Goal: Task Accomplishment & Management: Manage account settings

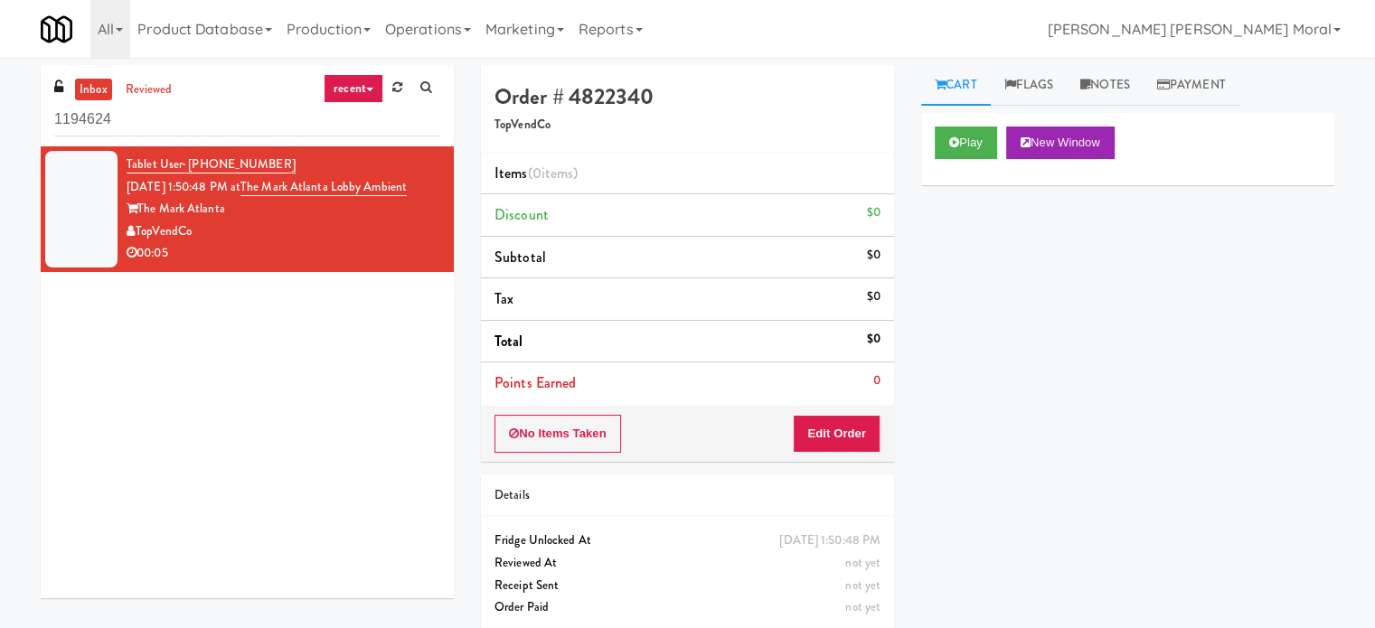
drag, startPoint x: 1321, startPoint y: 335, endPoint x: 1240, endPoint y: 361, distance: 85.2
click at [1320, 335] on div "Cart Flags Notes Payment Play New Window Primary Flag Clear Flag if unable to d…" at bounding box center [1128, 343] width 440 height 556
click at [130, 385] on div "Tablet User · (607) 738-1090 Oct 15, 2025 1:50:48 PM at The Mark Atlanta Lobby …" at bounding box center [247, 372] width 413 height 452
click at [961, 325] on div "Play New Window Primary Flag Clear Flag if unable to determine what was taken o…" at bounding box center [1127, 452] width 413 height 678
click at [964, 281] on div "Play New Window Primary Flag Clear Flag if unable to determine what was taken o…" at bounding box center [1127, 452] width 413 height 678
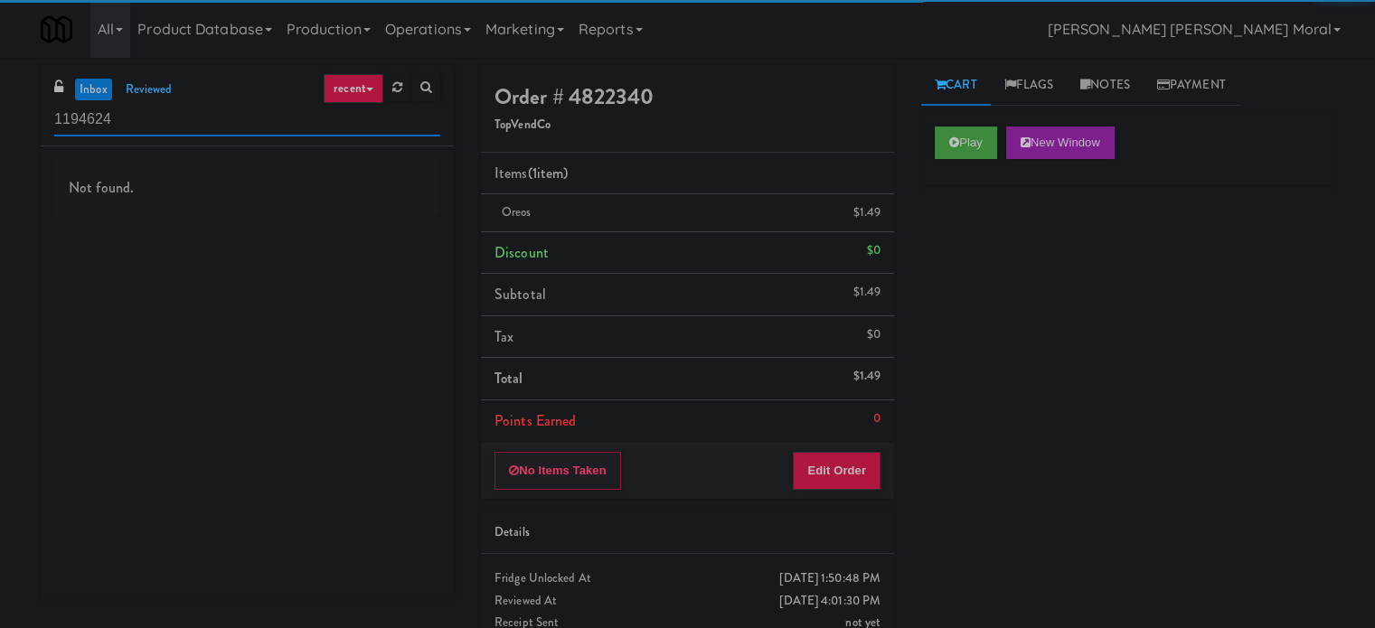
click at [191, 120] on input "1194624" at bounding box center [247, 119] width 386 height 33
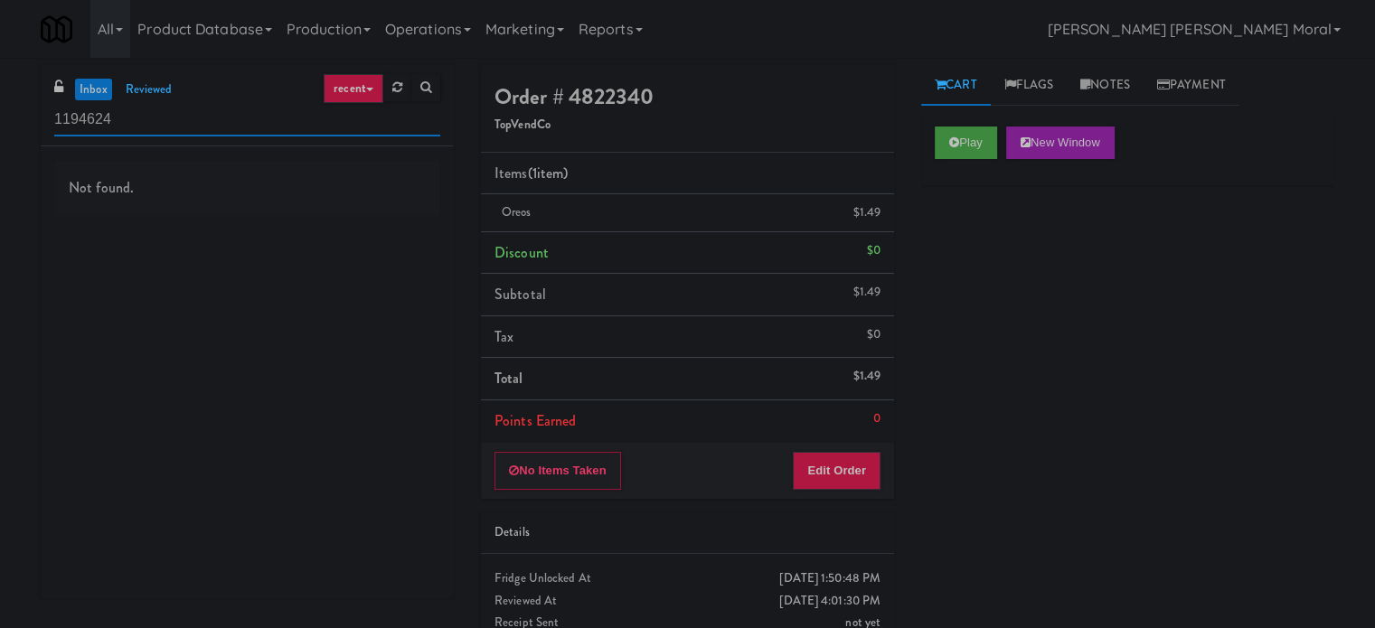
click at [191, 120] on input "1194624" at bounding box center [247, 119] width 386 height 33
paste input "APCU - Pantry - Left"
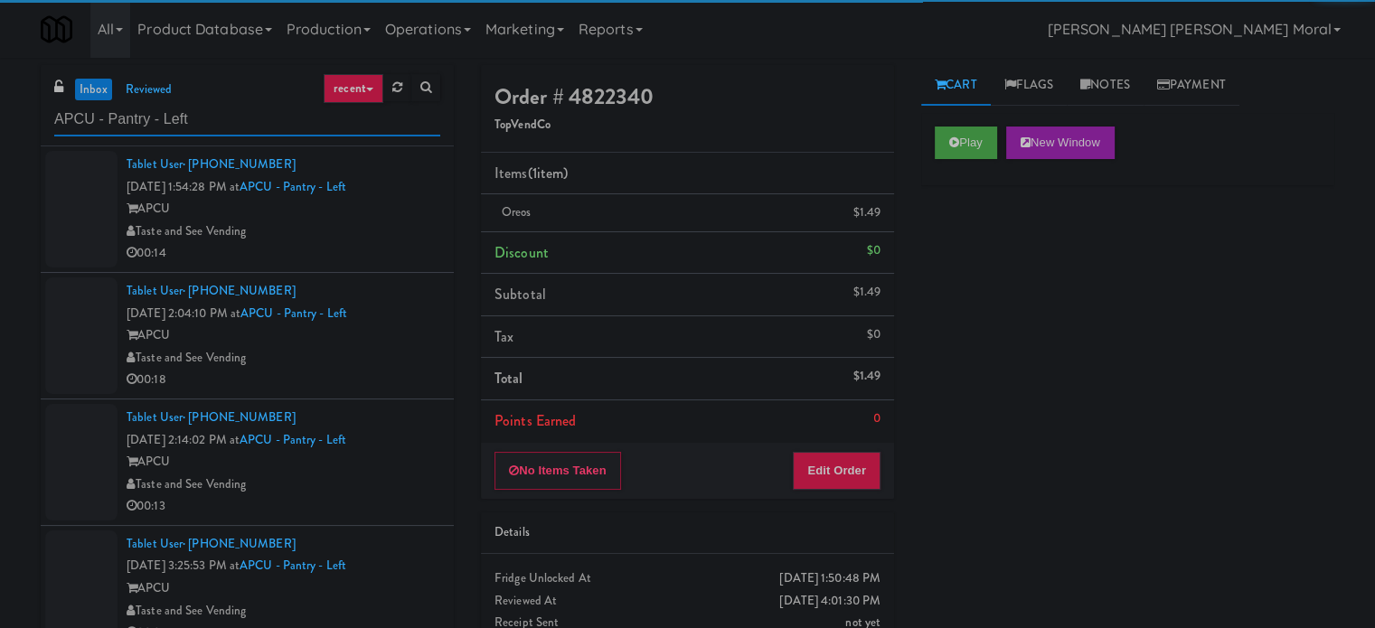
type input "APCU - Pantry - Left"
click at [392, 231] on div "Taste and See Vending" at bounding box center [284, 232] width 314 height 23
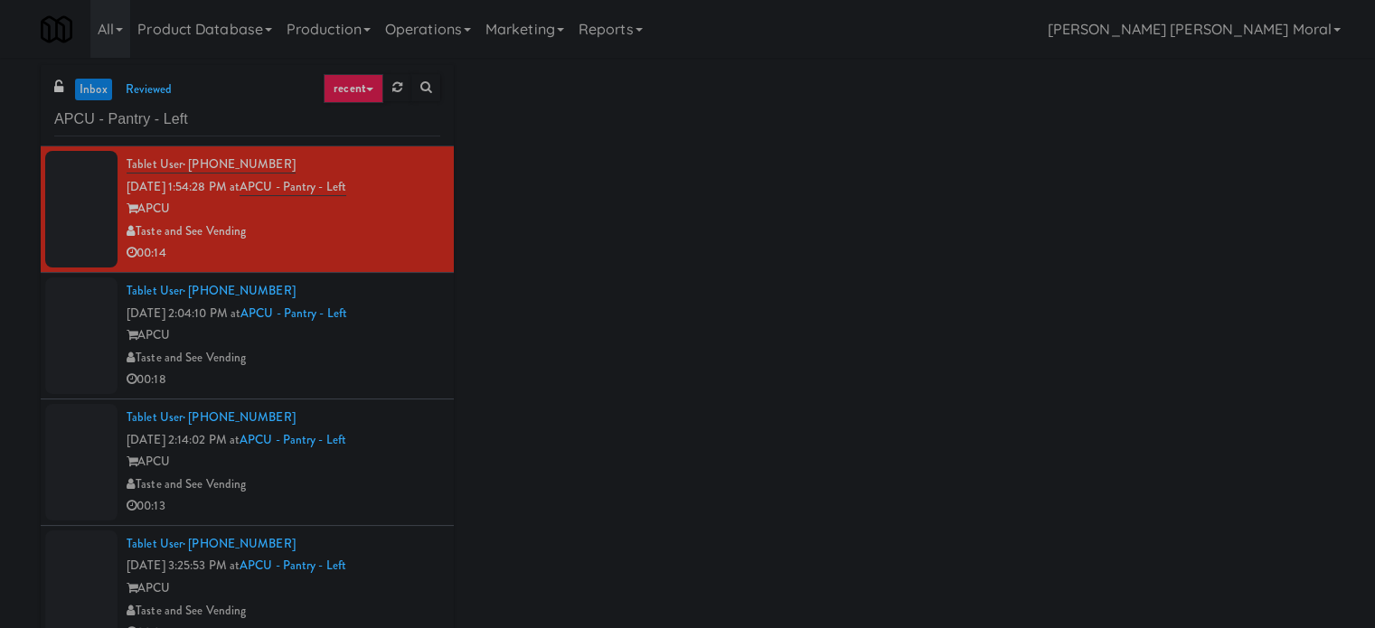
drag, startPoint x: 399, startPoint y: 322, endPoint x: 404, endPoint y: 364, distance: 42.8
click at [399, 325] on div "Tablet User · (470) 389-3283 [DATE] 2:04:10 PM at APCU - Pantry - Left APCU Tas…" at bounding box center [284, 335] width 314 height 111
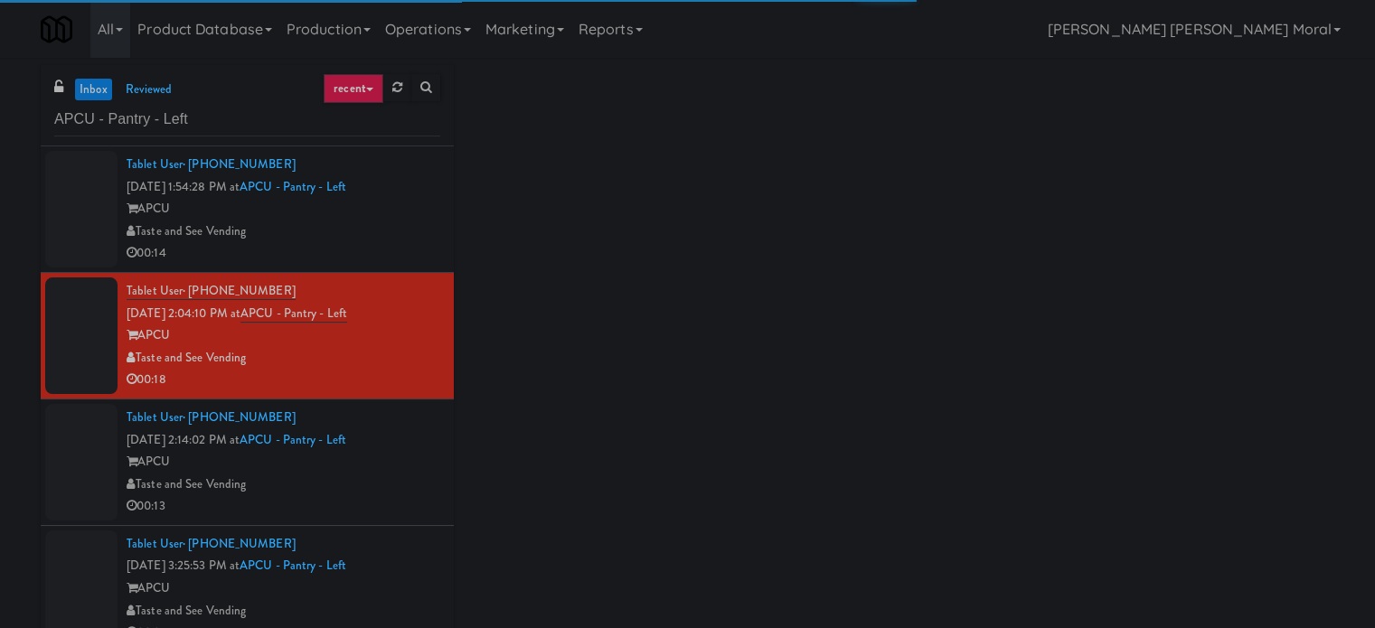
click at [401, 437] on div "Tablet User · (305) 495-6917 [DATE] 2:14:02 PM at APCU - Pantry - Left APCU Tas…" at bounding box center [284, 462] width 314 height 111
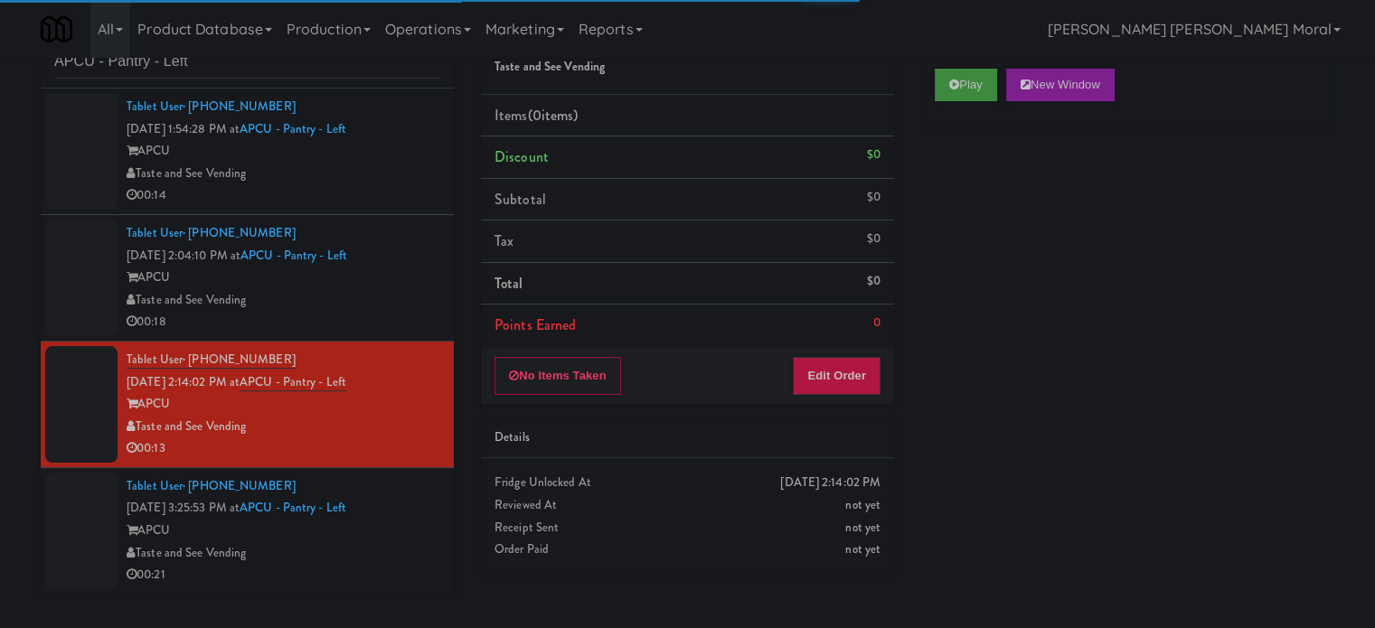
click at [405, 511] on div "Tablet User · (470) 871-7273 [DATE] 3:25:53 PM at APCU - Pantry - Left APCU Tas…" at bounding box center [284, 531] width 314 height 111
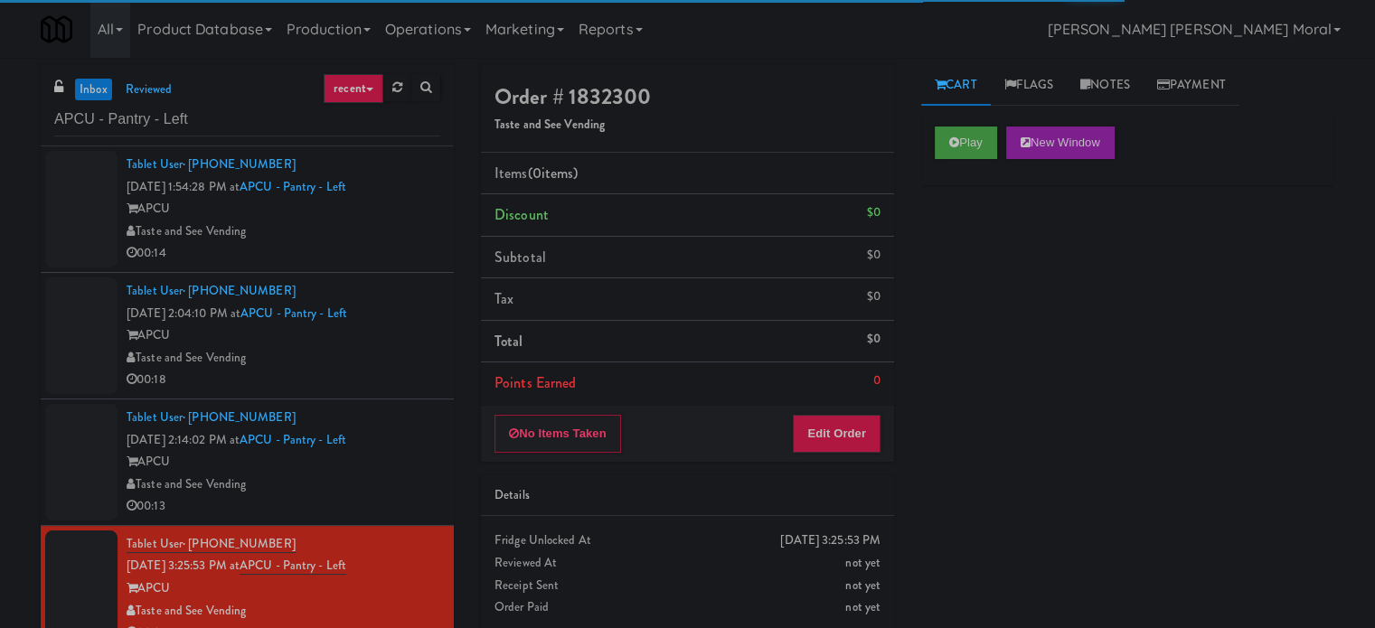
click at [404, 240] on div "Taste and See Vending" at bounding box center [284, 232] width 314 height 23
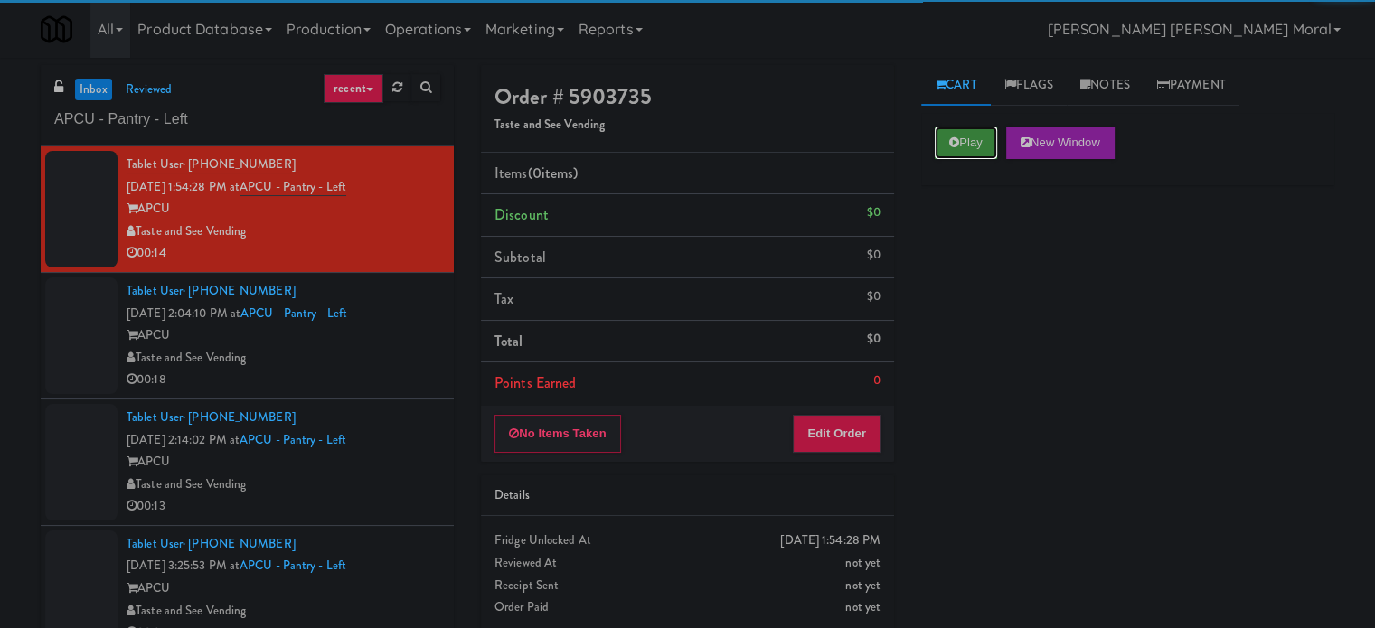
drag, startPoint x: 969, startPoint y: 140, endPoint x: 978, endPoint y: 317, distance: 177.4
click at [969, 141] on button "Play" at bounding box center [966, 143] width 62 height 33
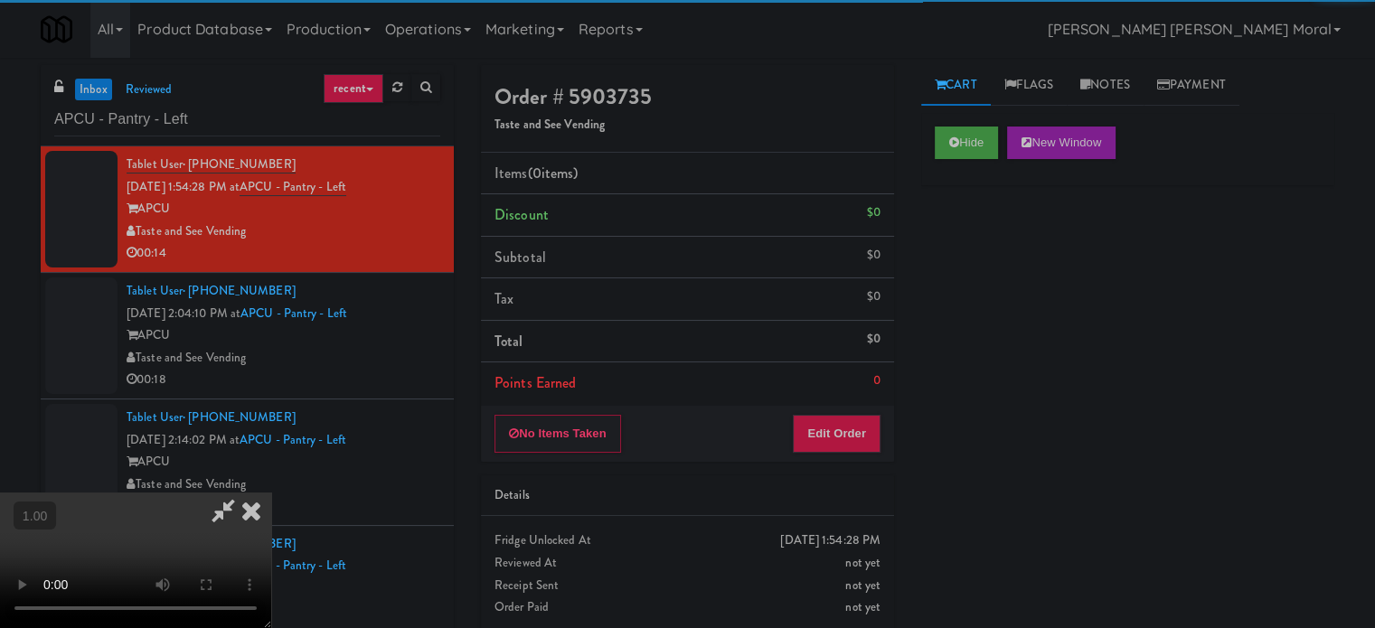
click at [977, 379] on div "Hide New Window Primary Flag Clear Flag if unable to determine what was taken o…" at bounding box center [1127, 452] width 413 height 678
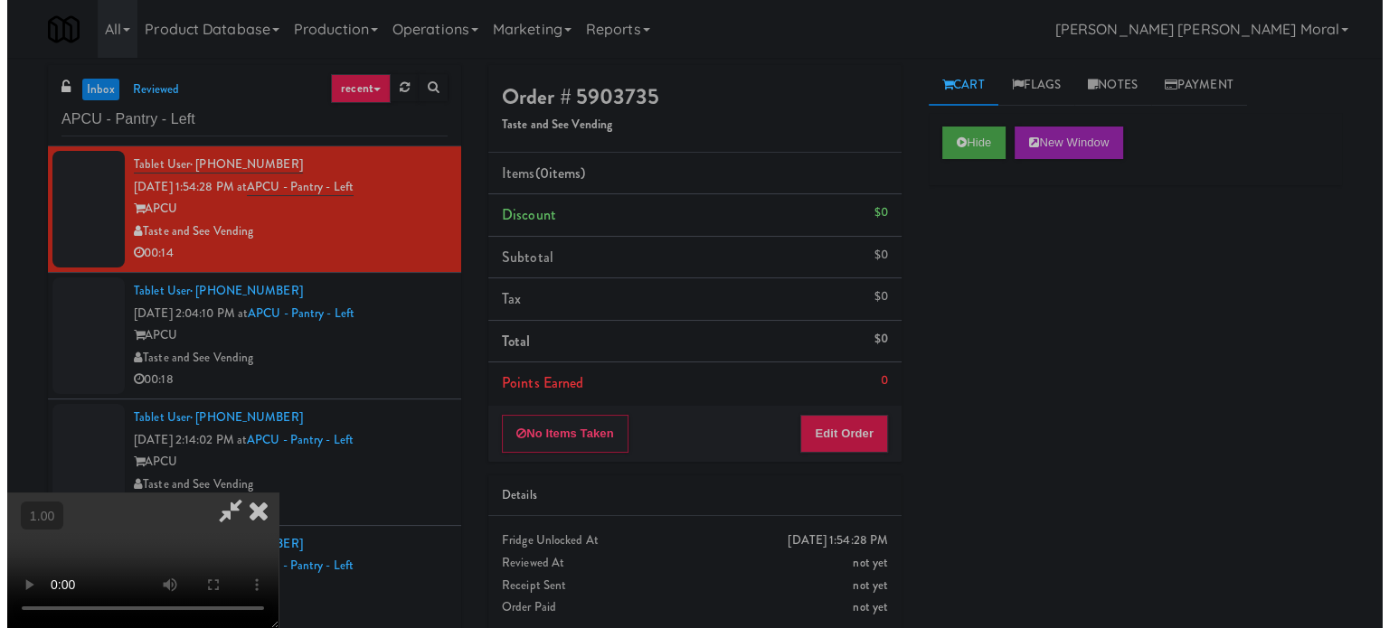
scroll to position [181, 0]
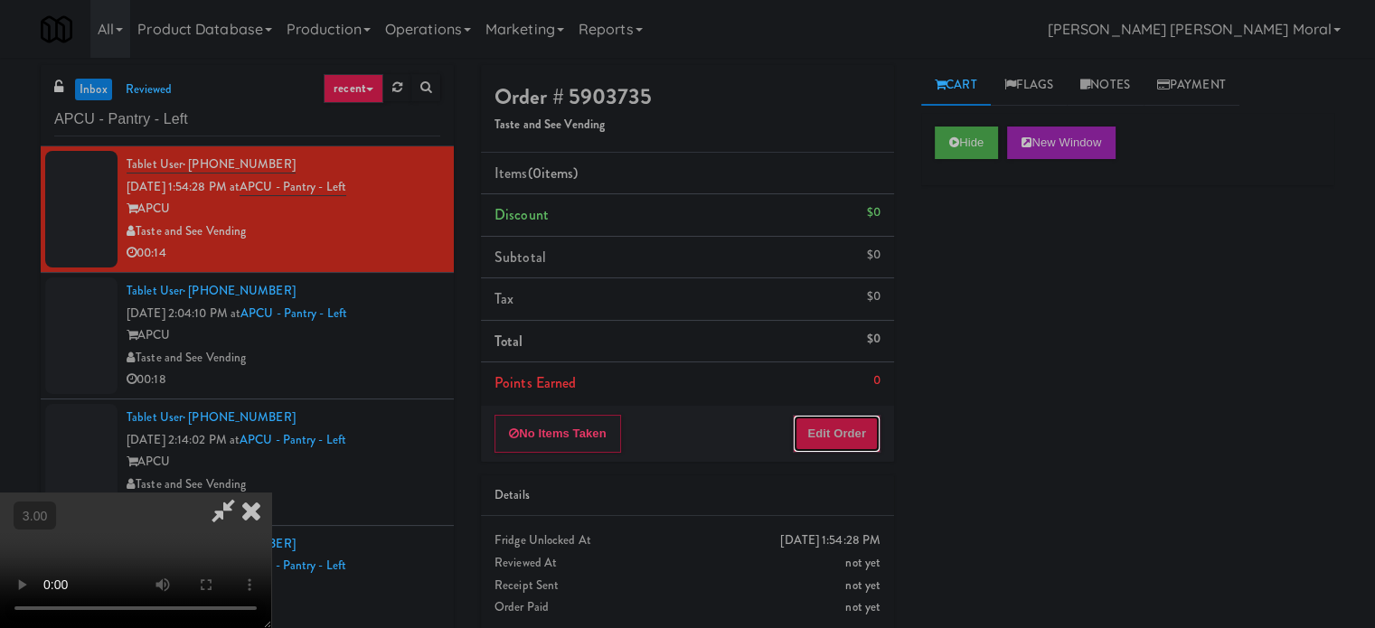
click at [878, 427] on button "Edit Order" at bounding box center [837, 434] width 88 height 38
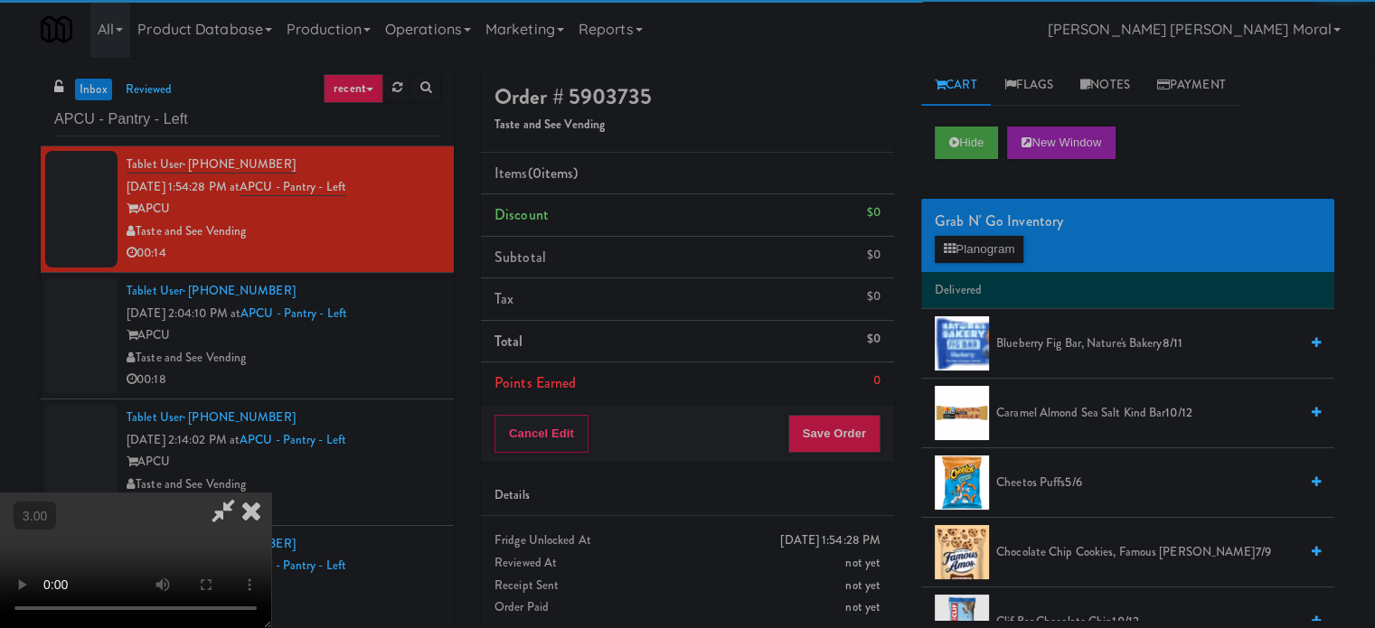
click at [991, 263] on div "Grab N' Go Inventory Planogram" at bounding box center [1127, 235] width 413 height 73
click at [995, 246] on button "Planogram" at bounding box center [979, 249] width 89 height 27
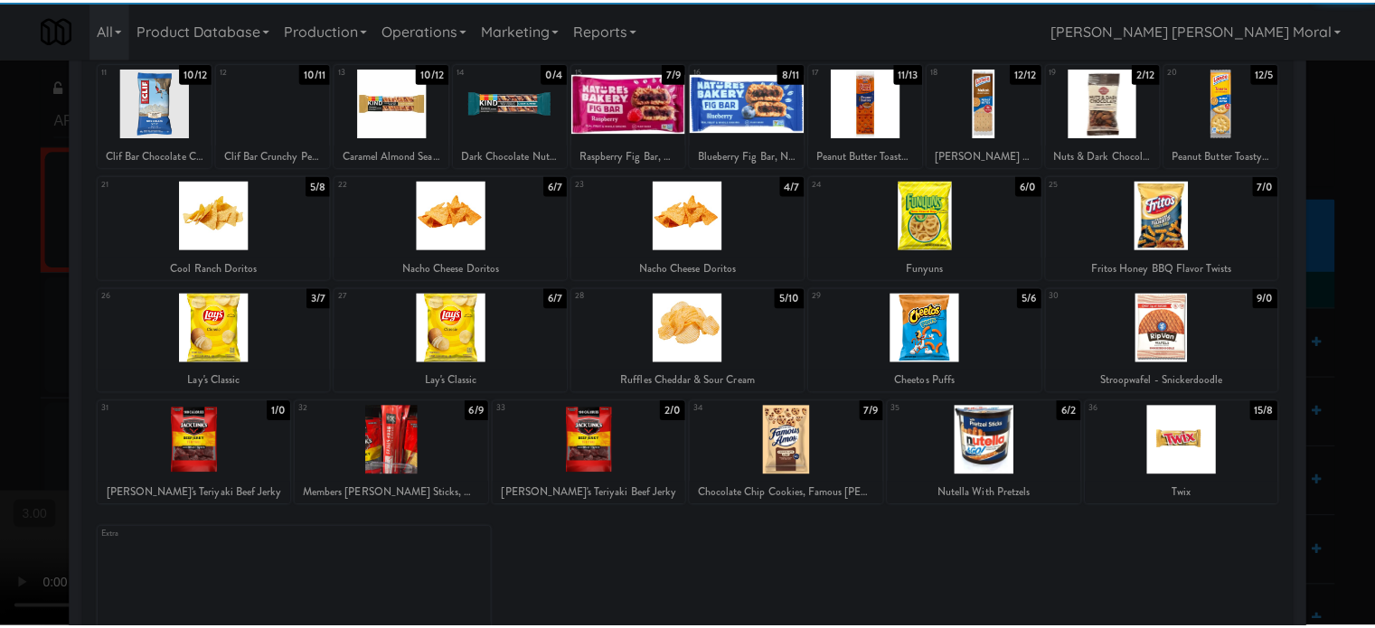
scroll to position [259, 0]
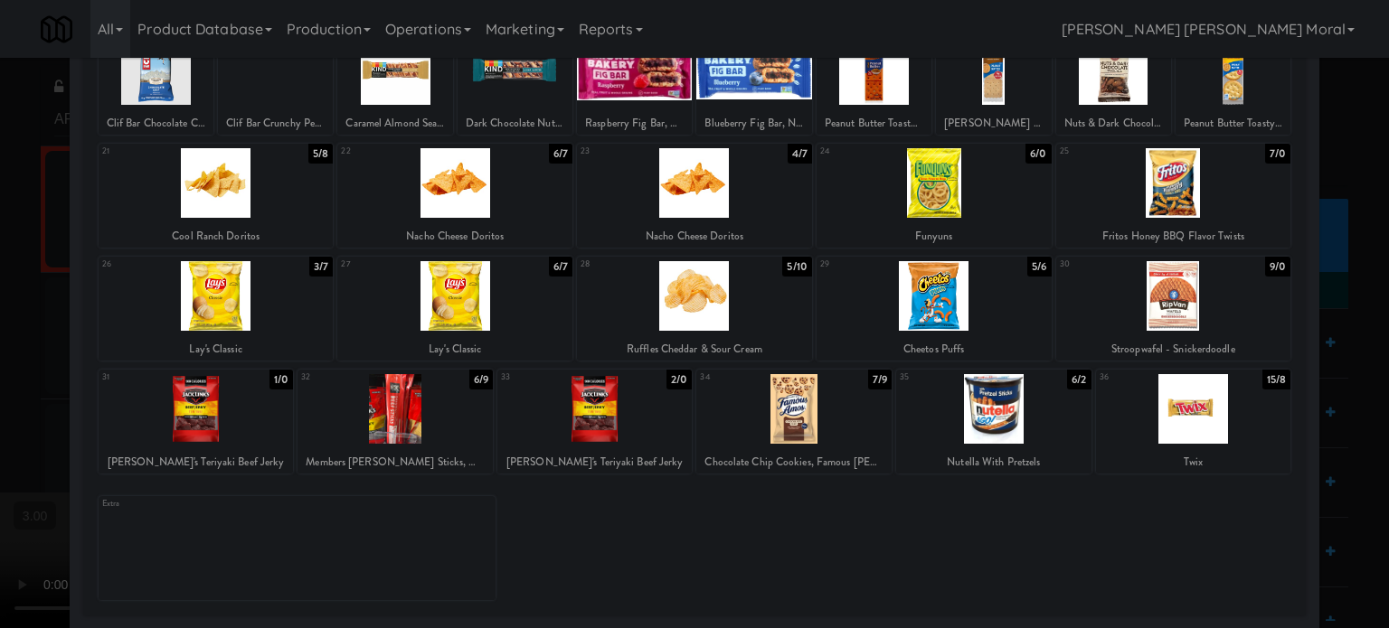
click at [692, 288] on div at bounding box center [694, 296] width 235 height 70
drag, startPoint x: 0, startPoint y: 293, endPoint x: 121, endPoint y: 323, distance: 124.8
click at [0, 294] on div at bounding box center [694, 314] width 1389 height 628
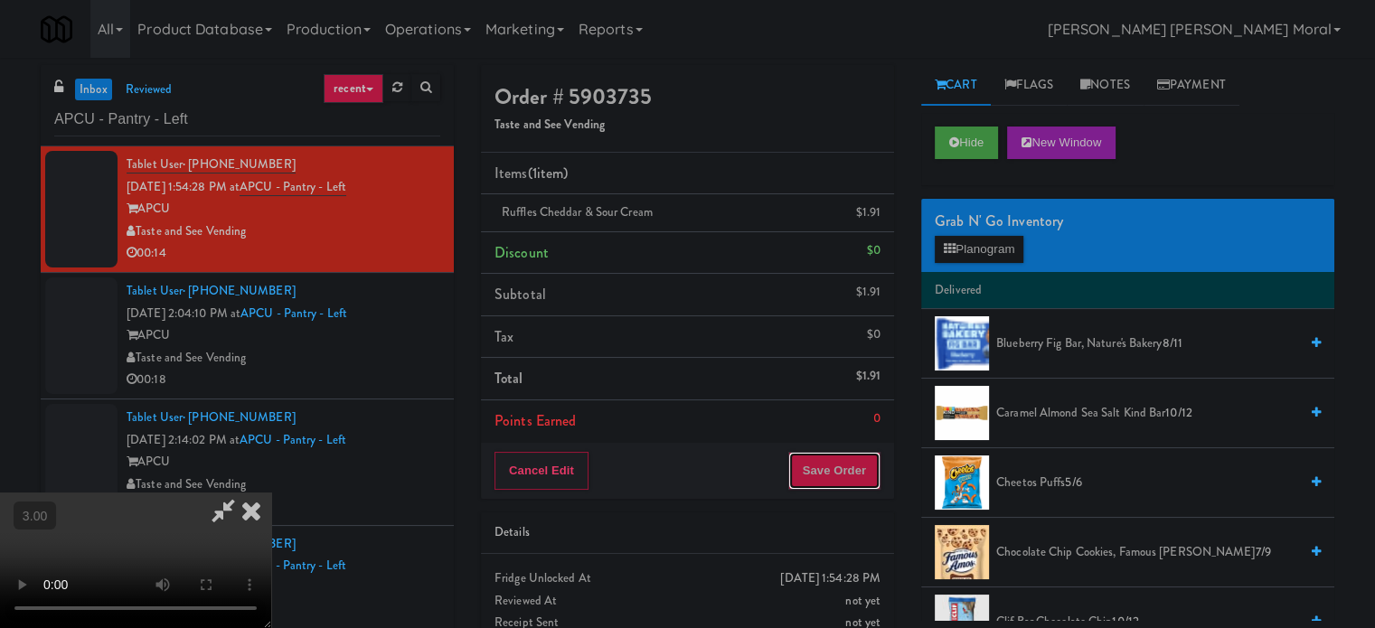
click at [861, 459] on button "Save Order" at bounding box center [834, 471] width 92 height 38
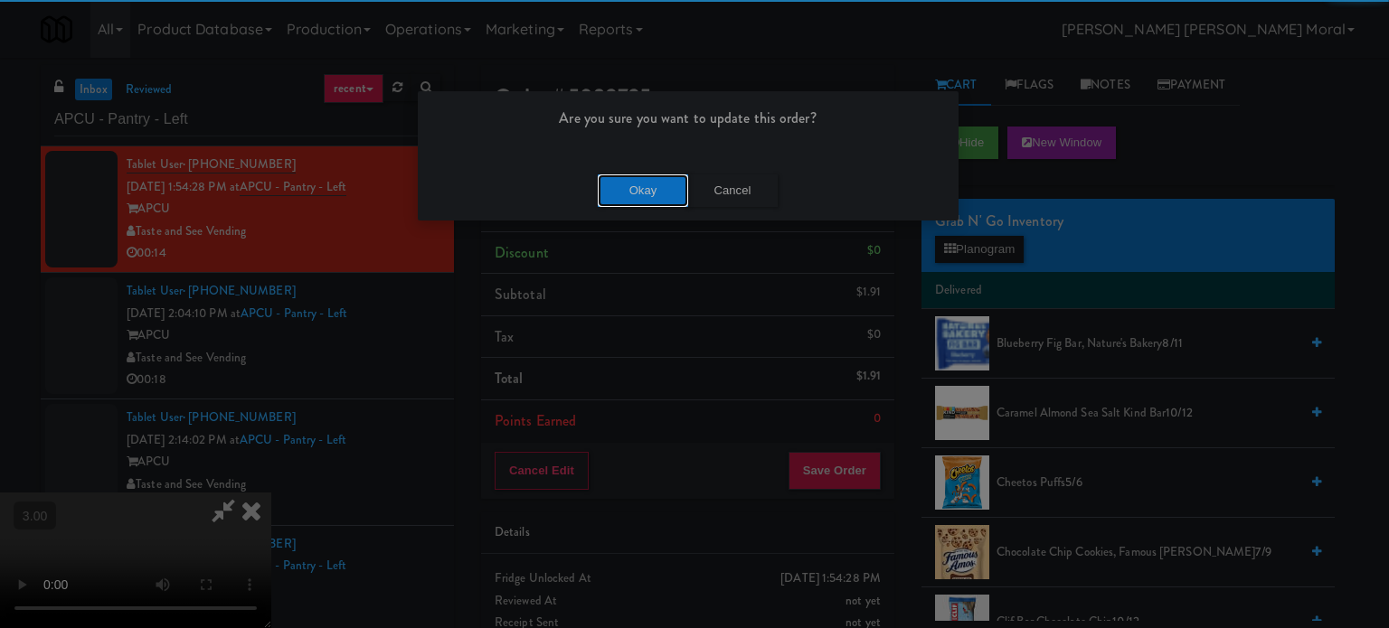
click at [669, 184] on button "Okay" at bounding box center [643, 191] width 90 height 33
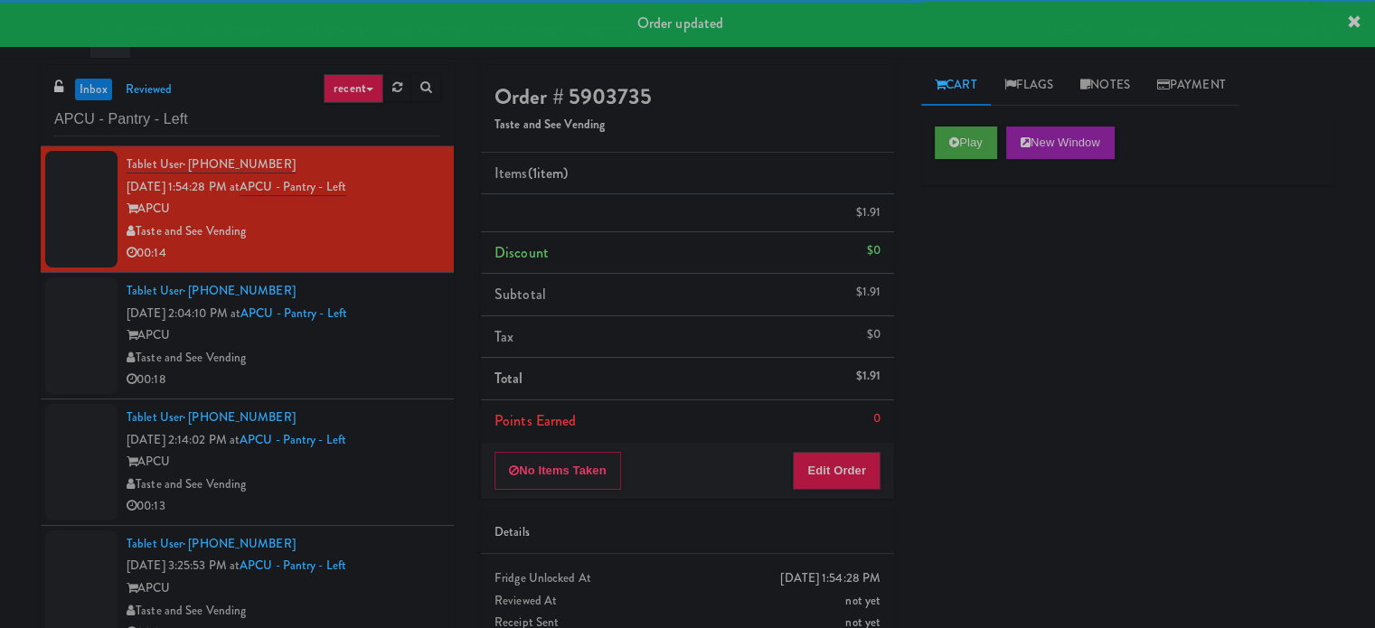
click at [381, 372] on div "00:18" at bounding box center [284, 380] width 314 height 23
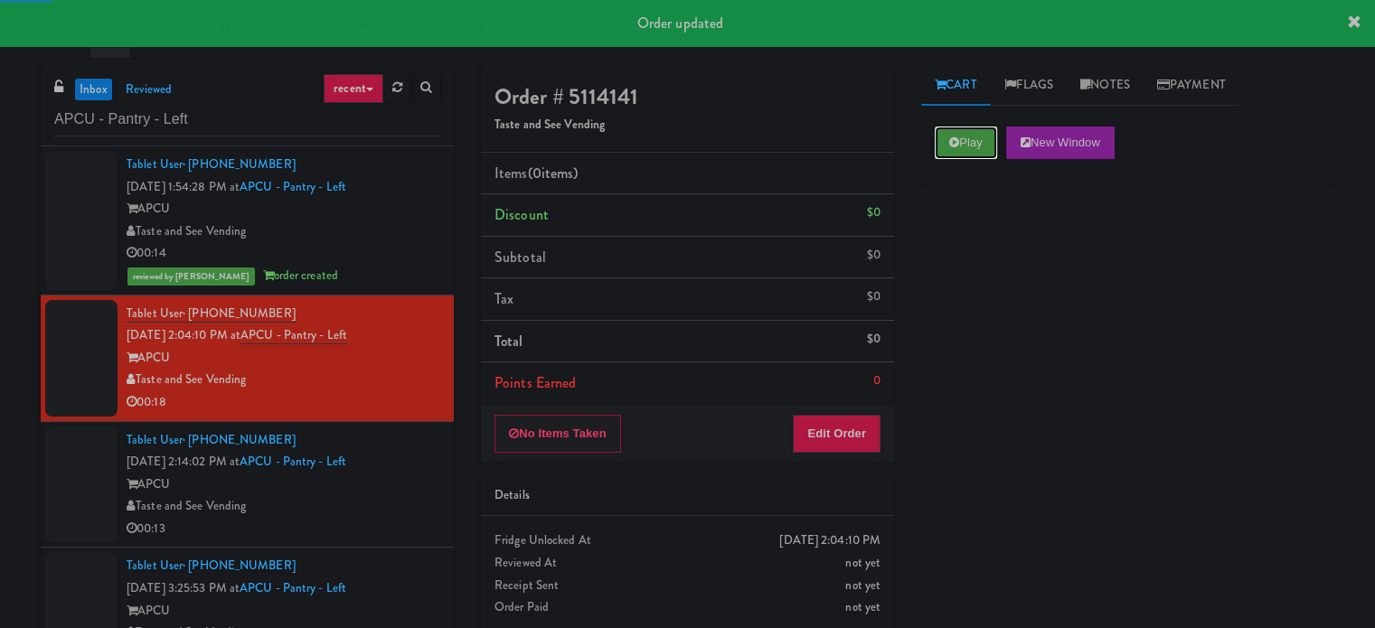
drag, startPoint x: 946, startPoint y: 130, endPoint x: 957, endPoint y: 202, distance: 72.2
click at [946, 130] on button "Play" at bounding box center [966, 143] width 62 height 33
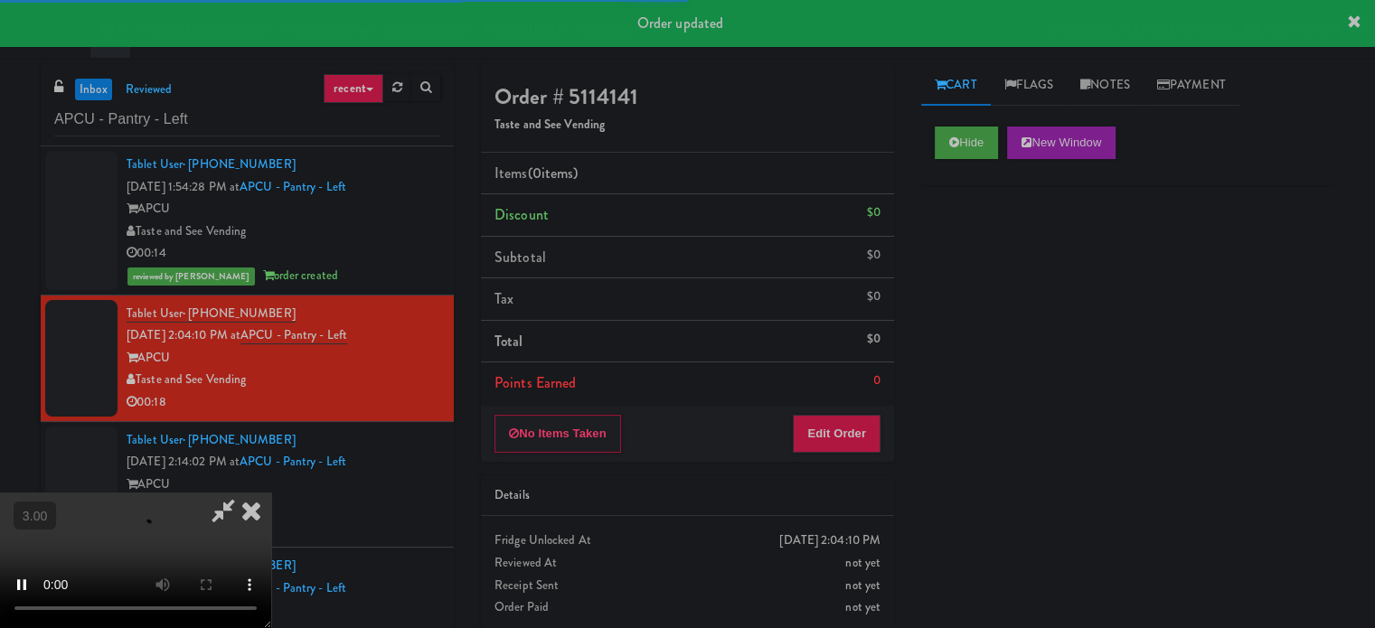
click at [966, 263] on div "Hide New Window Primary Flag Clear Flag if unable to determine what was taken o…" at bounding box center [1127, 452] width 413 height 678
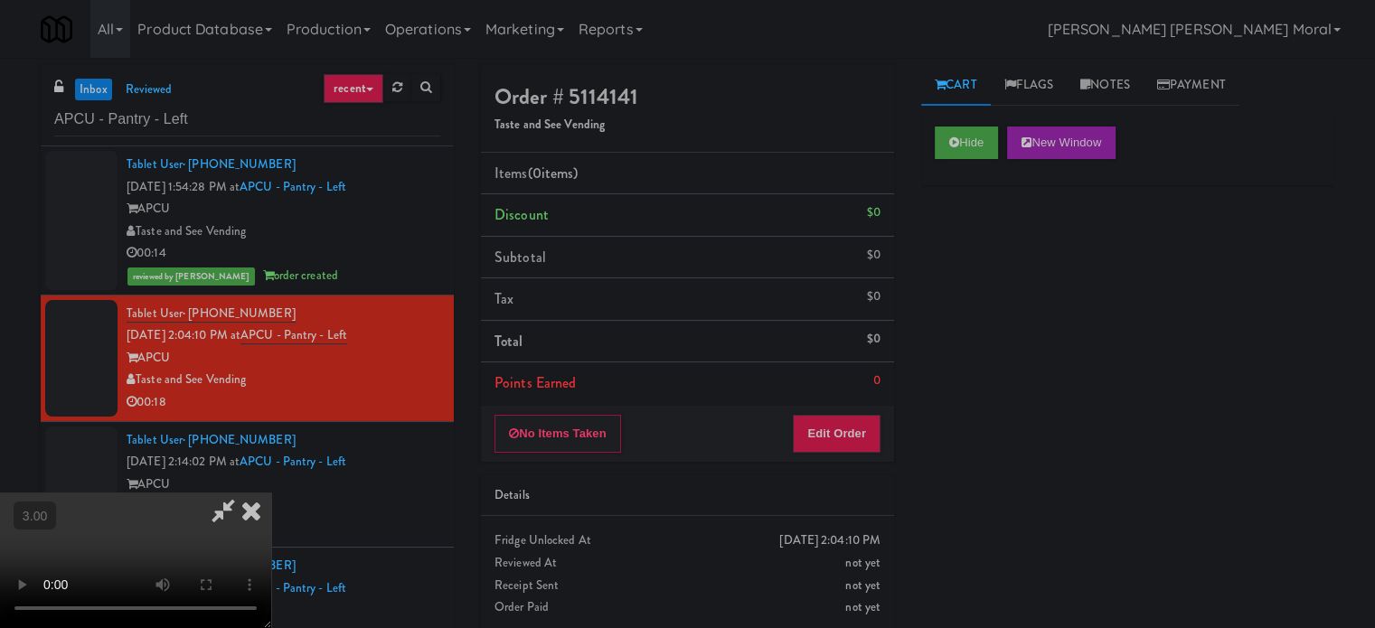
scroll to position [105, 0]
click at [271, 493] on video at bounding box center [135, 561] width 271 height 136
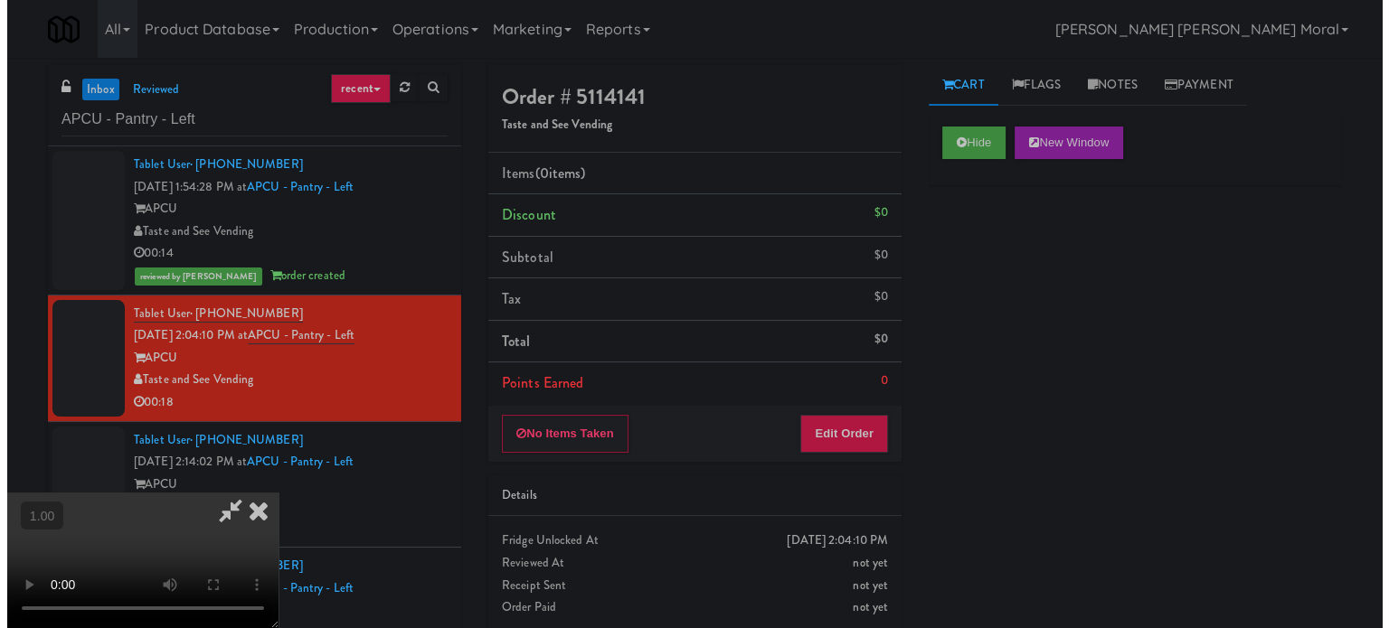
scroll to position [90, 0]
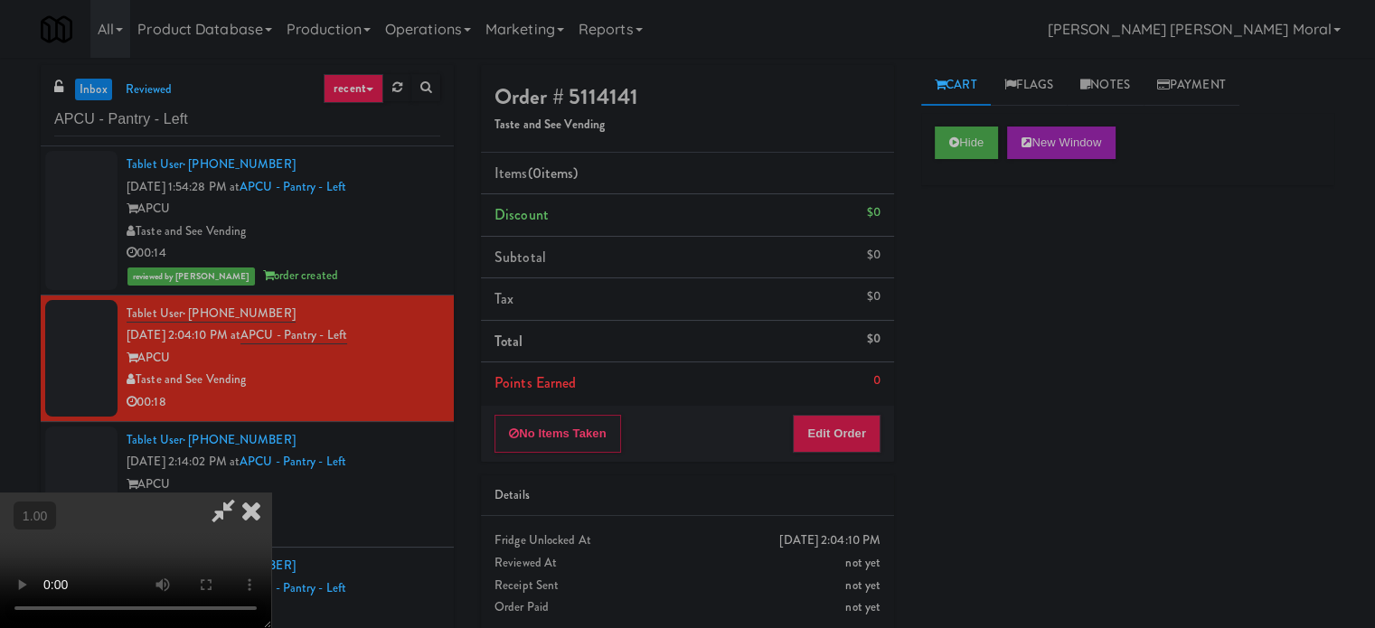
click at [271, 493] on video at bounding box center [135, 561] width 271 height 136
click at [849, 429] on button "Edit Order" at bounding box center [837, 434] width 88 height 38
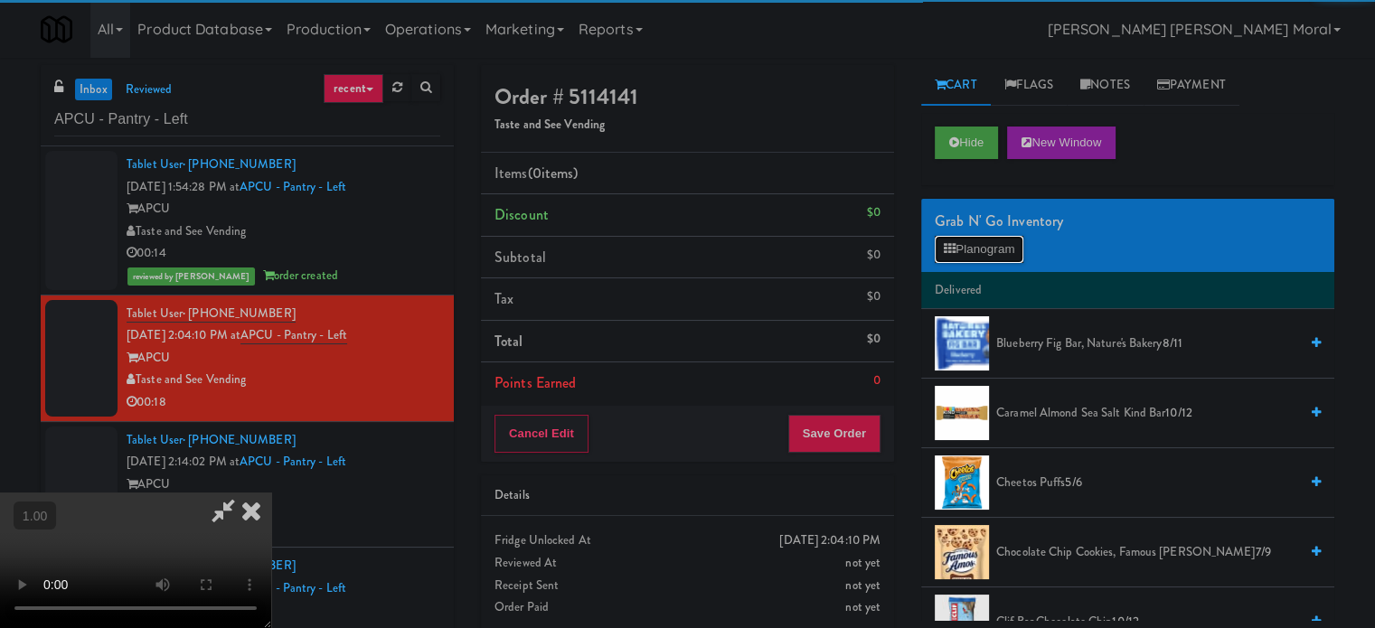
click at [972, 241] on button "Planogram" at bounding box center [979, 249] width 89 height 27
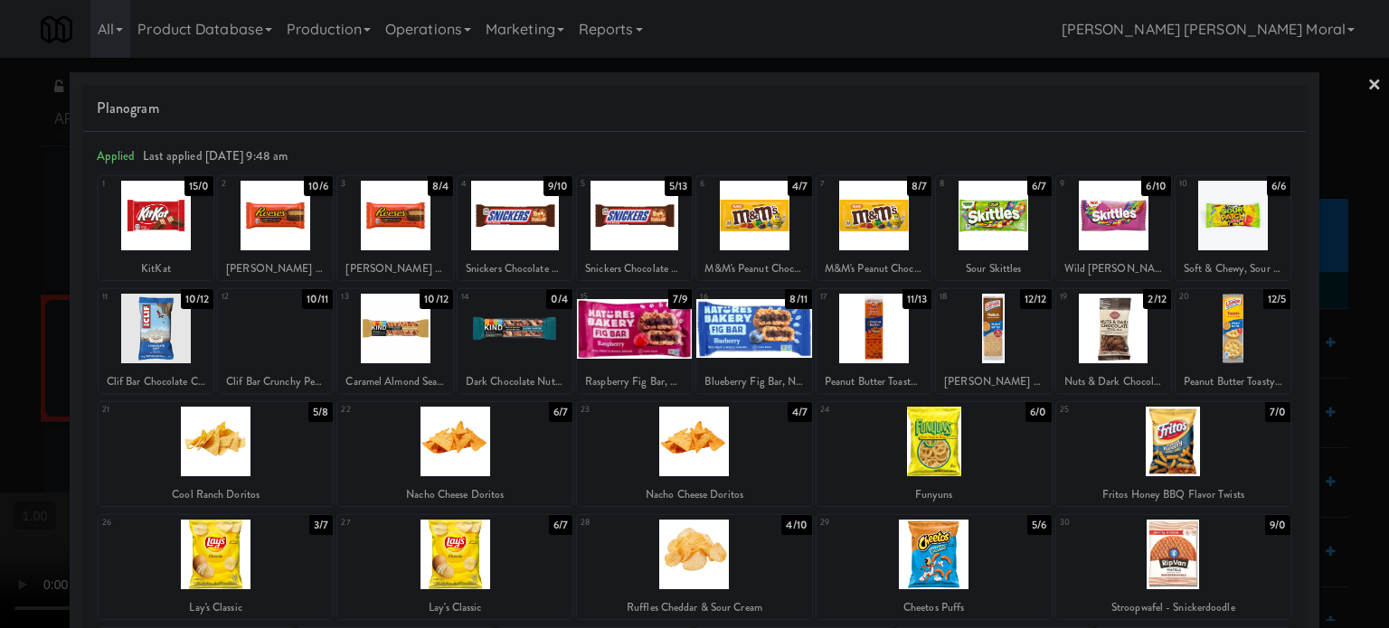
click at [181, 209] on div at bounding box center [156, 216] width 115 height 70
click at [482, 438] on div at bounding box center [454, 442] width 235 height 70
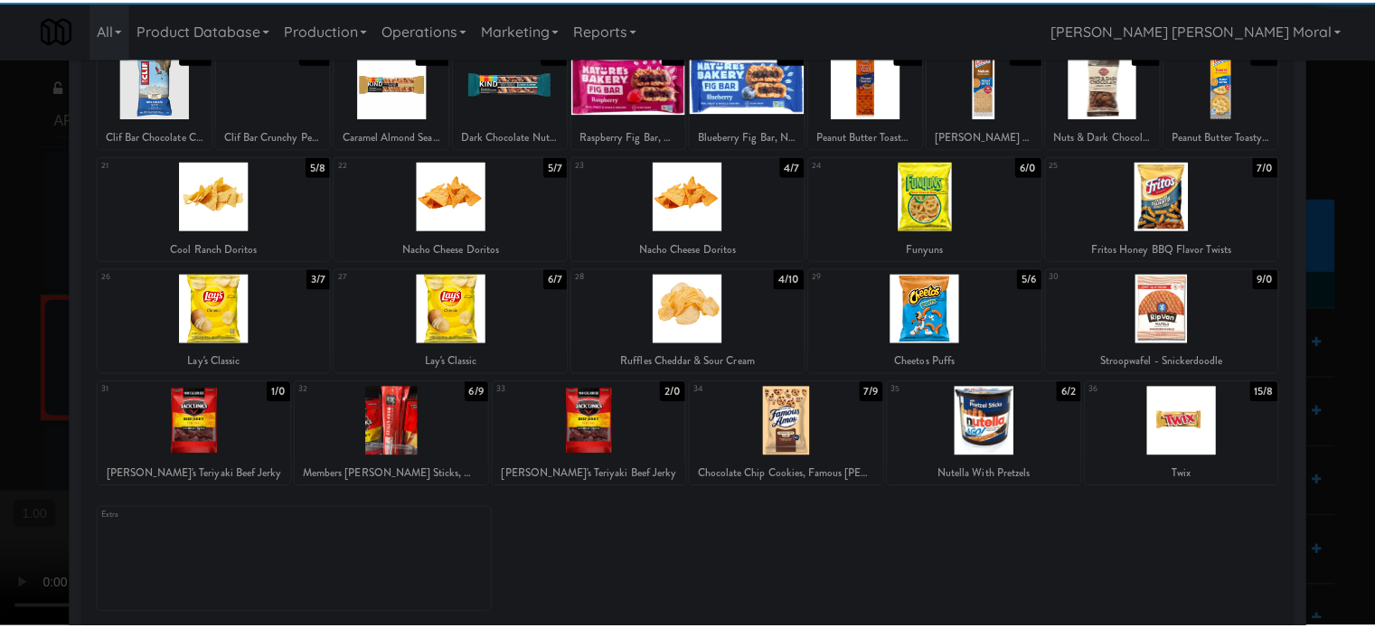
scroll to position [259, 0]
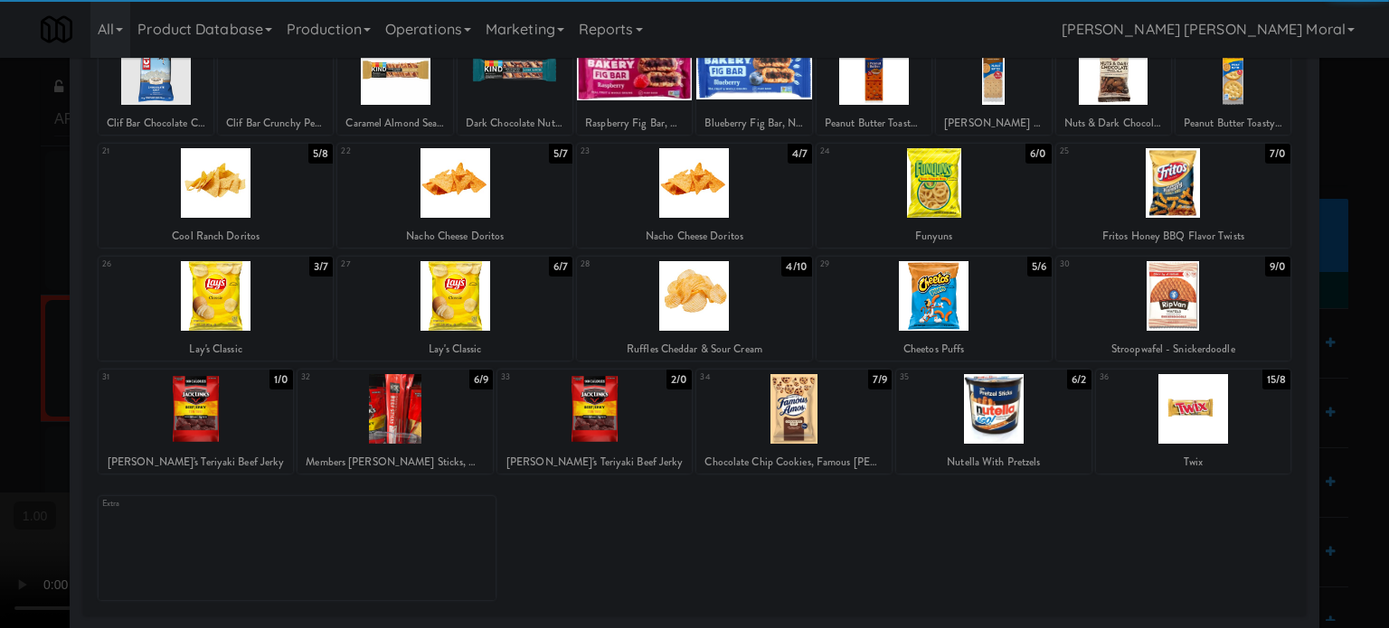
click at [208, 404] on div at bounding box center [196, 409] width 195 height 70
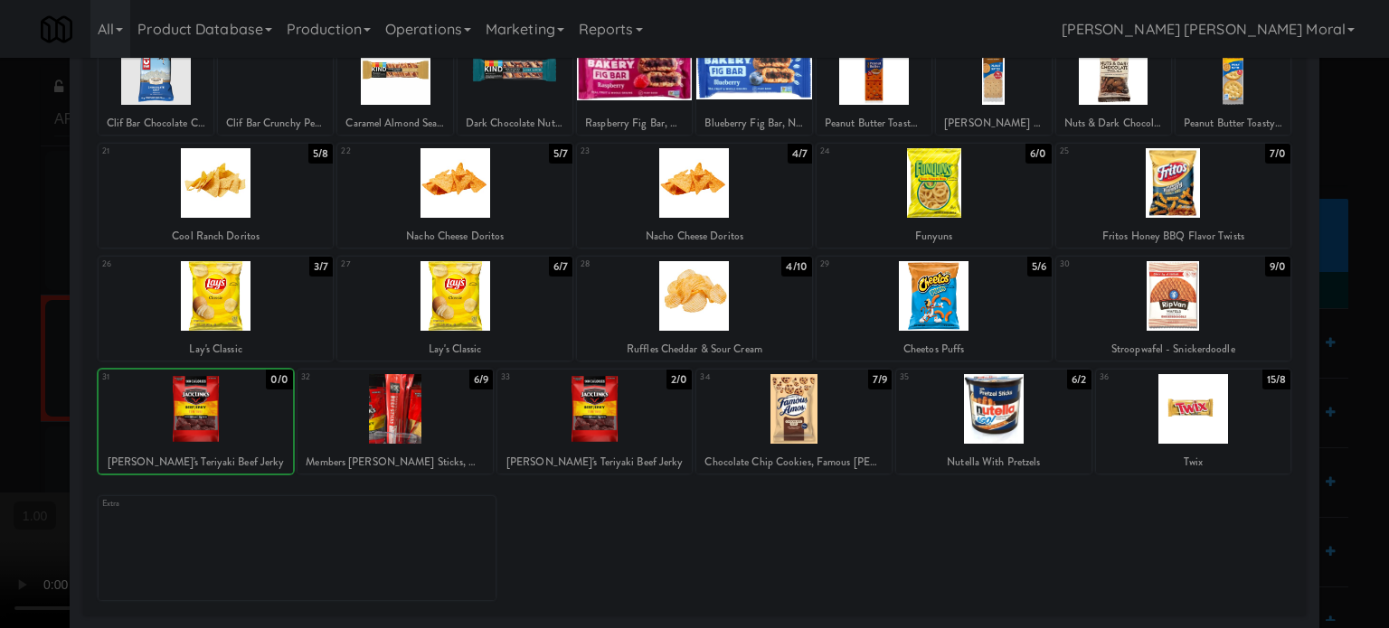
click at [0, 338] on div at bounding box center [694, 314] width 1389 height 628
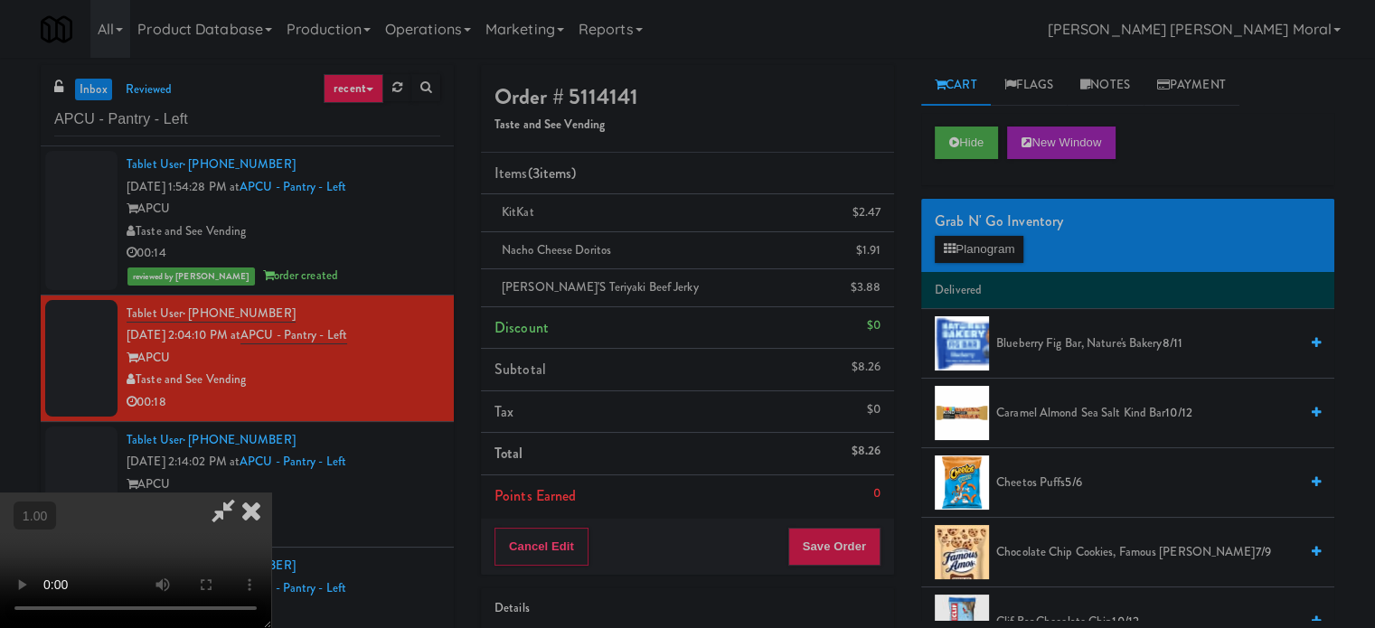
click at [271, 493] on video at bounding box center [135, 561] width 271 height 136
click at [858, 547] on button "Save Order" at bounding box center [834, 547] width 92 height 38
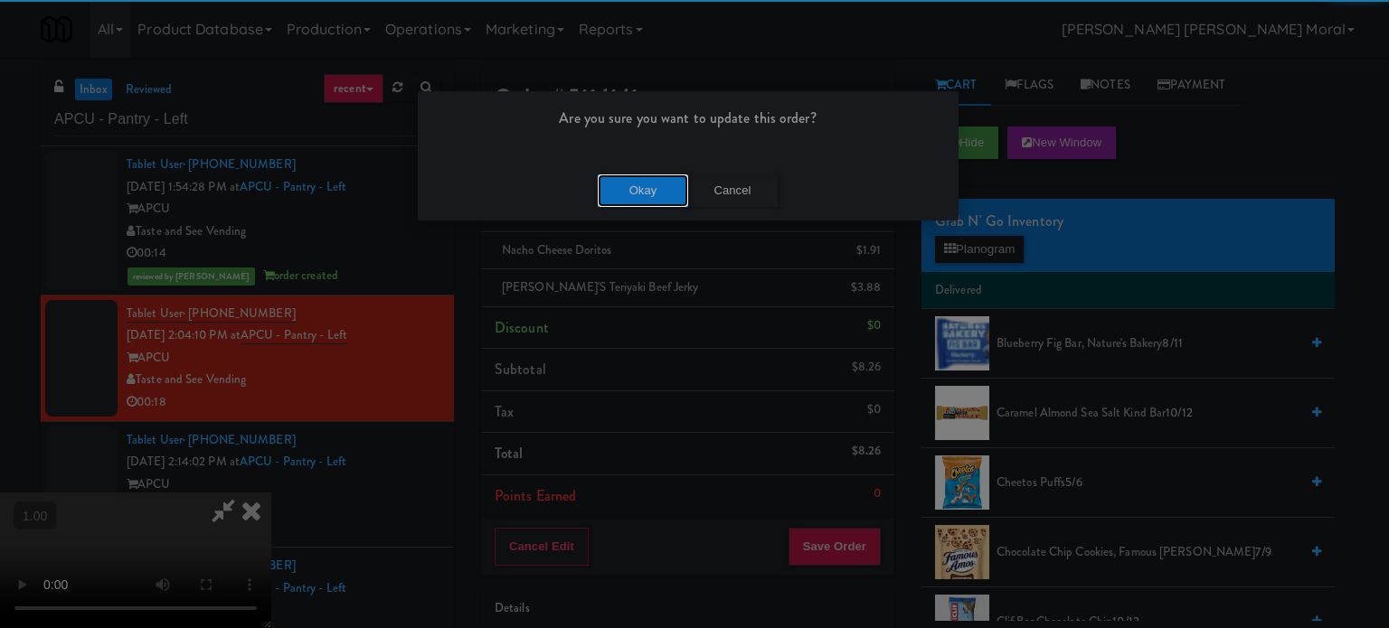
click at [634, 175] on button "Okay" at bounding box center [643, 191] width 90 height 33
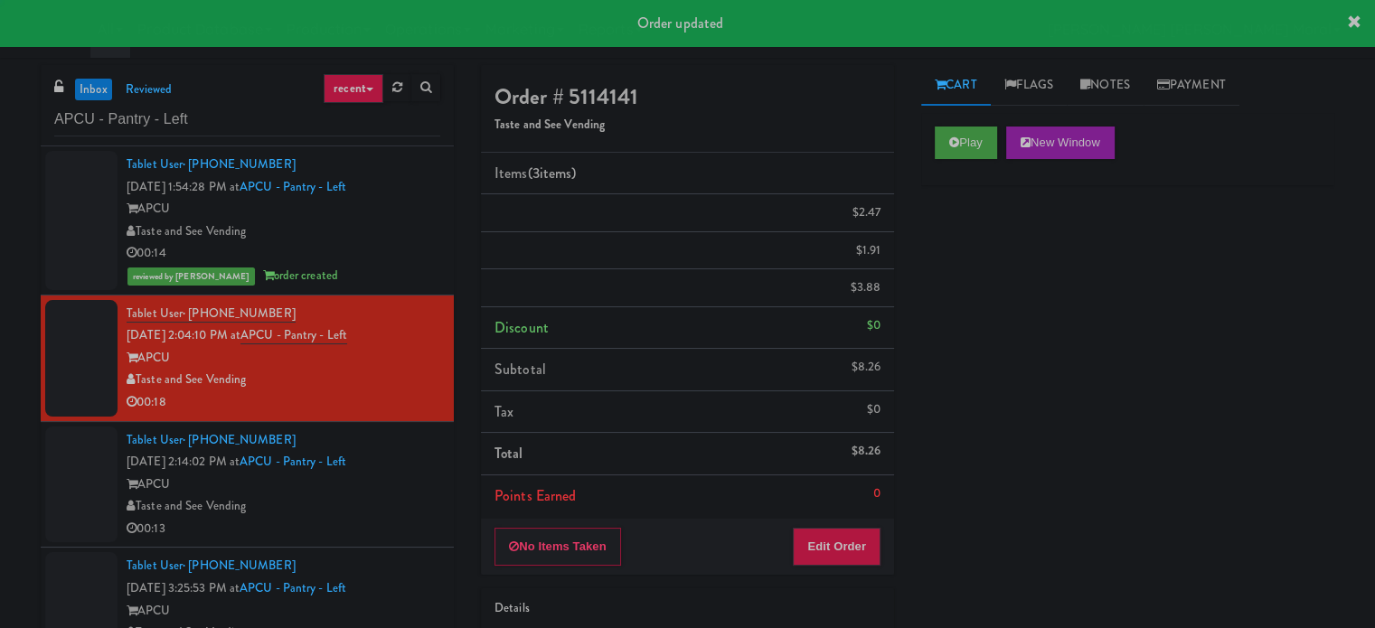
scroll to position [0, 0]
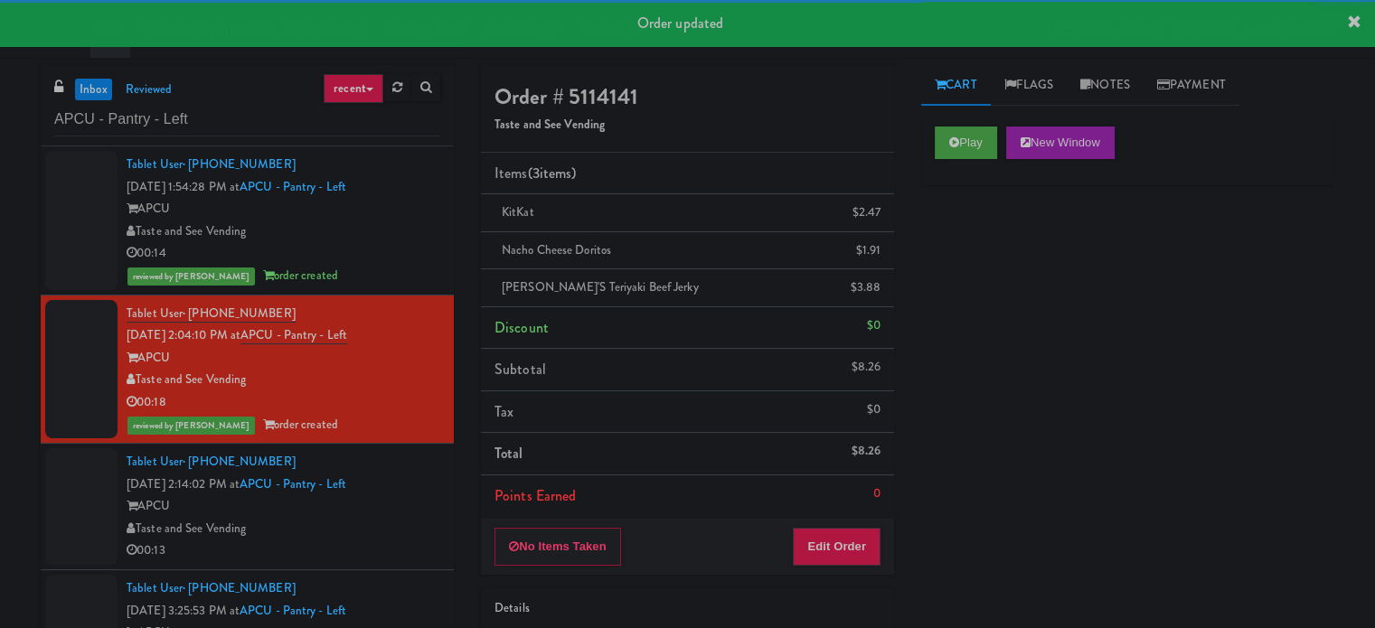
click at [412, 512] on div "APCU" at bounding box center [284, 506] width 314 height 23
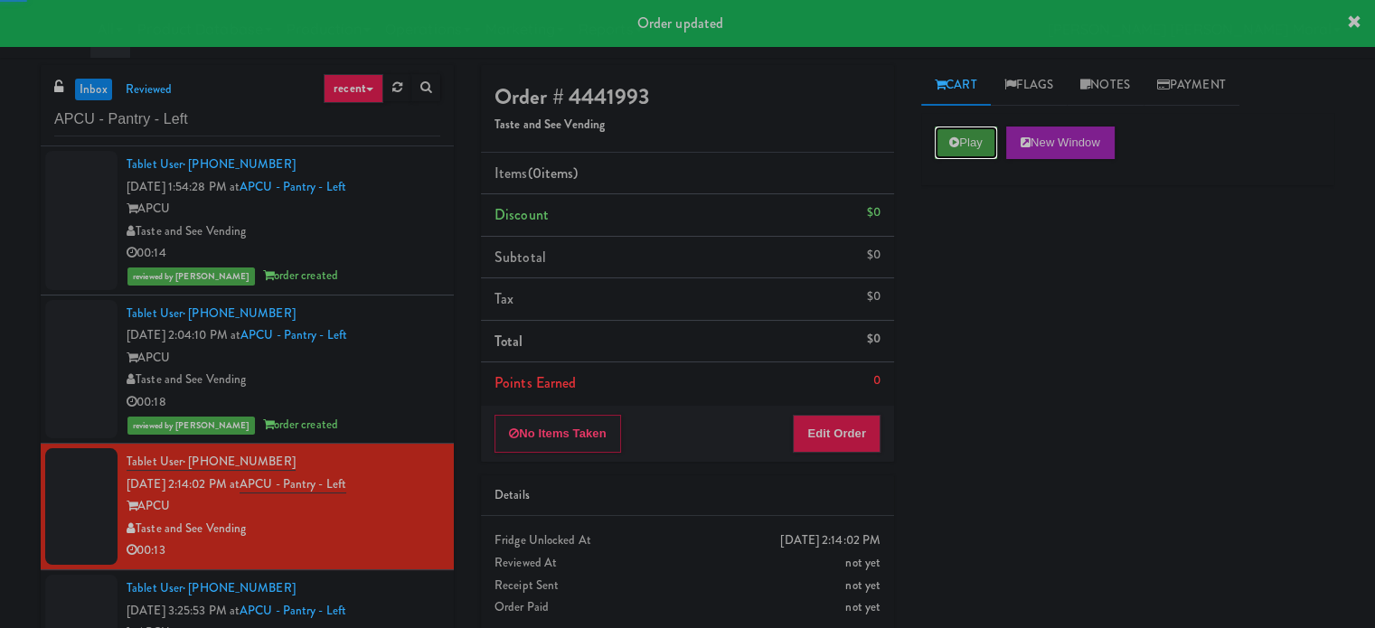
click at [974, 144] on button "Play" at bounding box center [966, 143] width 62 height 33
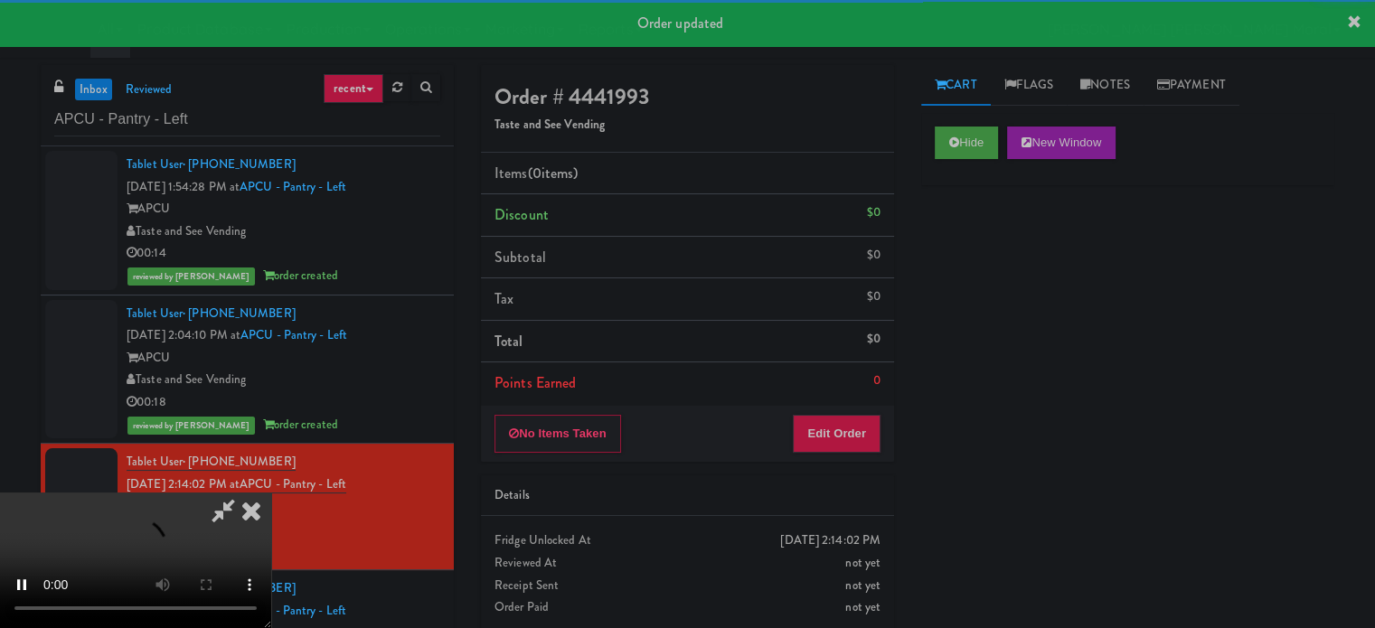
click at [977, 250] on div "Hide New Window Primary Flag Clear Flag if unable to determine what was taken o…" at bounding box center [1127, 452] width 413 height 678
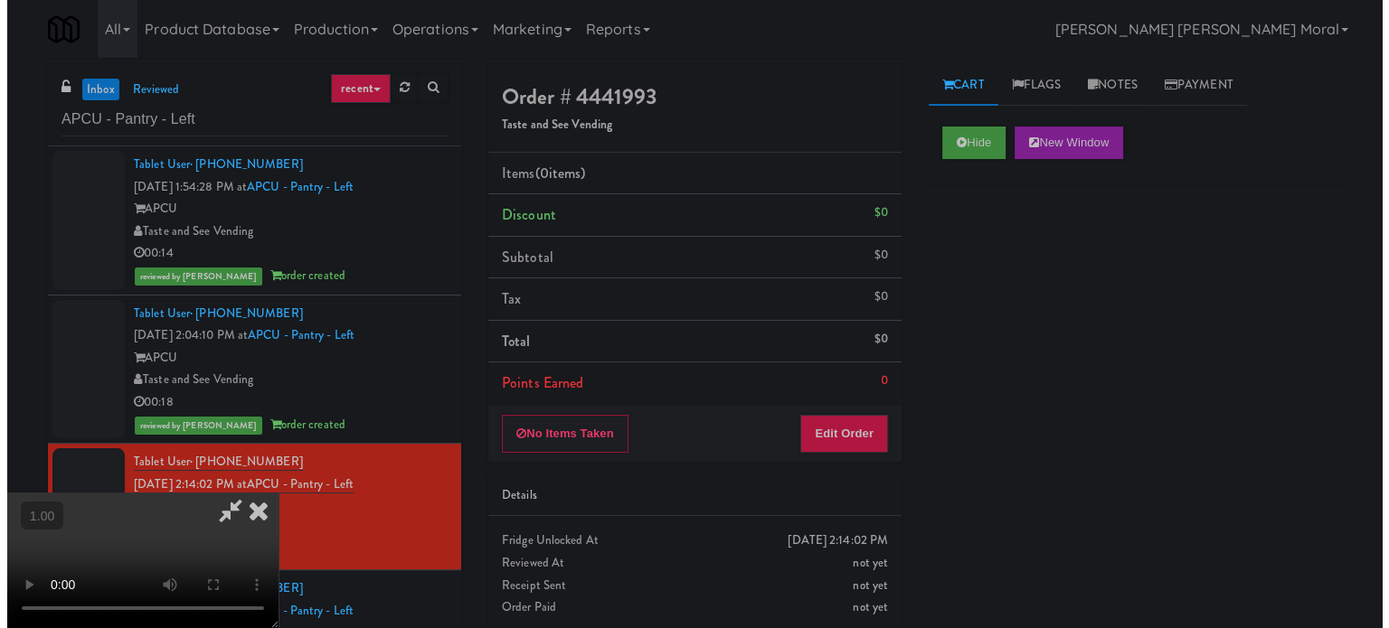
scroll to position [286, 0]
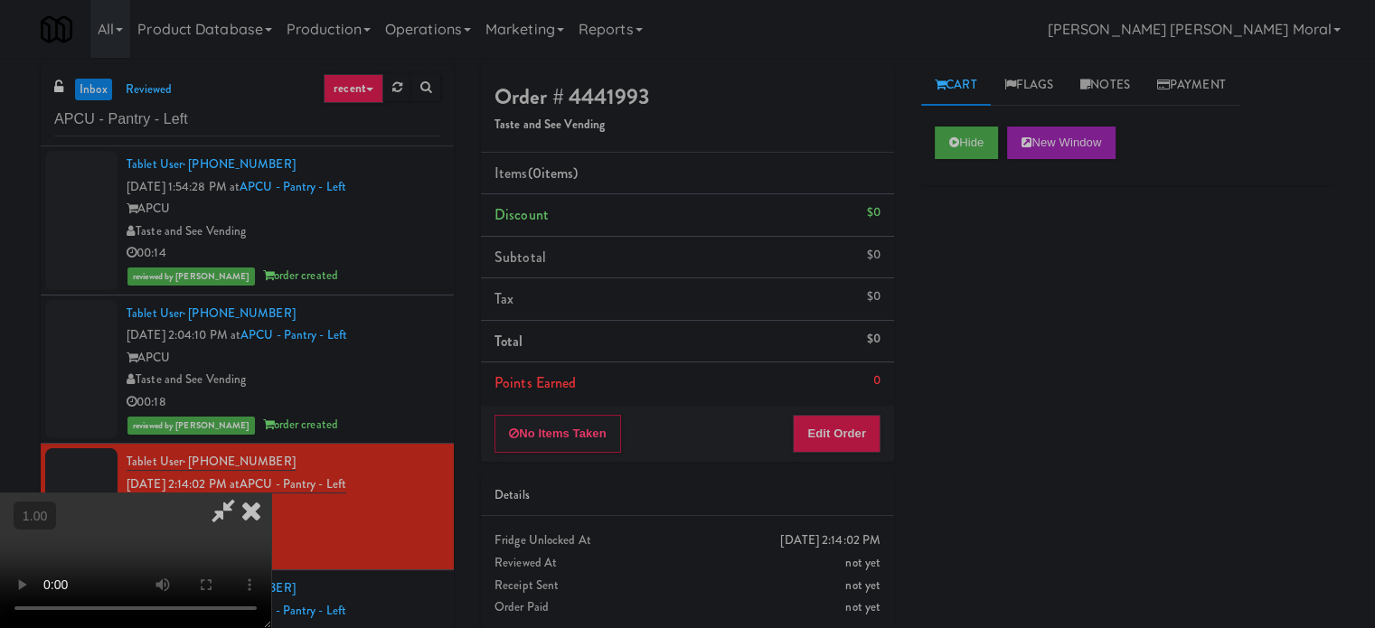
click at [271, 493] on video at bounding box center [135, 561] width 271 height 136
click at [850, 444] on button "Edit Order" at bounding box center [837, 434] width 88 height 38
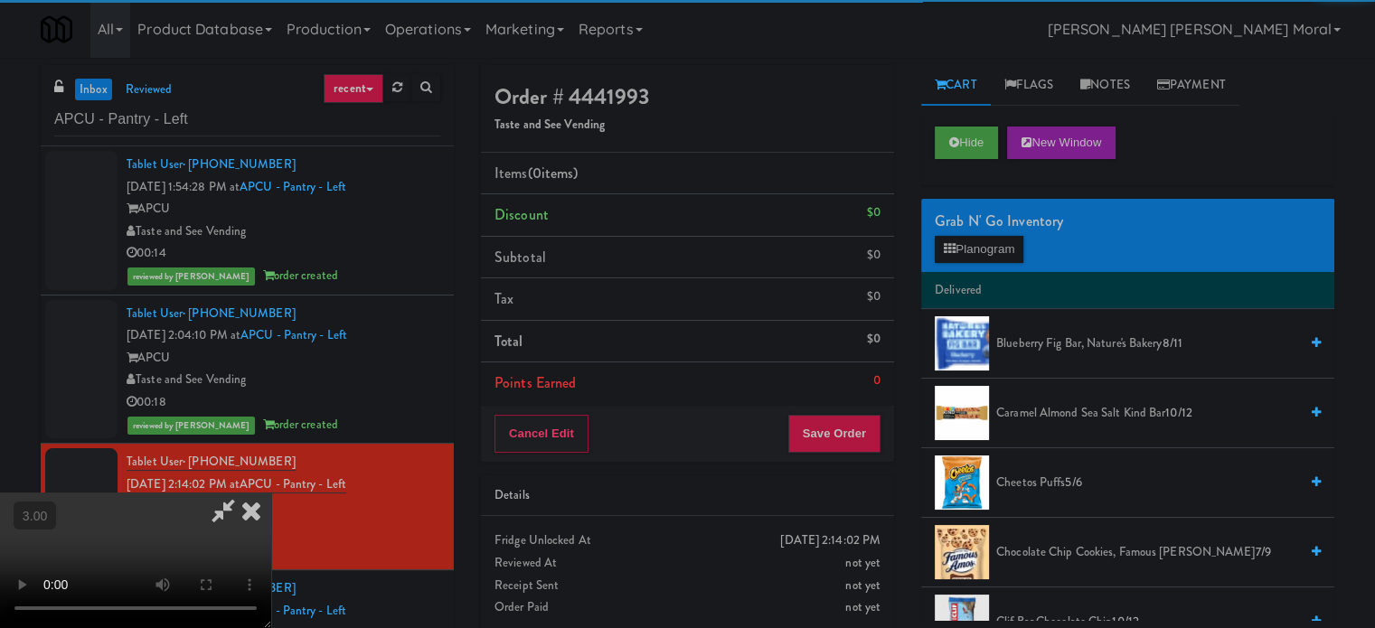
click at [967, 229] on div "Grab N' Go Inventory" at bounding box center [1128, 221] width 386 height 27
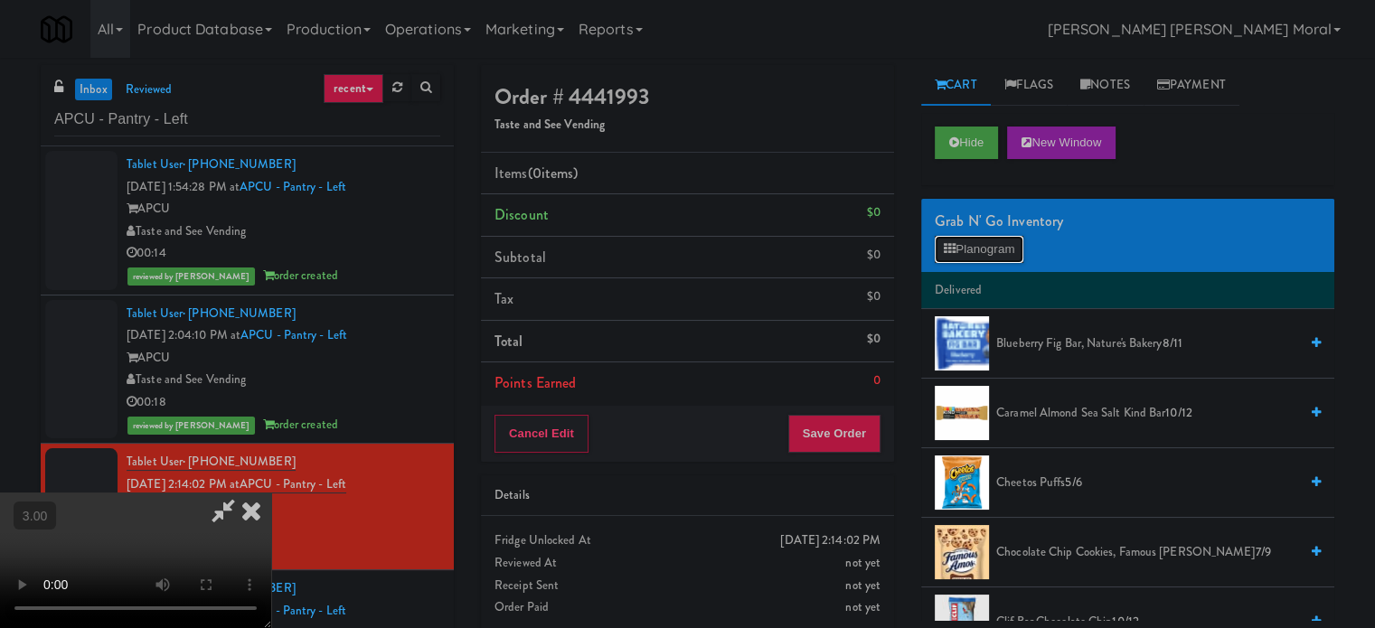
click at [970, 252] on button "Planogram" at bounding box center [979, 249] width 89 height 27
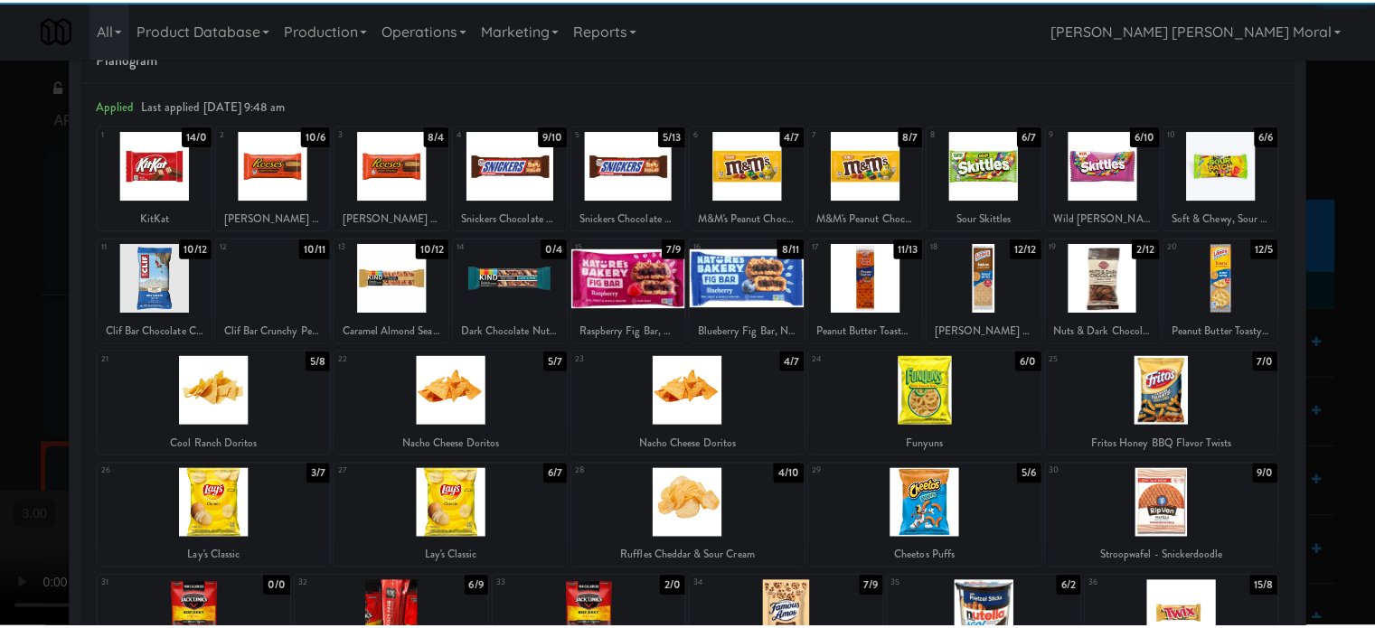
scroll to position [90, 0]
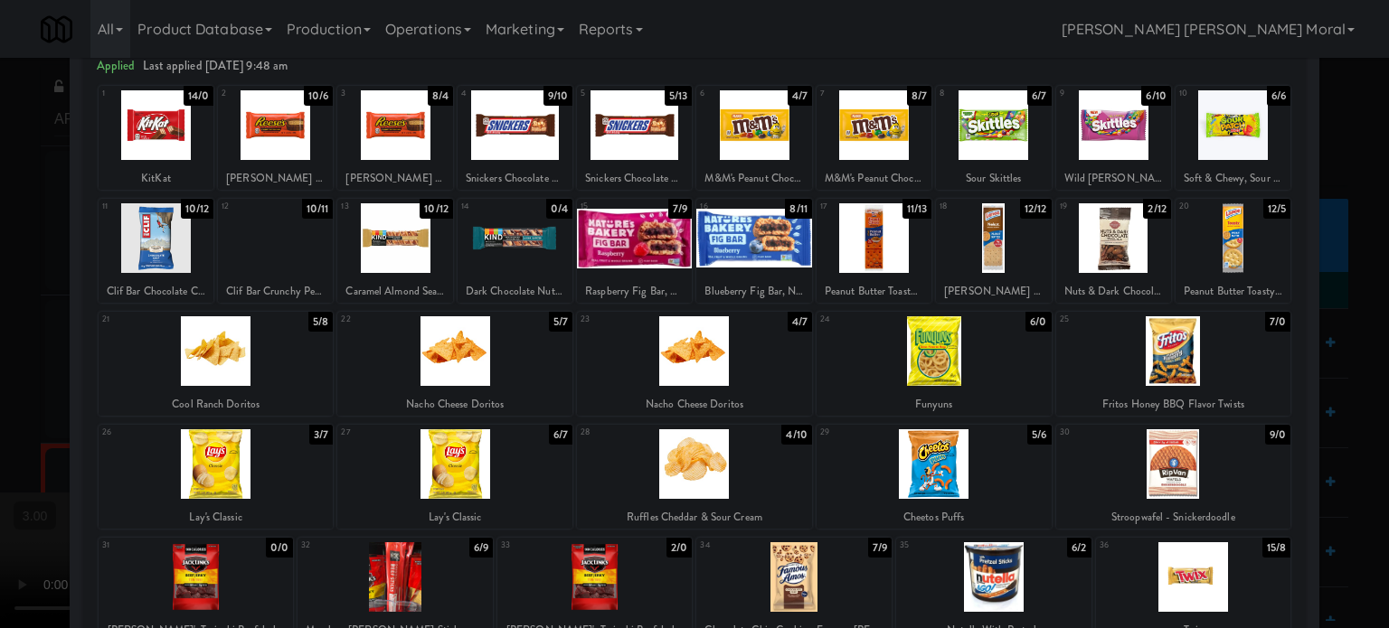
click at [712, 453] on div at bounding box center [694, 464] width 235 height 70
click at [1162, 354] on div at bounding box center [1173, 351] width 235 height 70
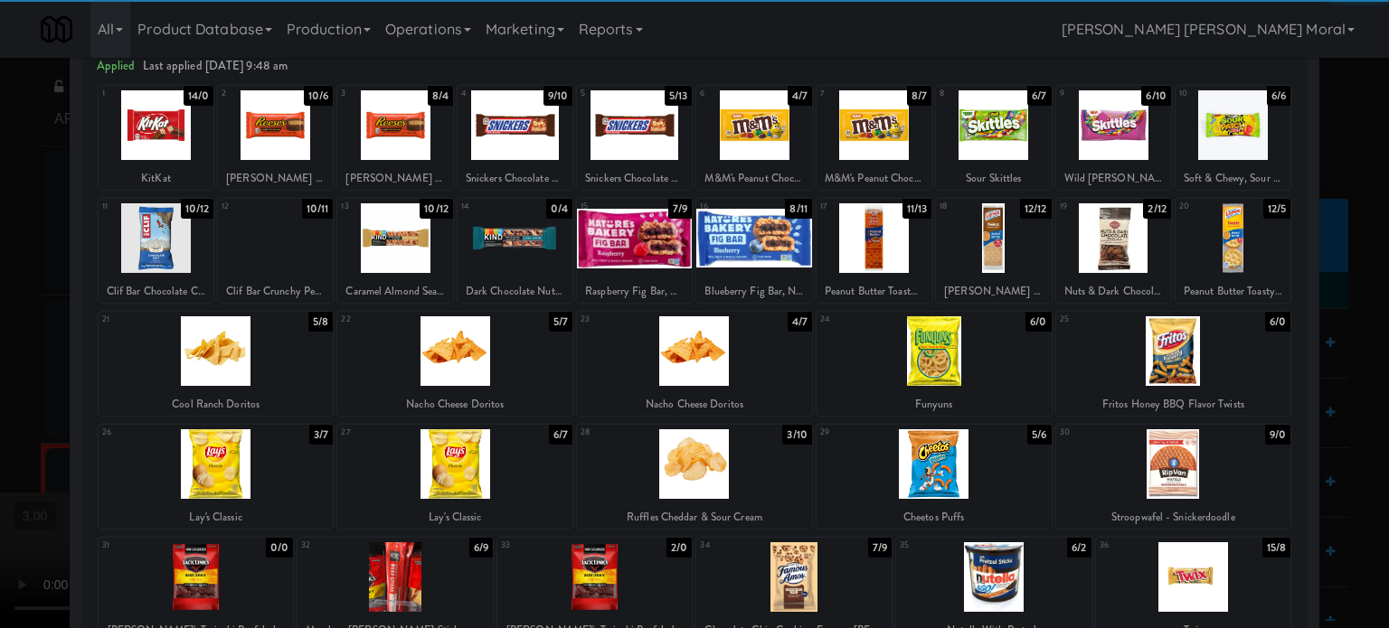
click at [1327, 394] on div at bounding box center [694, 314] width 1389 height 628
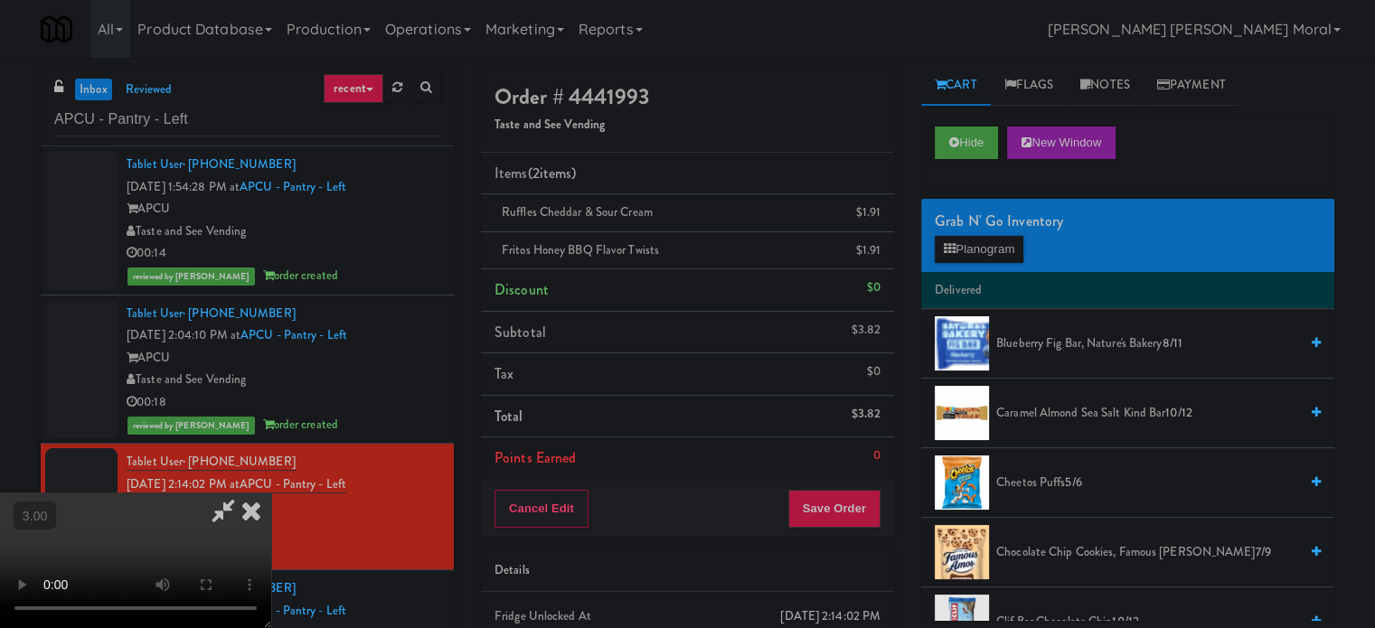
click at [848, 533] on div "Cancel Edit Save Order" at bounding box center [687, 509] width 413 height 56
click at [849, 513] on button "Save Order" at bounding box center [834, 509] width 92 height 38
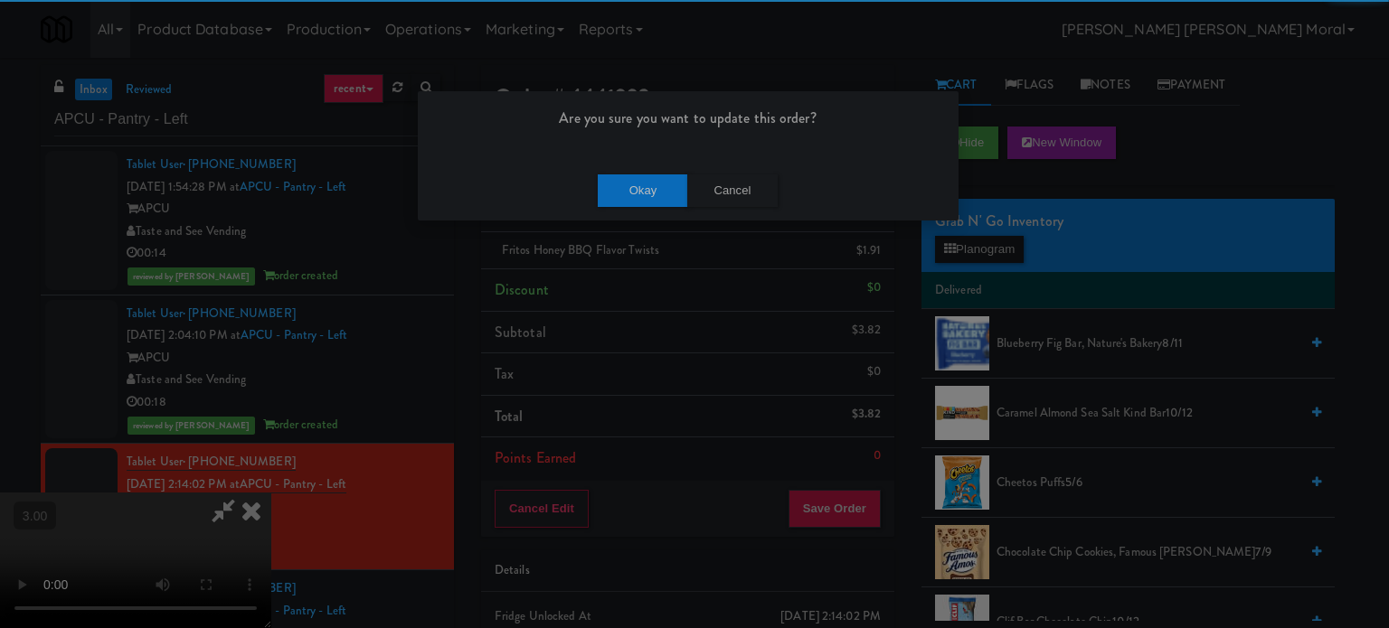
click at [644, 169] on div "Okay Cancel" at bounding box center [688, 190] width 541 height 61
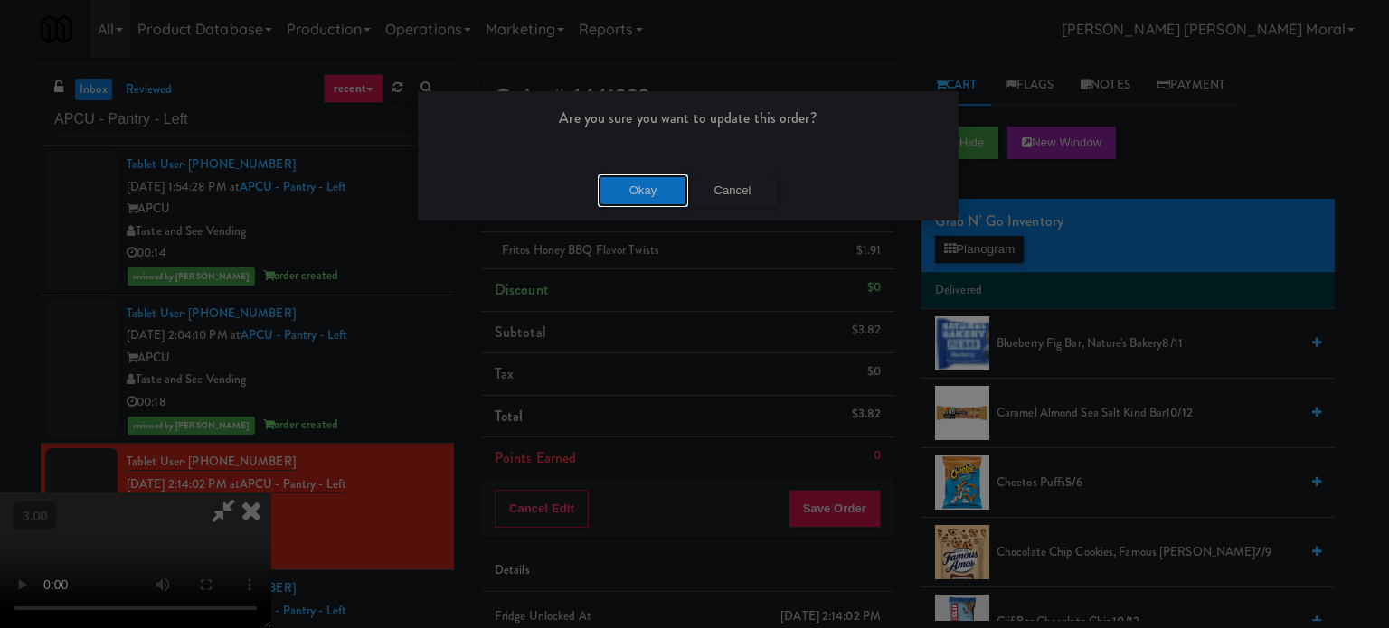
click at [631, 196] on button "Okay" at bounding box center [643, 191] width 90 height 33
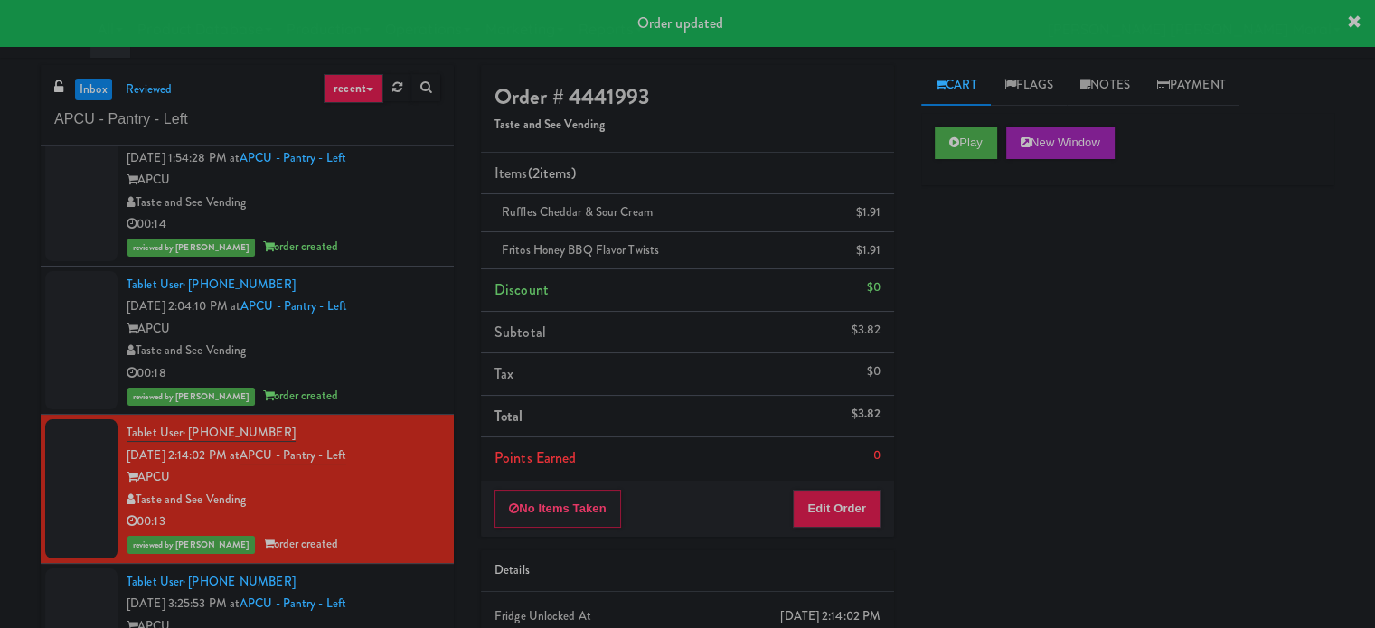
click at [411, 589] on div "Tablet User · (470) 871-7273 [DATE] 3:25:53 PM at APCU - Pantry - Left APCU Tas…" at bounding box center [284, 626] width 314 height 111
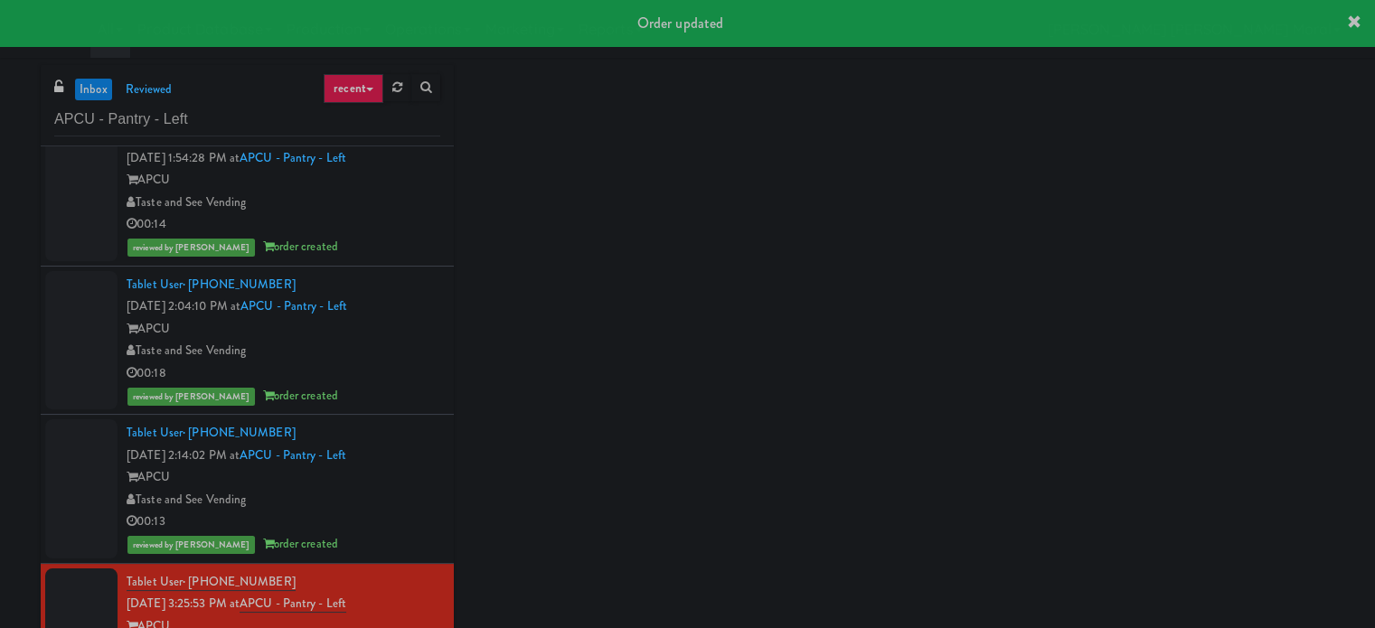
scroll to position [29, 0]
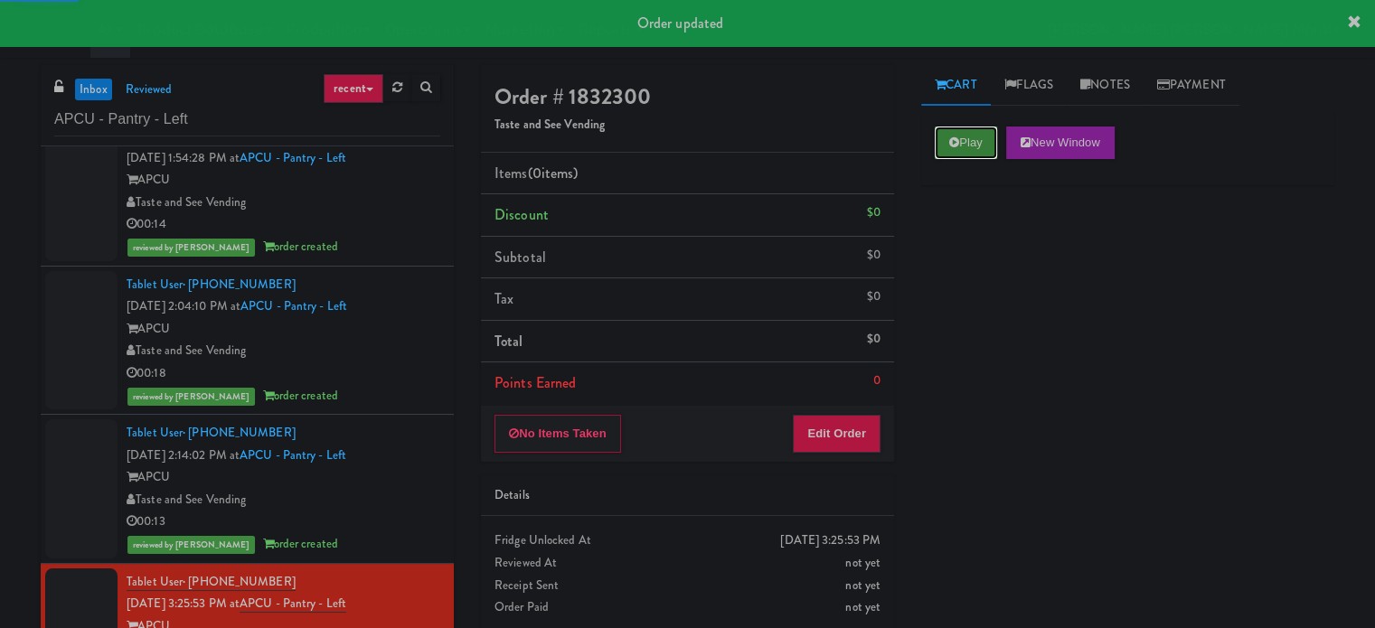
click at [944, 138] on button "Play" at bounding box center [966, 143] width 62 height 33
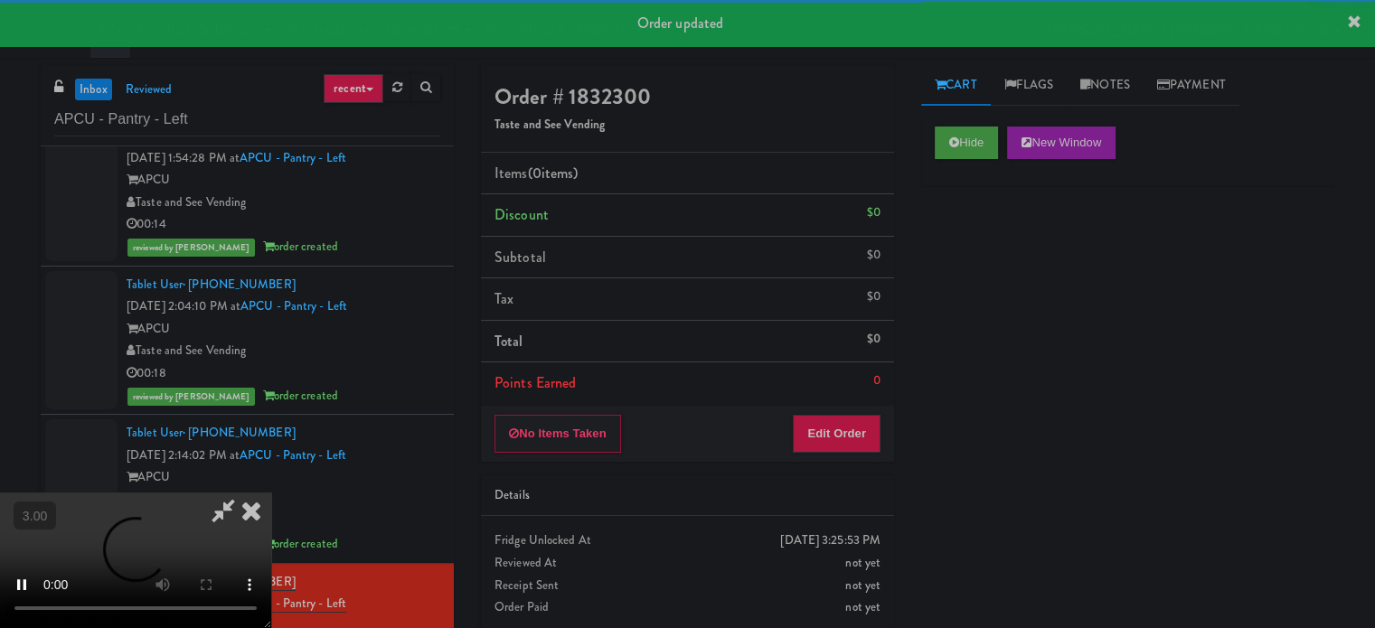
click at [952, 232] on div "Hide New Window Primary Flag Clear Flag if unable to determine what was taken o…" at bounding box center [1127, 452] width 413 height 678
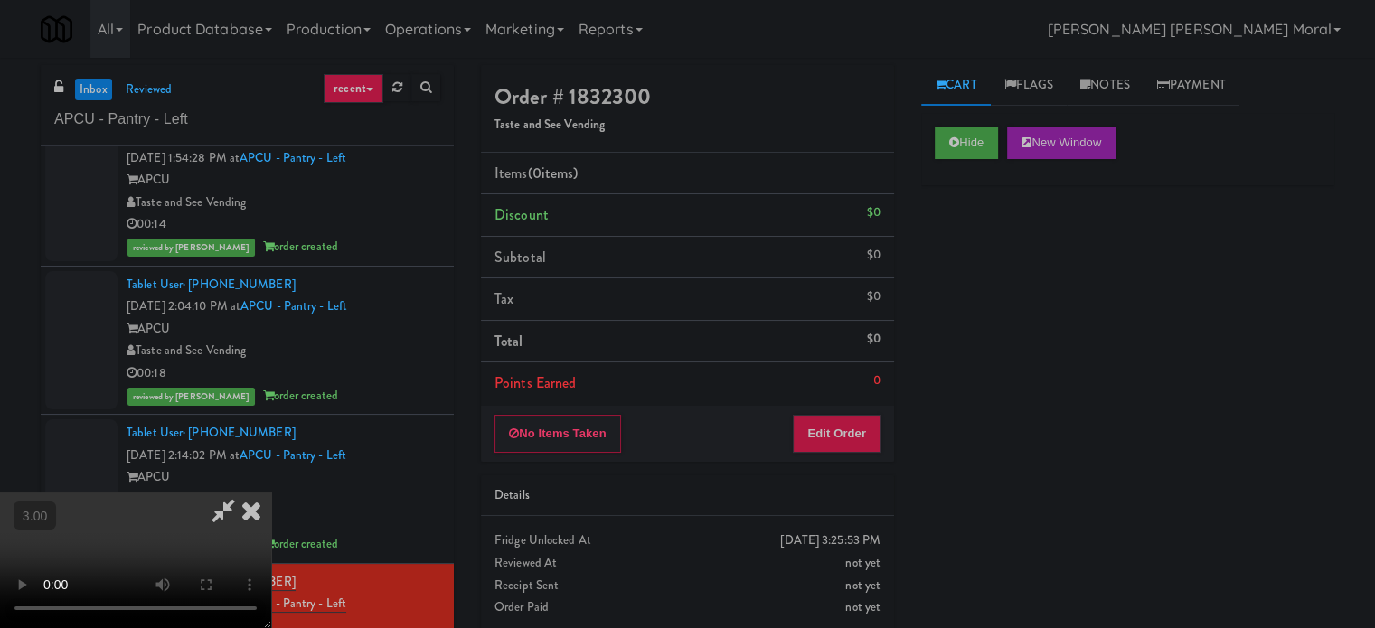
drag, startPoint x: 954, startPoint y: 292, endPoint x: 933, endPoint y: 325, distance: 38.6
click at [954, 292] on div "Hide New Window Primary Flag Clear Flag if unable to determine what was taken o…" at bounding box center [1127, 452] width 413 height 678
click at [271, 493] on video at bounding box center [135, 561] width 271 height 136
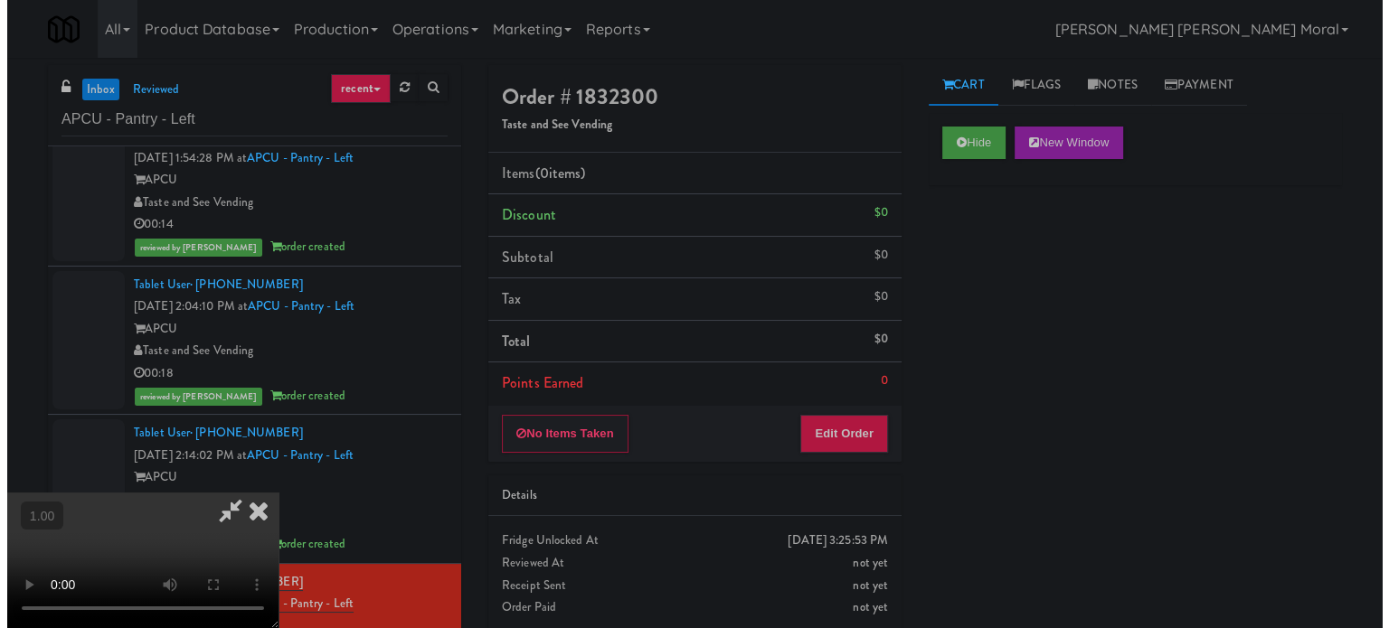
scroll to position [0, 0]
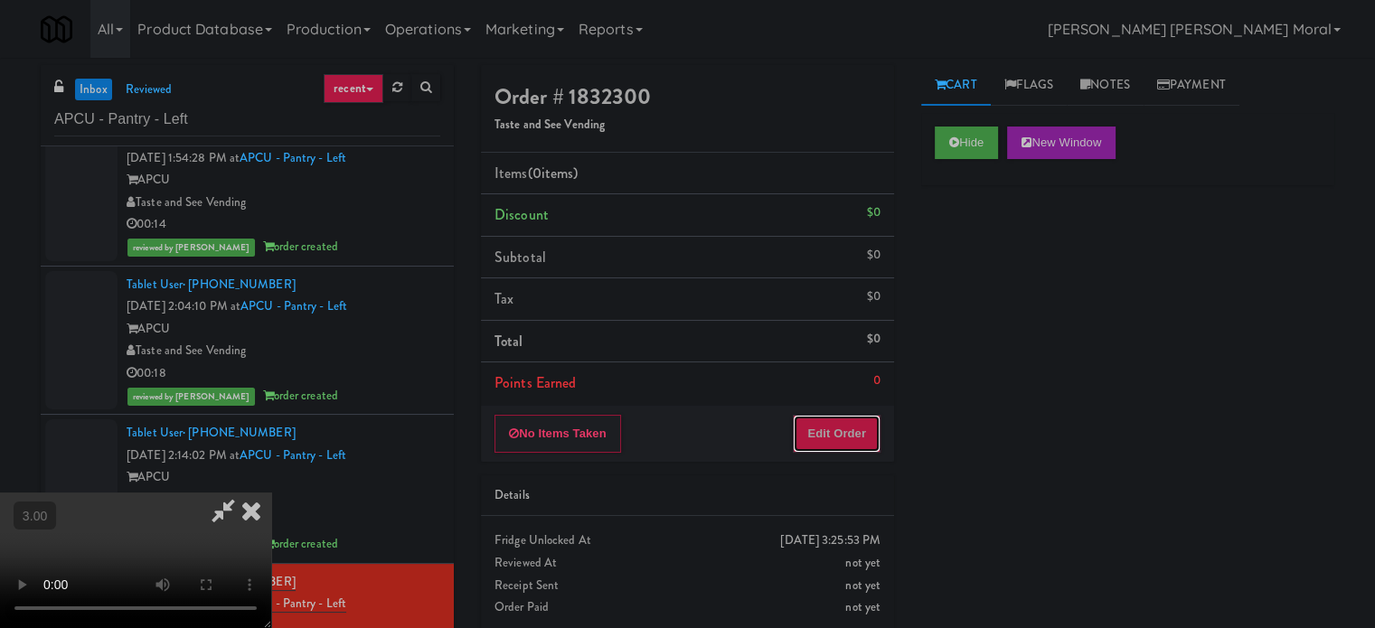
click at [849, 430] on button "Edit Order" at bounding box center [837, 434] width 88 height 38
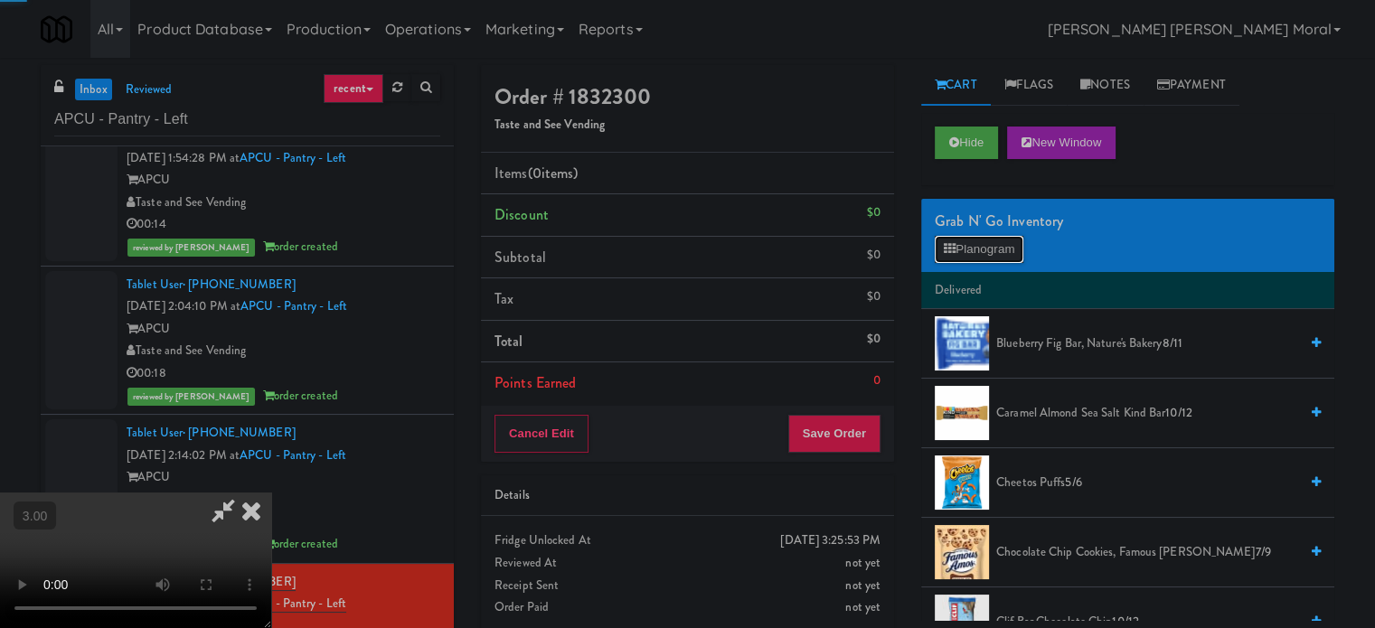
click at [969, 259] on button "Planogram" at bounding box center [979, 249] width 89 height 27
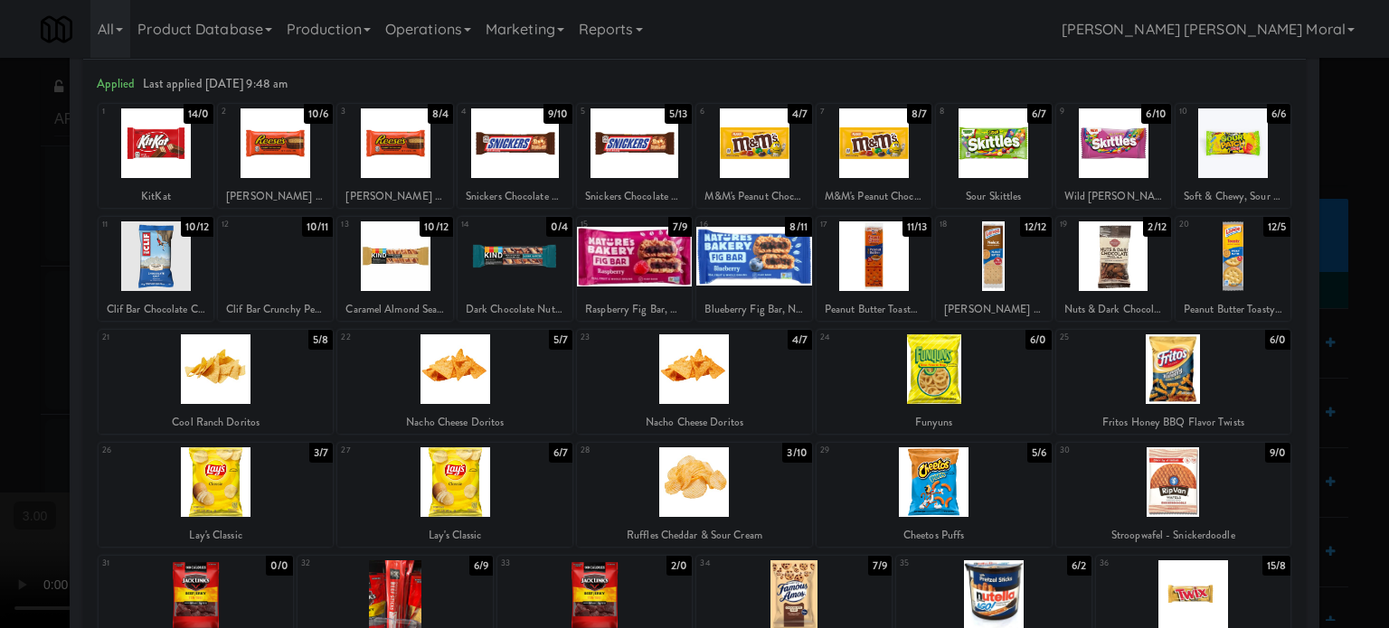
scroll to position [181, 0]
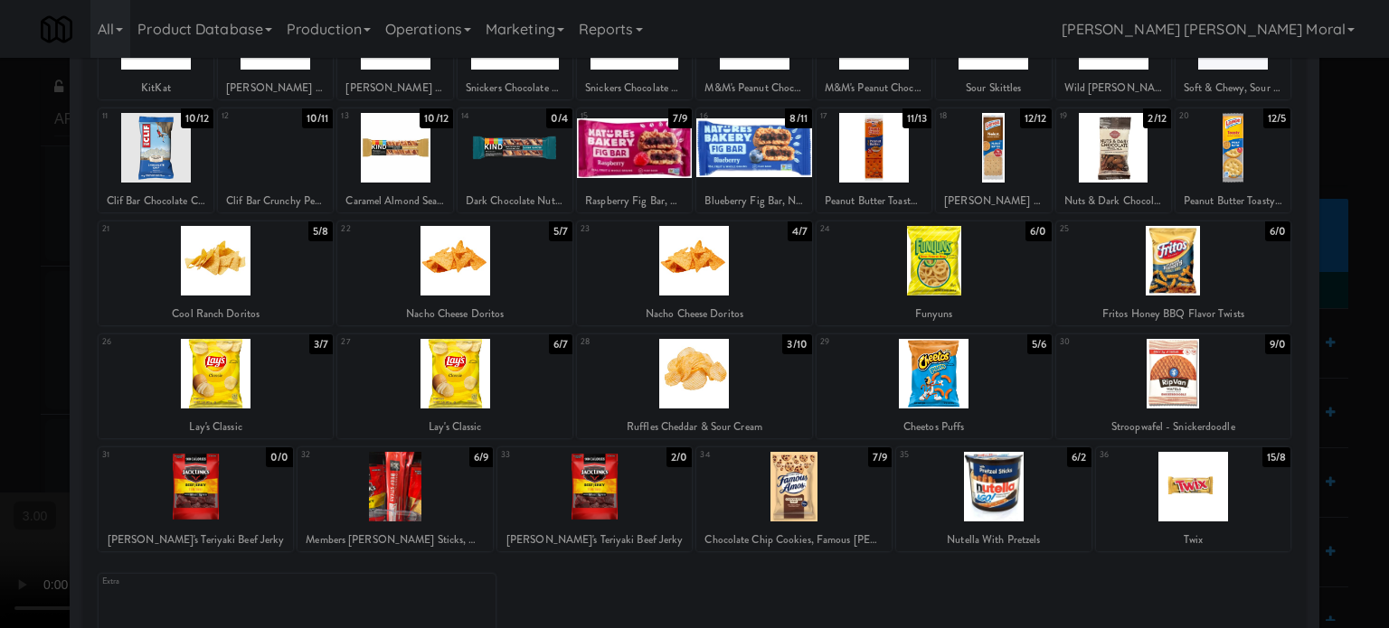
click at [796, 495] on div at bounding box center [793, 487] width 195 height 70
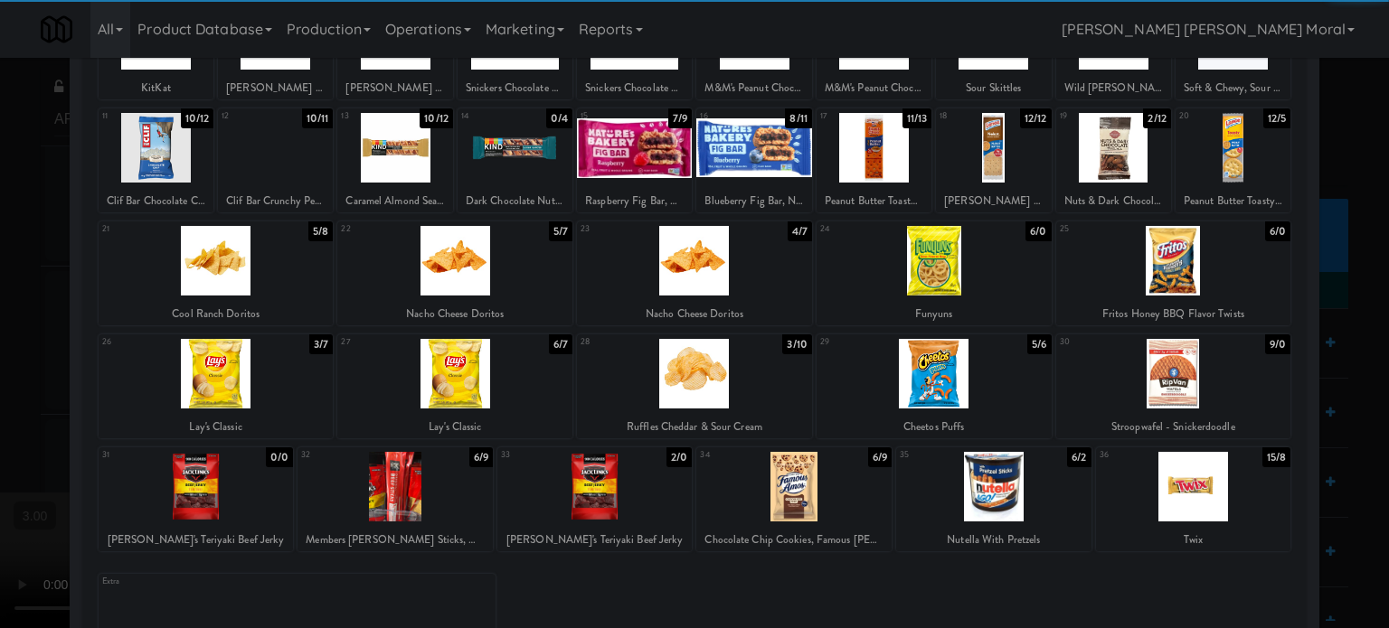
click at [951, 248] on div at bounding box center [933, 261] width 235 height 70
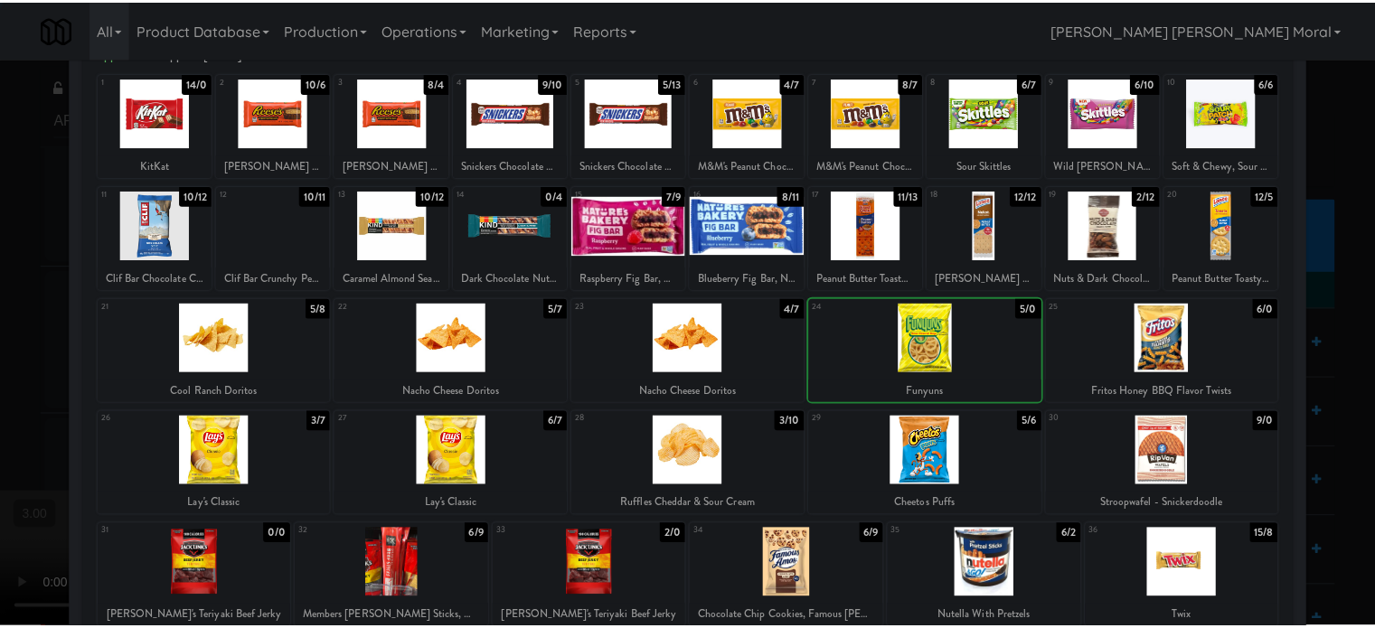
scroll to position [0, 0]
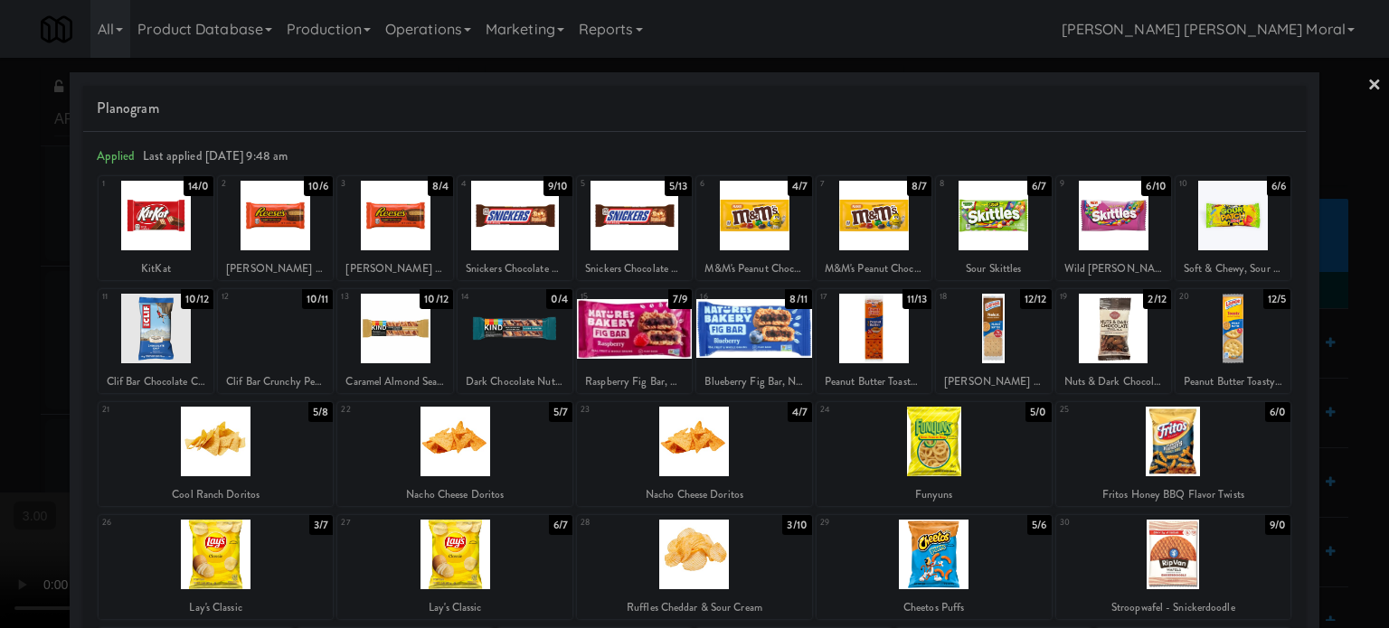
click at [154, 212] on div at bounding box center [156, 216] width 115 height 70
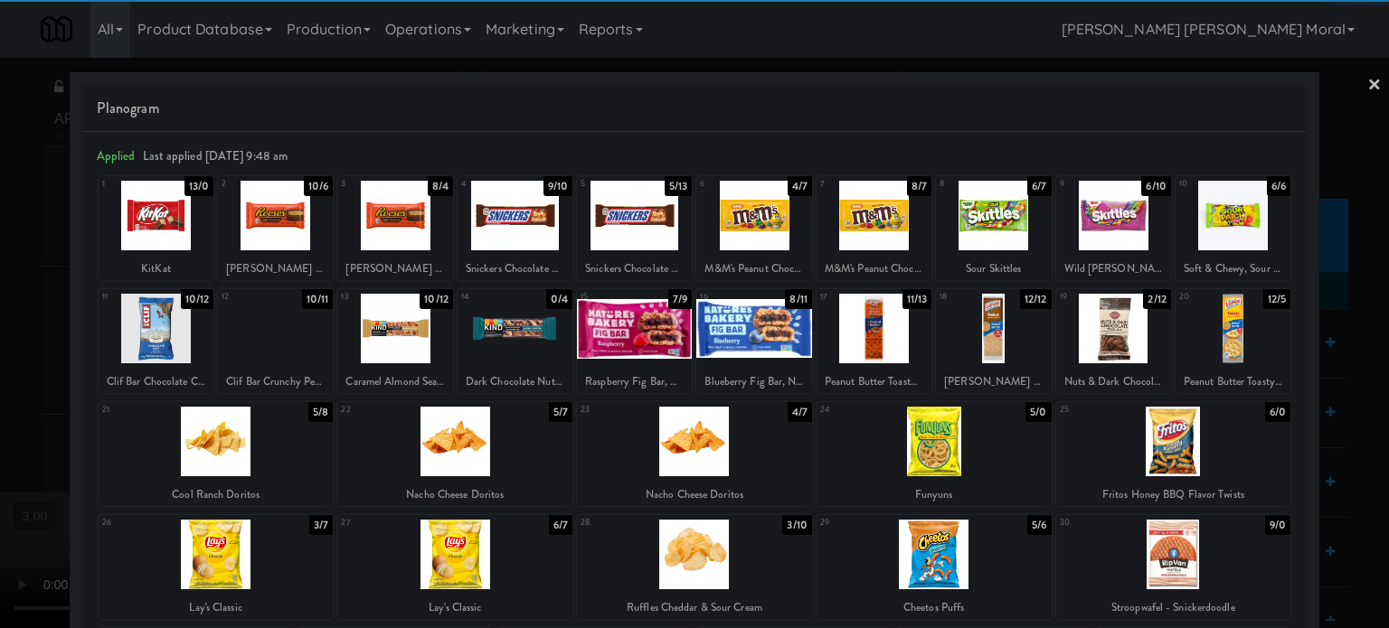
click at [766, 222] on div at bounding box center [753, 216] width 115 height 70
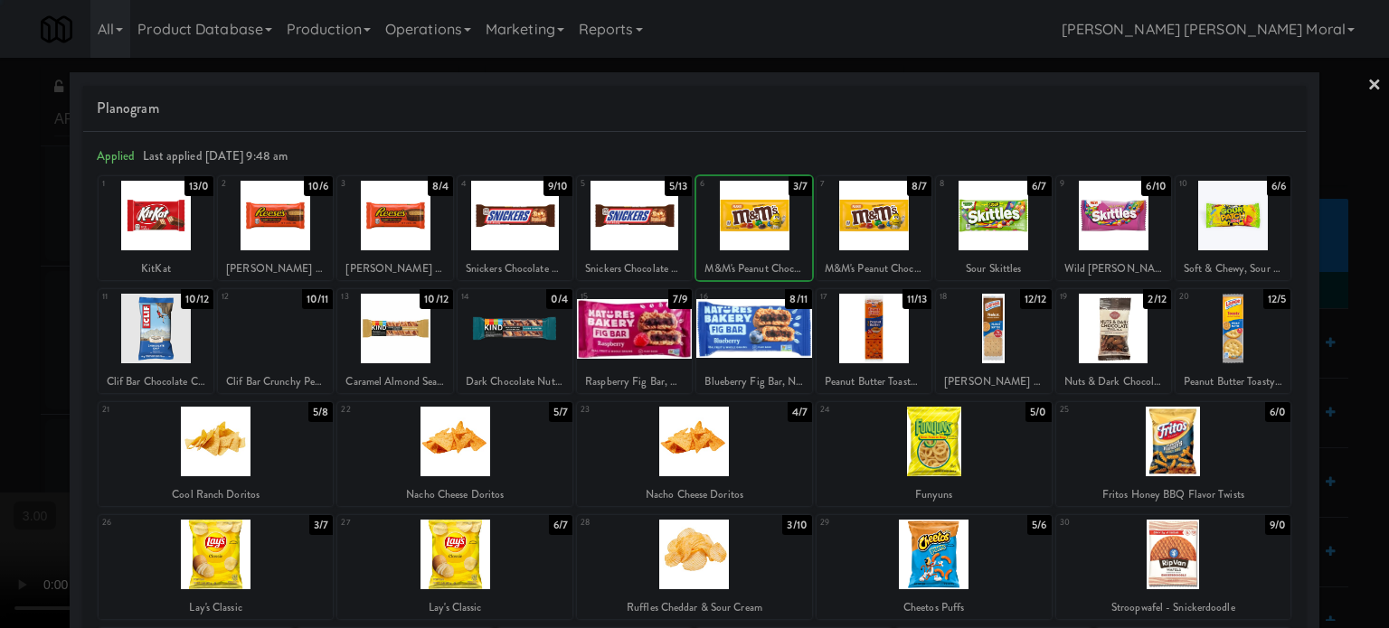
click at [0, 281] on div at bounding box center [694, 314] width 1389 height 628
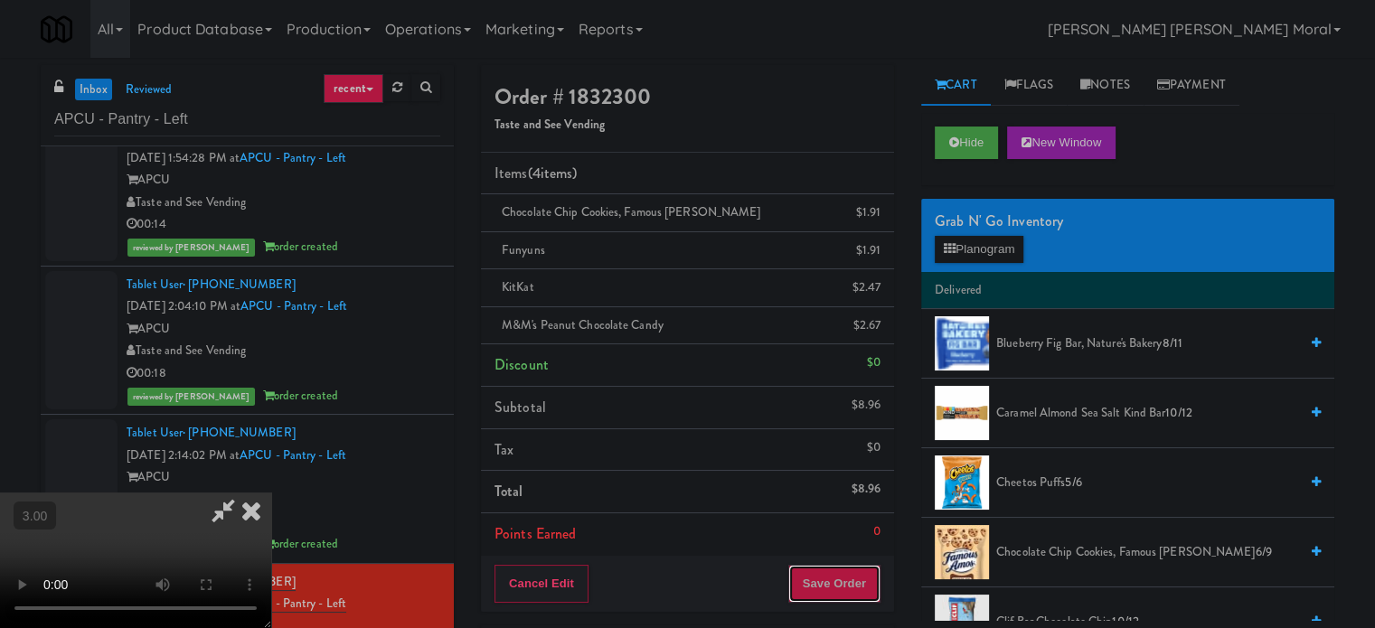
click at [861, 577] on button "Save Order" at bounding box center [834, 584] width 92 height 38
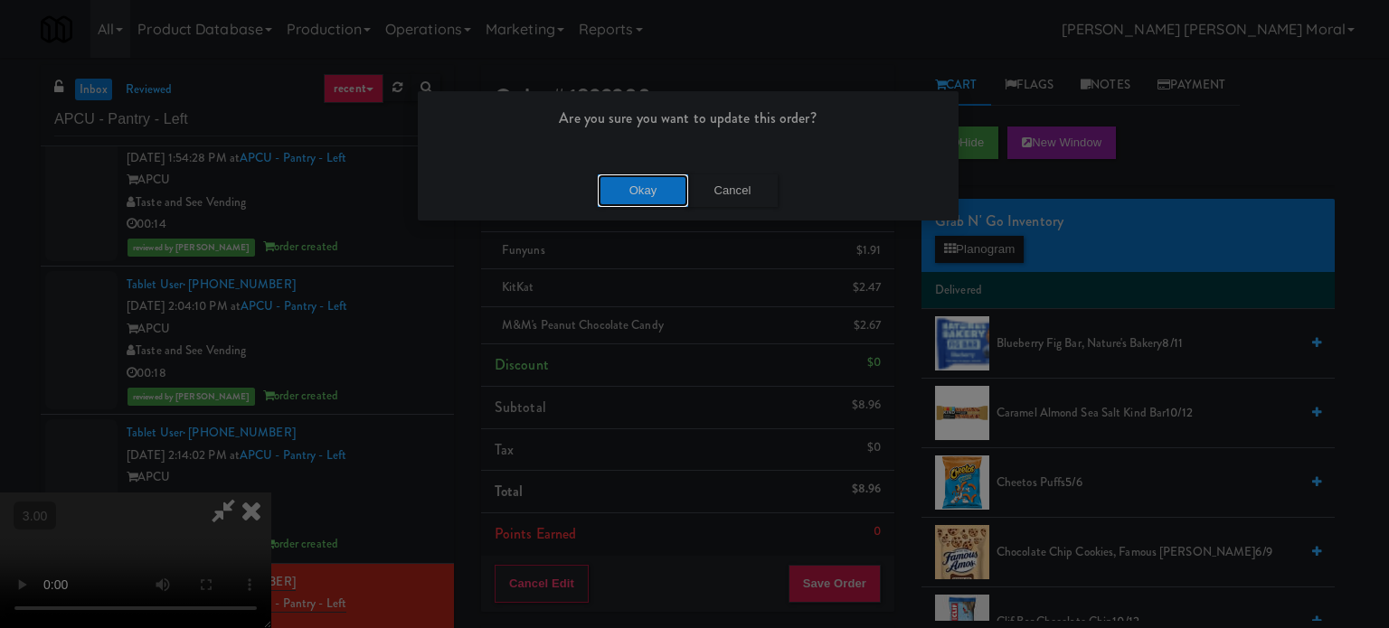
click at [632, 179] on button "Okay" at bounding box center [643, 191] width 90 height 33
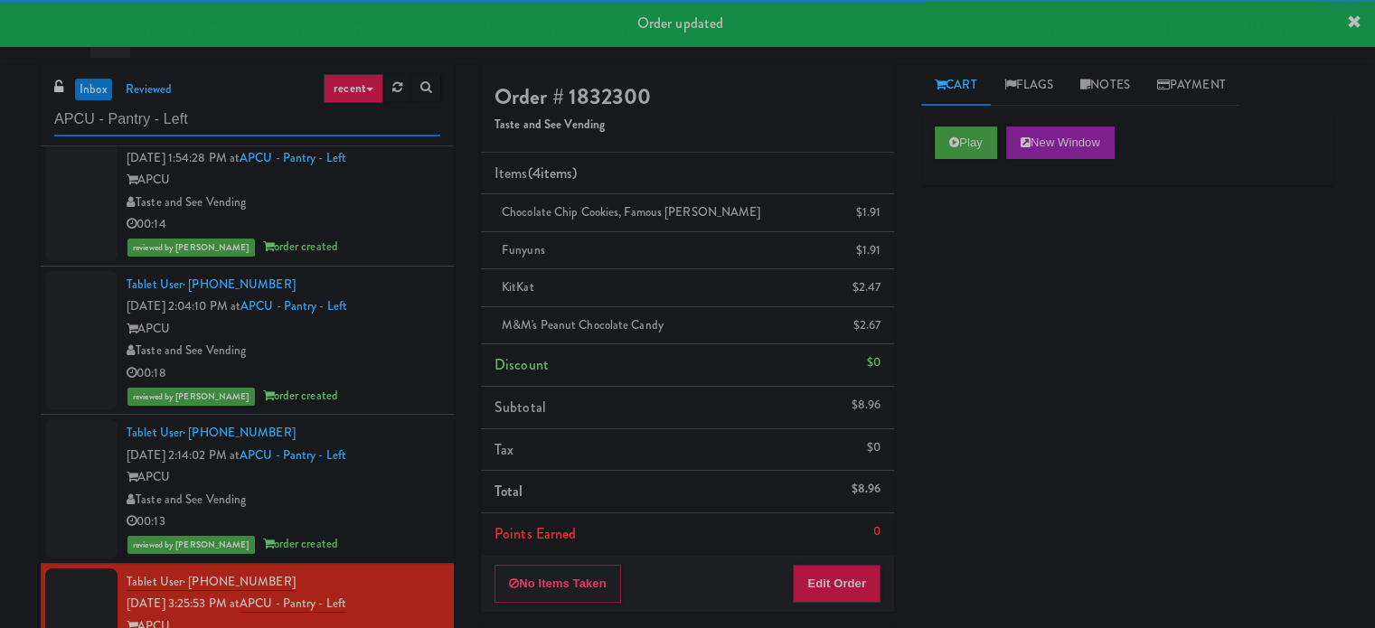
click at [259, 120] on input "APCU - Pantry - Left" at bounding box center [247, 119] width 386 height 33
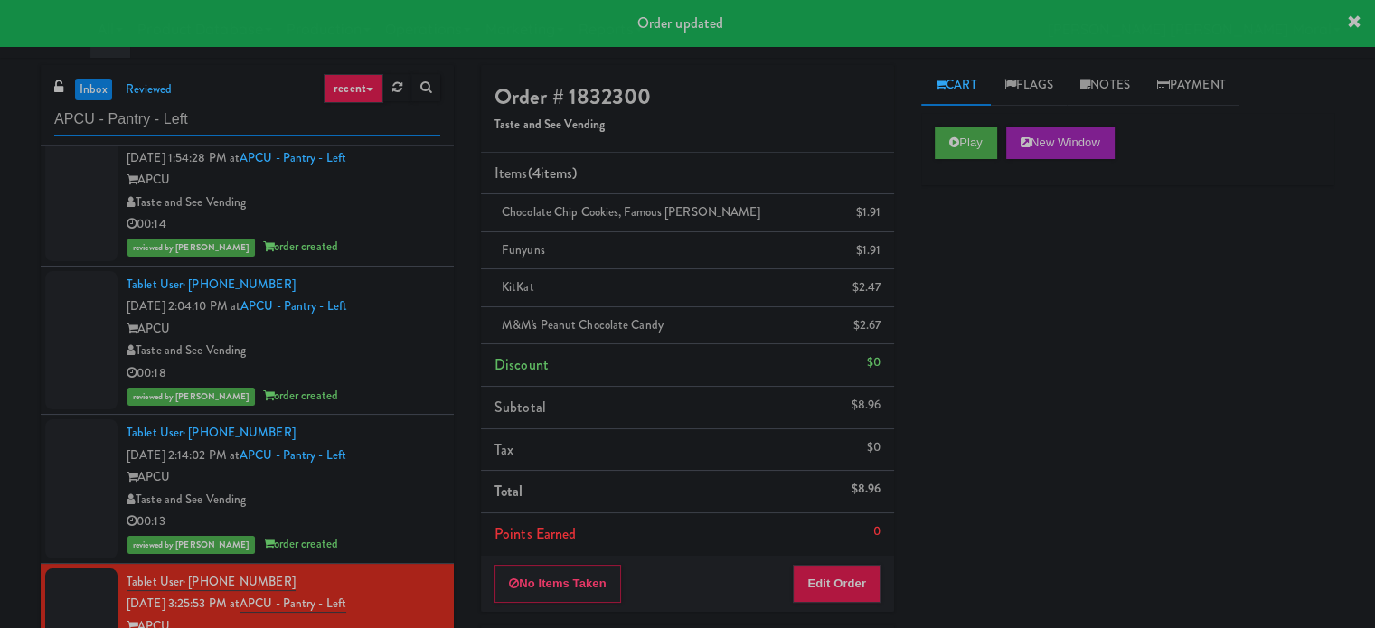
click at [259, 120] on input "APCU - Pantry - Left" at bounding box center [247, 119] width 386 height 33
paste input "[PERSON_NAME] 23 Cooler"
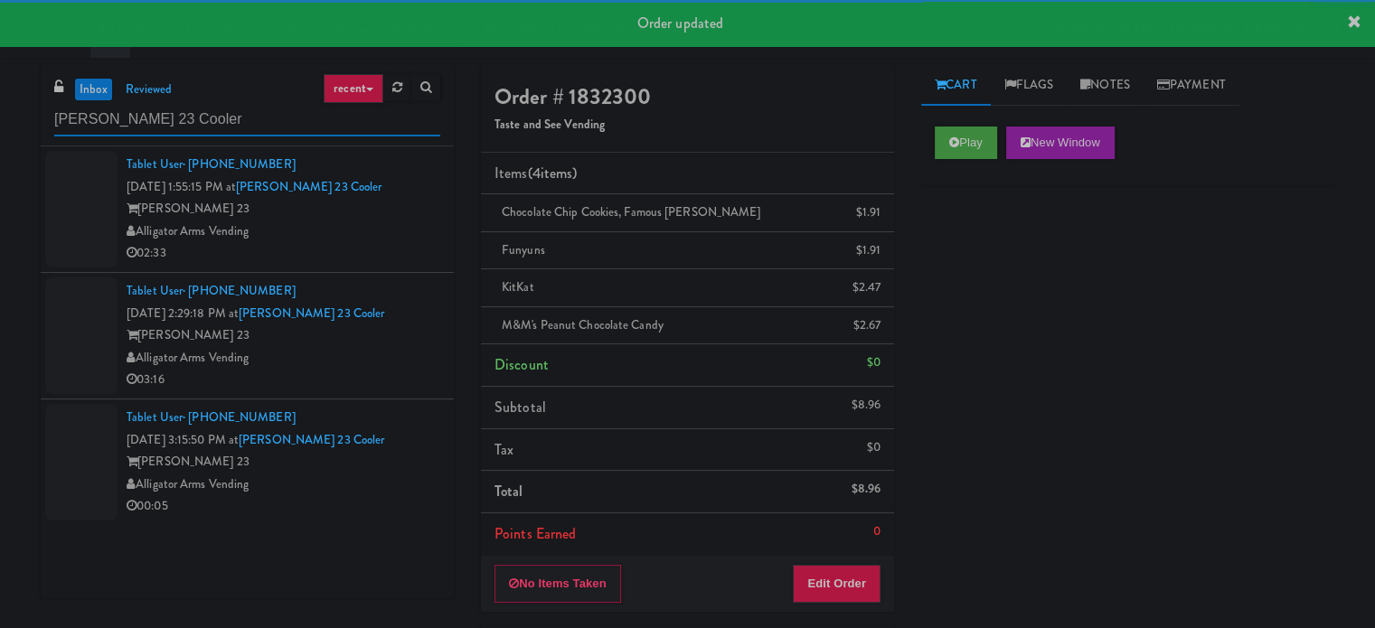
type input "[PERSON_NAME] 23 Cooler"
click at [369, 252] on div "02:33" at bounding box center [284, 253] width 314 height 23
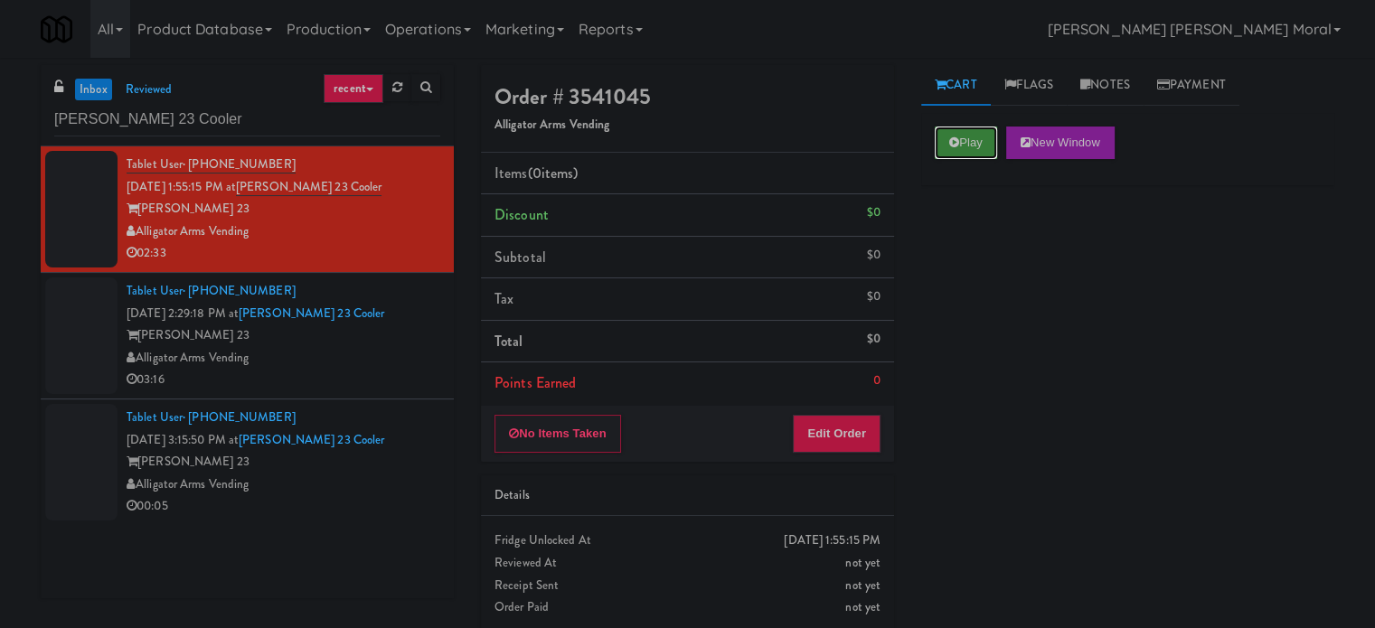
click at [953, 134] on button "Play" at bounding box center [966, 143] width 62 height 33
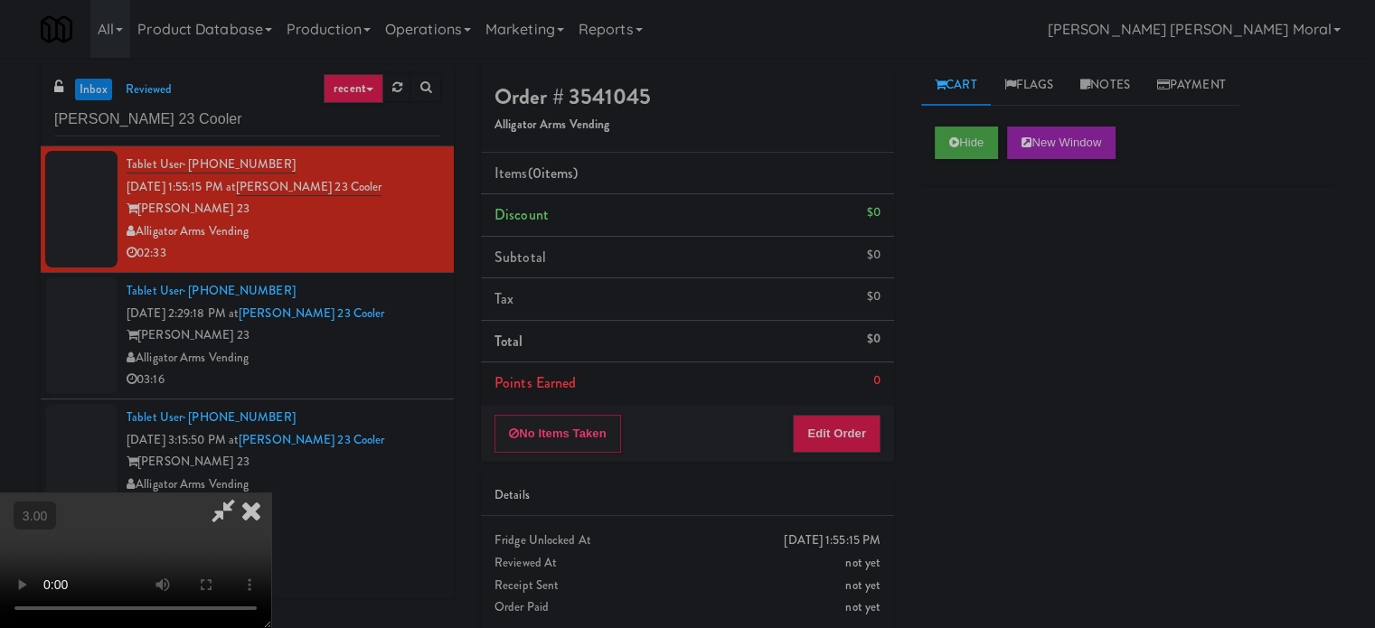
click at [1019, 321] on div "Hide New Window Primary Flag Clear Flag if unable to determine what was taken o…" at bounding box center [1127, 452] width 413 height 678
click at [271, 493] on video at bounding box center [135, 561] width 271 height 136
drag, startPoint x: 863, startPoint y: 444, endPoint x: 908, endPoint y: 357, distance: 97.5
click at [863, 444] on button "Edit Order" at bounding box center [837, 434] width 88 height 38
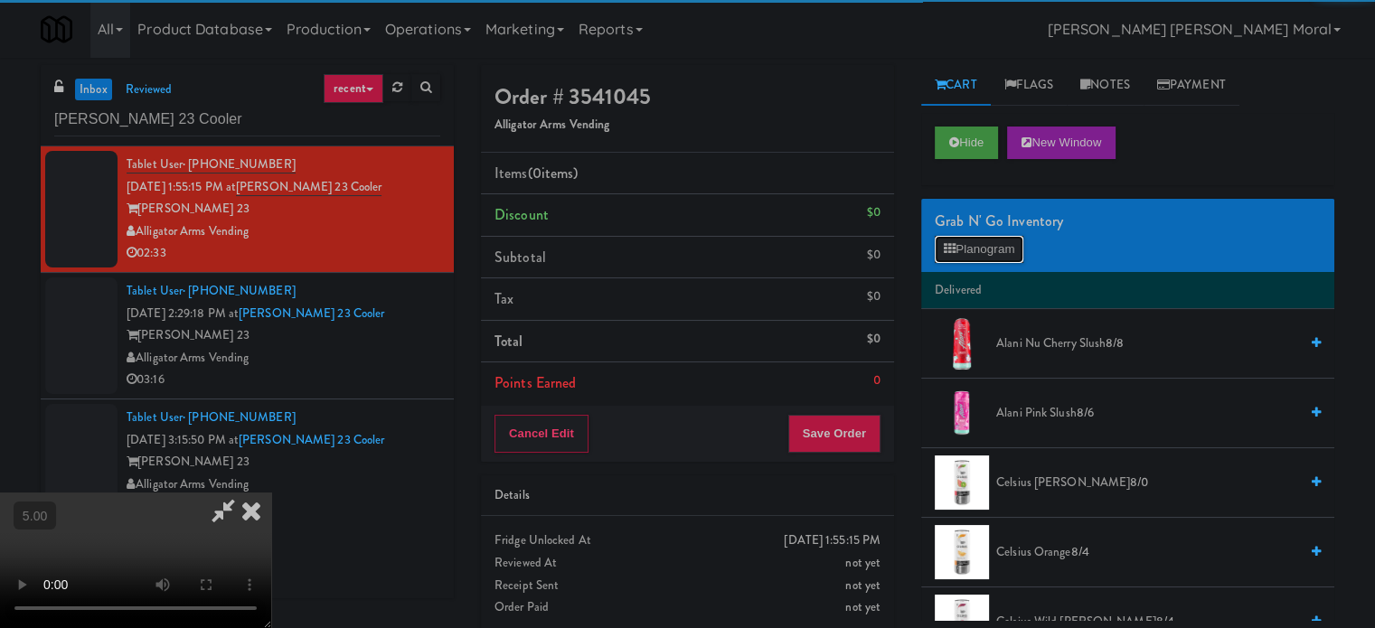
click at [964, 240] on button "Planogram" at bounding box center [979, 249] width 89 height 27
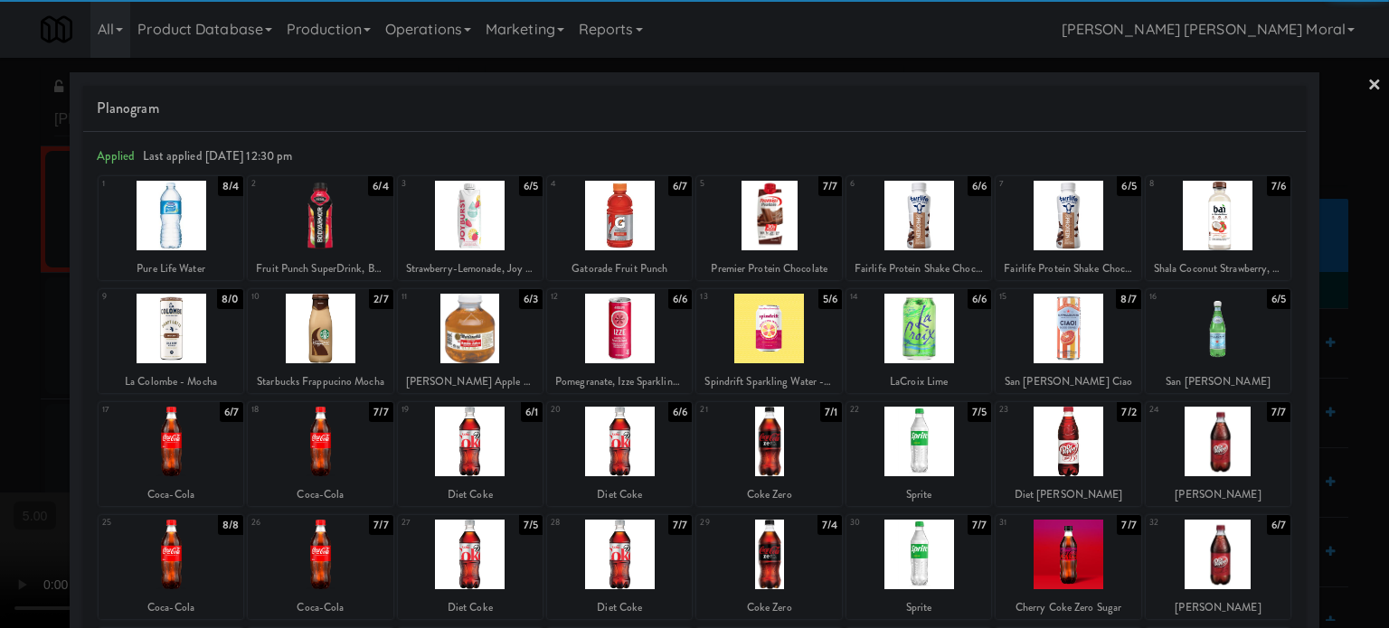
click at [176, 225] on div at bounding box center [171, 216] width 145 height 70
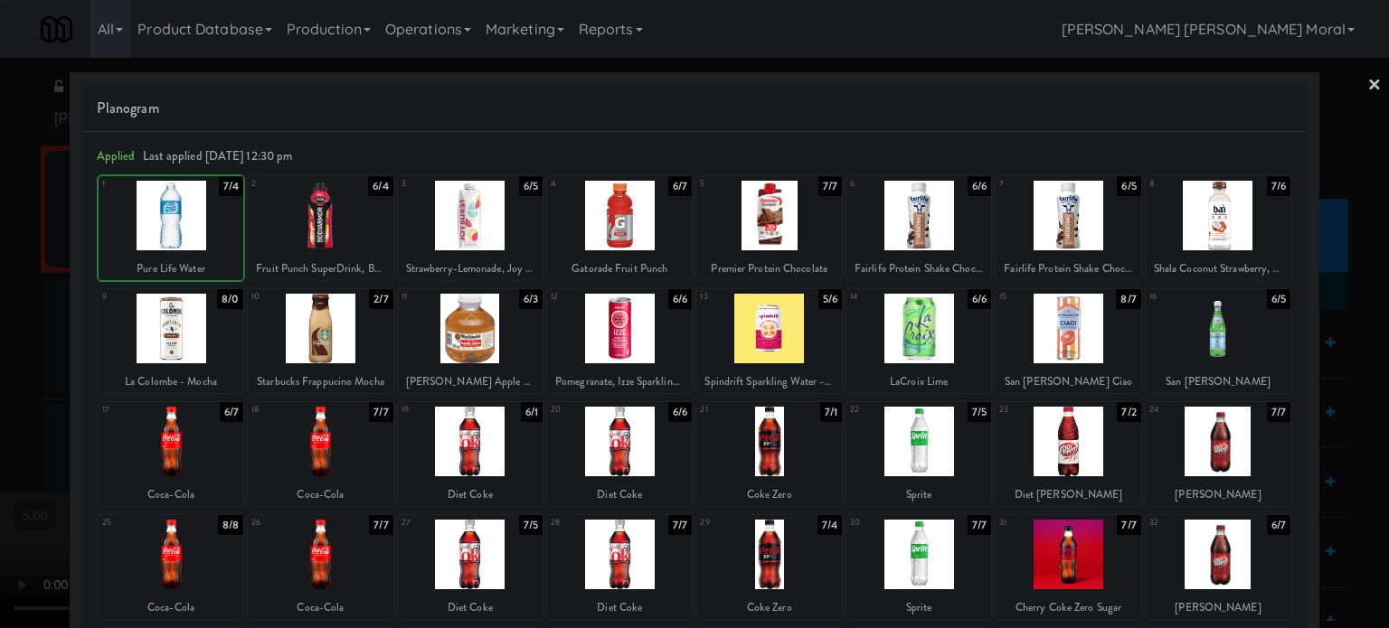
click at [0, 330] on div at bounding box center [694, 314] width 1389 height 628
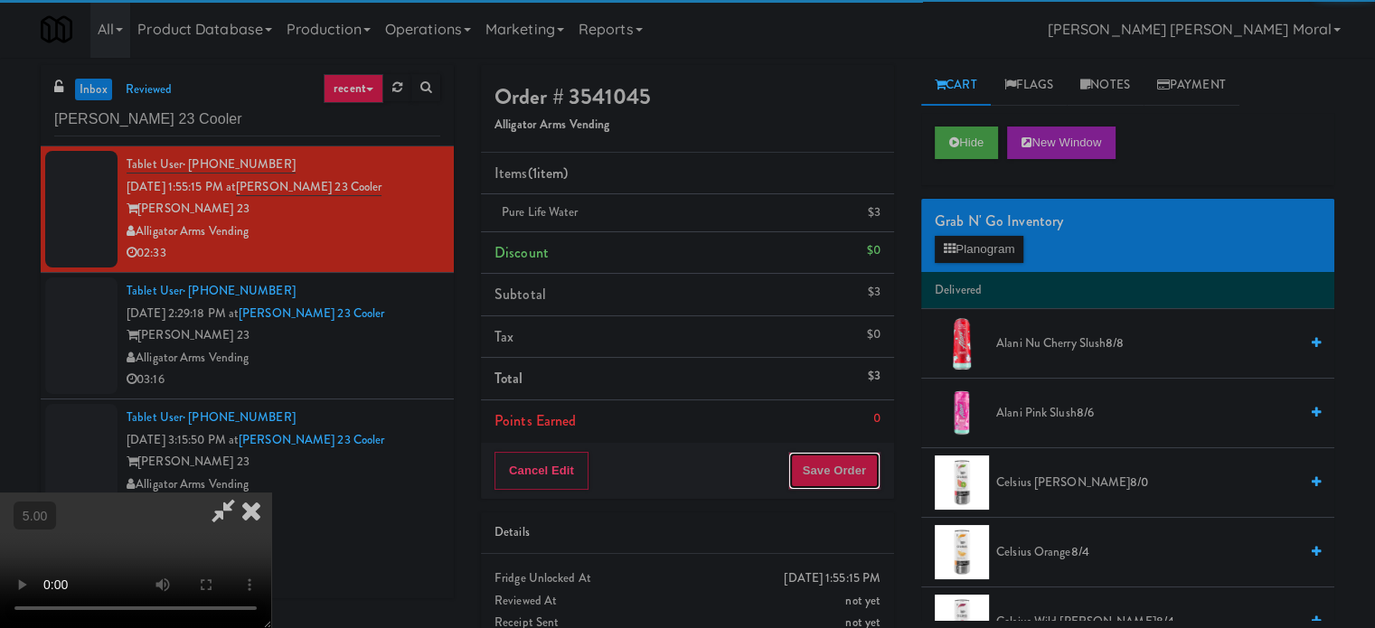
click at [870, 473] on button "Save Order" at bounding box center [834, 471] width 92 height 38
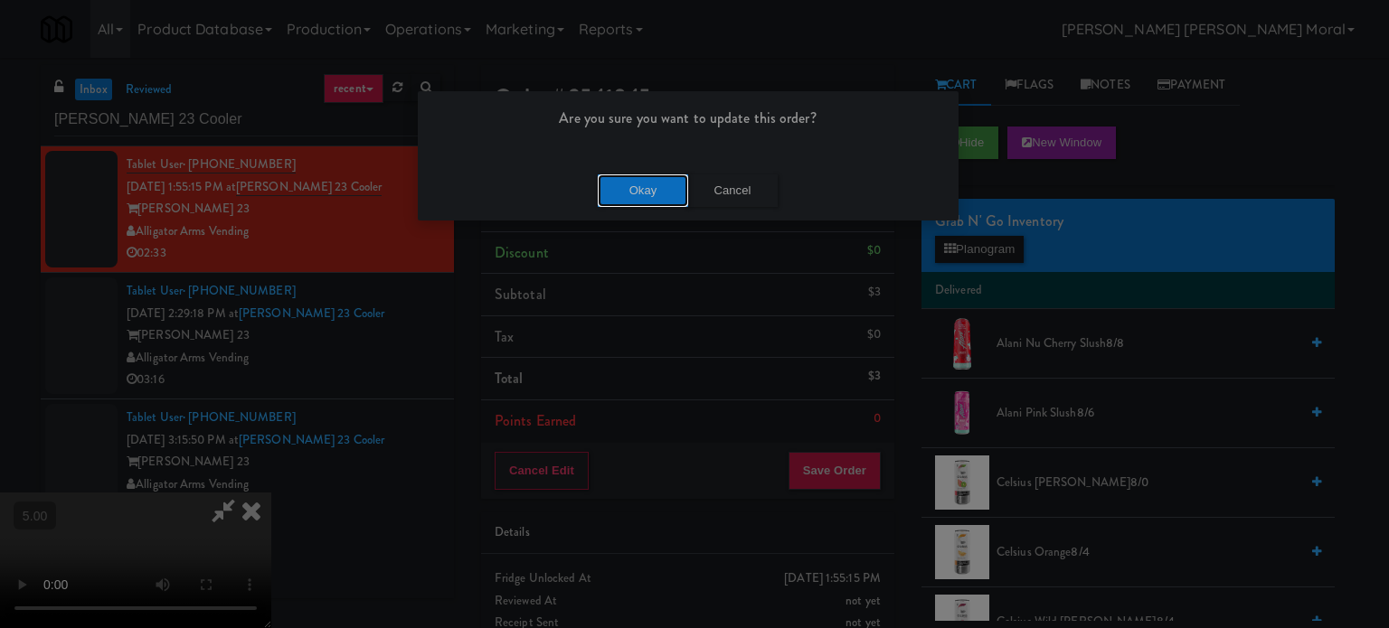
click at [644, 191] on button "Okay" at bounding box center [643, 191] width 90 height 33
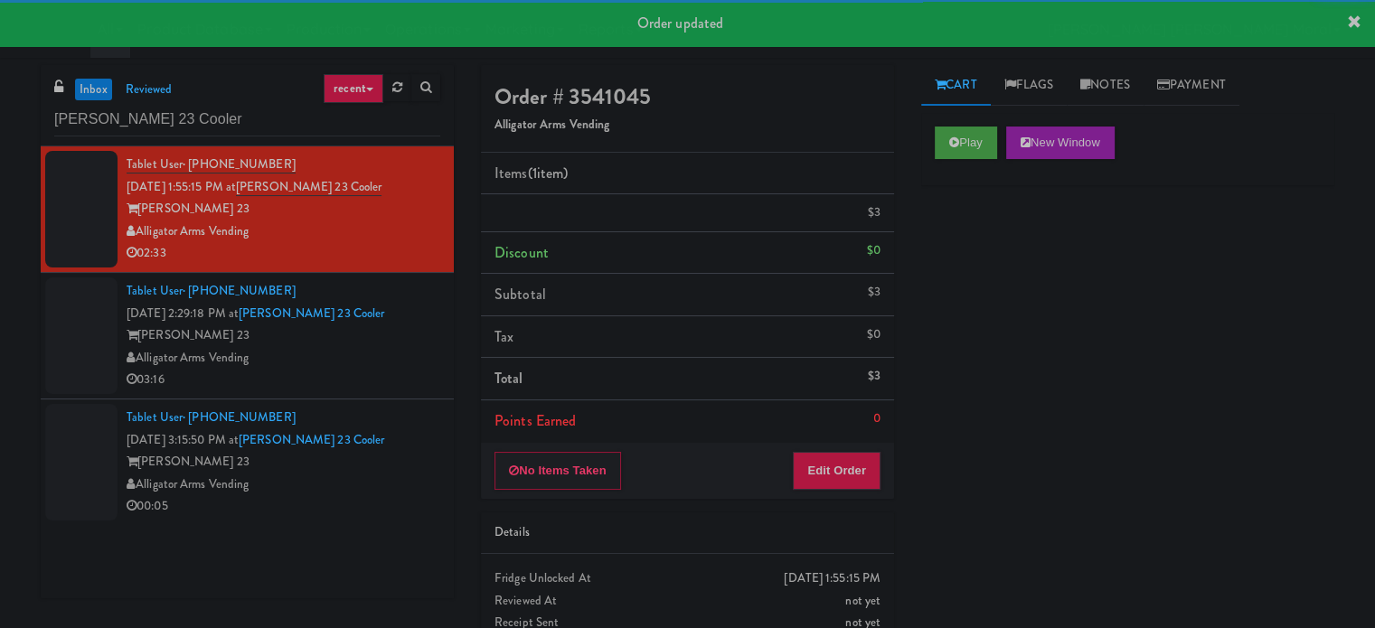
click at [369, 369] on div "Alligator Arms Vending" at bounding box center [284, 358] width 314 height 23
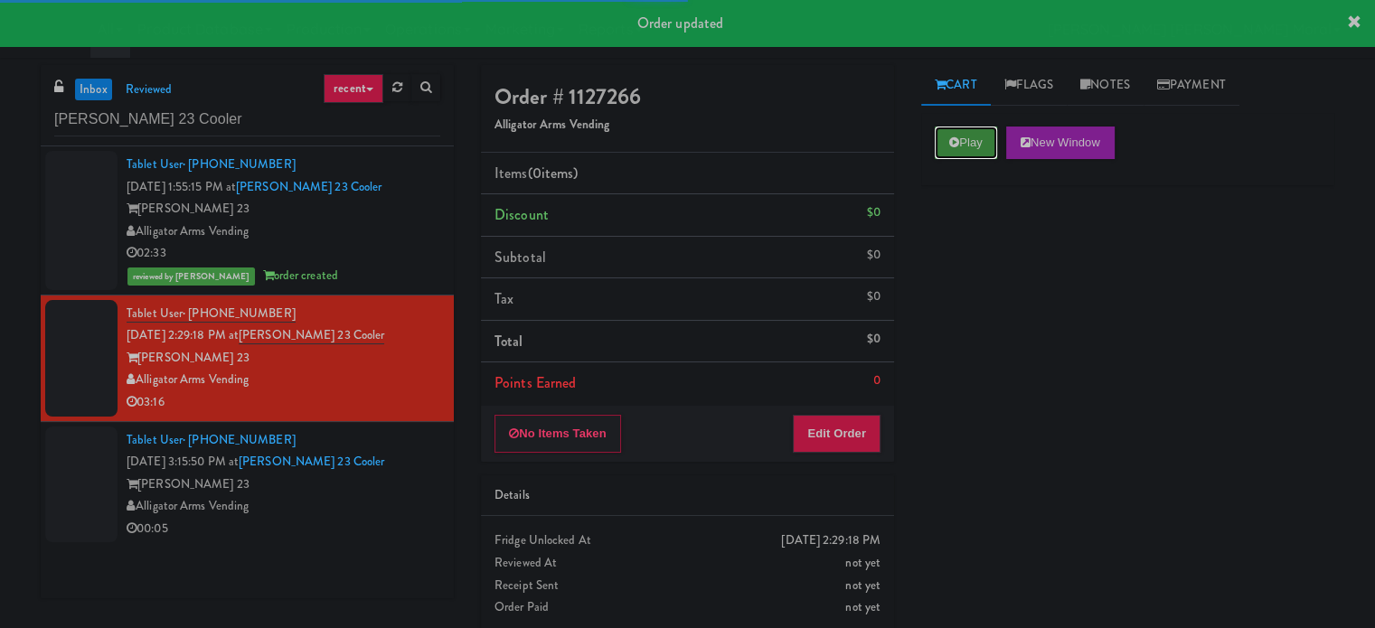
click at [960, 139] on button "Play" at bounding box center [966, 143] width 62 height 33
click at [970, 270] on div "Play New Window Primary Flag Clear Flag if unable to determine what was taken o…" at bounding box center [1127, 452] width 413 height 678
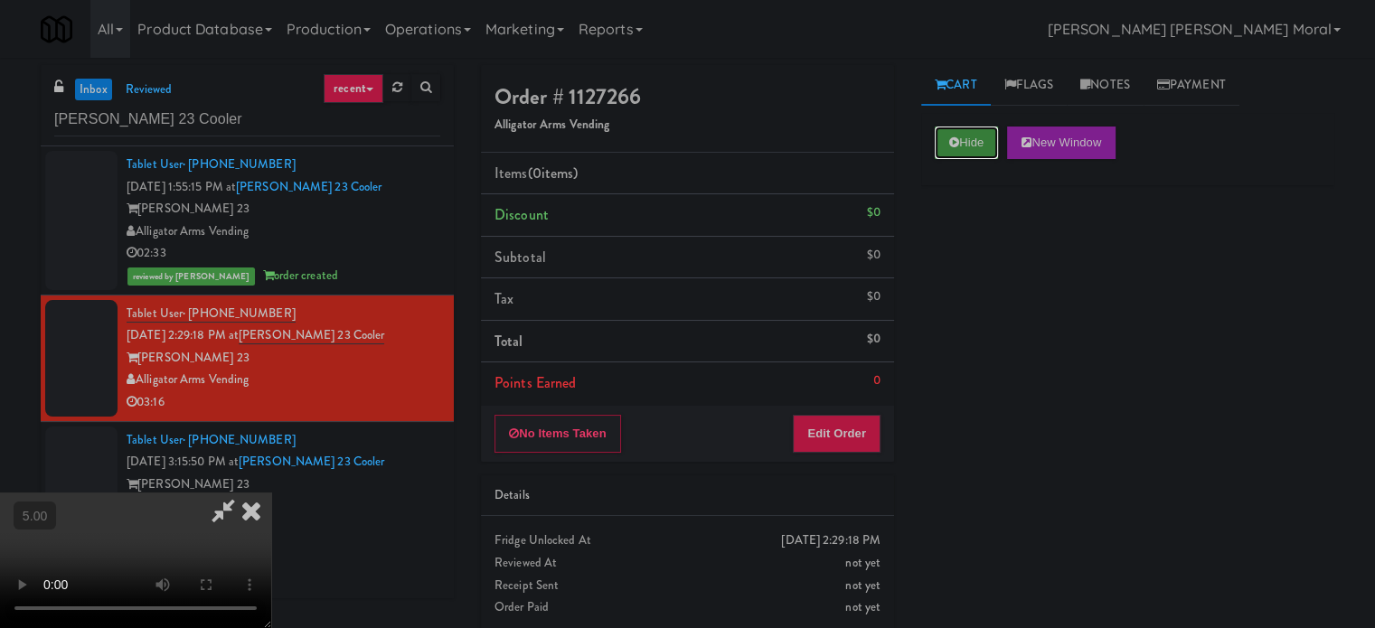
click at [979, 142] on button "Hide" at bounding box center [966, 143] width 63 height 33
click at [979, 143] on button "Hide" at bounding box center [966, 143] width 63 height 33
click at [976, 252] on div "Hide New Window Primary Flag Clear Flag if unable to determine what was taken o…" at bounding box center [1127, 452] width 413 height 678
click at [271, 493] on video at bounding box center [135, 561] width 271 height 136
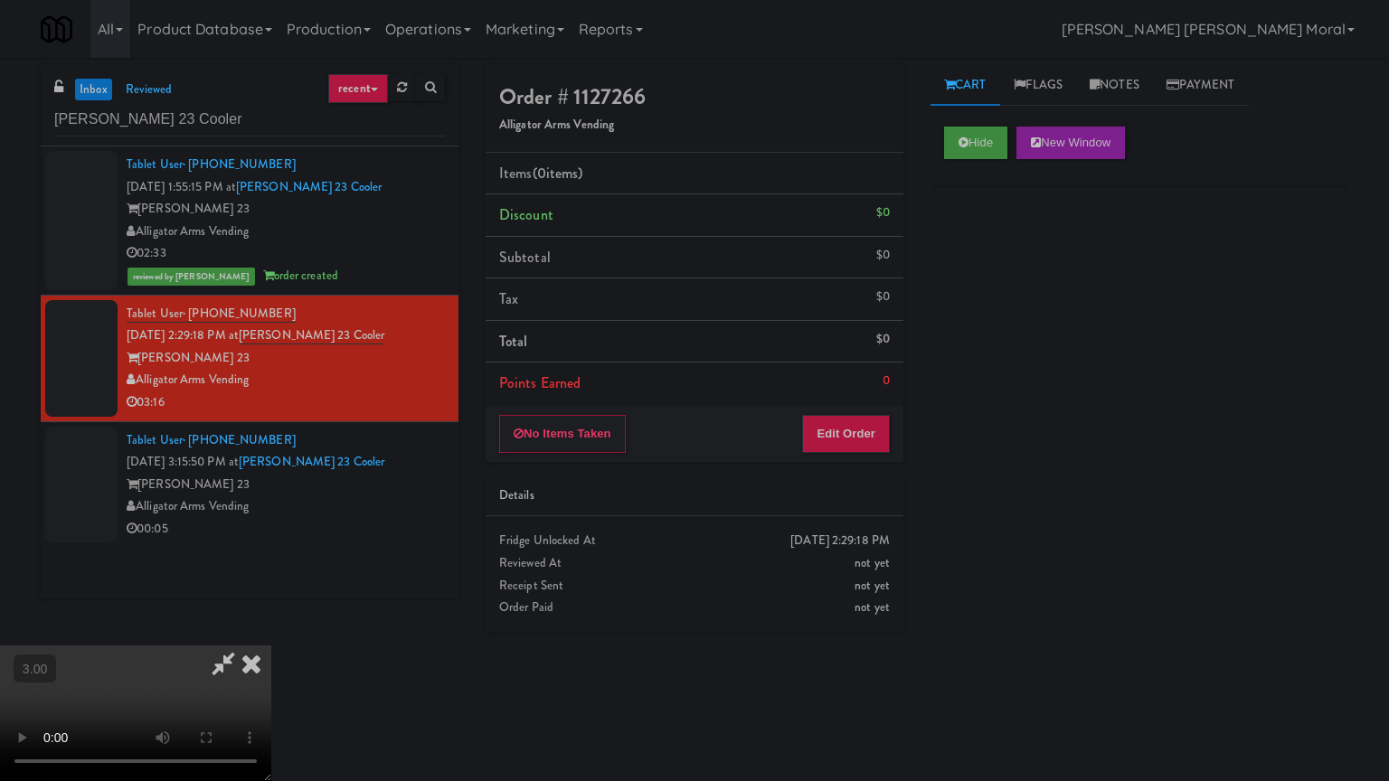
click at [271, 627] on video at bounding box center [135, 714] width 271 height 136
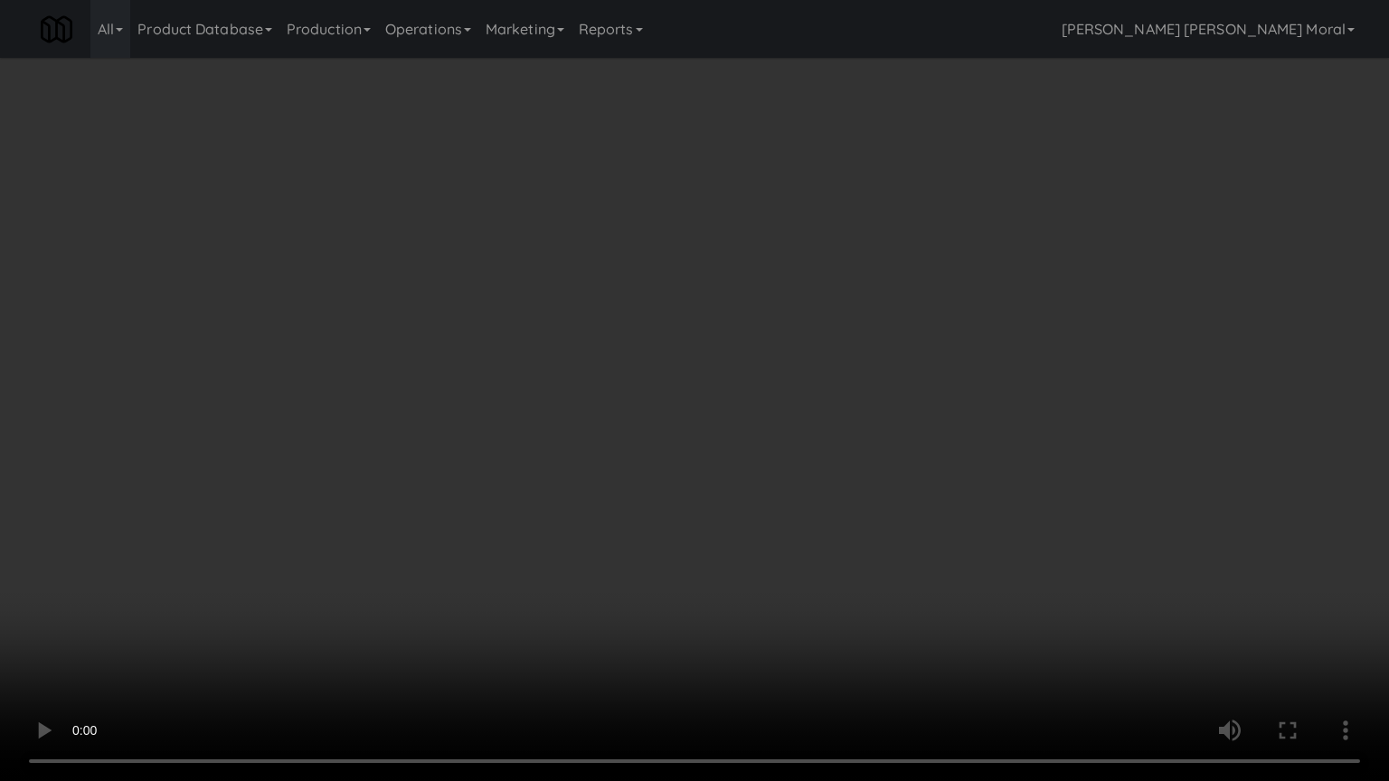
click at [558, 514] on video at bounding box center [694, 390] width 1389 height 781
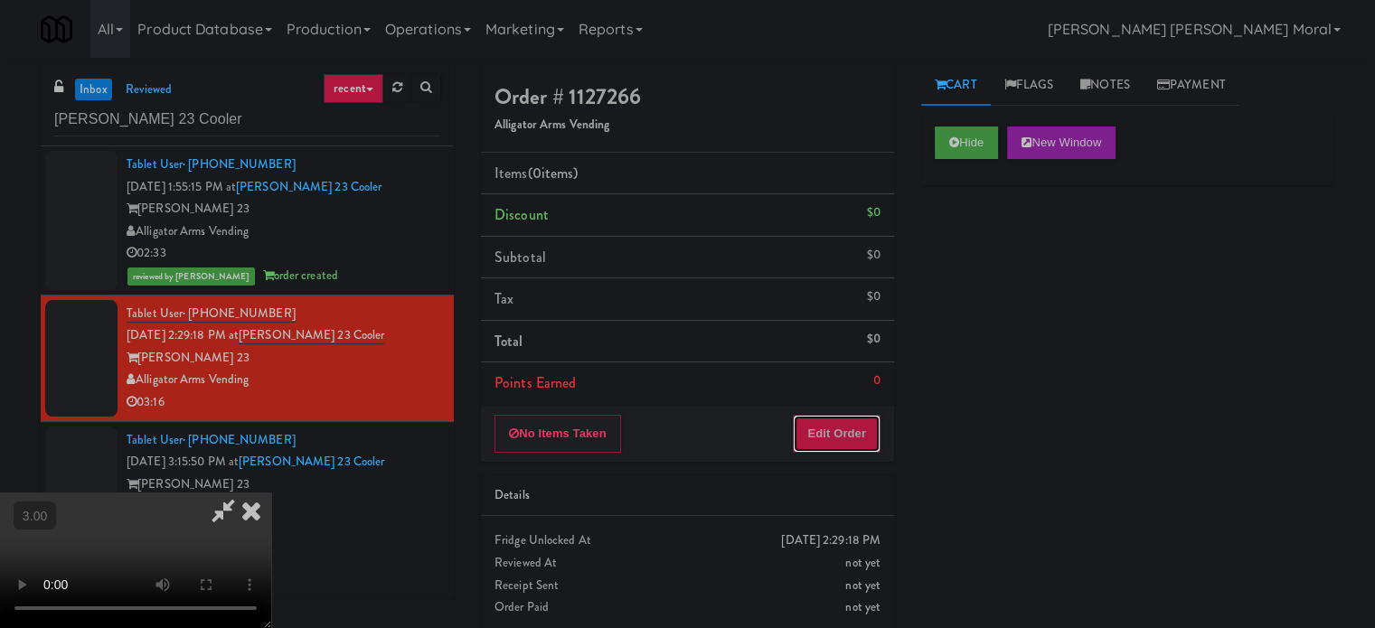
click at [854, 437] on button "Edit Order" at bounding box center [837, 434] width 88 height 38
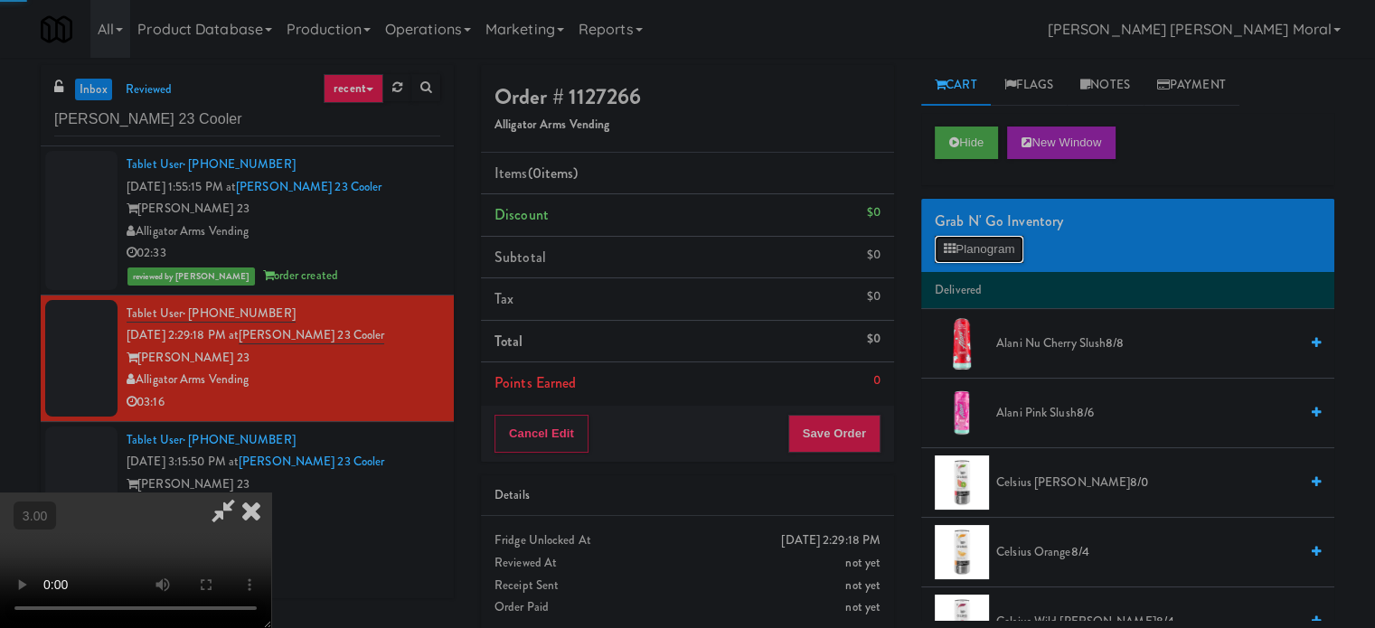
click at [962, 240] on button "Planogram" at bounding box center [979, 249] width 89 height 27
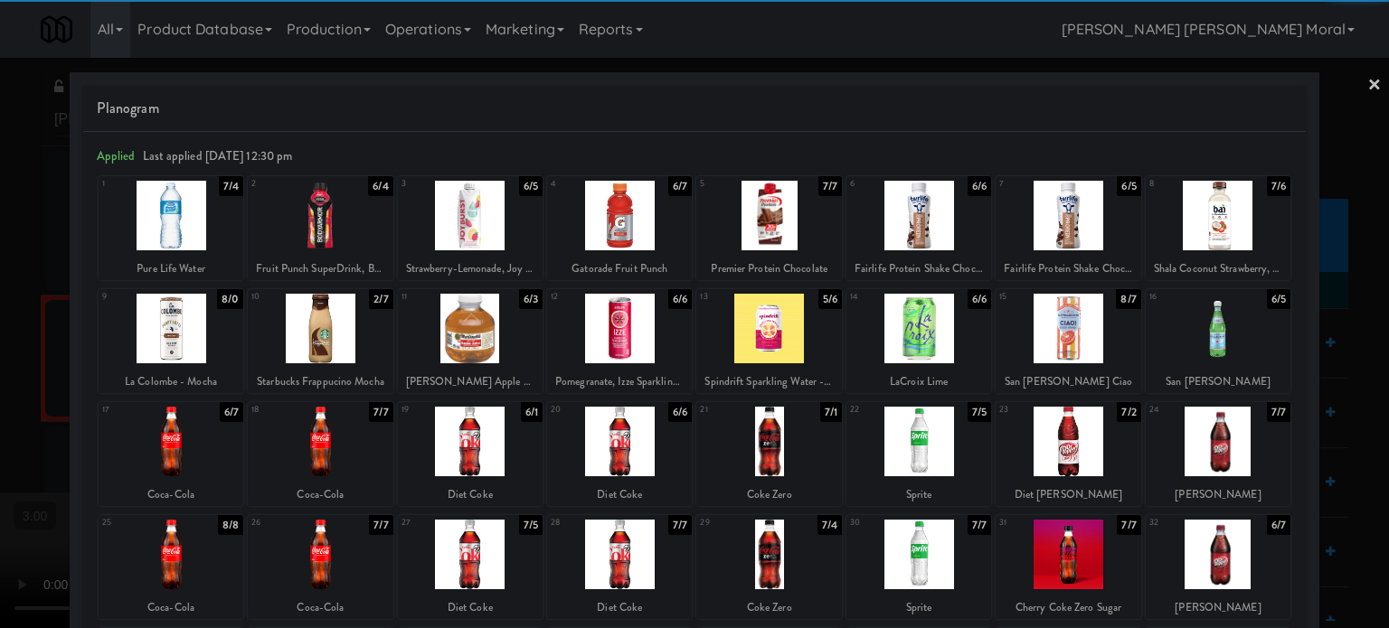
click at [615, 348] on div at bounding box center [619, 329] width 145 height 70
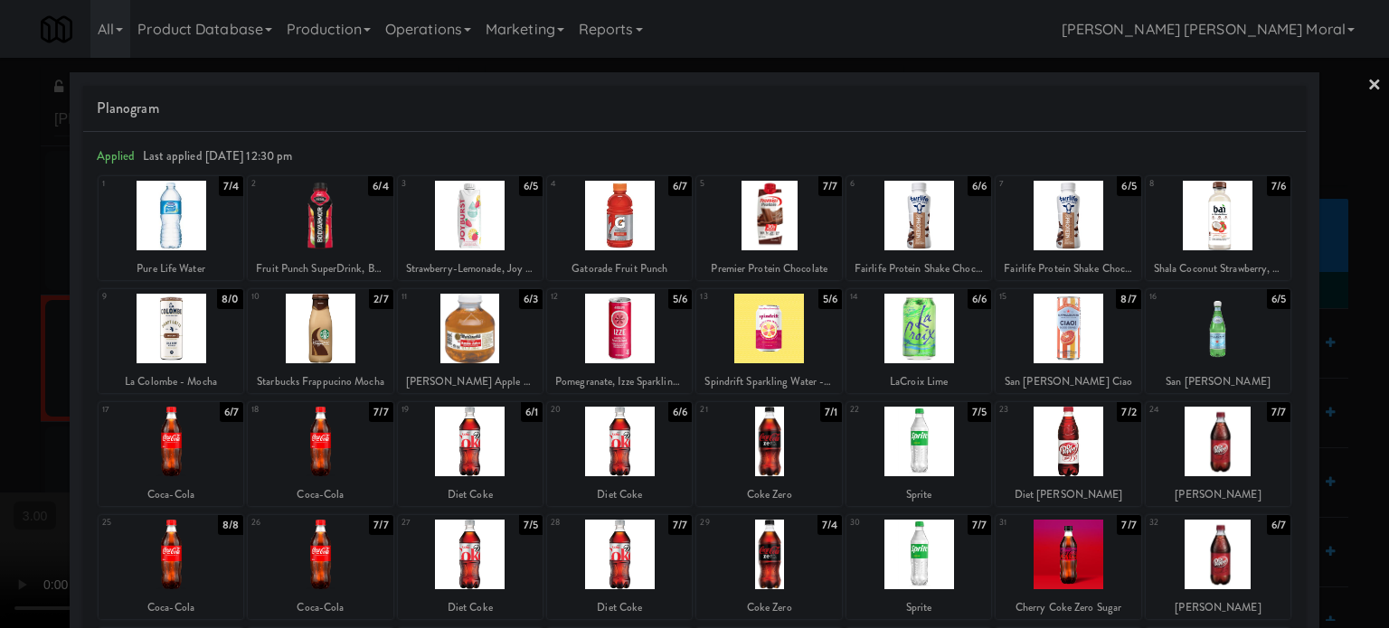
click at [0, 365] on div at bounding box center [694, 314] width 1389 height 628
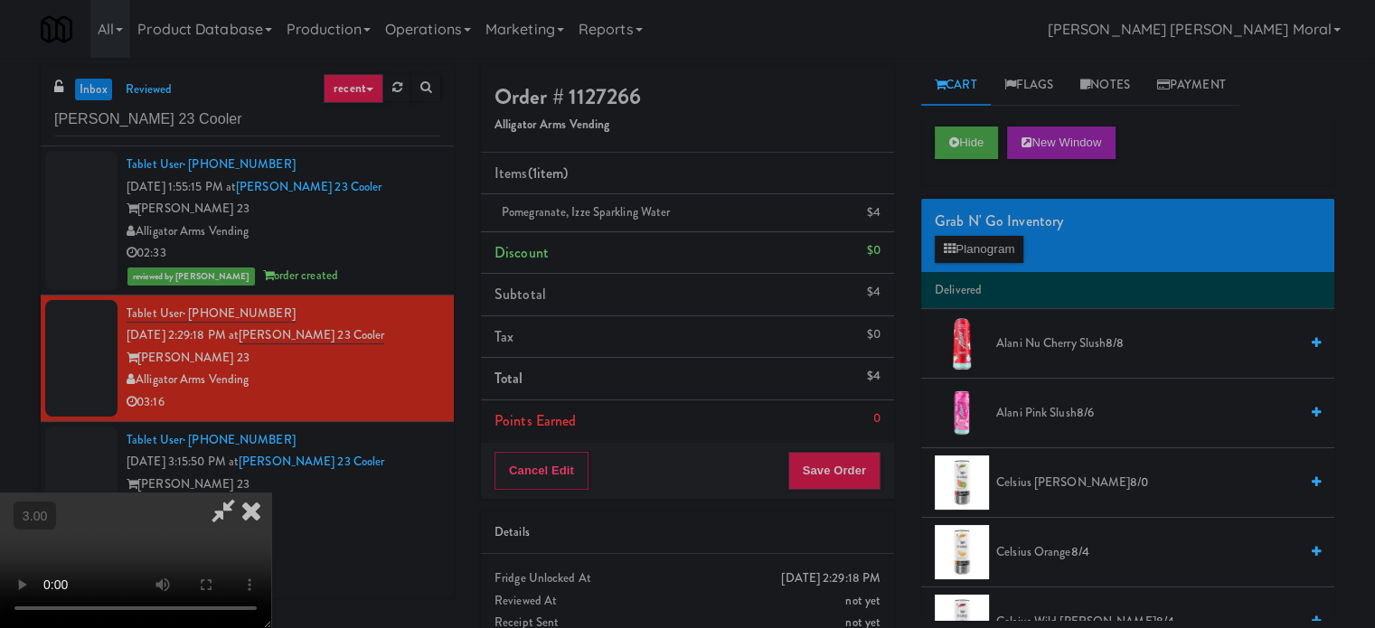
click at [271, 493] on video at bounding box center [135, 561] width 271 height 136
click at [849, 464] on button "Save Order" at bounding box center [834, 471] width 92 height 38
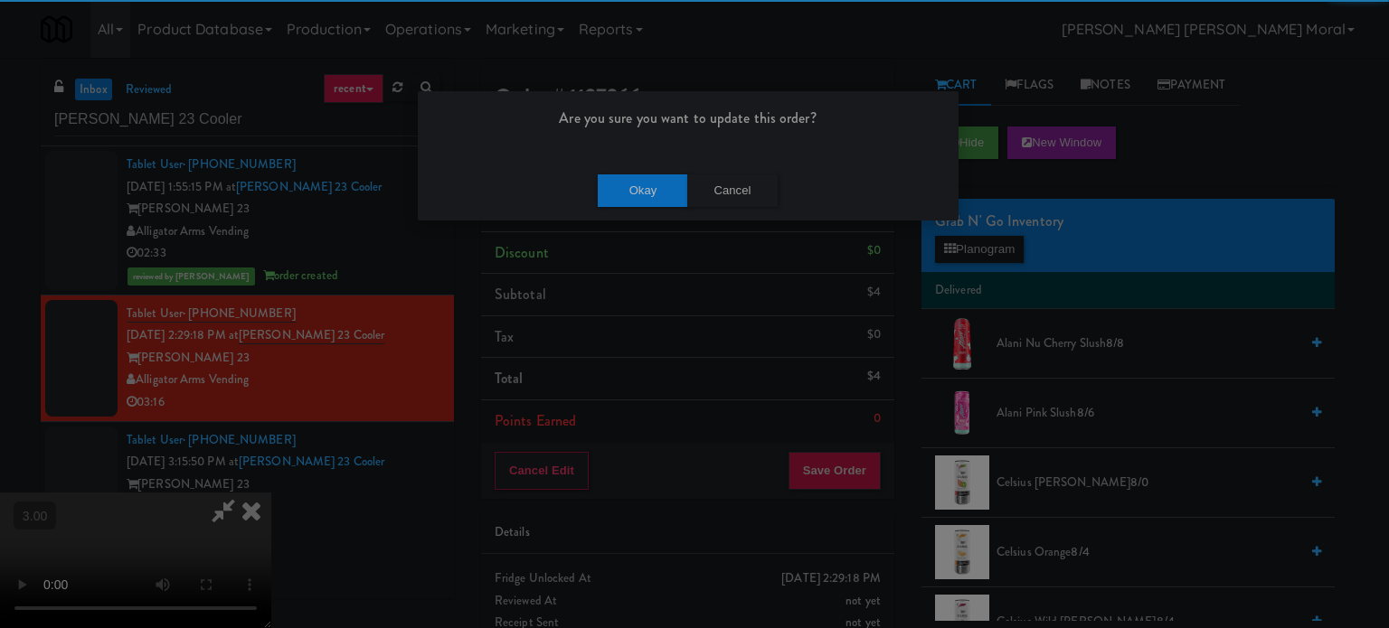
click at [611, 169] on div "Okay Cancel" at bounding box center [688, 190] width 541 height 61
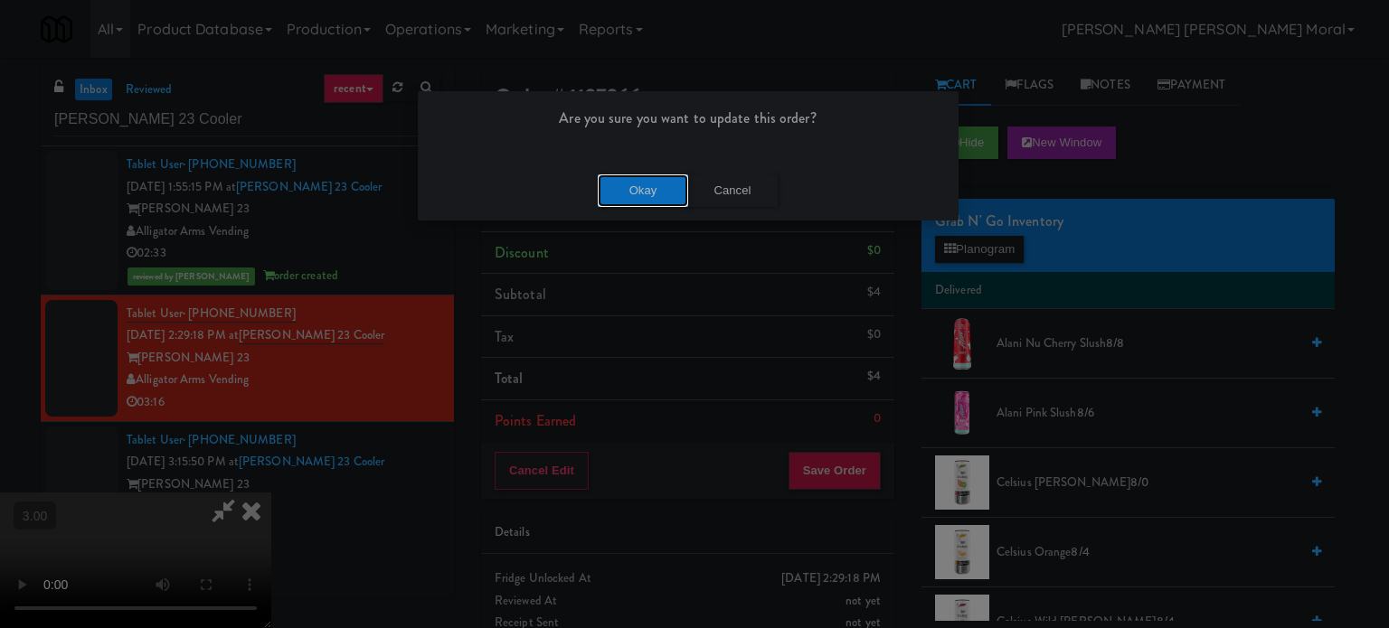
click at [616, 187] on button "Okay" at bounding box center [643, 191] width 90 height 33
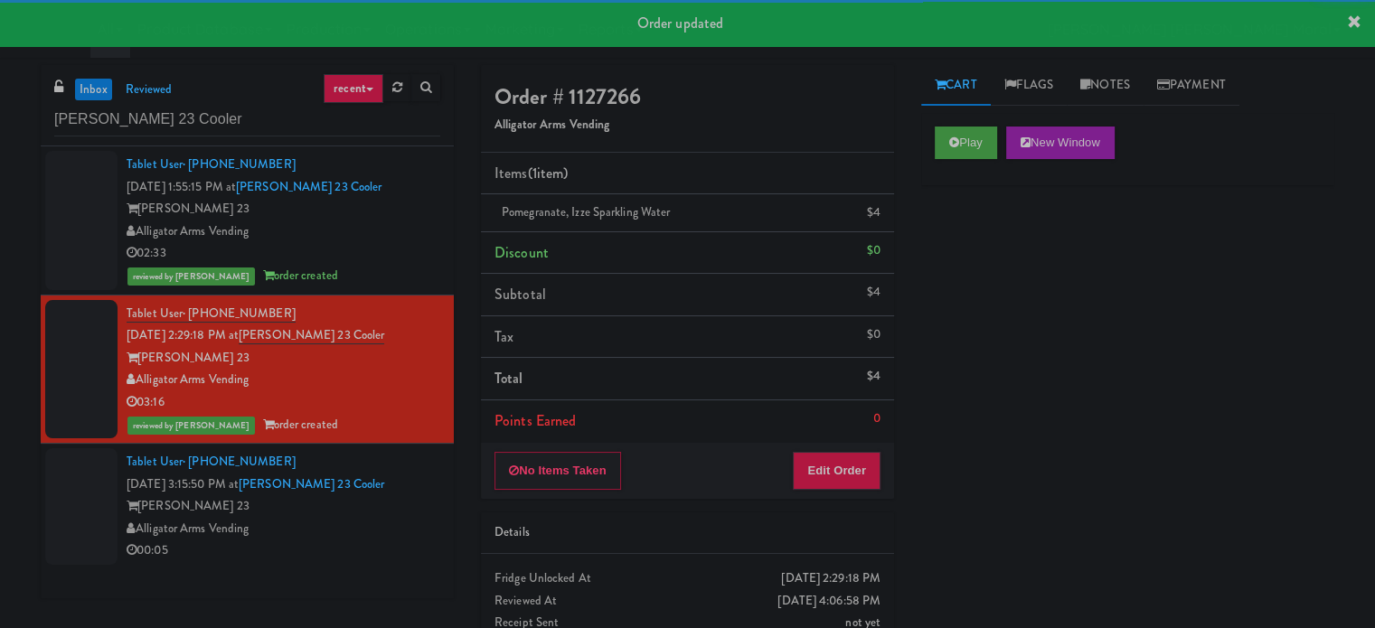
click at [416, 509] on div "[PERSON_NAME] 23" at bounding box center [284, 506] width 314 height 23
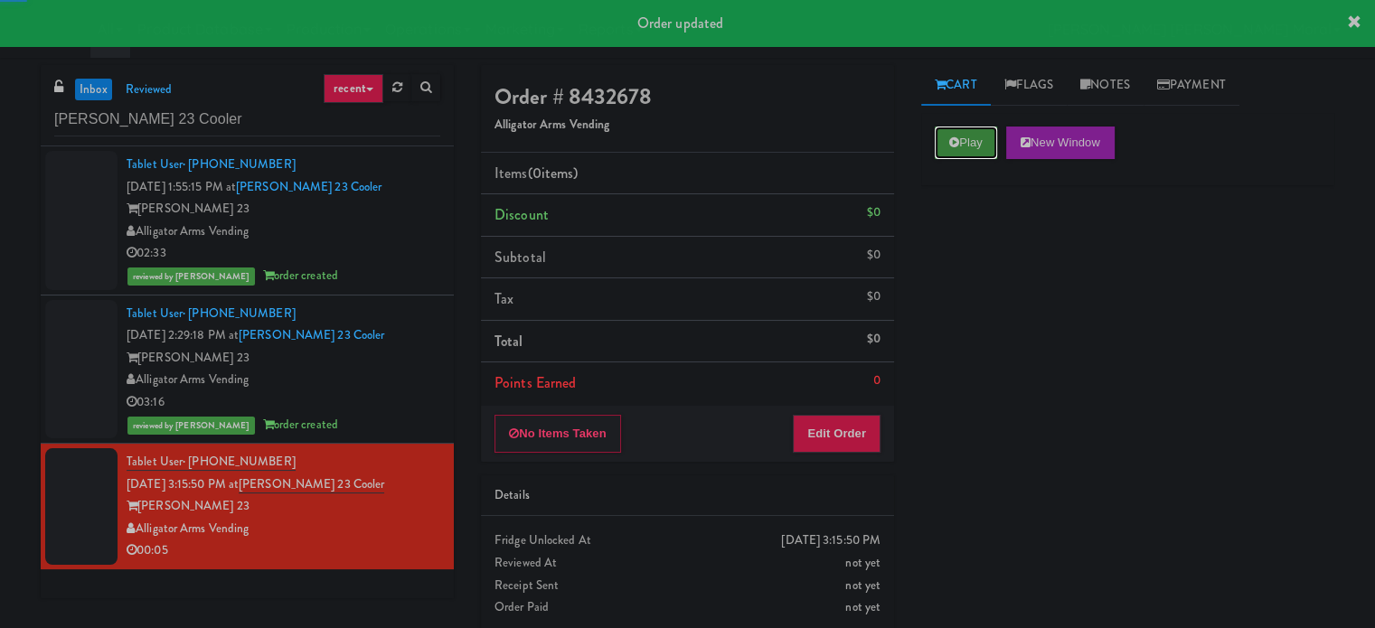
click at [976, 137] on button "Play" at bounding box center [966, 143] width 62 height 33
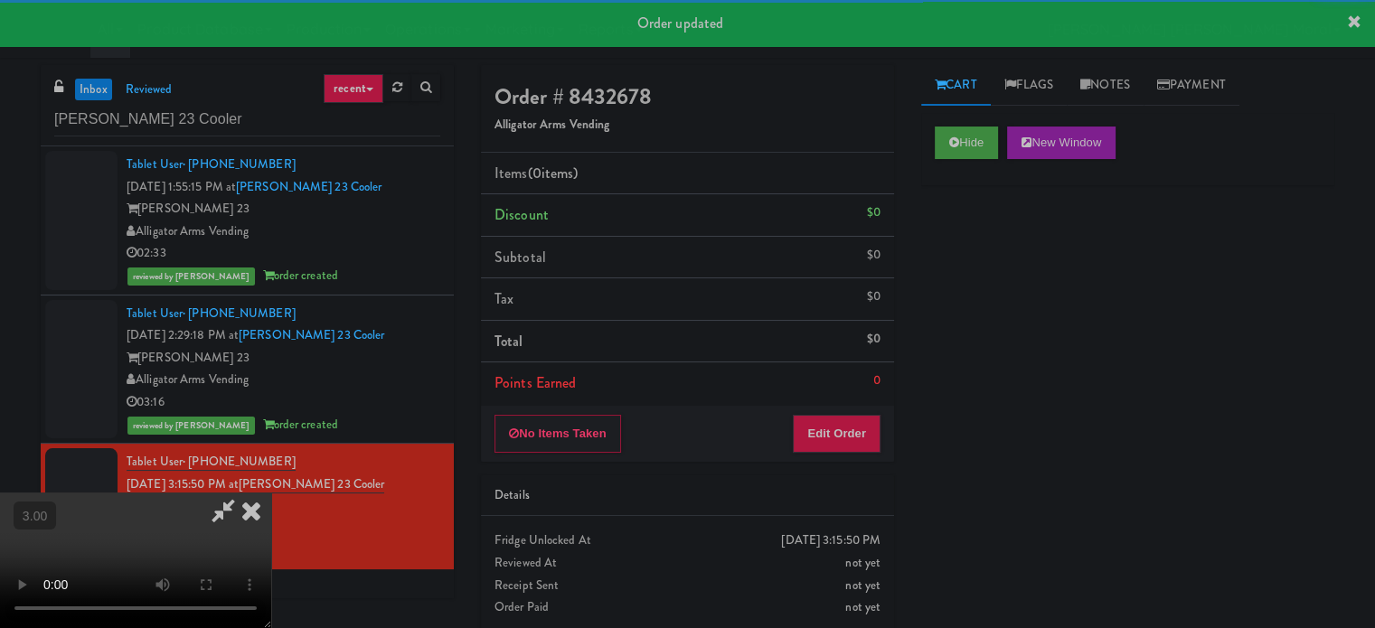
click at [978, 245] on div "Hide New Window Primary Flag Clear Flag if unable to determine what was taken o…" at bounding box center [1127, 452] width 413 height 678
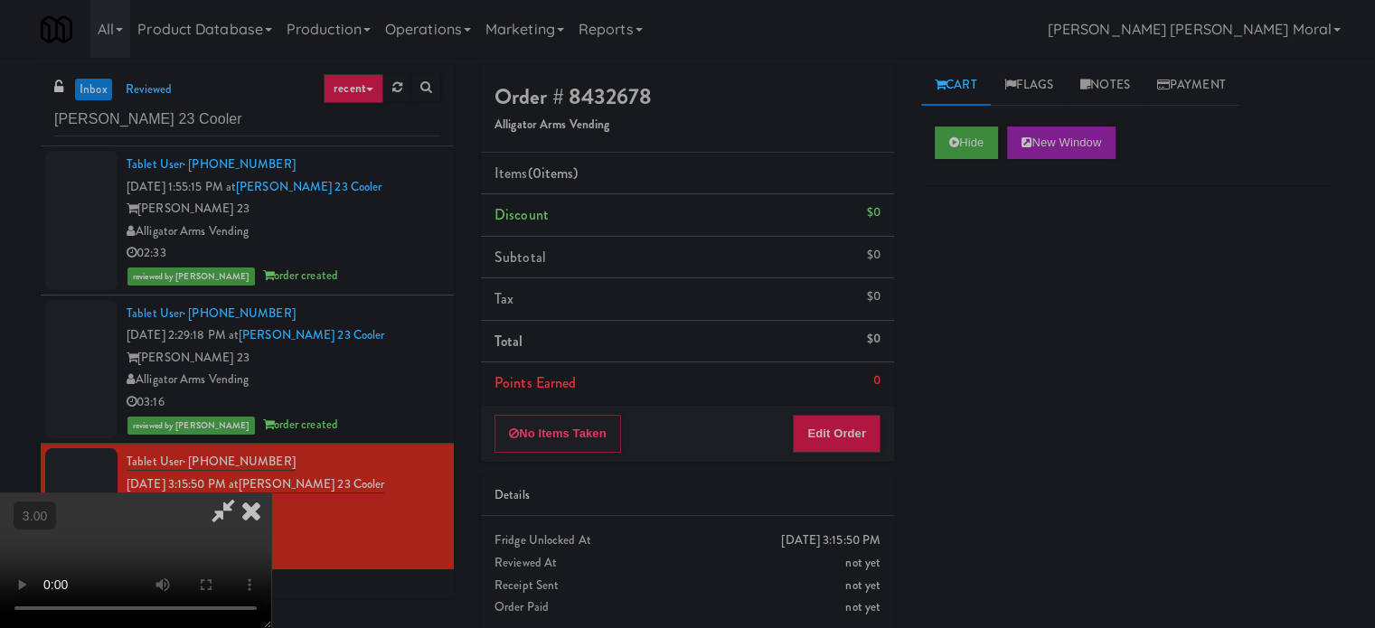
drag, startPoint x: 945, startPoint y: 321, endPoint x: 889, endPoint y: 392, distance: 90.1
click at [945, 321] on div "Hide New Window Primary Flag Clear Flag if unable to determine what was taken o…" at bounding box center [1127, 452] width 413 height 678
click at [271, 493] on video at bounding box center [135, 561] width 271 height 136
click at [862, 426] on button "Edit Order" at bounding box center [837, 434] width 88 height 38
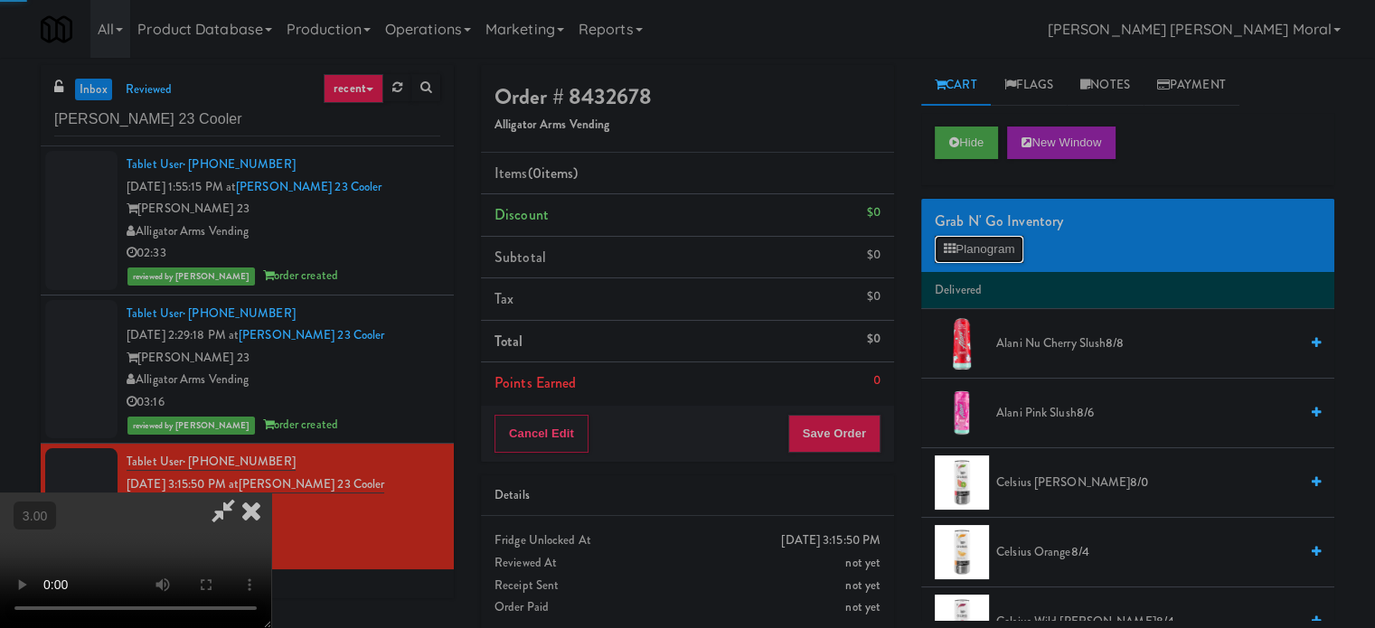
click at [961, 252] on button "Planogram" at bounding box center [979, 249] width 89 height 27
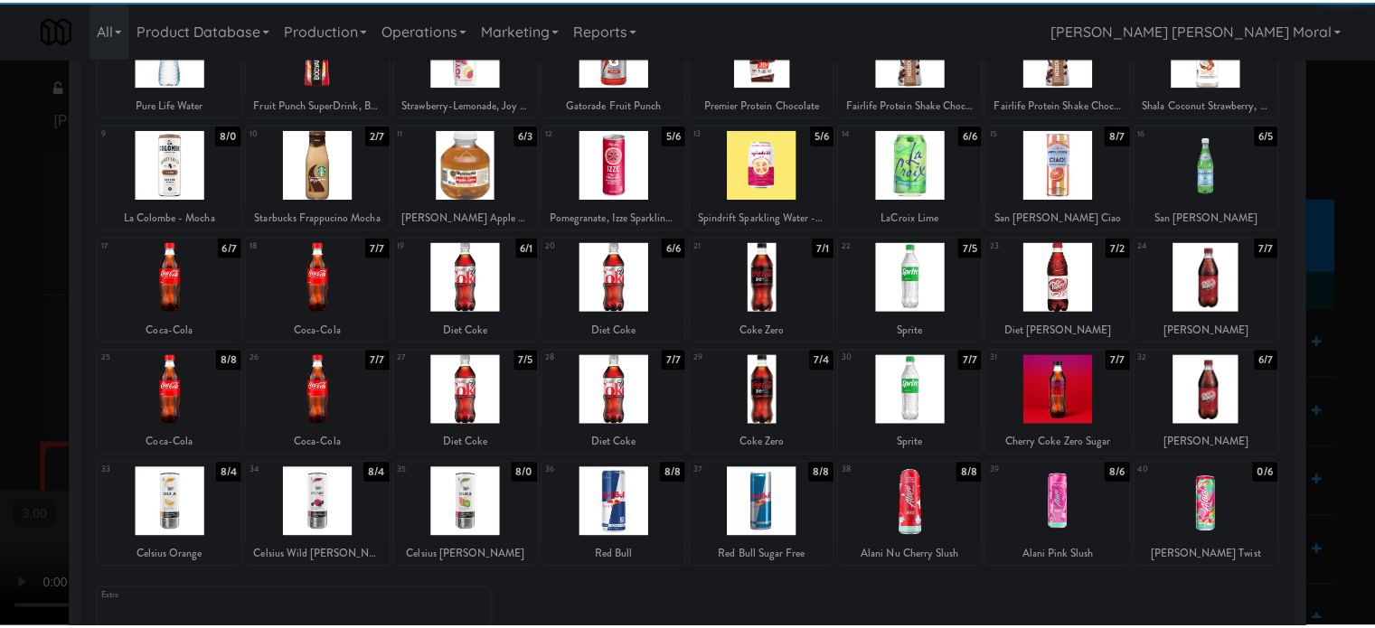
scroll to position [181, 0]
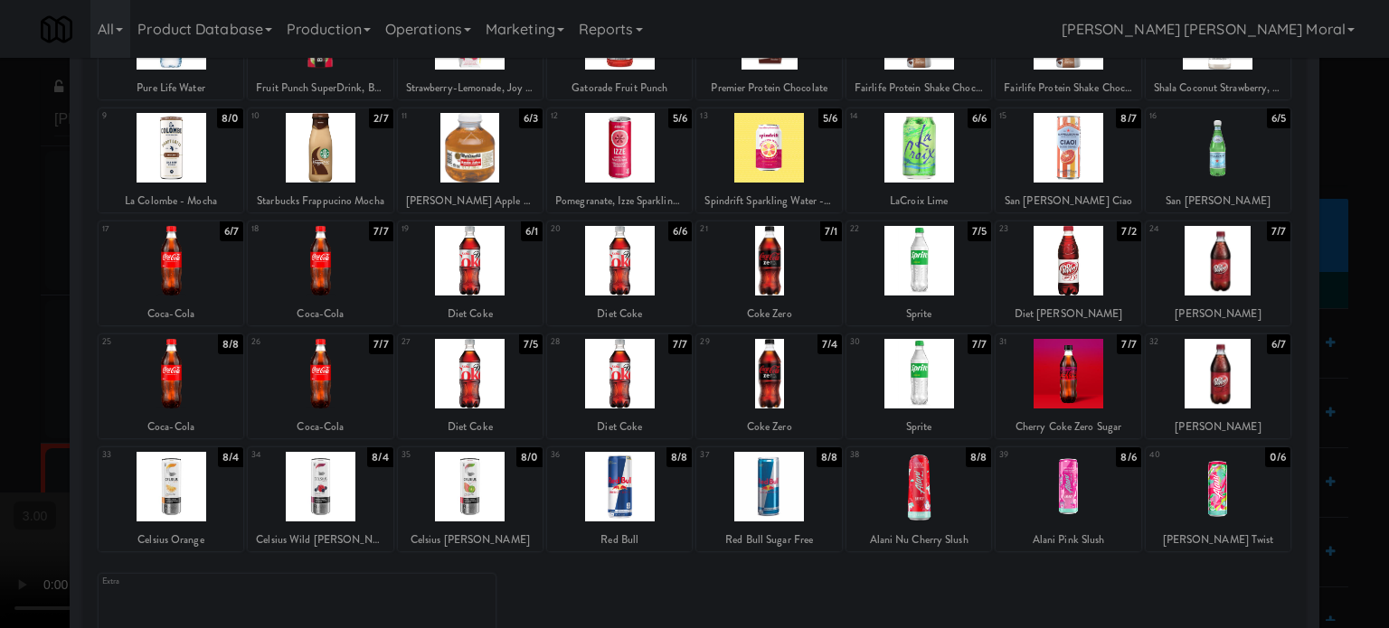
click at [763, 381] on div at bounding box center [768, 374] width 145 height 70
click at [0, 343] on div at bounding box center [694, 314] width 1389 height 628
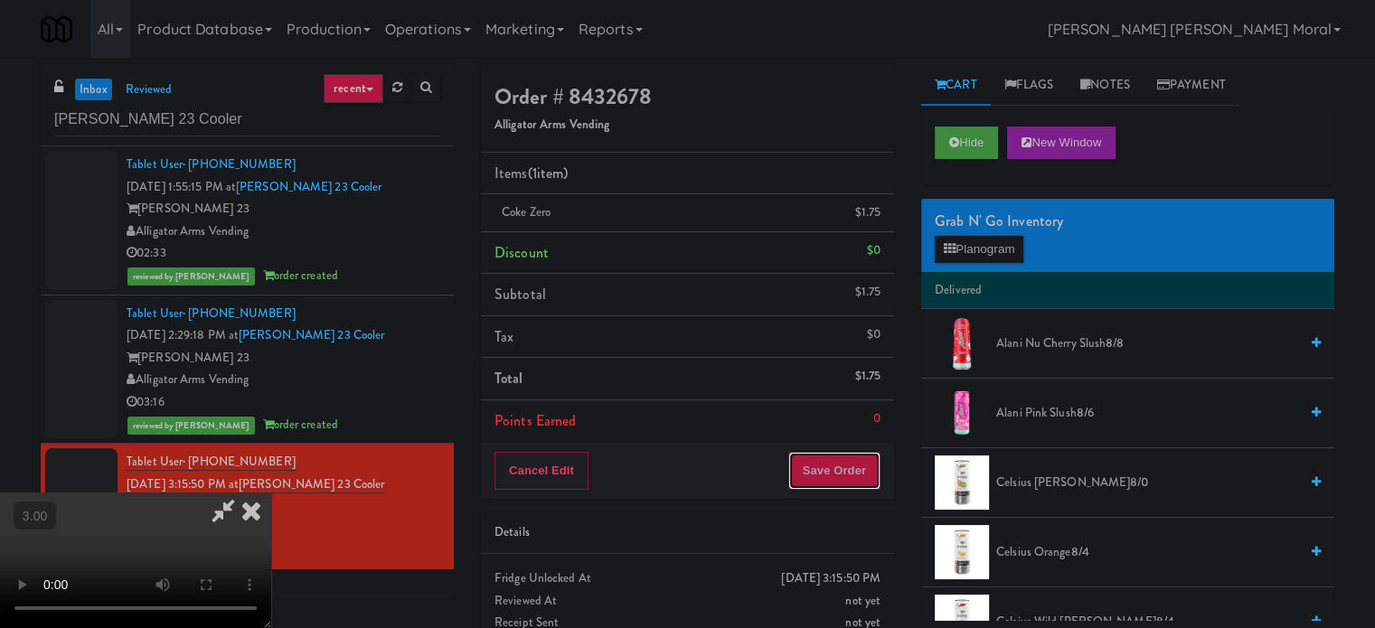
click at [828, 462] on button "Save Order" at bounding box center [834, 471] width 92 height 38
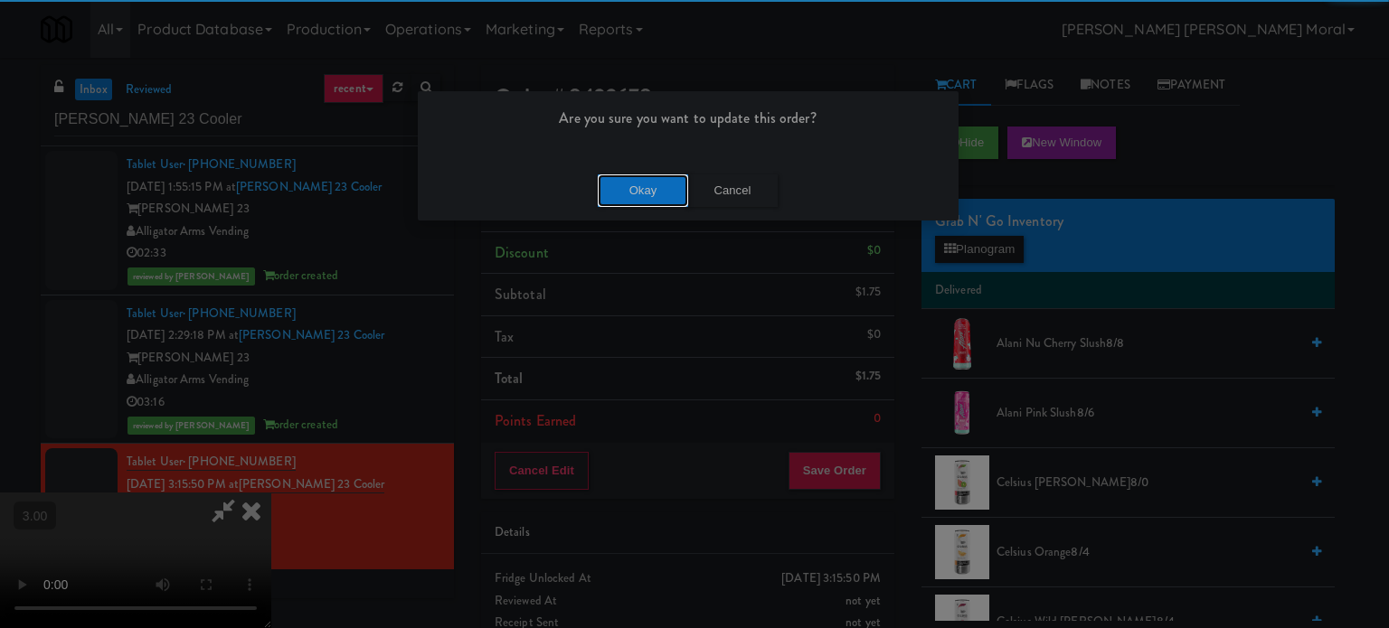
click at [637, 191] on button "Okay" at bounding box center [643, 191] width 90 height 33
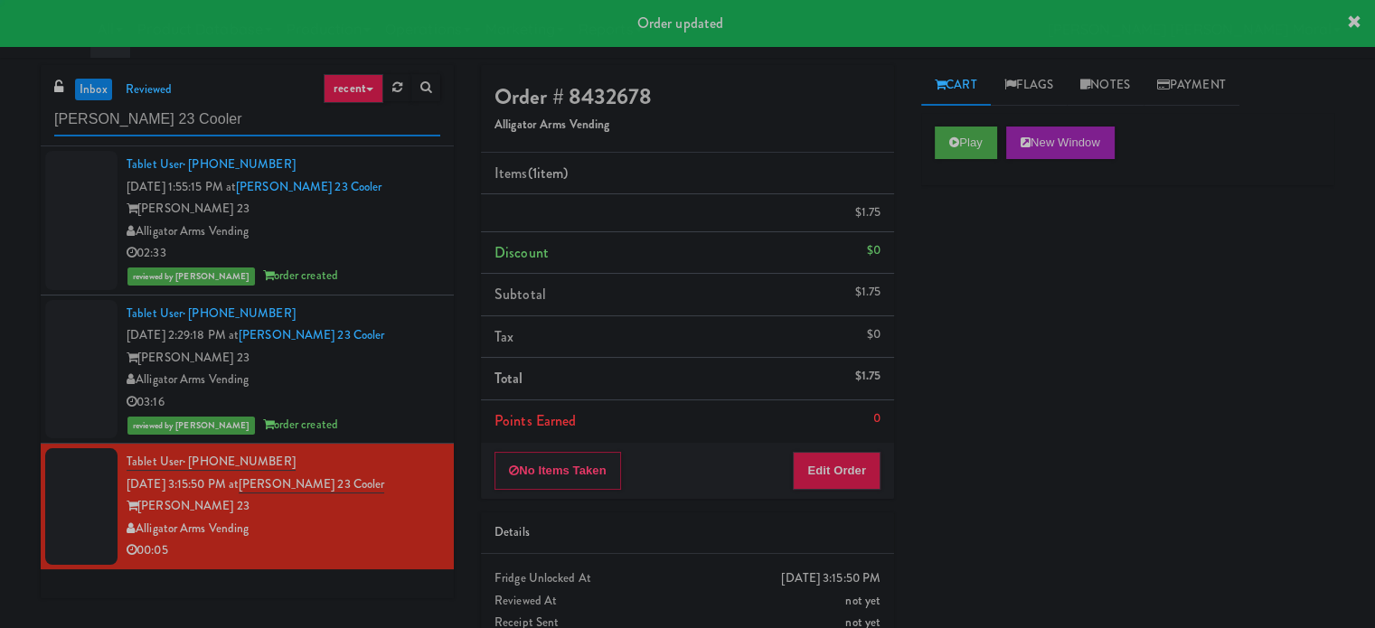
click at [232, 122] on input "[PERSON_NAME] 23 Cooler" at bounding box center [247, 119] width 386 height 33
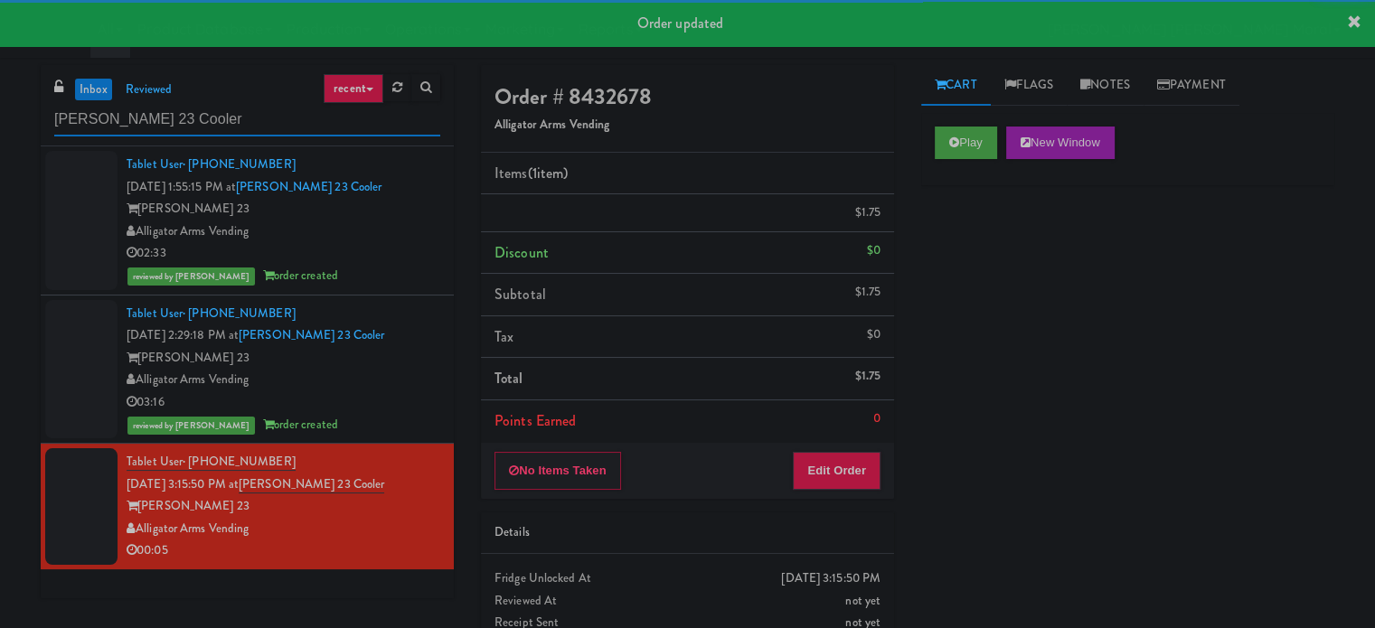
click at [232, 122] on input "[PERSON_NAME] 23 Cooler" at bounding box center [247, 119] width 386 height 33
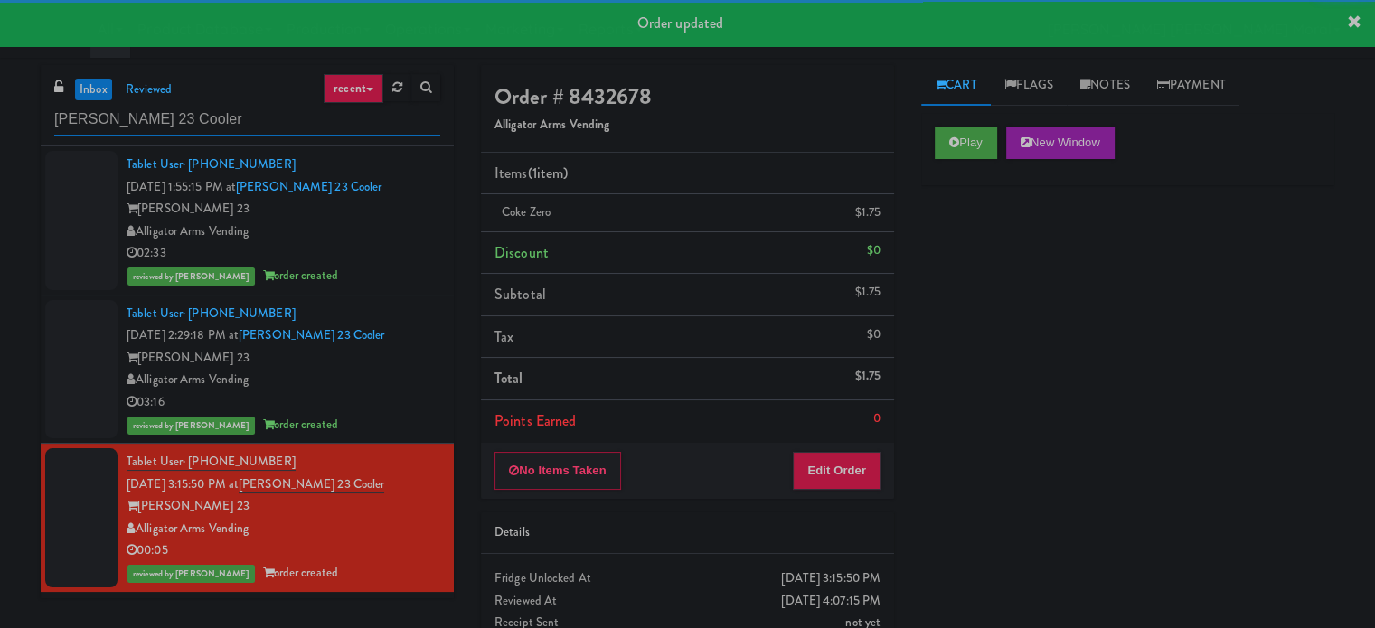
paste input "cott House - Fridge"
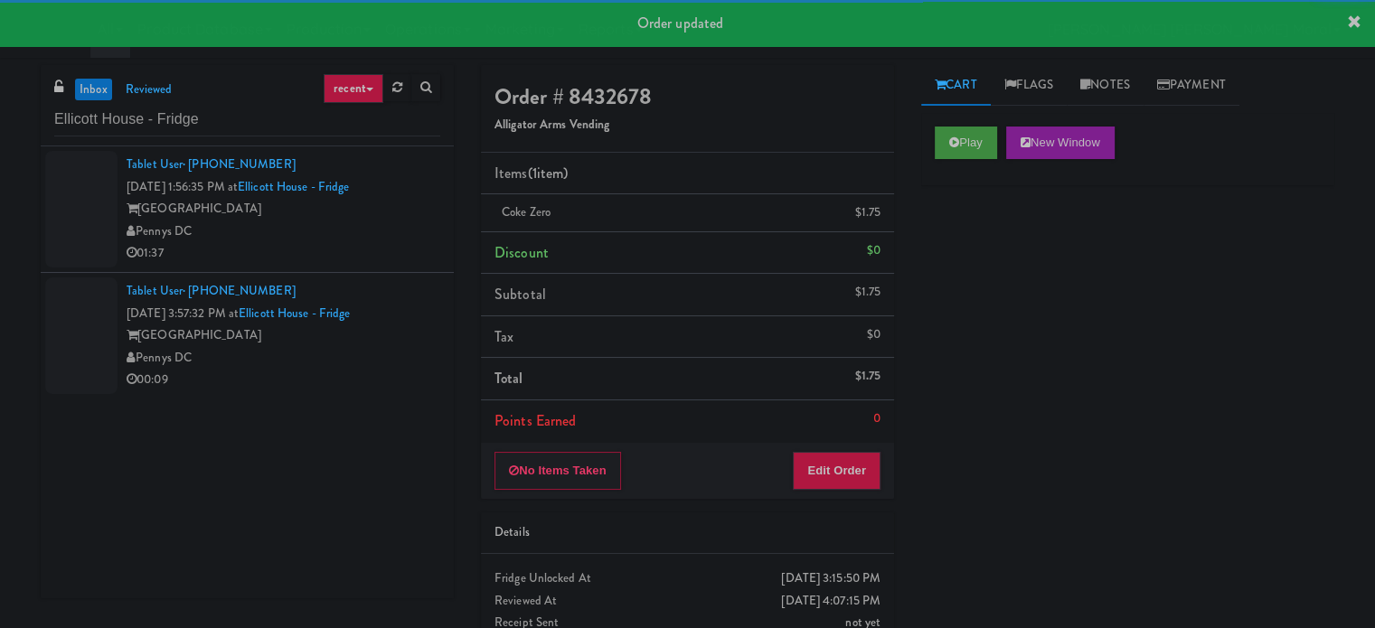
click at [344, 243] on div "01:37" at bounding box center [284, 253] width 314 height 23
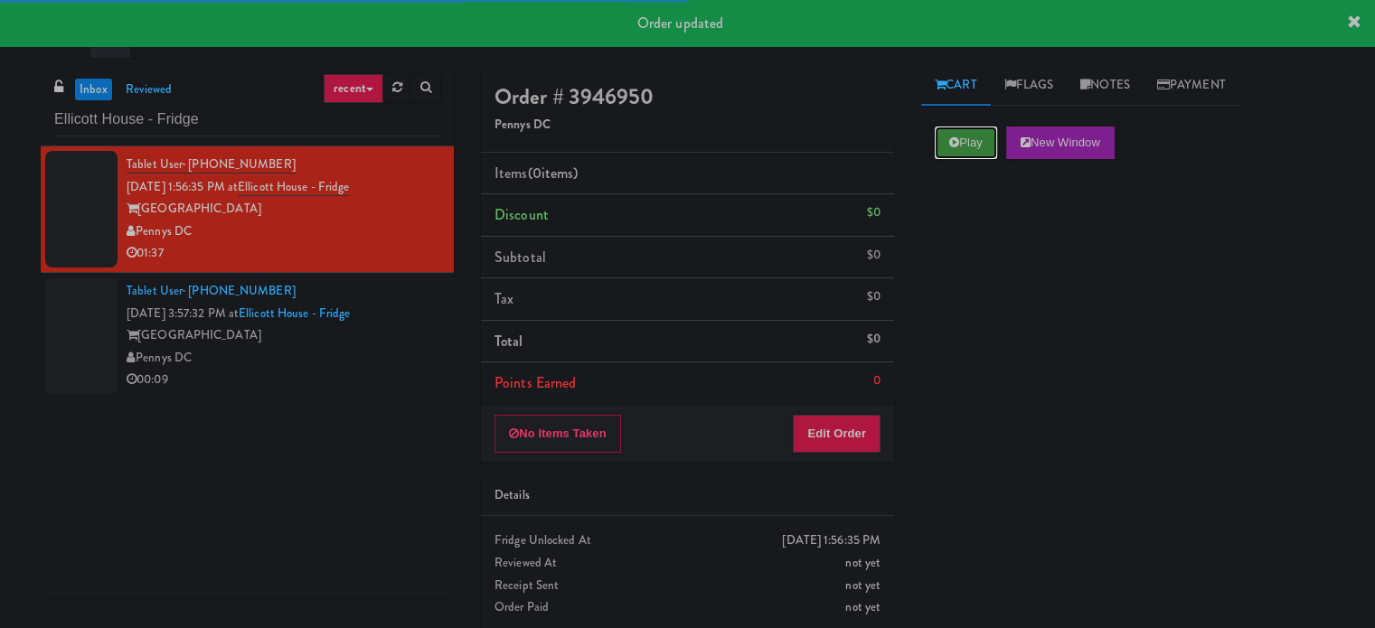
click at [963, 143] on button "Play" at bounding box center [966, 143] width 62 height 33
click at [961, 254] on div "Play New Window Primary Flag Clear Flag if unable to determine what was taken o…" at bounding box center [1127, 452] width 413 height 678
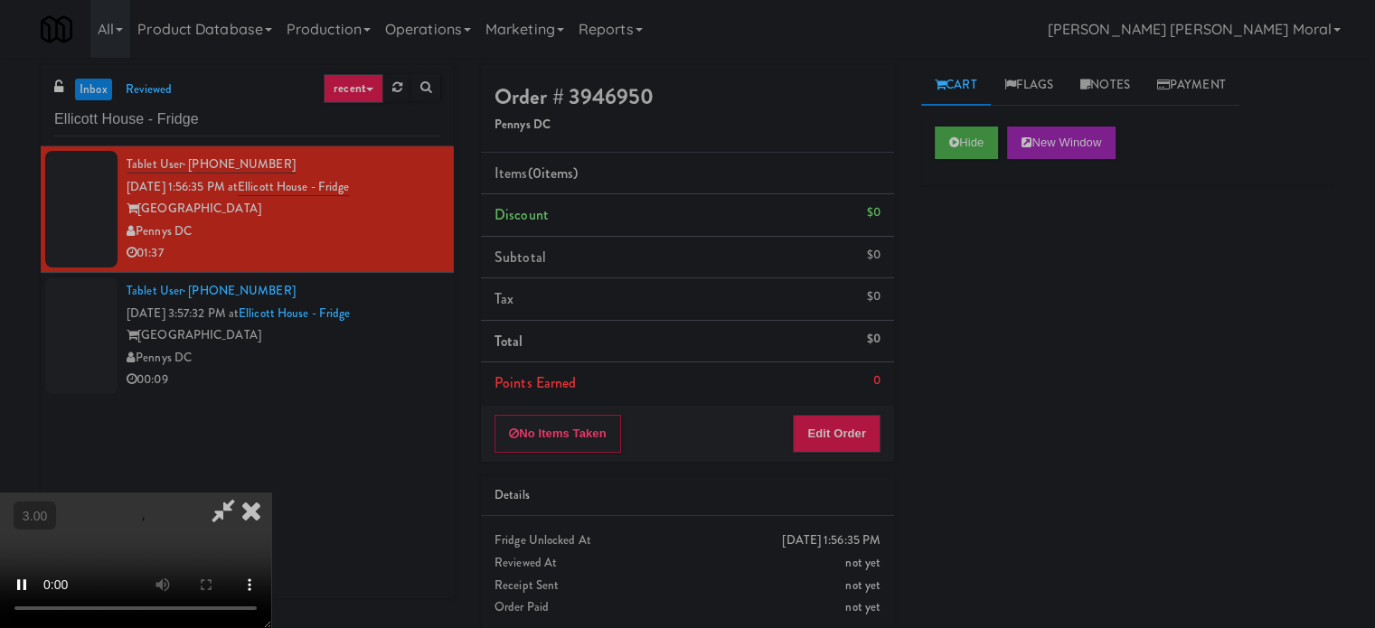
scroll to position [286, 0]
click at [971, 136] on button "Hide" at bounding box center [966, 143] width 63 height 33
drag, startPoint x: 971, startPoint y: 136, endPoint x: 973, endPoint y: 187, distance: 51.6
click at [971, 137] on button "Hide" at bounding box center [966, 143] width 63 height 33
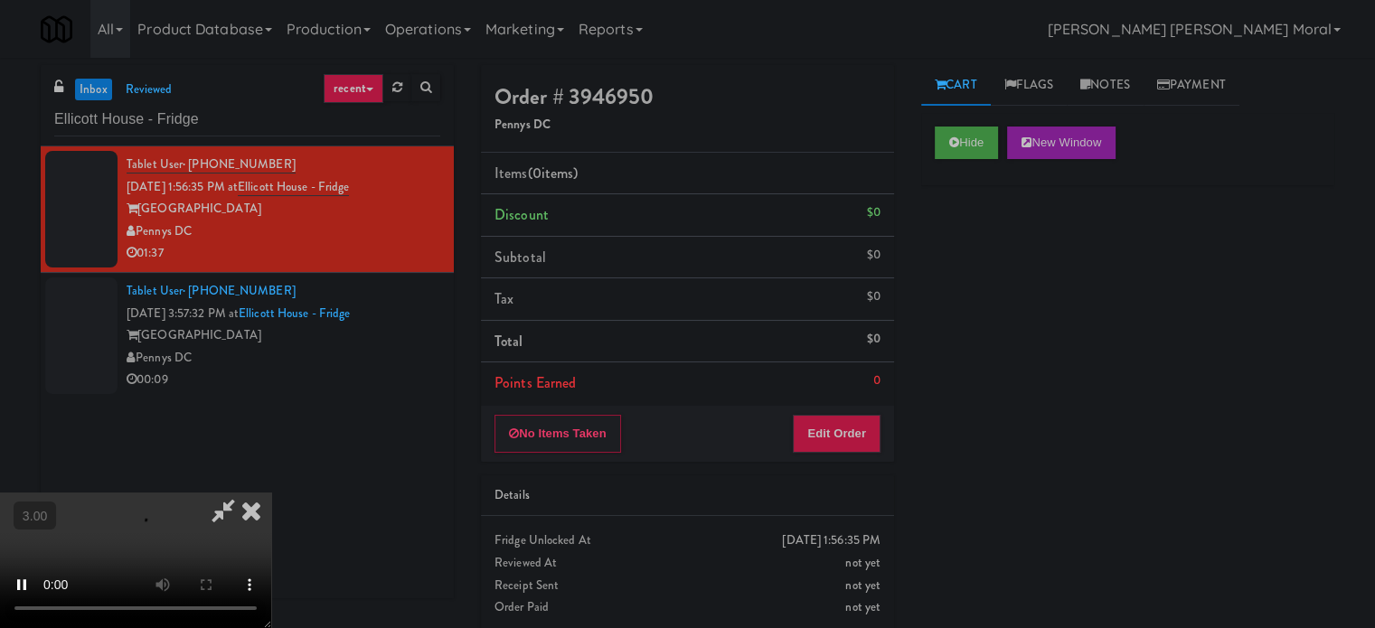
click at [972, 270] on div "Hide New Window Primary Flag Clear Flag if unable to determine what was taken o…" at bounding box center [1127, 452] width 413 height 678
click at [1009, 382] on div "Hide New Window Primary Flag Clear Flag if unable to determine what was taken o…" at bounding box center [1127, 452] width 413 height 678
click at [271, 493] on video at bounding box center [135, 561] width 271 height 136
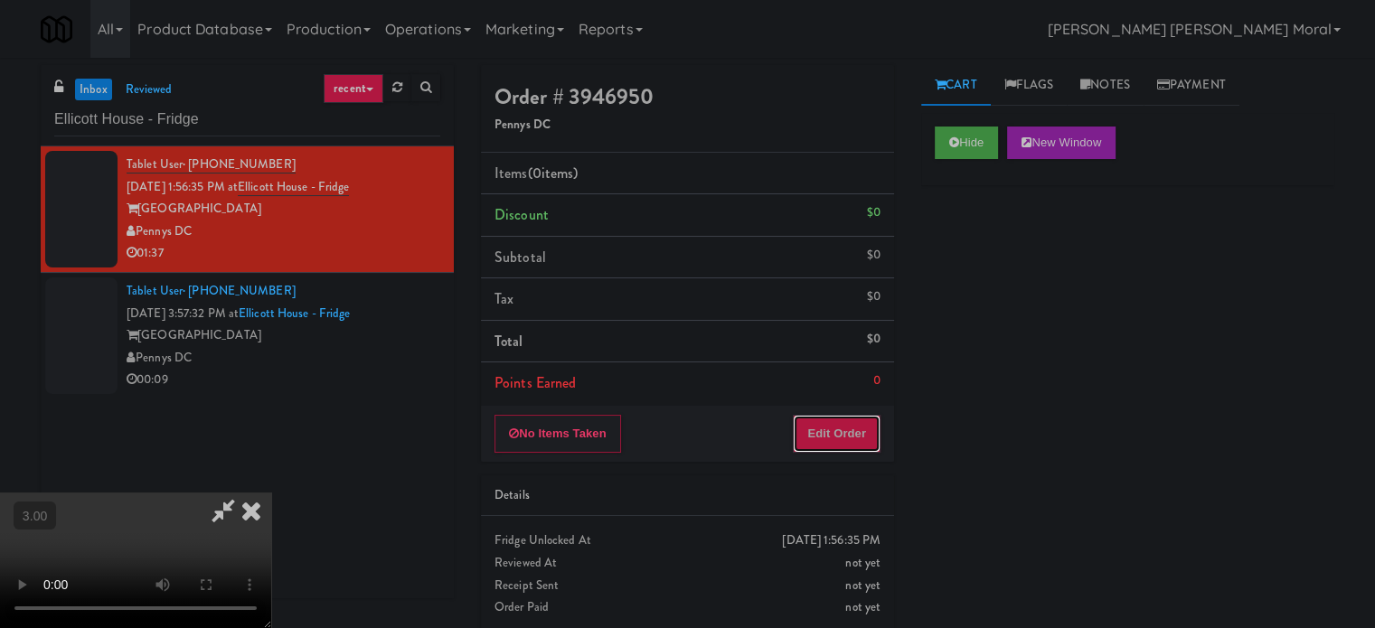
click at [857, 434] on button "Edit Order" at bounding box center [837, 434] width 88 height 38
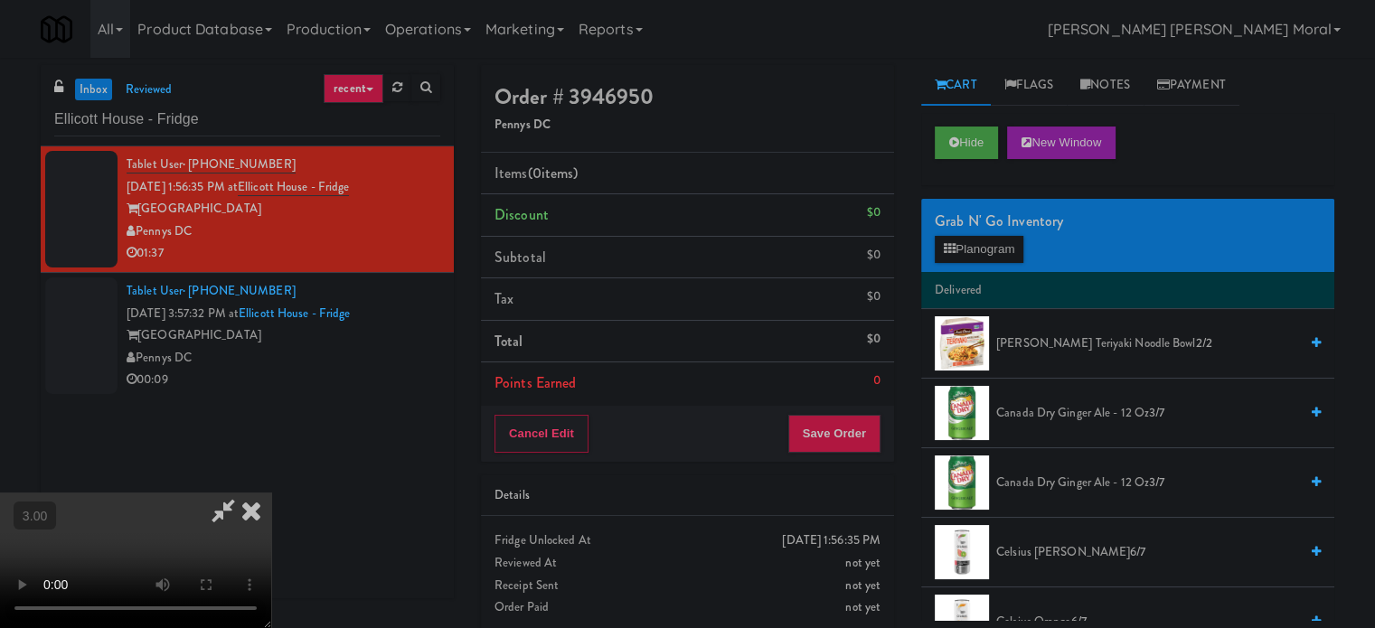
click at [1064, 410] on span "Canada Dry Ginger Ale - 12 oz 3/7" at bounding box center [1147, 413] width 302 height 23
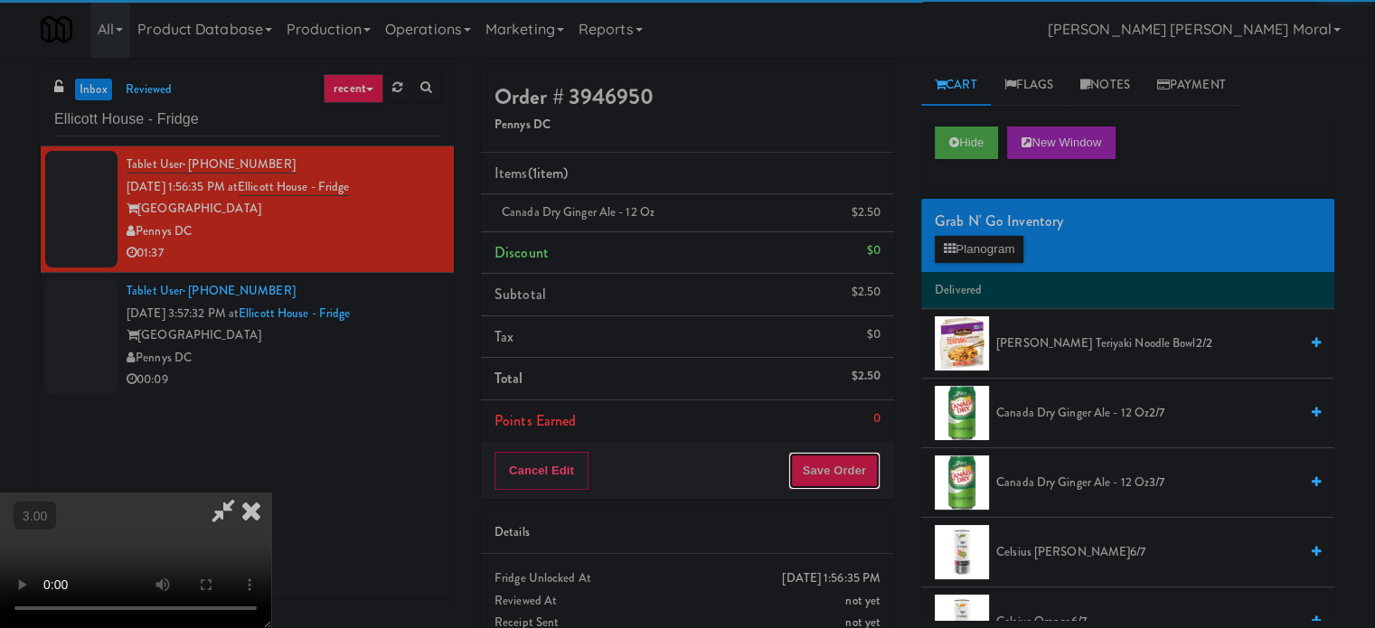
click at [861, 476] on button "Save Order" at bounding box center [834, 471] width 92 height 38
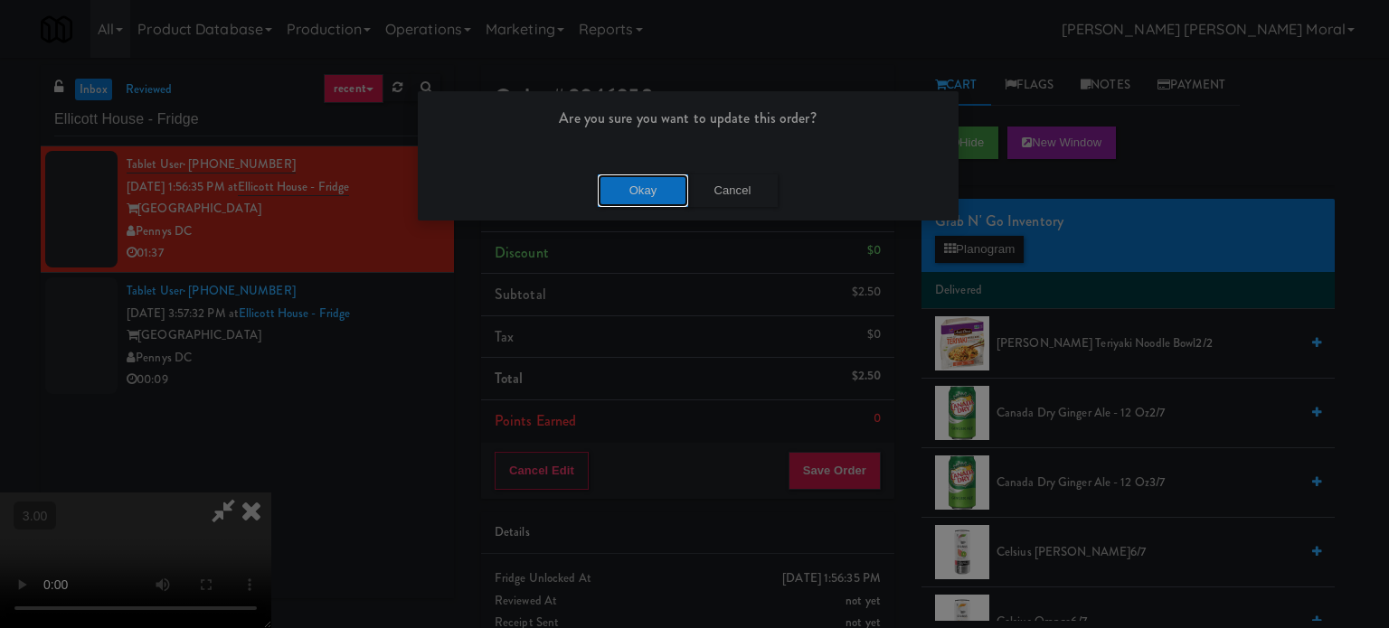
click at [646, 188] on button "Okay" at bounding box center [643, 191] width 90 height 33
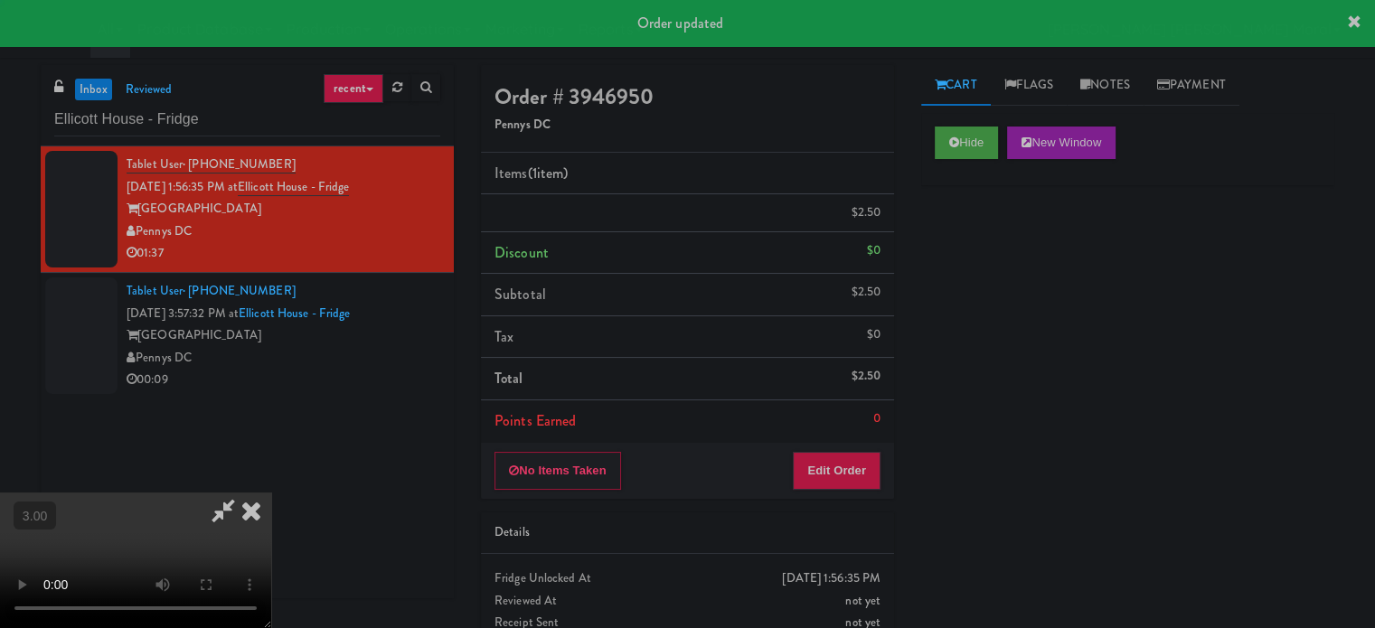
scroll to position [0, 0]
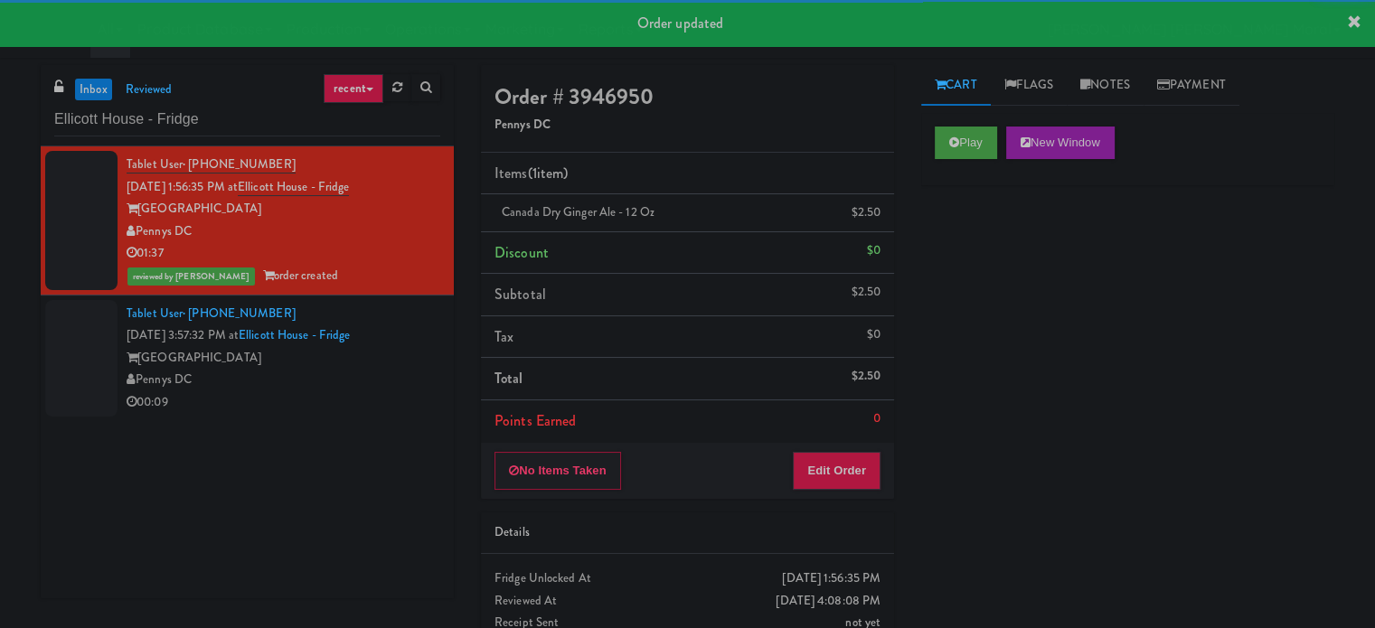
click at [376, 386] on div "Pennys DC" at bounding box center [284, 380] width 314 height 23
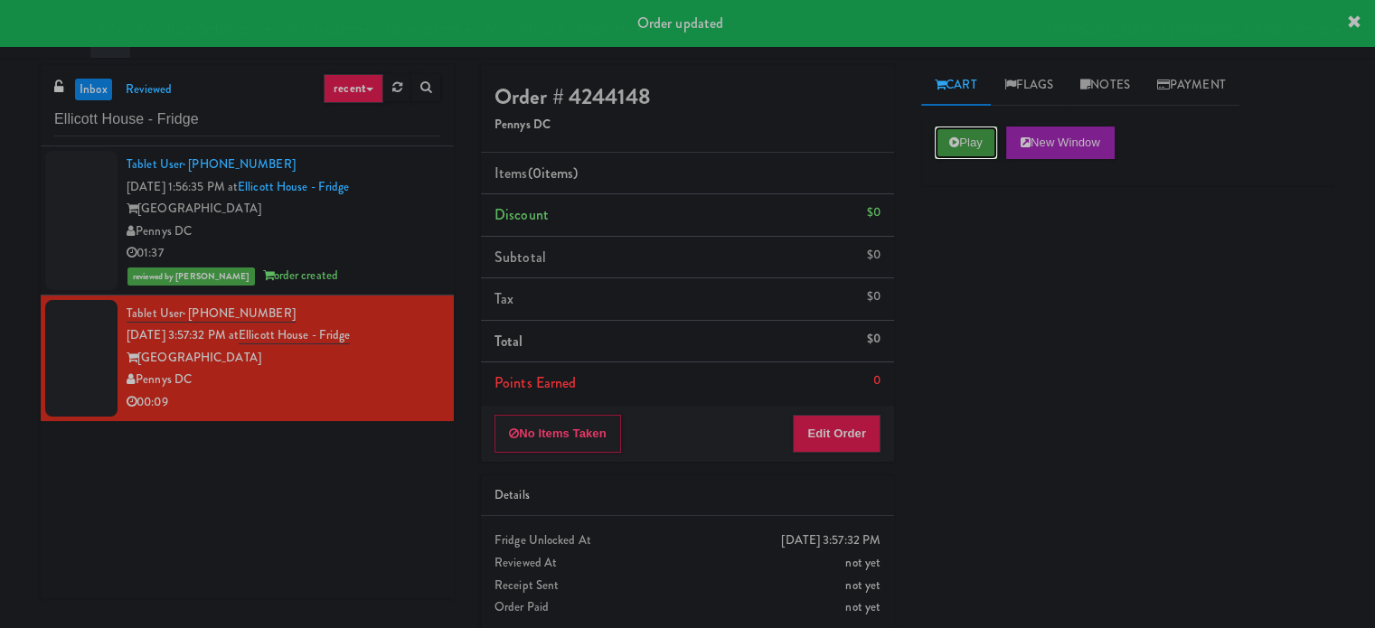
click at [966, 137] on button "Play" at bounding box center [966, 143] width 62 height 33
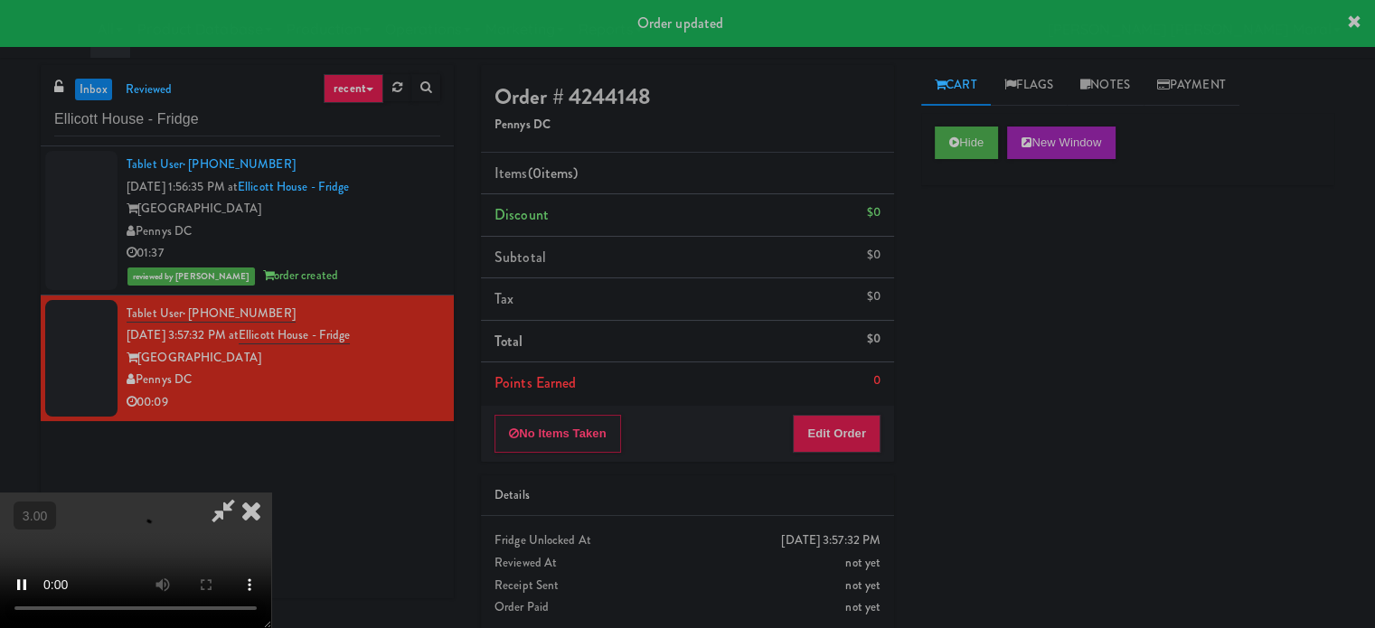
click at [958, 238] on div "Hide New Window Primary Flag Clear Flag if unable to determine what was taken o…" at bounding box center [1127, 452] width 413 height 678
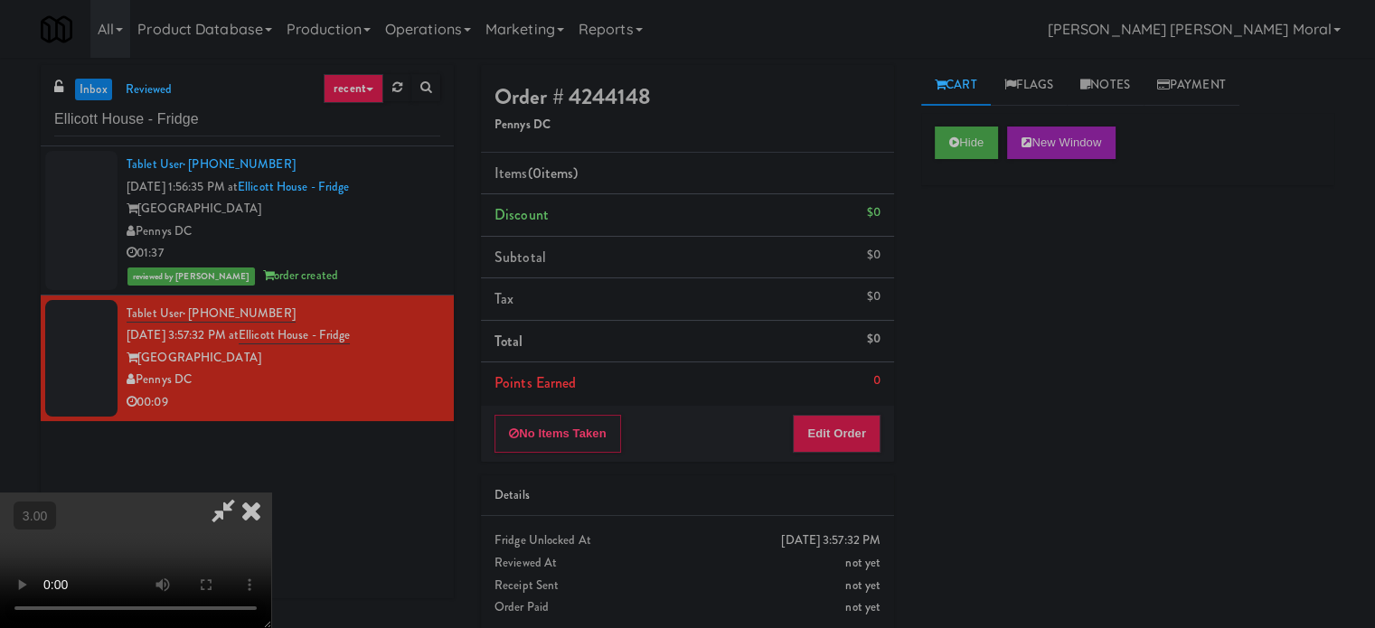
click at [929, 419] on div "Hide New Window Primary Flag Clear Flag if unable to determine what was taken o…" at bounding box center [1127, 452] width 413 height 678
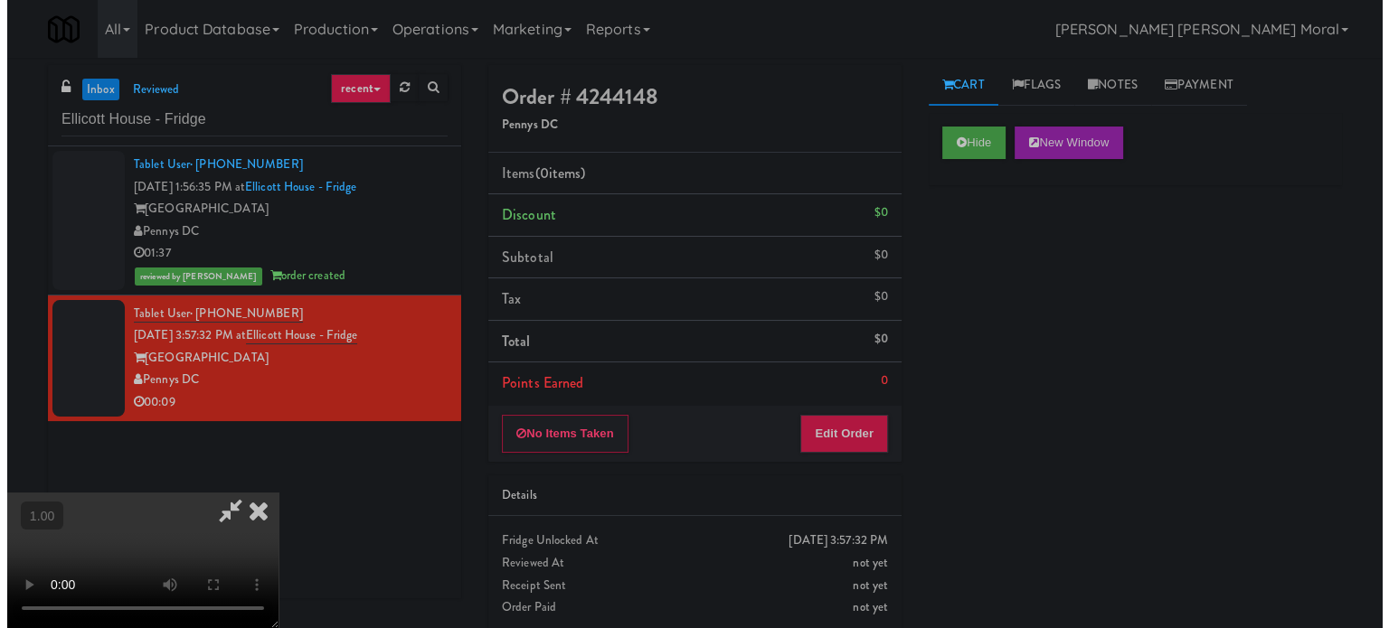
scroll to position [286, 0]
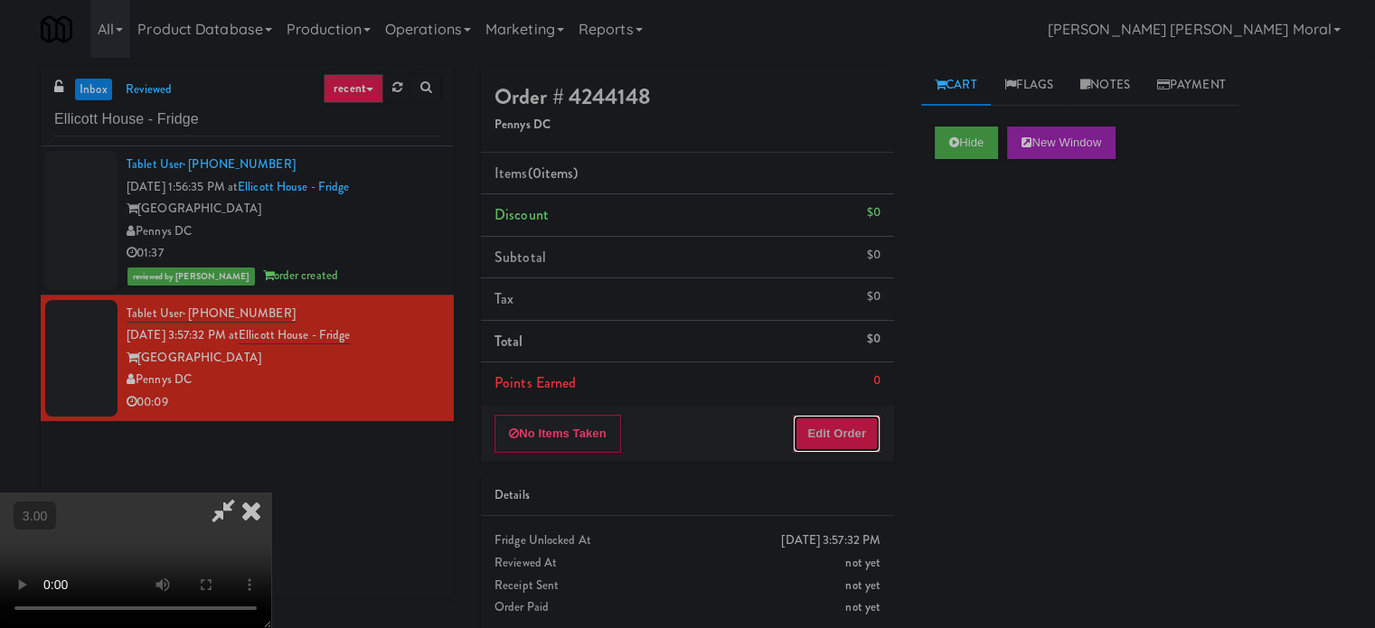
click at [857, 435] on button "Edit Order" at bounding box center [837, 434] width 88 height 38
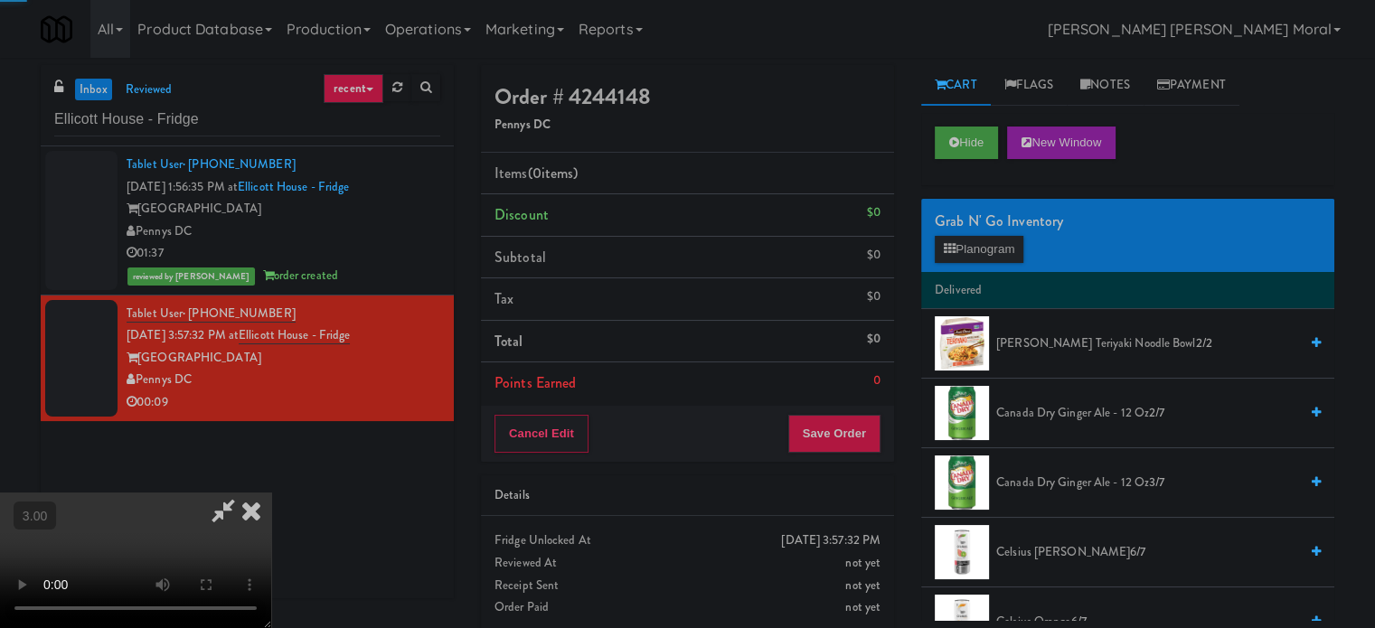
click at [981, 234] on div "Grab N' Go Inventory Planogram" at bounding box center [1127, 235] width 413 height 73
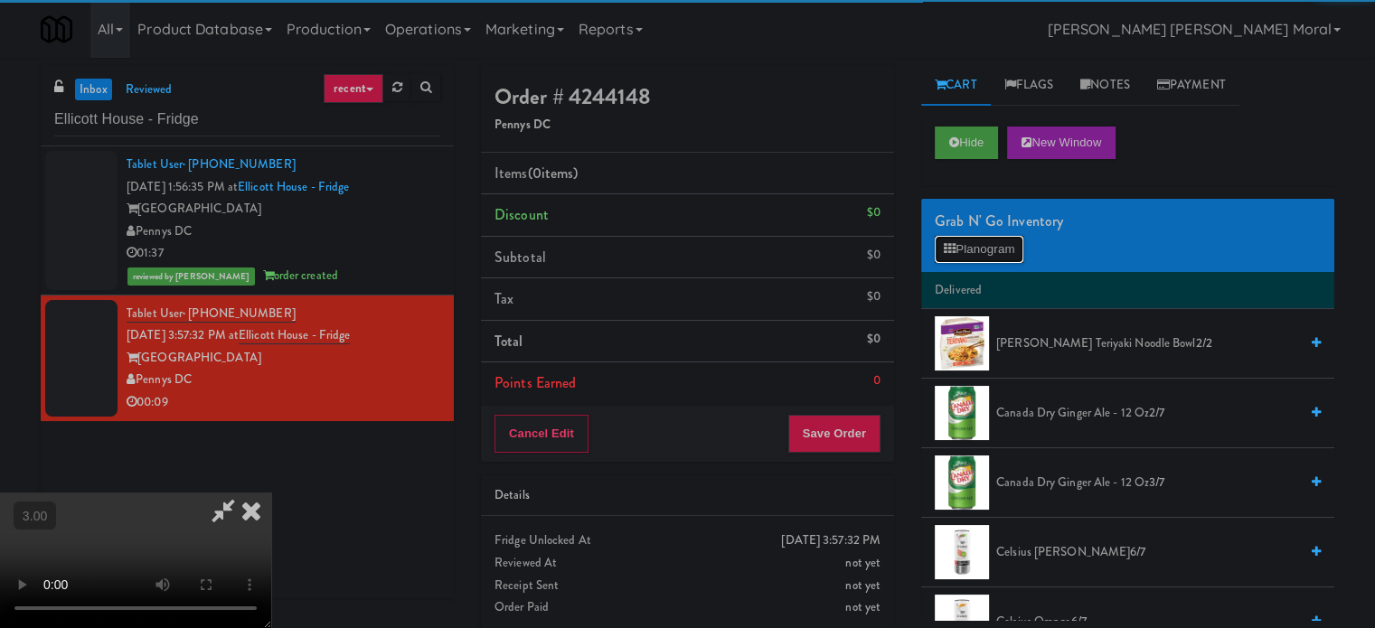
click at [977, 253] on button "Planogram" at bounding box center [979, 249] width 89 height 27
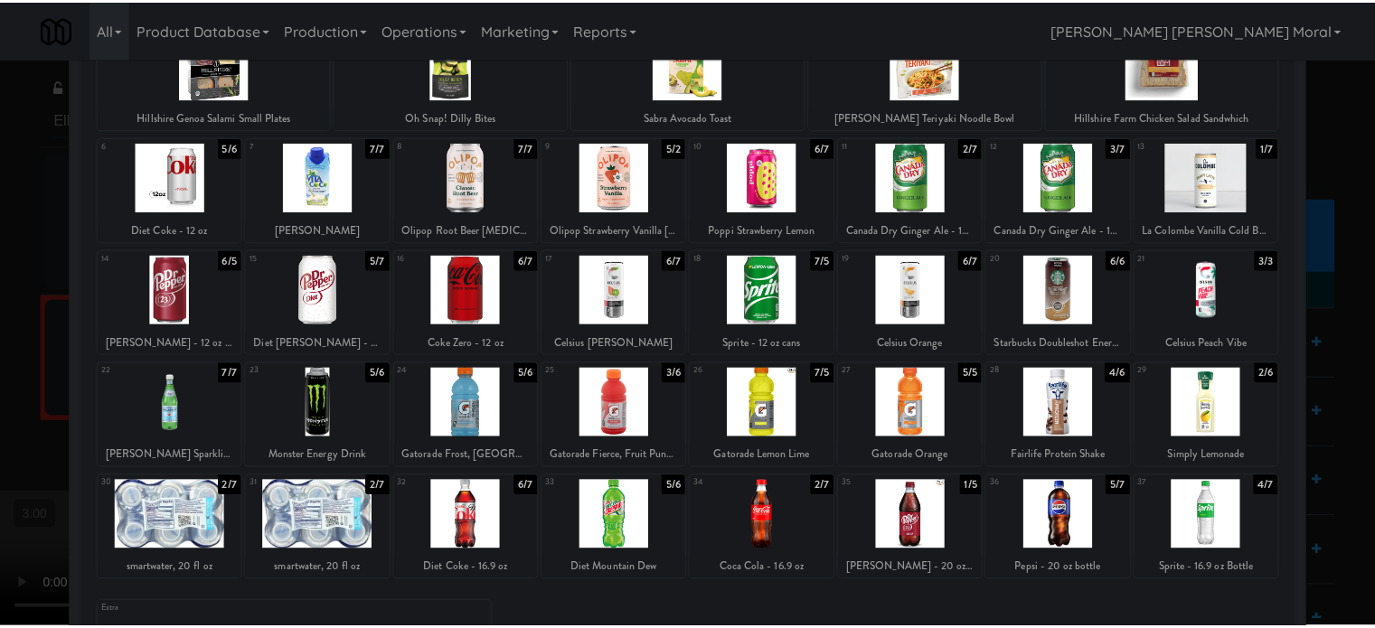
scroll to position [259, 0]
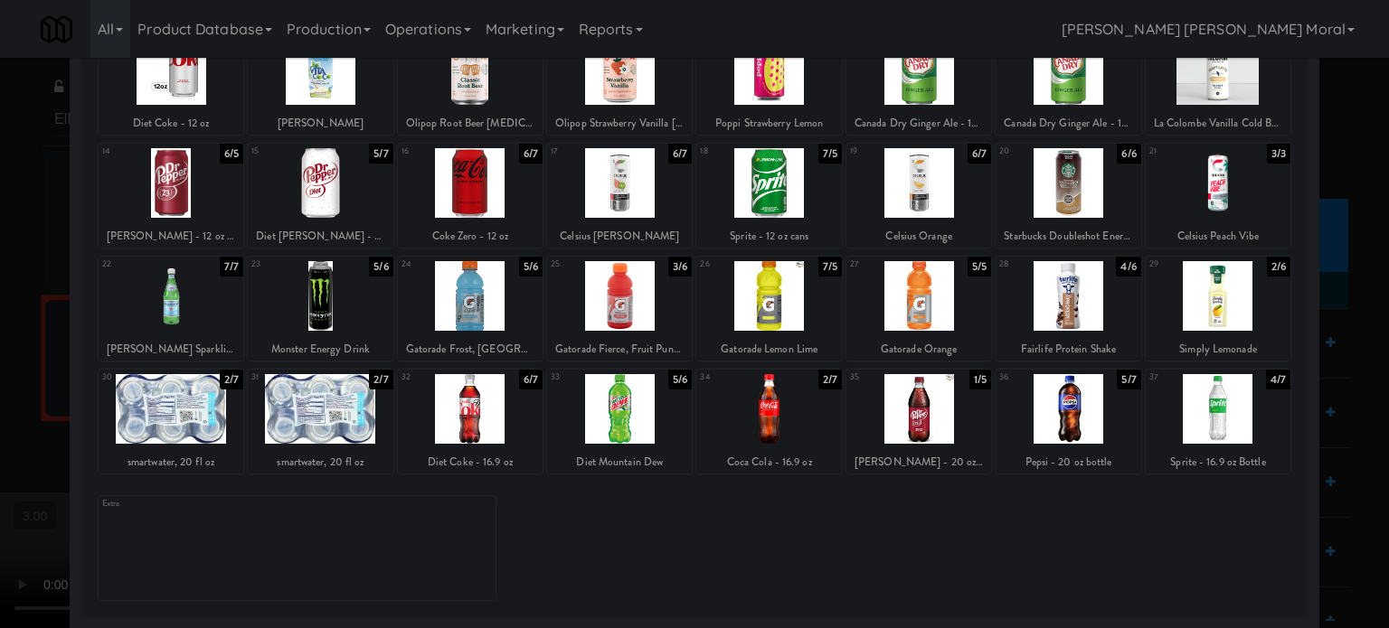
click at [920, 434] on div at bounding box center [918, 409] width 145 height 70
click at [0, 390] on div at bounding box center [694, 314] width 1389 height 628
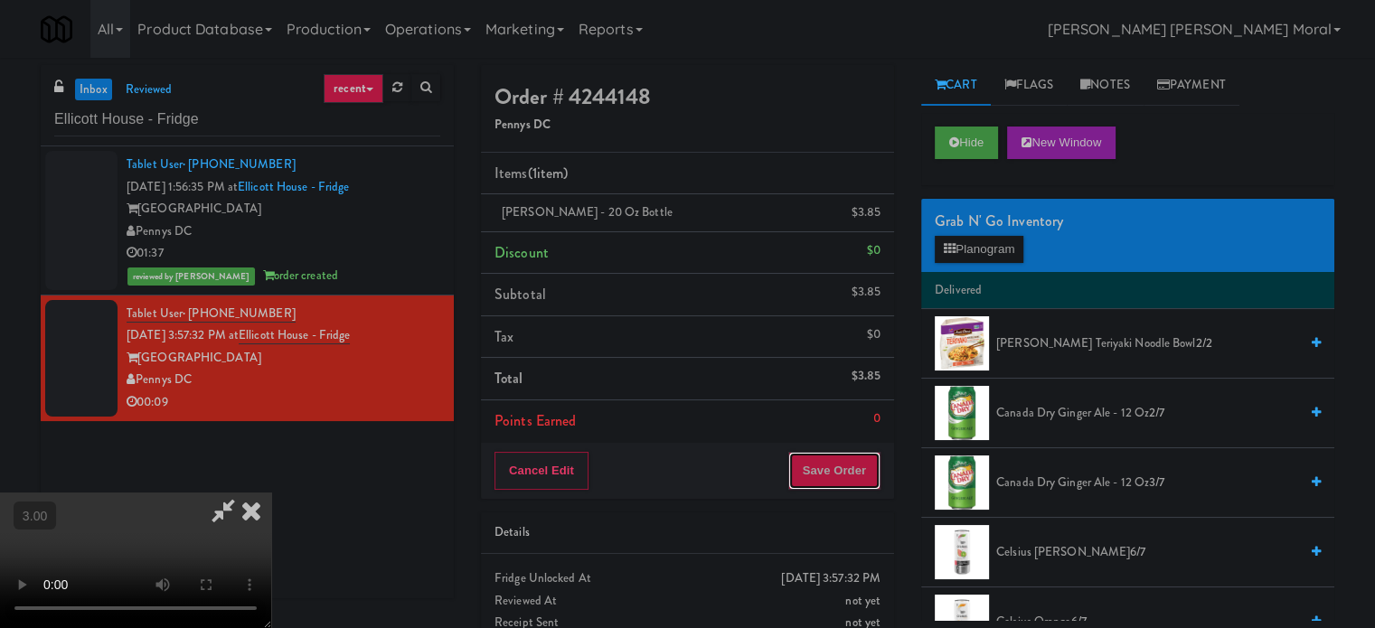
click at [860, 473] on button "Save Order" at bounding box center [834, 471] width 92 height 38
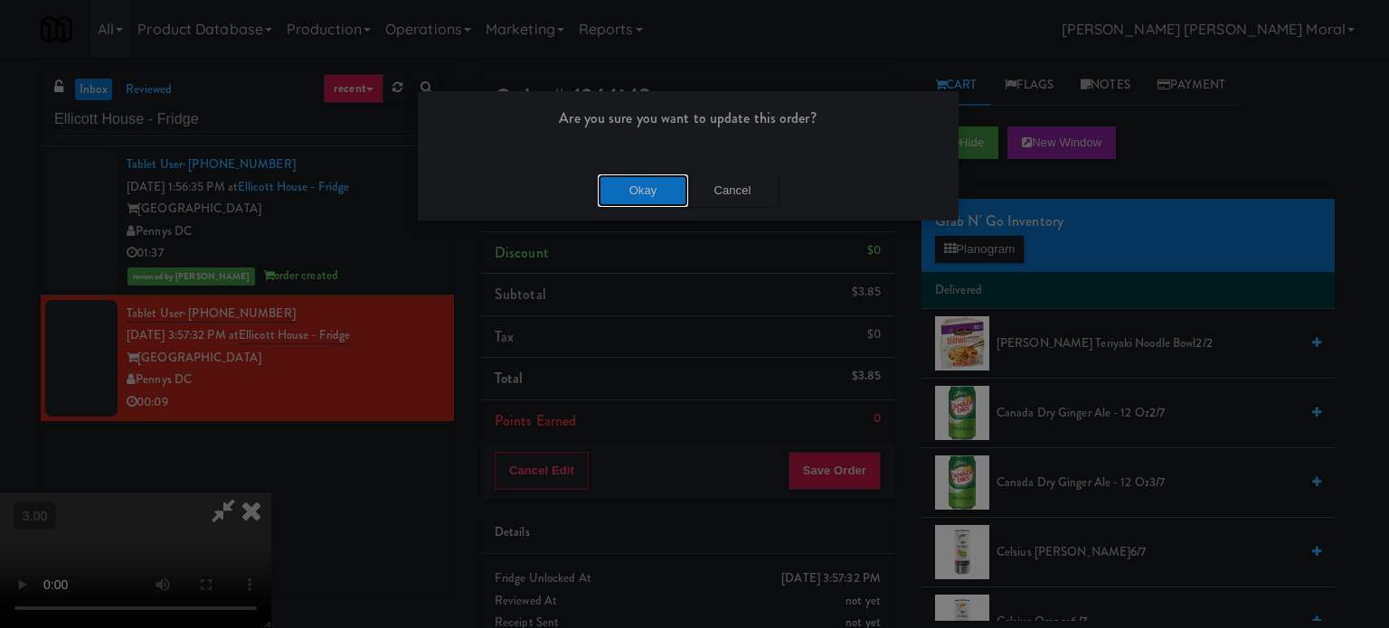
click at [655, 180] on button "Okay" at bounding box center [643, 191] width 90 height 33
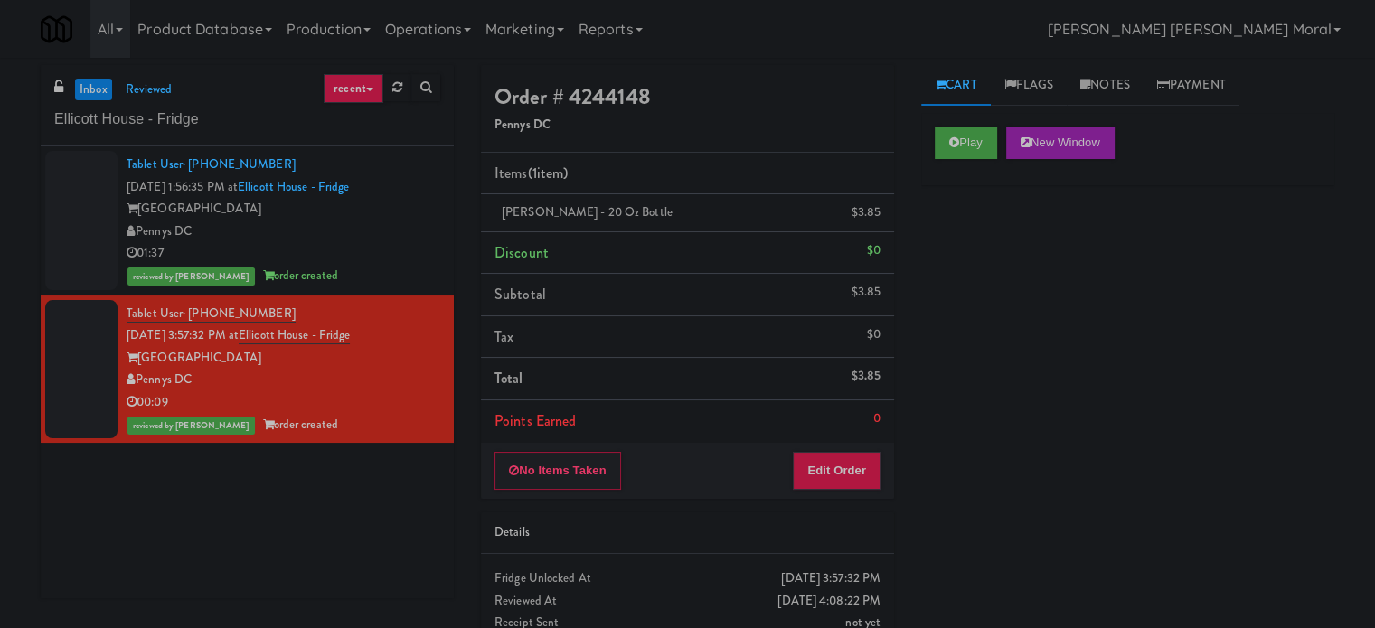
click at [1090, 413] on div "Play New Window Primary Flag Clear Flag if unable to determine what was taken o…" at bounding box center [1127, 452] width 413 height 678
click at [278, 115] on input "Ellicott House - Fridge" at bounding box center [247, 119] width 386 height 33
paste input "Poplar Creek - [GEOGRAPHIC_DATA]"
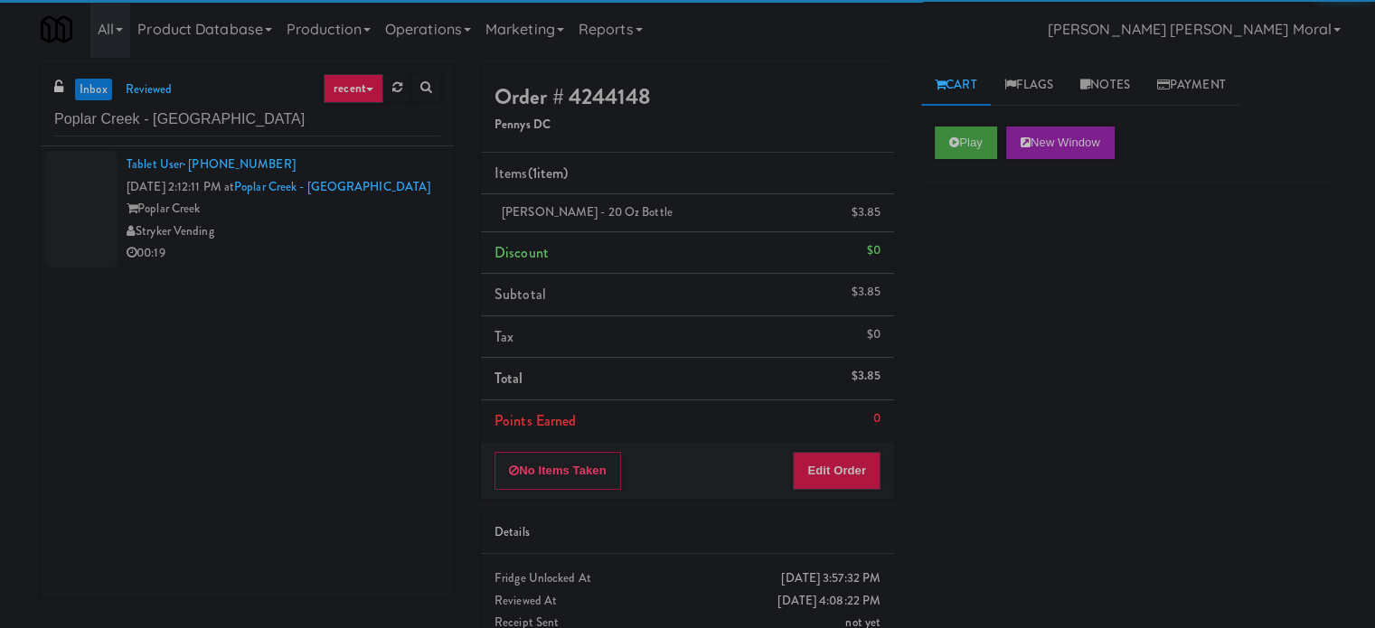
click at [391, 231] on div "Stryker Vending" at bounding box center [284, 232] width 314 height 23
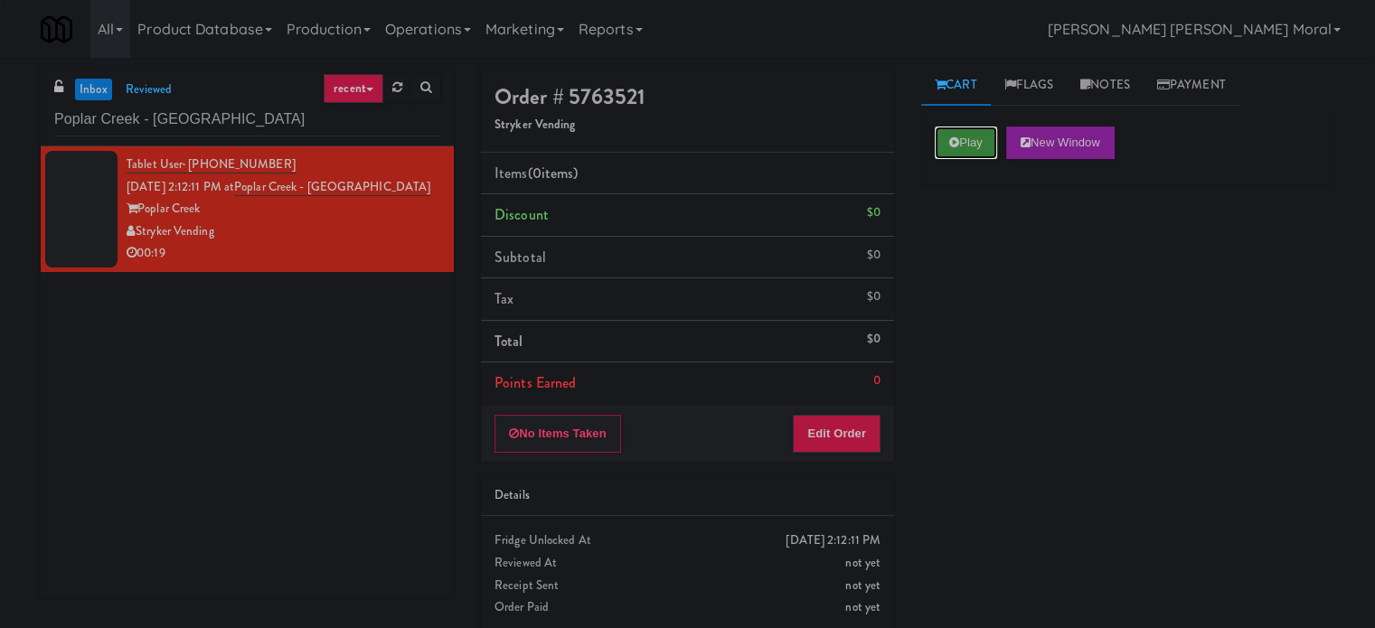
drag, startPoint x: 970, startPoint y: 140, endPoint x: 970, endPoint y: 150, distance: 9.9
click at [970, 143] on button "Play" at bounding box center [966, 143] width 62 height 33
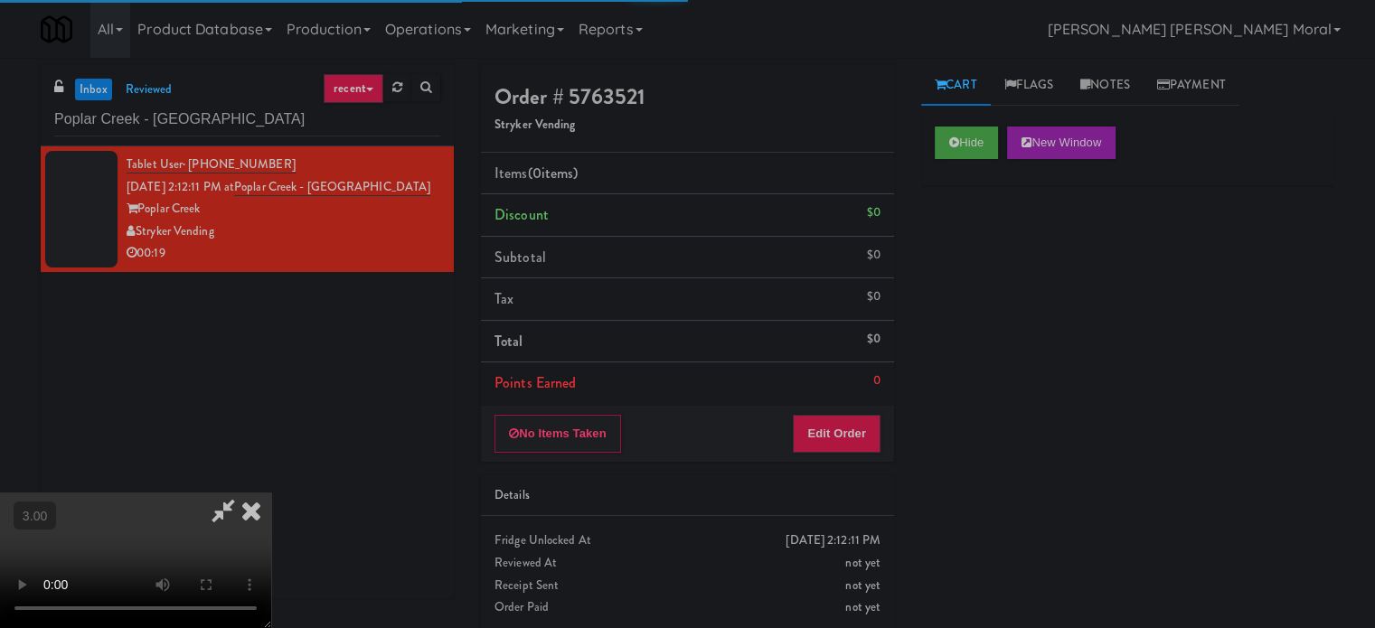
click at [979, 239] on div "Hide New Window Primary Flag Clear Flag if unable to determine what was taken o…" at bounding box center [1127, 452] width 413 height 678
click at [271, 493] on video at bounding box center [135, 561] width 271 height 136
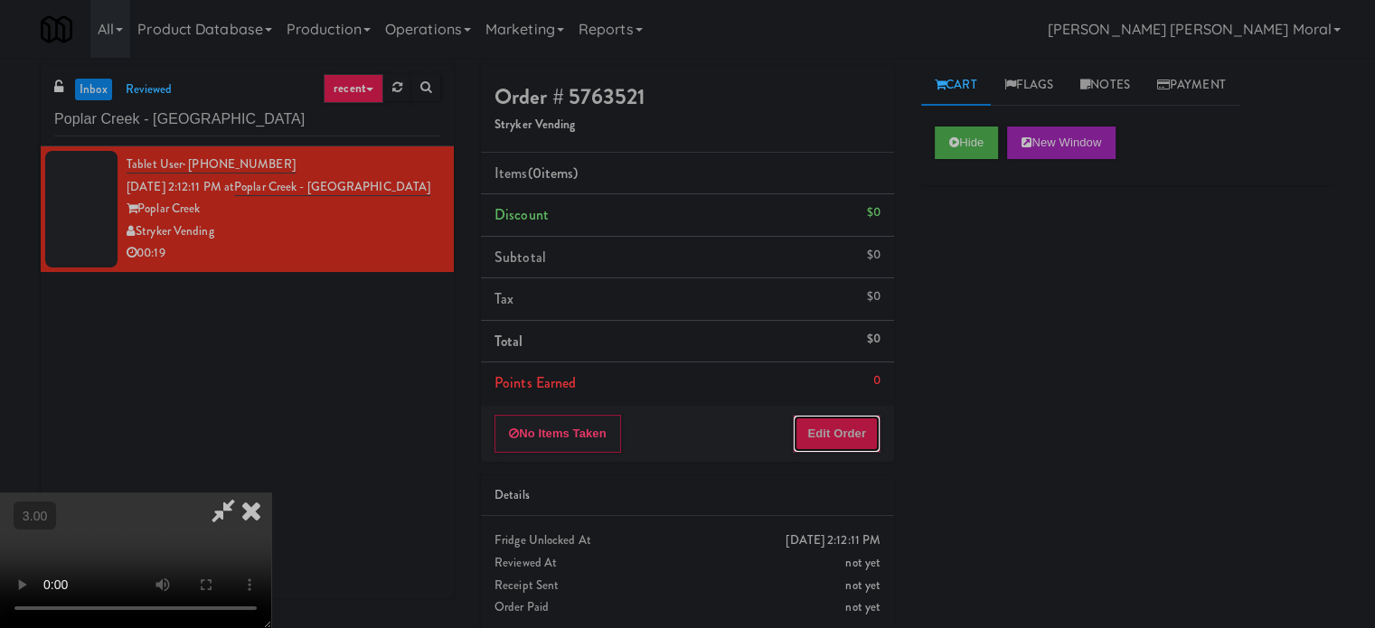
click at [866, 423] on button "Edit Order" at bounding box center [837, 434] width 88 height 38
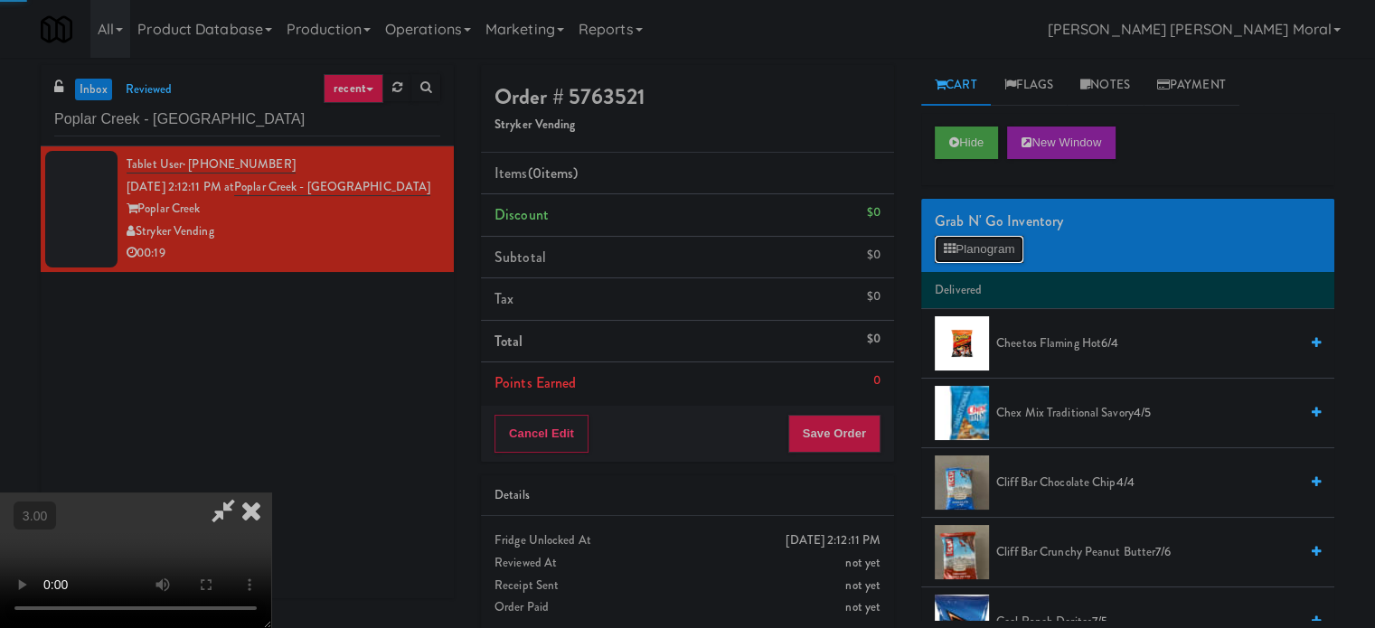
click at [939, 250] on button "Planogram" at bounding box center [979, 249] width 89 height 27
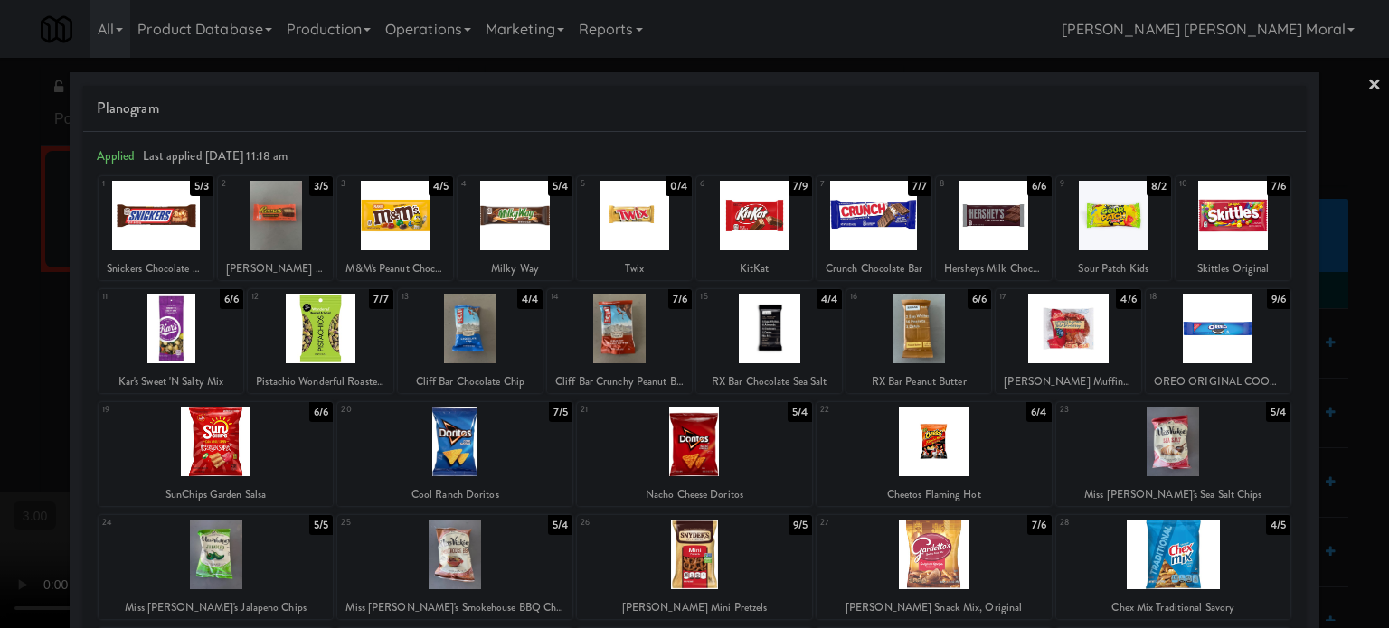
click at [1077, 334] on div at bounding box center [1067, 329] width 145 height 70
click at [1212, 317] on div at bounding box center [1218, 329] width 145 height 70
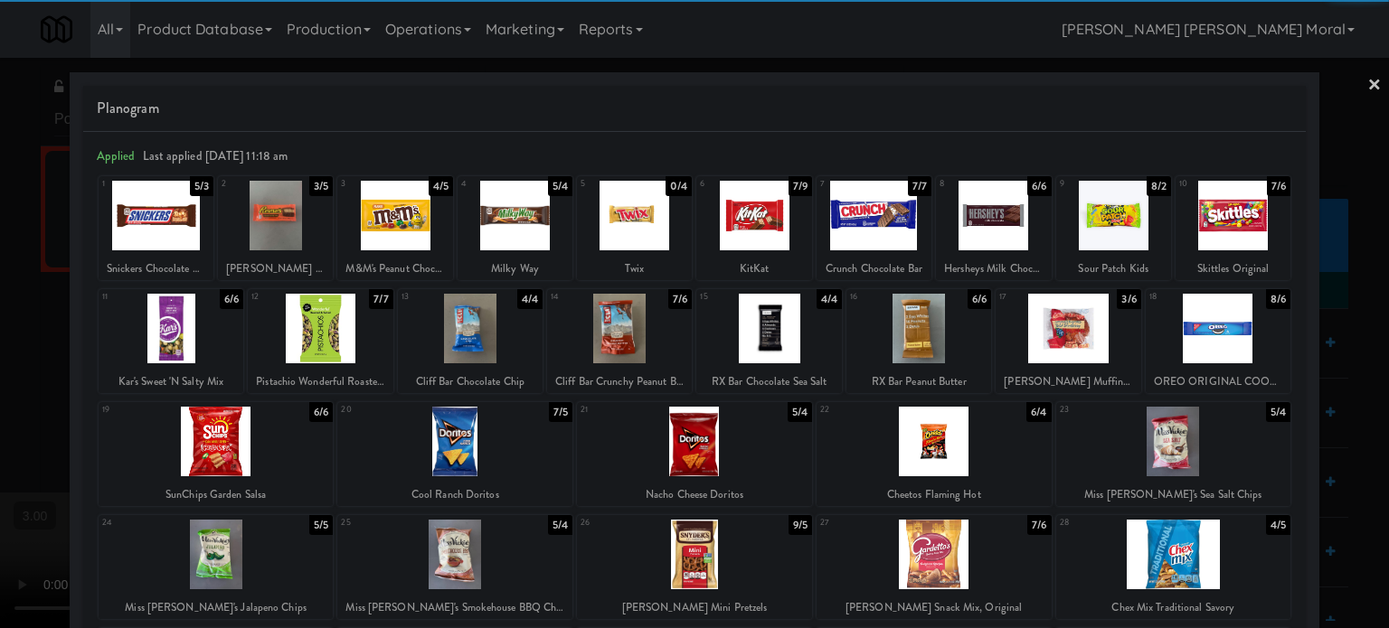
click at [0, 377] on div at bounding box center [694, 314] width 1389 height 628
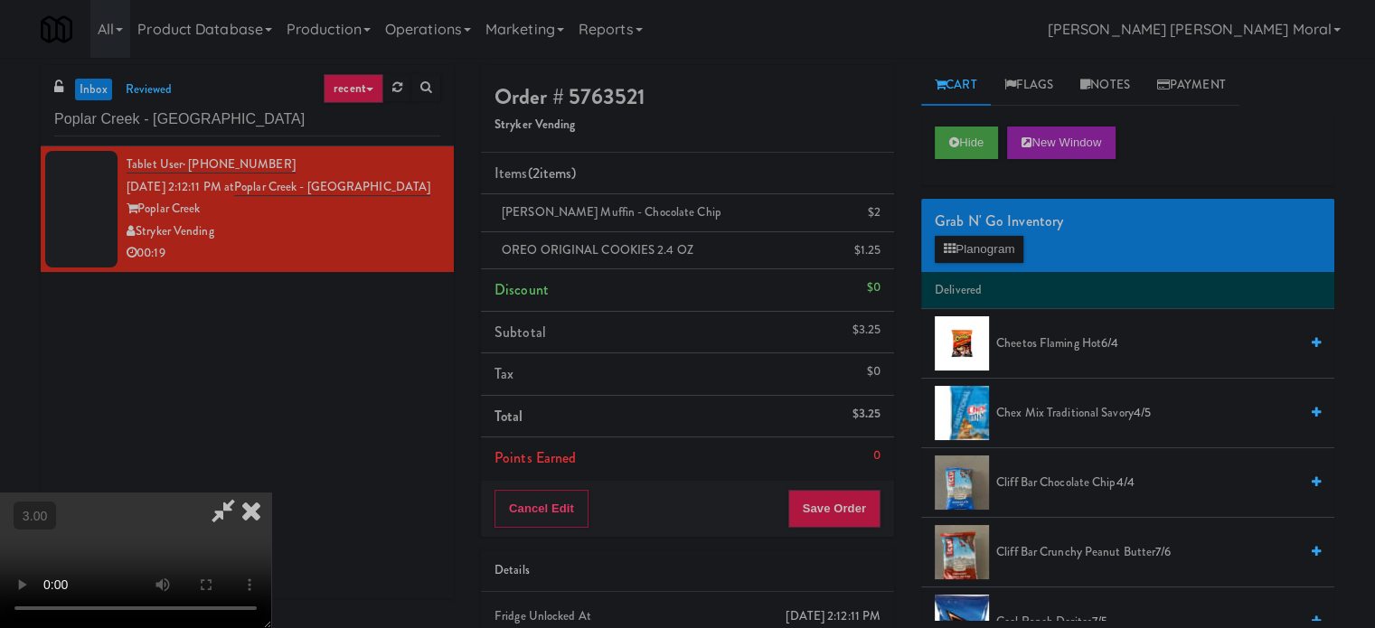
click at [271, 493] on video at bounding box center [135, 561] width 271 height 136
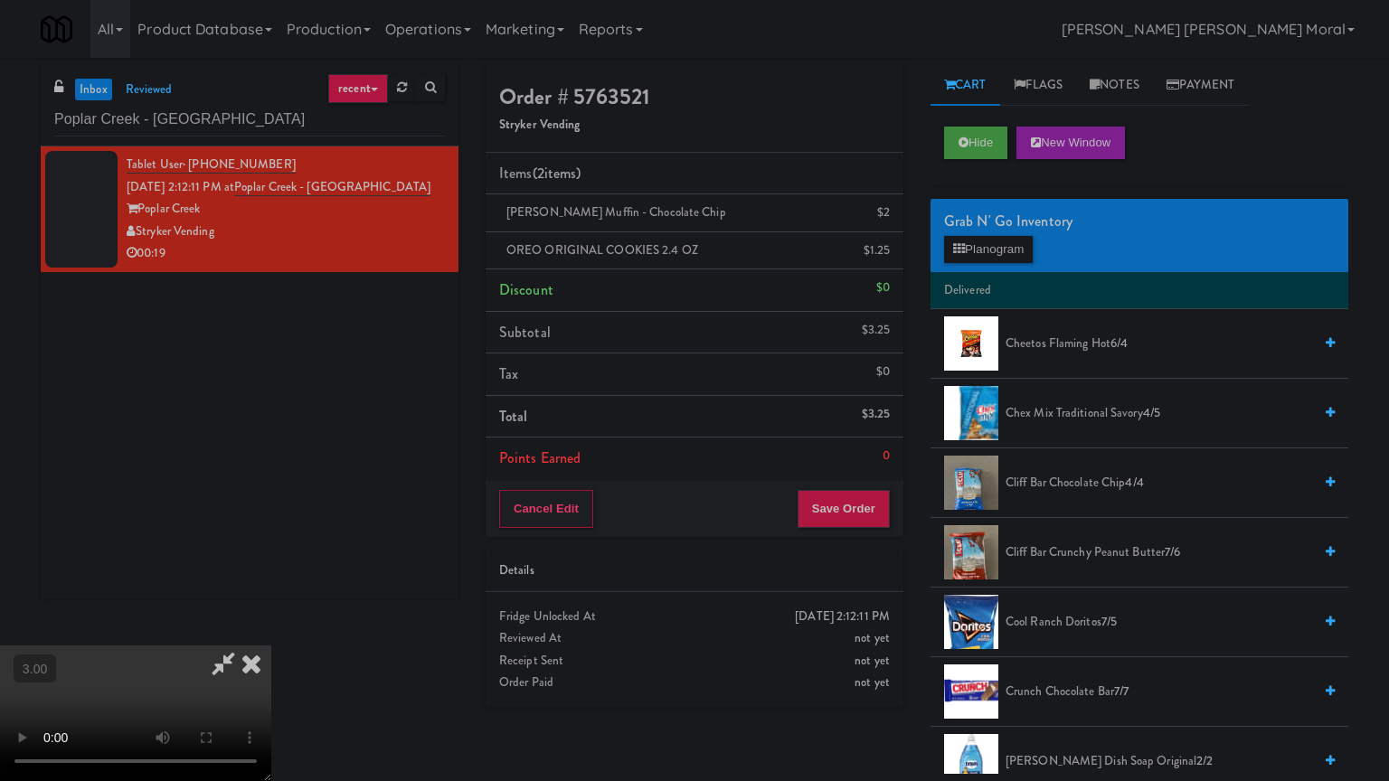
click at [271, 627] on video at bounding box center [135, 714] width 271 height 136
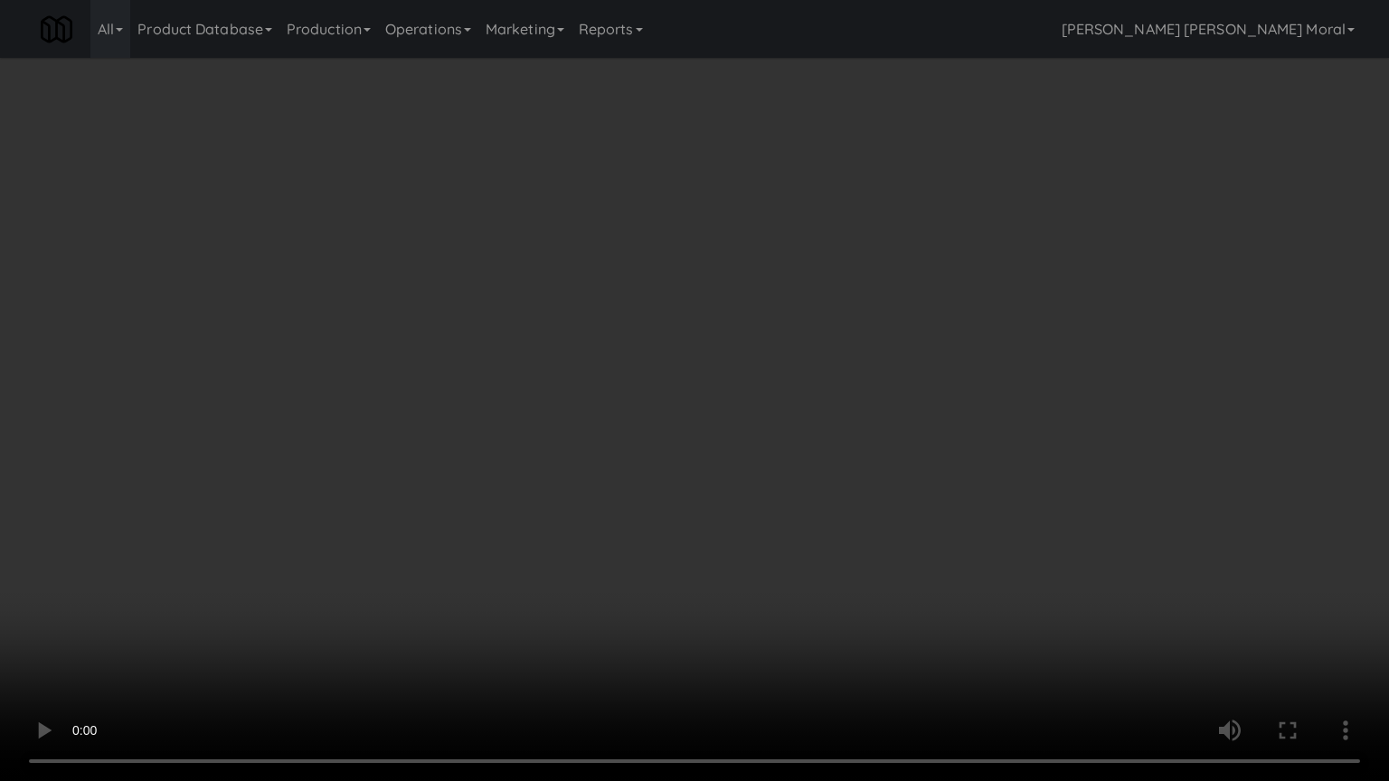
click at [712, 367] on video at bounding box center [694, 390] width 1389 height 781
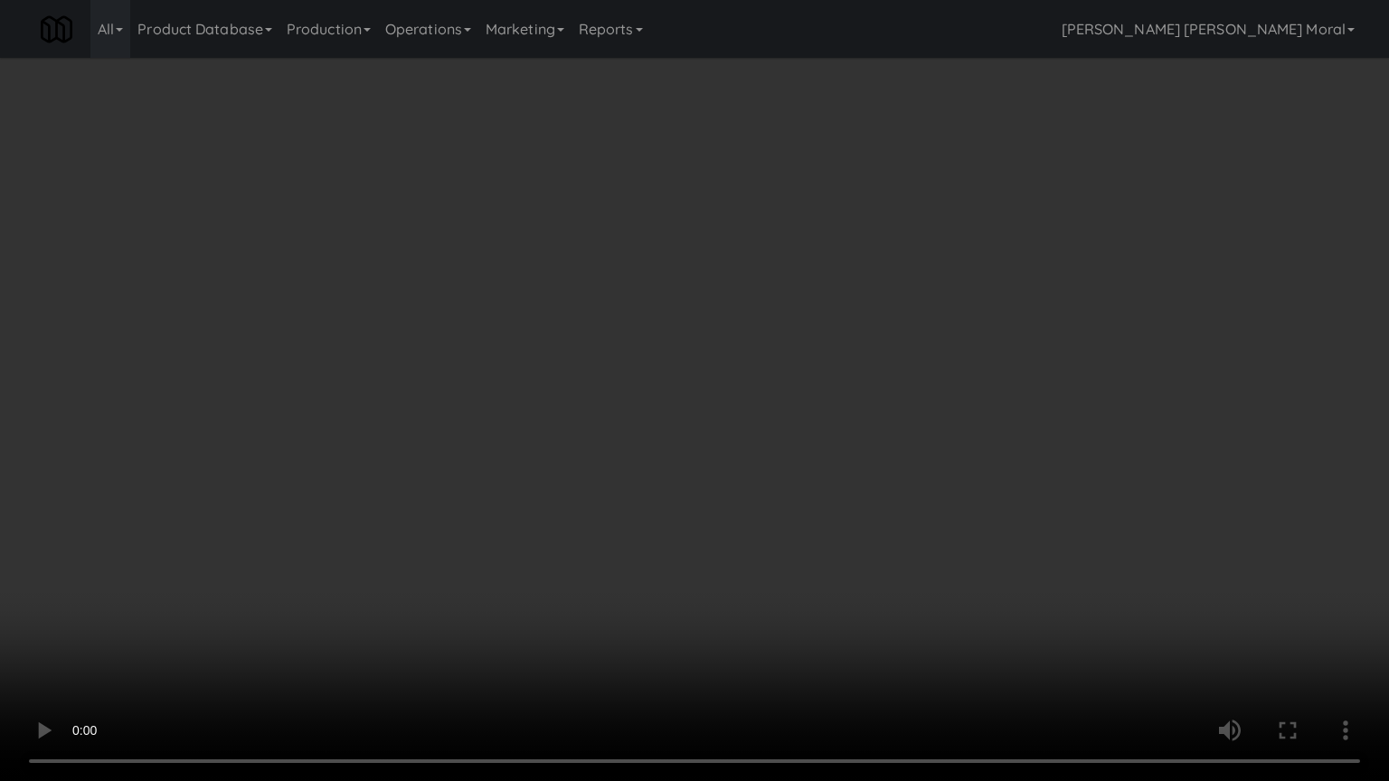
click at [712, 367] on video at bounding box center [694, 390] width 1389 height 781
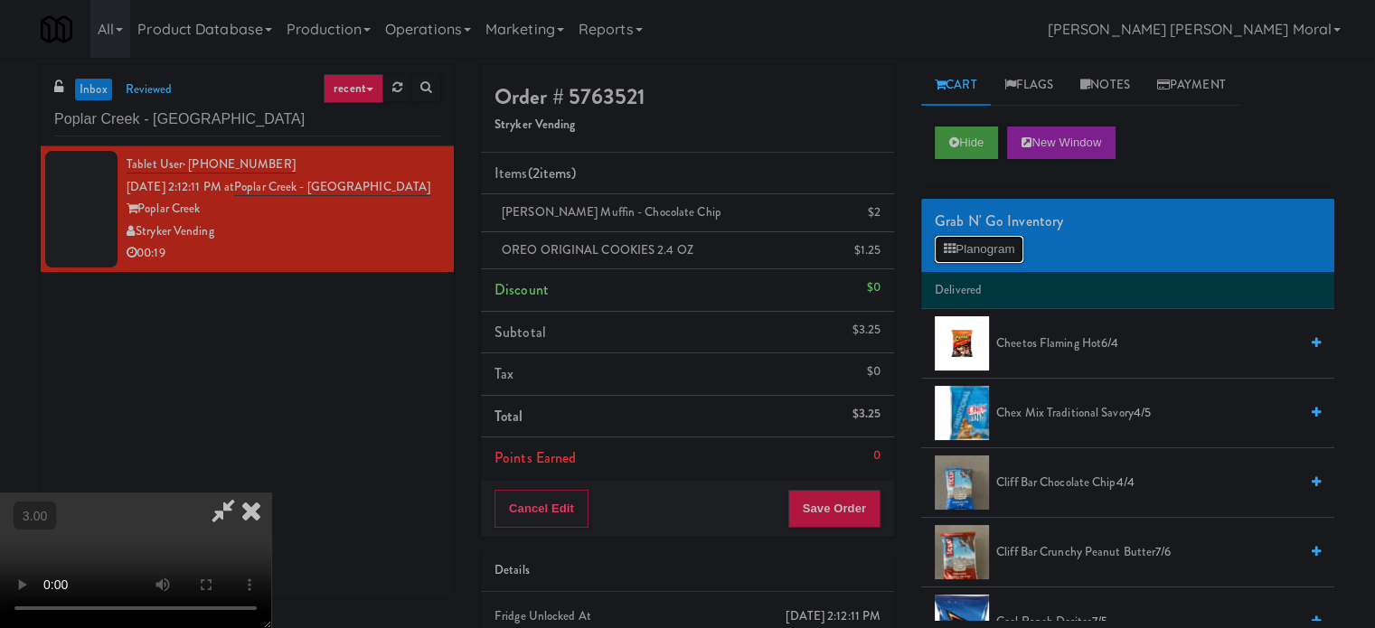
click at [962, 246] on button "Planogram" at bounding box center [979, 249] width 89 height 27
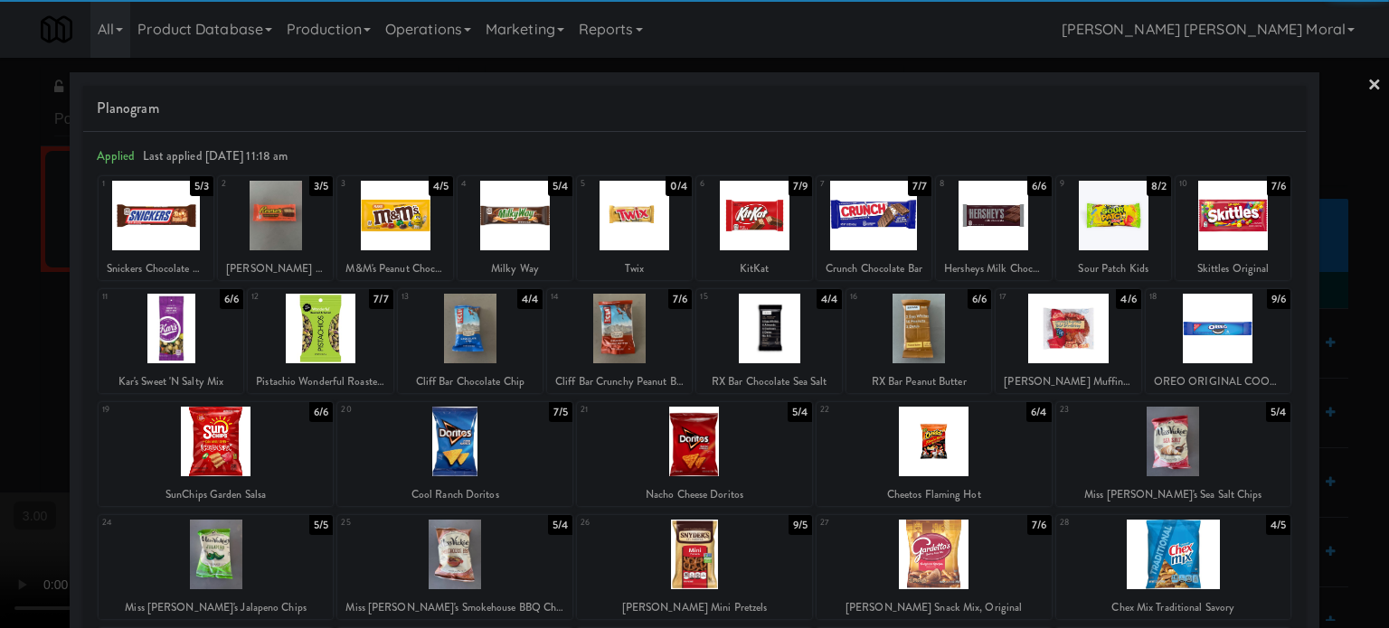
click at [235, 450] on div at bounding box center [216, 442] width 235 height 70
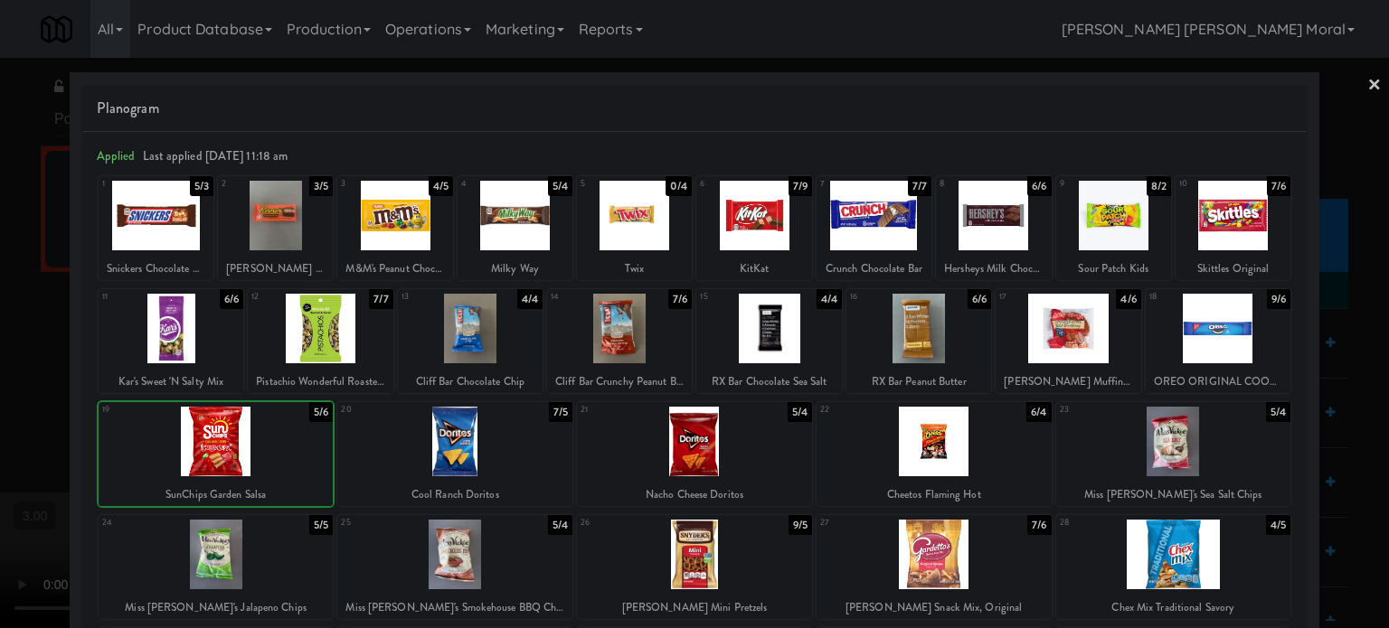
click at [0, 390] on div at bounding box center [694, 314] width 1389 height 628
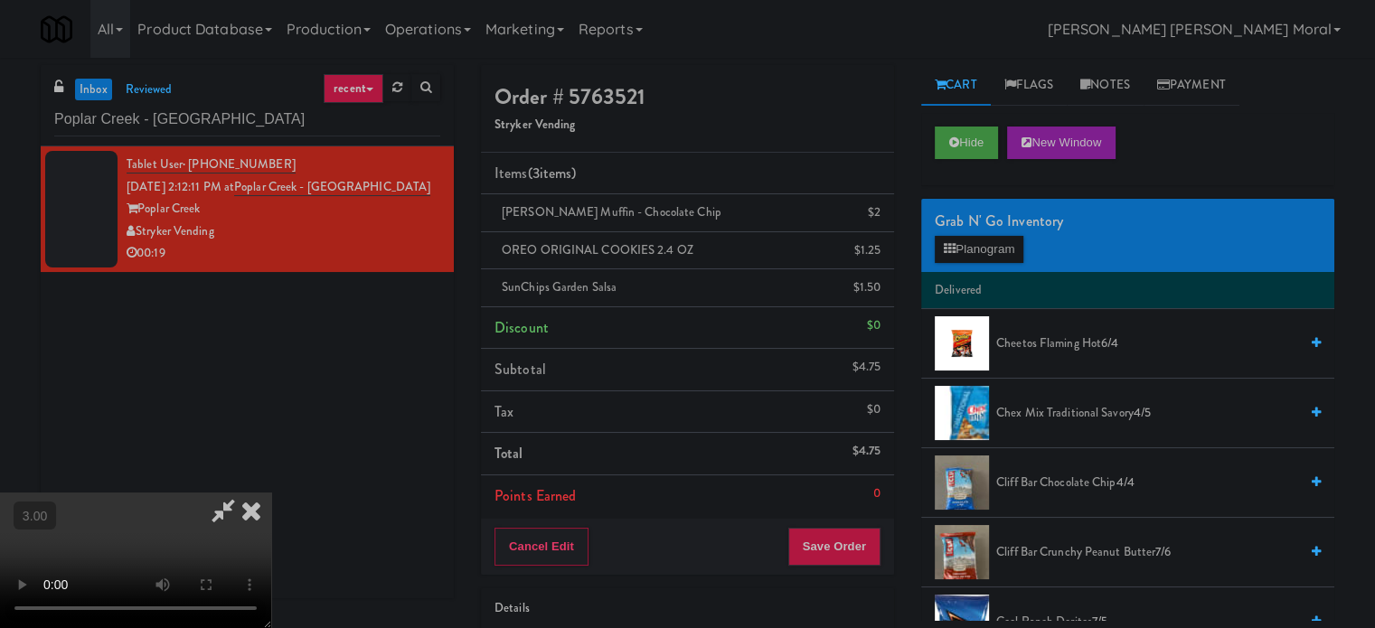
click at [856, 524] on div "Cancel Edit Save Order" at bounding box center [687, 547] width 413 height 56
click at [851, 535] on button "Save Order" at bounding box center [834, 547] width 92 height 38
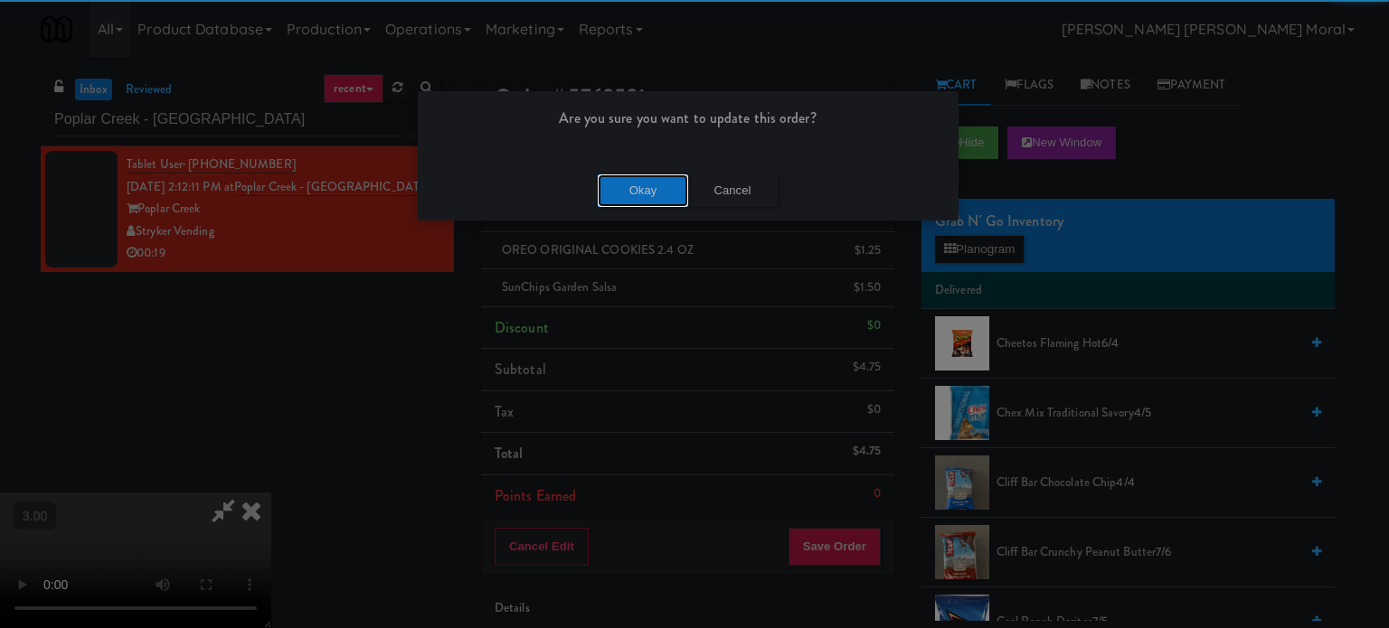
click at [655, 178] on button "Okay" at bounding box center [643, 191] width 90 height 33
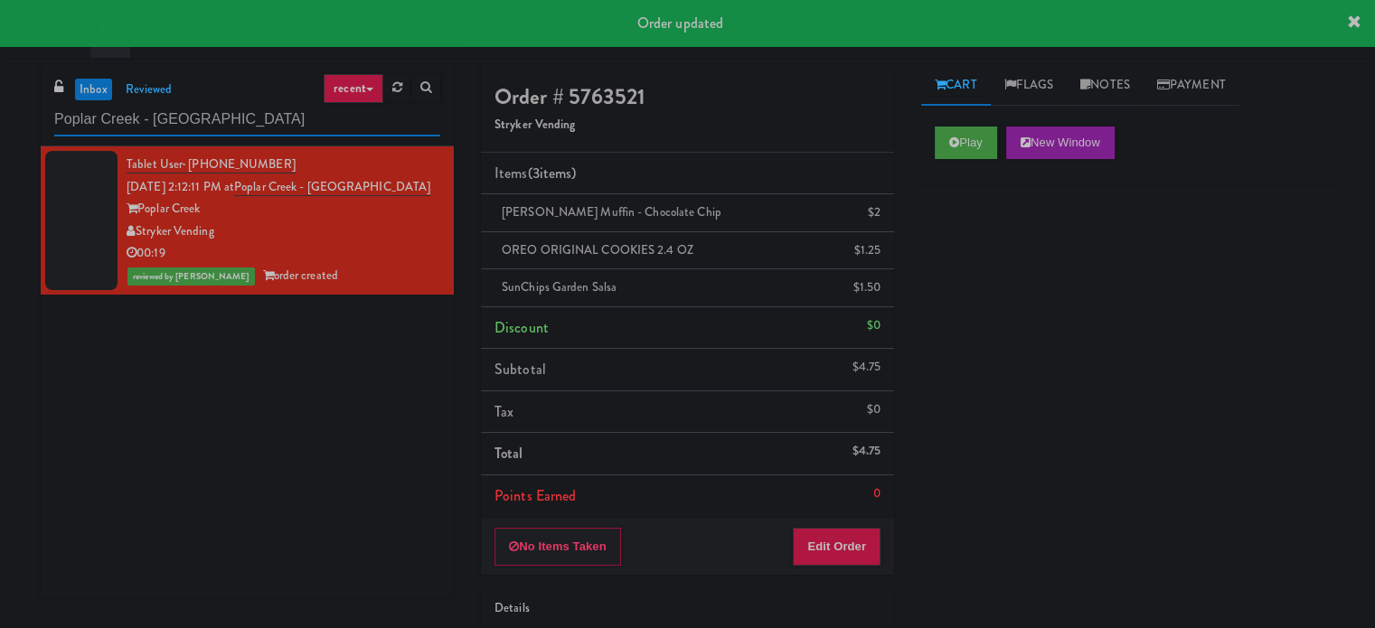
click at [222, 117] on input "Poplar Creek - [GEOGRAPHIC_DATA]" at bounding box center [247, 119] width 386 height 33
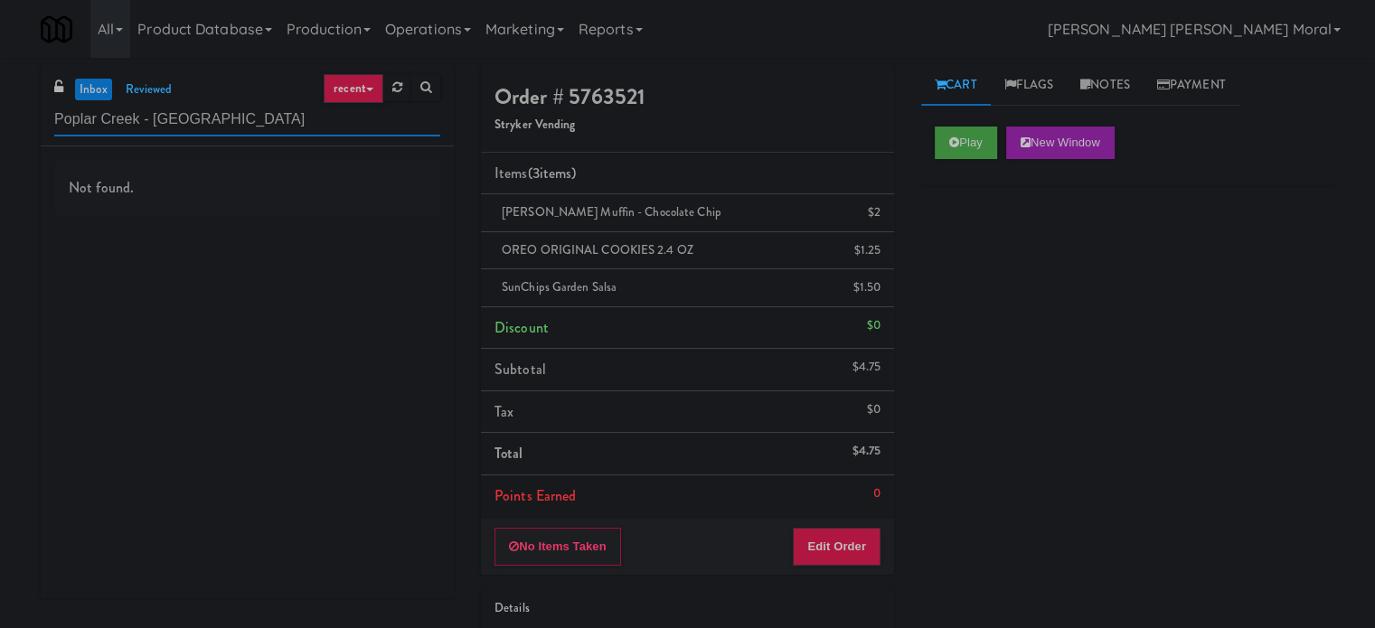
click at [250, 127] on input "Poplar Creek - [GEOGRAPHIC_DATA]" at bounding box center [247, 119] width 386 height 33
paste input "700 Penn-"
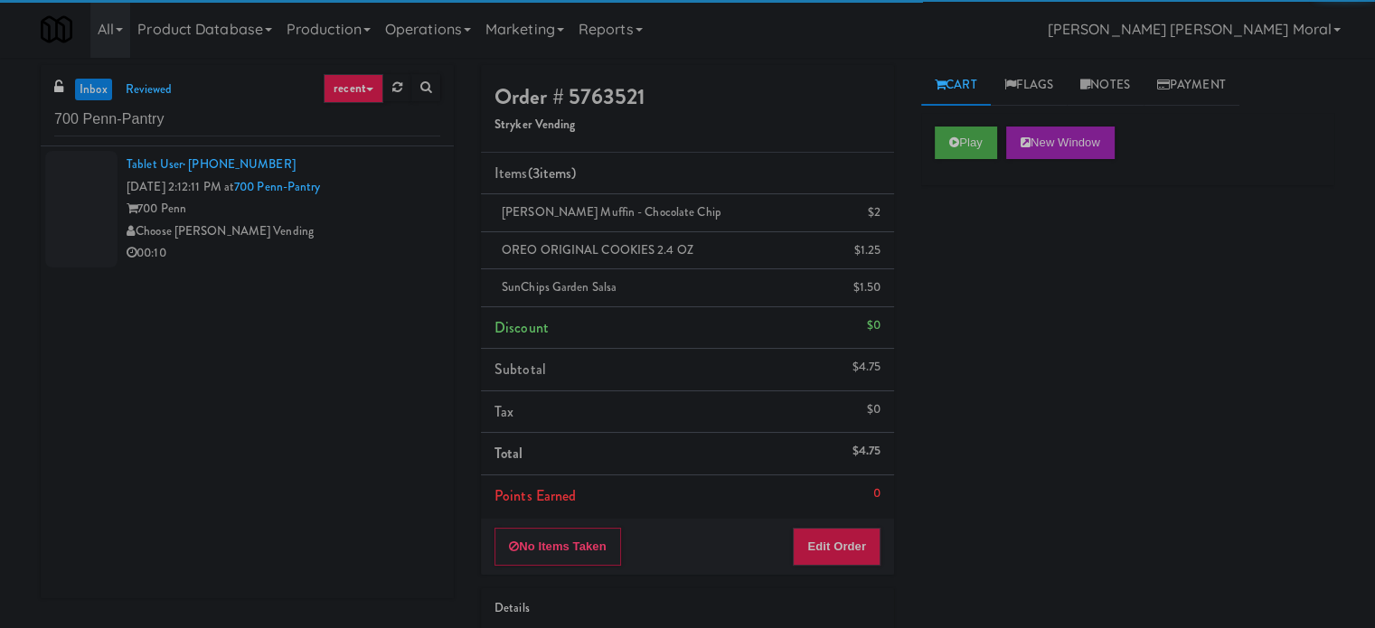
drag, startPoint x: 321, startPoint y: 220, endPoint x: 349, endPoint y: 243, distance: 36.6
click at [321, 221] on div "Choose [PERSON_NAME] Vending" at bounding box center [284, 232] width 314 height 23
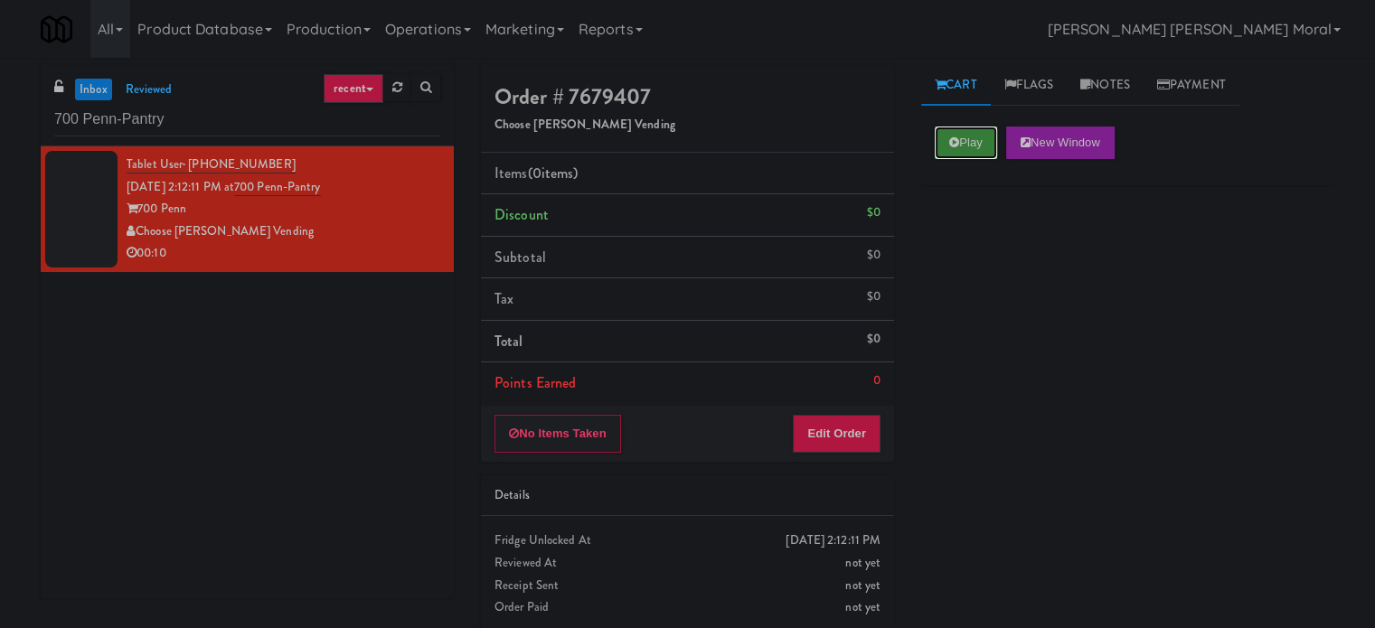
click at [958, 135] on button "Play" at bounding box center [966, 143] width 62 height 33
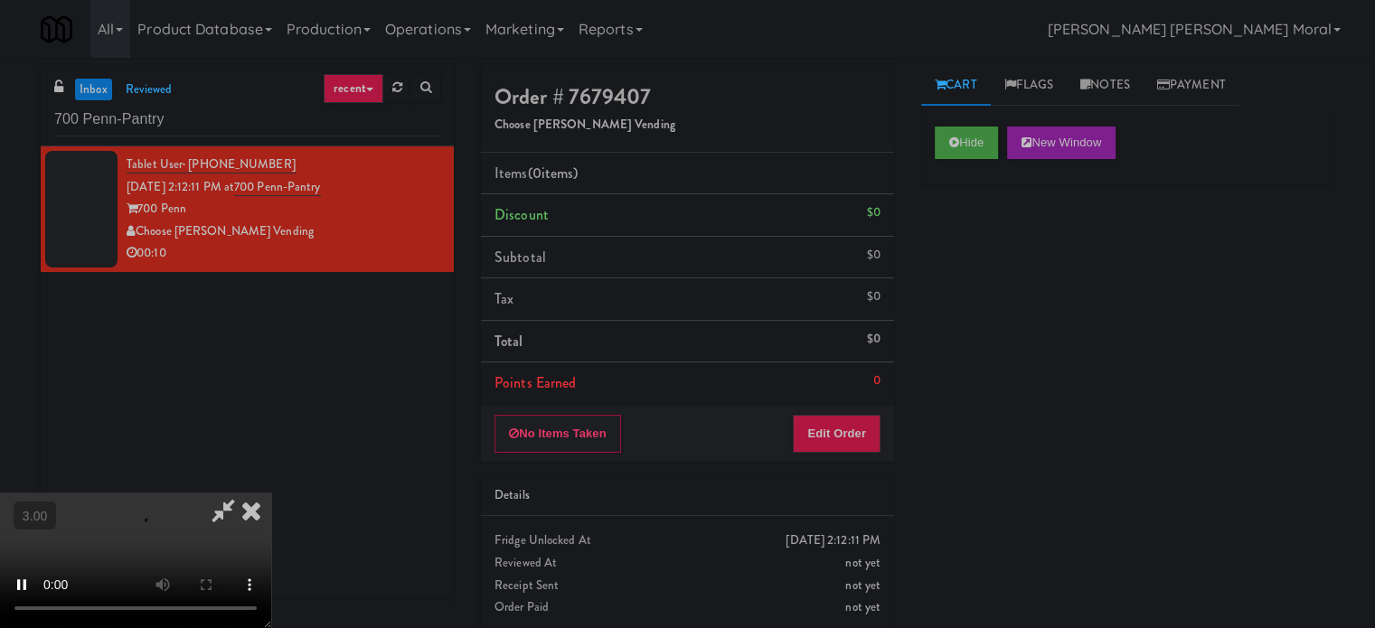
click at [986, 245] on div "Hide New Window Primary Flag Clear Flag if unable to determine what was taken o…" at bounding box center [1127, 452] width 413 height 678
click at [271, 493] on video at bounding box center [135, 561] width 271 height 136
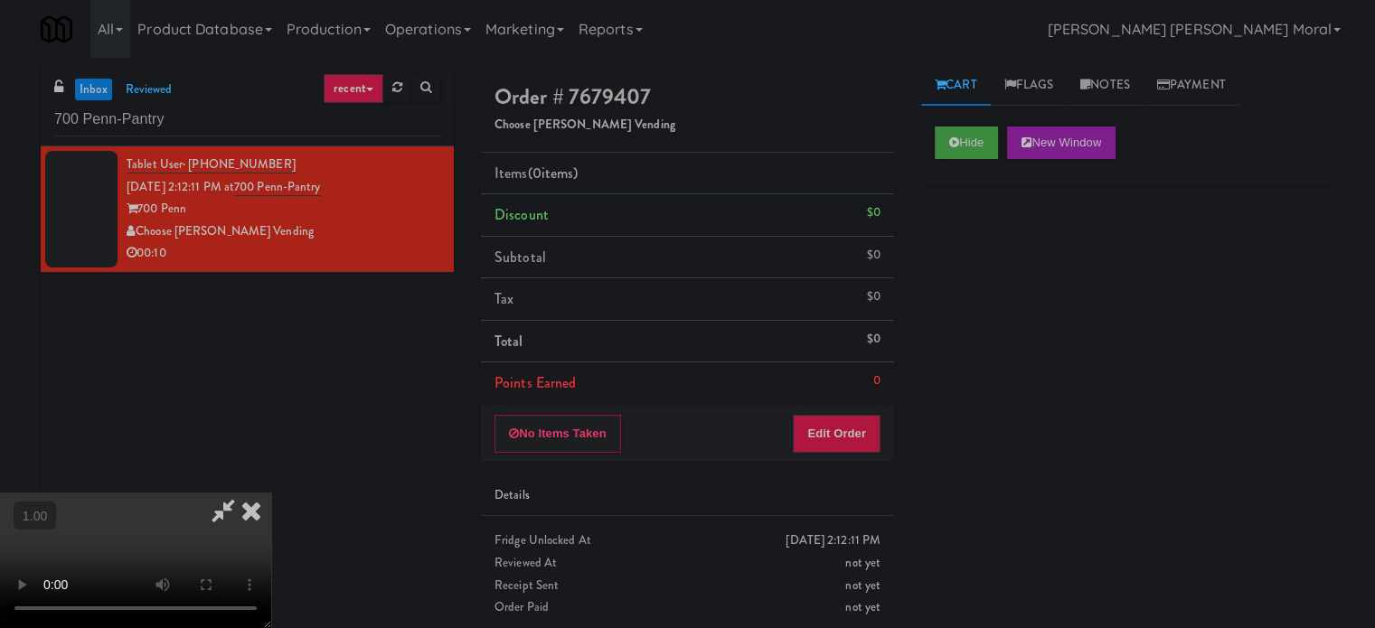
click at [271, 493] on video at bounding box center [135, 561] width 271 height 136
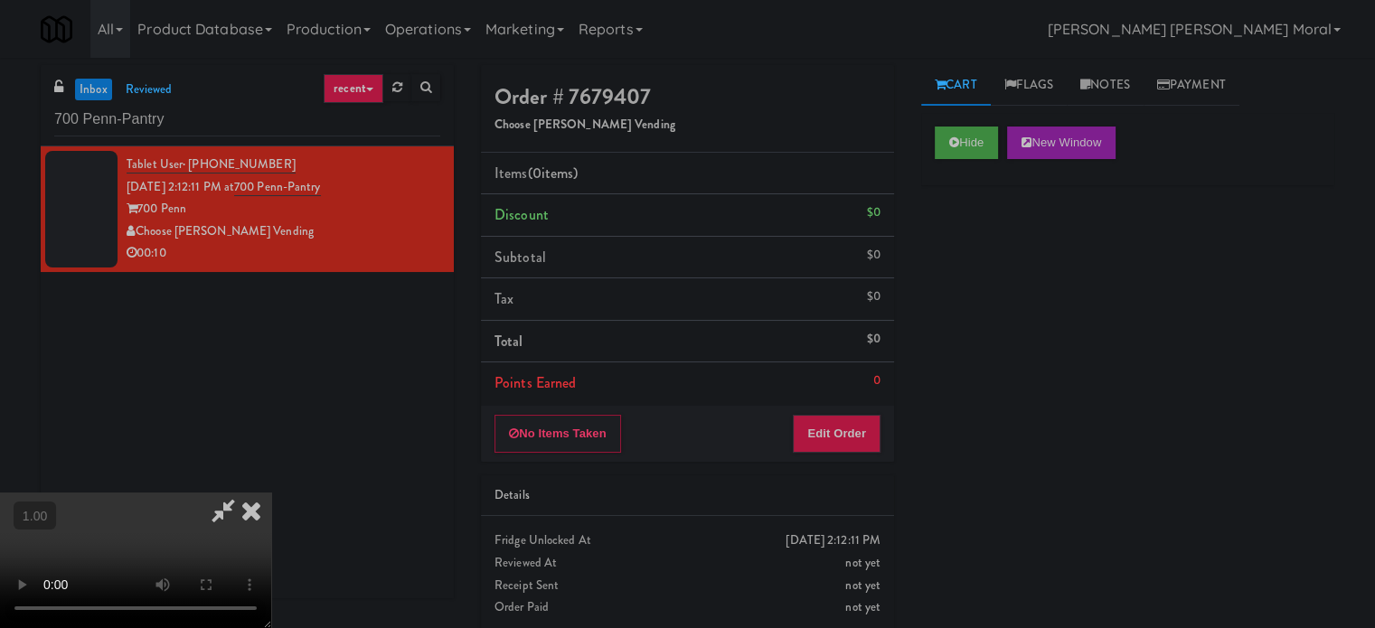
click at [271, 493] on video at bounding box center [135, 561] width 271 height 136
click at [859, 429] on button "Edit Order" at bounding box center [837, 434] width 88 height 38
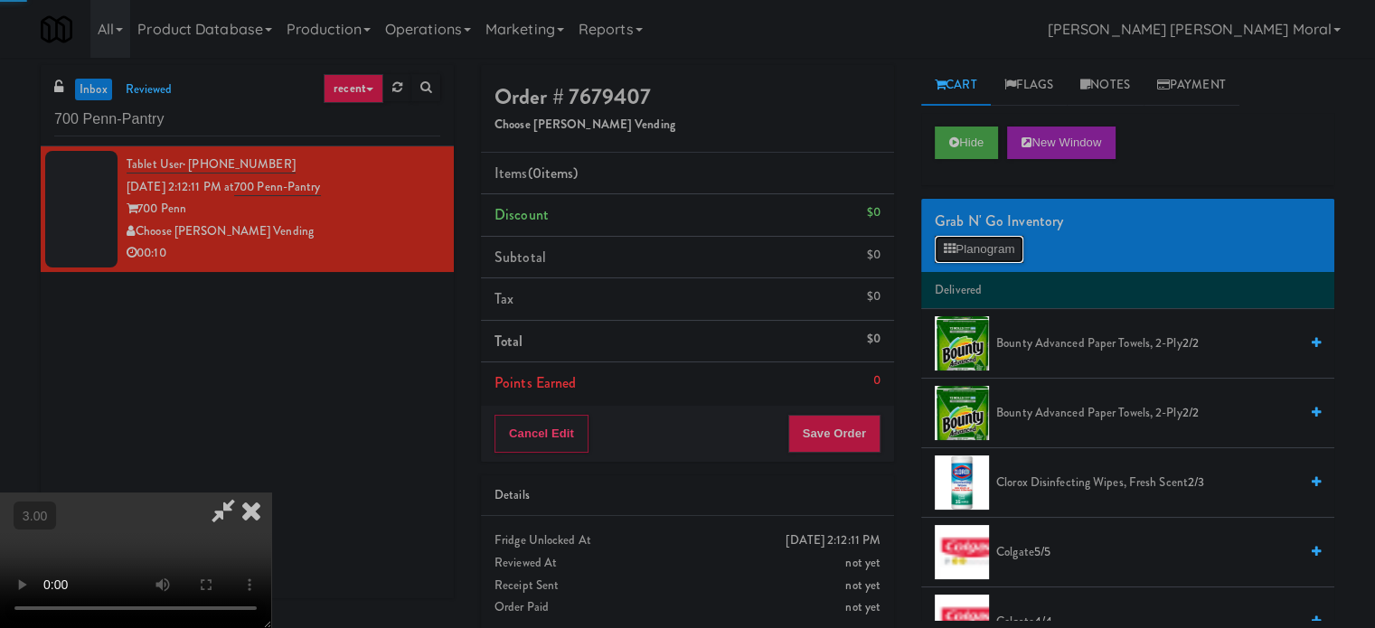
click at [987, 243] on button "Planogram" at bounding box center [979, 249] width 89 height 27
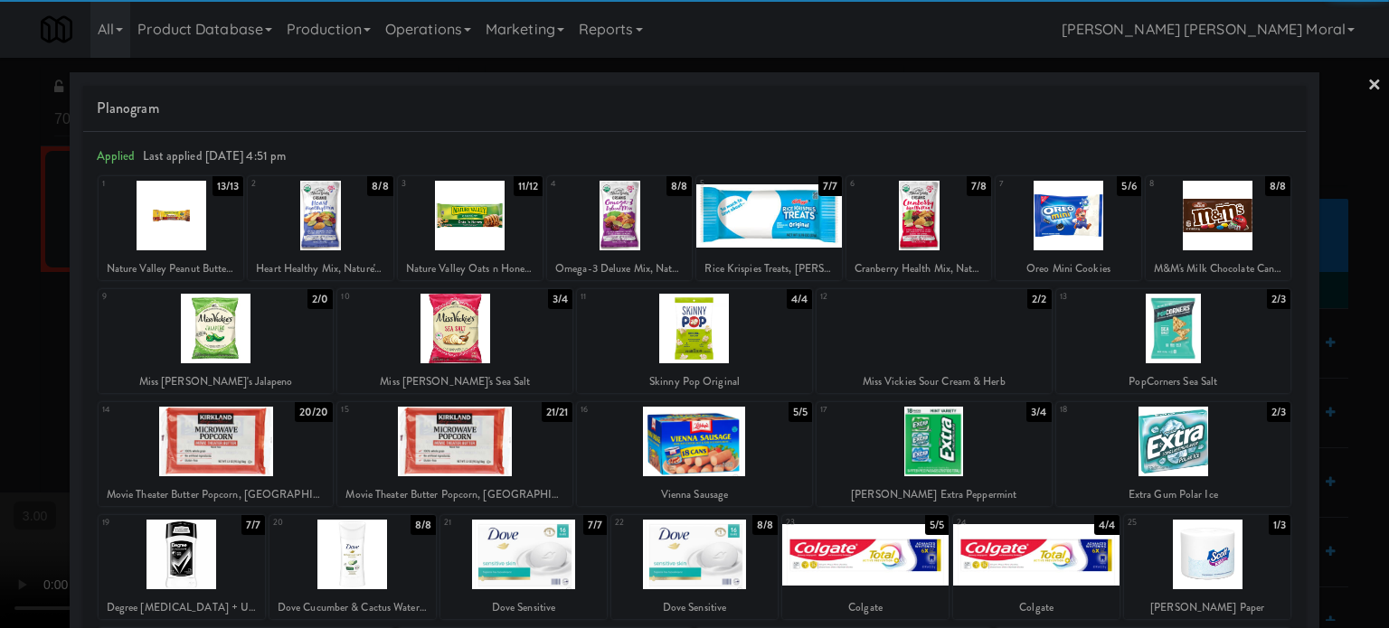
drag, startPoint x: 231, startPoint y: 446, endPoint x: 279, endPoint y: 447, distance: 47.9
click at [241, 445] on div at bounding box center [216, 442] width 235 height 70
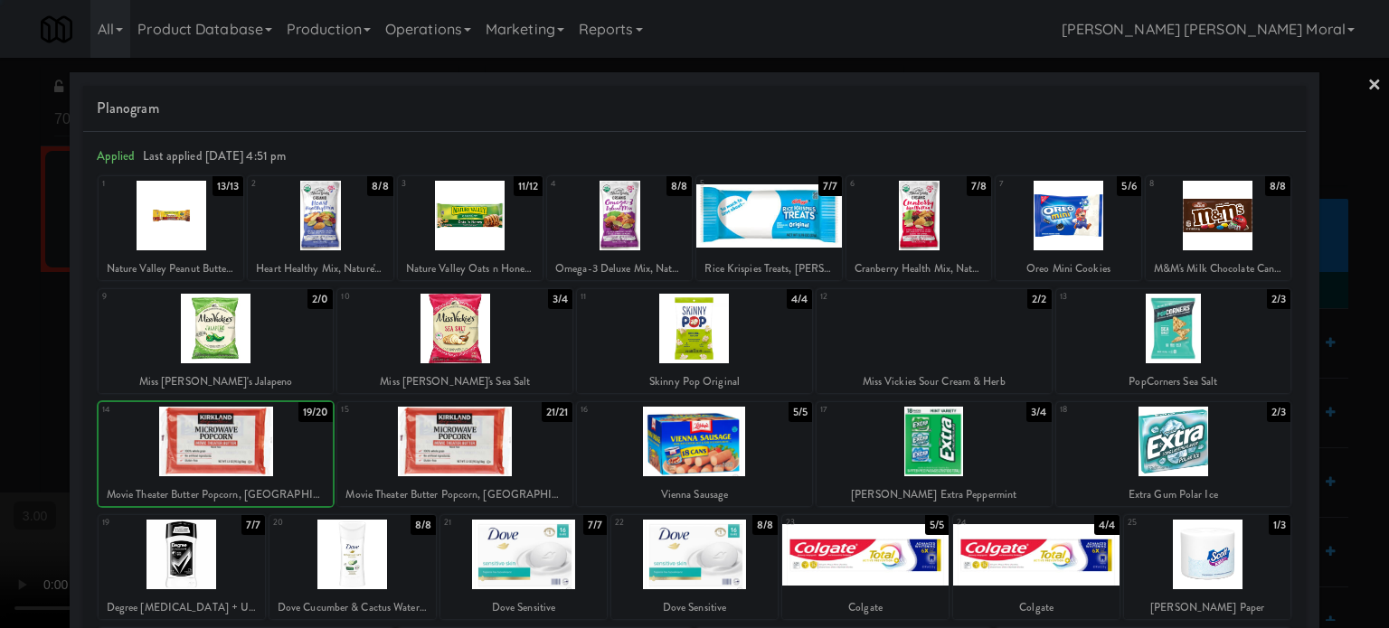
click at [481, 453] on div at bounding box center [454, 442] width 235 height 70
click at [1167, 326] on div at bounding box center [1173, 329] width 235 height 70
click at [0, 339] on div at bounding box center [694, 314] width 1389 height 628
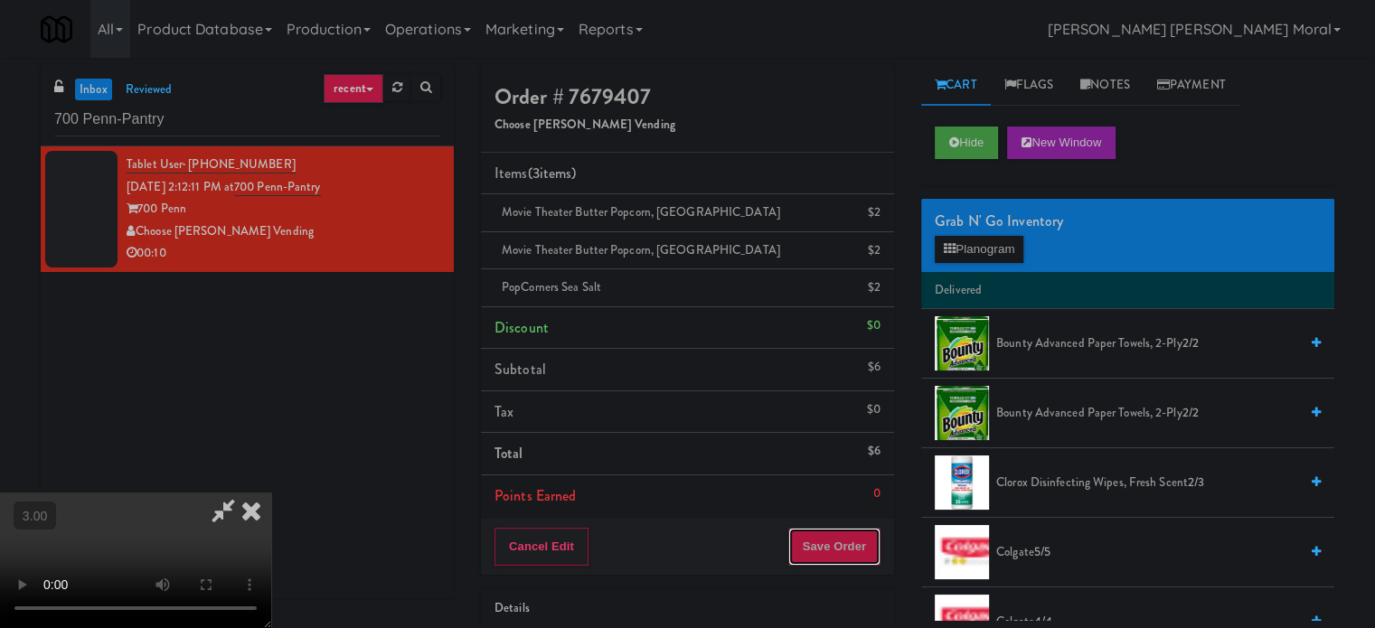
click at [857, 539] on button "Save Order" at bounding box center [834, 547] width 92 height 38
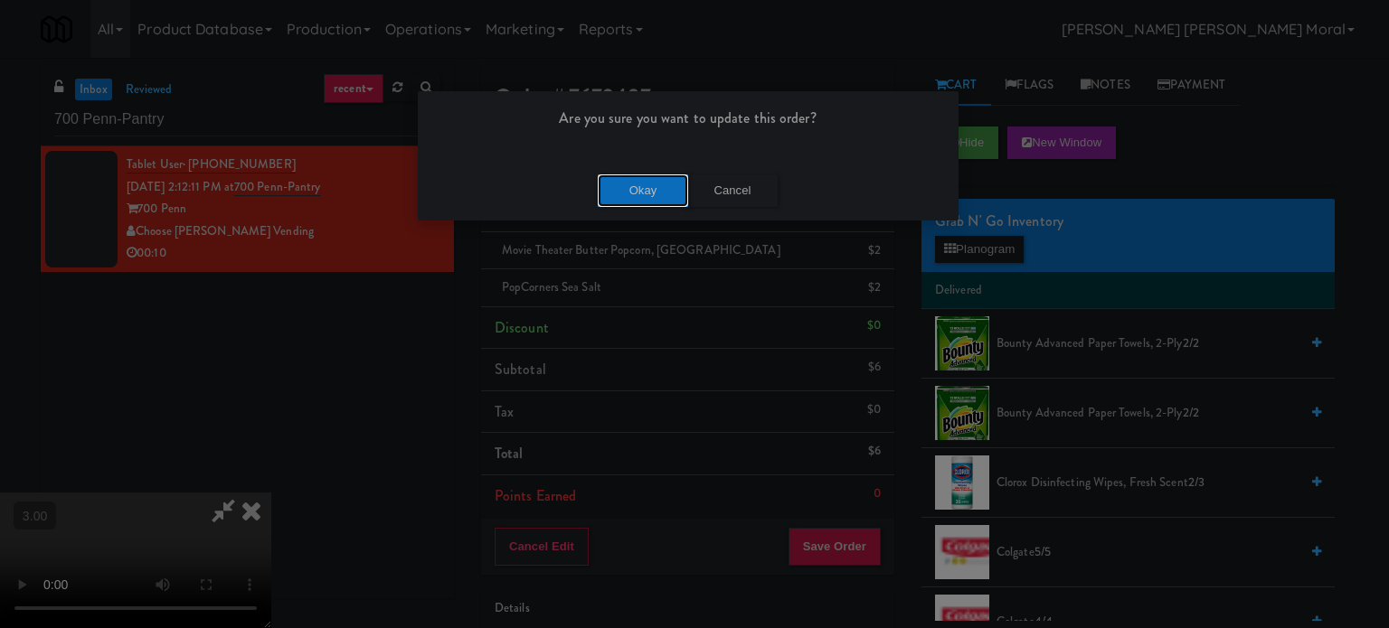
click at [643, 184] on button "Okay" at bounding box center [643, 191] width 90 height 33
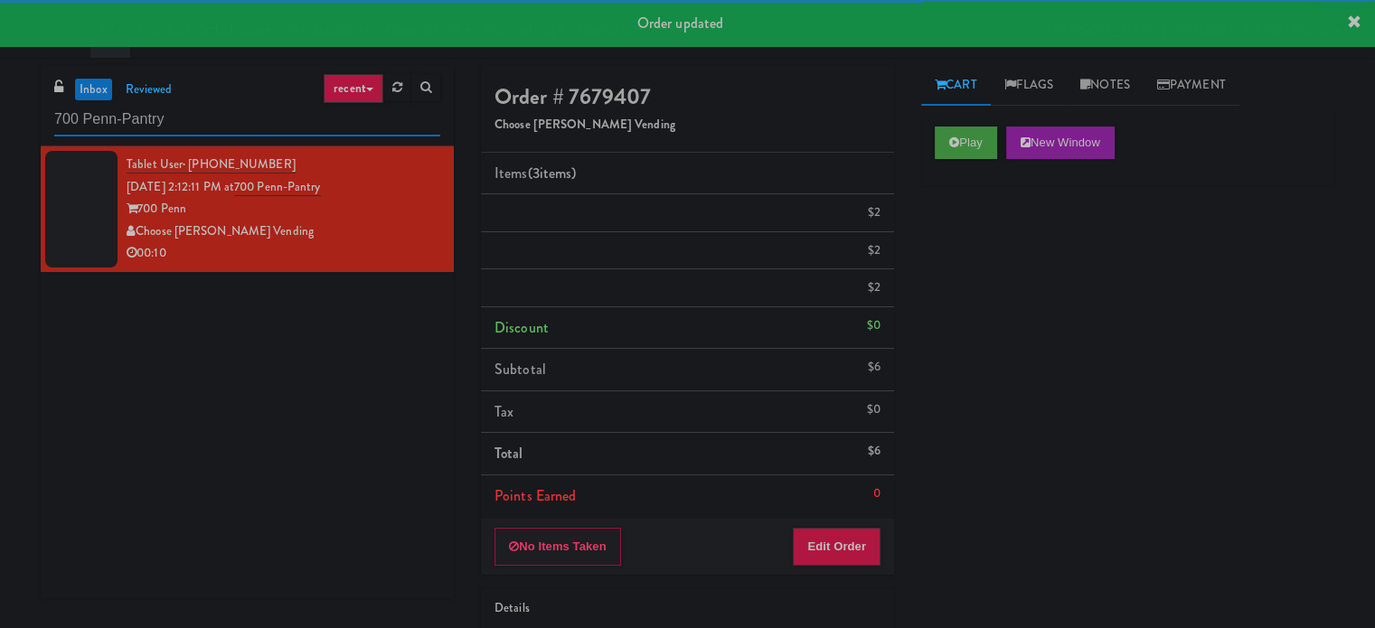
click at [219, 131] on input "700 Penn-Pantry" at bounding box center [247, 119] width 386 height 33
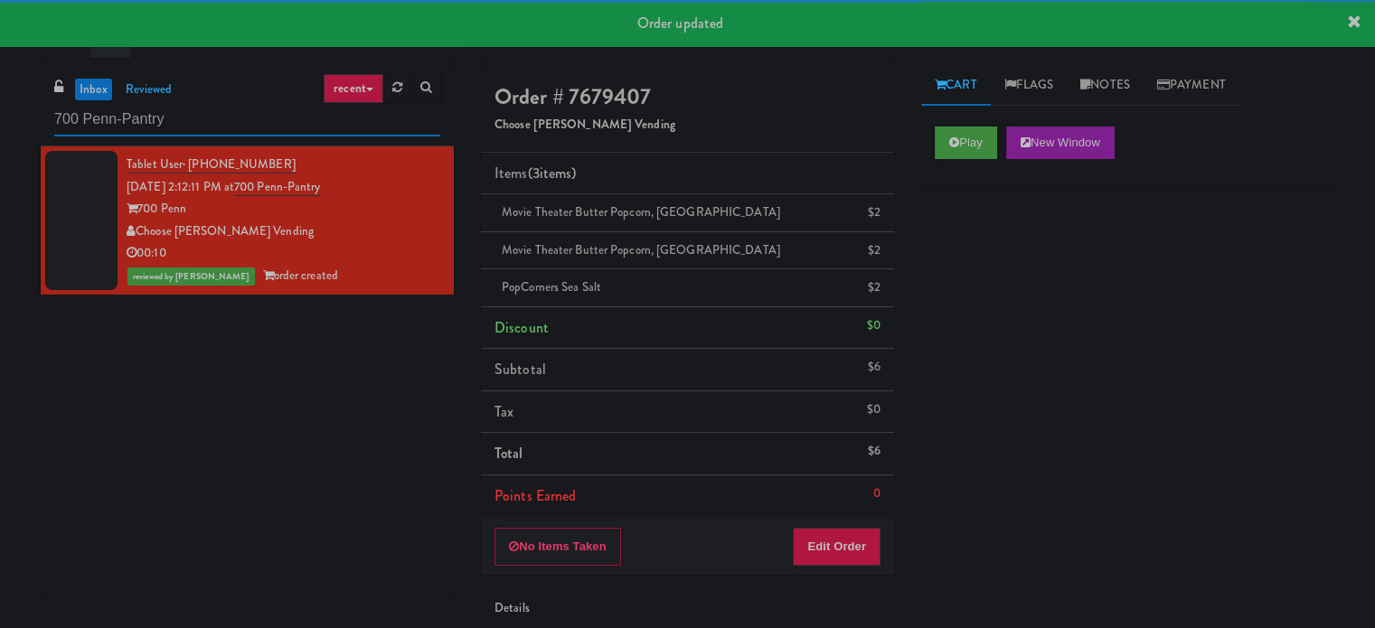
click at [219, 131] on input "700 Penn-Pantry" at bounding box center [247, 119] width 386 height 33
click at [219, 130] on input "700 Penn-Pantry" at bounding box center [247, 119] width 386 height 33
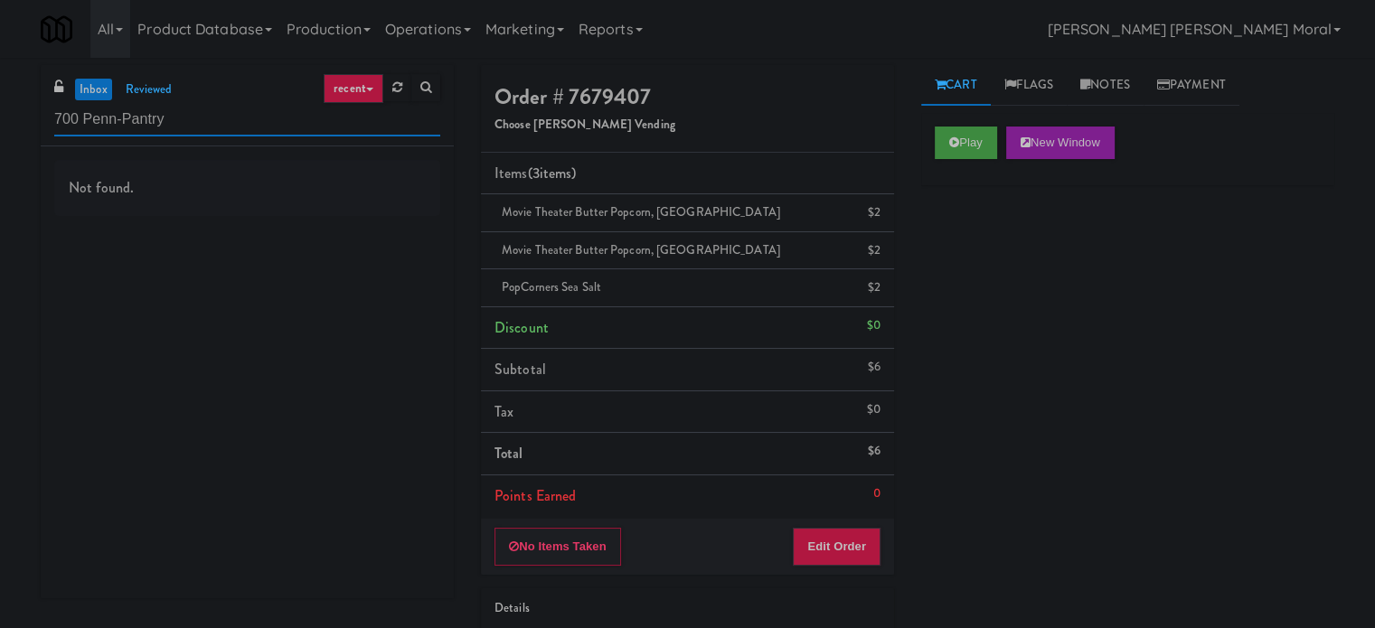
click at [246, 127] on input "700 Penn-Pantry" at bounding box center [247, 119] width 386 height 33
paste input "The [GEOGRAPHIC_DATA] Snack cooler"
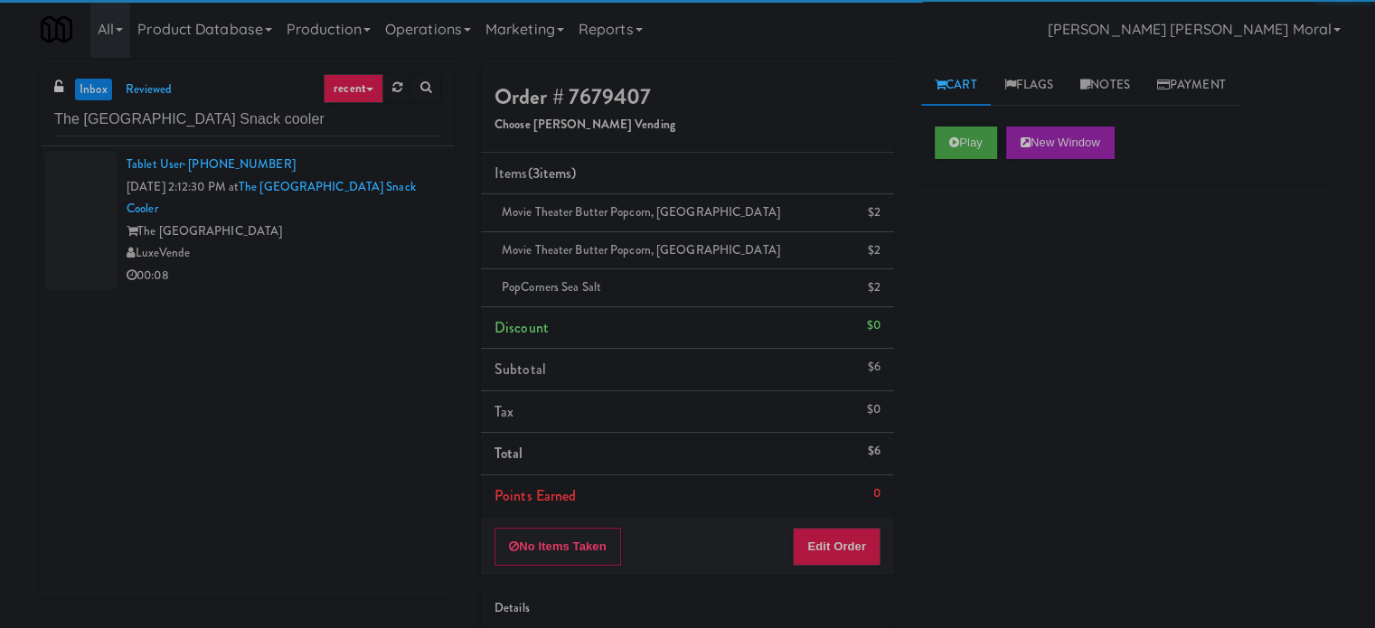
click at [354, 230] on div "The [GEOGRAPHIC_DATA]" at bounding box center [284, 232] width 314 height 23
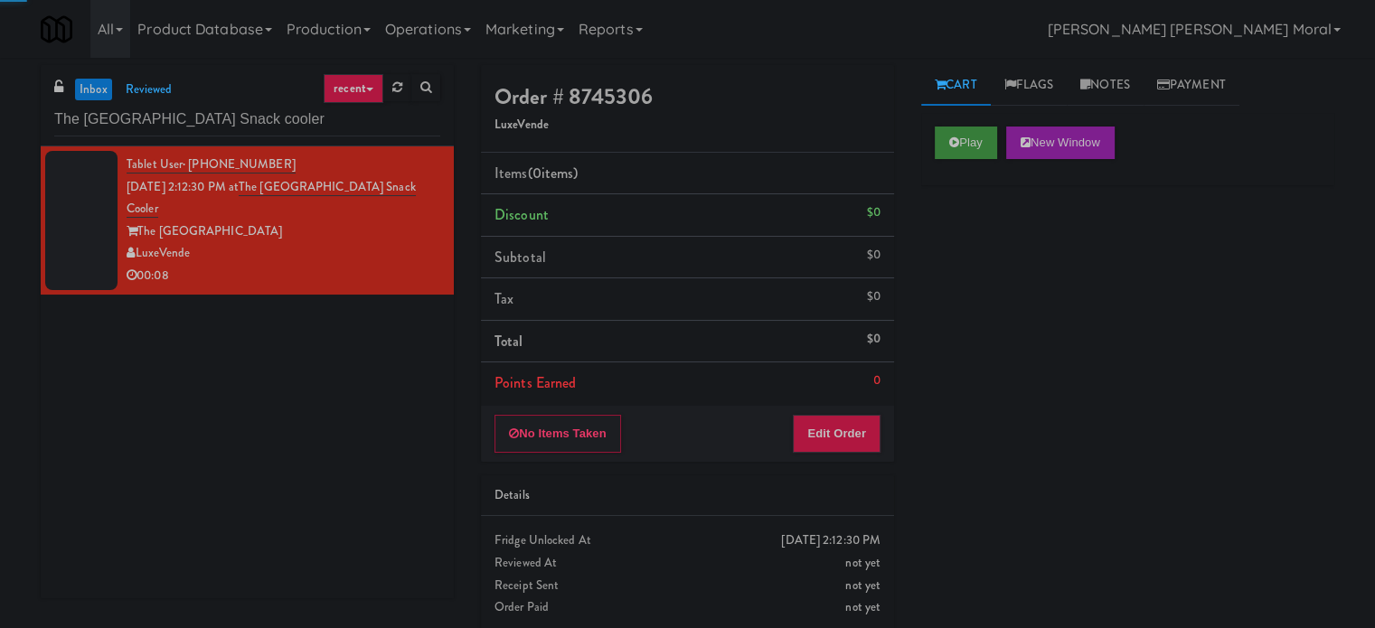
click at [973, 133] on button "Play" at bounding box center [966, 143] width 62 height 33
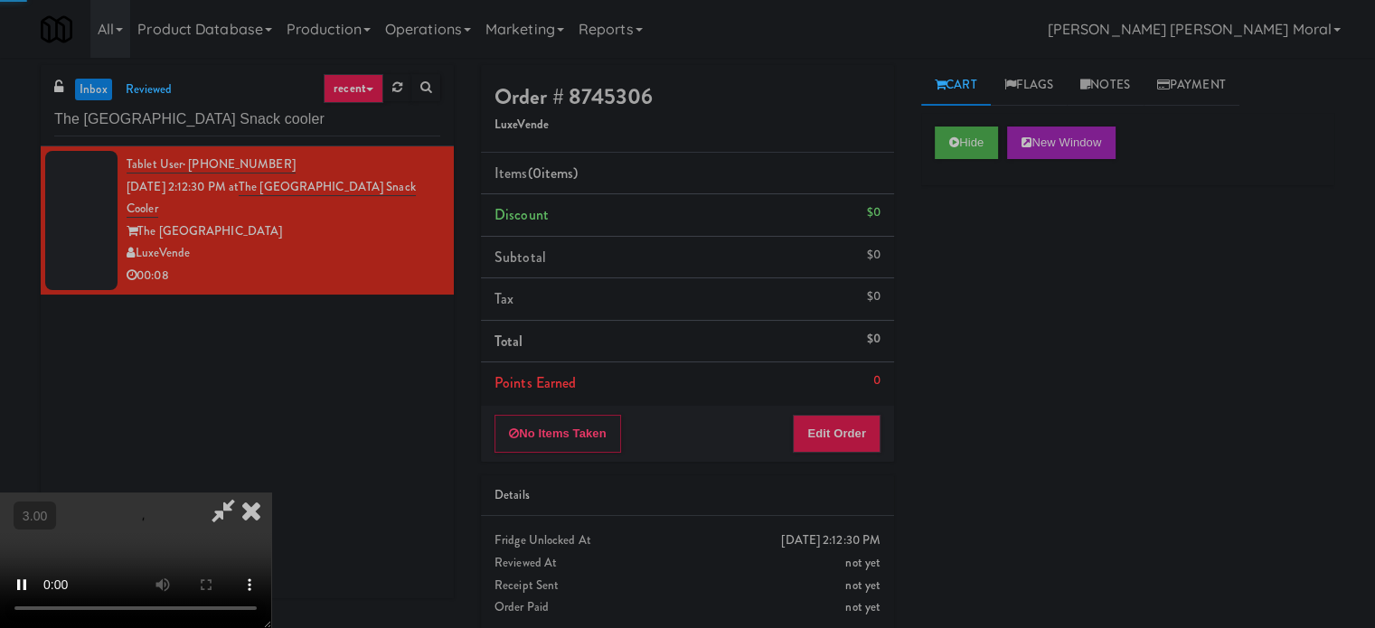
click at [980, 234] on div "Hide New Window Primary Flag Clear Flag if unable to determine what was taken o…" at bounding box center [1127, 452] width 413 height 678
click at [271, 493] on video at bounding box center [135, 561] width 271 height 136
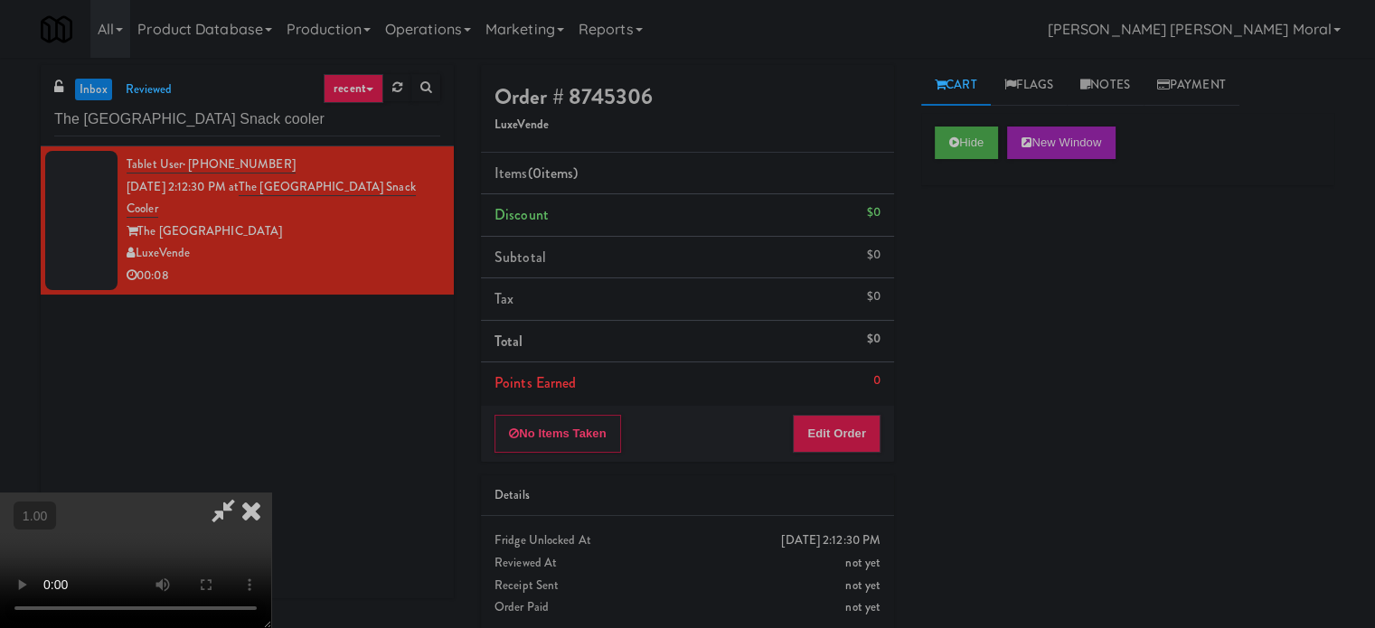
click at [271, 493] on video at bounding box center [135, 561] width 271 height 136
click at [853, 440] on button "Edit Order" at bounding box center [837, 434] width 88 height 38
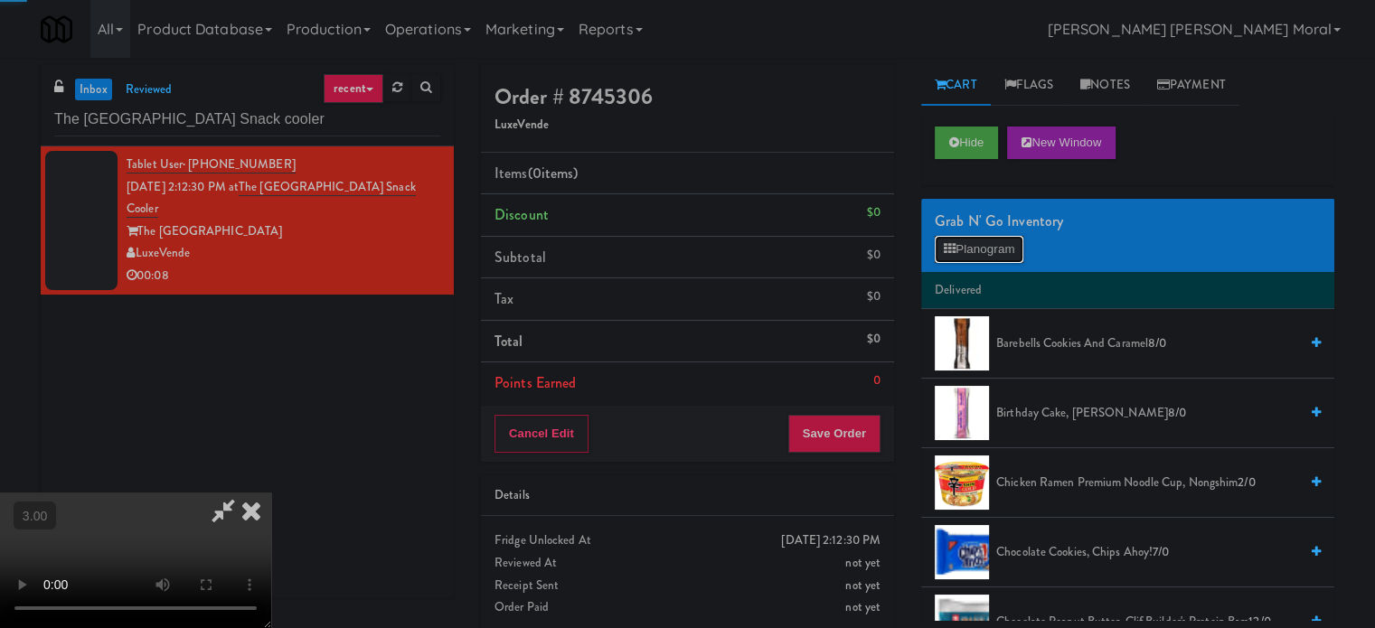
click at [951, 259] on button "Planogram" at bounding box center [979, 249] width 89 height 27
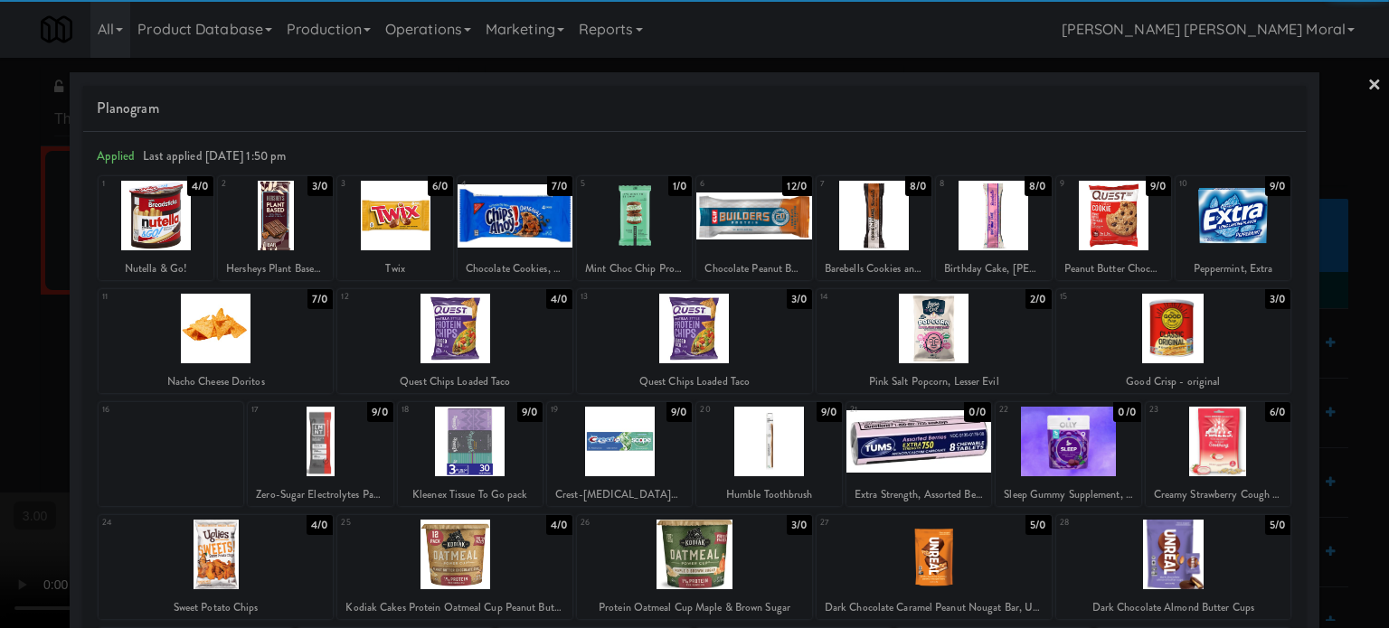
drag, startPoint x: 394, startPoint y: 220, endPoint x: 245, endPoint y: 282, distance: 161.7
click at [394, 219] on div at bounding box center [394, 216] width 115 height 70
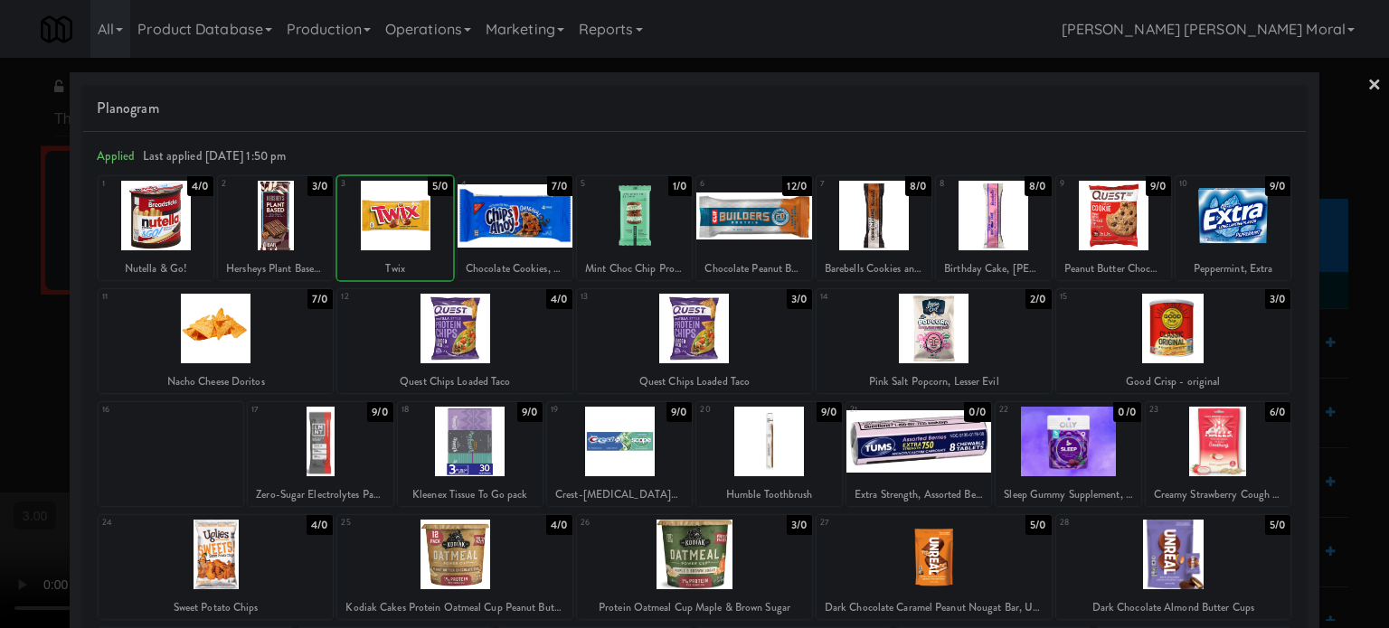
drag, startPoint x: 0, startPoint y: 325, endPoint x: 564, endPoint y: 373, distance: 566.2
click at [5, 325] on div at bounding box center [694, 314] width 1389 height 628
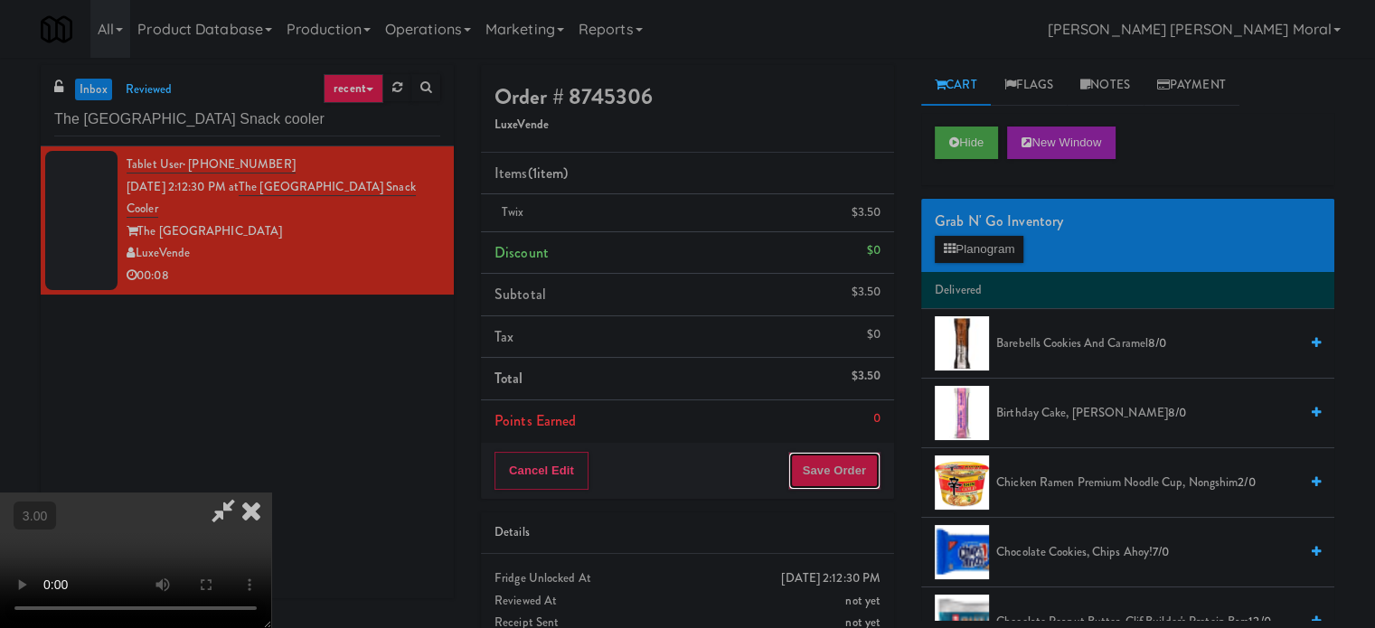
click at [854, 456] on button "Save Order" at bounding box center [834, 471] width 92 height 38
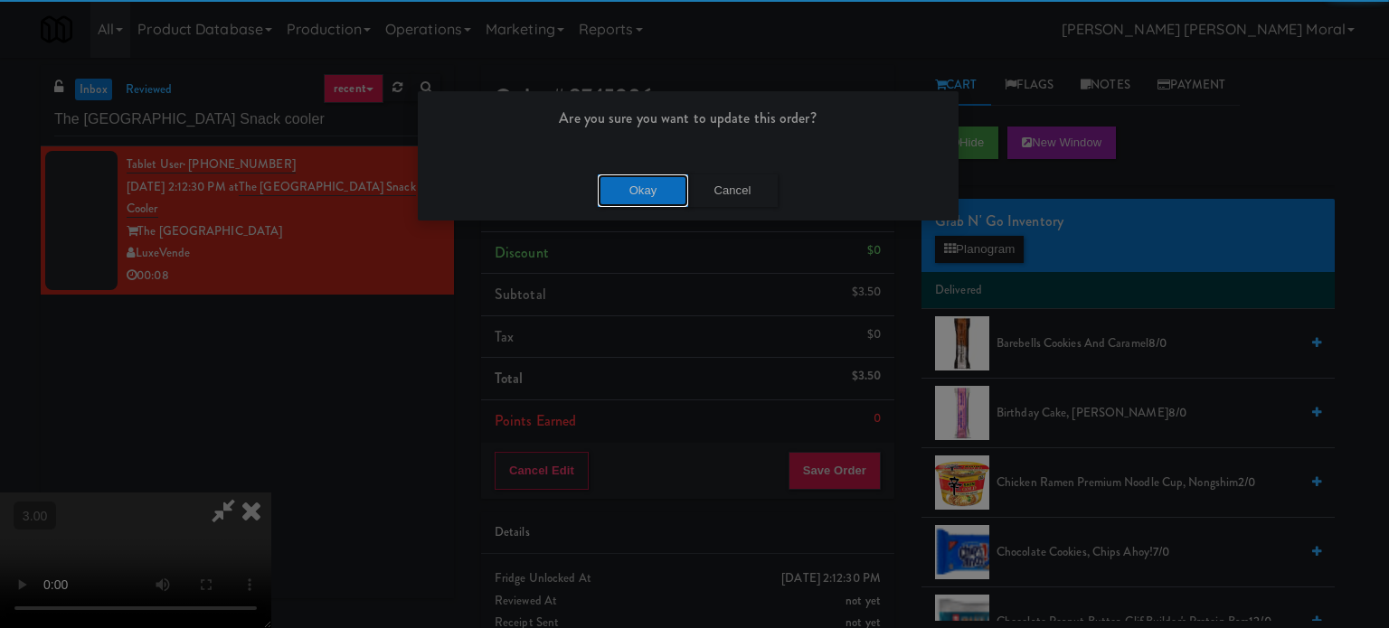
click at [677, 180] on button "Okay" at bounding box center [643, 191] width 90 height 33
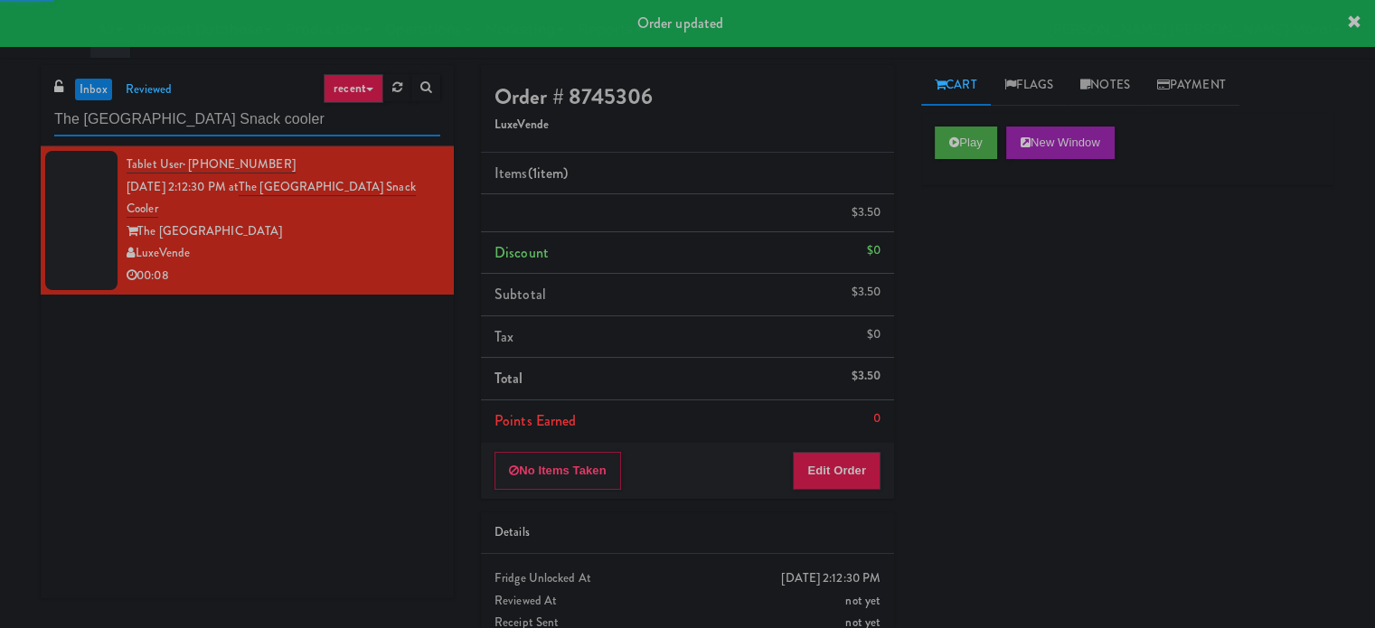
click at [287, 136] on input "The [GEOGRAPHIC_DATA] Snack cooler" at bounding box center [247, 119] width 386 height 33
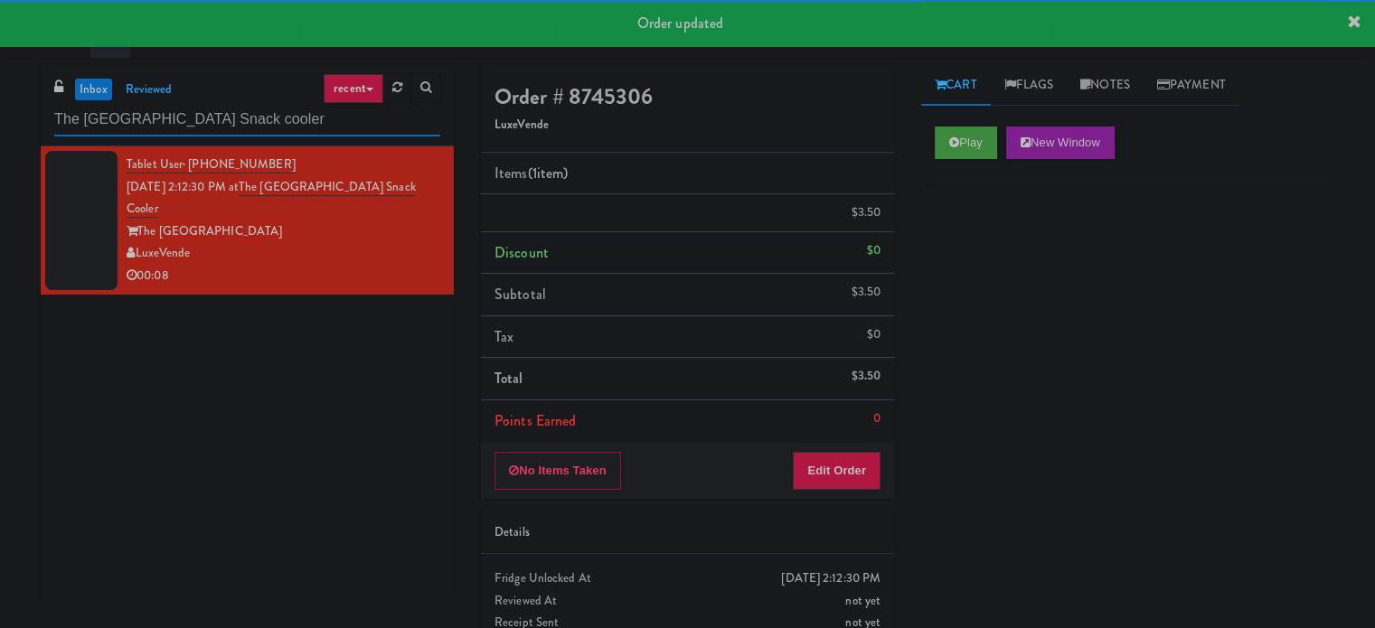
click at [282, 116] on input "The [GEOGRAPHIC_DATA] Snack cooler" at bounding box center [247, 119] width 386 height 33
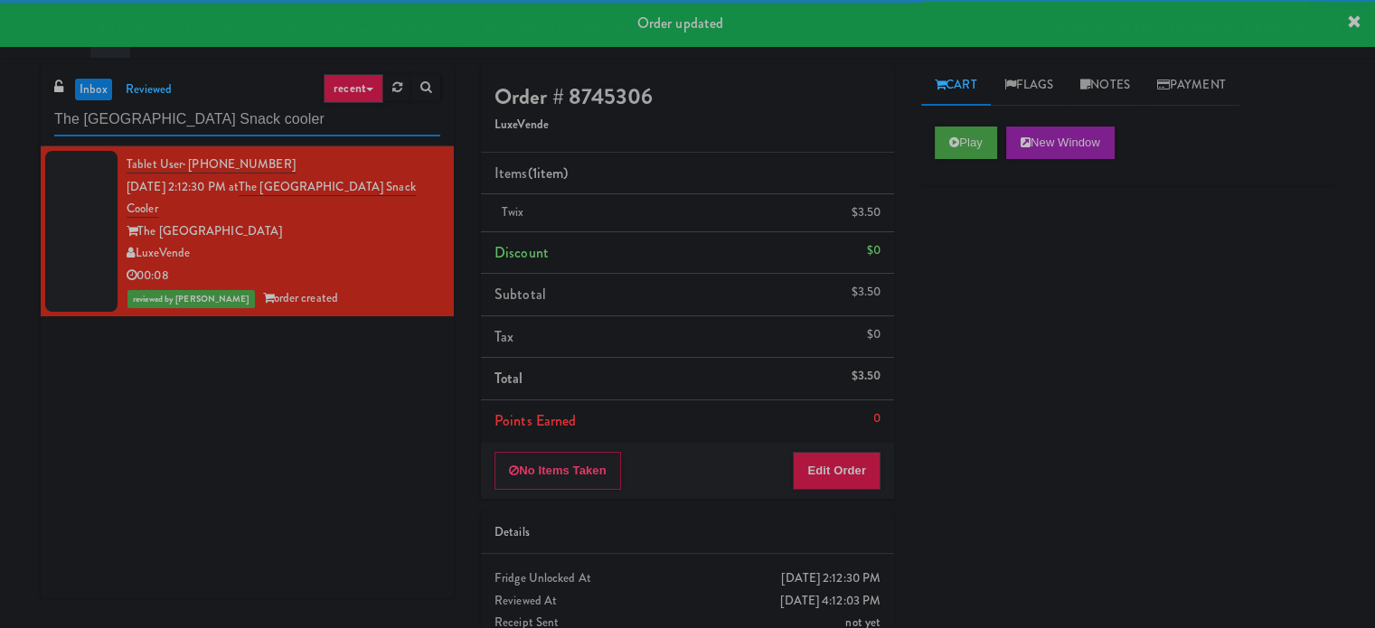
click at [282, 116] on input "The [GEOGRAPHIC_DATA] Snack cooler" at bounding box center [247, 119] width 386 height 33
click at [281, 116] on input "The [GEOGRAPHIC_DATA] Snack cooler" at bounding box center [247, 119] width 386 height 33
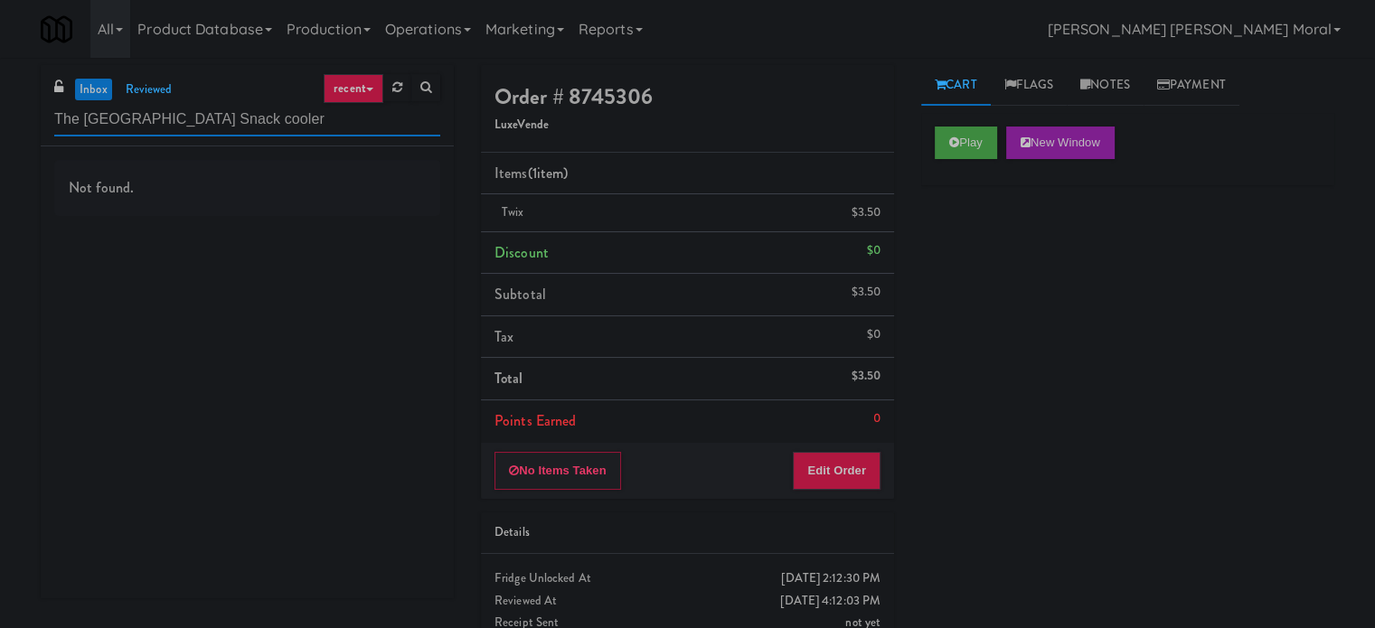
click at [257, 116] on input "The [GEOGRAPHIC_DATA] Snack cooler" at bounding box center [247, 119] width 386 height 33
click at [257, 115] on input "The [GEOGRAPHIC_DATA] Snack cooler" at bounding box center [247, 119] width 386 height 33
paste input "riVista- Cooler - Left"
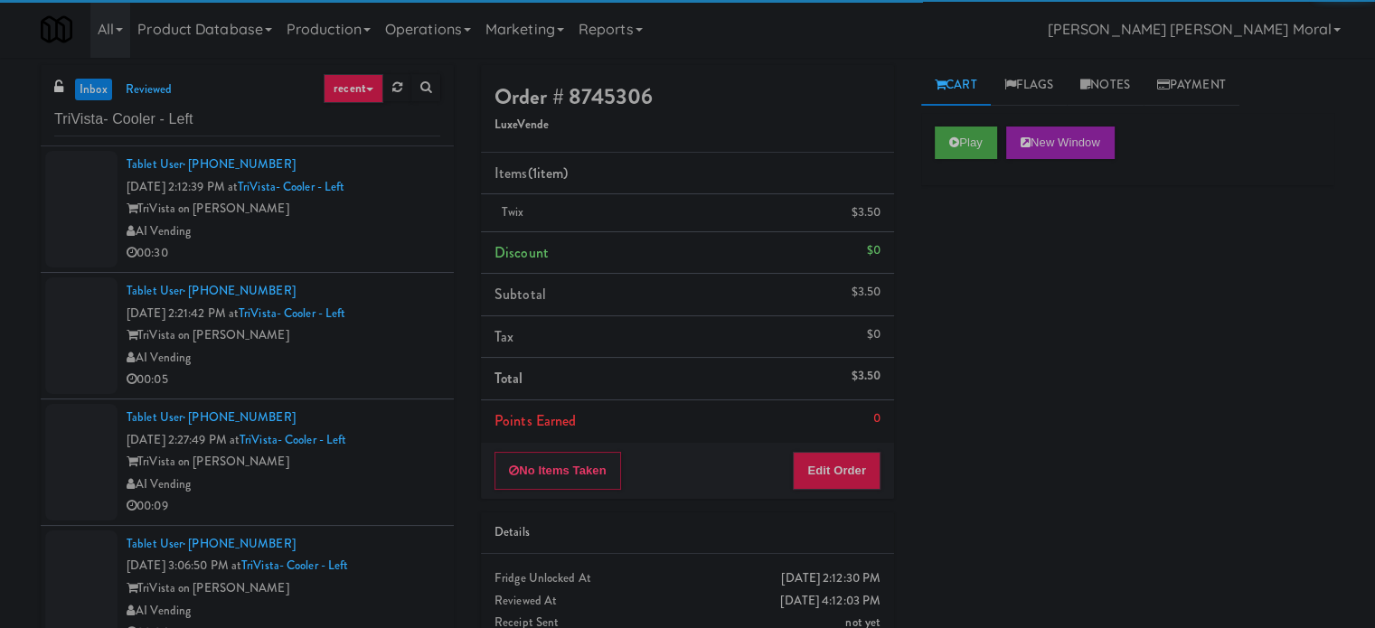
click at [371, 225] on div "AI Vending" at bounding box center [284, 232] width 314 height 23
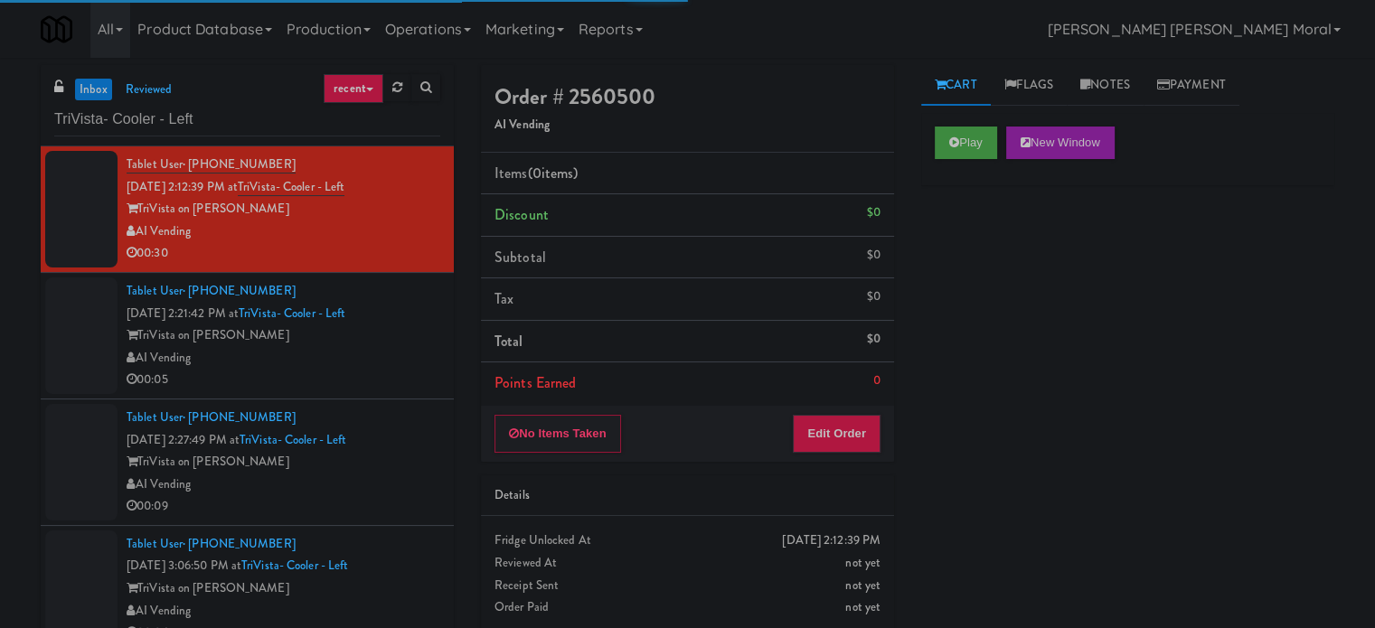
click at [427, 340] on li "Tablet User · (480) 203-6019 [DATE] 2:21:42 PM at TriVista- Cooler - Left TriVi…" at bounding box center [247, 336] width 413 height 127
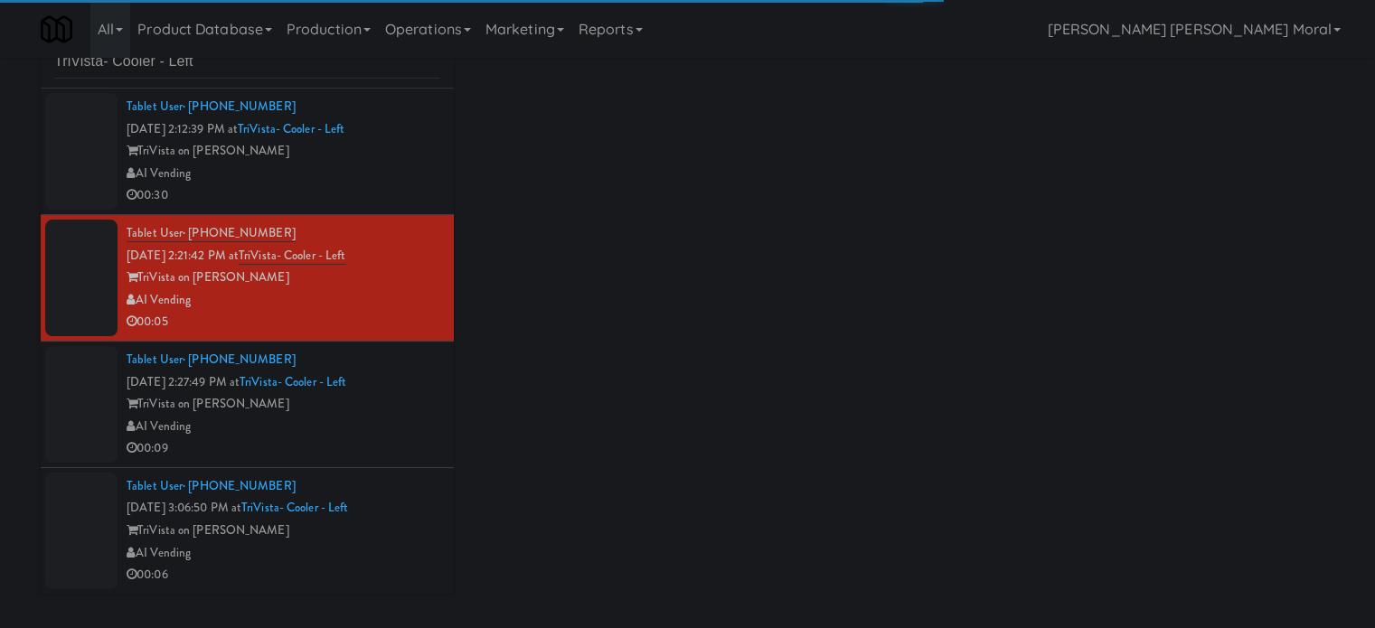
click at [405, 411] on div "TriVista on [PERSON_NAME]" at bounding box center [284, 404] width 314 height 23
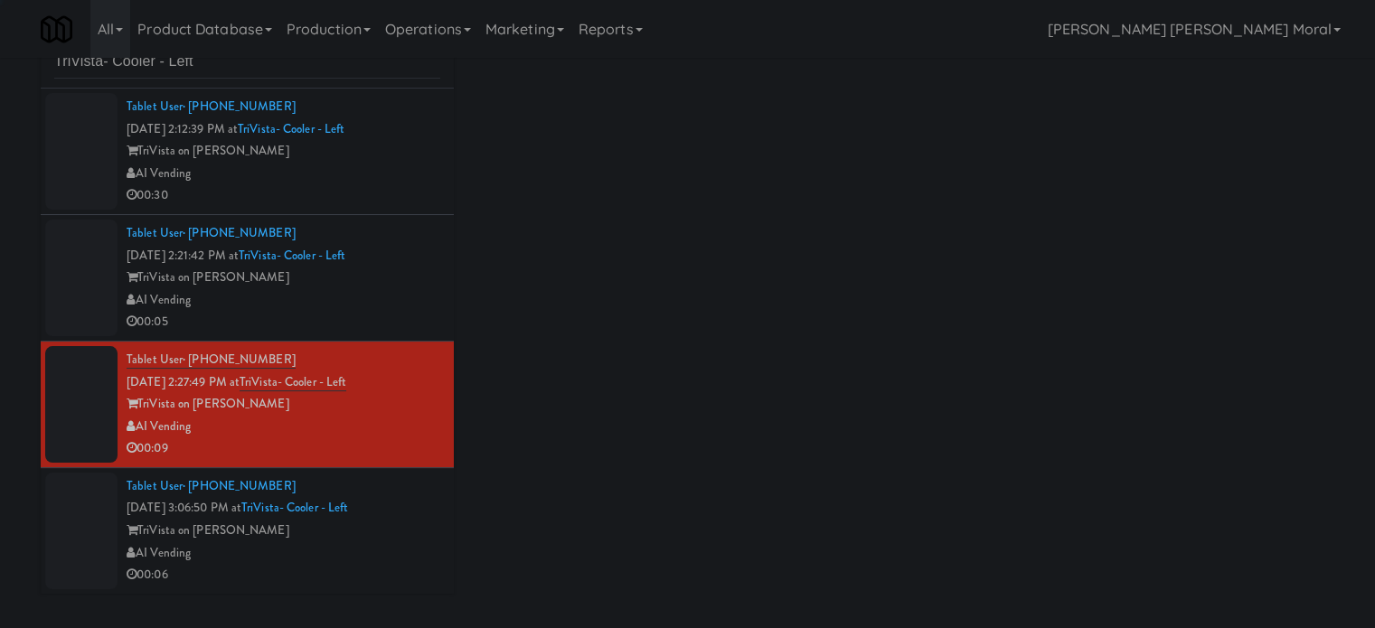
click at [412, 524] on div "TriVista on [PERSON_NAME]" at bounding box center [284, 531] width 314 height 23
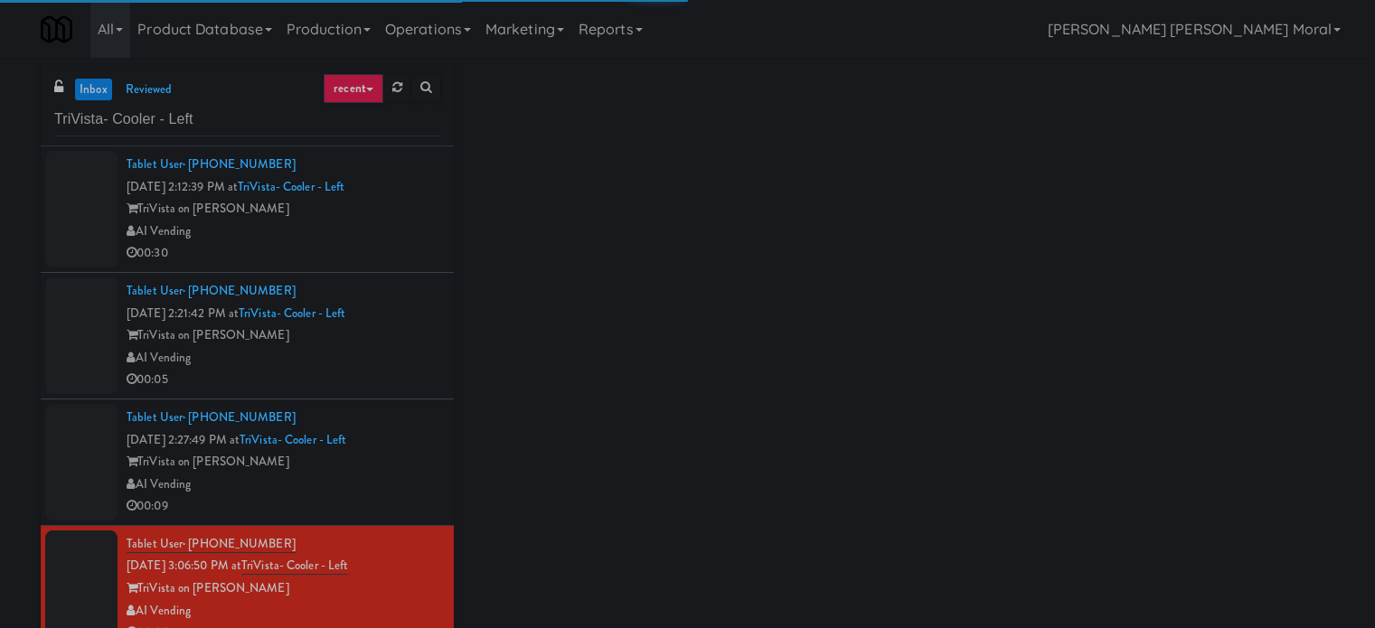
click at [420, 231] on div "AI Vending" at bounding box center [284, 232] width 314 height 23
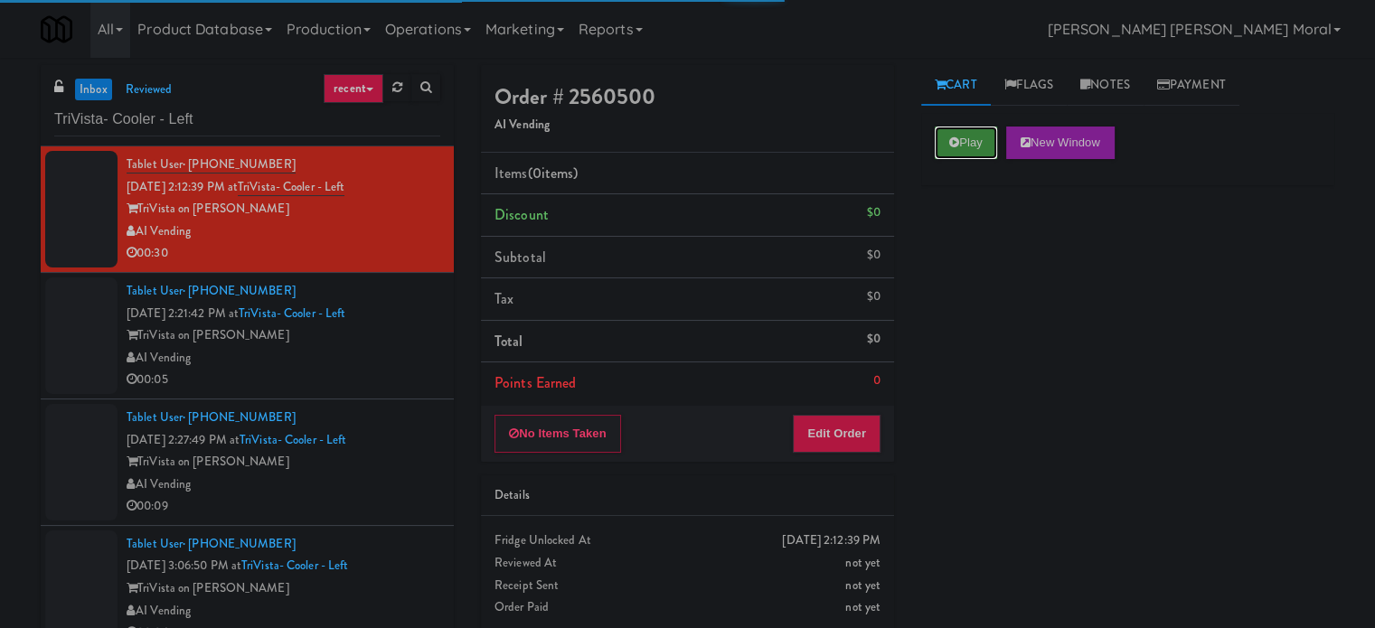
click at [944, 144] on button "Play" at bounding box center [966, 143] width 62 height 33
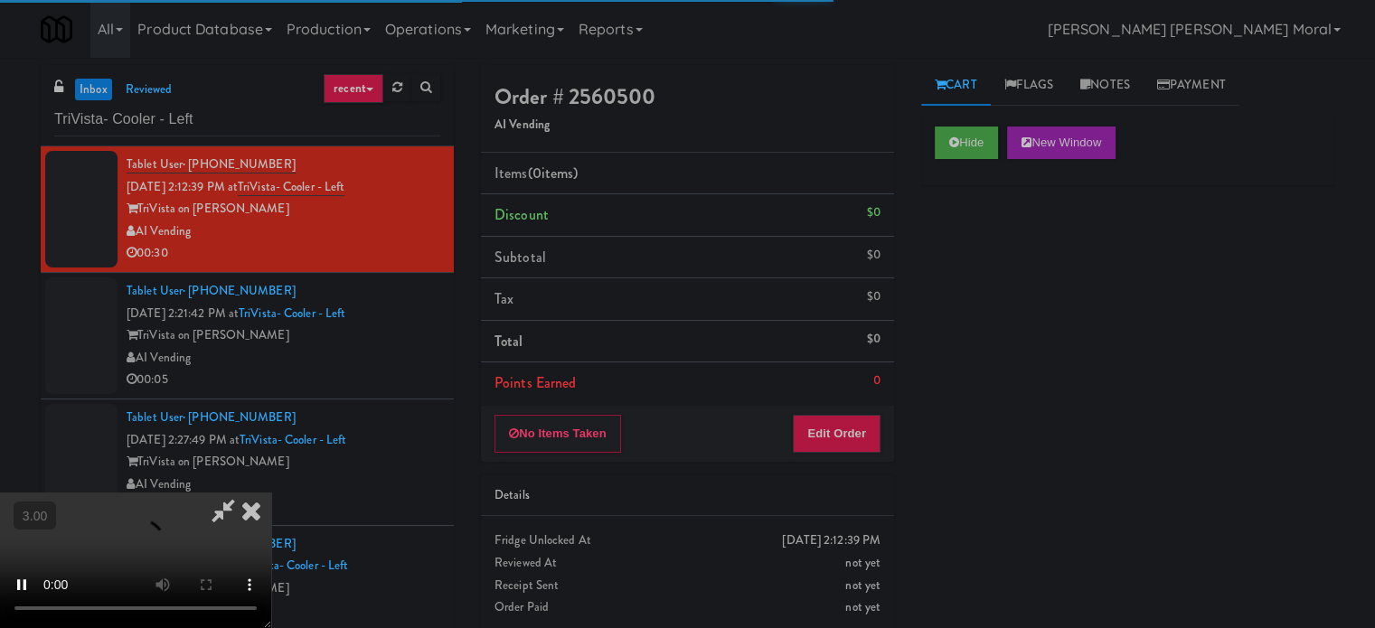
click at [978, 225] on div "Hide New Window Primary Flag Clear Flag if unable to determine what was taken o…" at bounding box center [1127, 452] width 413 height 678
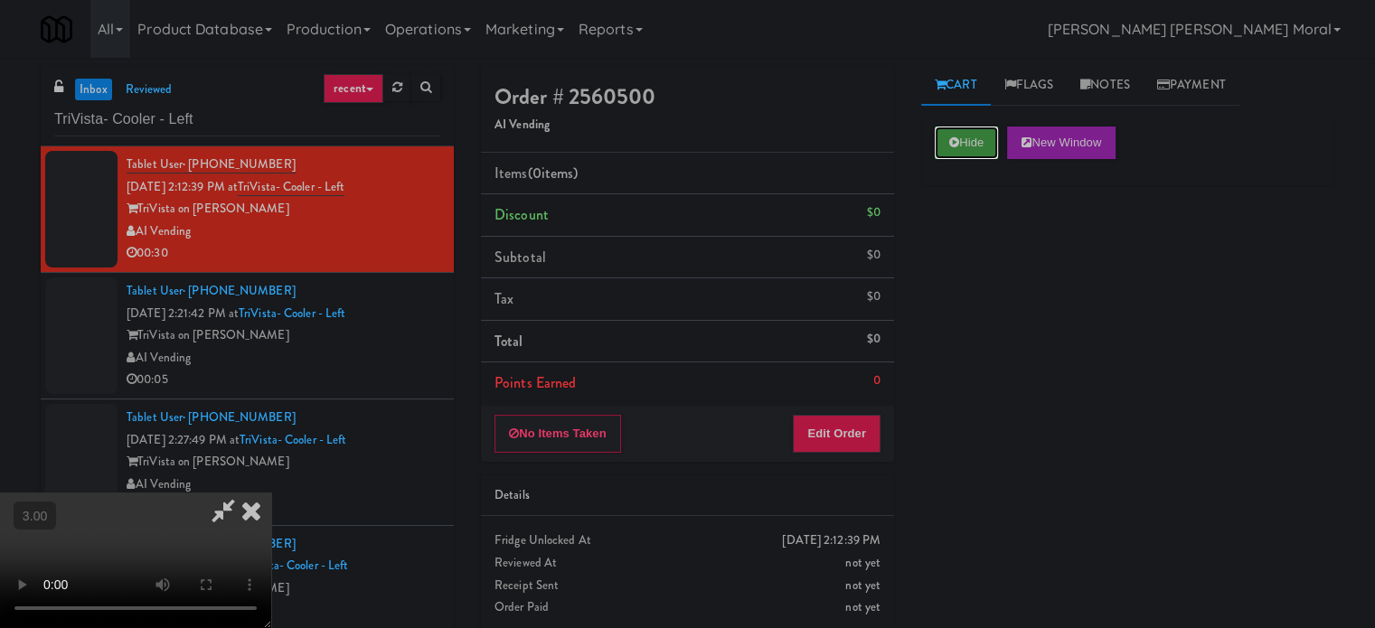
click at [969, 137] on button "Hide" at bounding box center [966, 143] width 63 height 33
click at [983, 284] on div "Hide New Window Primary Flag Clear Flag if unable to determine what was taken o…" at bounding box center [1127, 452] width 413 height 678
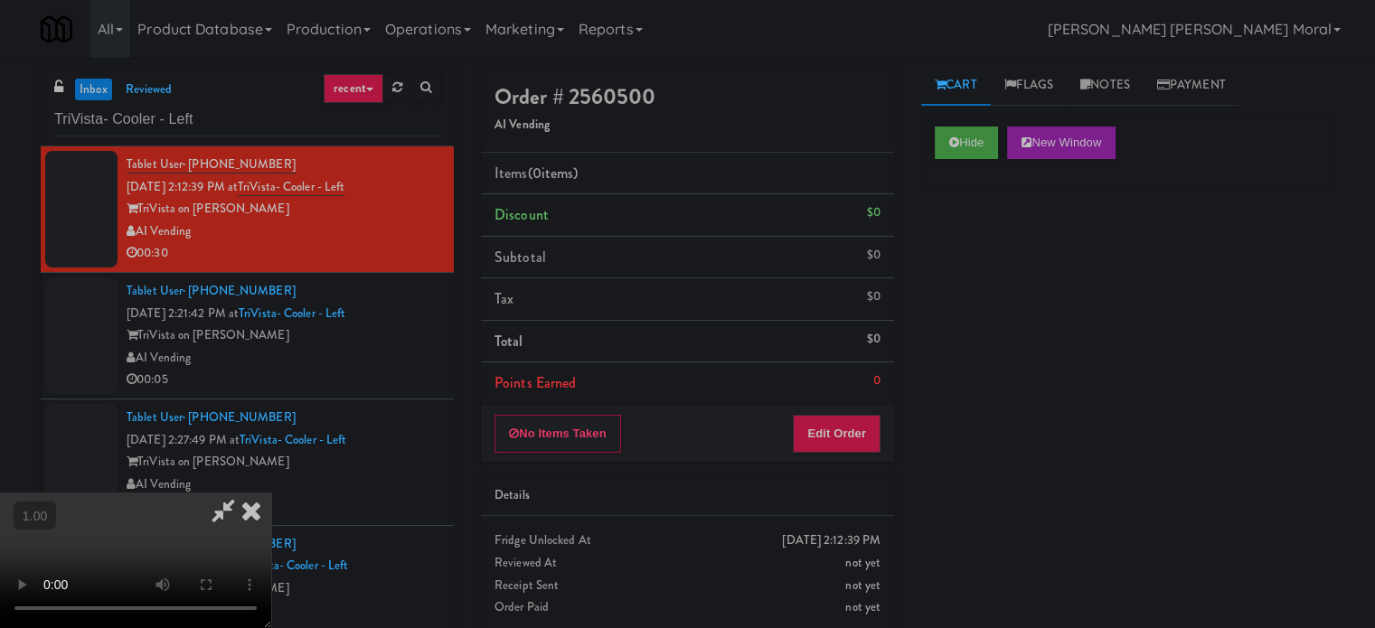
click at [271, 493] on video at bounding box center [135, 561] width 271 height 136
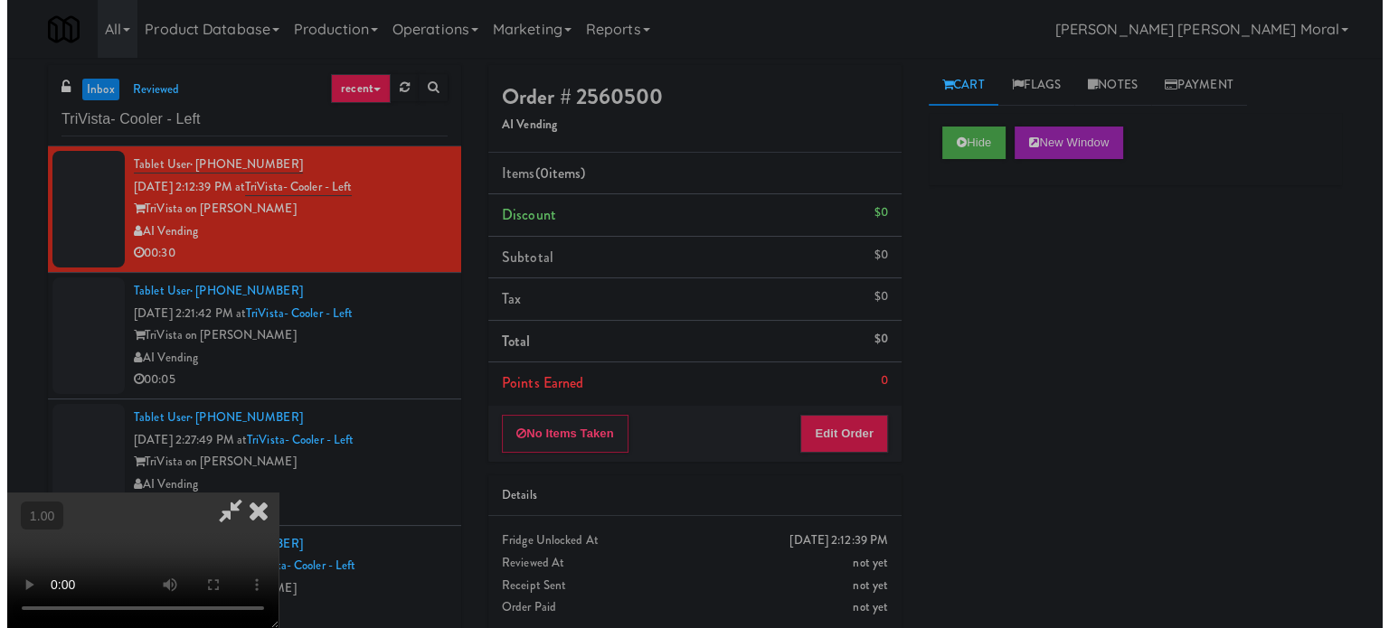
scroll to position [105, 0]
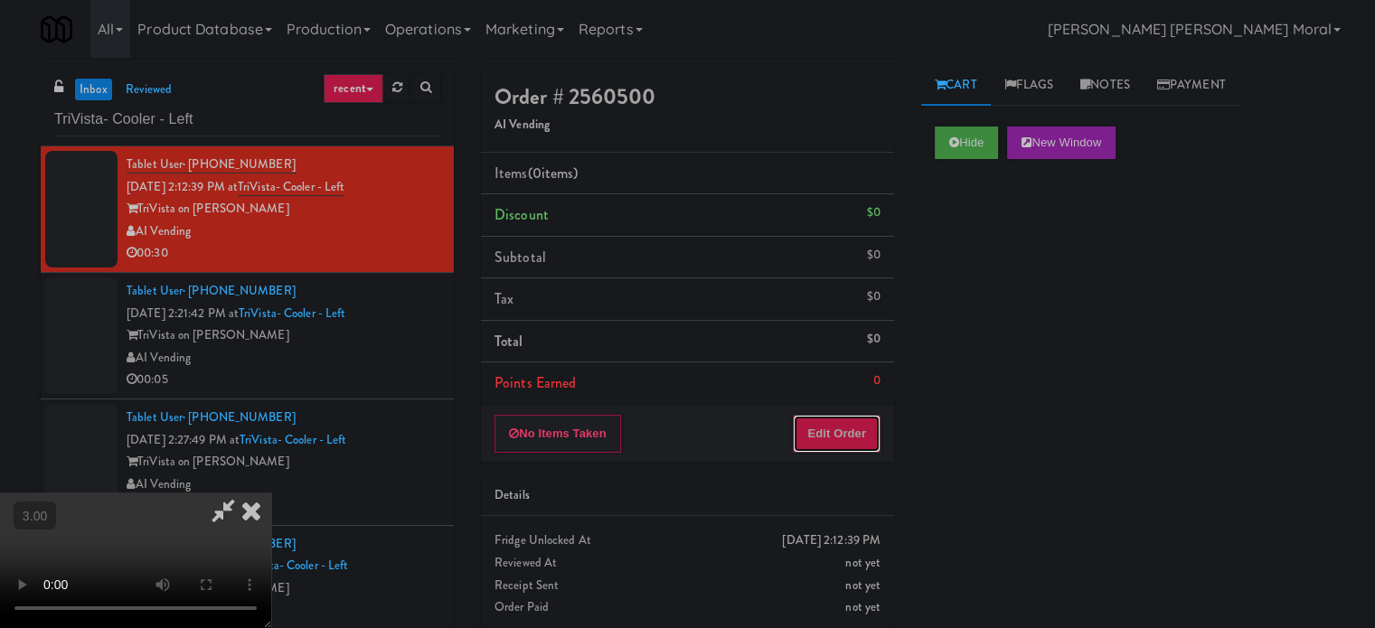
click at [850, 441] on button "Edit Order" at bounding box center [837, 434] width 88 height 38
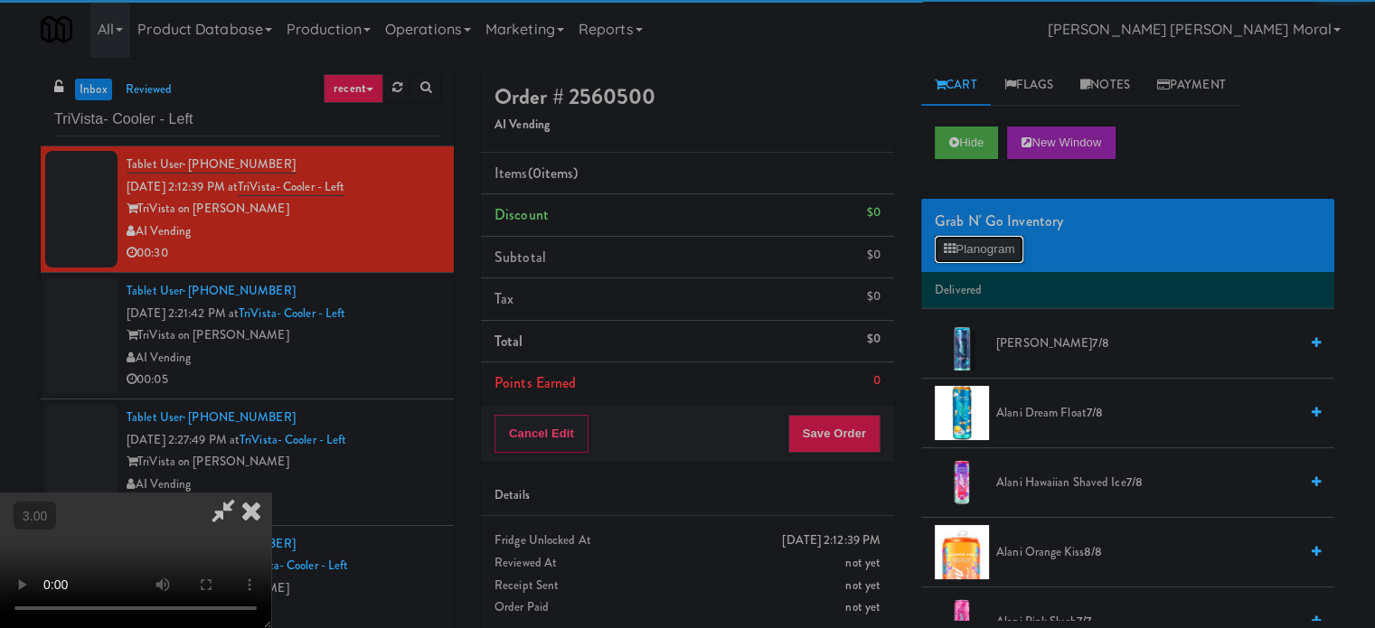
click at [955, 252] on icon at bounding box center [950, 249] width 12 height 12
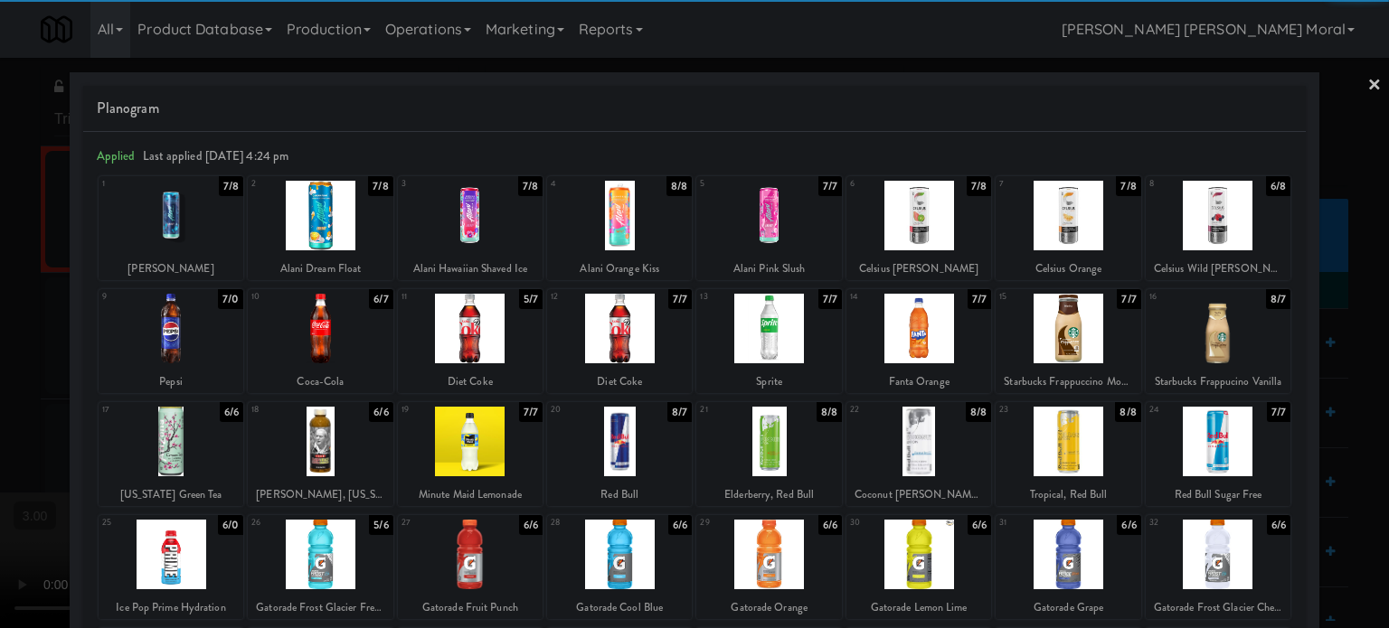
click at [1224, 214] on div at bounding box center [1218, 216] width 145 height 70
click at [333, 333] on div at bounding box center [320, 329] width 145 height 70
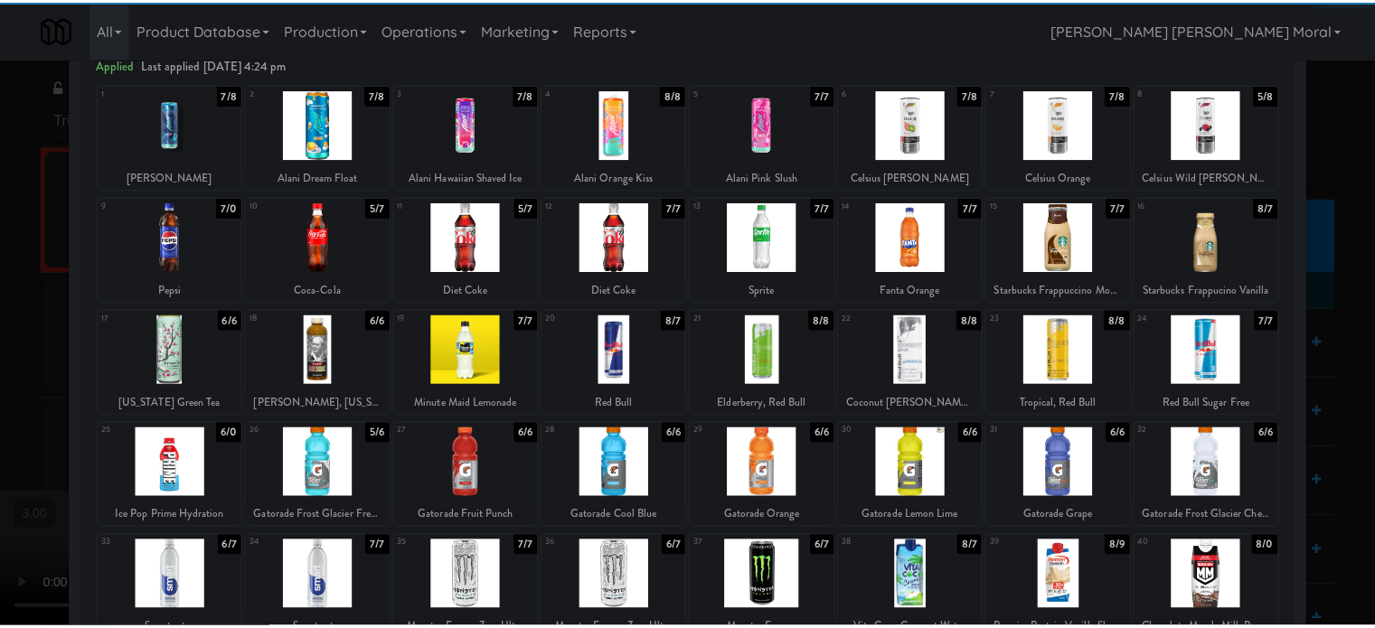
scroll to position [181, 0]
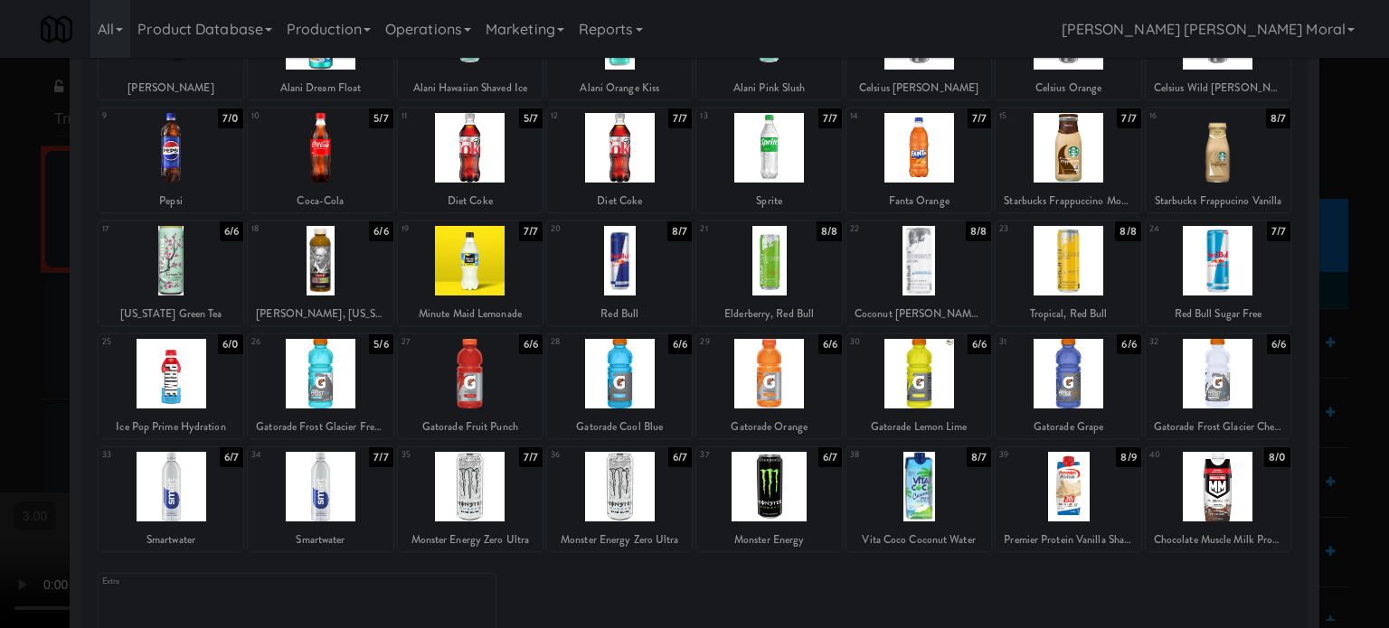
click at [764, 495] on div at bounding box center [768, 487] width 145 height 70
click at [509, 492] on div at bounding box center [470, 487] width 145 height 70
click at [344, 183] on div "10 5/7 Coca-Cola" at bounding box center [320, 160] width 145 height 104
click at [0, 241] on div at bounding box center [694, 314] width 1389 height 628
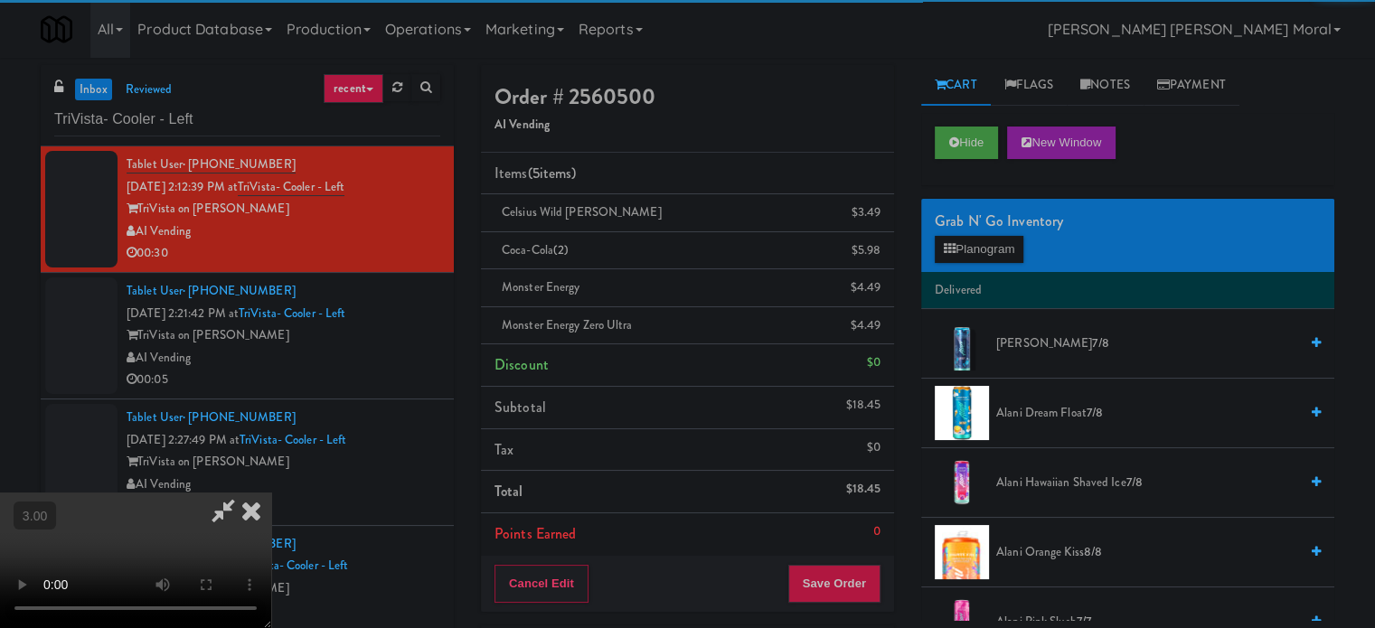
click at [271, 493] on video at bounding box center [135, 561] width 271 height 136
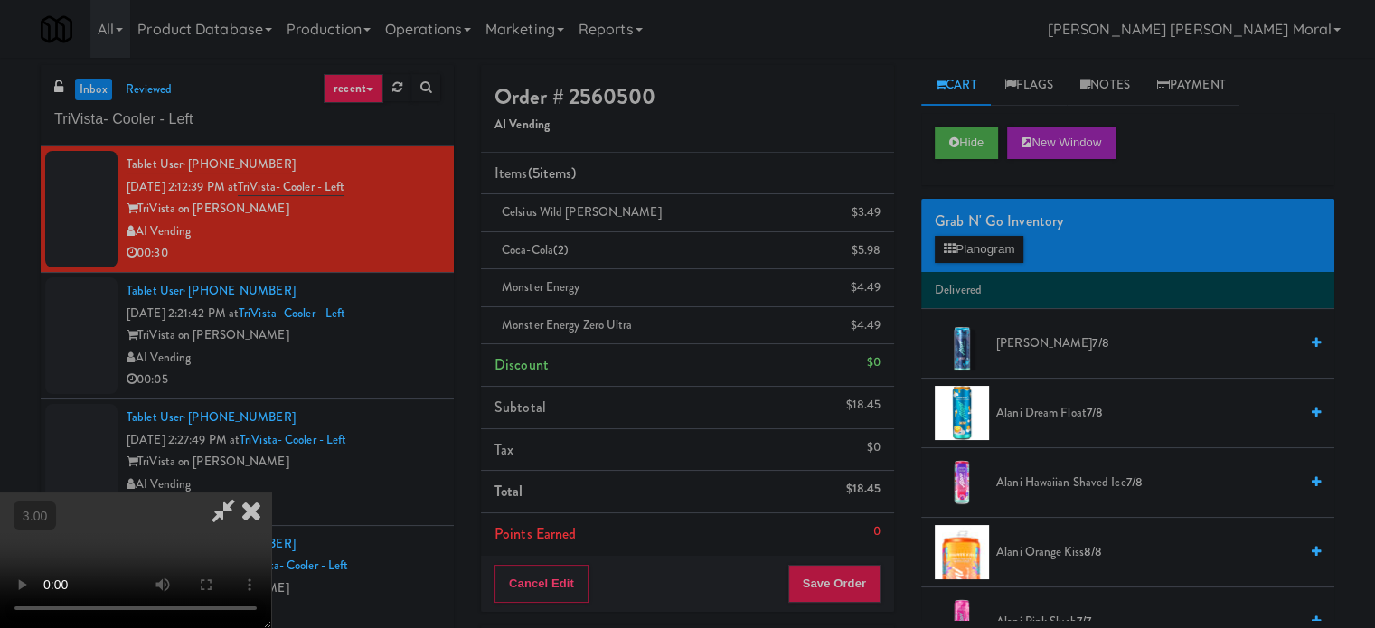
click at [271, 493] on icon at bounding box center [251, 511] width 40 height 36
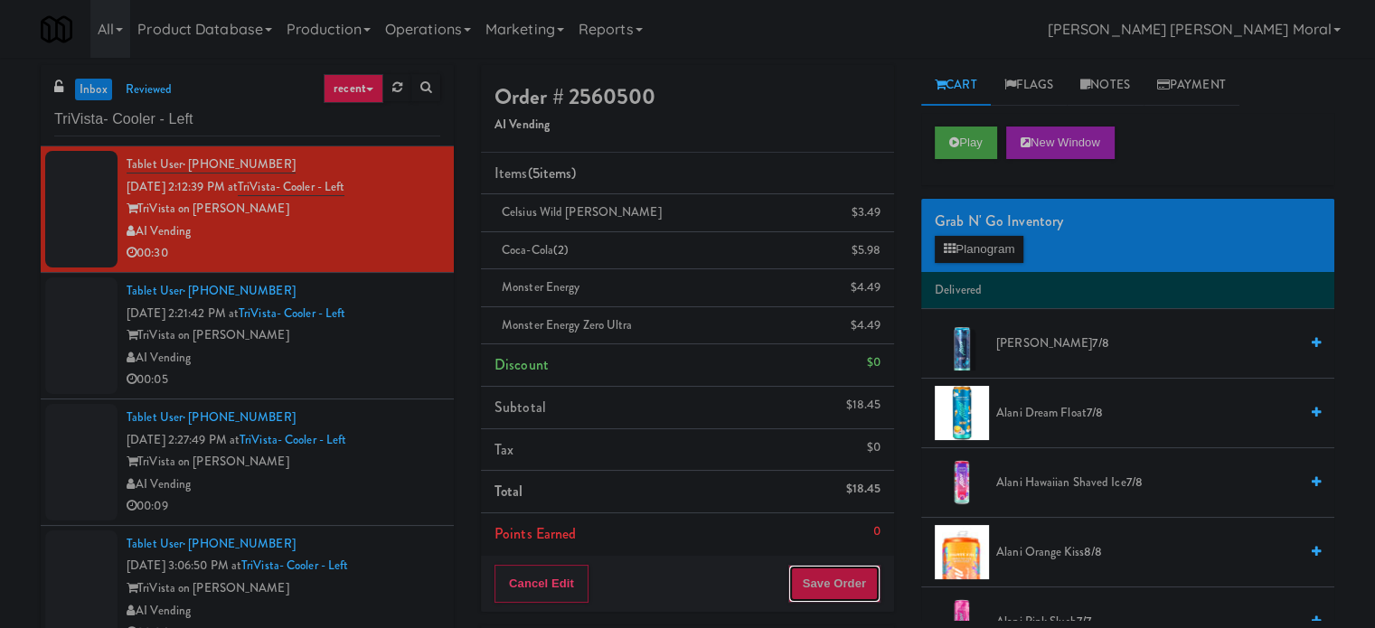
click at [857, 582] on button "Save Order" at bounding box center [834, 584] width 92 height 38
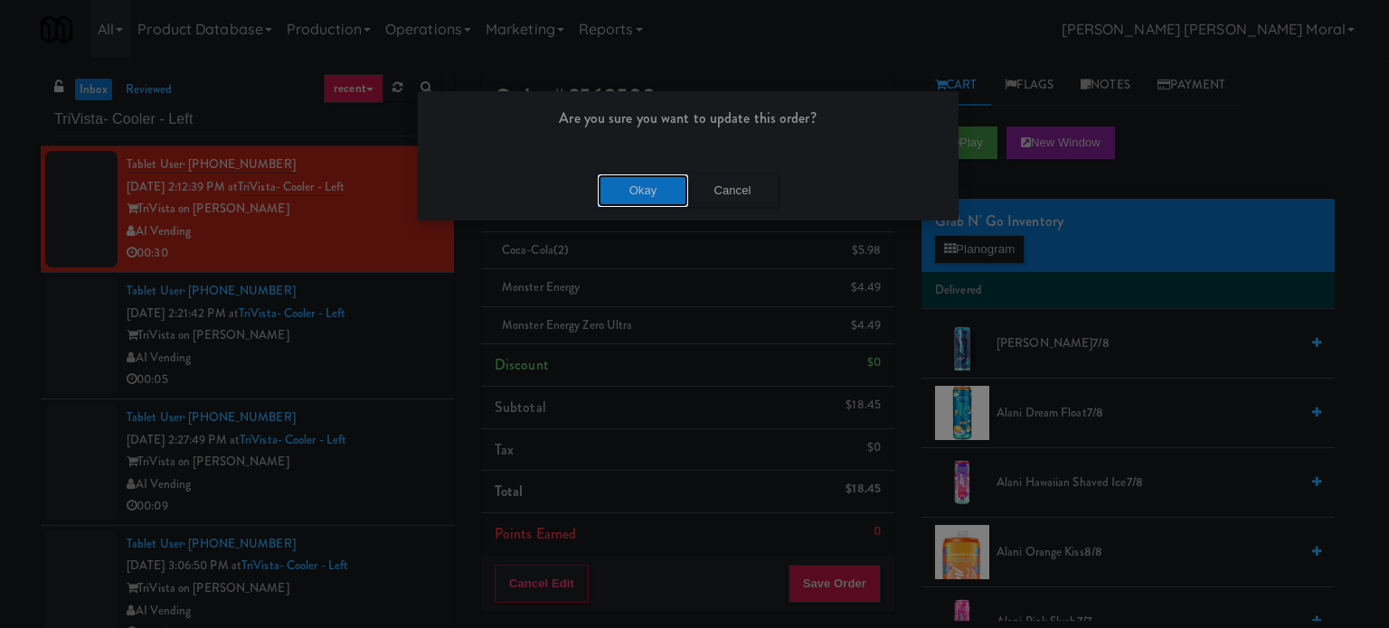
click at [646, 204] on button "Okay" at bounding box center [643, 191] width 90 height 33
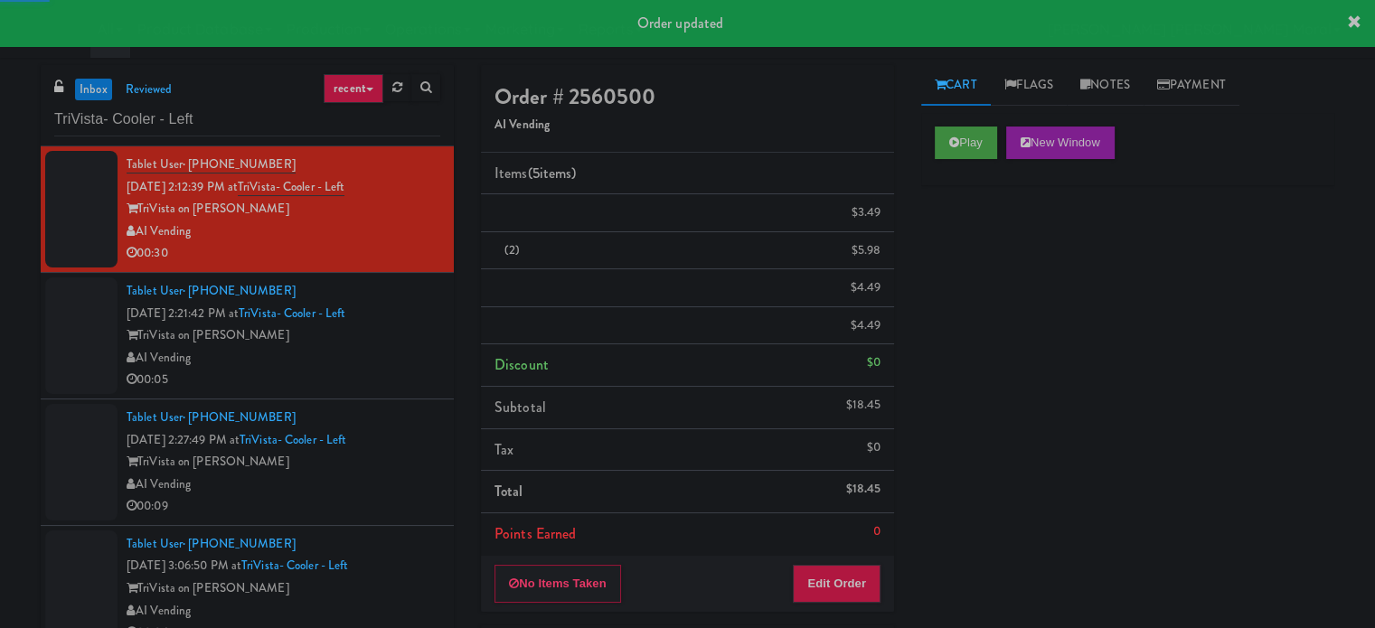
click at [408, 364] on div "AI Vending" at bounding box center [284, 358] width 314 height 23
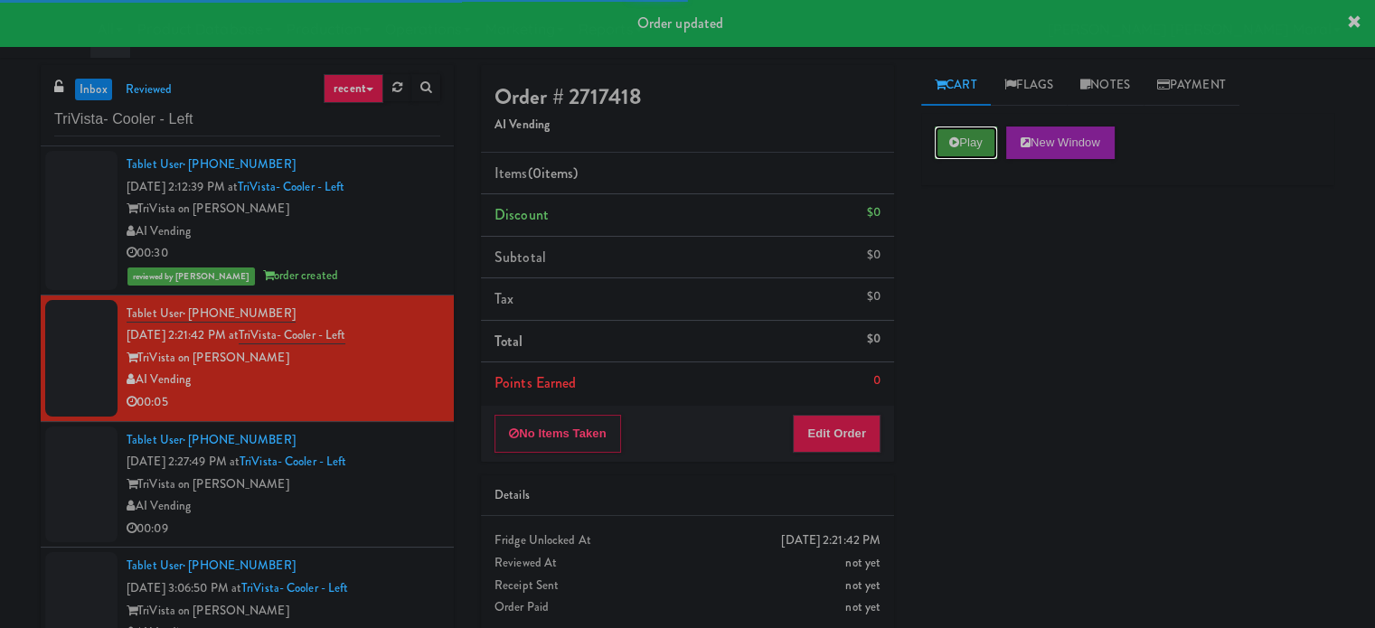
click at [972, 151] on button "Play" at bounding box center [966, 143] width 62 height 33
click at [969, 239] on div "Play New Window Primary Flag Clear Flag if unable to determine what was taken o…" at bounding box center [1127, 452] width 413 height 678
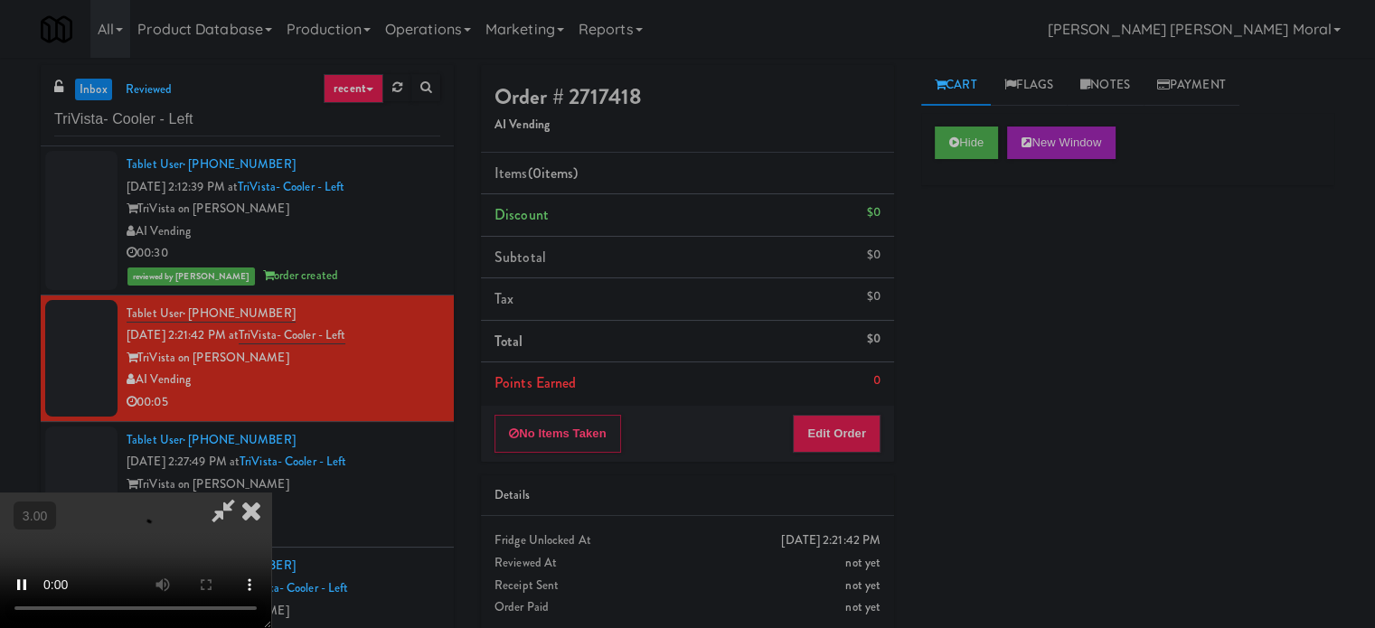
click at [948, 381] on div "Hide New Window Primary Flag Clear Flag if unable to determine what was taken o…" at bounding box center [1127, 452] width 413 height 678
click at [865, 434] on button "Edit Order" at bounding box center [837, 434] width 88 height 38
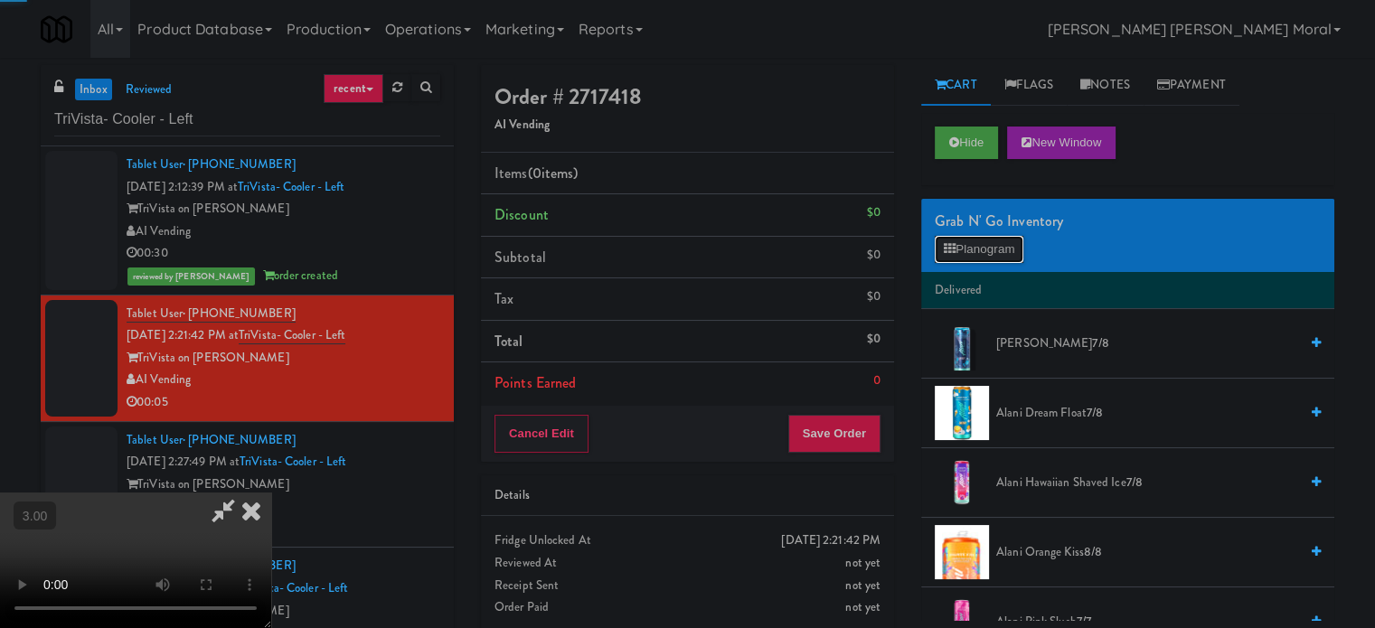
click at [966, 238] on button "Planogram" at bounding box center [979, 249] width 89 height 27
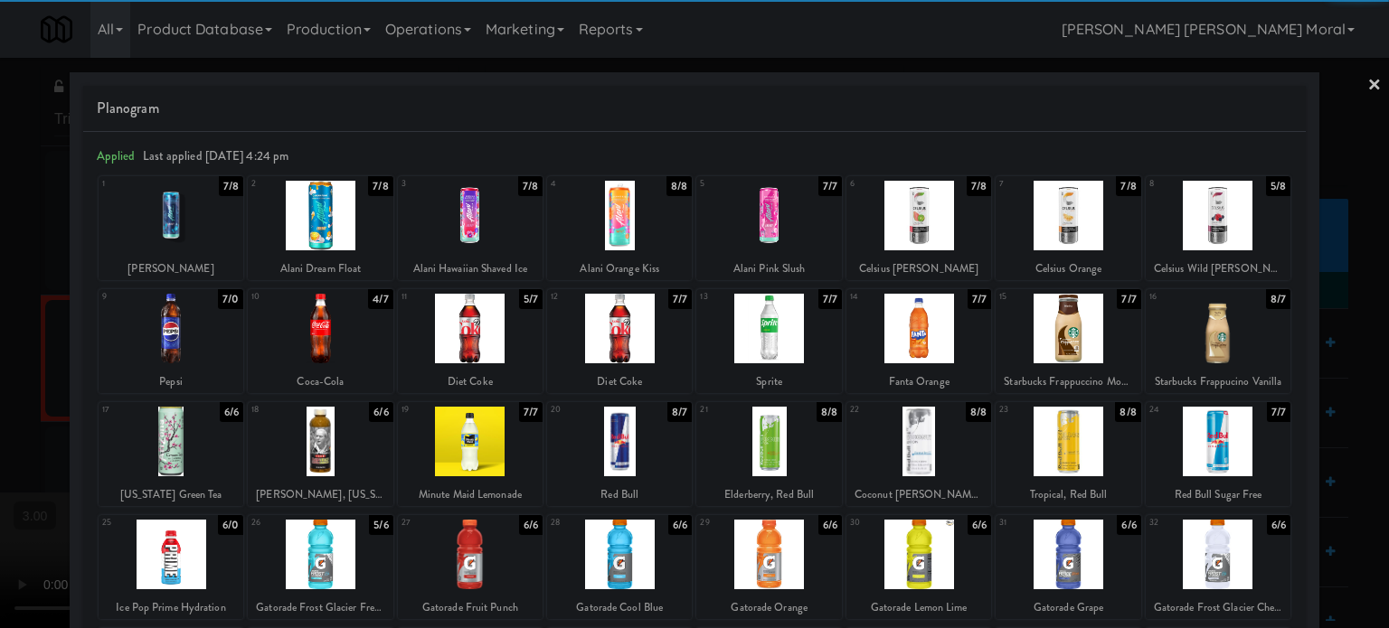
click at [901, 226] on div at bounding box center [918, 216] width 145 height 70
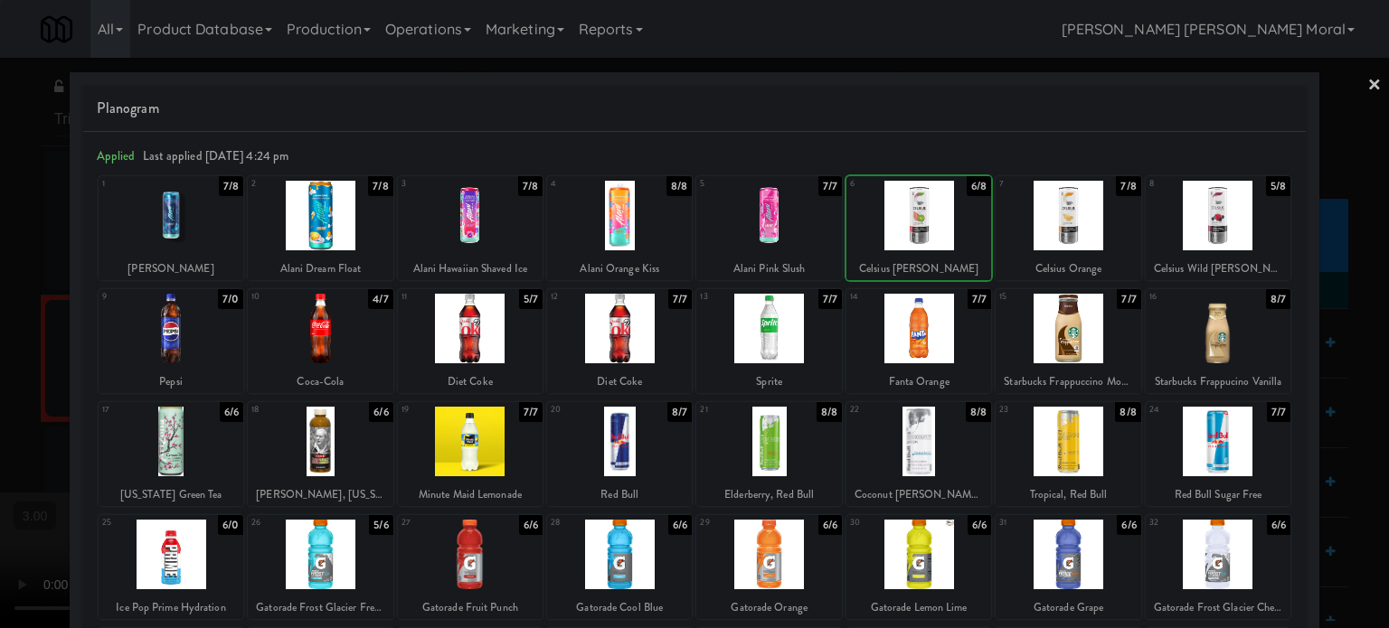
click at [2, 344] on div at bounding box center [694, 314] width 1389 height 628
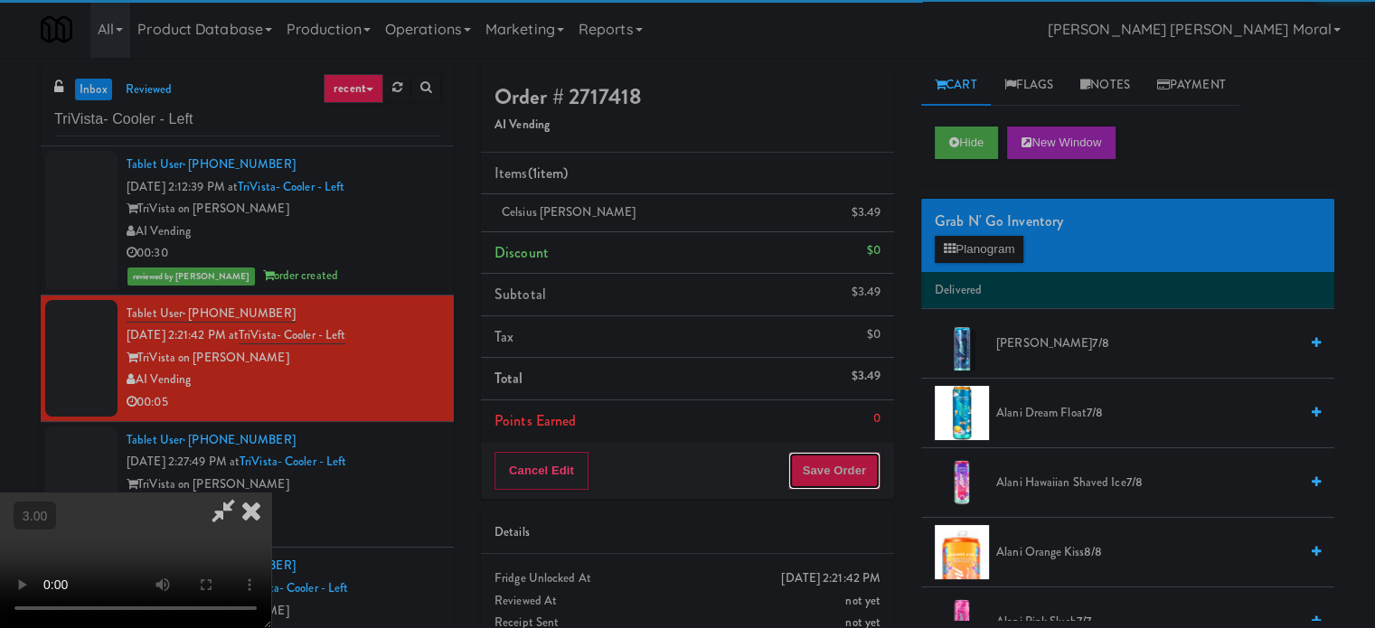
click at [854, 465] on button "Save Order" at bounding box center [834, 471] width 92 height 38
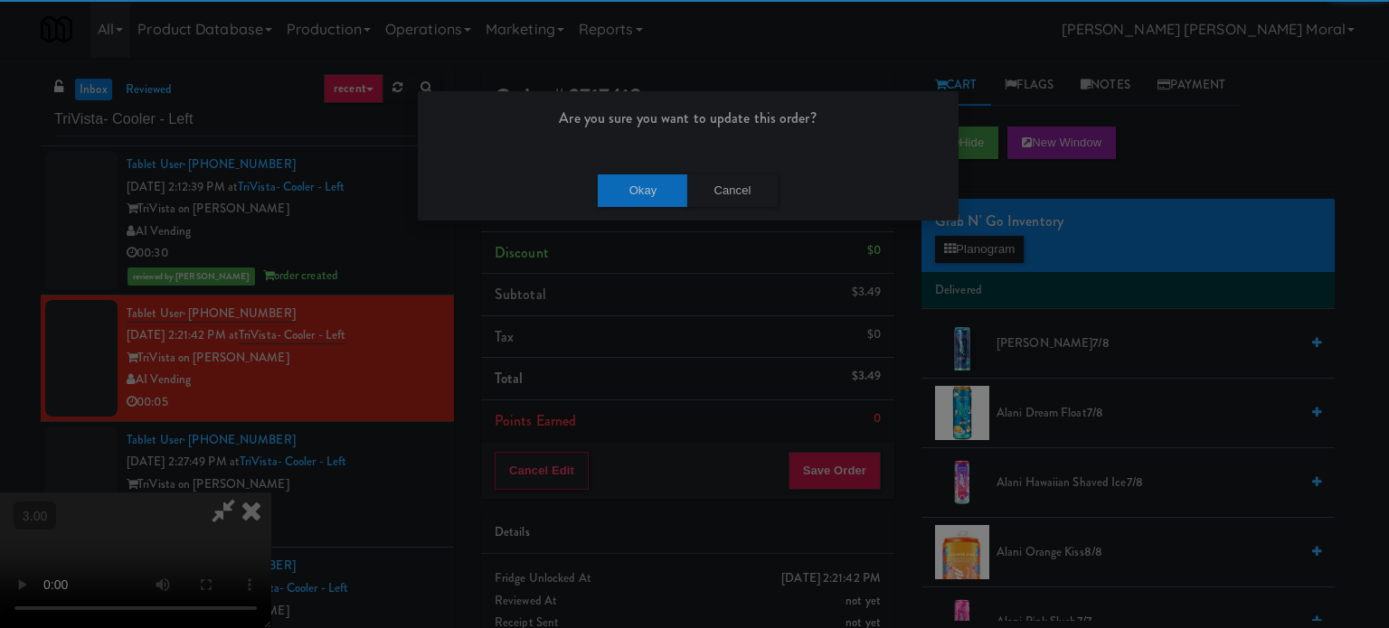
click at [679, 165] on div "Okay Cancel" at bounding box center [688, 190] width 541 height 61
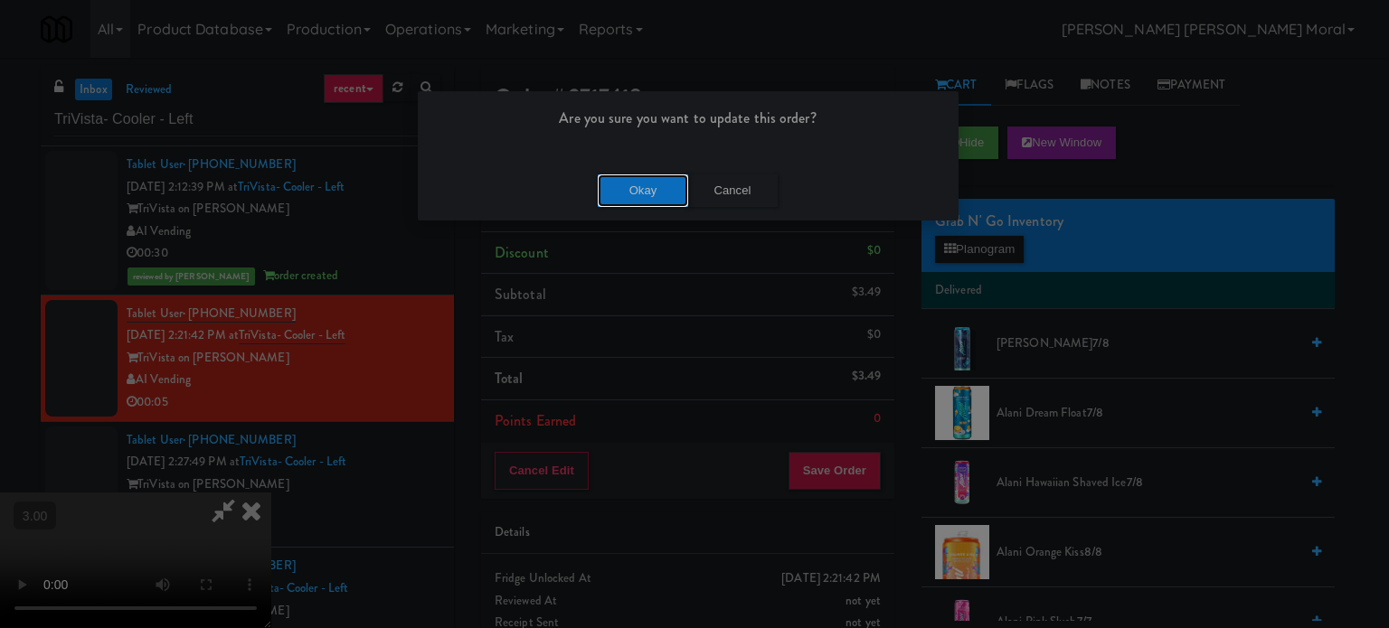
click at [655, 188] on button "Okay" at bounding box center [643, 191] width 90 height 33
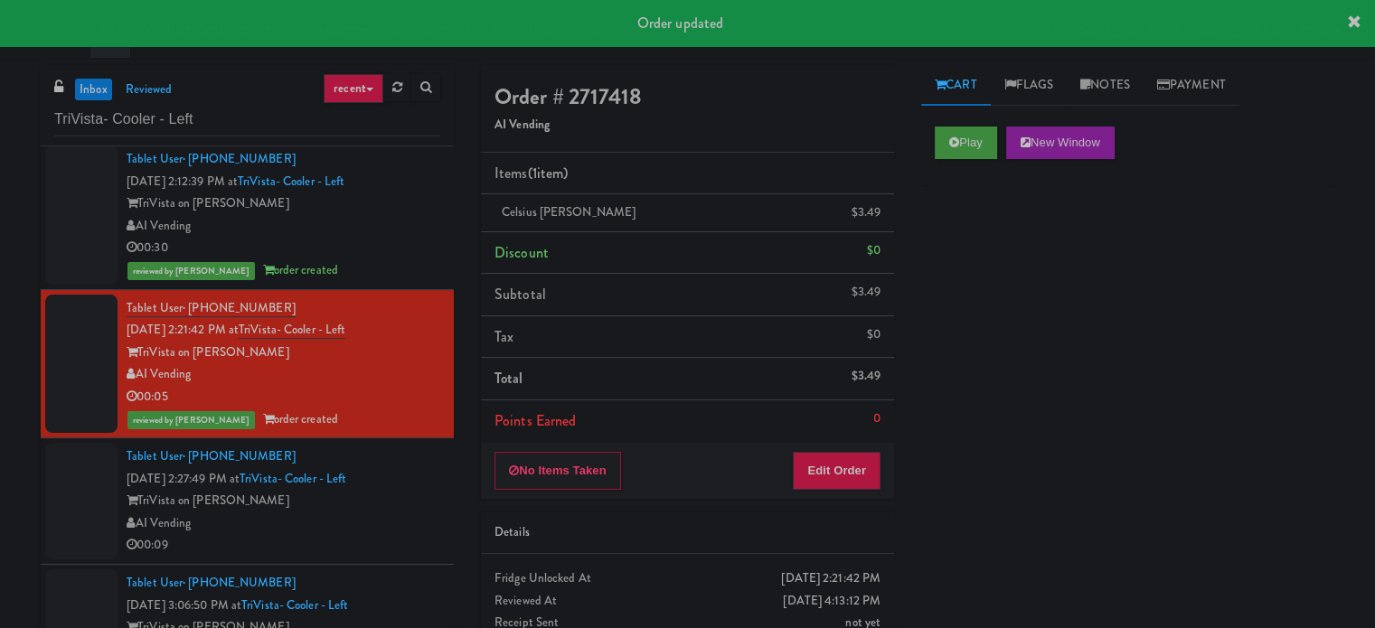
scroll to position [7, 0]
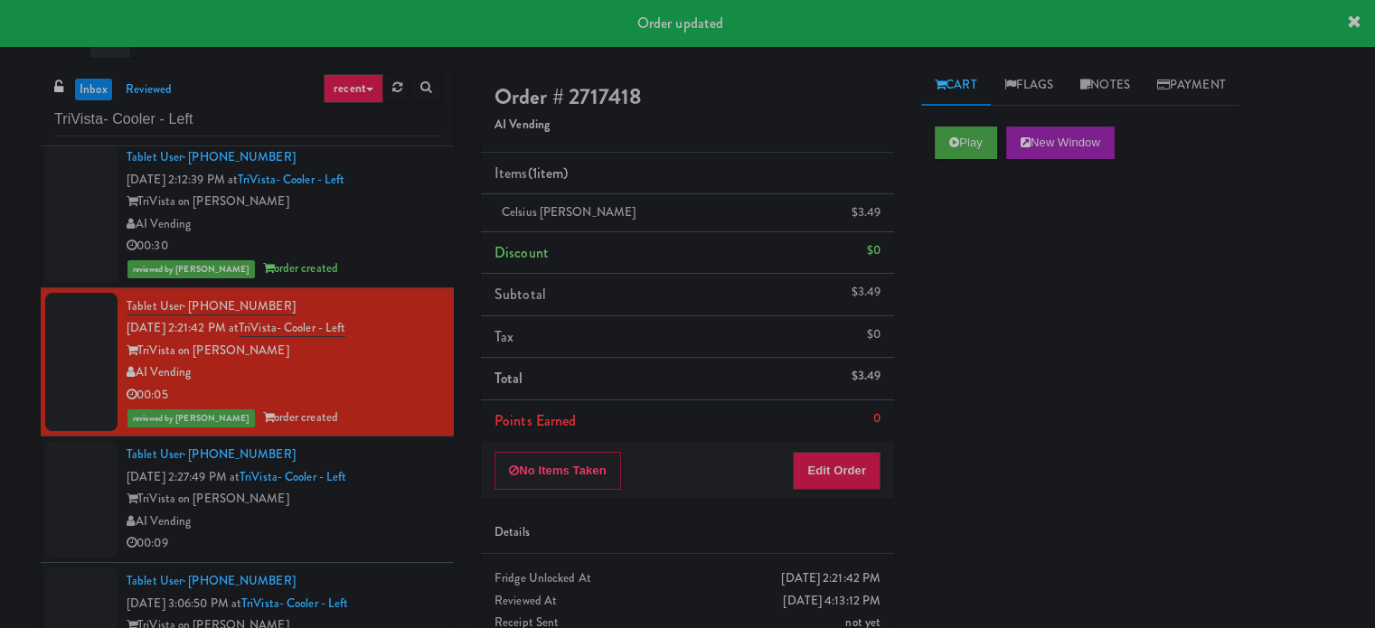
click at [428, 498] on li "Tablet User · (303) 919-1201 [DATE] 2:27:49 PM at TriVista- Cooler - Left TriVi…" at bounding box center [247, 500] width 413 height 127
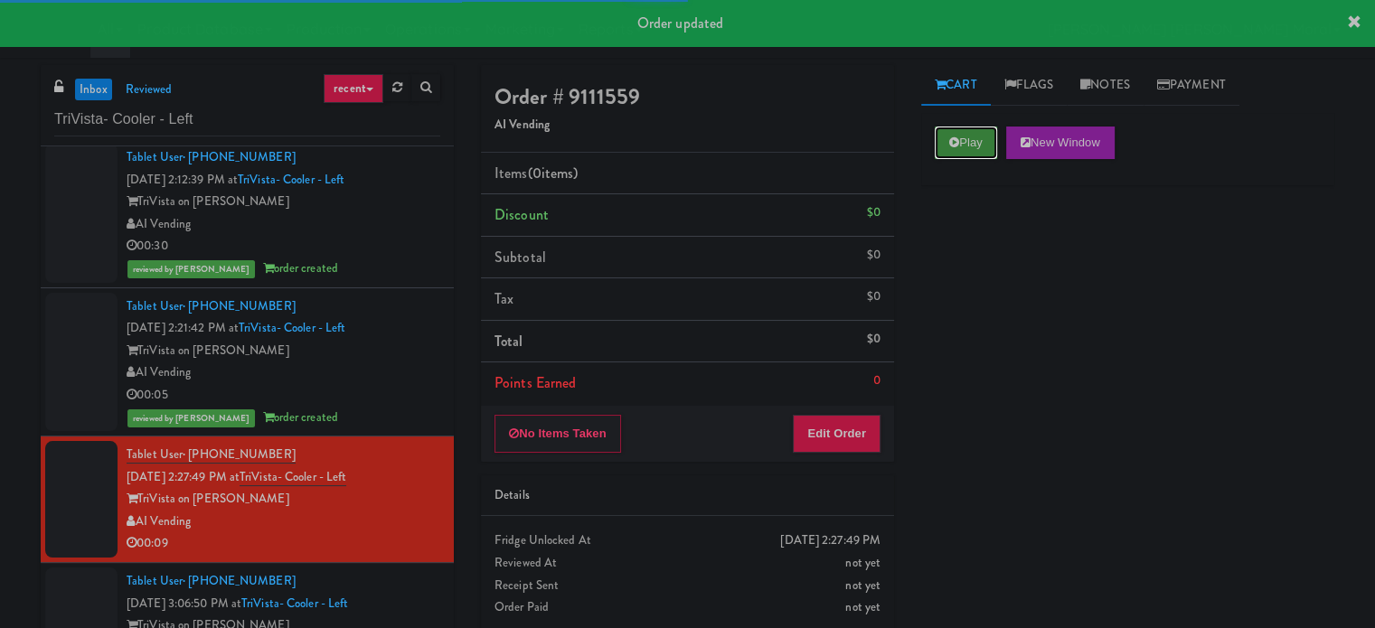
click at [995, 142] on button "Play" at bounding box center [966, 143] width 62 height 33
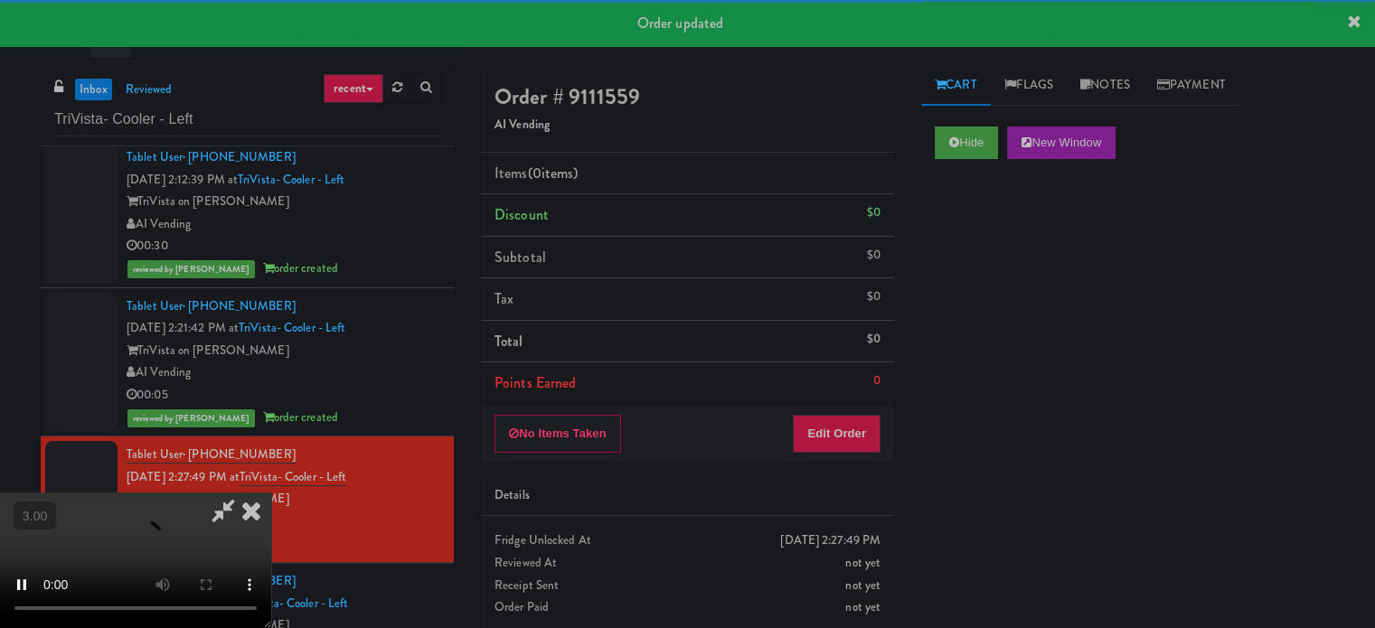
click at [987, 235] on div "Hide New Window Primary Flag Clear Flag if unable to determine what was taken o…" at bounding box center [1127, 452] width 413 height 678
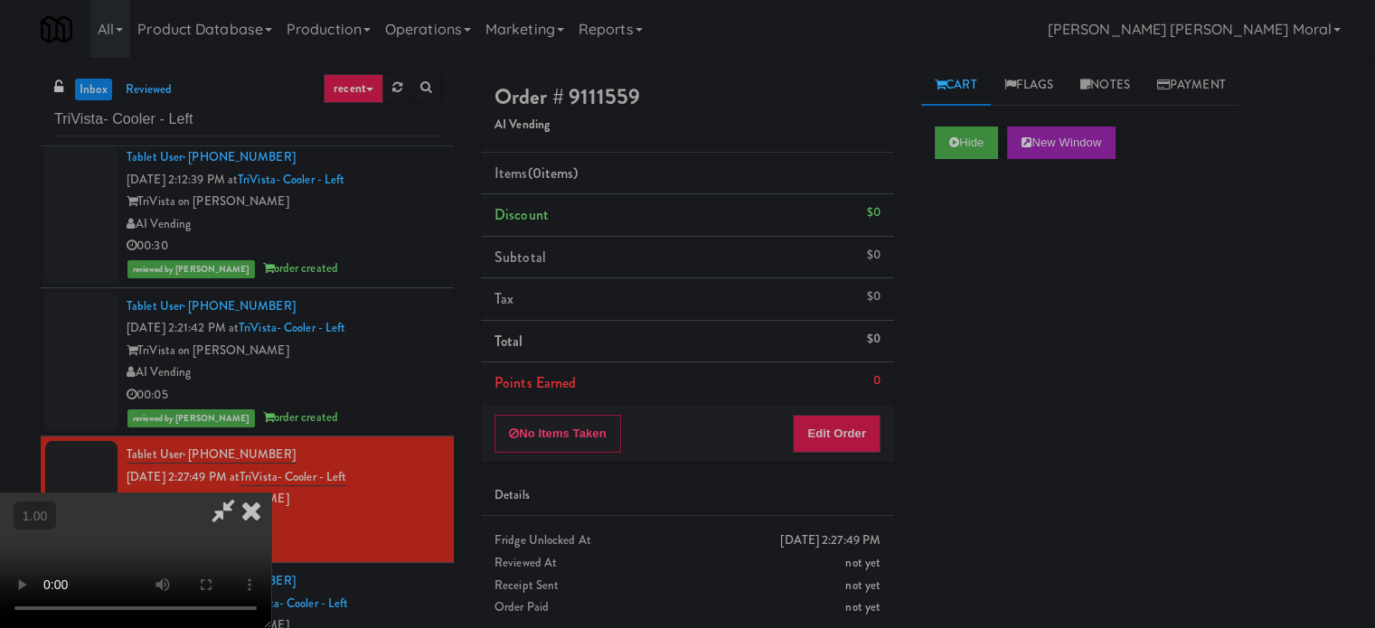
scroll to position [105, 0]
click at [843, 426] on button "Edit Order" at bounding box center [837, 434] width 88 height 38
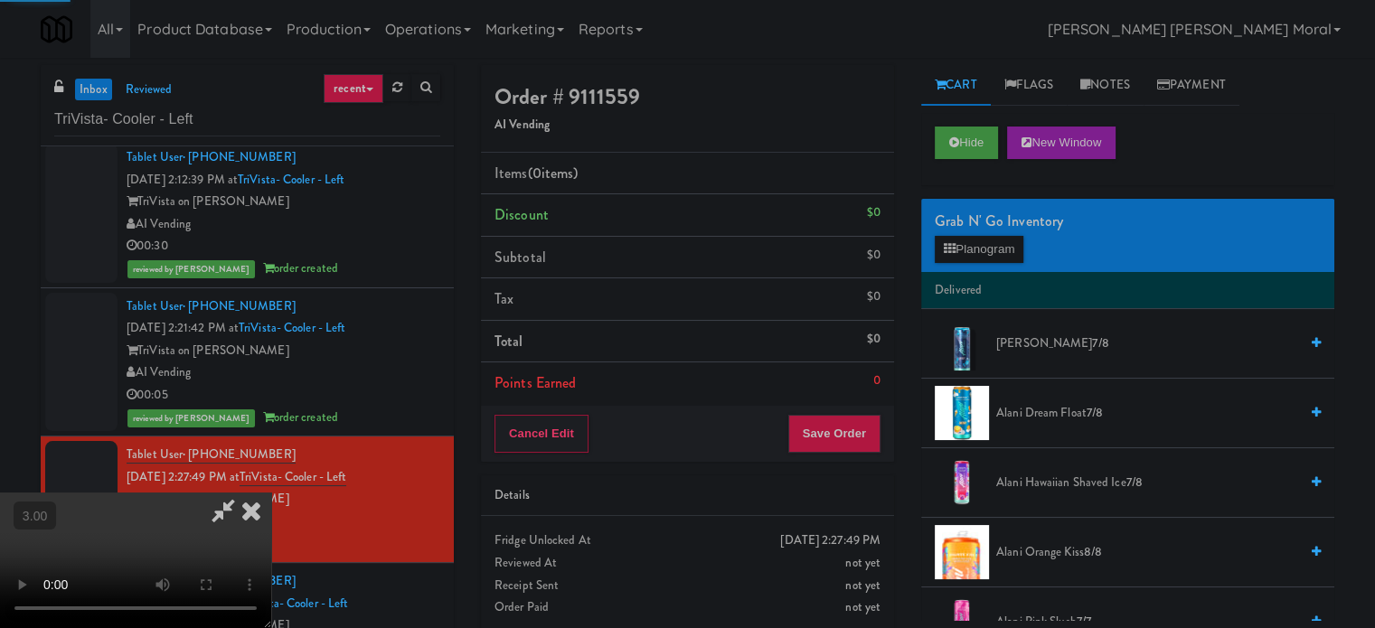
click at [965, 232] on div "Grab N' Go Inventory" at bounding box center [1128, 221] width 386 height 27
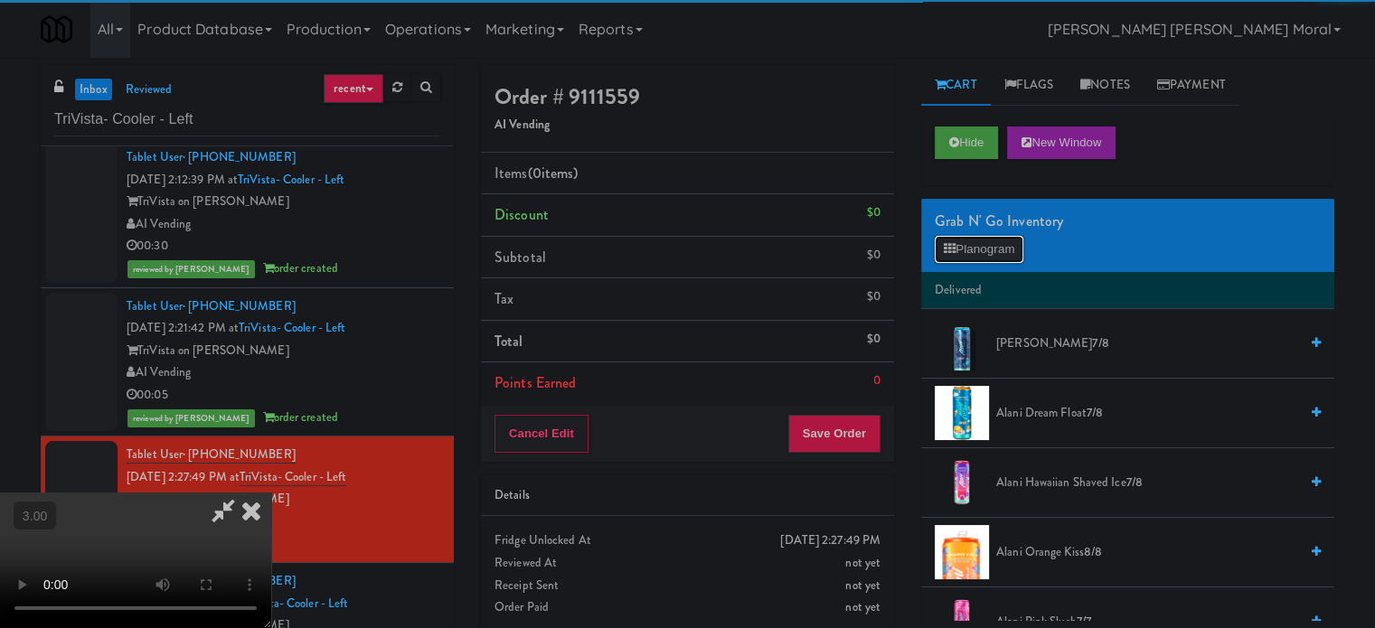
click at [965, 254] on button "Planogram" at bounding box center [979, 249] width 89 height 27
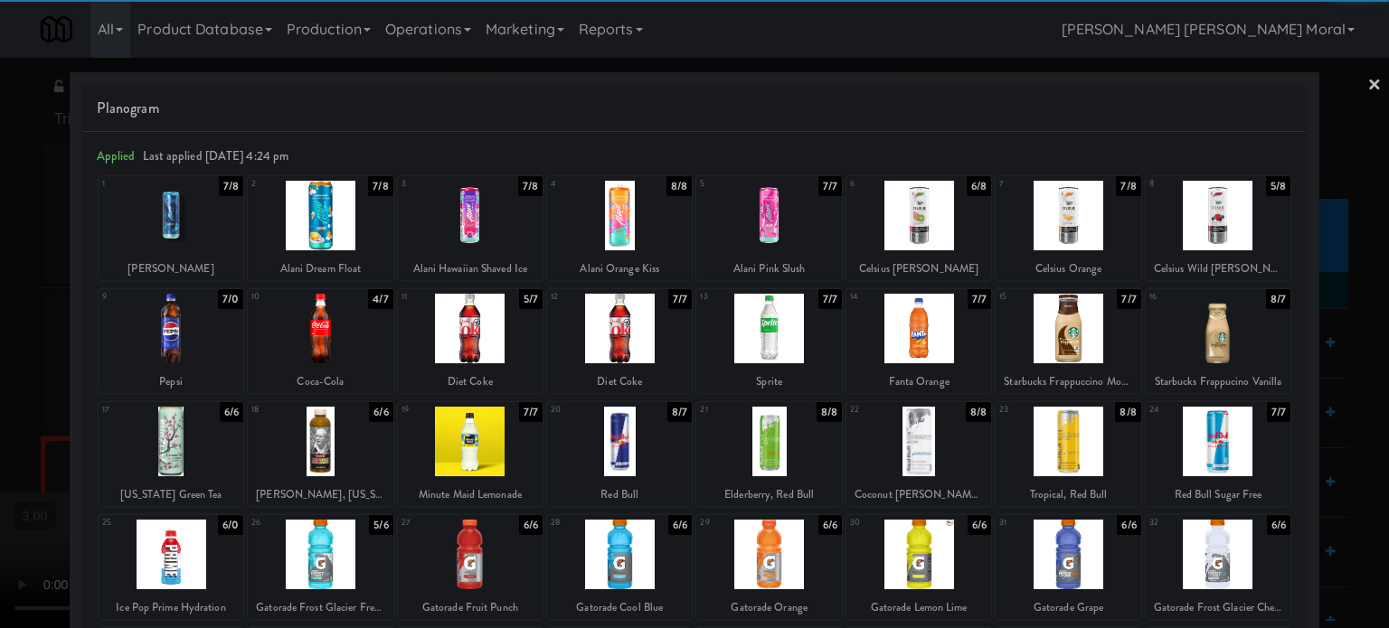
click at [602, 437] on div at bounding box center [619, 442] width 145 height 70
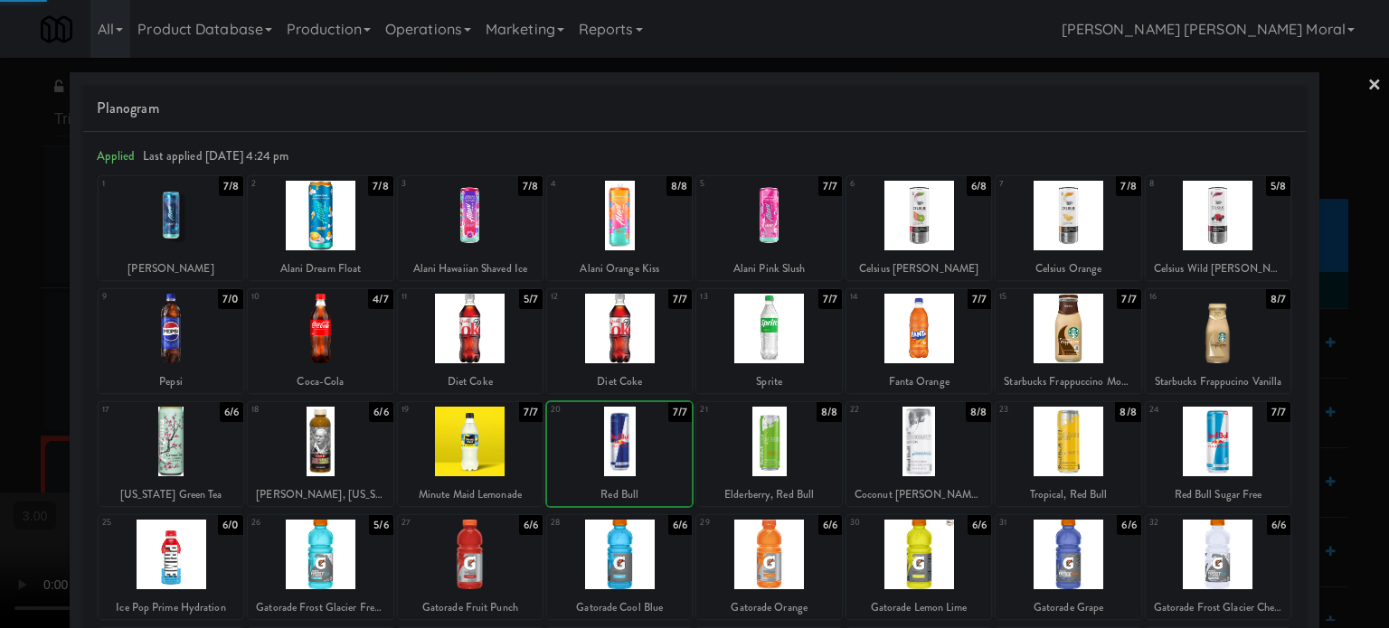
click at [0, 408] on div at bounding box center [694, 314] width 1389 height 628
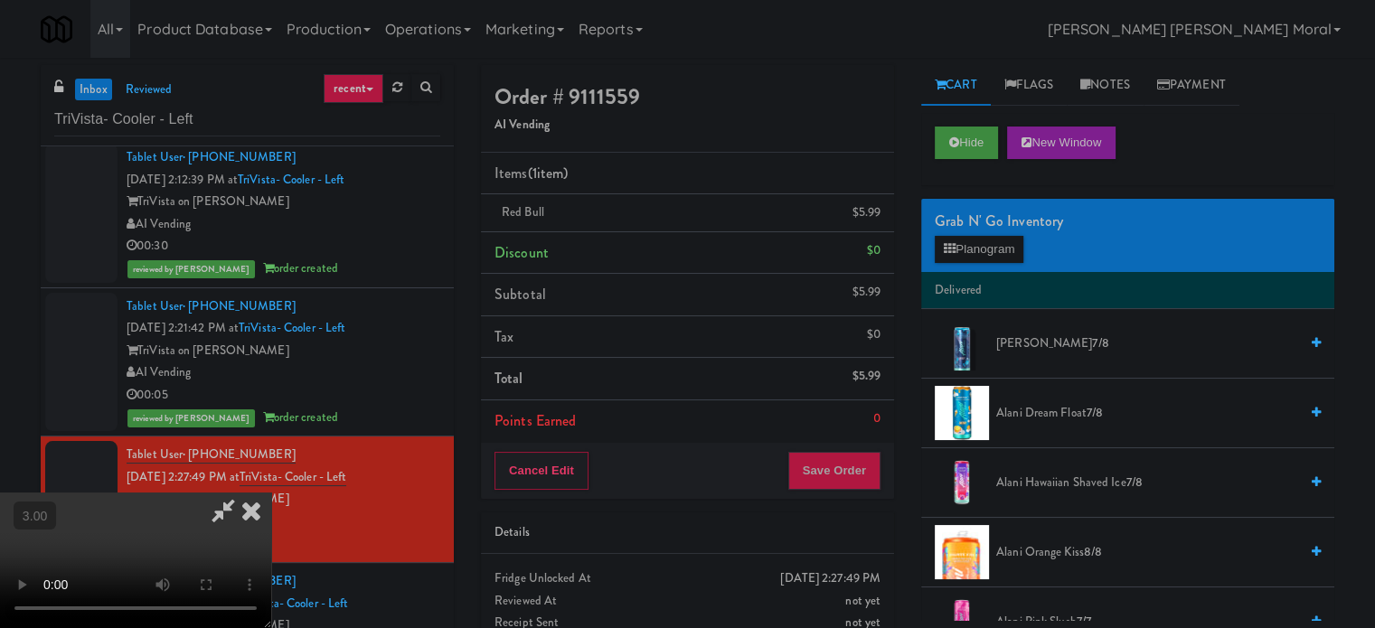
click at [854, 487] on div "Cancel Edit Save Order" at bounding box center [687, 471] width 413 height 56
click at [859, 469] on button "Save Order" at bounding box center [834, 471] width 92 height 38
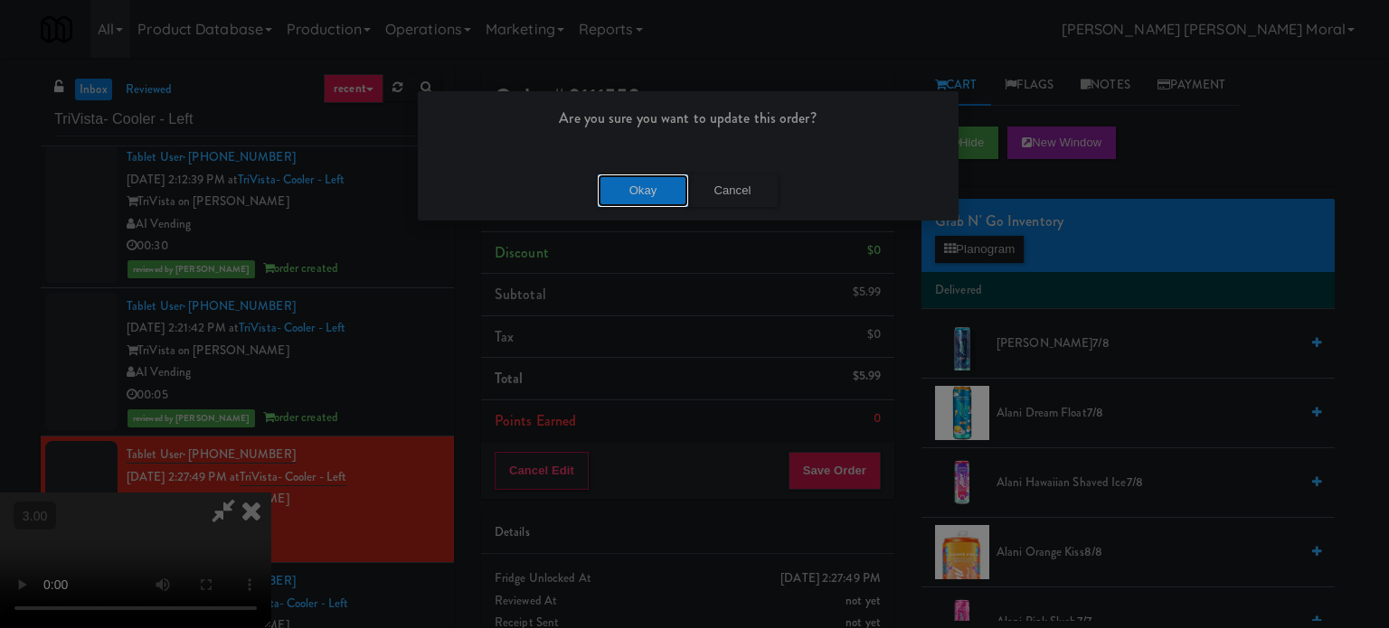
drag, startPoint x: 664, startPoint y: 201, endPoint x: 656, endPoint y: 212, distance: 13.8
click at [664, 200] on button "Okay" at bounding box center [643, 191] width 90 height 33
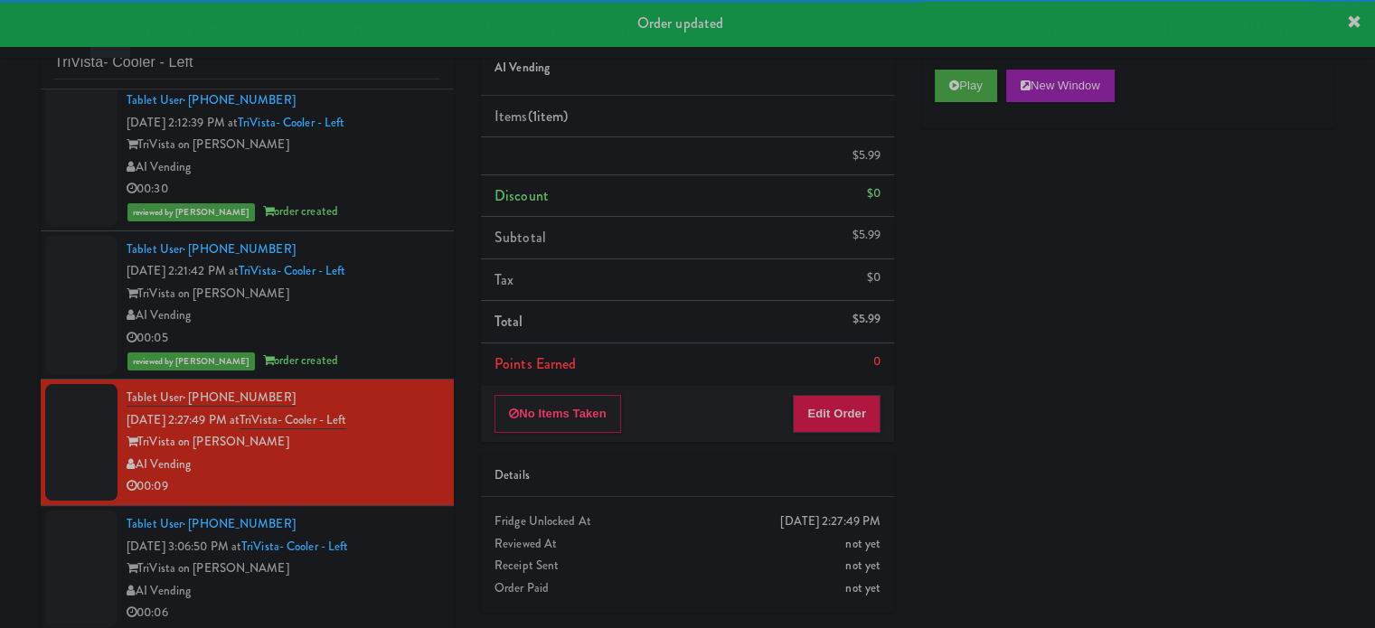
scroll to position [73, 0]
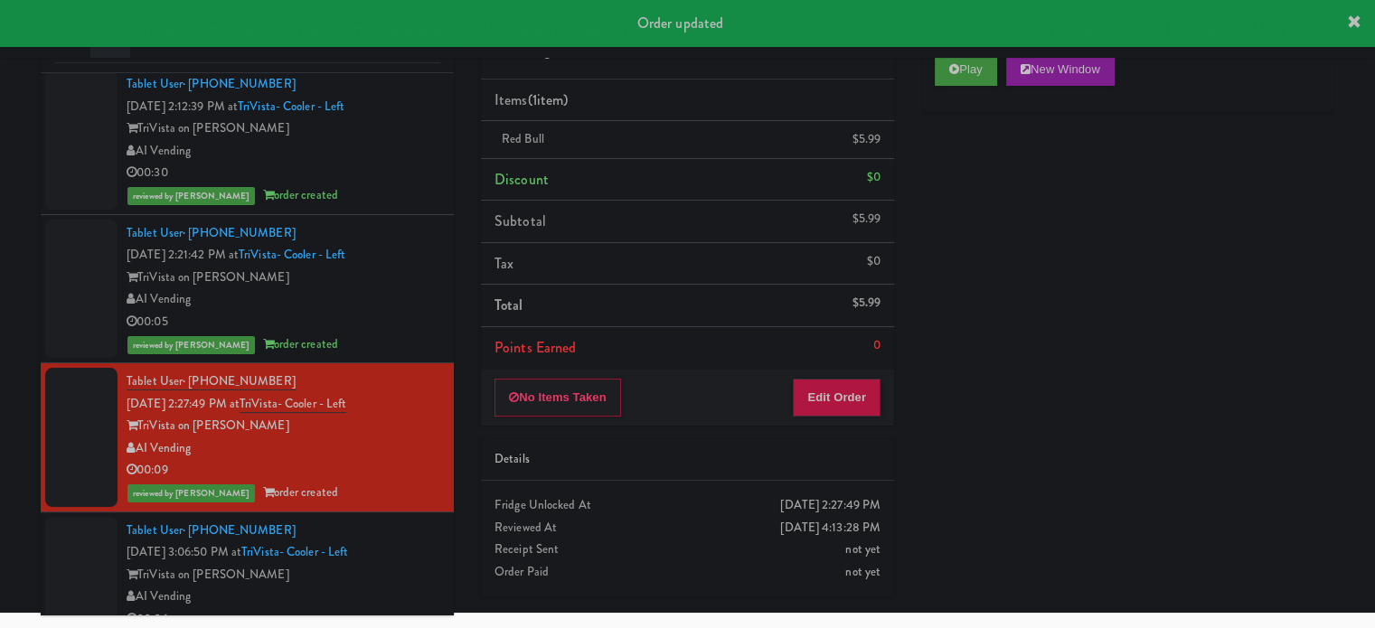
click at [410, 564] on div "TriVista on [PERSON_NAME]" at bounding box center [284, 575] width 314 height 23
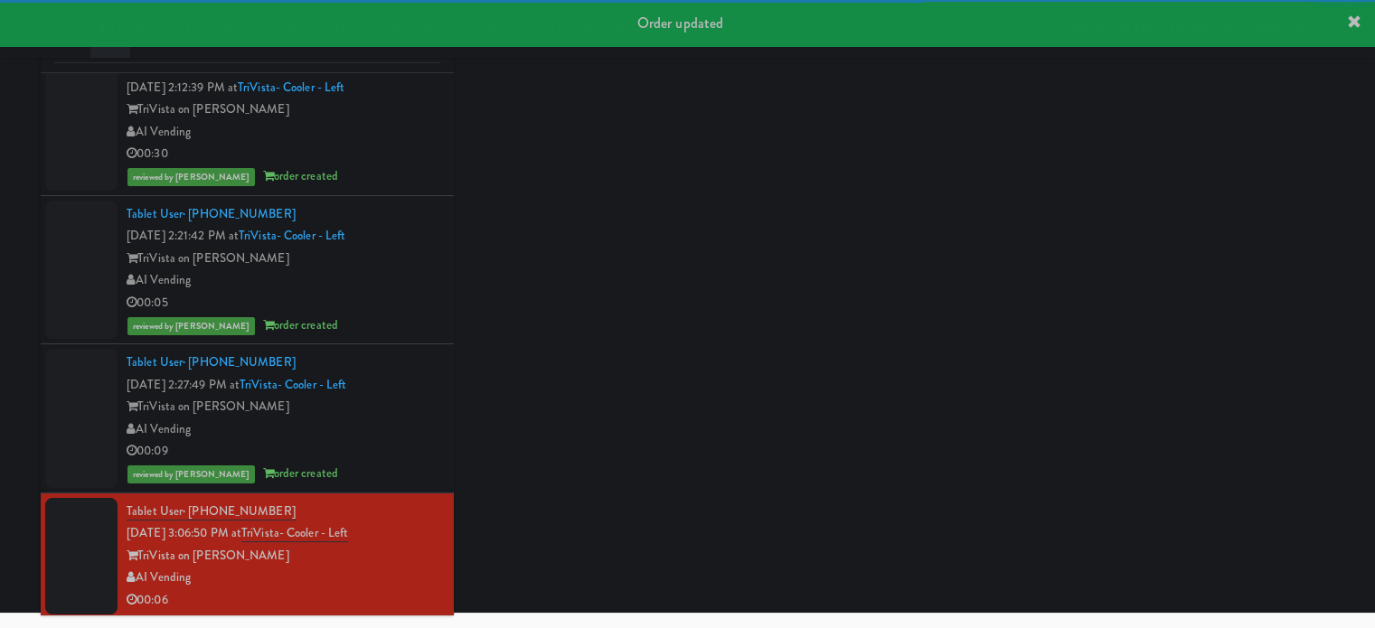
scroll to position [29, 0]
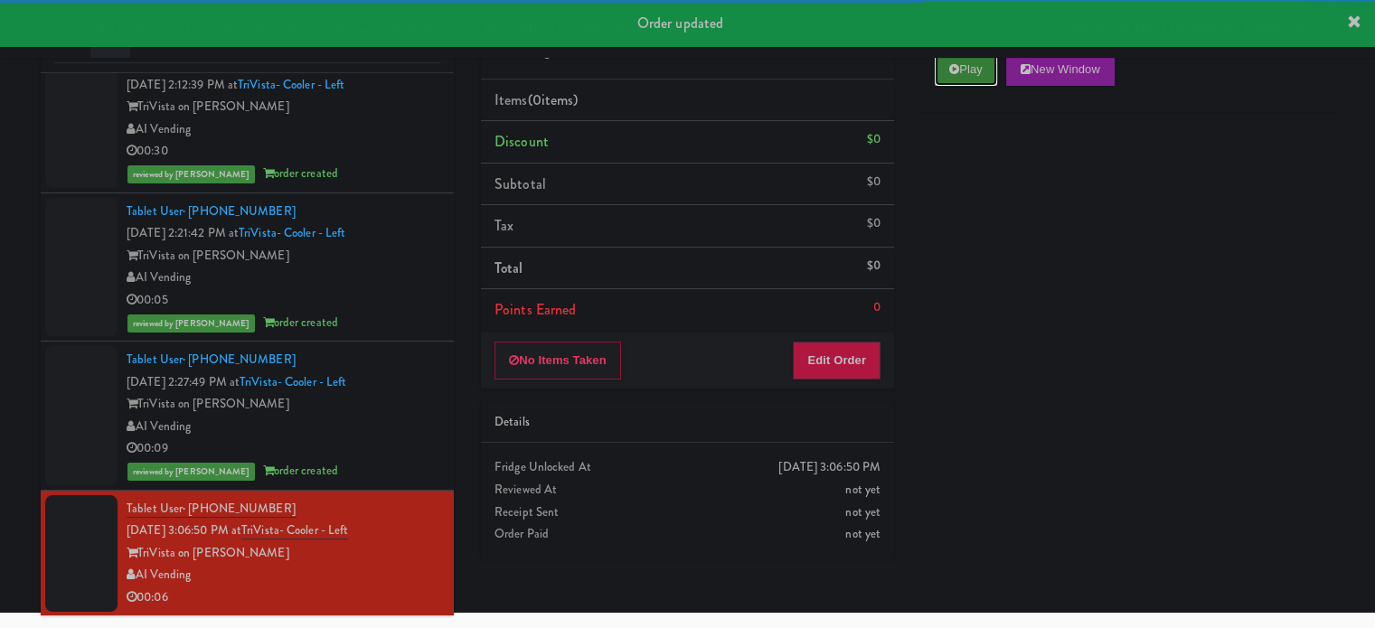
drag, startPoint x: 969, startPoint y: 68, endPoint x: 974, endPoint y: 215, distance: 147.4
click at [969, 69] on button "Play" at bounding box center [966, 69] width 62 height 33
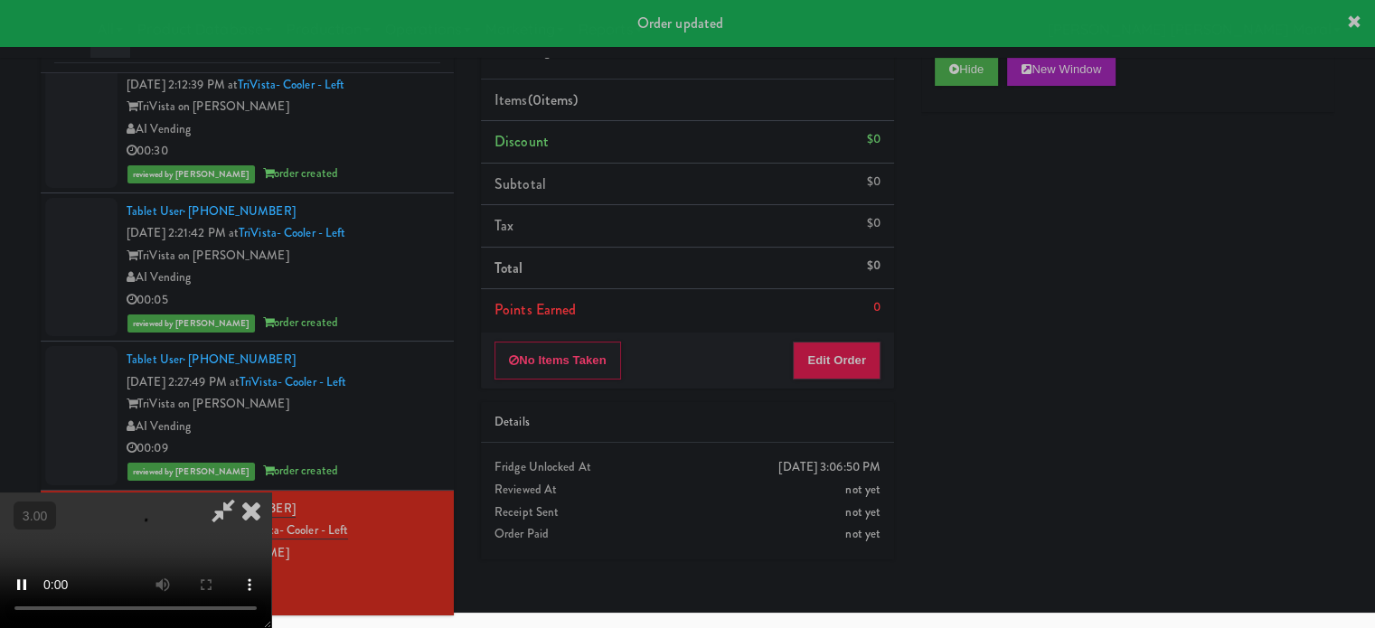
click at [973, 241] on div "Hide New Window Primary Flag Clear Flag if unable to determine what was taken o…" at bounding box center [1127, 379] width 413 height 678
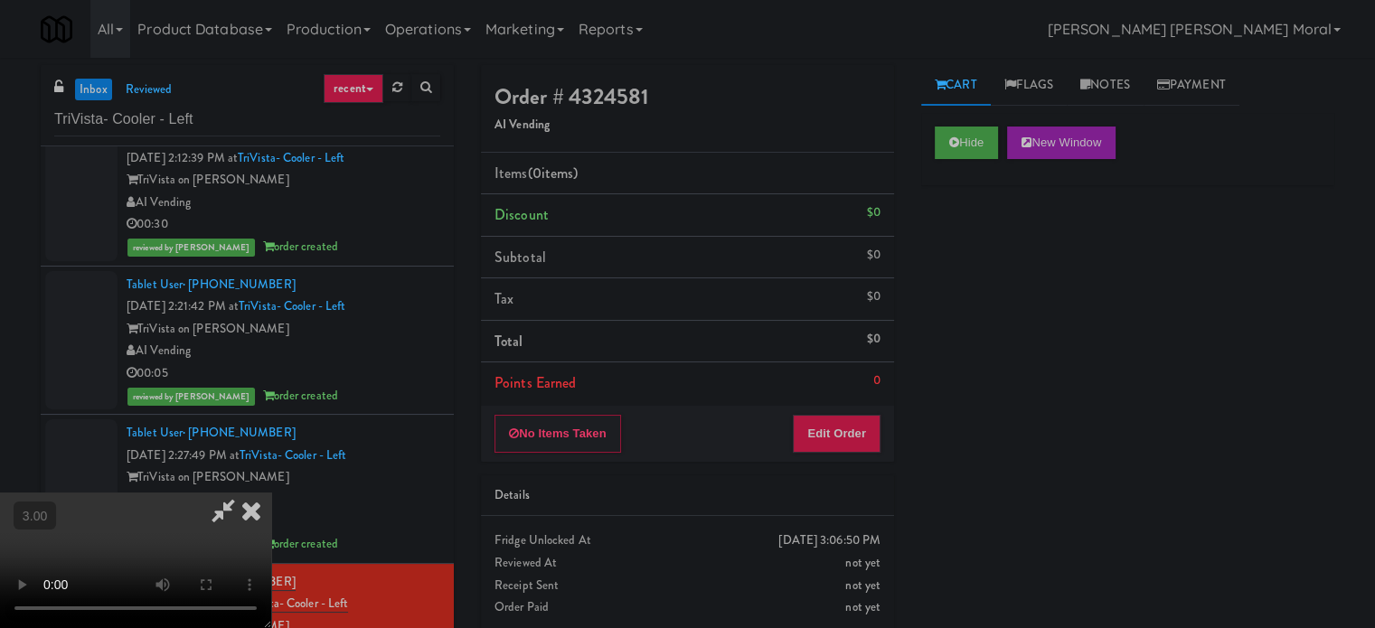
scroll to position [14, 0]
click at [876, 439] on button "Edit Order" at bounding box center [837, 434] width 88 height 38
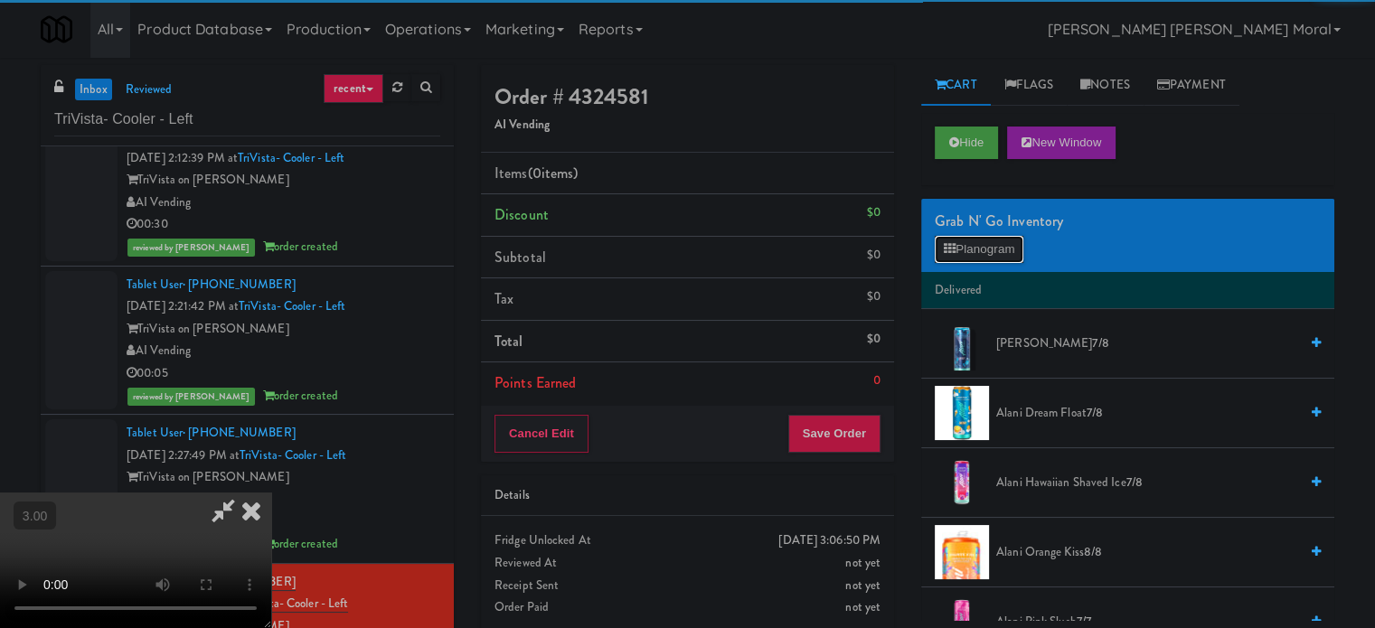
click at [981, 250] on button "Planogram" at bounding box center [979, 249] width 89 height 27
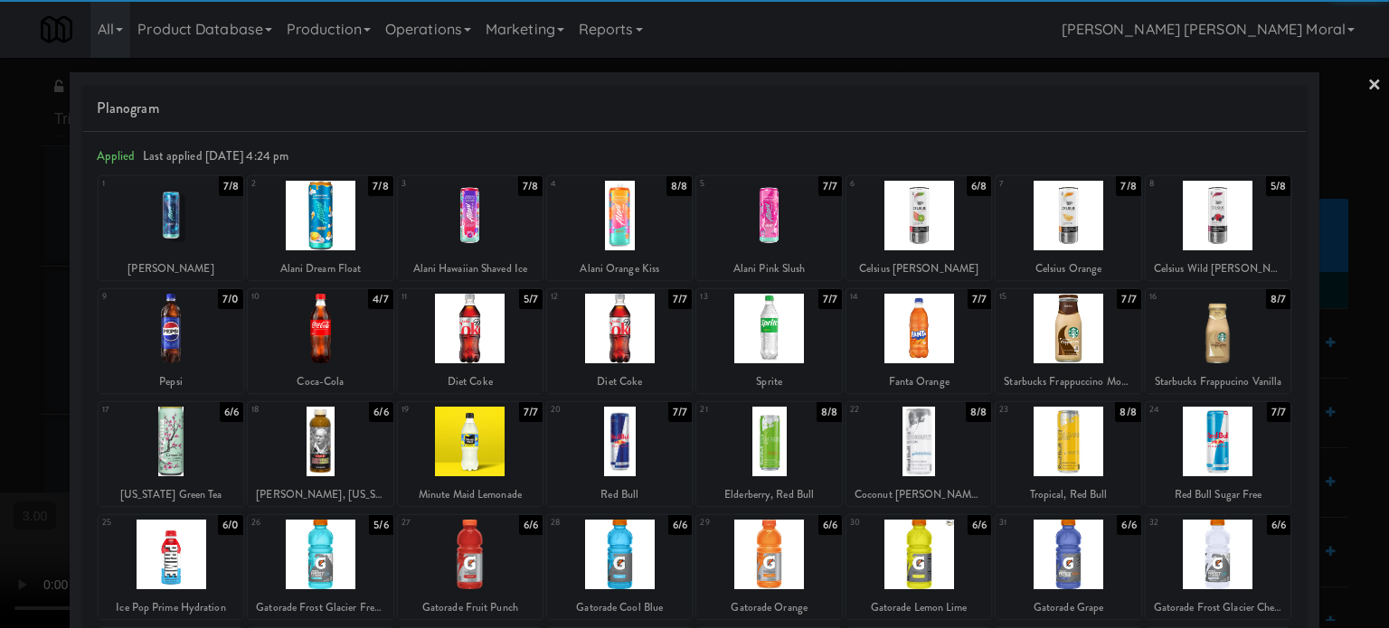
click at [1063, 234] on div at bounding box center [1067, 216] width 145 height 70
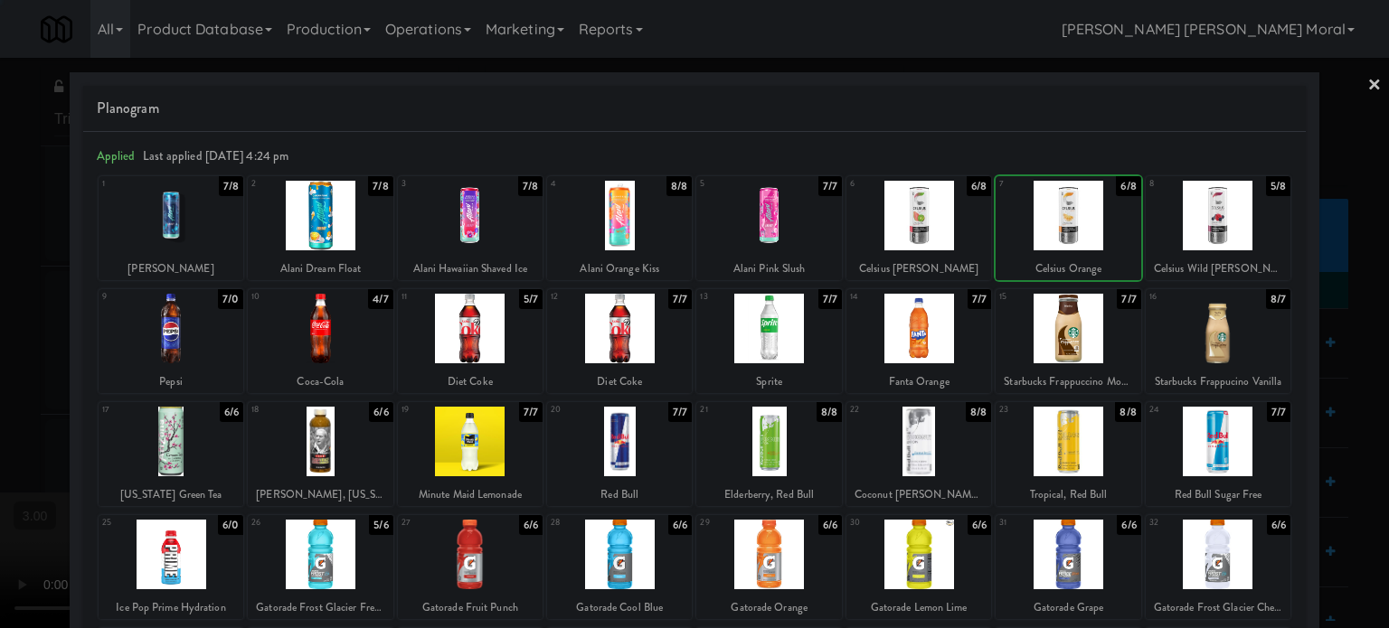
click at [0, 243] on div at bounding box center [694, 314] width 1389 height 628
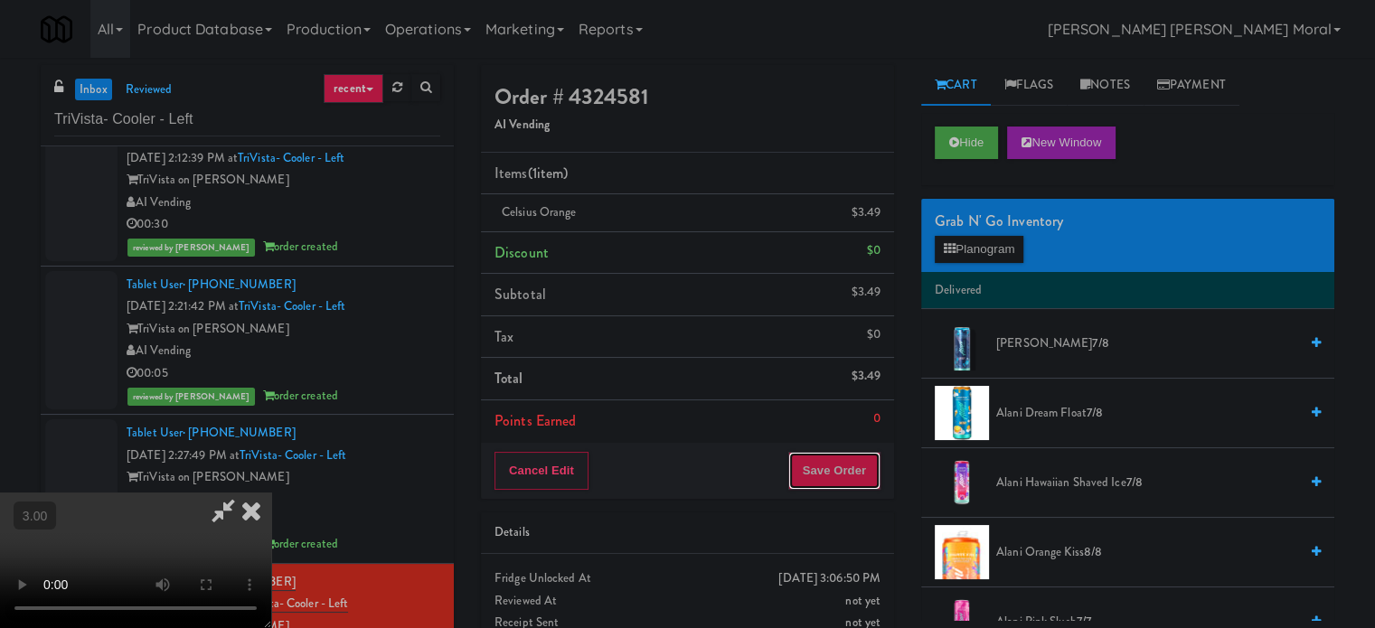
click at [873, 455] on button "Save Order" at bounding box center [834, 471] width 92 height 38
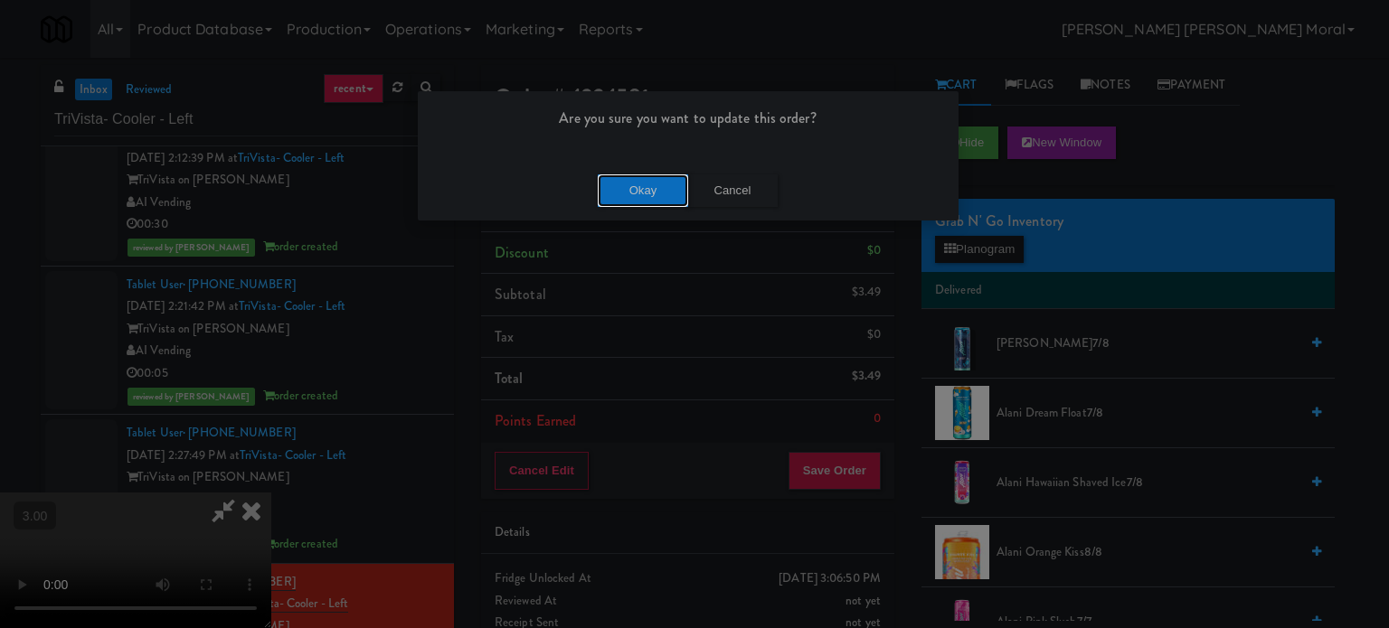
click at [673, 188] on button "Okay" at bounding box center [643, 191] width 90 height 33
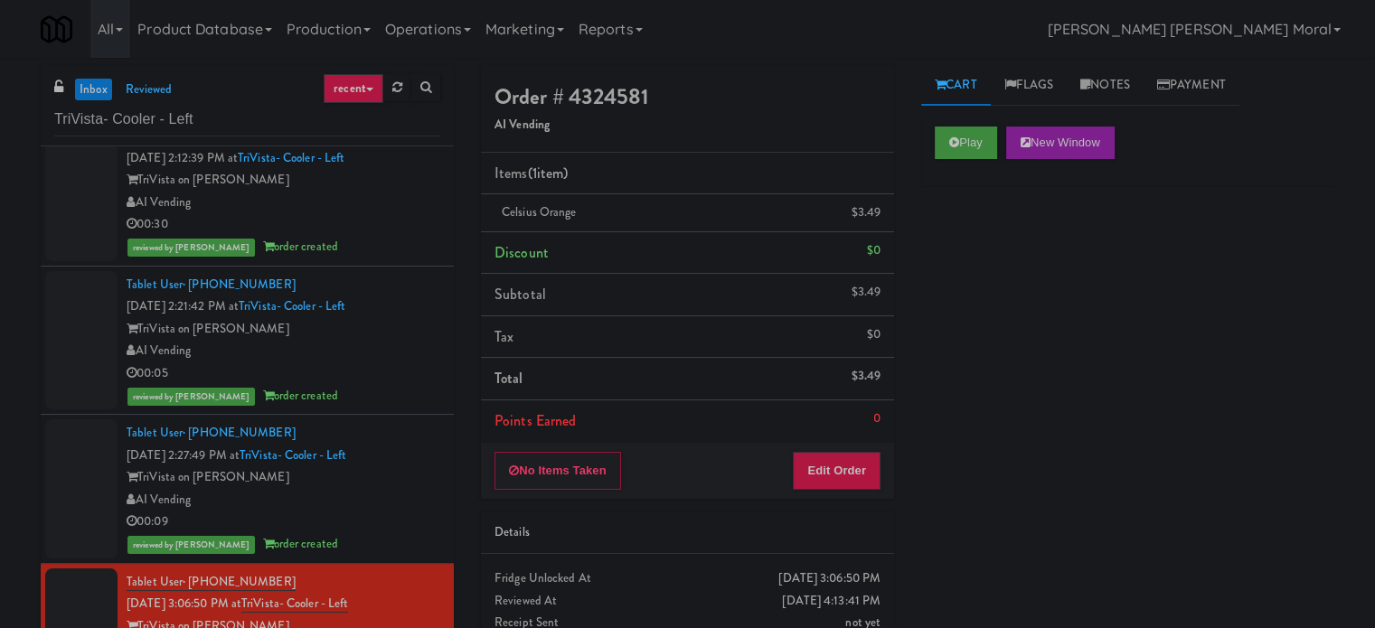
drag, startPoint x: 1024, startPoint y: 484, endPoint x: 997, endPoint y: 486, distance: 26.4
click at [1024, 484] on div "Play New Window Primary Flag Clear Flag if unable to determine what was taken o…" at bounding box center [1127, 452] width 413 height 678
click at [103, 117] on input "TriVista- Cooler - Left" at bounding box center [247, 119] width 386 height 33
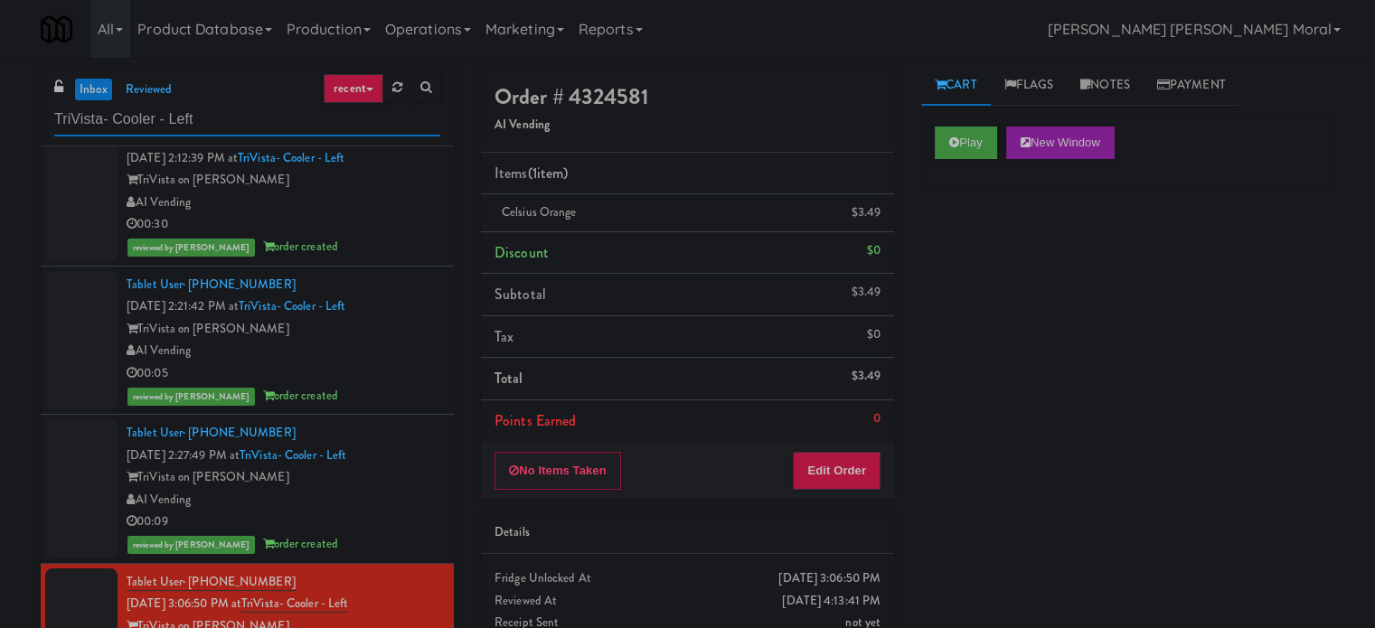
paste input "Alameda West - Snack"
drag, startPoint x: 103, startPoint y: 117, endPoint x: 275, endPoint y: 214, distance: 197.6
click at [104, 118] on input "Alameda West - Snack" at bounding box center [247, 119] width 386 height 33
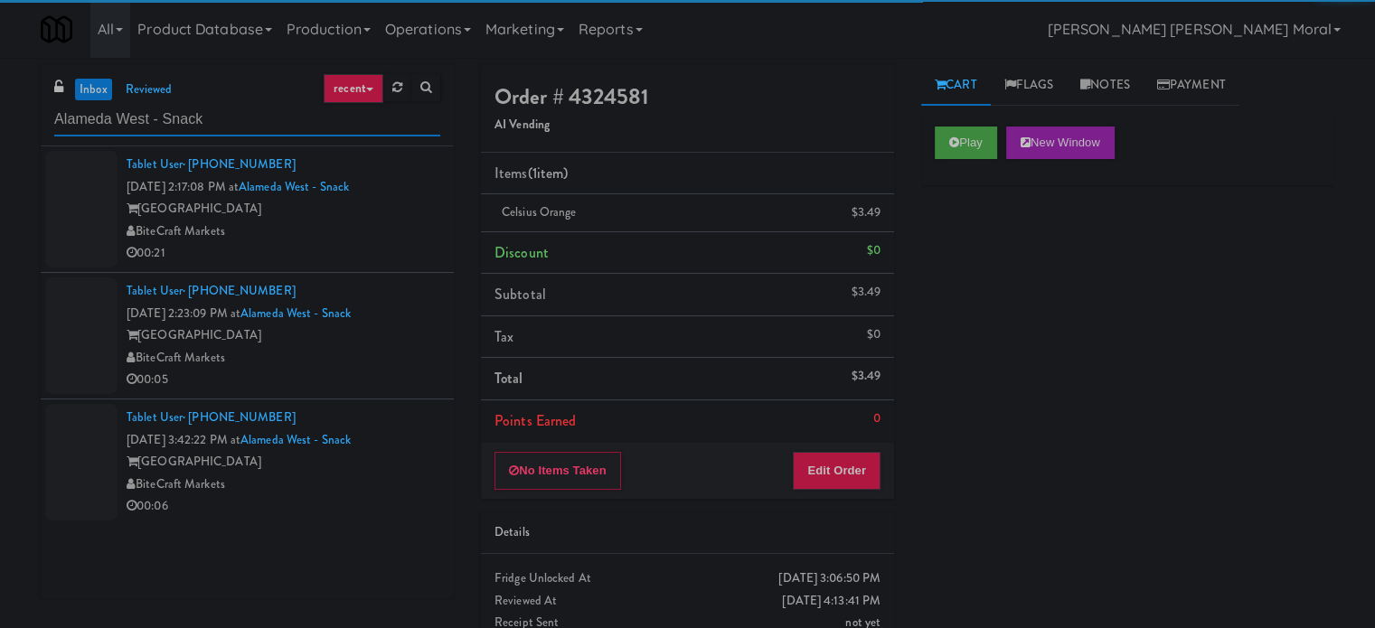
type input "Alameda West - Snack"
click at [320, 238] on div "BiteCraft Markets" at bounding box center [284, 232] width 314 height 23
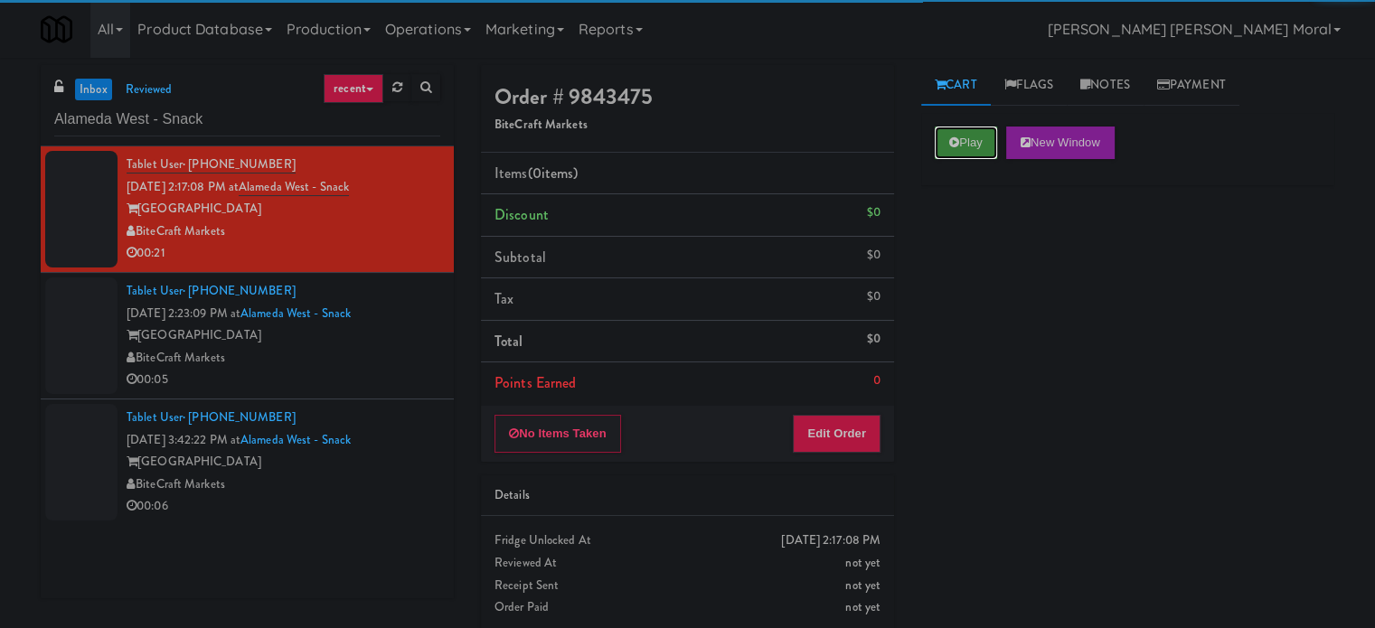
click at [955, 144] on icon at bounding box center [954, 143] width 10 height 12
click at [962, 208] on div "Play New Window Primary Flag Clear Flag if unable to determine what was taken o…" at bounding box center [1127, 452] width 413 height 678
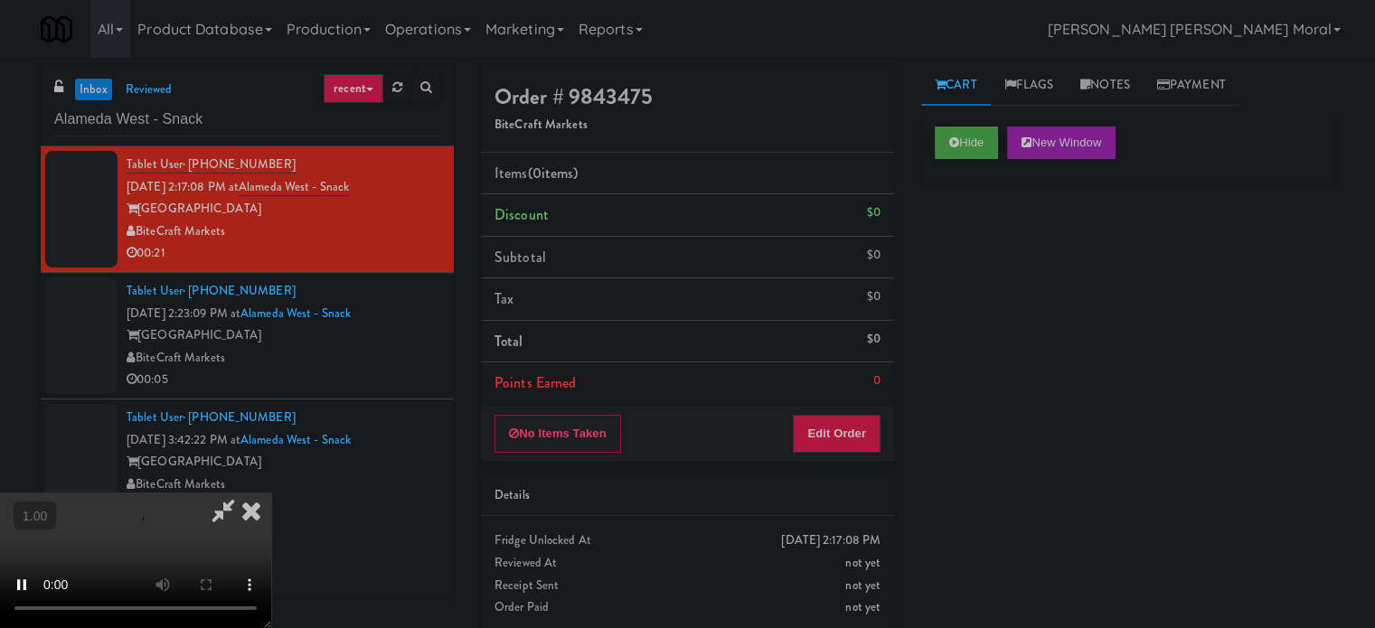
scroll to position [90, 0]
click at [271, 493] on video at bounding box center [135, 561] width 271 height 136
click at [846, 430] on button "Edit Order" at bounding box center [837, 434] width 88 height 38
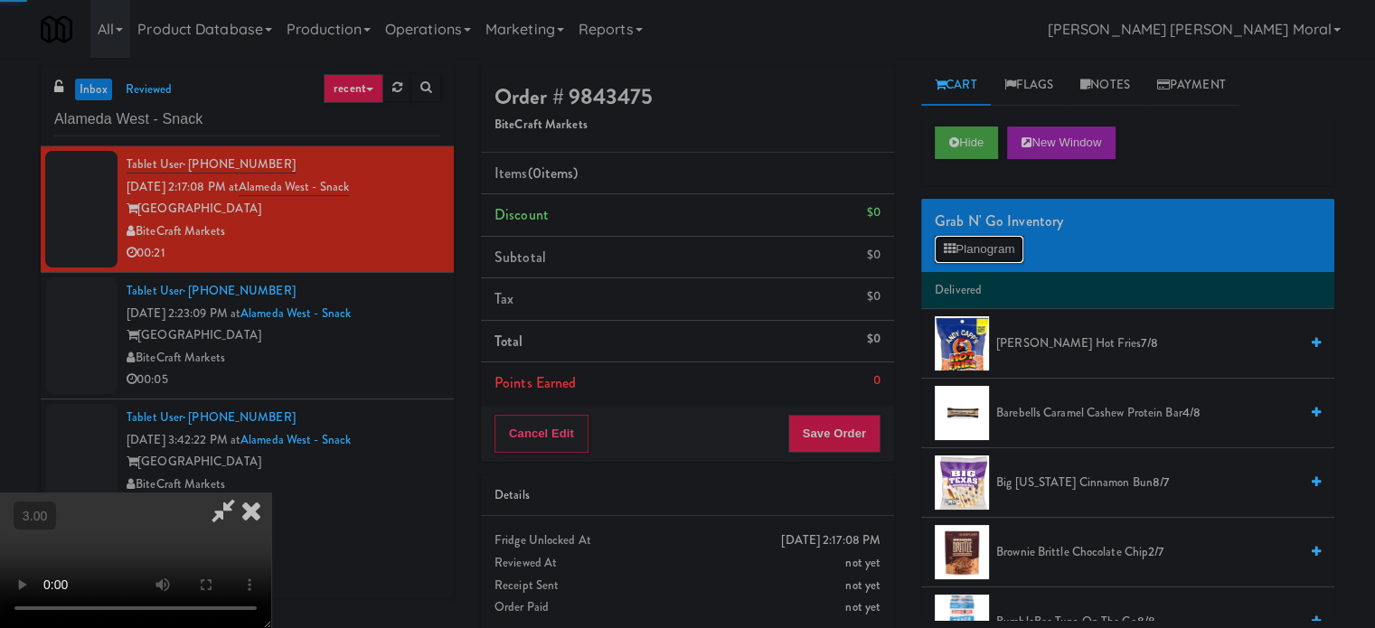
click at [961, 252] on button "Planogram" at bounding box center [979, 249] width 89 height 27
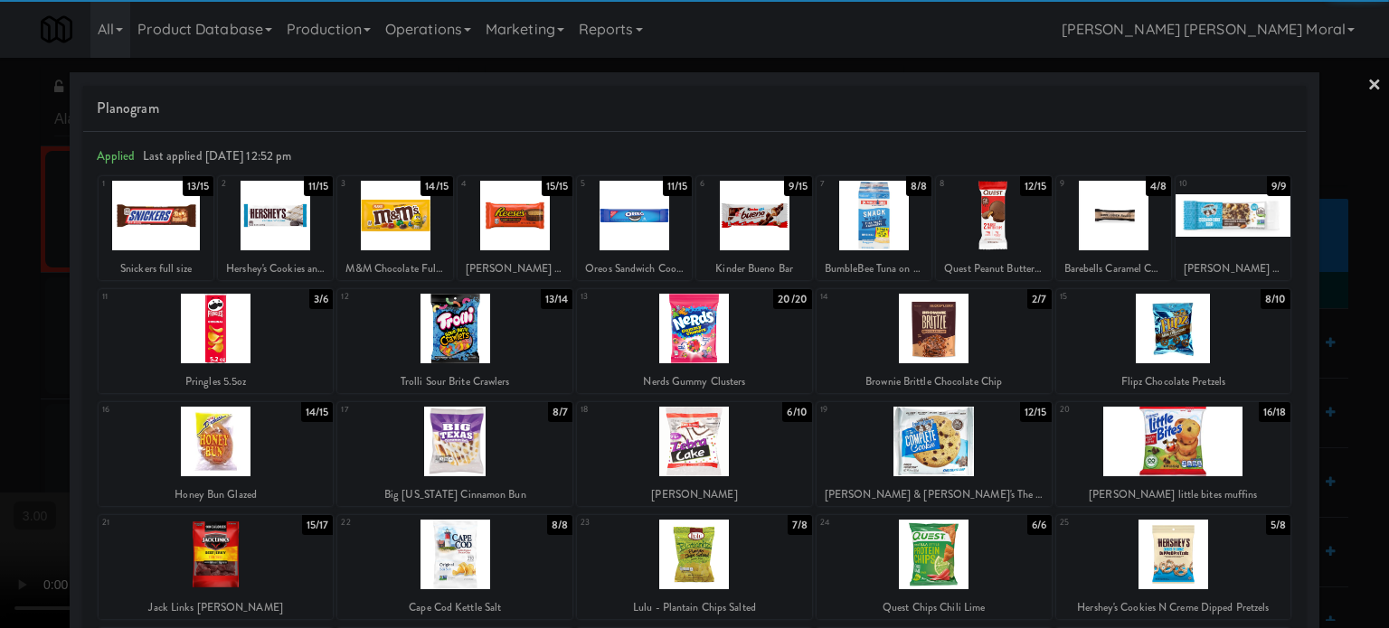
click at [929, 433] on div at bounding box center [933, 442] width 235 height 70
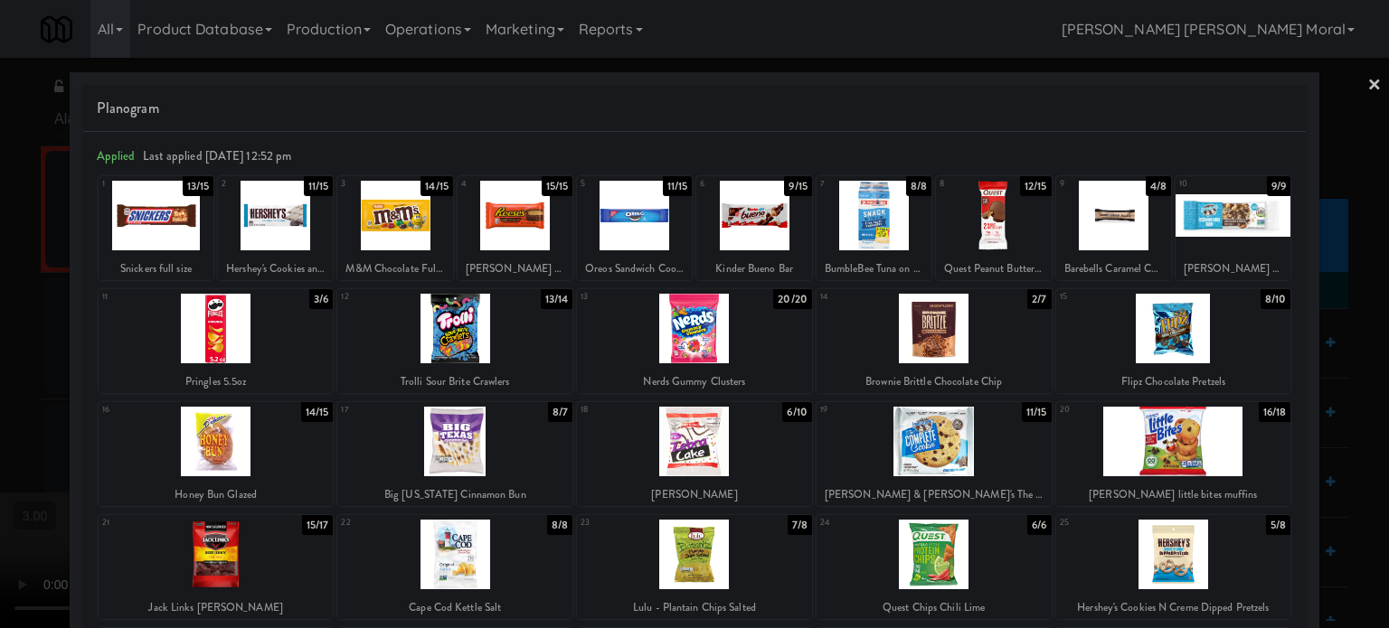
click at [524, 225] on div at bounding box center [515, 216] width 115 height 70
click at [386, 225] on div at bounding box center [394, 216] width 115 height 70
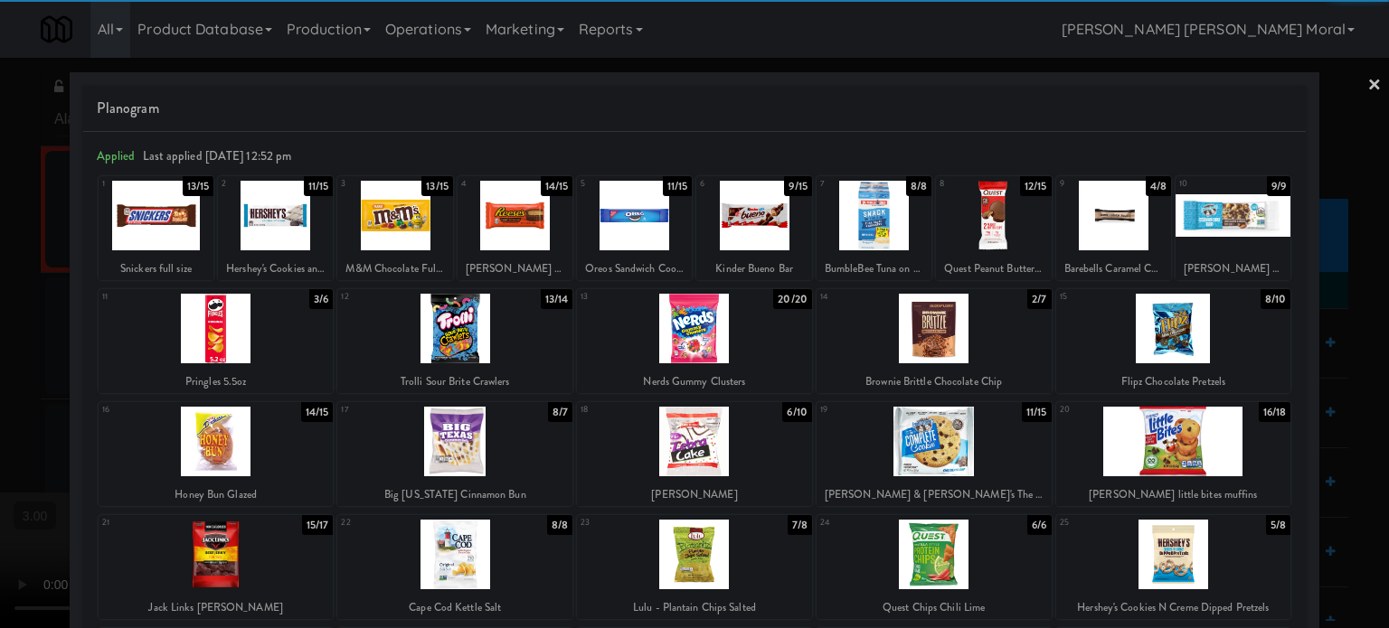
drag, startPoint x: 0, startPoint y: 365, endPoint x: 253, endPoint y: 344, distance: 254.0
click at [4, 368] on div at bounding box center [694, 314] width 1389 height 628
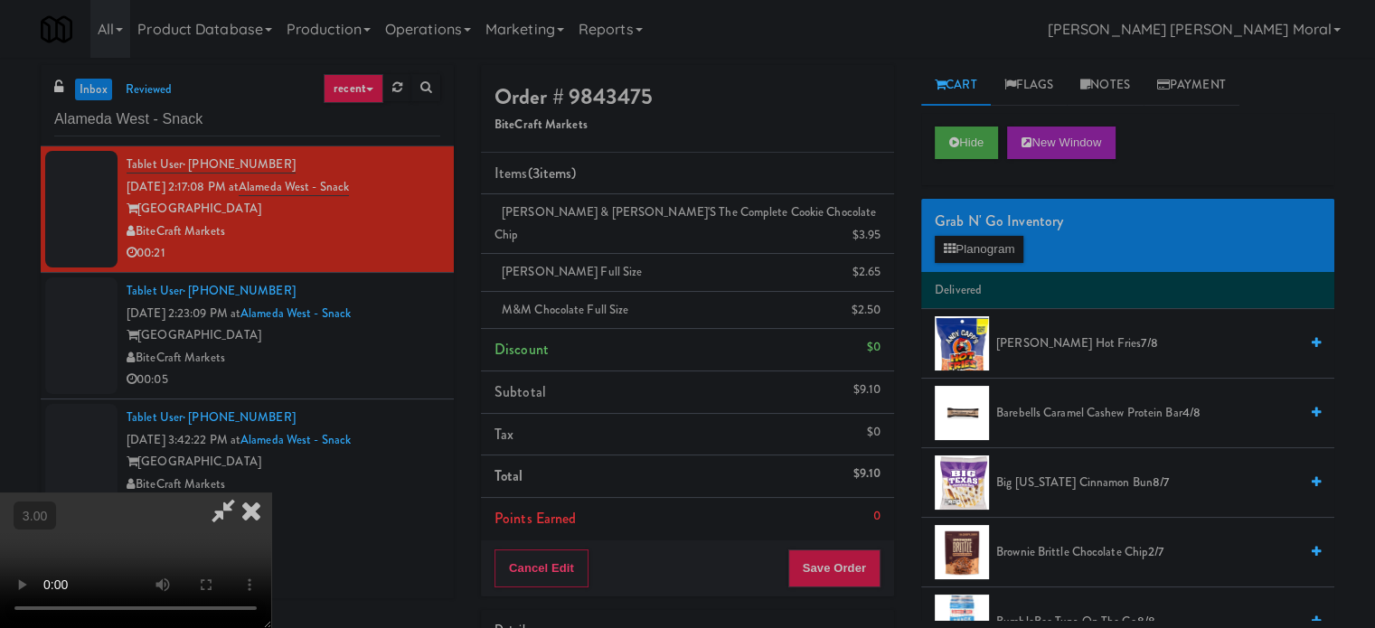
click at [271, 493] on video at bounding box center [135, 561] width 271 height 136
click at [857, 550] on button "Save Order" at bounding box center [834, 569] width 92 height 38
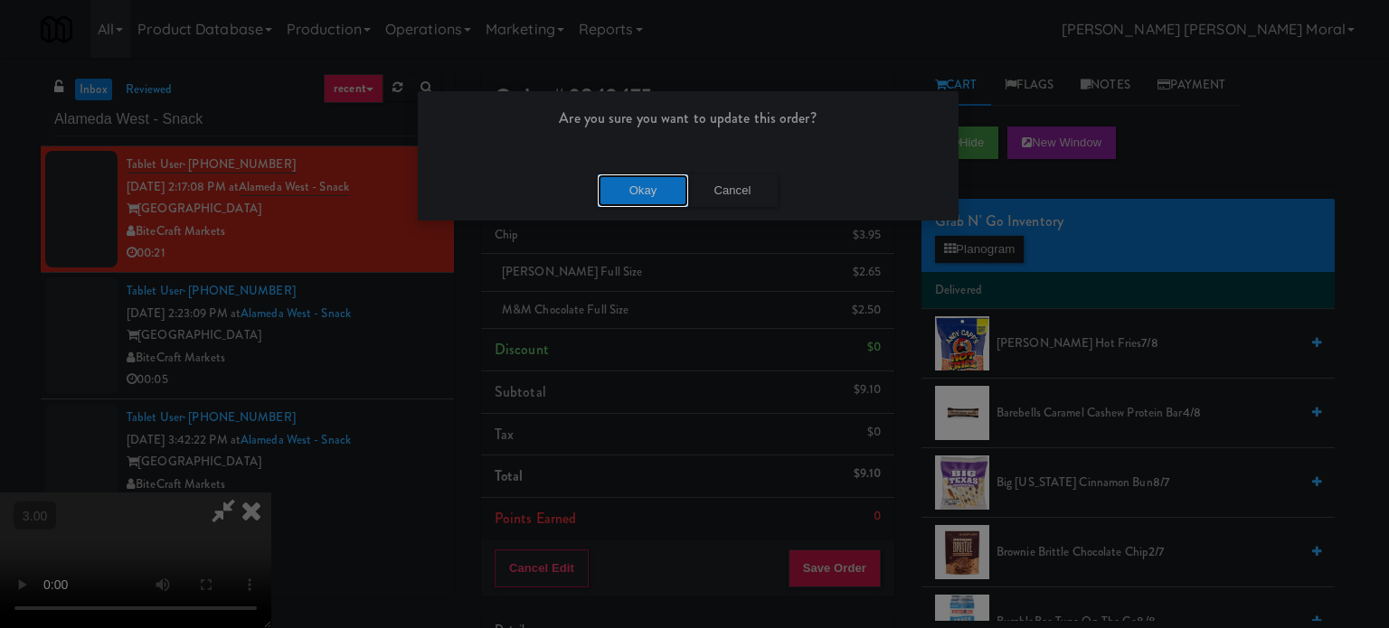
click at [644, 188] on button "Okay" at bounding box center [643, 191] width 90 height 33
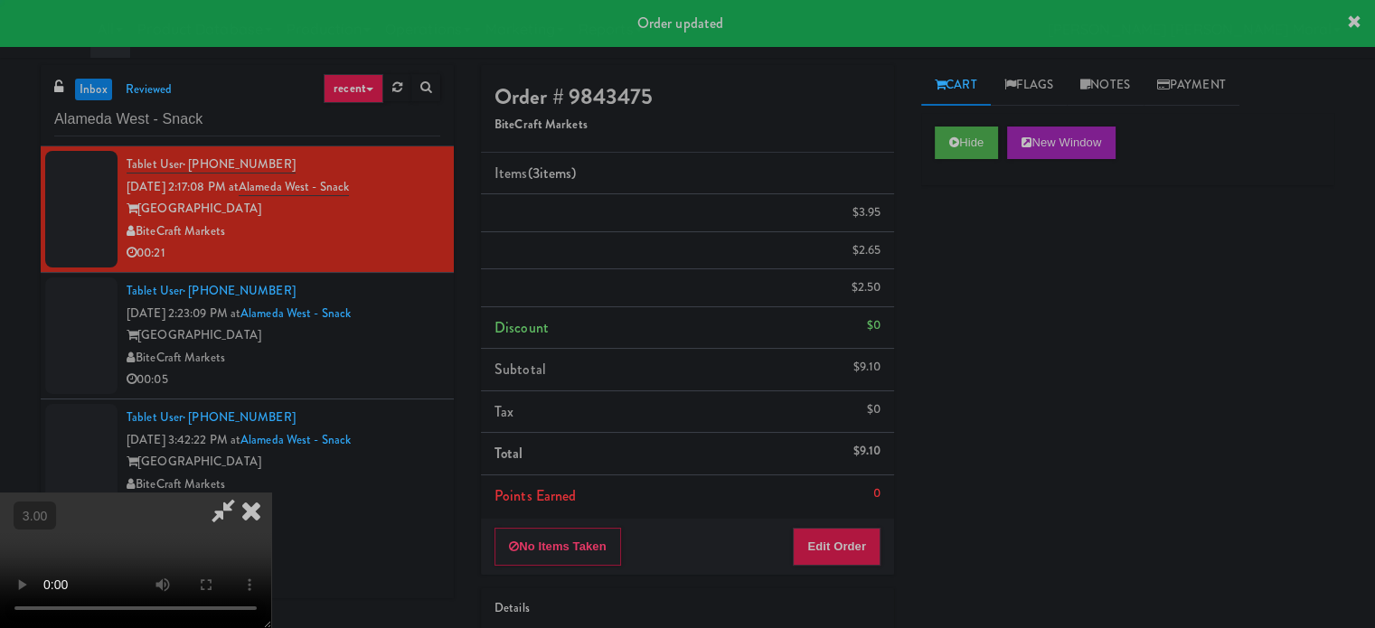
scroll to position [0, 0]
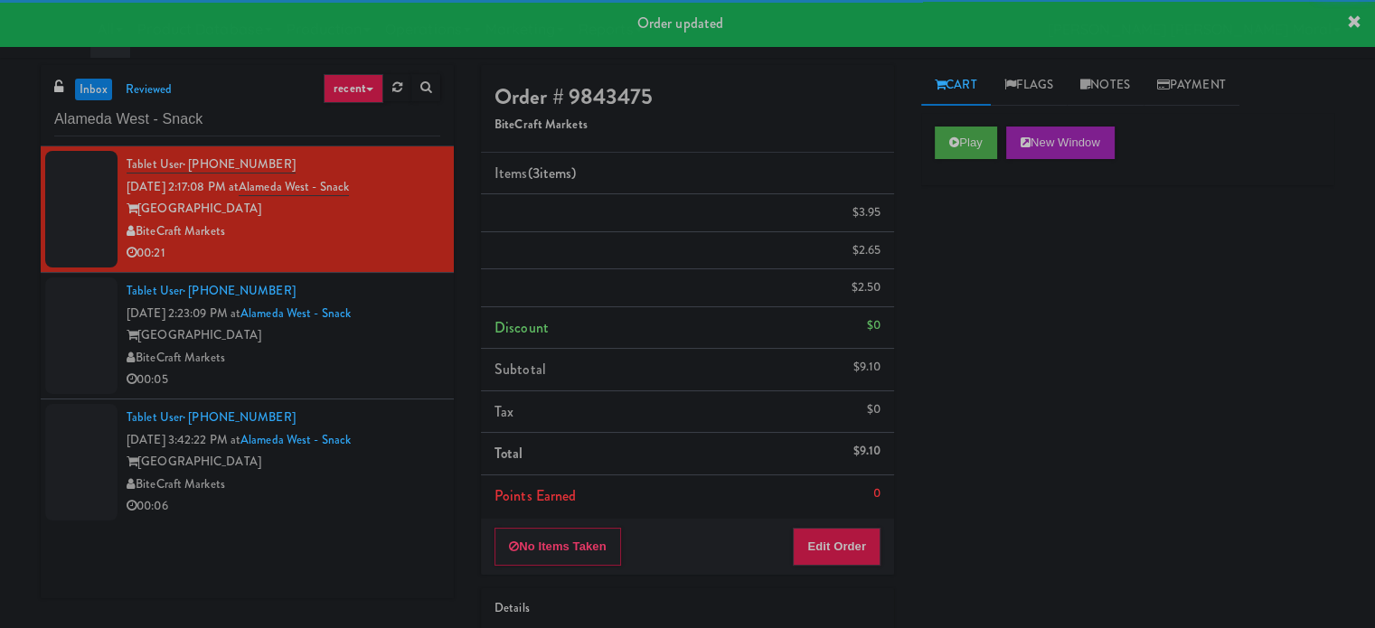
click at [413, 370] on div "BiteCraft Markets" at bounding box center [284, 358] width 314 height 23
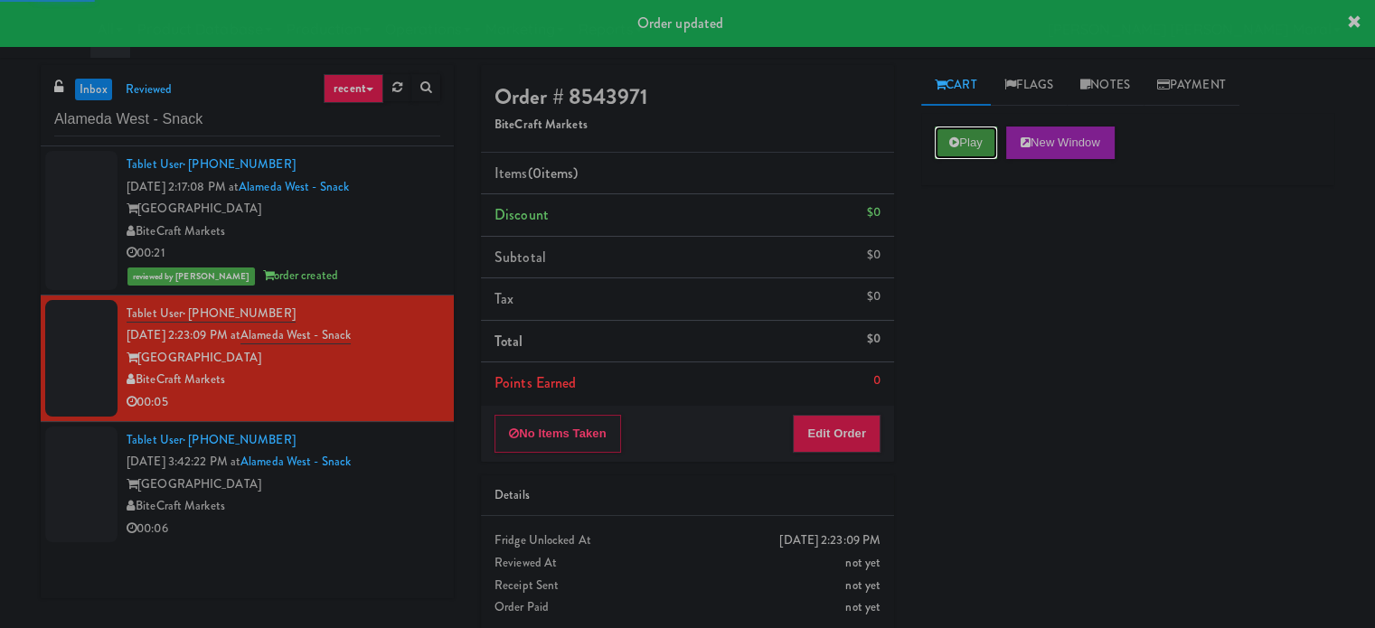
click at [971, 143] on button "Play" at bounding box center [966, 143] width 62 height 33
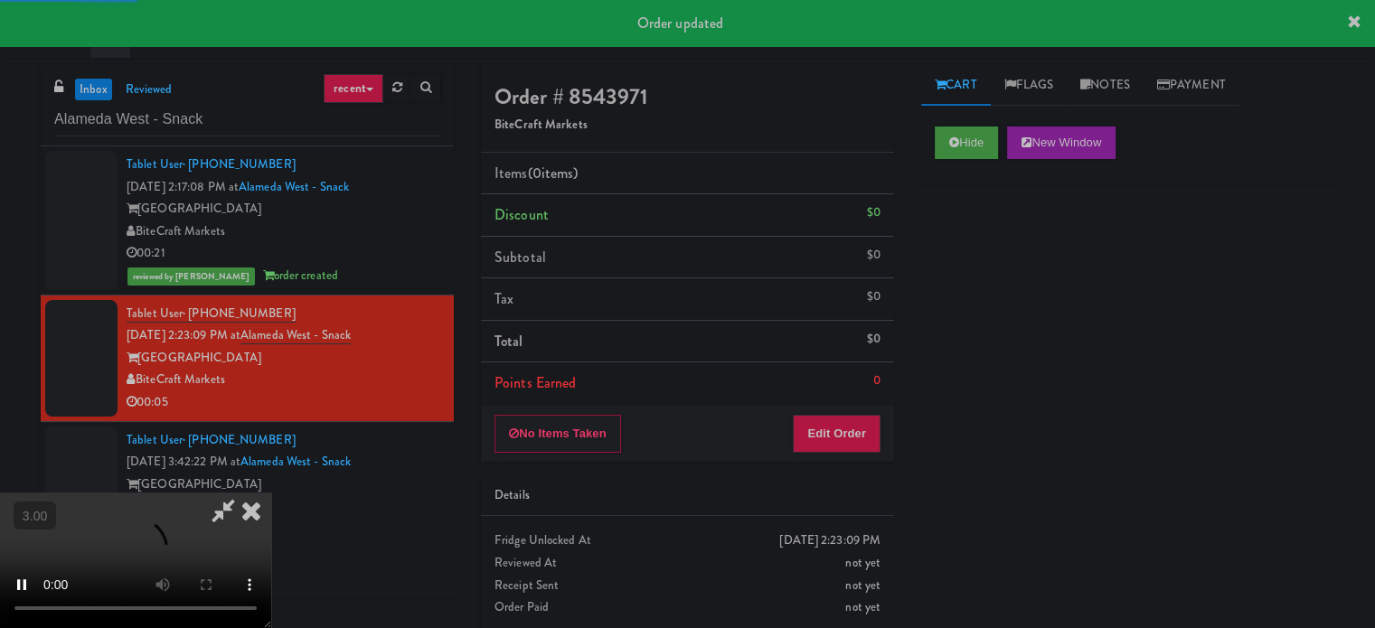
click at [977, 254] on div "Hide New Window Primary Flag Clear Flag if unable to determine what was taken o…" at bounding box center [1127, 452] width 413 height 678
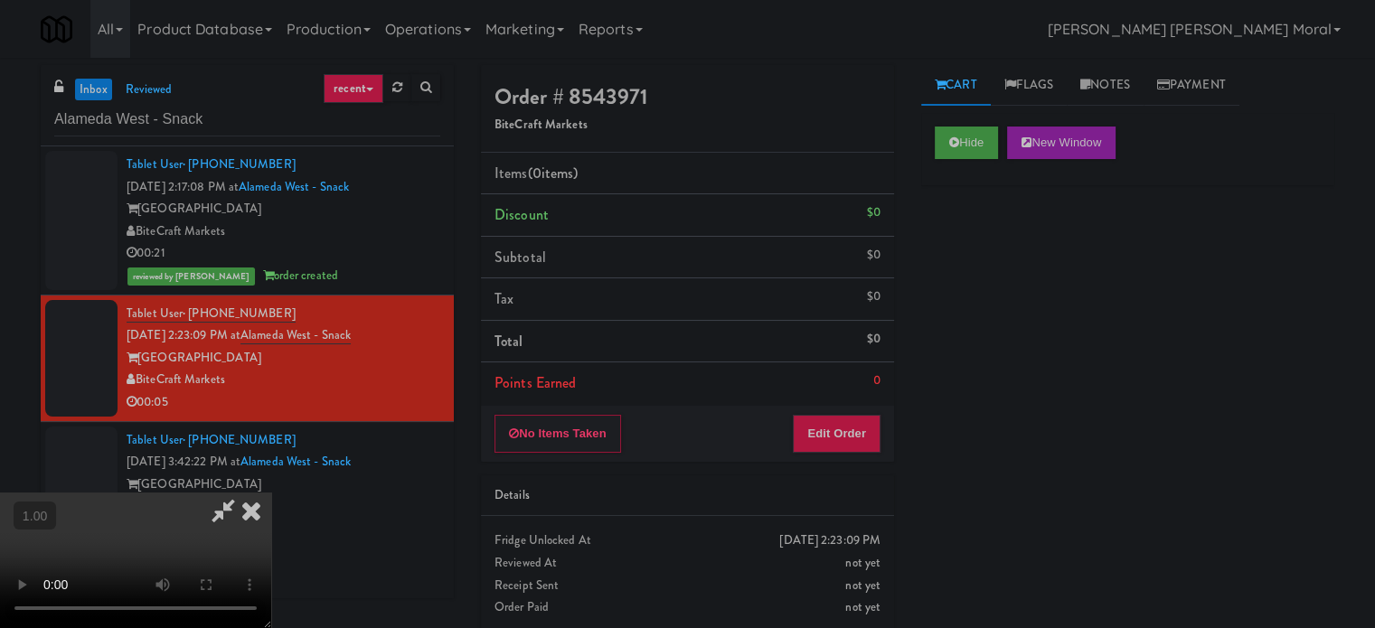
scroll to position [286, 0]
click at [271, 493] on video at bounding box center [135, 561] width 271 height 136
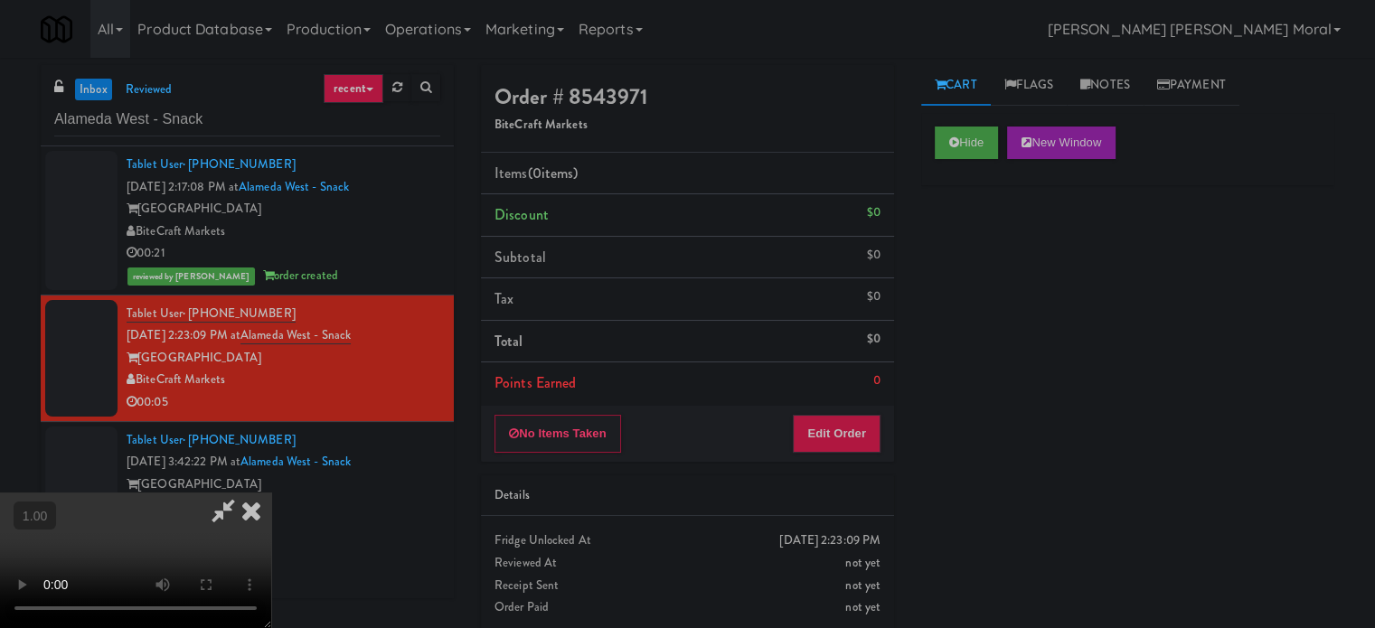
click at [271, 493] on video at bounding box center [135, 561] width 271 height 136
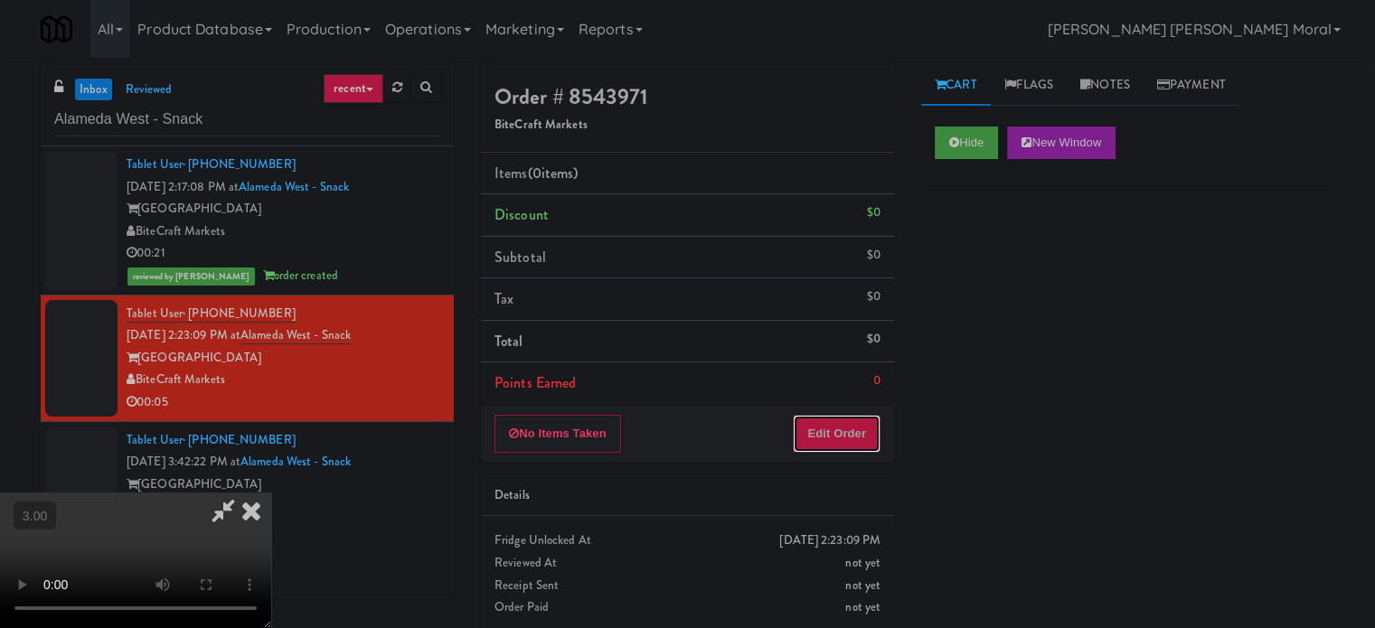
click at [854, 429] on button "Edit Order" at bounding box center [837, 434] width 88 height 38
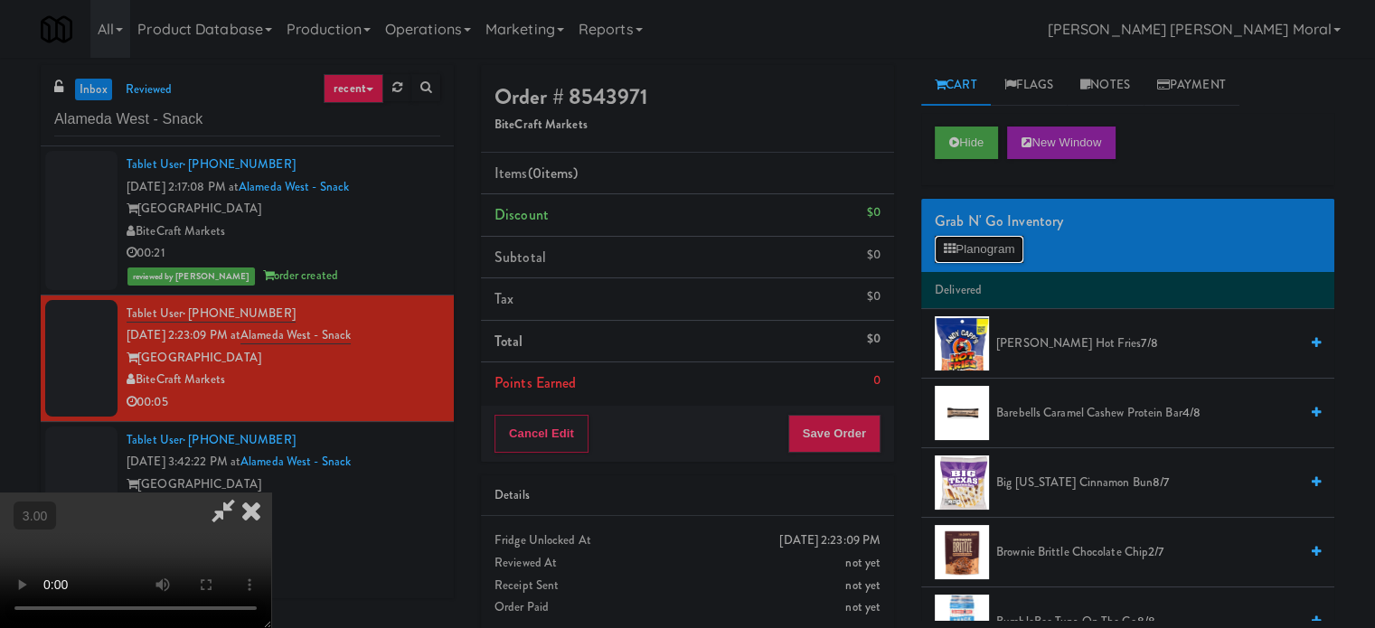
click at [958, 260] on button "Planogram" at bounding box center [979, 249] width 89 height 27
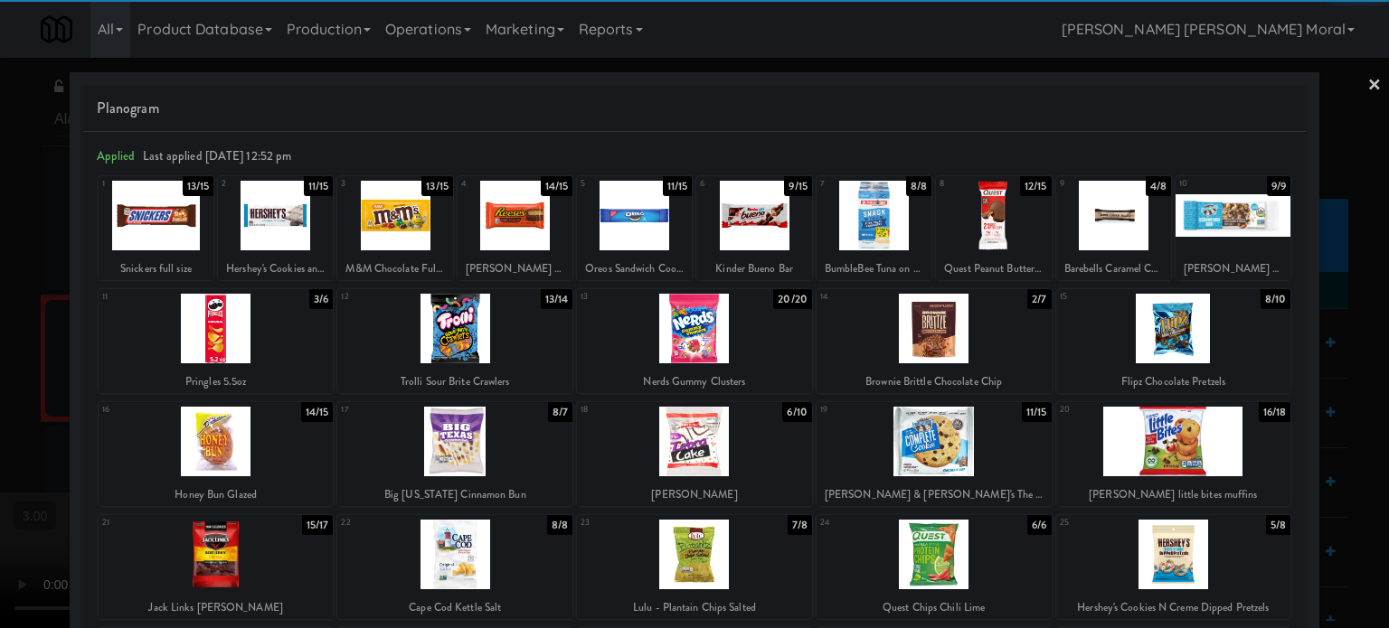
click at [241, 446] on div at bounding box center [216, 442] width 235 height 70
click at [911, 444] on div at bounding box center [933, 442] width 235 height 70
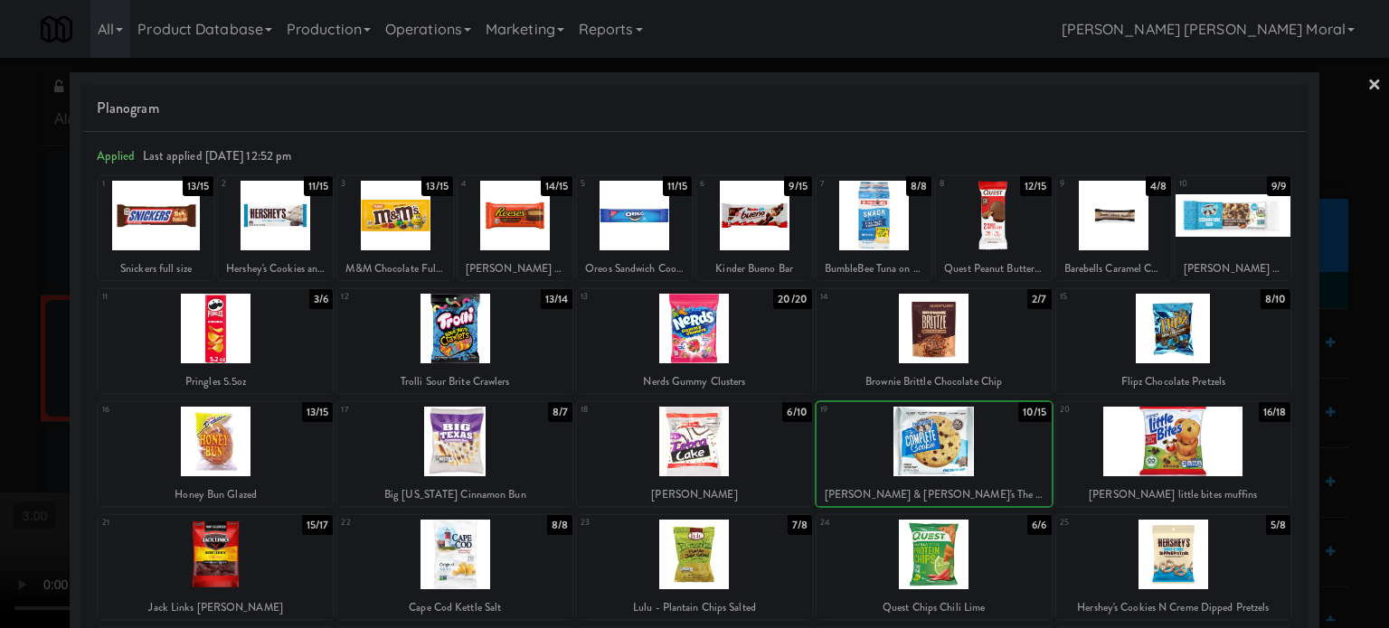
click at [0, 325] on div at bounding box center [694, 314] width 1389 height 628
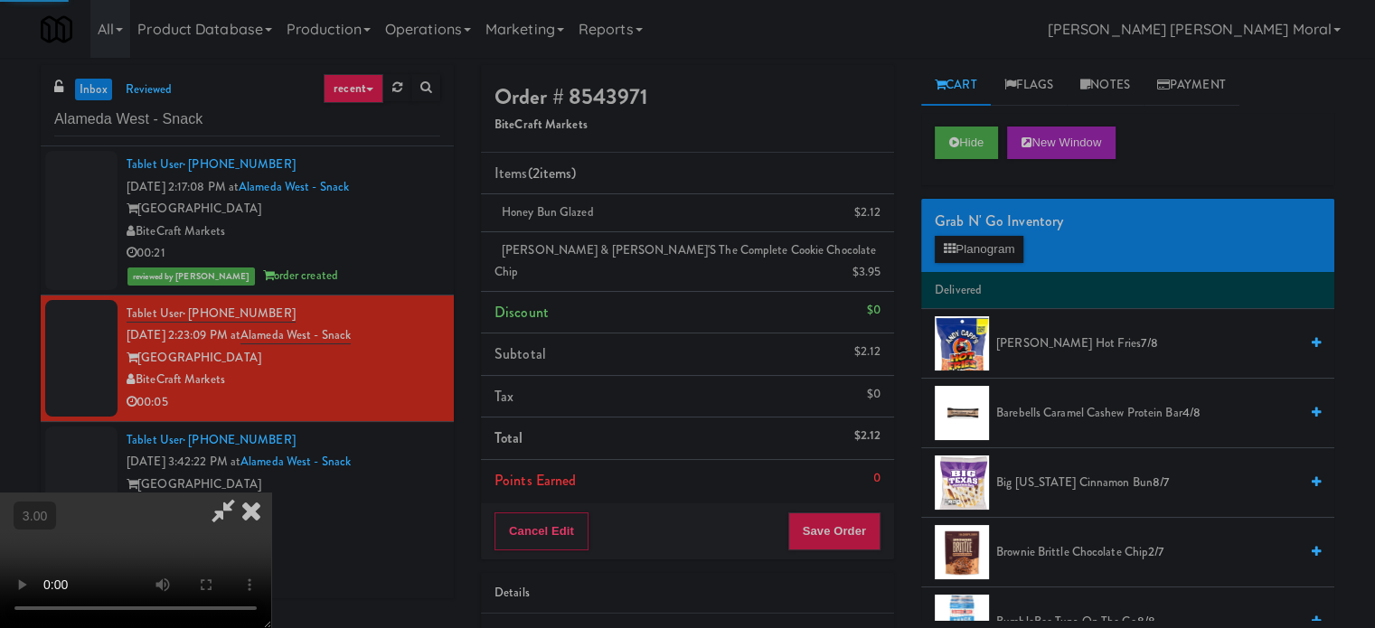
click at [271, 493] on video at bounding box center [135, 561] width 271 height 136
click at [882, 516] on div "Cancel Edit Save Order" at bounding box center [687, 532] width 413 height 56
click at [860, 513] on button "Save Order" at bounding box center [834, 532] width 92 height 38
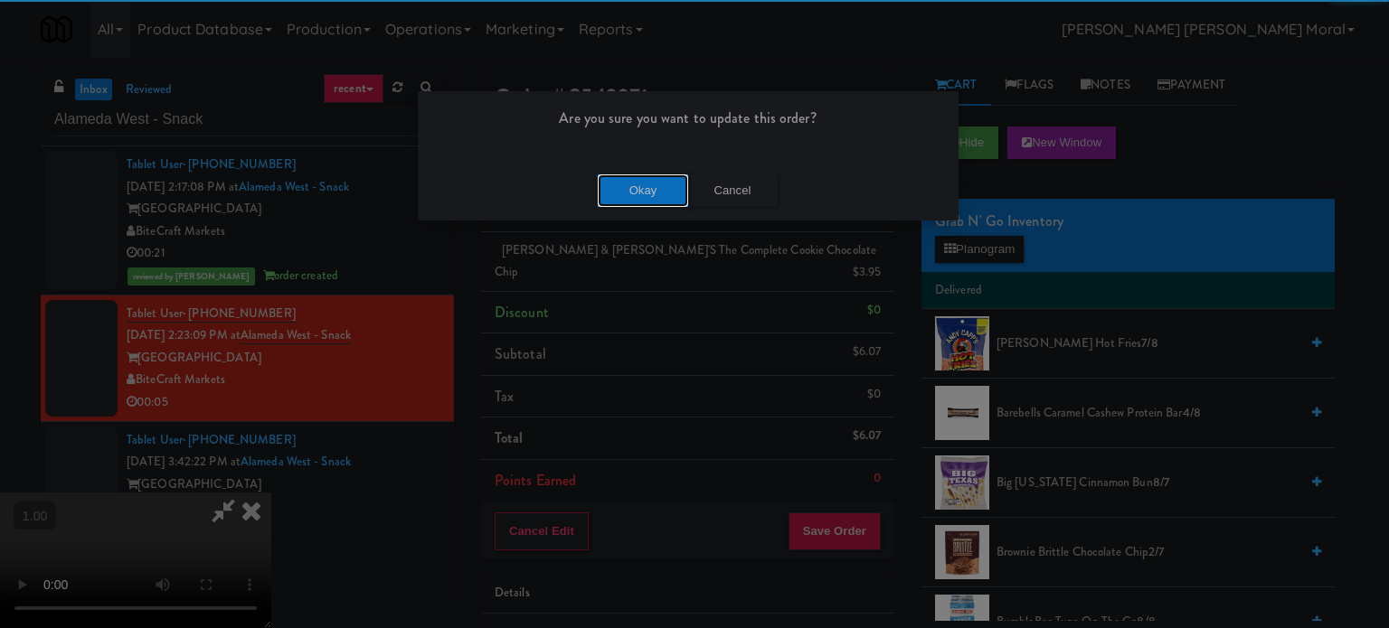
click at [628, 202] on button "Okay" at bounding box center [643, 191] width 90 height 33
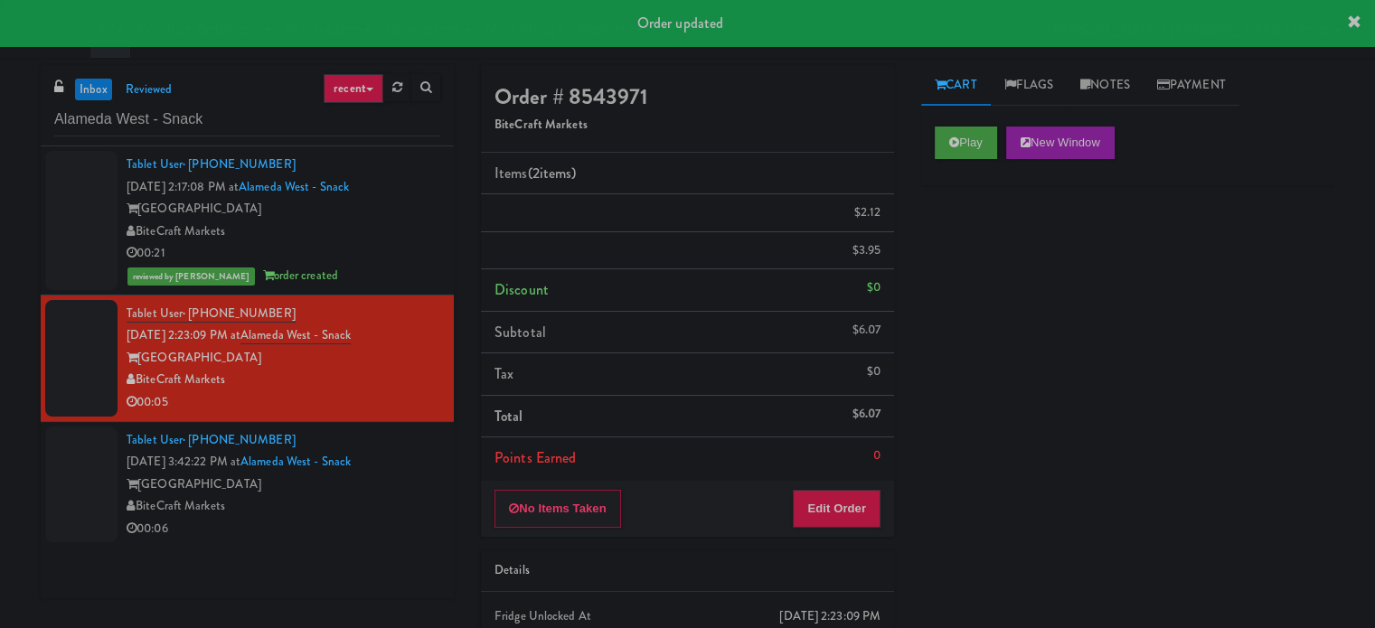
scroll to position [0, 0]
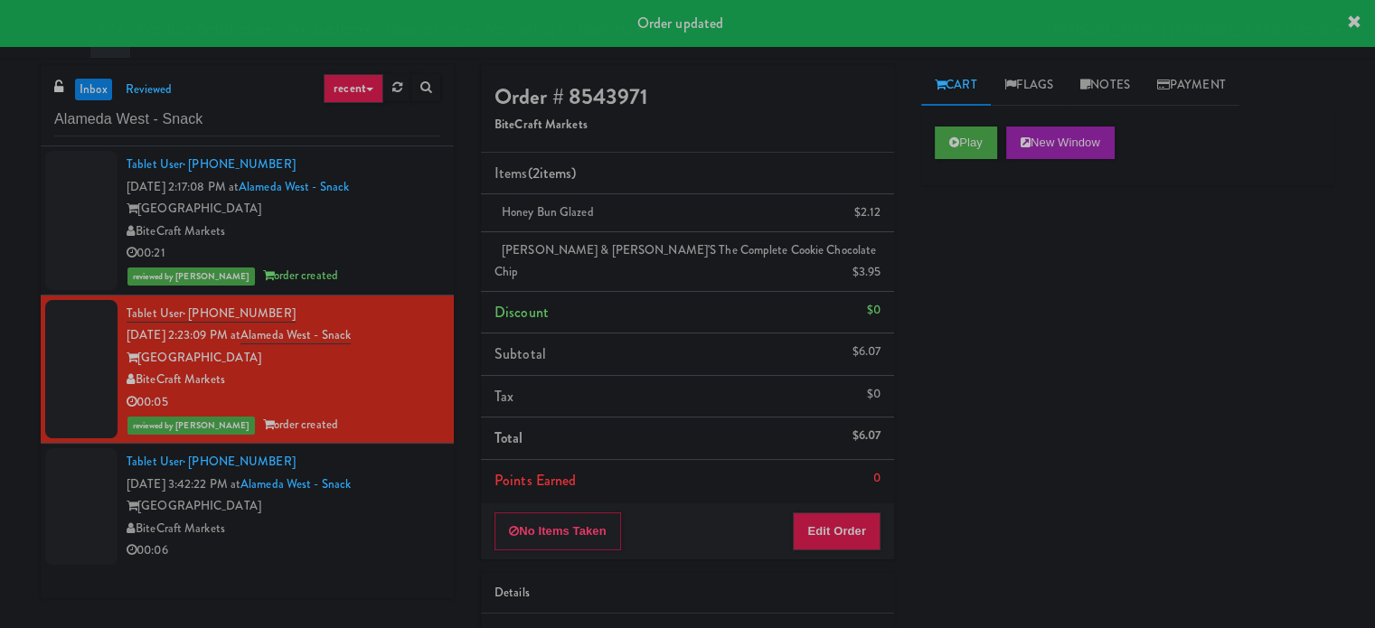
click at [405, 524] on div "BiteCraft Markets" at bounding box center [284, 529] width 314 height 23
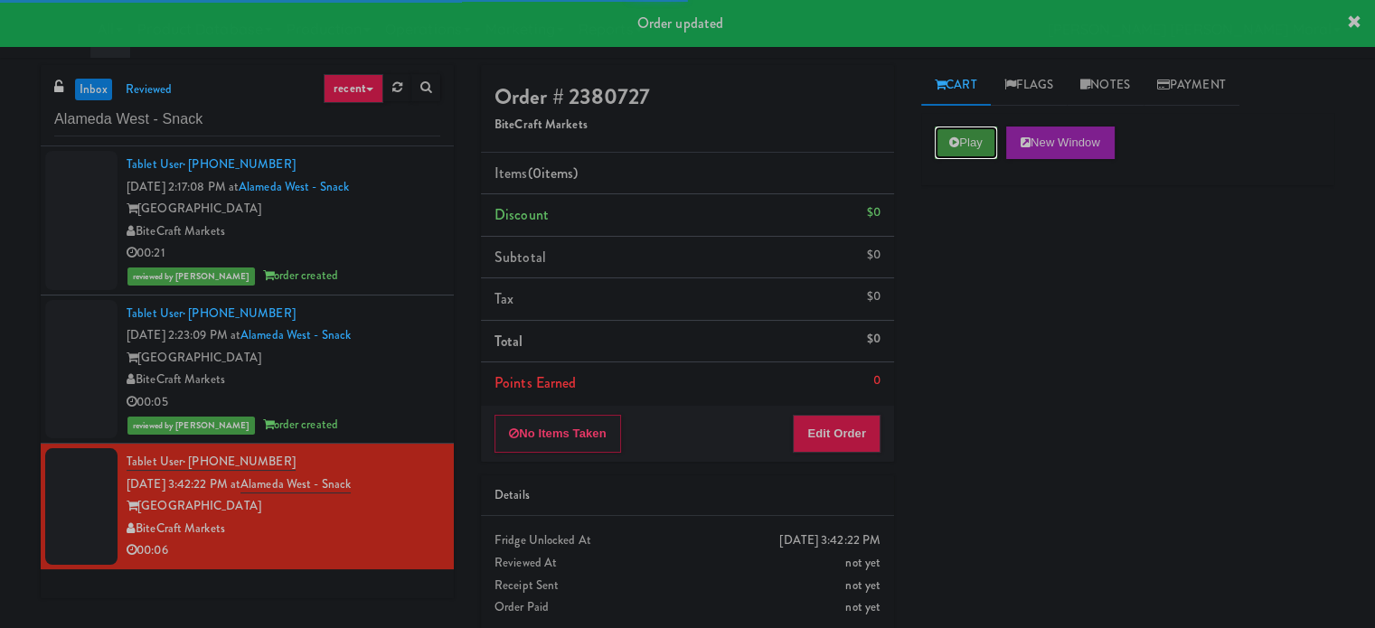
click at [962, 146] on button "Play" at bounding box center [966, 143] width 62 height 33
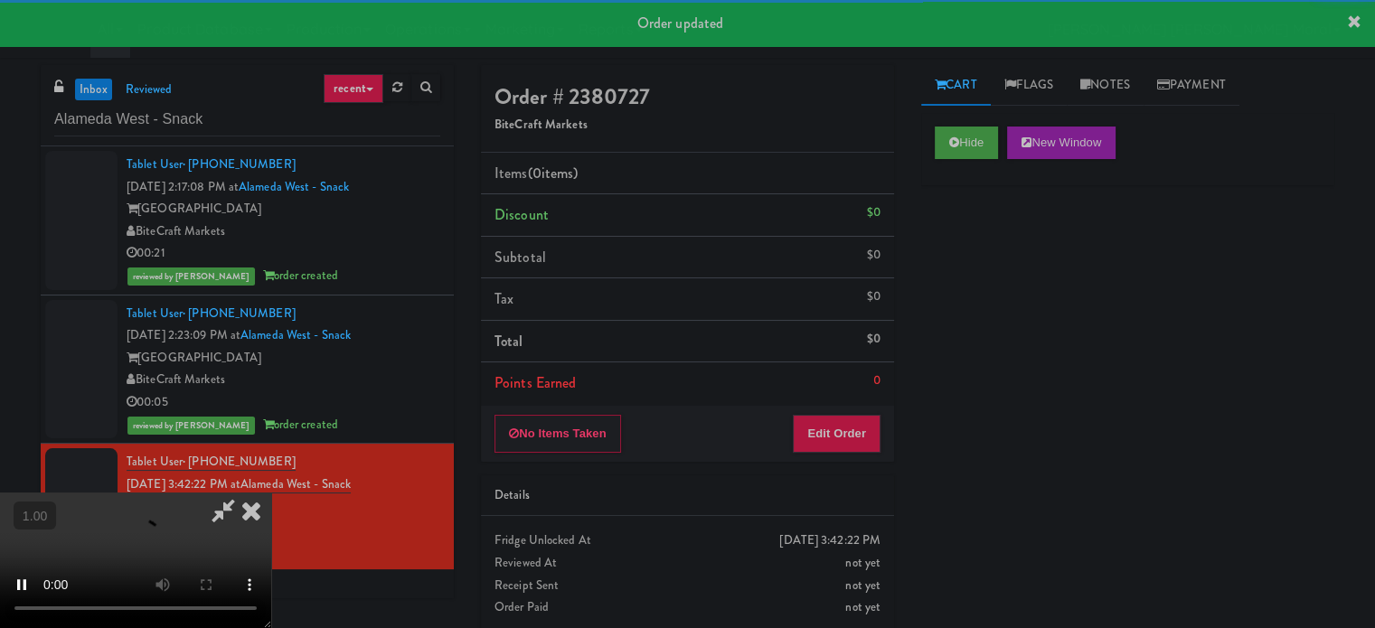
click at [966, 325] on div "Hide New Window Primary Flag Clear Flag if unable to determine what was taken o…" at bounding box center [1127, 452] width 413 height 678
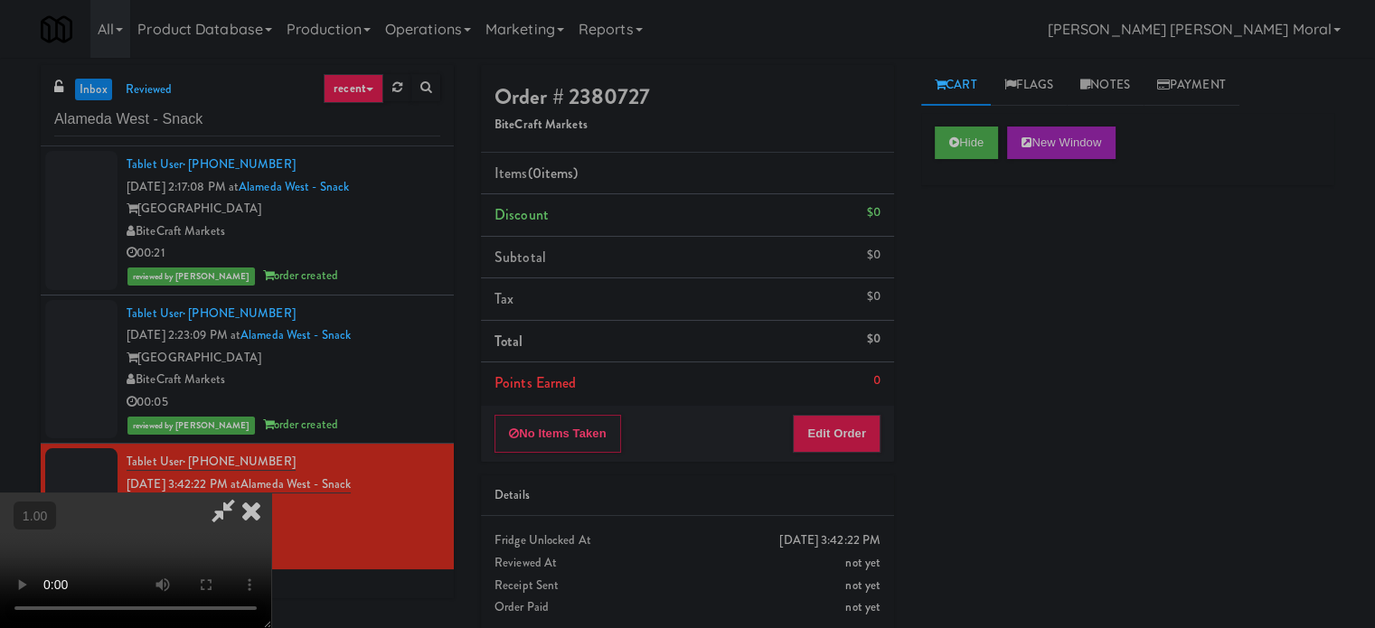
drag, startPoint x: 950, startPoint y: 347, endPoint x: 911, endPoint y: 357, distance: 40.1
click at [950, 347] on div "Hide New Window Primary Flag Clear Flag if unable to determine what was taken o…" at bounding box center [1127, 452] width 413 height 678
click at [879, 416] on button "Edit Order" at bounding box center [837, 434] width 88 height 38
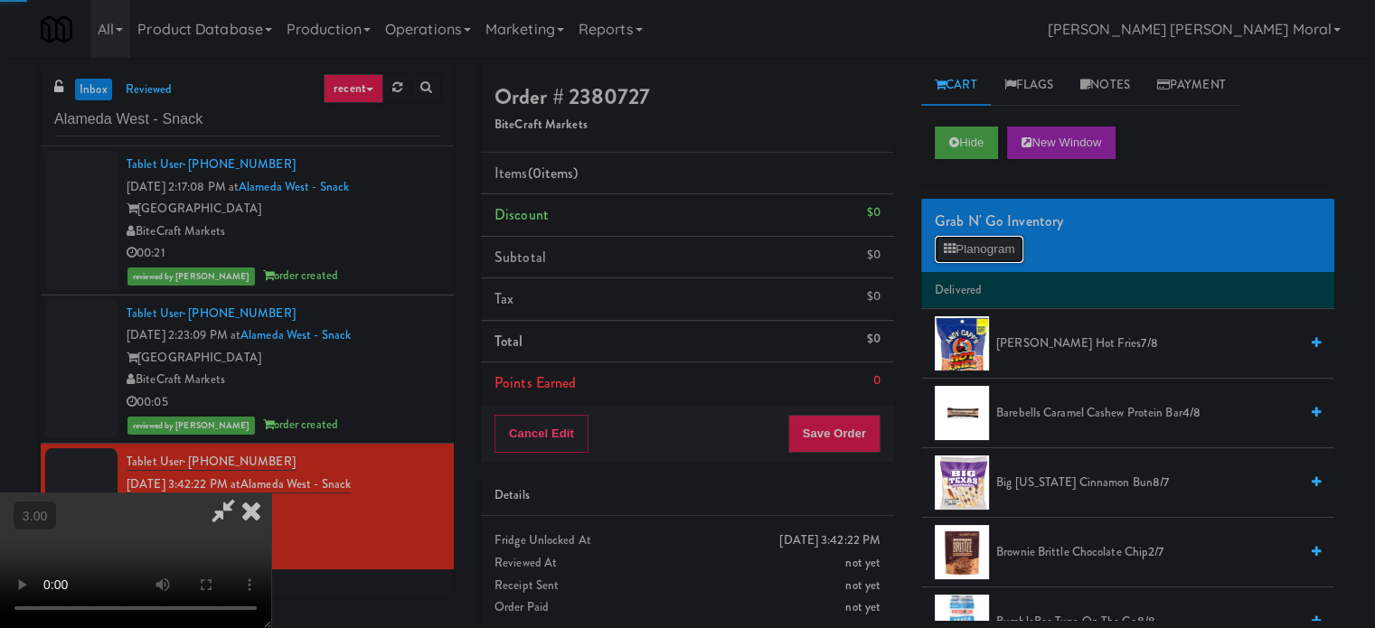
click at [973, 238] on button "Planogram" at bounding box center [979, 249] width 89 height 27
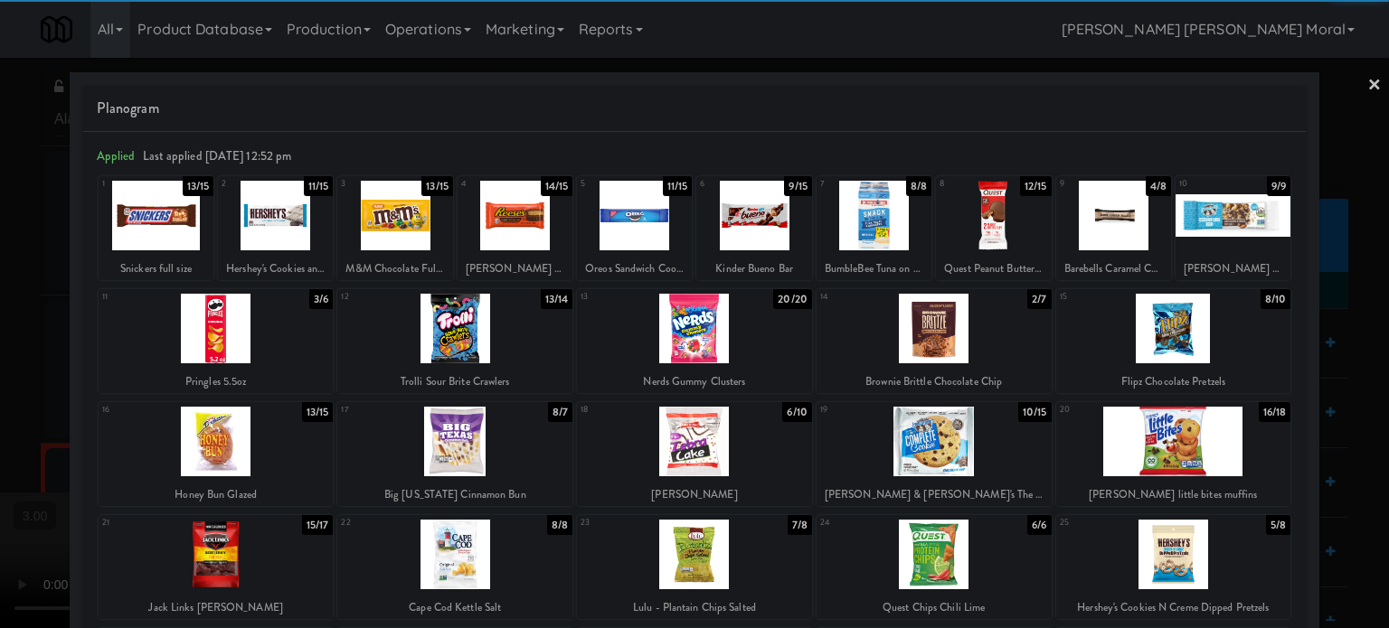
click at [1104, 208] on div at bounding box center [1113, 216] width 115 height 70
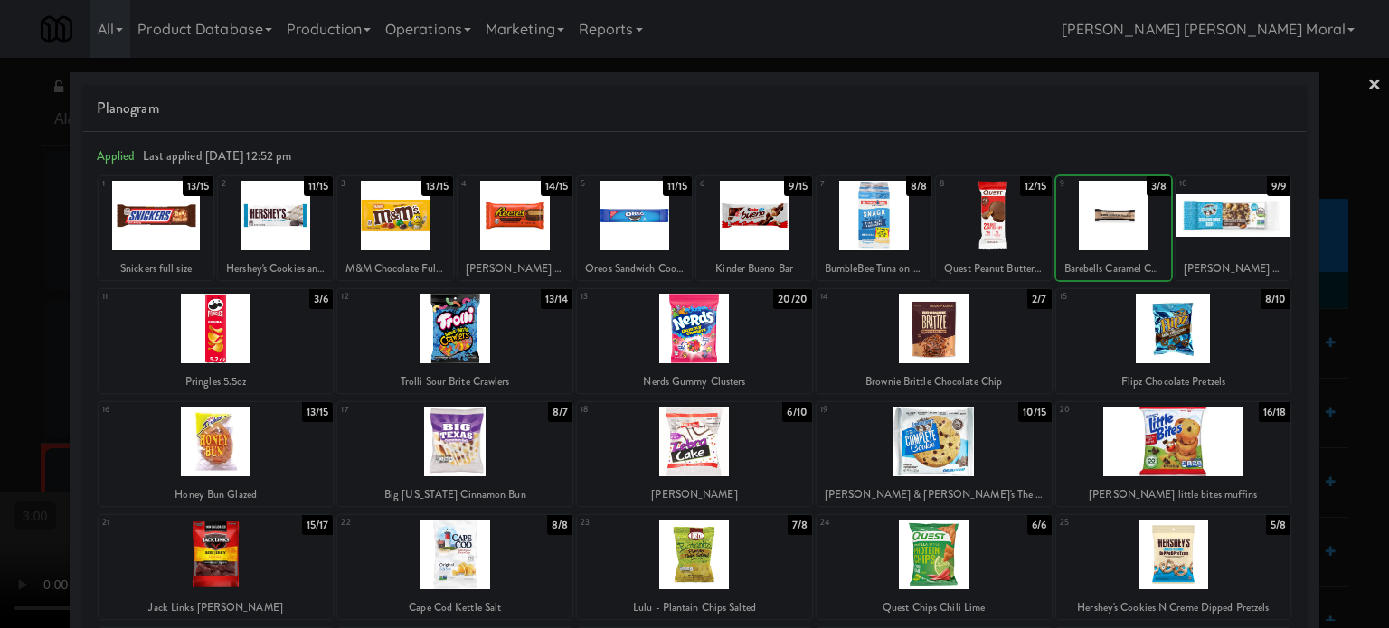
drag, startPoint x: 0, startPoint y: 318, endPoint x: 445, endPoint y: 348, distance: 445.8
click at [1, 319] on div at bounding box center [694, 314] width 1389 height 628
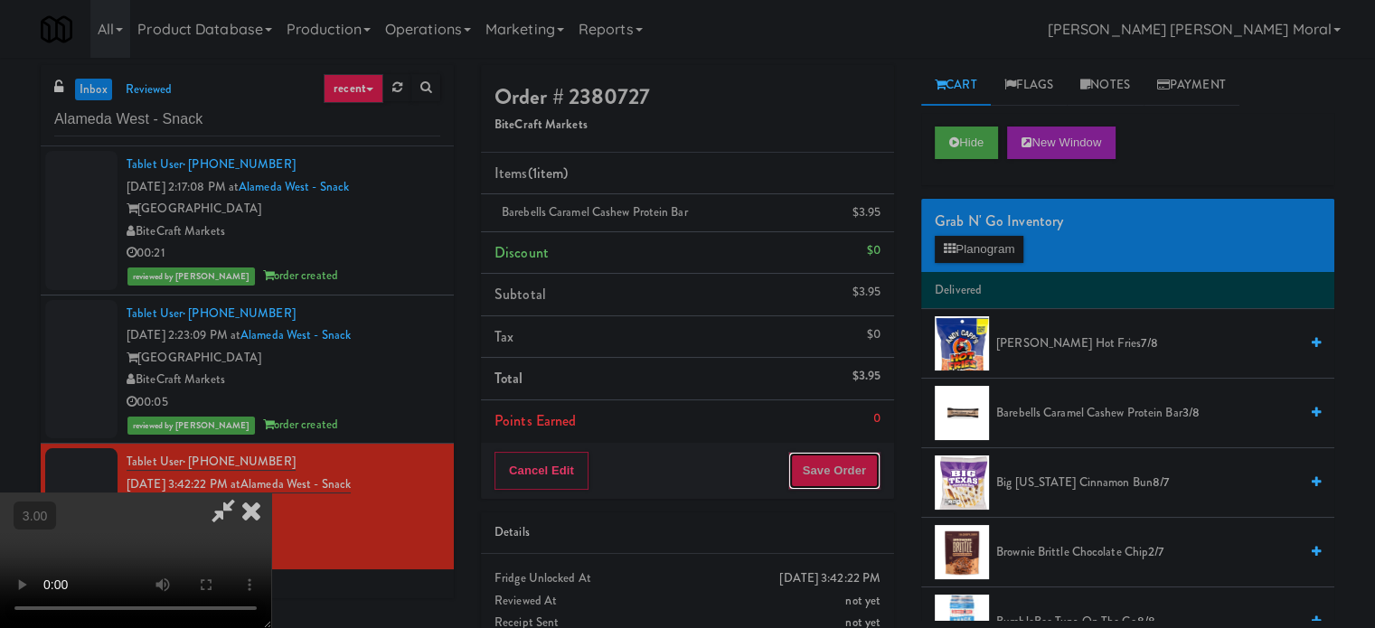
click at [864, 458] on button "Save Order" at bounding box center [834, 471] width 92 height 38
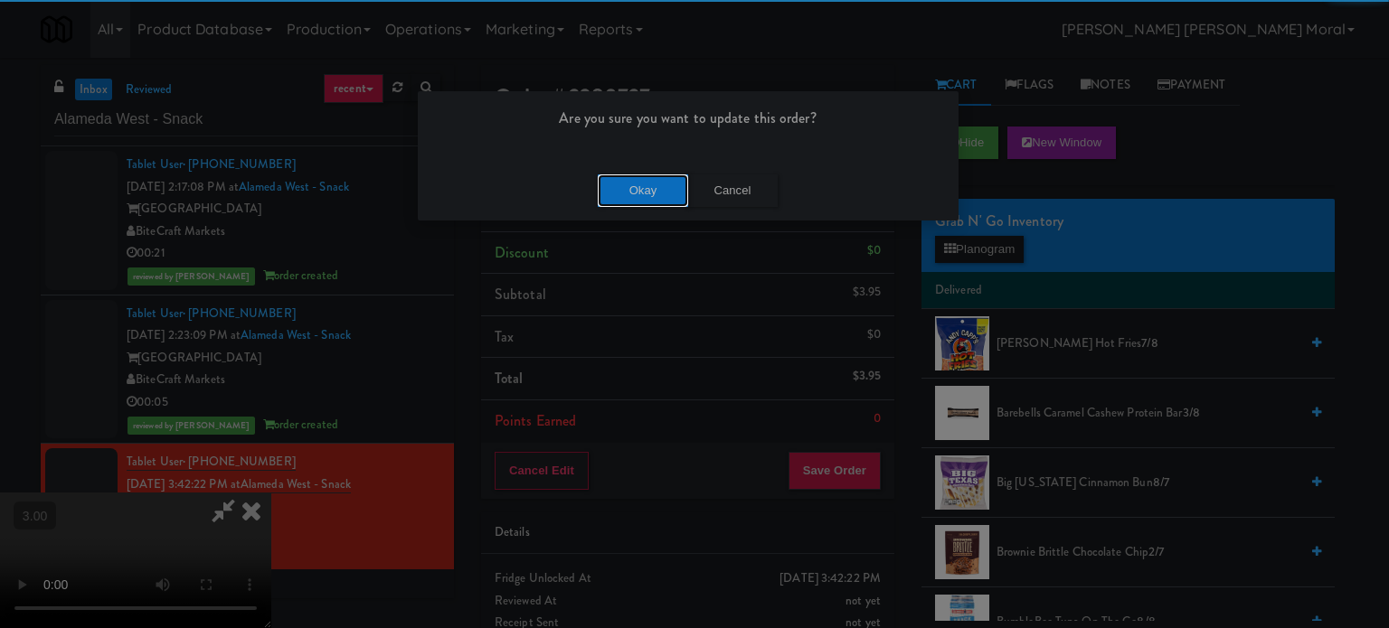
click at [659, 184] on button "Okay" at bounding box center [643, 191] width 90 height 33
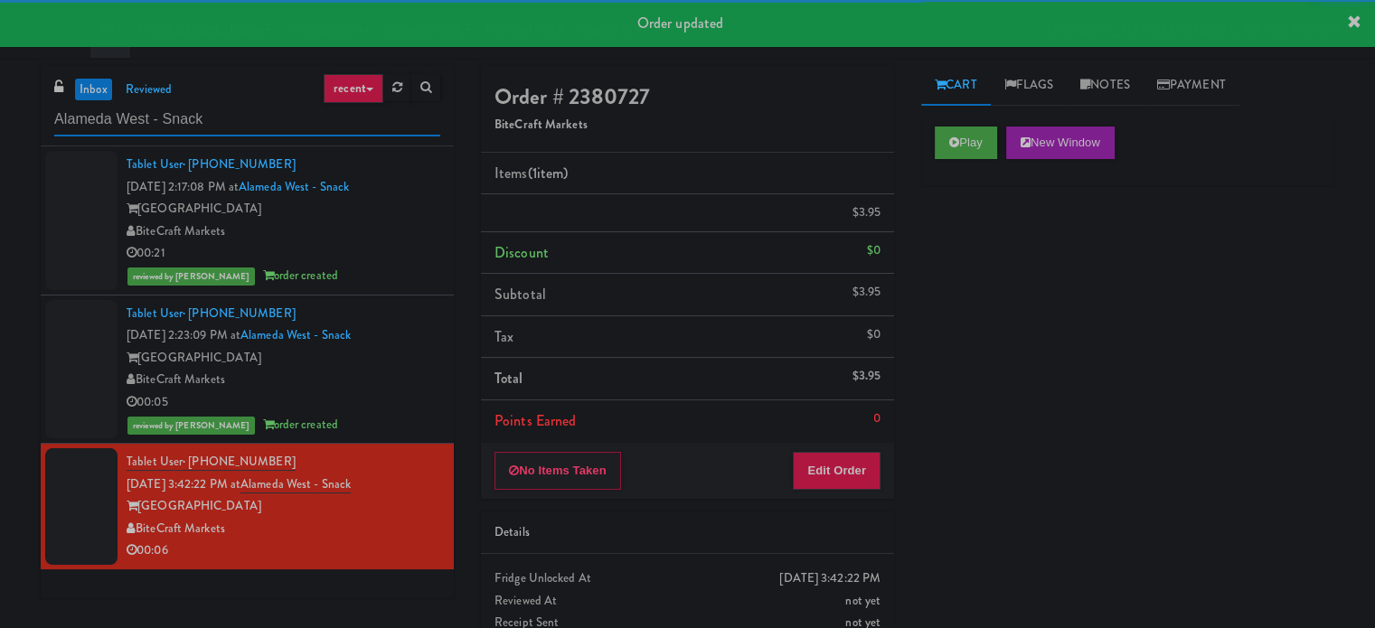
click at [239, 106] on input "Alameda West - Snack" at bounding box center [247, 119] width 386 height 33
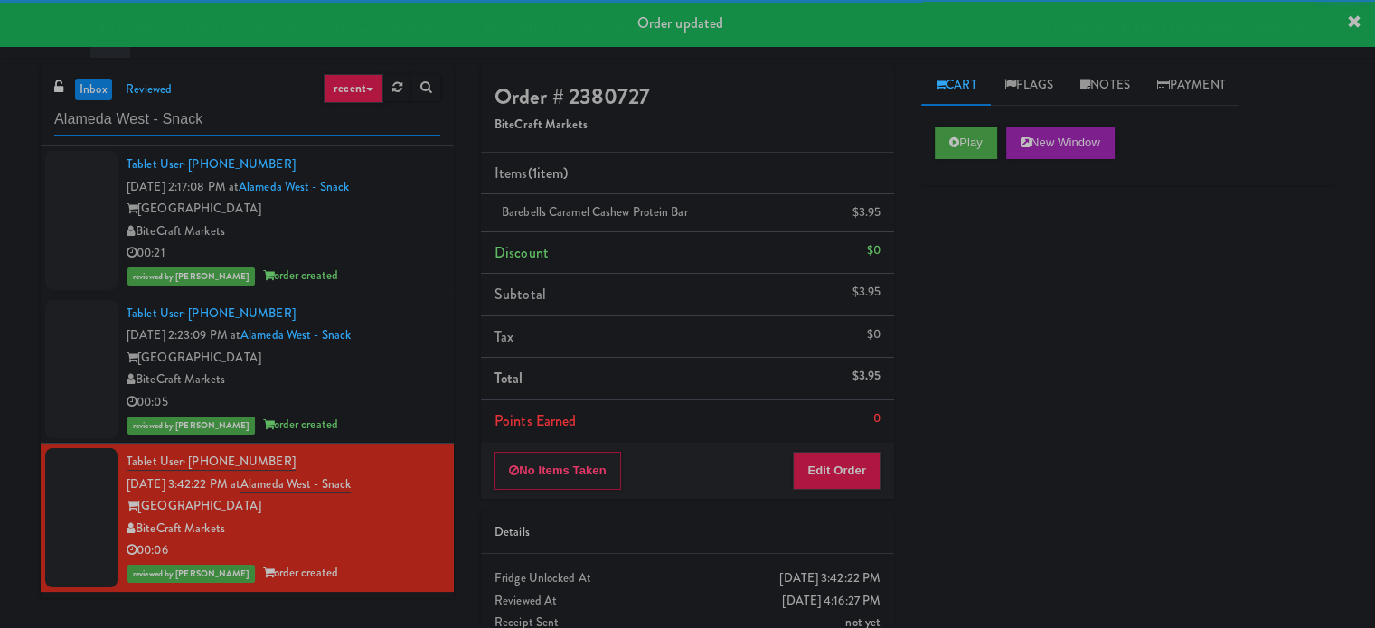
click at [239, 106] on input "Alameda West - Snack" at bounding box center [247, 119] width 386 height 33
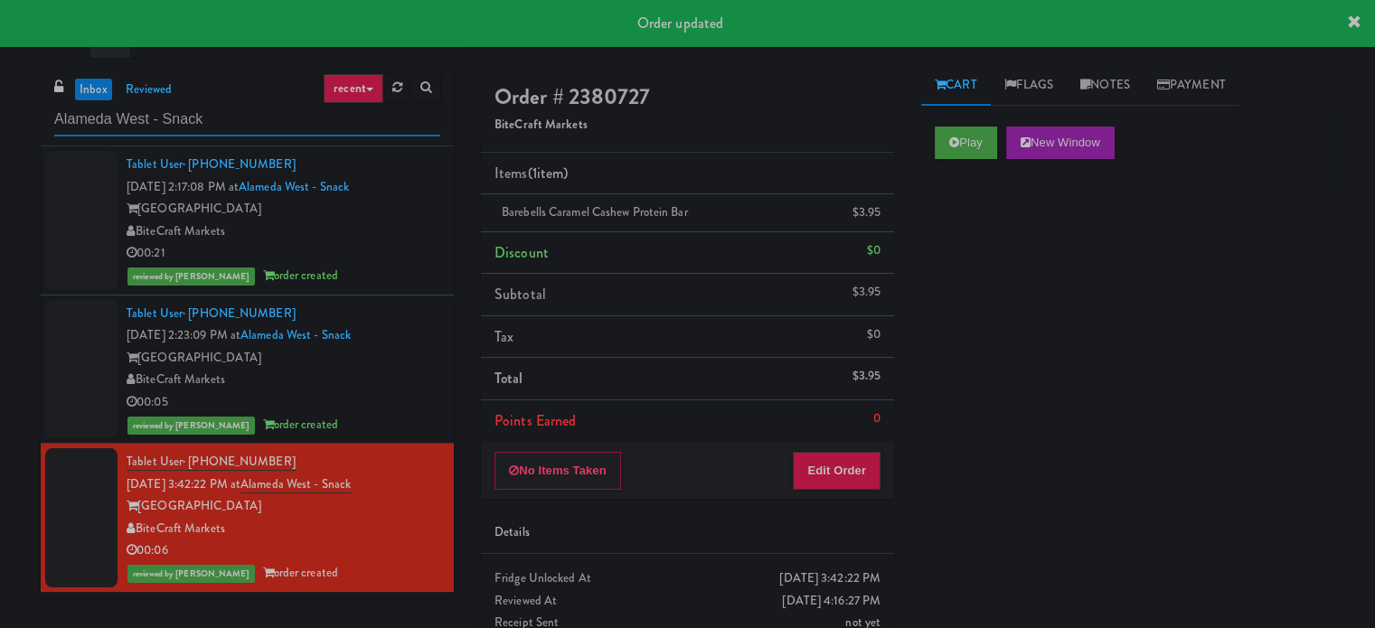
paste input "[PERSON_NAME] - Cooler - Left"
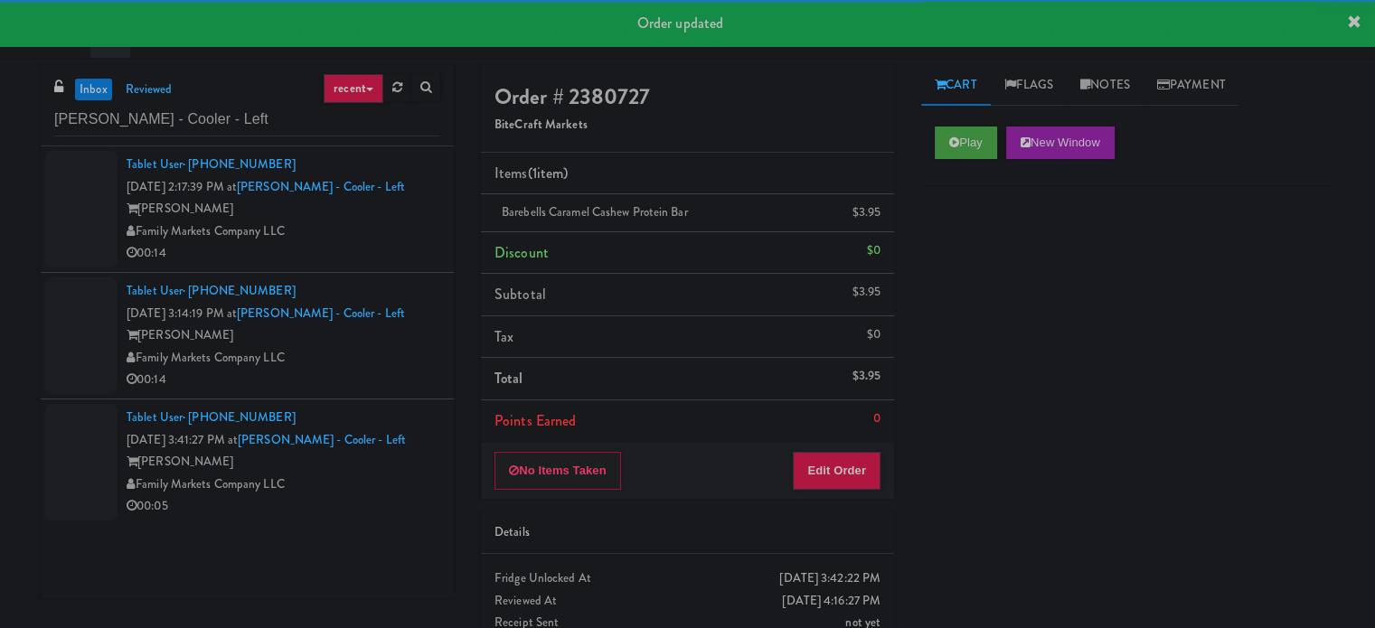
click at [360, 236] on div "Family Markets Company LLC" at bounding box center [284, 232] width 314 height 23
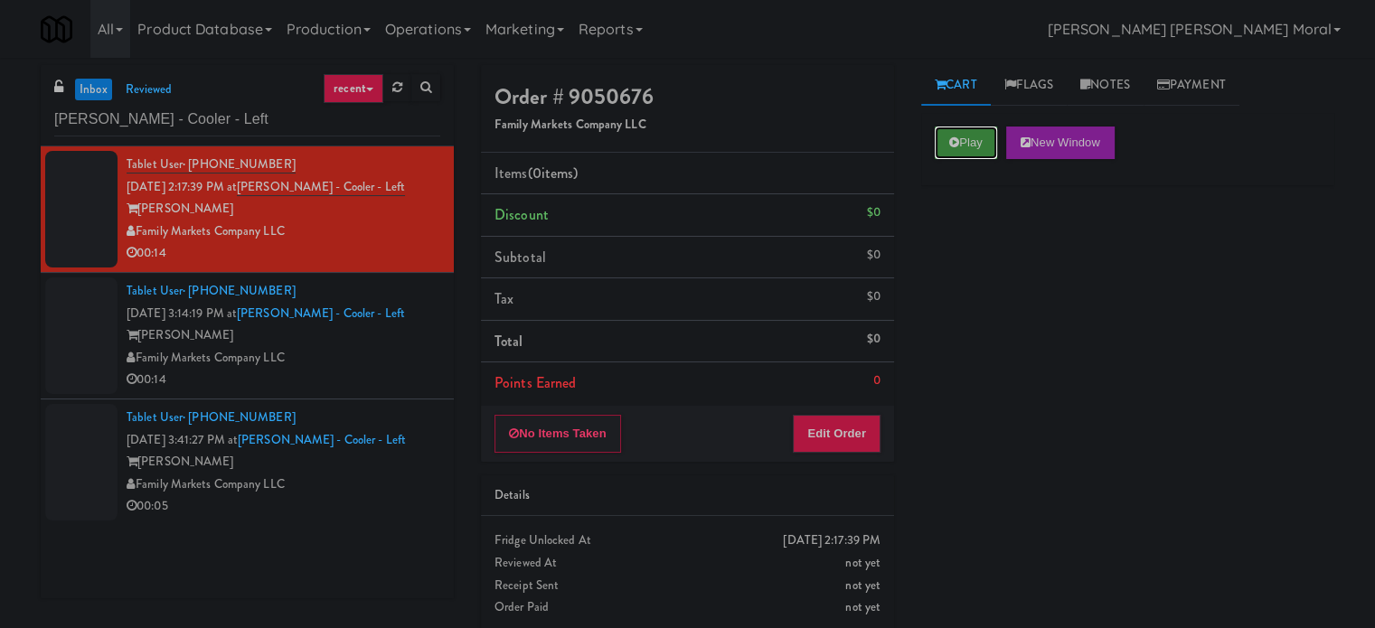
click at [942, 150] on button "Play" at bounding box center [966, 143] width 62 height 33
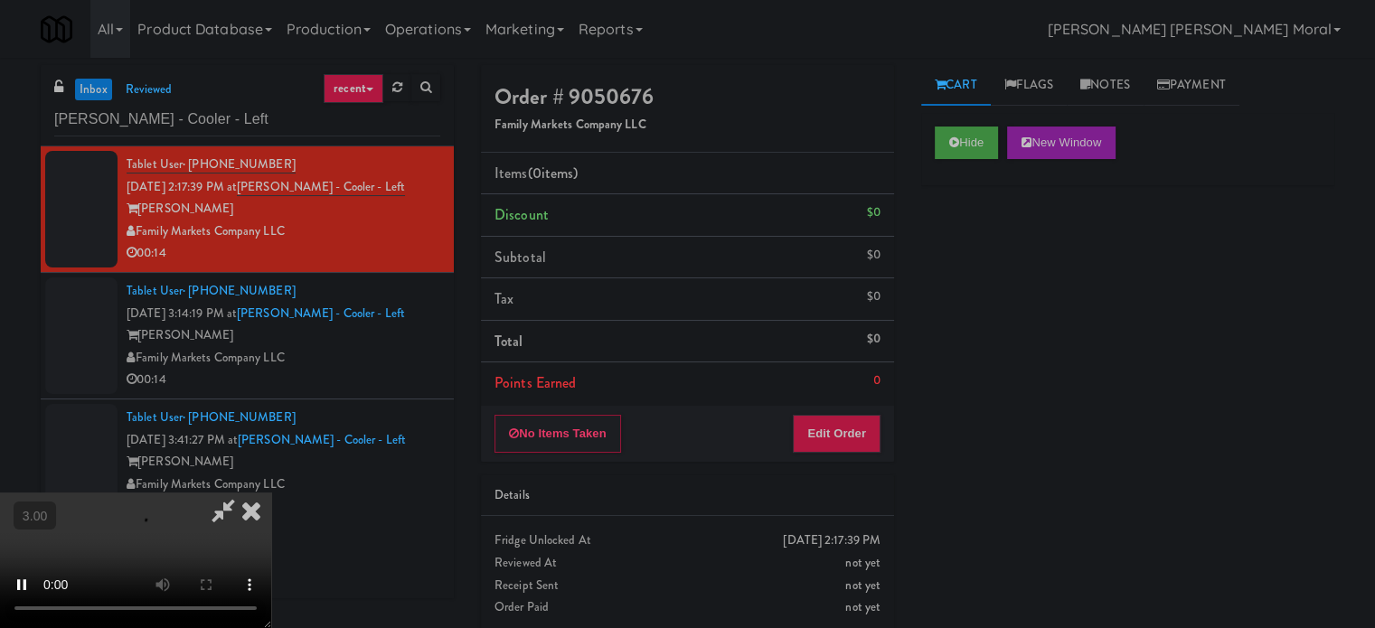
click at [967, 269] on div "Hide New Window Primary Flag Clear Flag if unable to determine what was taken o…" at bounding box center [1127, 452] width 413 height 678
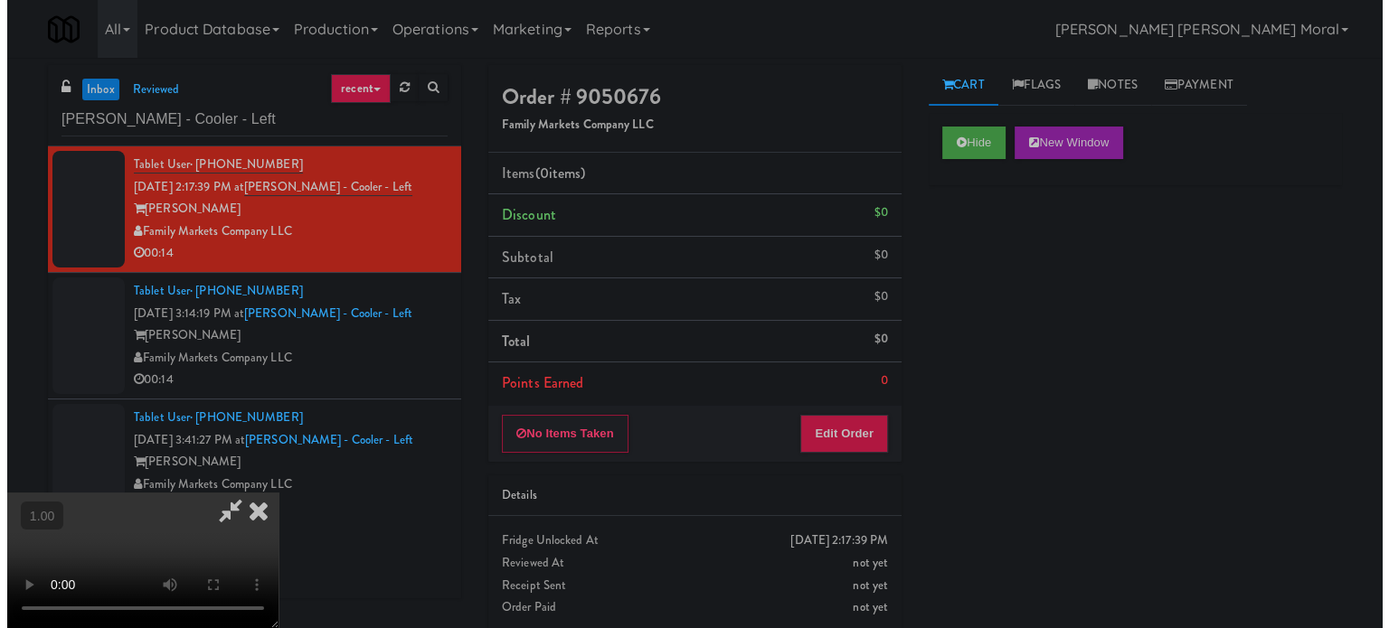
scroll to position [90, 0]
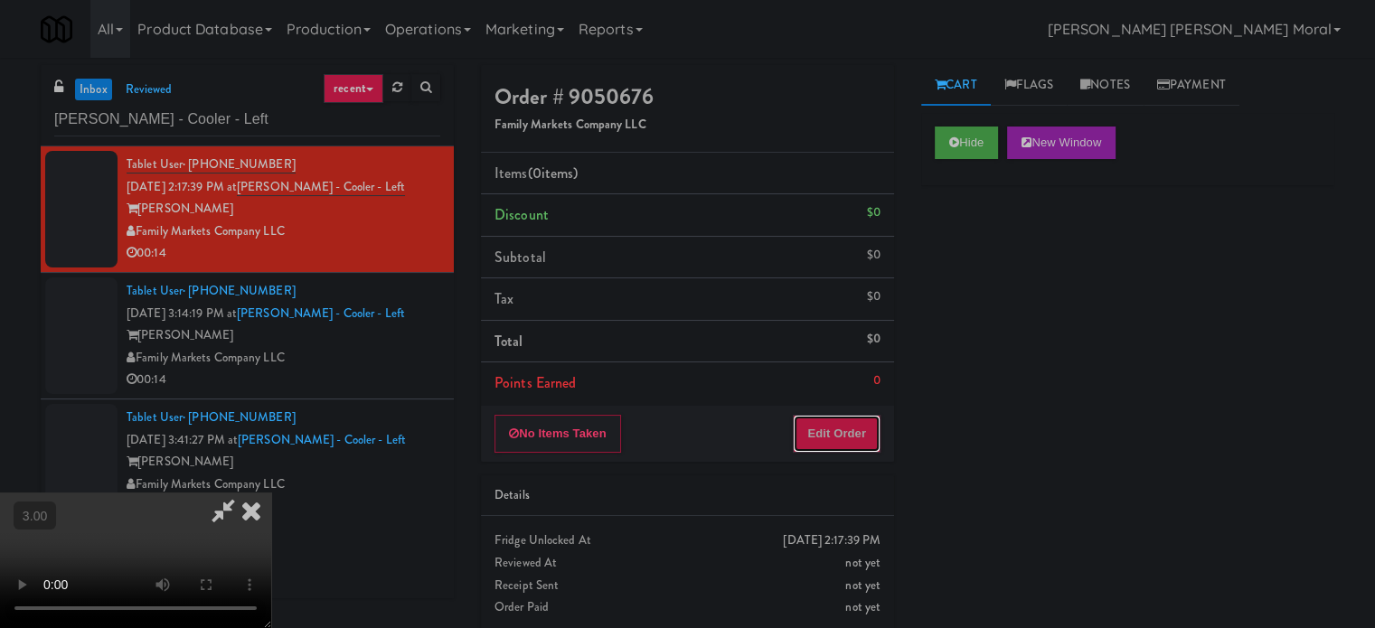
click at [877, 415] on button "Edit Order" at bounding box center [837, 434] width 88 height 38
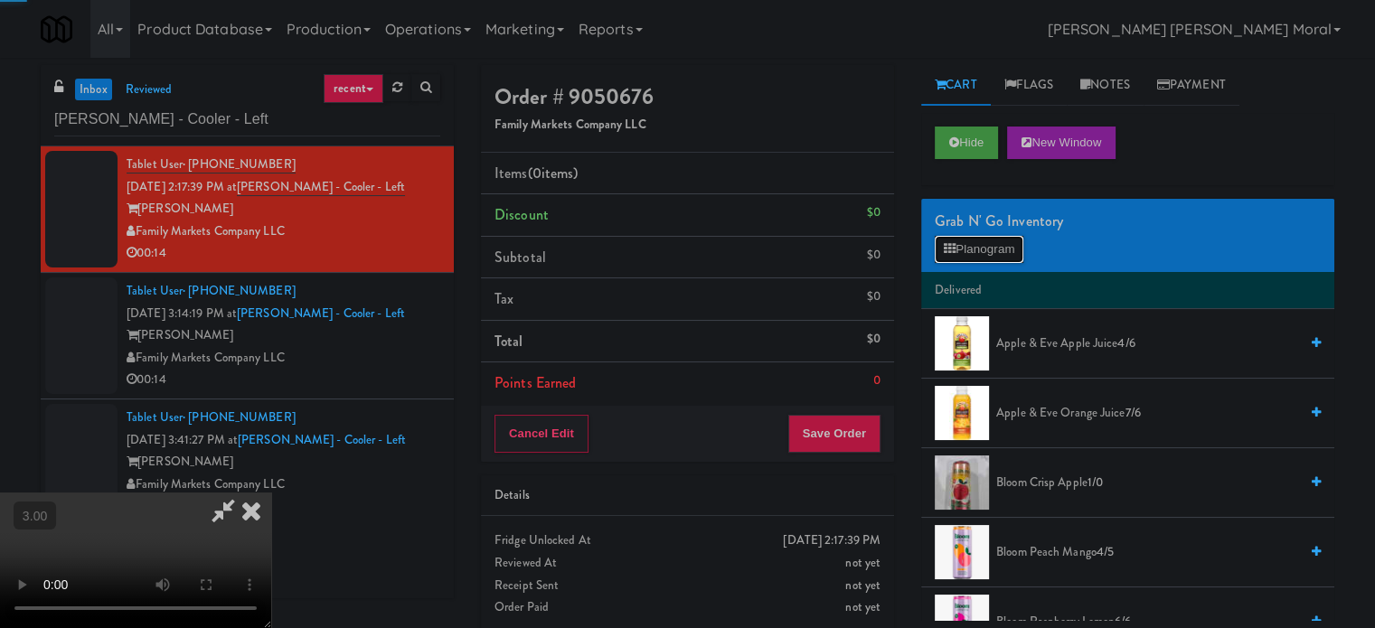
click at [974, 244] on button "Planogram" at bounding box center [979, 249] width 89 height 27
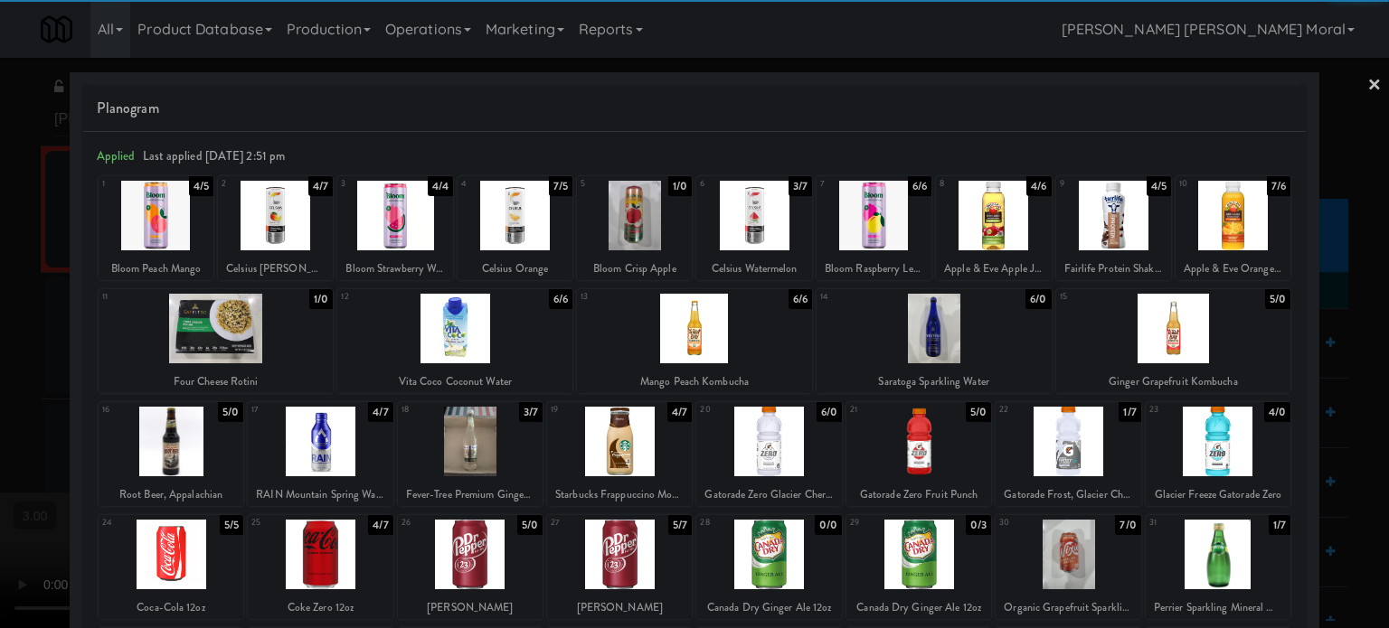
click at [502, 336] on div at bounding box center [454, 329] width 235 height 70
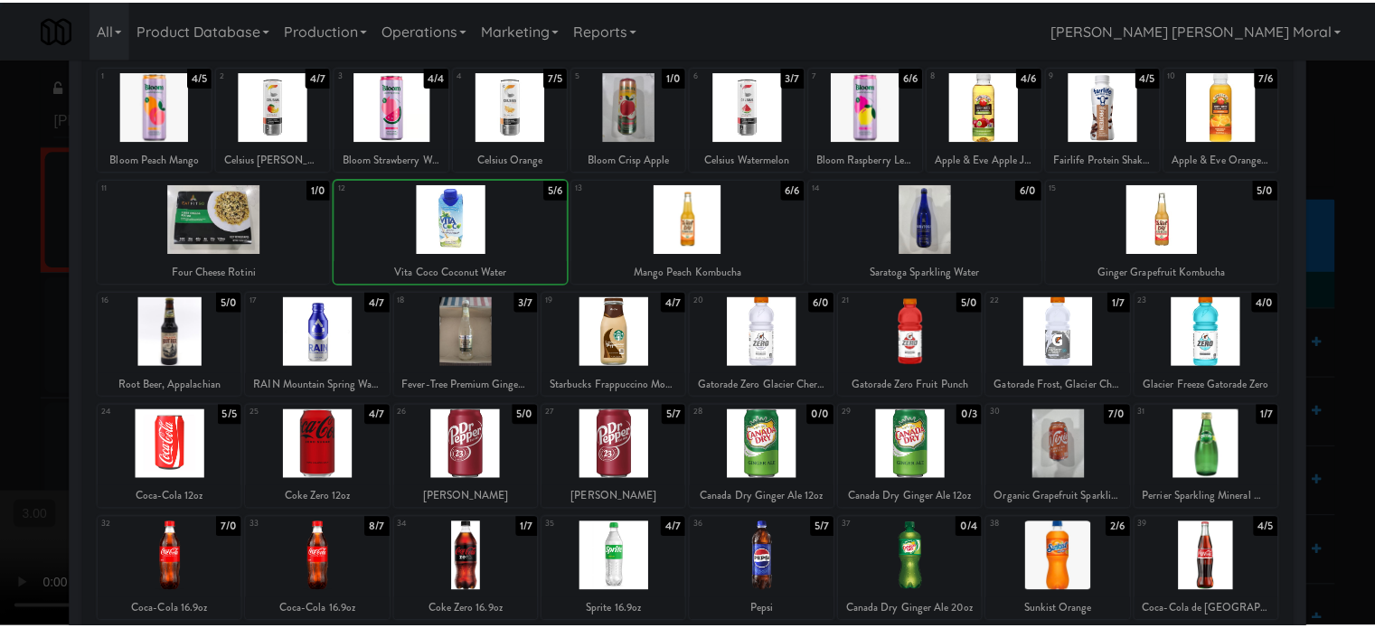
scroll to position [181, 0]
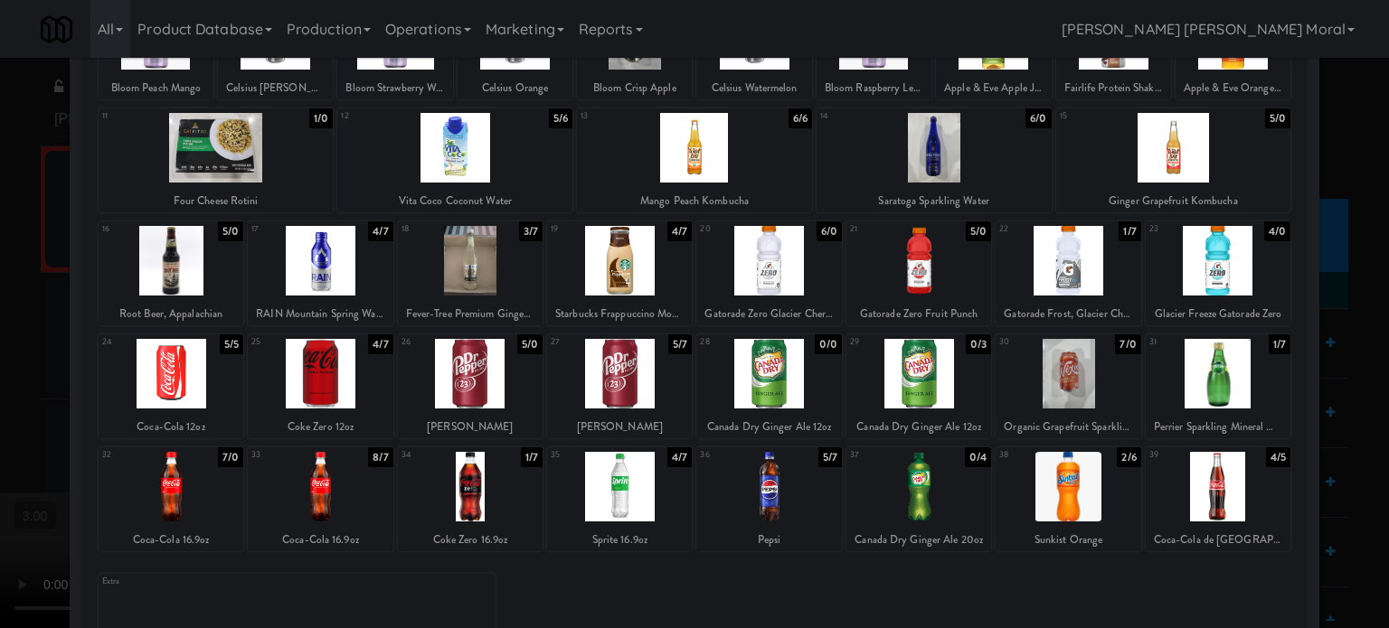
click at [774, 486] on div at bounding box center [768, 487] width 145 height 70
click at [2, 315] on div at bounding box center [694, 314] width 1389 height 628
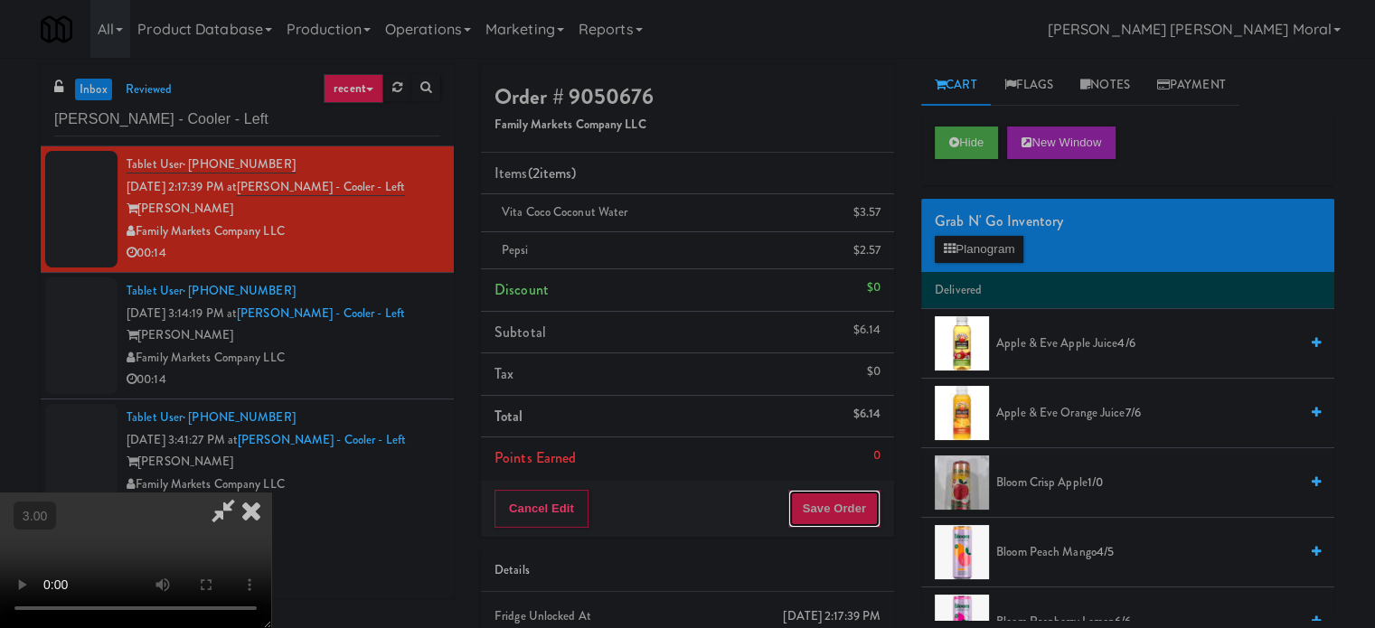
click at [869, 490] on button "Save Order" at bounding box center [834, 509] width 92 height 38
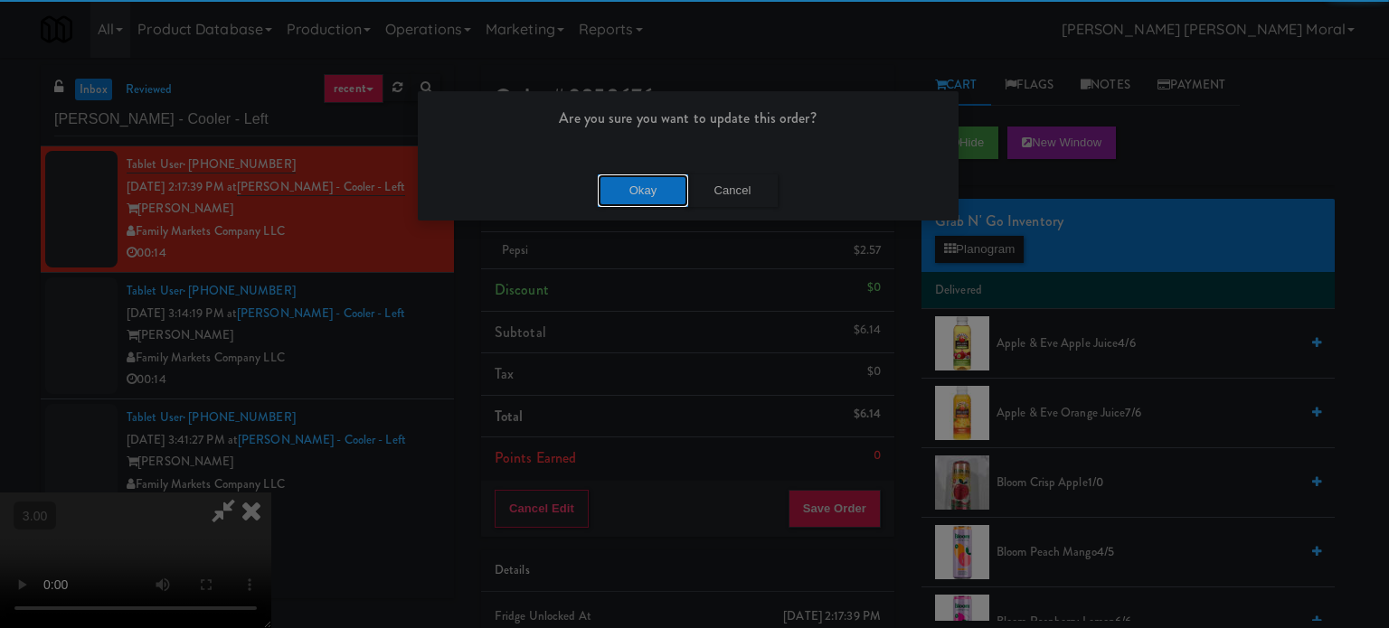
click at [653, 188] on button "Okay" at bounding box center [643, 191] width 90 height 33
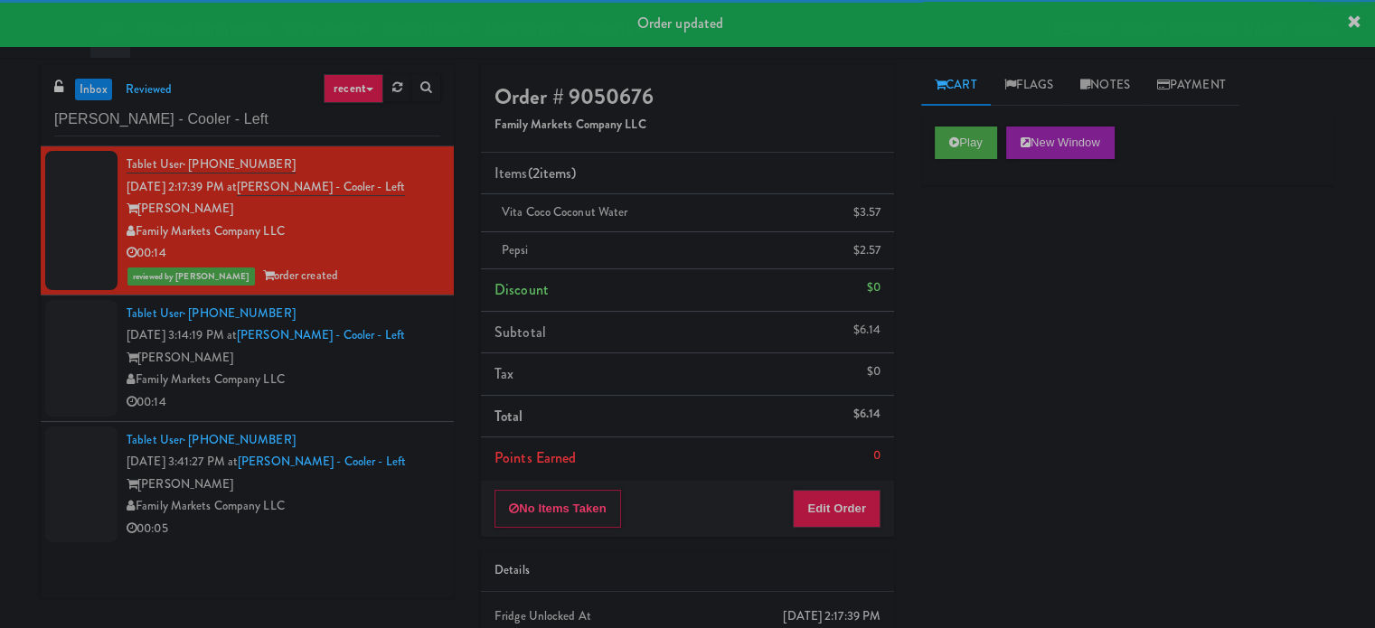
click at [354, 384] on div "Family Markets Company LLC" at bounding box center [284, 380] width 314 height 23
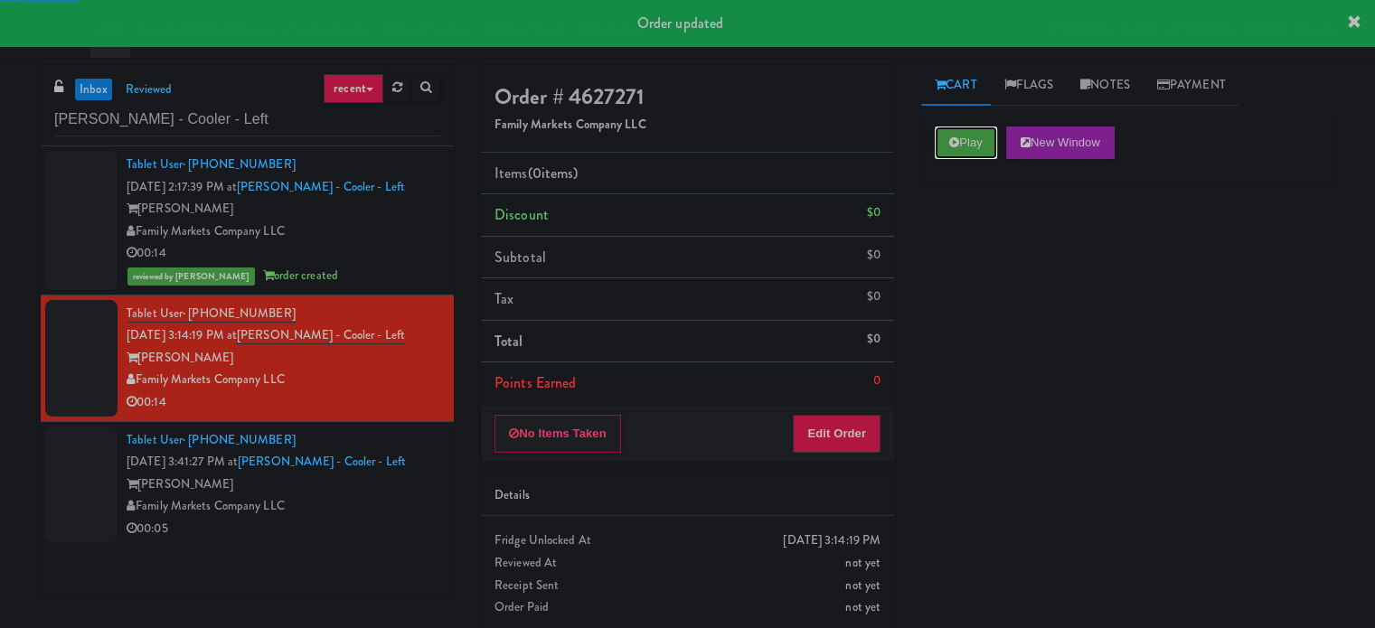
drag, startPoint x: 965, startPoint y: 142, endPoint x: 961, endPoint y: 206, distance: 64.3
click at [966, 141] on button "Play" at bounding box center [966, 143] width 62 height 33
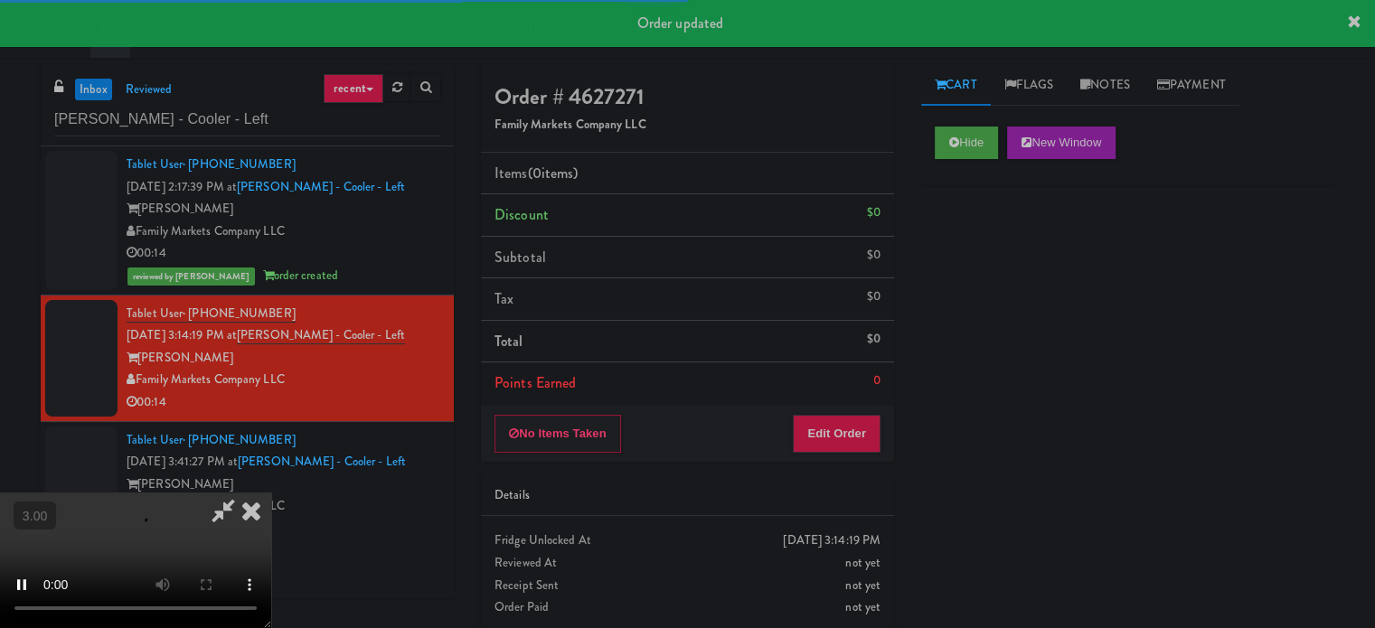
click at [963, 212] on div "Hide New Window Primary Flag Clear Flag if unable to determine what was taken o…" at bounding box center [1127, 452] width 413 height 678
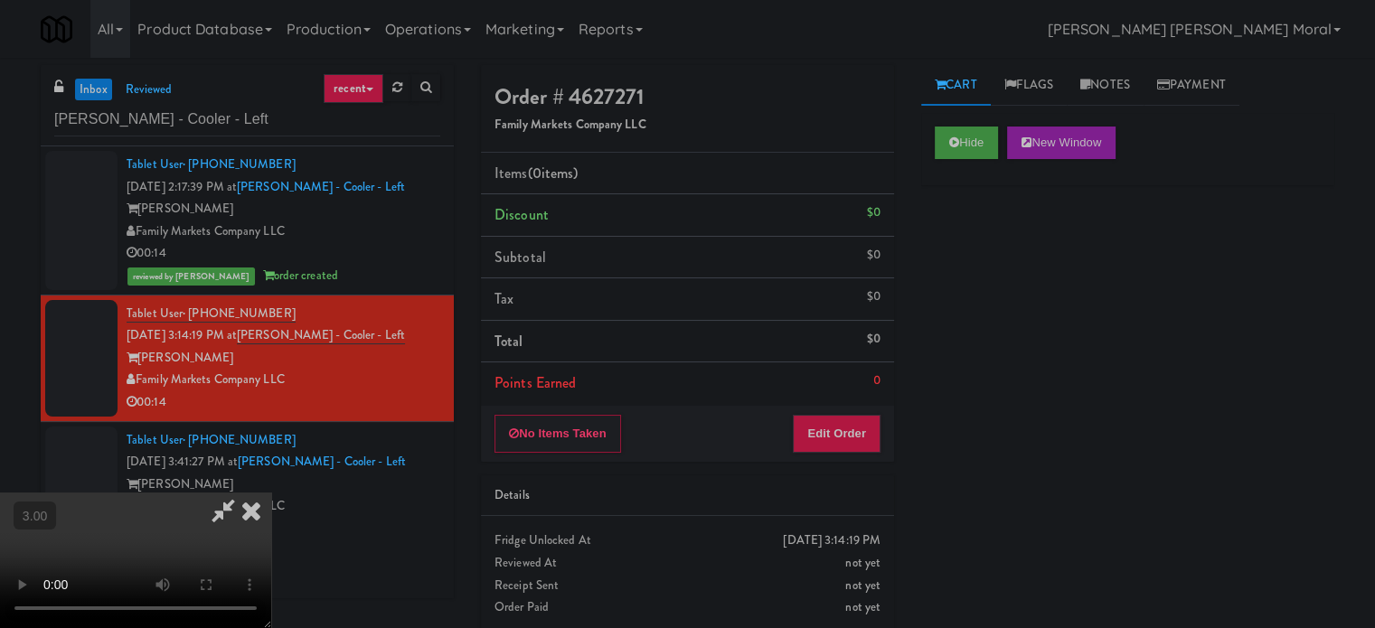
drag, startPoint x: 933, startPoint y: 278, endPoint x: 922, endPoint y: 323, distance: 46.5
click at [933, 278] on div "Hide New Window Primary Flag Clear Flag if unable to determine what was taken o…" at bounding box center [1127, 452] width 413 height 678
click at [271, 493] on video at bounding box center [135, 561] width 271 height 136
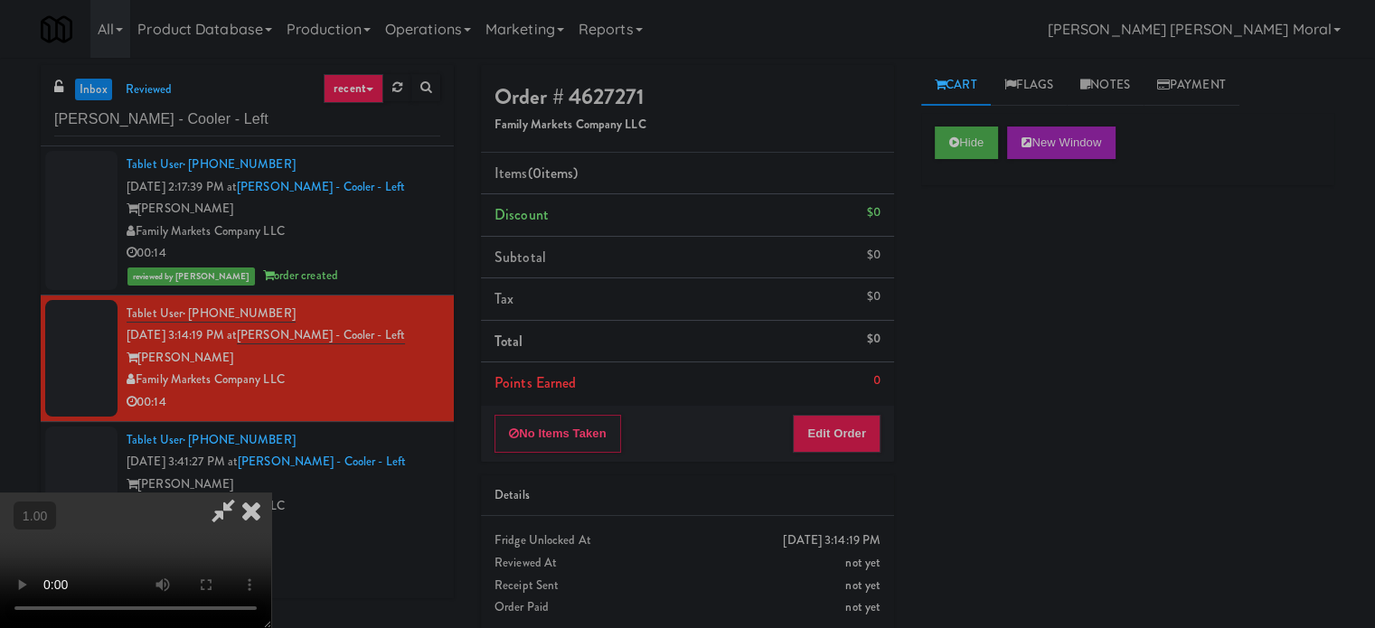
click at [271, 493] on video at bounding box center [135, 561] width 271 height 136
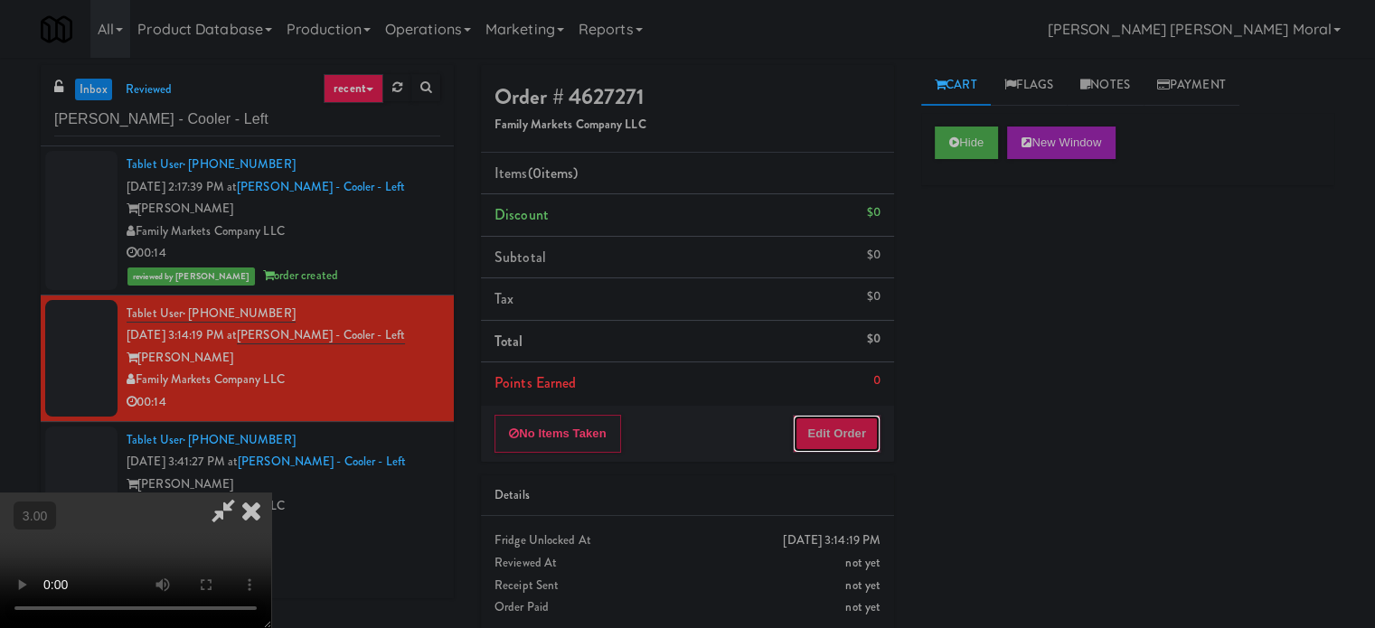
click at [839, 429] on button "Edit Order" at bounding box center [837, 434] width 88 height 38
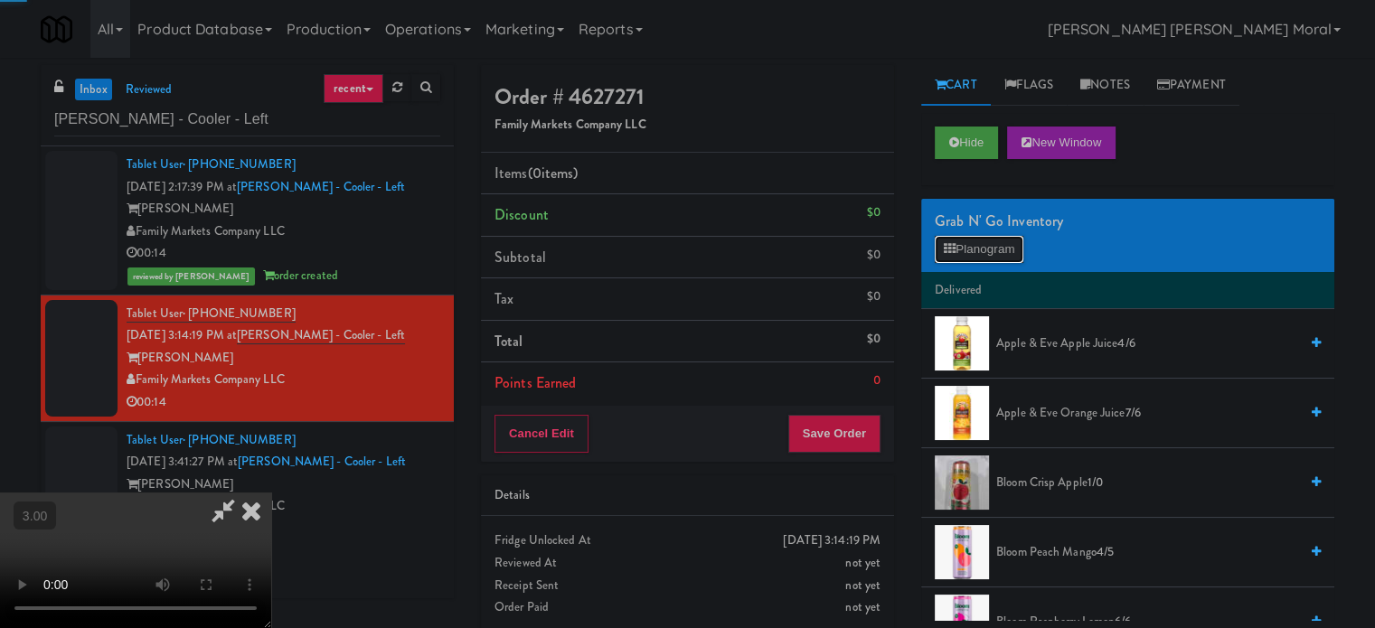
click at [985, 243] on button "Planogram" at bounding box center [979, 249] width 89 height 27
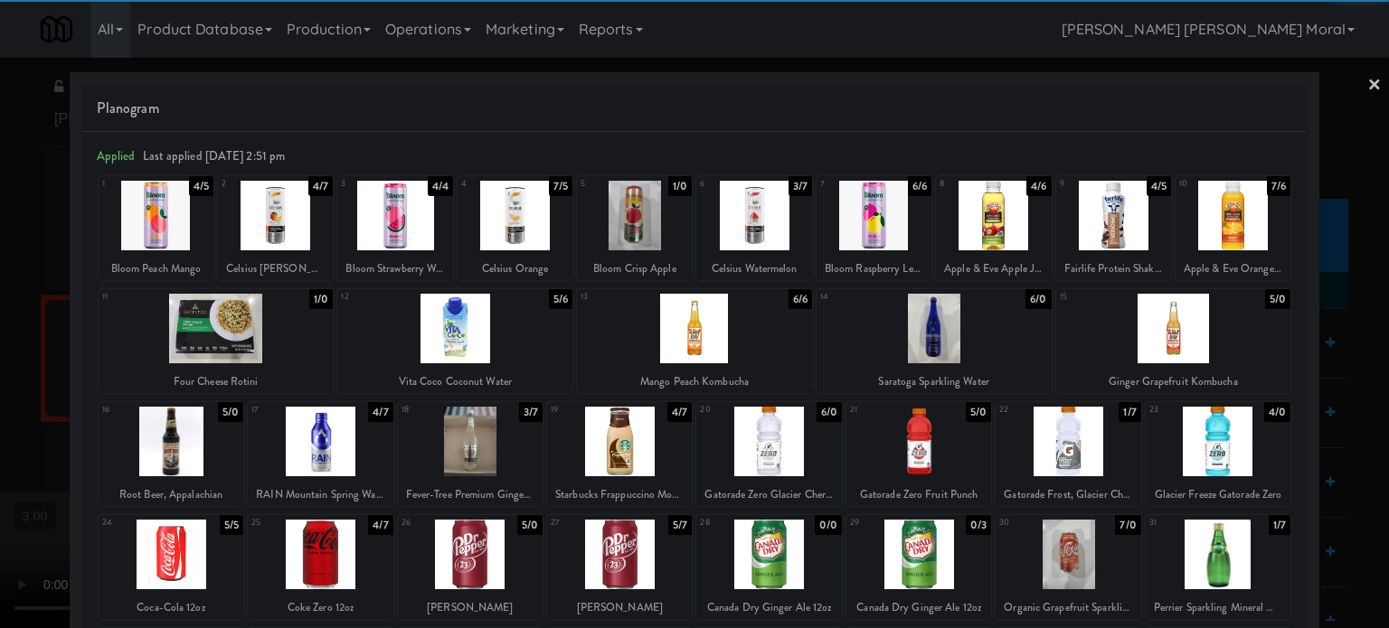
click at [278, 223] on div at bounding box center [275, 216] width 115 height 70
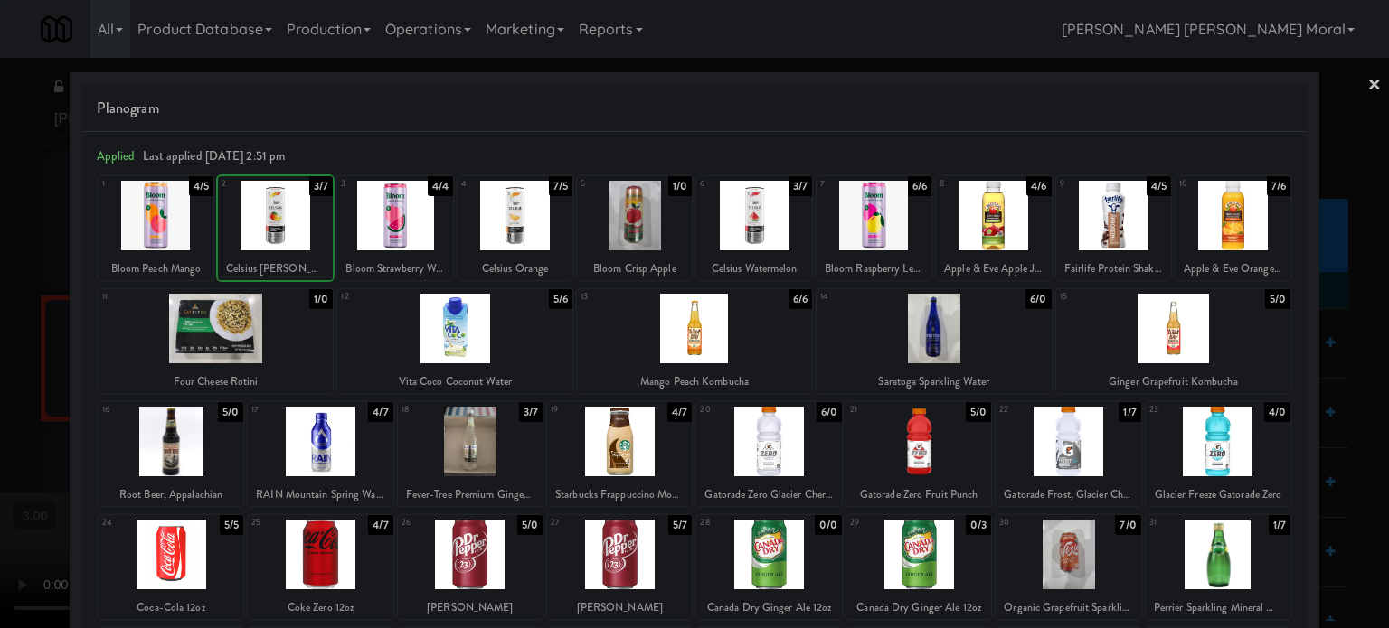
drag, startPoint x: 278, startPoint y: 223, endPoint x: 0, endPoint y: 358, distance: 309.4
click at [278, 223] on div at bounding box center [275, 216] width 115 height 70
click at [1, 362] on div at bounding box center [694, 314] width 1389 height 628
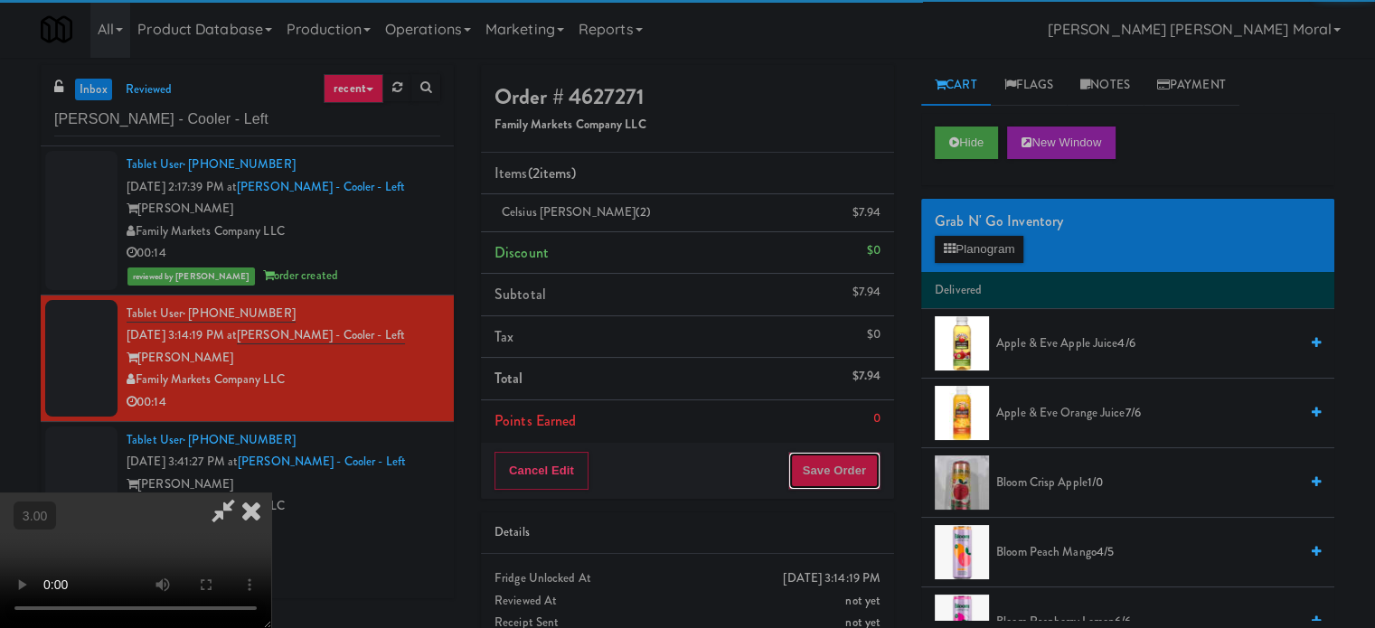
click at [839, 469] on button "Save Order" at bounding box center [834, 471] width 92 height 38
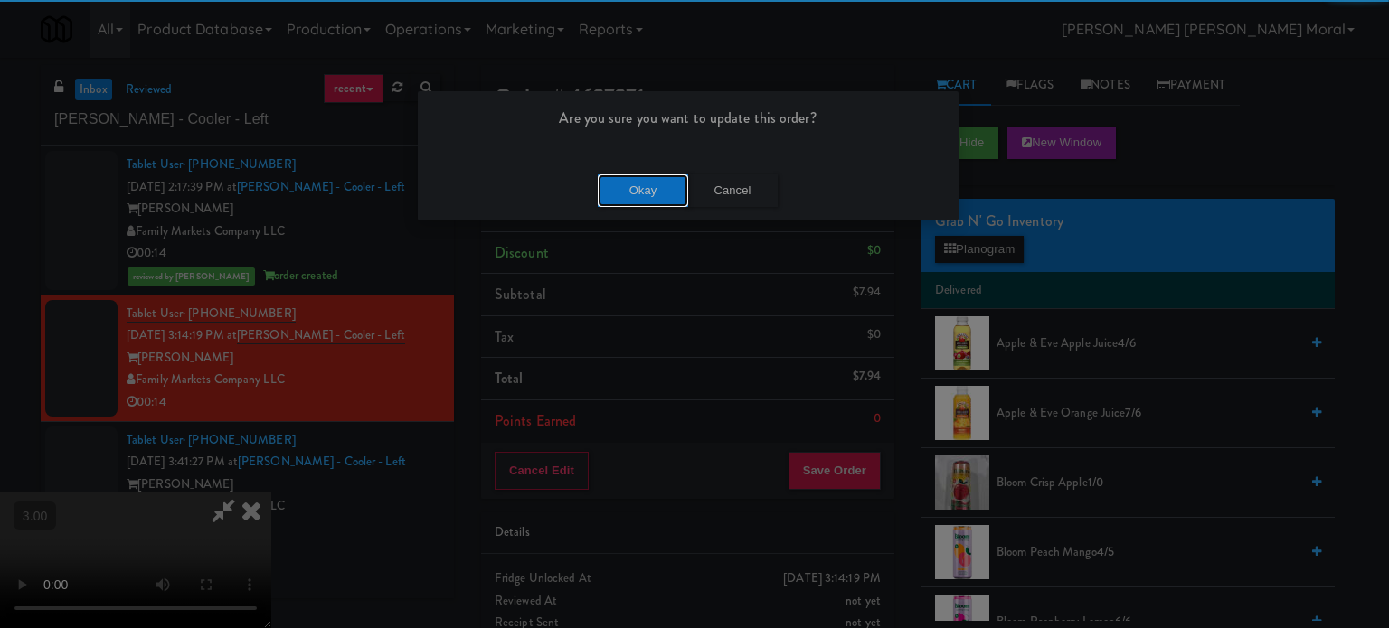
click at [609, 178] on button "Okay" at bounding box center [643, 191] width 90 height 33
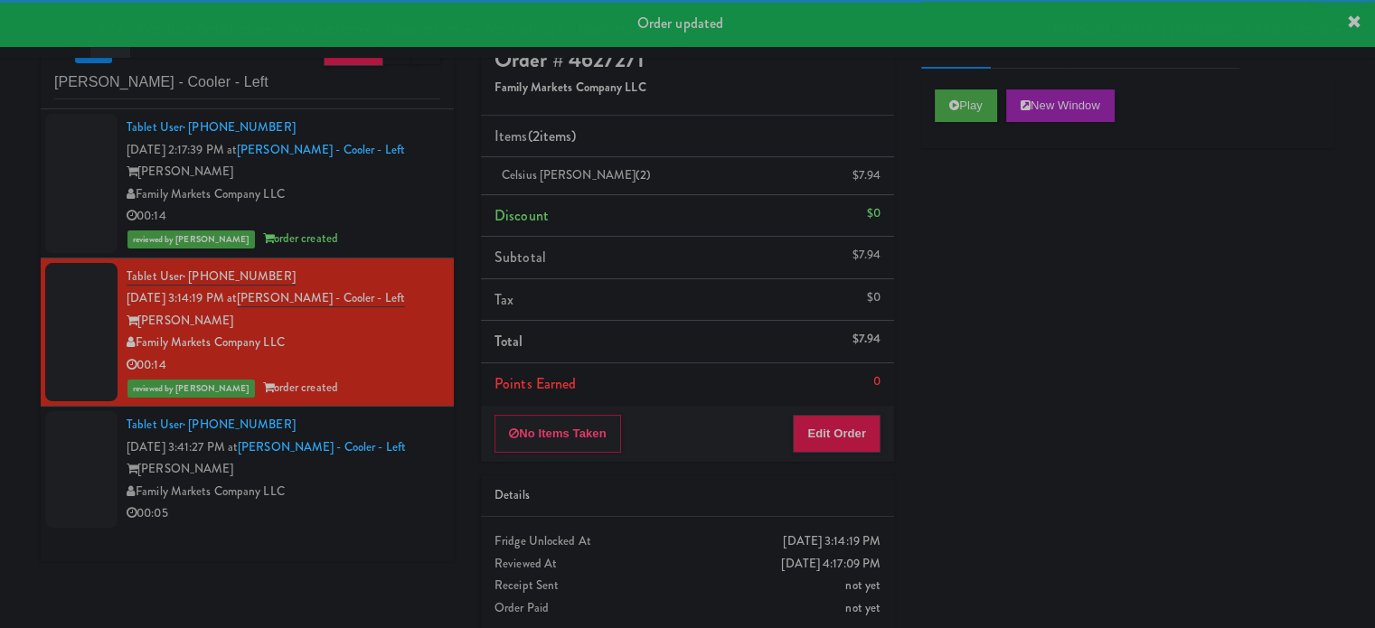
scroll to position [58, 0]
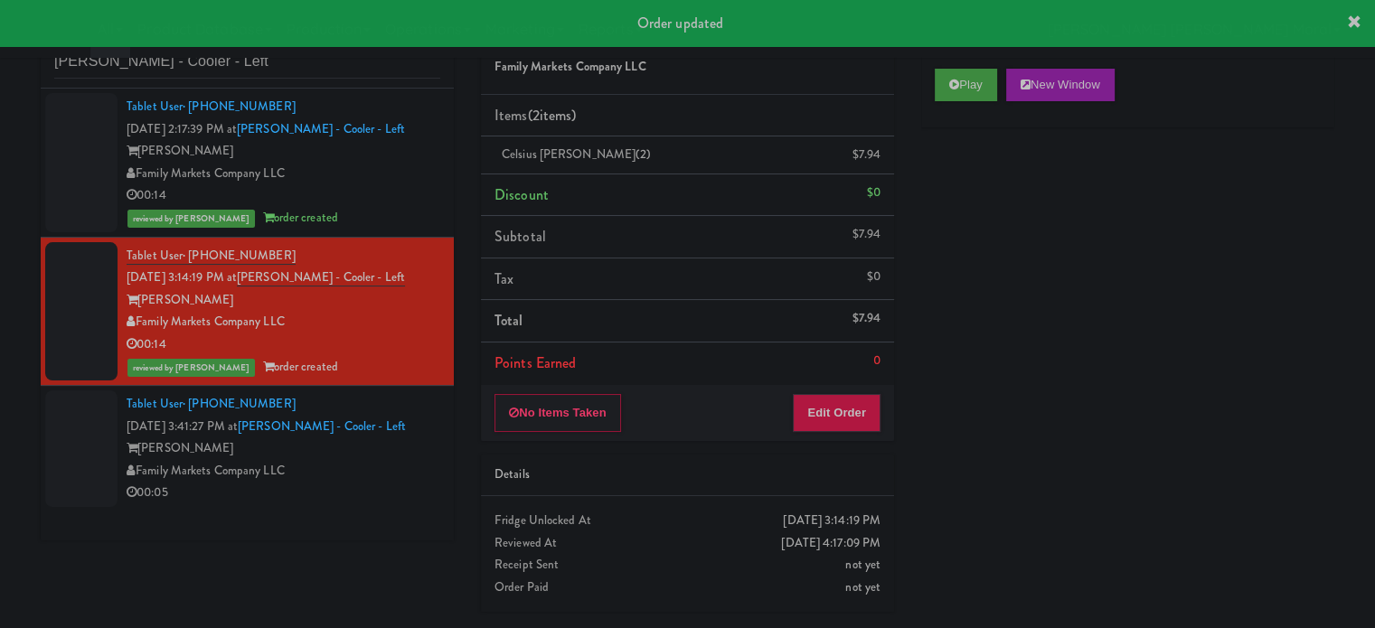
click at [388, 455] on div "[PERSON_NAME]" at bounding box center [284, 449] width 314 height 23
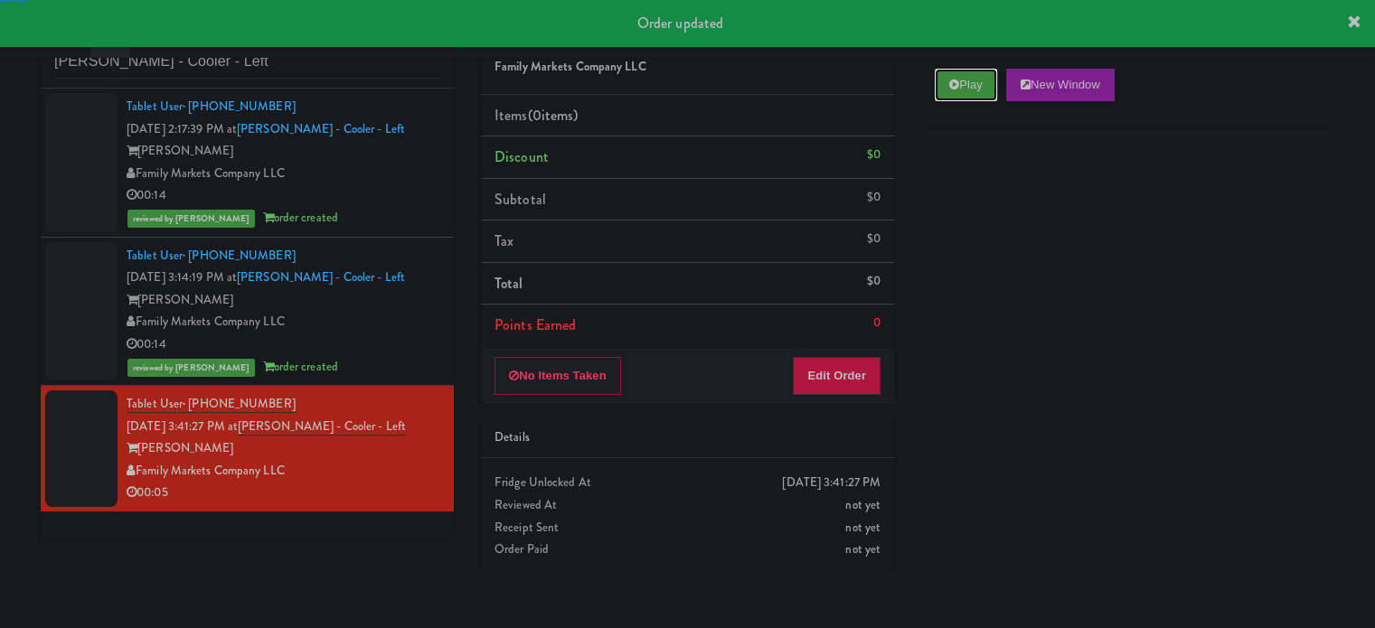
drag, startPoint x: 997, startPoint y: 82, endPoint x: 990, endPoint y: 111, distance: 29.8
click at [996, 82] on button "Play" at bounding box center [966, 85] width 62 height 33
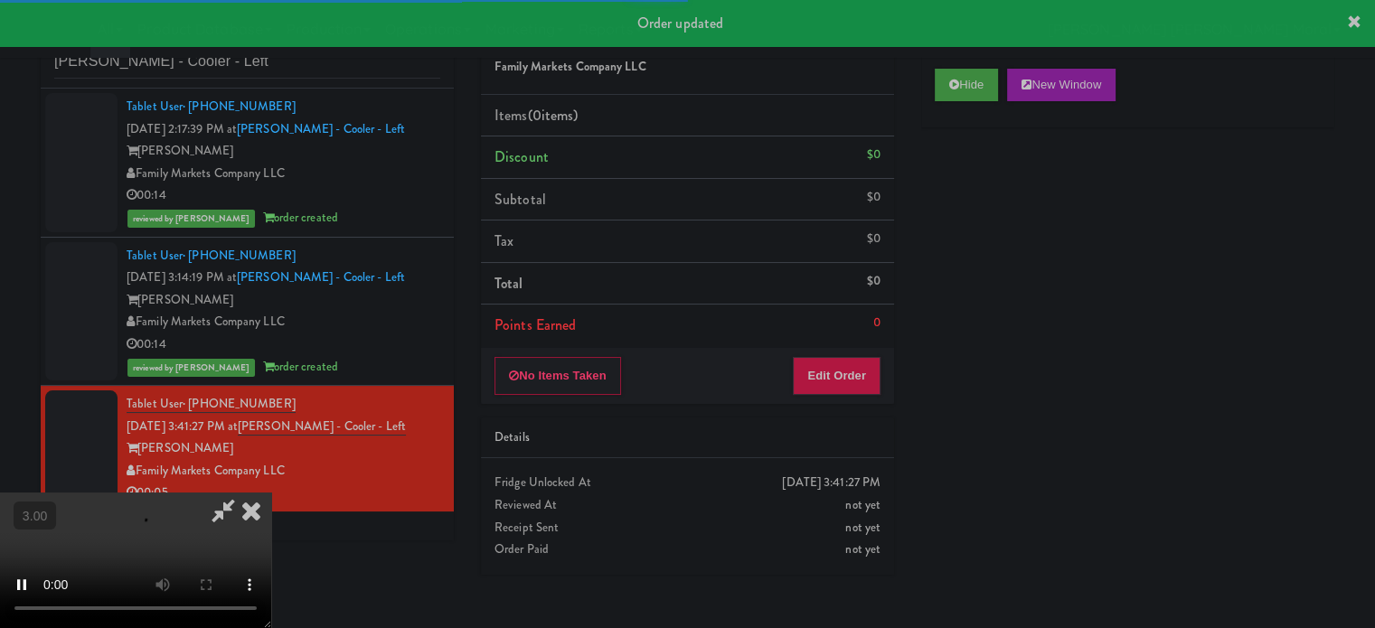
click at [984, 211] on div "Hide New Window Primary Flag Clear Flag if unable to determine what was taken o…" at bounding box center [1127, 394] width 413 height 678
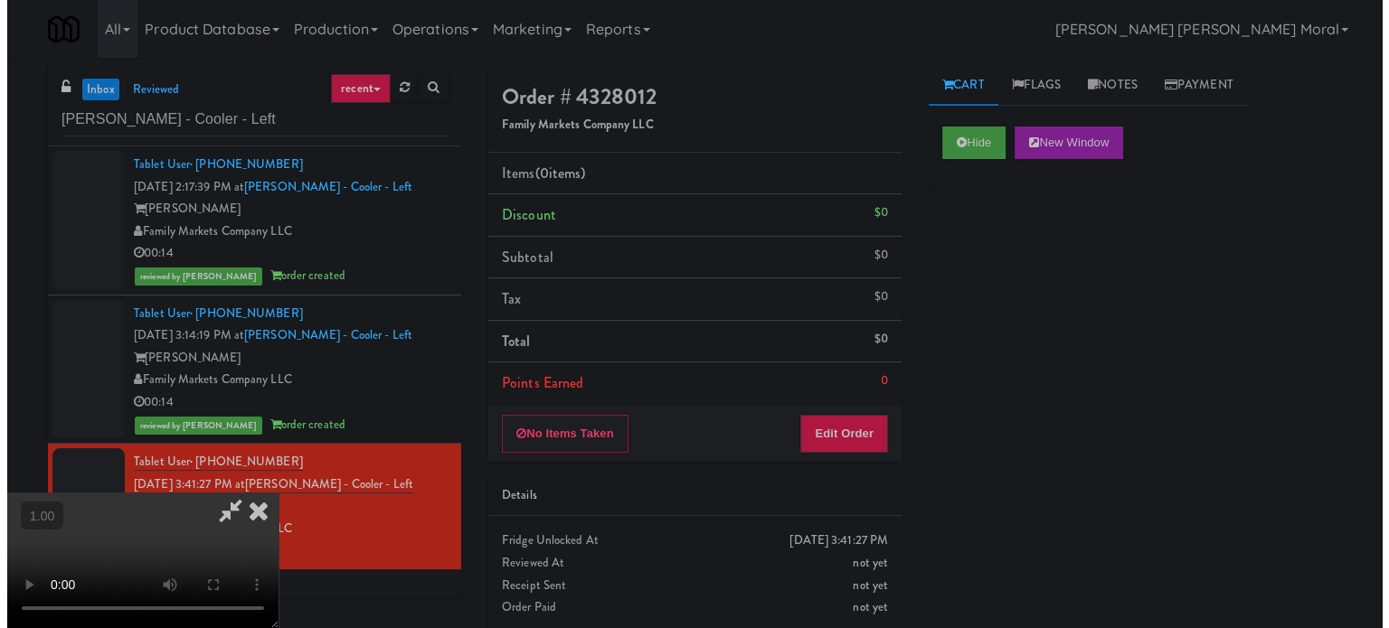
scroll to position [286, 0]
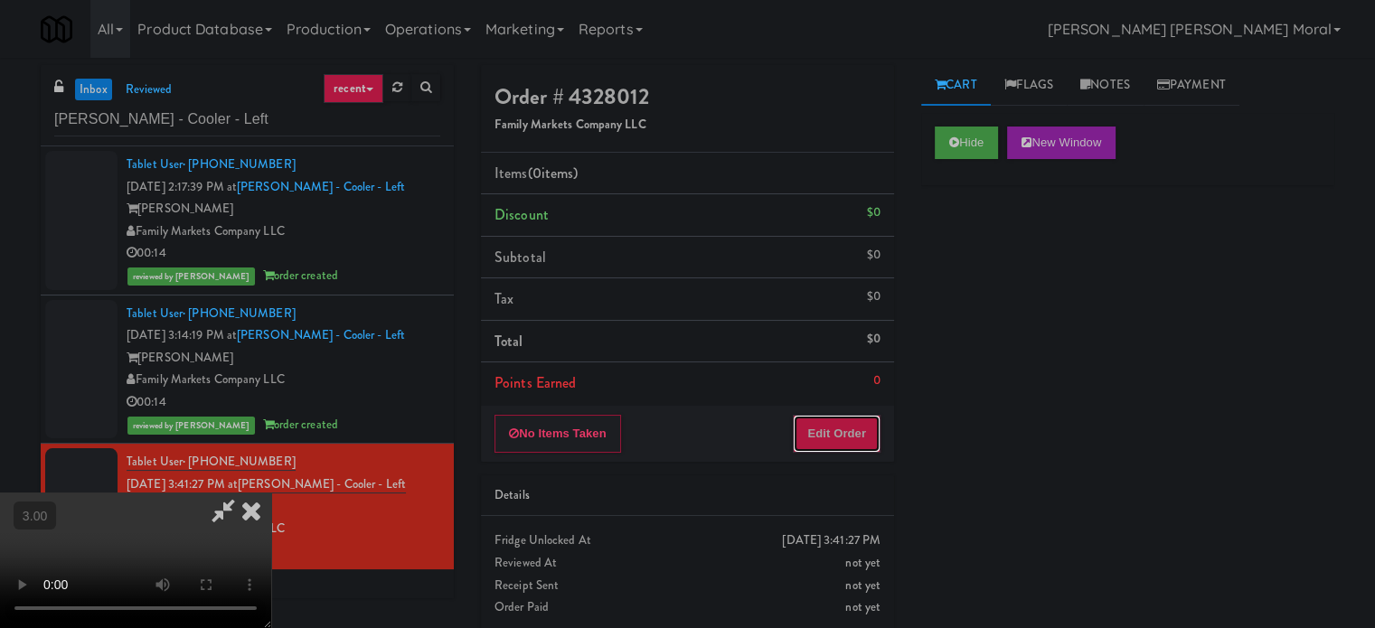
click at [868, 431] on button "Edit Order" at bounding box center [837, 434] width 88 height 38
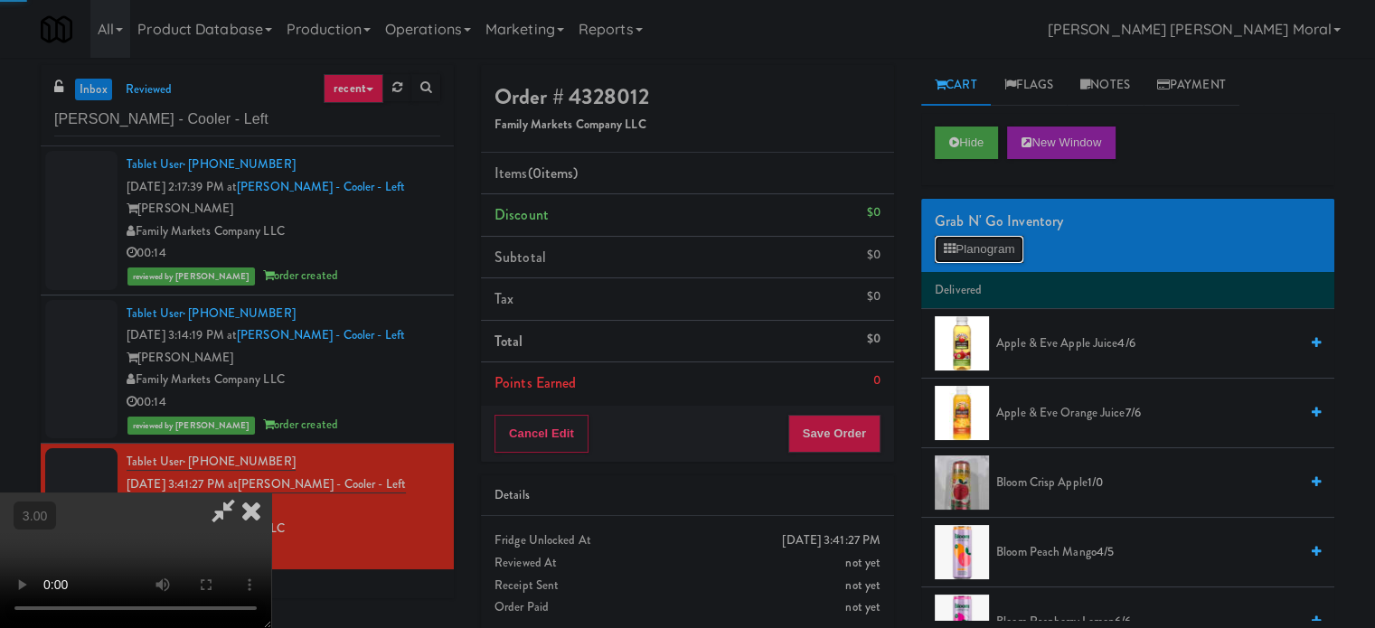
click at [984, 241] on button "Planogram" at bounding box center [979, 249] width 89 height 27
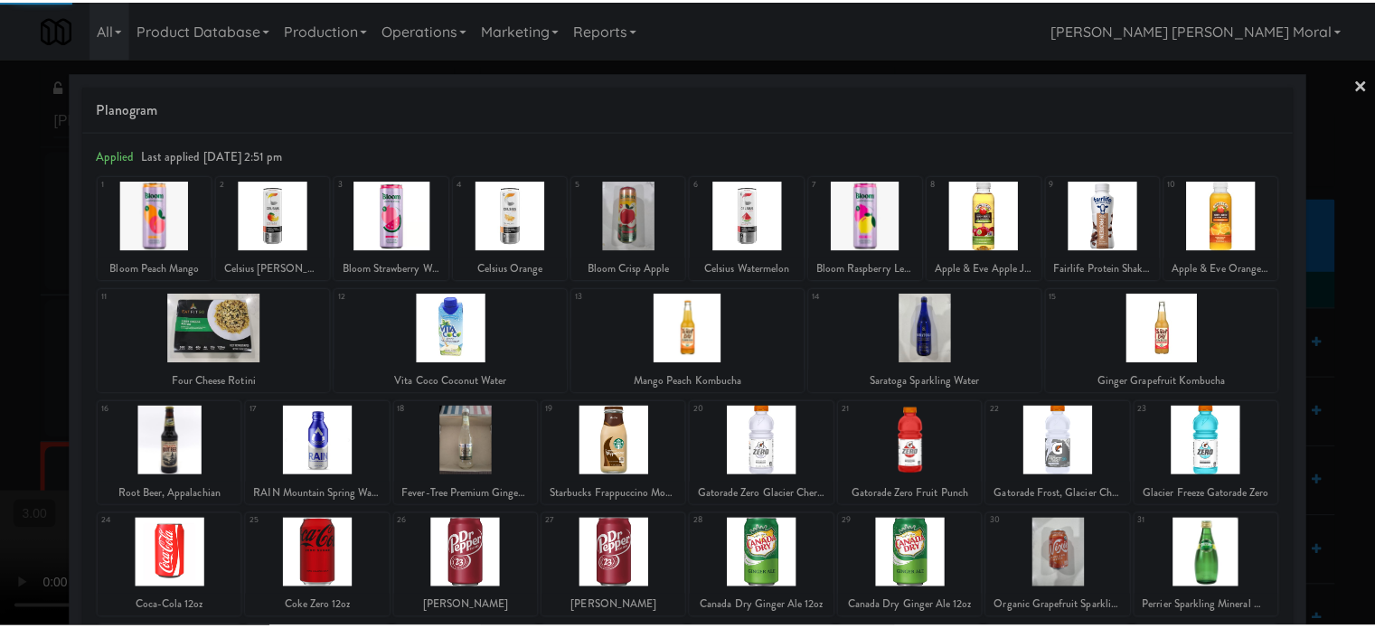
scroll to position [259, 0]
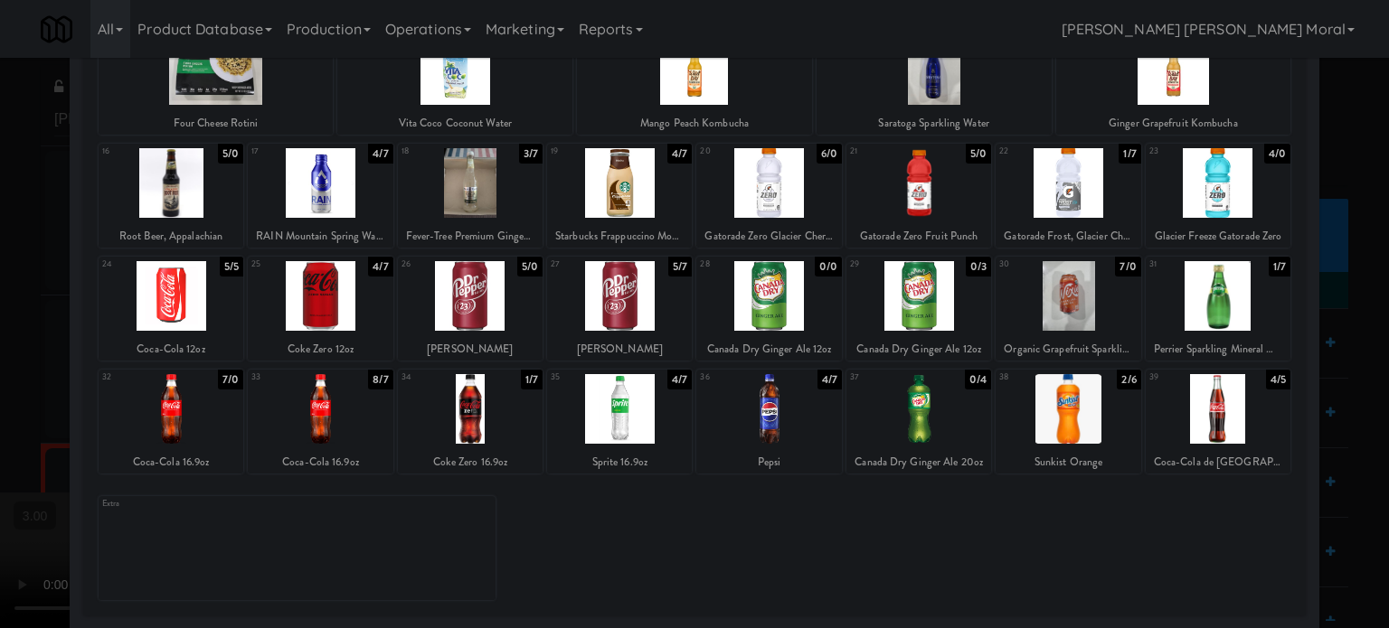
click at [1056, 414] on div at bounding box center [1067, 409] width 145 height 70
click at [0, 456] on div at bounding box center [694, 314] width 1389 height 628
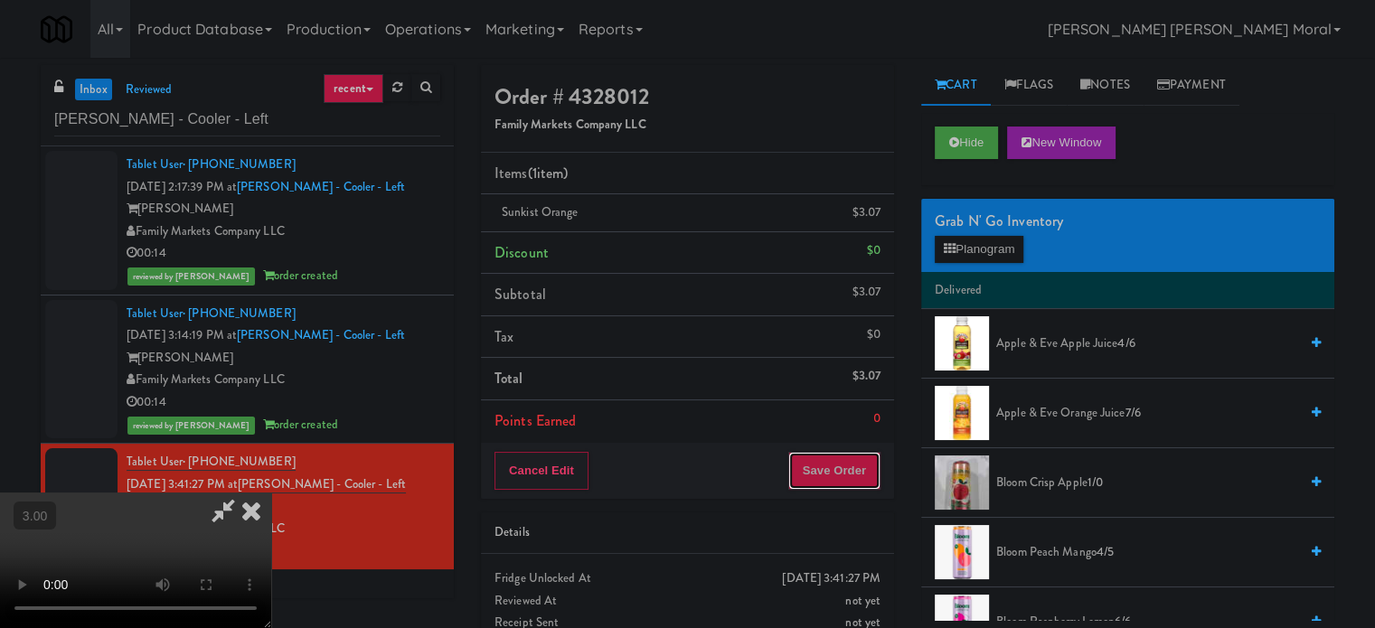
click at [870, 476] on button "Save Order" at bounding box center [834, 471] width 92 height 38
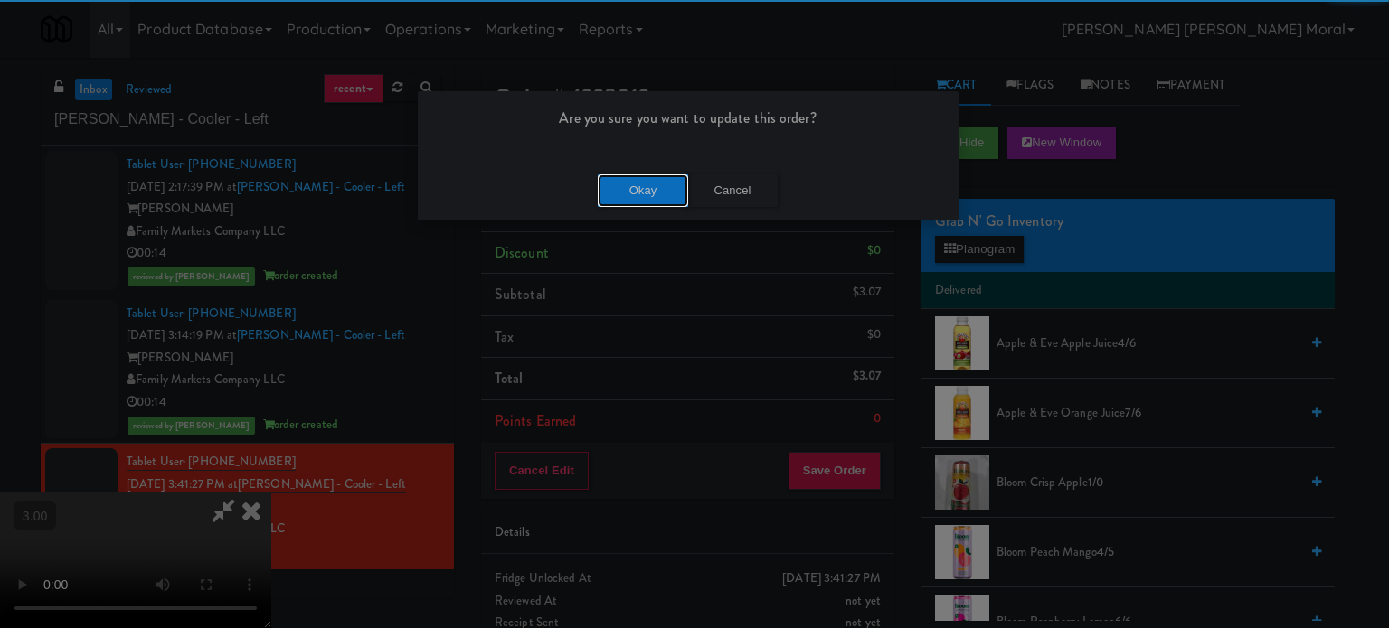
click at [658, 181] on button "Okay" at bounding box center [643, 191] width 90 height 33
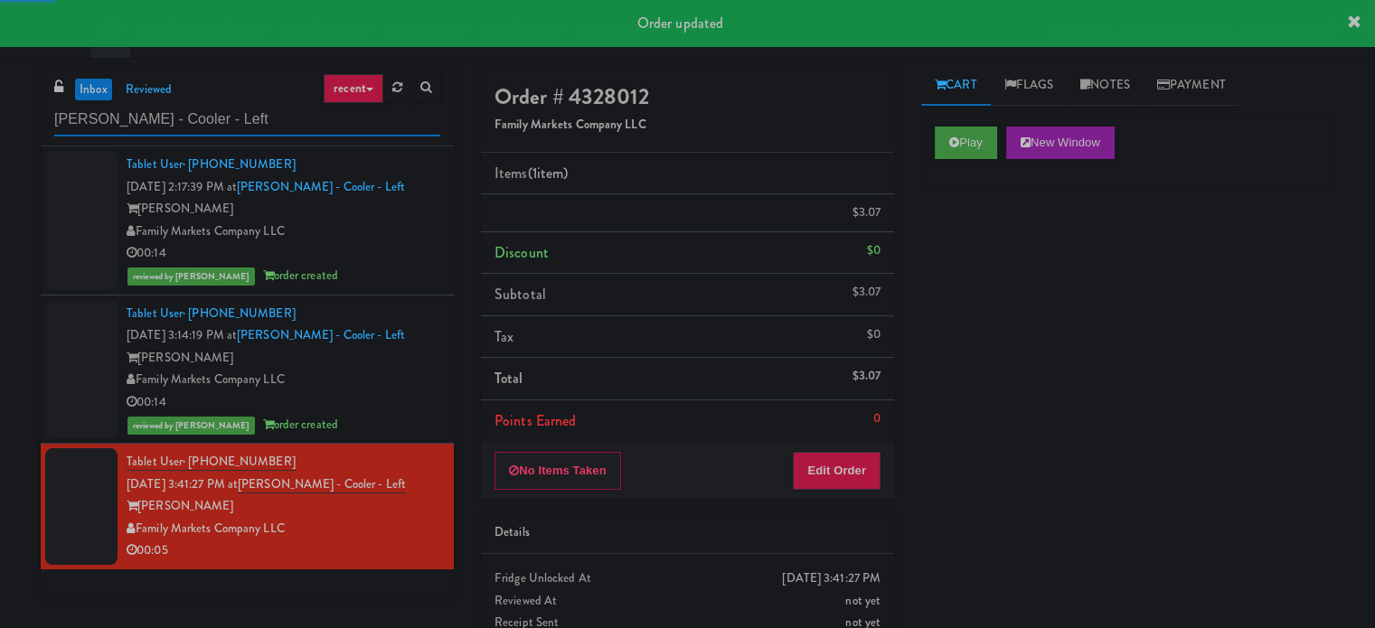
click at [239, 103] on input "[PERSON_NAME] - Cooler - Left" at bounding box center [247, 119] width 386 height 33
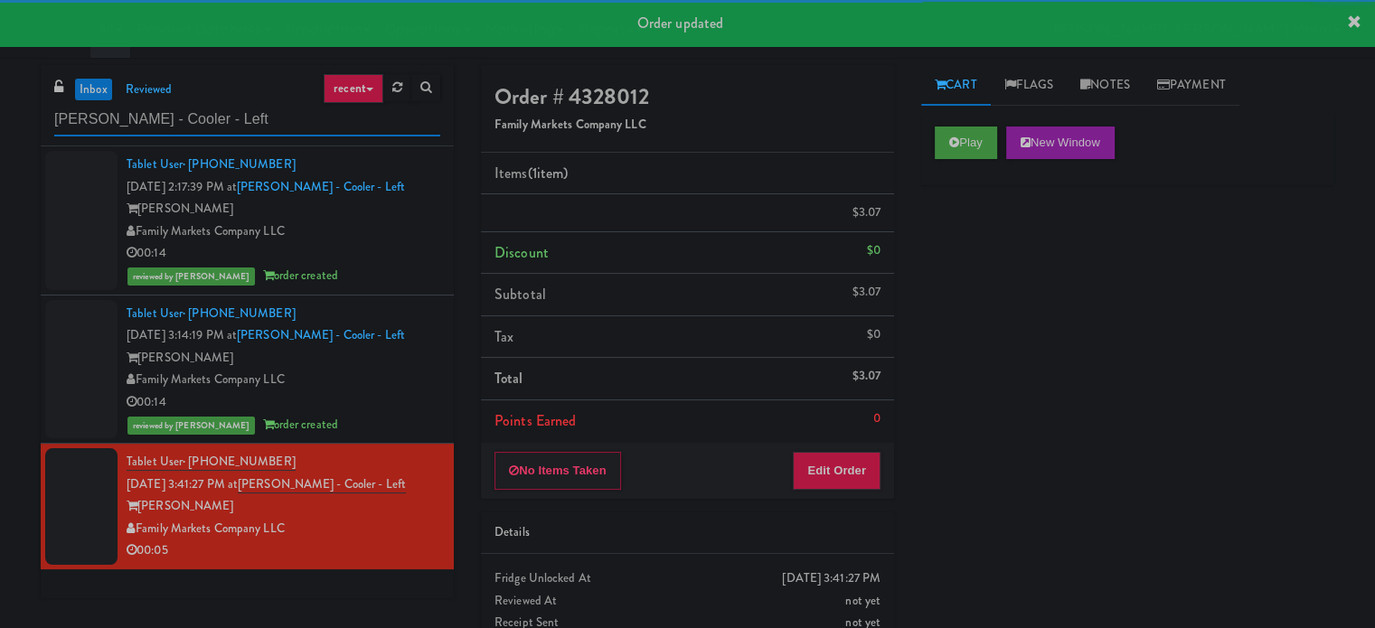
click at [239, 103] on input "[PERSON_NAME] - Cooler - Left" at bounding box center [247, 119] width 386 height 33
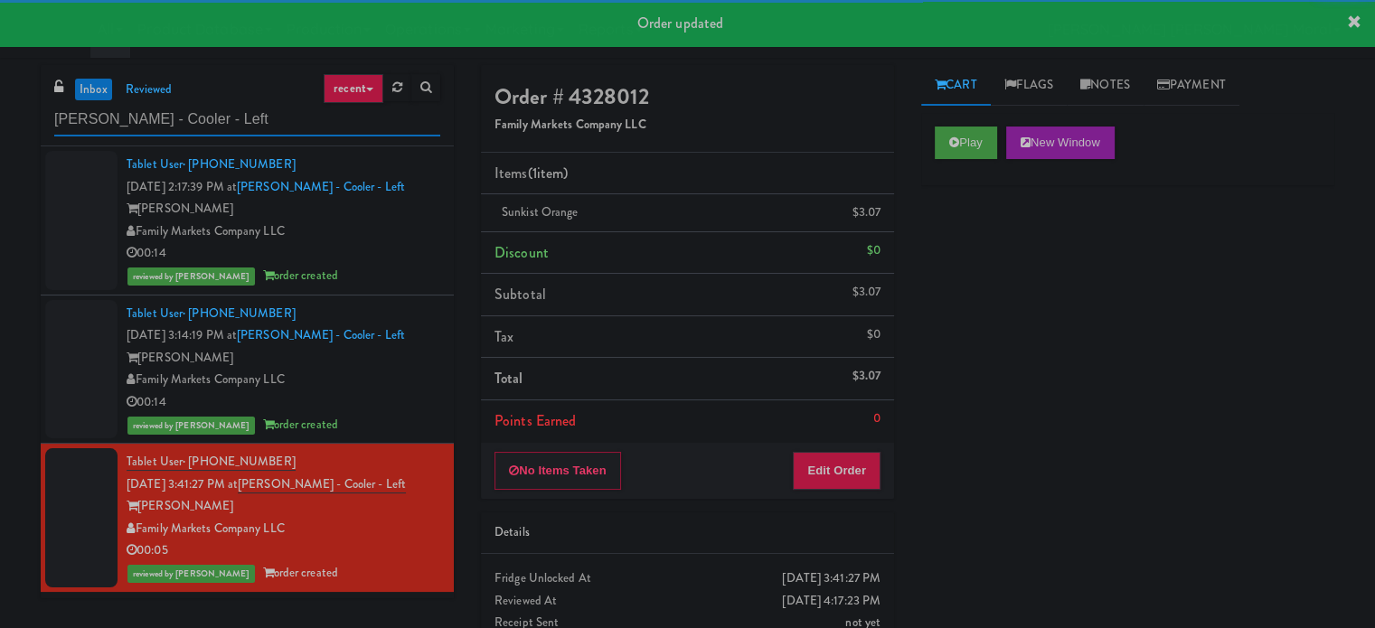
click at [235, 105] on input "[PERSON_NAME] - Cooler - Left" at bounding box center [247, 119] width 386 height 33
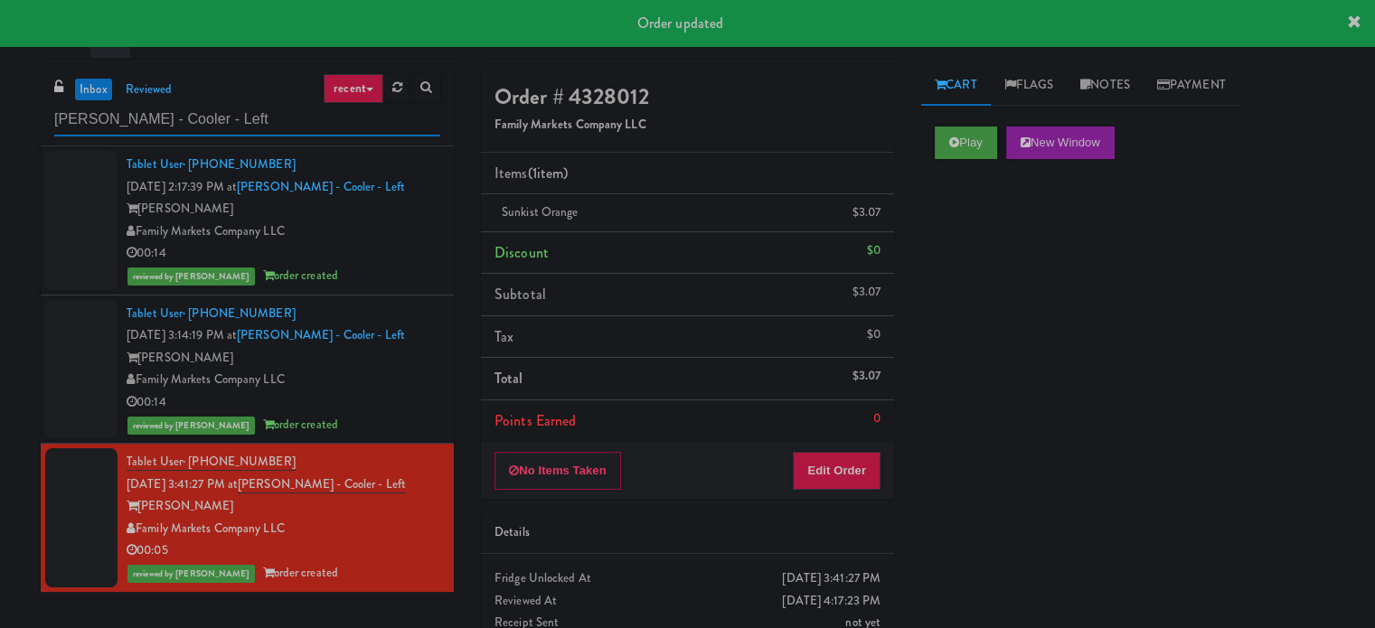
click at [235, 105] on input "[PERSON_NAME] - Cooler - Left" at bounding box center [247, 119] width 386 height 33
paste input "K14 - Cooler"
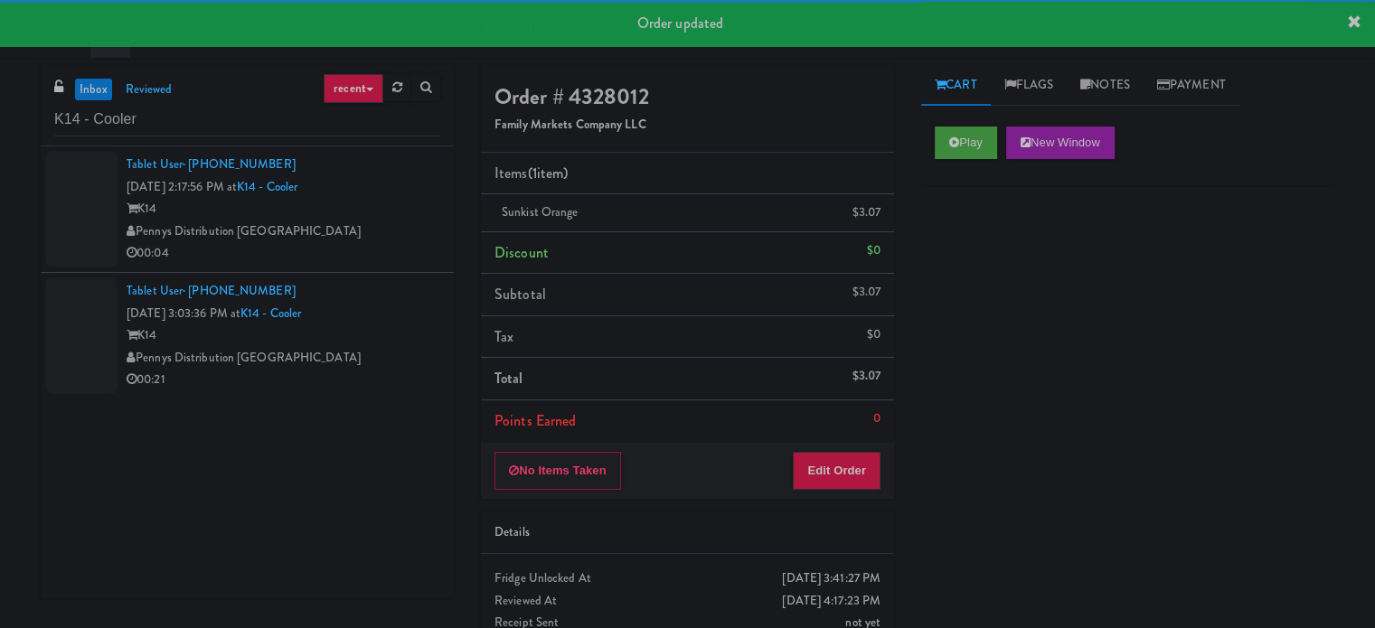
click at [398, 234] on div "Tablet User · (925) 577-2319 [DATE] 2:17:56 PM at K14 - Cooler K14 Pennys Distr…" at bounding box center [247, 372] width 413 height 452
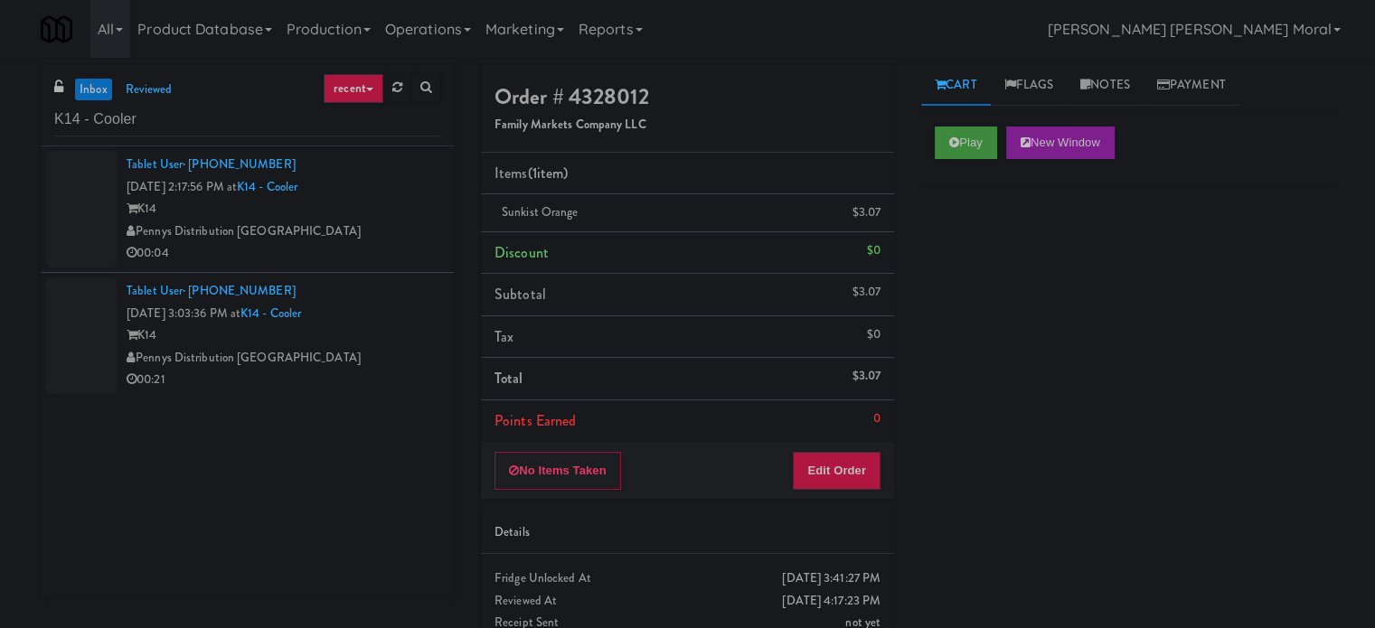
click at [400, 236] on div "Pennys Distribution [GEOGRAPHIC_DATA]" at bounding box center [284, 232] width 314 height 23
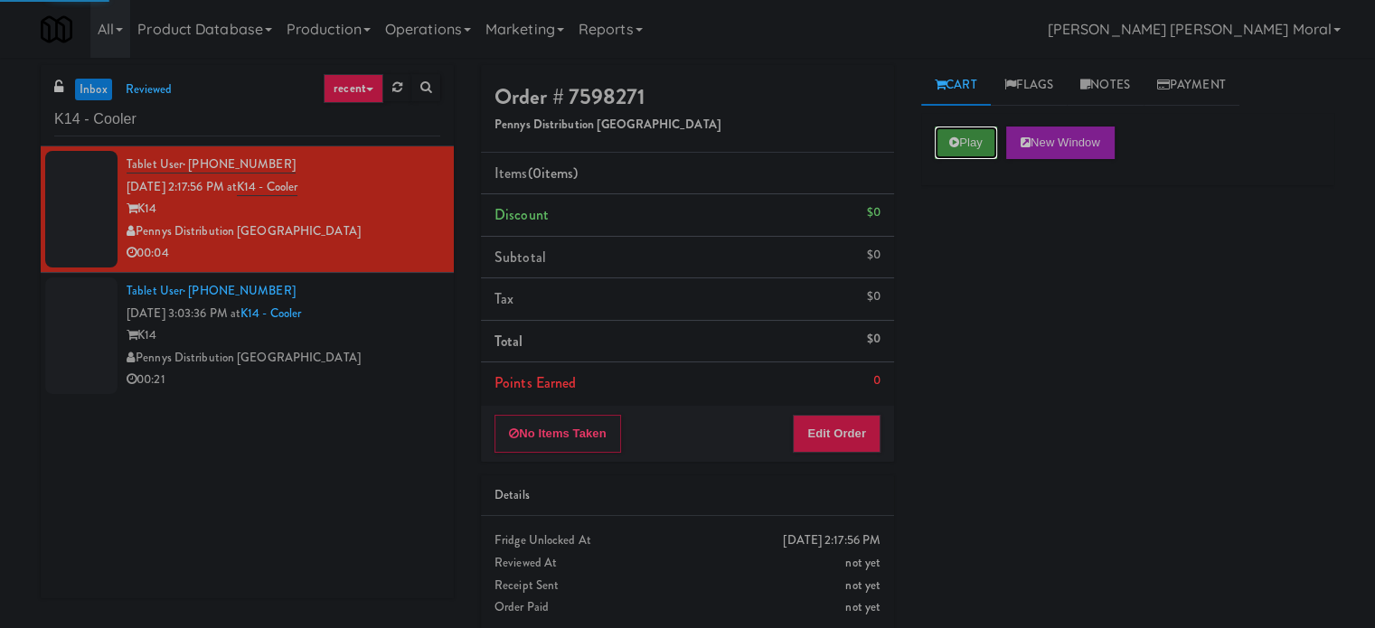
click at [973, 138] on button "Play" at bounding box center [966, 143] width 62 height 33
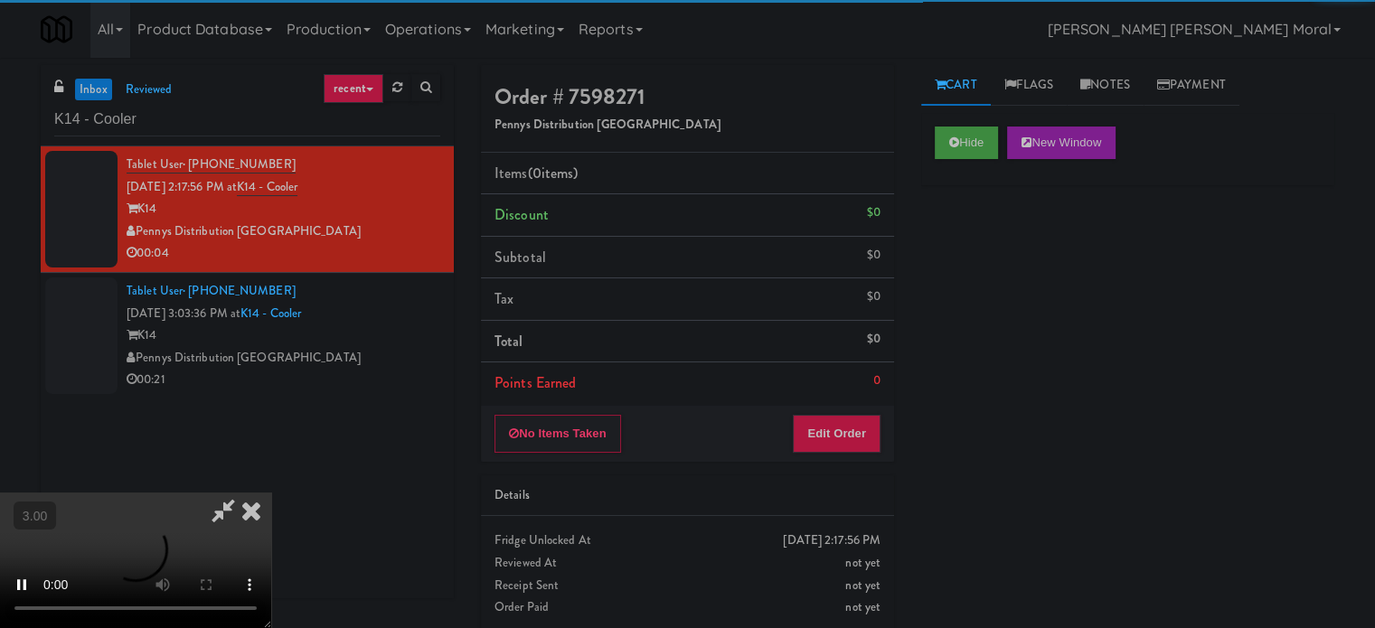
click at [984, 252] on div "Hide New Window Primary Flag Clear Flag if unable to determine what was taken o…" at bounding box center [1127, 452] width 413 height 678
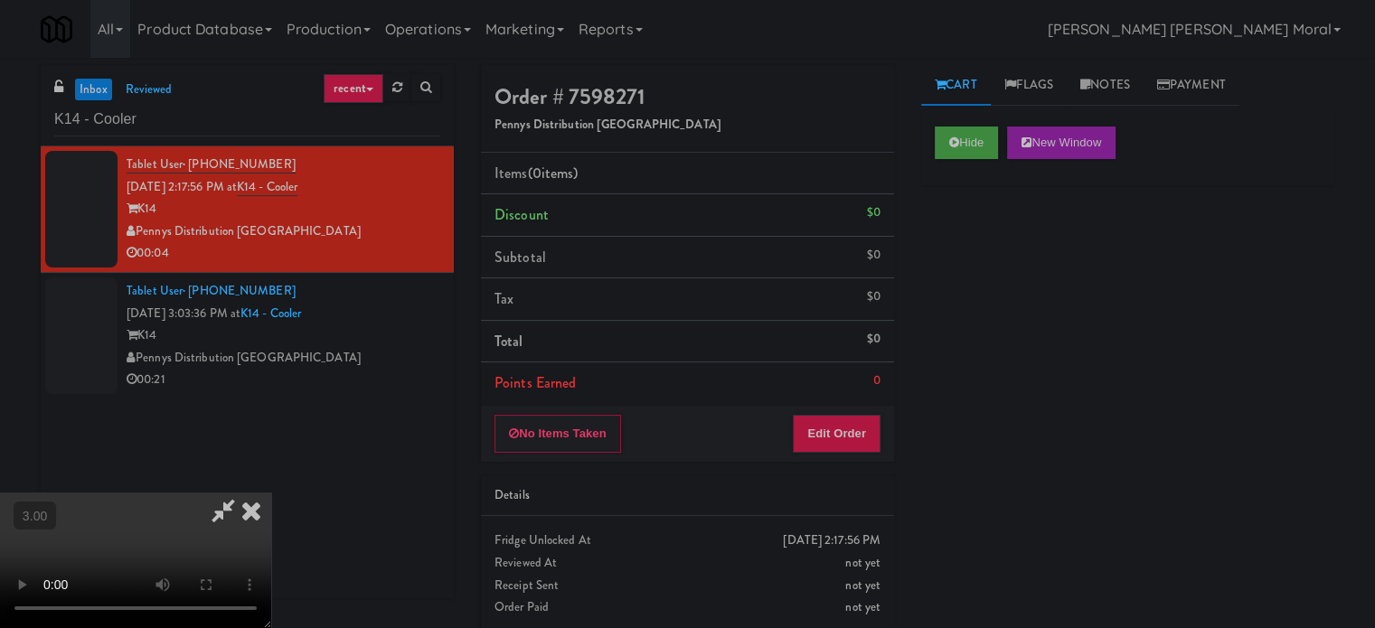
click at [995, 321] on div "Hide New Window Primary Flag Clear Flag if unable to determine what was taken o…" at bounding box center [1127, 452] width 413 height 678
click at [271, 493] on video at bounding box center [135, 561] width 271 height 136
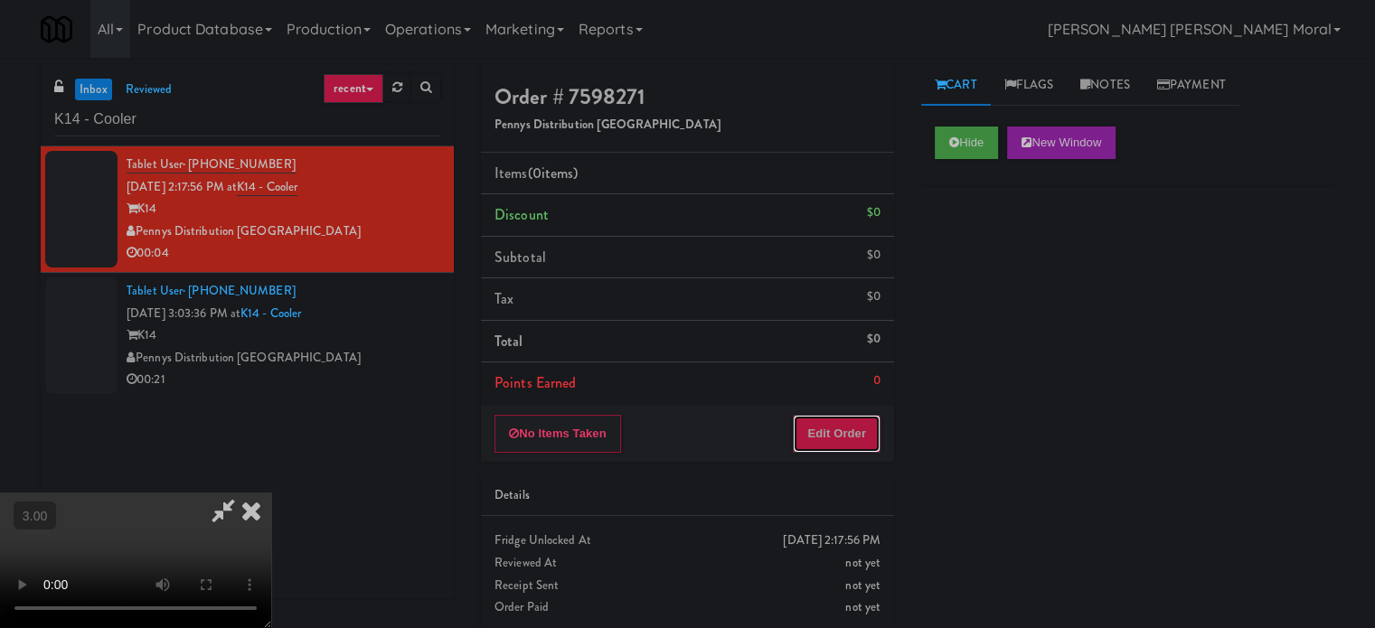
click at [828, 437] on button "Edit Order" at bounding box center [837, 434] width 88 height 38
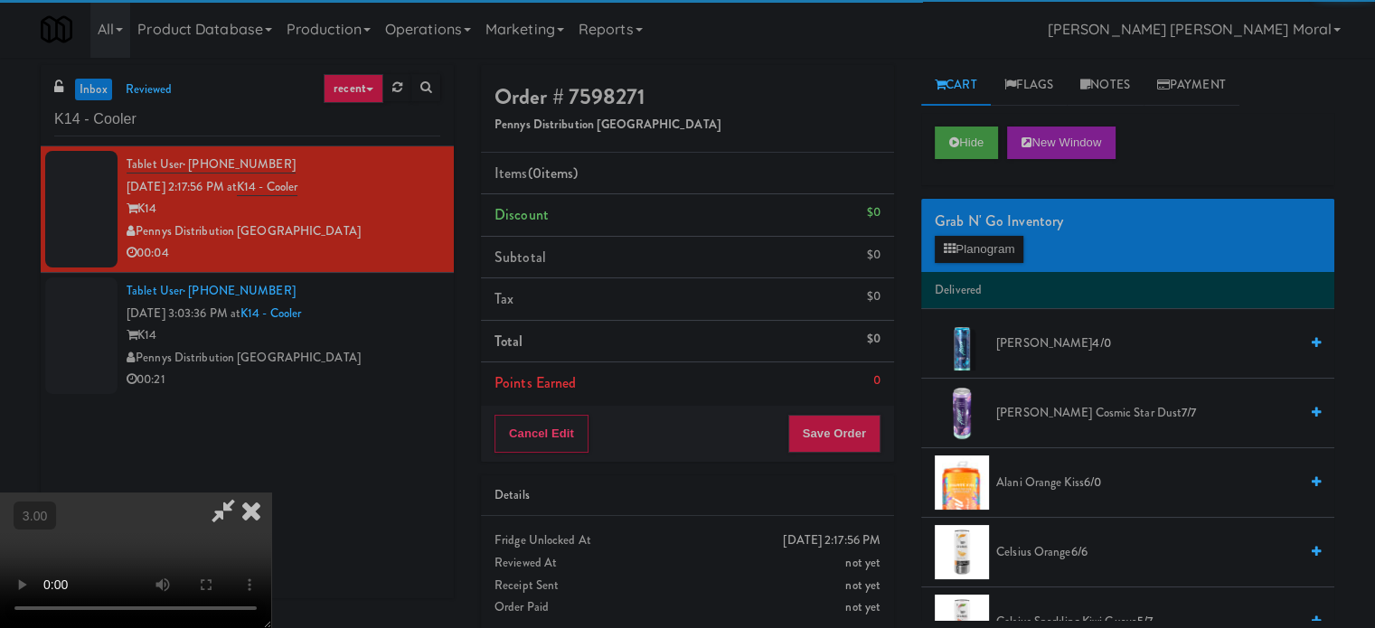
click at [949, 267] on div "Grab N' Go Inventory Planogram" at bounding box center [1127, 235] width 413 height 73
click at [954, 253] on icon at bounding box center [950, 249] width 12 height 12
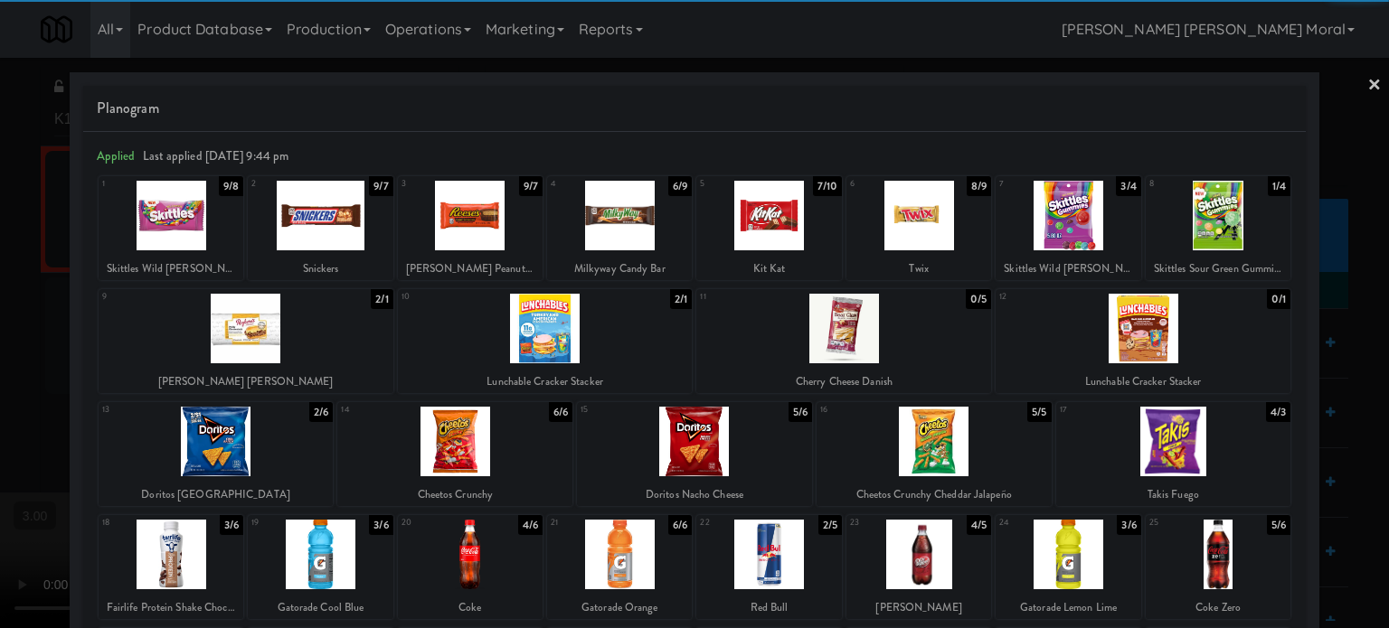
click at [571, 353] on div at bounding box center [545, 329] width 295 height 70
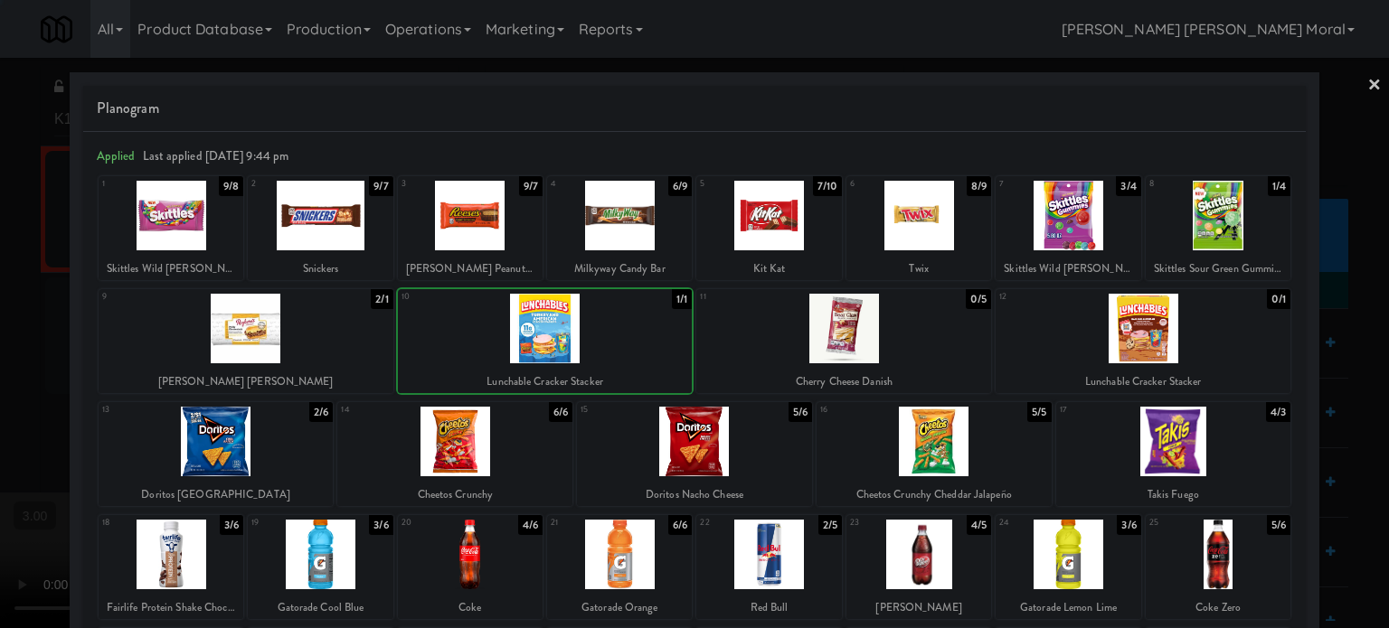
click at [0, 333] on div at bounding box center [694, 314] width 1389 height 628
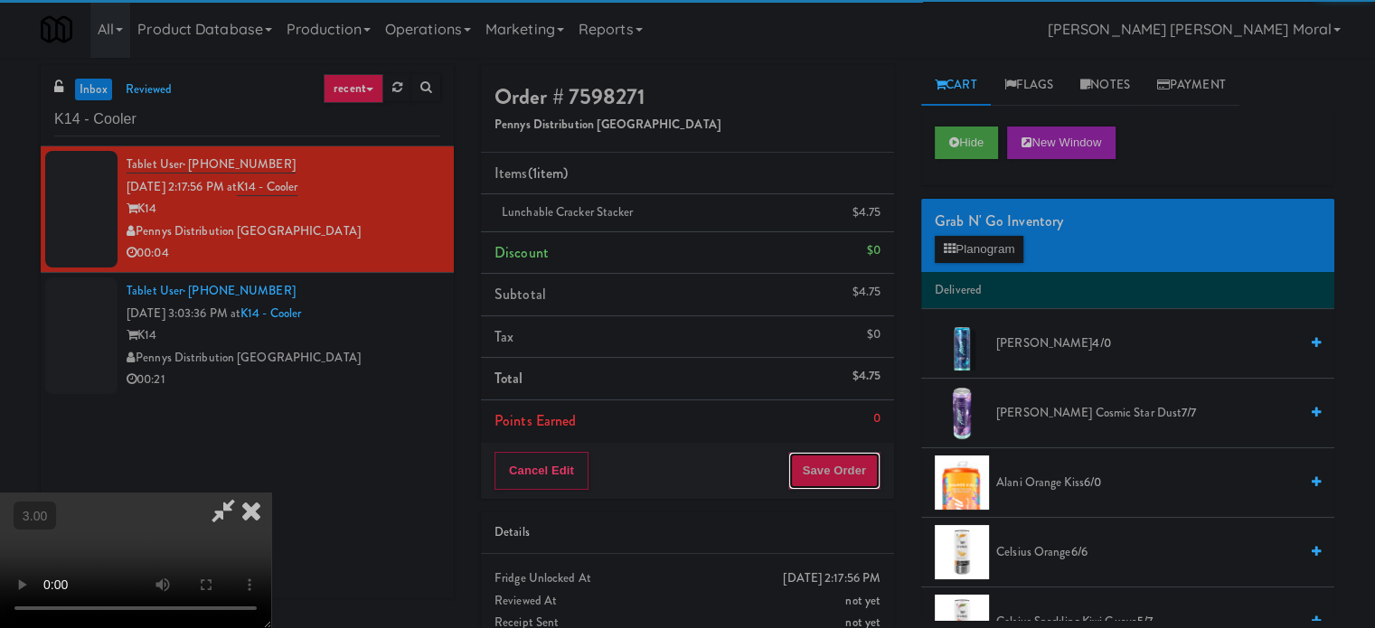
click at [840, 458] on button "Save Order" at bounding box center [834, 471] width 92 height 38
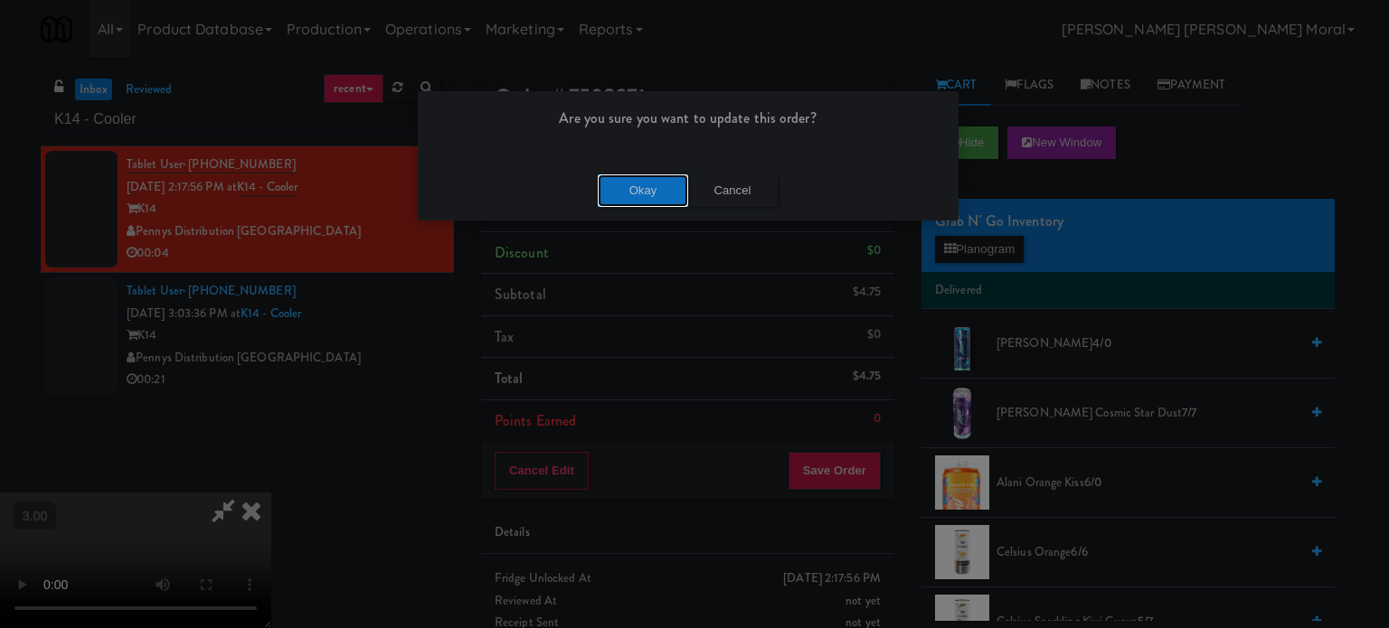
click at [621, 176] on button "Okay" at bounding box center [643, 191] width 90 height 33
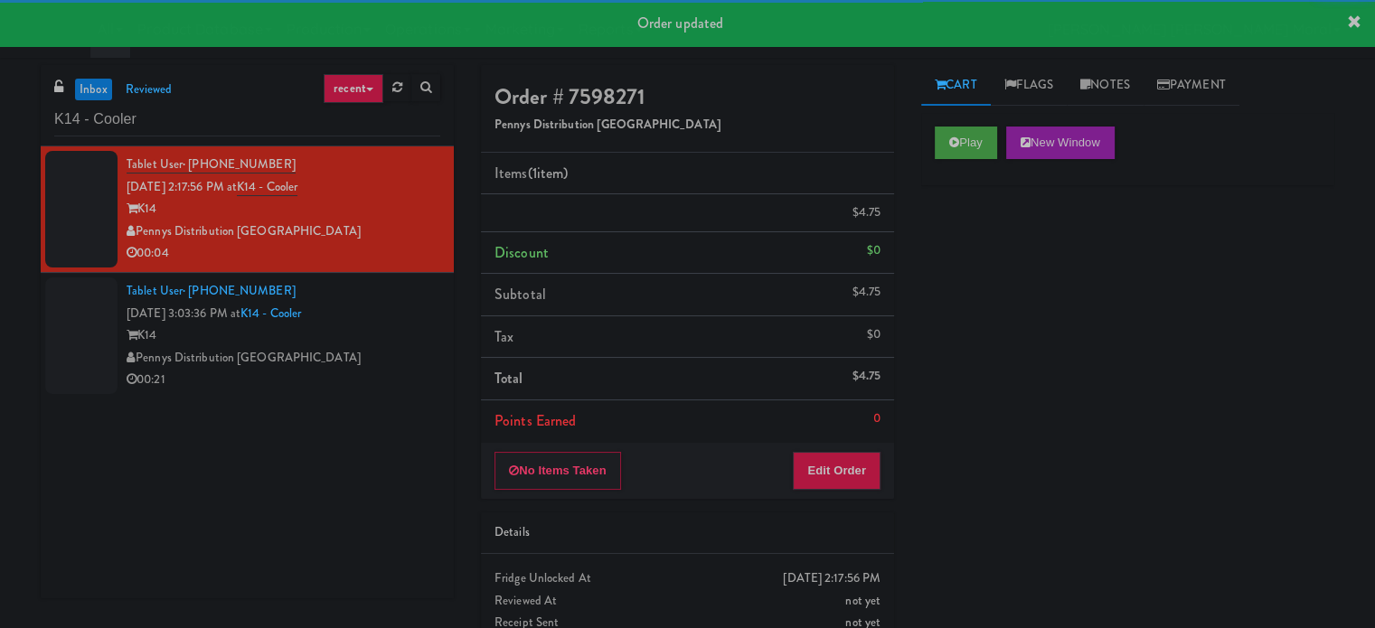
click at [379, 370] on div "Pennys Distribution [GEOGRAPHIC_DATA]" at bounding box center [284, 358] width 314 height 23
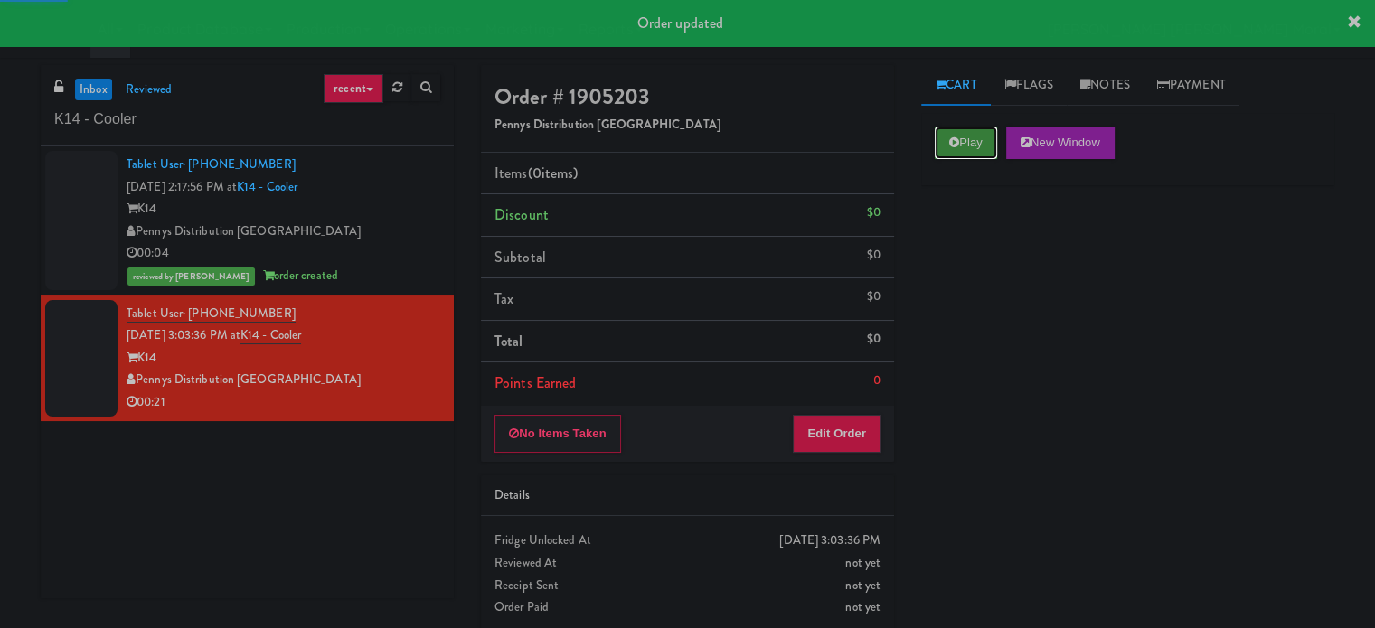
click at [969, 136] on button "Play" at bounding box center [966, 143] width 62 height 33
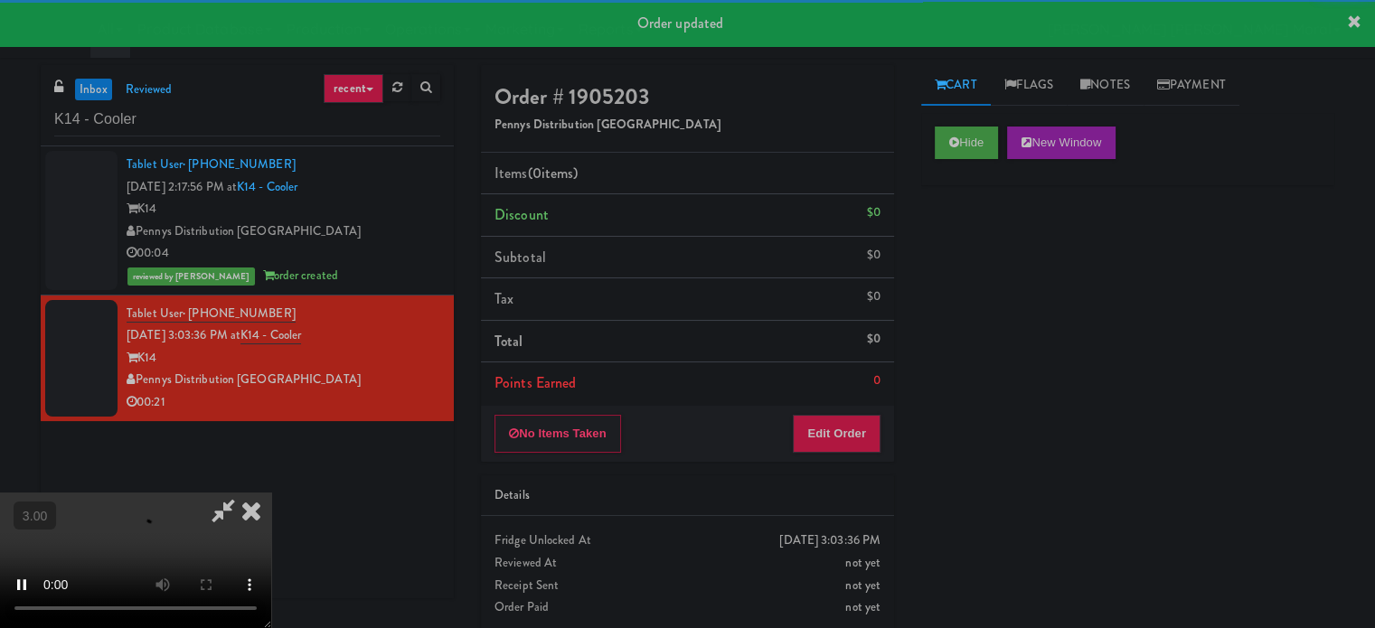
drag, startPoint x: 998, startPoint y: 231, endPoint x: 1000, endPoint y: 258, distance: 27.2
click at [1000, 233] on div "Hide New Window Primary Flag Clear Flag if unable to determine what was taken o…" at bounding box center [1127, 452] width 413 height 678
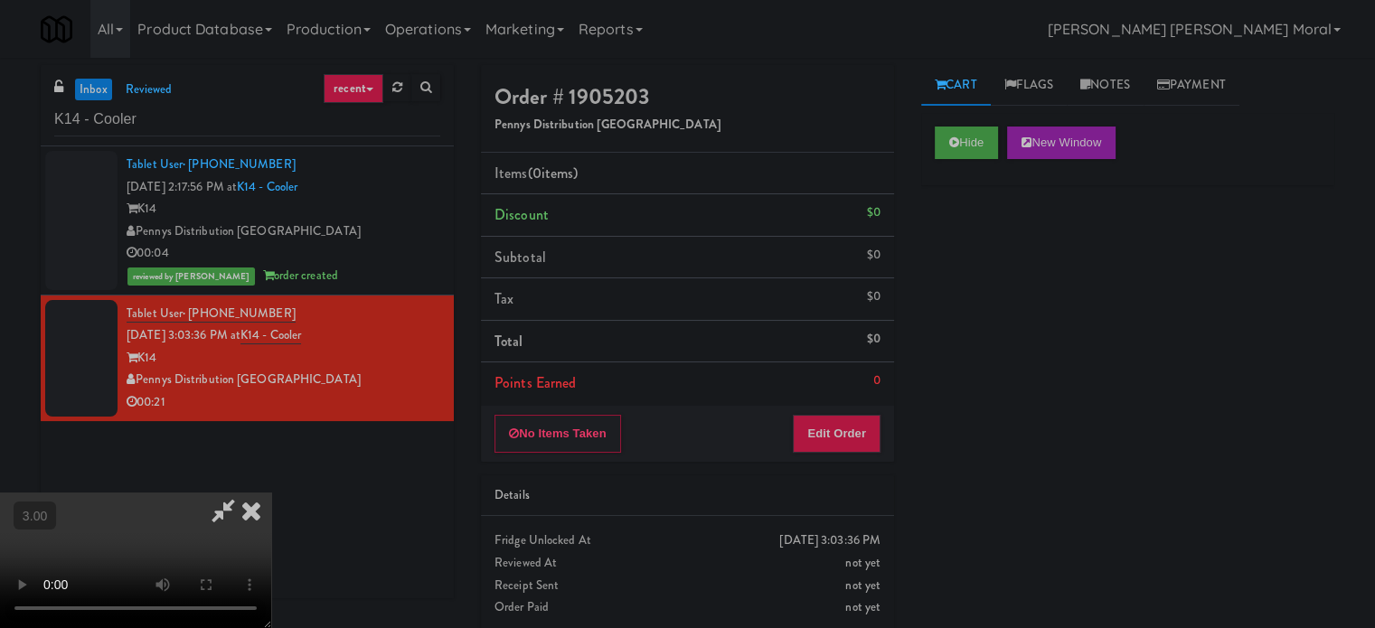
click at [930, 408] on div "Hide New Window Primary Flag Clear Flag if unable to determine what was taken o…" at bounding box center [1127, 452] width 413 height 678
click at [877, 429] on button "Edit Order" at bounding box center [837, 434] width 88 height 38
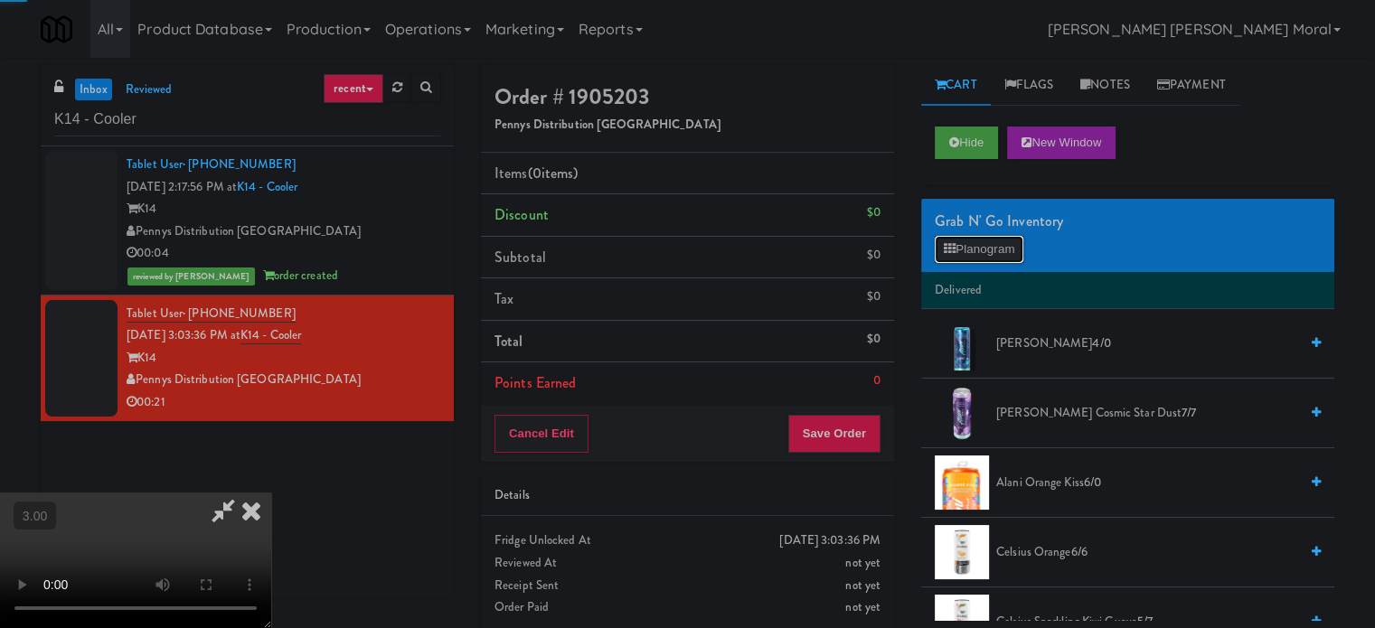
click at [989, 236] on button "Planogram" at bounding box center [979, 249] width 89 height 27
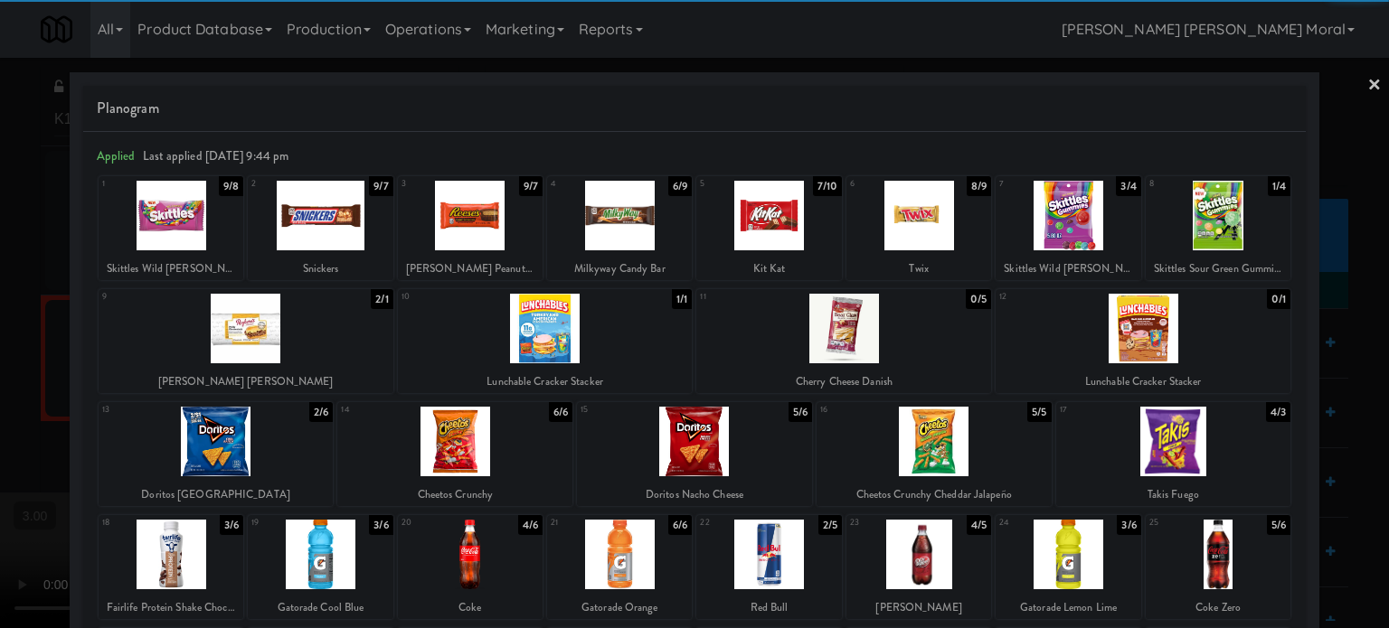
click at [919, 559] on div at bounding box center [918, 555] width 145 height 70
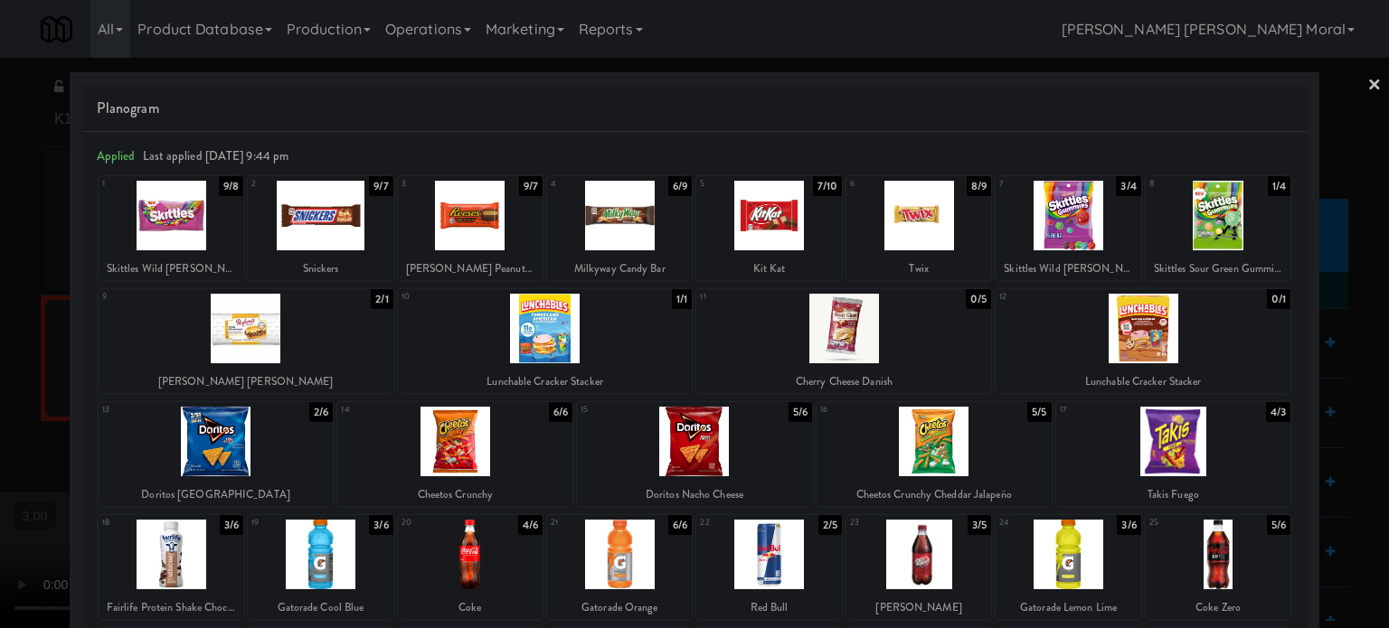
drag, startPoint x: 0, startPoint y: 367, endPoint x: 657, endPoint y: 420, distance: 659.4
click at [5, 367] on div at bounding box center [694, 314] width 1389 height 628
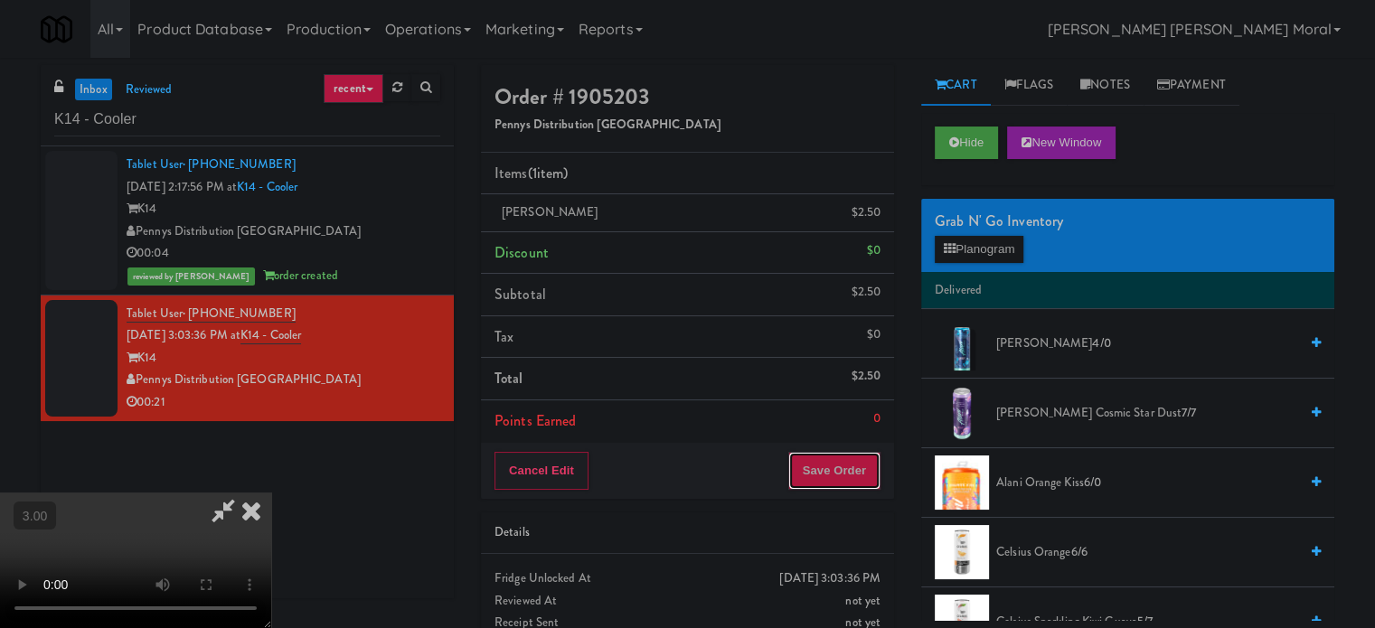
click at [862, 481] on button "Save Order" at bounding box center [834, 471] width 92 height 38
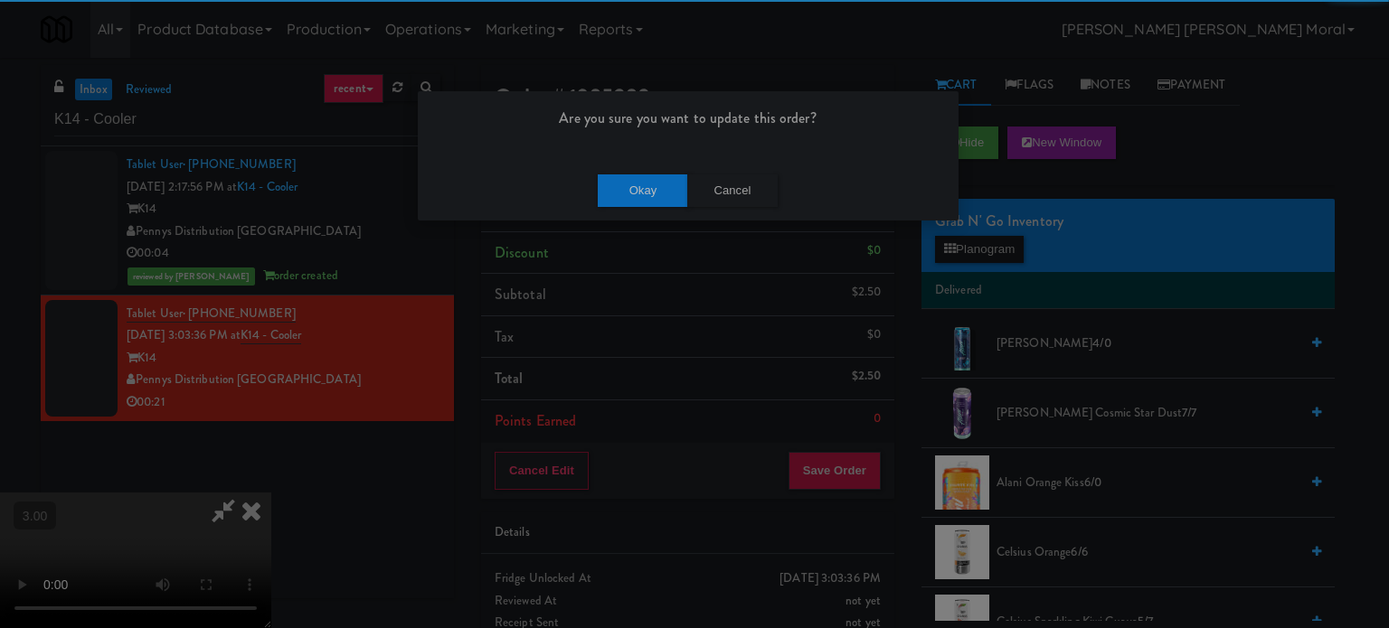
click at [637, 166] on div "Okay Cancel" at bounding box center [688, 190] width 541 height 61
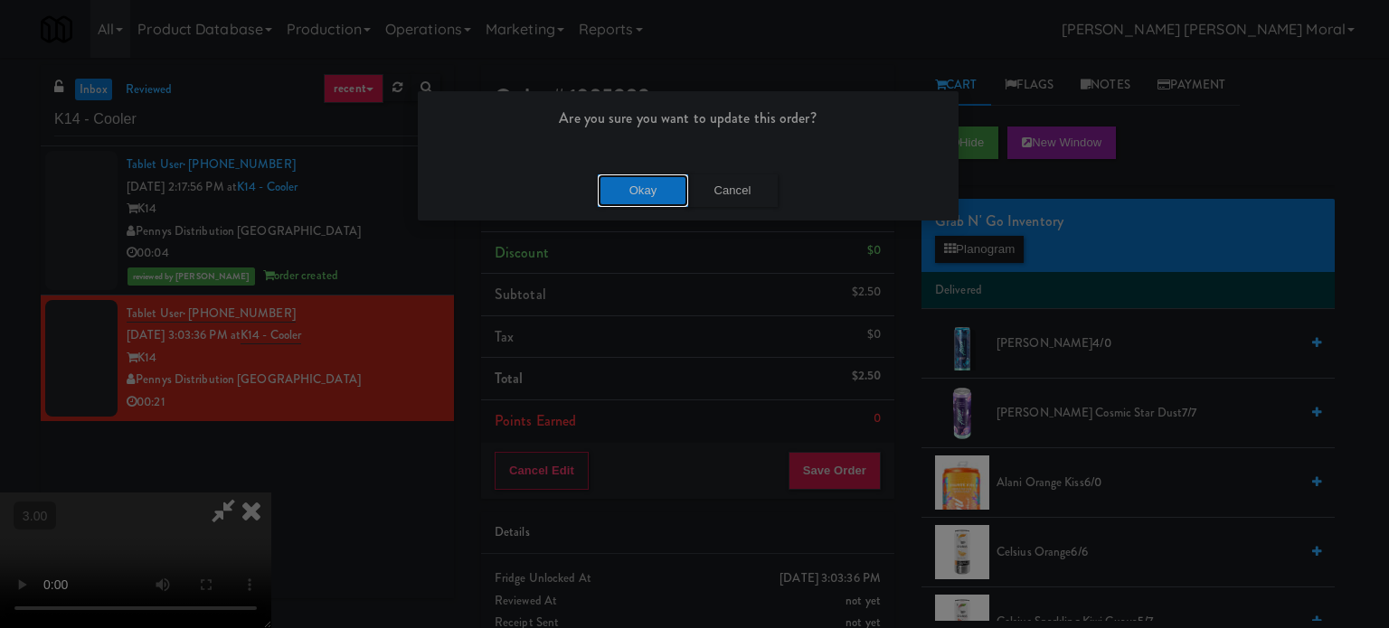
click at [633, 191] on button "Okay" at bounding box center [643, 191] width 90 height 33
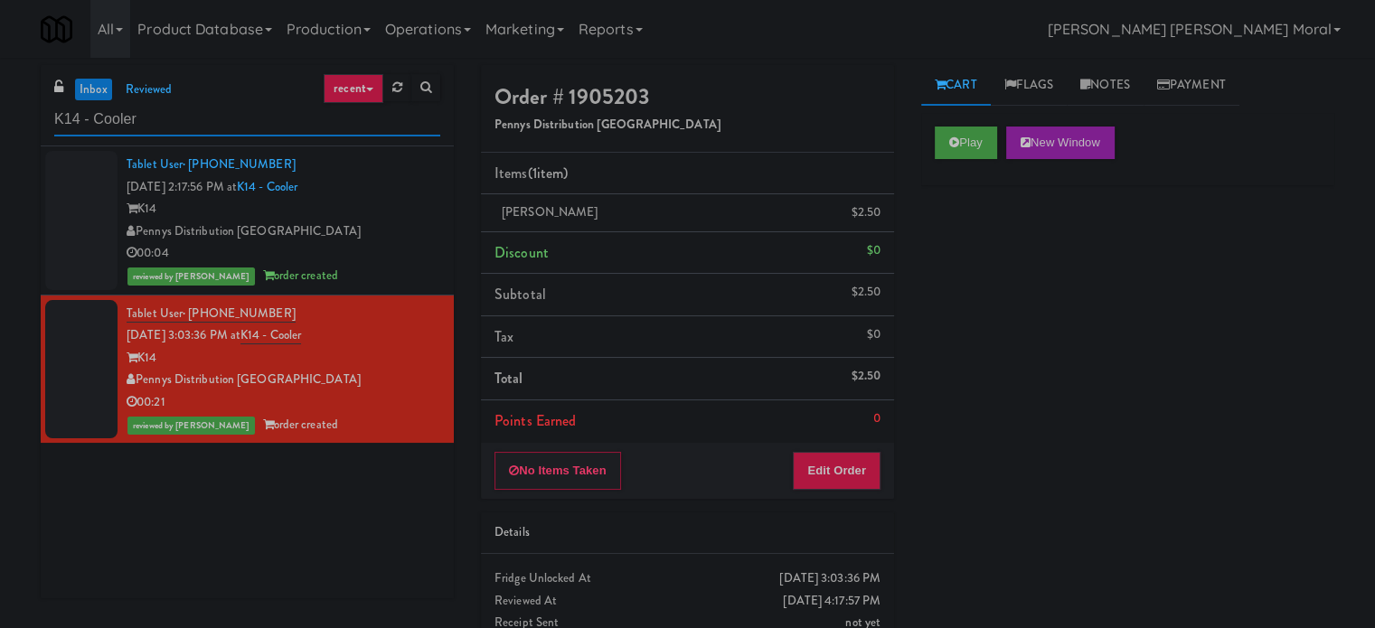
click at [219, 116] on input "K14 - Cooler" at bounding box center [247, 119] width 386 height 33
click at [219, 115] on input "K14 - Cooler" at bounding box center [247, 119] width 386 height 33
paste input "Snack Cooler (12)"
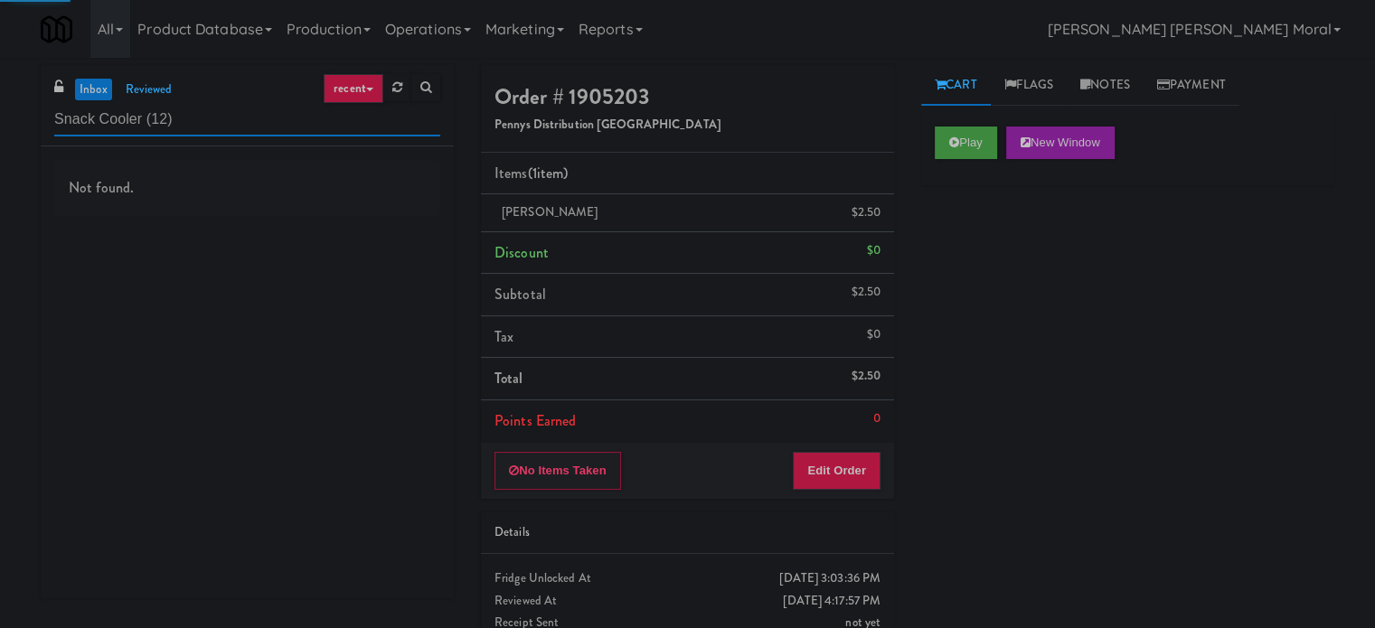
type input "Snack Cooler (12)"
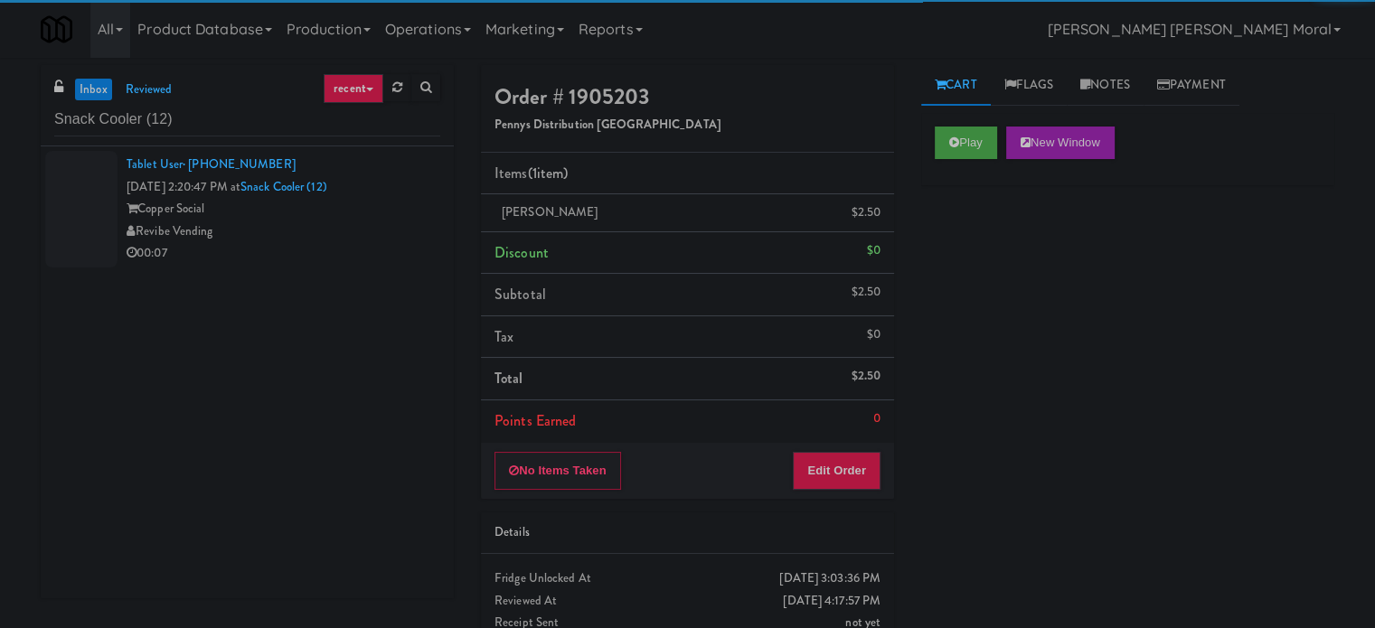
click at [372, 255] on div "00:07" at bounding box center [284, 253] width 314 height 23
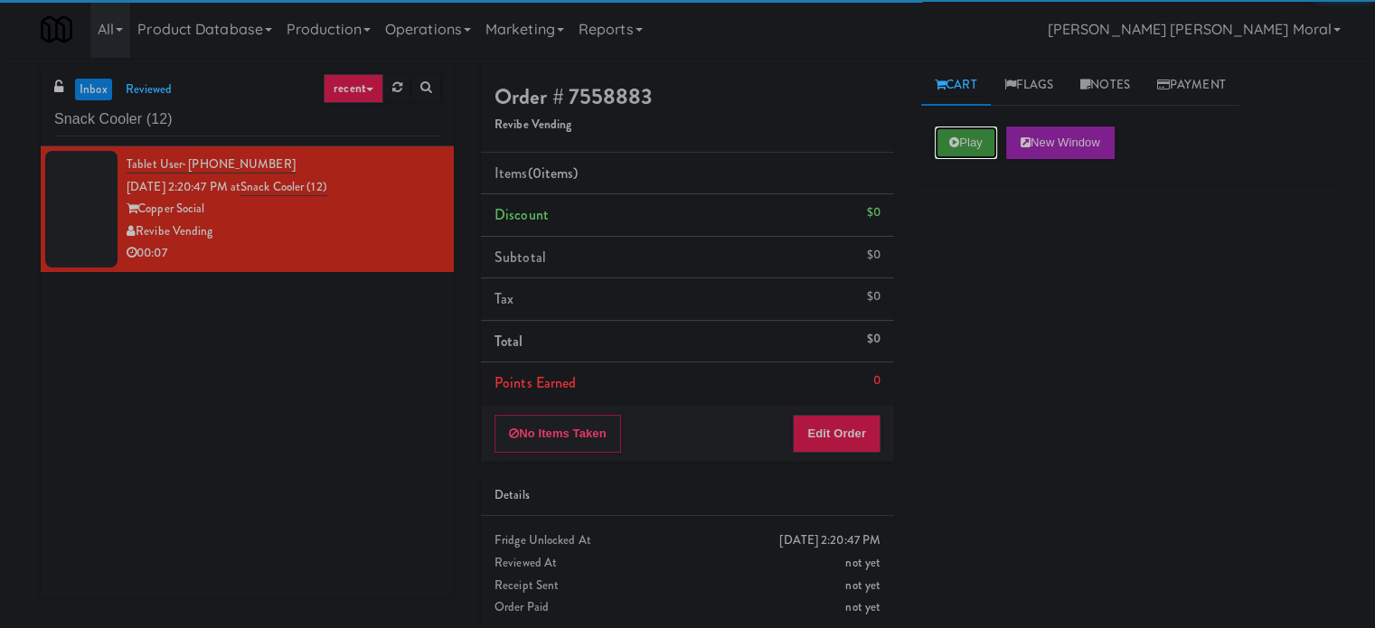
click at [962, 142] on button "Play" at bounding box center [966, 143] width 62 height 33
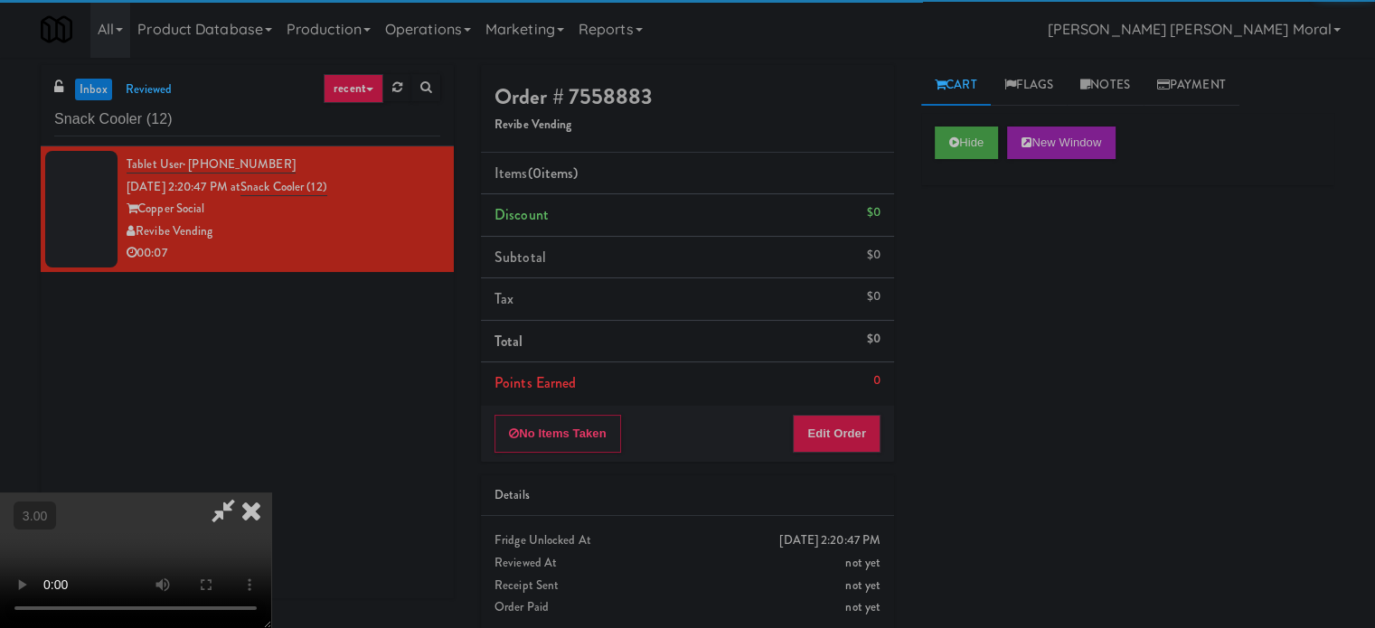
click at [991, 234] on div "Hide New Window Primary Flag Clear Flag if unable to determine what was taken o…" at bounding box center [1127, 452] width 413 height 678
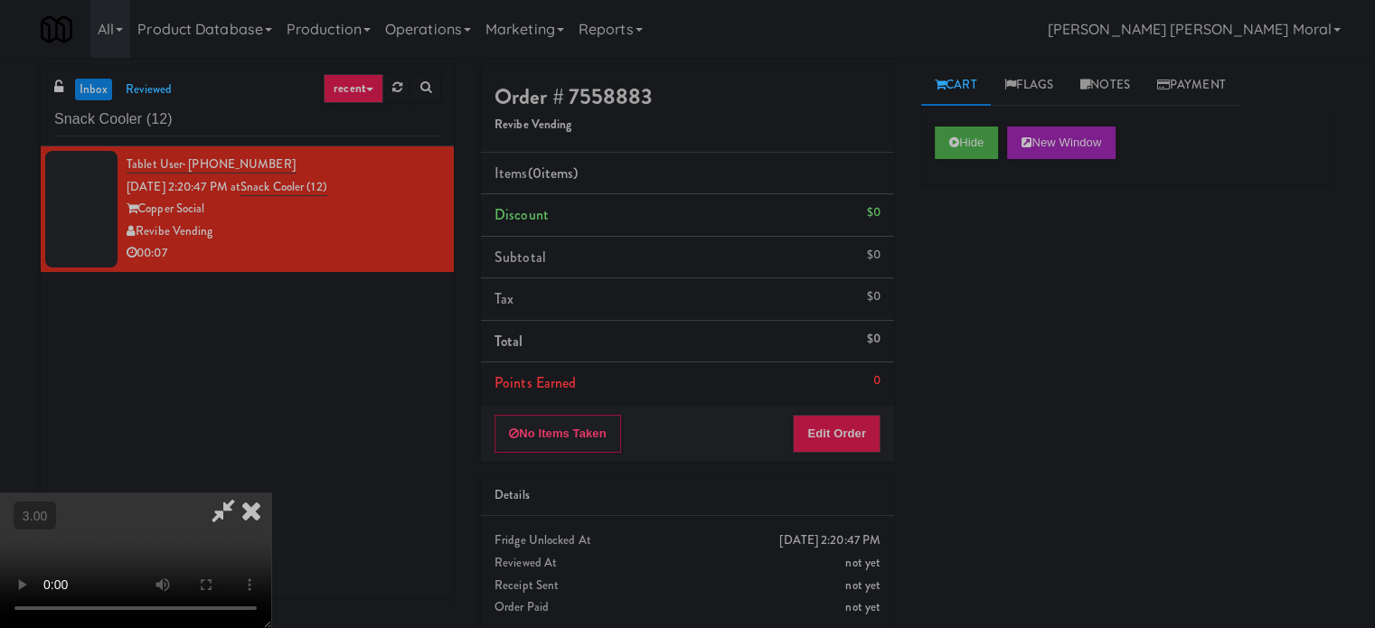
click at [1019, 288] on div "Hide New Window Primary Flag Clear Flag if unable to determine what was taken o…" at bounding box center [1127, 452] width 413 height 678
click at [271, 493] on video at bounding box center [135, 561] width 271 height 136
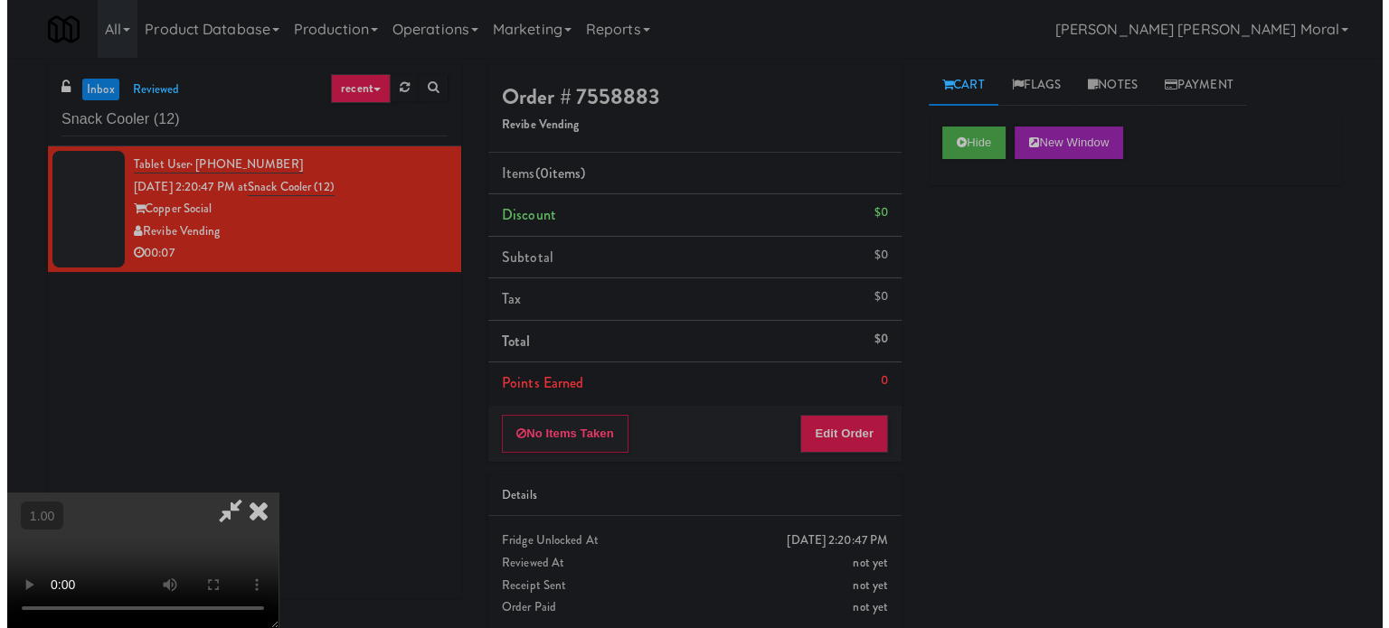
scroll to position [105, 0]
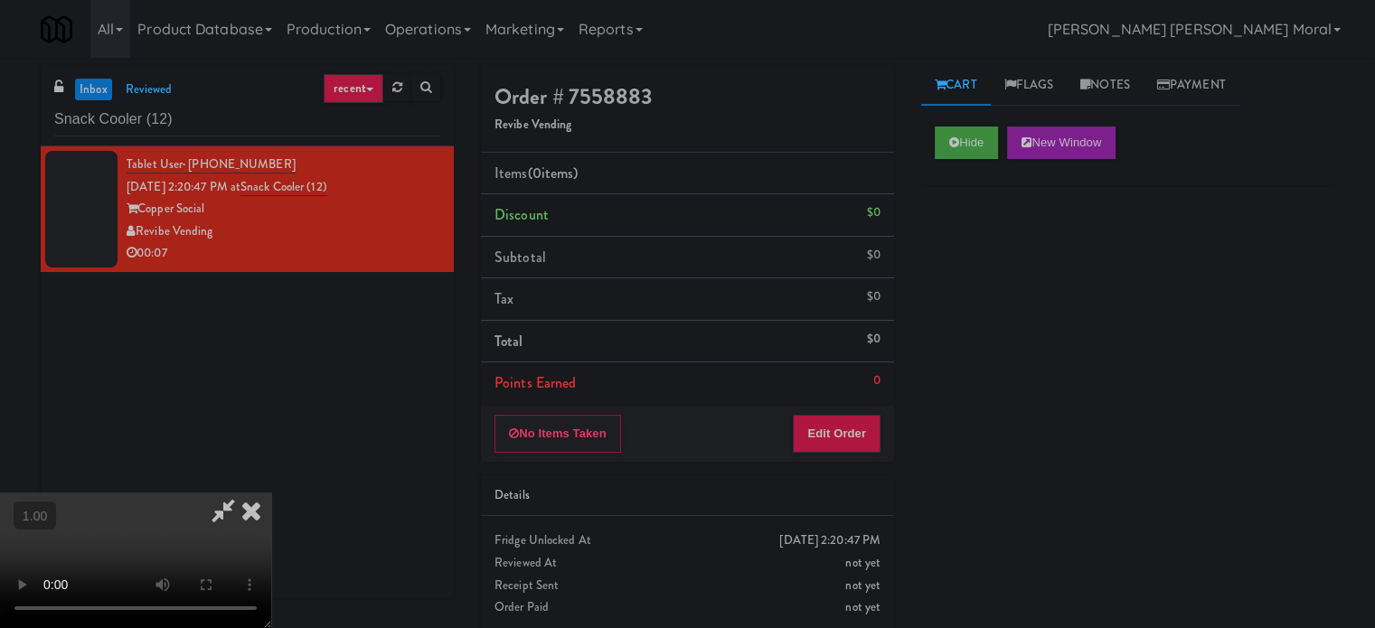
click at [271, 493] on video at bounding box center [135, 561] width 271 height 136
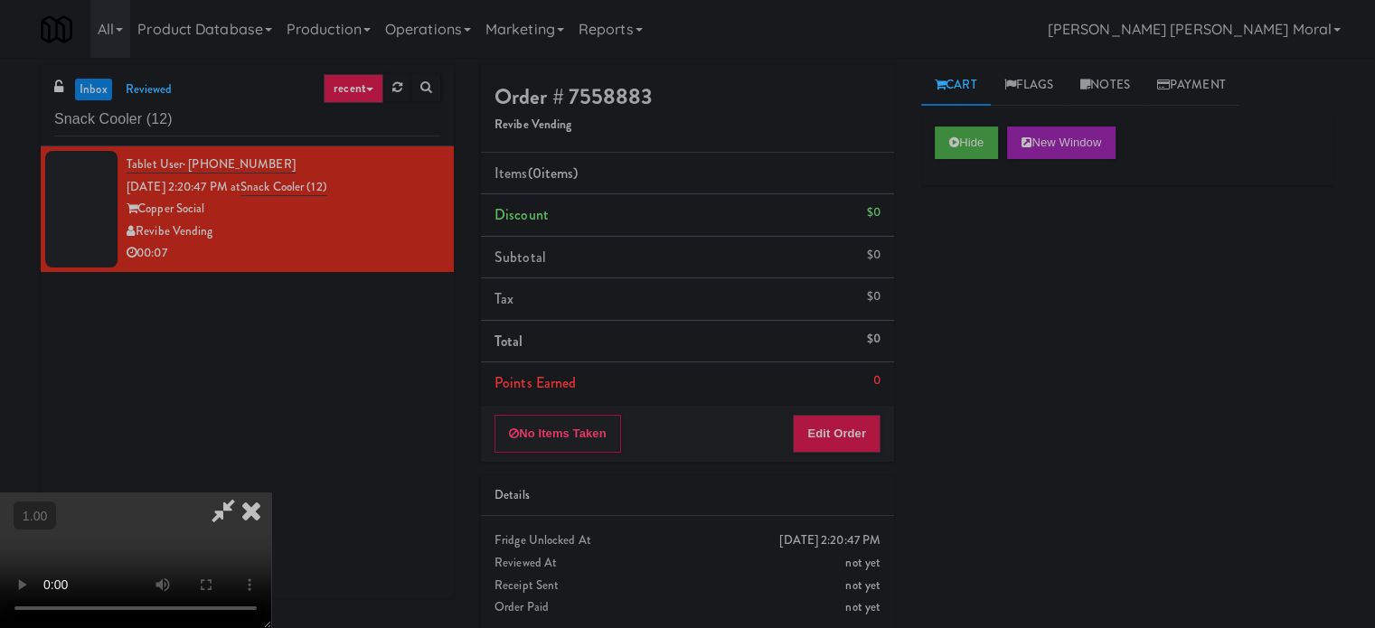
click at [271, 493] on video at bounding box center [135, 561] width 271 height 136
click at [872, 433] on button "Edit Order" at bounding box center [837, 434] width 88 height 38
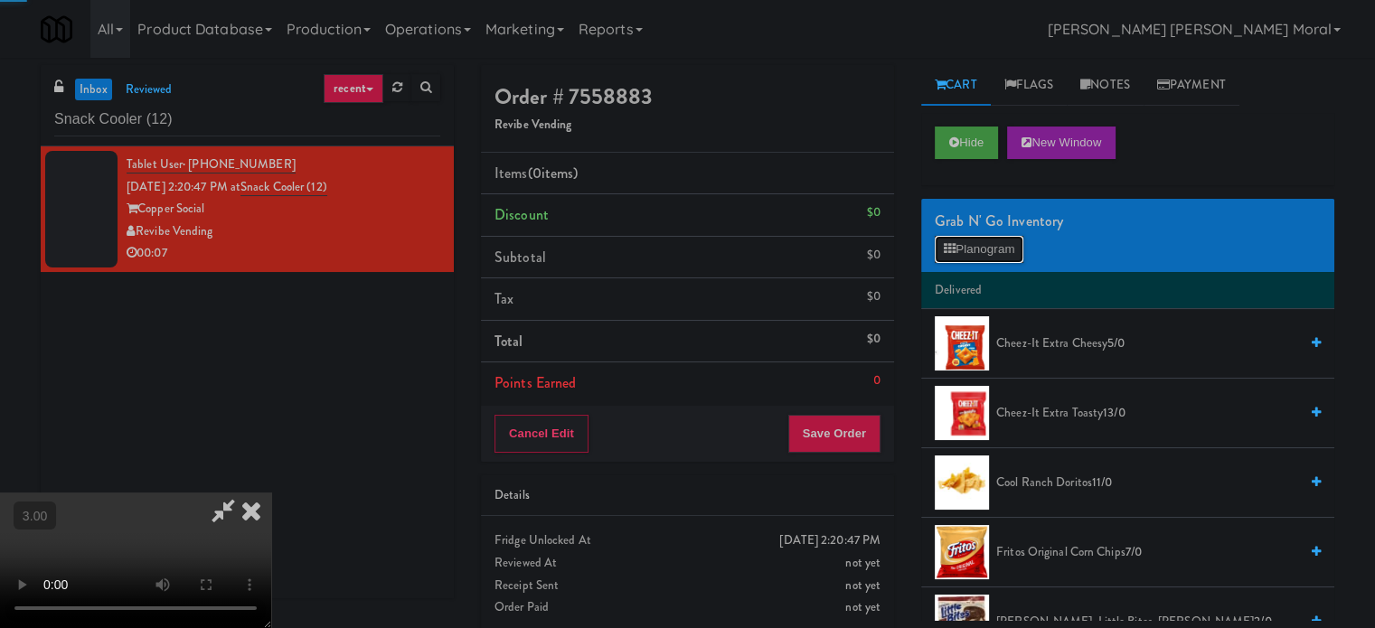
click at [987, 243] on button "Planogram" at bounding box center [979, 249] width 89 height 27
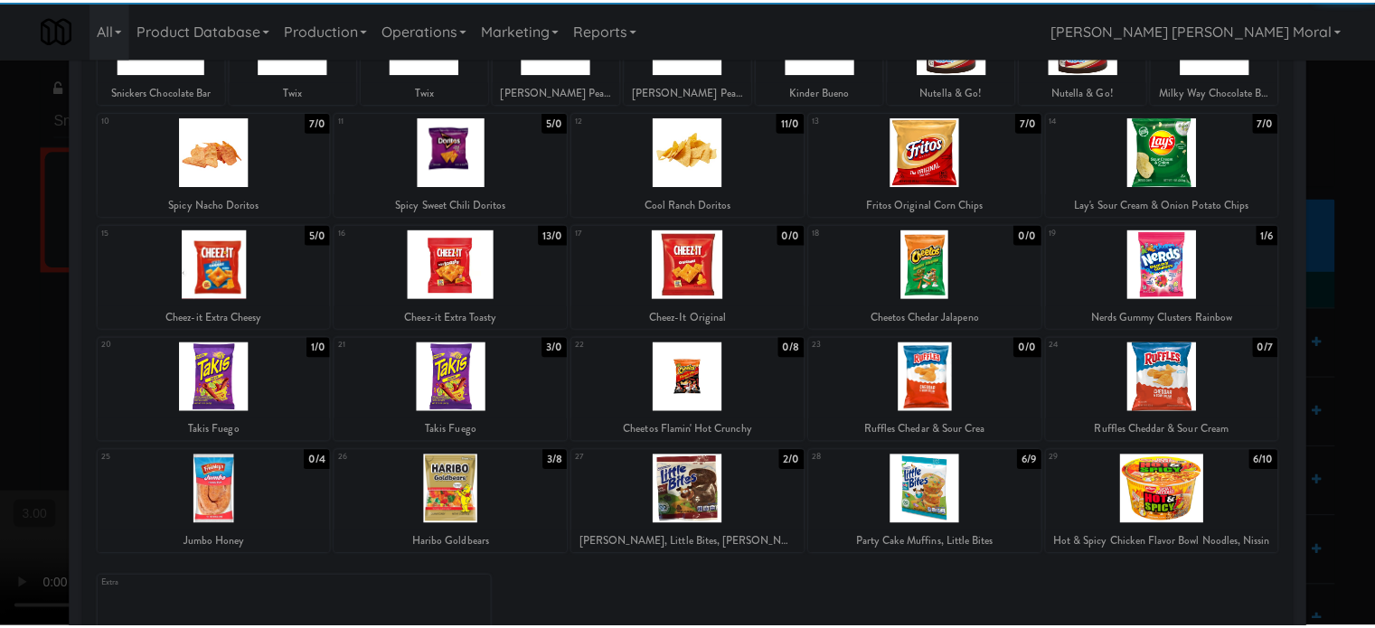
scroll to position [181, 0]
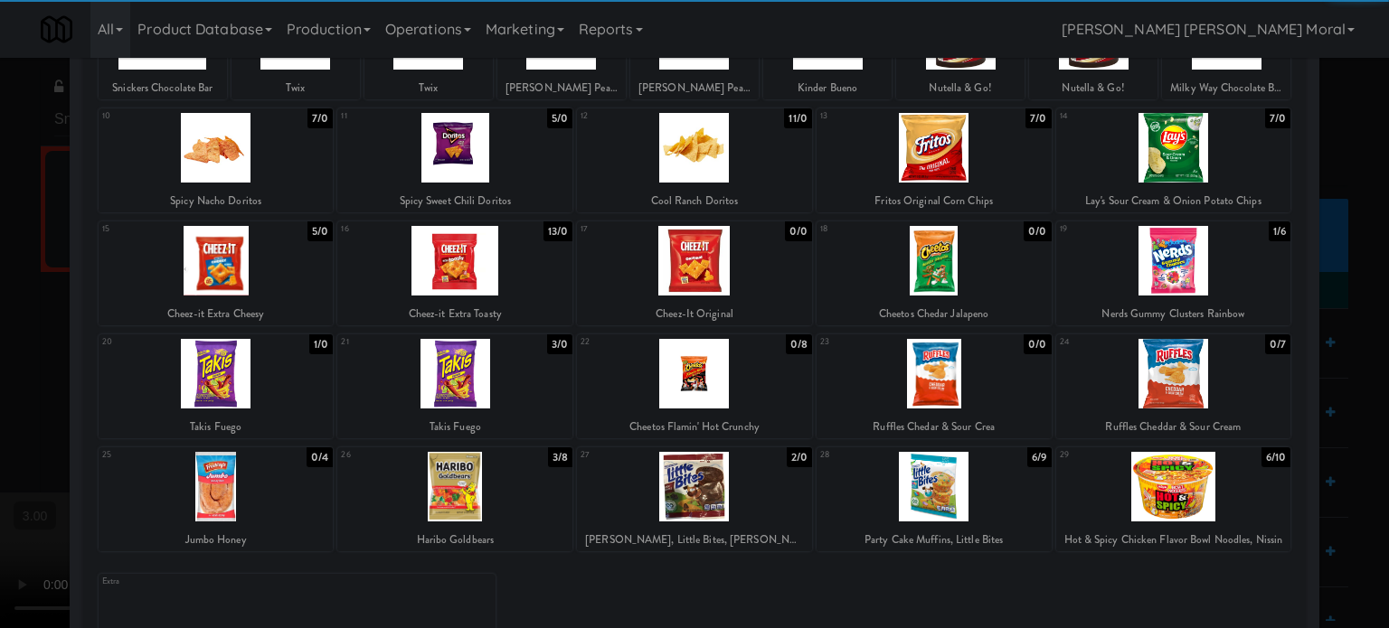
click at [706, 365] on div at bounding box center [694, 374] width 235 height 70
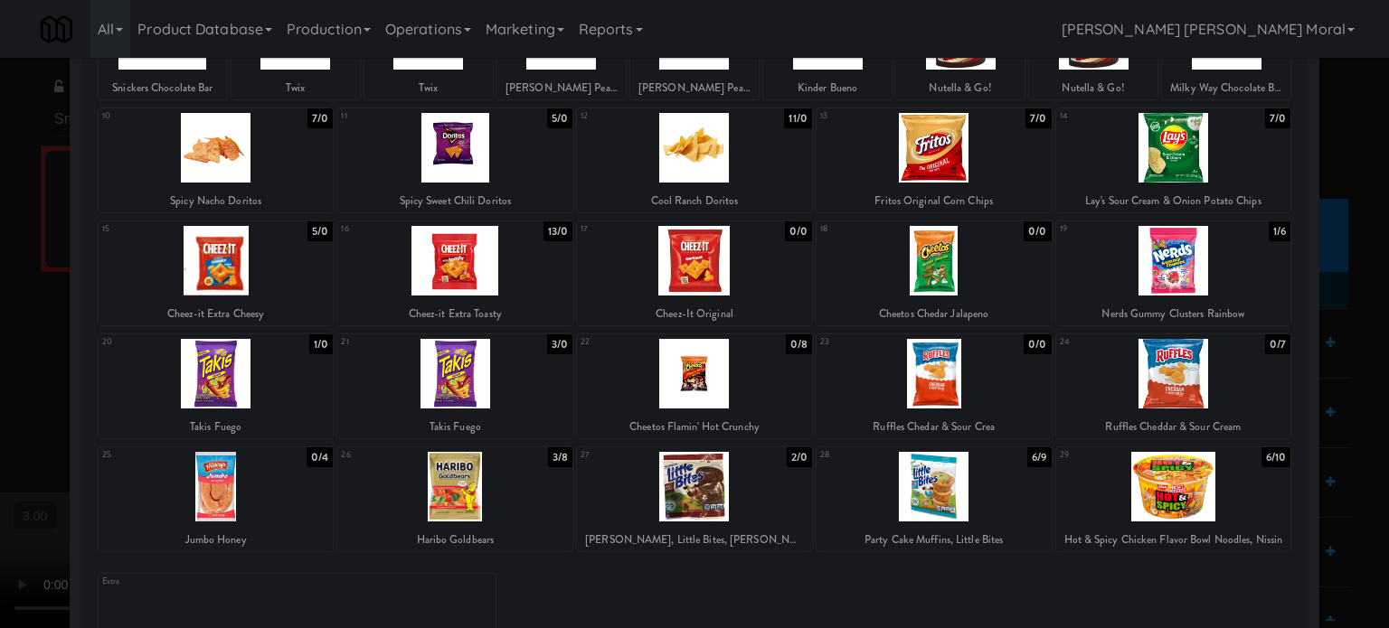
click at [940, 274] on div at bounding box center [933, 261] width 235 height 70
click at [0, 376] on div at bounding box center [694, 314] width 1389 height 628
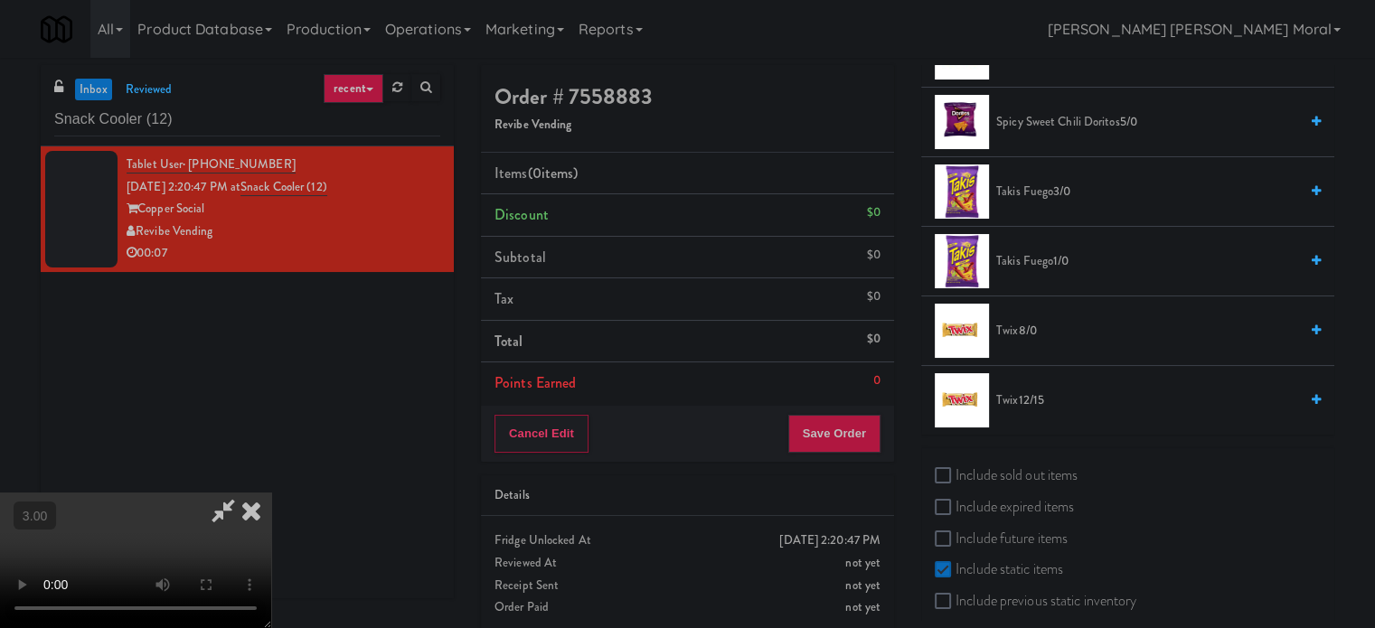
scroll to position [1285, 0]
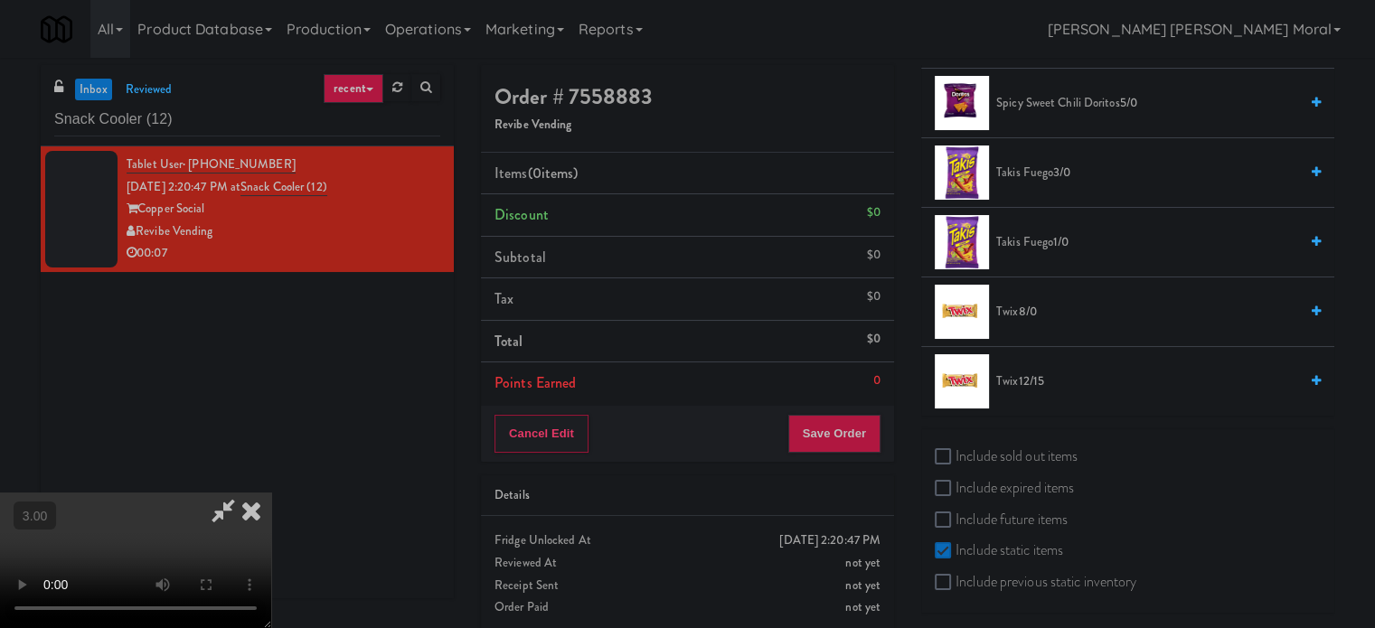
click at [1000, 451] on label "Include sold out items" at bounding box center [1006, 456] width 143 height 27
click at [956, 451] on input "Include sold out items" at bounding box center [945, 457] width 21 height 14
checkbox input "true"
click at [271, 493] on video at bounding box center [135, 561] width 271 height 136
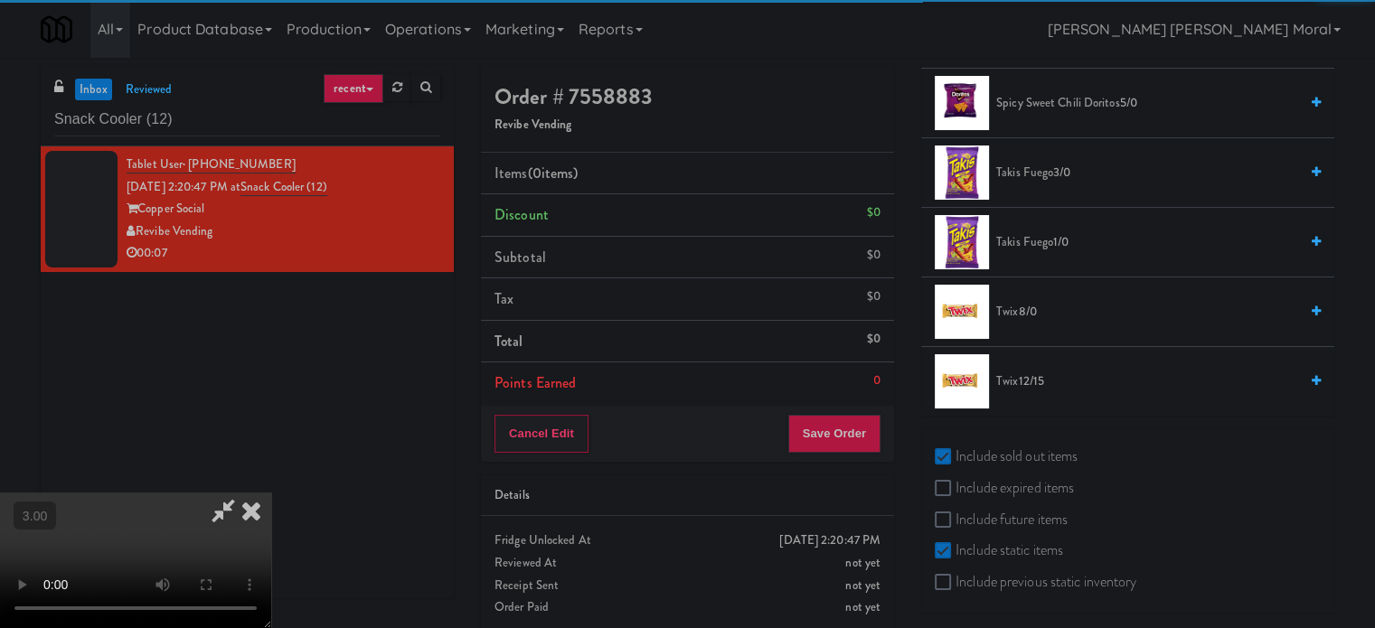
scroll to position [286, 0]
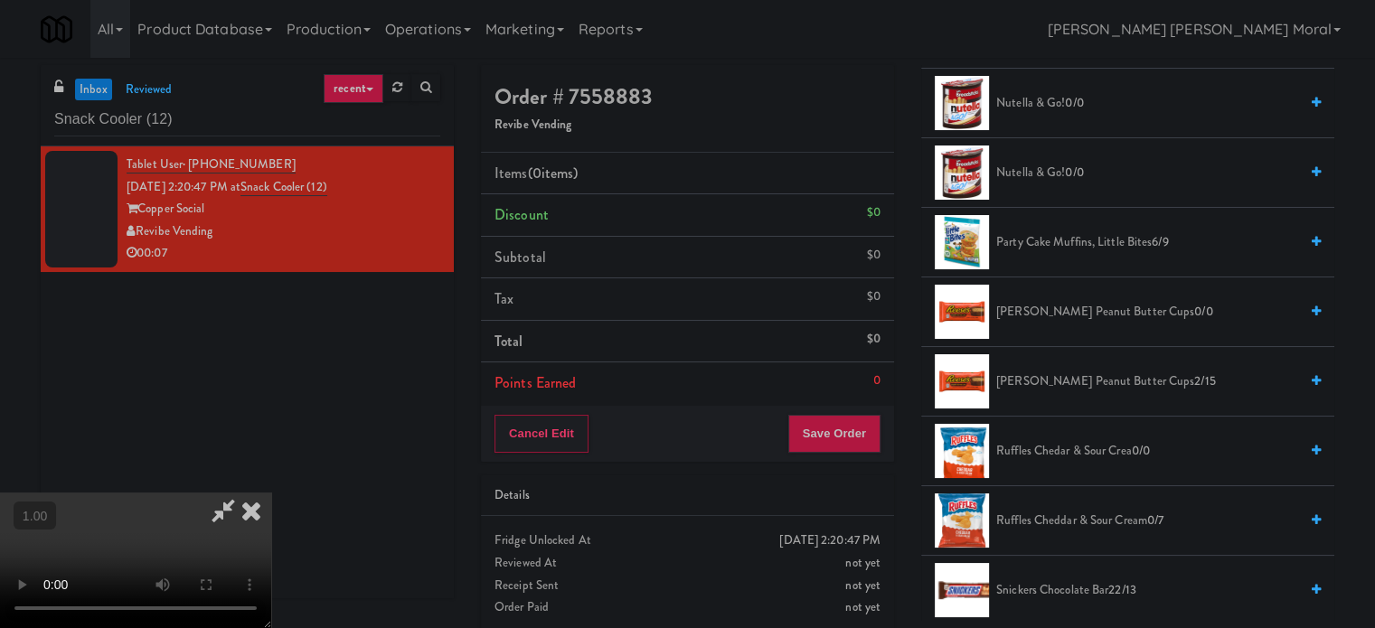
click at [271, 493] on video at bounding box center [135, 561] width 271 height 136
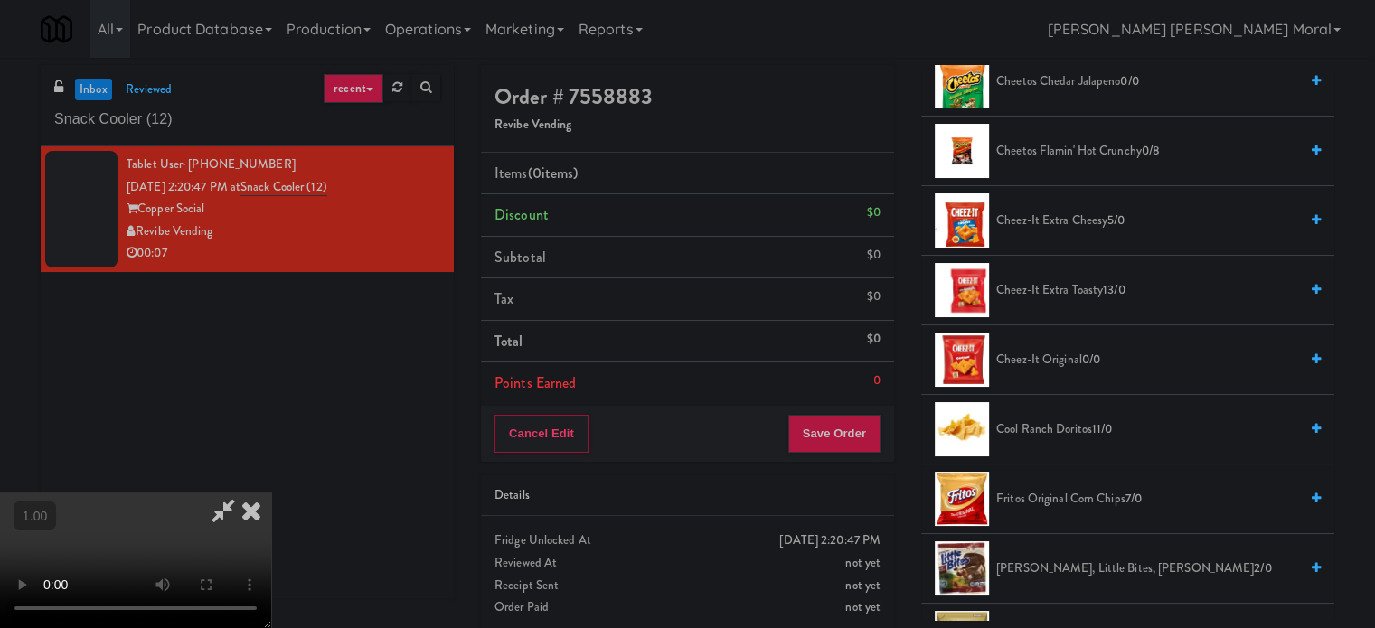
scroll to position [109, 0]
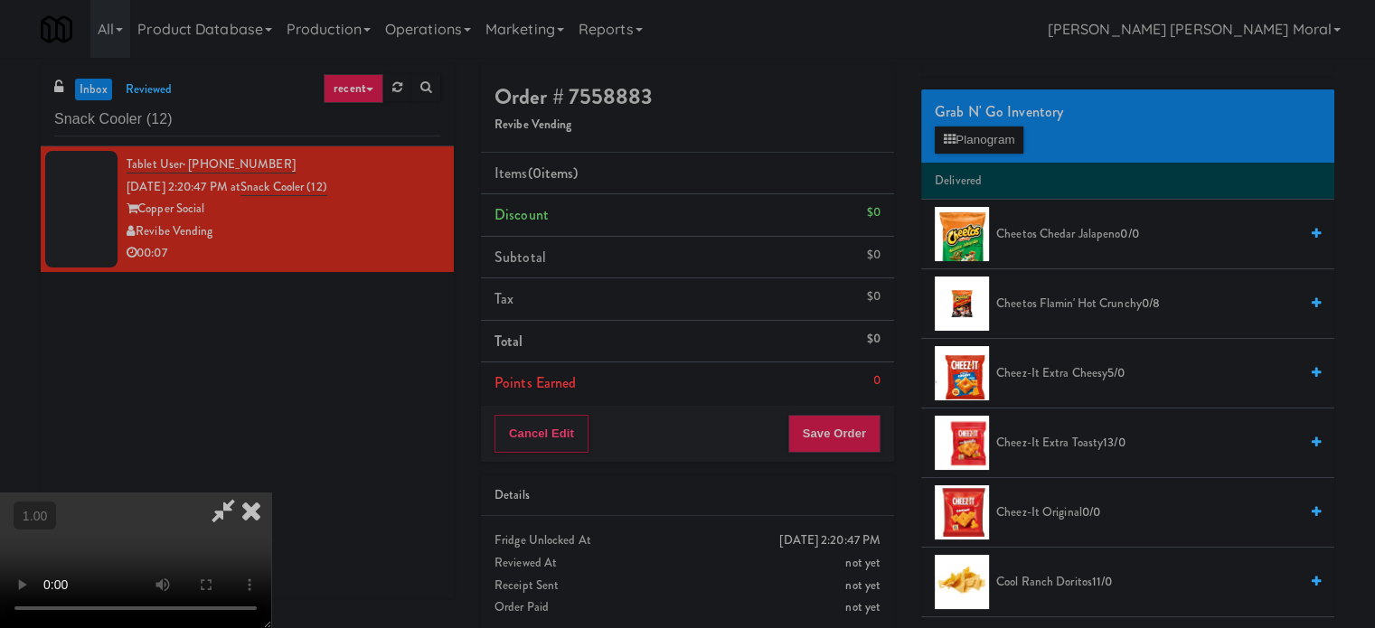
click at [1026, 223] on span "Cheetos Chedar Jalapeno 0/0" at bounding box center [1147, 234] width 302 height 23
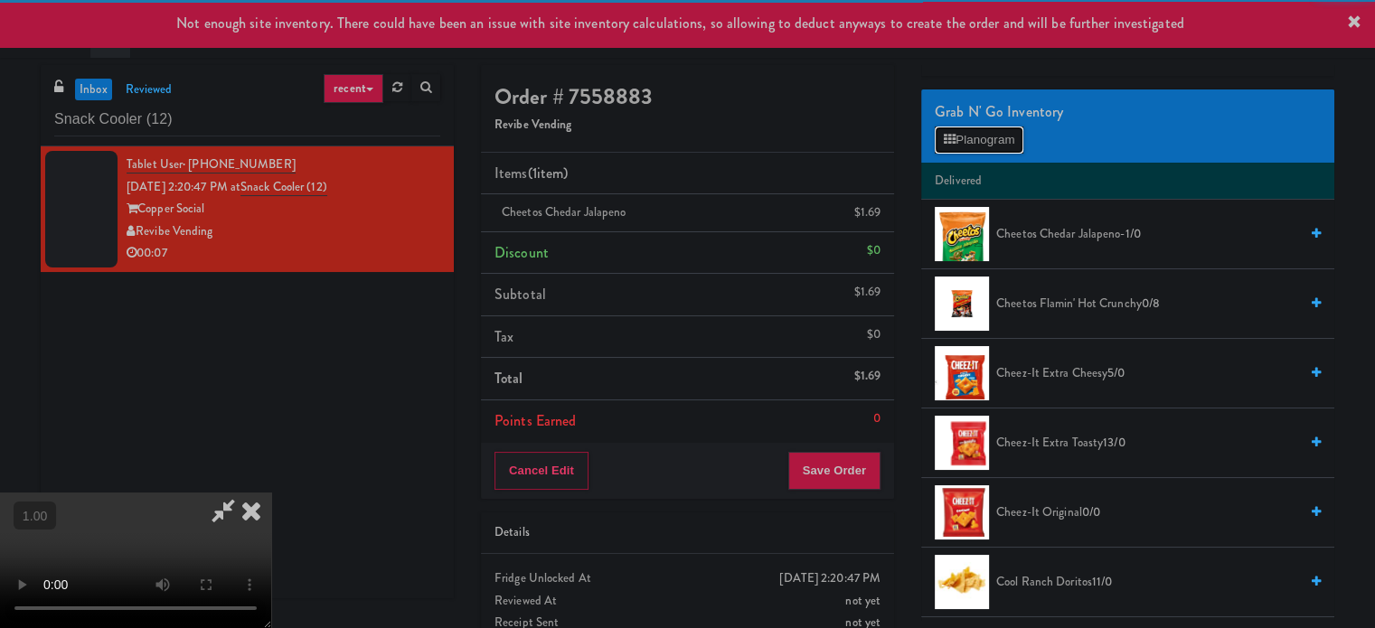
click at [987, 124] on div "Grab N' Go Inventory Planogram" at bounding box center [1127, 126] width 413 height 73
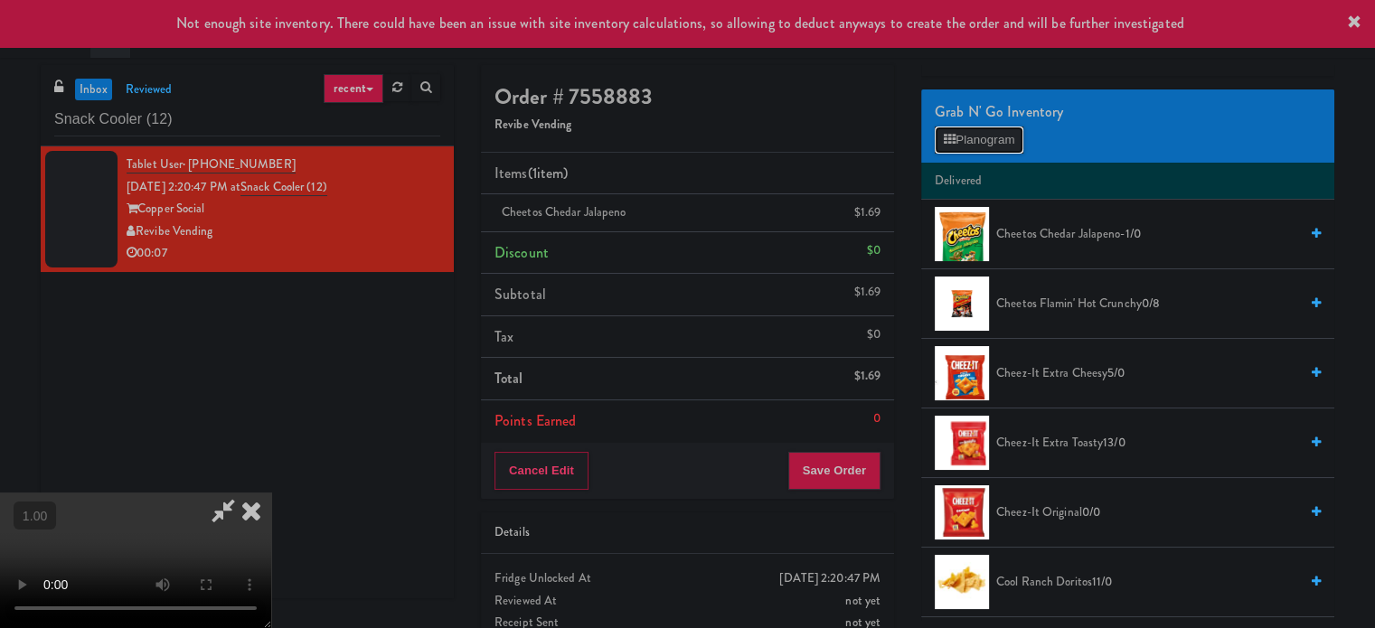
click at [995, 136] on button "Planogram" at bounding box center [979, 140] width 89 height 27
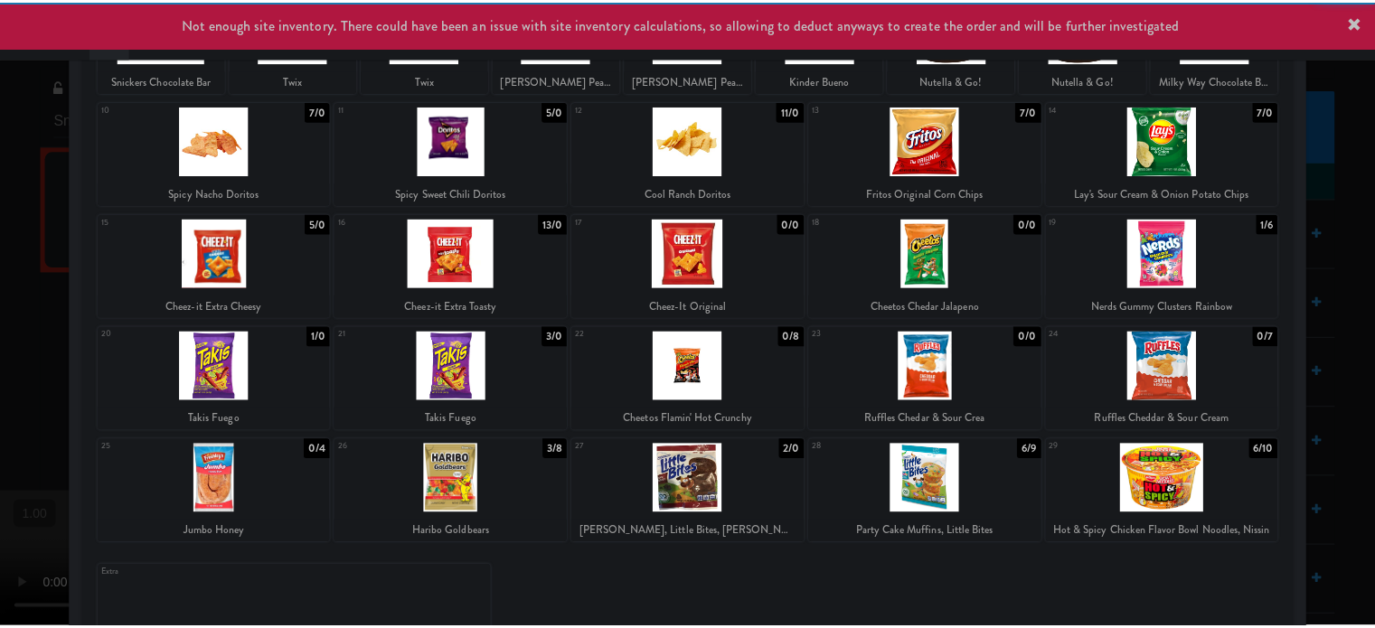
scroll to position [259, 0]
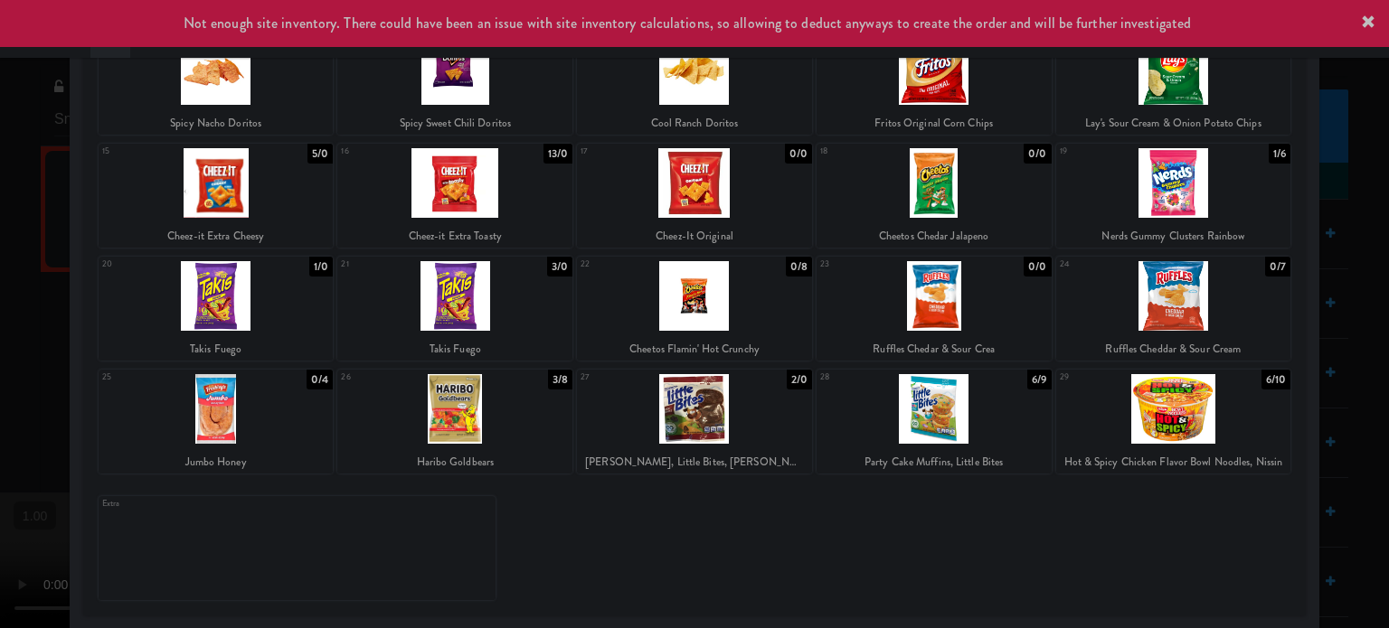
click at [725, 307] on div at bounding box center [694, 296] width 235 height 70
click at [0, 354] on div at bounding box center [694, 314] width 1389 height 628
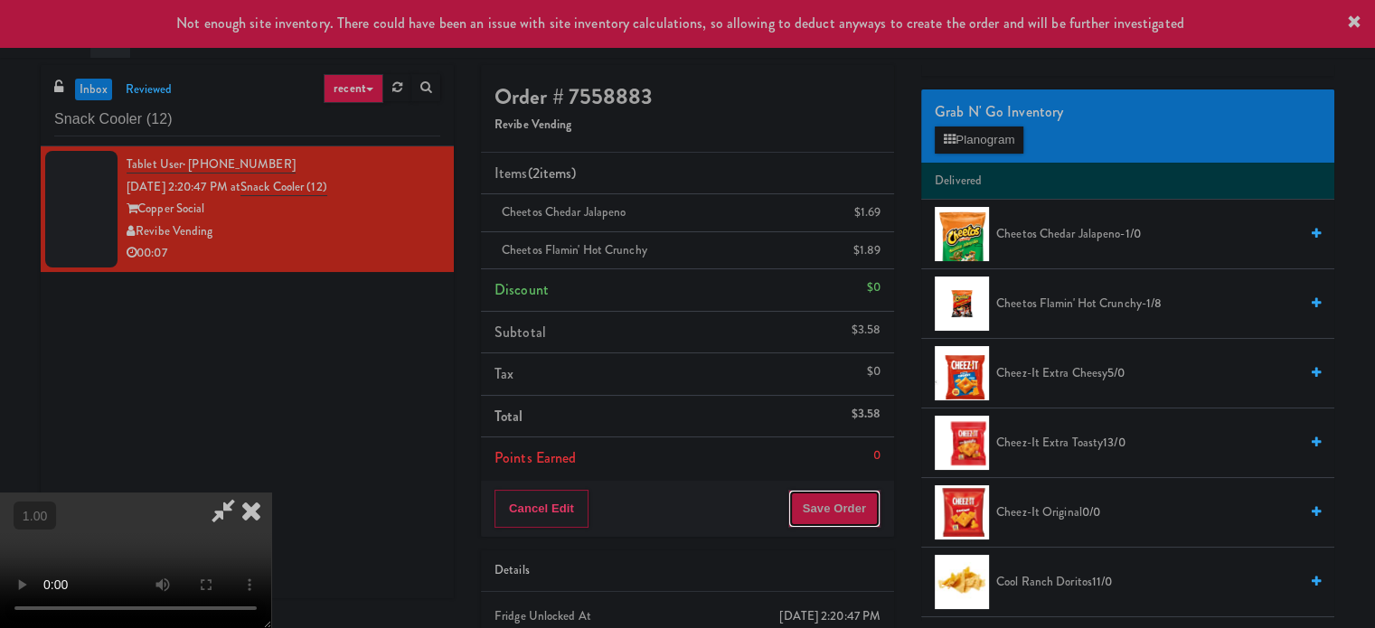
click at [825, 511] on button "Save Order" at bounding box center [834, 509] width 92 height 38
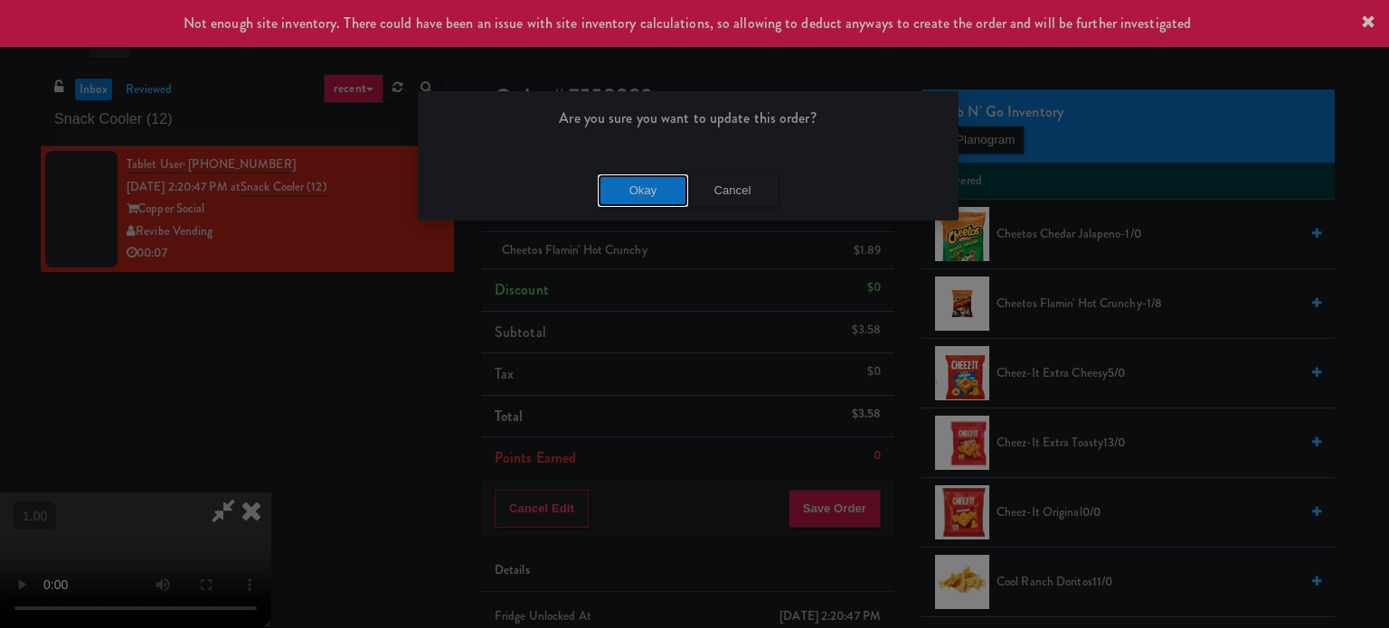
click at [644, 194] on button "Okay" at bounding box center [643, 191] width 90 height 33
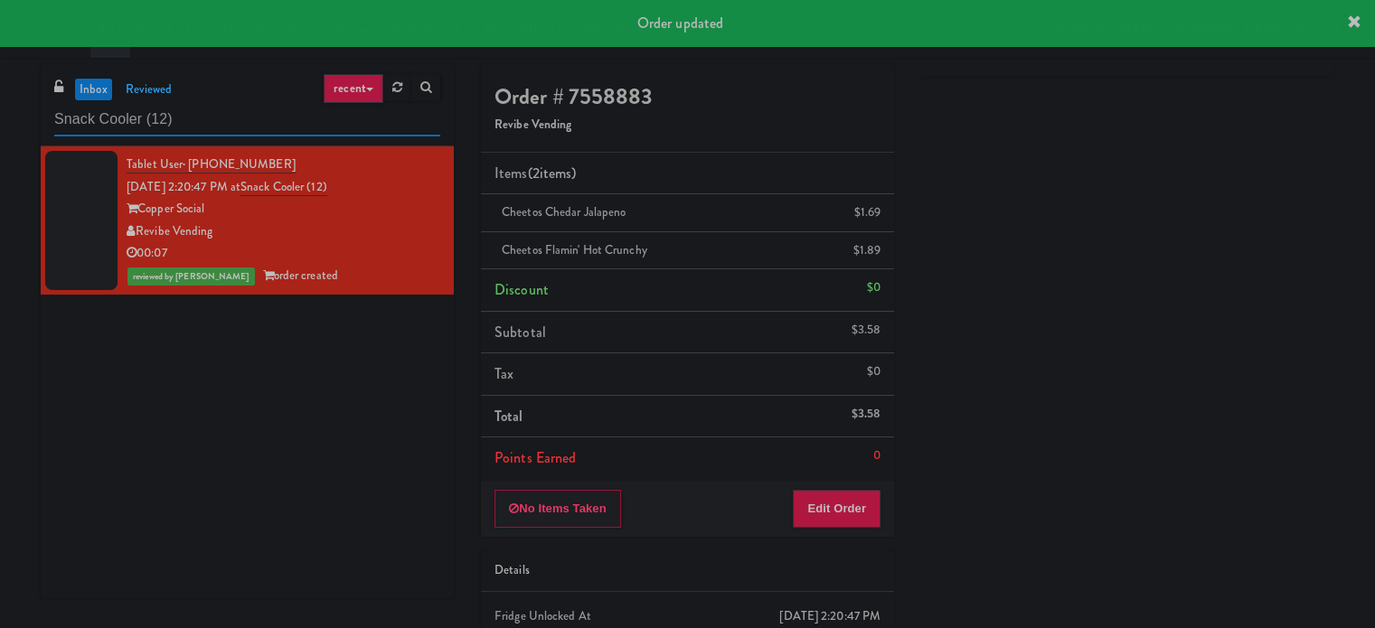
click at [174, 122] on input "Snack Cooler (12)" at bounding box center [247, 119] width 386 height 33
paste input "JHE Building - Fireball Cafe - [GEOGRAPHIC_DATA]"
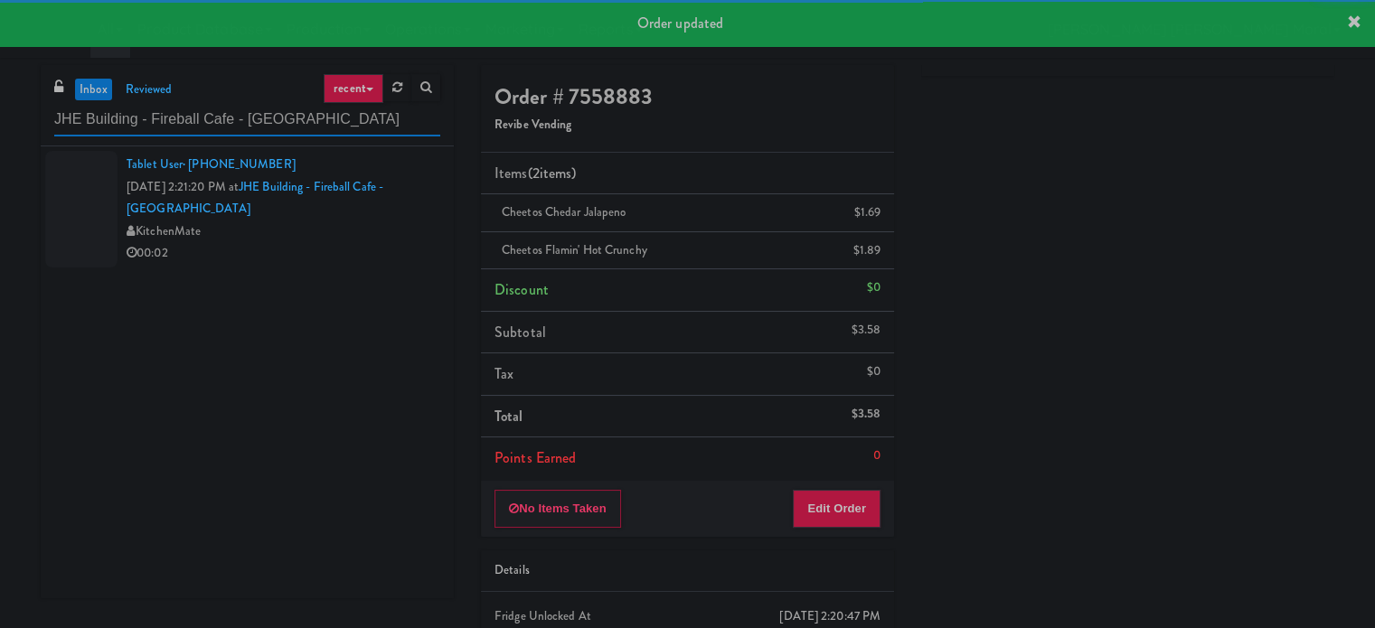
type input "JHE Building - Fireball Cafe - [GEOGRAPHIC_DATA]"
click at [372, 241] on div "Tablet User · (647) 803-1279 [DATE] 2:21:20 PM at [GEOGRAPHIC_DATA] - [GEOGRAPH…" at bounding box center [284, 209] width 314 height 111
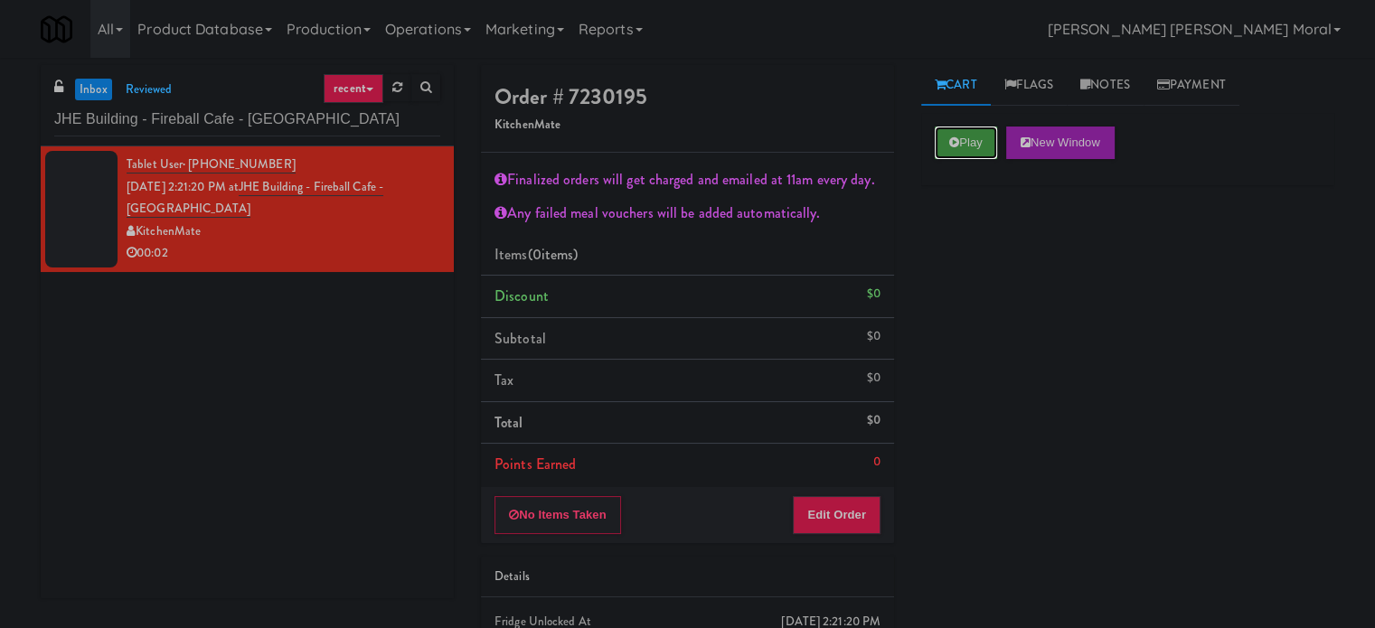
click at [969, 147] on button "Play" at bounding box center [966, 143] width 62 height 33
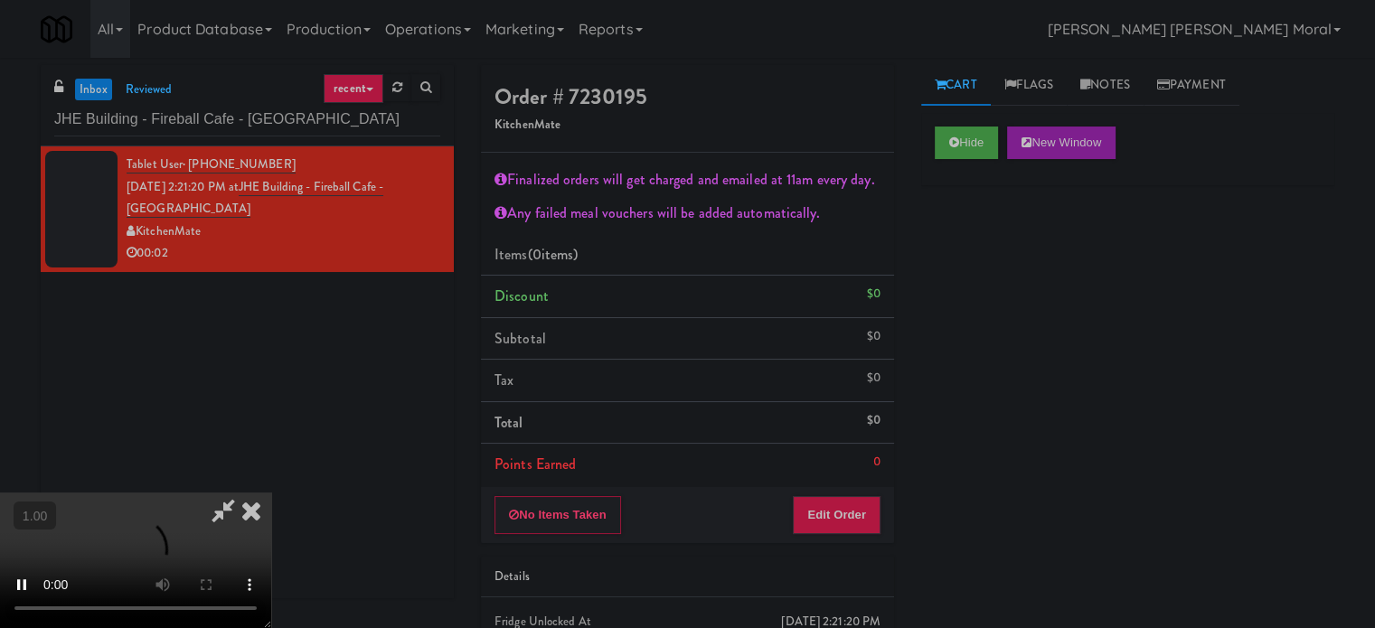
click at [967, 205] on div "Hide New Window Primary Flag Clear Flag if unable to determine what was taken o…" at bounding box center [1127, 452] width 413 height 678
click at [960, 288] on div "Hide New Window Primary Flag Clear Flag if unable to determine what was taken o…" at bounding box center [1127, 452] width 413 height 678
click at [976, 152] on button "Hide" at bounding box center [966, 143] width 63 height 33
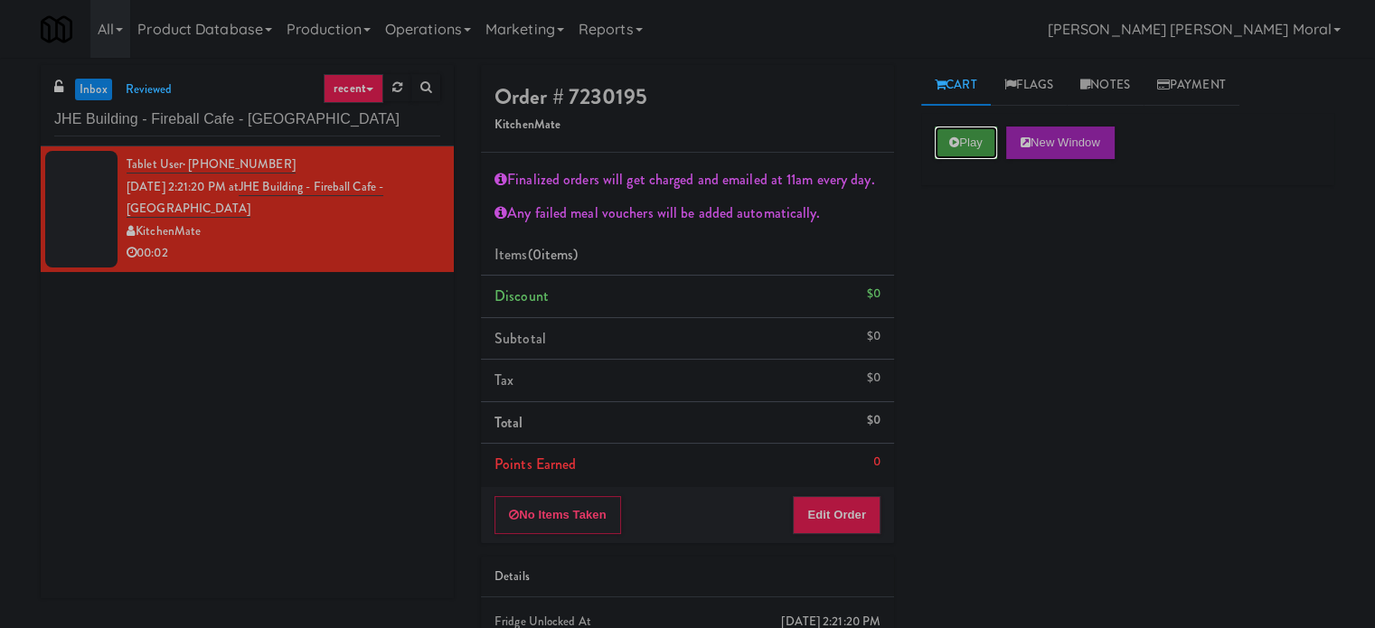
click at [976, 152] on button "Play" at bounding box center [966, 143] width 62 height 33
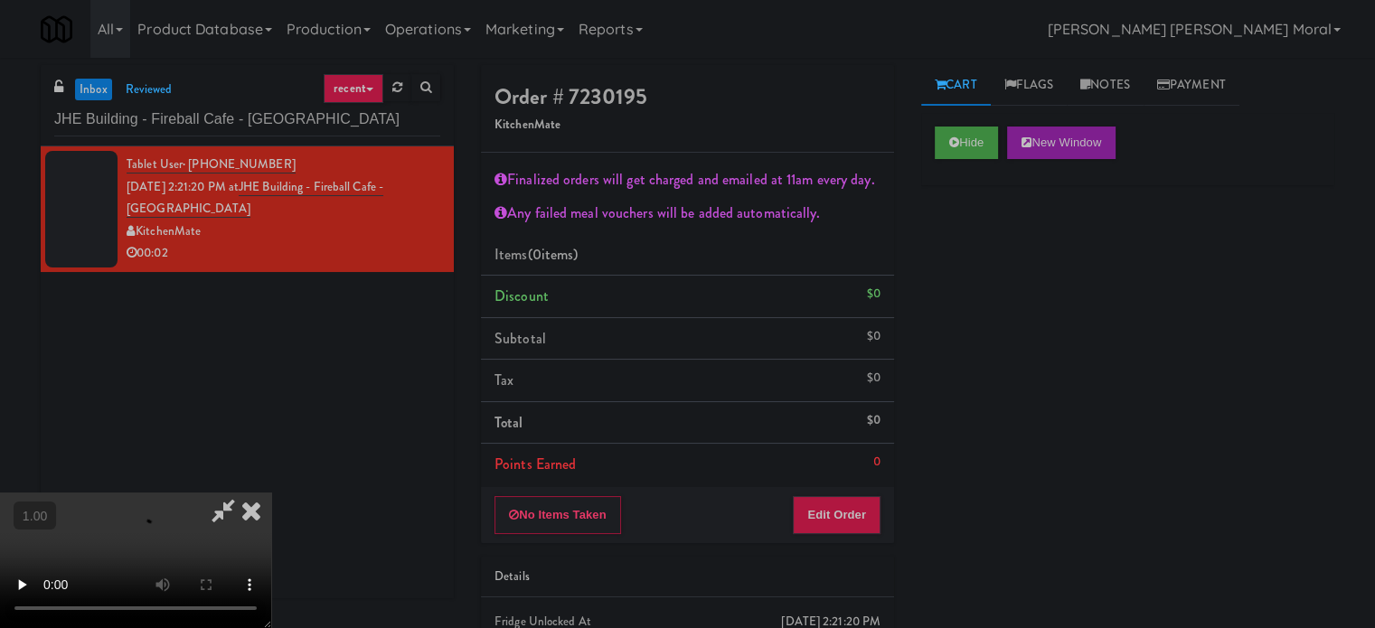
click at [965, 241] on div "Hide New Window Primary Flag Clear Flag if unable to determine what was taken o…" at bounding box center [1127, 452] width 413 height 678
click at [974, 137] on button "Hide" at bounding box center [966, 143] width 63 height 33
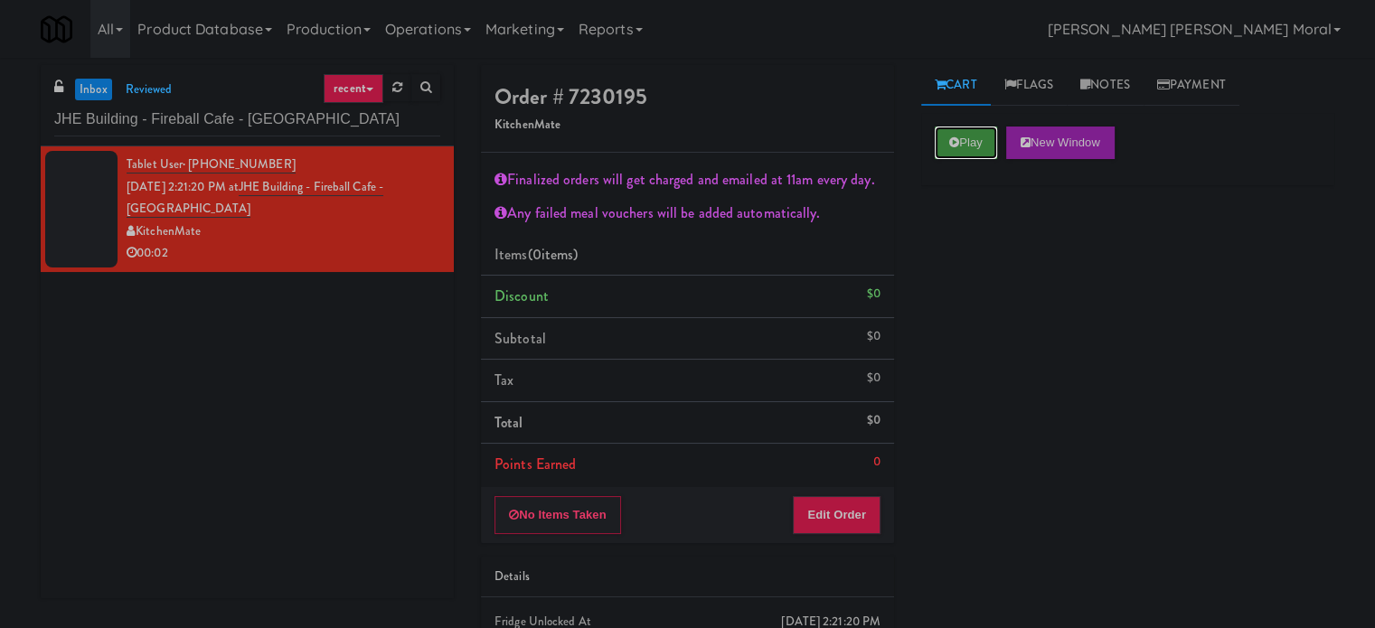
click at [974, 137] on button "Play" at bounding box center [966, 143] width 62 height 33
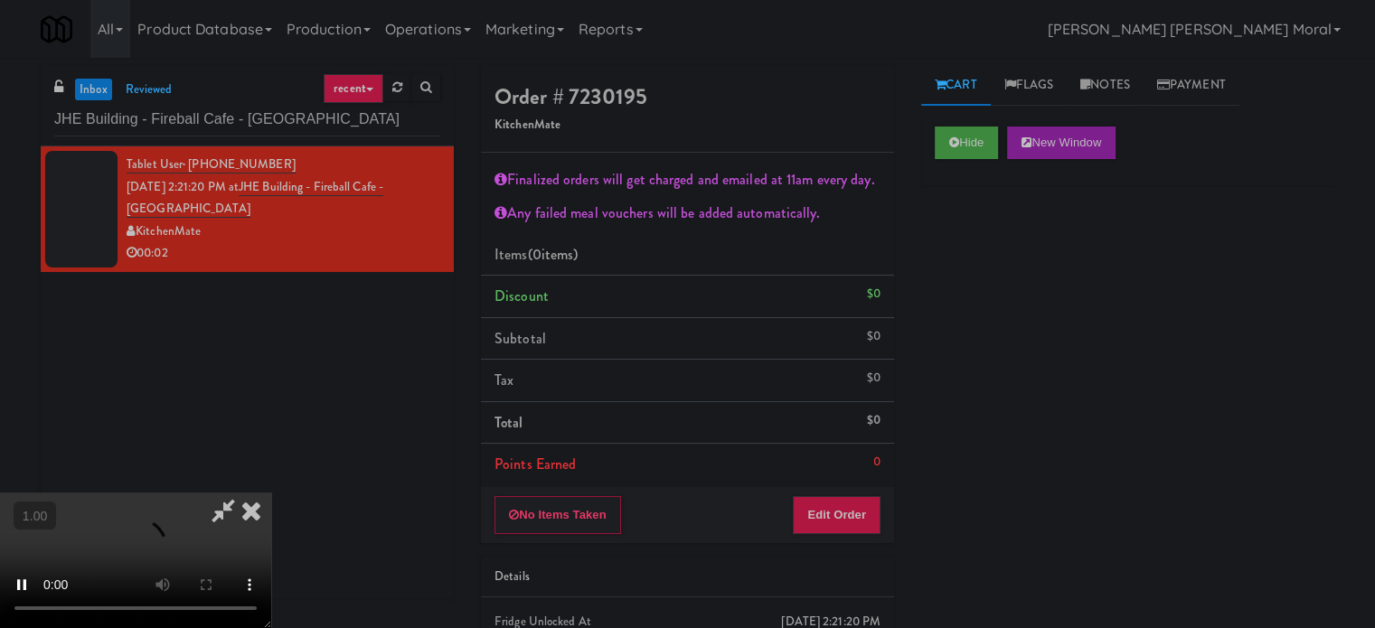
click at [939, 267] on div "Hide New Window Primary Flag Clear Flag if unable to determine what was taken o…" at bounding box center [1127, 452] width 413 height 678
click at [854, 510] on button "Edit Order" at bounding box center [837, 515] width 88 height 38
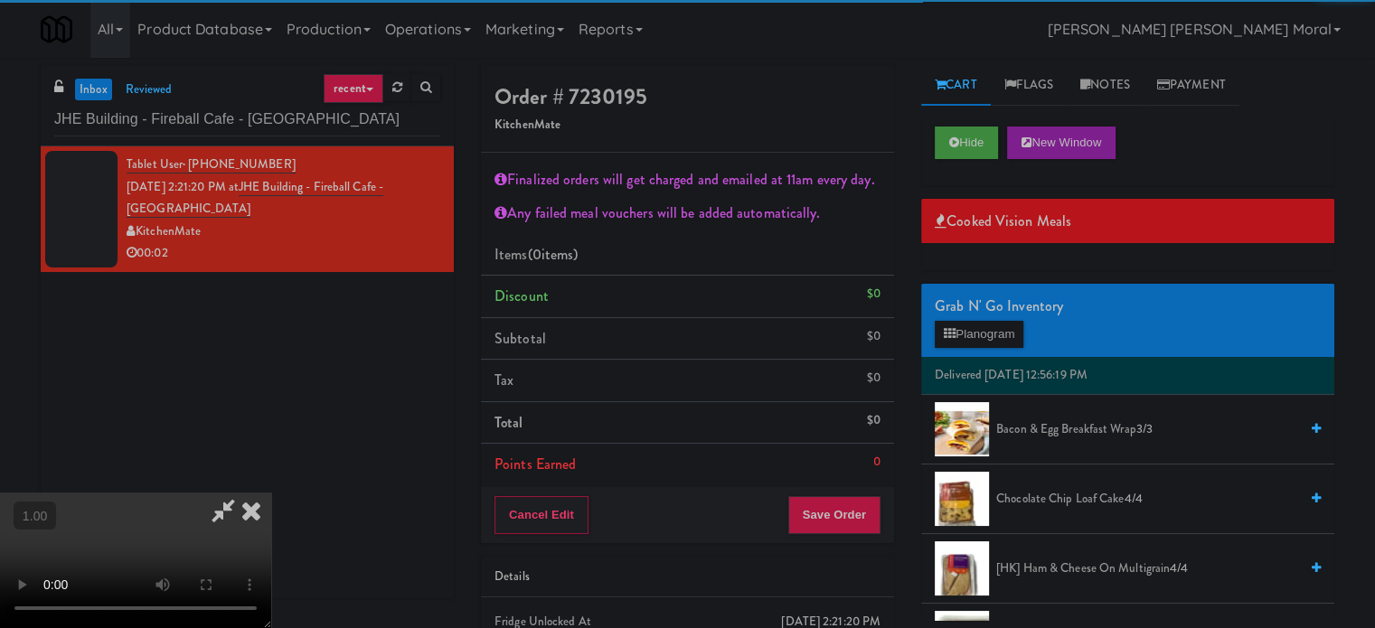
click at [271, 493] on video at bounding box center [135, 561] width 271 height 136
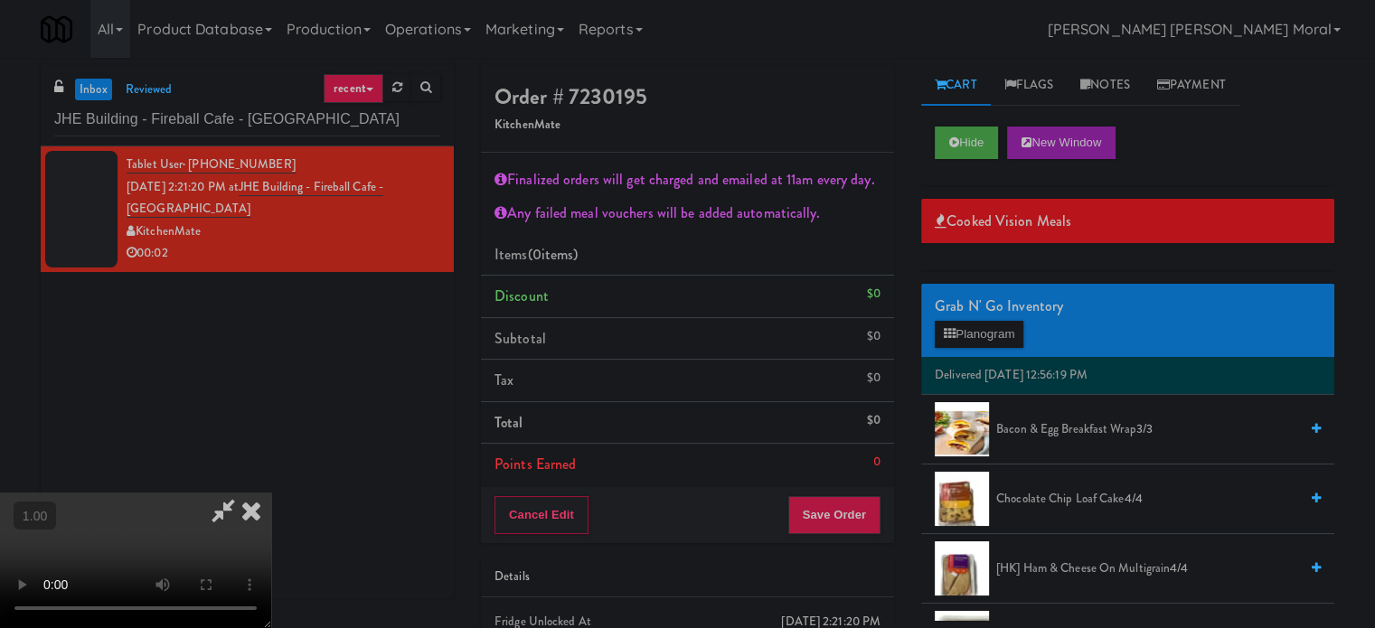
click at [271, 493] on video at bounding box center [135, 561] width 271 height 136
click at [986, 335] on button "Planogram" at bounding box center [979, 334] width 89 height 27
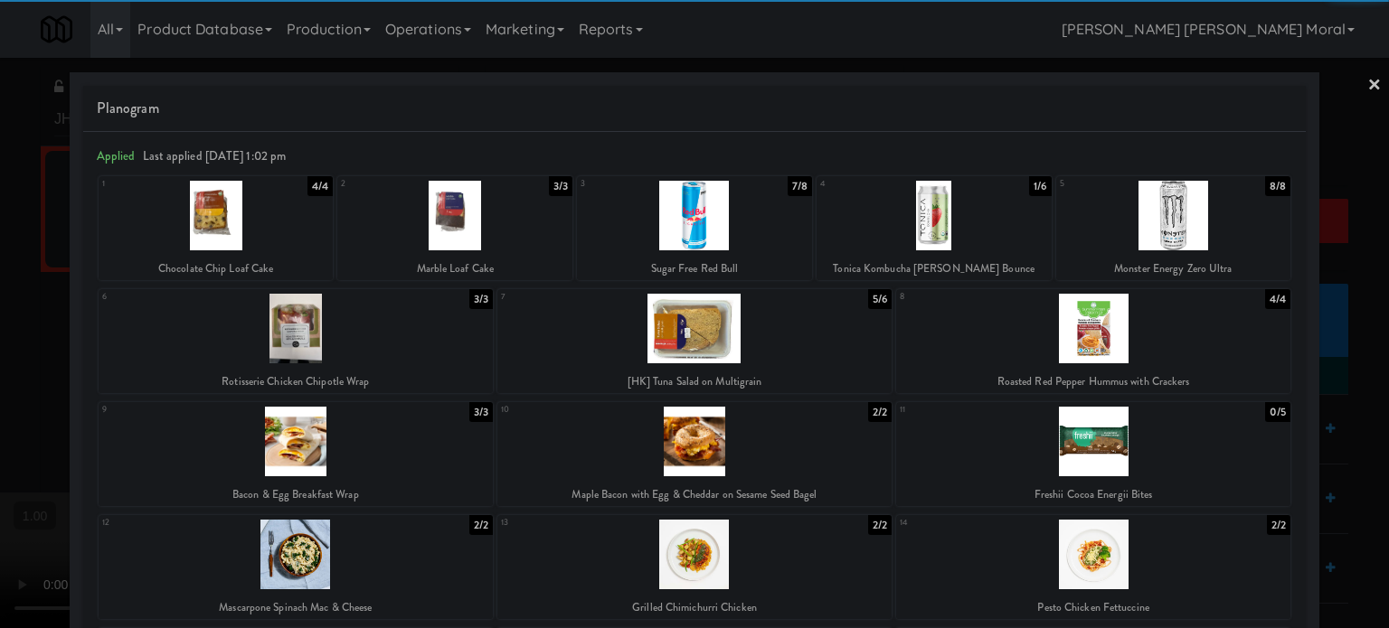
drag, startPoint x: 671, startPoint y: 235, endPoint x: 415, endPoint y: 358, distance: 283.9
click at [670, 235] on div at bounding box center [694, 216] width 235 height 70
drag, startPoint x: 0, startPoint y: 311, endPoint x: 228, endPoint y: 324, distance: 228.2
click at [3, 312] on div at bounding box center [694, 314] width 1389 height 628
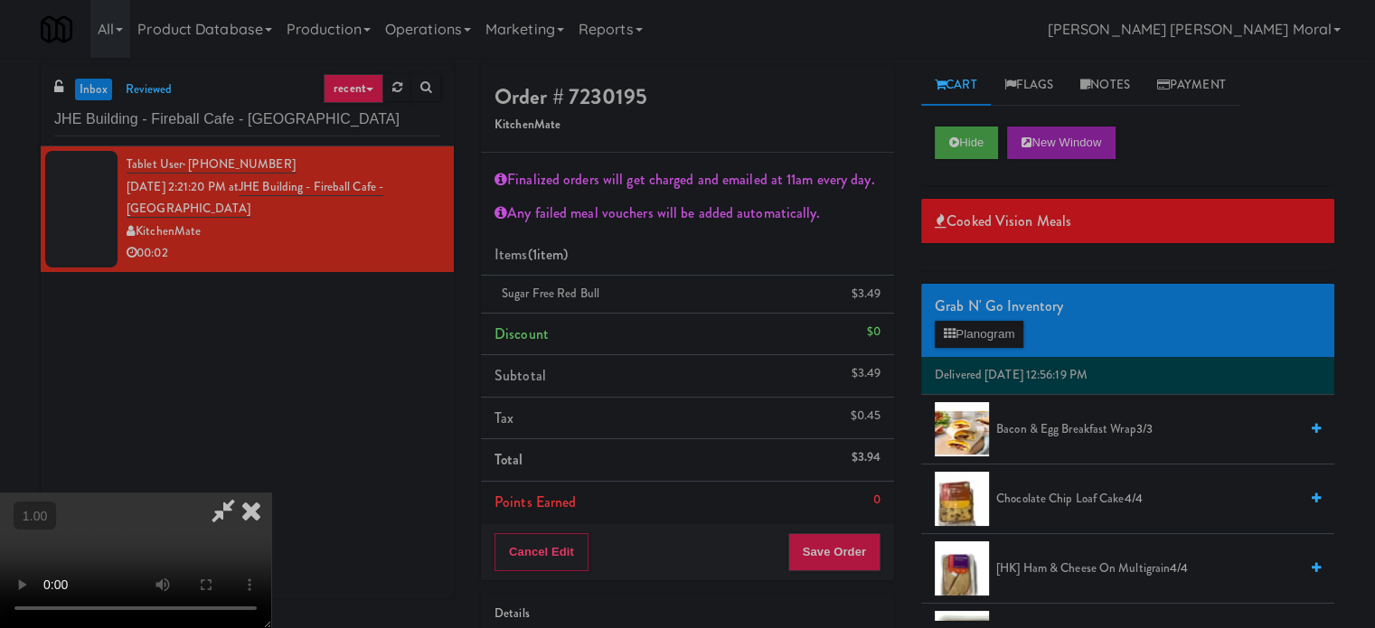
click at [271, 493] on video at bounding box center [135, 561] width 271 height 136
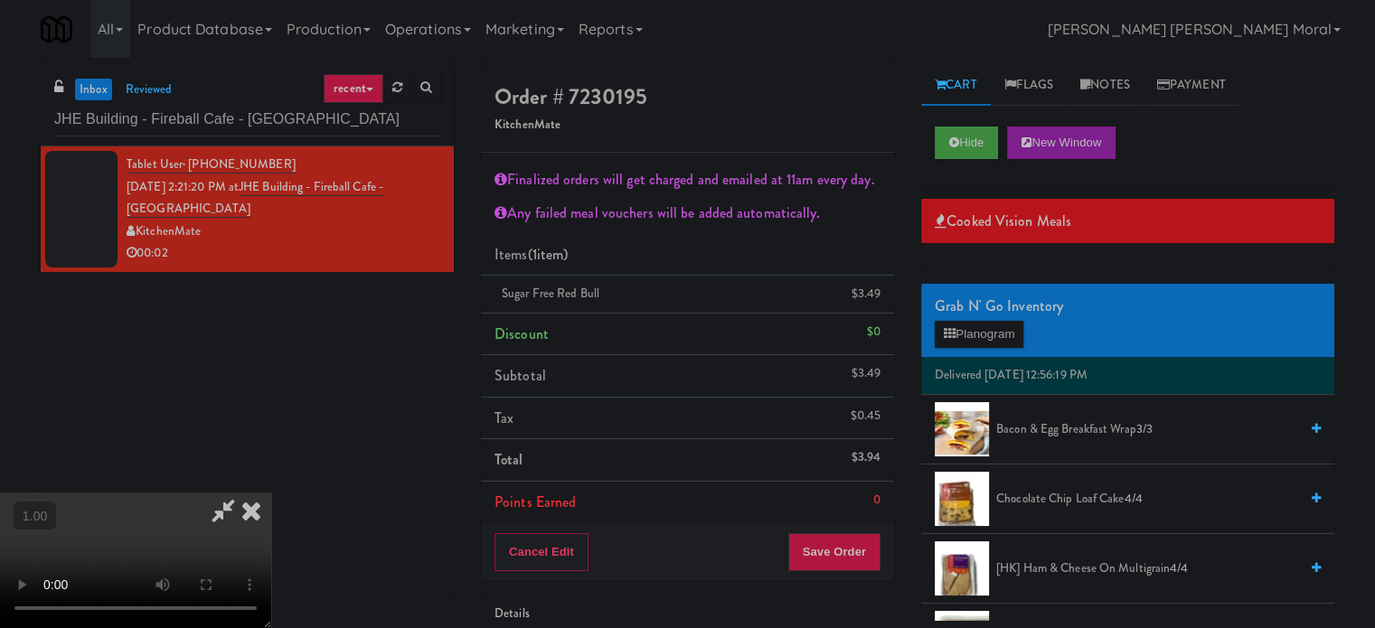
click at [271, 493] on video at bounding box center [135, 561] width 271 height 136
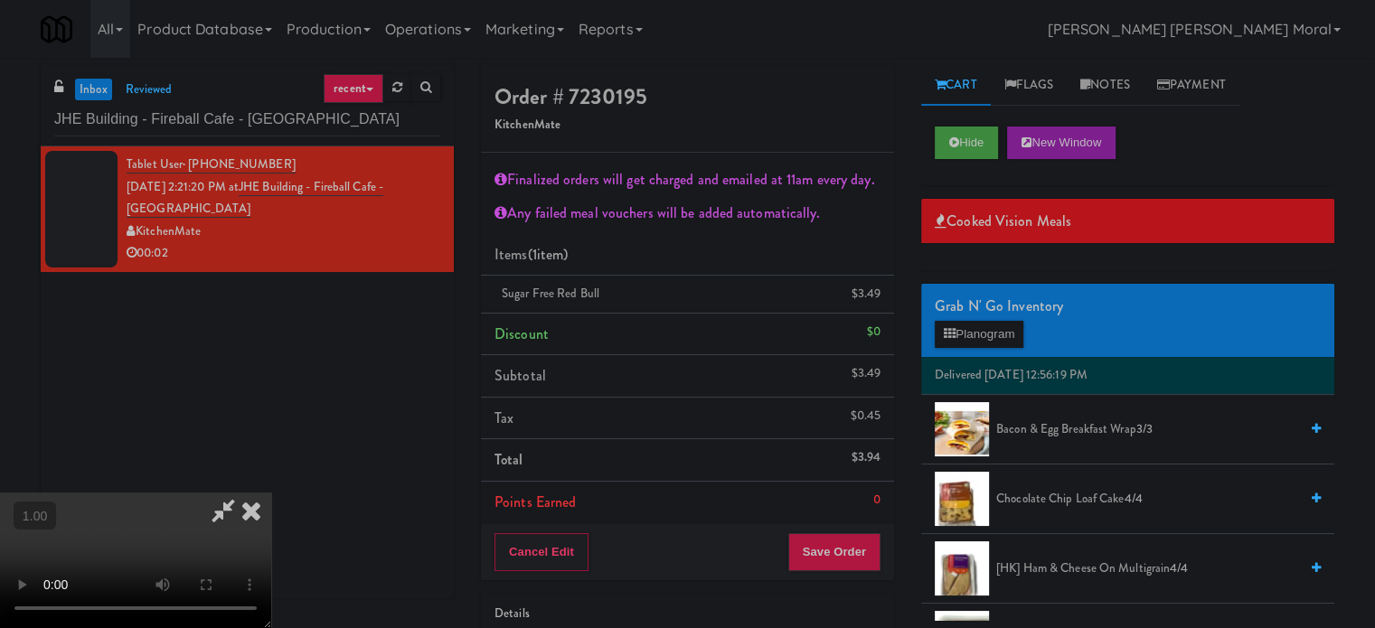
click at [271, 493] on video at bounding box center [135, 561] width 271 height 136
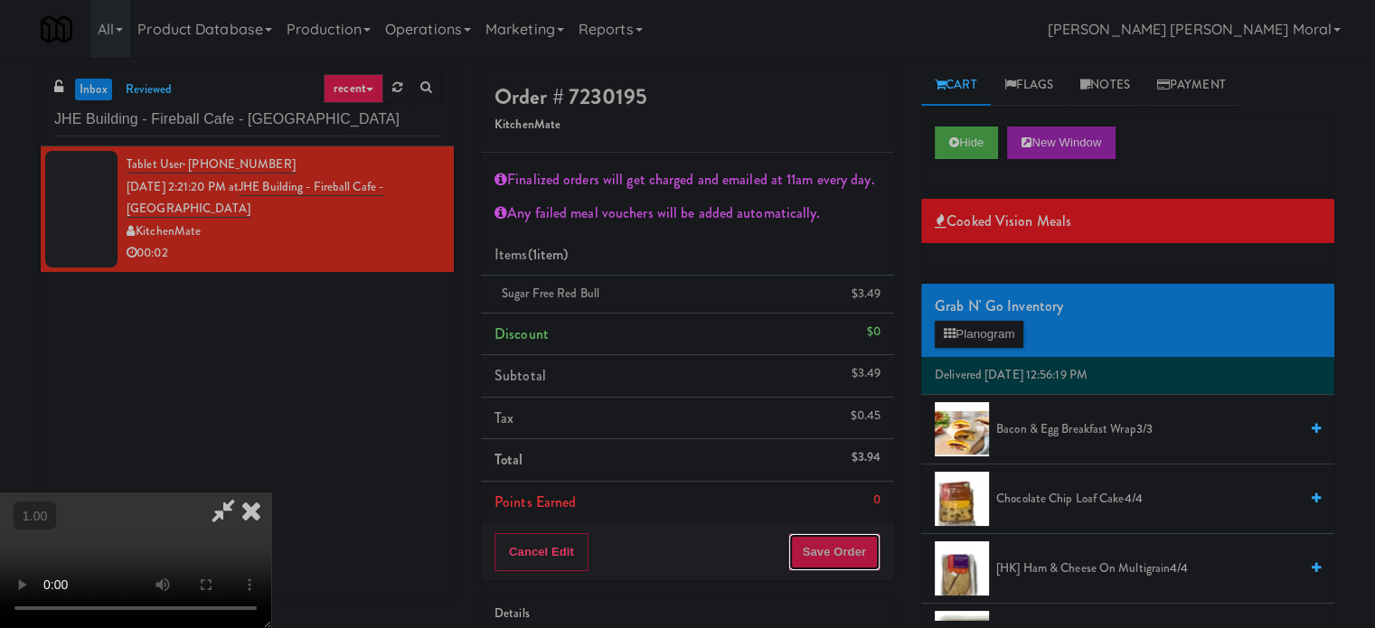
click at [854, 548] on button "Save Order" at bounding box center [834, 552] width 92 height 38
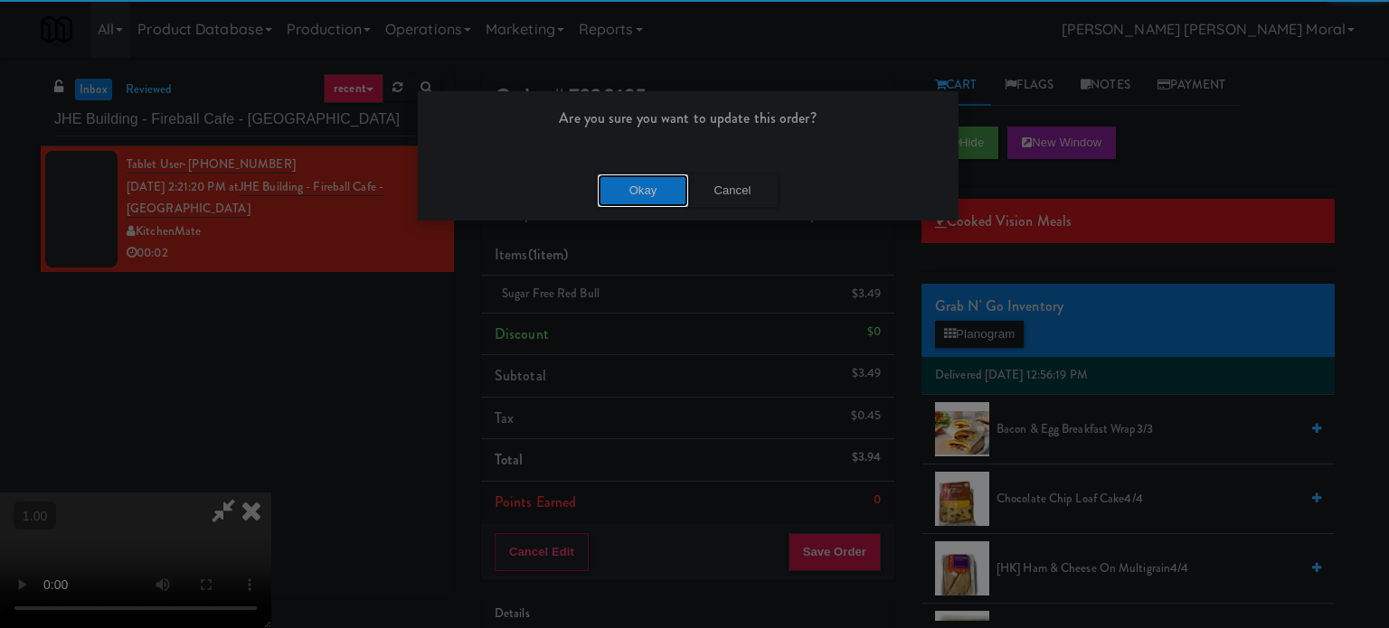
click at [651, 203] on button "Okay" at bounding box center [643, 191] width 90 height 33
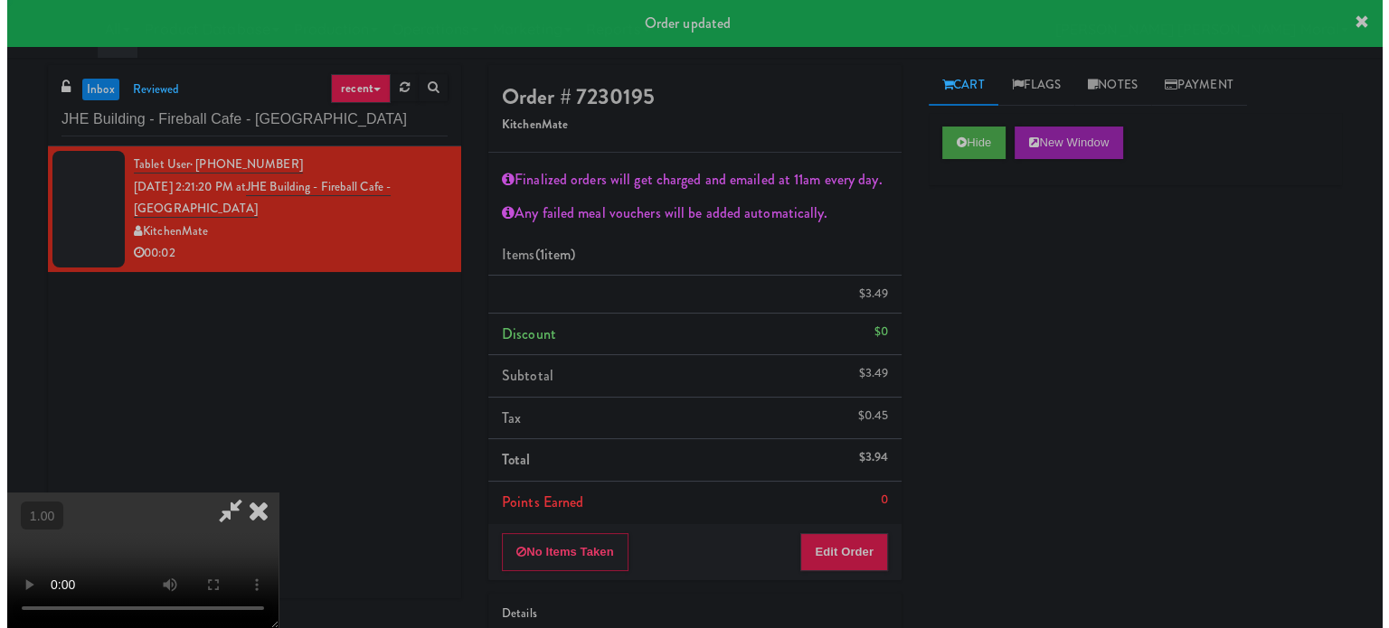
scroll to position [0, 0]
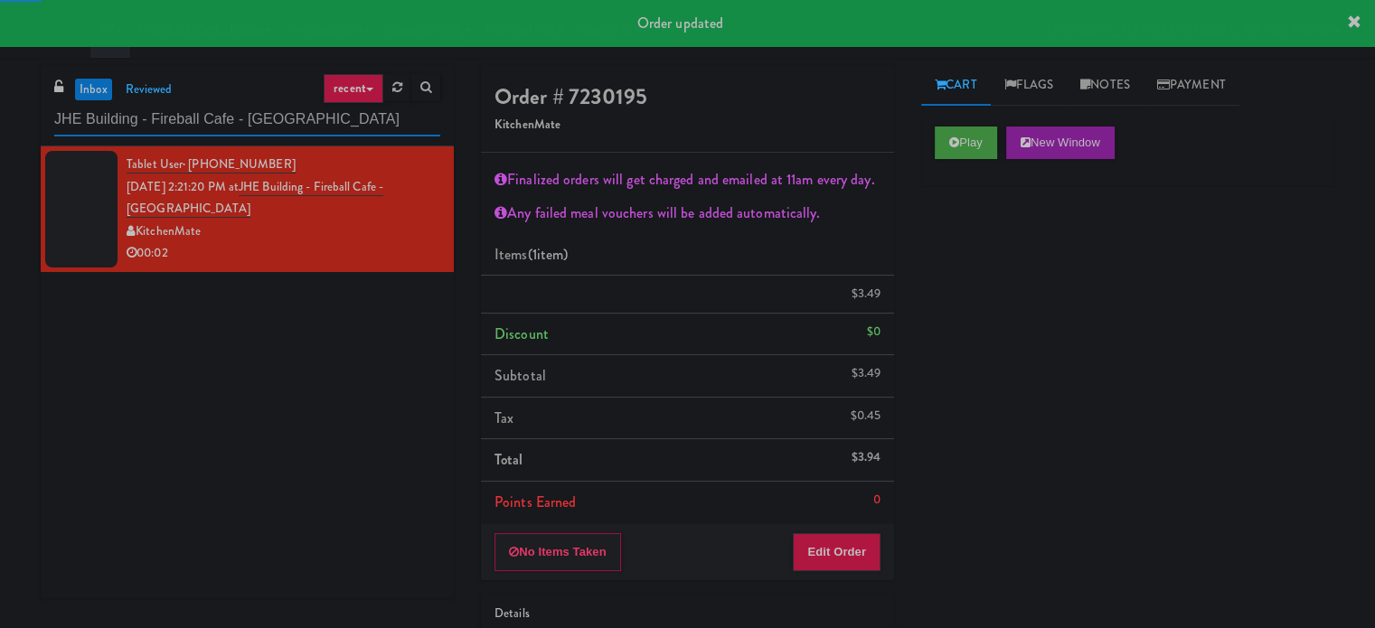
click at [246, 112] on input "JHE Building - Fireball Cafe - [GEOGRAPHIC_DATA]" at bounding box center [247, 119] width 386 height 33
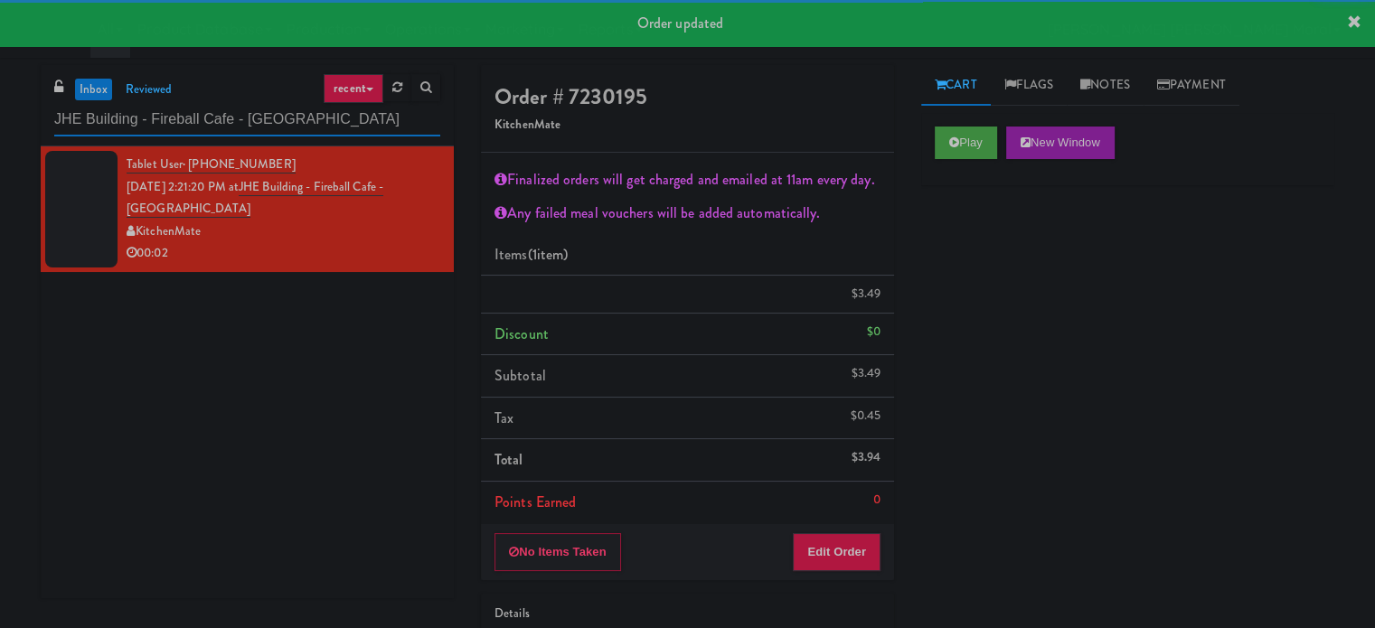
click at [246, 112] on input "JHE Building - Fireball Cafe - [GEOGRAPHIC_DATA]" at bounding box center [247, 119] width 386 height 33
paste input "Guild - Pantry - Right"
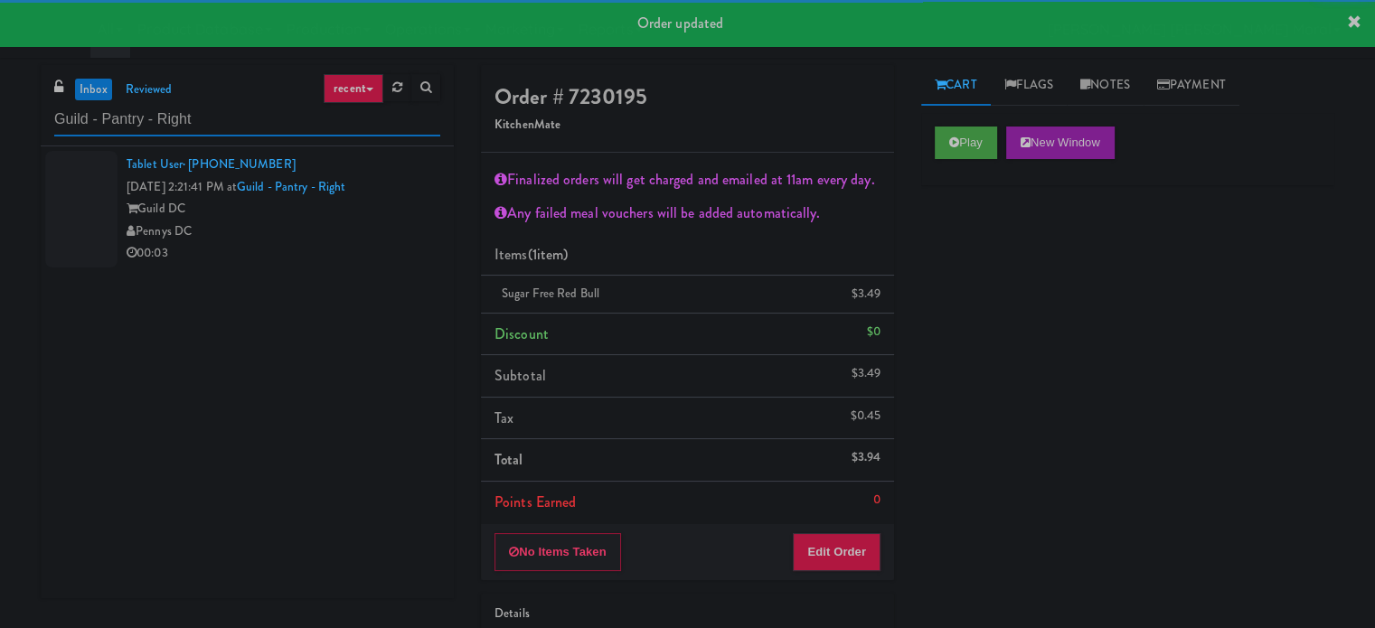
type input "Guild - Pantry - Right"
click at [319, 231] on div "Pennys DC" at bounding box center [284, 232] width 314 height 23
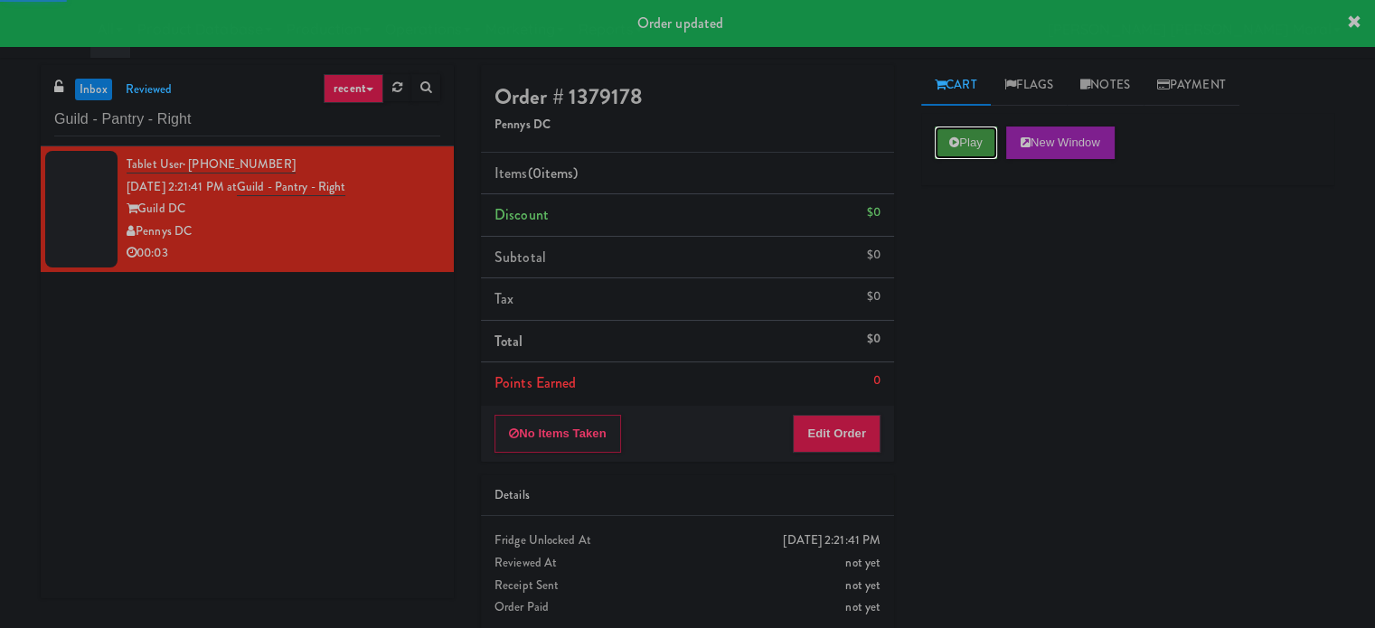
click at [943, 144] on button "Play" at bounding box center [966, 143] width 62 height 33
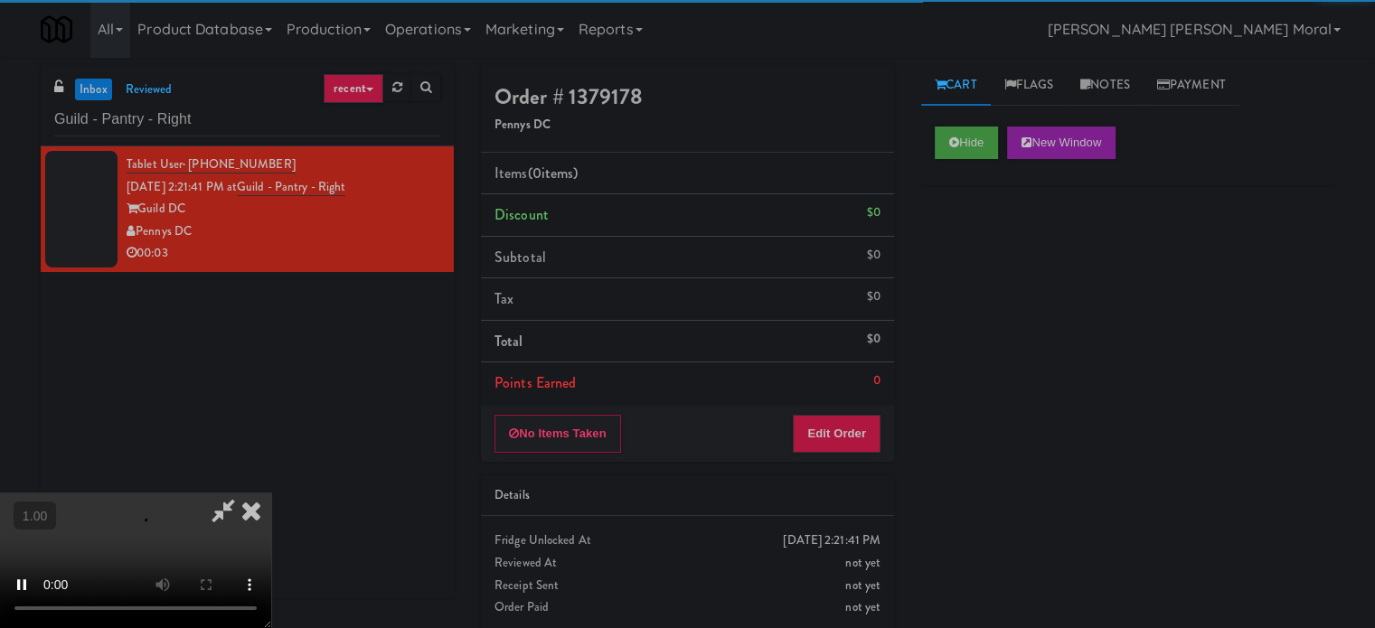
click at [969, 293] on div "Hide New Window Primary Flag Clear Flag if unable to determine what was taken o…" at bounding box center [1127, 452] width 413 height 678
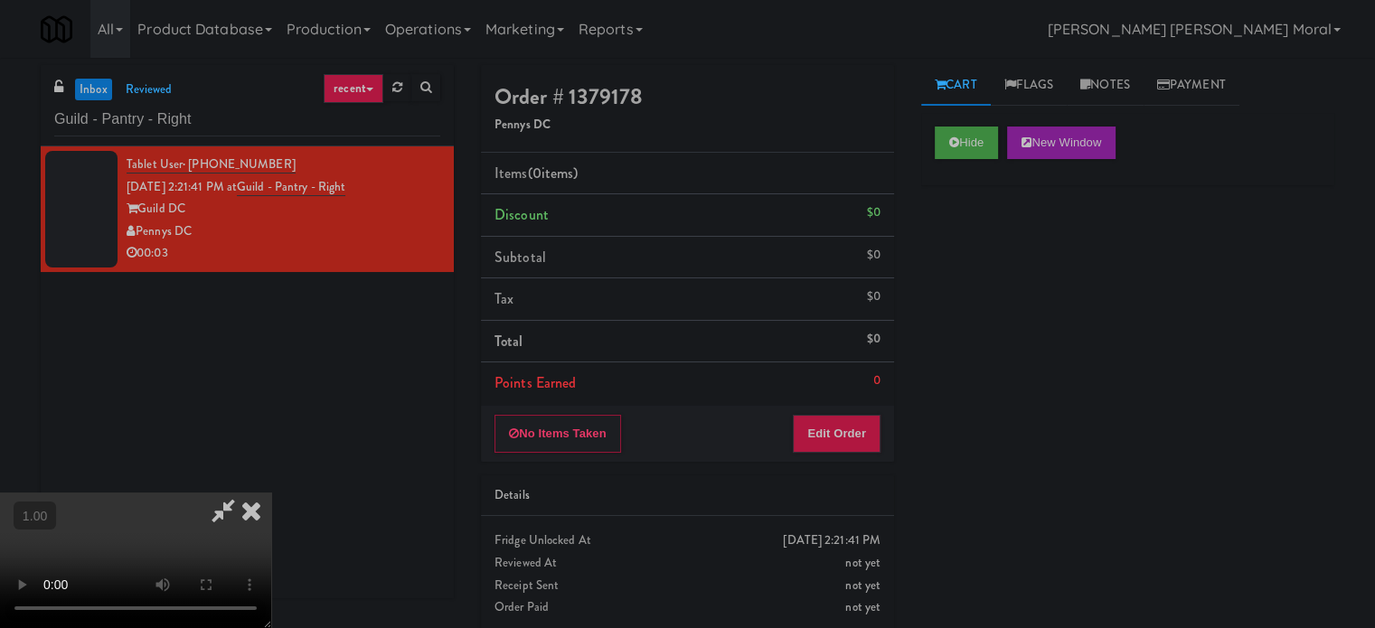
click at [271, 493] on video at bounding box center [135, 561] width 271 height 136
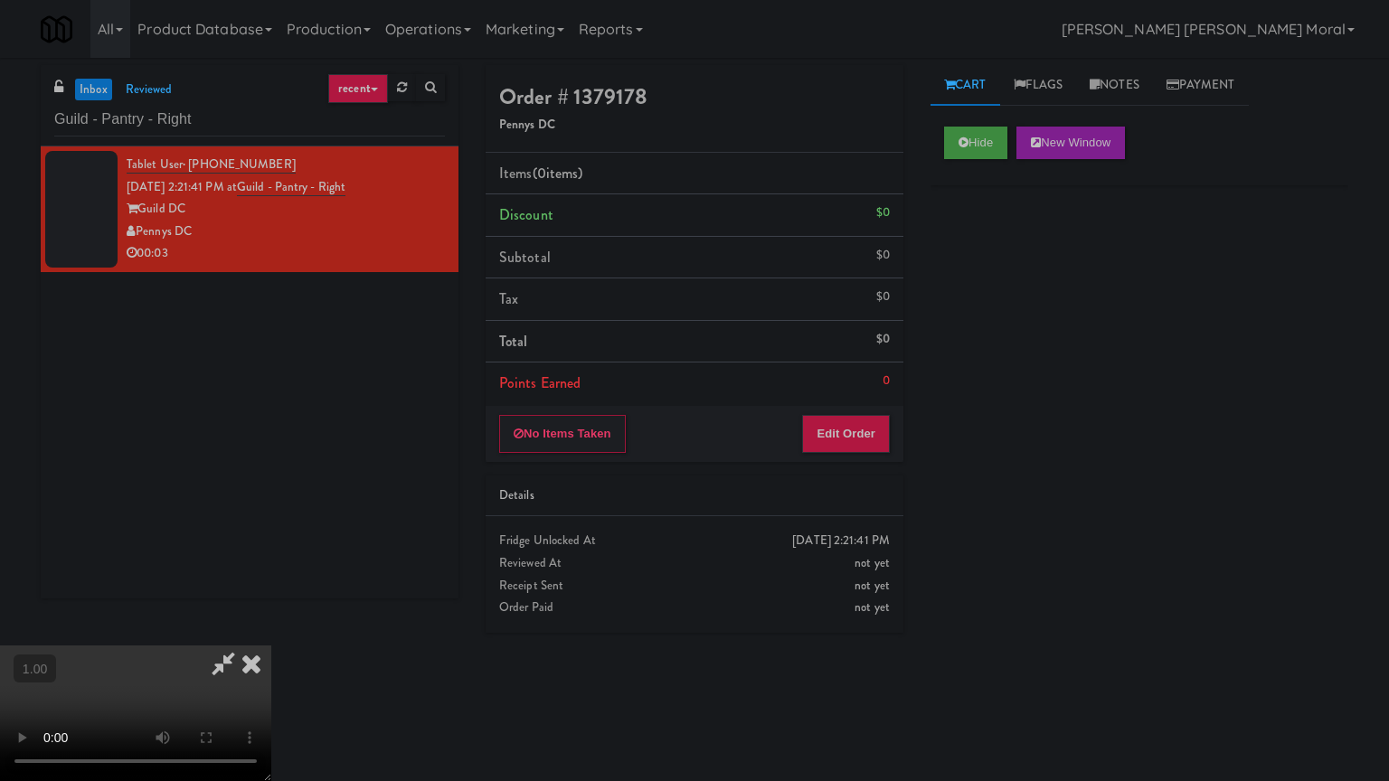
click at [271, 627] on video at bounding box center [135, 714] width 271 height 136
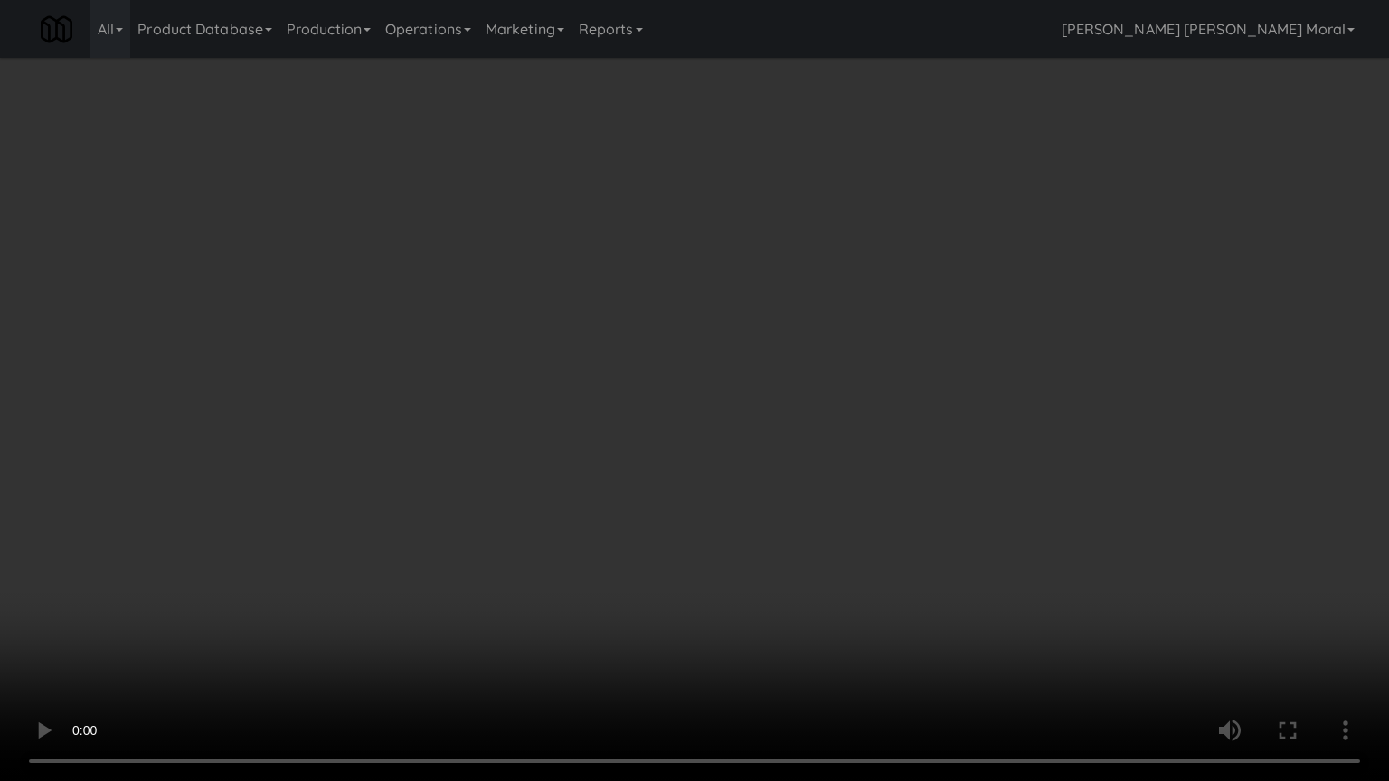
click at [733, 547] on video at bounding box center [694, 390] width 1389 height 781
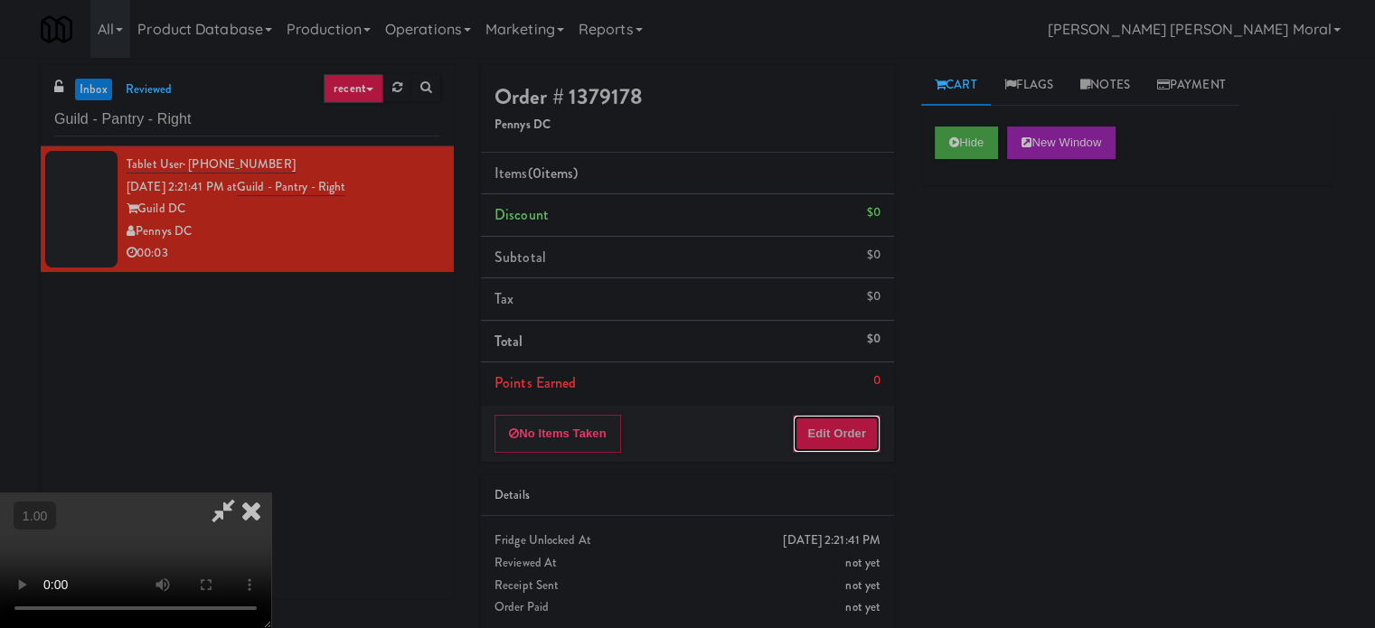
click at [858, 424] on button "Edit Order" at bounding box center [837, 434] width 88 height 38
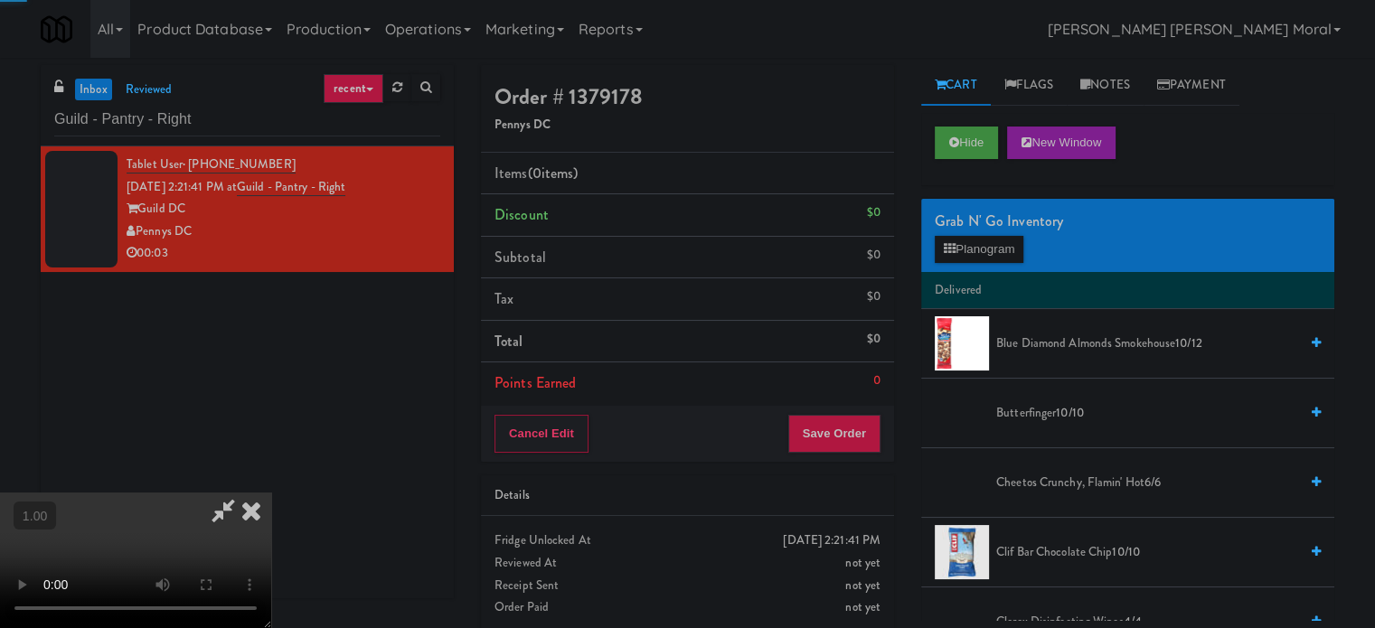
click at [998, 209] on div "Grab N' Go Inventory" at bounding box center [1128, 221] width 386 height 27
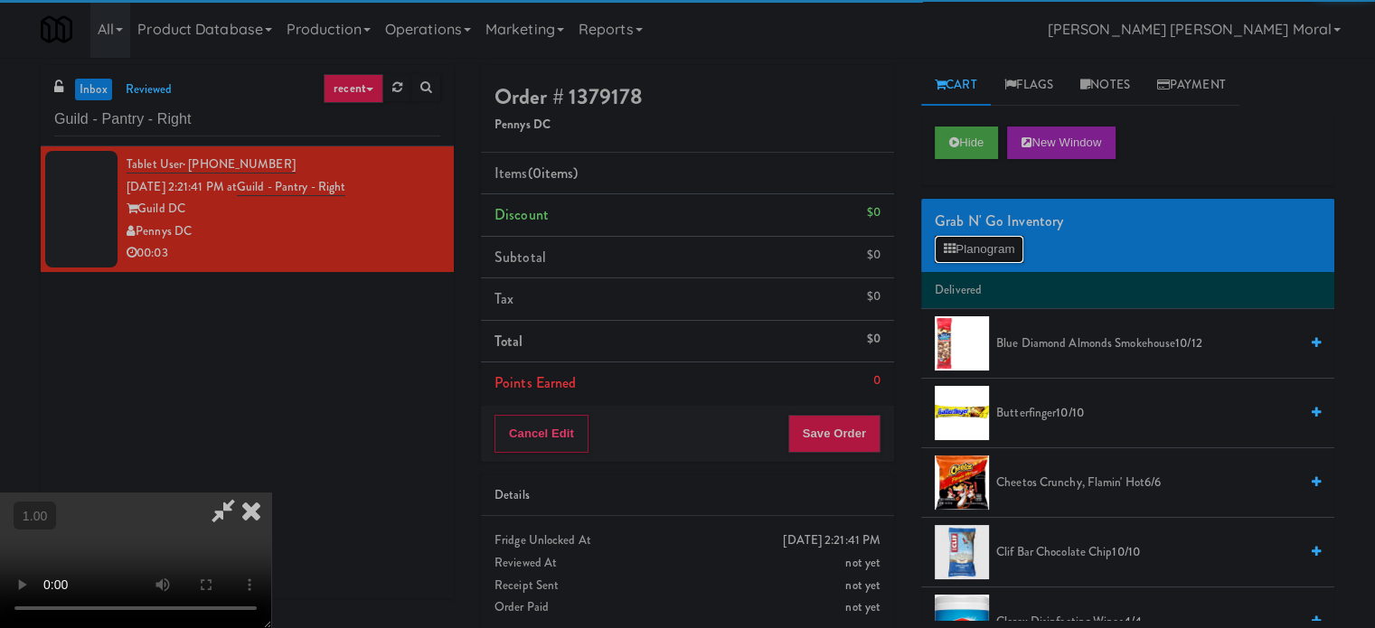
click at [982, 241] on button "Planogram" at bounding box center [979, 249] width 89 height 27
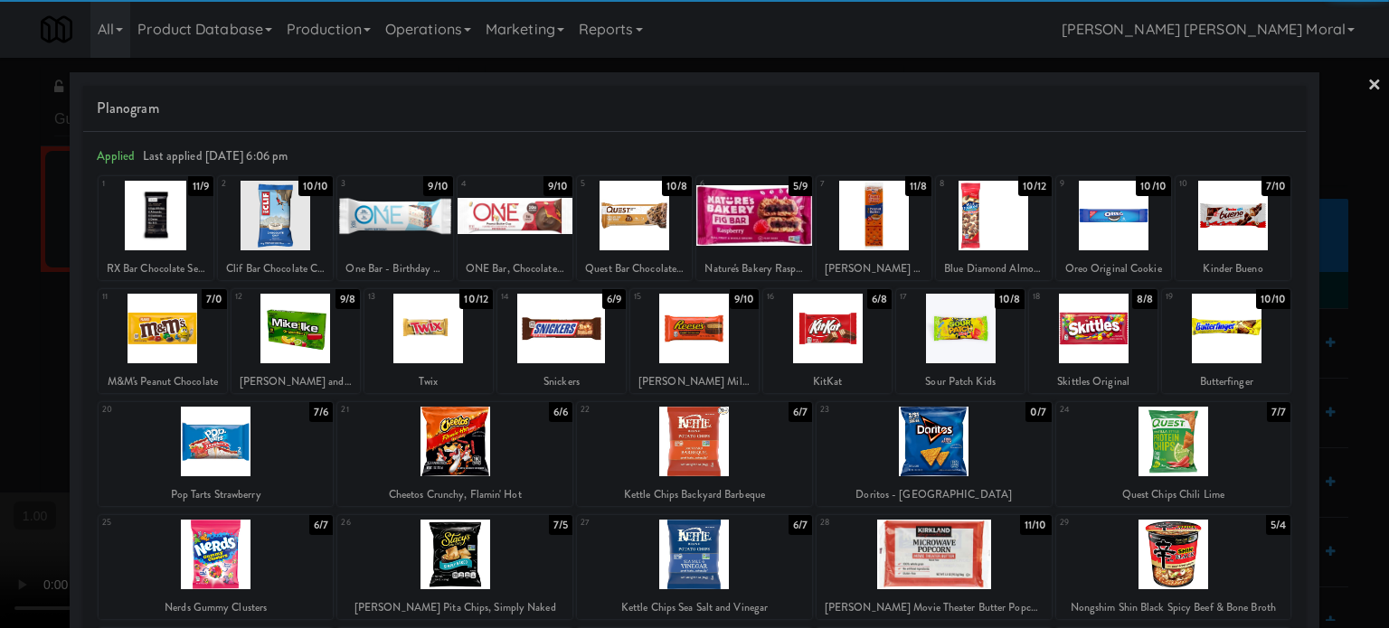
click at [491, 225] on div at bounding box center [515, 216] width 115 height 70
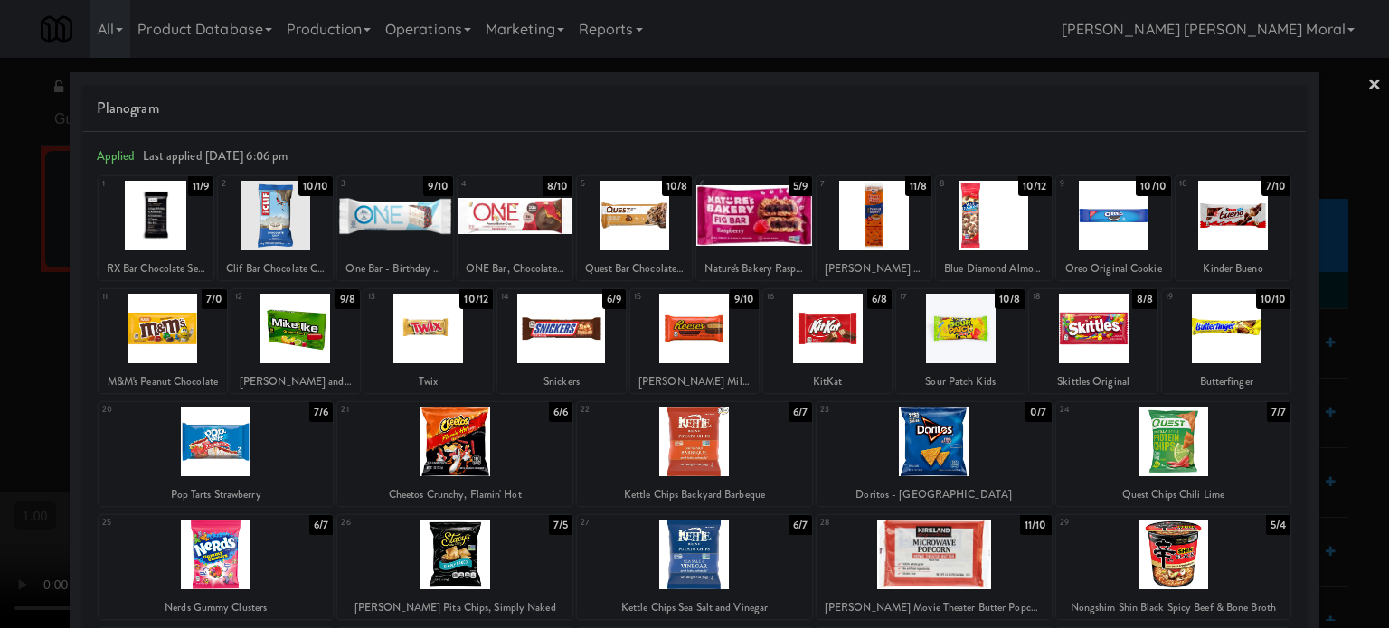
click at [0, 382] on div at bounding box center [694, 314] width 1389 height 628
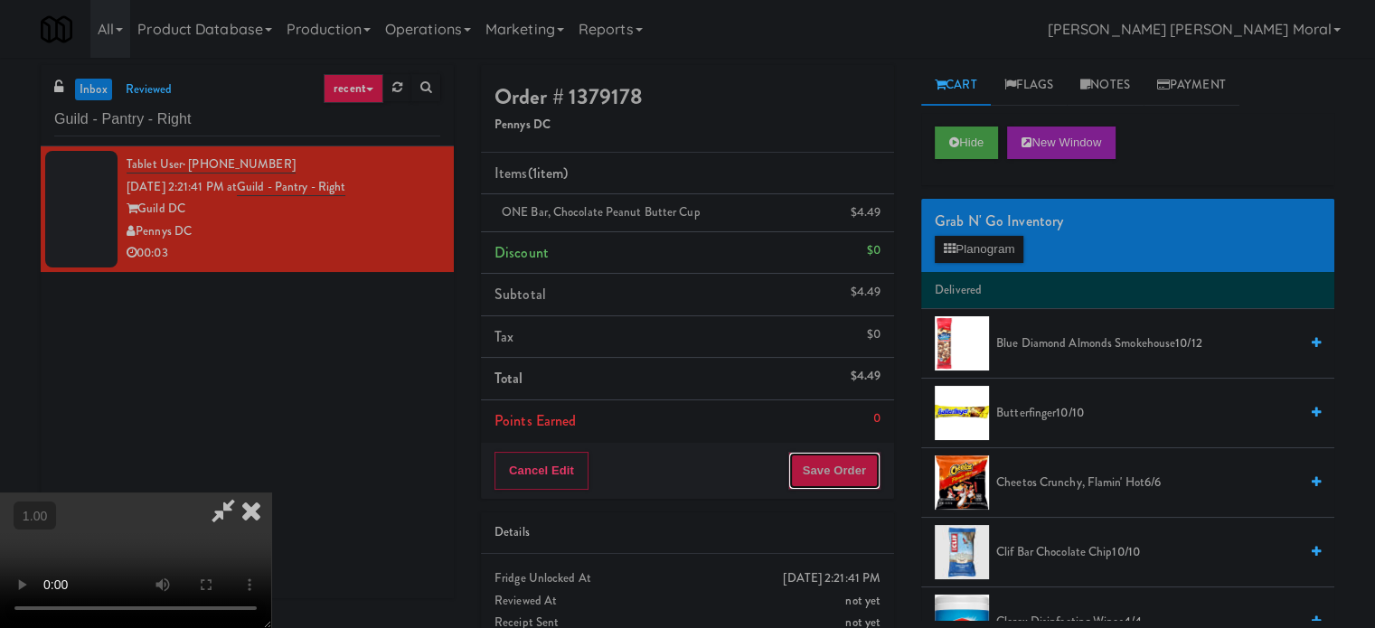
click at [864, 463] on button "Save Order" at bounding box center [834, 471] width 92 height 38
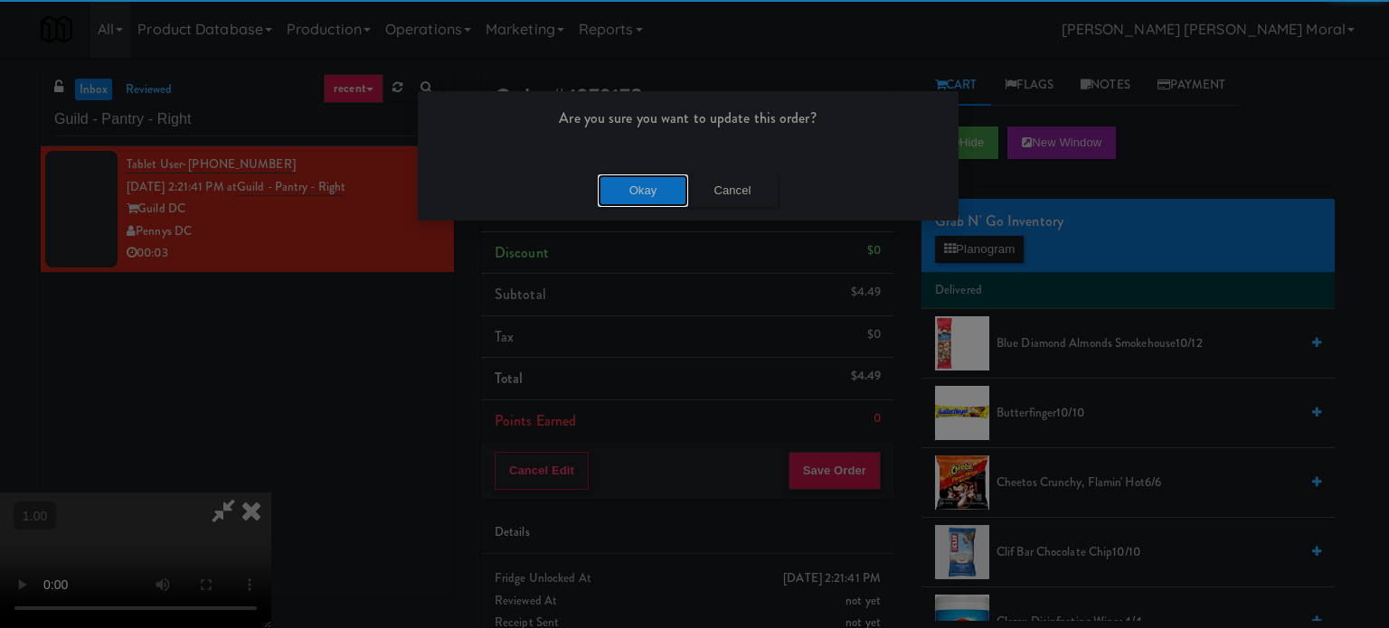
click at [644, 170] on div "Okay Cancel" at bounding box center [688, 190] width 541 height 61
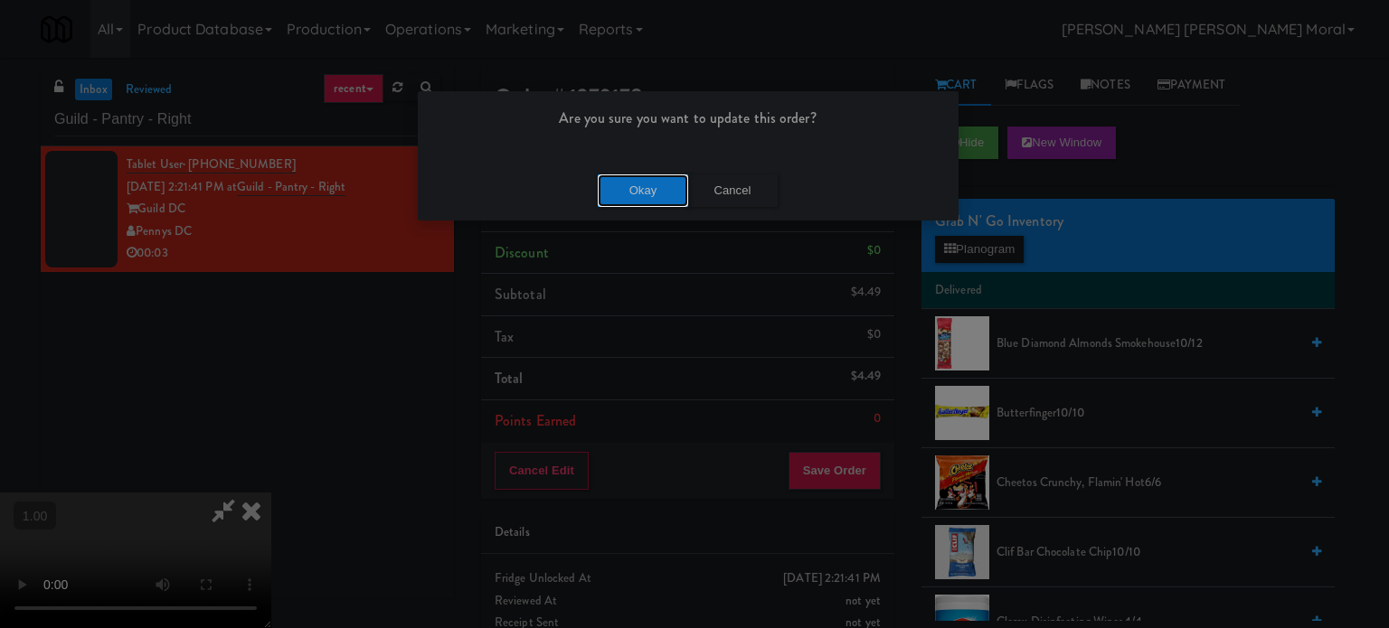
click at [635, 187] on button "Okay" at bounding box center [643, 191] width 90 height 33
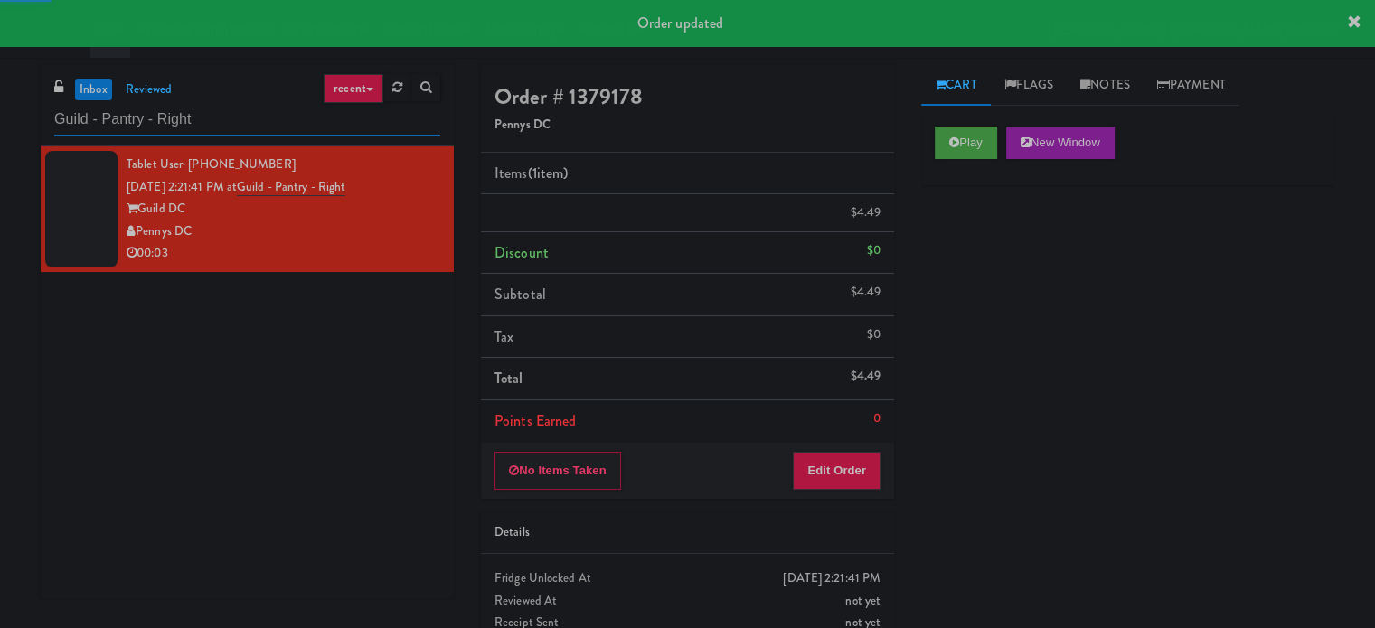
click at [212, 118] on input "Guild - Pantry - Right" at bounding box center [247, 119] width 386 height 33
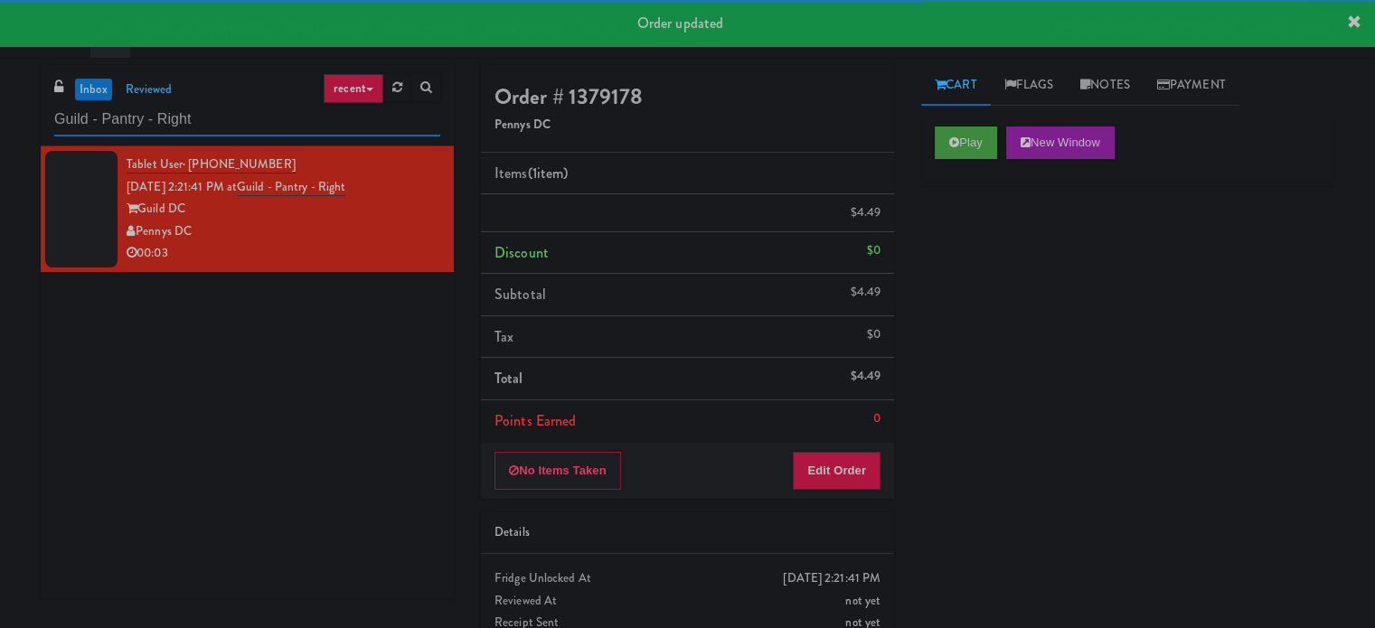
click at [212, 118] on input "Guild - Pantry - Right" at bounding box center [247, 119] width 386 height 33
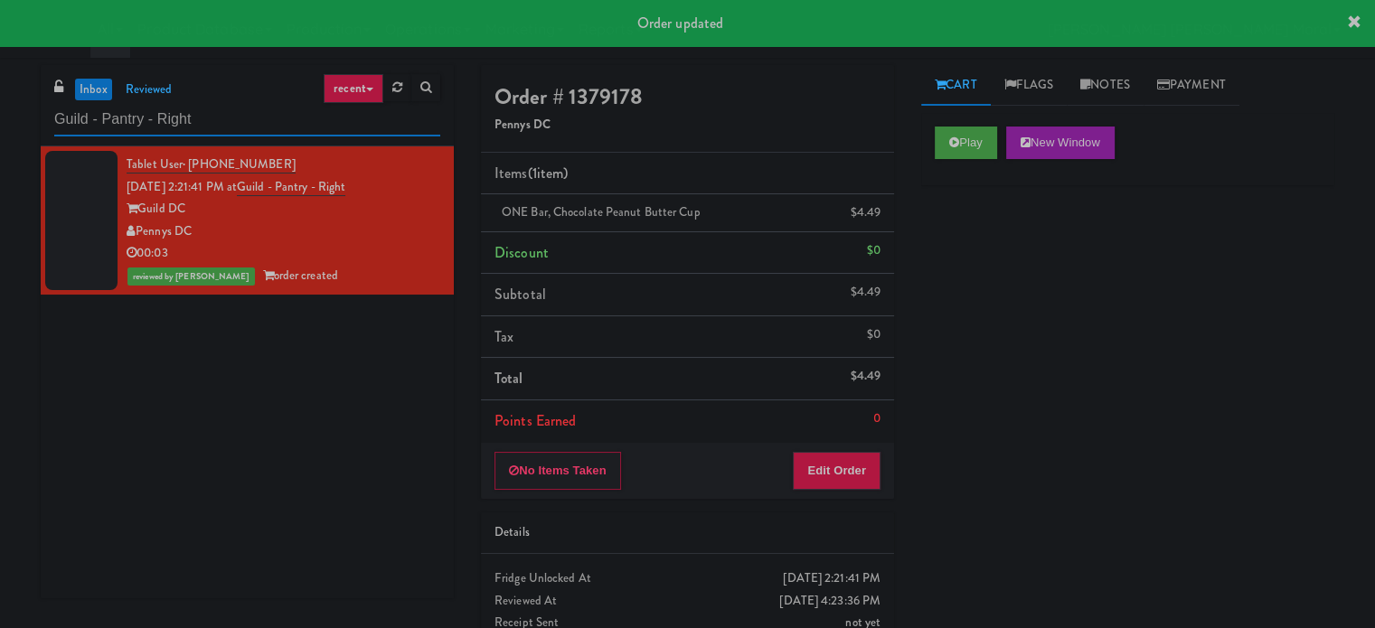
click at [335, 118] on input "Guild - Pantry - Right" at bounding box center [247, 119] width 386 height 33
paste input "First Street - Cooler - Lef"
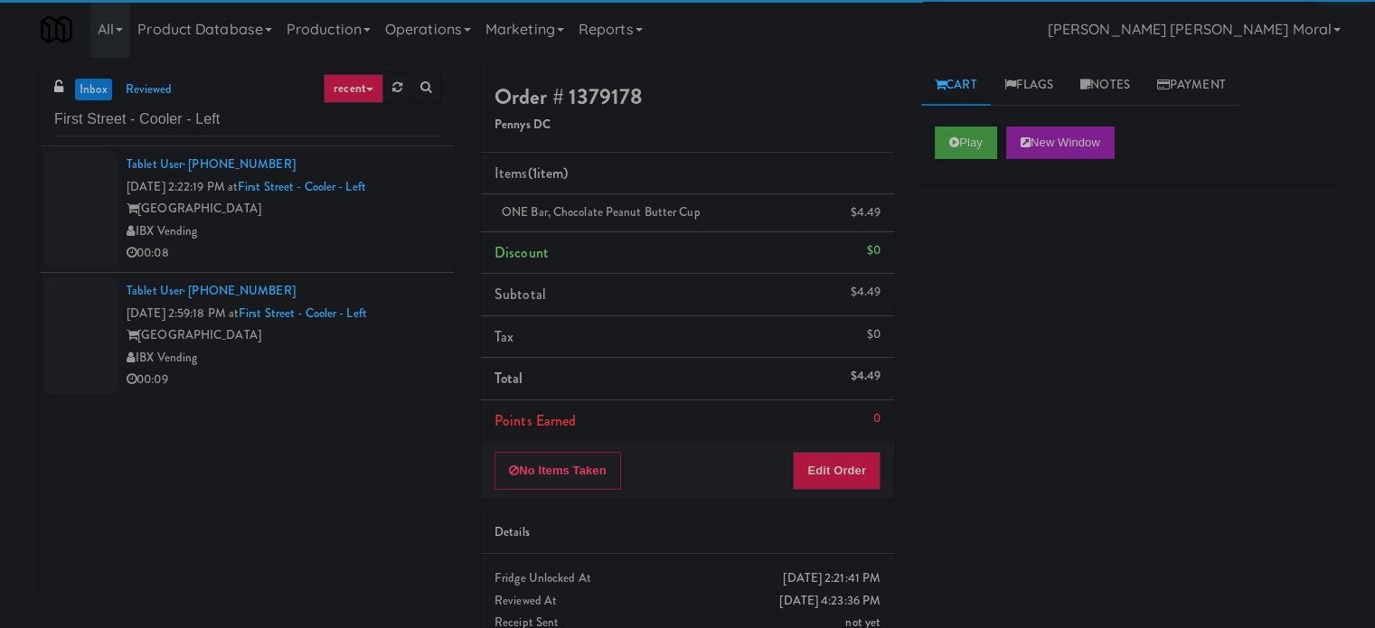
click at [404, 227] on div "IBX Vending" at bounding box center [284, 232] width 314 height 23
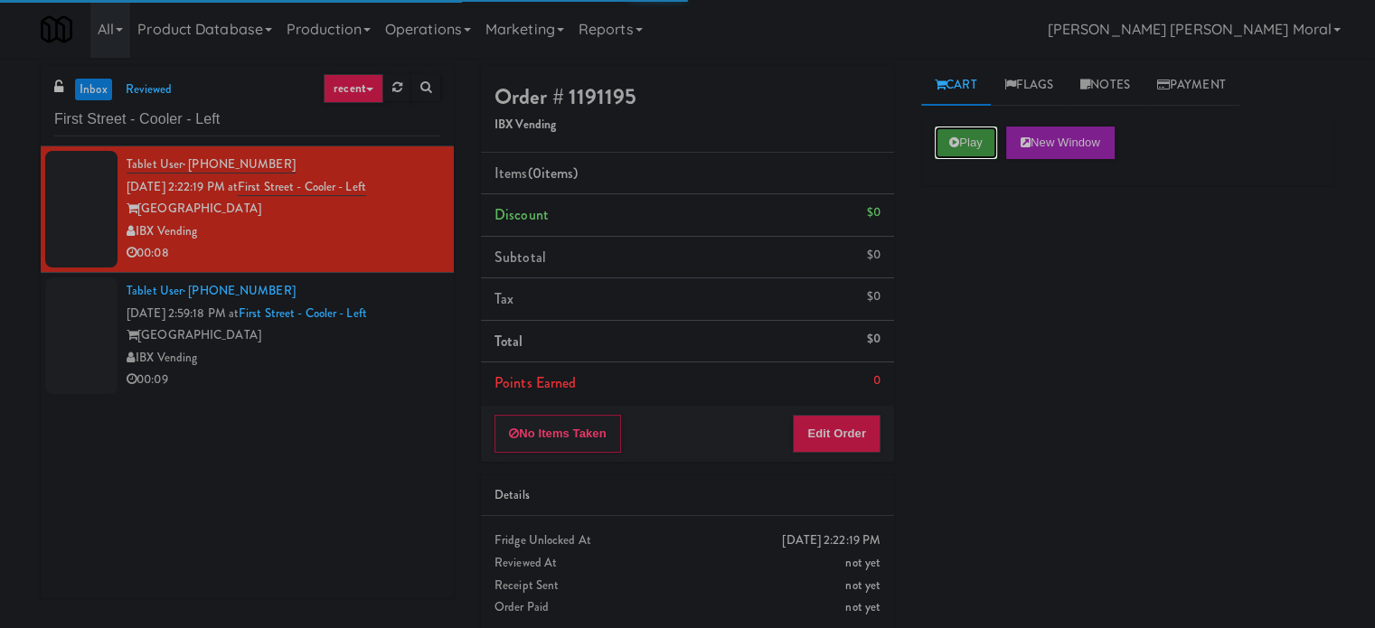
drag, startPoint x: 958, startPoint y: 131, endPoint x: 958, endPoint y: 142, distance: 10.8
click at [958, 132] on button "Play" at bounding box center [966, 143] width 62 height 33
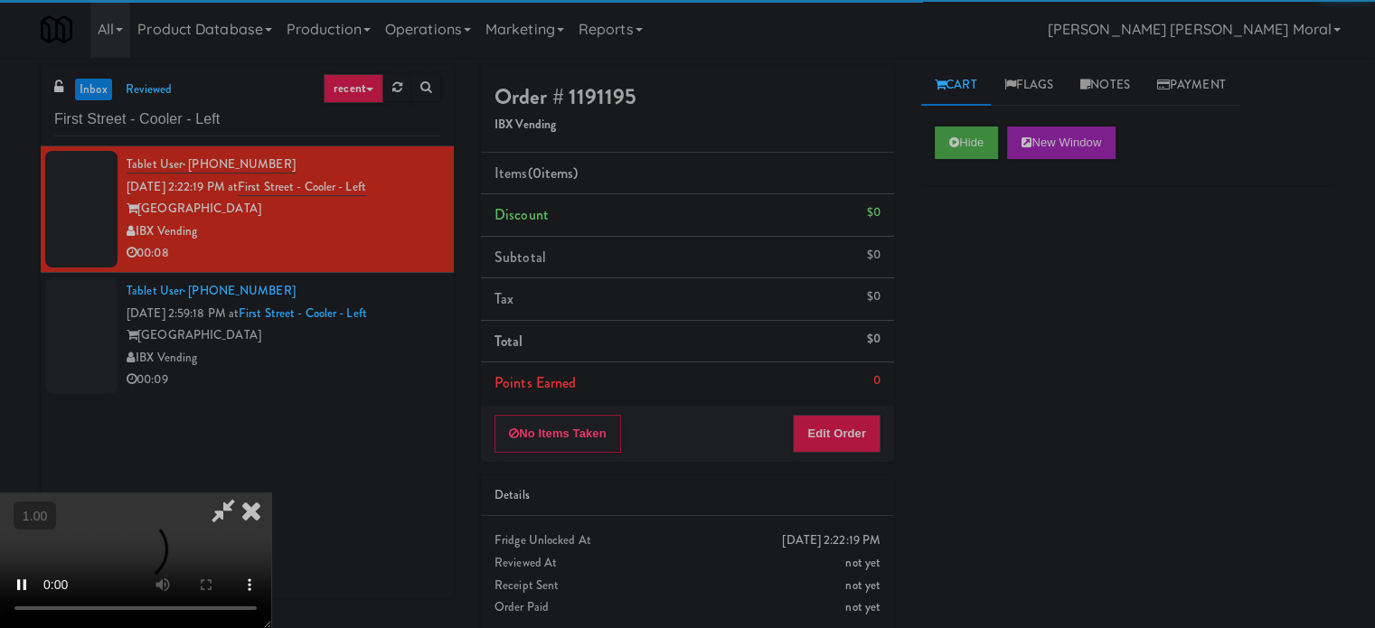
click at [995, 230] on div "Hide New Window Primary Flag Clear Flag if unable to determine what was taken o…" at bounding box center [1127, 452] width 413 height 678
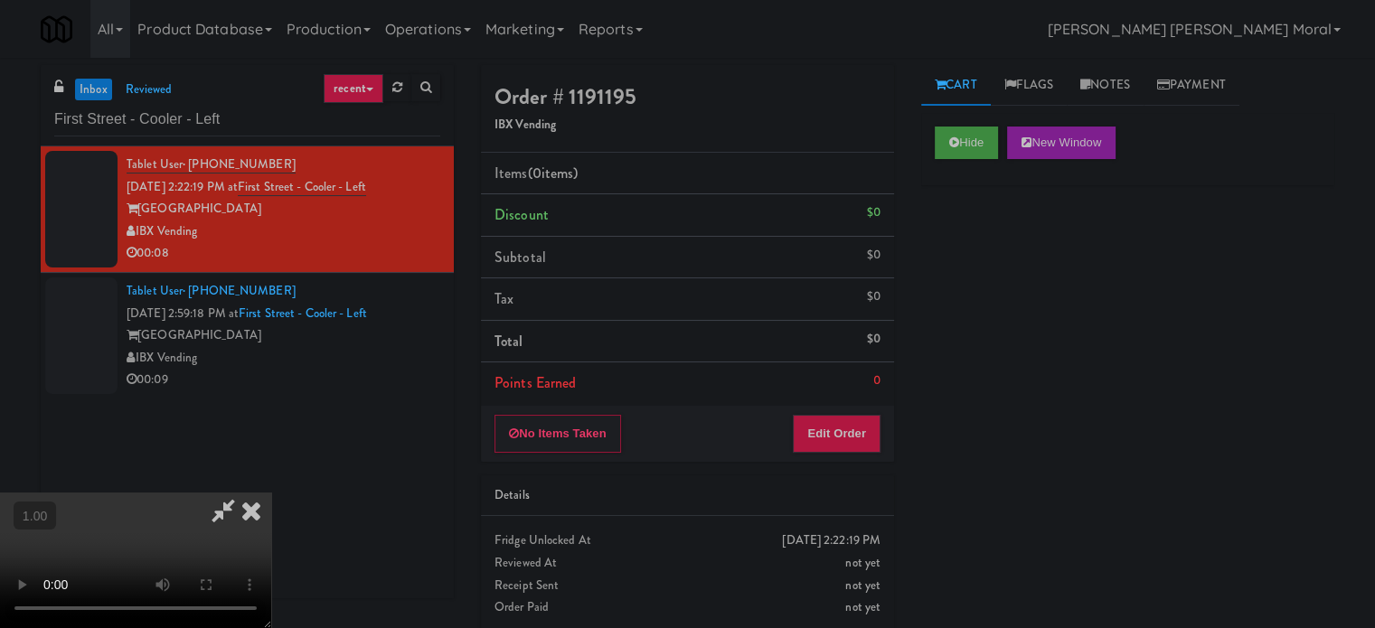
click at [271, 493] on video at bounding box center [135, 561] width 271 height 136
click at [868, 425] on button "Edit Order" at bounding box center [837, 434] width 88 height 38
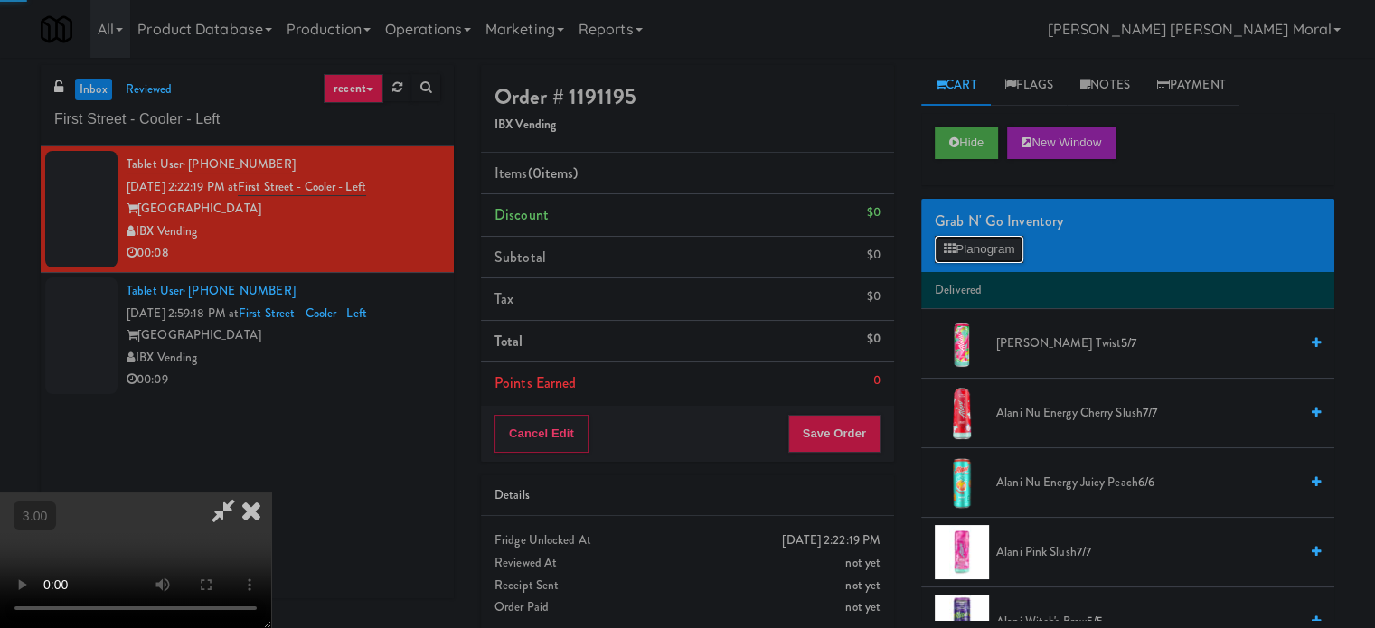
click at [967, 244] on button "Planogram" at bounding box center [979, 249] width 89 height 27
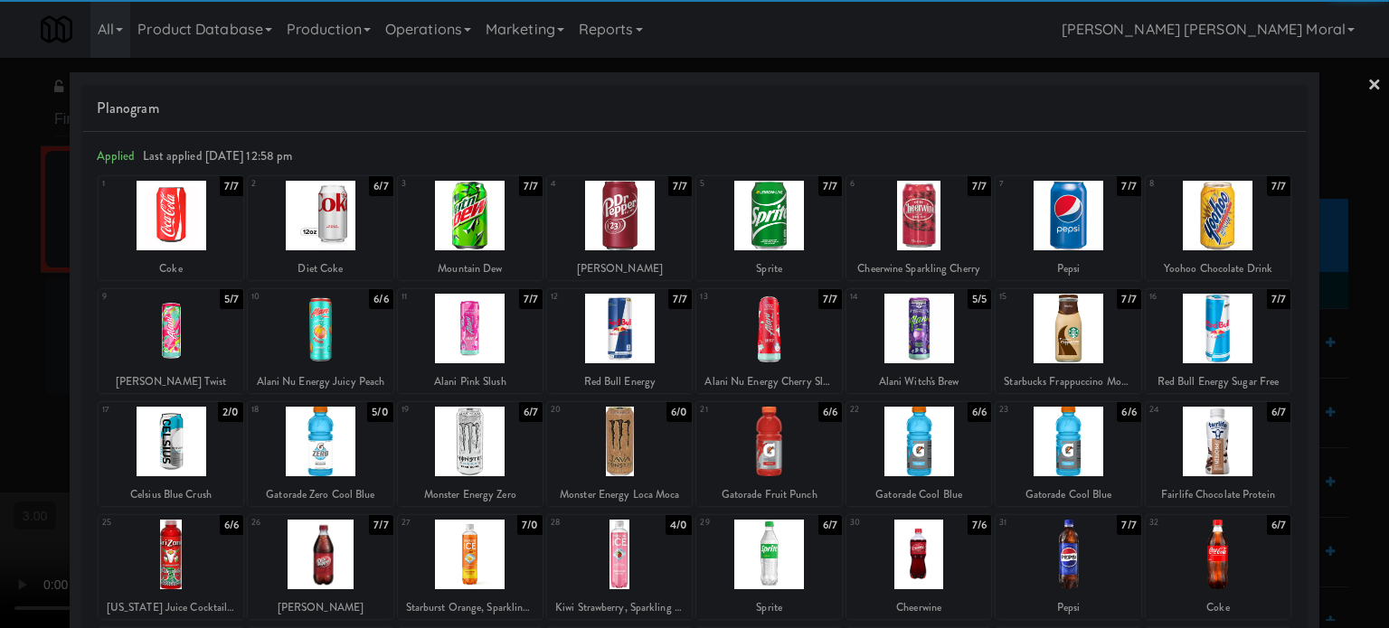
click at [479, 560] on div at bounding box center [470, 555] width 145 height 70
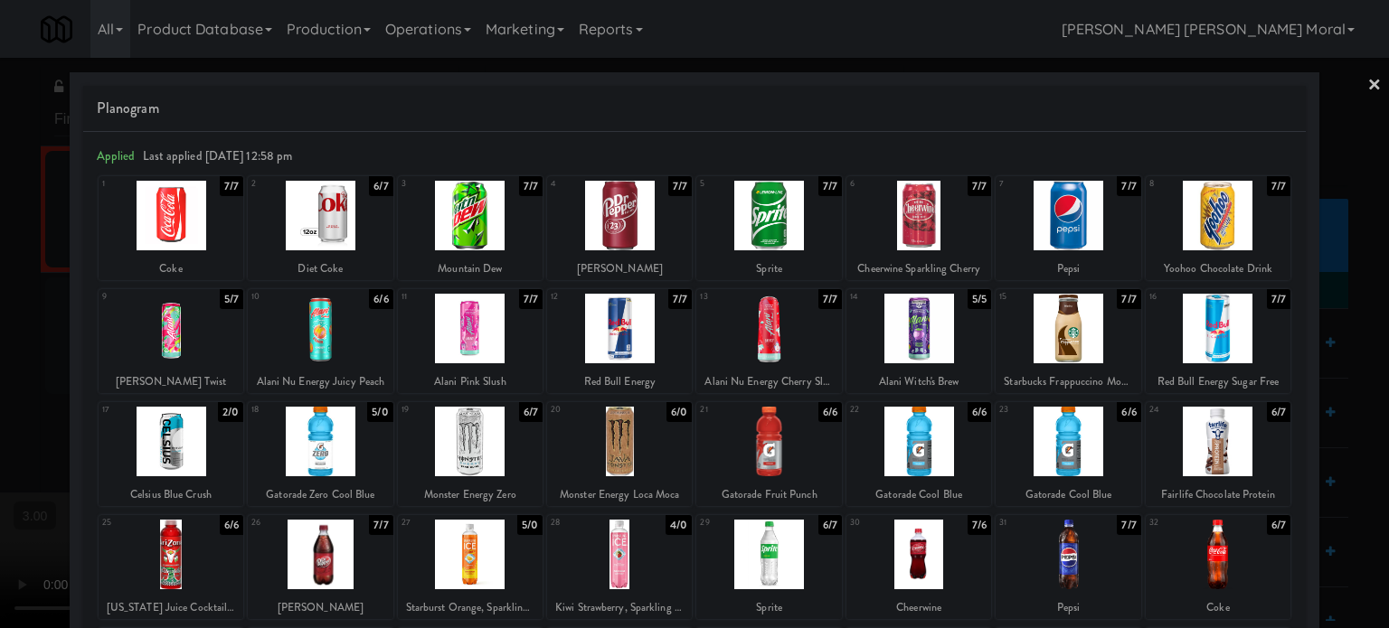
click at [0, 500] on div at bounding box center [694, 314] width 1389 height 628
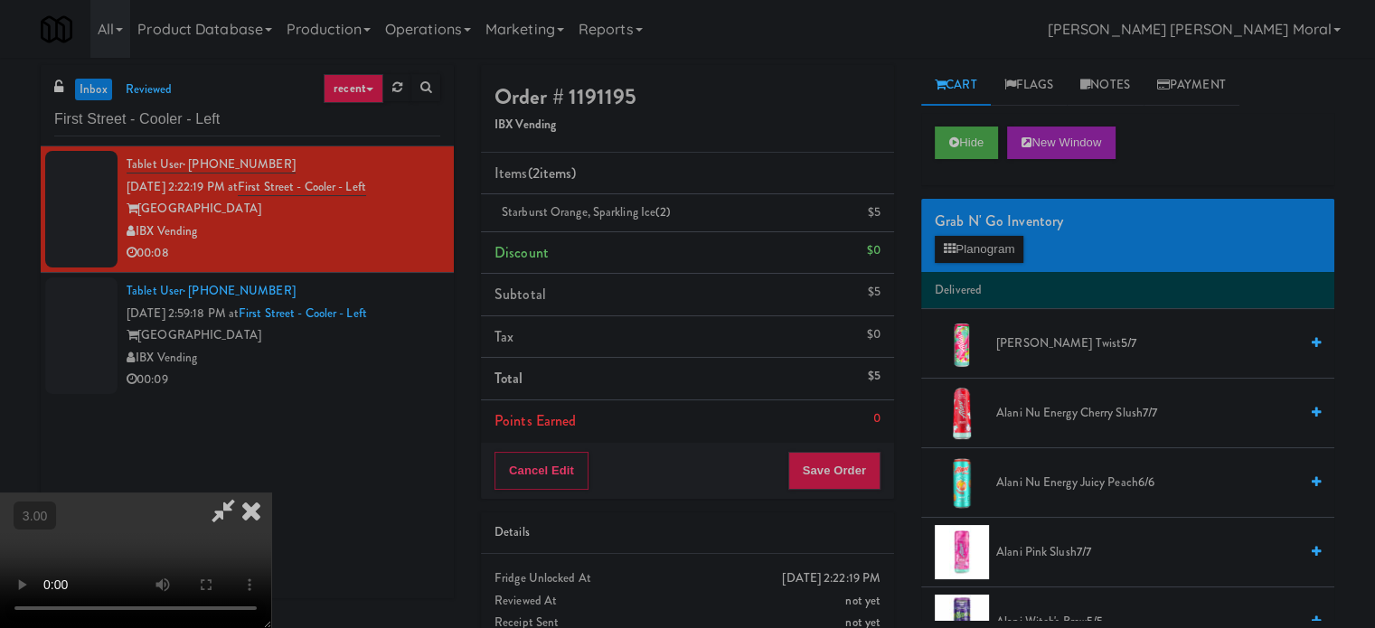
click at [271, 493] on video at bounding box center [135, 561] width 271 height 136
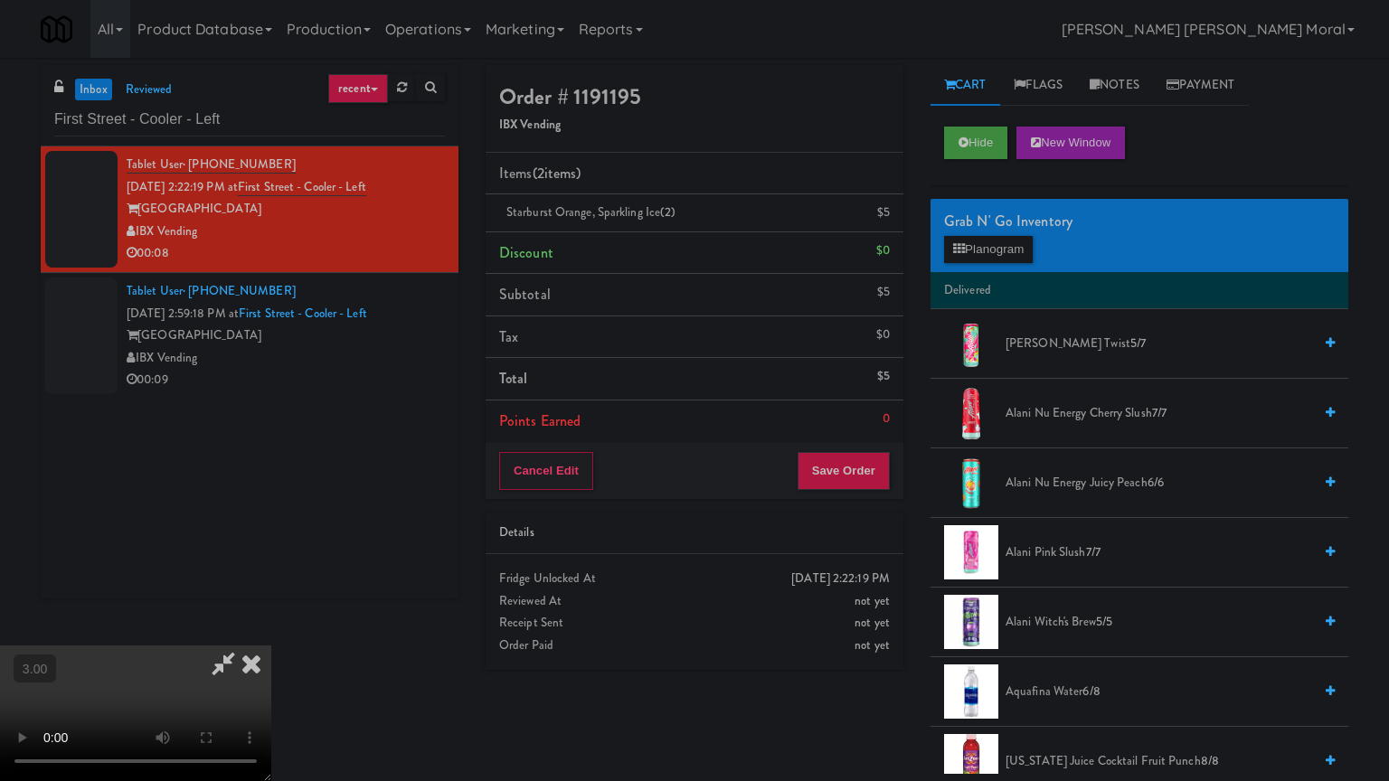
click at [271, 627] on video at bounding box center [135, 714] width 271 height 136
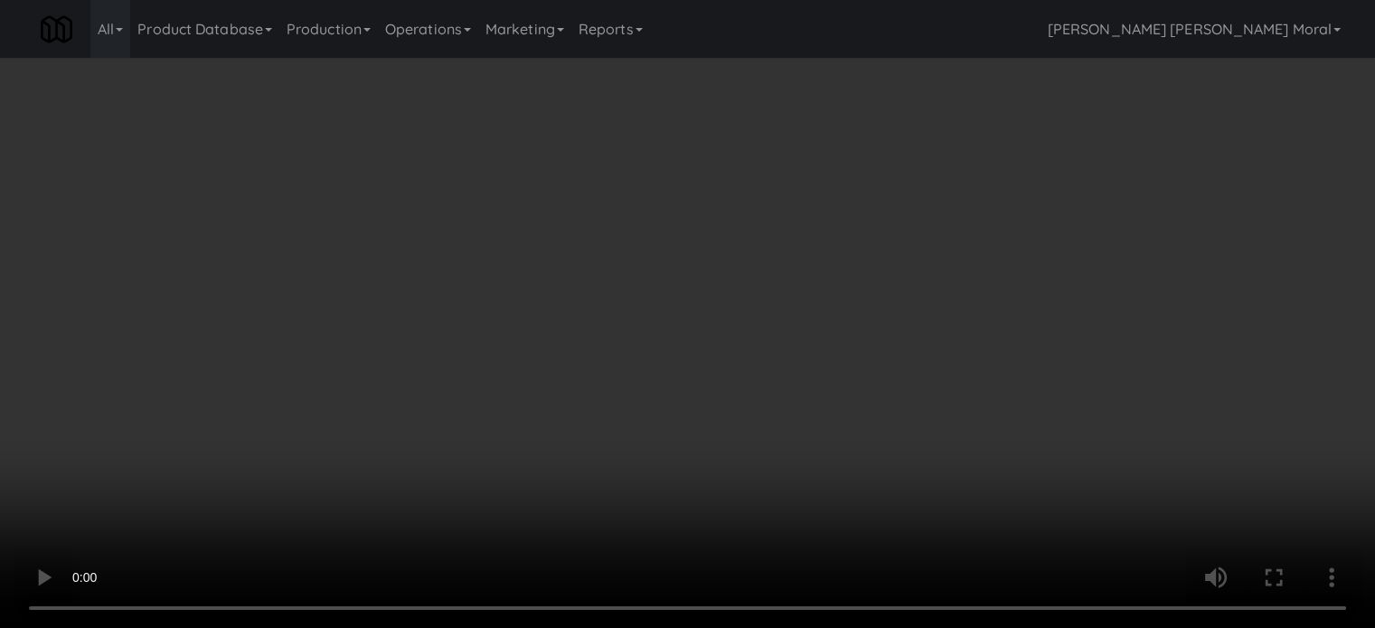
click at [881, 215] on icon at bounding box center [882, 219] width 9 height 12
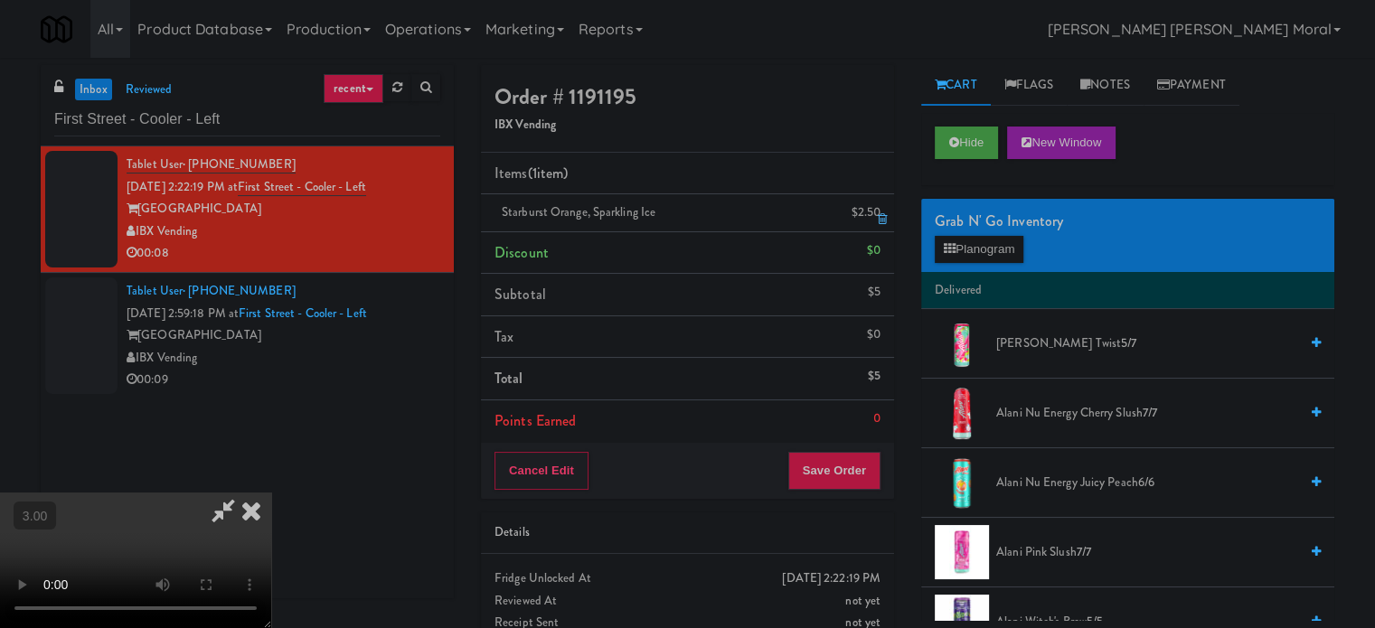
click at [881, 215] on icon at bounding box center [882, 219] width 9 height 12
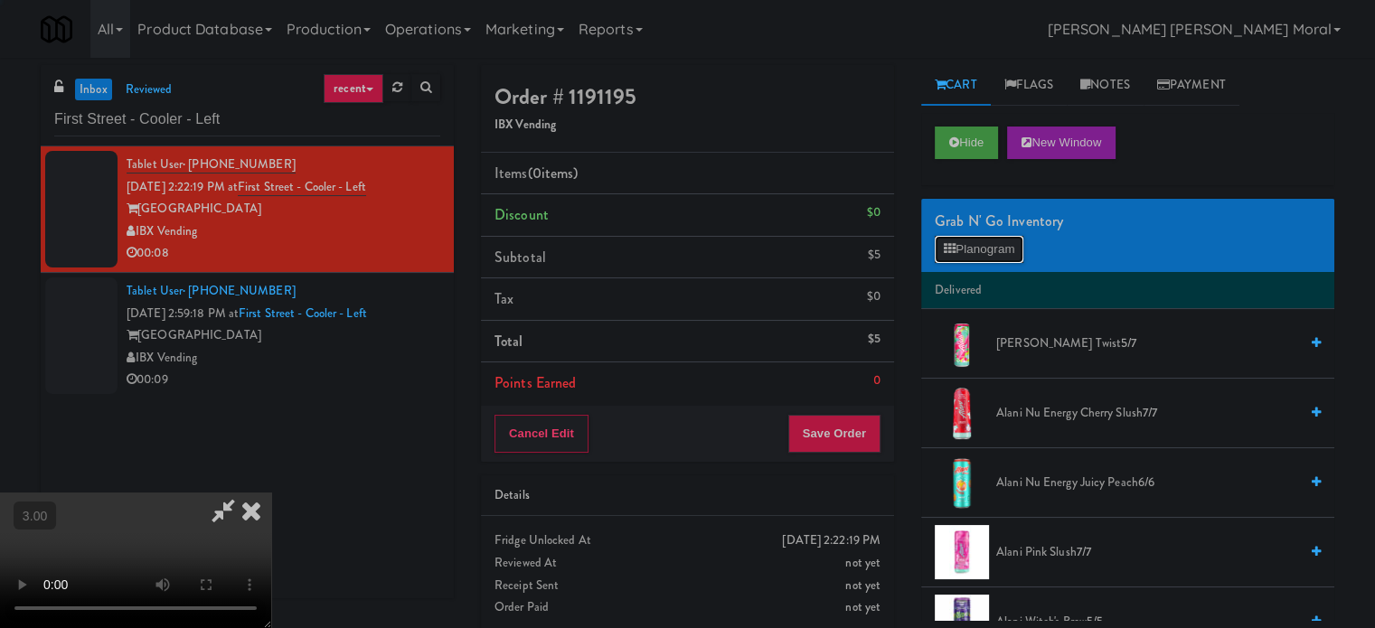
click at [951, 249] on icon at bounding box center [950, 249] width 12 height 12
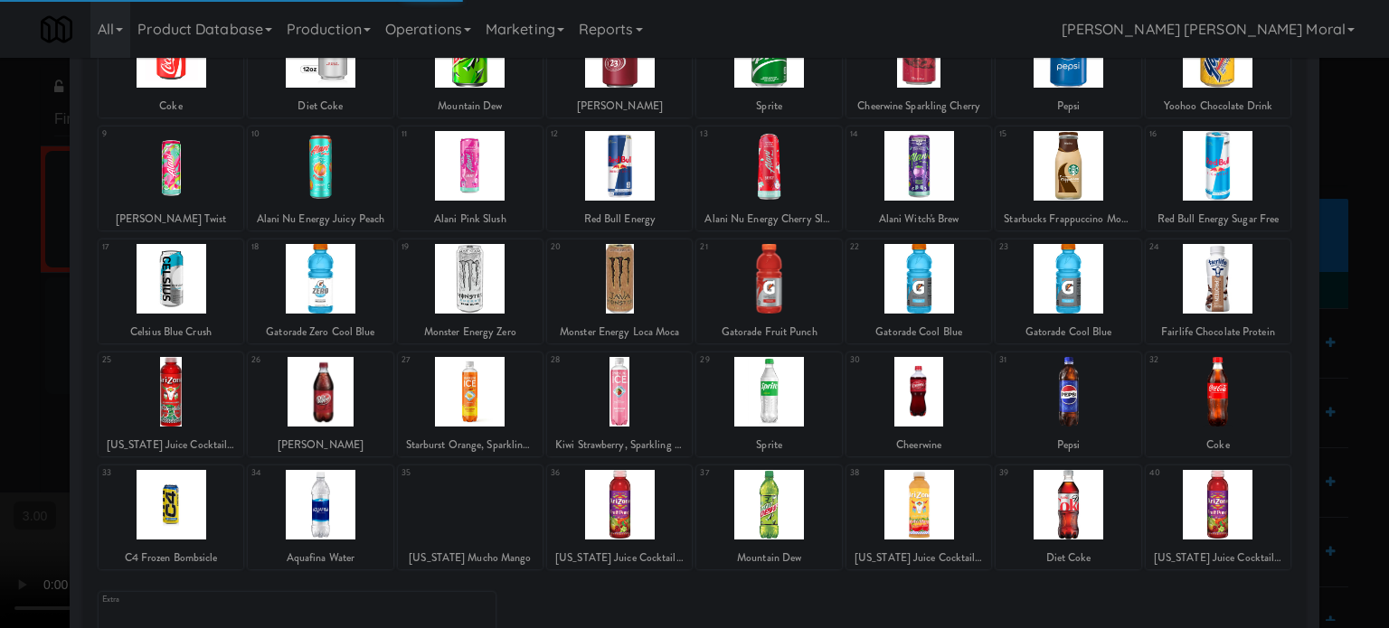
scroll to position [259, 0]
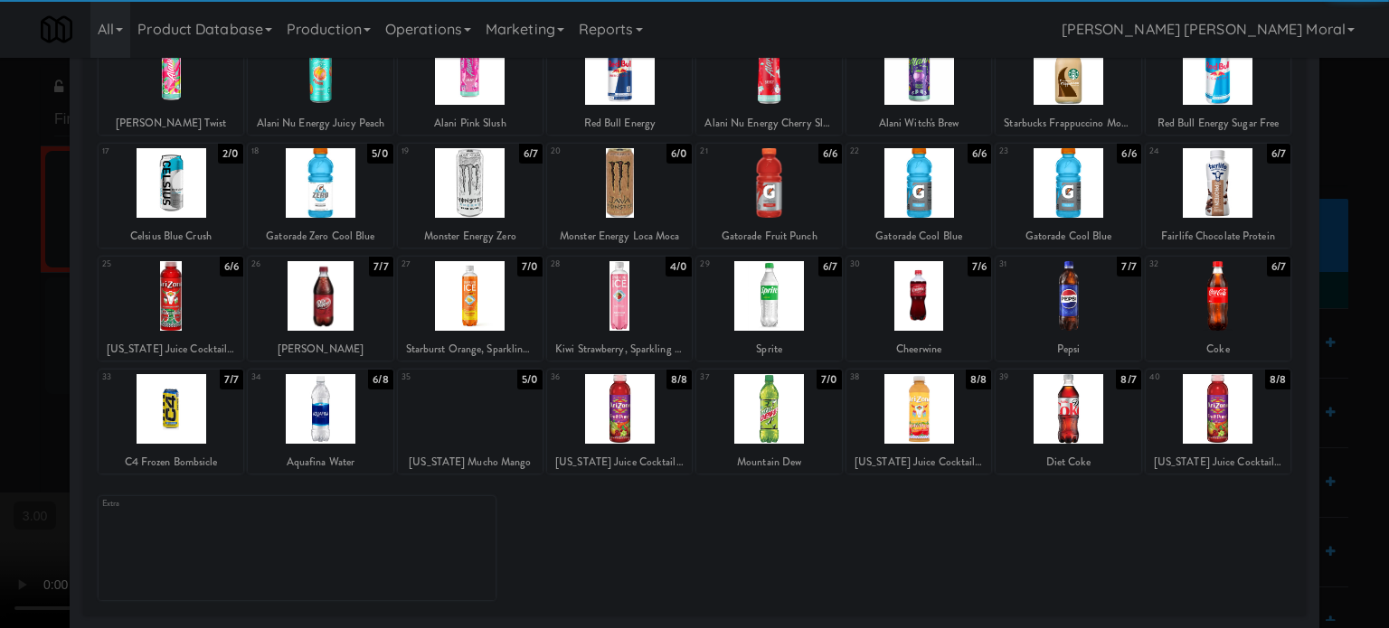
click at [486, 407] on div at bounding box center [470, 409] width 145 height 70
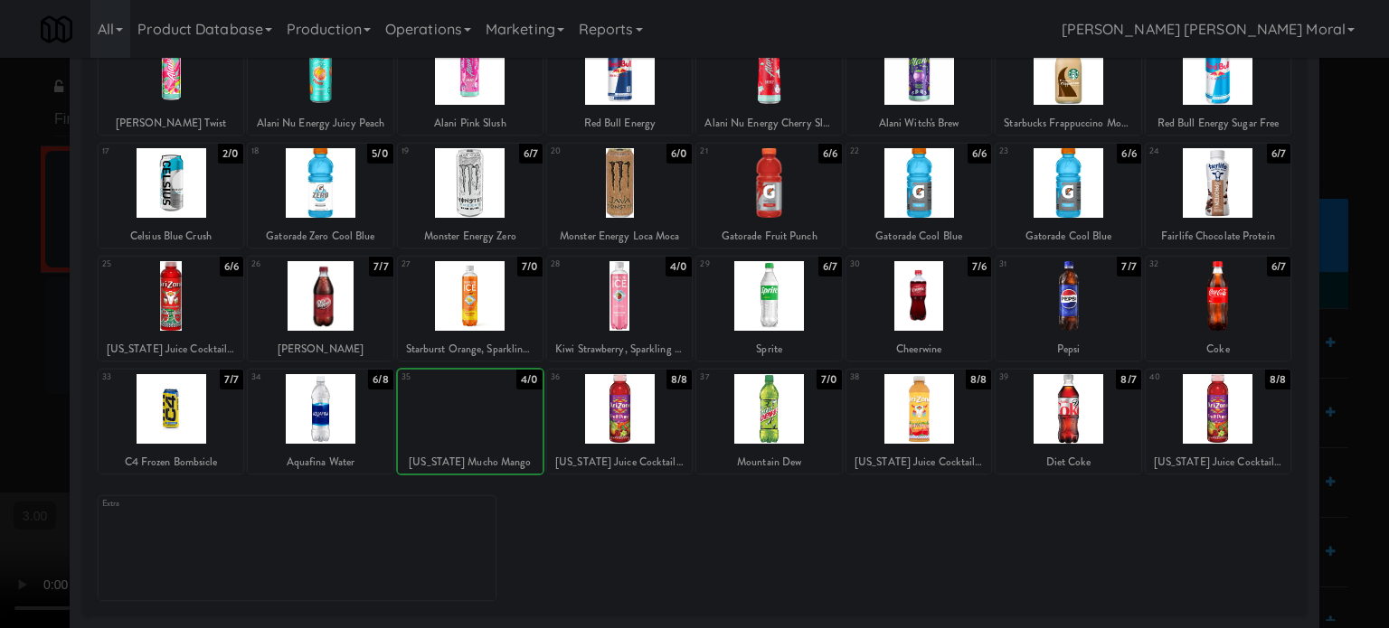
click at [486, 407] on div at bounding box center [470, 409] width 145 height 70
click at [0, 348] on div at bounding box center [694, 314] width 1389 height 628
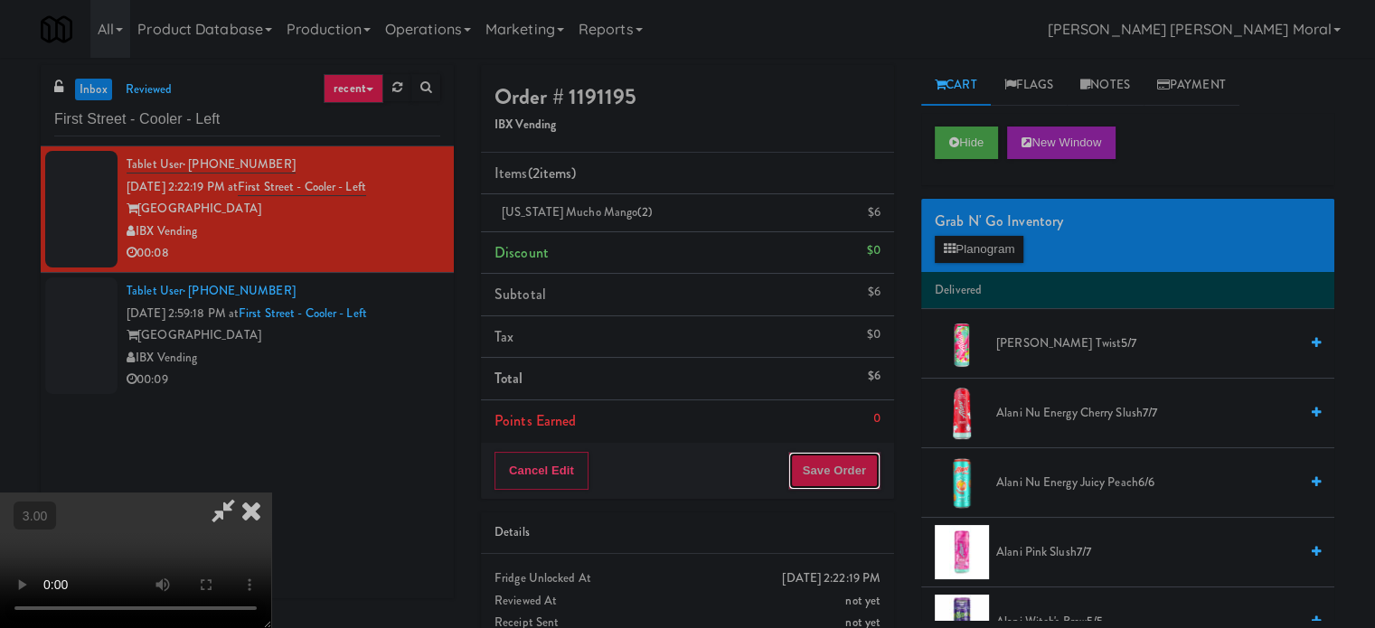
click at [849, 473] on button "Save Order" at bounding box center [834, 471] width 92 height 38
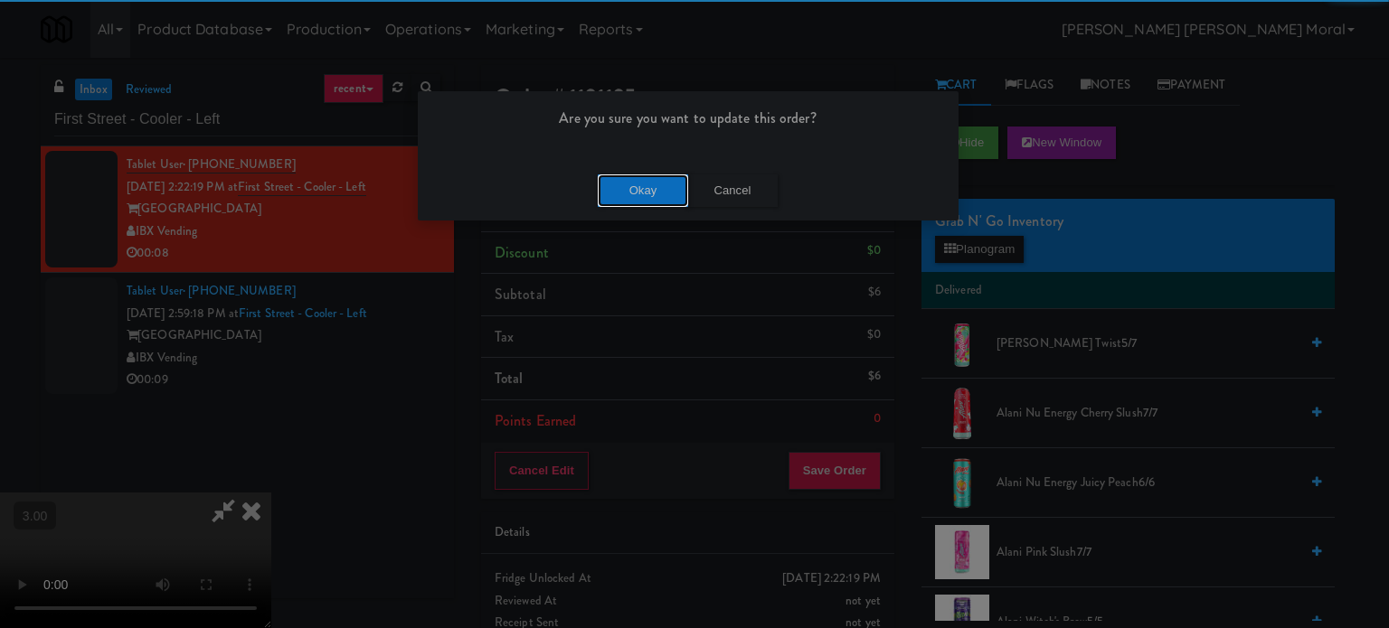
click at [629, 182] on button "Okay" at bounding box center [643, 191] width 90 height 33
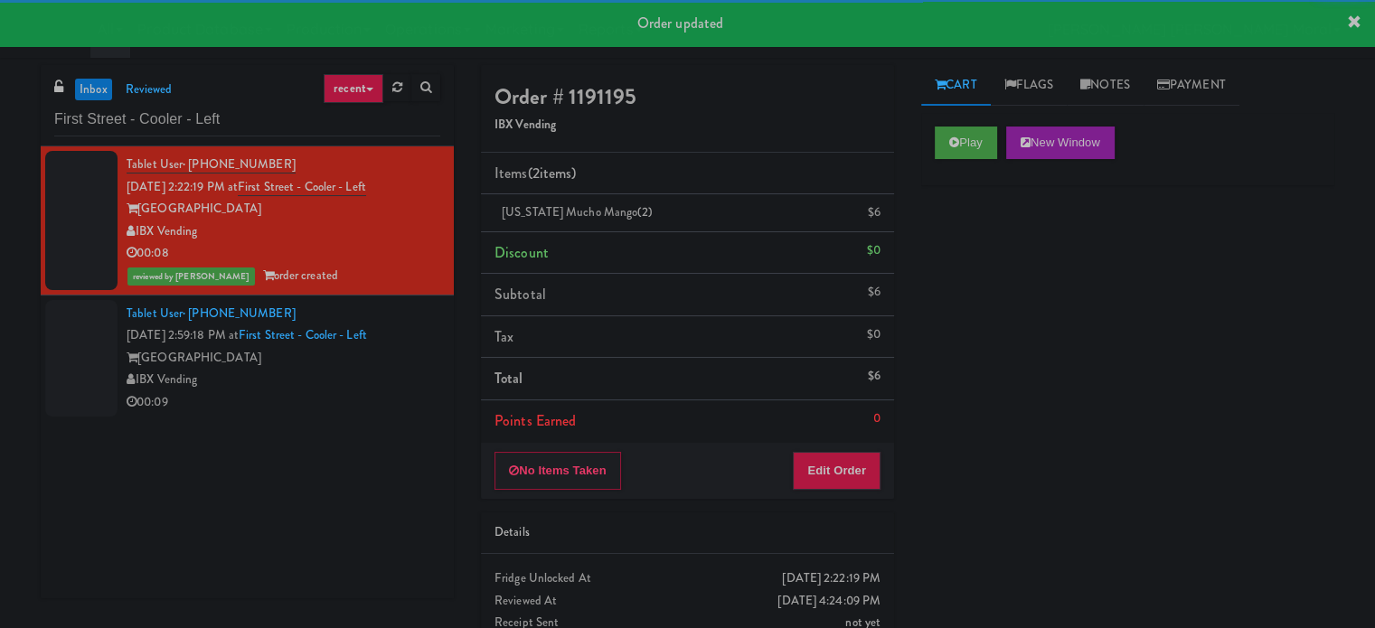
click at [404, 376] on div "IBX Vending" at bounding box center [284, 380] width 314 height 23
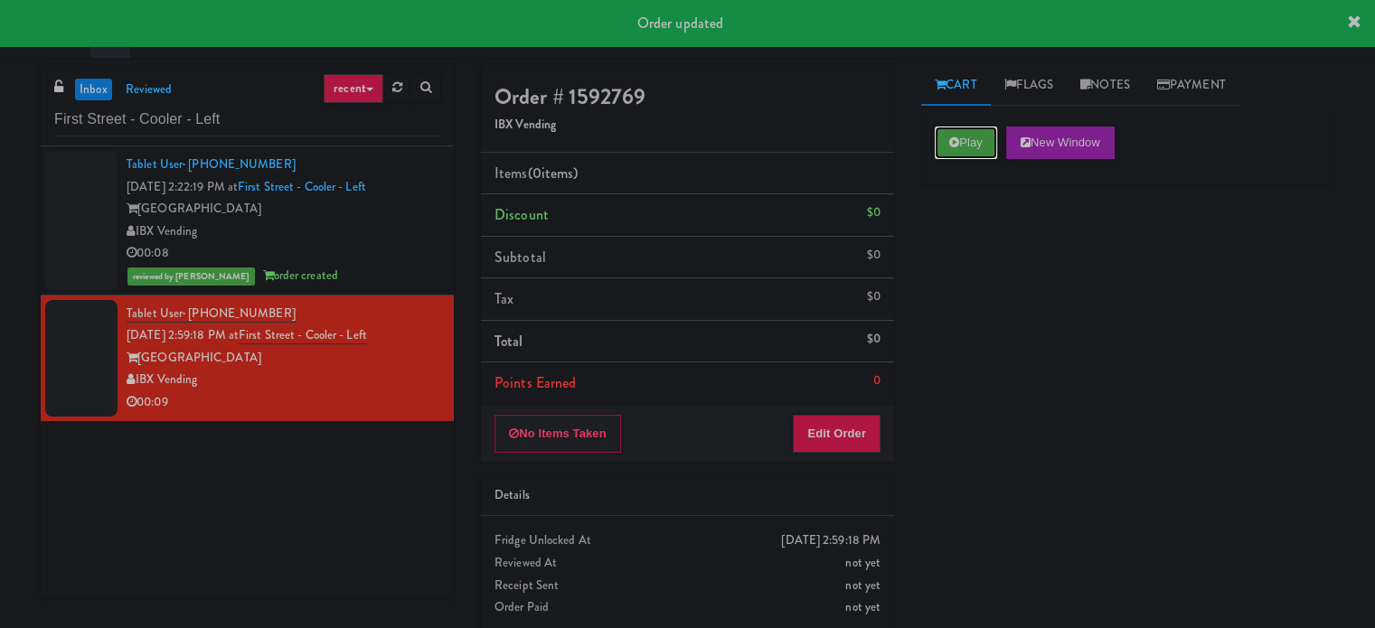
drag, startPoint x: 998, startPoint y: 129, endPoint x: 983, endPoint y: 174, distance: 46.9
click at [997, 130] on button "Play" at bounding box center [966, 143] width 62 height 33
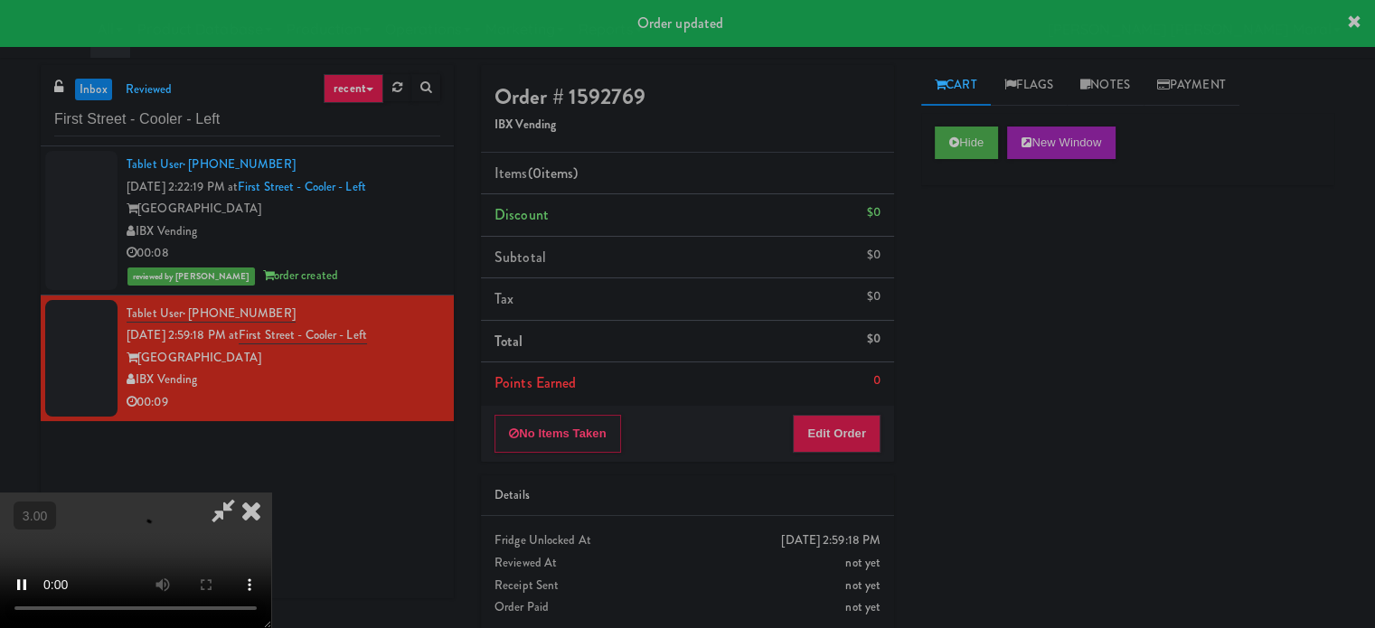
click at [980, 211] on div "Hide New Window Primary Flag Clear Flag if unable to determine what was taken o…" at bounding box center [1127, 452] width 413 height 678
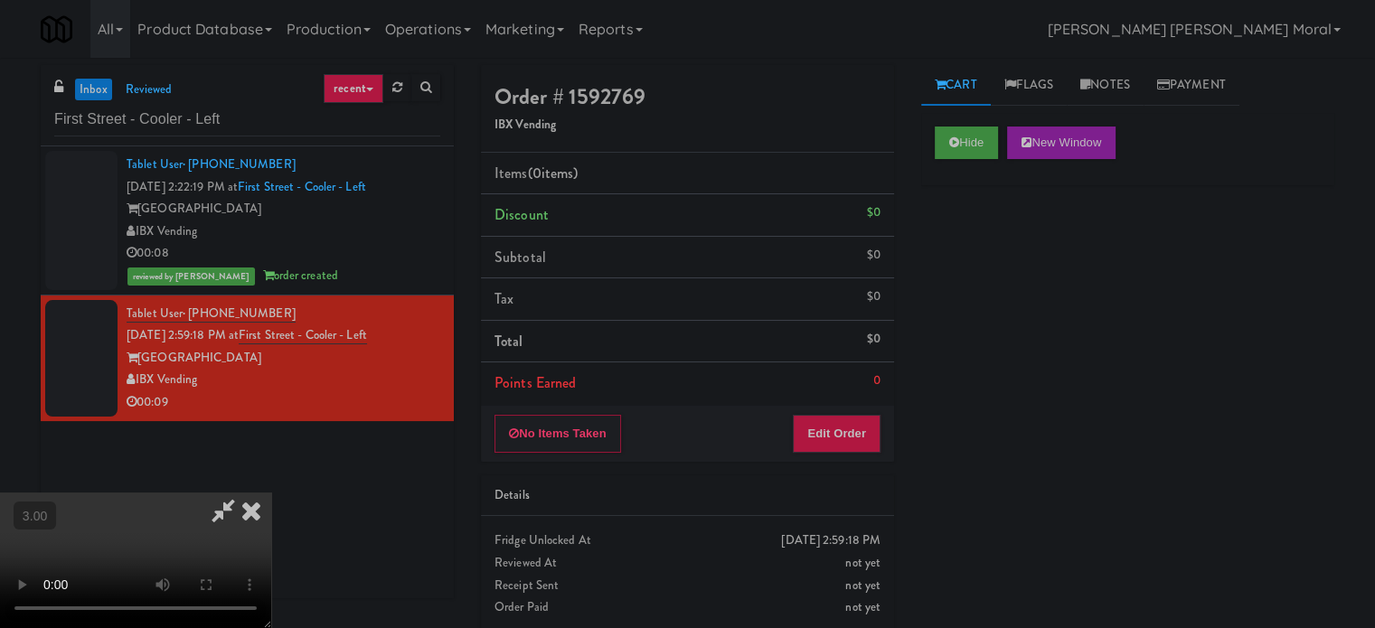
click at [948, 319] on div "Hide New Window Primary Flag Clear Flag if unable to determine what was taken o…" at bounding box center [1127, 452] width 413 height 678
click at [271, 493] on video at bounding box center [135, 561] width 271 height 136
drag, startPoint x: 861, startPoint y: 441, endPoint x: 904, endPoint y: 362, distance: 90.6
click at [861, 440] on button "Edit Order" at bounding box center [837, 434] width 88 height 38
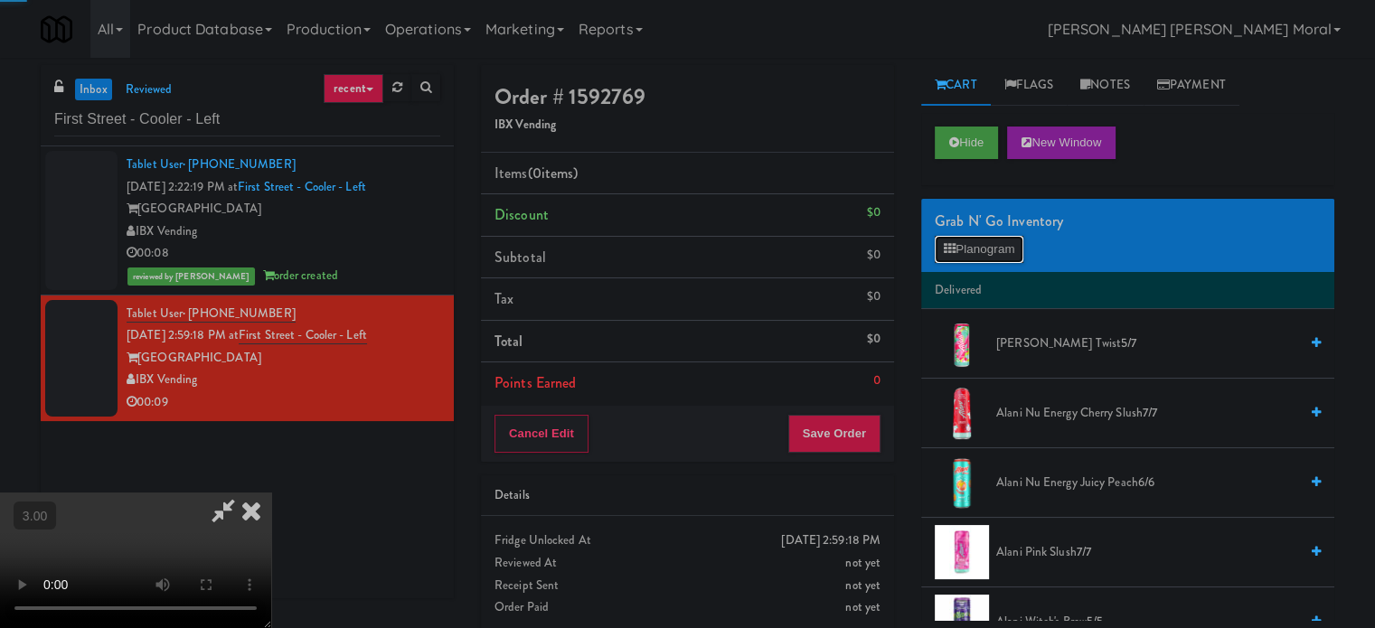
click at [969, 248] on button "Planogram" at bounding box center [979, 249] width 89 height 27
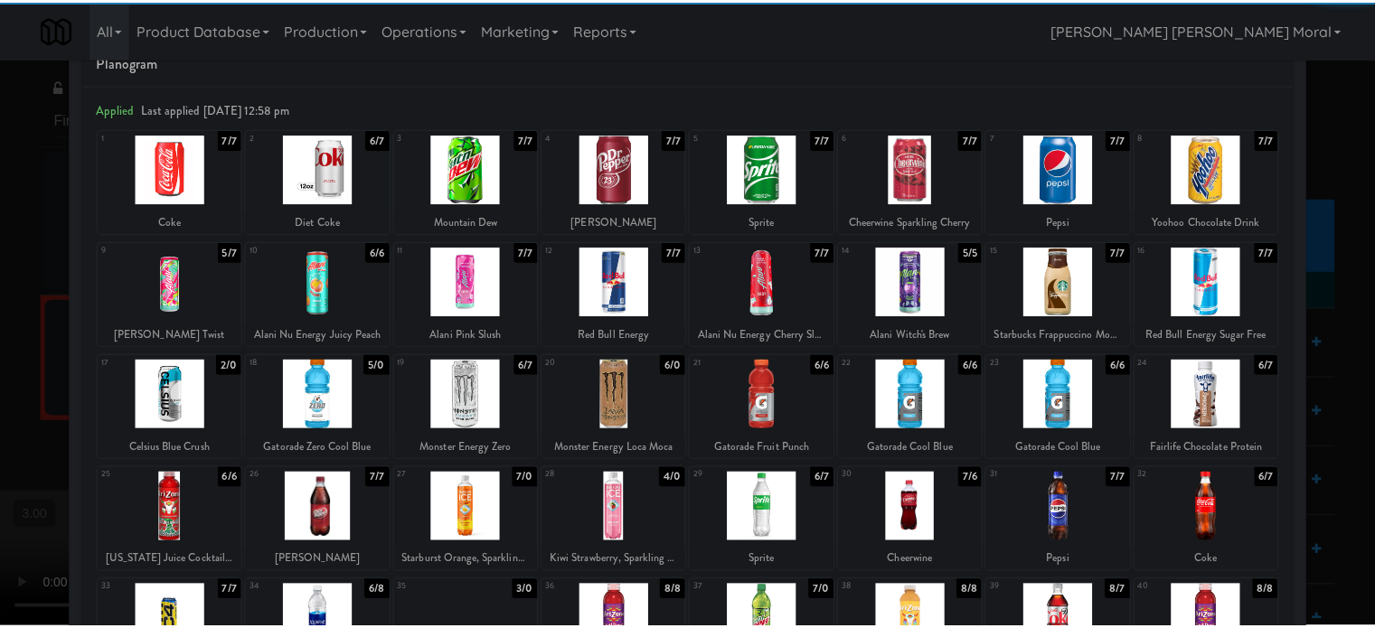
scroll to position [90, 0]
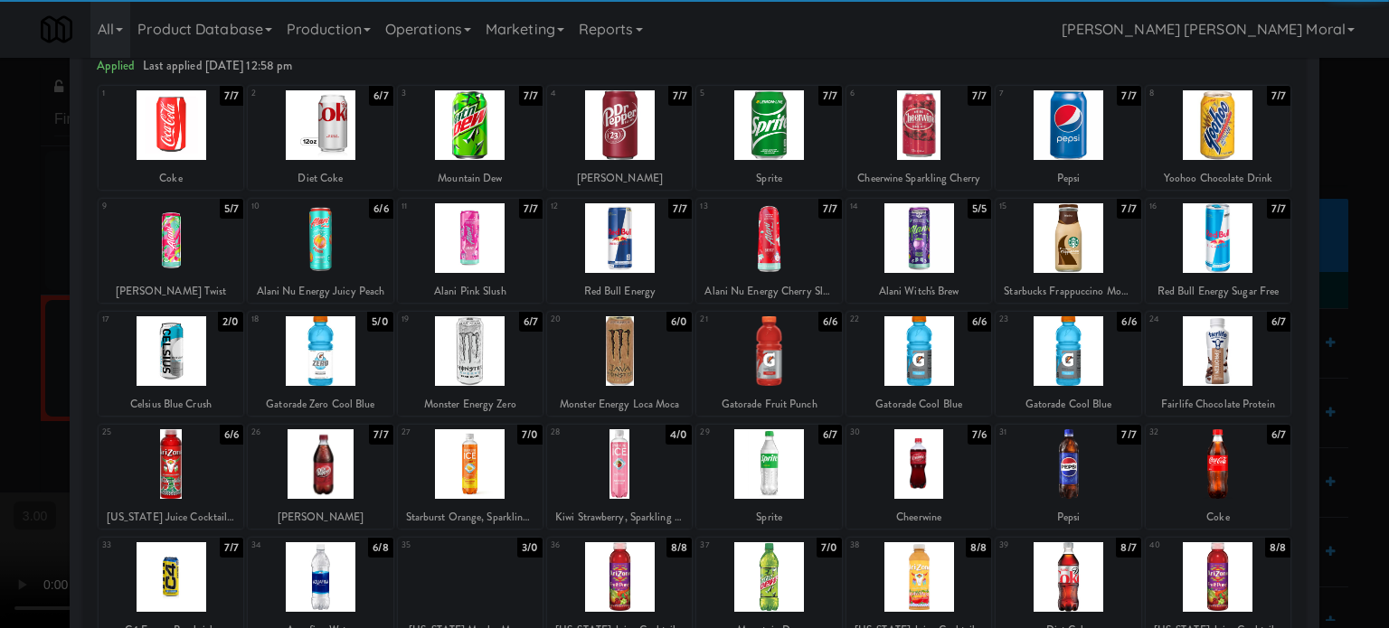
click at [319, 580] on div at bounding box center [320, 577] width 145 height 70
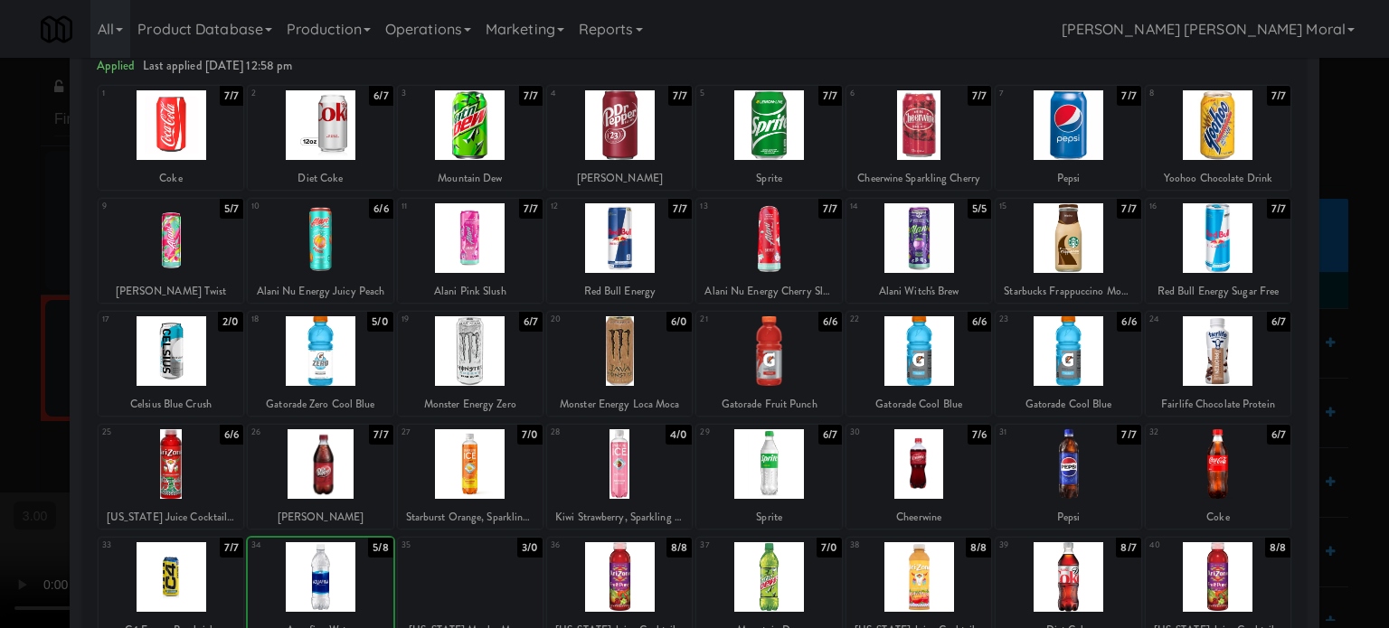
click at [319, 580] on div at bounding box center [320, 577] width 145 height 70
click at [0, 440] on div at bounding box center [694, 314] width 1389 height 628
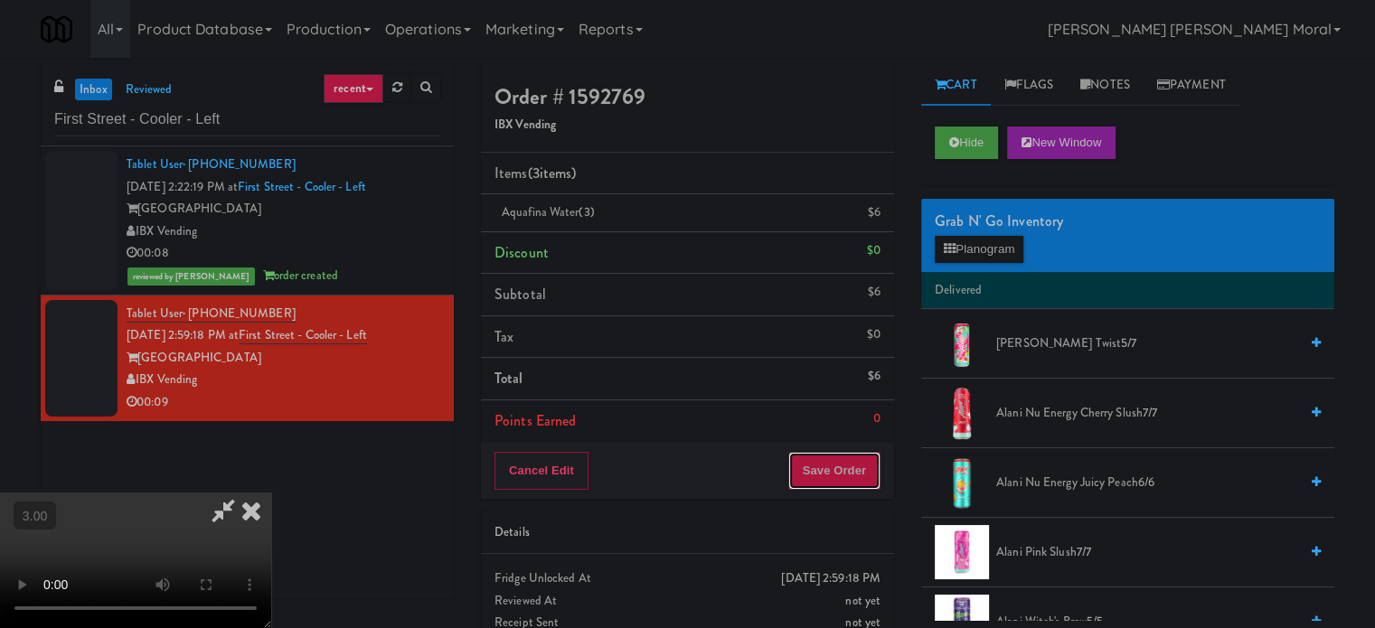
click at [851, 467] on button "Save Order" at bounding box center [834, 471] width 92 height 38
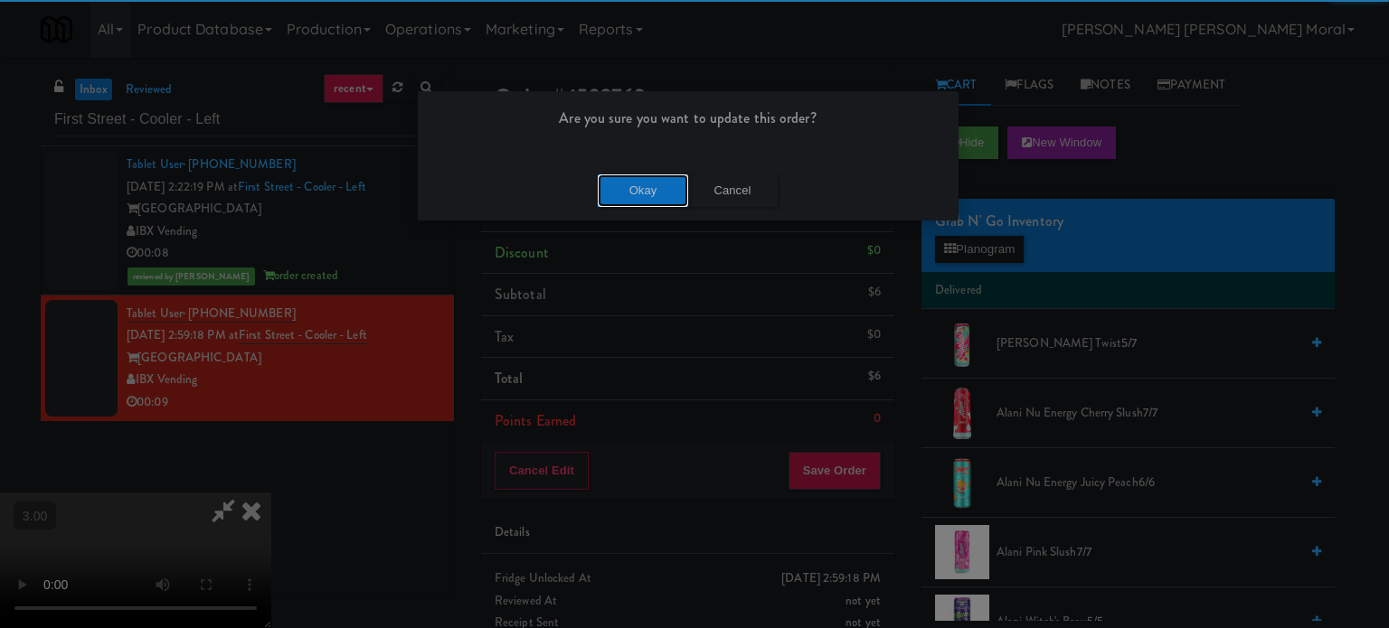
click at [660, 187] on button "Okay" at bounding box center [643, 191] width 90 height 33
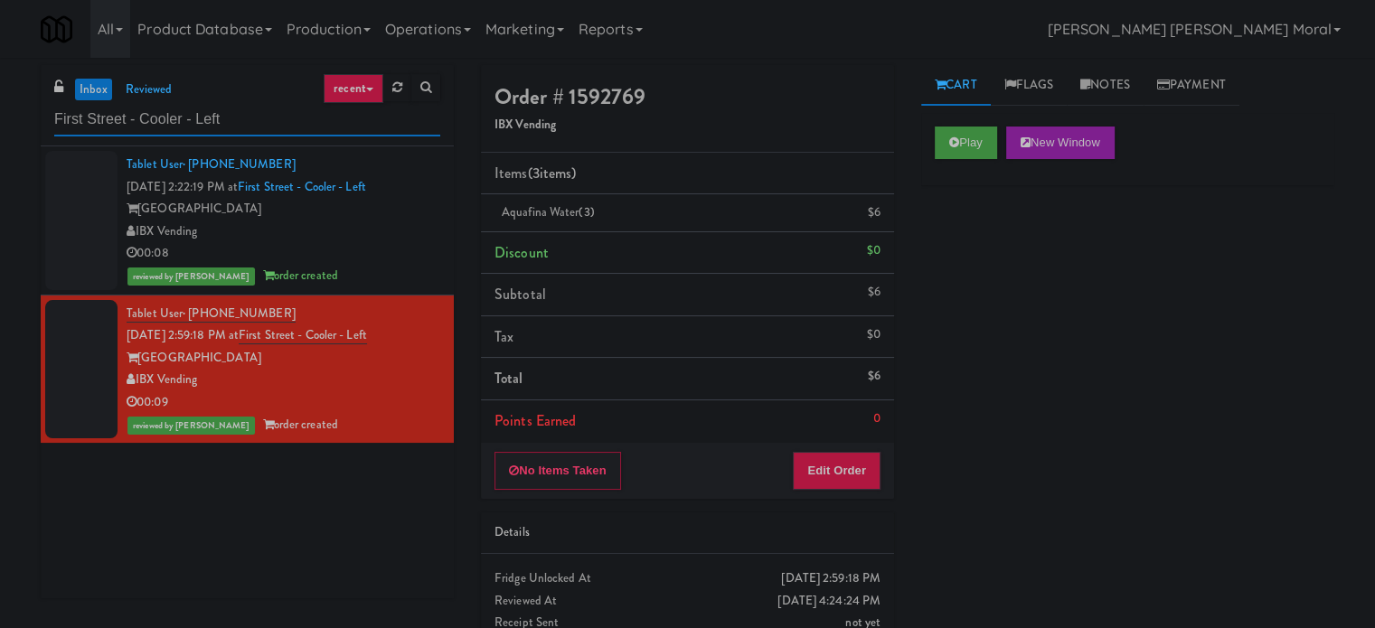
click at [140, 108] on input "First Street - Cooler - Left" at bounding box center [247, 119] width 386 height 33
click at [139, 108] on input "First Street - Cooler - Left" at bounding box center [247, 119] width 386 height 33
paste input "450 [GEOGRAPHIC_DATA] - Left - Fridge"
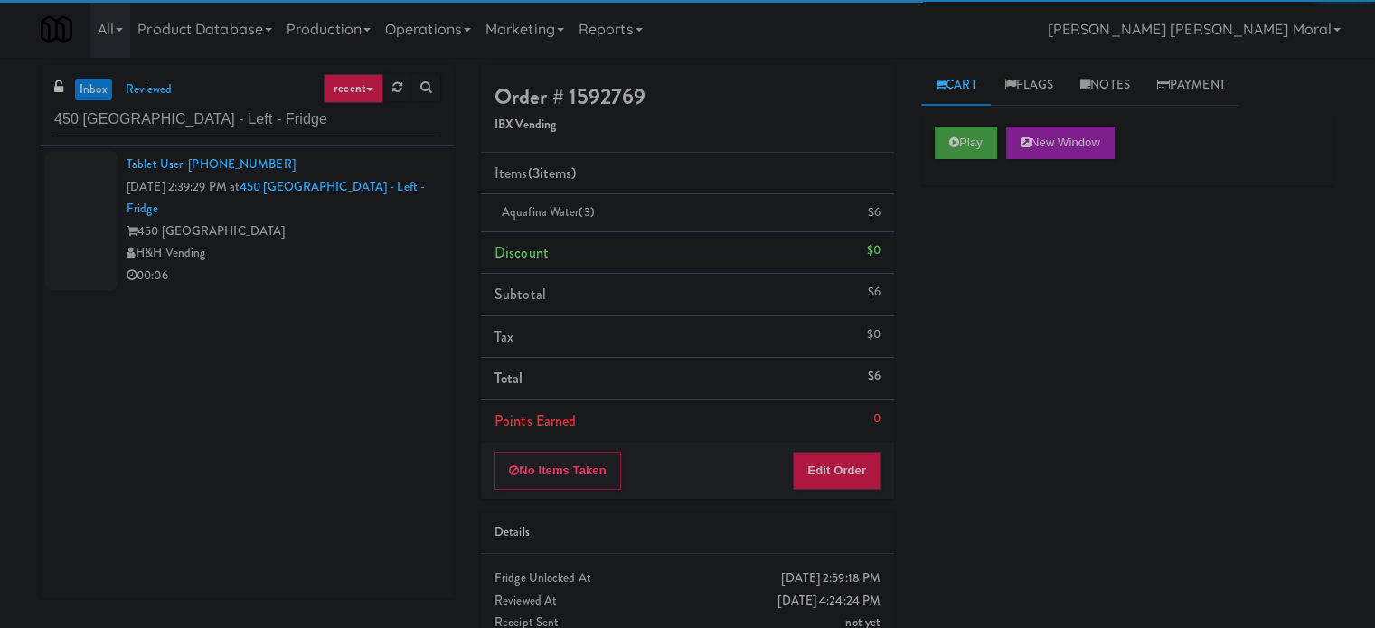
drag, startPoint x: 358, startPoint y: 238, endPoint x: 441, endPoint y: 259, distance: 85.7
click at [358, 242] on div "H&H Vending" at bounding box center [284, 253] width 314 height 23
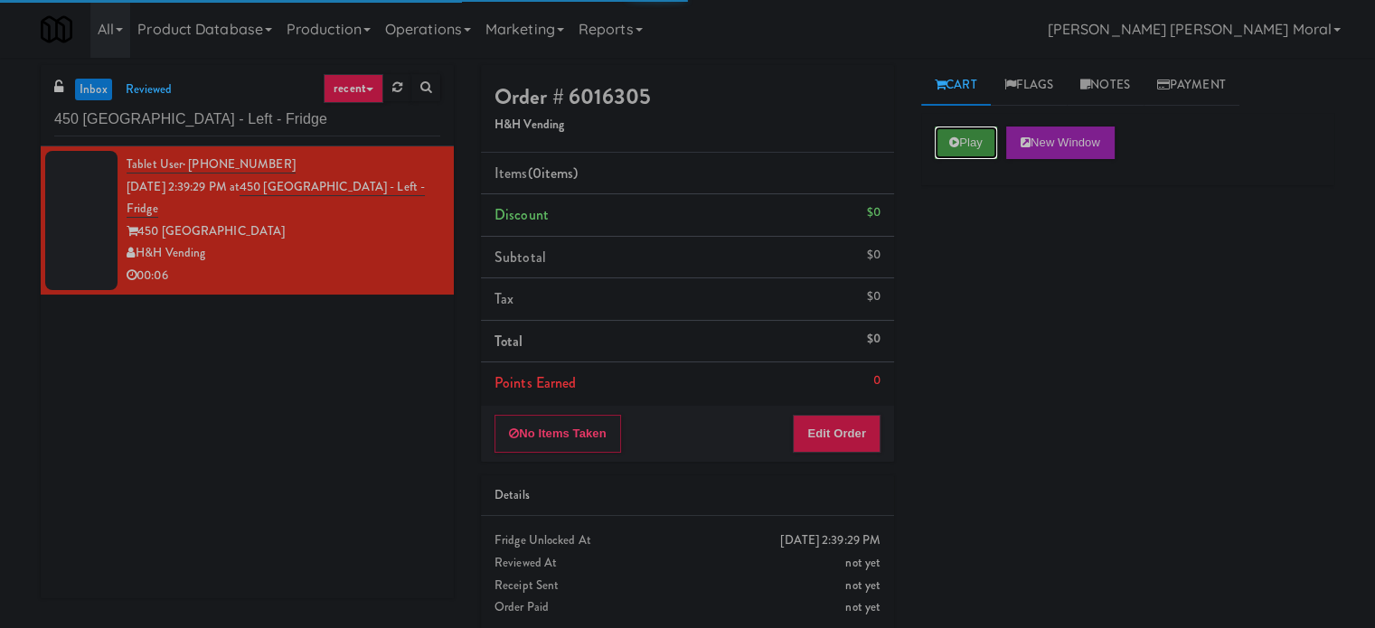
click at [978, 146] on button "Play" at bounding box center [966, 143] width 62 height 33
click at [976, 228] on div "Play New Window Primary Flag Clear Flag if unable to determine what was taken o…" at bounding box center [1127, 452] width 413 height 678
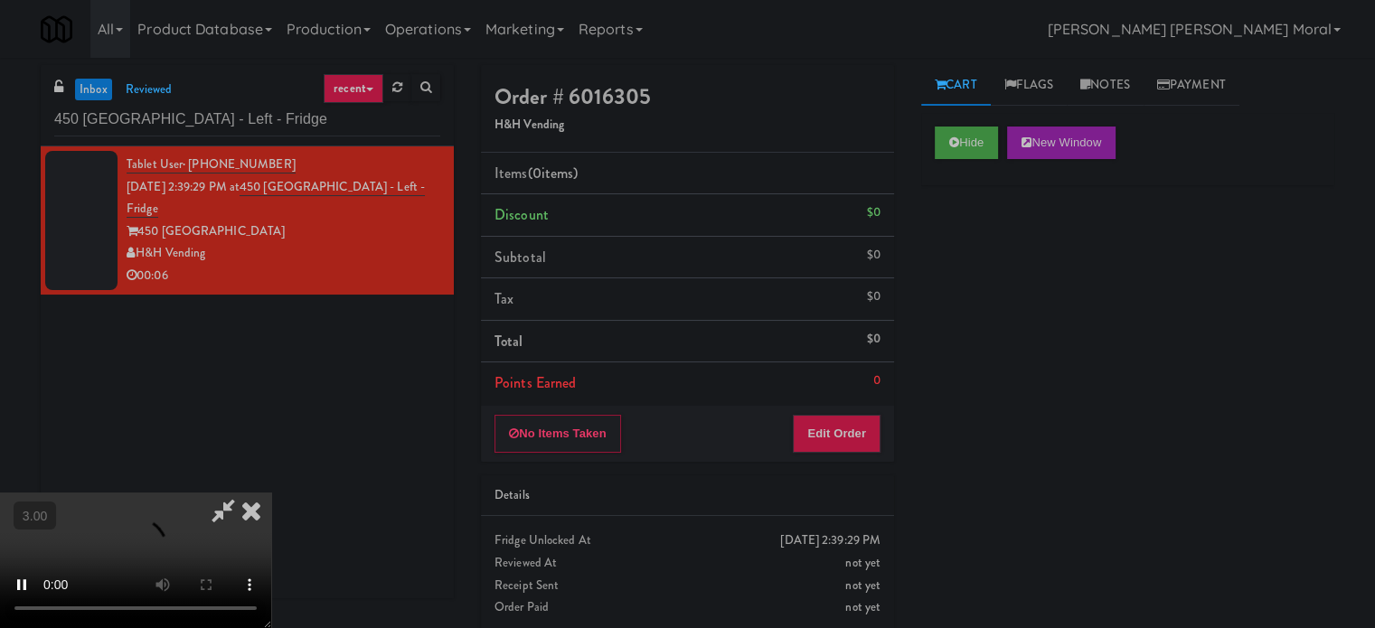
scroll to position [14, 0]
click at [867, 439] on button "Edit Order" at bounding box center [837, 434] width 88 height 38
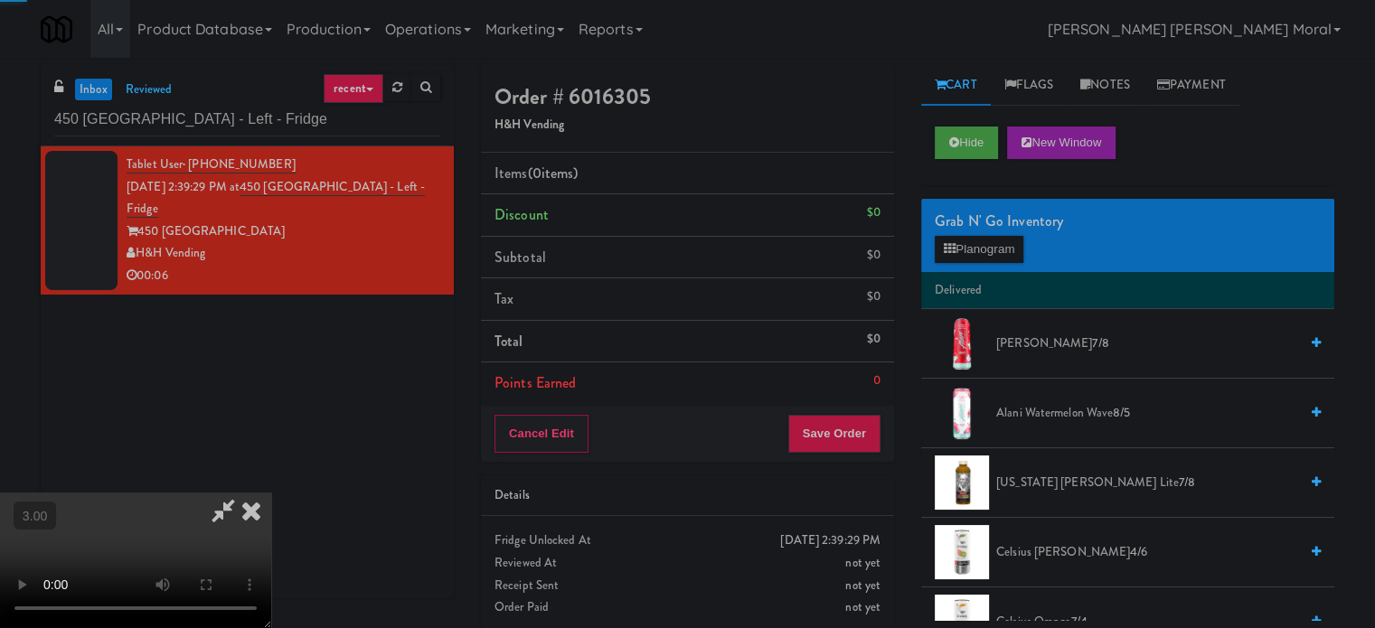
click at [976, 272] on li "Delivered" at bounding box center [1127, 291] width 413 height 38
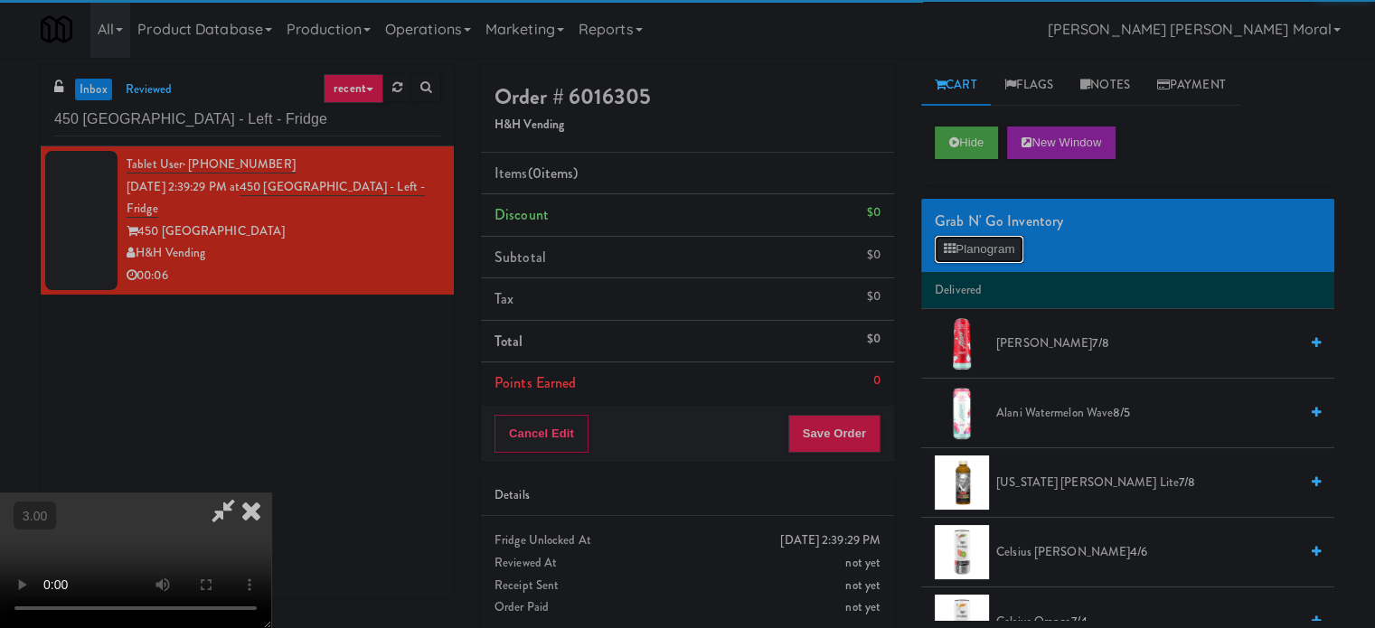
click at [986, 251] on button "Planogram" at bounding box center [979, 249] width 89 height 27
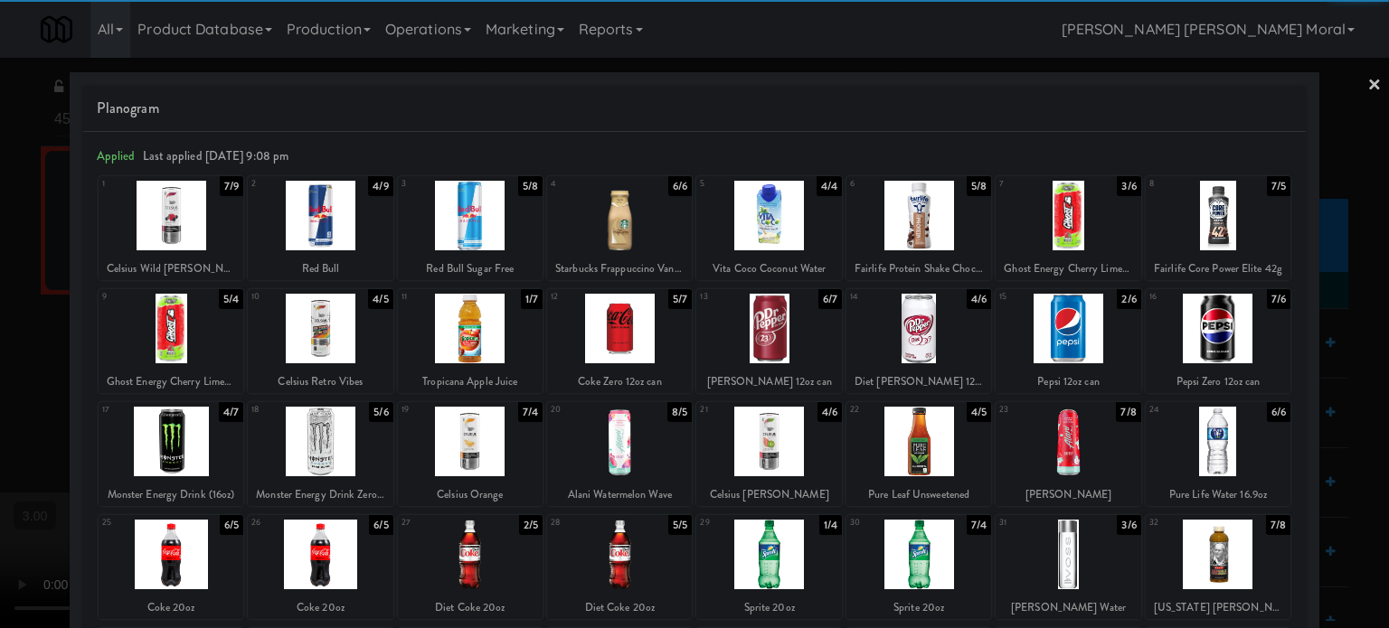
click at [926, 221] on div at bounding box center [918, 216] width 145 height 70
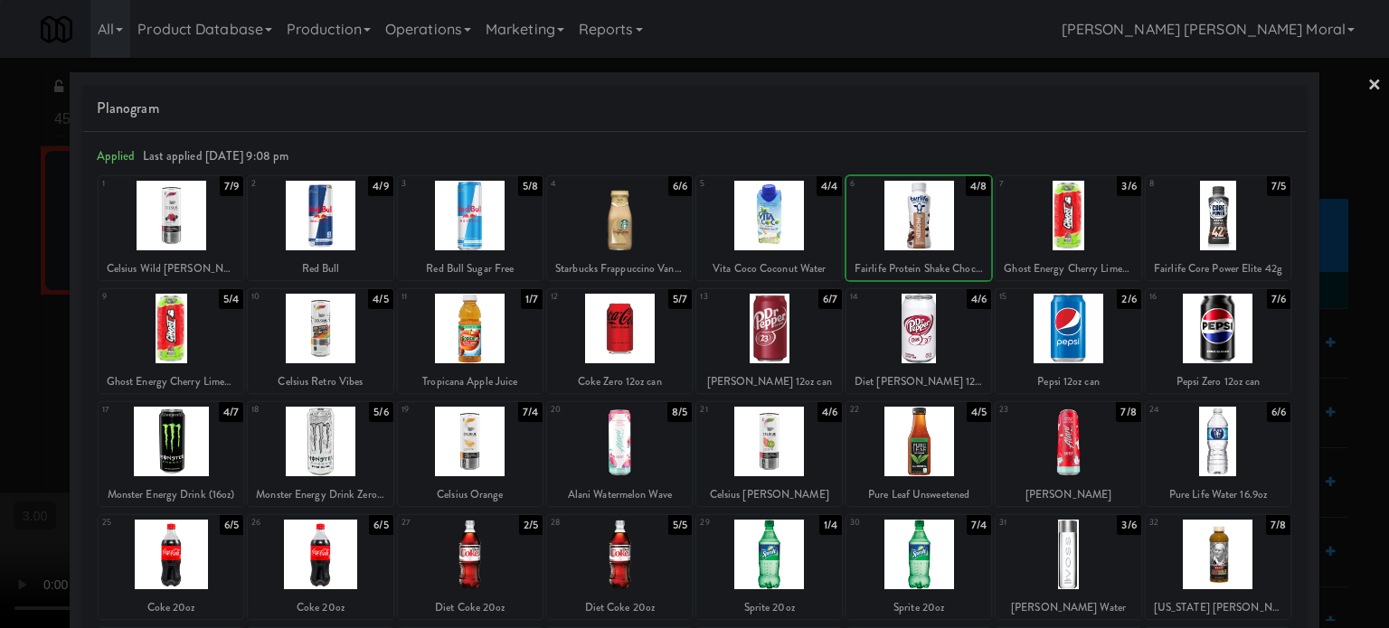
click at [0, 368] on div at bounding box center [694, 314] width 1389 height 628
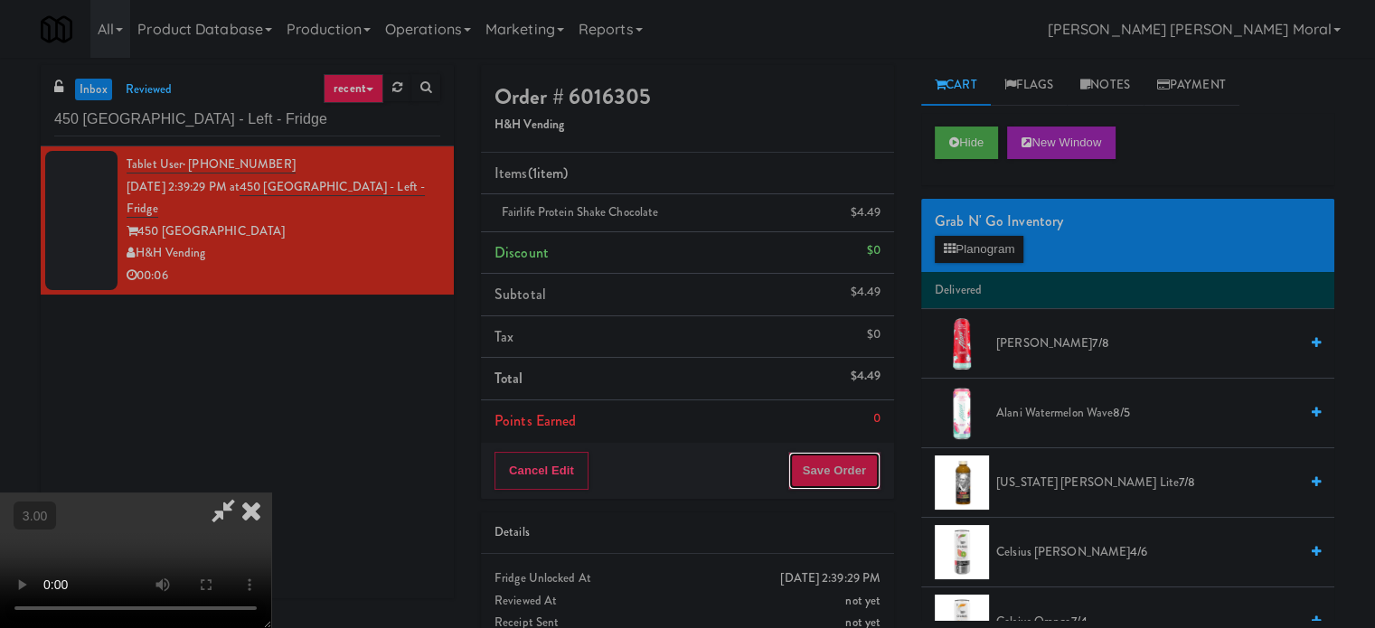
click at [839, 481] on button "Save Order" at bounding box center [834, 471] width 92 height 38
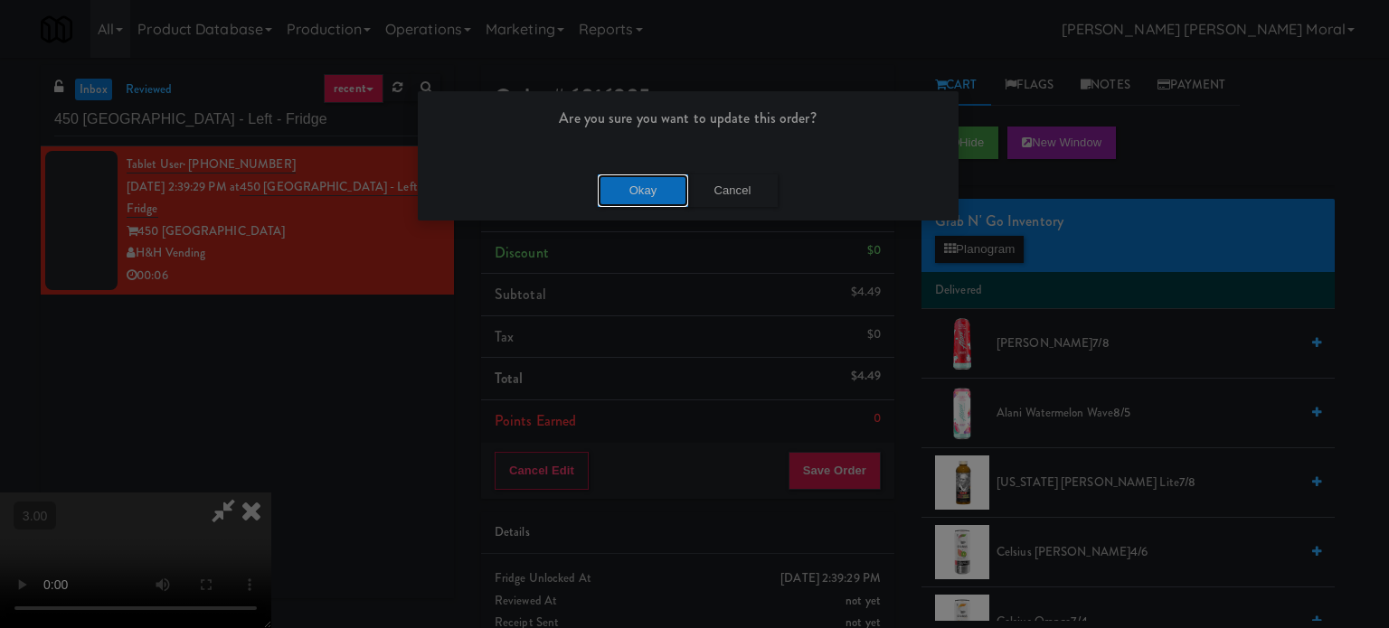
click at [673, 205] on button "Okay" at bounding box center [643, 191] width 90 height 33
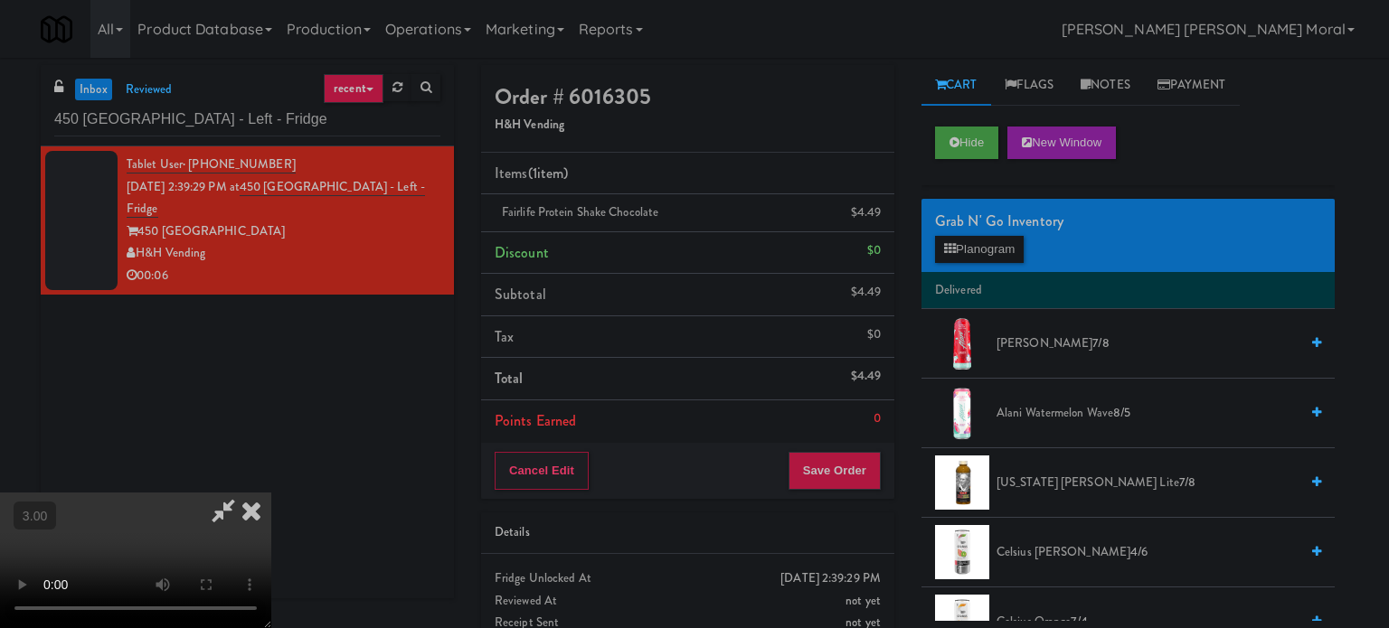
click at [665, 192] on div at bounding box center [694, 314] width 1389 height 628
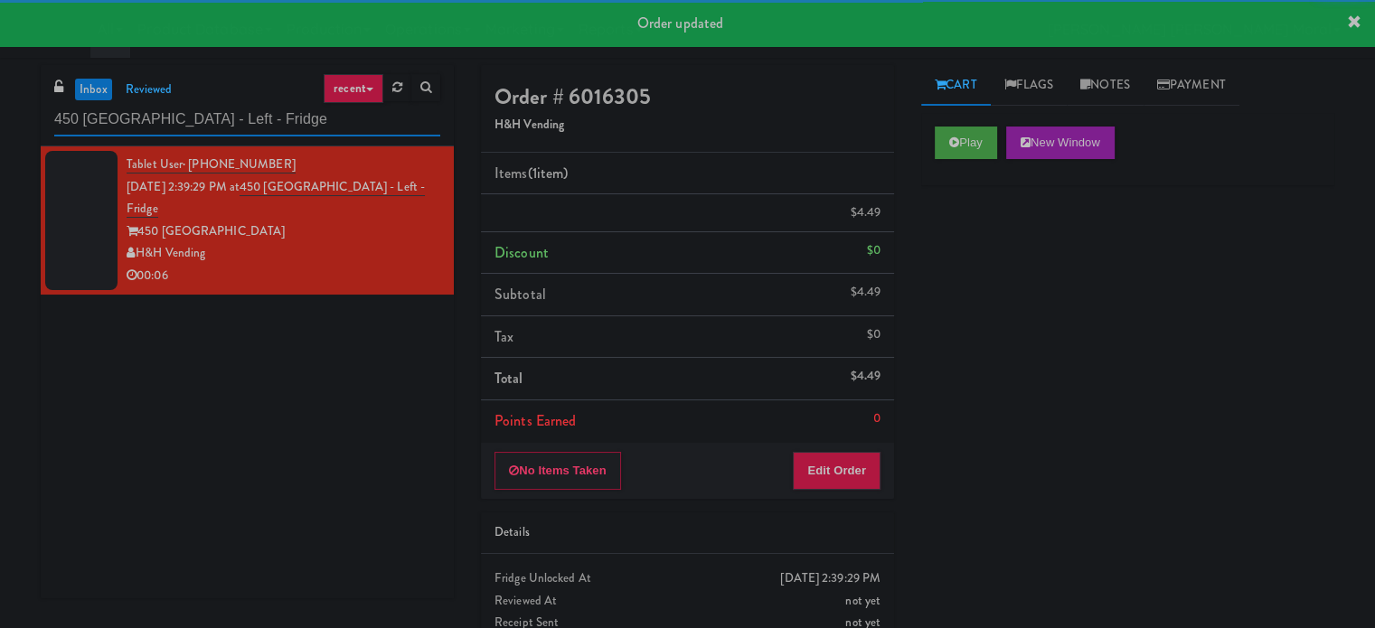
click at [286, 123] on input "450 [GEOGRAPHIC_DATA] - Left - Fridge" at bounding box center [247, 119] width 386 height 33
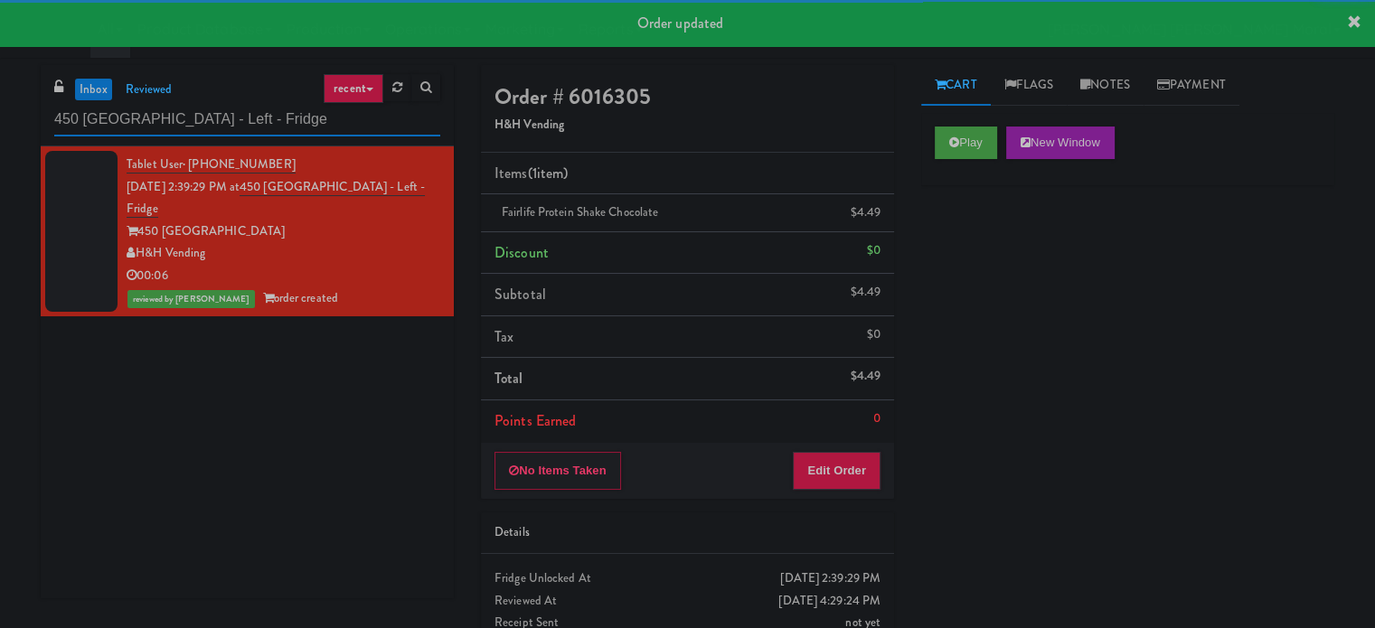
click at [286, 123] on input "450 [GEOGRAPHIC_DATA] - Left - Fridge" at bounding box center [247, 119] width 386 height 33
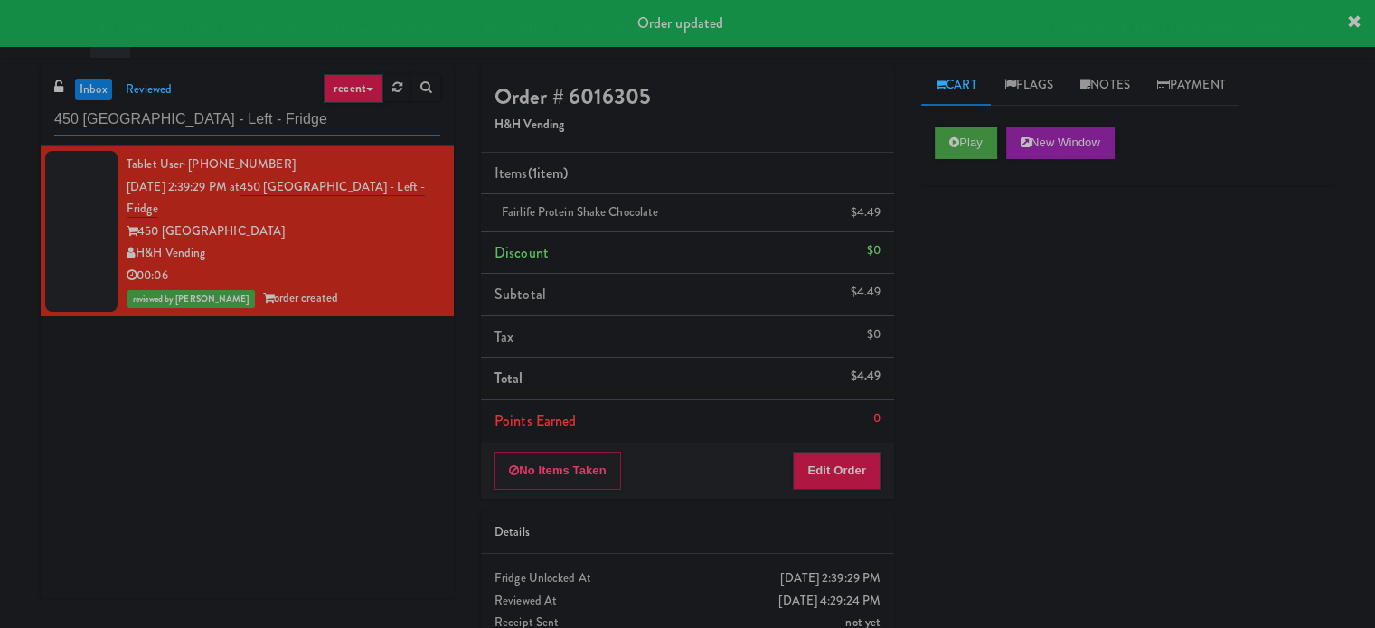
click at [286, 123] on input "450 [GEOGRAPHIC_DATA] - Left - Fridge" at bounding box center [247, 119] width 386 height 33
paste input "1140 S Wabash - Right - Ambient"
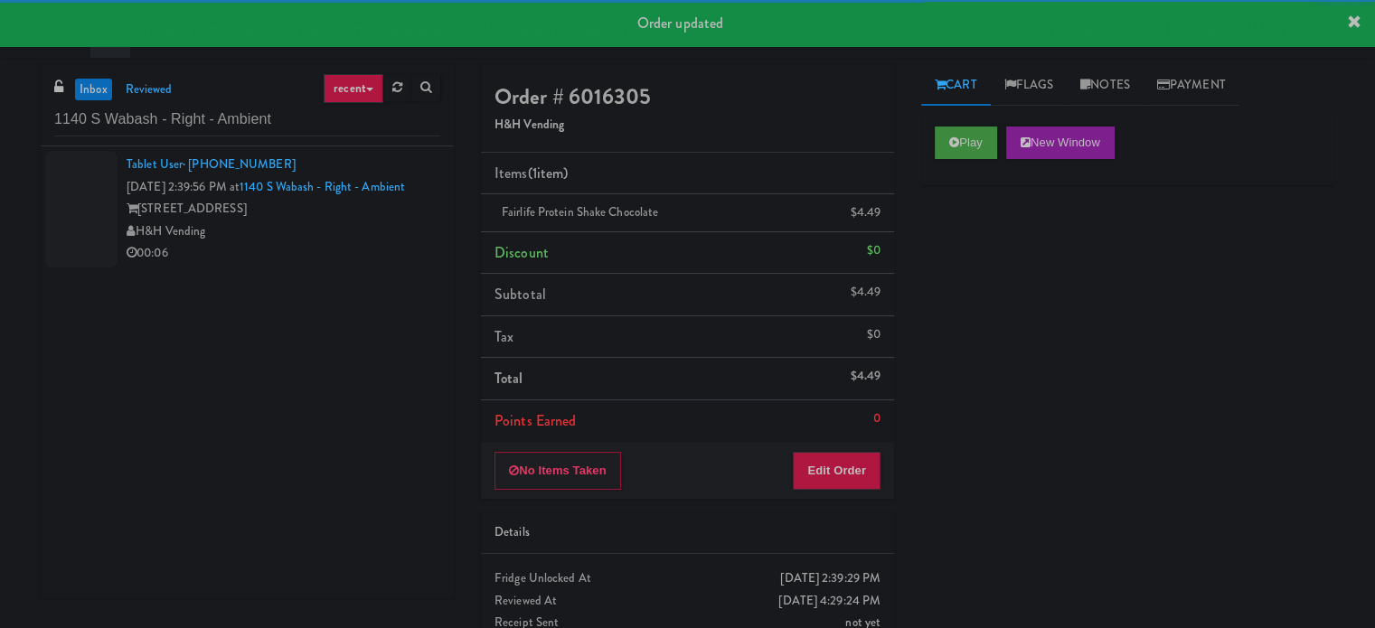
click at [385, 221] on div "[STREET_ADDRESS]" at bounding box center [284, 209] width 314 height 23
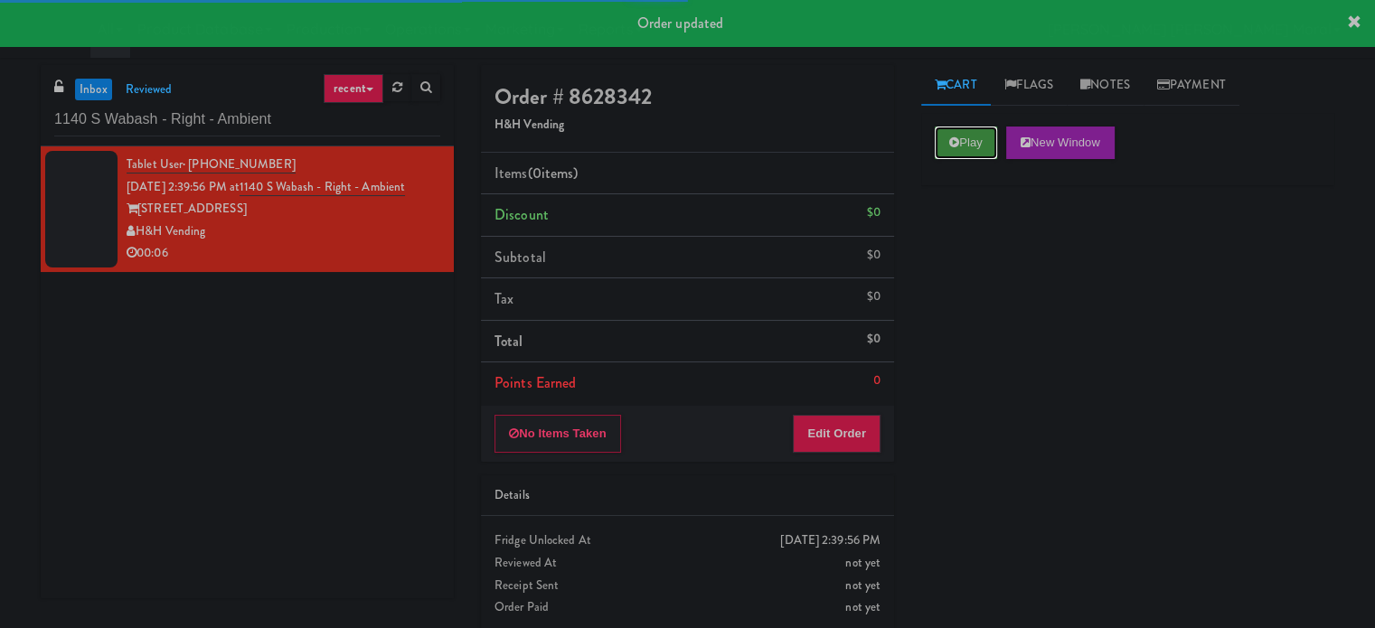
drag, startPoint x: 973, startPoint y: 133, endPoint x: 1002, endPoint y: 258, distance: 128.1
click at [973, 134] on button "Play" at bounding box center [966, 143] width 62 height 33
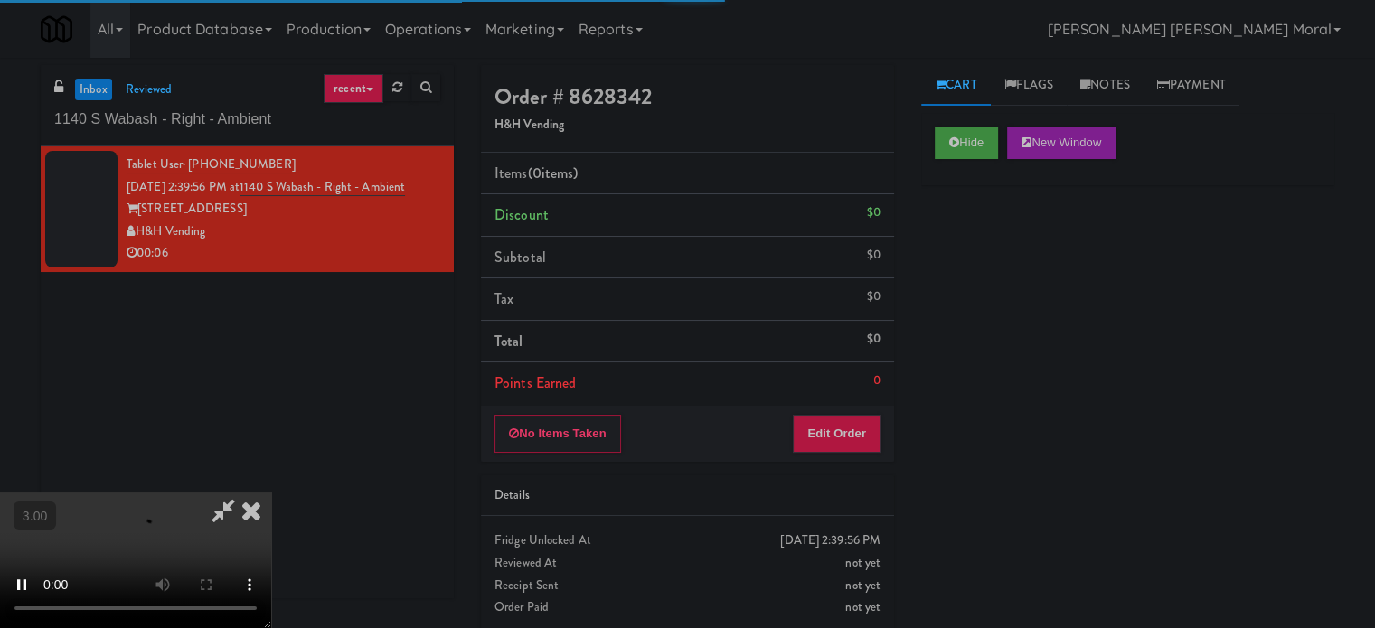
click at [1002, 259] on div "Hide New Window Primary Flag Clear Flag if unable to determine what was taken o…" at bounding box center [1127, 452] width 413 height 678
click at [1034, 312] on div "Hide New Window Primary Flag Clear Flag if unable to determine what was taken o…" at bounding box center [1127, 452] width 413 height 678
drag, startPoint x: 939, startPoint y: 350, endPoint x: 770, endPoint y: 390, distance: 173.7
click at [939, 350] on div "Hide New Window Primary Flag Clear Flag if unable to determine what was taken o…" at bounding box center [1127, 452] width 413 height 678
click at [271, 493] on video at bounding box center [135, 561] width 271 height 136
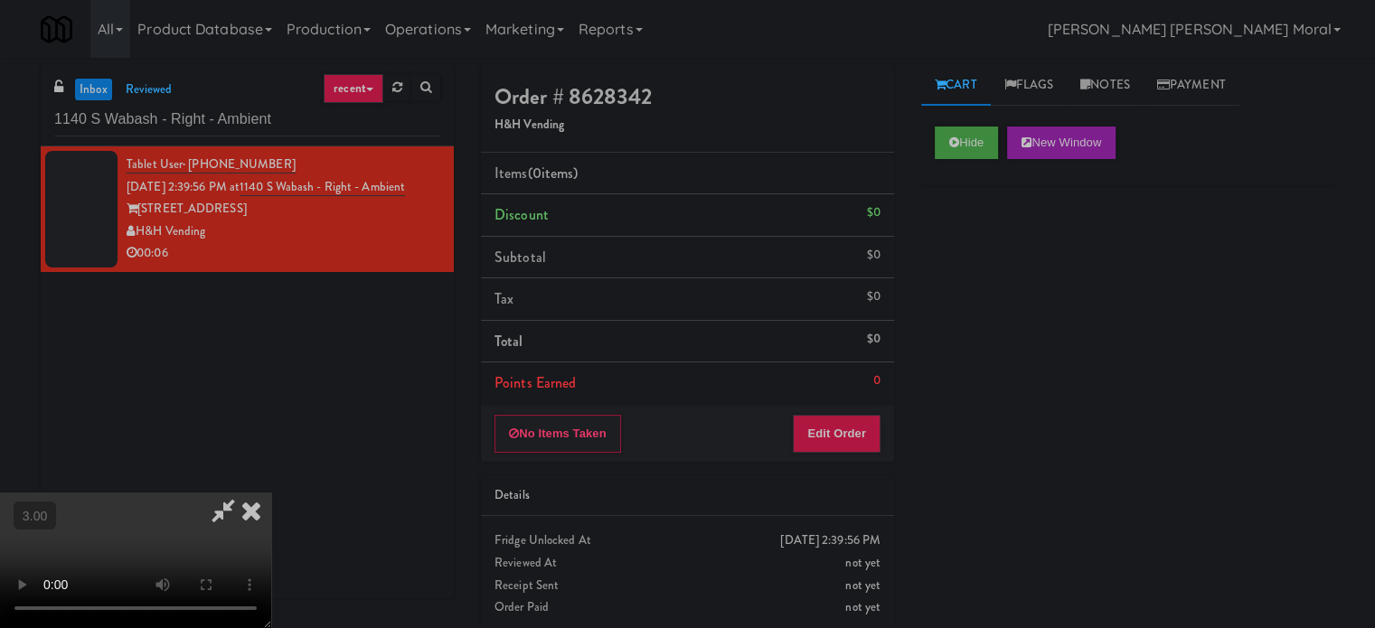
click at [271, 493] on video at bounding box center [135, 561] width 271 height 136
click at [853, 437] on button "Edit Order" at bounding box center [837, 434] width 88 height 38
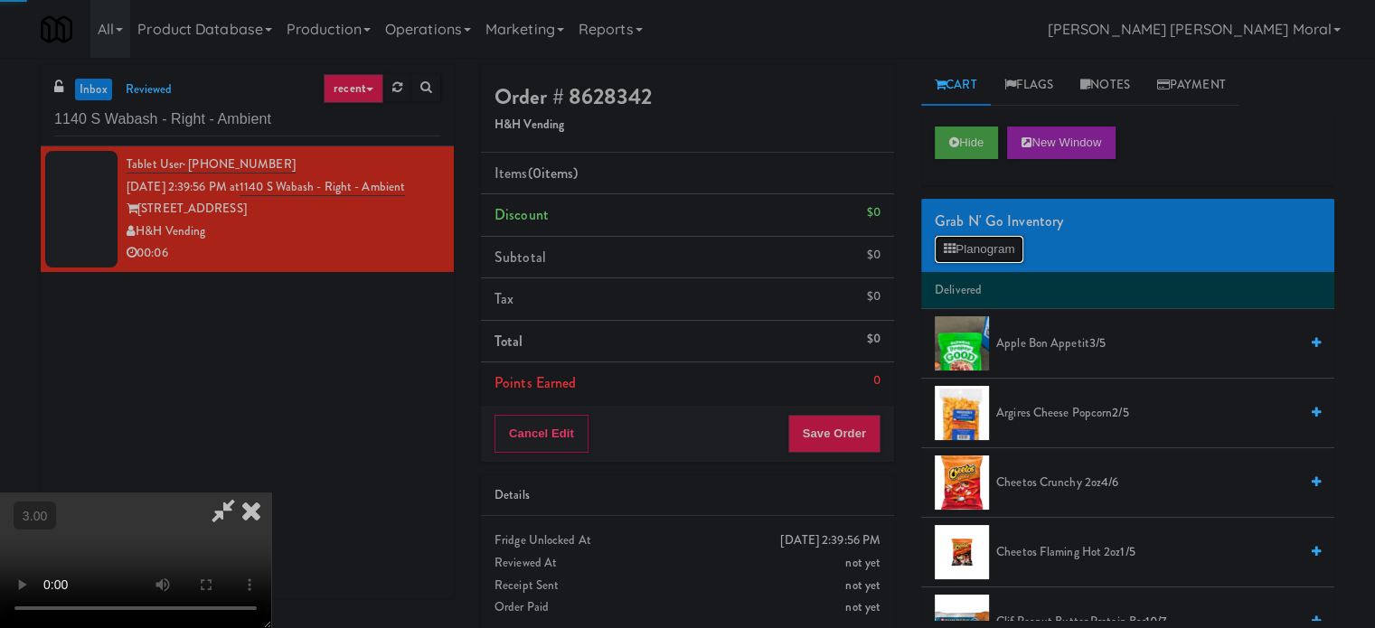
click at [976, 258] on button "Planogram" at bounding box center [979, 249] width 89 height 27
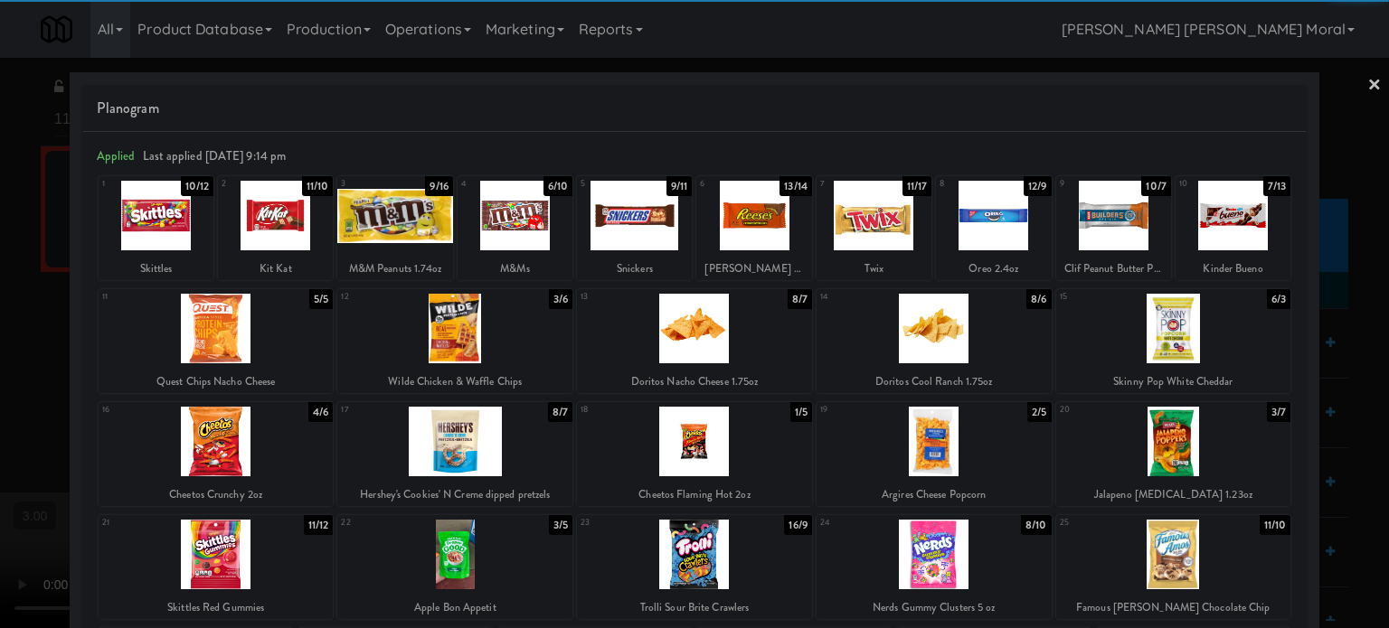
click at [951, 335] on div at bounding box center [933, 329] width 235 height 70
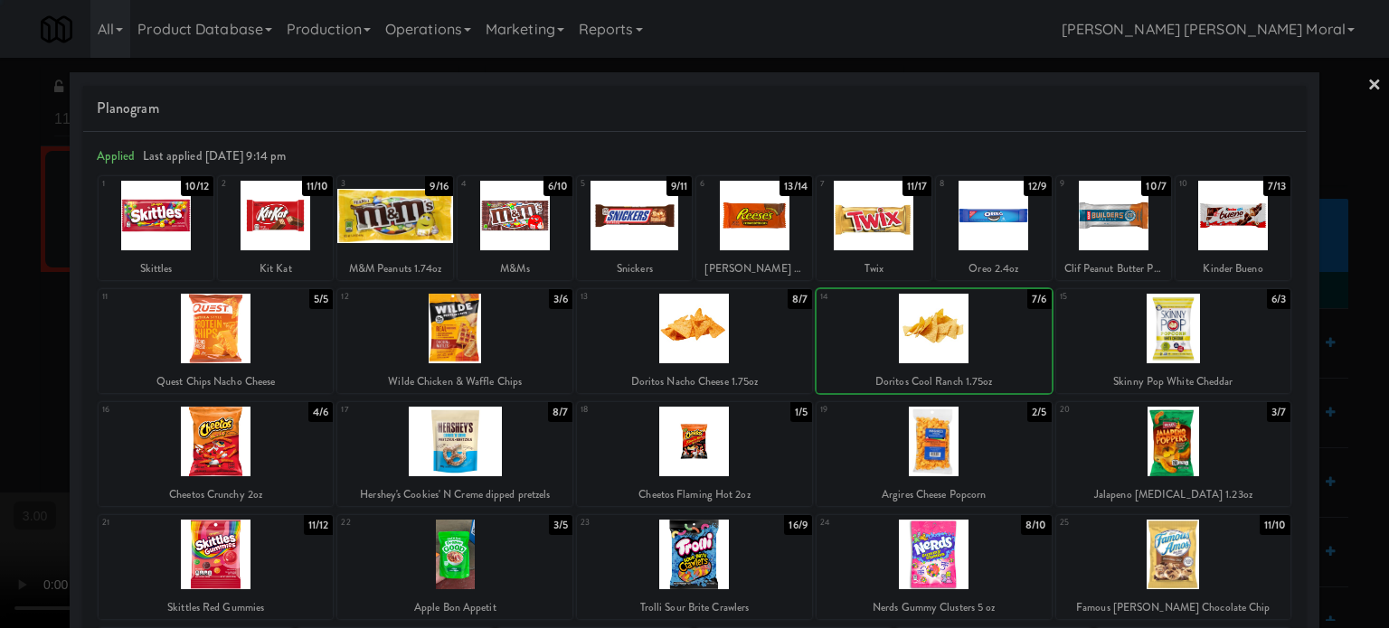
click at [0, 331] on div at bounding box center [694, 314] width 1389 height 628
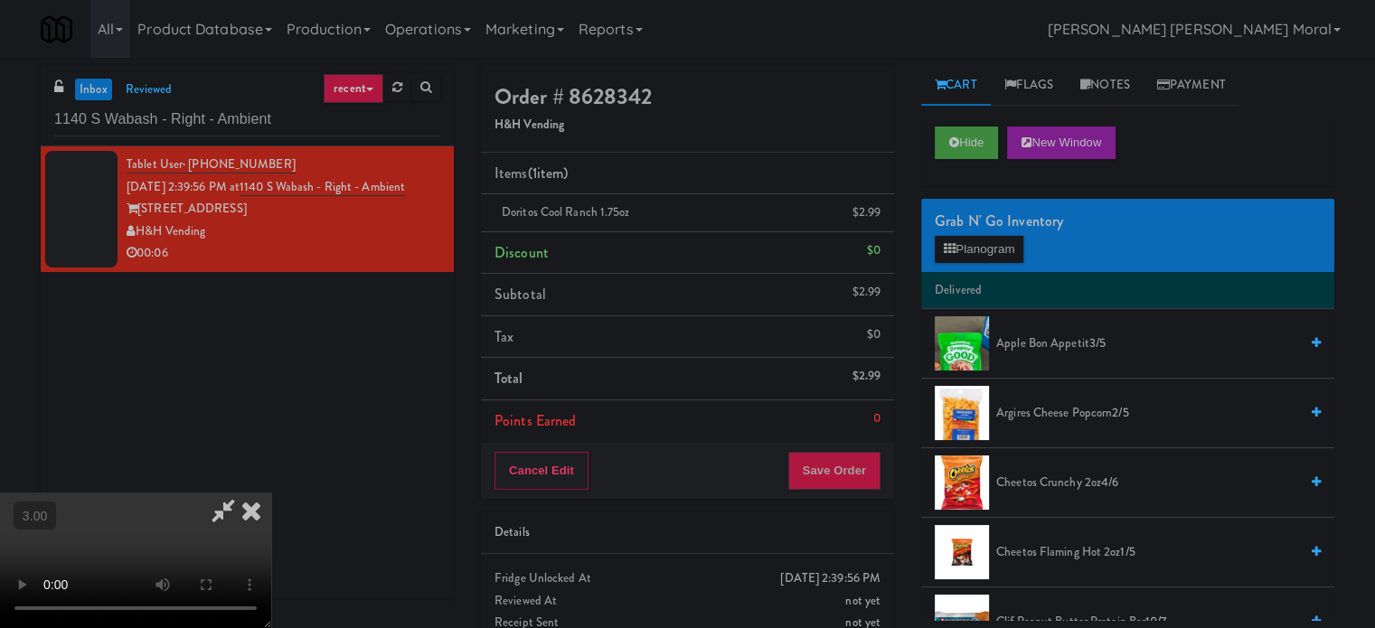
click at [832, 451] on div "Cancel Edit Save Order" at bounding box center [687, 471] width 413 height 56
click at [832, 473] on button "Save Order" at bounding box center [834, 471] width 92 height 38
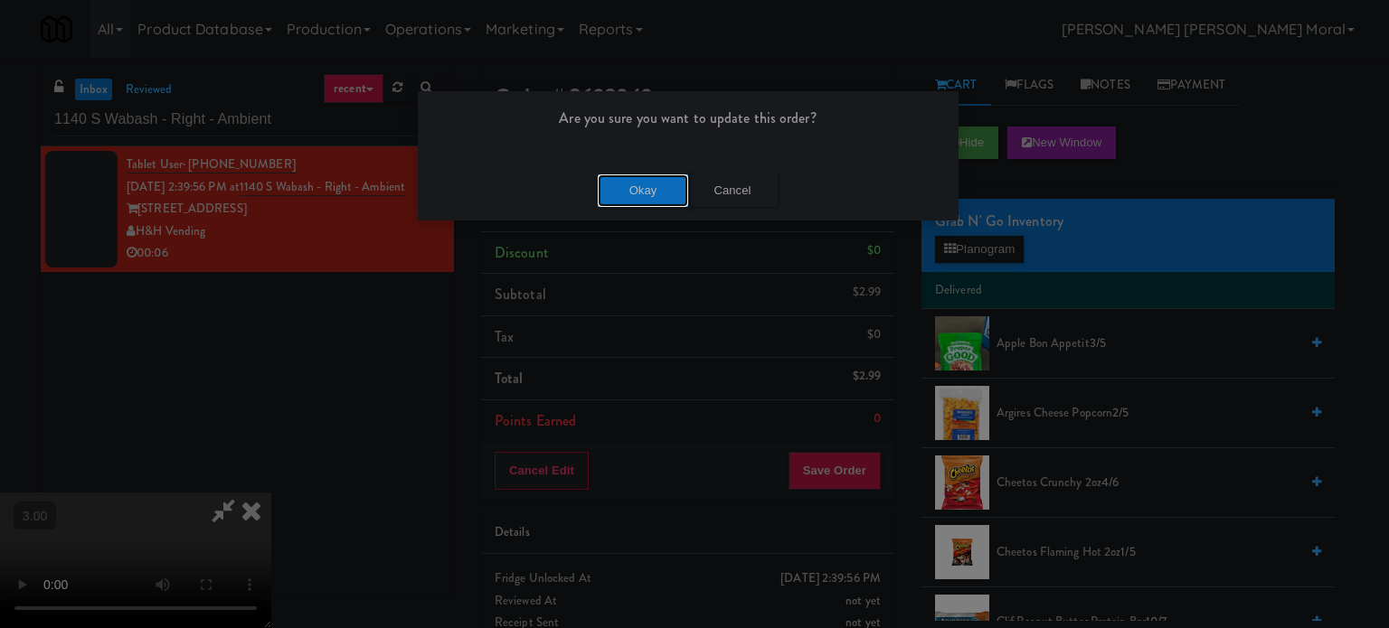
click at [644, 192] on button "Okay" at bounding box center [643, 191] width 90 height 33
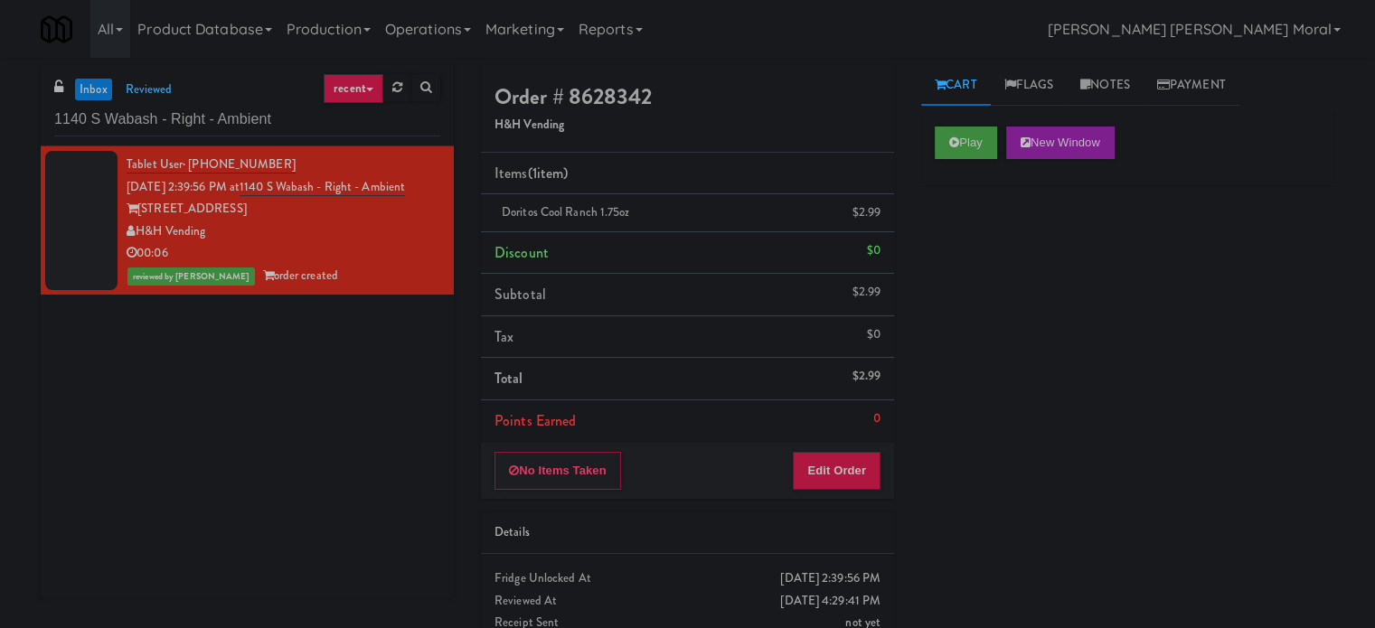
drag, startPoint x: 1044, startPoint y: 241, endPoint x: 1040, endPoint y: 199, distance: 42.7
click at [1044, 236] on div "Play New Window Primary Flag Clear Flag if unable to determine what was taken o…" at bounding box center [1127, 452] width 413 height 678
click at [1090, 84] on icon at bounding box center [1085, 85] width 10 height 12
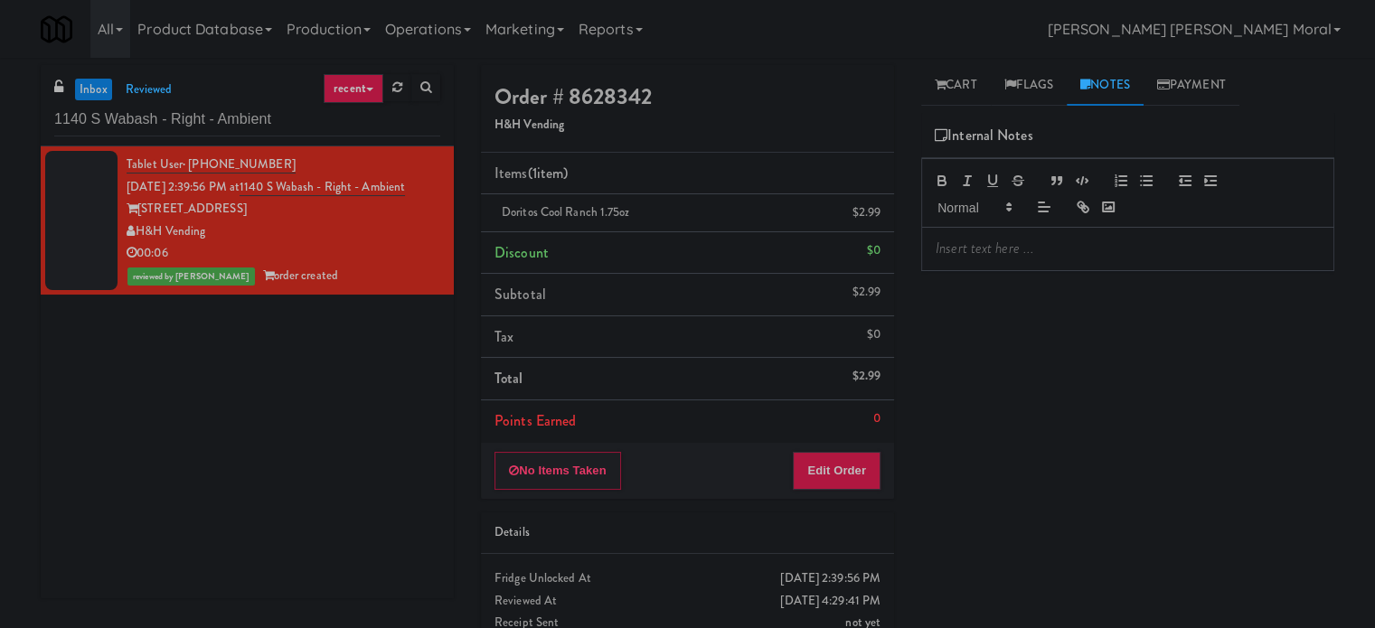
click at [1039, 228] on div at bounding box center [1127, 249] width 411 height 42
click at [962, 110] on div "Cart Flags Notes Payment Play New Window Primary Flag Clear Flag if unable to d…" at bounding box center [1128, 343] width 440 height 556
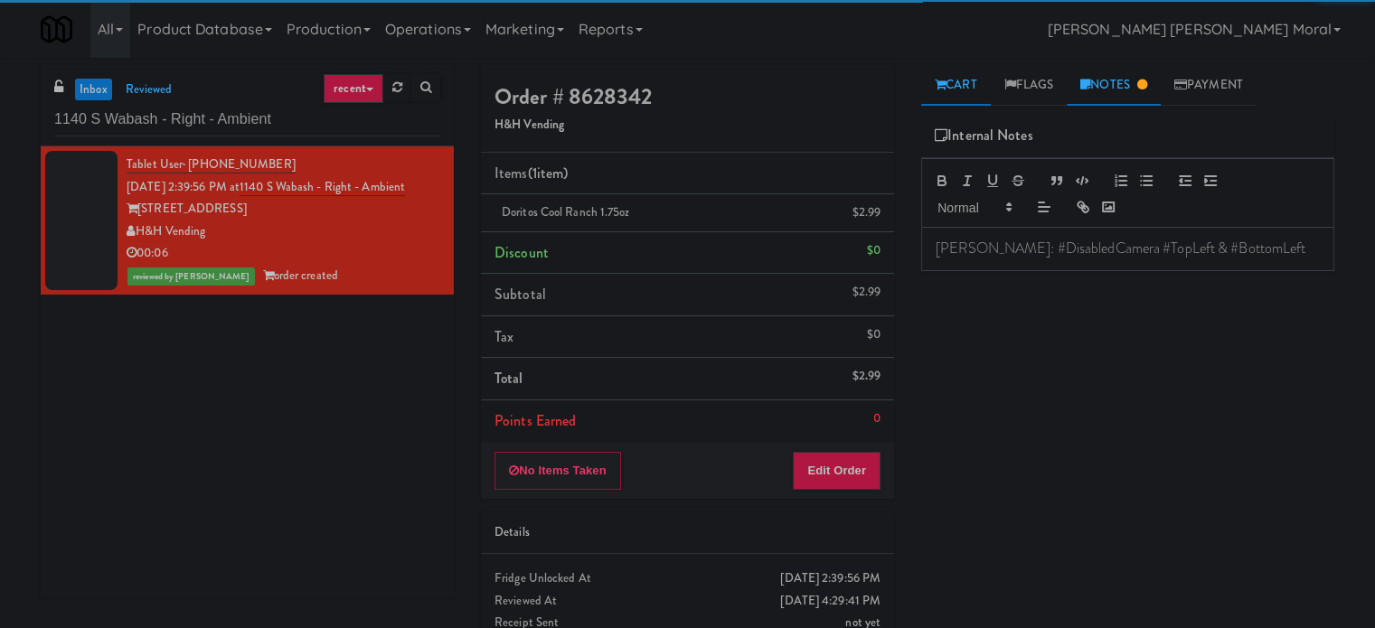
click at [958, 90] on link "Cart" at bounding box center [956, 85] width 70 height 41
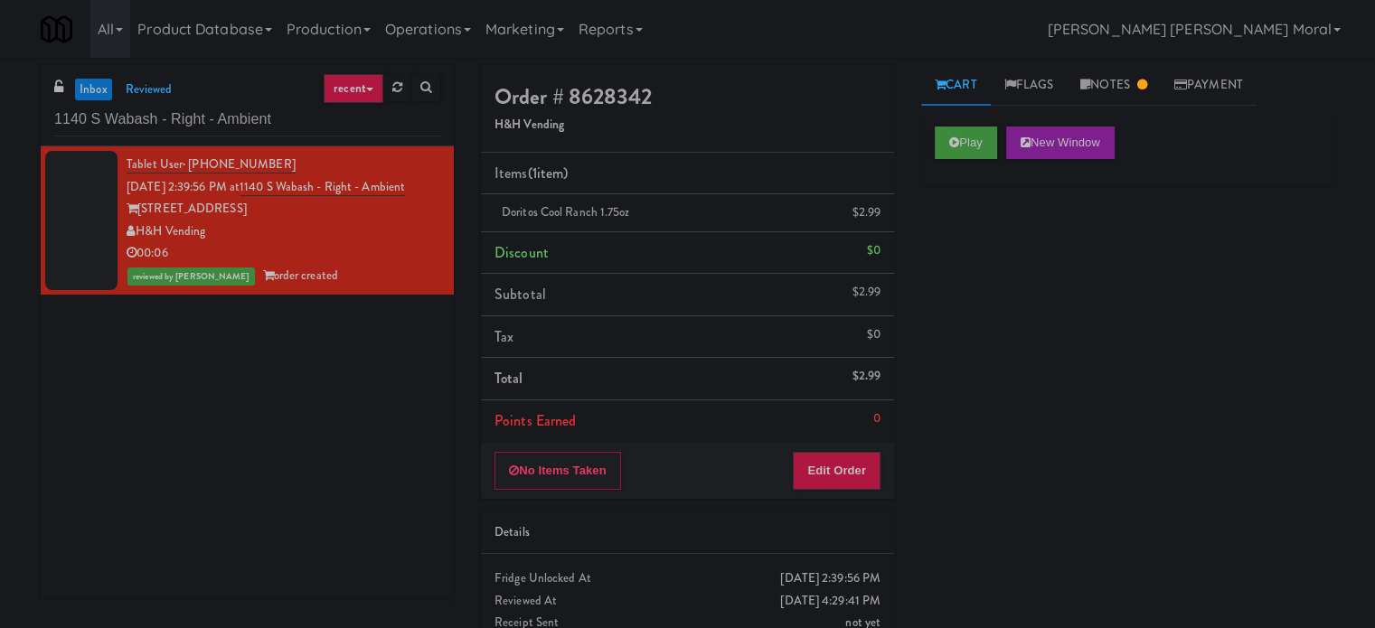
click at [966, 268] on div "Play New Window Primary Flag Clear Flag if unable to determine what was taken o…" at bounding box center [1127, 452] width 413 height 678
click at [174, 118] on input "1140 S Wabash - Right - Ambient" at bounding box center [247, 119] width 386 height 33
click at [174, 117] on input "1140 S Wabash - Right - Ambient" at bounding box center [247, 119] width 386 height 33
paste input "305 [PERSON_NAME][GEOGRAPHIC_DATA], Ground Floor"
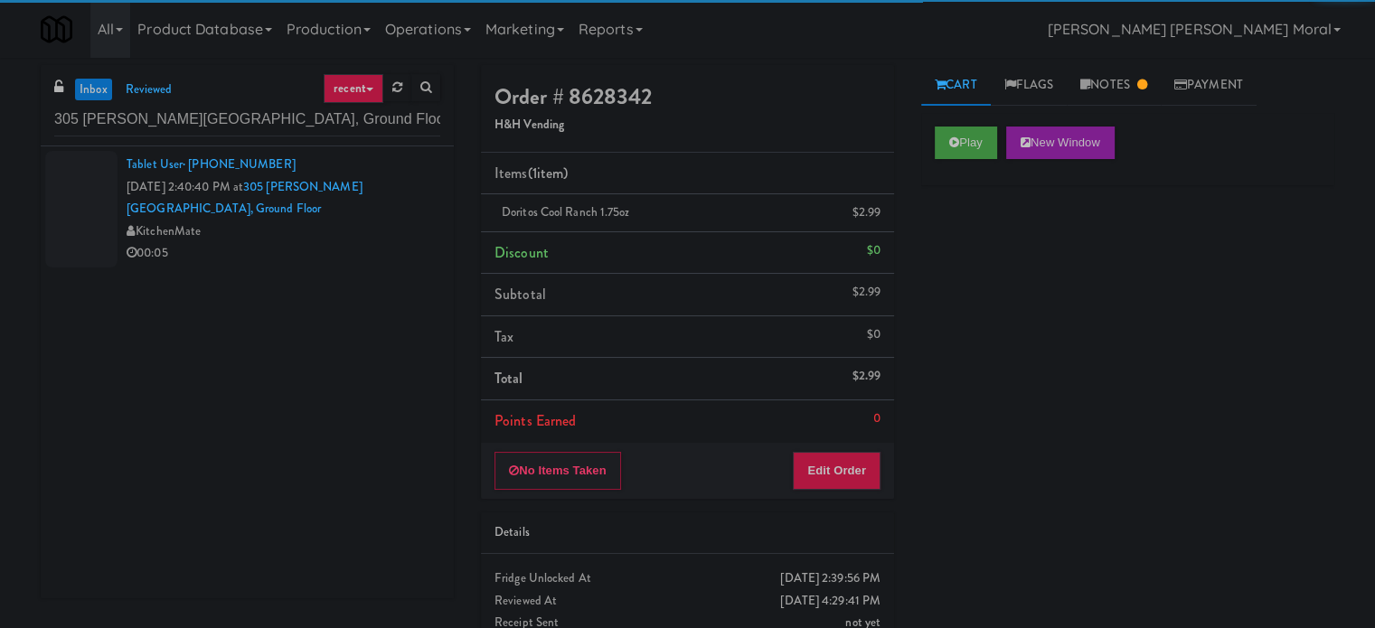
drag, startPoint x: 325, startPoint y: 238, endPoint x: 420, endPoint y: 250, distance: 95.7
click at [325, 238] on div "KitchenMate" at bounding box center [284, 232] width 314 height 23
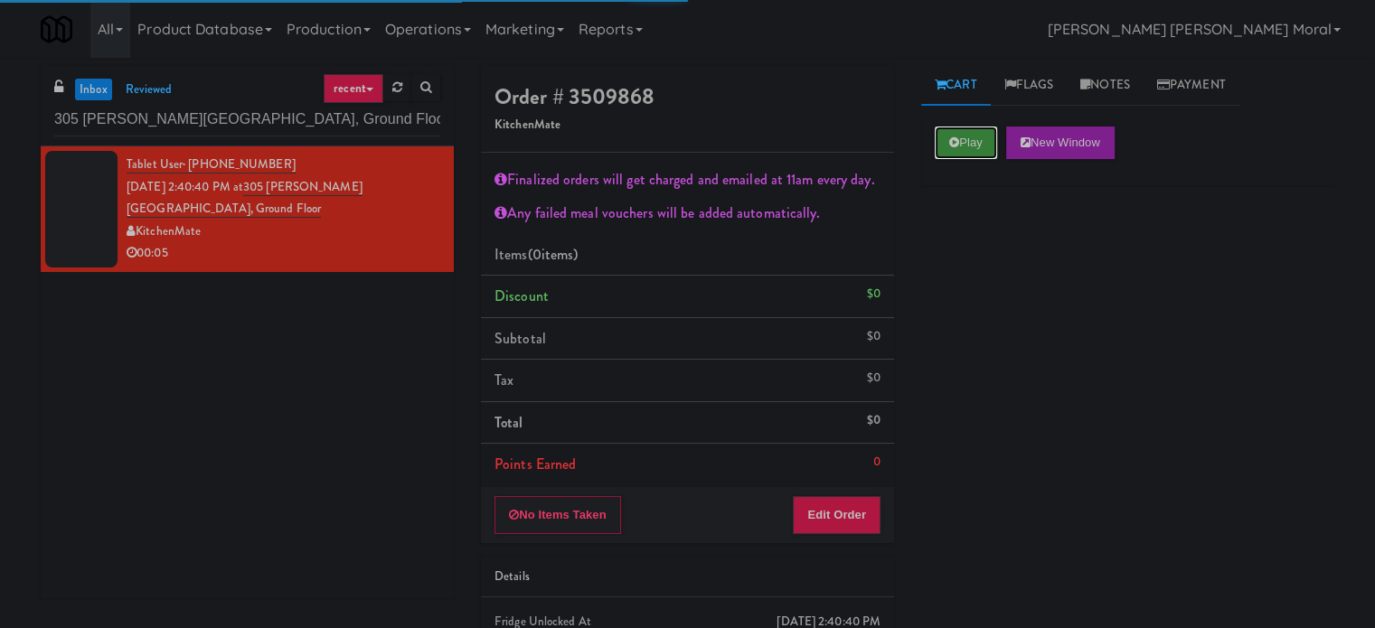
click at [951, 139] on icon at bounding box center [954, 143] width 10 height 12
click at [955, 238] on div "Play New Window Primary Flag Clear Flag if unable to determine what was taken o…" at bounding box center [1127, 452] width 413 height 678
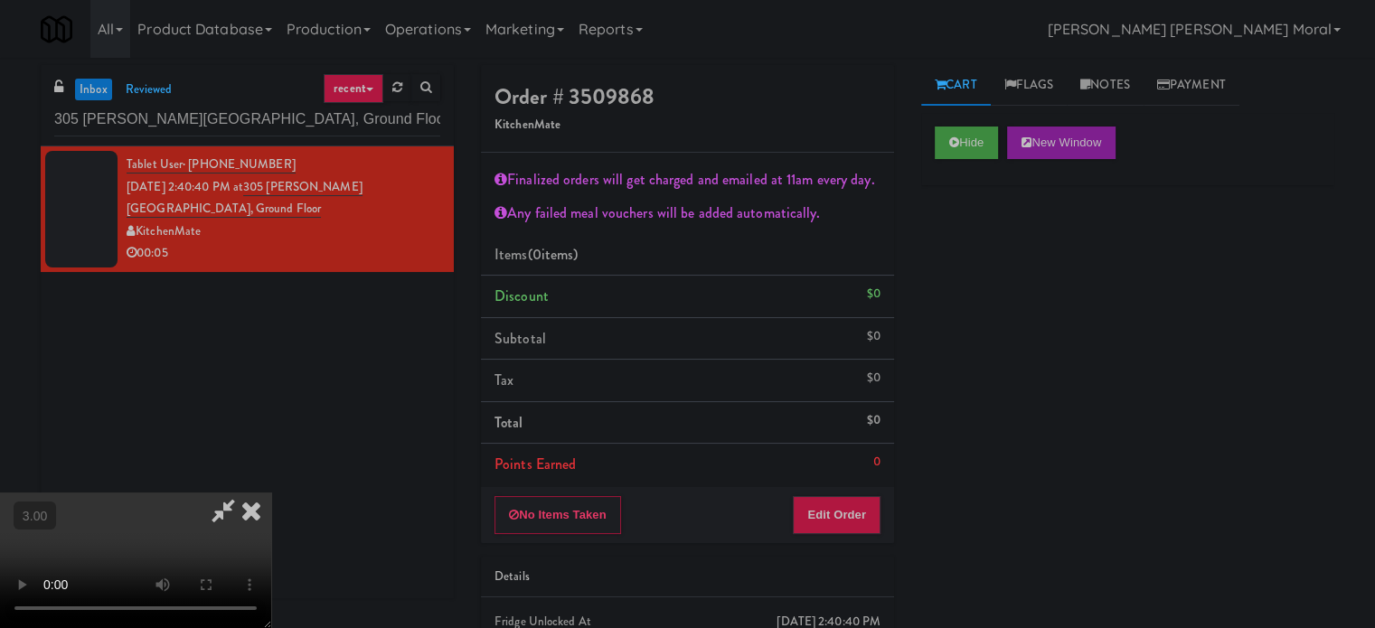
click at [271, 493] on video at bounding box center [135, 561] width 271 height 136
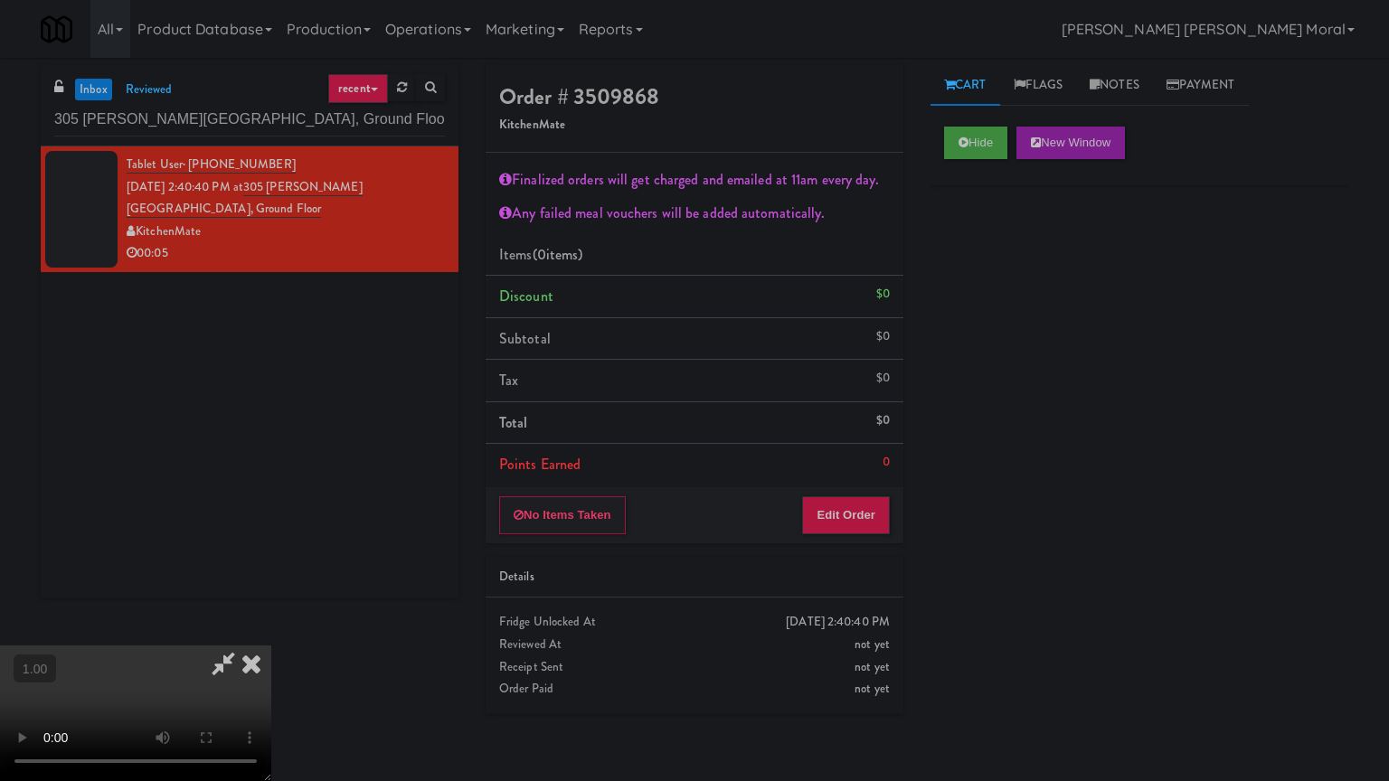
click at [271, 627] on video at bounding box center [135, 714] width 271 height 136
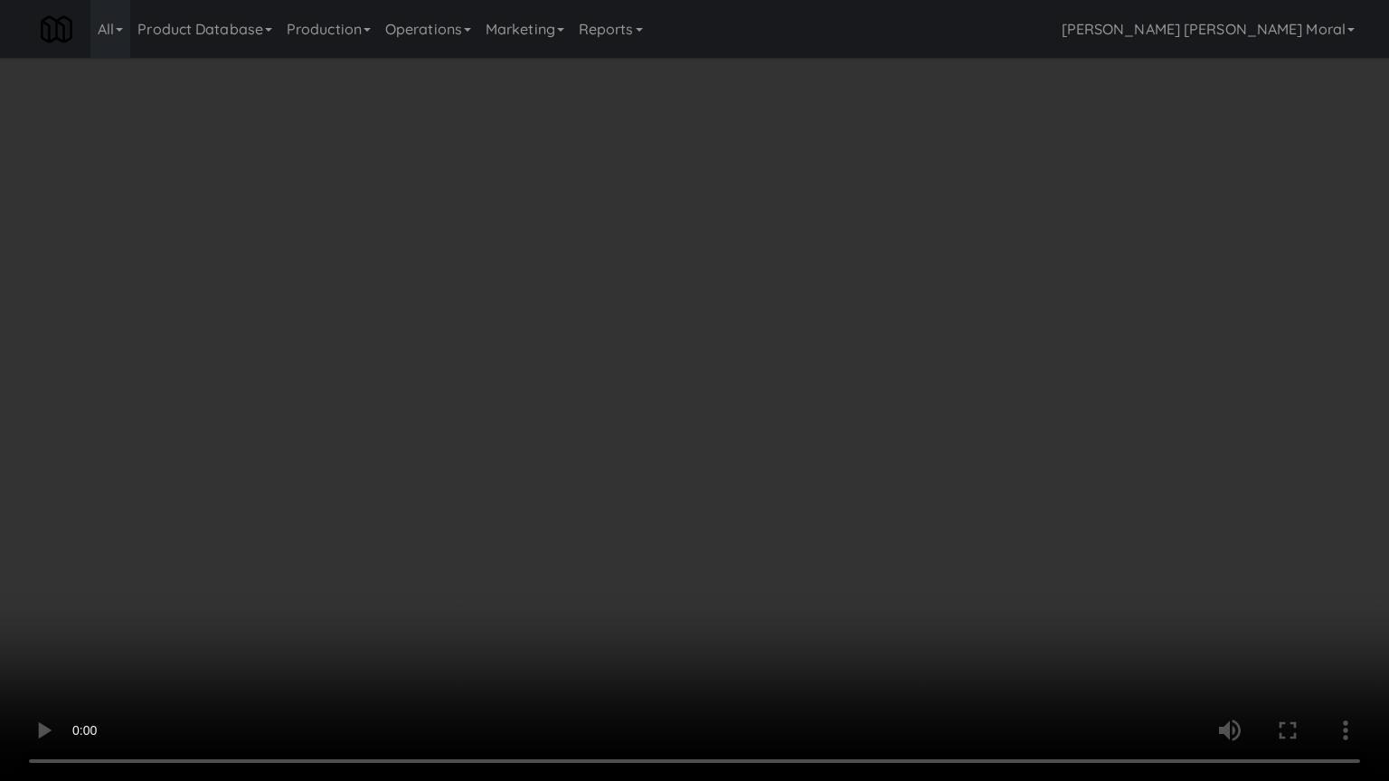
click at [644, 453] on video at bounding box center [694, 390] width 1389 height 781
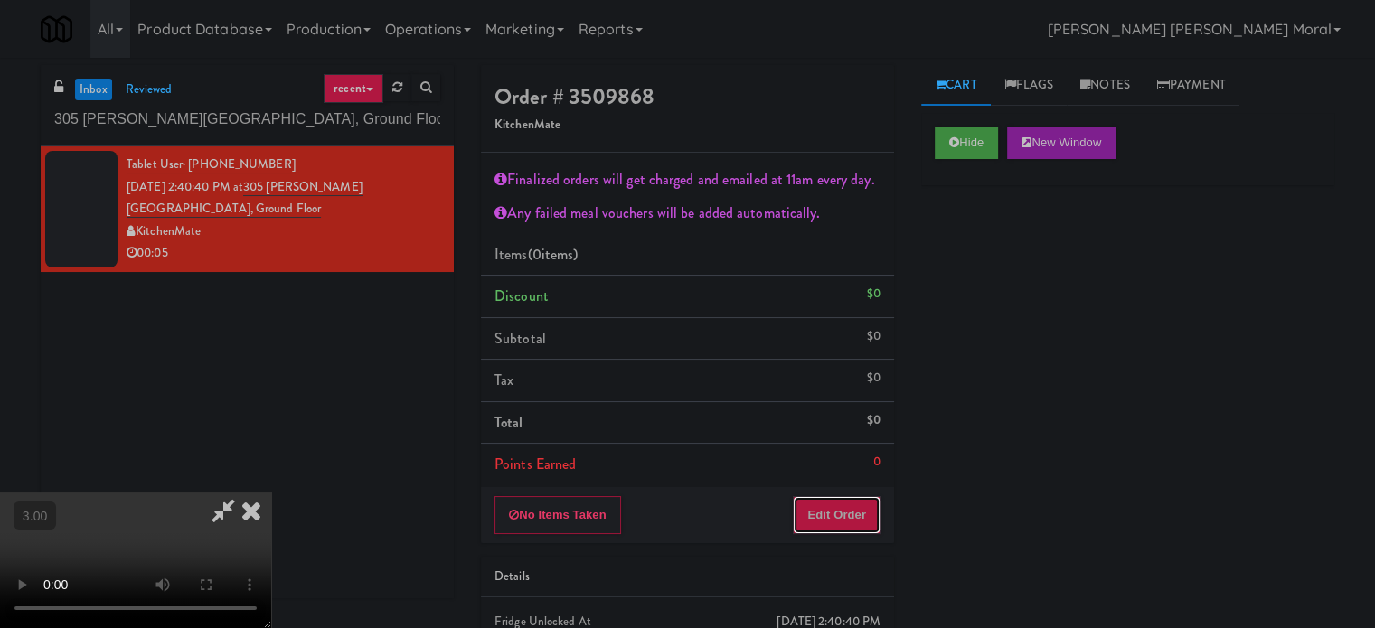
click at [846, 506] on button "Edit Order" at bounding box center [837, 515] width 88 height 38
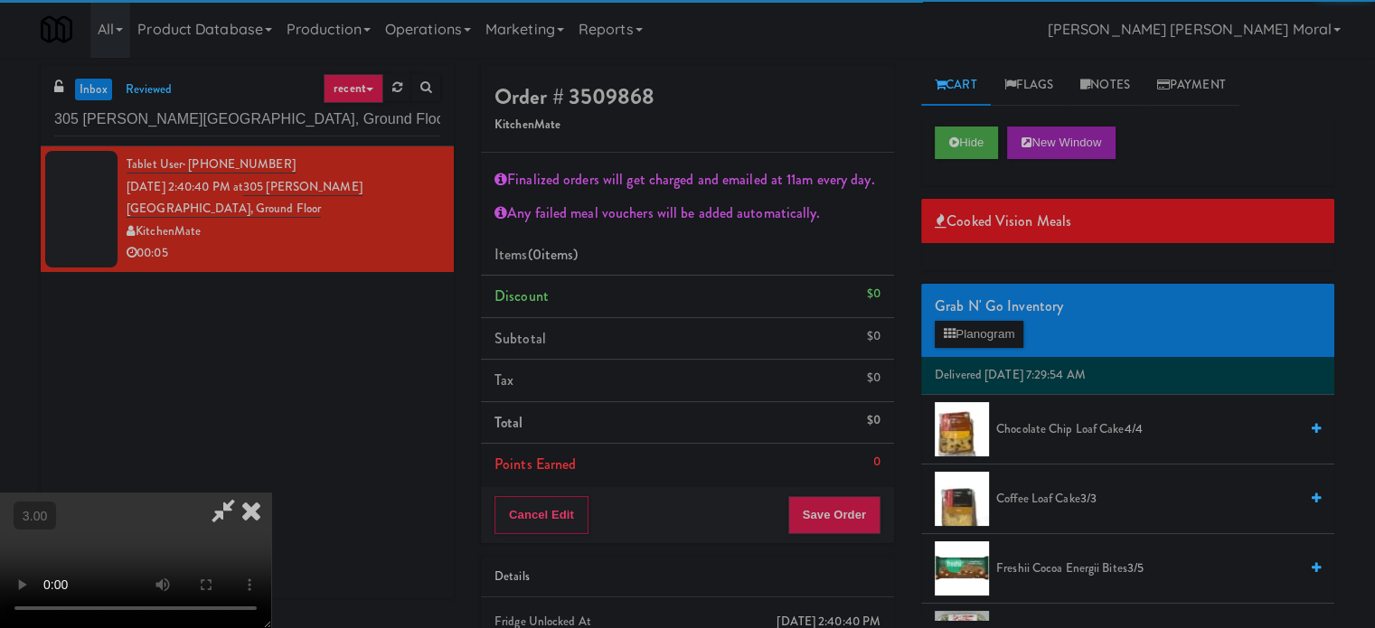
click at [975, 295] on div "Grab N' Go Inventory" at bounding box center [1128, 306] width 386 height 27
click at [973, 322] on button "Planogram" at bounding box center [979, 334] width 89 height 27
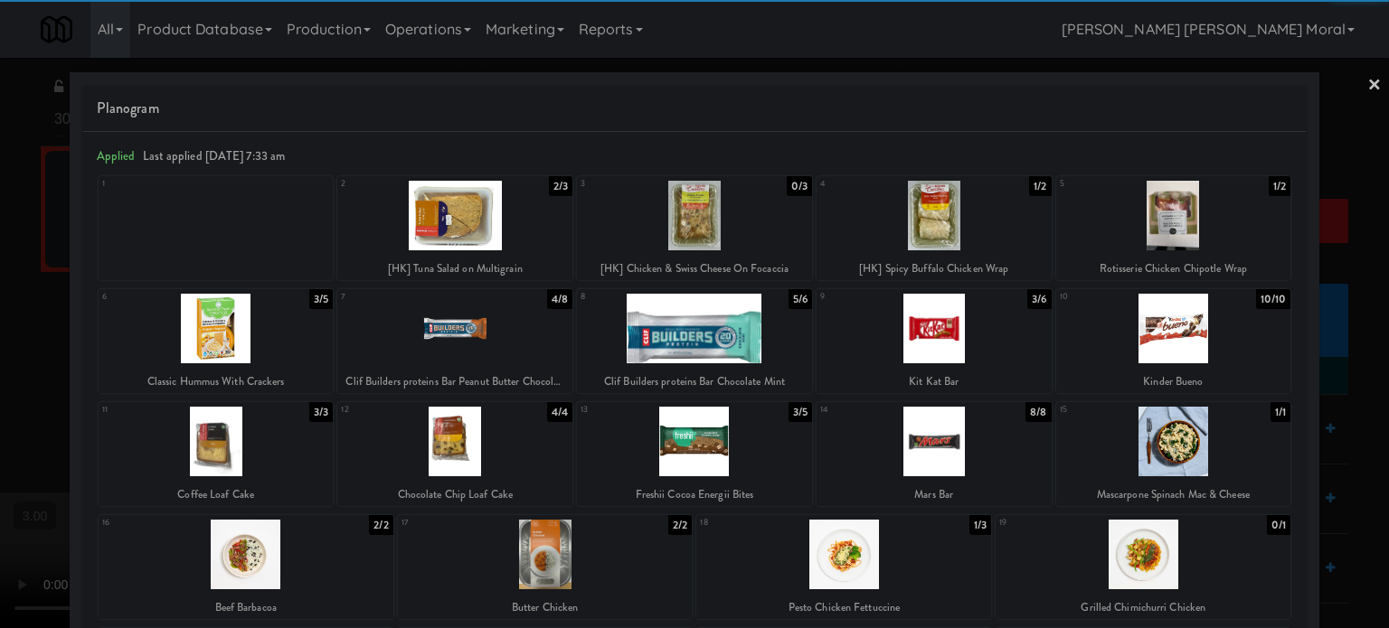
click at [1197, 328] on div at bounding box center [1173, 329] width 235 height 70
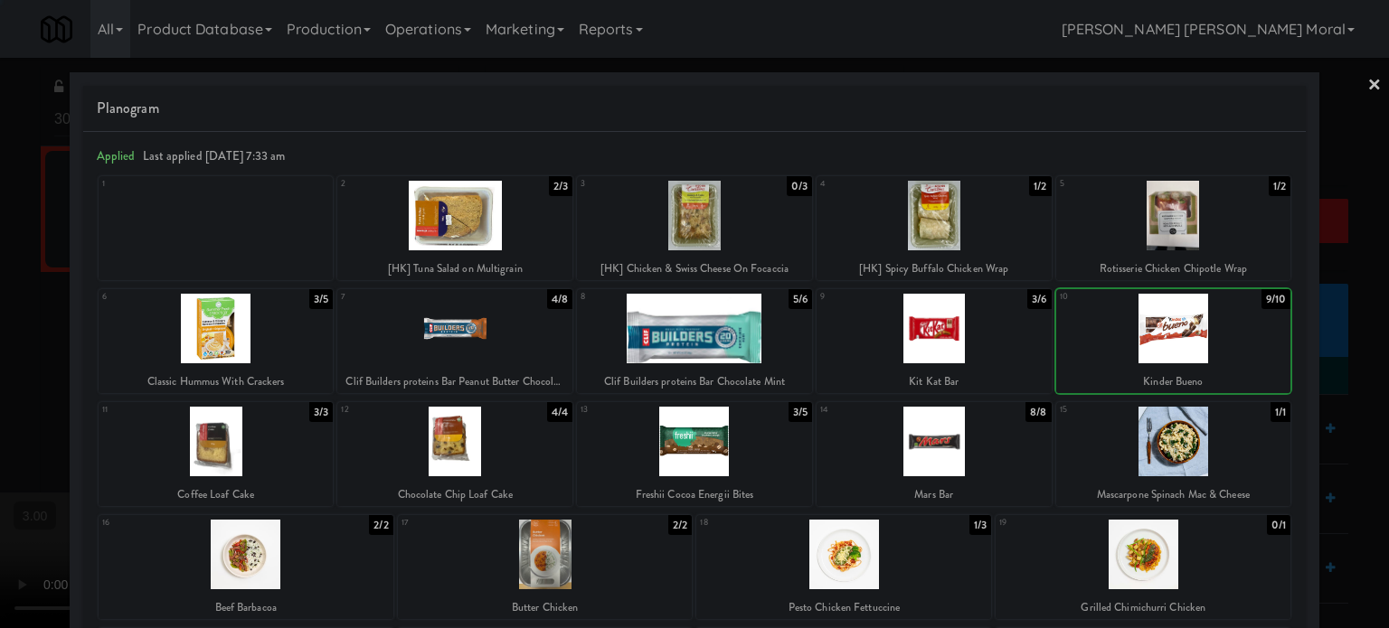
drag, startPoint x: 1320, startPoint y: 383, endPoint x: 1297, endPoint y: 388, distance: 23.9
click at [1320, 384] on div at bounding box center [694, 314] width 1389 height 628
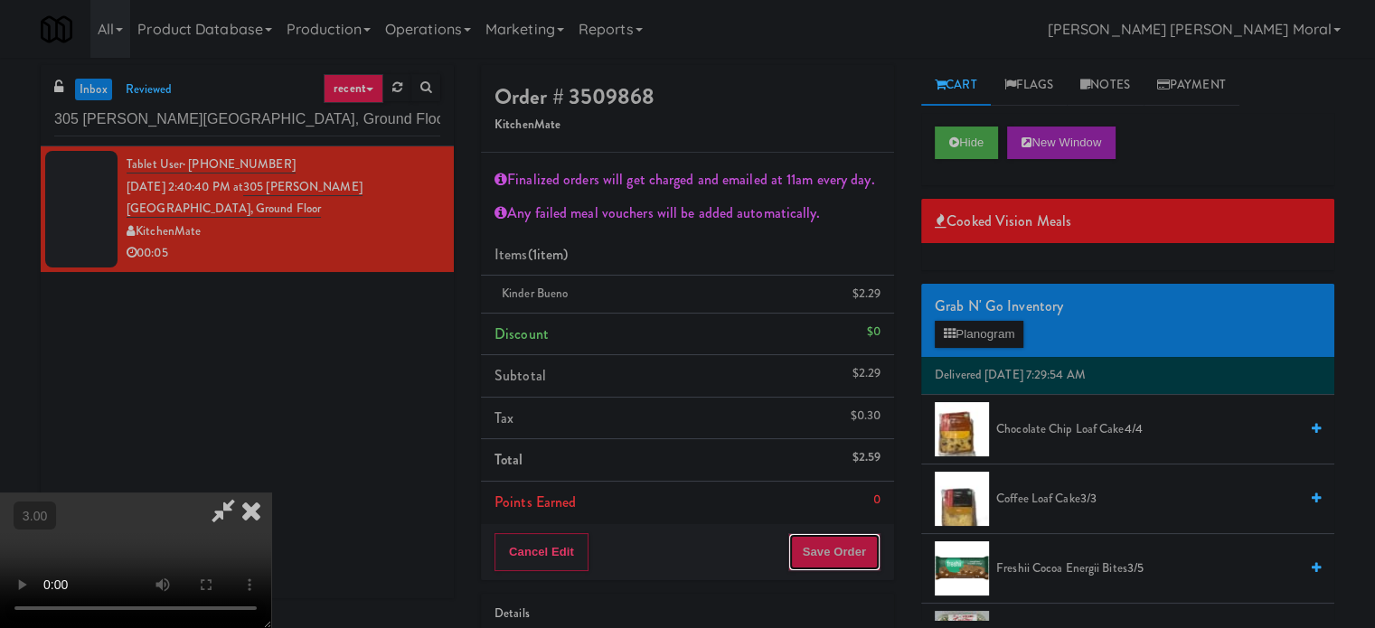
click at [853, 533] on button "Save Order" at bounding box center [834, 552] width 92 height 38
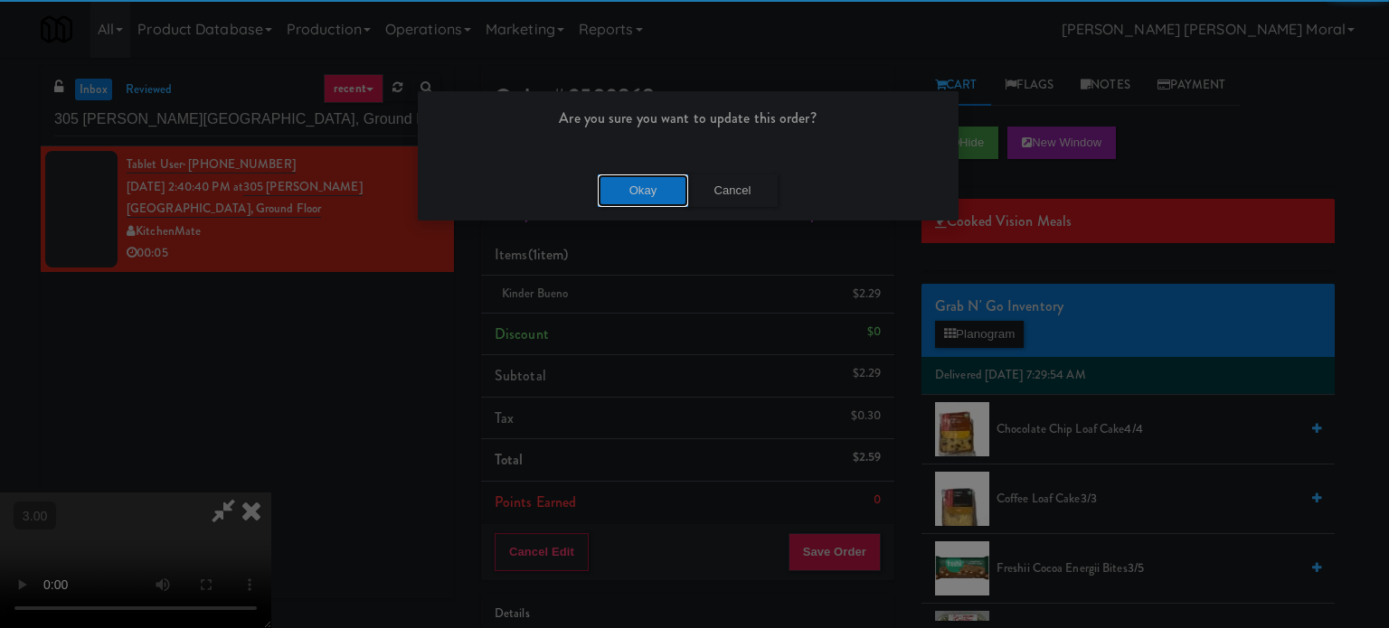
click at [601, 190] on button "Okay" at bounding box center [643, 191] width 90 height 33
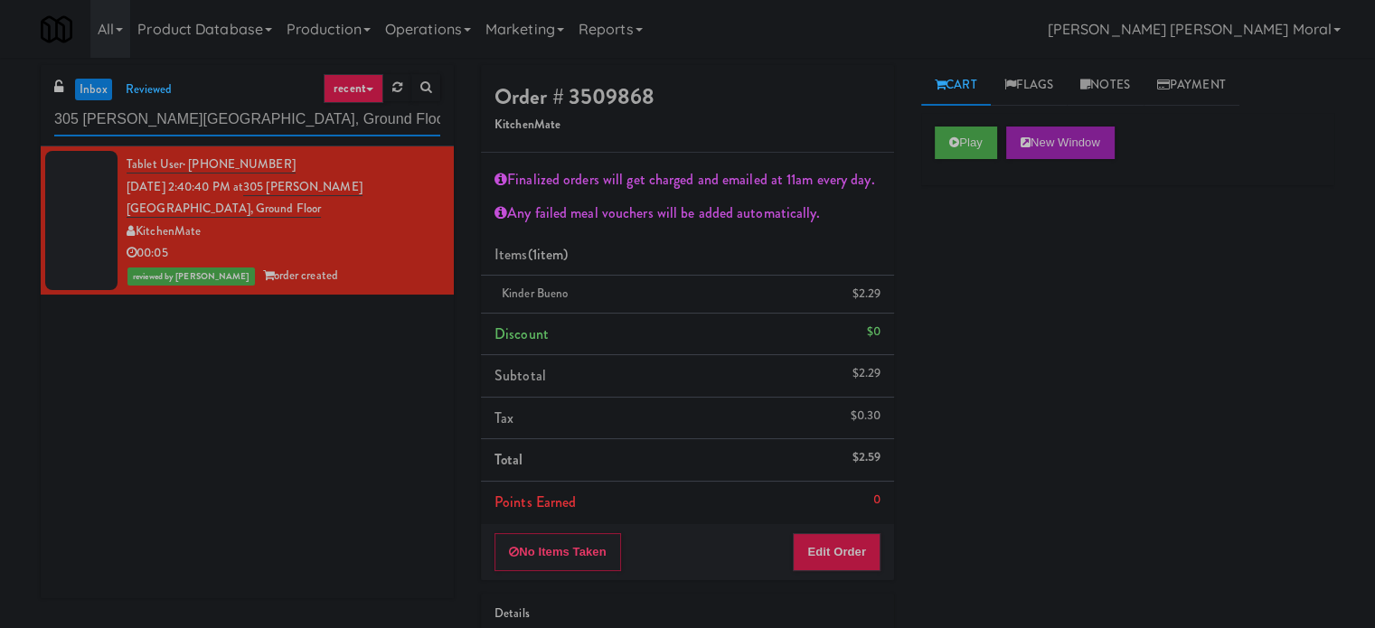
click at [250, 124] on input "305 [PERSON_NAME][GEOGRAPHIC_DATA], Ground Floor" at bounding box center [247, 119] width 386 height 33
click at [250, 123] on input "305 [PERSON_NAME][GEOGRAPHIC_DATA], Ground Floor" at bounding box center [247, 119] width 386 height 33
paste input "Metropolitan - Combo"
click at [250, 123] on input "Metropolitan - Combo" at bounding box center [247, 119] width 386 height 33
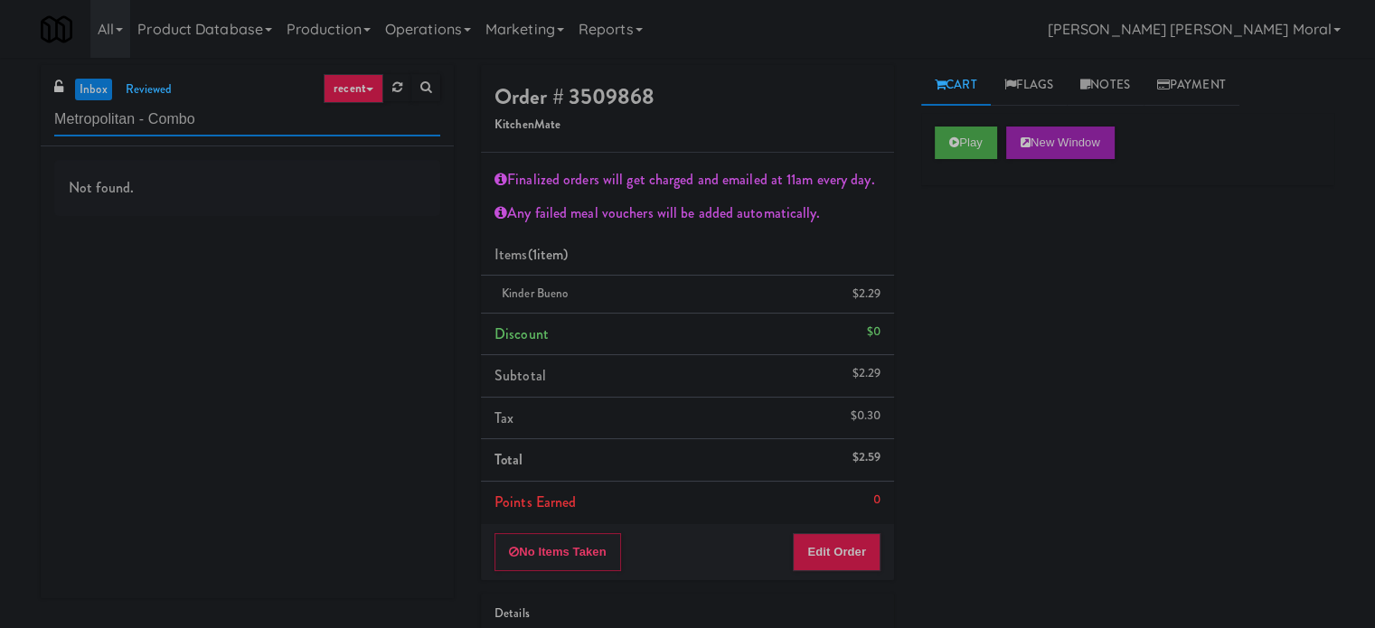
click at [250, 123] on input "Metropolitan - Combo" at bounding box center [247, 119] width 386 height 33
click at [250, 122] on input "Metropolitan - Combo" at bounding box center [247, 119] width 386 height 33
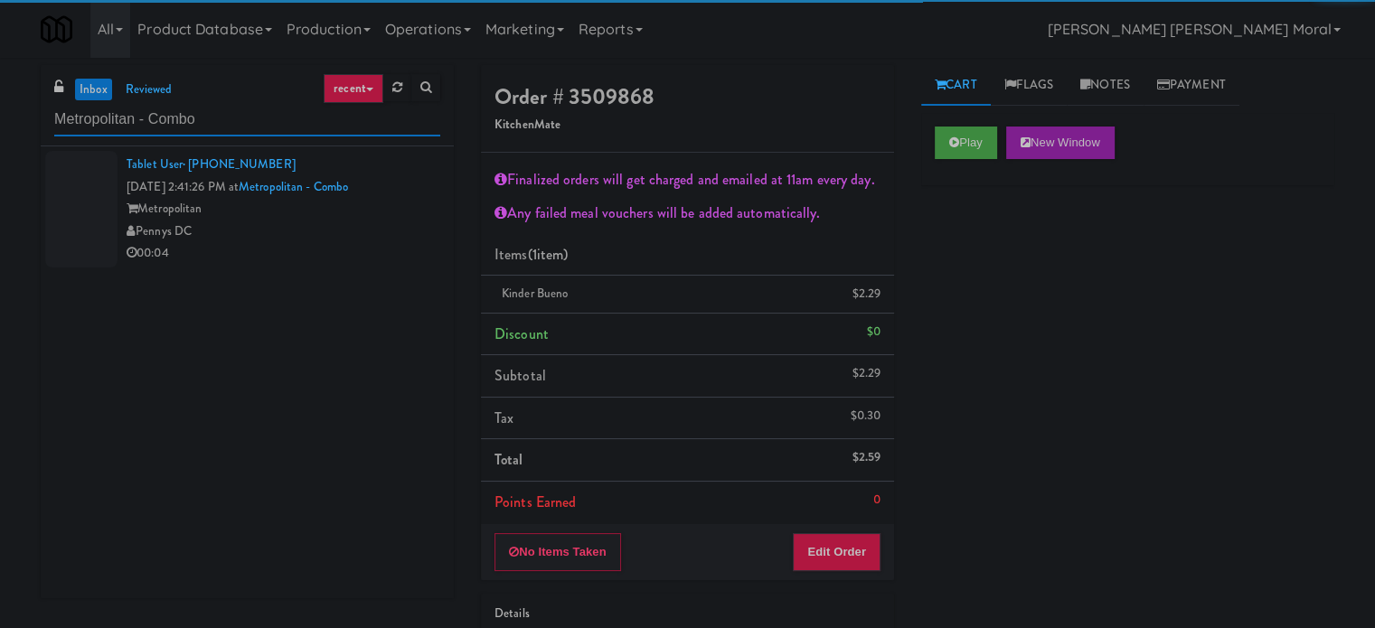
click at [250, 122] on input "Metropolitan - Combo" at bounding box center [247, 119] width 386 height 33
click at [257, 265] on li "Tablet User · (202) 320-4055 [DATE] 2:41:26 PM at [GEOGRAPHIC_DATA] Pennys DC 0…" at bounding box center [247, 209] width 413 height 126
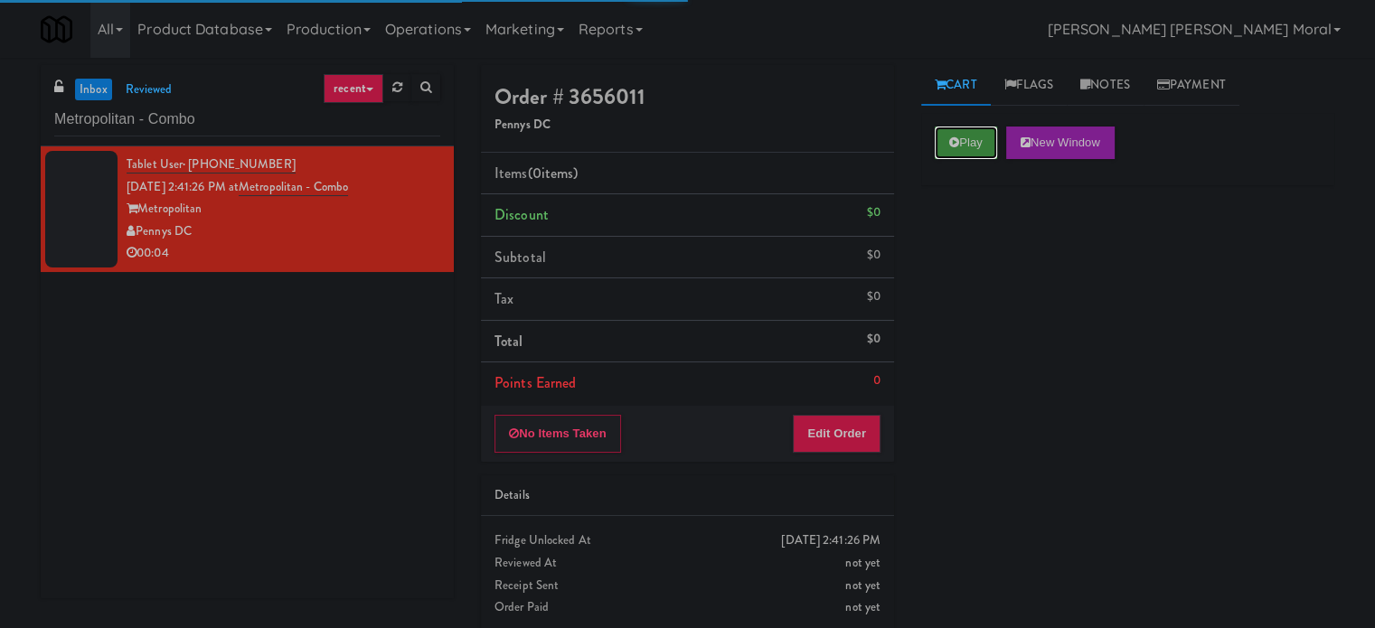
click at [951, 143] on icon at bounding box center [954, 143] width 10 height 12
click at [978, 217] on div "Play New Window Primary Flag Clear Flag if unable to determine what was taken o…" at bounding box center [1127, 452] width 413 height 678
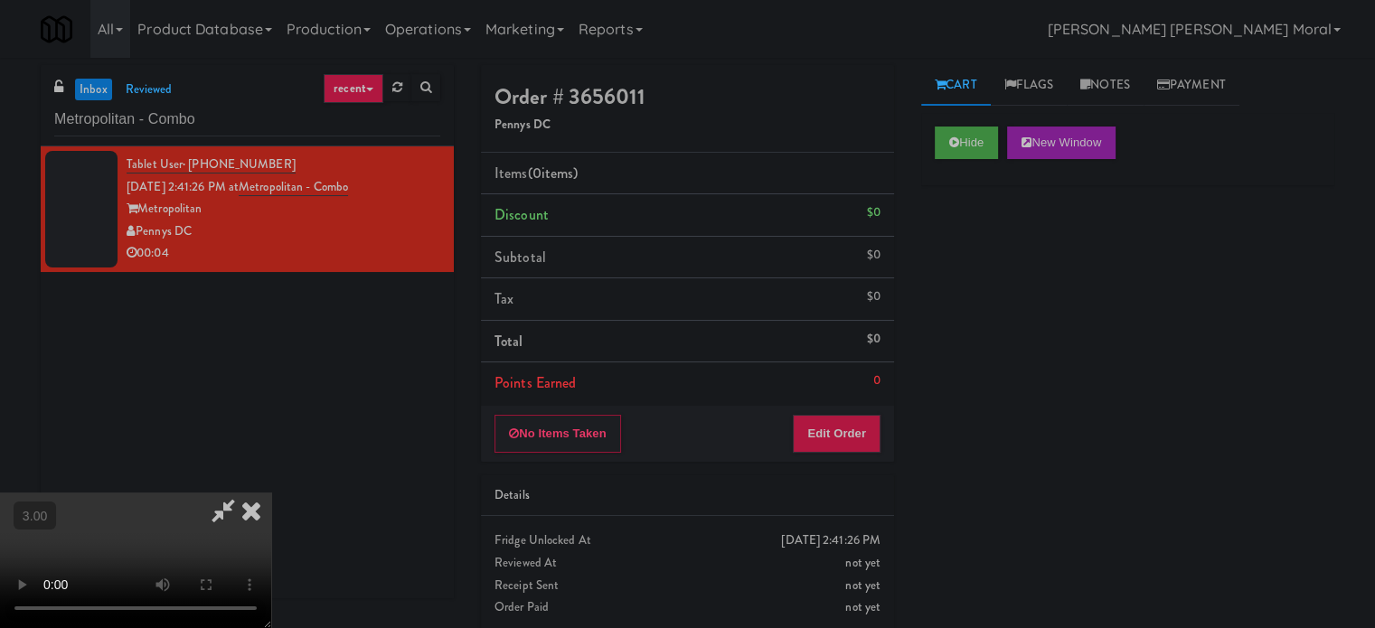
click at [271, 493] on video at bounding box center [135, 561] width 271 height 136
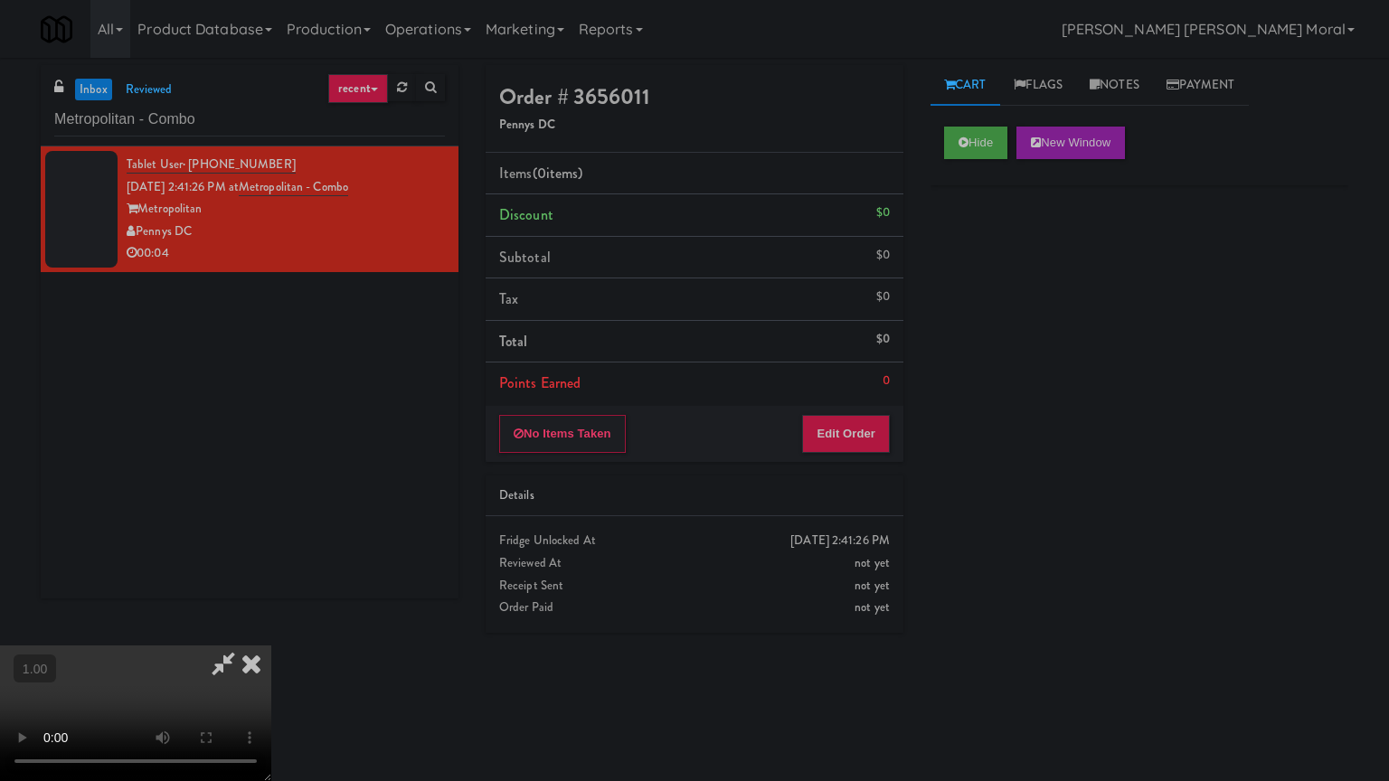
click at [271, 627] on video at bounding box center [135, 714] width 271 height 136
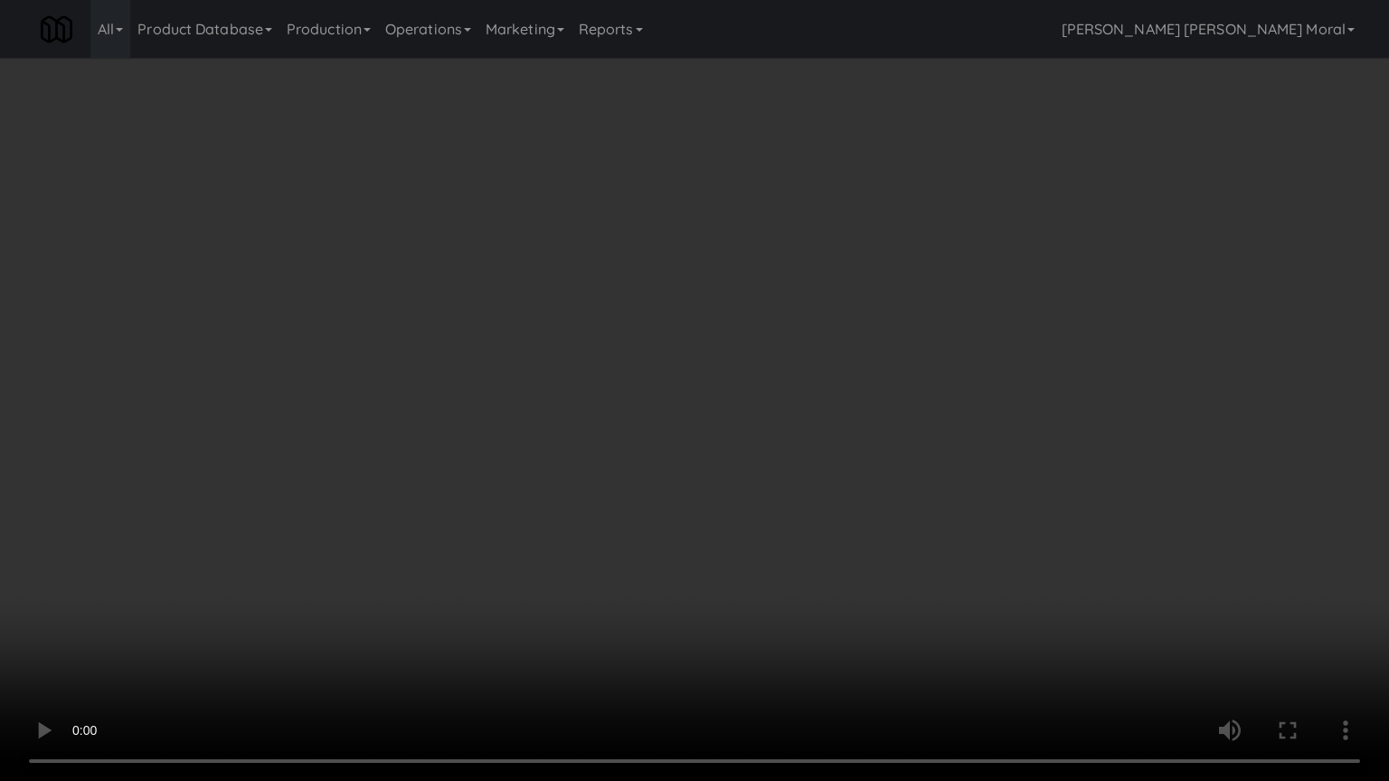
click at [807, 390] on video at bounding box center [694, 390] width 1389 height 781
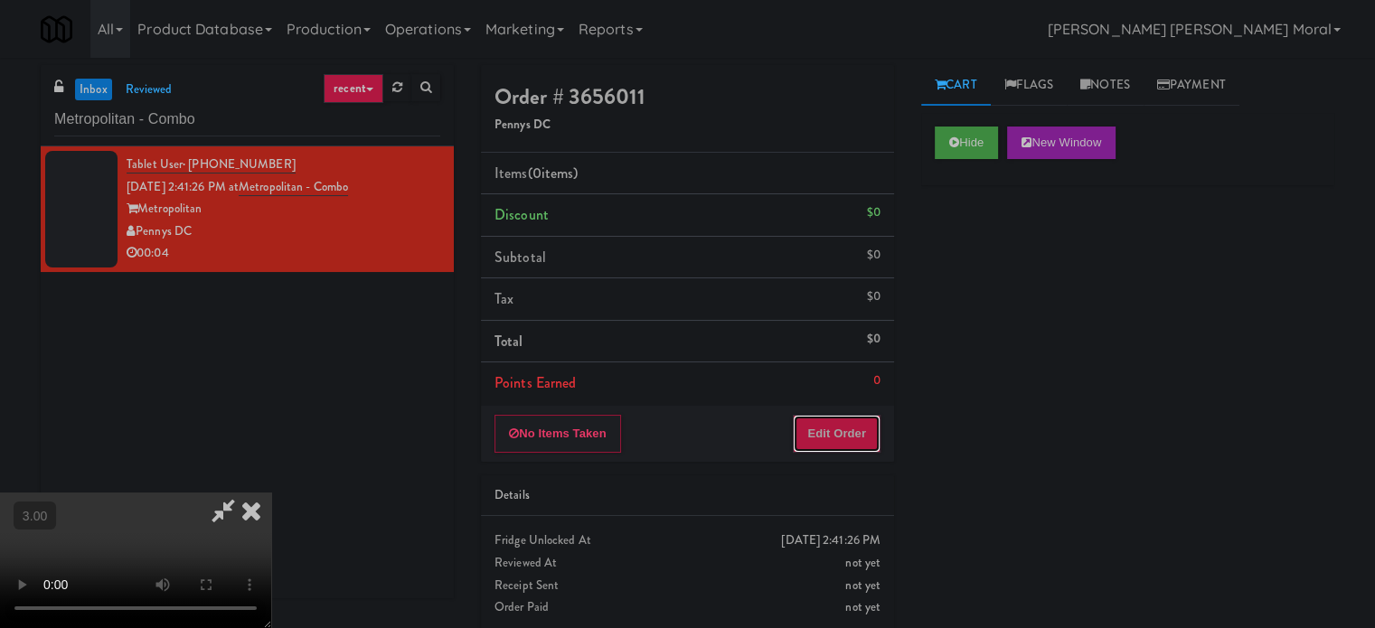
click at [858, 429] on button "Edit Order" at bounding box center [837, 434] width 88 height 38
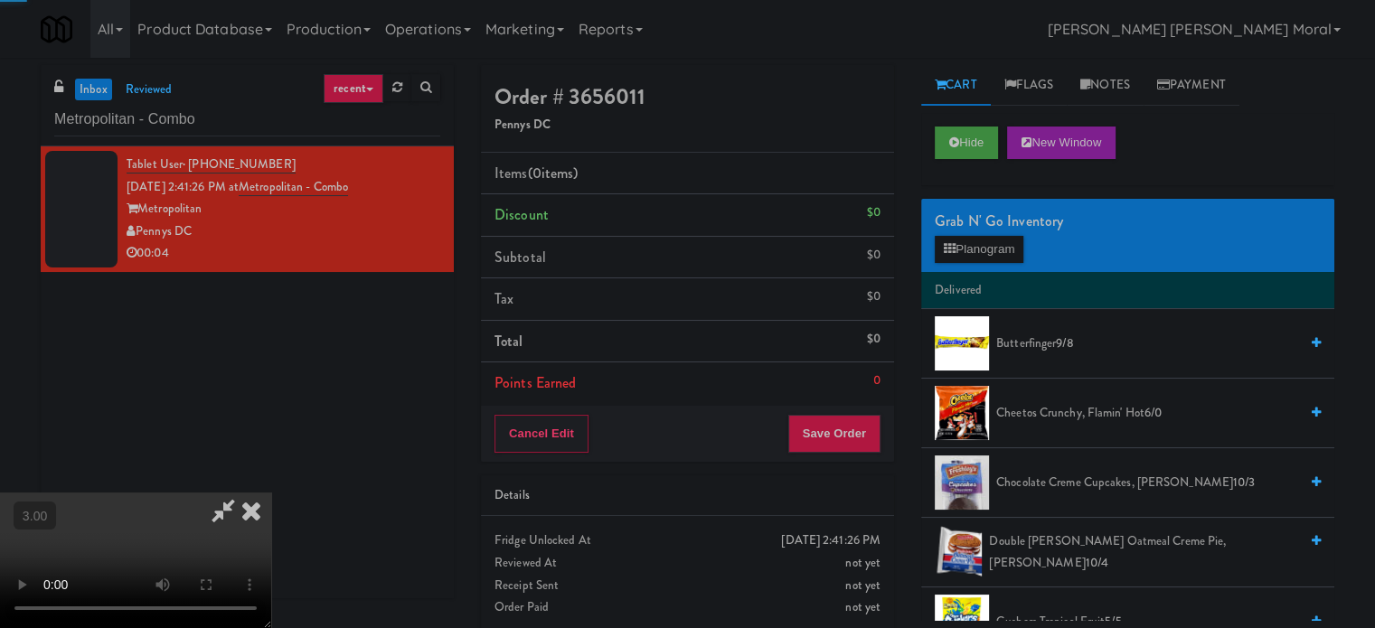
drag, startPoint x: 910, startPoint y: 337, endPoint x: 960, endPoint y: 234, distance: 114.8
click at [960, 233] on div "Grab N' Go Inventory Planogram" at bounding box center [1127, 235] width 413 height 73
click at [978, 246] on button "Planogram" at bounding box center [979, 249] width 89 height 27
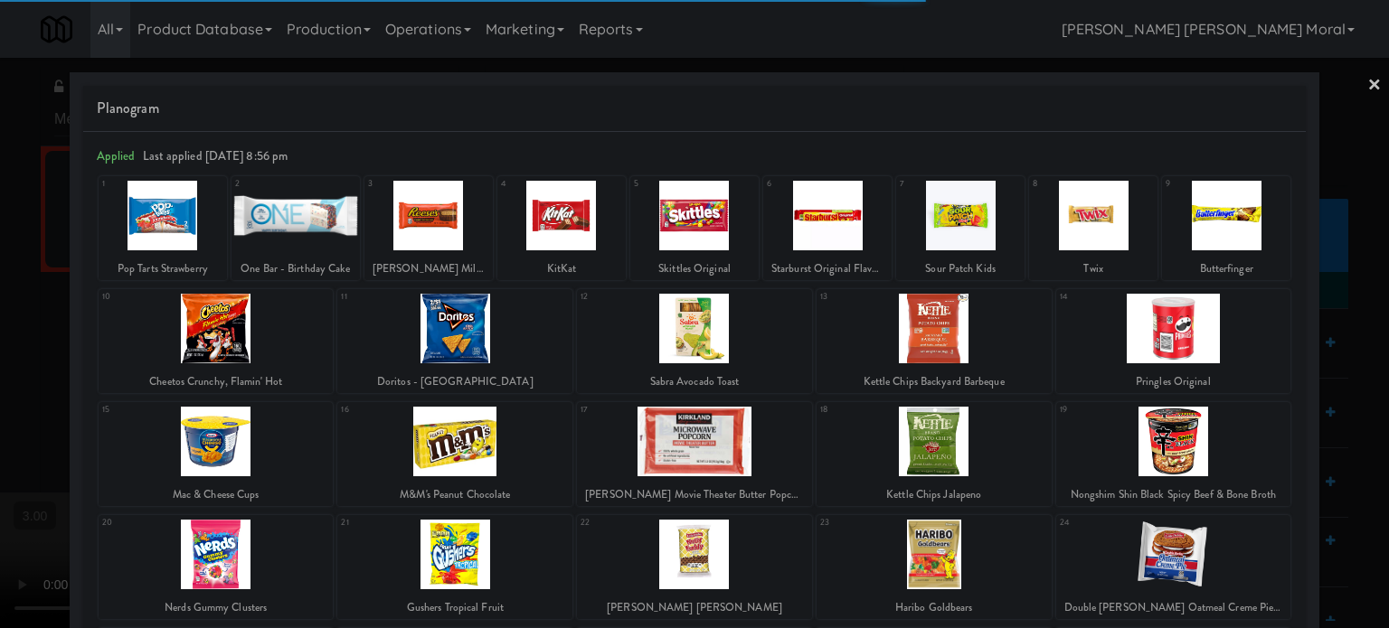
click at [547, 227] on div at bounding box center [561, 216] width 128 height 70
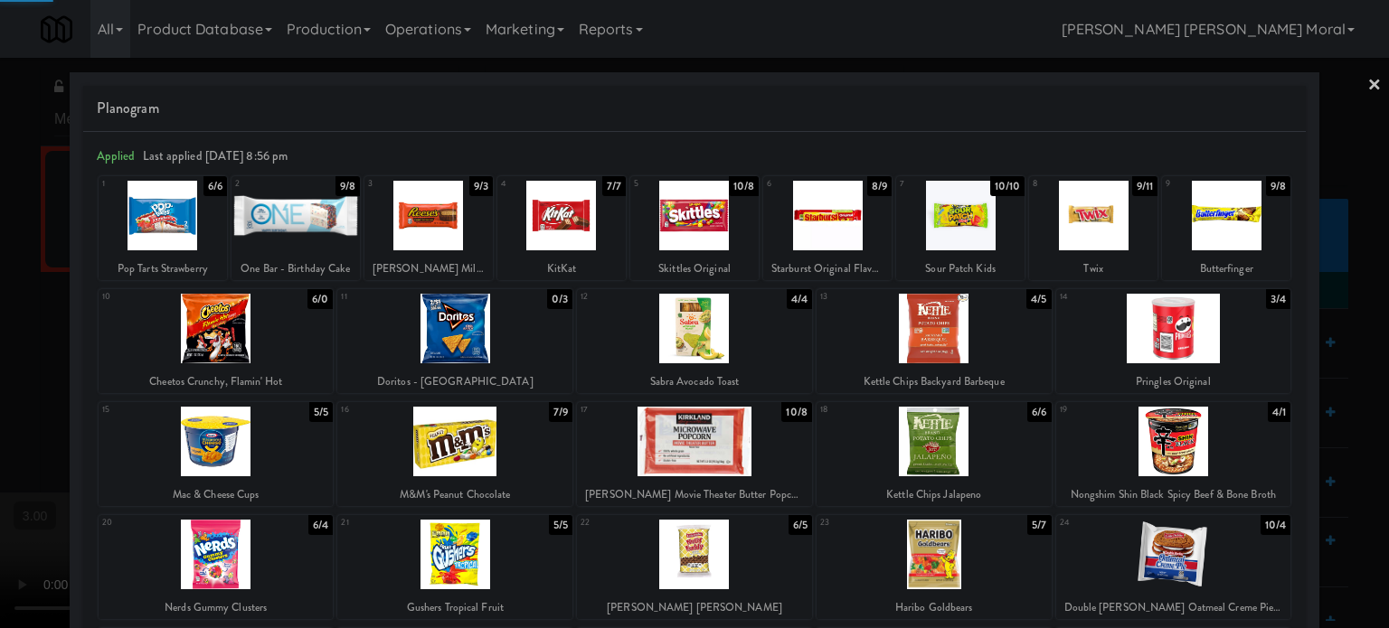
drag, startPoint x: 0, startPoint y: 345, endPoint x: 481, endPoint y: 396, distance: 483.7
click at [5, 346] on div at bounding box center [694, 314] width 1389 height 628
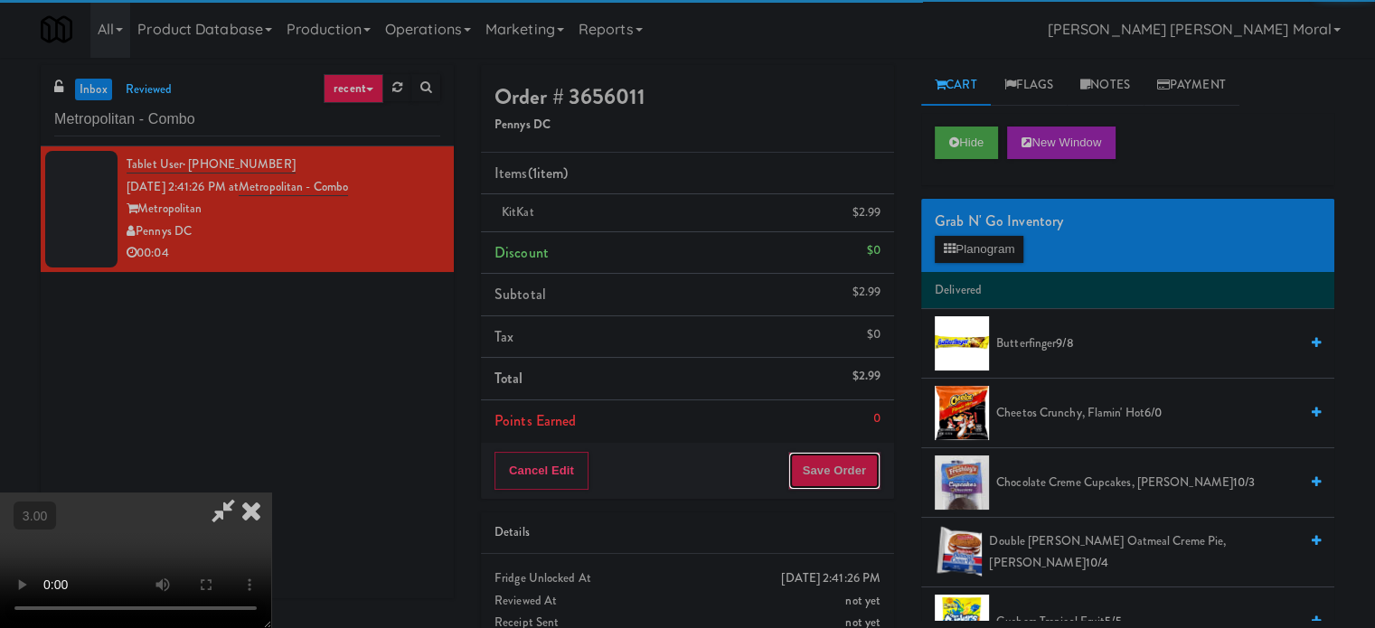
click at [861, 468] on button "Save Order" at bounding box center [834, 471] width 92 height 38
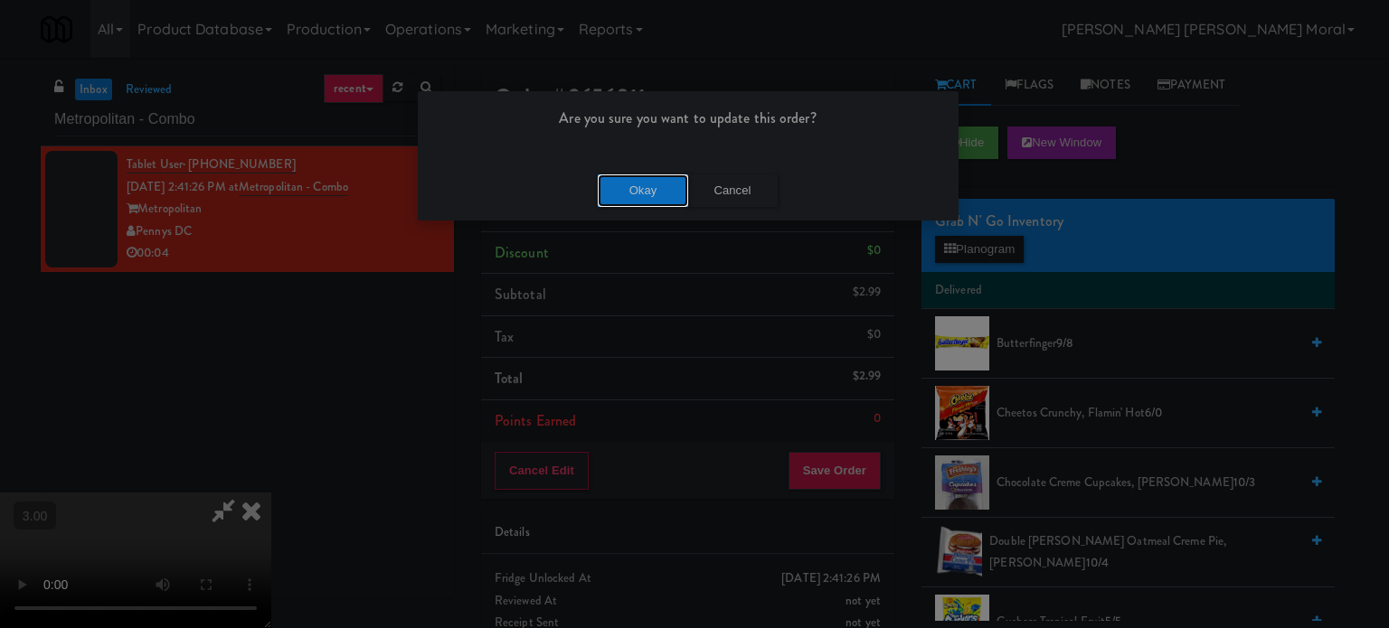
click at [647, 186] on button "Okay" at bounding box center [643, 191] width 90 height 33
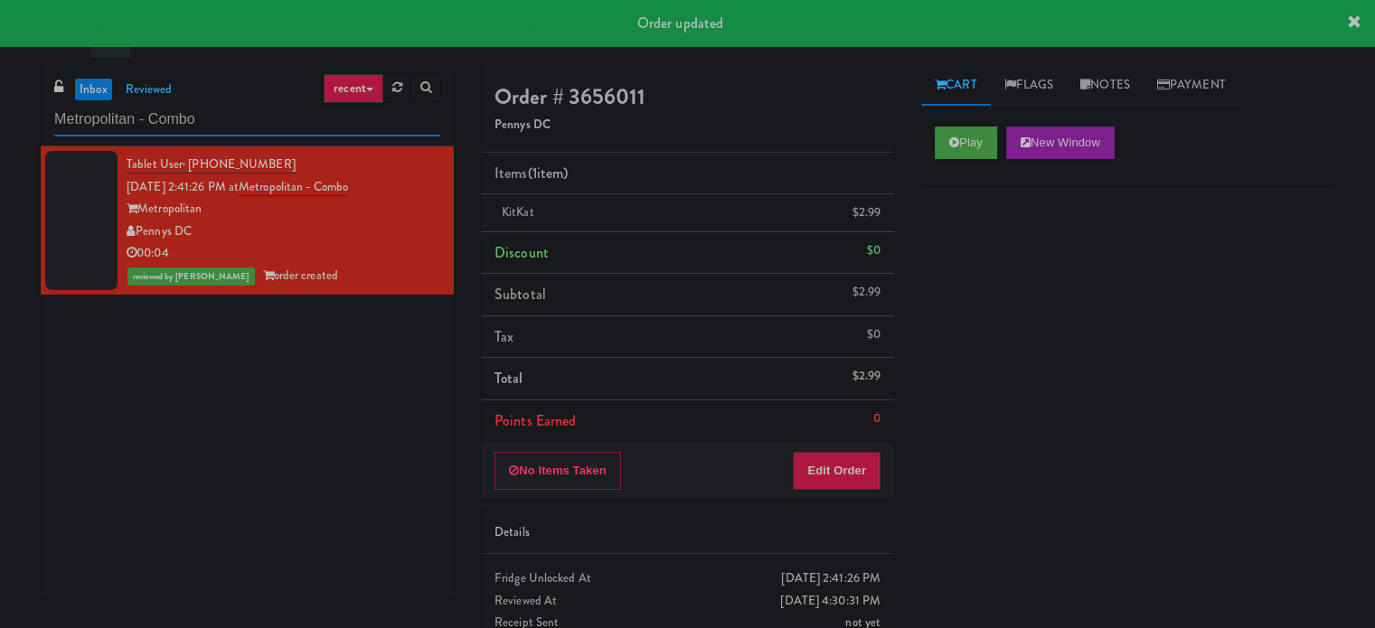
click at [150, 115] on input "Metropolitan - Combo" at bounding box center [247, 119] width 386 height 33
paste input "[PERSON_NAME] - Right"
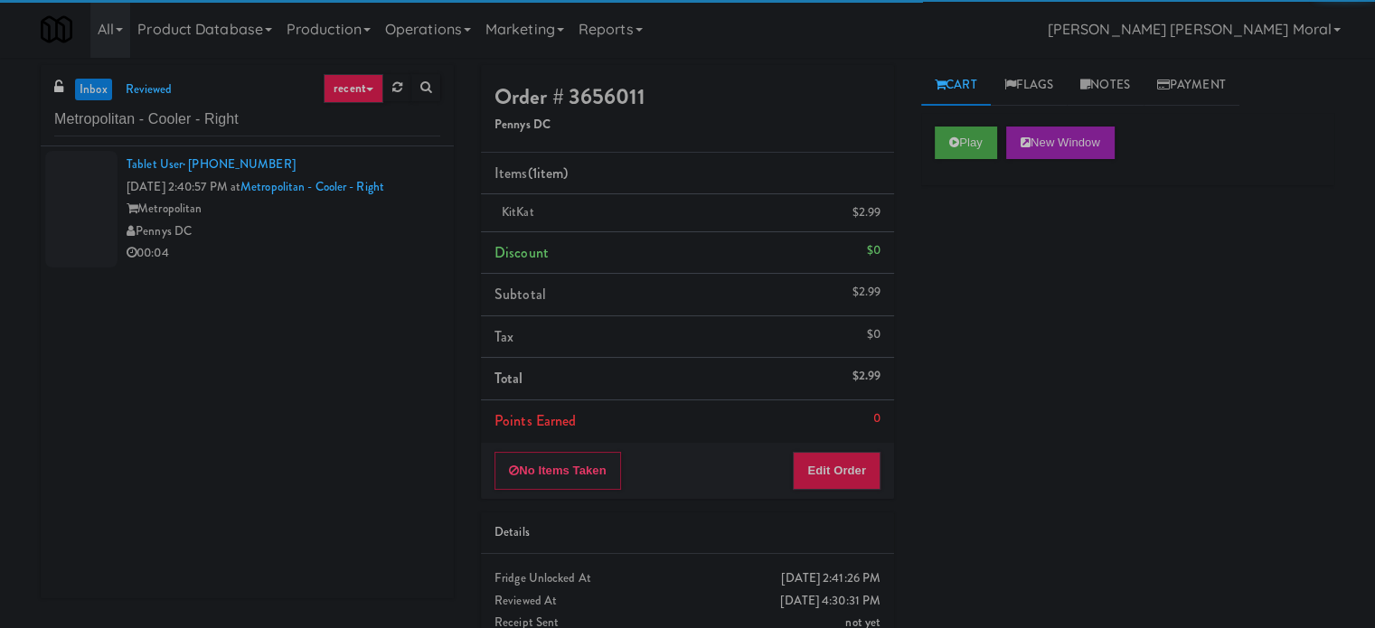
drag, startPoint x: 303, startPoint y: 225, endPoint x: 340, endPoint y: 235, distance: 38.4
click at [304, 225] on div "Pennys DC" at bounding box center [284, 232] width 314 height 23
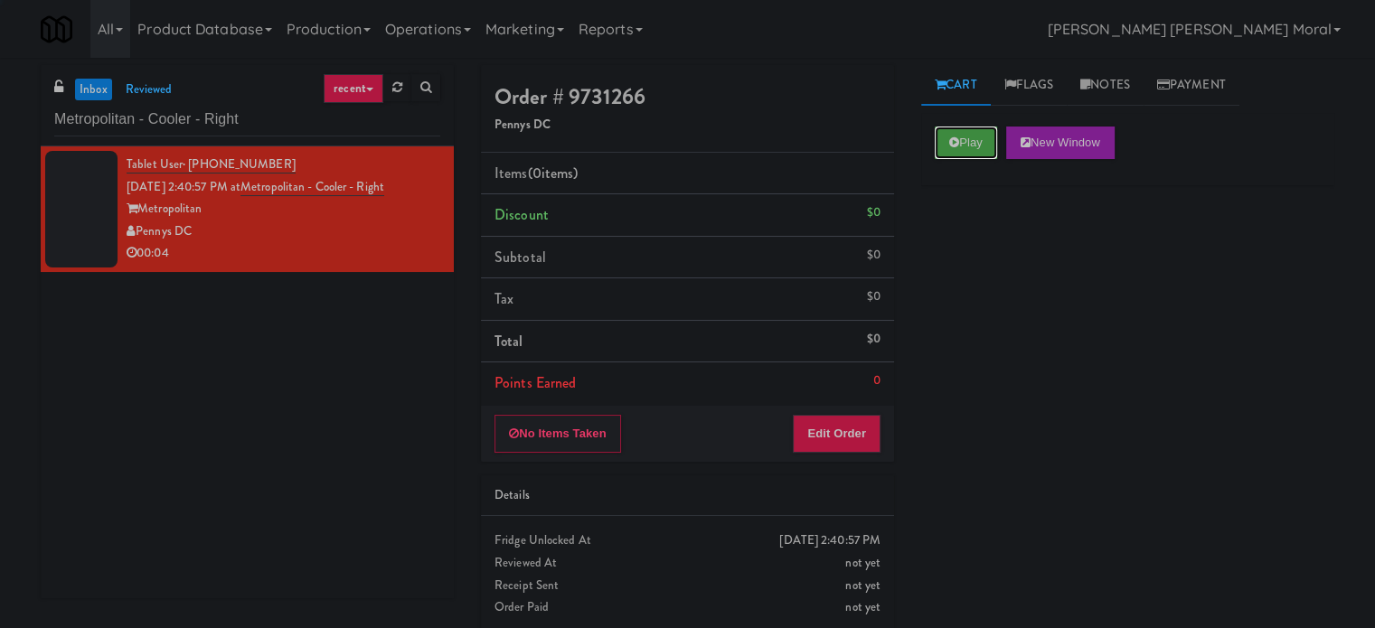
click at [959, 136] on button "Play" at bounding box center [966, 143] width 62 height 33
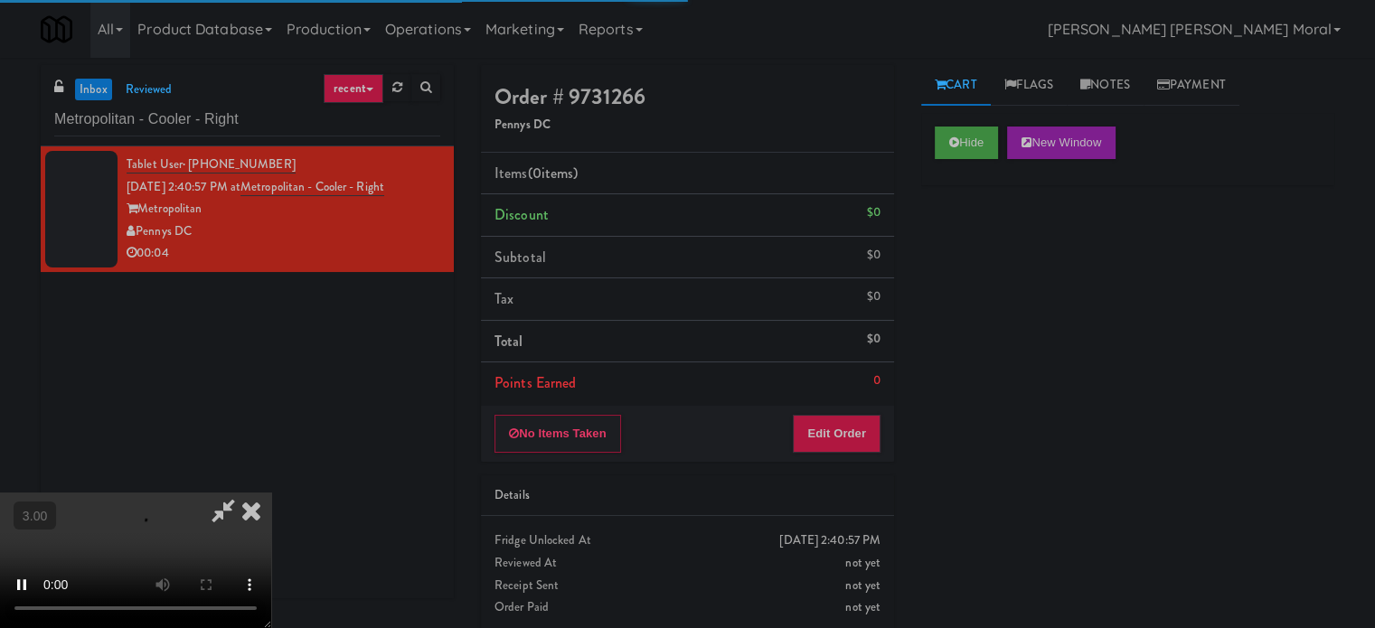
click at [968, 216] on div "Hide New Window Primary Flag Clear Flag if unable to determine what was taken o…" at bounding box center [1127, 452] width 413 height 678
click at [271, 493] on video at bounding box center [135, 561] width 271 height 136
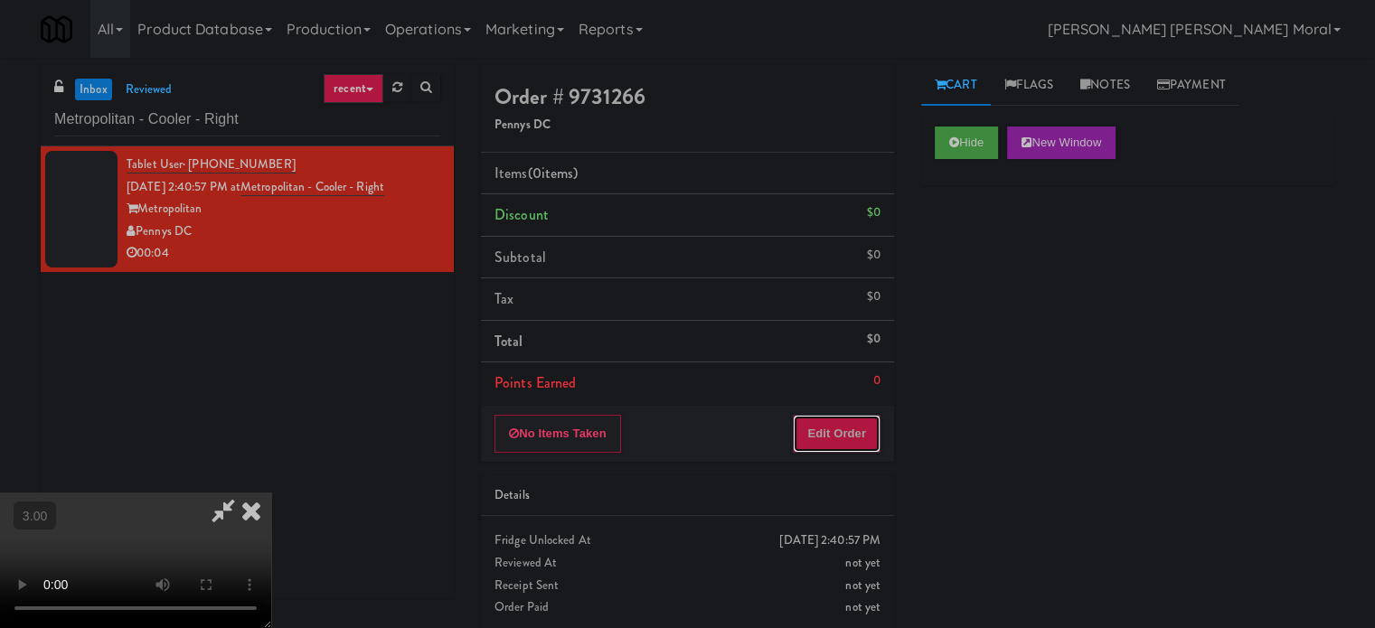
click at [877, 433] on button "Edit Order" at bounding box center [837, 434] width 88 height 38
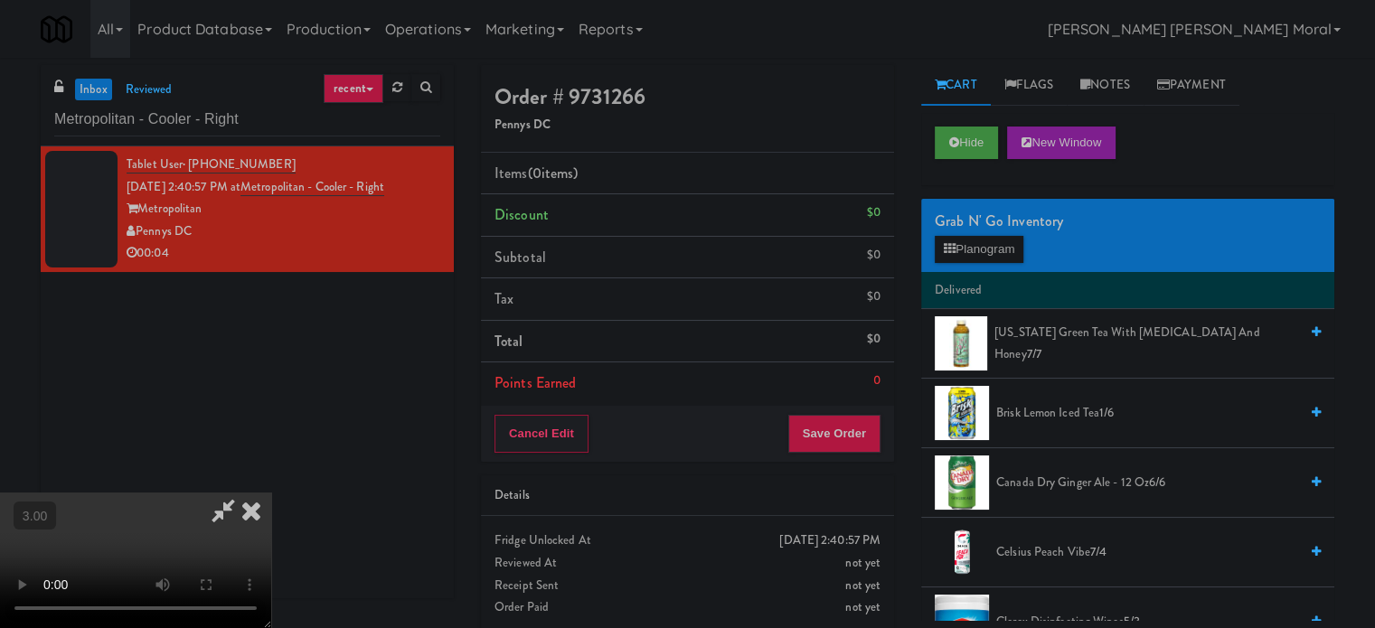
click at [987, 265] on div "Grab N' Go Inventory Planogram" at bounding box center [1127, 235] width 413 height 73
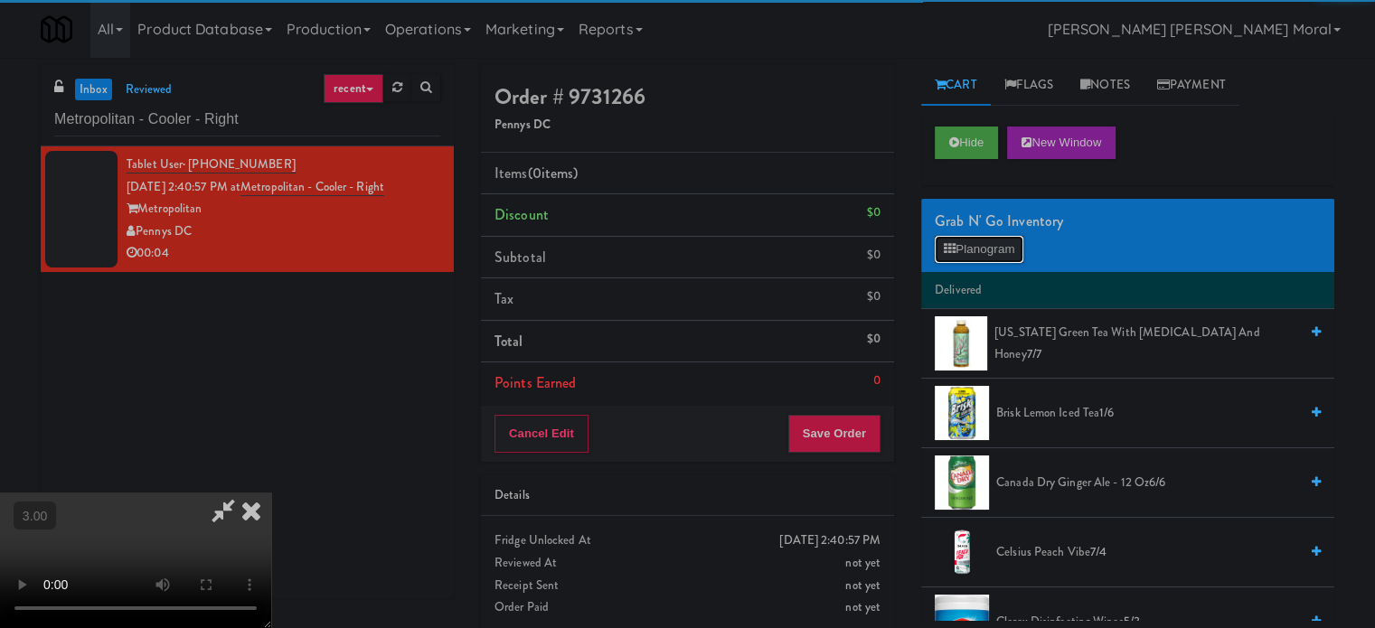
click at [988, 254] on button "Planogram" at bounding box center [979, 249] width 89 height 27
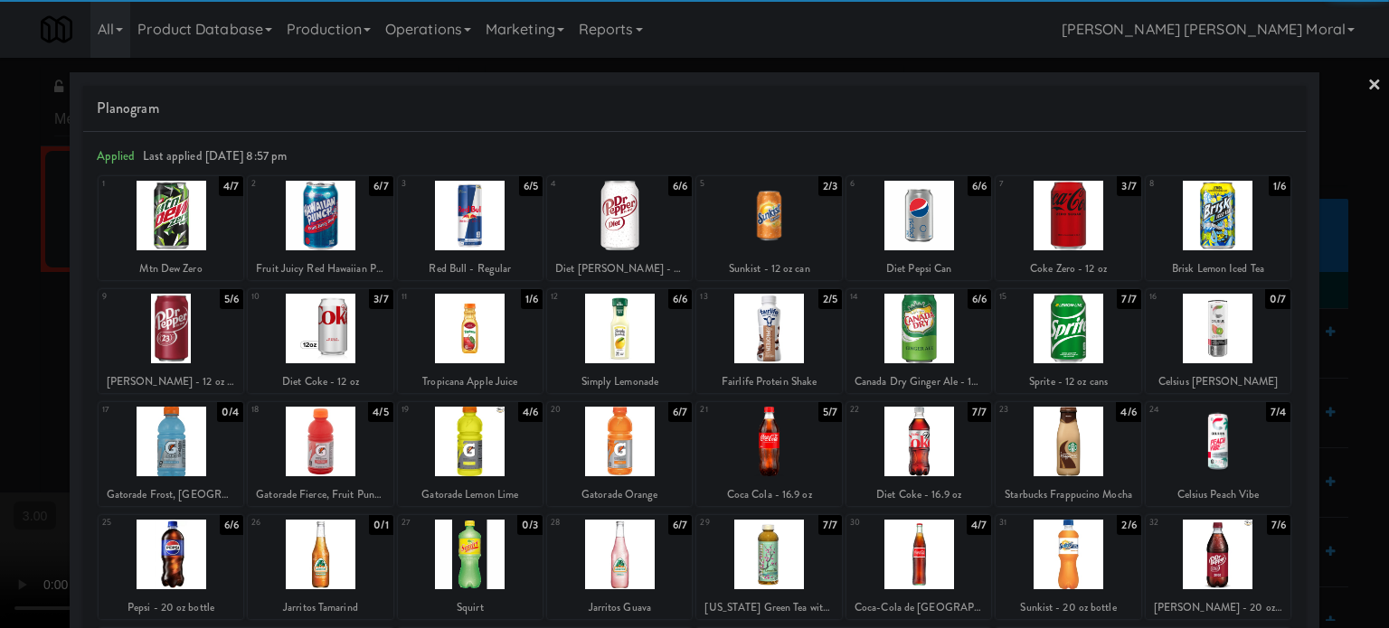
drag, startPoint x: 323, startPoint y: 326, endPoint x: 250, endPoint y: 354, distance: 78.1
click at [322, 326] on div at bounding box center [320, 329] width 145 height 70
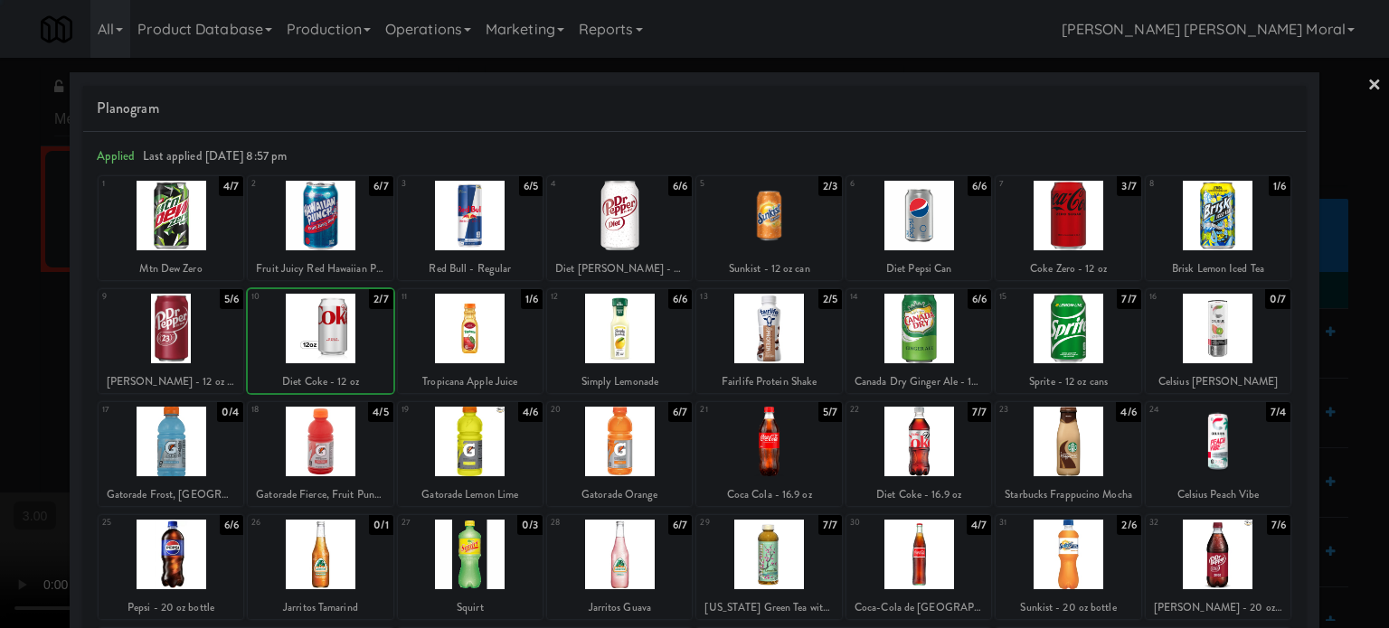
click at [4, 339] on div at bounding box center [694, 314] width 1389 height 628
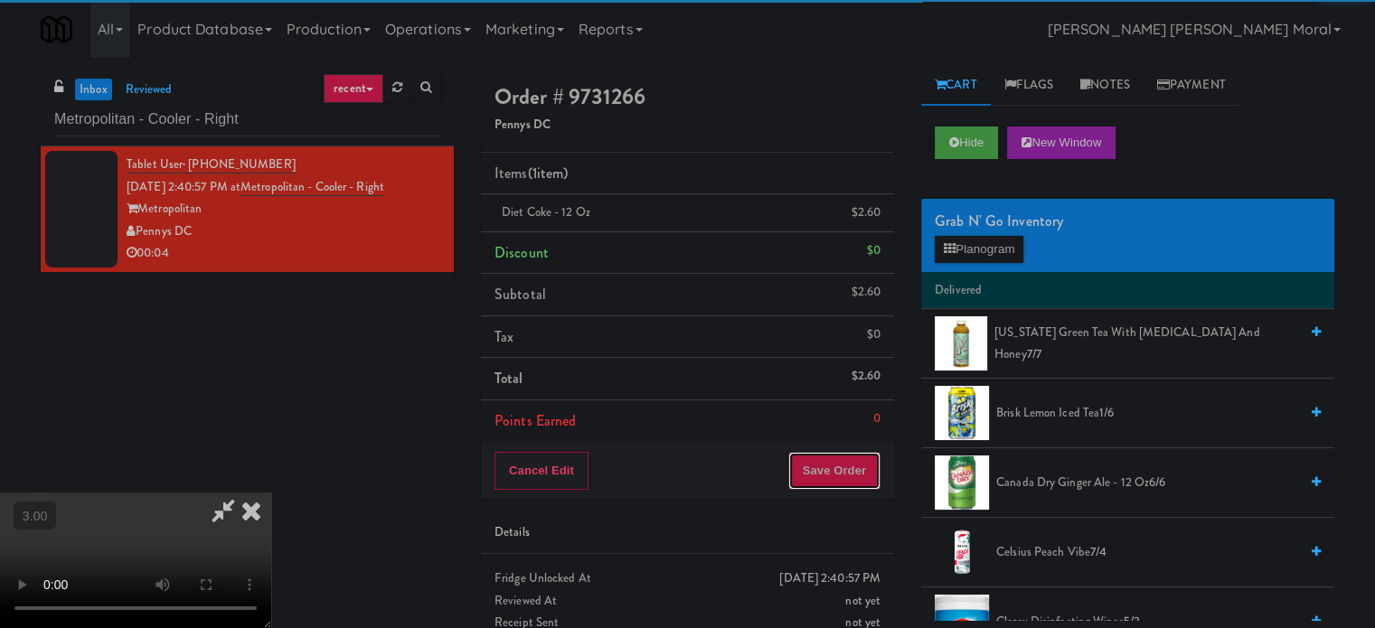
click at [863, 475] on button "Save Order" at bounding box center [834, 471] width 92 height 38
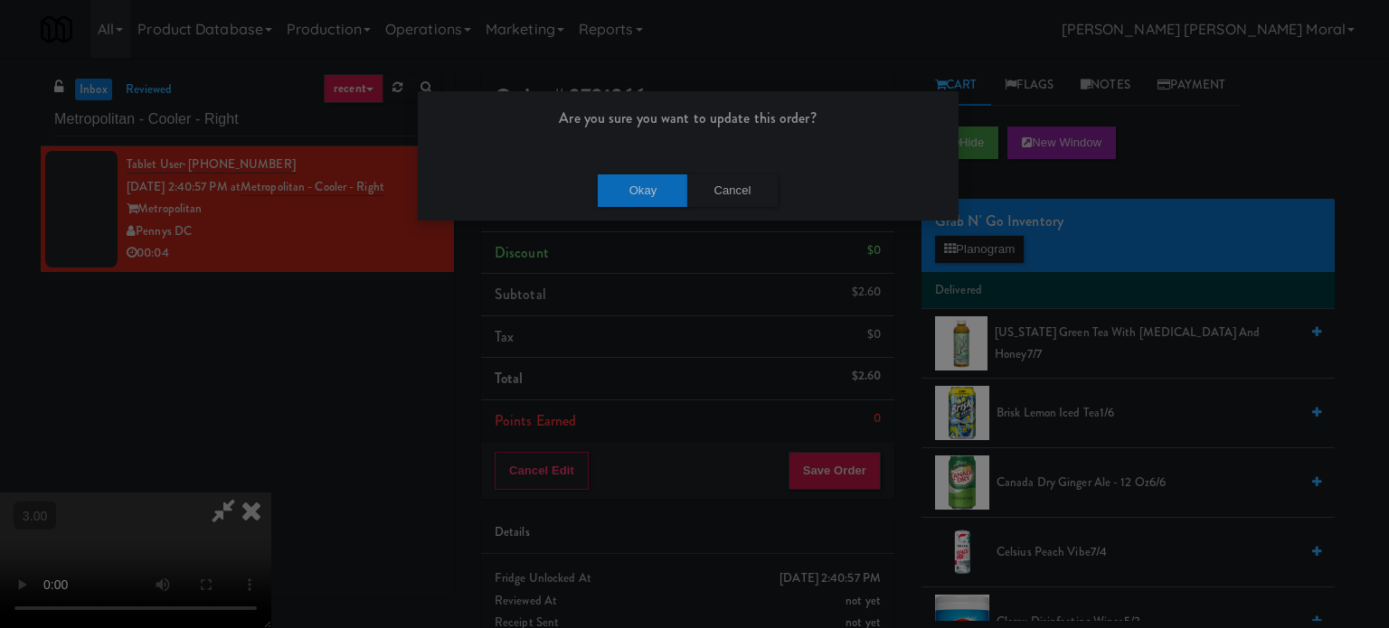
click at [633, 168] on div "Okay Cancel" at bounding box center [688, 190] width 541 height 61
click at [630, 203] on button "Okay" at bounding box center [643, 191] width 90 height 33
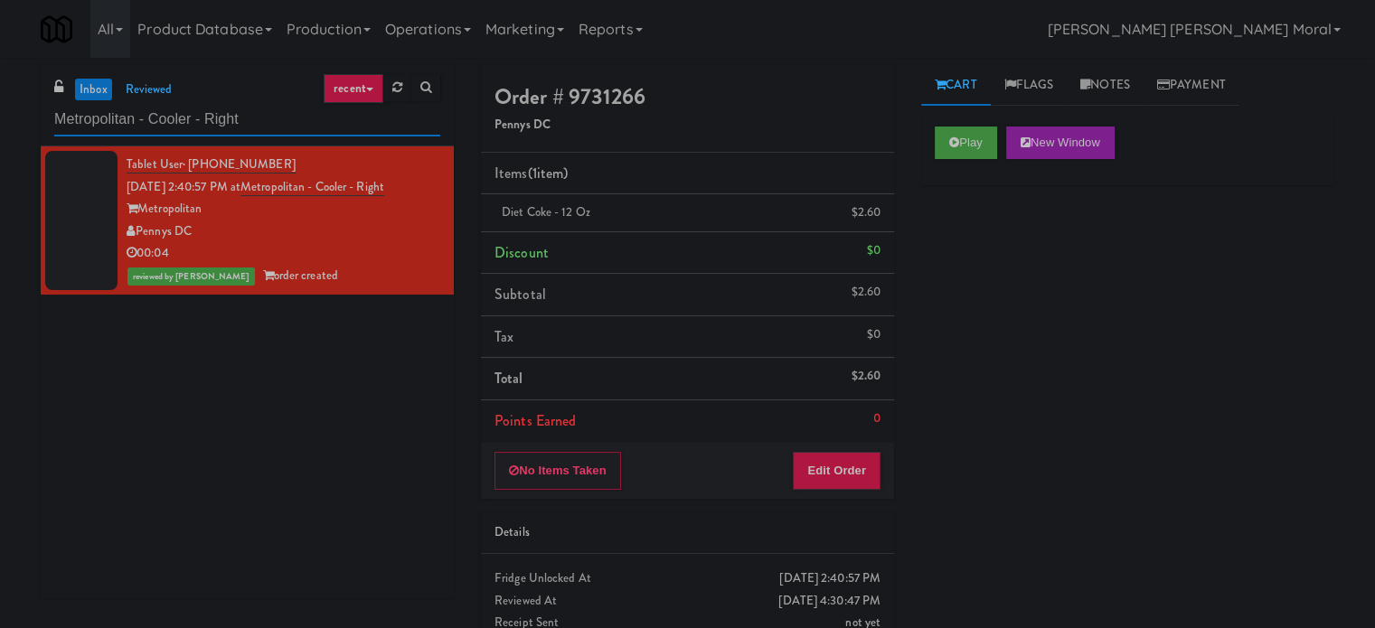
click at [196, 120] on input "Metropolitan - Cooler - Right" at bounding box center [247, 119] width 386 height 33
click at [196, 119] on input "Metropolitan - Cooler - Right" at bounding box center [247, 119] width 386 height 33
paste input "BOLD - Sarasota Fridge - 1"
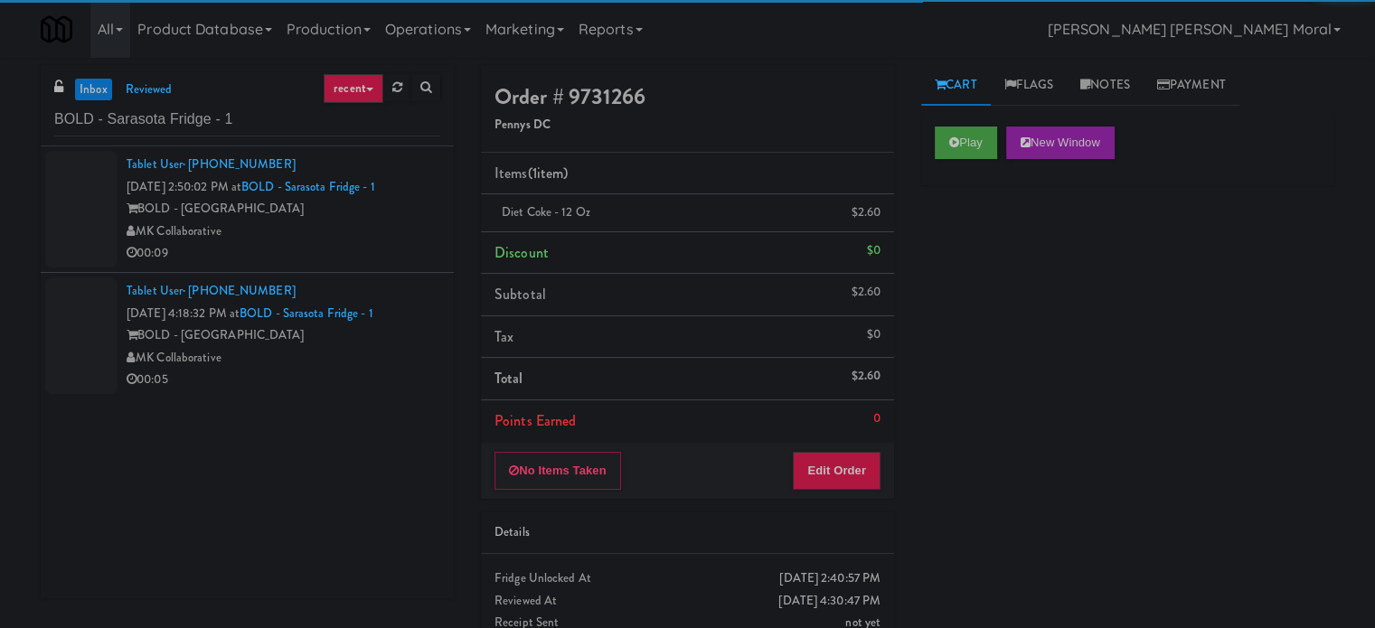
click at [363, 239] on div "MK Collaborative" at bounding box center [284, 232] width 314 height 23
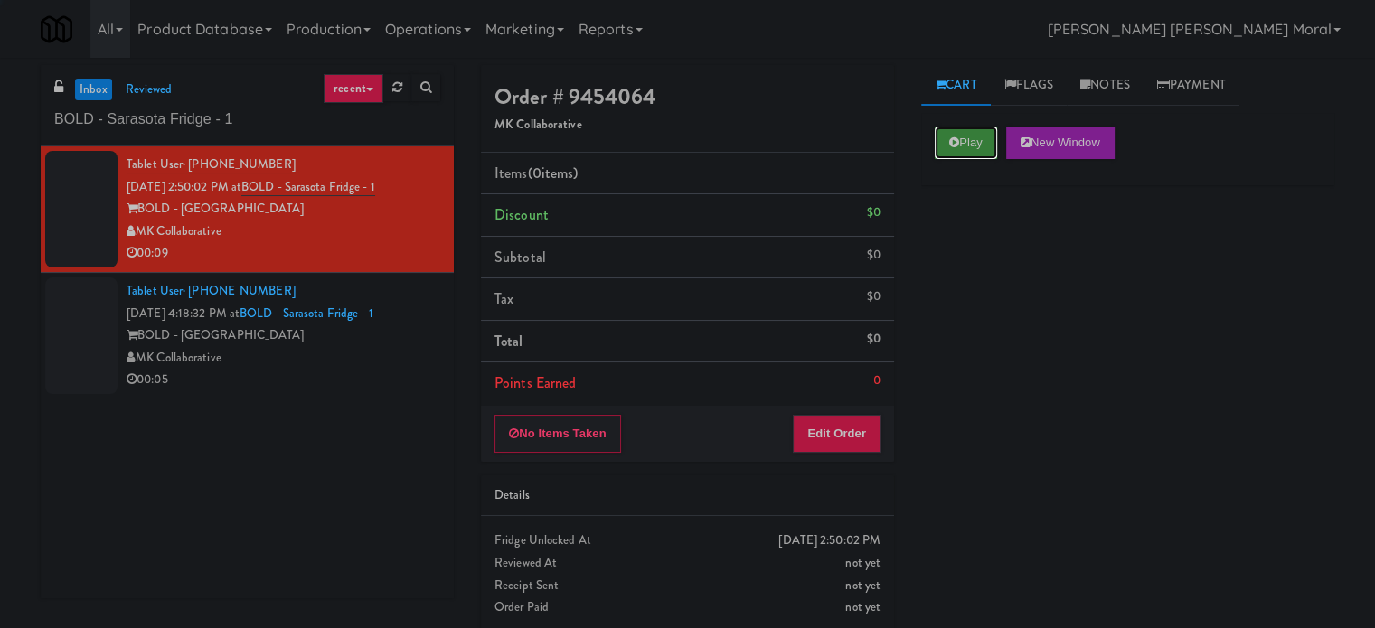
click at [962, 147] on button "Play" at bounding box center [966, 143] width 62 height 33
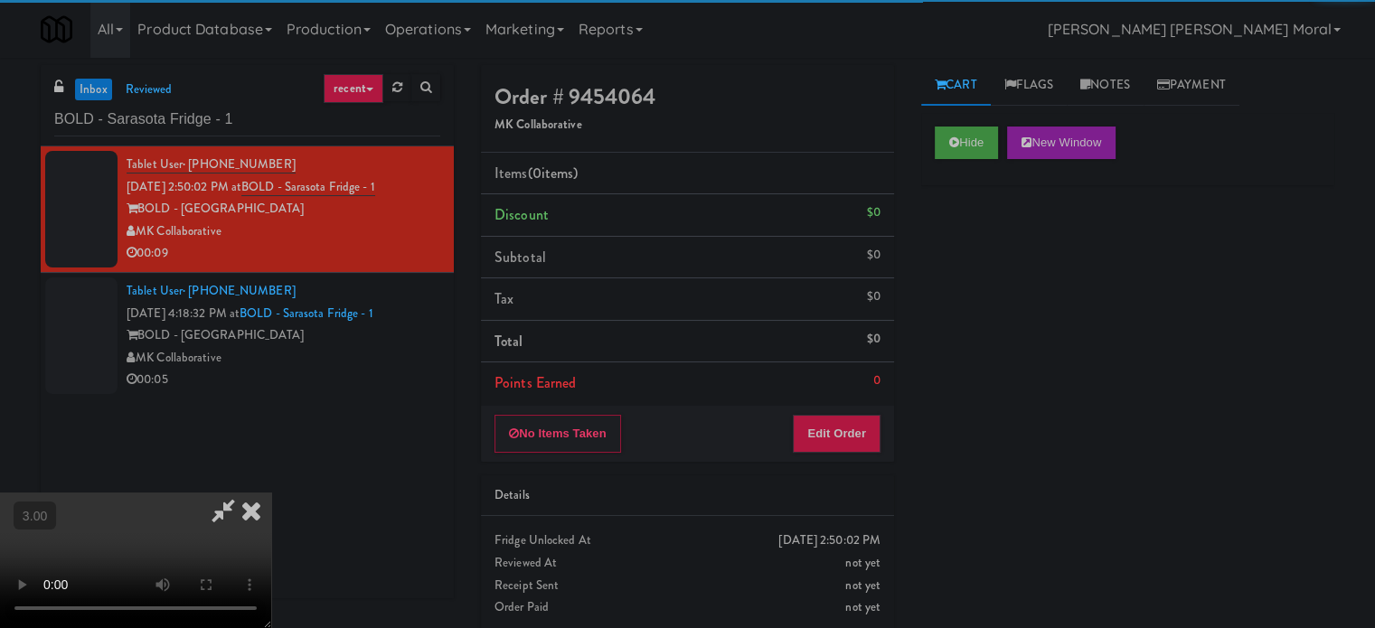
click at [972, 236] on div "Hide New Window Primary Flag Clear Flag if unable to determine what was taken o…" at bounding box center [1127, 452] width 413 height 678
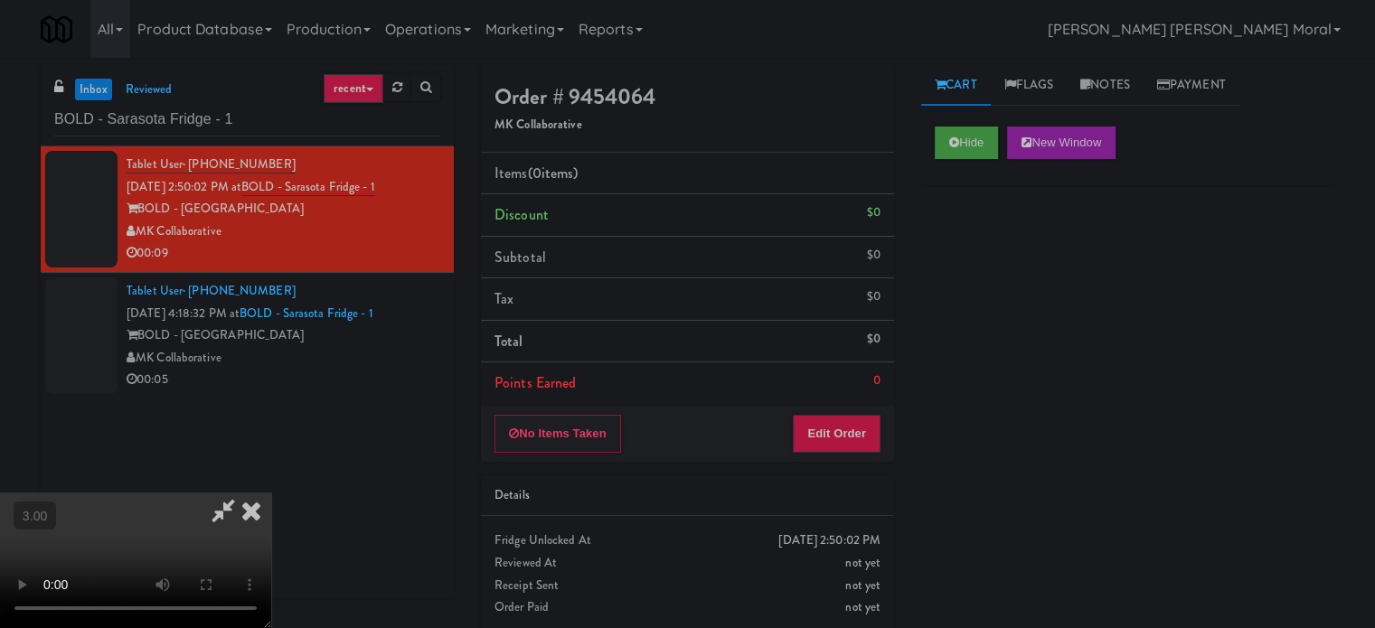
click at [1038, 343] on div "Hide New Window Primary Flag Clear Flag if unable to determine what was taken o…" at bounding box center [1127, 452] width 413 height 678
click at [861, 427] on button "Edit Order" at bounding box center [837, 434] width 88 height 38
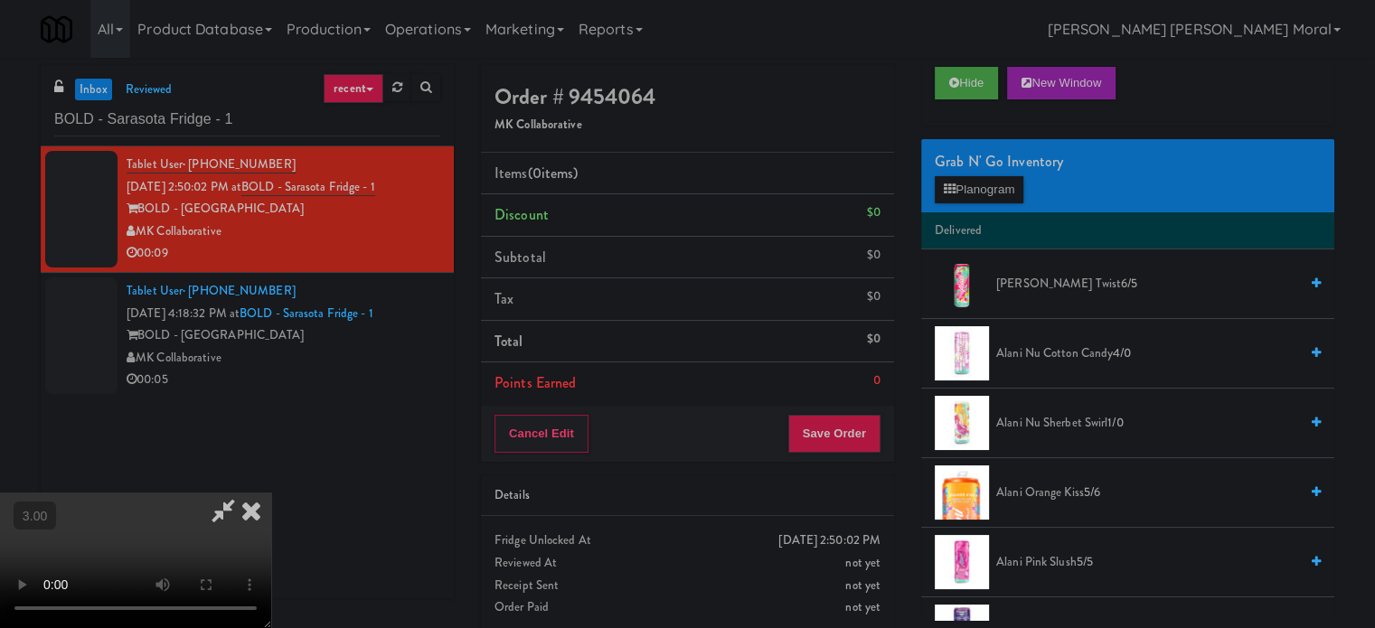
scroll to position [181, 0]
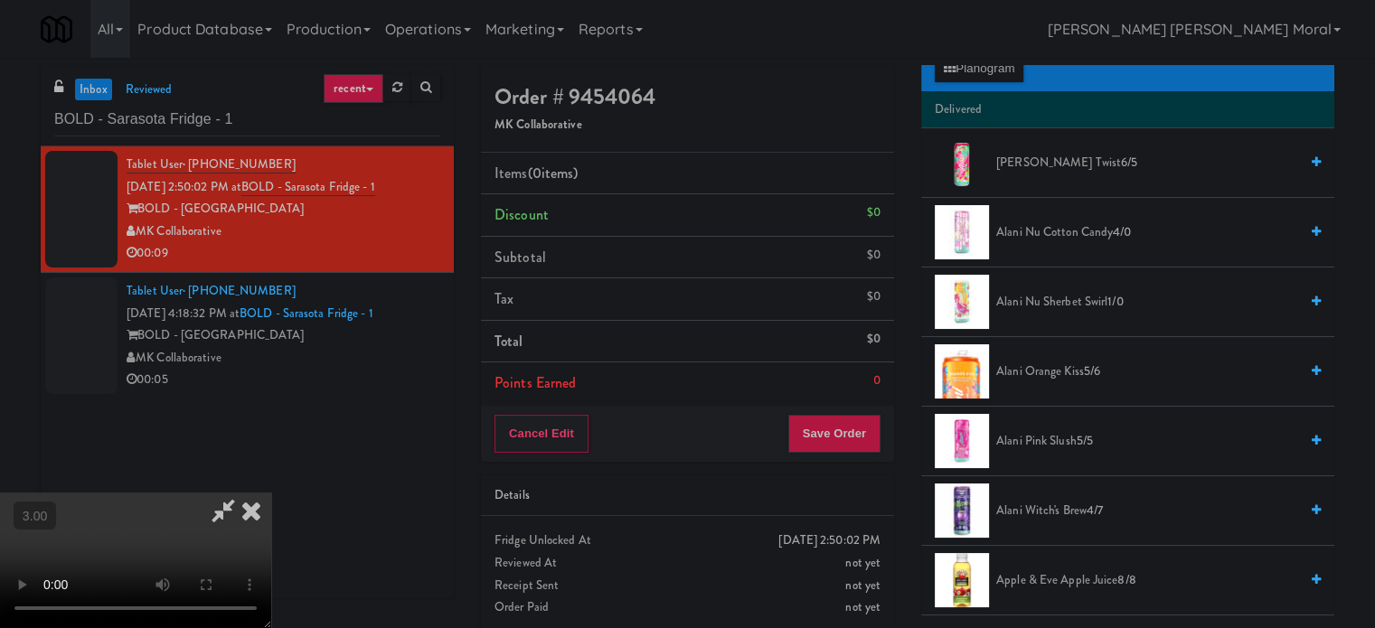
click at [1043, 443] on span "Alani Pink Slush 5/5" at bounding box center [1147, 441] width 302 height 23
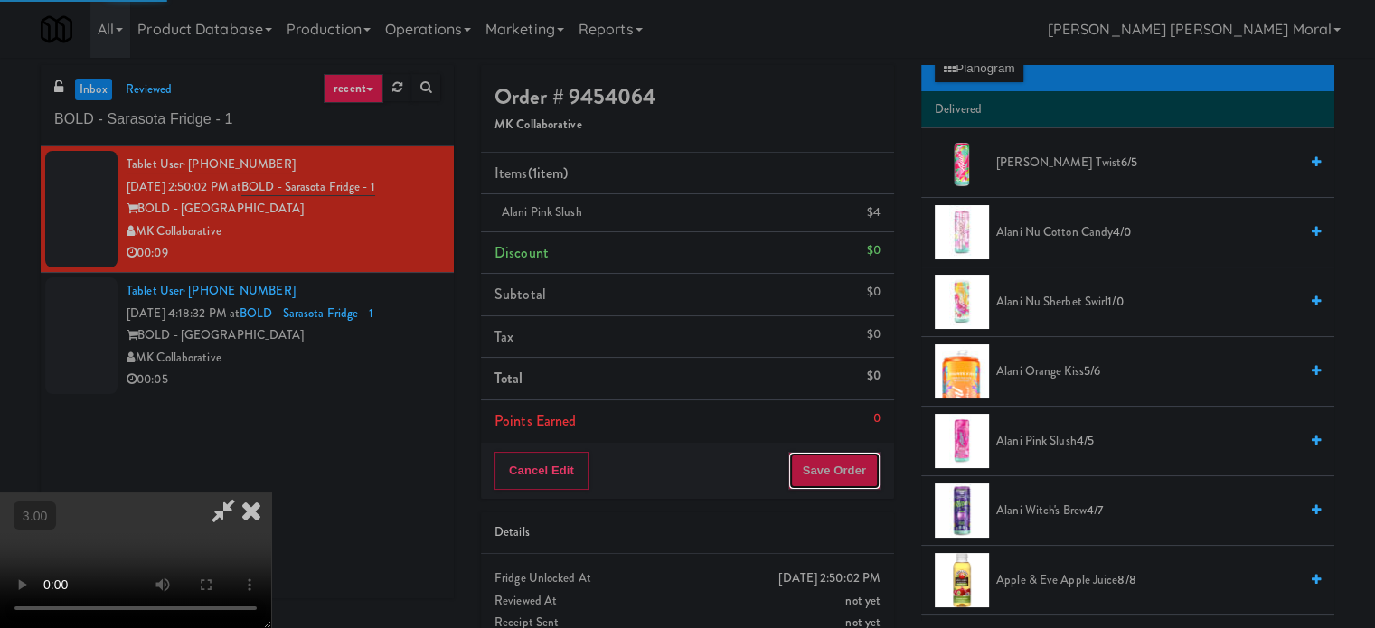
click at [848, 474] on button "Save Order" at bounding box center [834, 471] width 92 height 38
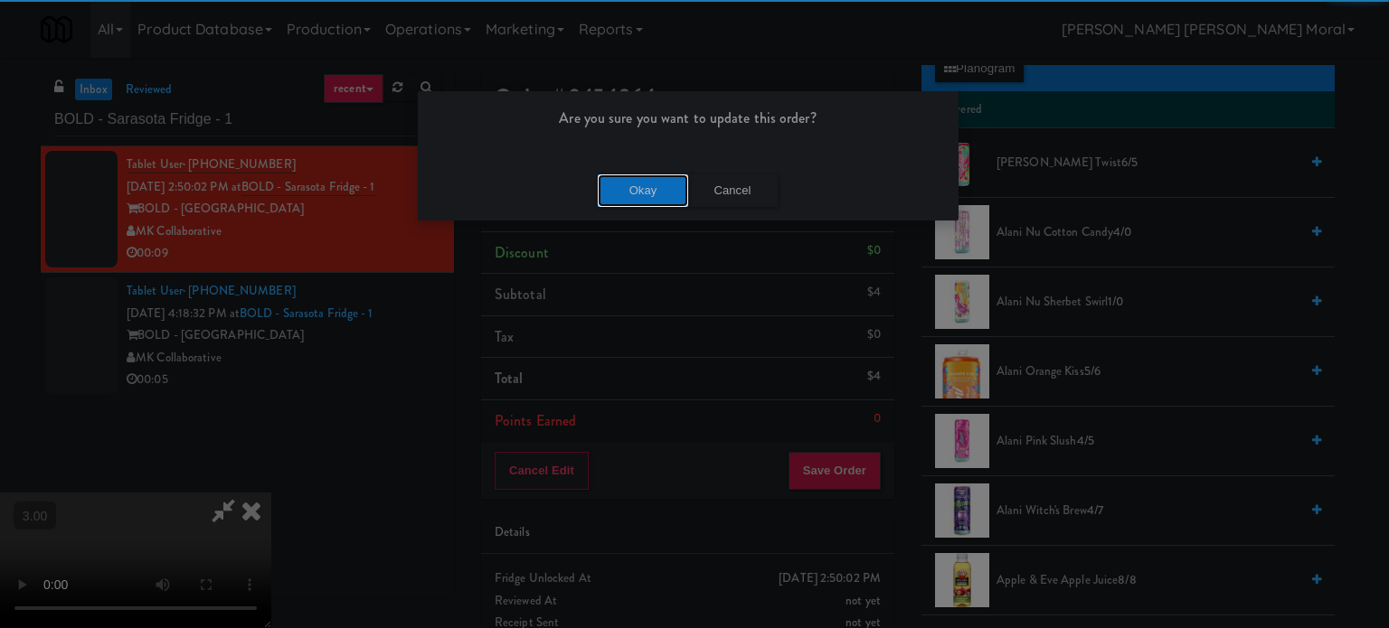
click at [616, 195] on button "Okay" at bounding box center [643, 191] width 90 height 33
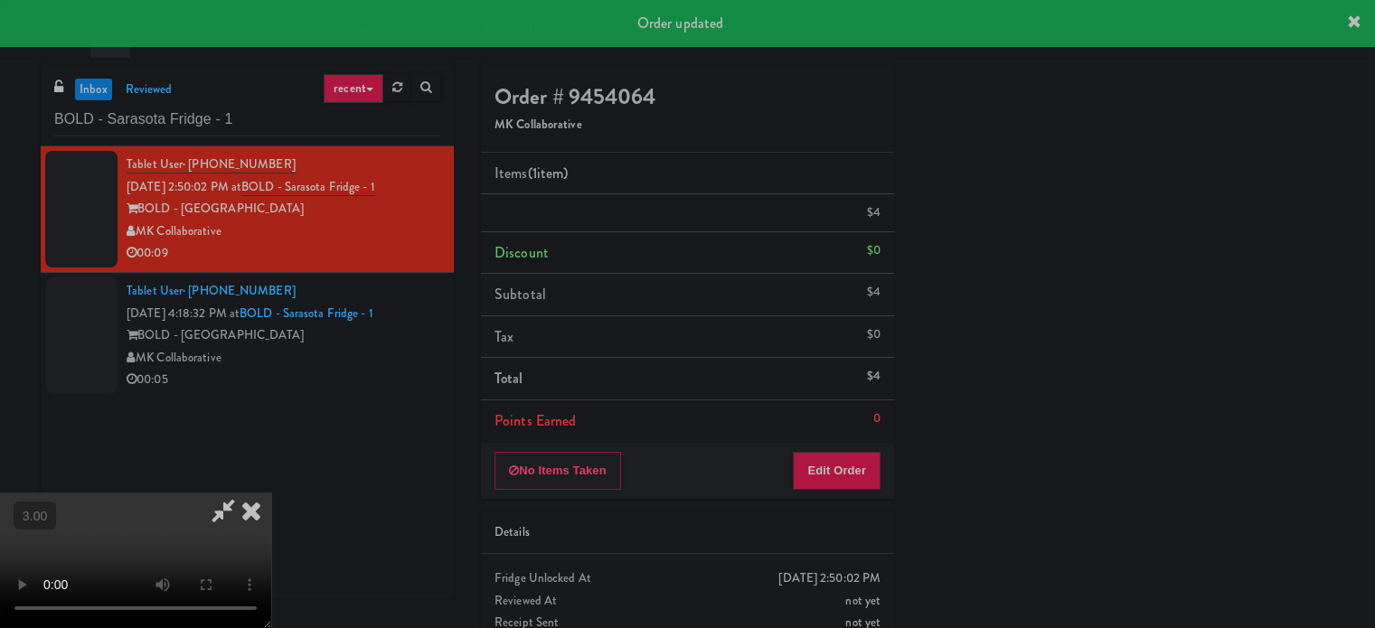
scroll to position [0, 0]
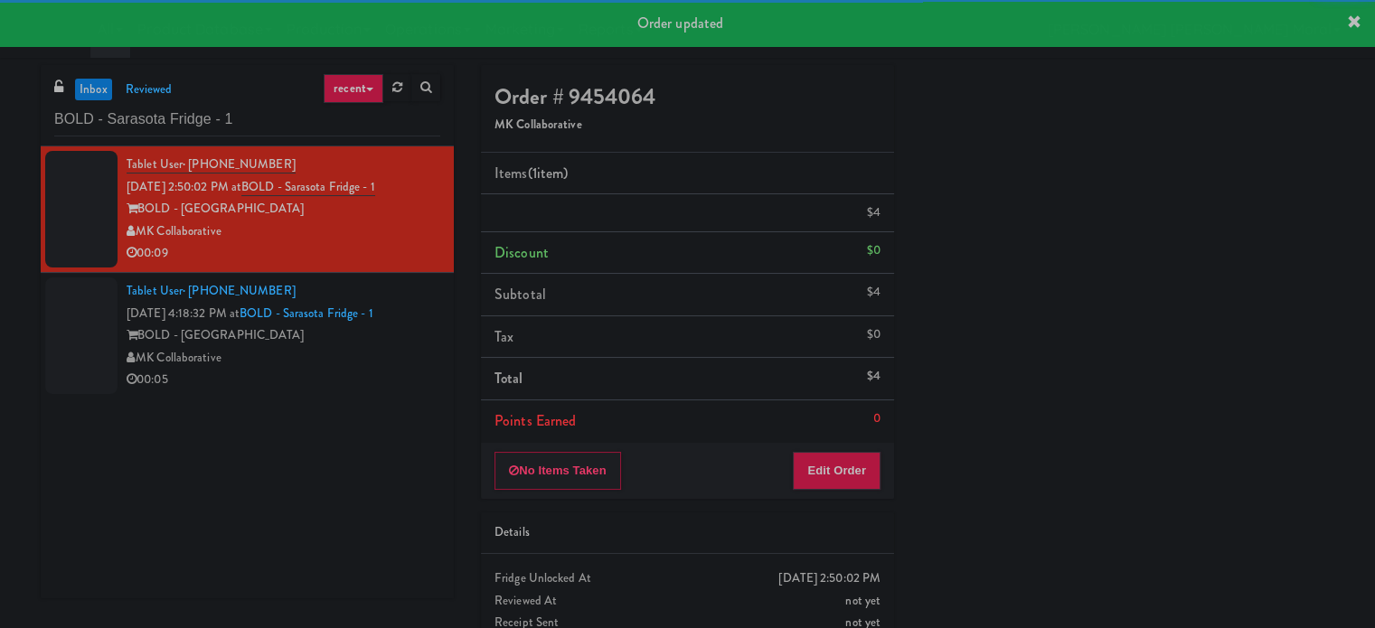
click at [380, 370] on div "MK Collaborative" at bounding box center [284, 358] width 314 height 23
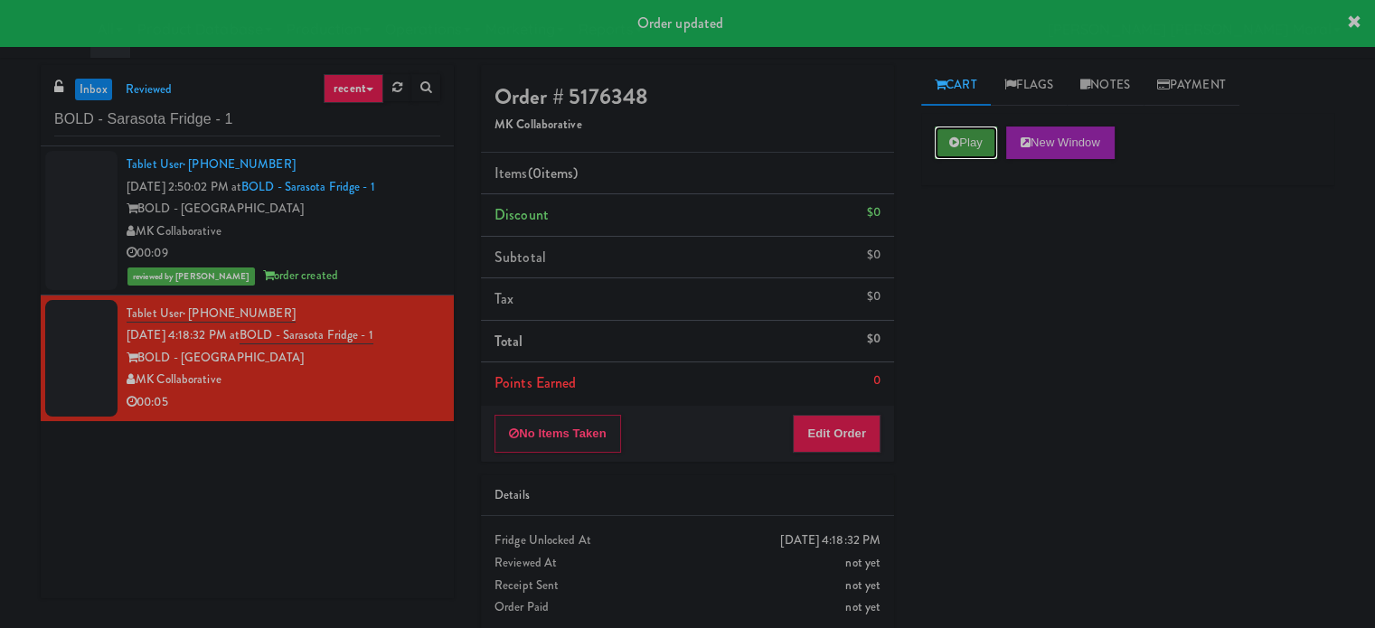
click at [970, 140] on button "Play" at bounding box center [966, 143] width 62 height 33
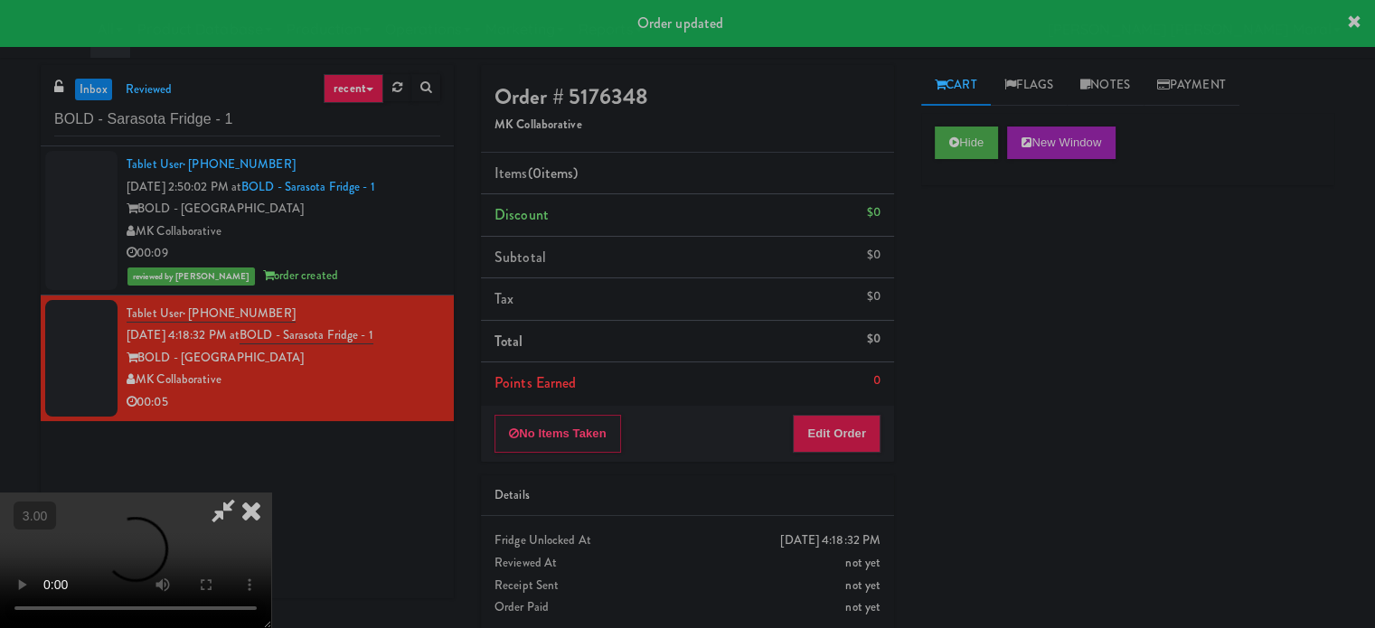
drag, startPoint x: 985, startPoint y: 263, endPoint x: 968, endPoint y: 274, distance: 19.6
click at [985, 263] on div "Hide New Window Primary Flag Clear Flag if unable to determine what was taken o…" at bounding box center [1127, 452] width 413 height 678
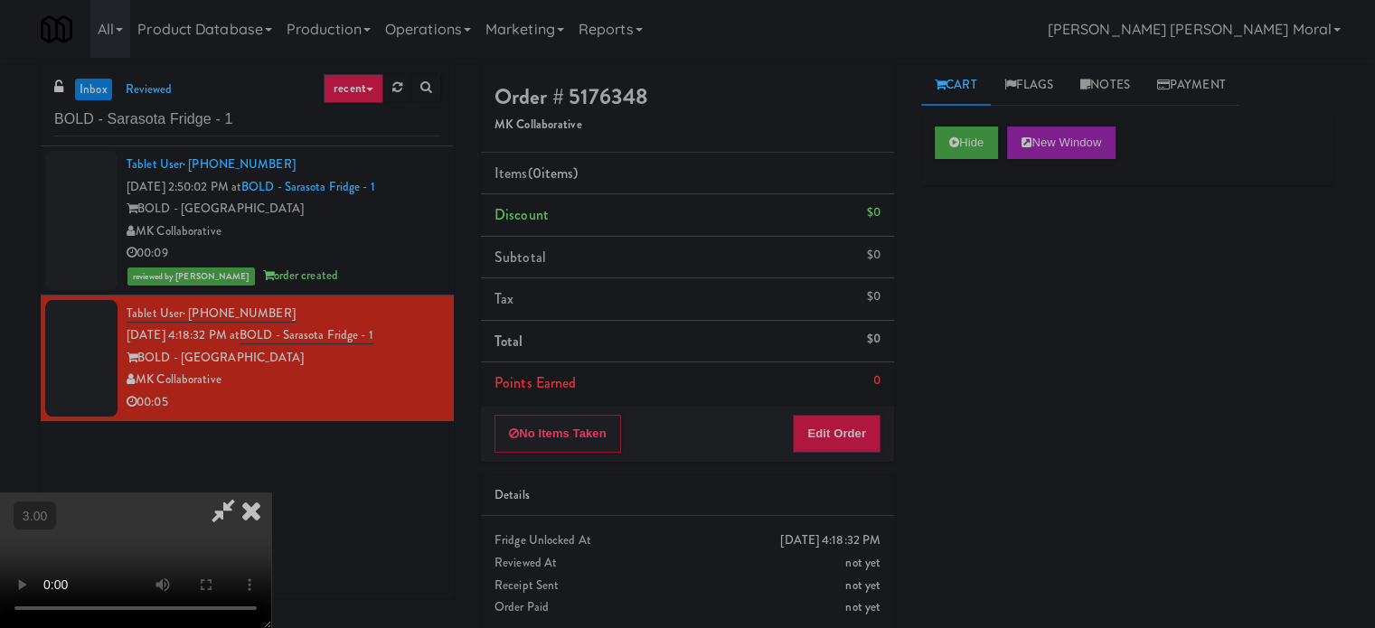
click at [933, 422] on div "Hide New Window Primary Flag Clear Flag if unable to determine what was taken o…" at bounding box center [1127, 452] width 413 height 678
click at [969, 131] on button "Hide" at bounding box center [966, 143] width 63 height 33
click at [971, 234] on div "Hide New Window Primary Flag Clear Flag if unable to determine what was taken o…" at bounding box center [1127, 452] width 413 height 678
drag, startPoint x: 976, startPoint y: 321, endPoint x: 919, endPoint y: 348, distance: 63.1
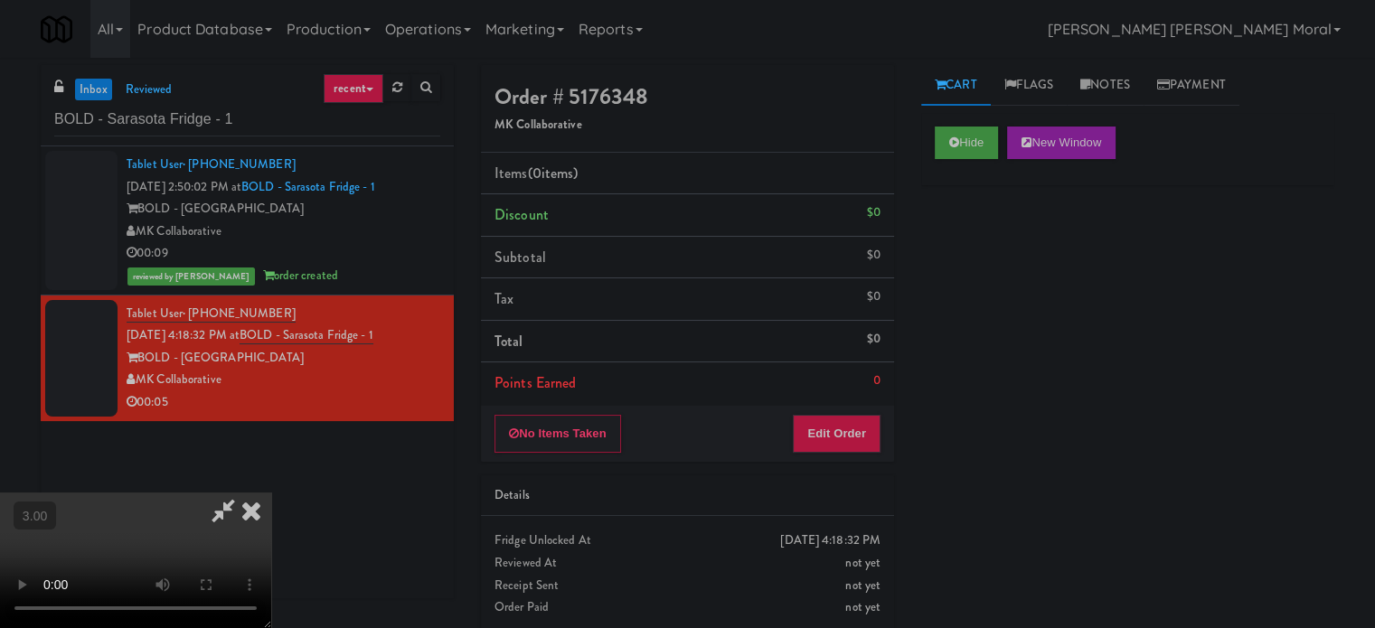
click at [976, 320] on div "Hide New Window Primary Flag Clear Flag if unable to determine what was taken o…" at bounding box center [1127, 452] width 413 height 678
drag, startPoint x: 838, startPoint y: 432, endPoint x: 876, endPoint y: 401, distance: 48.9
click at [839, 432] on button "Edit Order" at bounding box center [837, 434] width 88 height 38
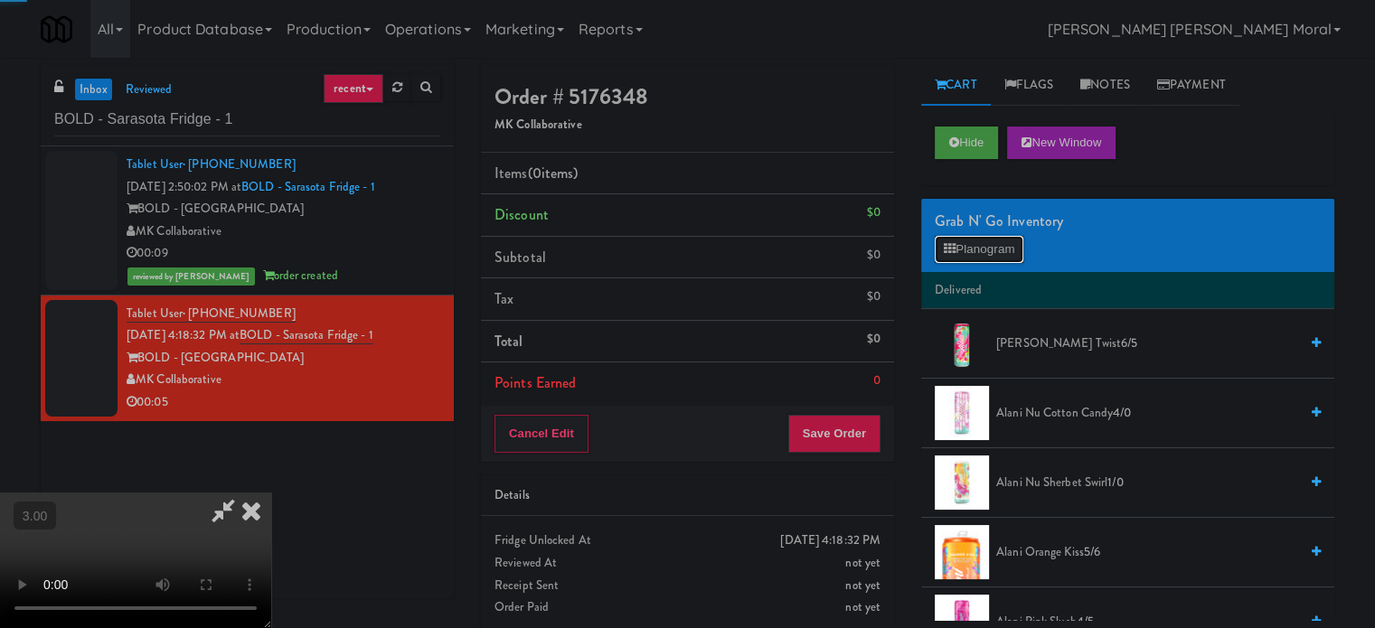
click at [962, 260] on button "Planogram" at bounding box center [979, 249] width 89 height 27
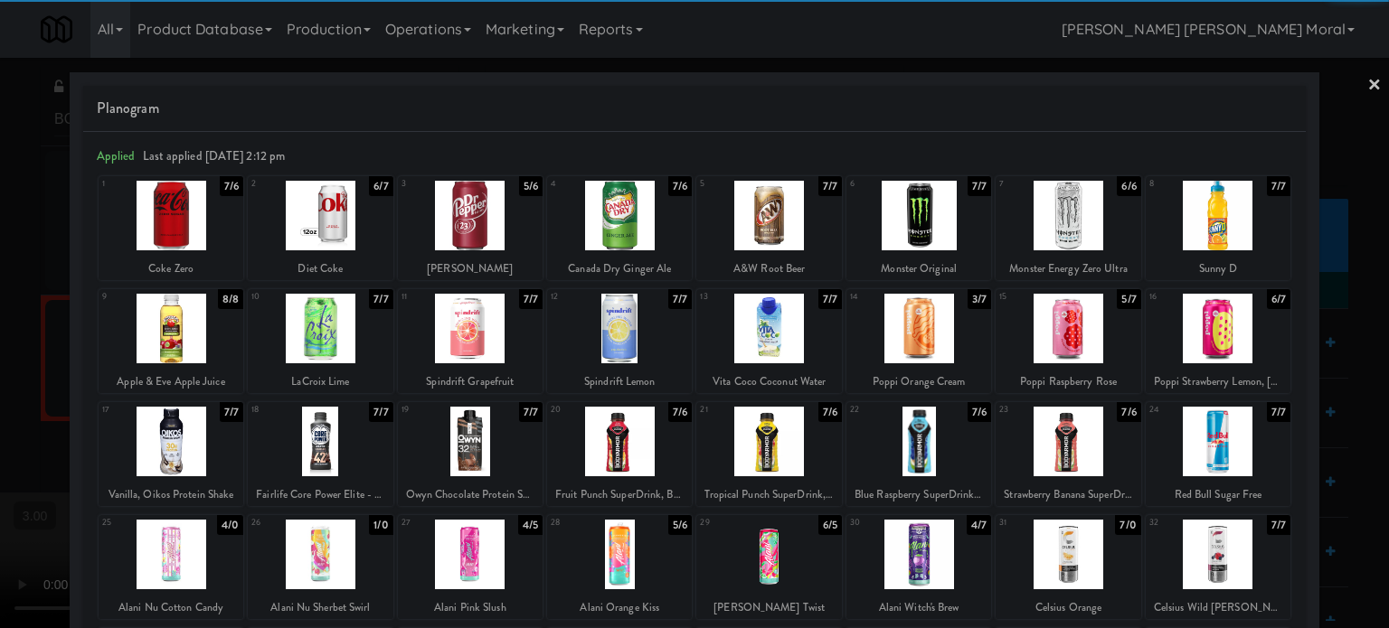
click at [1237, 341] on div at bounding box center [1218, 329] width 145 height 70
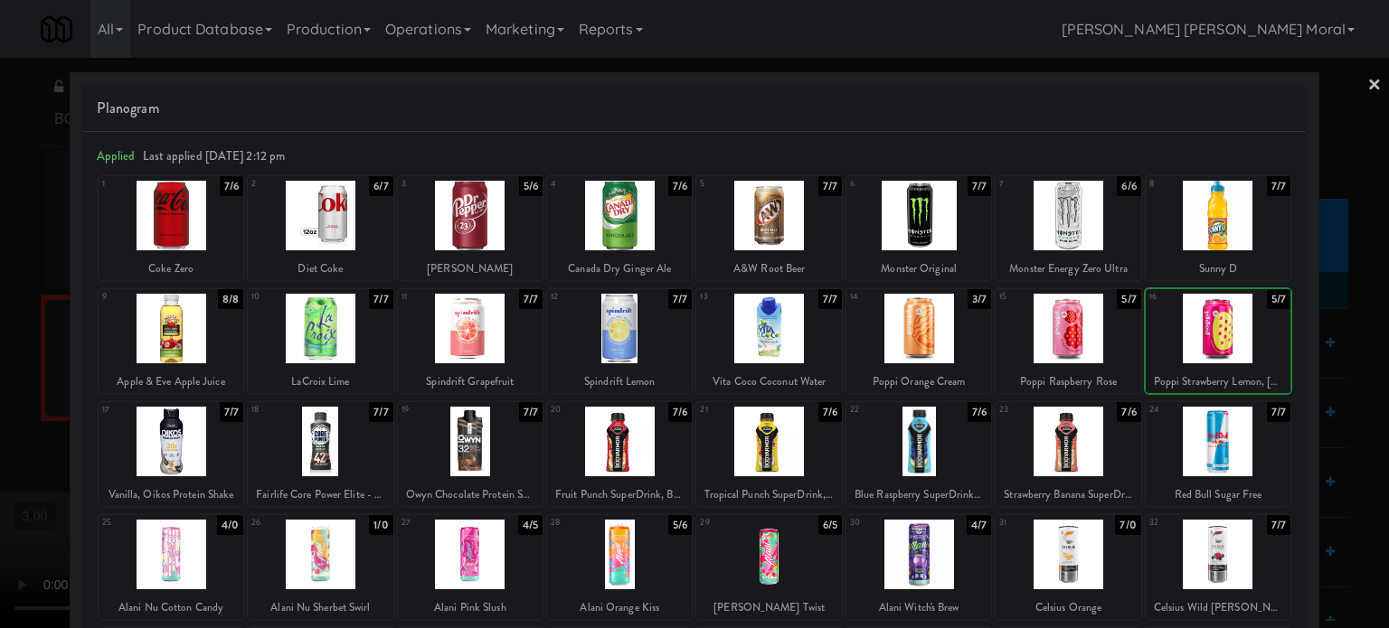
click at [1326, 379] on div at bounding box center [694, 314] width 1389 height 628
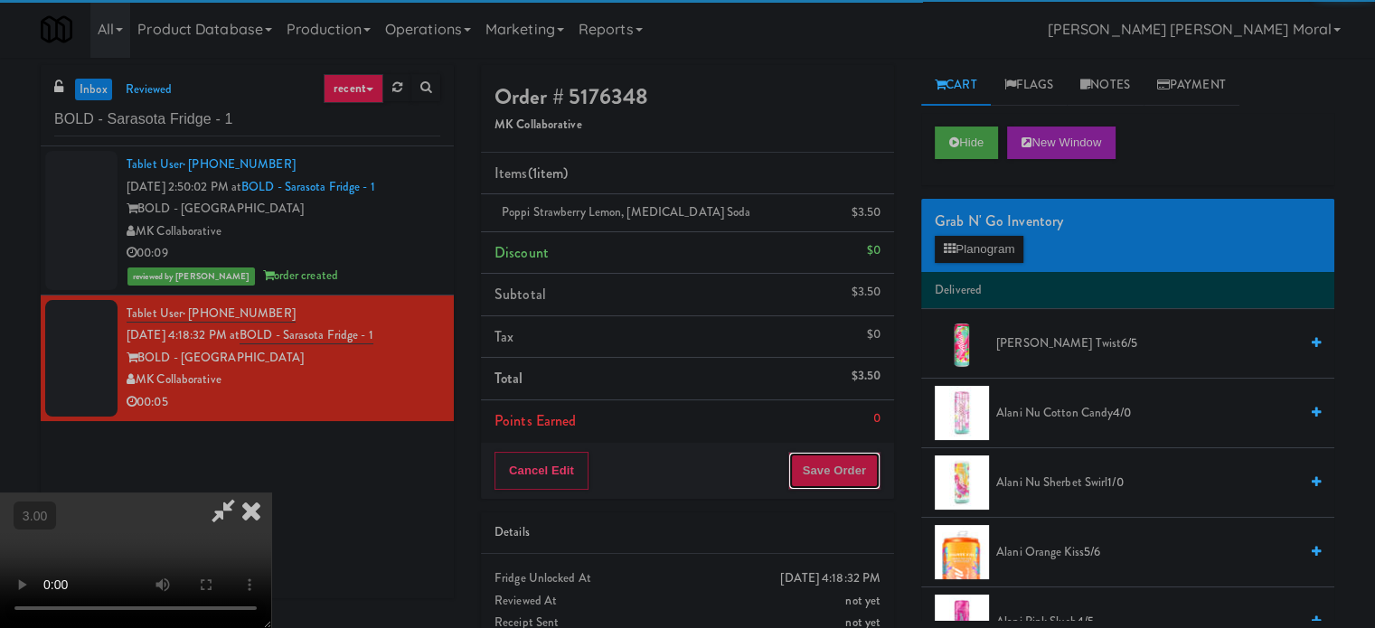
click at [850, 466] on button "Save Order" at bounding box center [834, 471] width 92 height 38
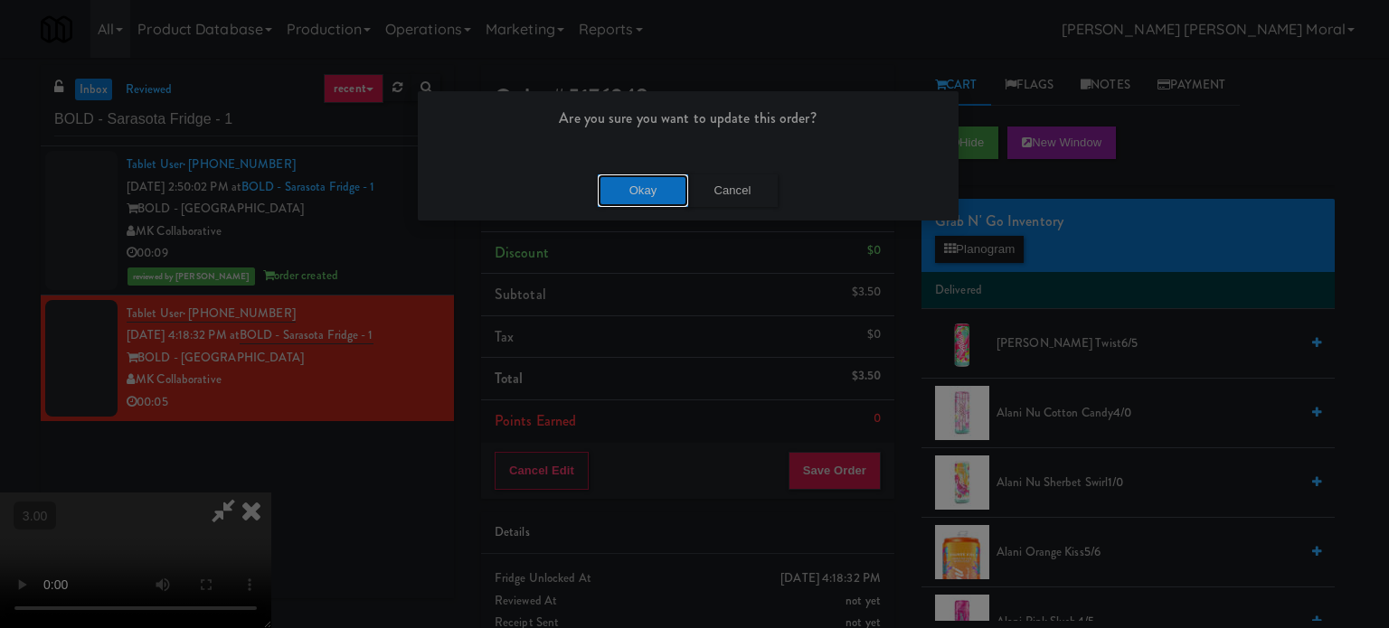
click at [650, 193] on button "Okay" at bounding box center [643, 191] width 90 height 33
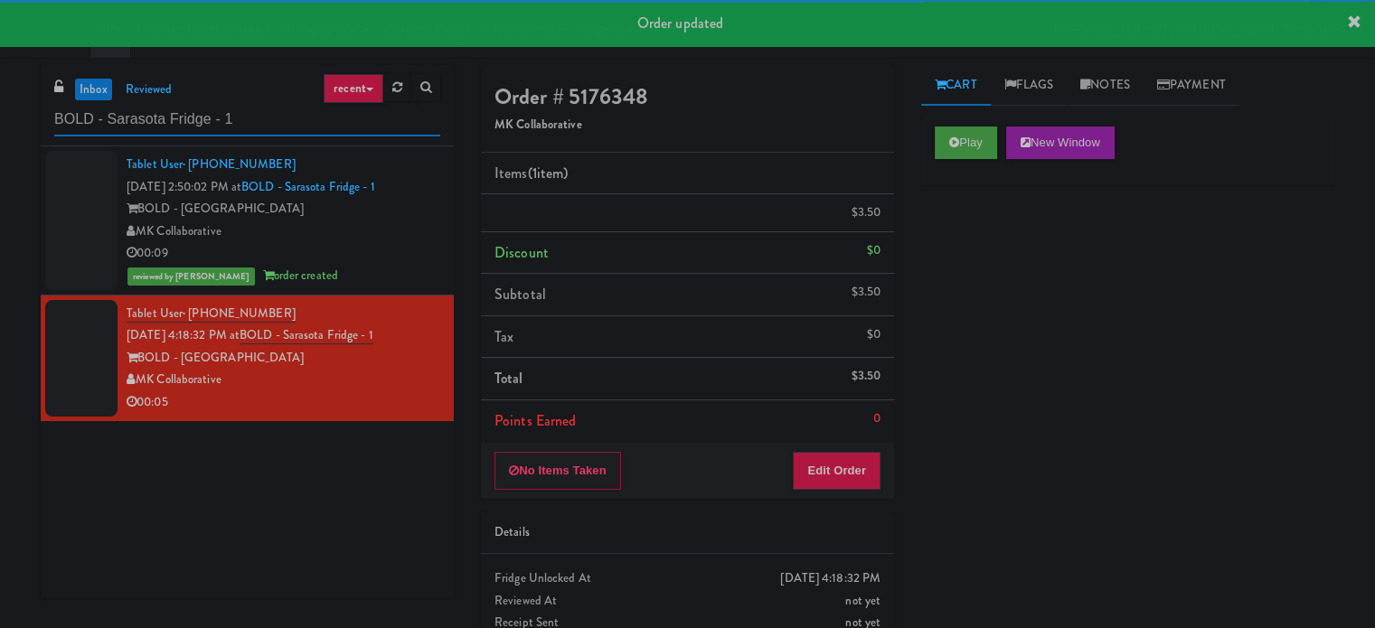
click at [263, 108] on input "BOLD - Sarasota Fridge - 1" at bounding box center [247, 119] width 386 height 33
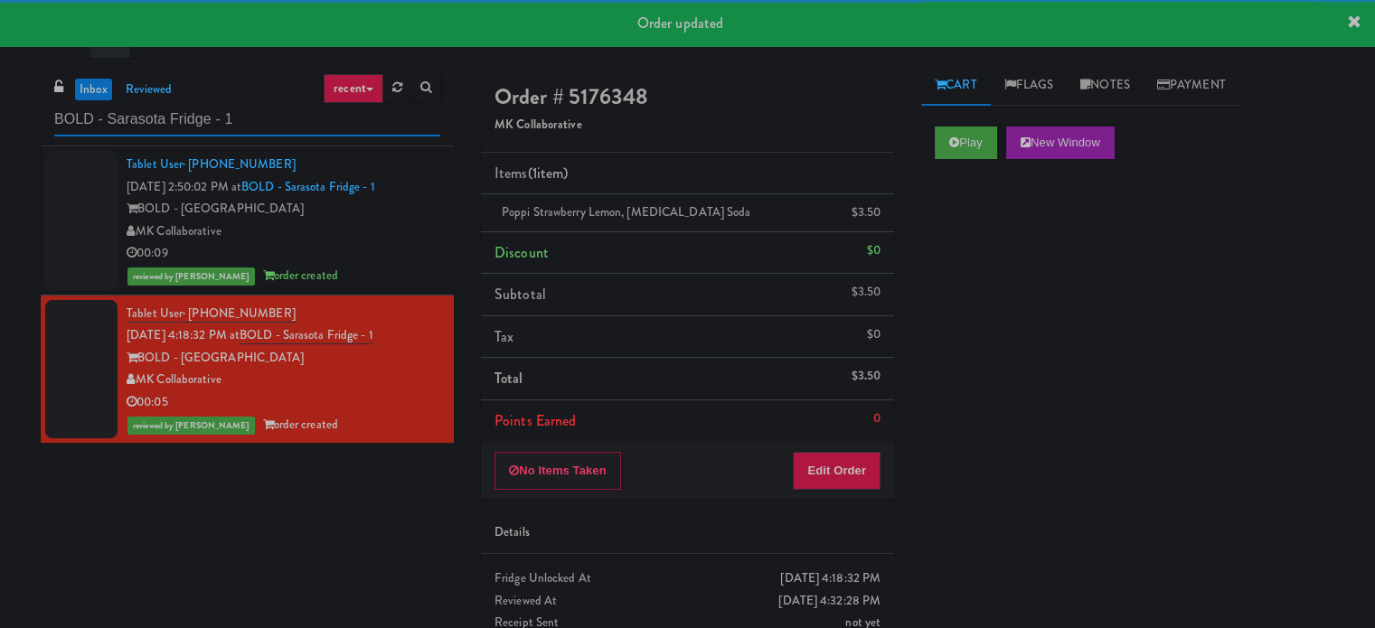
click at [263, 108] on input "BOLD - Sarasota Fridge - 1" at bounding box center [247, 119] width 386 height 33
paste input "OneEleven - Lunchroom"
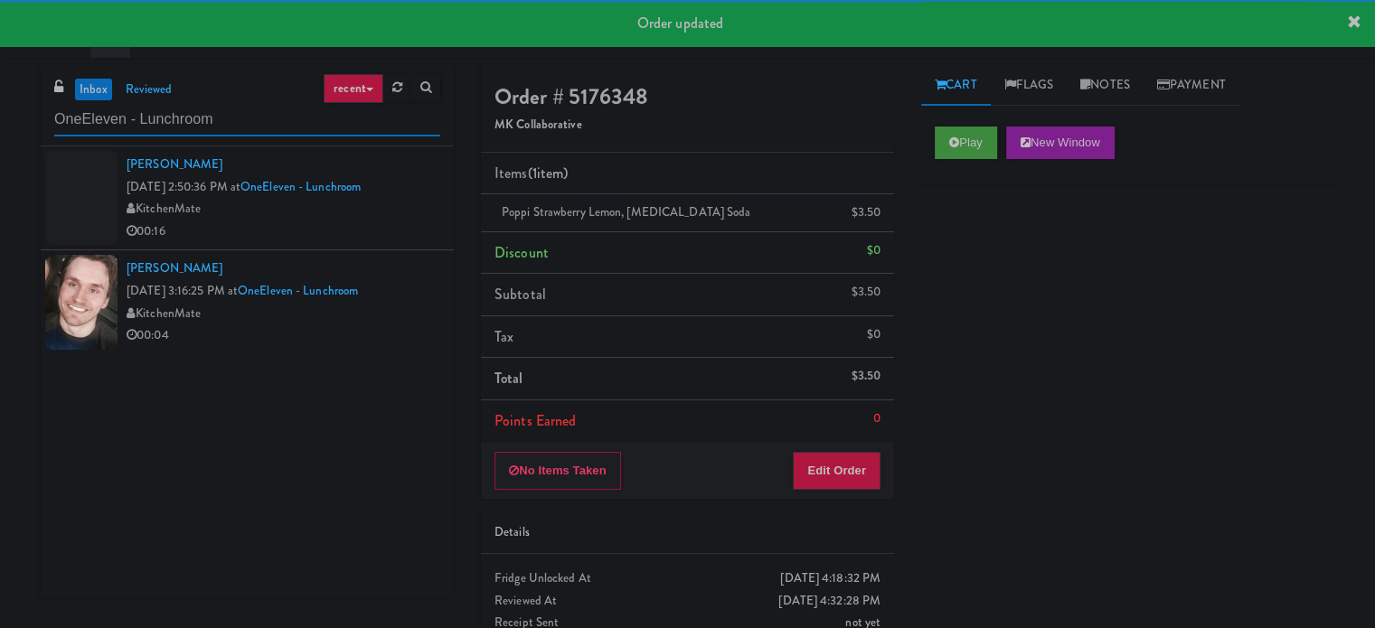
type input "OneEleven - Lunchroom"
click at [361, 241] on div "00:16" at bounding box center [284, 232] width 314 height 23
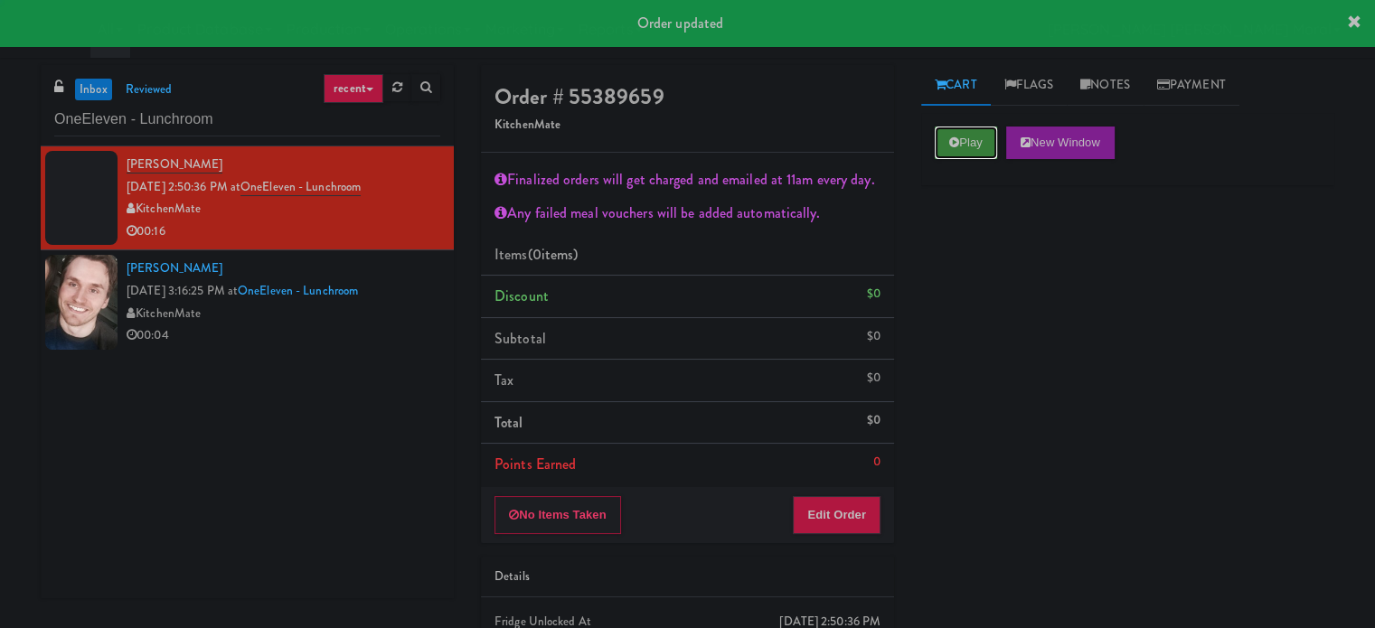
click at [961, 140] on button "Play" at bounding box center [966, 143] width 62 height 33
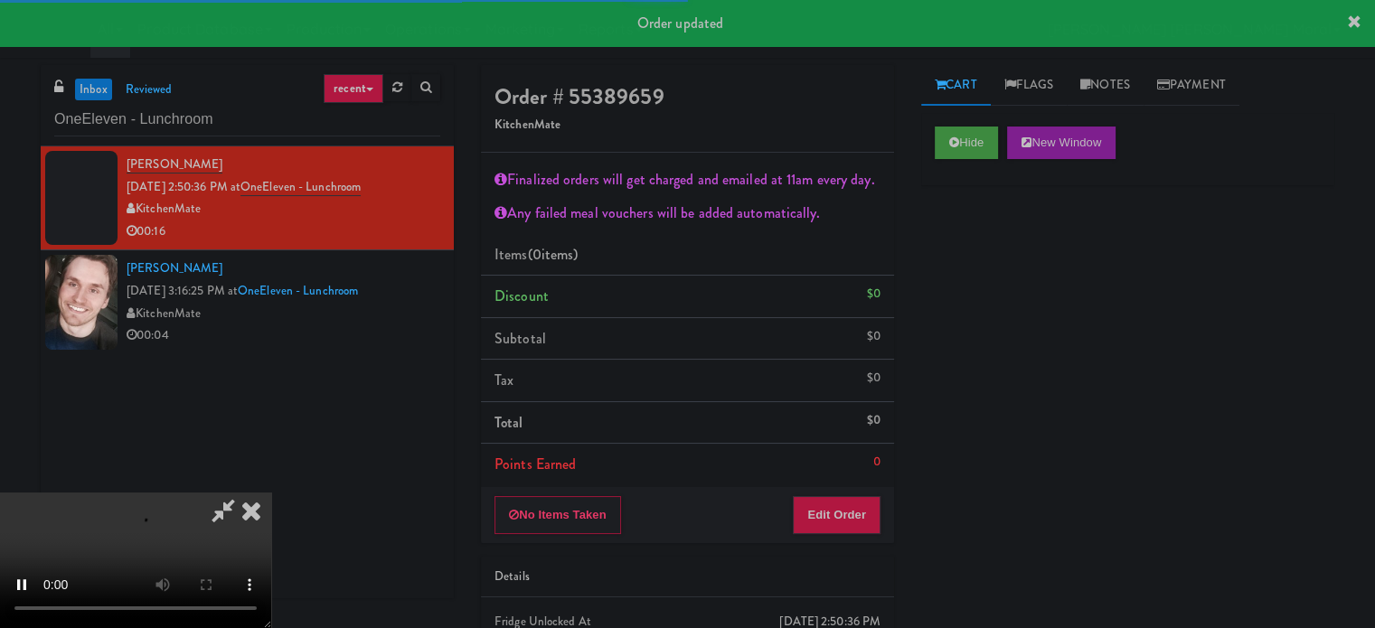
click at [972, 230] on div "Hide New Window Primary Flag Clear Flag if unable to determine what was taken o…" at bounding box center [1127, 452] width 413 height 678
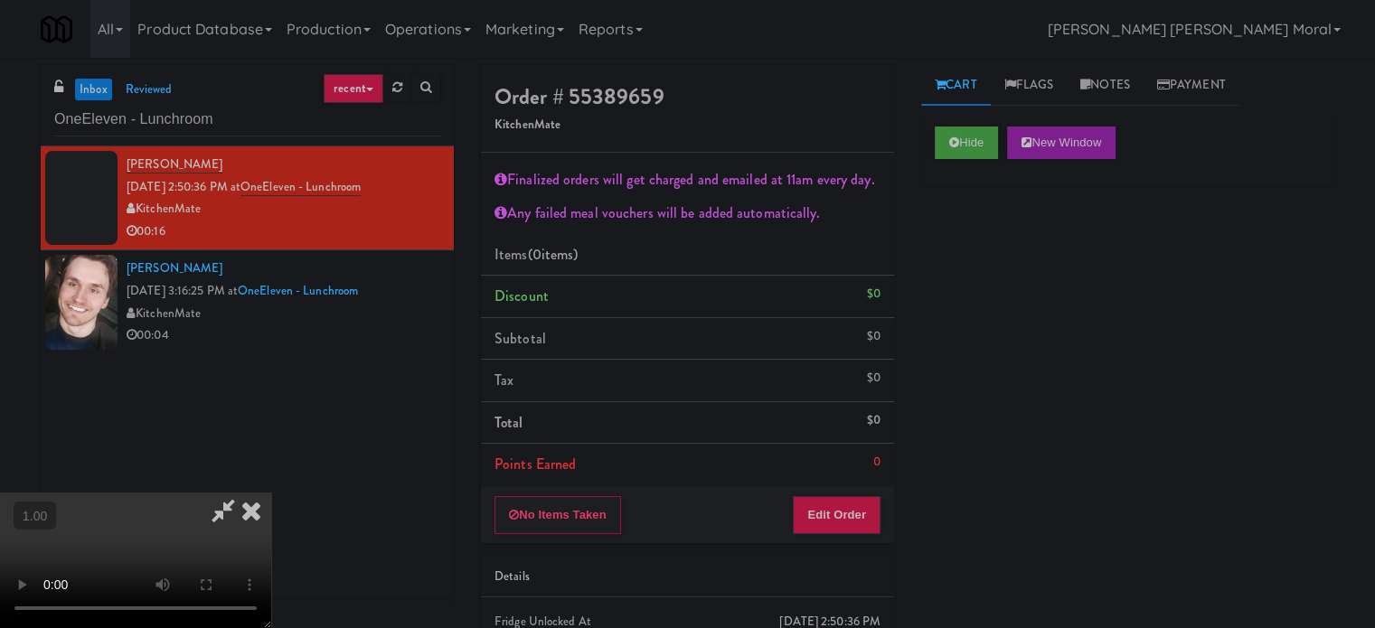
drag, startPoint x: 788, startPoint y: 83, endPoint x: 778, endPoint y: 66, distance: 19.9
click at [271, 493] on icon at bounding box center [251, 511] width 40 height 36
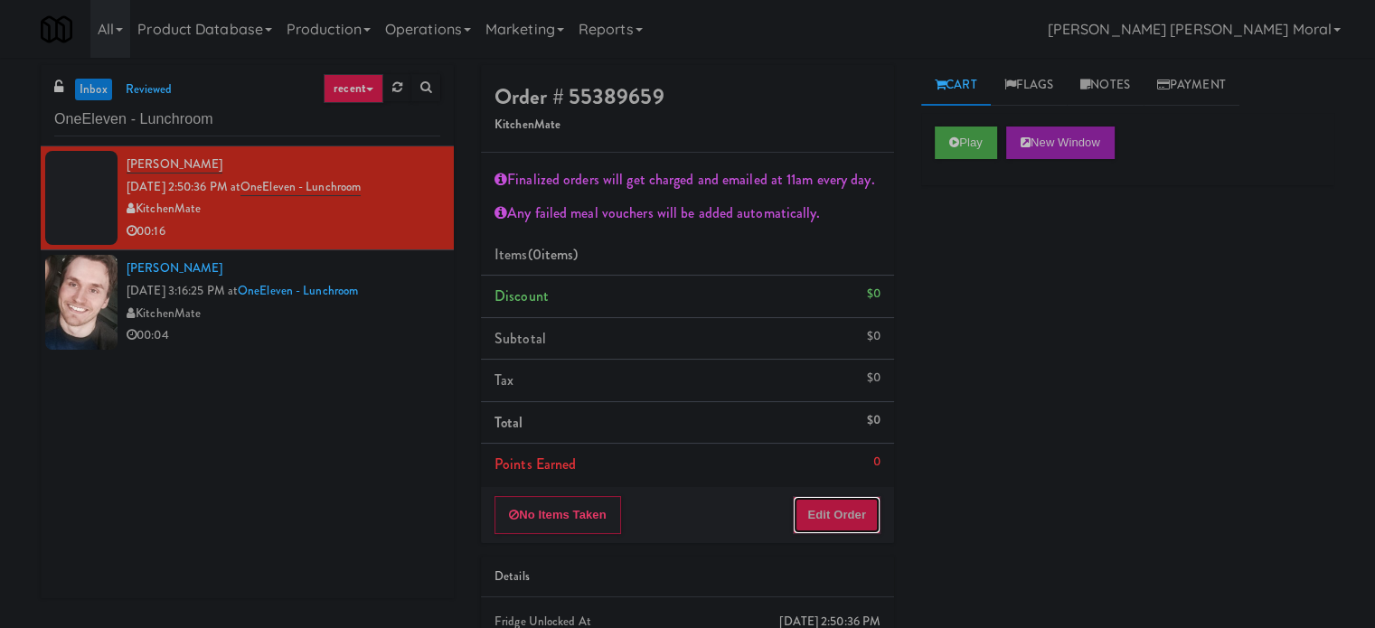
click at [823, 502] on button "Edit Order" at bounding box center [837, 515] width 88 height 38
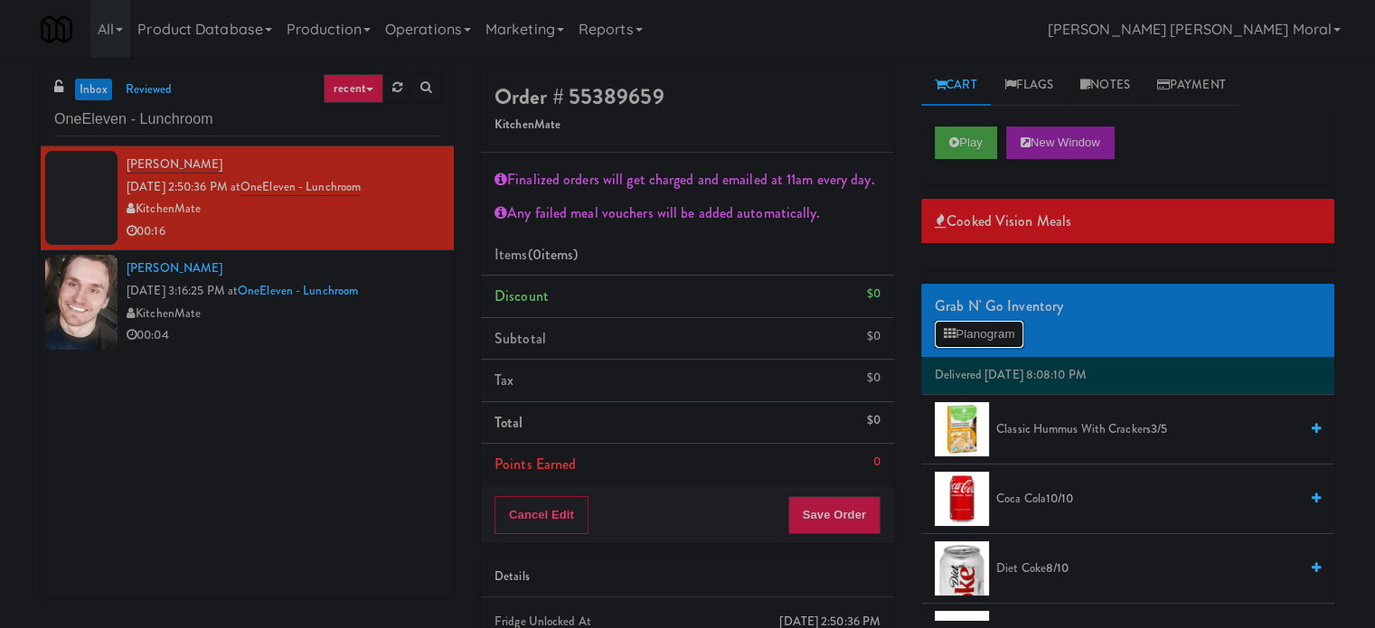
click at [972, 328] on button "Planogram" at bounding box center [979, 334] width 89 height 27
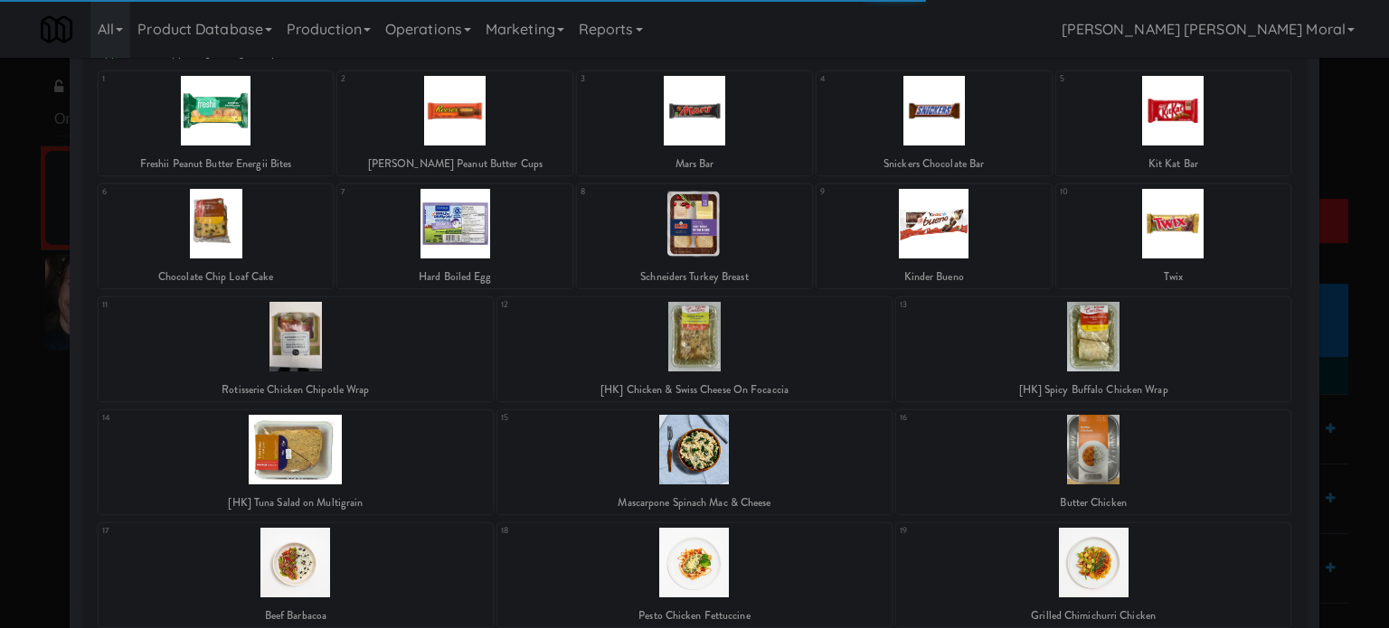
scroll to position [271, 0]
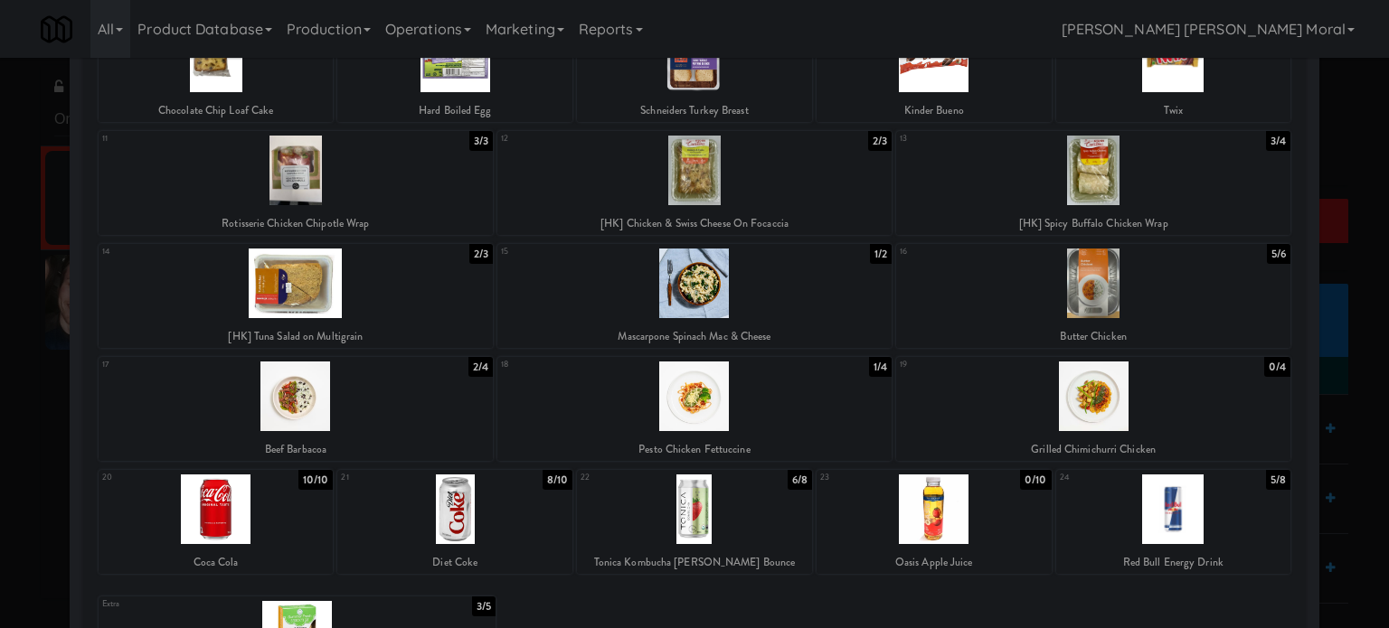
click at [966, 505] on div at bounding box center [933, 510] width 235 height 70
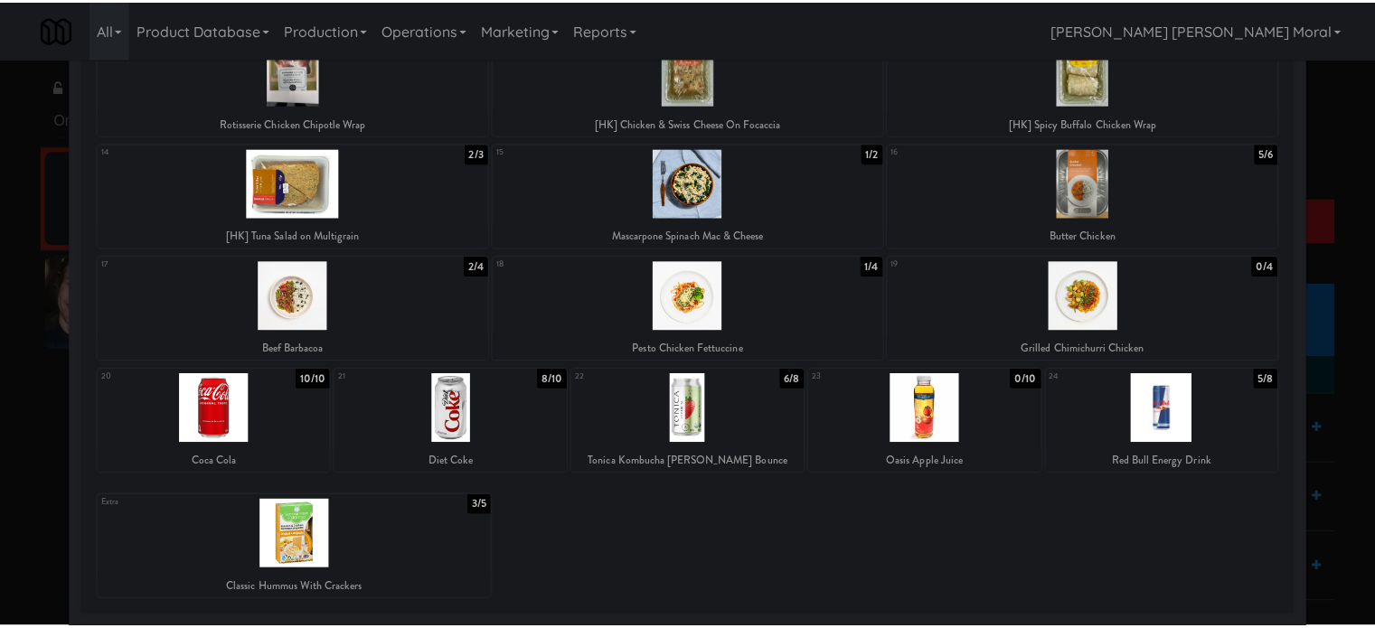
scroll to position [373, 0]
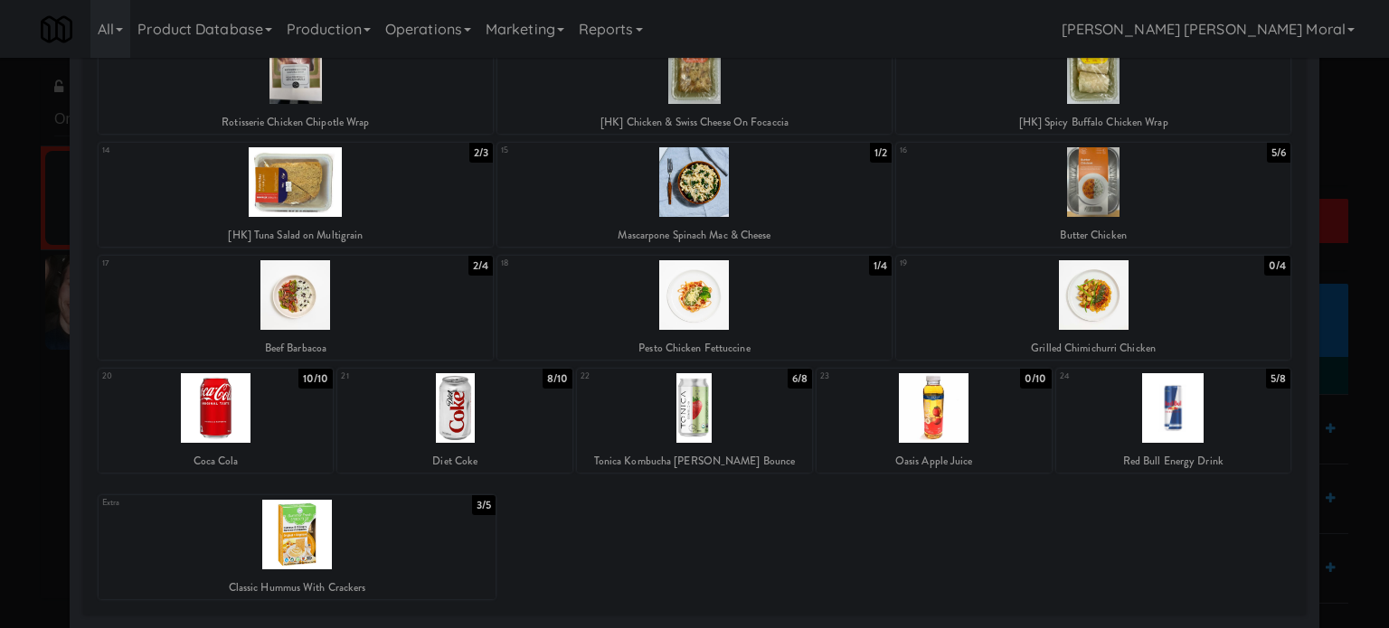
click at [0, 400] on div at bounding box center [694, 314] width 1389 height 628
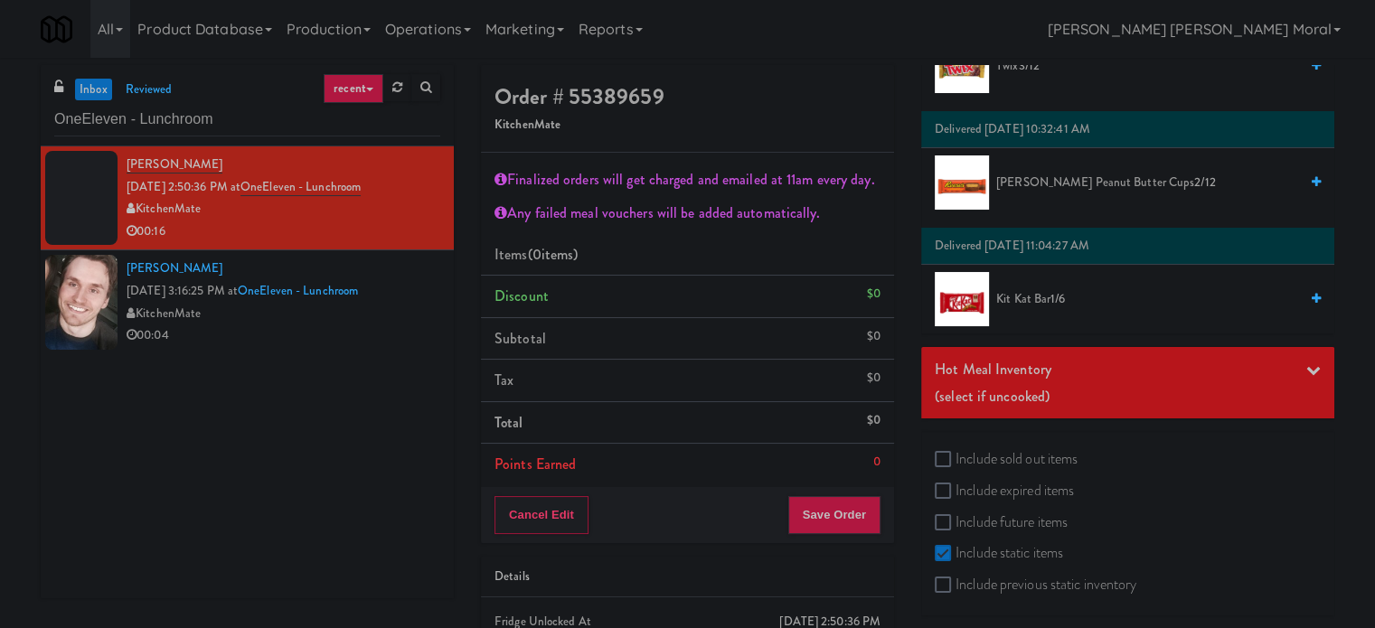
click at [992, 447] on label "Include sold out items" at bounding box center [1006, 459] width 143 height 27
click at [956, 453] on input "Include sold out items" at bounding box center [945, 460] width 21 height 14
checkbox input "true"
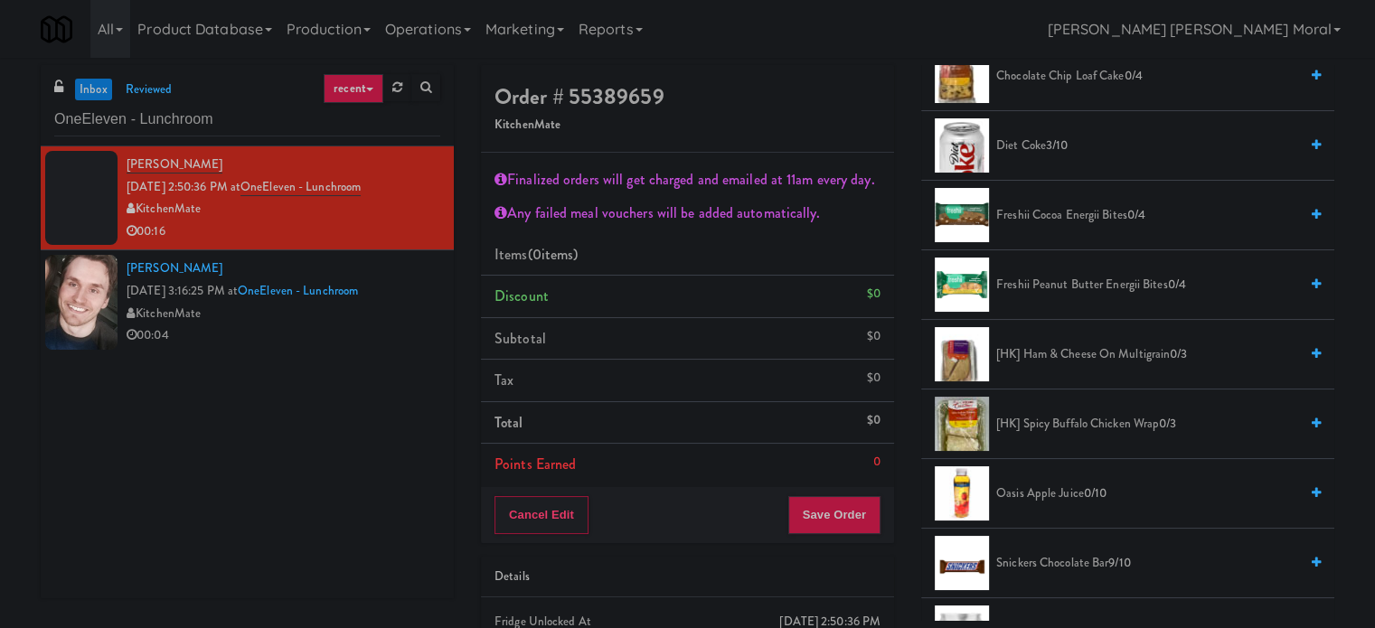
scroll to position [1356, 0]
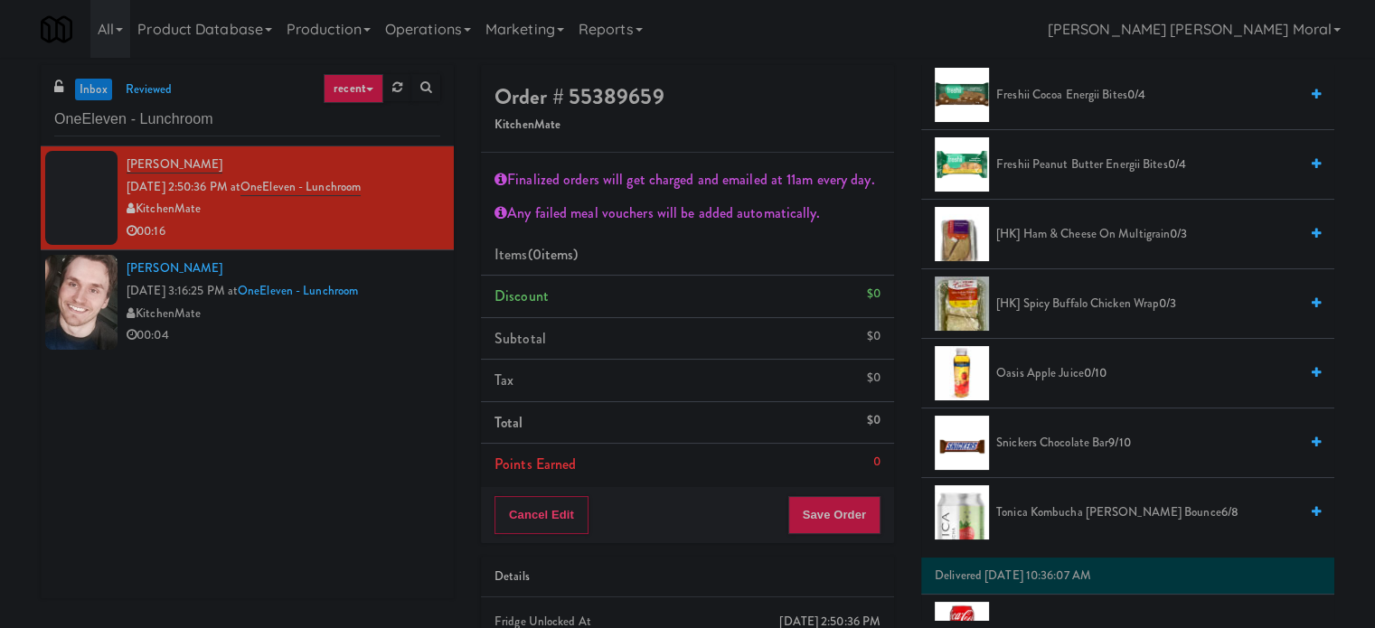
click at [1049, 368] on span "Oasis Apple Juice 0/10" at bounding box center [1147, 374] width 302 height 23
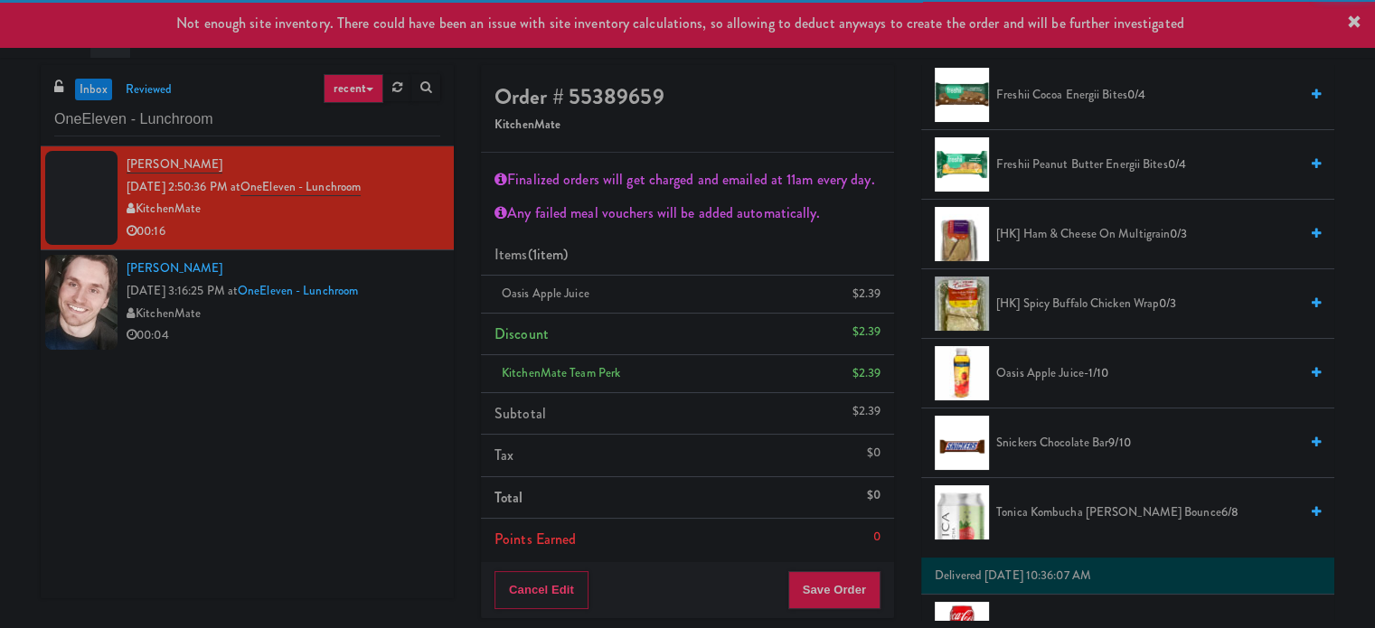
click at [842, 564] on div "Cancel Edit Save Order" at bounding box center [687, 590] width 413 height 56
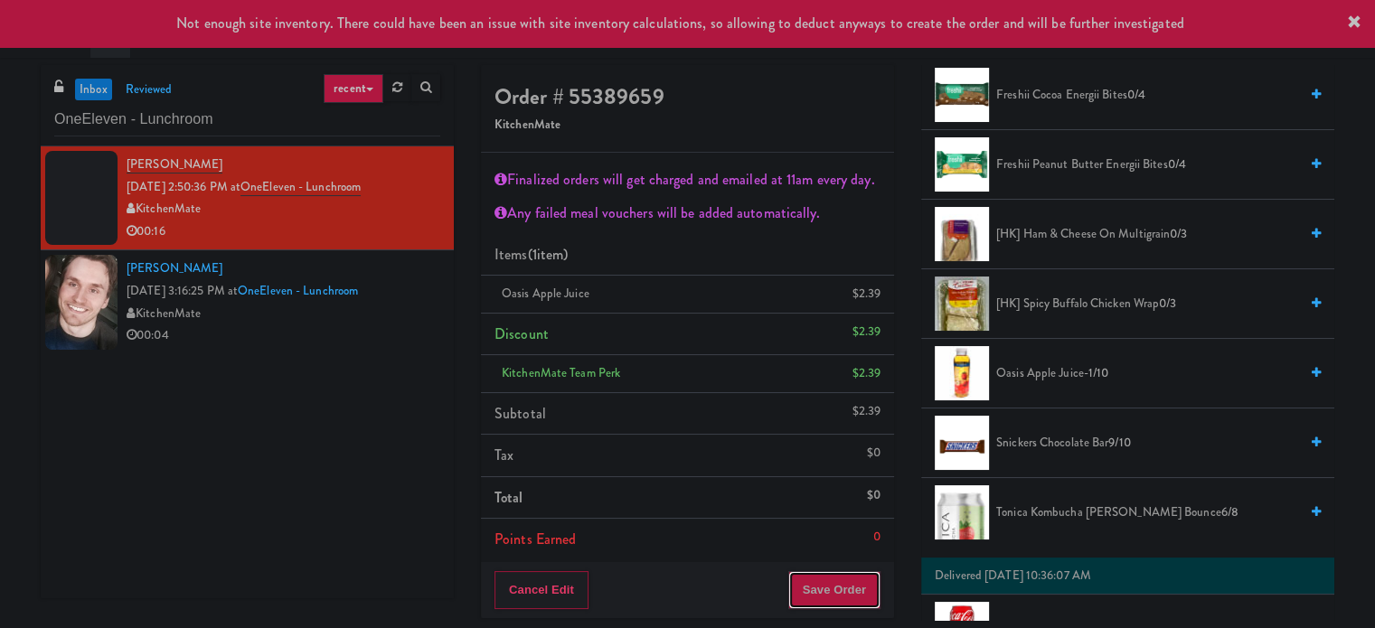
click at [843, 586] on button "Save Order" at bounding box center [834, 590] width 92 height 38
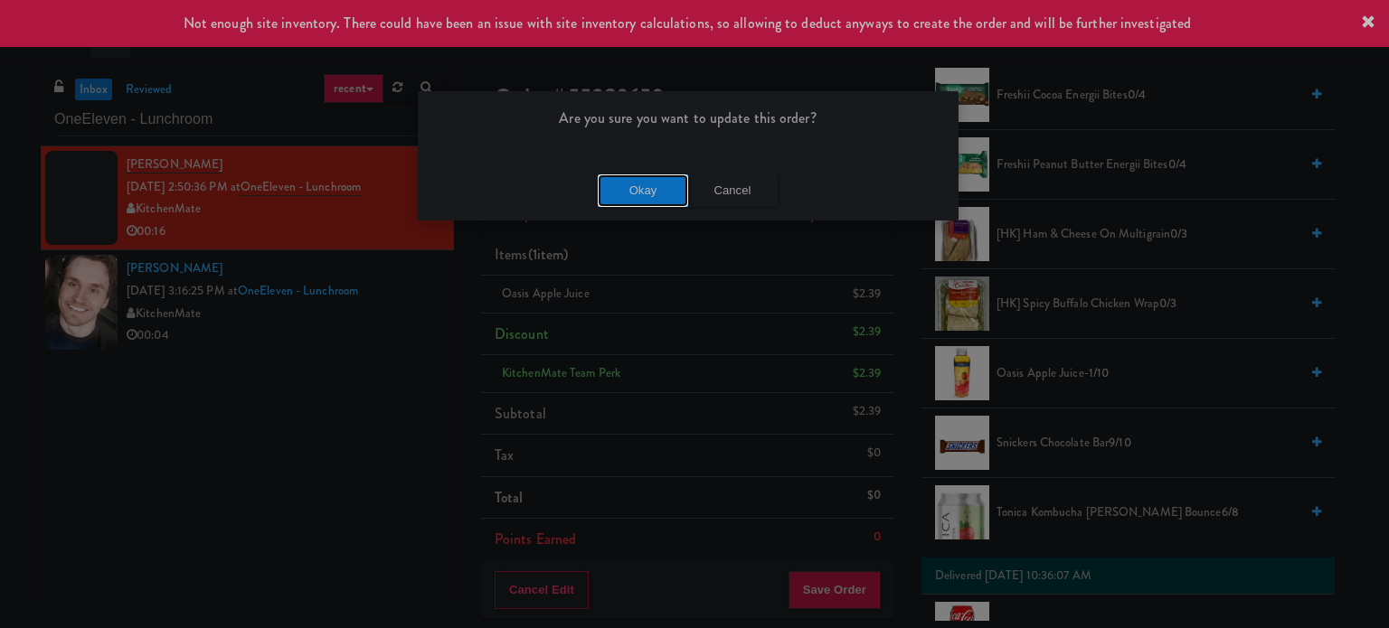
click at [651, 190] on button "Okay" at bounding box center [643, 191] width 90 height 33
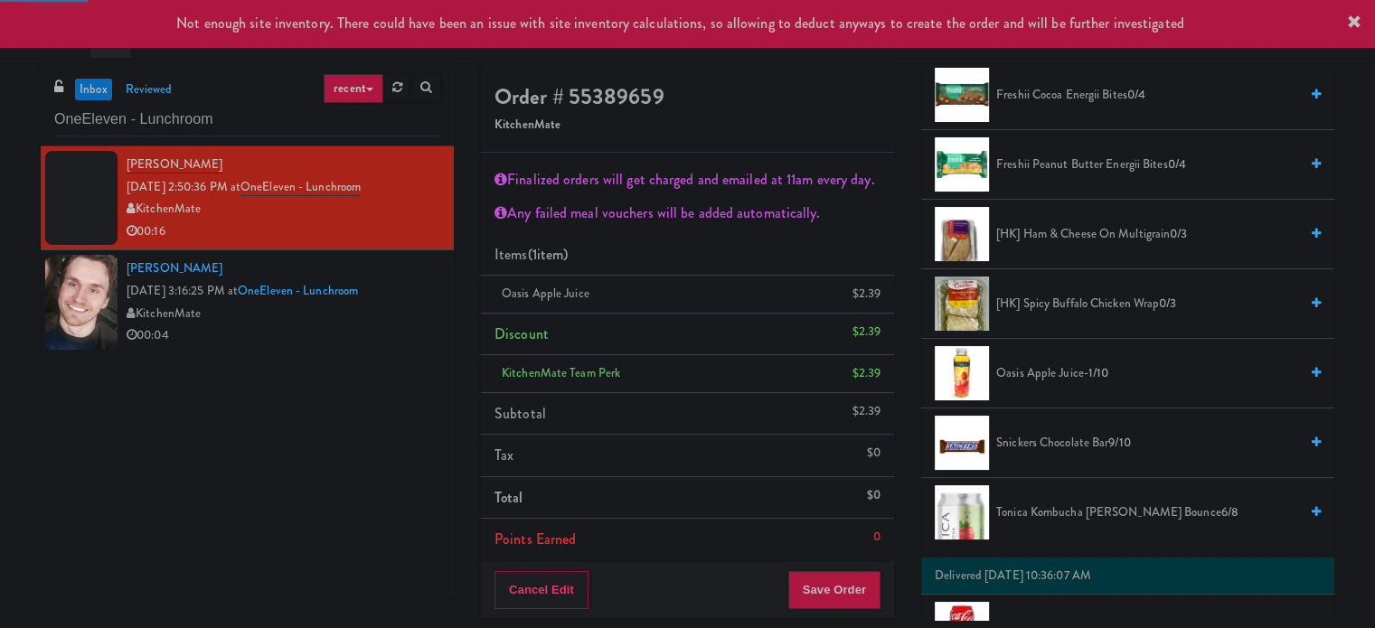
scroll to position [169, 0]
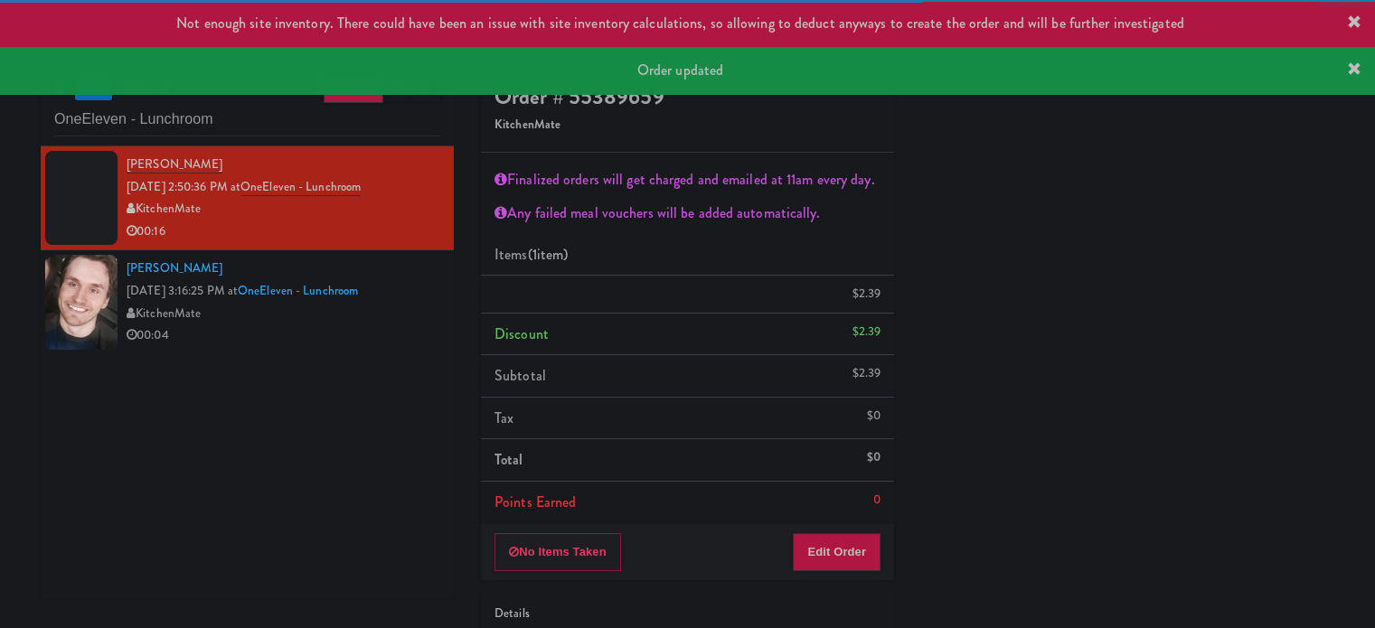
click at [333, 340] on div "00:04" at bounding box center [284, 336] width 314 height 23
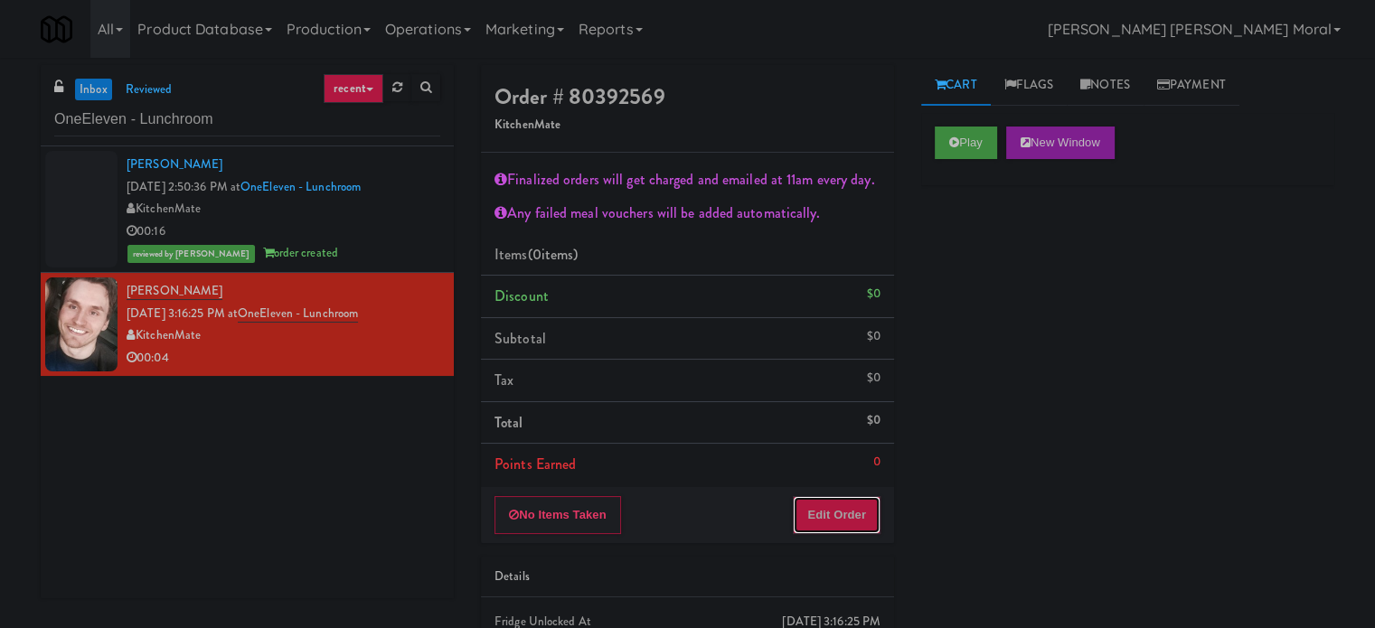
drag, startPoint x: 845, startPoint y: 514, endPoint x: 882, endPoint y: 461, distance: 64.2
click at [846, 514] on button "Edit Order" at bounding box center [837, 515] width 88 height 38
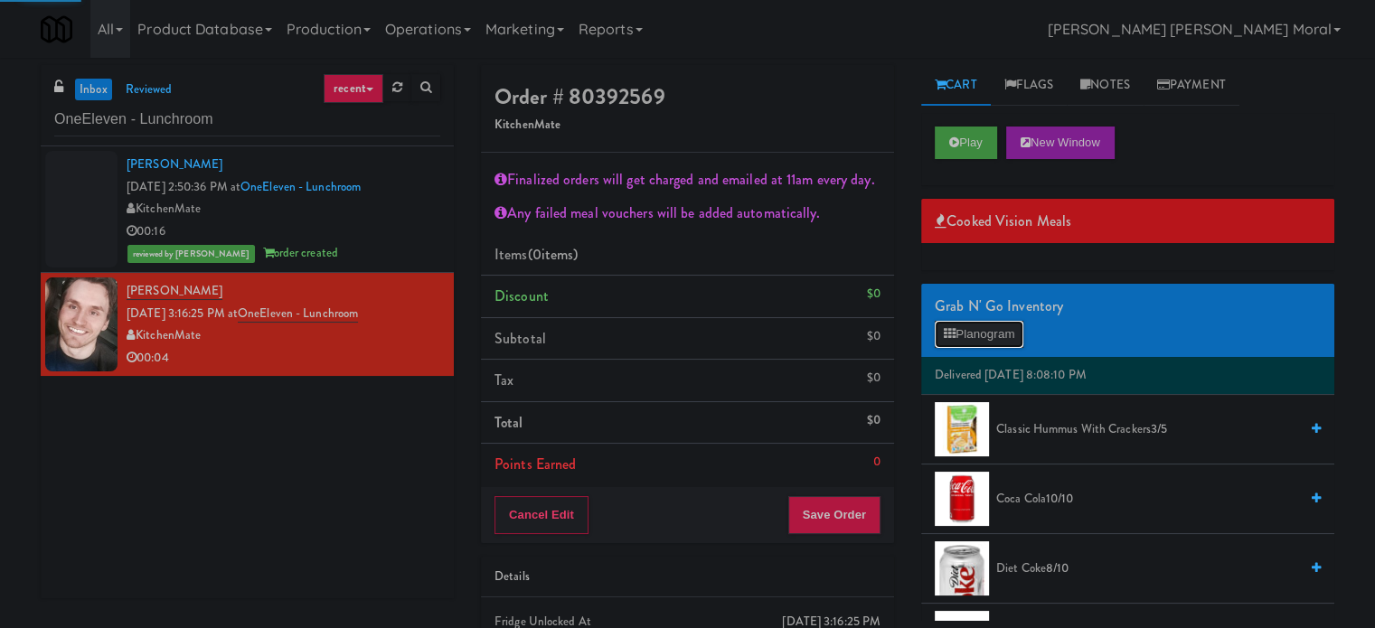
click at [979, 328] on button "Planogram" at bounding box center [979, 334] width 89 height 27
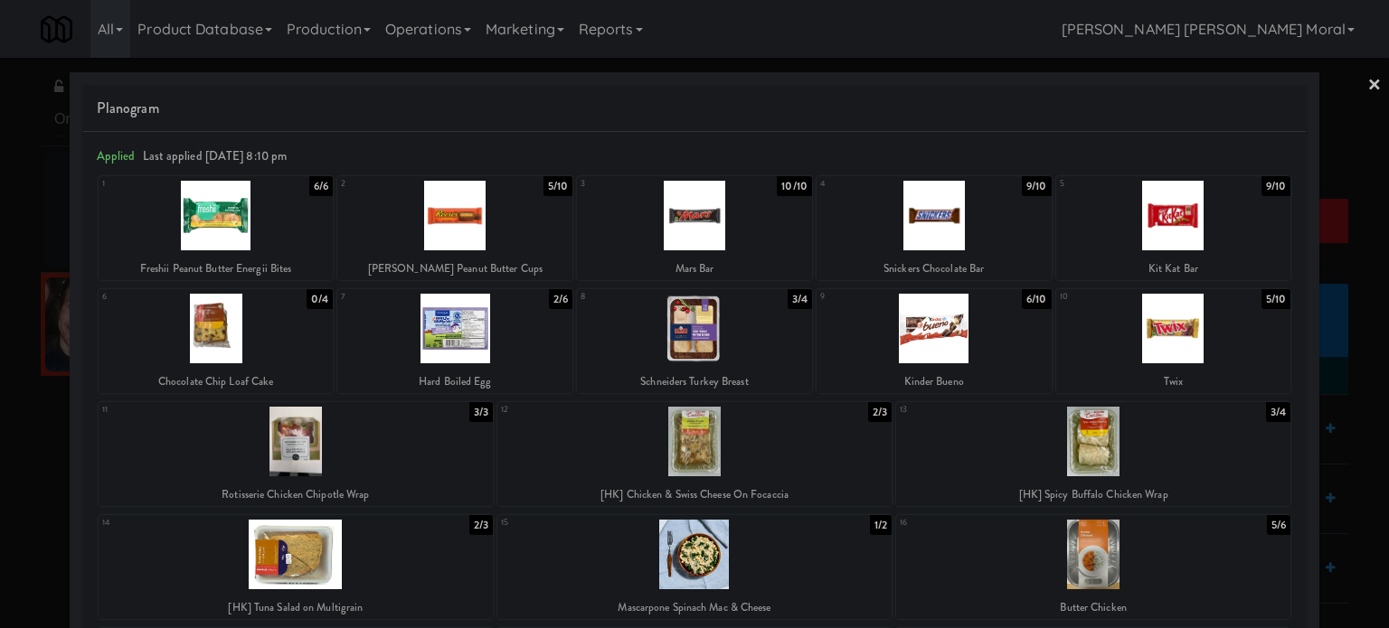
click at [1083, 441] on div at bounding box center [1093, 442] width 394 height 70
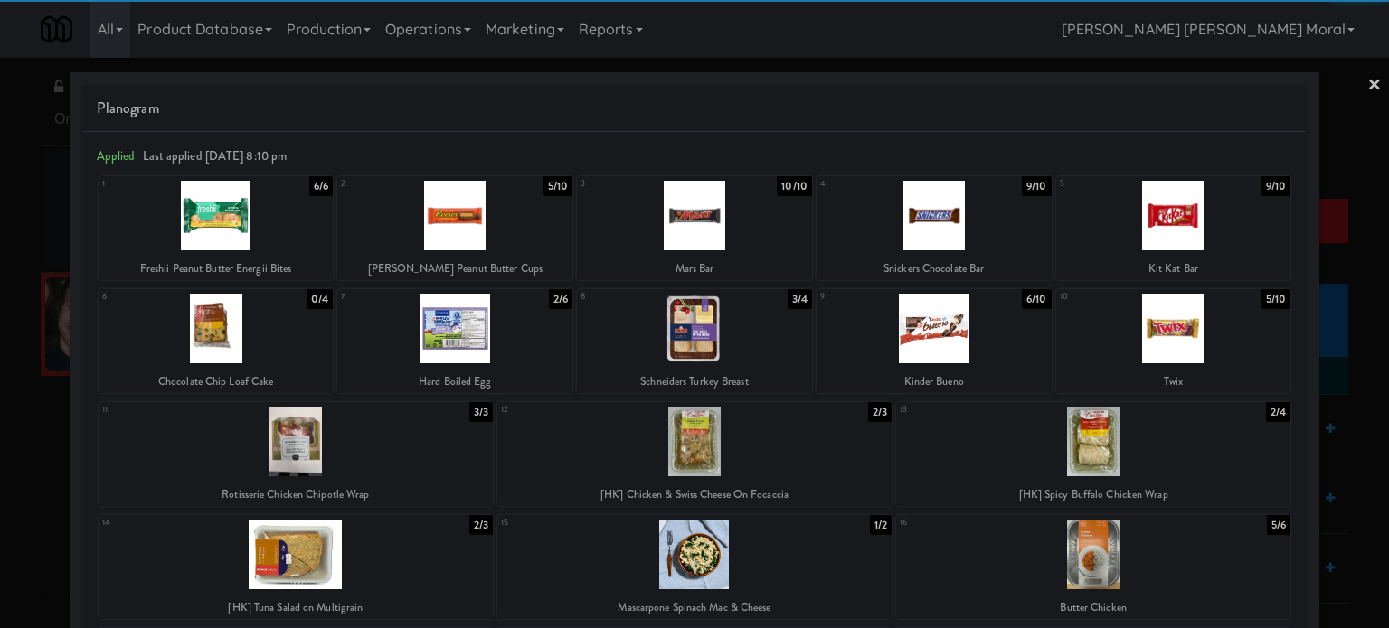
click at [0, 406] on div at bounding box center [694, 314] width 1389 height 628
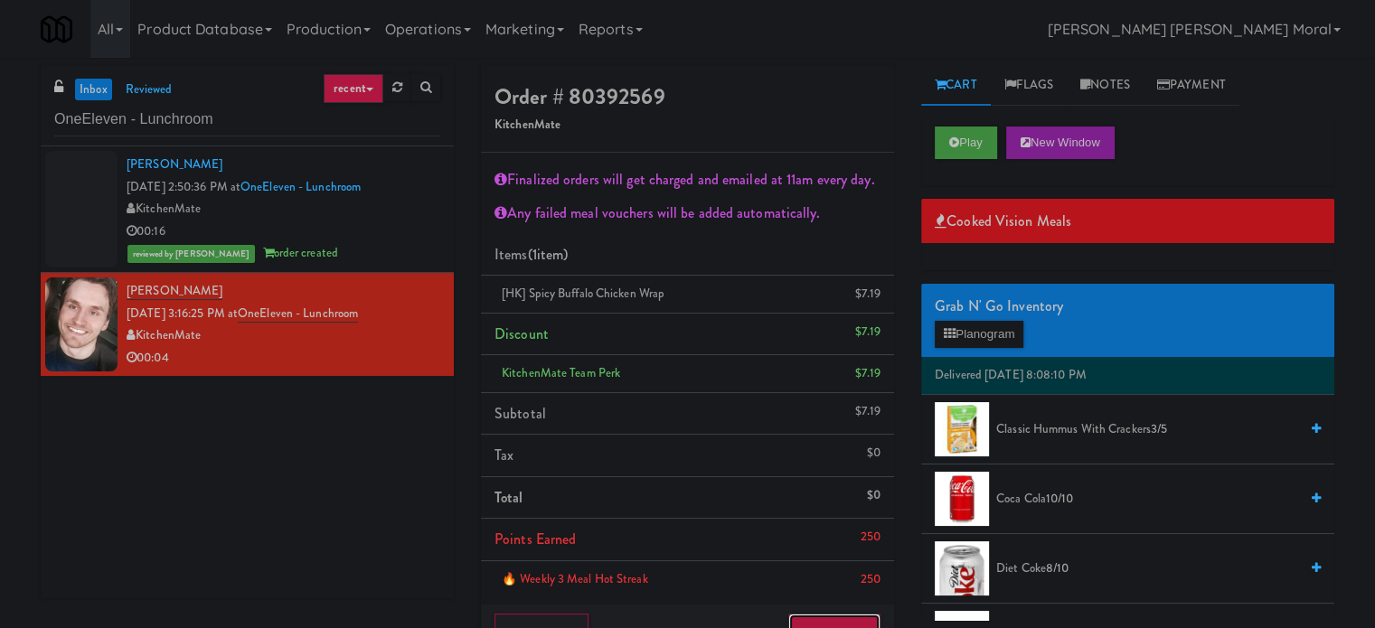
click at [855, 621] on button "Save Order" at bounding box center [834, 633] width 92 height 38
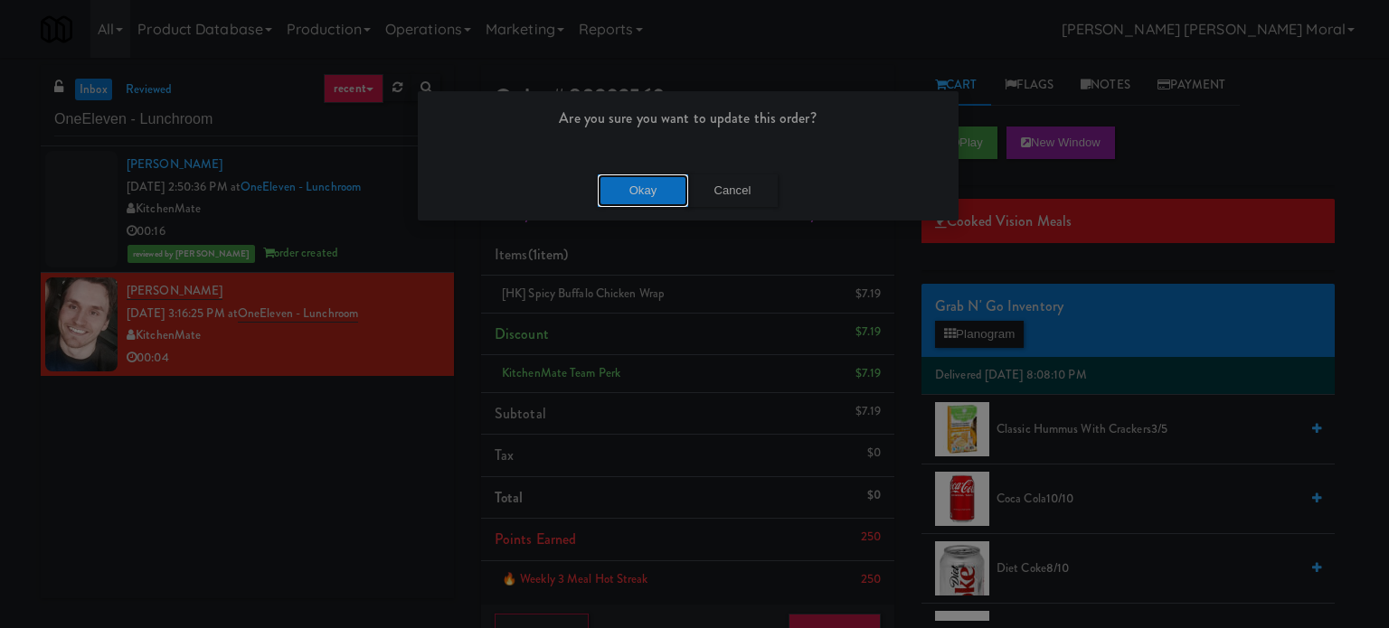
click at [632, 194] on button "Okay" at bounding box center [643, 191] width 90 height 33
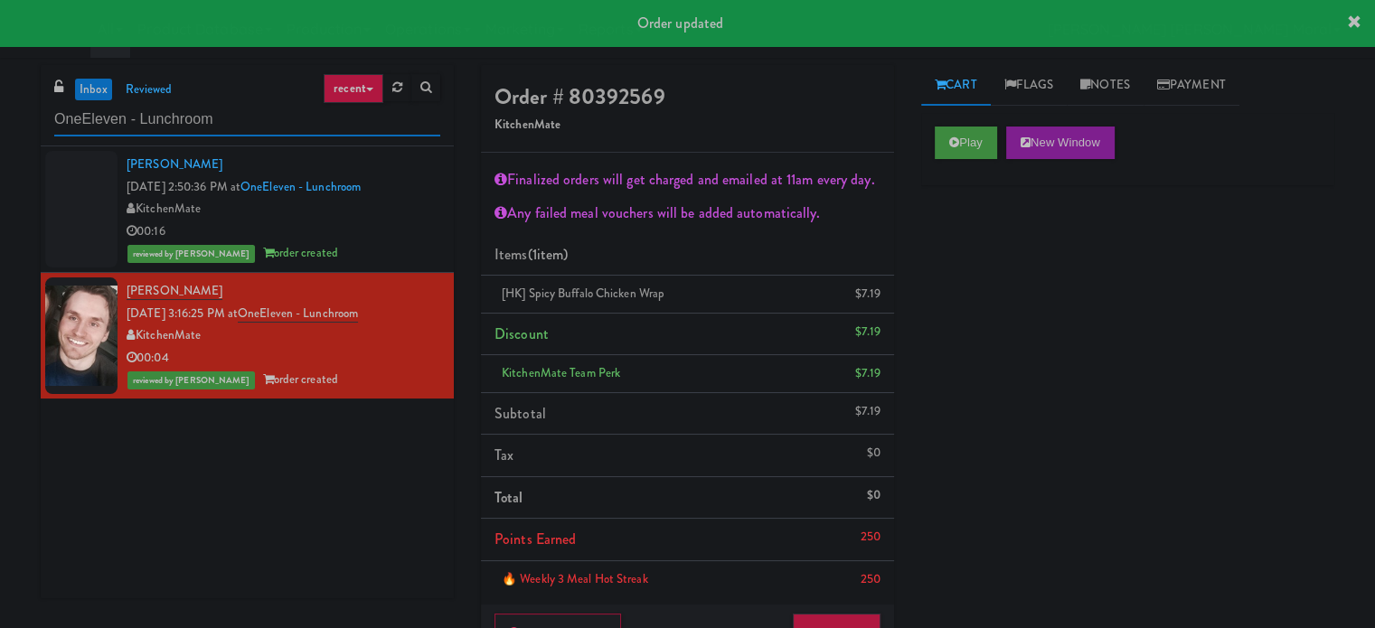
click at [311, 127] on input "OneEleven - Lunchroom" at bounding box center [247, 119] width 386 height 33
paste input "Black [PERSON_NAME] - Cooler"
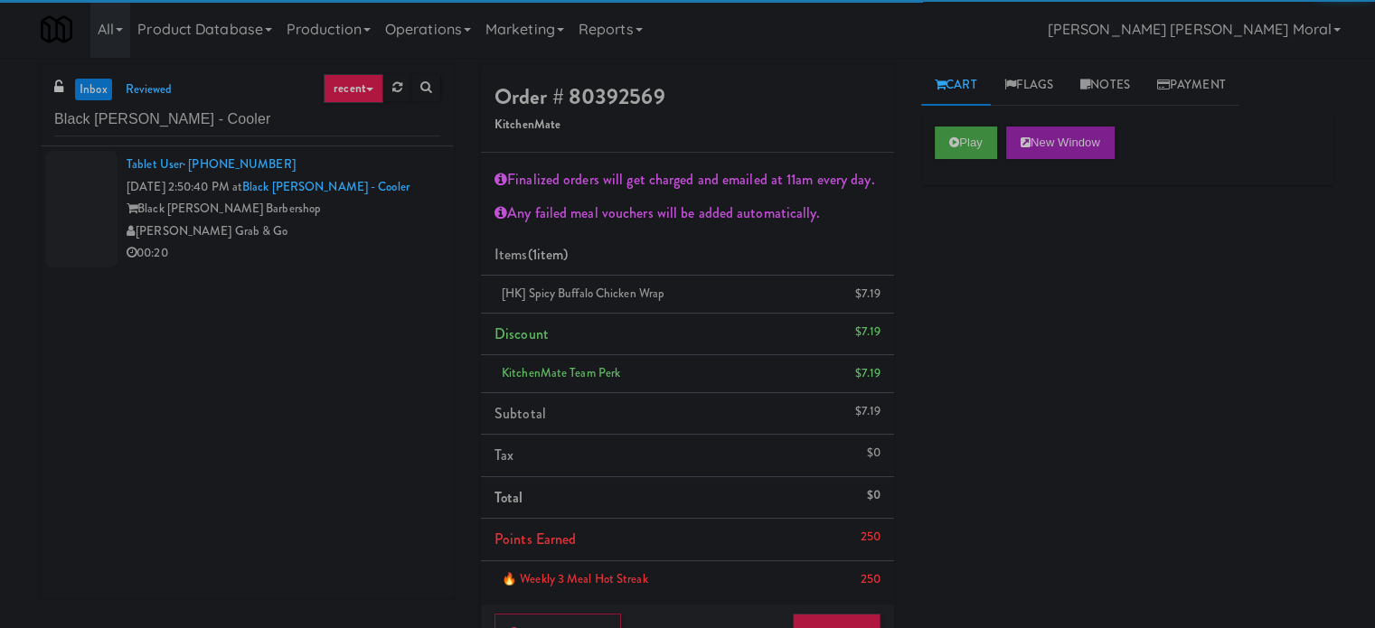
click at [387, 227] on div "[PERSON_NAME] Grab & Go" at bounding box center [284, 232] width 314 height 23
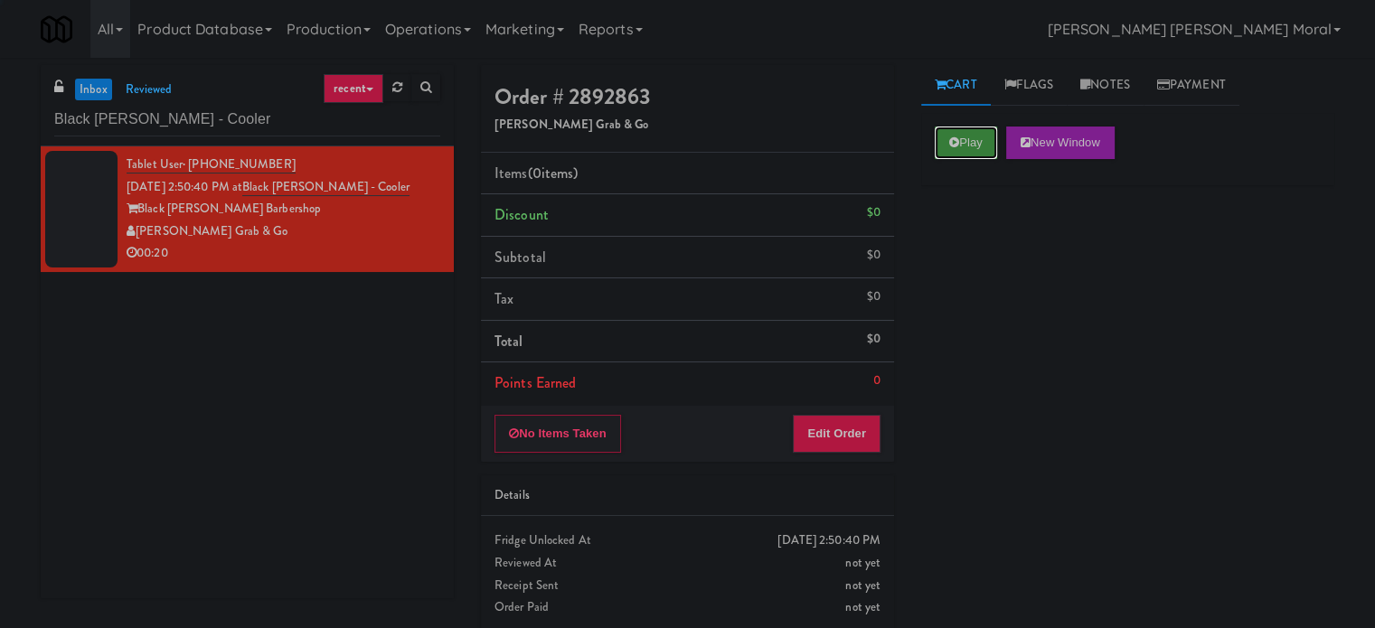
click at [948, 146] on button "Play" at bounding box center [966, 143] width 62 height 33
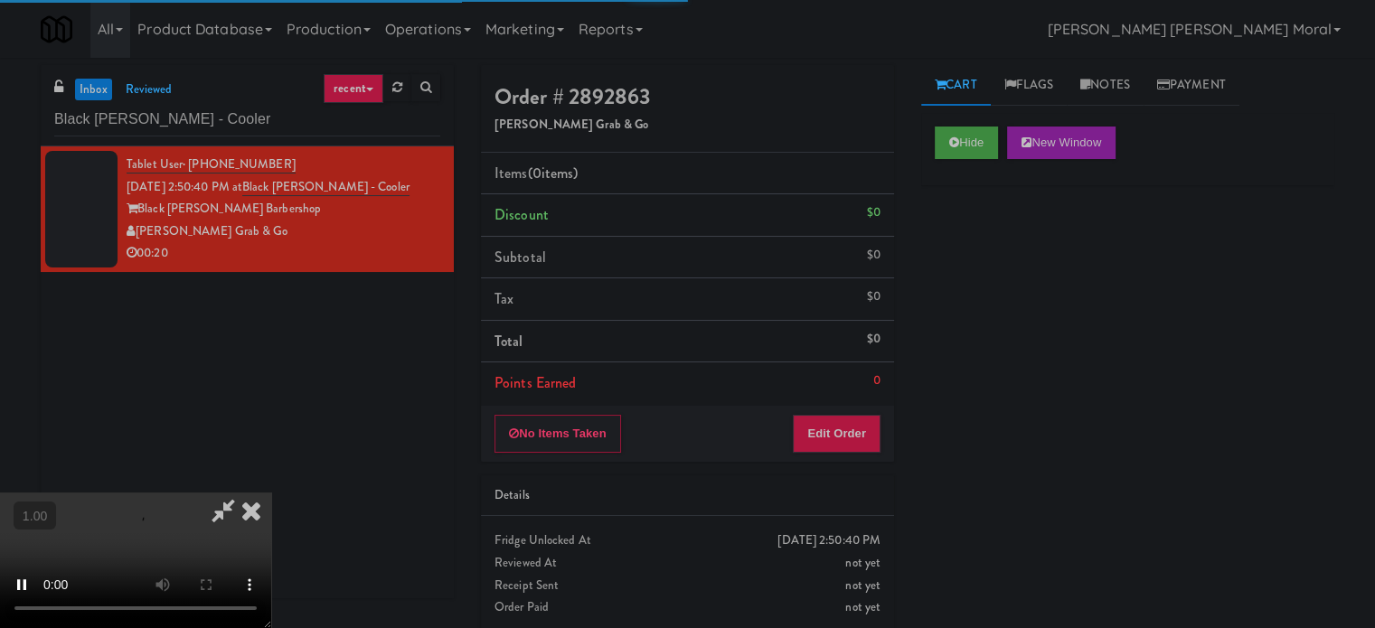
click at [950, 250] on div "Hide New Window Primary Flag Clear Flag if unable to determine what was taken o…" at bounding box center [1127, 452] width 413 height 678
click at [996, 277] on div "Hide New Window Primary Flag Clear Flag if unable to determine what was taken o…" at bounding box center [1127, 452] width 413 height 678
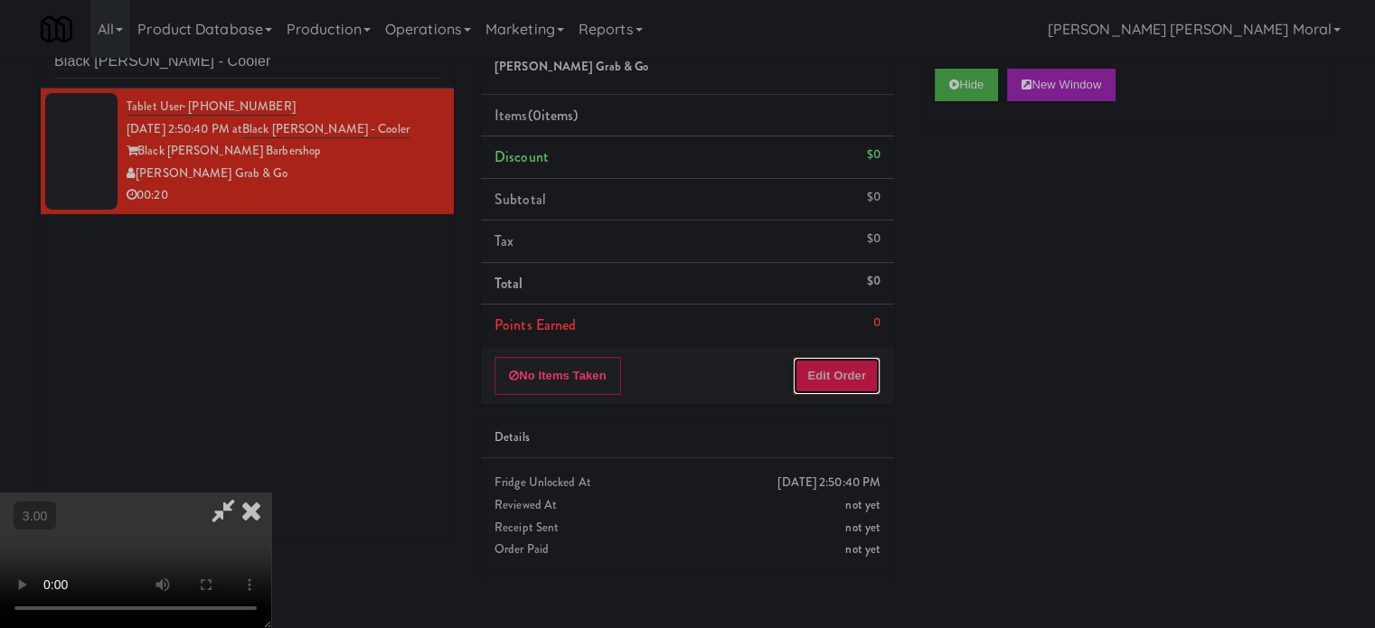
click at [848, 372] on button "Edit Order" at bounding box center [837, 376] width 88 height 38
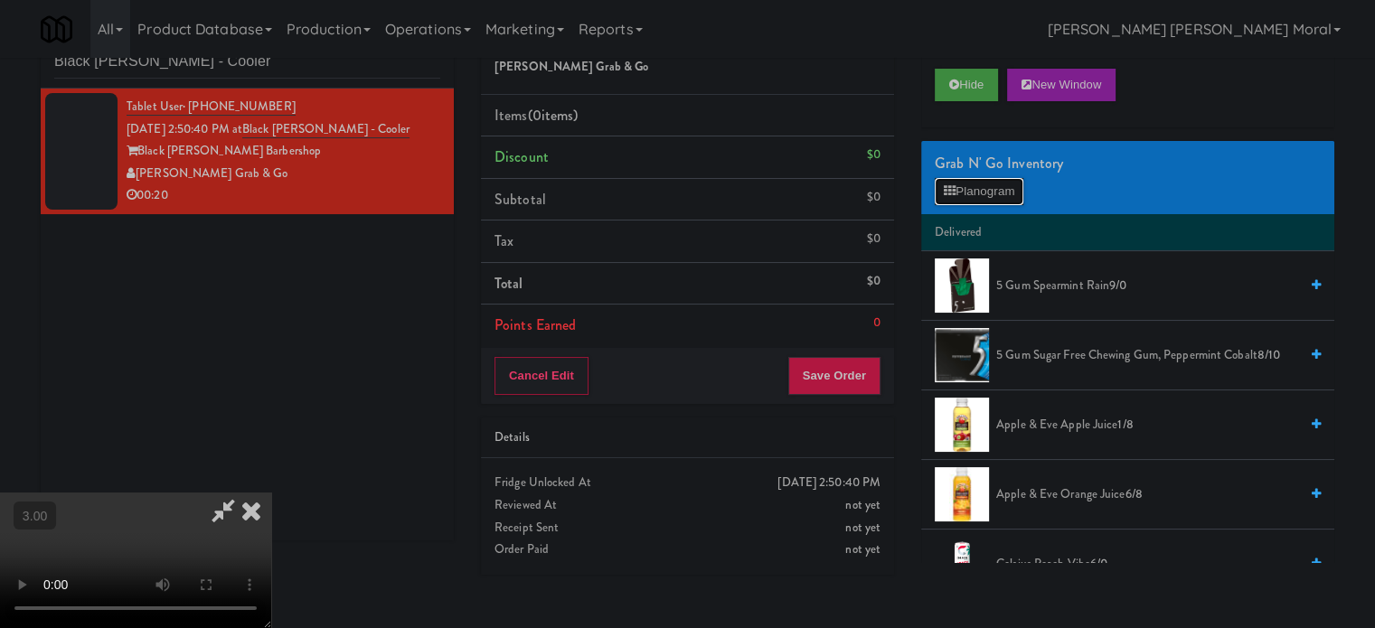
click at [988, 188] on button "Planogram" at bounding box center [979, 191] width 89 height 27
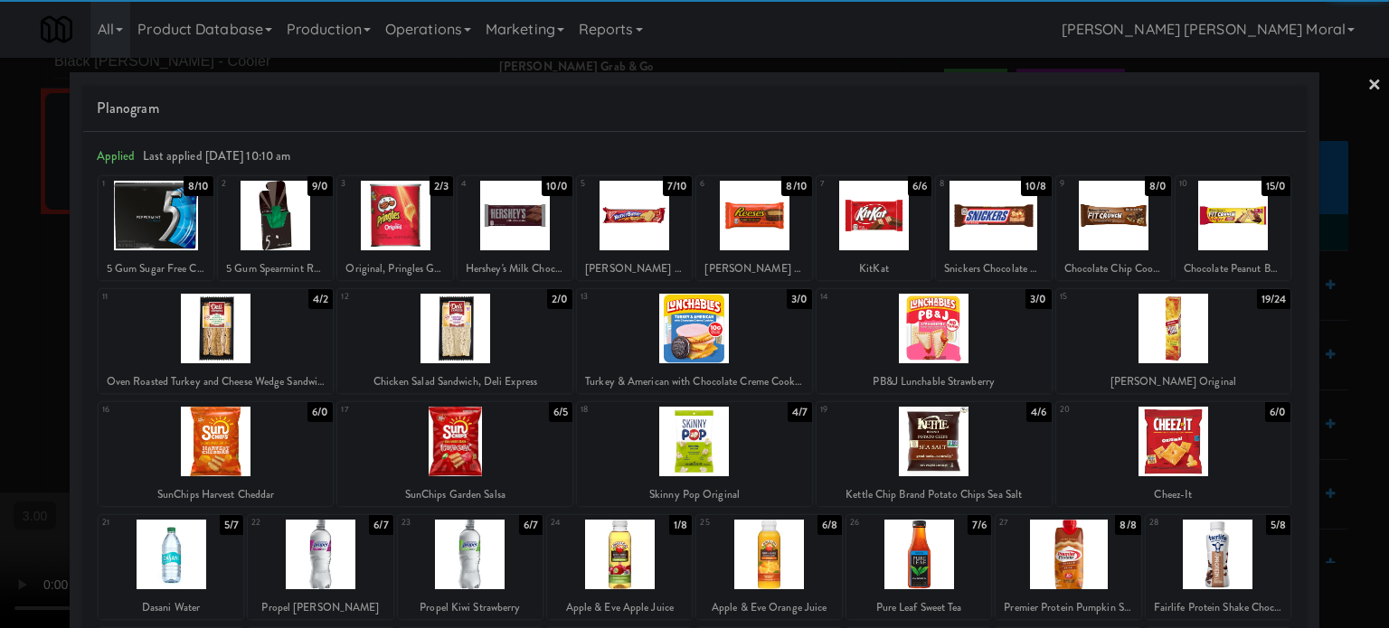
click at [336, 557] on div at bounding box center [320, 555] width 145 height 70
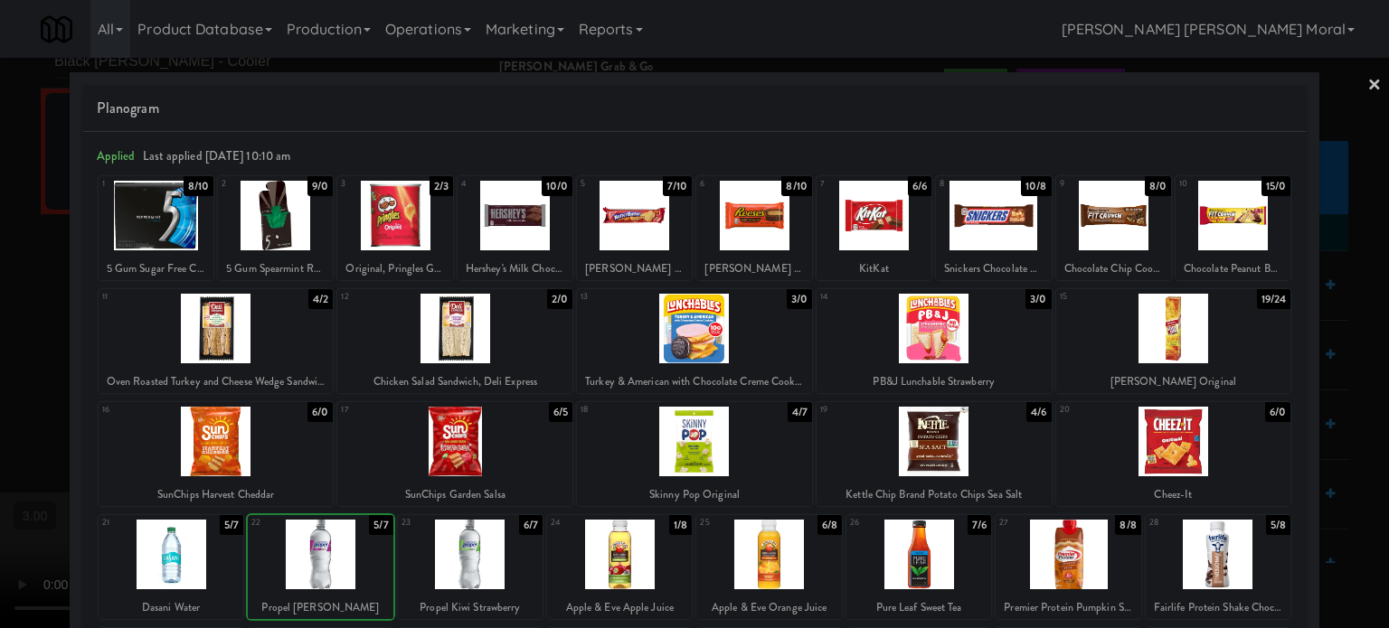
click at [7, 380] on div at bounding box center [694, 314] width 1389 height 628
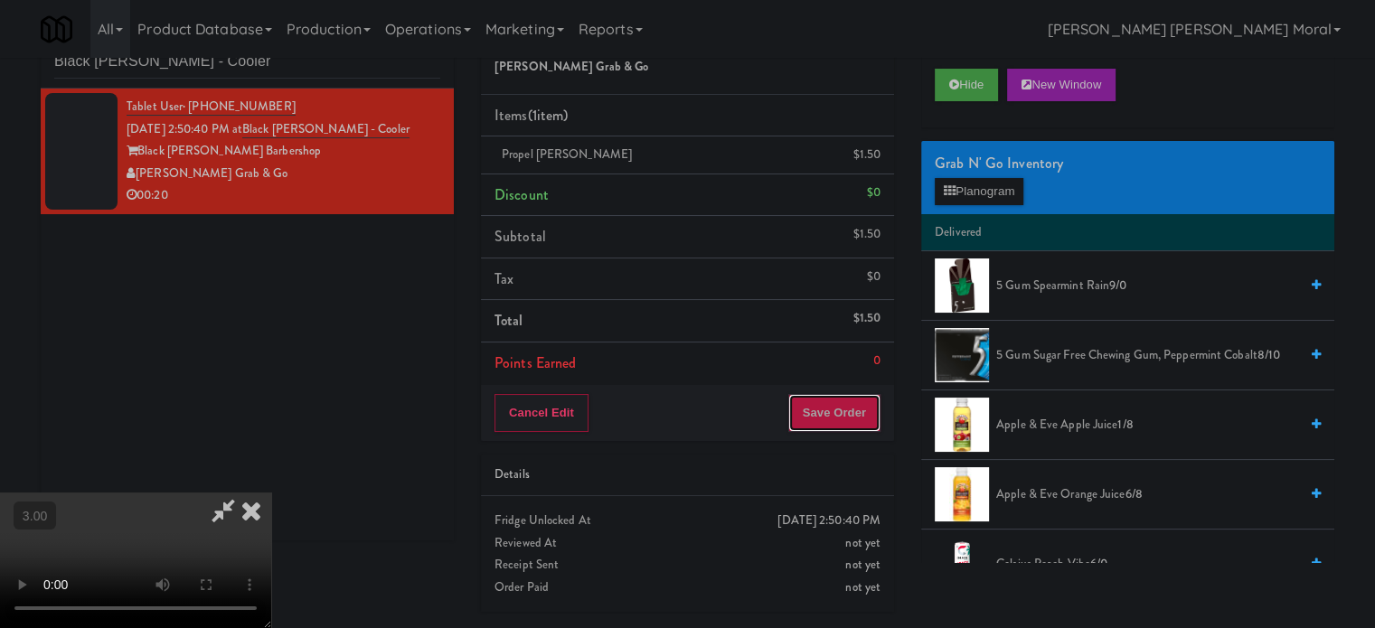
click at [831, 410] on button "Save Order" at bounding box center [834, 413] width 92 height 38
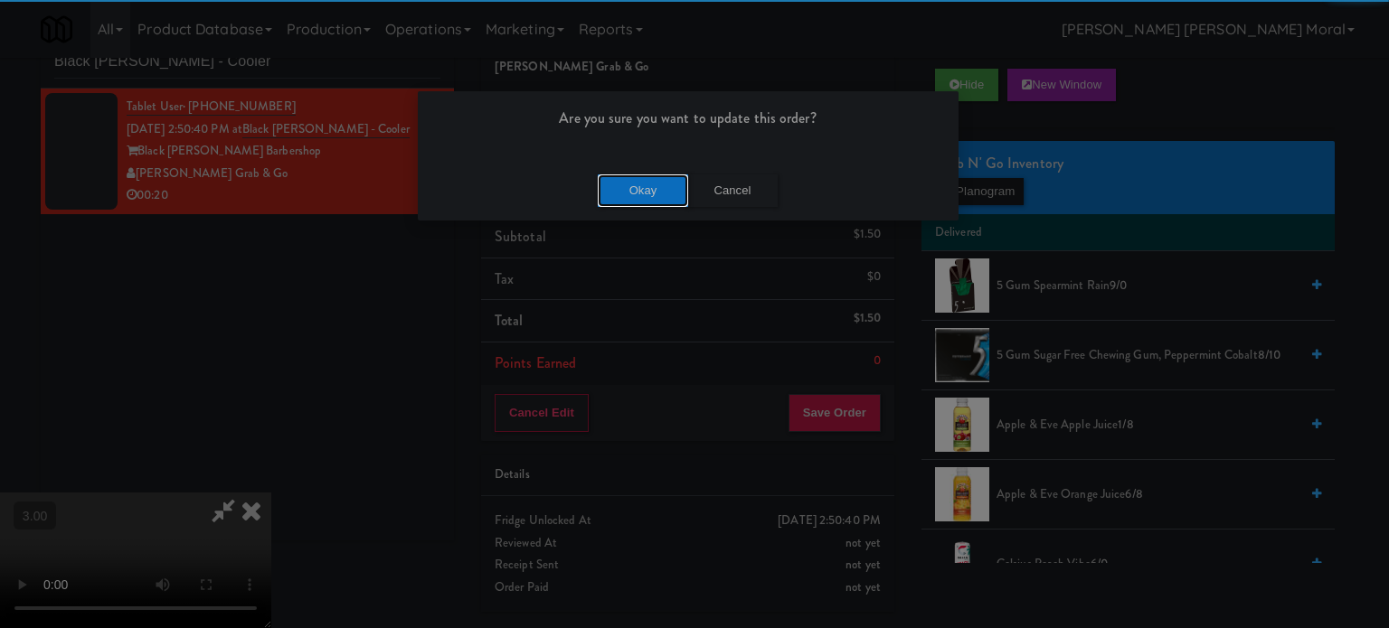
click at [655, 175] on button "Okay" at bounding box center [643, 191] width 90 height 33
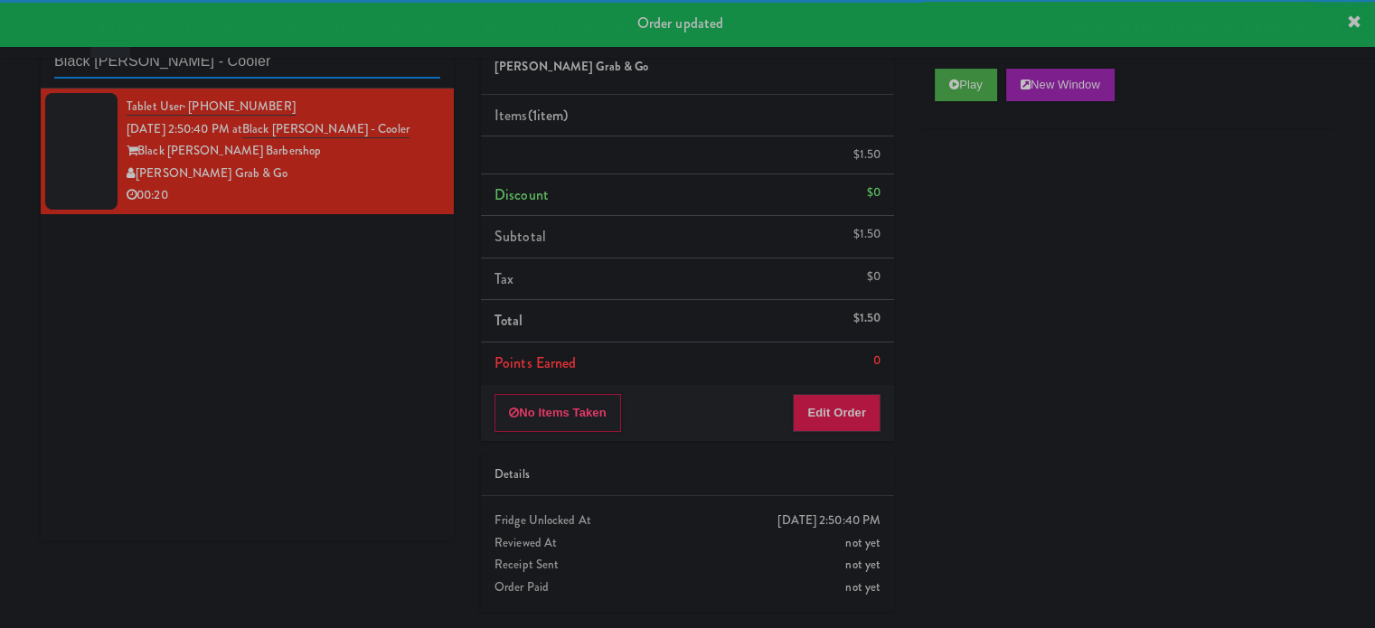
click at [266, 69] on input "Black [PERSON_NAME] - Cooler" at bounding box center [247, 61] width 386 height 33
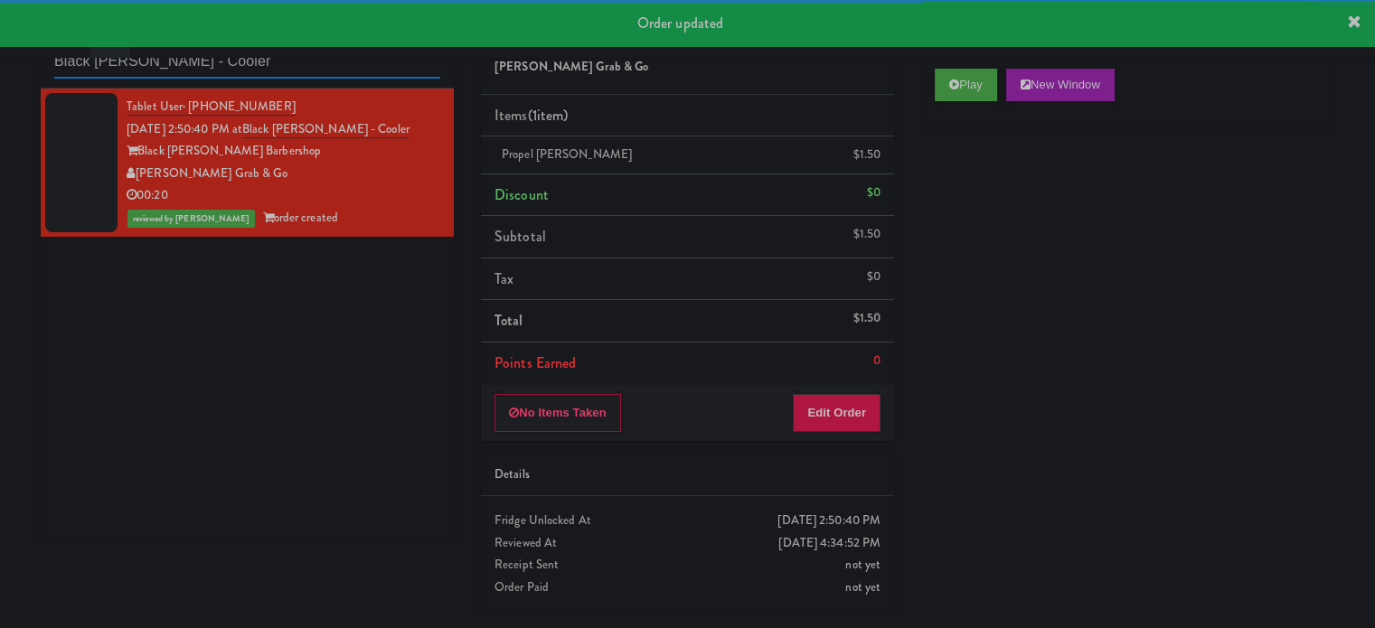
click at [266, 68] on input "Black [PERSON_NAME] - Cooler" at bounding box center [247, 61] width 386 height 33
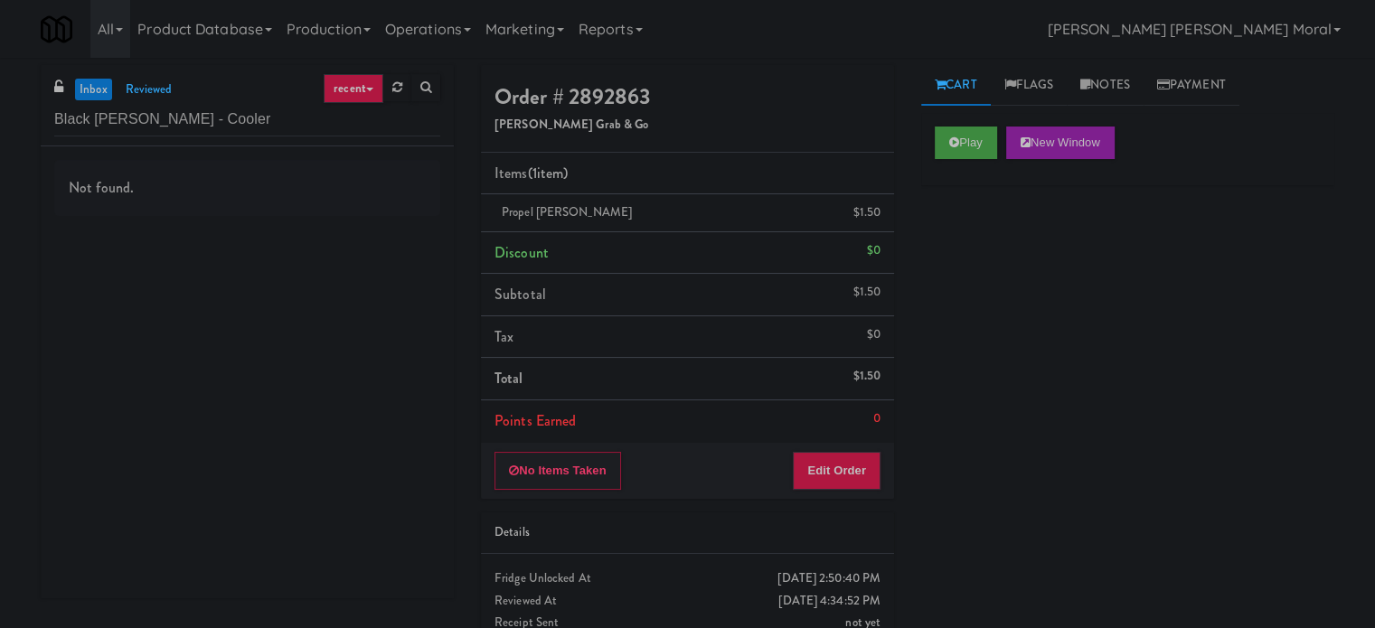
click at [300, 140] on div "inbox reviewed recent all unclear take inventory issue suspicious failed recent…" at bounding box center [247, 105] width 413 height 81
click at [298, 118] on input "Black [PERSON_NAME] - Cooler" at bounding box center [247, 119] width 386 height 33
click at [297, 118] on input "Black [PERSON_NAME] - Cooler" at bounding box center [247, 119] width 386 height 33
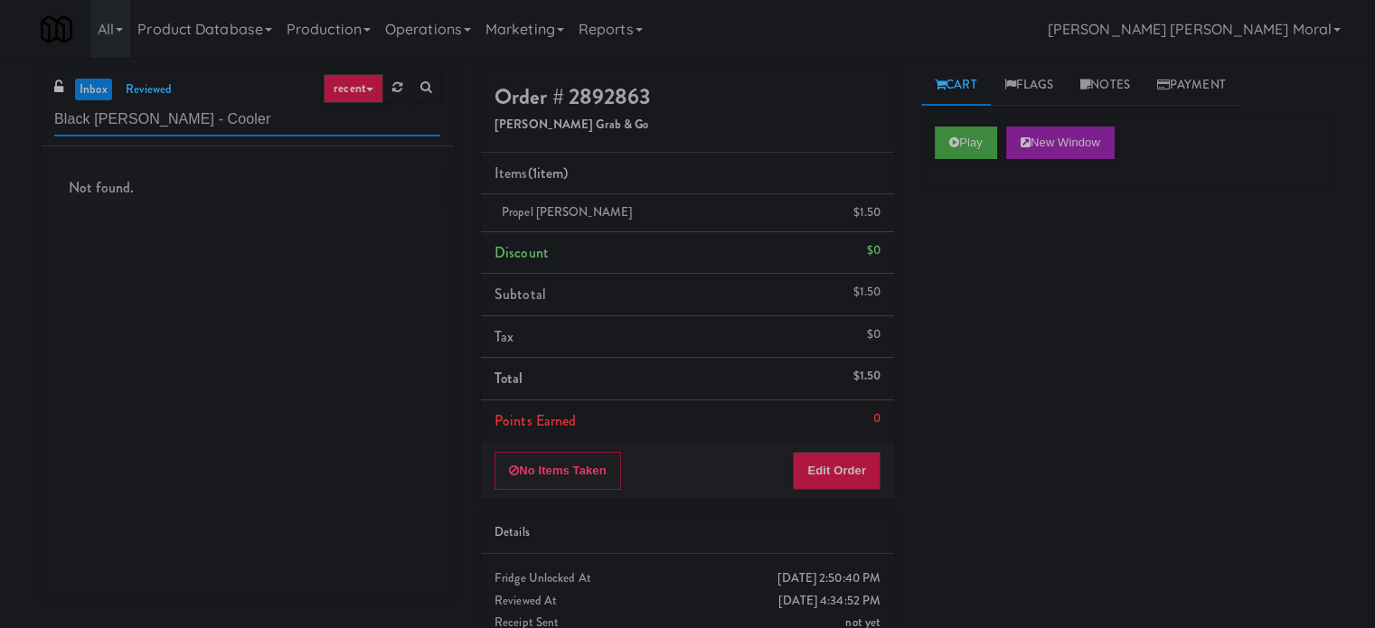
click at [297, 118] on input "Black [PERSON_NAME] - Cooler" at bounding box center [247, 119] width 386 height 33
paste input "[DEMOGRAPHIC_DATA] Fridge"
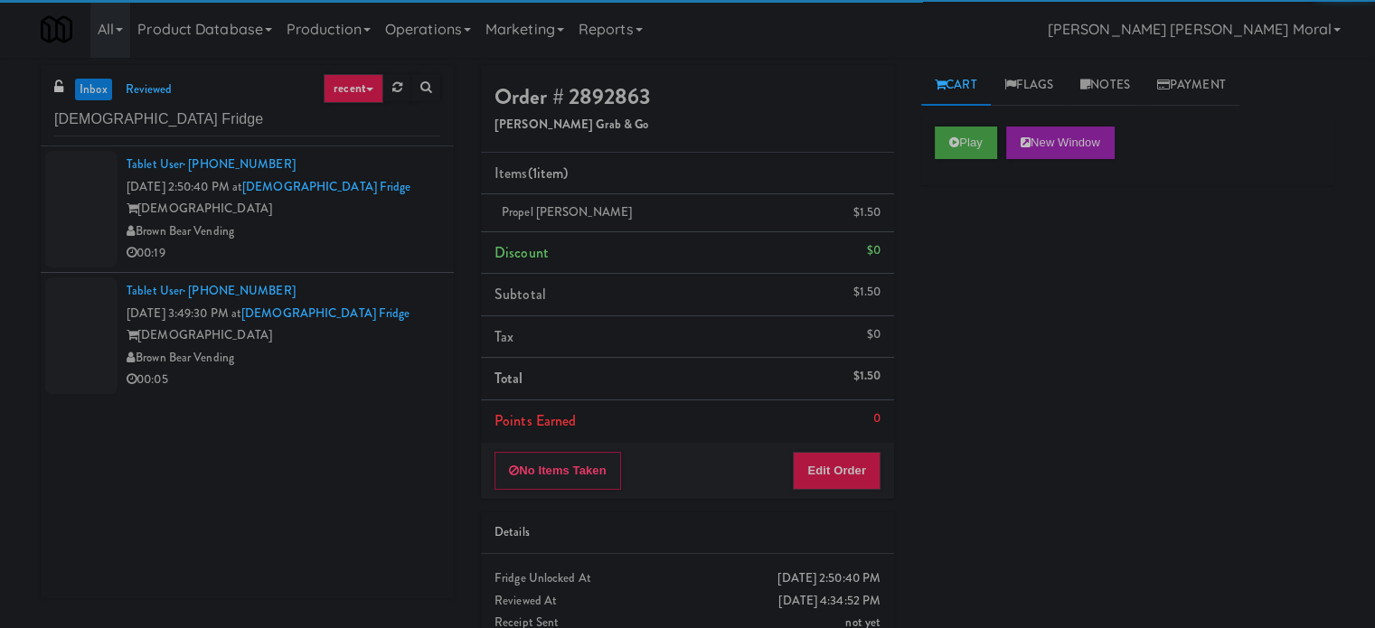
click at [373, 238] on div "Brown Bear Vending" at bounding box center [284, 232] width 314 height 23
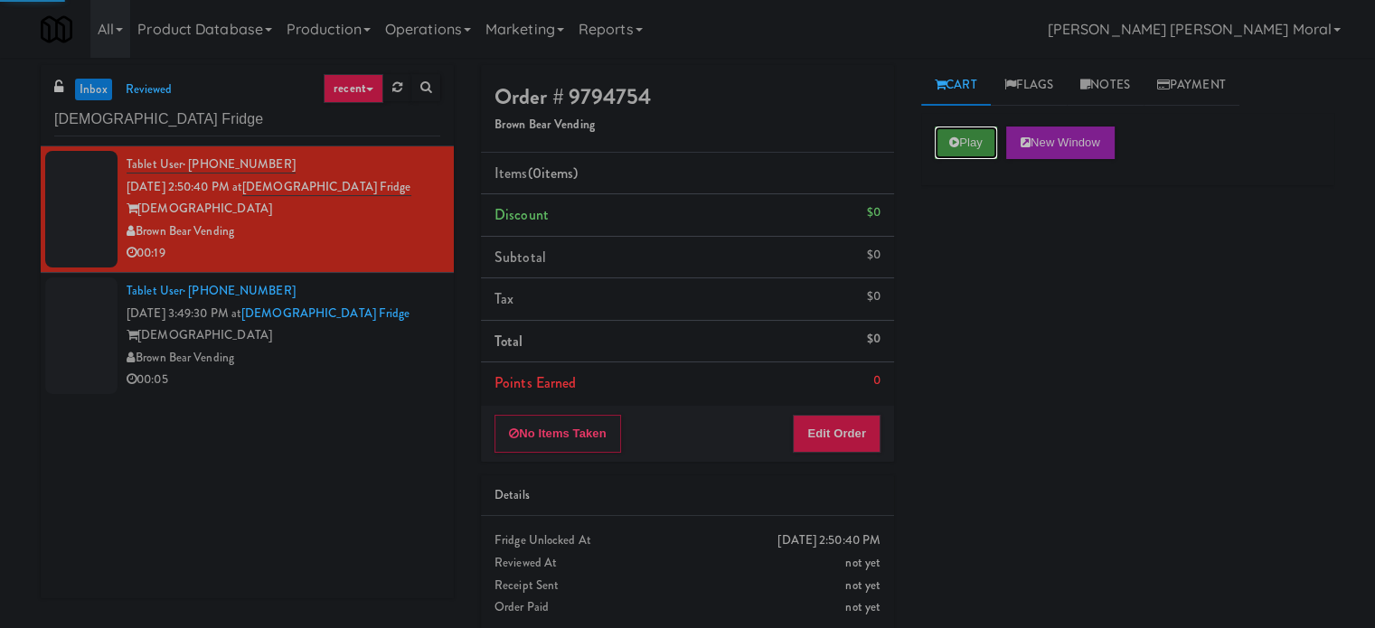
click at [960, 133] on button "Play" at bounding box center [966, 143] width 62 height 33
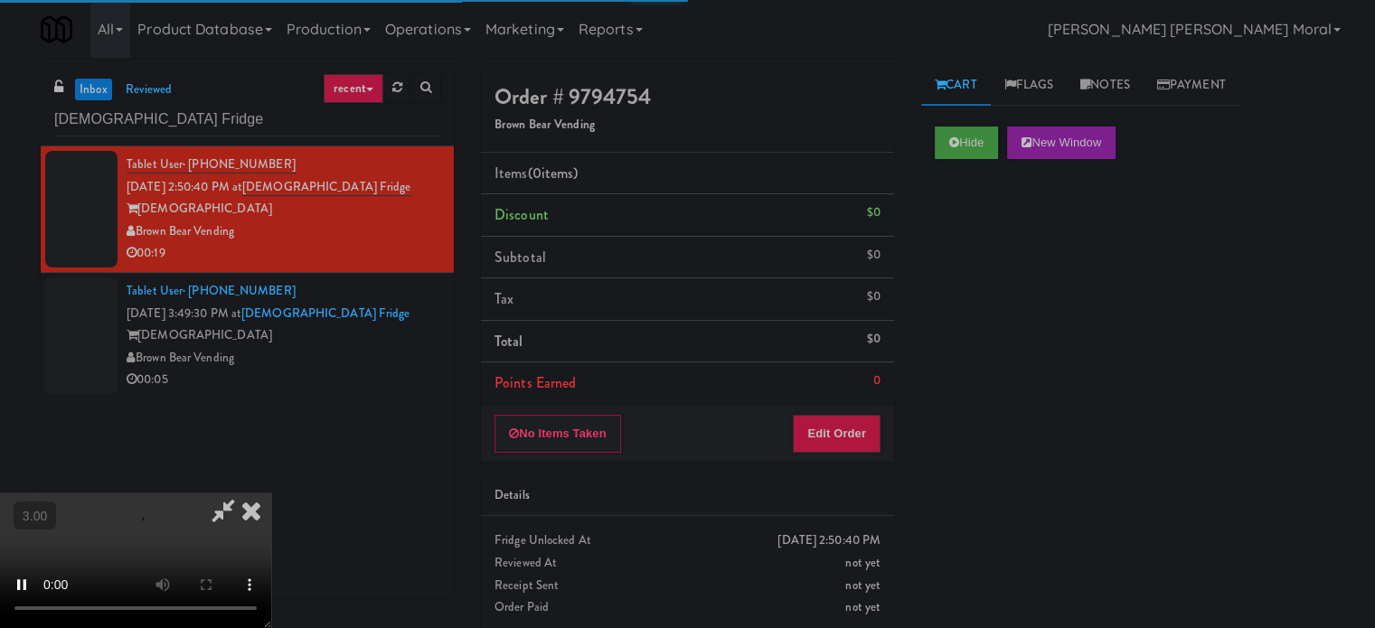
click at [973, 243] on div "Hide New Window Primary Flag Clear Flag if unable to determine what was taken o…" at bounding box center [1127, 452] width 413 height 678
click at [1002, 312] on div "Hide New Window Primary Flag Clear Flag if unable to determine what was taken o…" at bounding box center [1127, 452] width 413 height 678
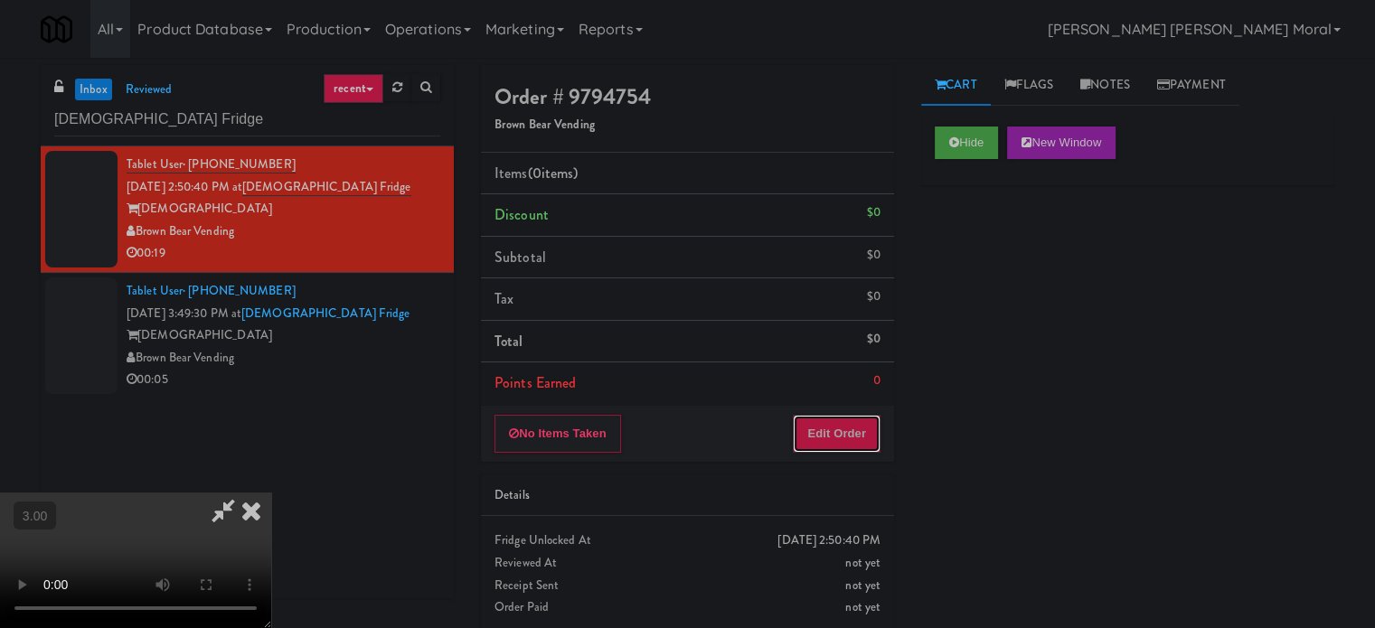
drag, startPoint x: 850, startPoint y: 426, endPoint x: 911, endPoint y: 367, distance: 85.1
click at [851, 426] on button "Edit Order" at bounding box center [837, 434] width 88 height 38
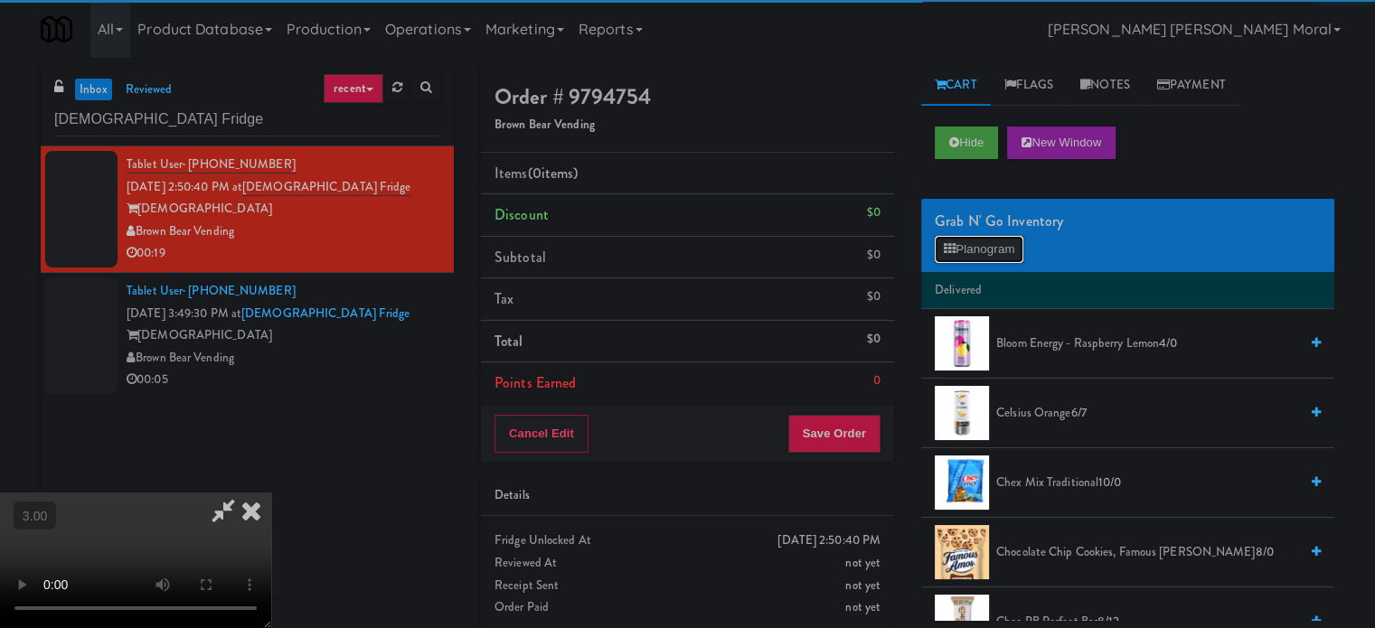
click at [974, 248] on button "Planogram" at bounding box center [979, 249] width 89 height 27
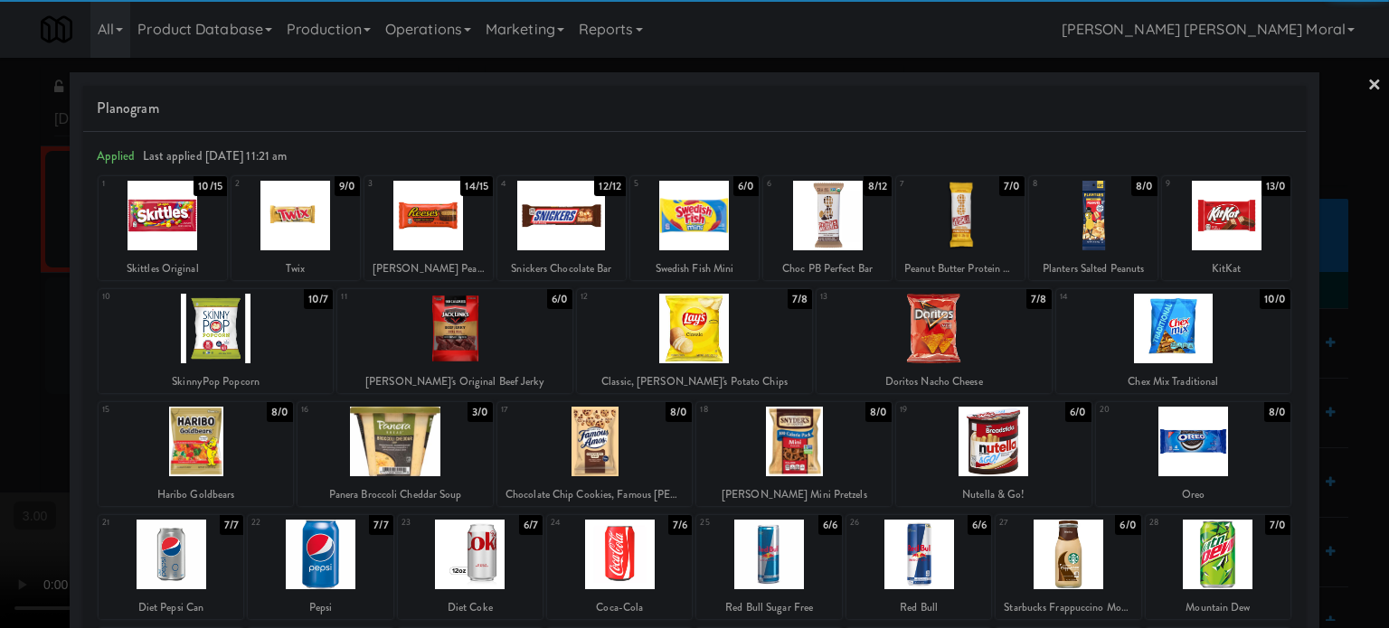
click at [1183, 329] on div at bounding box center [1173, 329] width 235 height 70
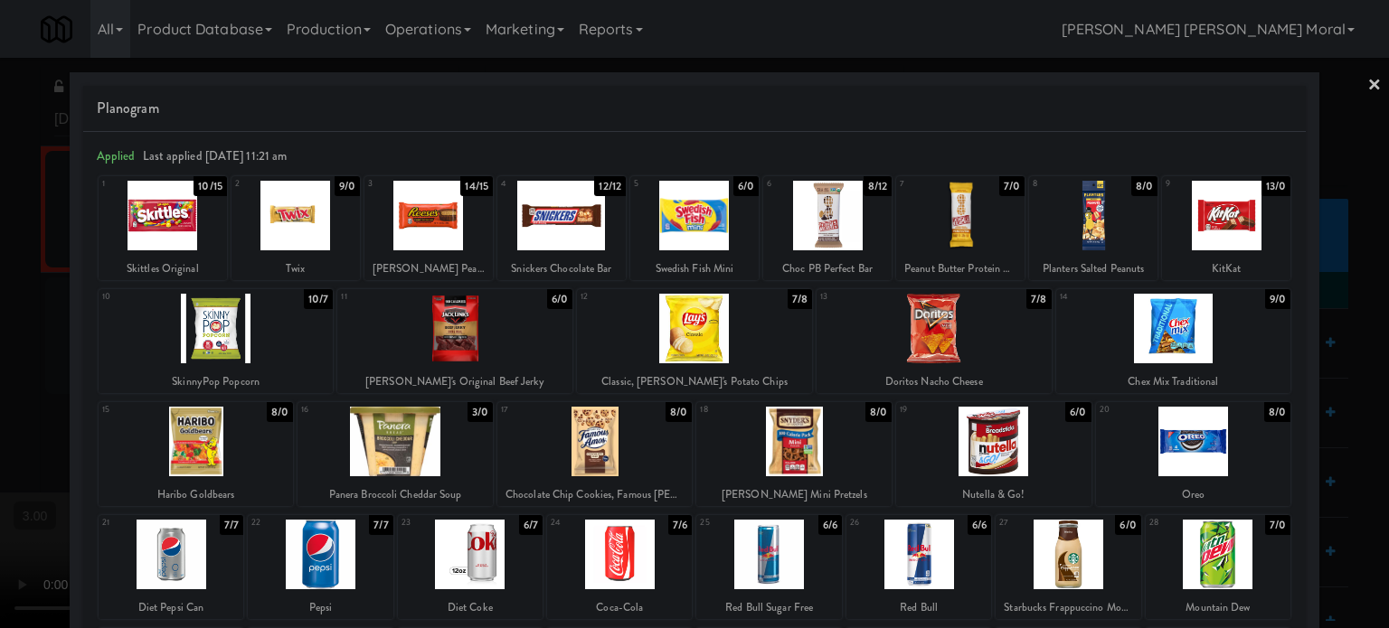
click at [325, 222] on div at bounding box center [295, 216] width 128 height 70
drag, startPoint x: 0, startPoint y: 291, endPoint x: 531, endPoint y: 314, distance: 531.2
click at [3, 291] on div at bounding box center [694, 314] width 1389 height 628
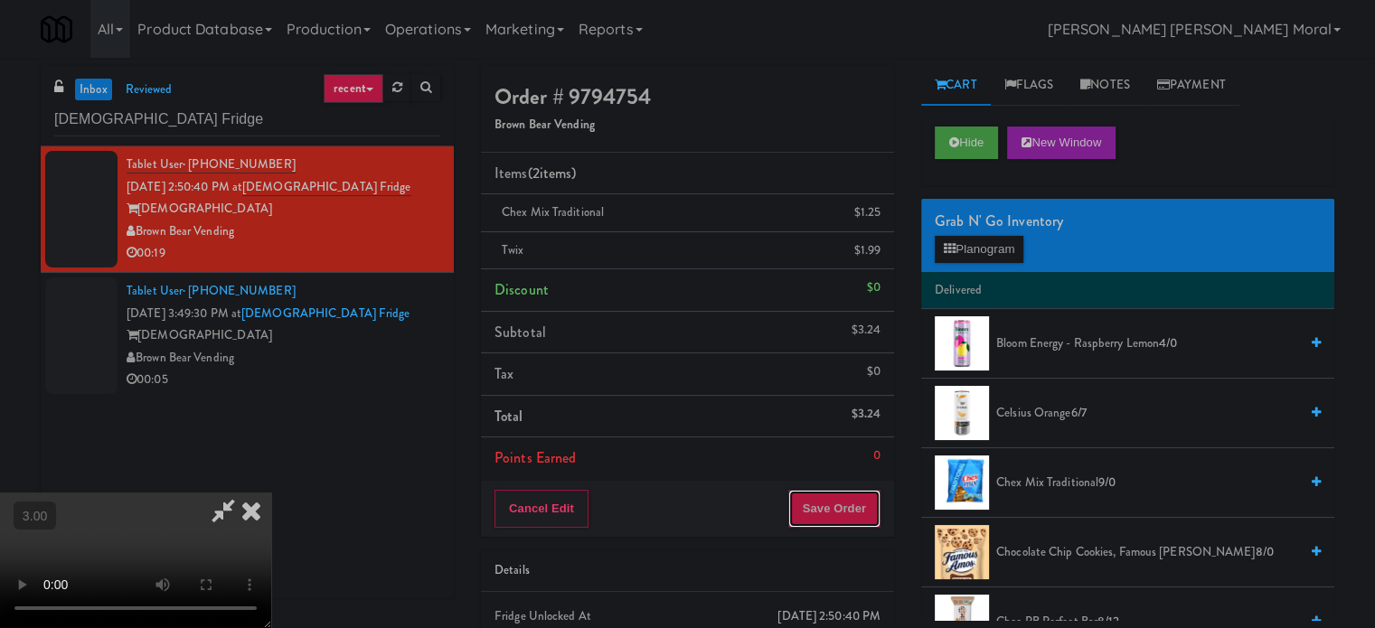
click at [863, 505] on button "Save Order" at bounding box center [834, 509] width 92 height 38
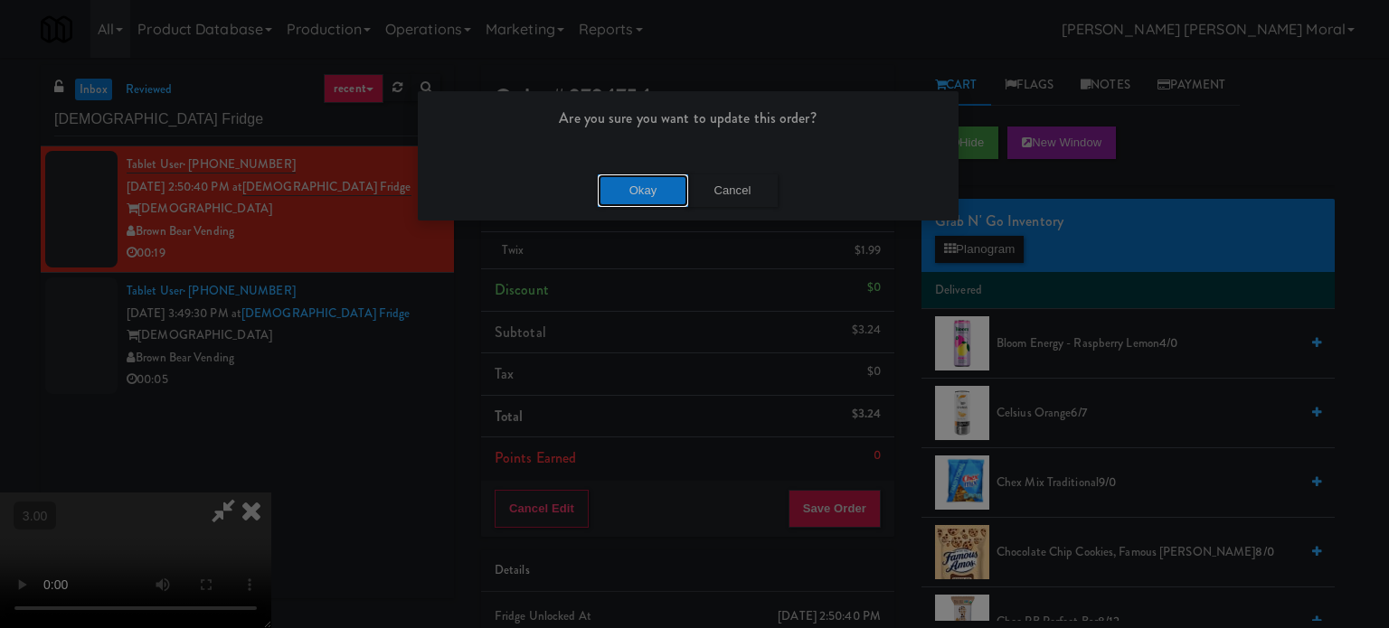
click at [638, 184] on button "Okay" at bounding box center [643, 191] width 90 height 33
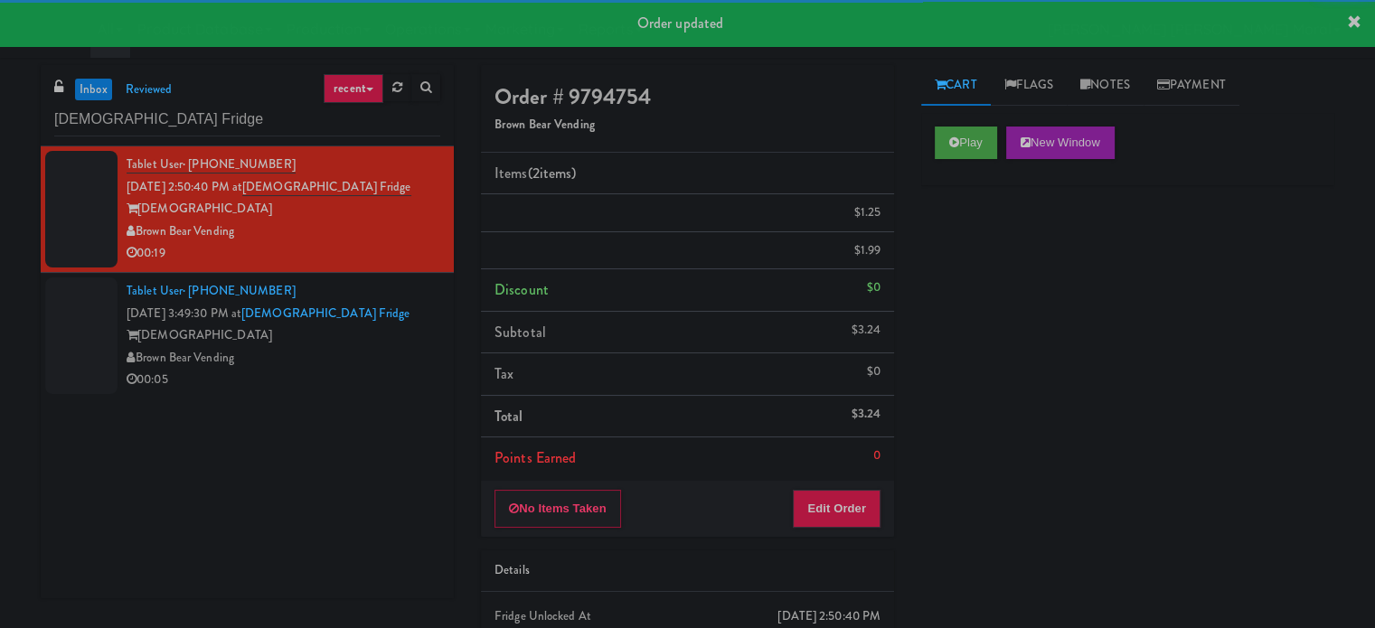
click at [391, 368] on div "Tablet User · (315) 530-0515 [DATE] 3:49:30 PM at [DEMOGRAPHIC_DATA] Fridge [DE…" at bounding box center [284, 335] width 314 height 111
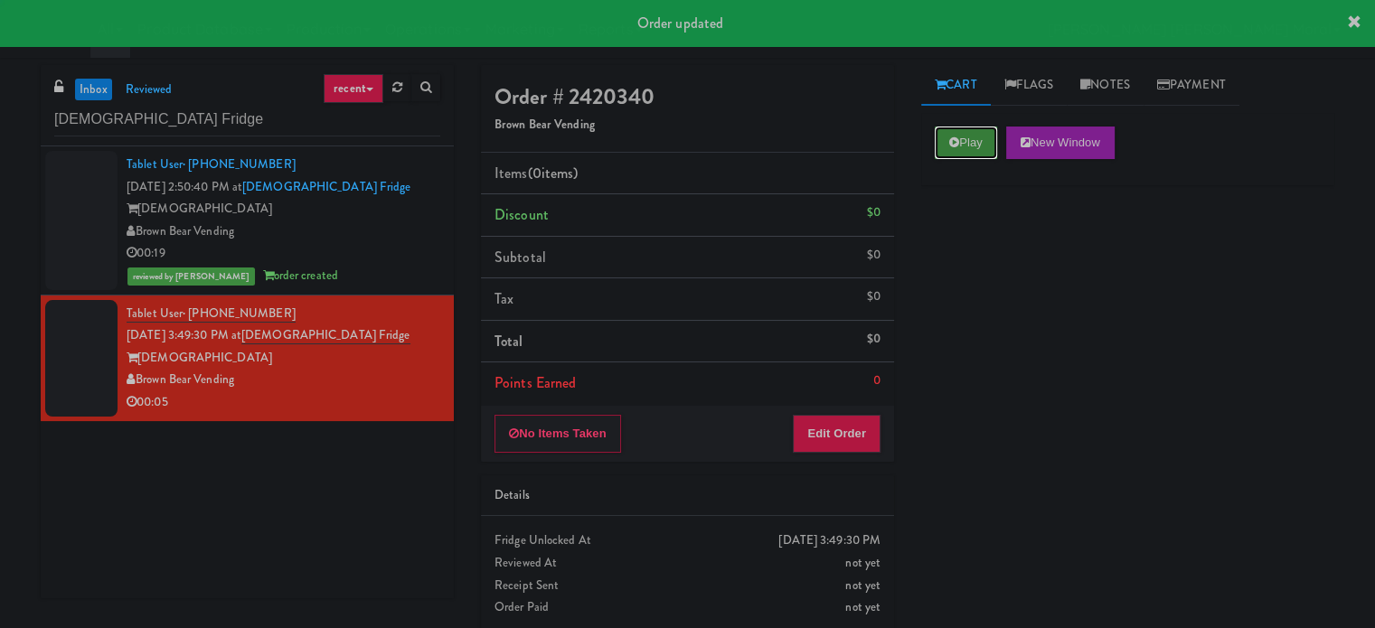
click at [973, 145] on button "Play" at bounding box center [966, 143] width 62 height 33
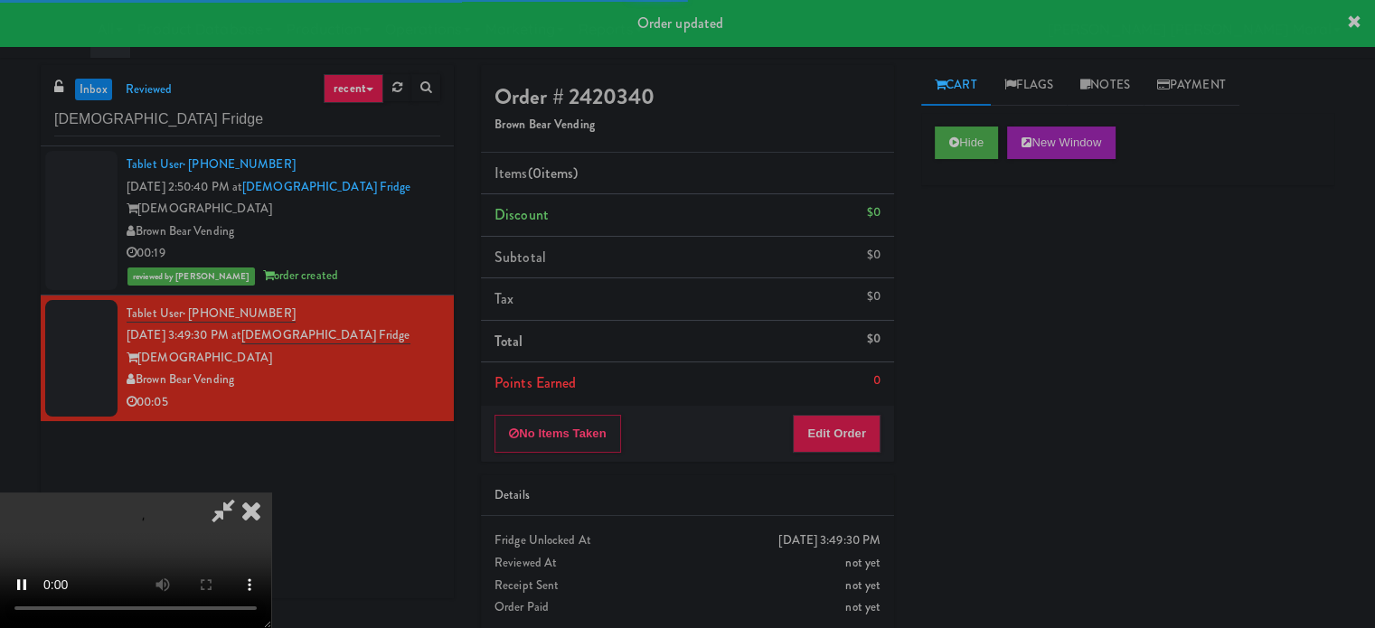
click at [981, 296] on div "Hide New Window Primary Flag Clear Flag if unable to determine what was taken o…" at bounding box center [1127, 452] width 413 height 678
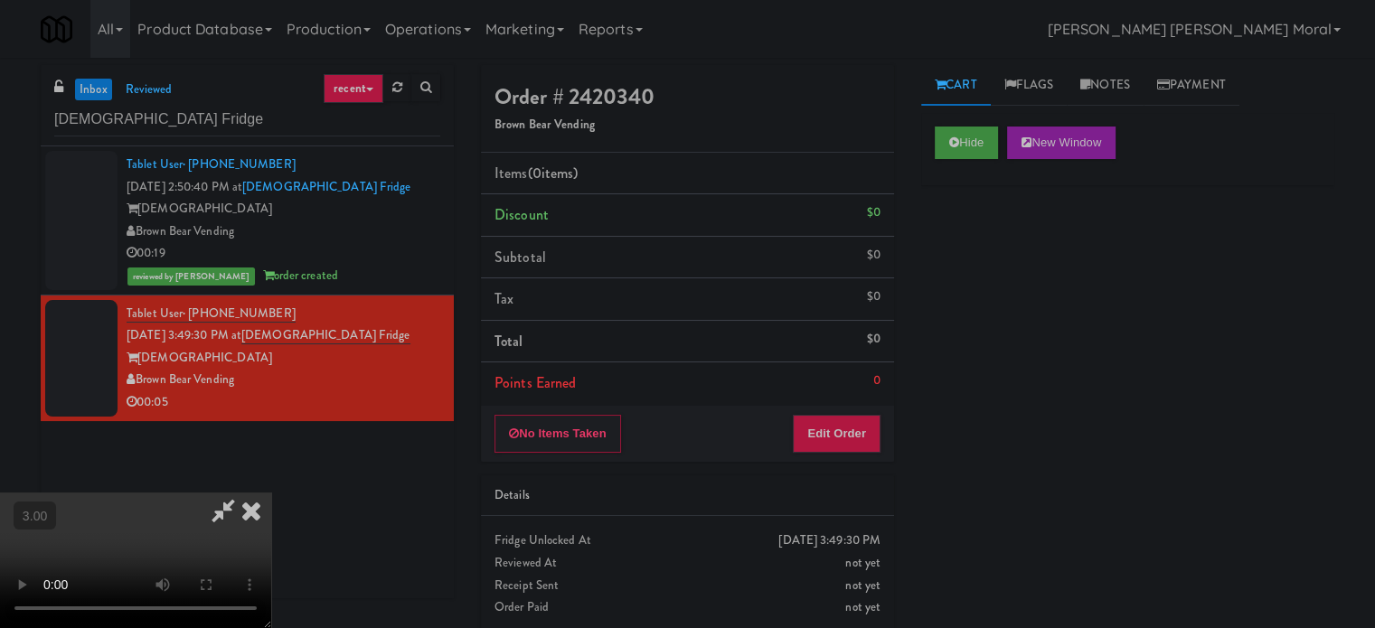
drag, startPoint x: 935, startPoint y: 327, endPoint x: 904, endPoint y: 367, distance: 50.3
click at [935, 327] on div "Hide New Window Primary Flag Clear Flag if unable to determine what was taken o…" at bounding box center [1127, 452] width 413 height 678
drag, startPoint x: 865, startPoint y: 448, endPoint x: 916, endPoint y: 357, distance: 103.6
click at [866, 448] on button "Edit Order" at bounding box center [837, 434] width 88 height 38
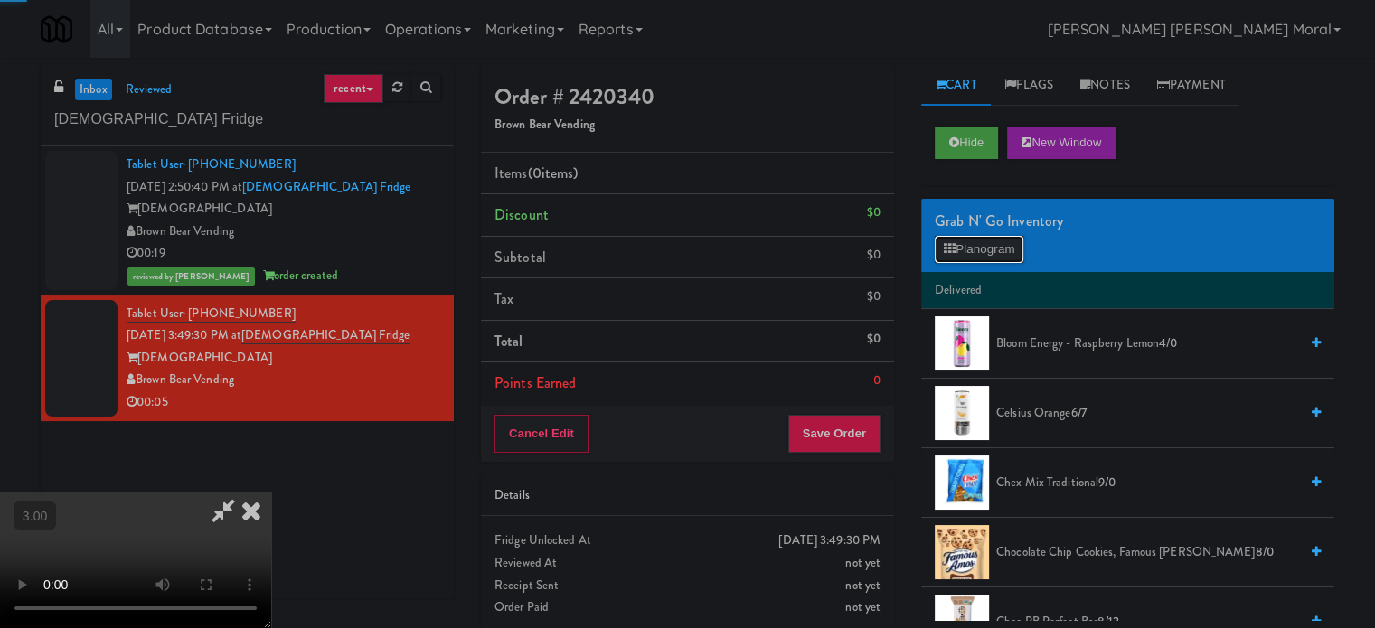
click at [969, 238] on button "Planogram" at bounding box center [979, 249] width 89 height 27
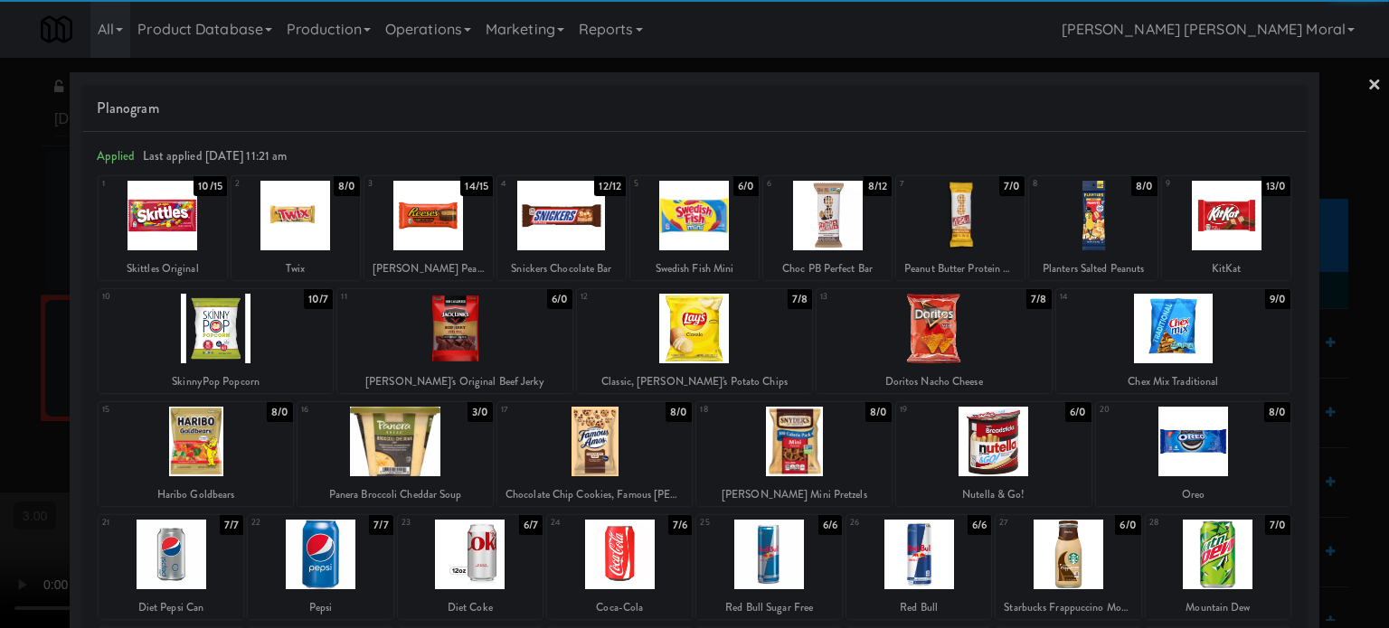
click at [822, 222] on div at bounding box center [827, 216] width 128 height 70
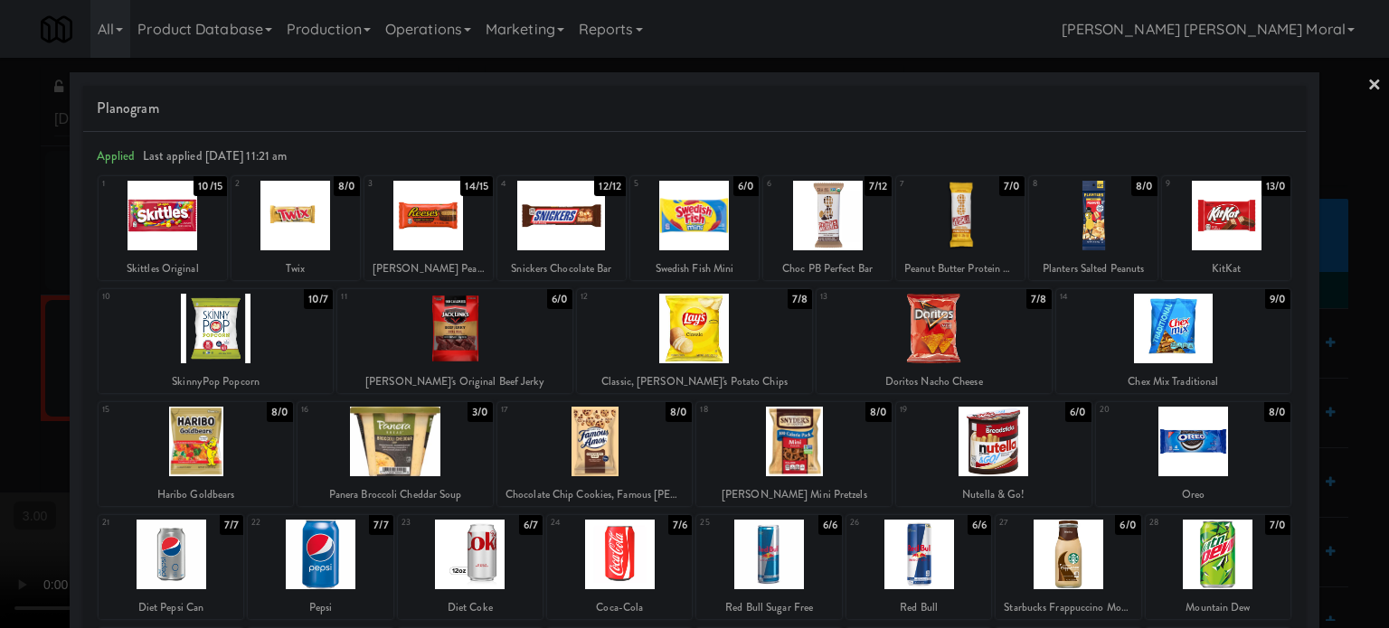
drag, startPoint x: 0, startPoint y: 286, endPoint x: 408, endPoint y: 294, distance: 407.9
click at [4, 288] on div at bounding box center [694, 314] width 1389 height 628
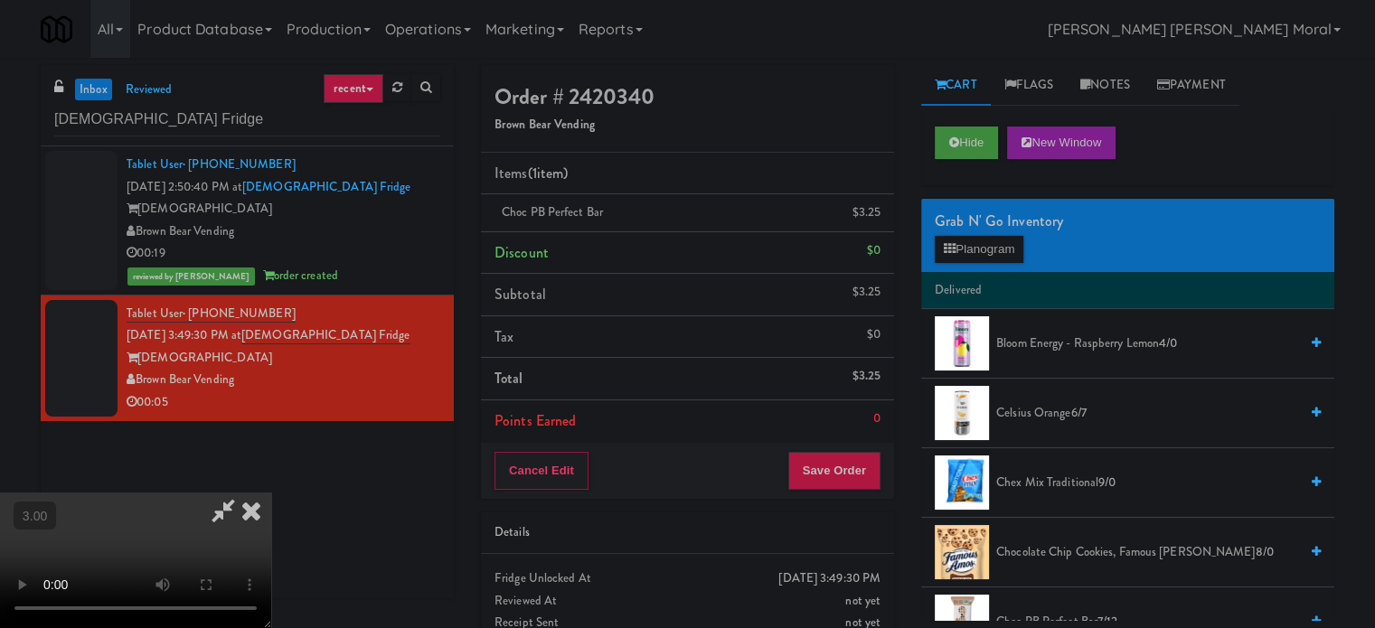
click at [271, 493] on video at bounding box center [135, 561] width 271 height 136
click at [857, 472] on button "Save Order" at bounding box center [834, 471] width 92 height 38
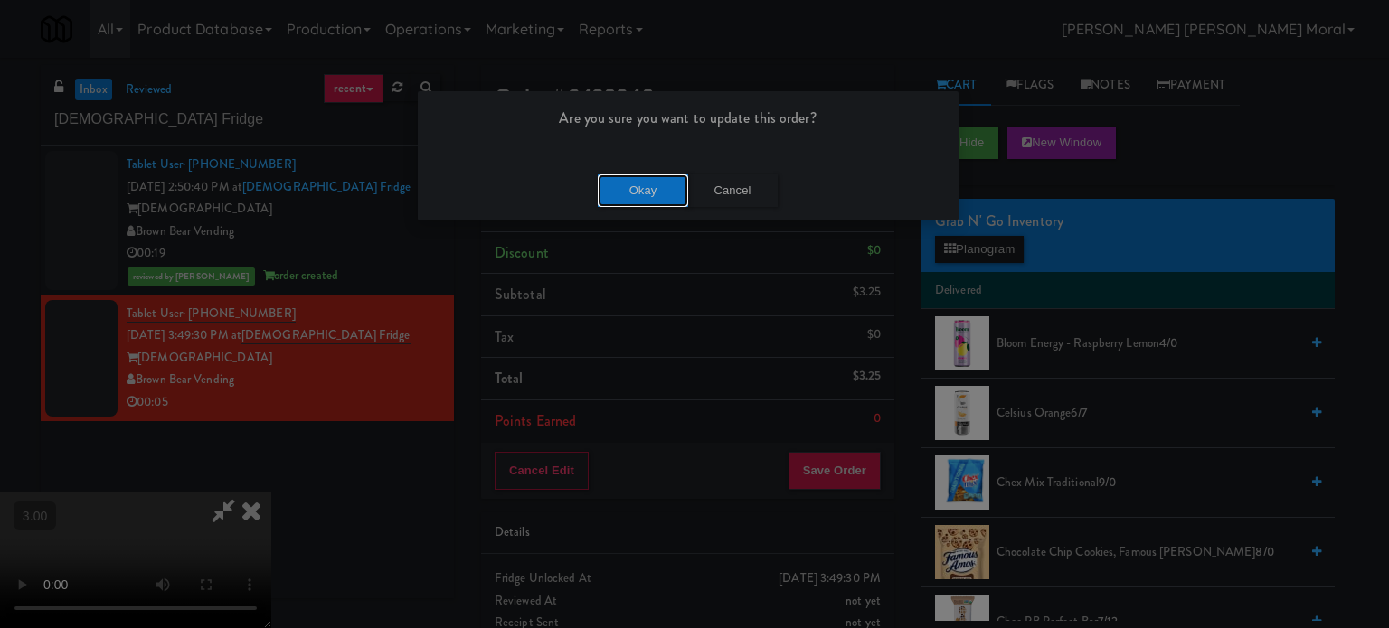
click at [651, 187] on button "Okay" at bounding box center [643, 191] width 90 height 33
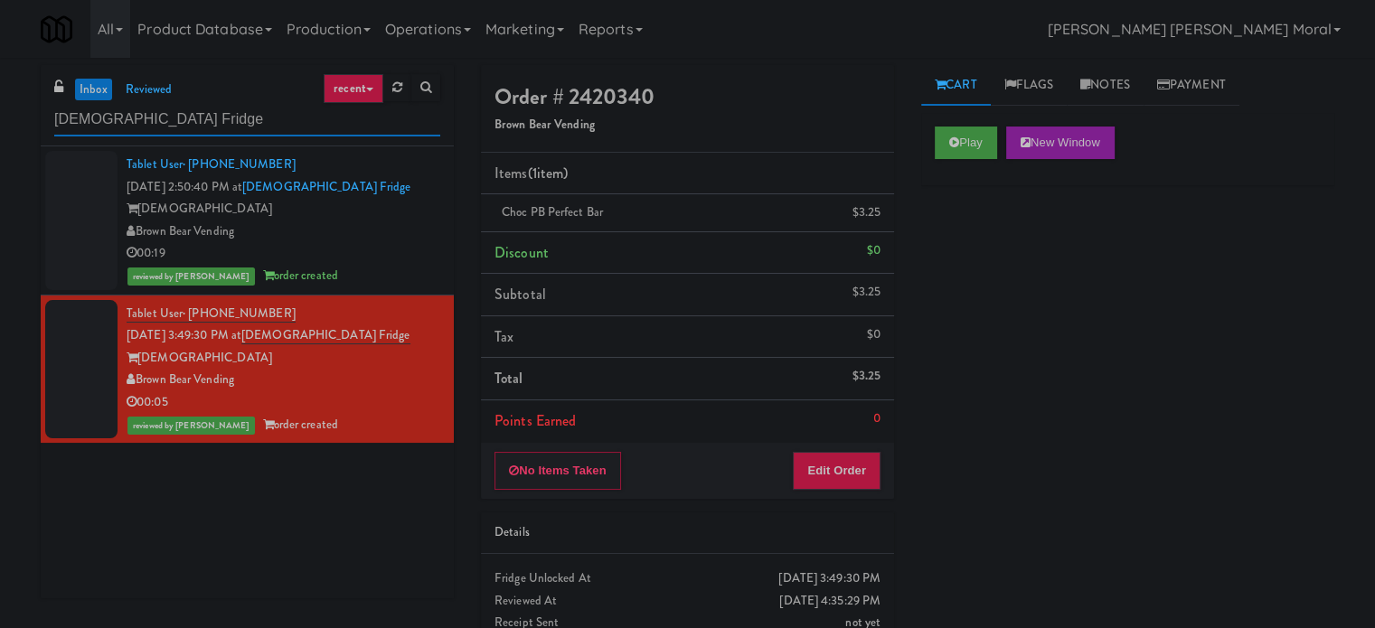
click at [172, 121] on input "[DEMOGRAPHIC_DATA] Fridge" at bounding box center [247, 119] width 386 height 33
click at [172, 120] on input "[DEMOGRAPHIC_DATA] Fridge" at bounding box center [247, 119] width 386 height 33
paste input "Essex Luxe - Cooler - Left"
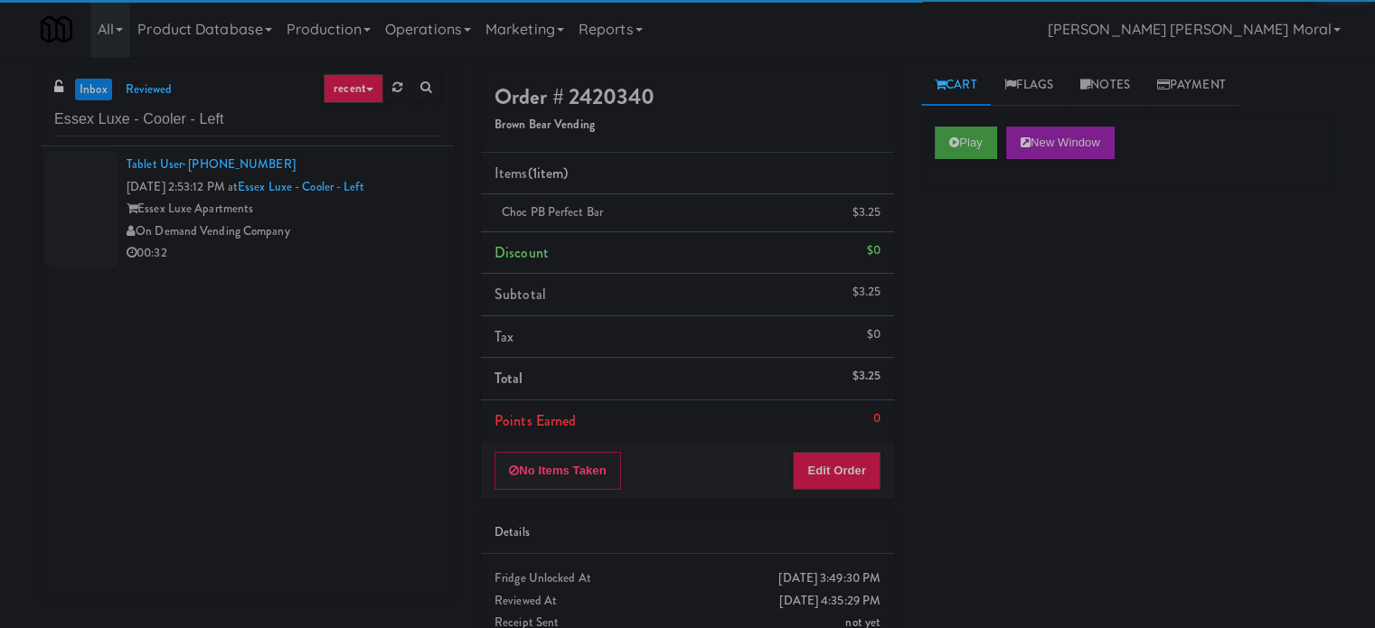
click at [389, 254] on div "00:32" at bounding box center [284, 253] width 314 height 23
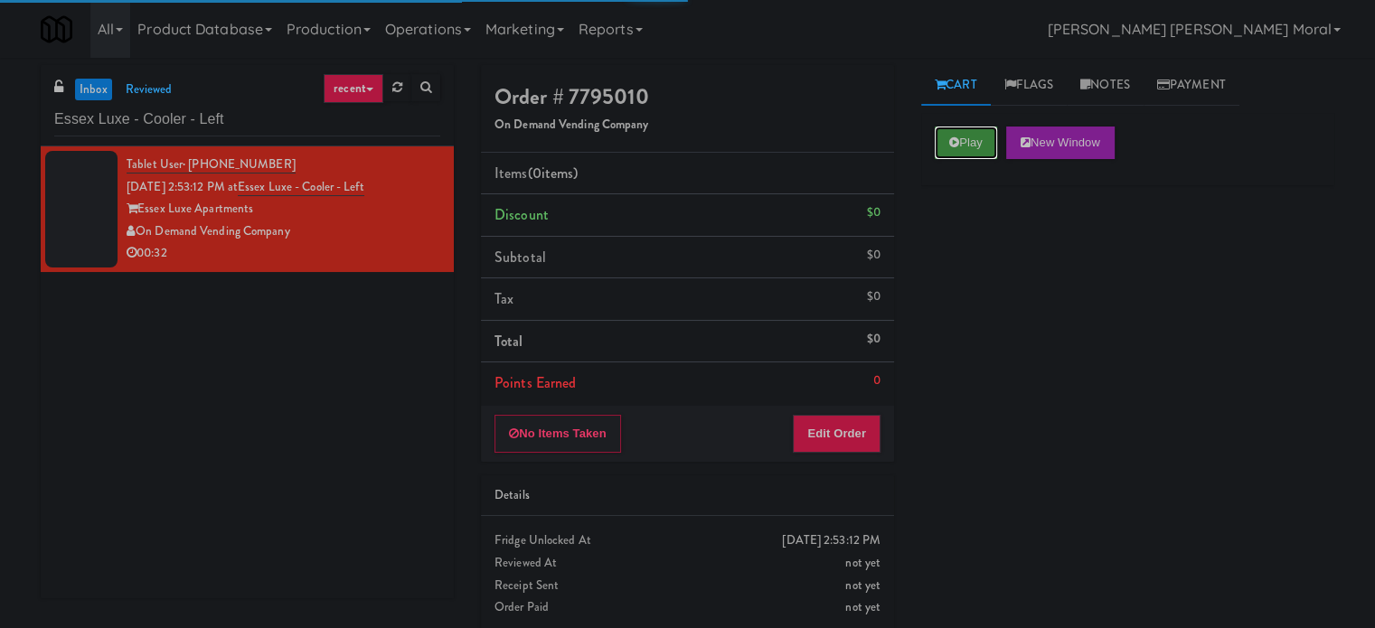
click at [939, 131] on button "Play" at bounding box center [966, 143] width 62 height 33
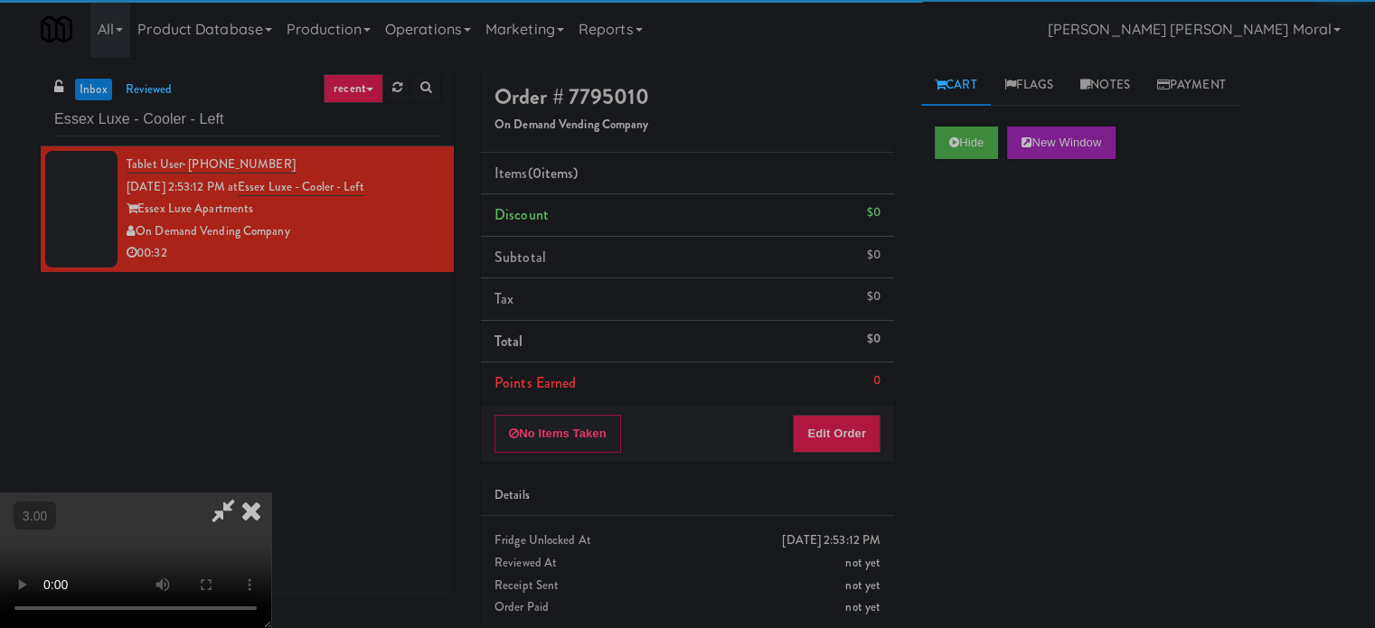
click at [974, 296] on div "Hide New Window Primary Flag Clear Flag if unable to determine what was taken o…" at bounding box center [1127, 452] width 413 height 678
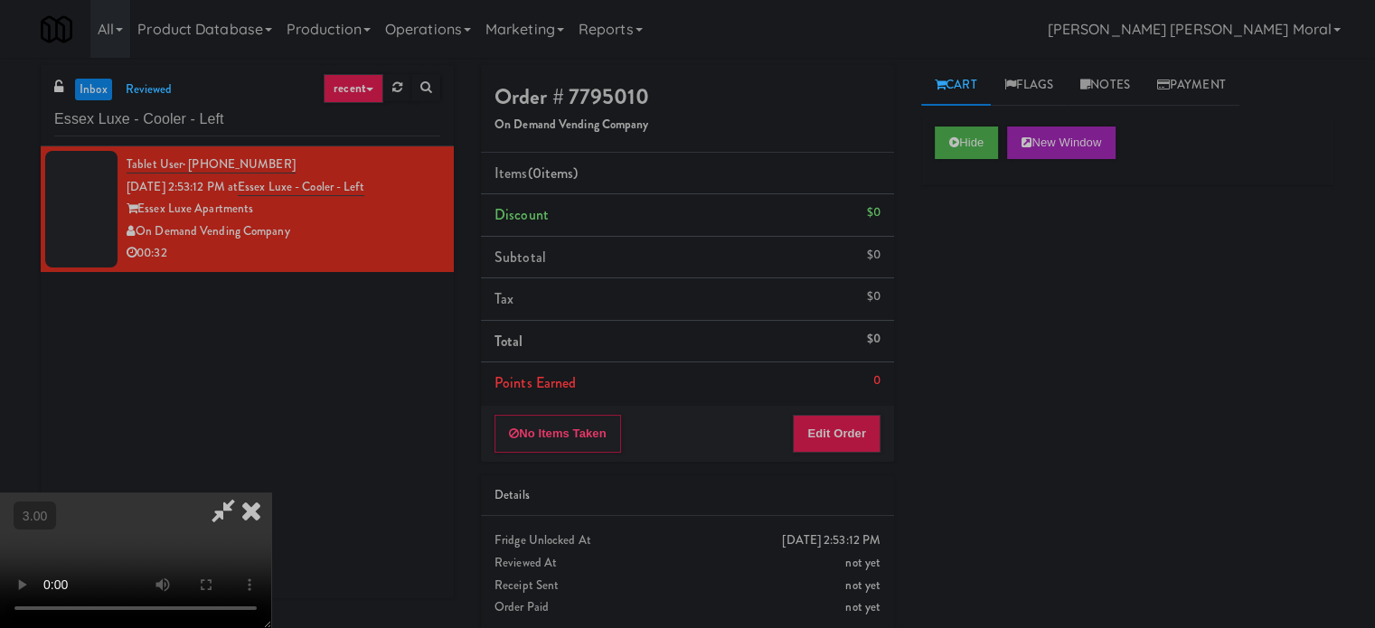
scroll to position [286, 0]
click at [271, 493] on video at bounding box center [135, 561] width 271 height 136
click at [850, 426] on button "Edit Order" at bounding box center [837, 434] width 88 height 38
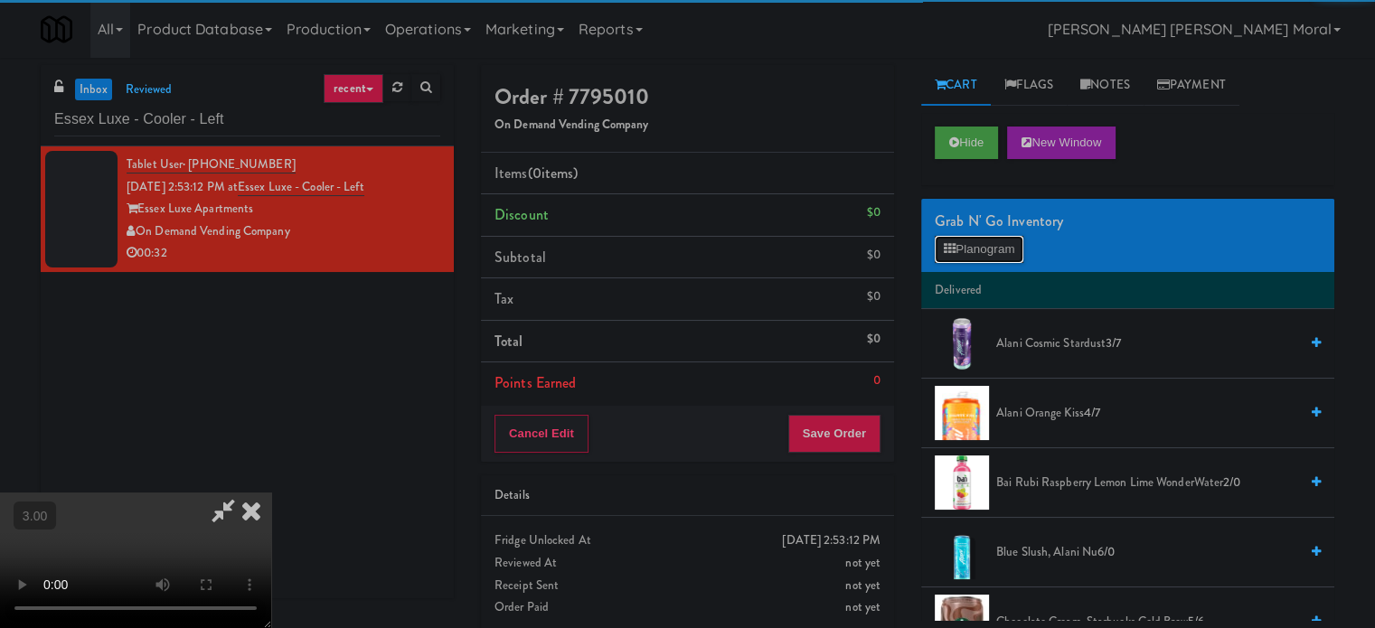
click at [995, 252] on button "Planogram" at bounding box center [979, 249] width 89 height 27
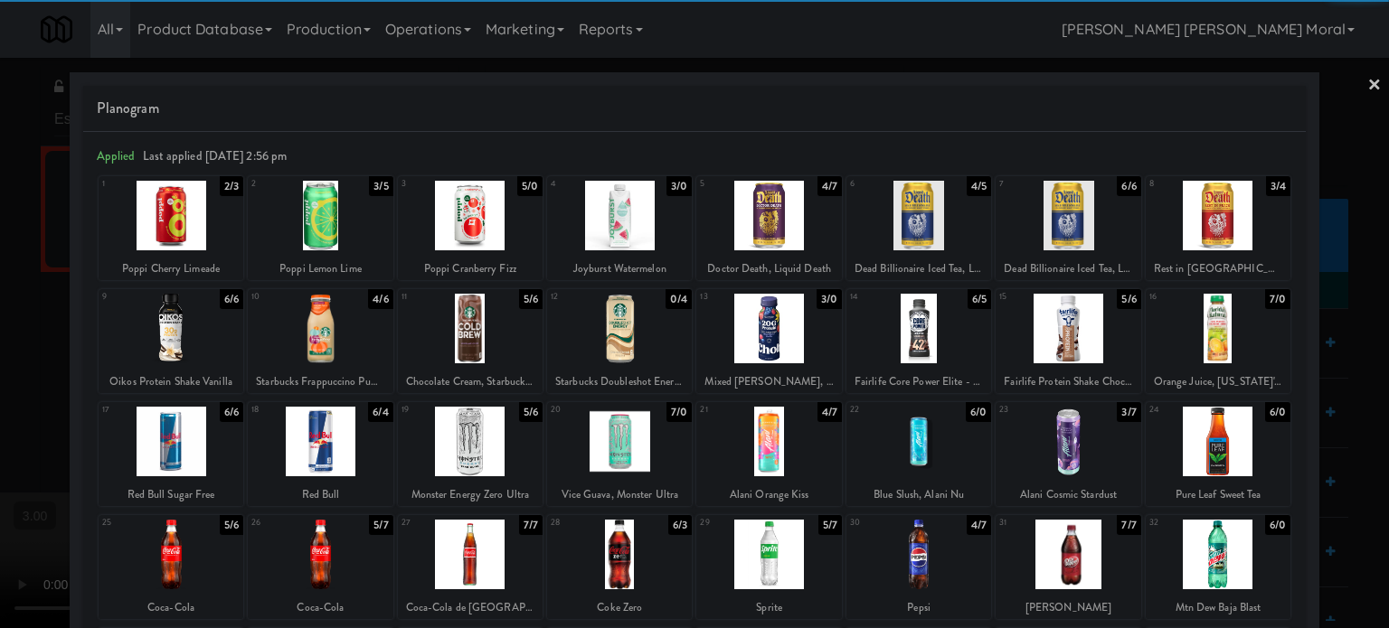
drag, startPoint x: 759, startPoint y: 444, endPoint x: 821, endPoint y: 443, distance: 61.5
click at [764, 444] on div at bounding box center [768, 442] width 145 height 70
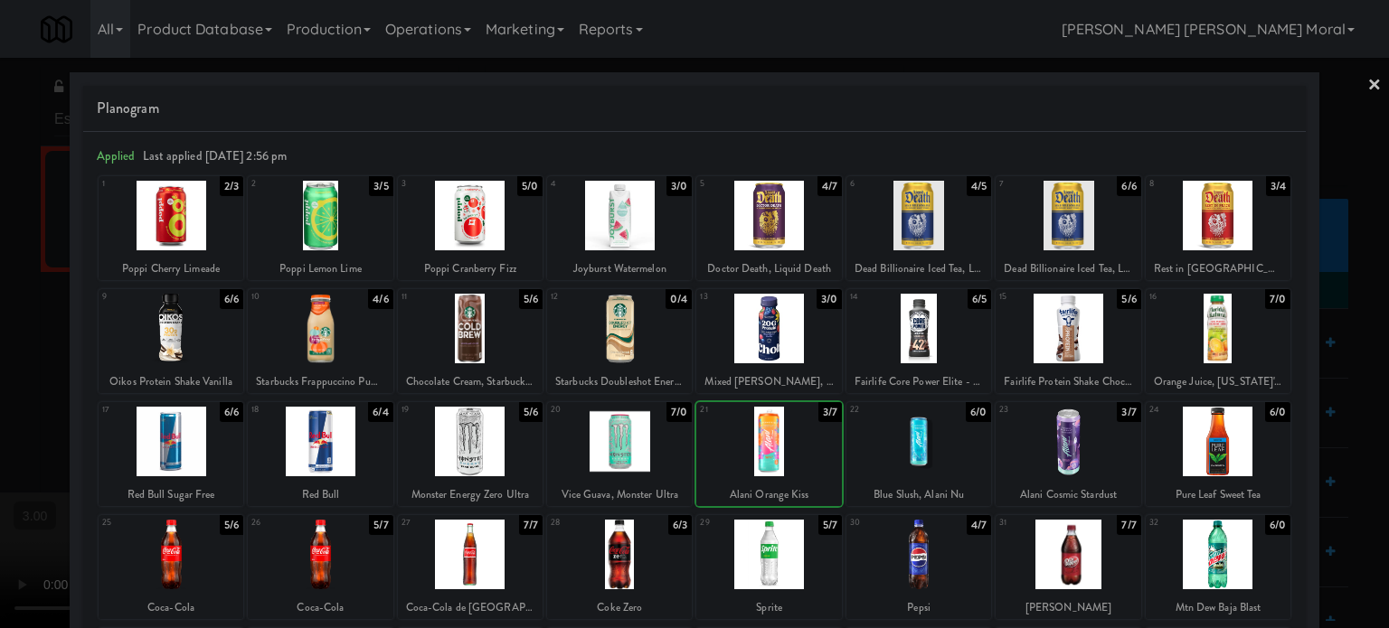
click at [944, 451] on div at bounding box center [918, 442] width 145 height 70
drag, startPoint x: 0, startPoint y: 381, endPoint x: 88, endPoint y: 390, distance: 88.2
click at [5, 382] on div at bounding box center [694, 314] width 1389 height 628
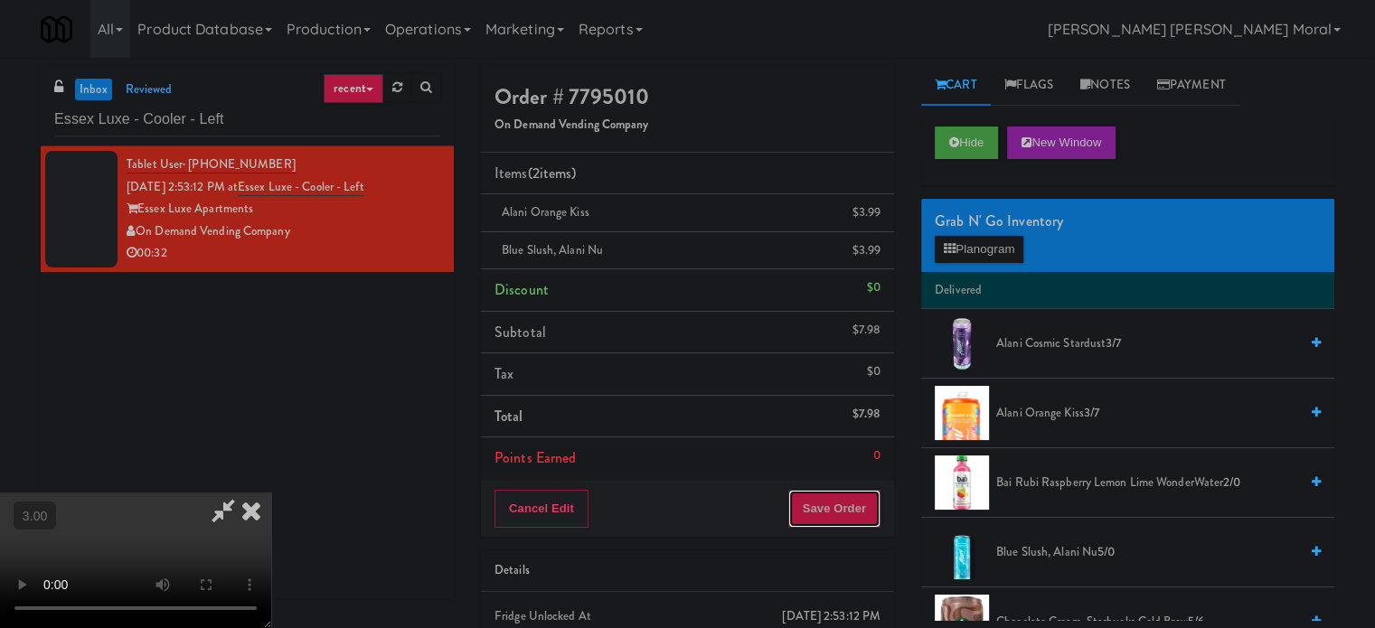
click at [860, 508] on button "Save Order" at bounding box center [834, 509] width 92 height 38
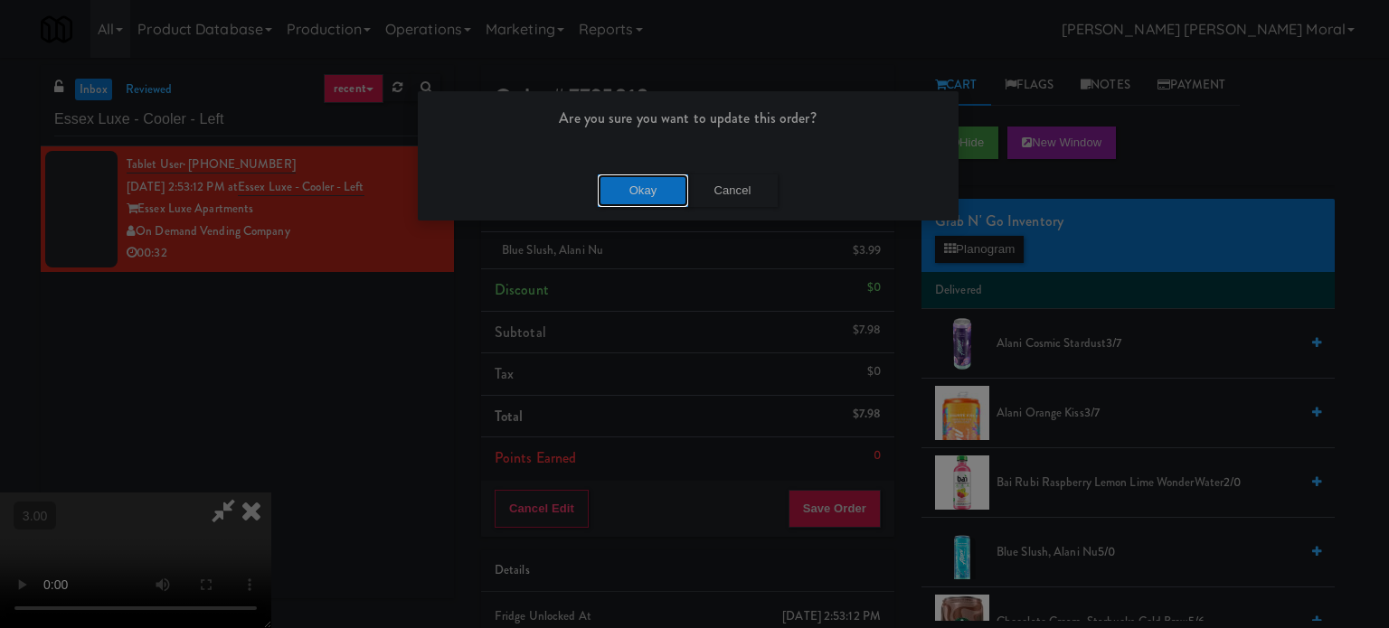
click at [615, 187] on button "Okay" at bounding box center [643, 191] width 90 height 33
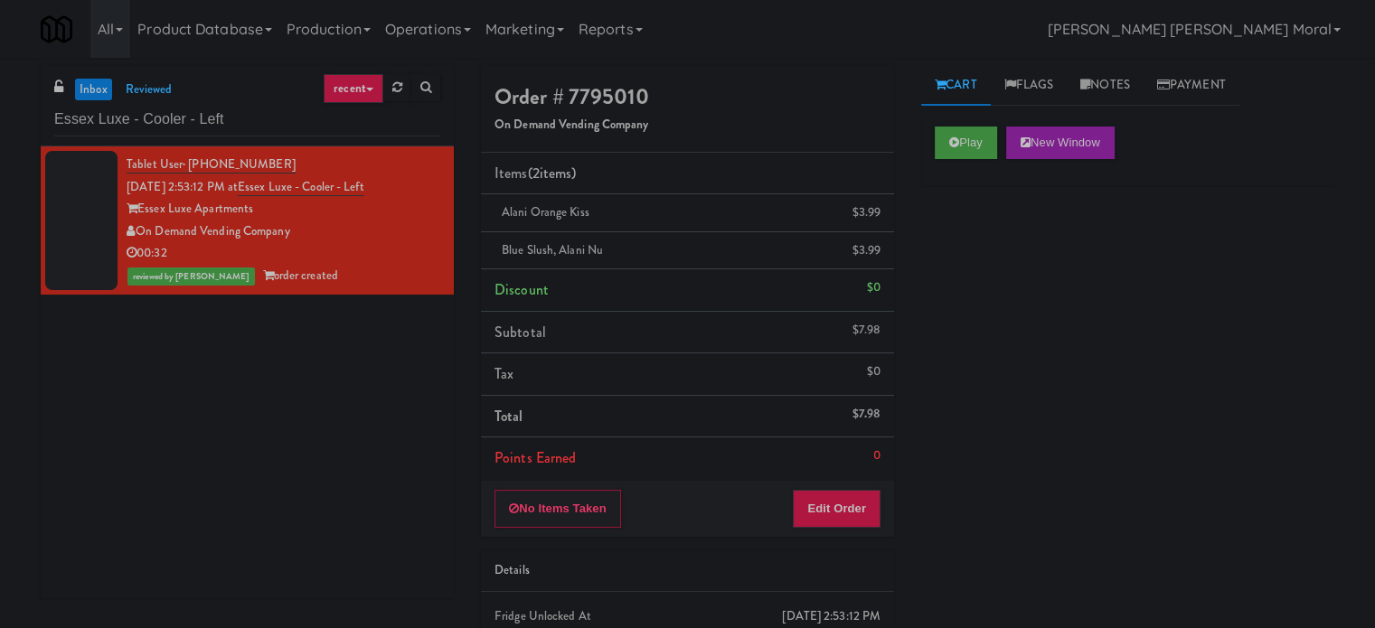
click at [1022, 307] on div "Play New Window Primary Flag Clear Flag if unable to determine what was taken o…" at bounding box center [1127, 452] width 413 height 678
click at [243, 118] on input "Essex Luxe - Cooler - Left" at bounding box center [247, 119] width 386 height 33
paste input "Kado - Combo Cooler"
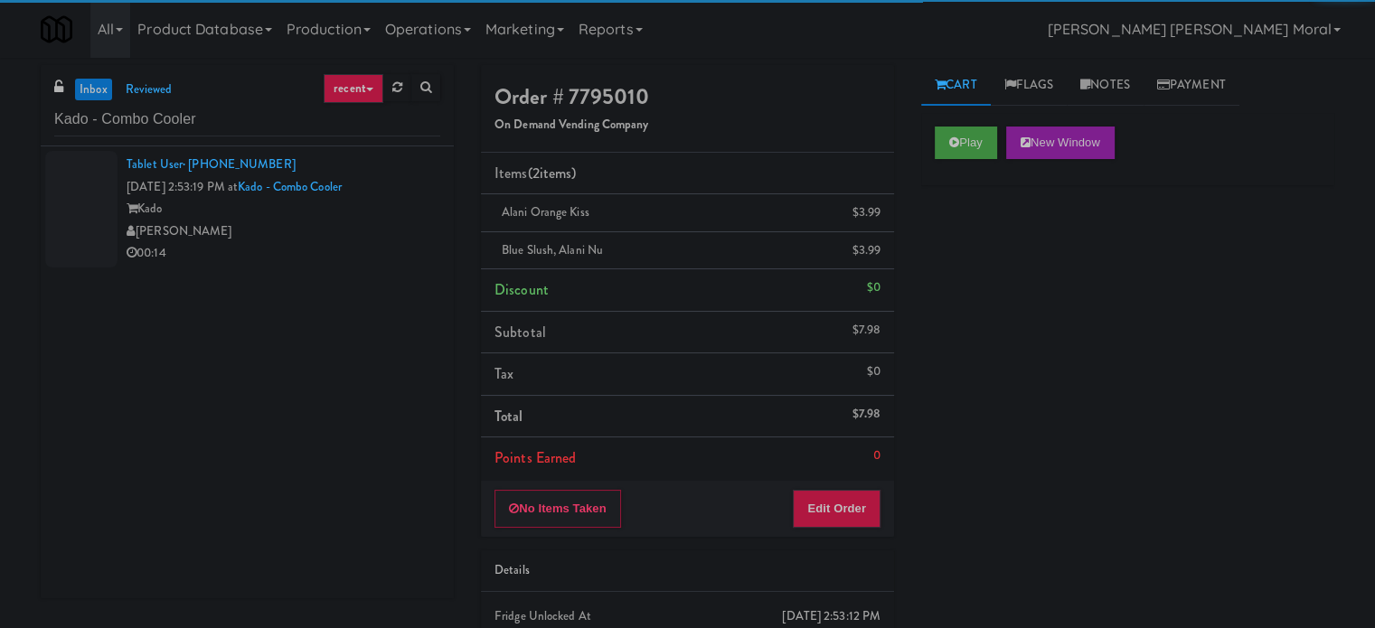
click at [354, 238] on div "[PERSON_NAME]" at bounding box center [284, 232] width 314 height 23
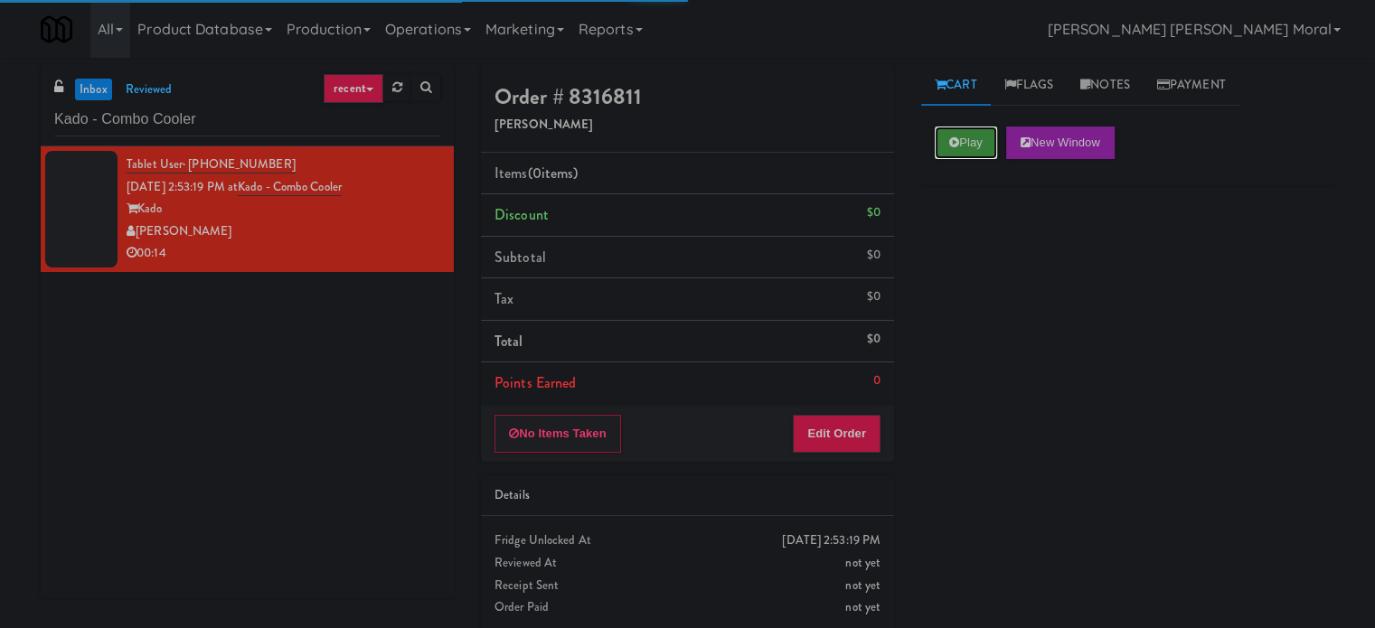
click at [975, 150] on button "Play" at bounding box center [966, 143] width 62 height 33
click at [978, 269] on div "Play New Window Primary Flag Clear Flag if unable to determine what was taken o…" at bounding box center [1127, 452] width 413 height 678
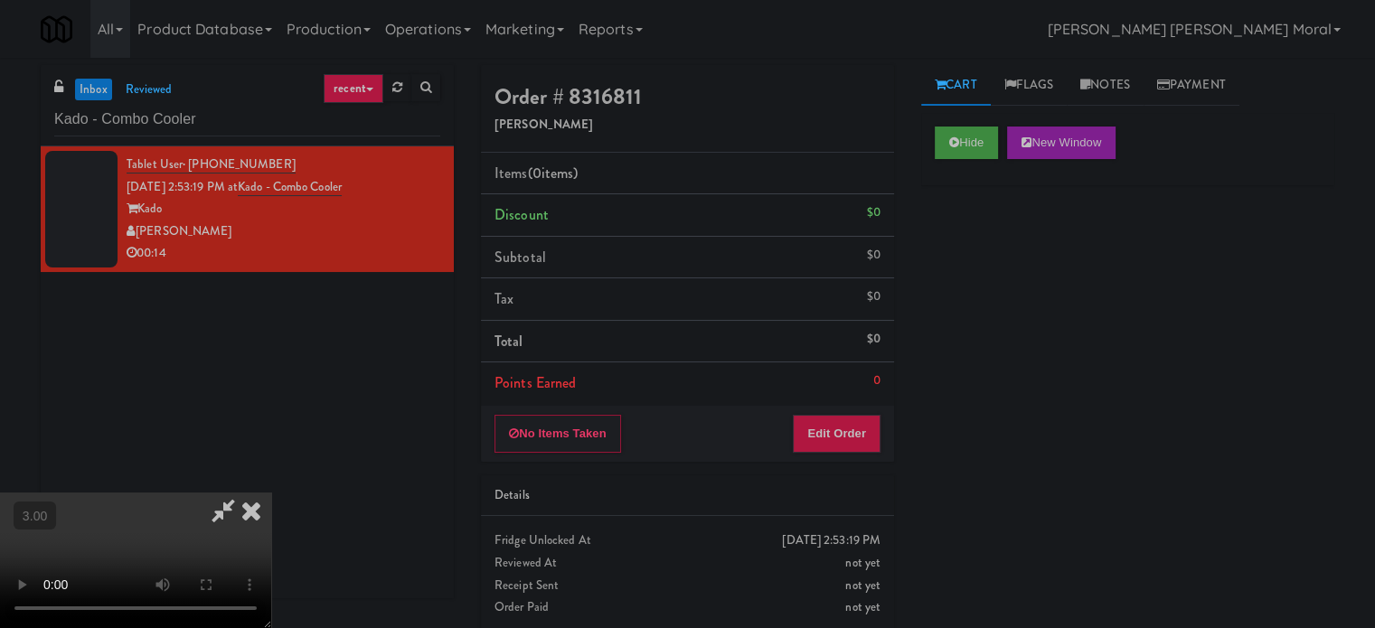
click at [271, 493] on video at bounding box center [135, 561] width 271 height 136
click at [868, 433] on button "Edit Order" at bounding box center [837, 434] width 88 height 38
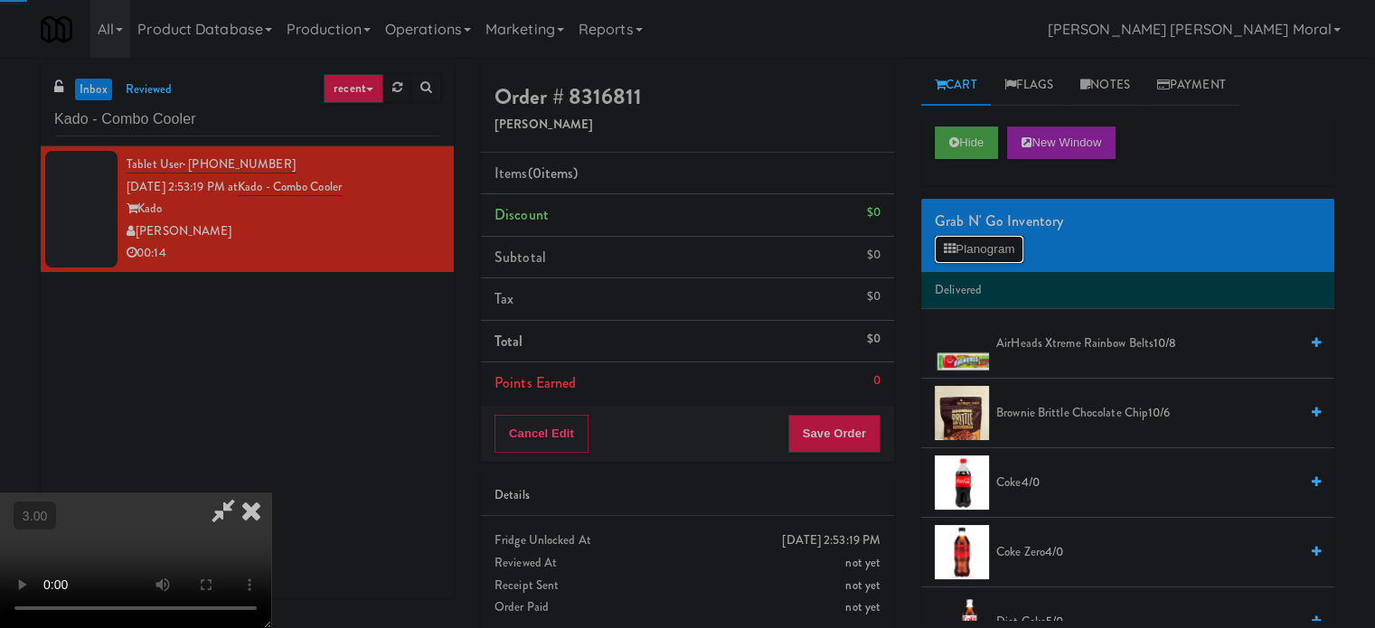
click at [958, 253] on button "Planogram" at bounding box center [979, 249] width 89 height 27
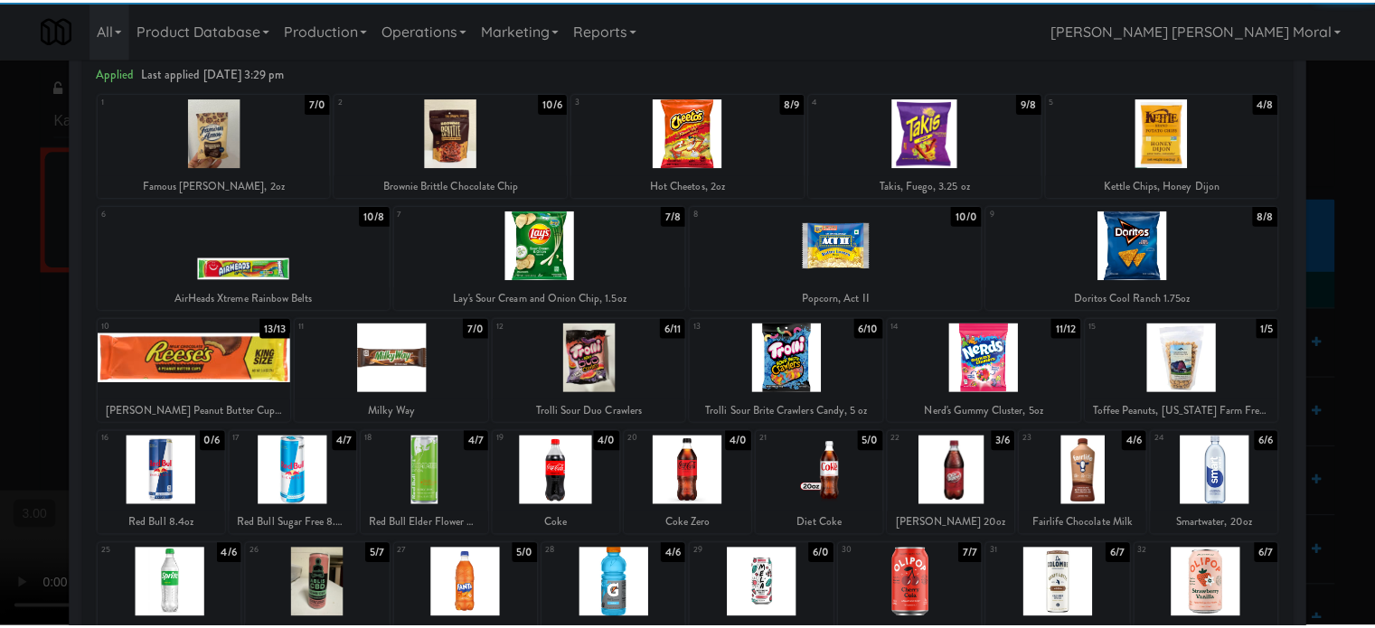
scroll to position [181, 0]
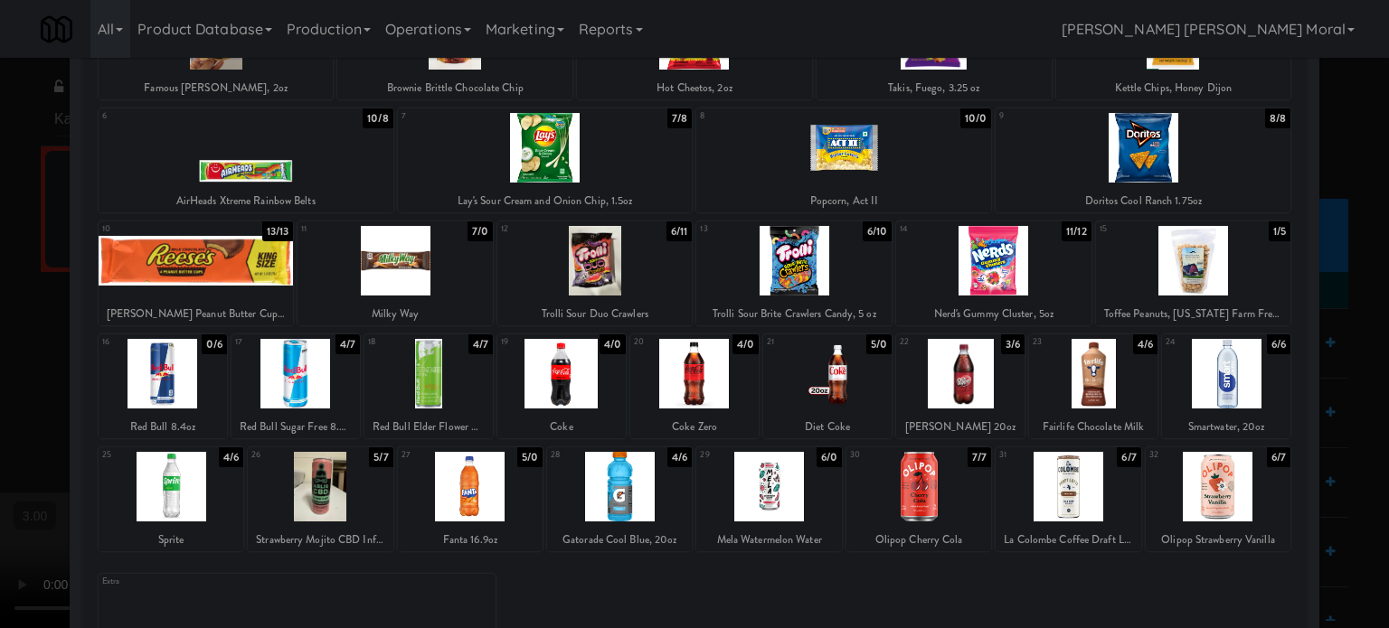
click at [449, 368] on div at bounding box center [428, 374] width 128 height 70
drag, startPoint x: 0, startPoint y: 335, endPoint x: 15, endPoint y: 339, distance: 15.8
click at [0, 336] on div at bounding box center [694, 314] width 1389 height 628
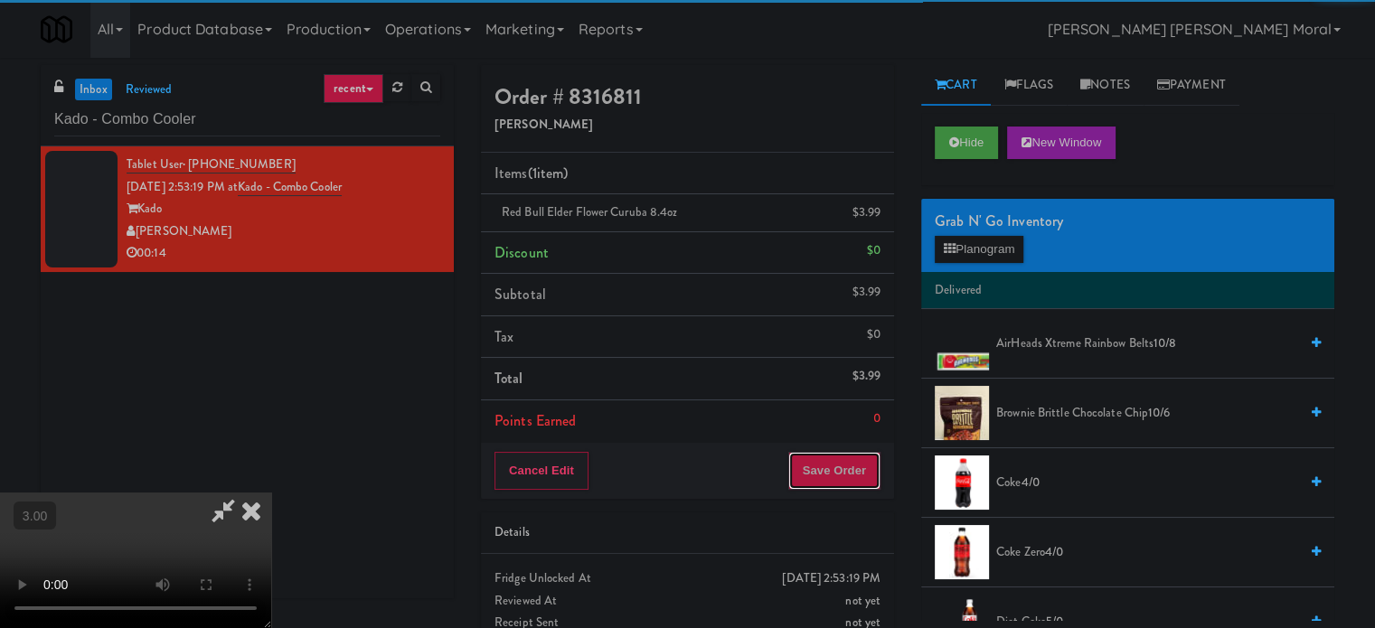
click at [833, 484] on button "Save Order" at bounding box center [834, 471] width 92 height 38
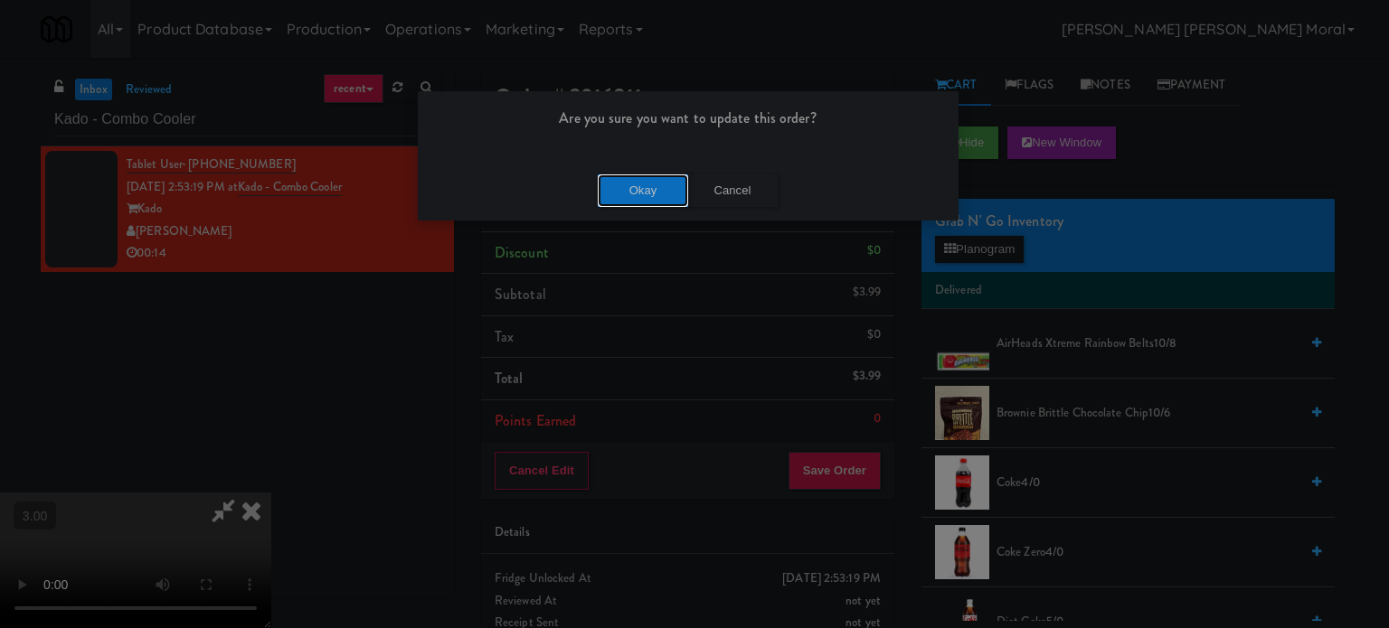
click at [670, 189] on button "Okay" at bounding box center [643, 191] width 90 height 33
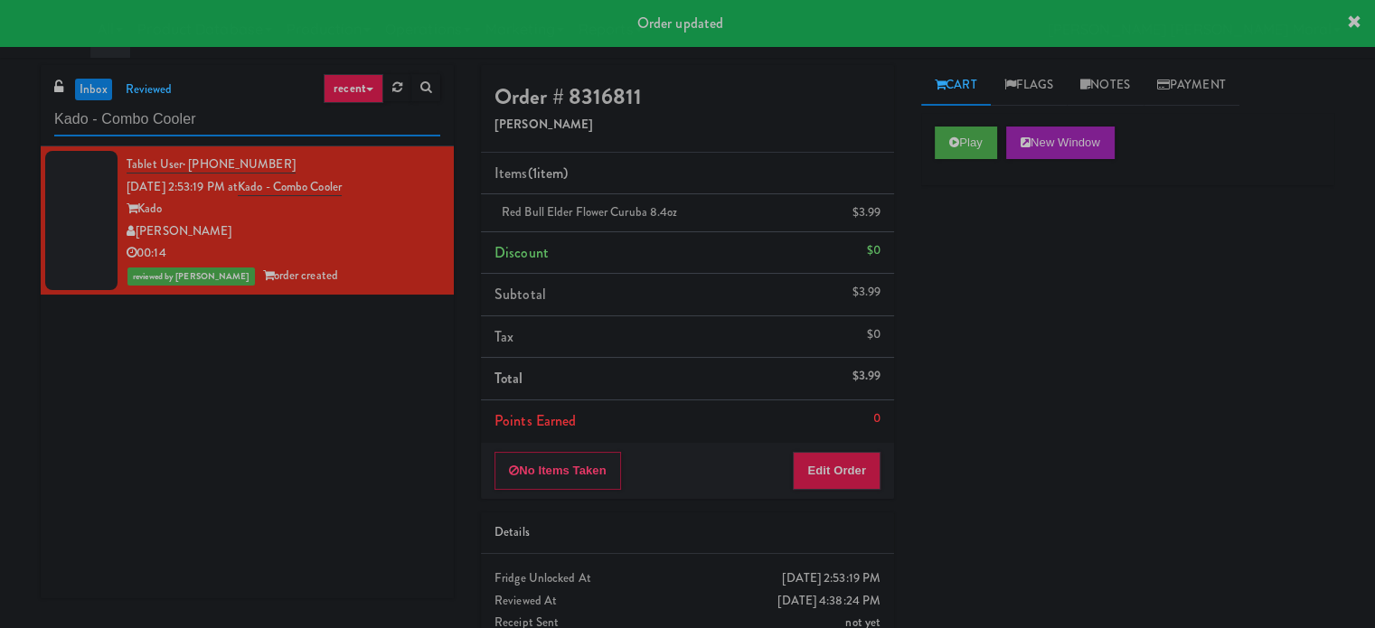
click at [193, 108] on input "Kado - Combo Cooler" at bounding box center [247, 119] width 386 height 33
paste input "District Cooler Gym"
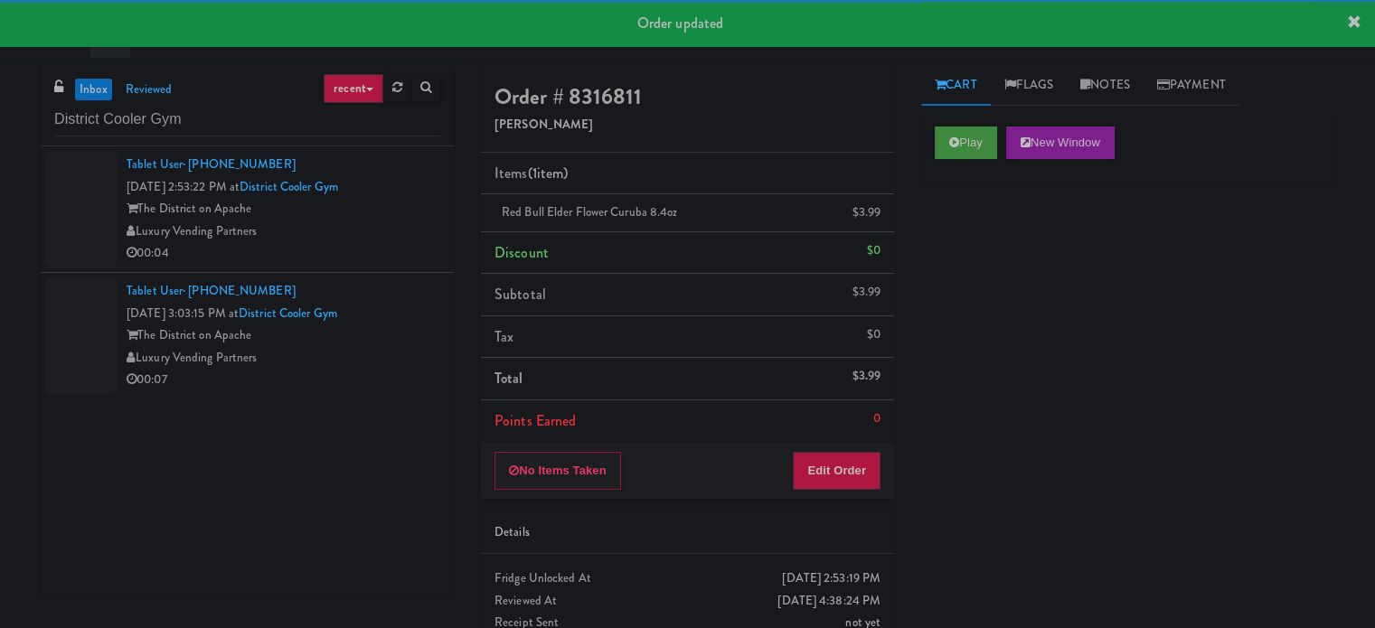
click at [324, 221] on div "Luxury Vending Partners" at bounding box center [284, 232] width 314 height 23
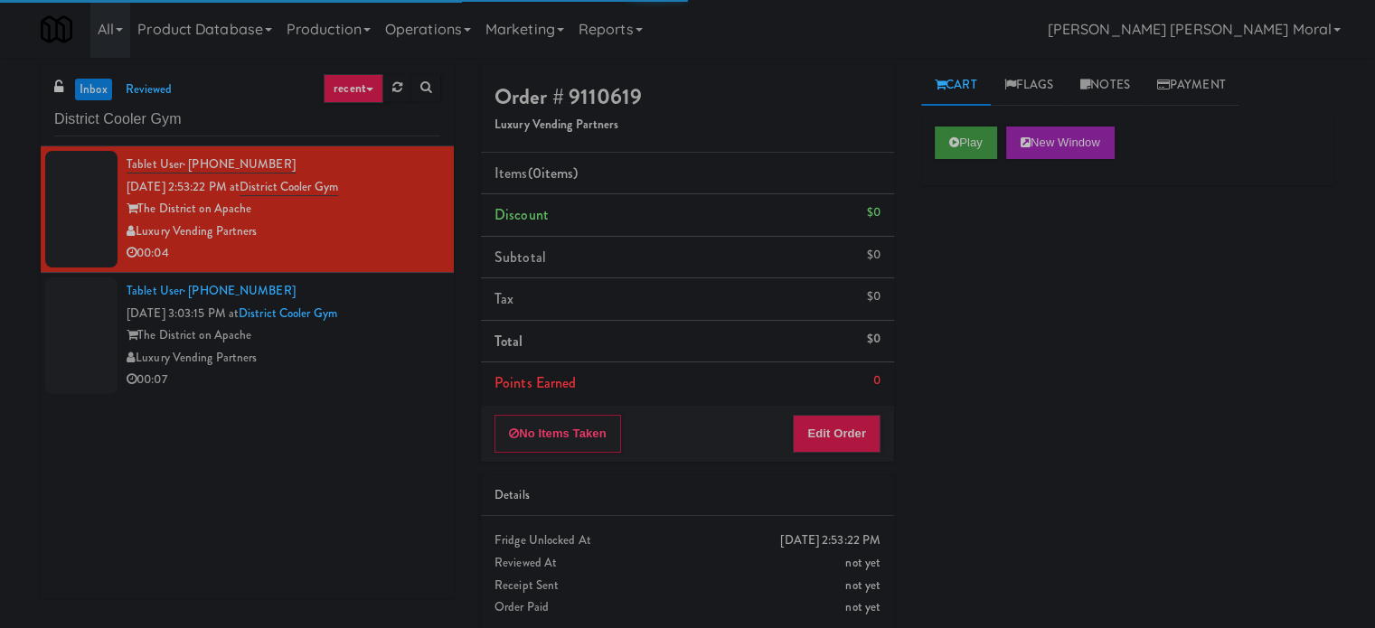
click at [980, 124] on div "Play New Window" at bounding box center [1127, 149] width 413 height 72
click at [986, 260] on div "Play New Window Primary Flag Clear Flag if unable to determine what was taken o…" at bounding box center [1127, 452] width 413 height 678
click at [969, 160] on div "Play New Window" at bounding box center [1127, 149] width 413 height 72
click at [968, 155] on button "Play" at bounding box center [966, 143] width 62 height 33
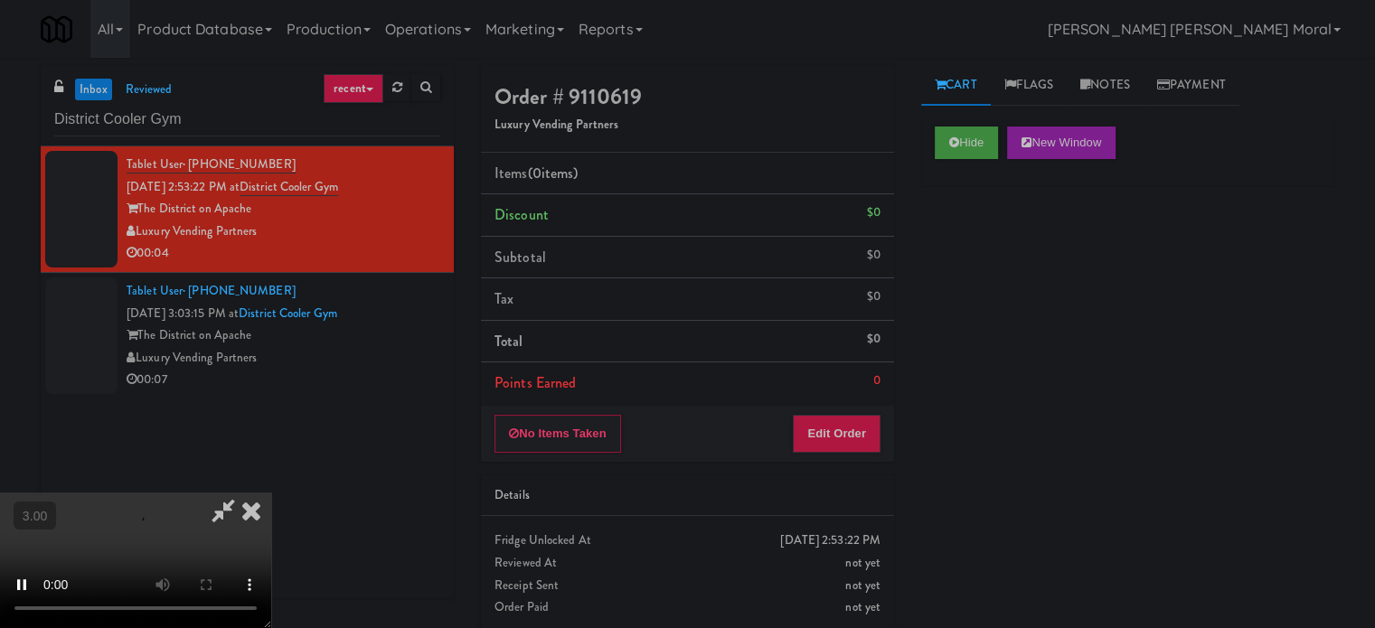
click at [993, 279] on div "Hide New Window Primary Flag Clear Flag if unable to determine what was taken o…" at bounding box center [1127, 452] width 413 height 678
click at [993, 280] on div "Hide New Window Primary Flag Clear Flag if unable to determine what was taken o…" at bounding box center [1127, 452] width 413 height 678
click at [921, 389] on div "Hide New Window Primary Flag Clear Flag if unable to determine what was taken o…" at bounding box center [1127, 452] width 413 height 678
click at [958, 154] on button "Hide" at bounding box center [966, 143] width 63 height 33
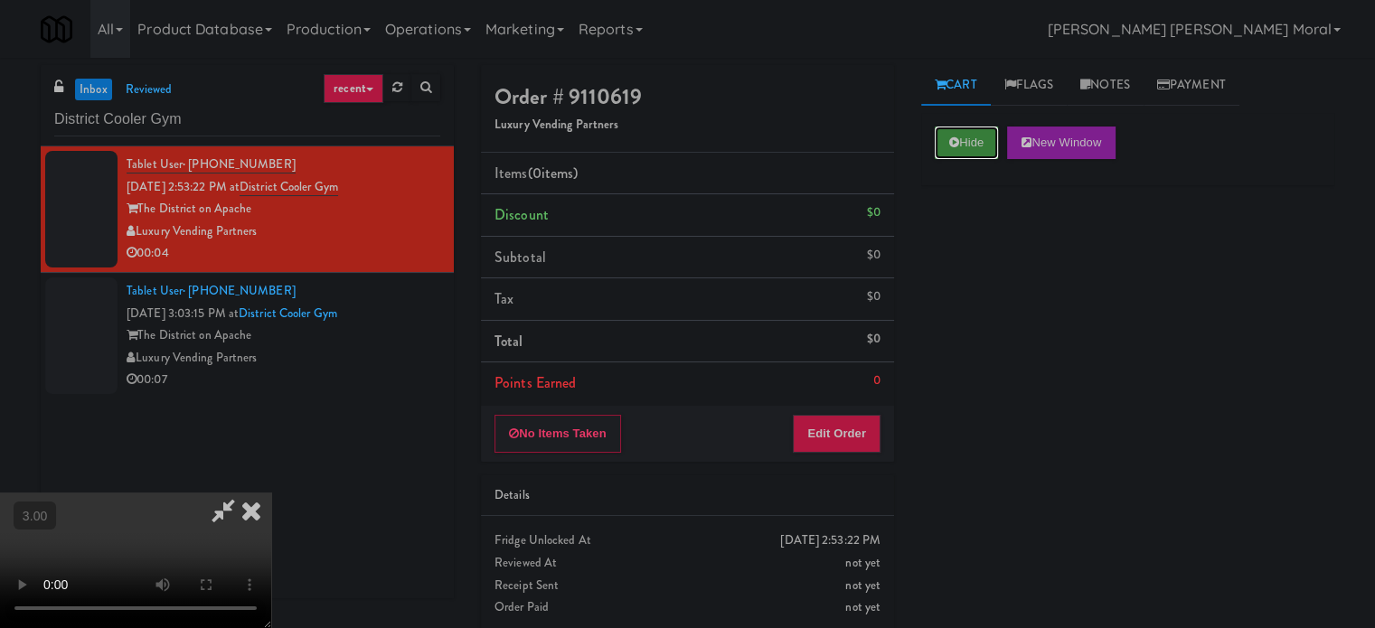
scroll to position [0, 0]
click at [958, 154] on button "Hide" at bounding box center [966, 143] width 63 height 33
click at [955, 250] on div "Hide New Window Primary Flag Clear Flag if unable to determine what was taken o…" at bounding box center [1127, 452] width 413 height 678
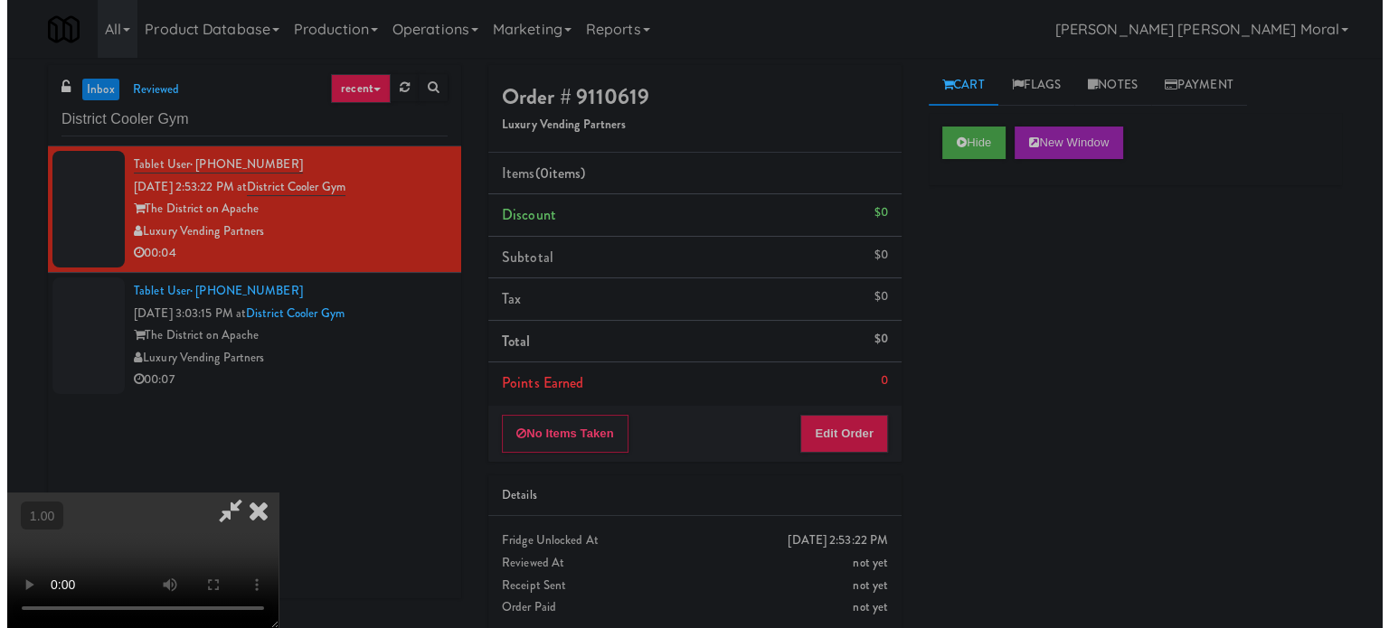
scroll to position [14, 0]
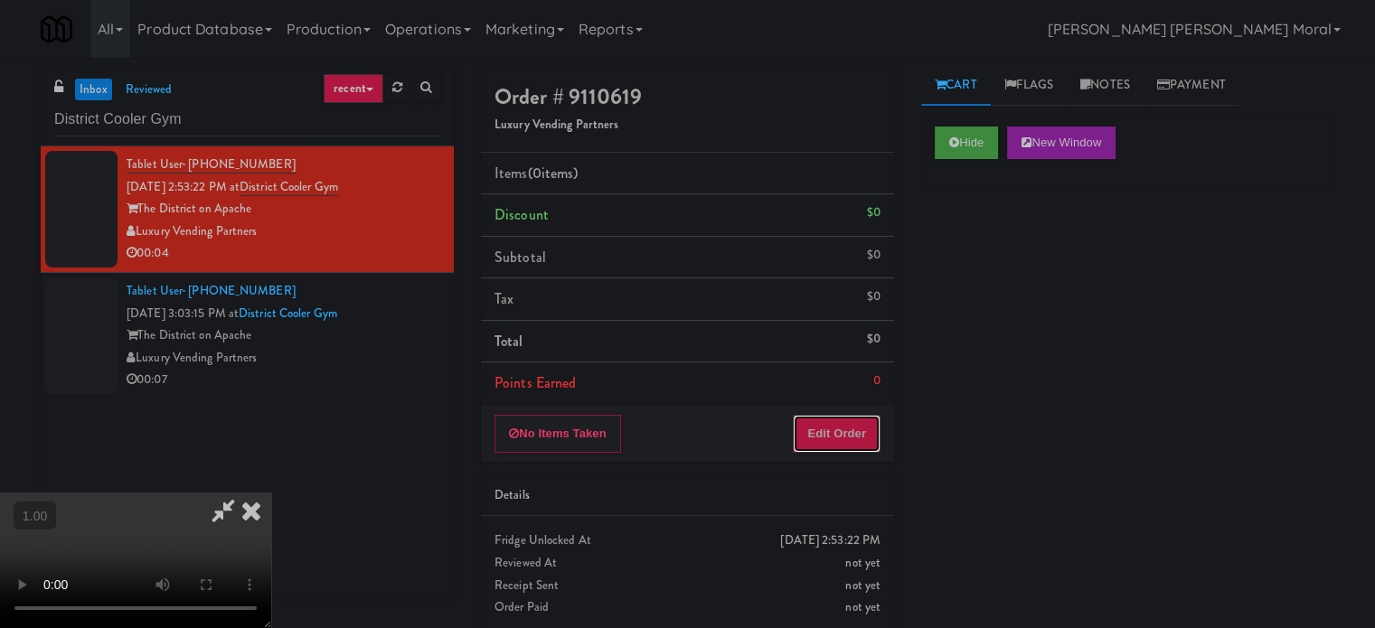
click at [850, 431] on button "Edit Order" at bounding box center [837, 434] width 88 height 38
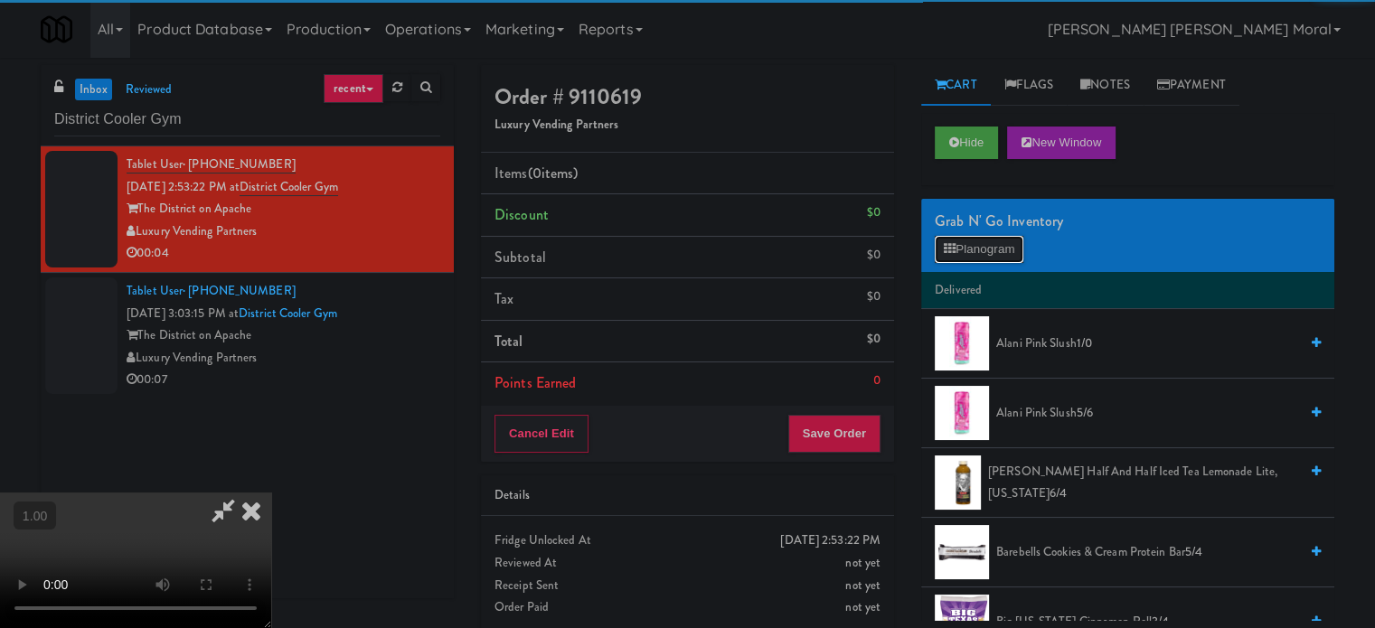
click at [961, 255] on button "Planogram" at bounding box center [979, 249] width 89 height 27
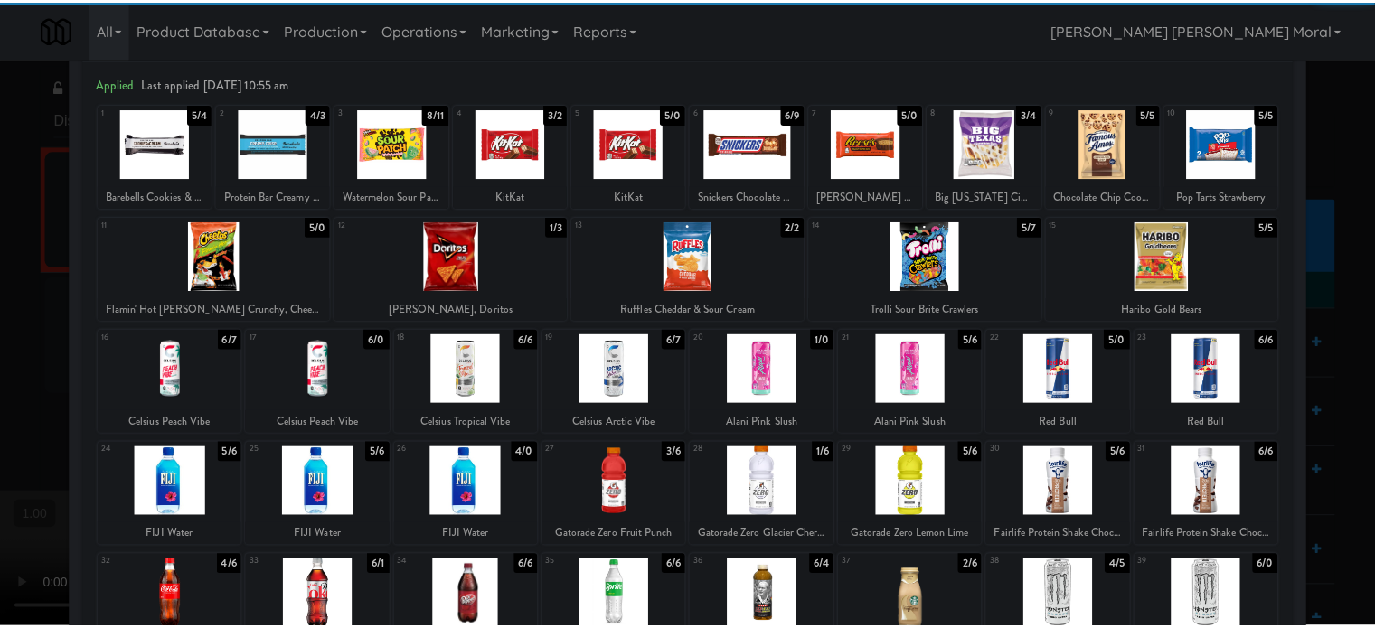
scroll to position [259, 0]
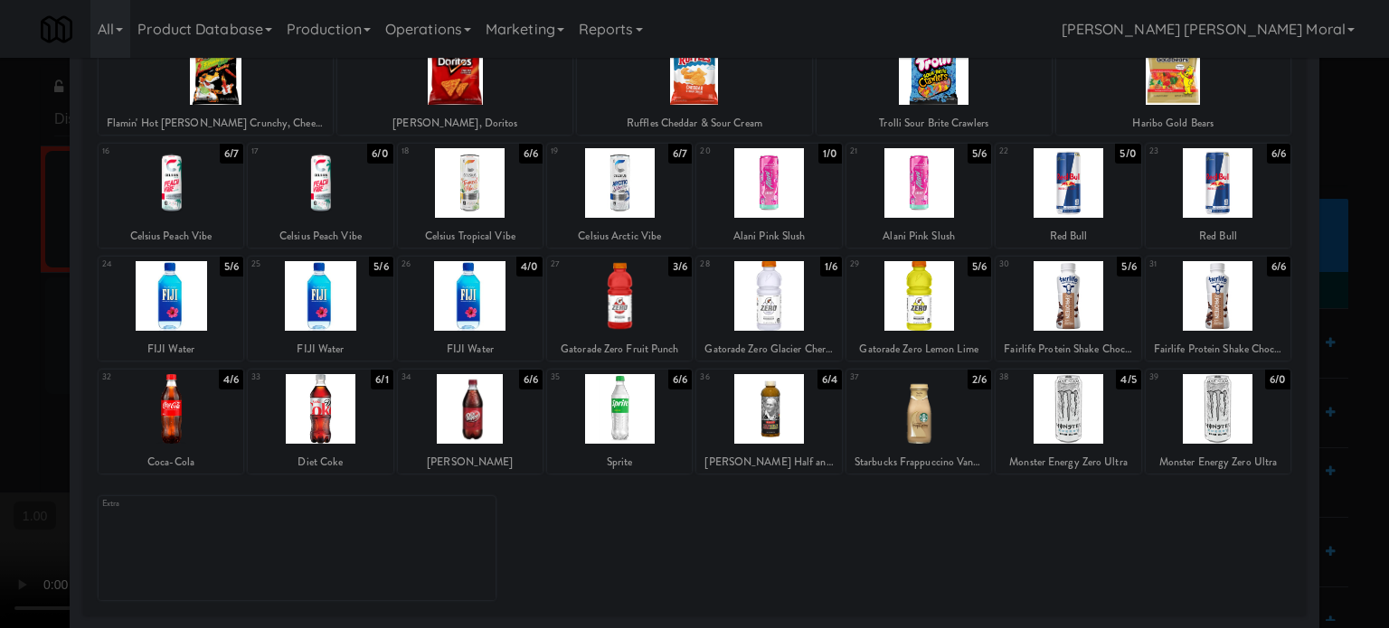
click at [593, 418] on div at bounding box center [619, 409] width 145 height 70
click at [1, 382] on div at bounding box center [694, 314] width 1389 height 628
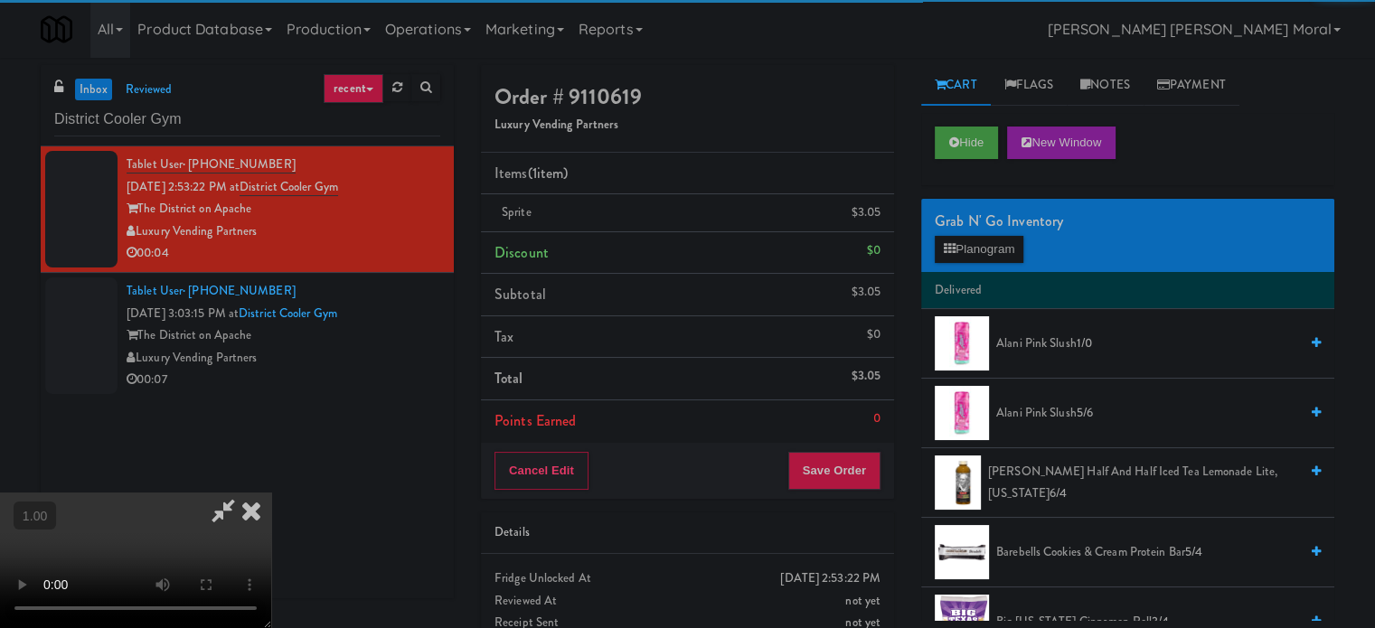
drag, startPoint x: 839, startPoint y: 440, endPoint x: 844, endPoint y: 450, distance: 10.9
click at [843, 448] on div "Order # 9110619 Luxury Vending Partners Items (1 item ) Sprite $3.05 Discount $…" at bounding box center [687, 282] width 413 height 434
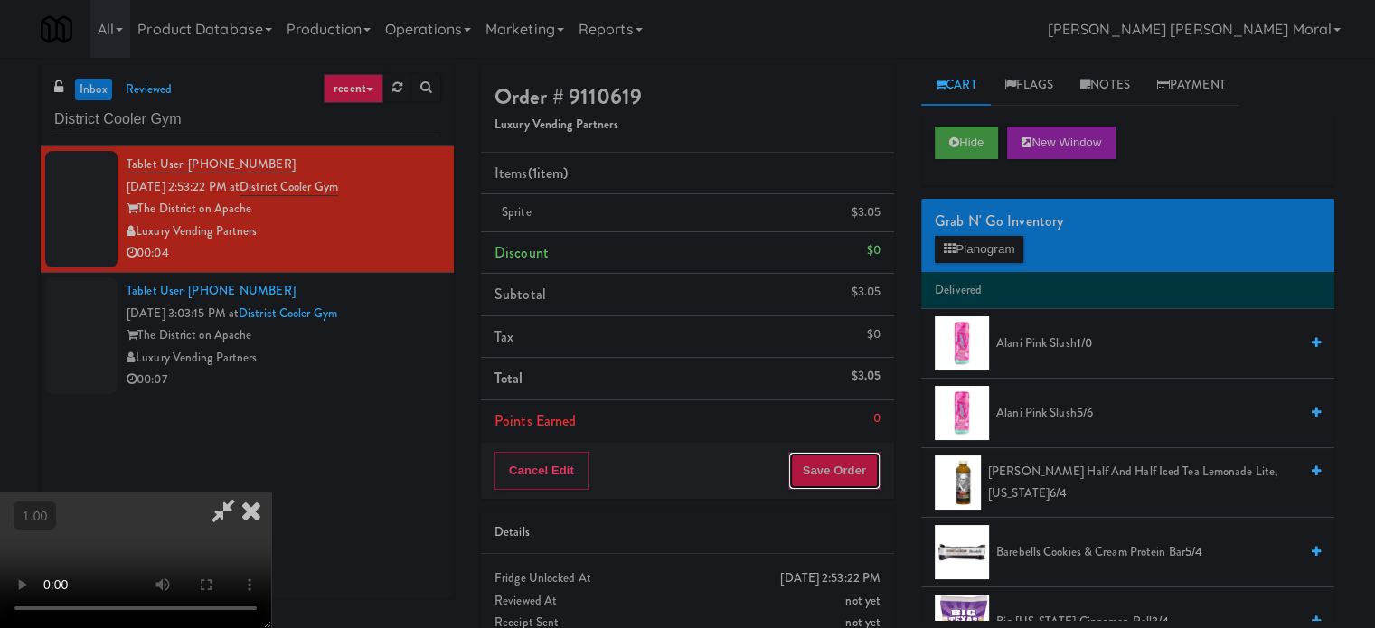
click at [847, 474] on button "Save Order" at bounding box center [834, 471] width 92 height 38
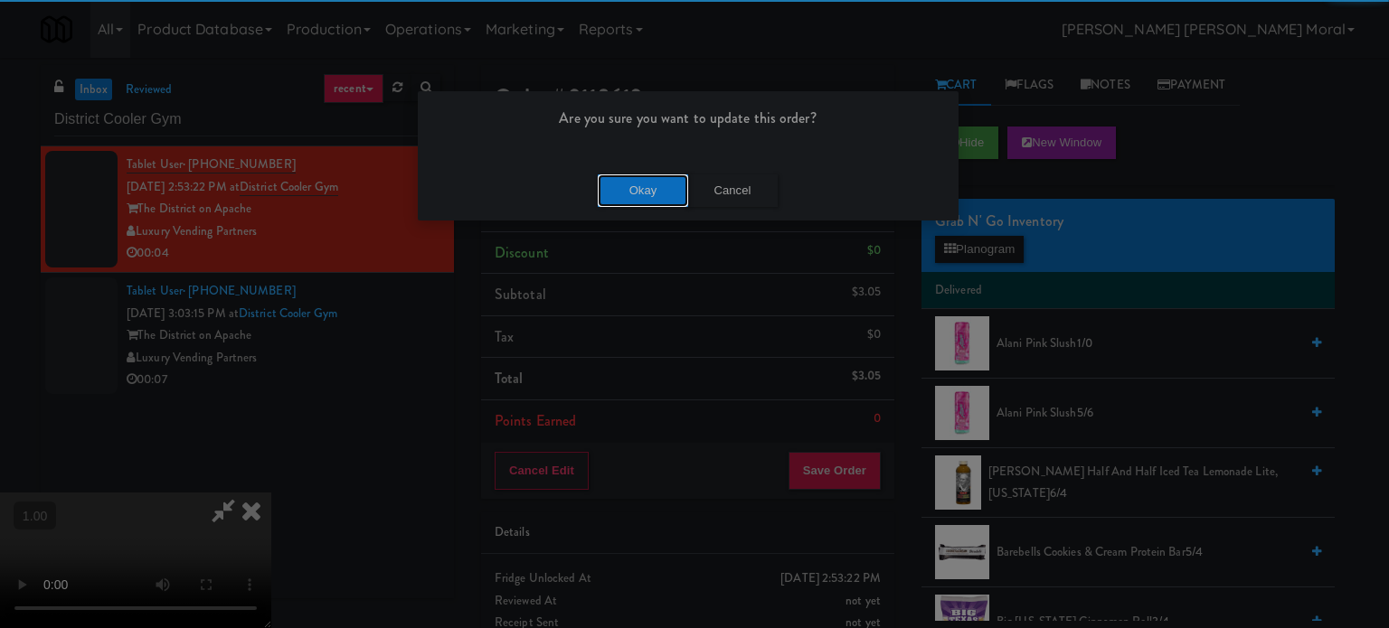
click at [625, 189] on button "Okay" at bounding box center [643, 191] width 90 height 33
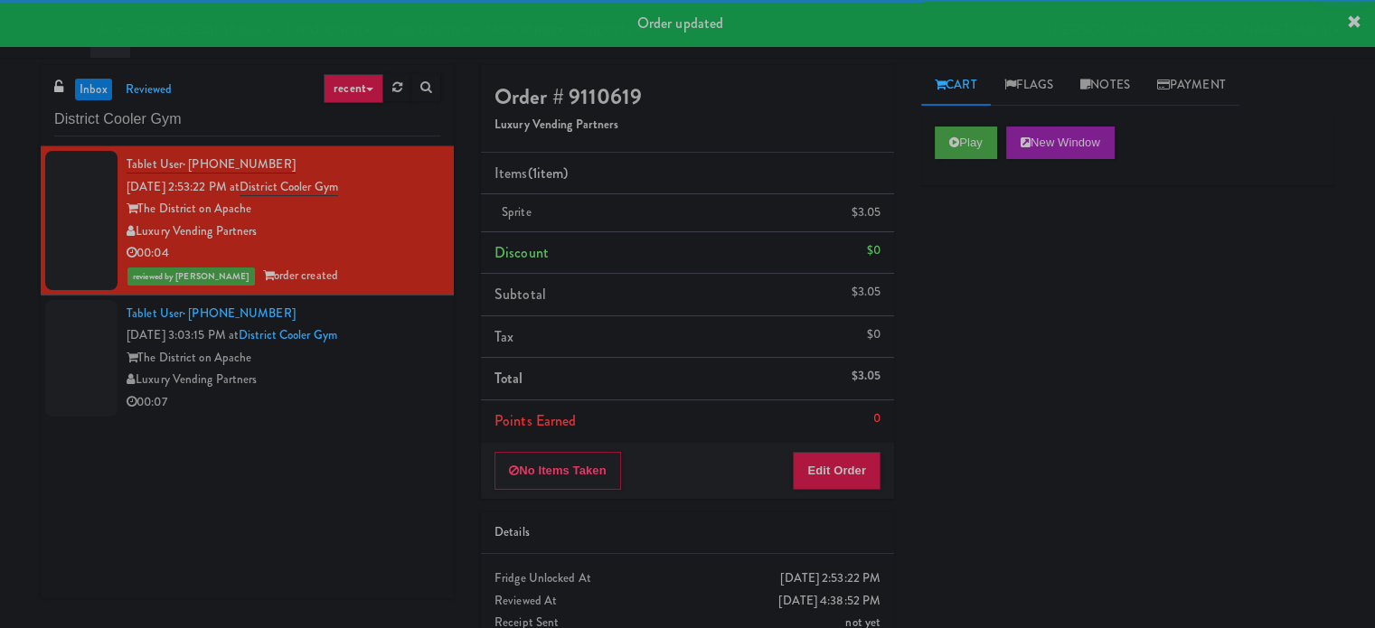
click at [358, 372] on div "Luxury Vending Partners" at bounding box center [284, 380] width 314 height 23
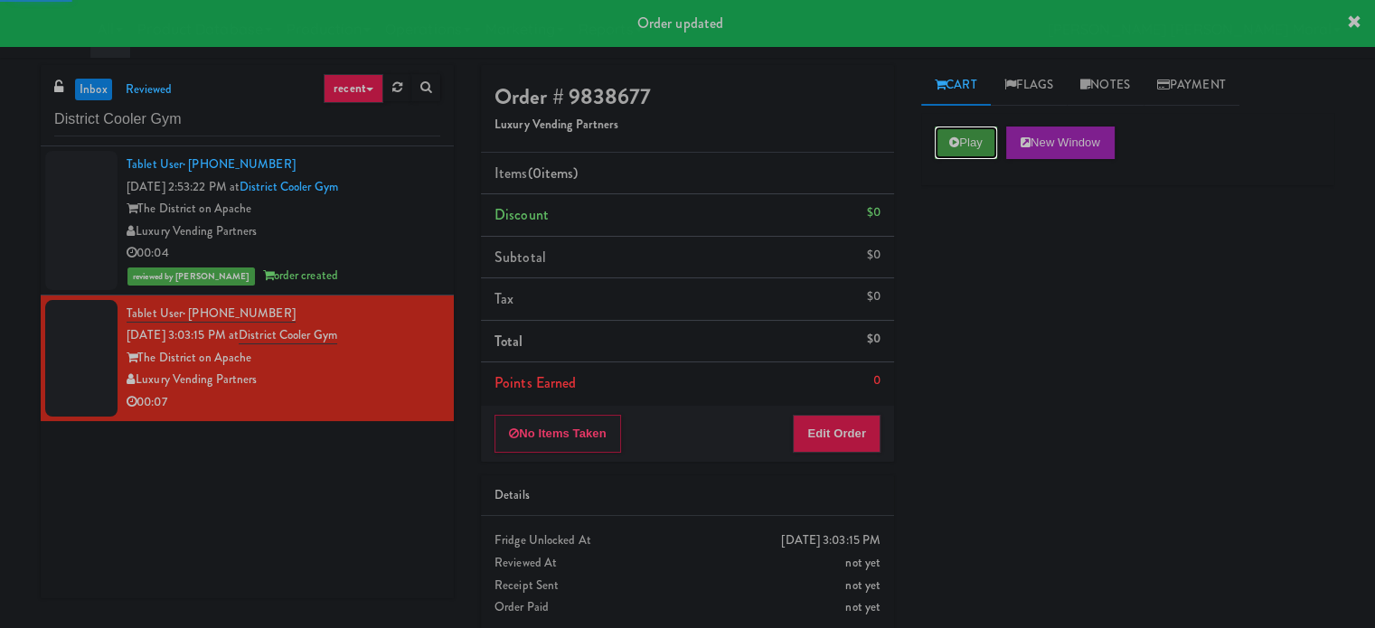
click at [949, 137] on icon at bounding box center [954, 143] width 10 height 12
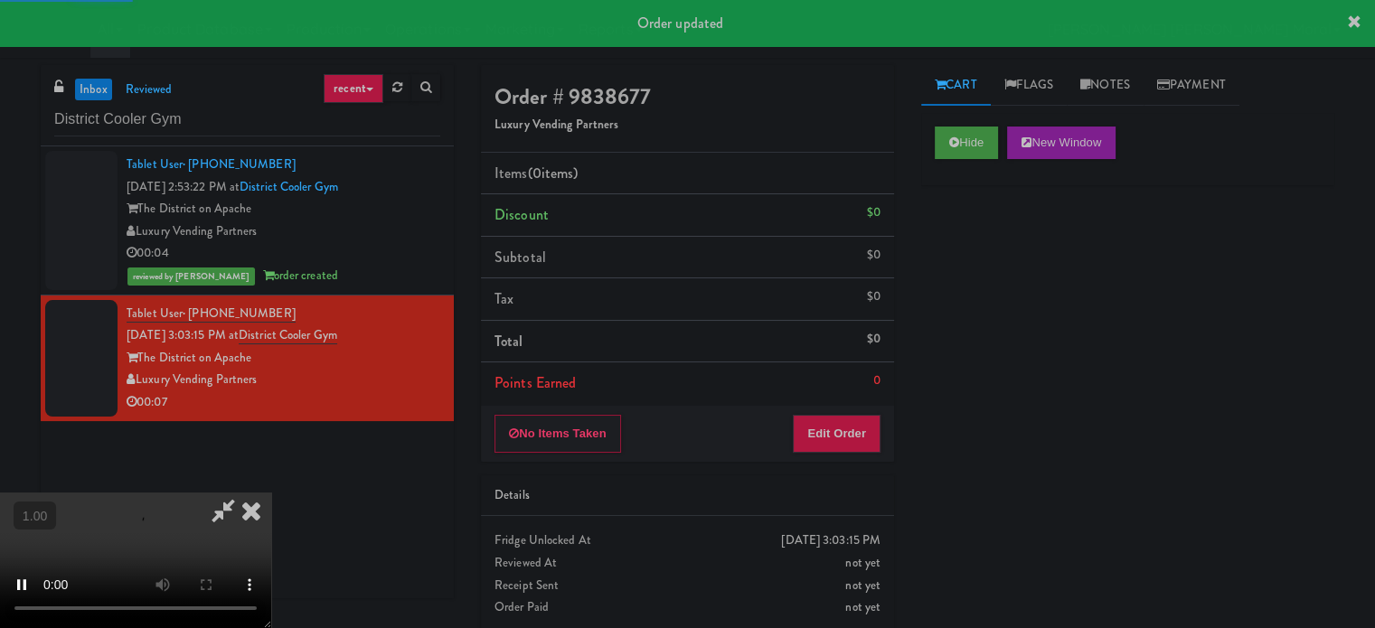
click at [959, 274] on div "Hide New Window Primary Flag Clear Flag if unable to determine what was taken o…" at bounding box center [1127, 452] width 413 height 678
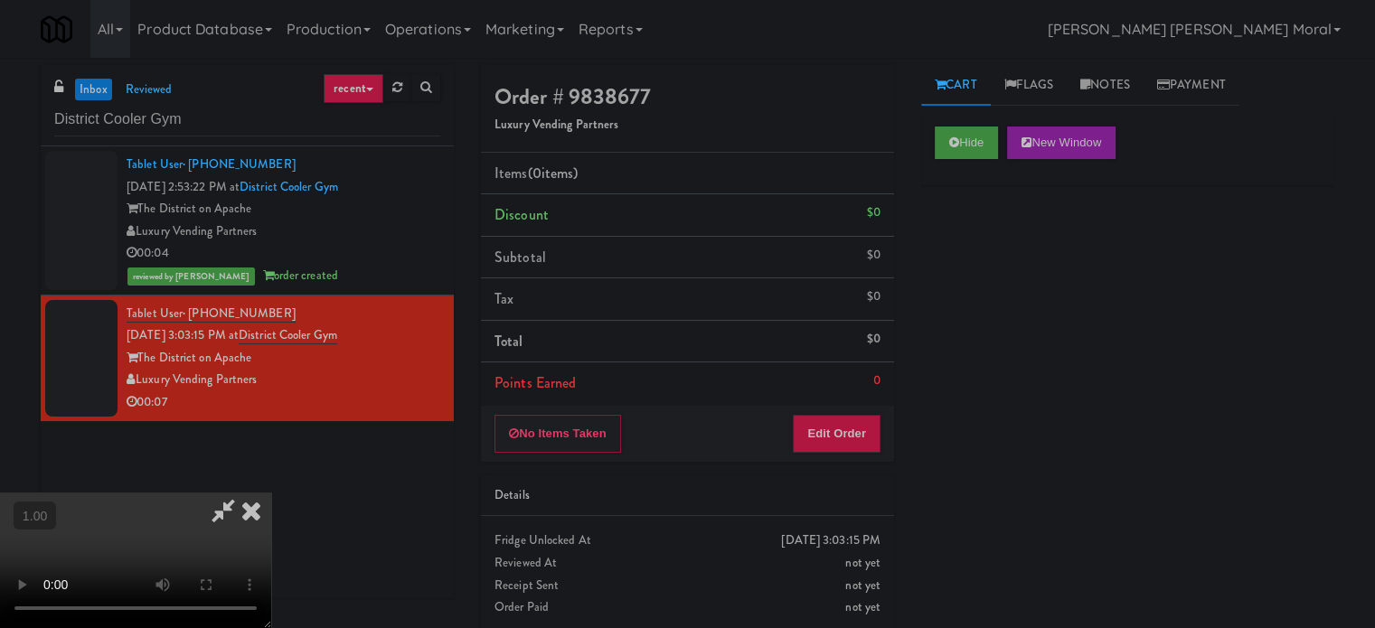
click at [937, 364] on div "Hide New Window Primary Flag Clear Flag if unable to determine what was taken o…" at bounding box center [1127, 452] width 413 height 678
click at [271, 493] on video at bounding box center [135, 561] width 271 height 136
click at [854, 428] on button "Edit Order" at bounding box center [837, 434] width 88 height 38
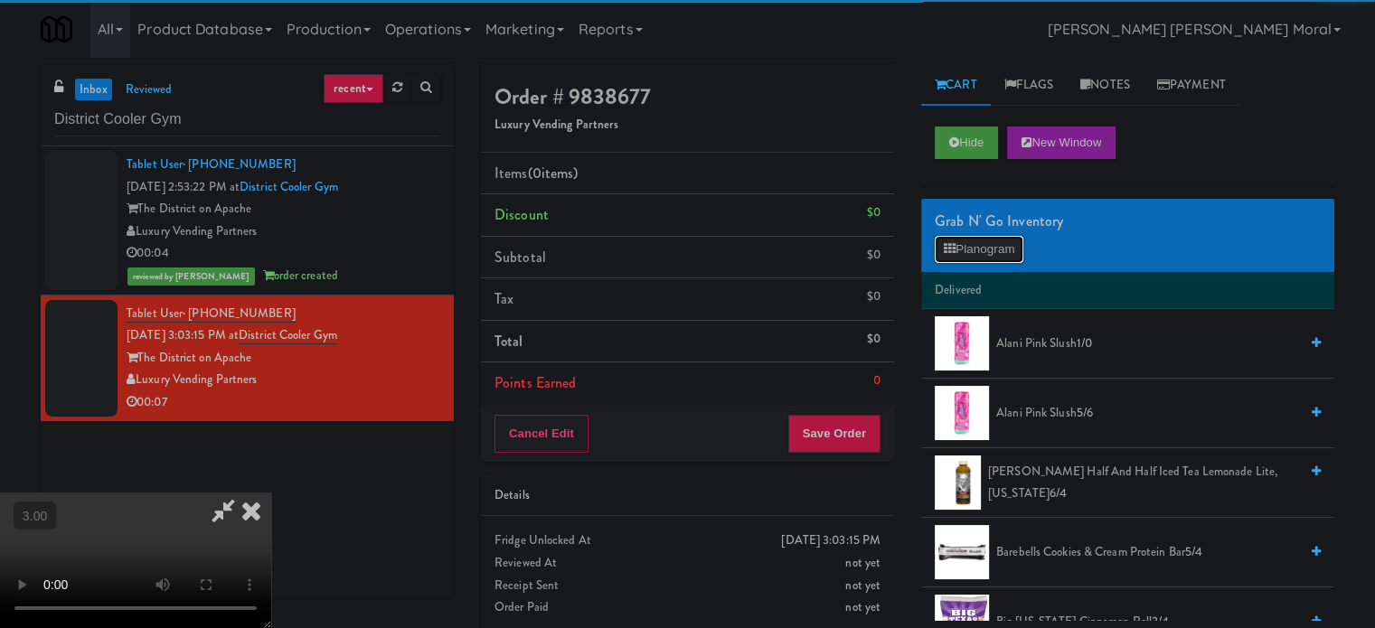
click at [962, 243] on button "Planogram" at bounding box center [979, 249] width 89 height 27
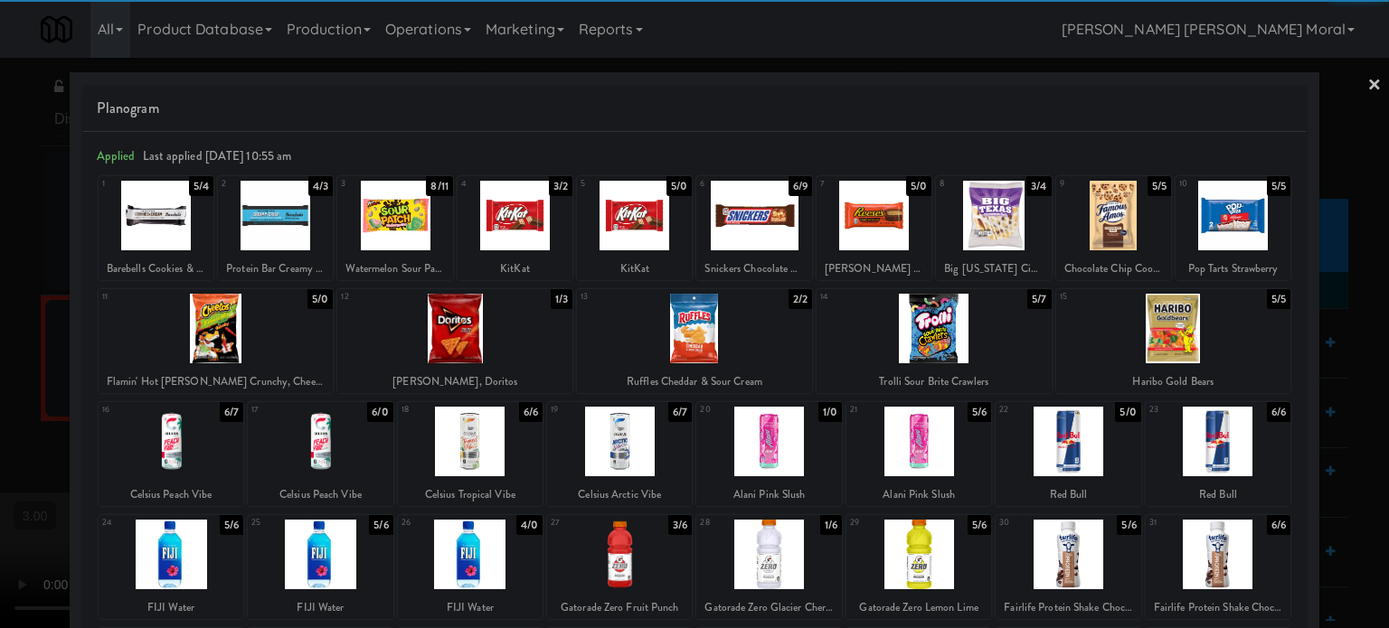
click at [796, 450] on div at bounding box center [768, 442] width 145 height 70
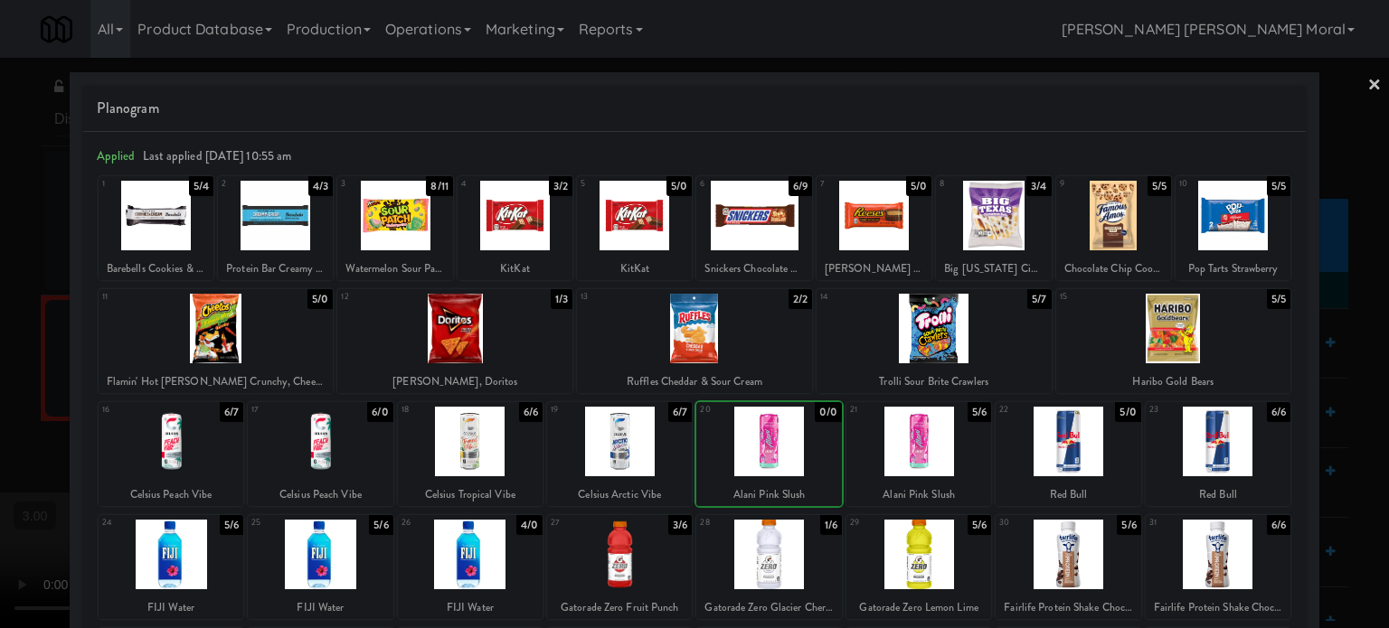
drag, startPoint x: 0, startPoint y: 344, endPoint x: 26, endPoint y: 352, distance: 27.2
click at [0, 344] on div at bounding box center [694, 314] width 1389 height 628
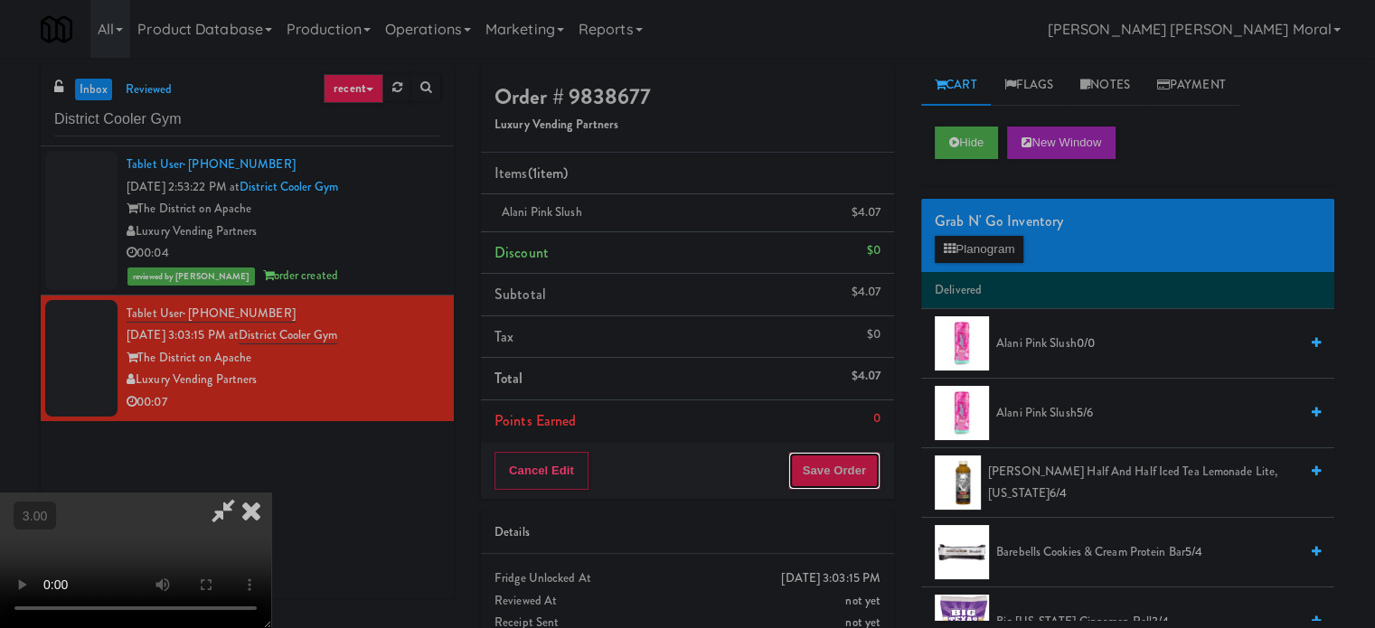
click at [854, 455] on button "Save Order" at bounding box center [834, 471] width 92 height 38
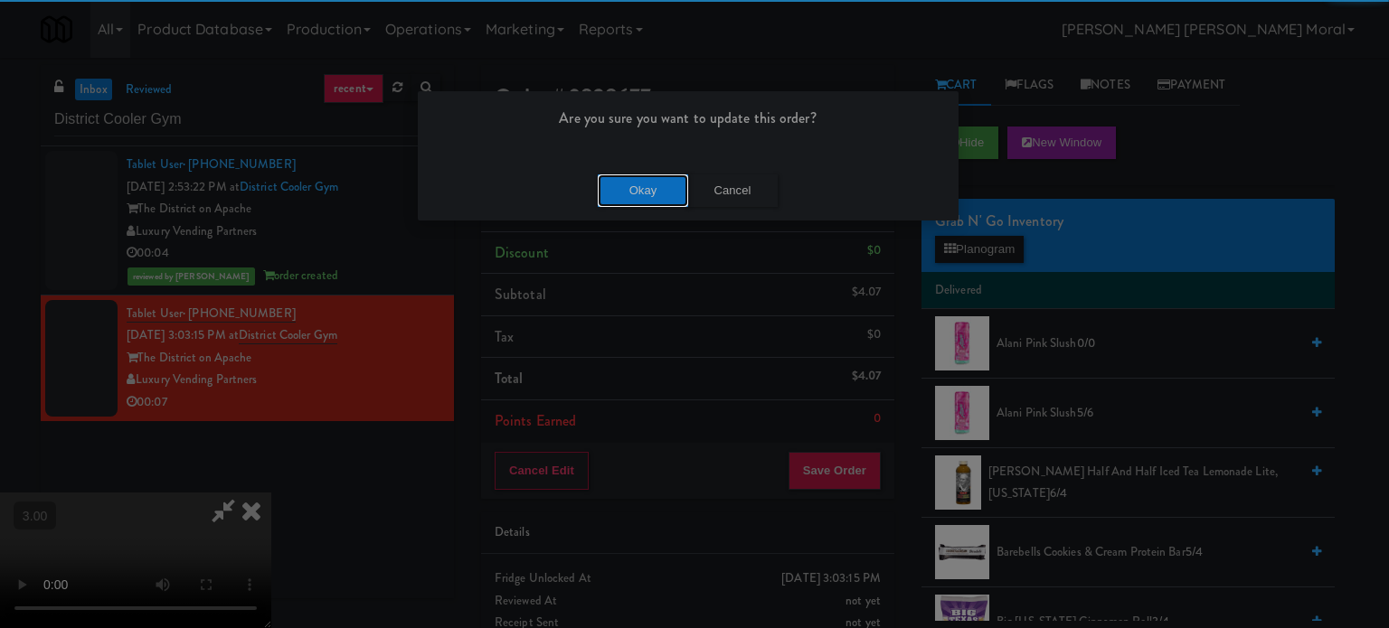
click at [616, 182] on button "Okay" at bounding box center [643, 191] width 90 height 33
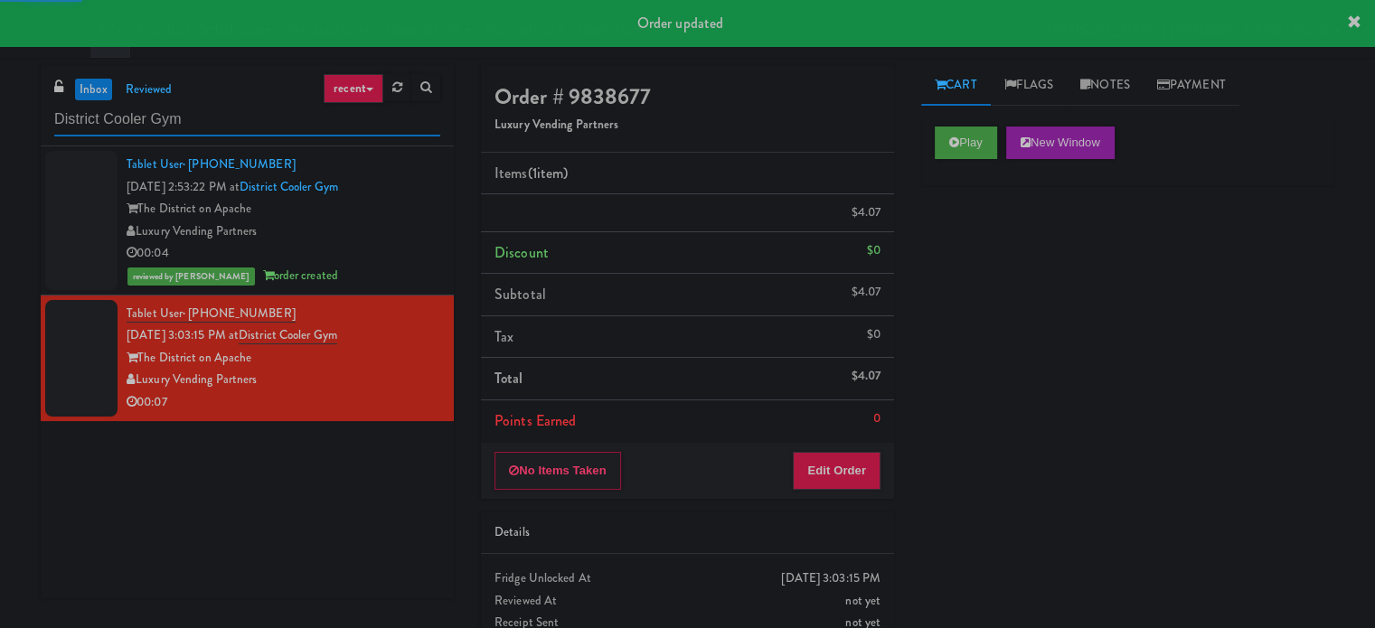
click at [249, 104] on input "District Cooler Gym" at bounding box center [247, 119] width 386 height 33
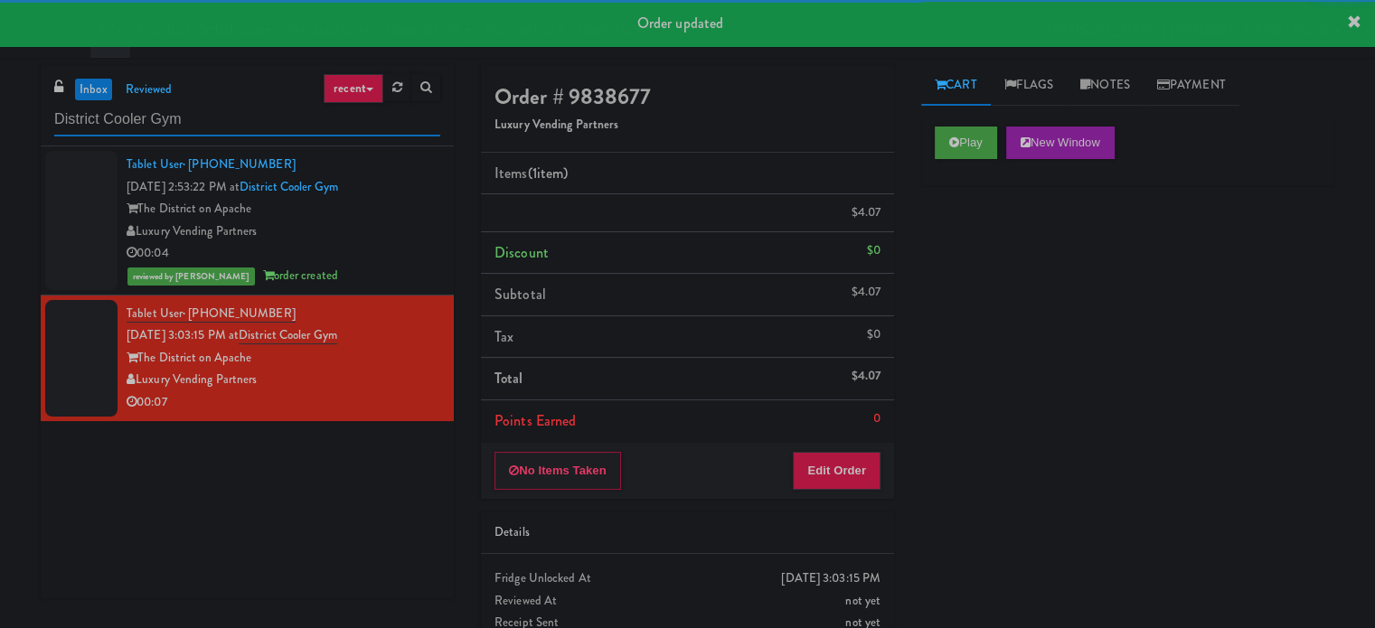
click at [249, 104] on input "District Cooler Gym" at bounding box center [247, 119] width 386 height 33
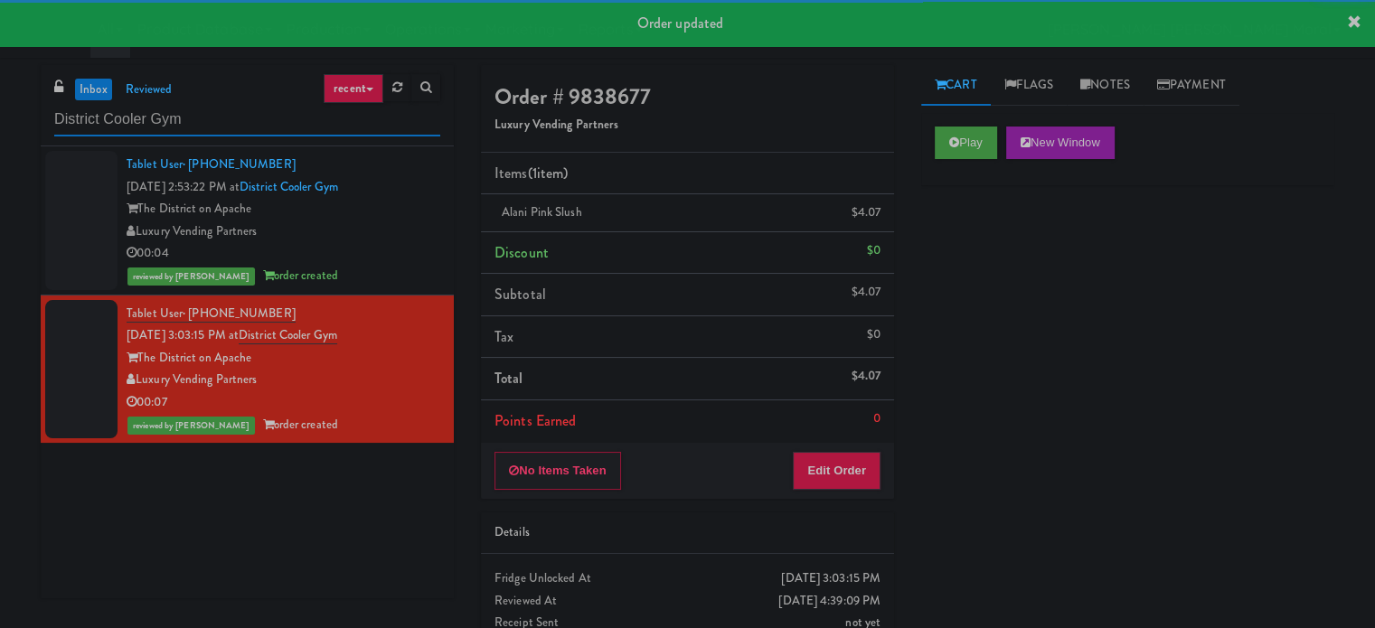
paste input "Spring & [PERSON_NAME] - Combo Cooler A"
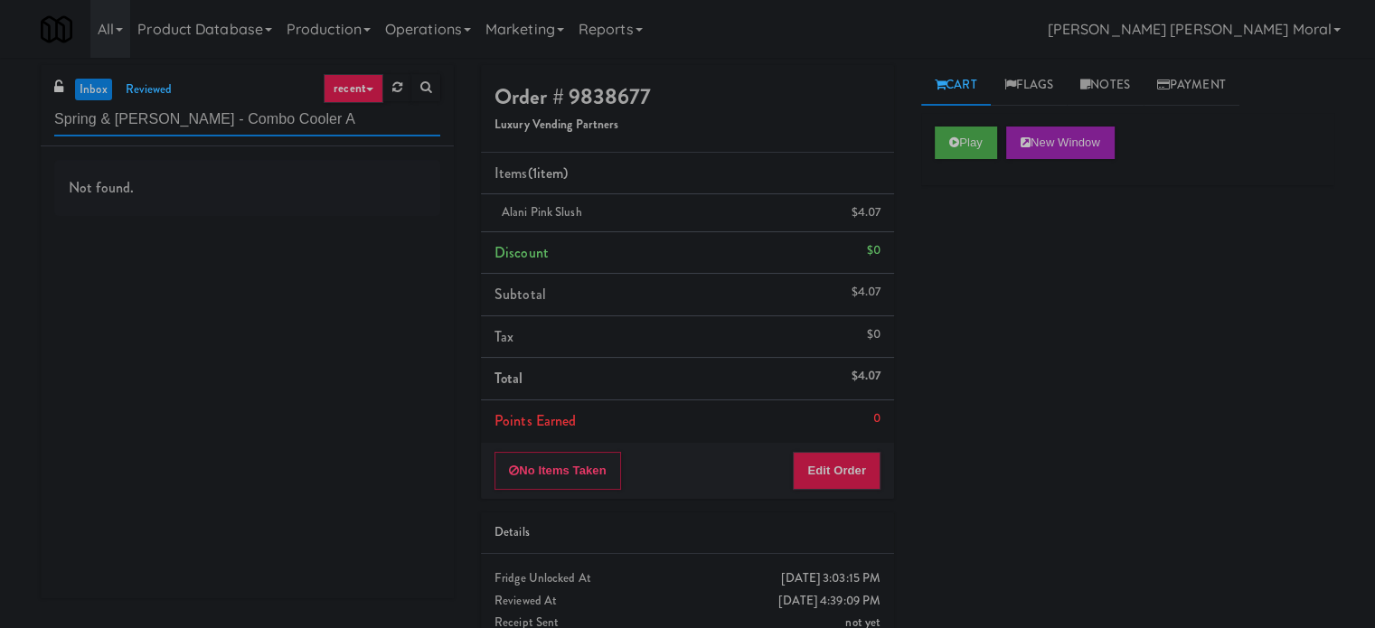
drag, startPoint x: 304, startPoint y: 125, endPoint x: 159, endPoint y: 129, distance: 144.7
click at [159, 129] on input "Spring & [PERSON_NAME] - Combo Cooler A" at bounding box center [247, 119] width 386 height 33
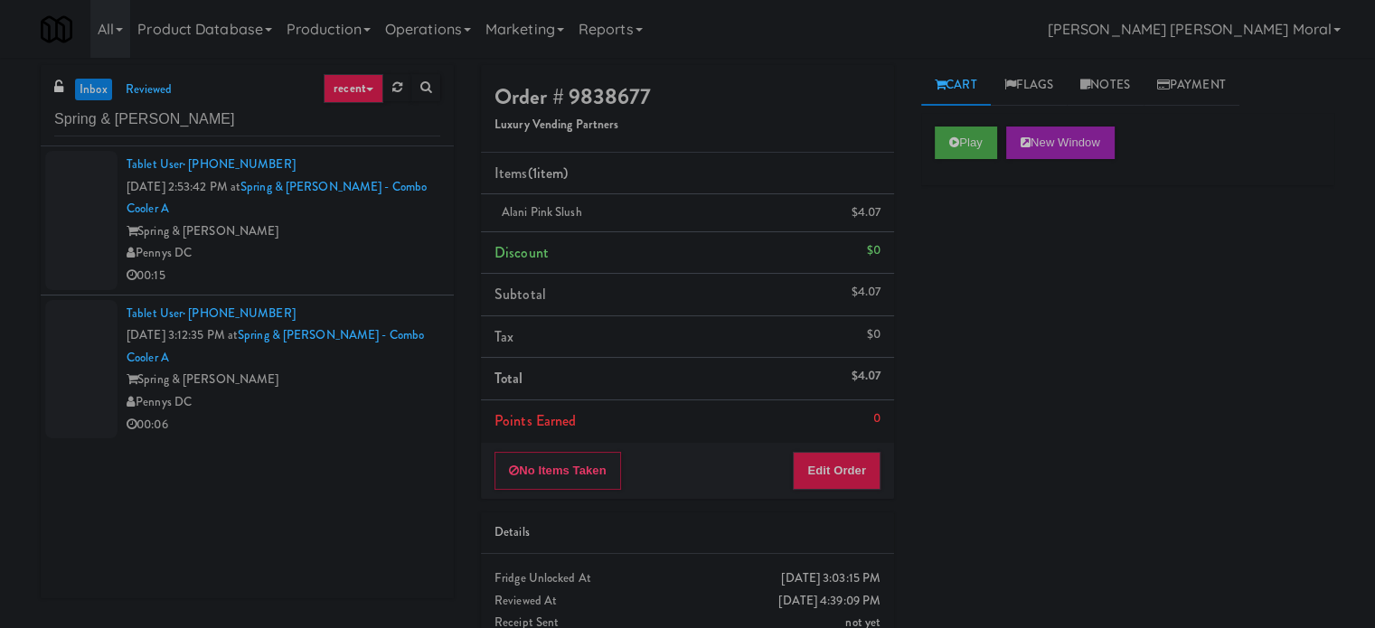
click at [360, 249] on div "Pennys DC" at bounding box center [284, 253] width 314 height 23
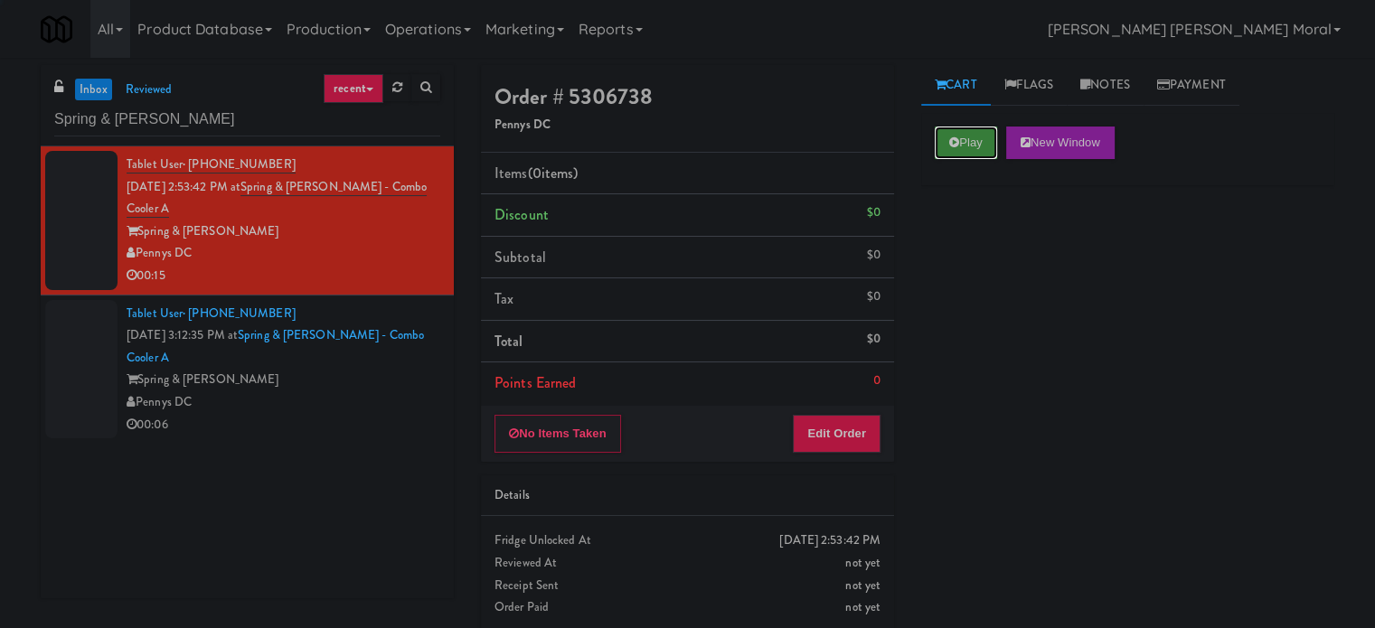
click at [989, 128] on button "Play" at bounding box center [966, 143] width 62 height 33
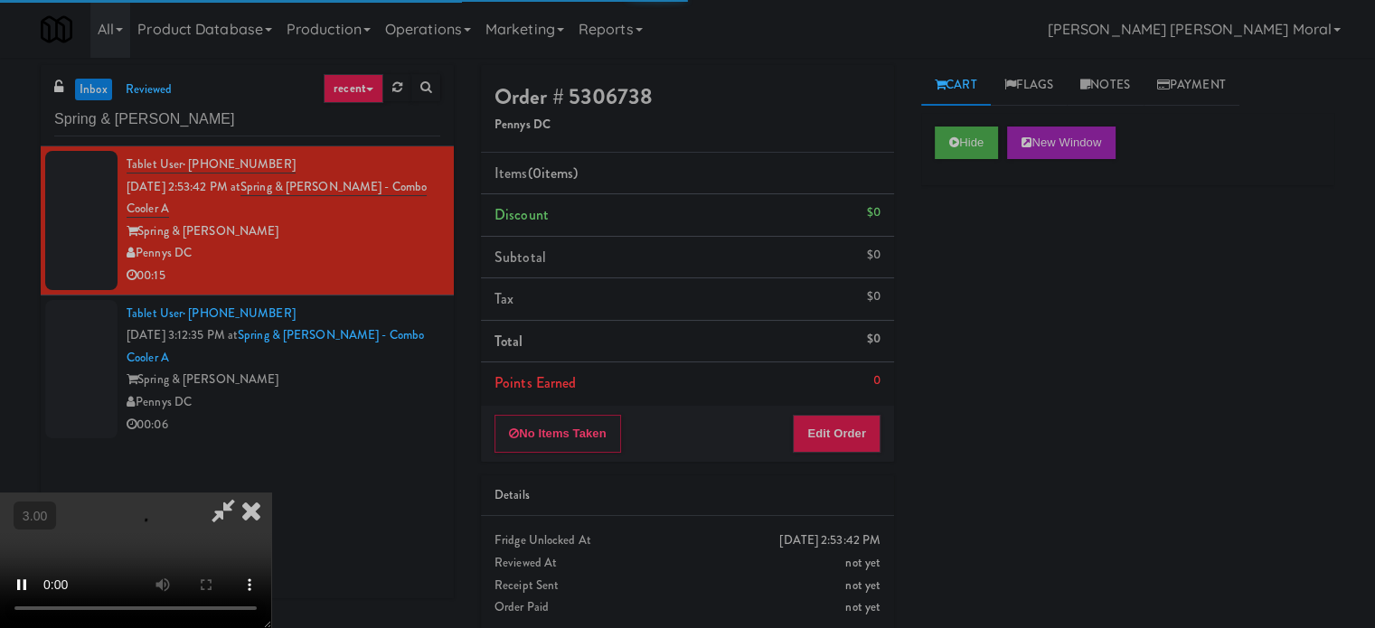
click at [990, 221] on div "Hide New Window Primary Flag Clear Flag if unable to determine what was taken o…" at bounding box center [1127, 452] width 413 height 678
click at [987, 296] on div "Hide New Window Primary Flag Clear Flag if unable to determine what was taken o…" at bounding box center [1127, 452] width 413 height 678
click at [974, 417] on div "Hide New Window Primary Flag Clear Flag if unable to determine what was taken o…" at bounding box center [1127, 452] width 413 height 678
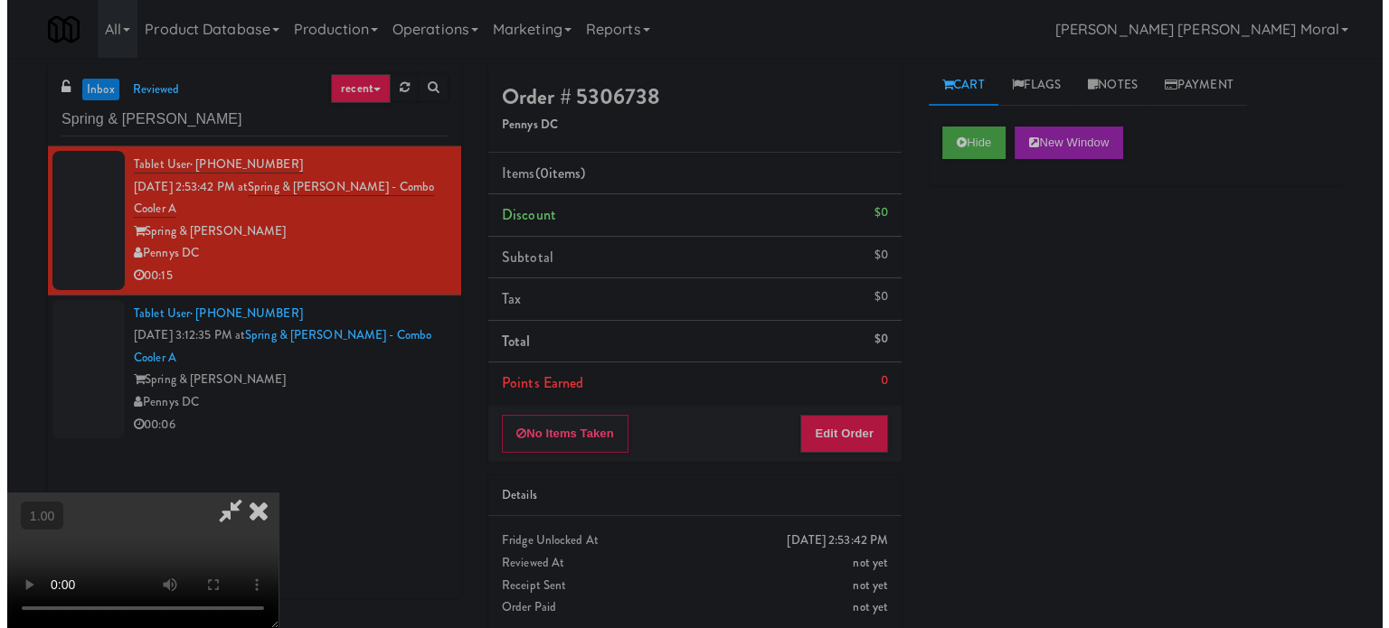
scroll to position [181, 0]
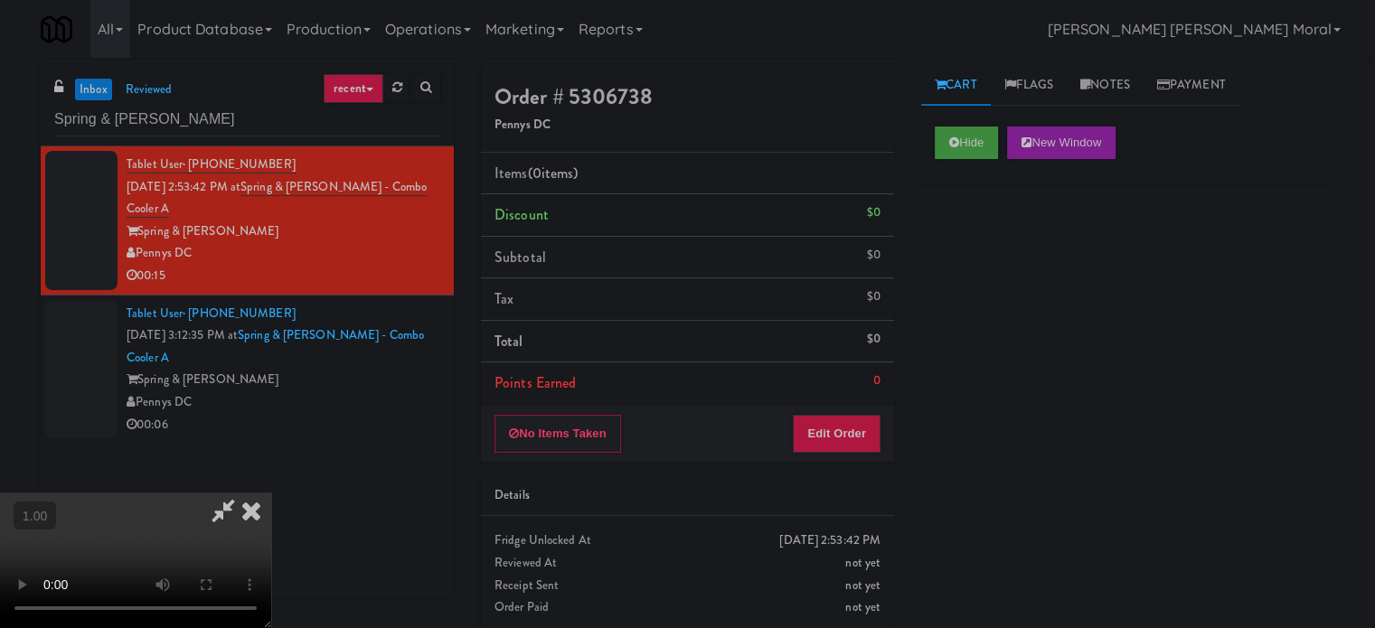
click at [271, 493] on video at bounding box center [135, 561] width 271 height 136
click at [857, 432] on button "Edit Order" at bounding box center [837, 434] width 88 height 38
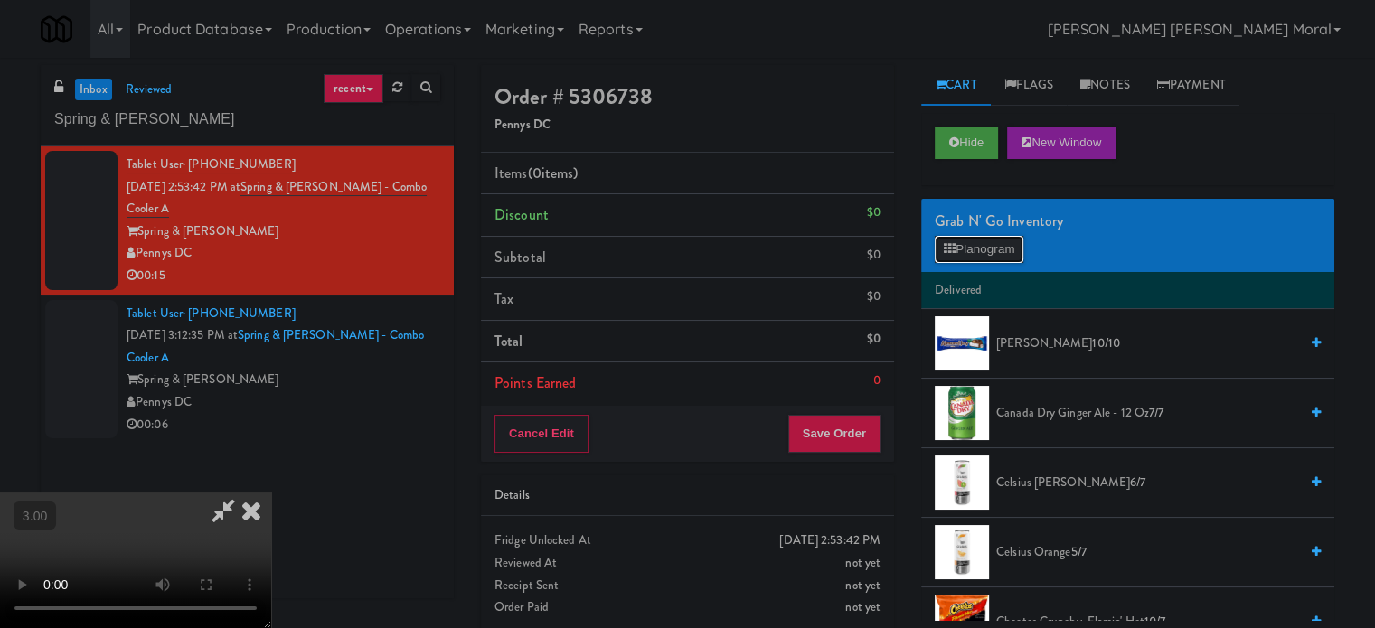
click at [986, 247] on button "Planogram" at bounding box center [979, 249] width 89 height 27
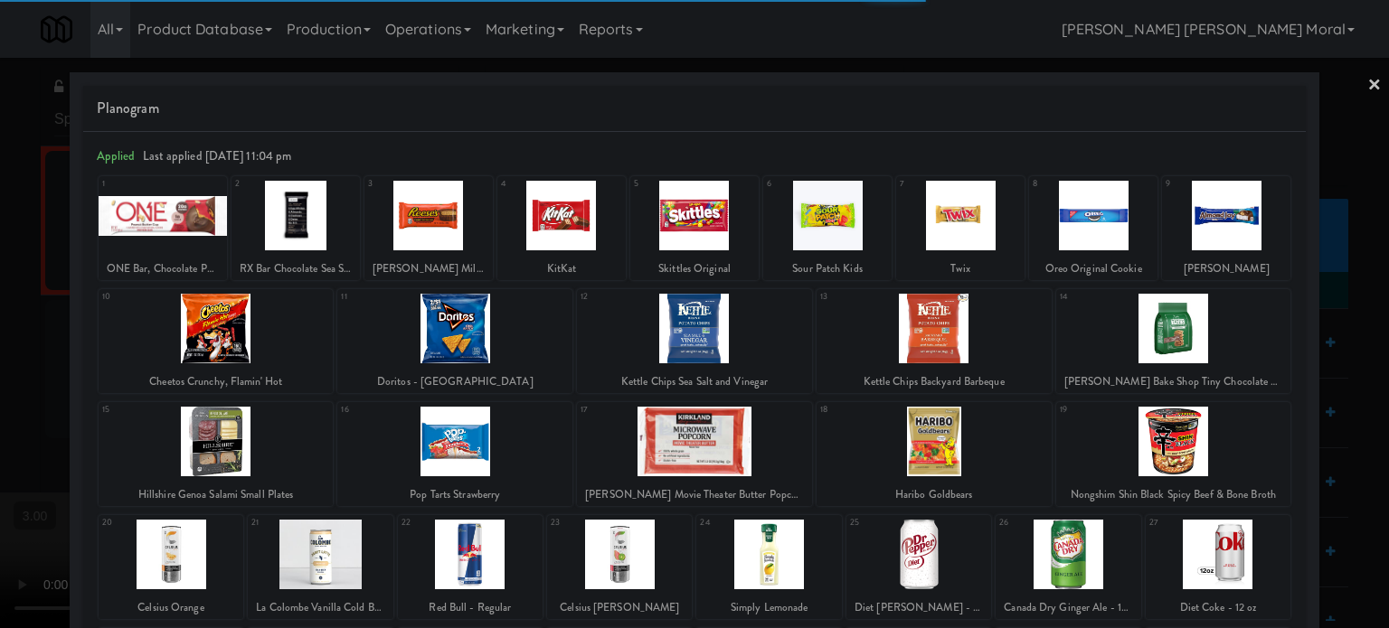
click at [961, 437] on div at bounding box center [933, 442] width 235 height 70
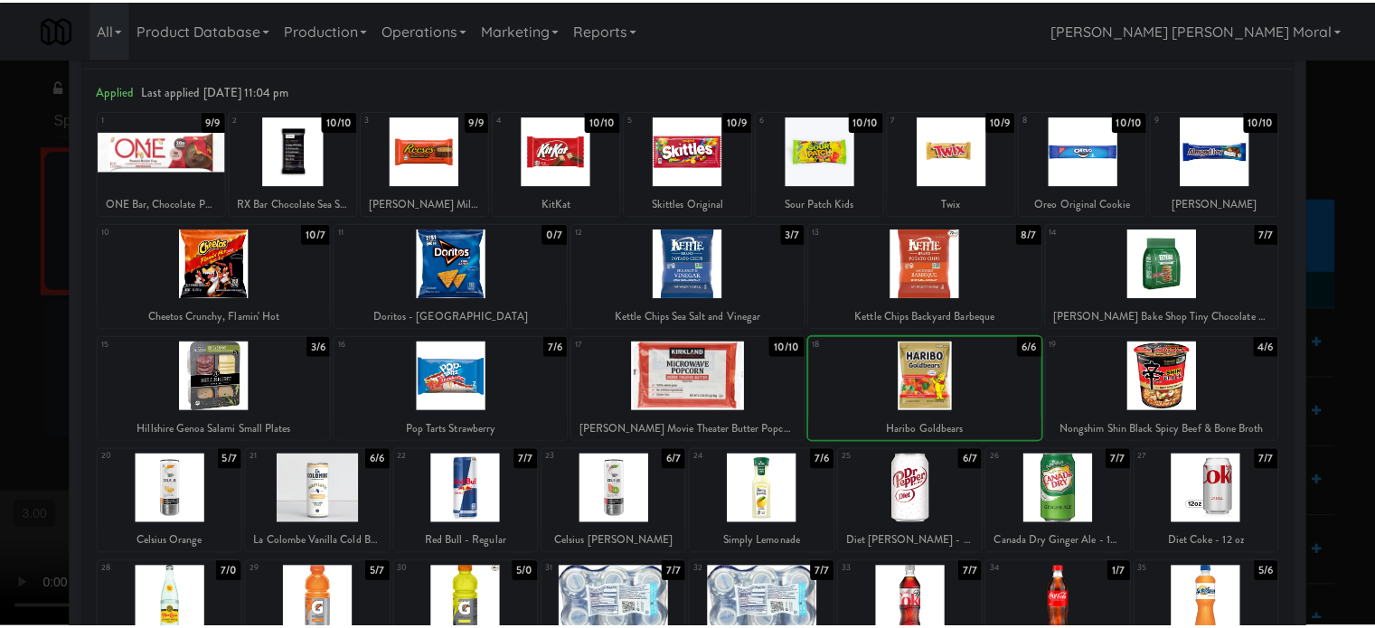
scroll to position [181, 0]
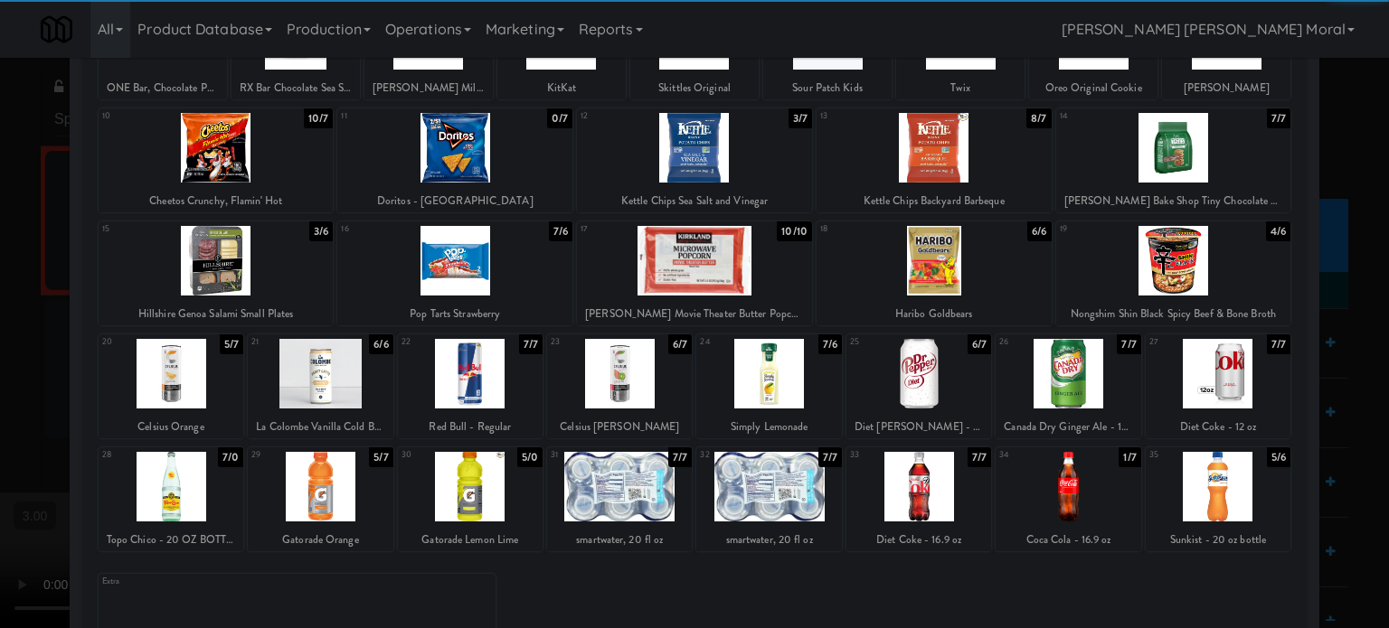
drag, startPoint x: 0, startPoint y: 383, endPoint x: 394, endPoint y: 400, distance: 394.6
click at [7, 386] on div at bounding box center [694, 314] width 1389 height 628
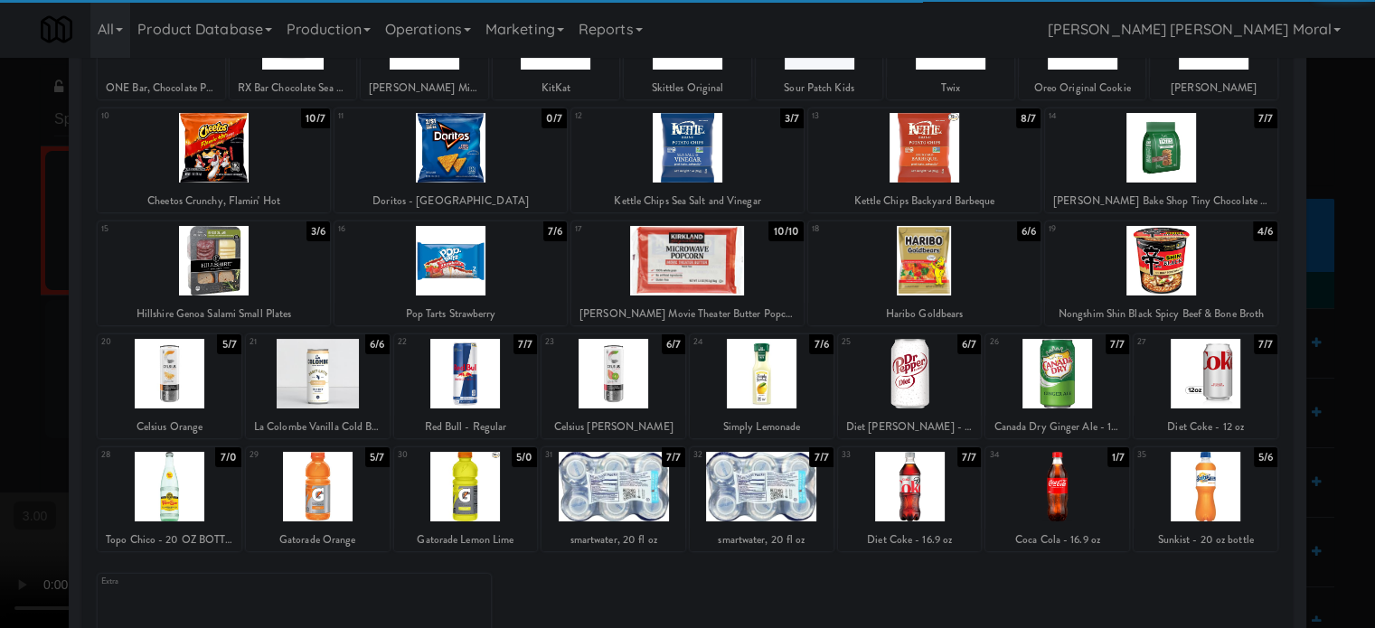
click at [271, 493] on video at bounding box center [135, 561] width 271 height 136
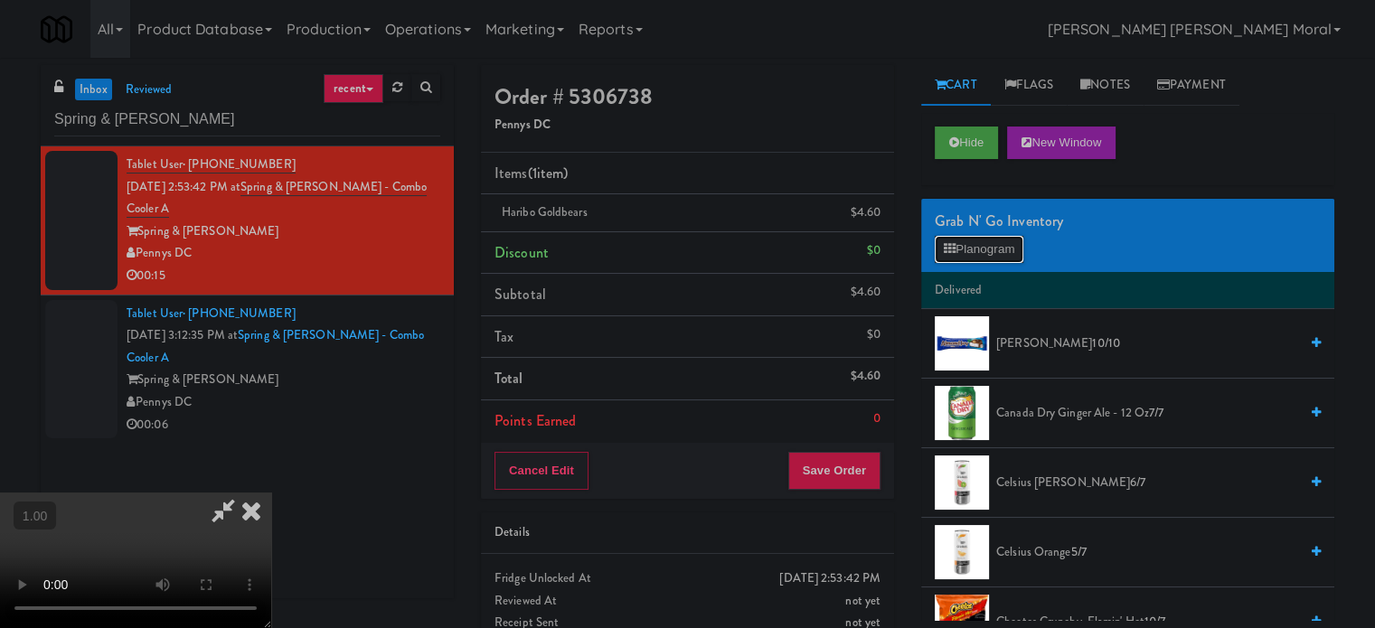
click at [996, 248] on button "Planogram" at bounding box center [979, 249] width 89 height 27
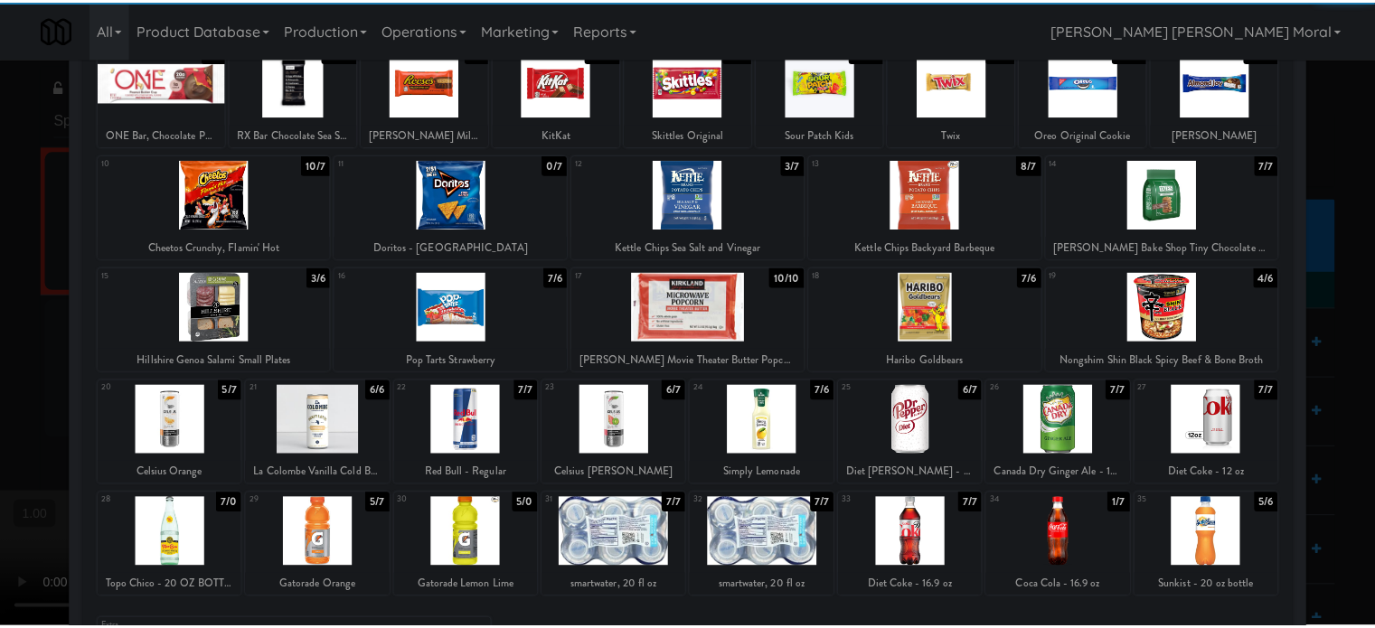
scroll to position [259, 0]
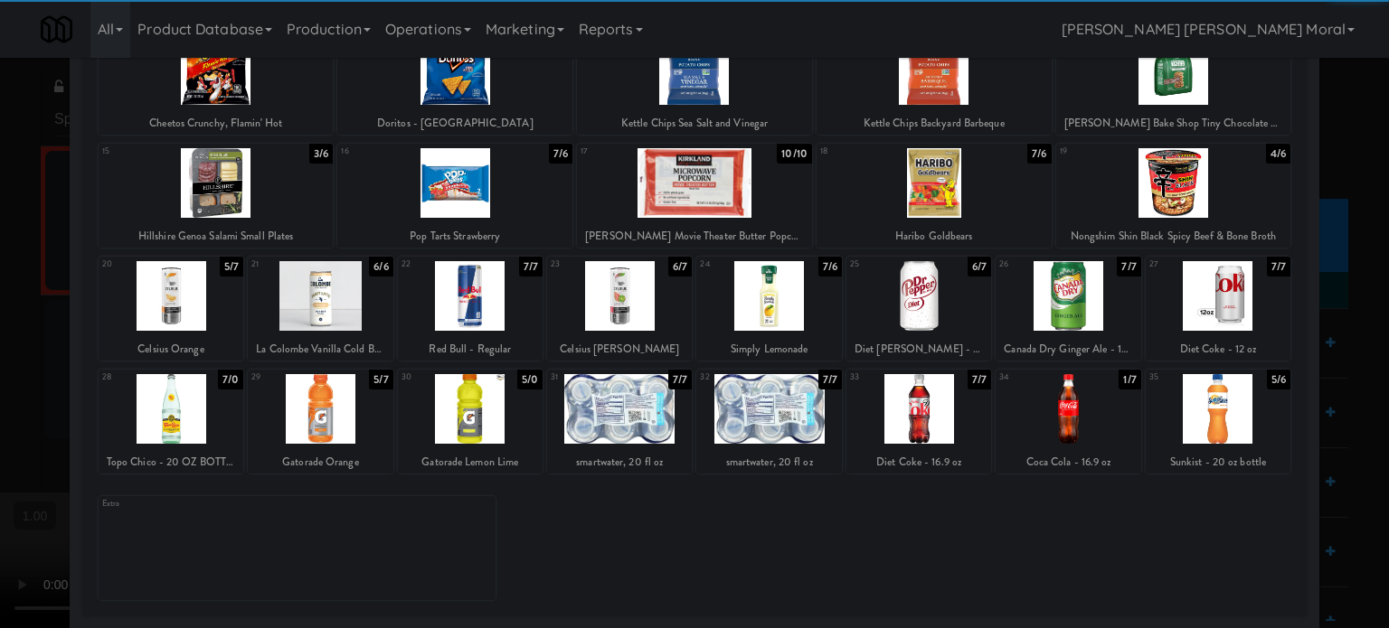
click at [782, 298] on div at bounding box center [768, 296] width 145 height 70
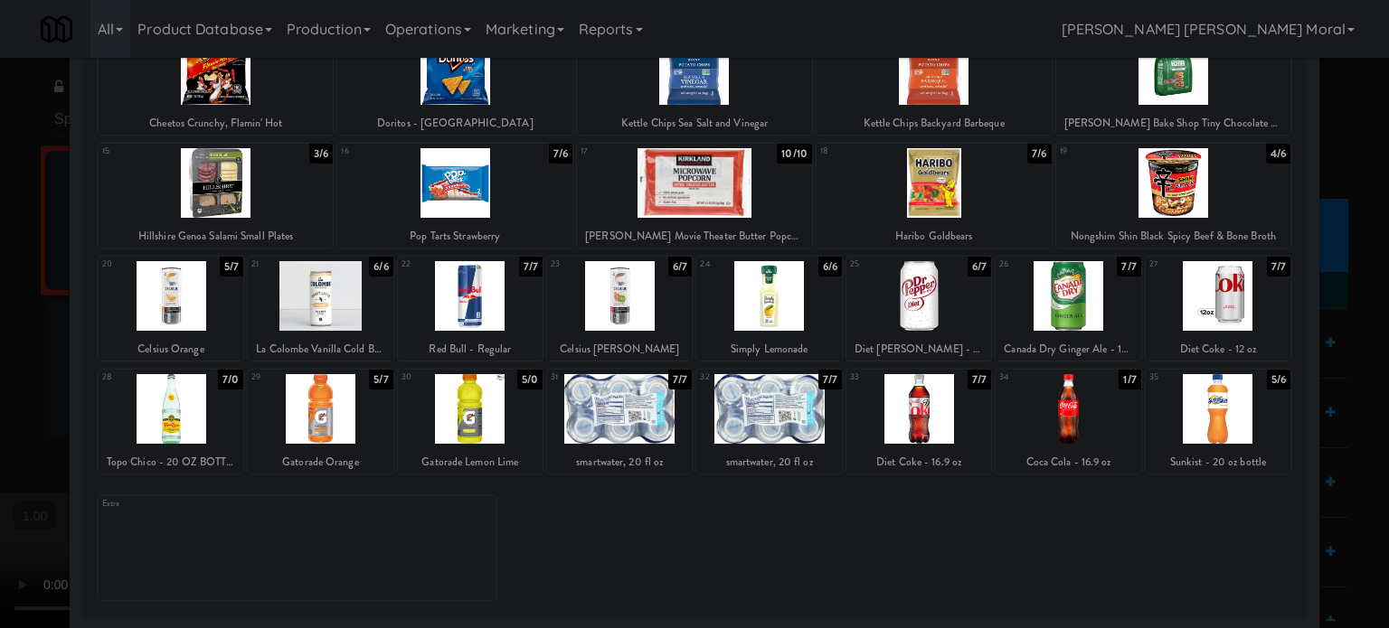
drag, startPoint x: 0, startPoint y: 372, endPoint x: 22, endPoint y: 379, distance: 22.9
click at [0, 372] on div at bounding box center [694, 314] width 1389 height 628
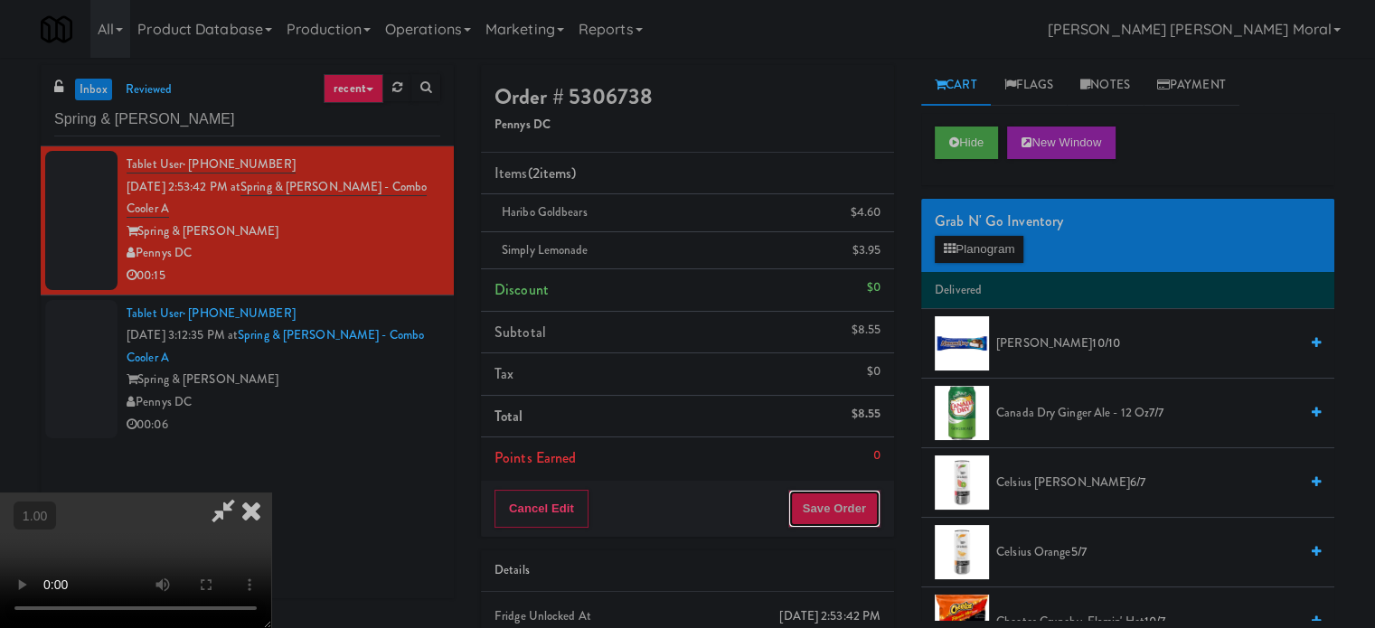
click at [856, 516] on button "Save Order" at bounding box center [834, 509] width 92 height 38
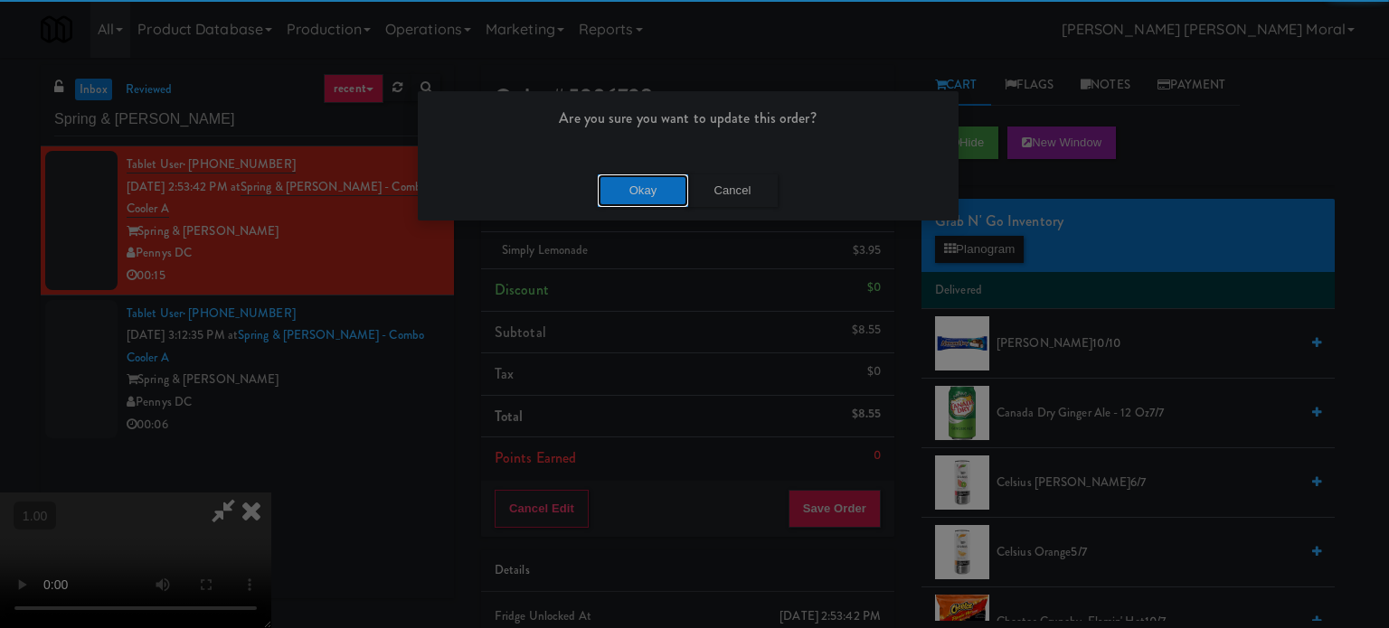
click at [629, 198] on button "Okay" at bounding box center [643, 191] width 90 height 33
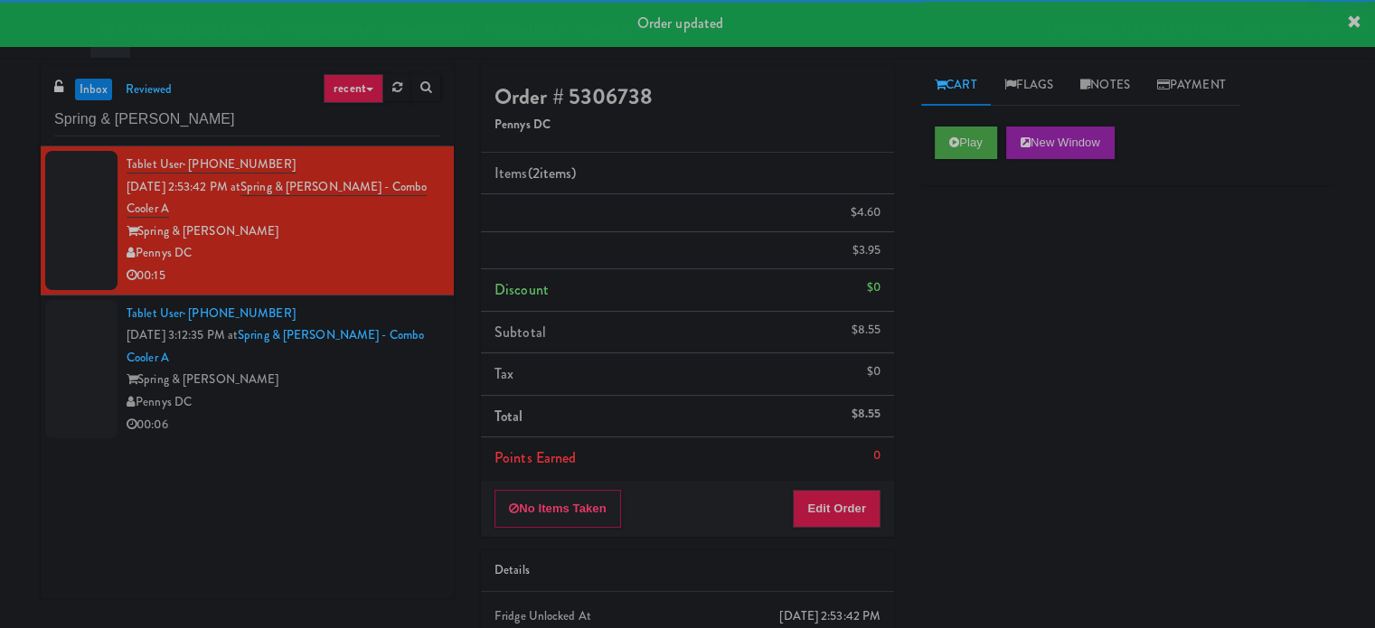
click at [383, 414] on div "Pennys DC" at bounding box center [284, 403] width 314 height 23
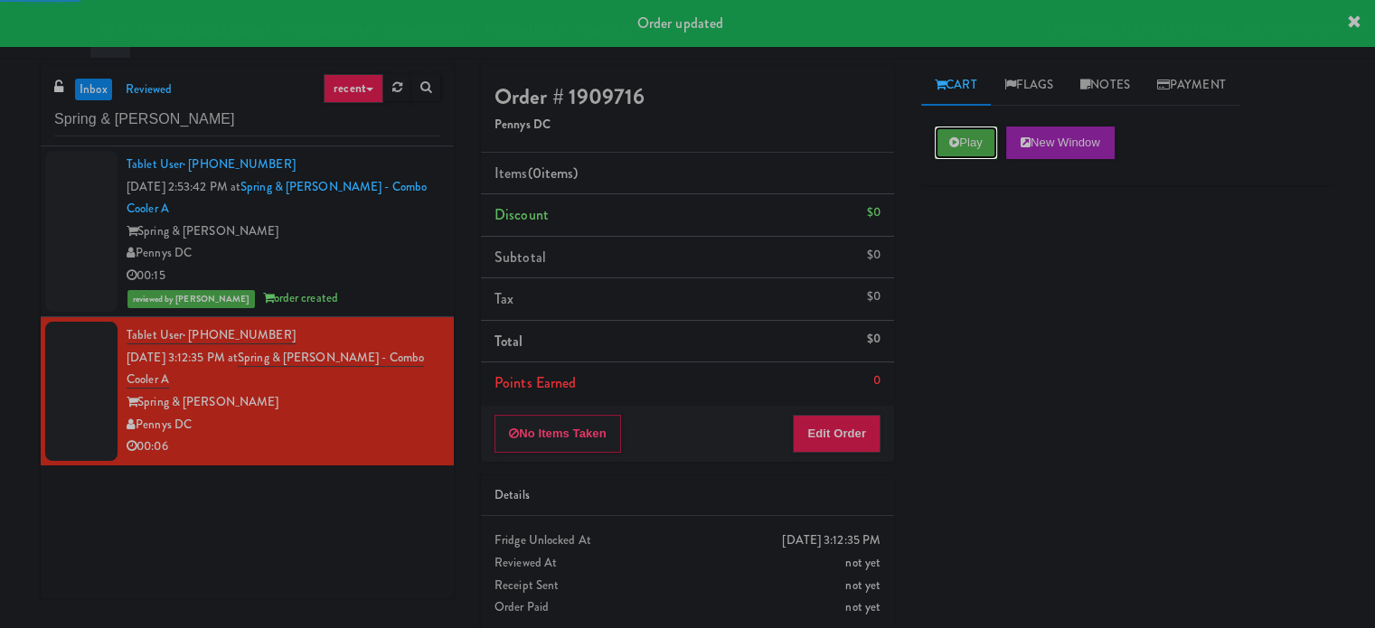
drag, startPoint x: 976, startPoint y: 135, endPoint x: 980, endPoint y: 234, distance: 99.5
click at [976, 134] on button "Play" at bounding box center [966, 143] width 62 height 33
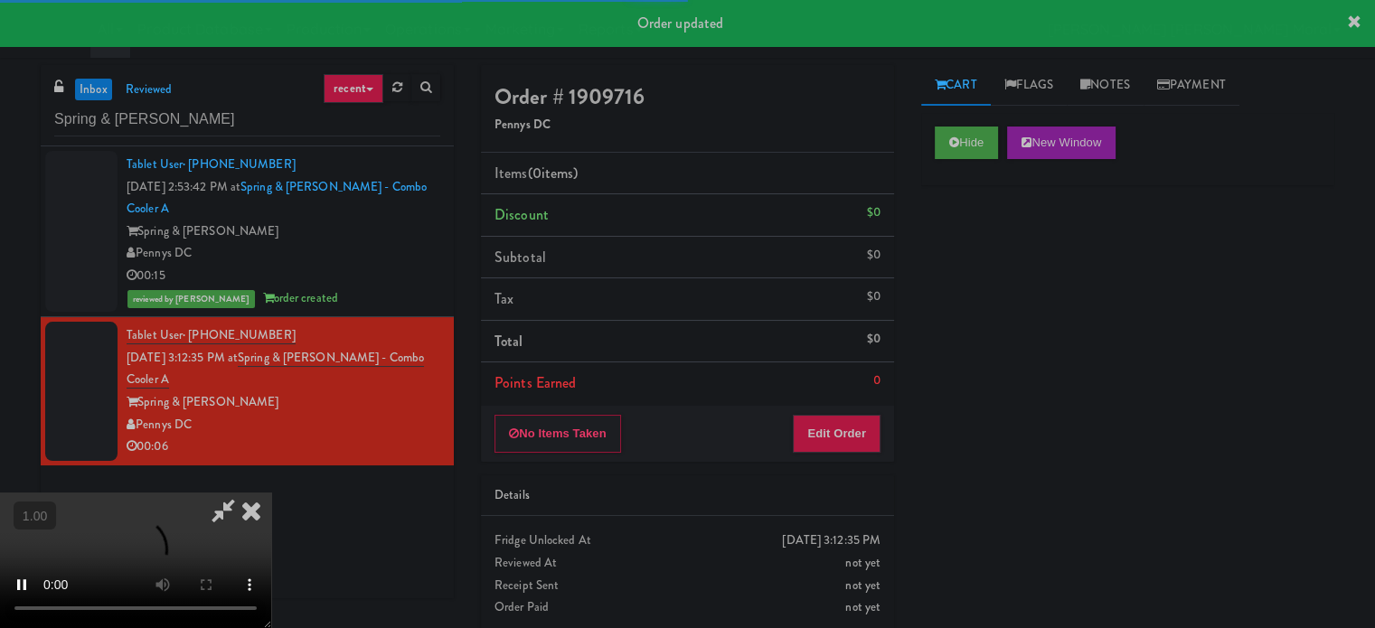
click at [976, 282] on div "Hide New Window Primary Flag Clear Flag if unable to determine what was taken o…" at bounding box center [1127, 452] width 413 height 678
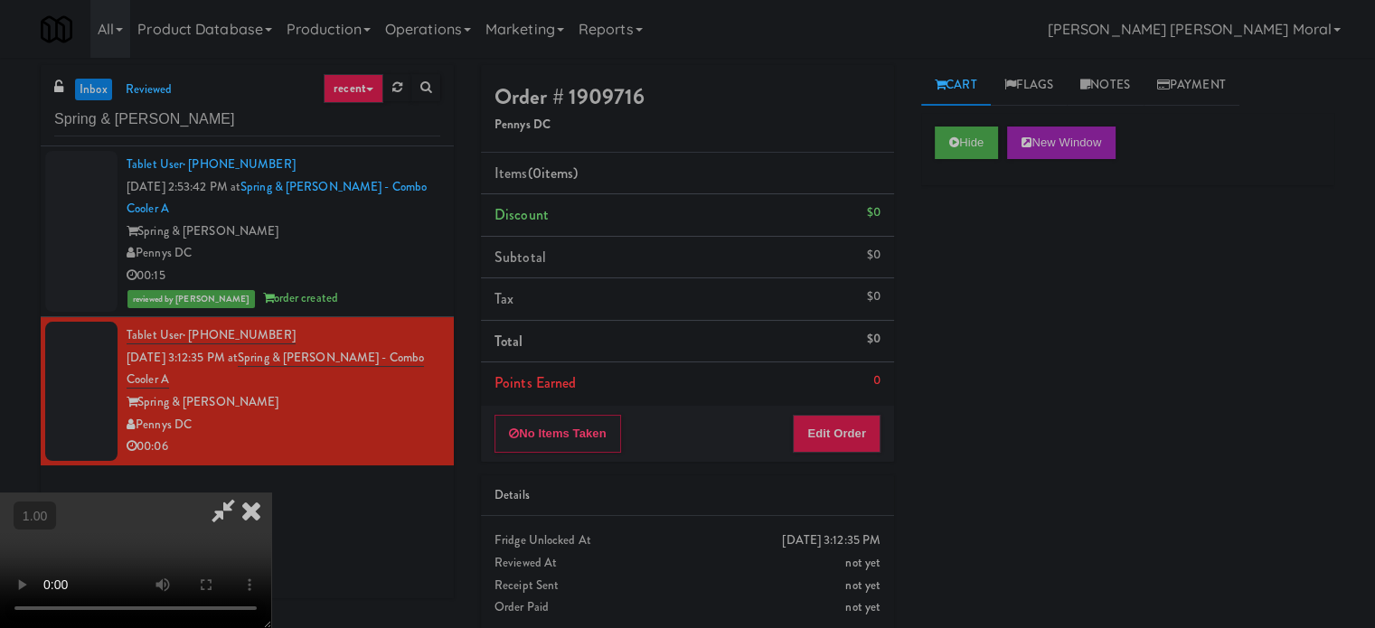
click at [996, 353] on div "Hide New Window Primary Flag Clear Flag if unable to determine what was taken o…" at bounding box center [1127, 452] width 413 height 678
click at [271, 493] on video at bounding box center [135, 561] width 271 height 136
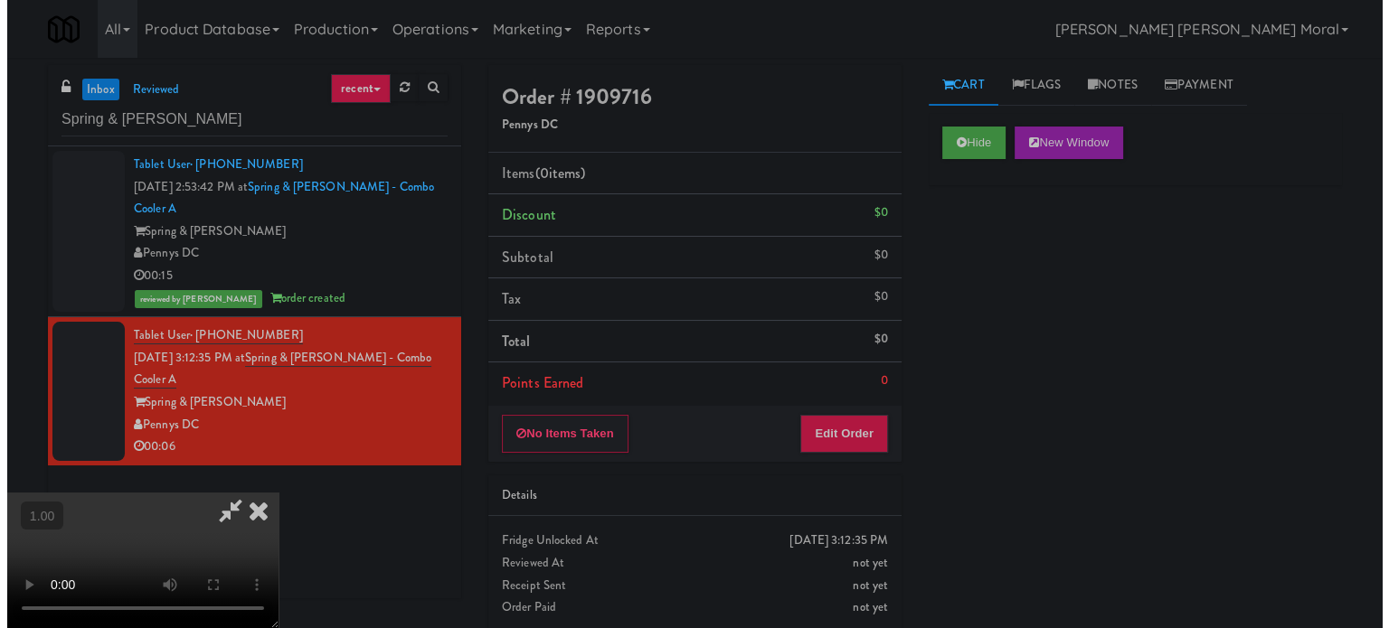
scroll to position [286, 0]
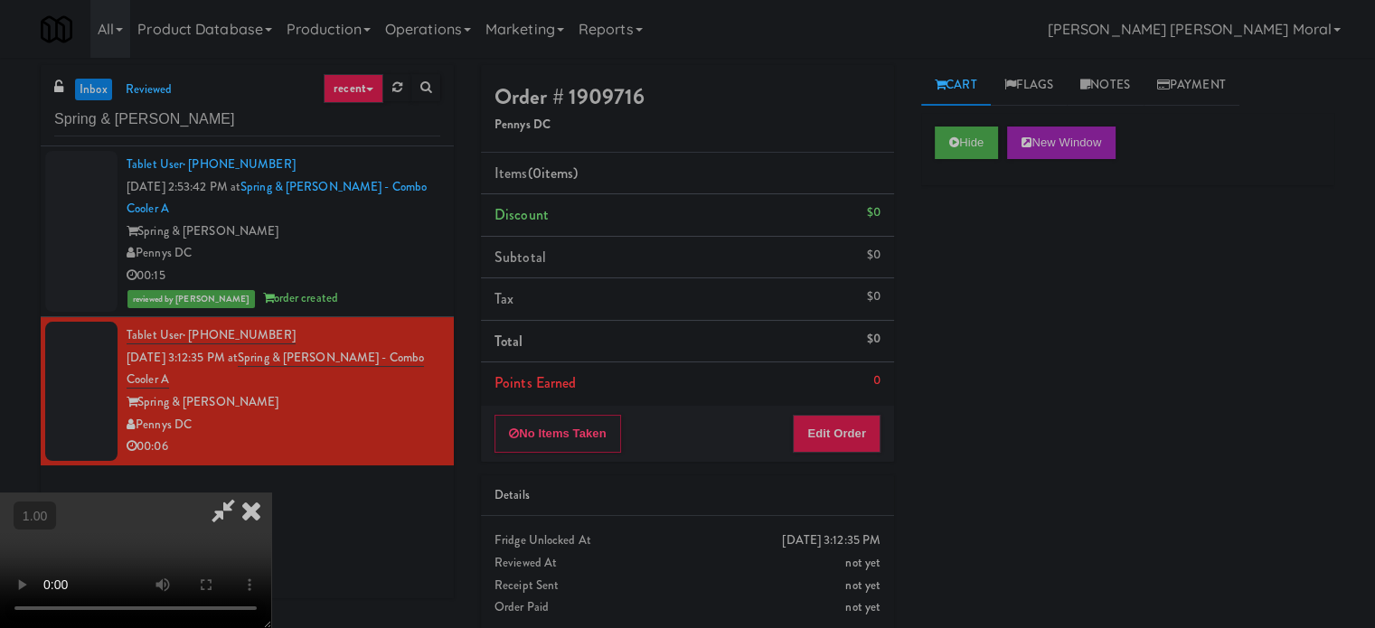
click at [271, 493] on video at bounding box center [135, 561] width 271 height 136
click at [856, 431] on button "Edit Order" at bounding box center [837, 434] width 88 height 38
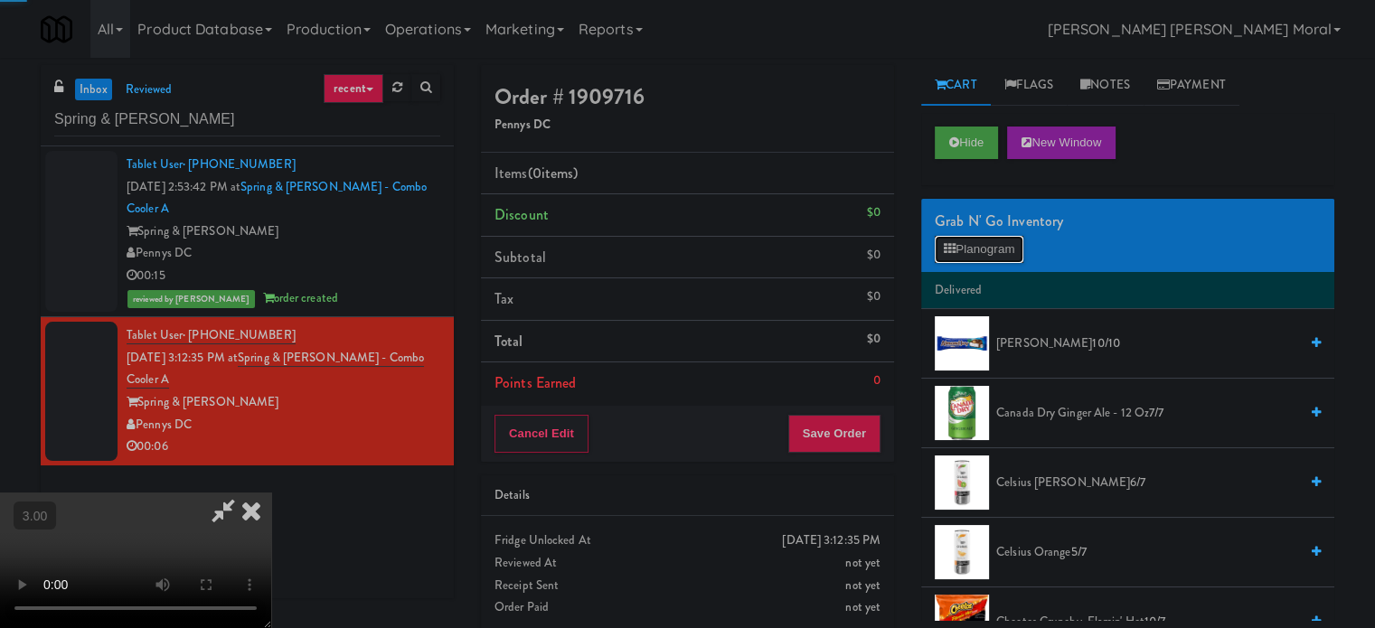
click at [971, 242] on button "Planogram" at bounding box center [979, 249] width 89 height 27
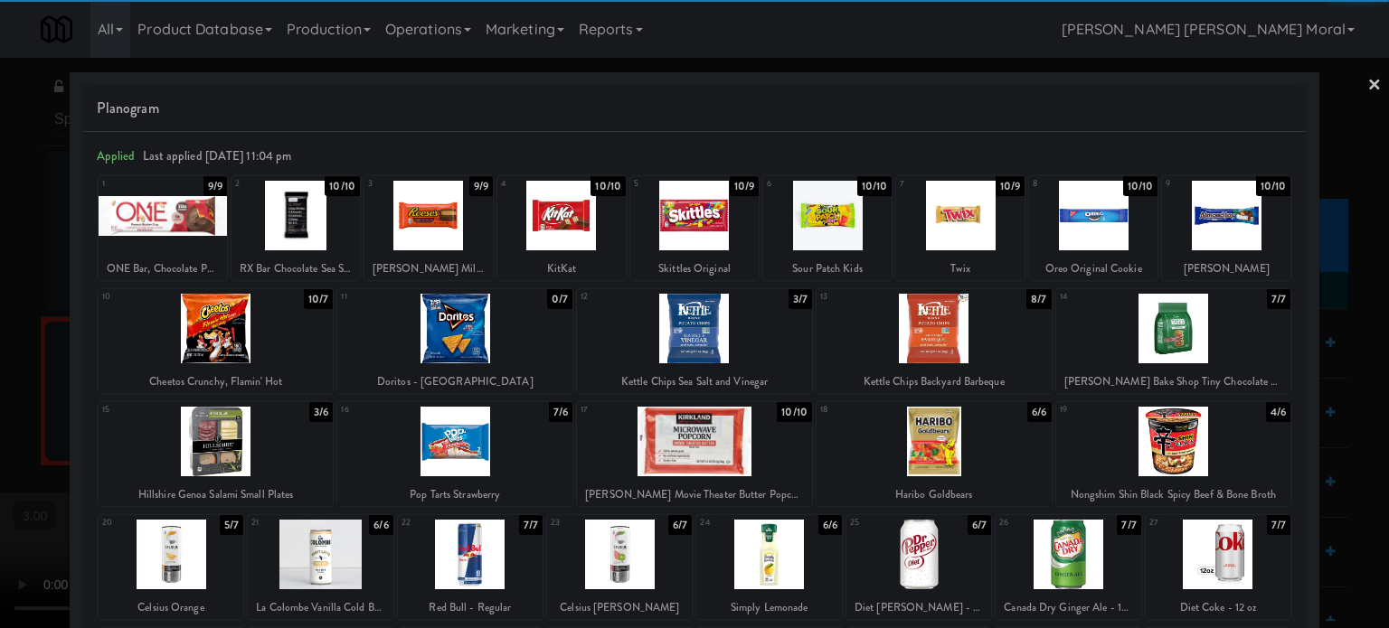
click at [932, 436] on div at bounding box center [933, 442] width 235 height 70
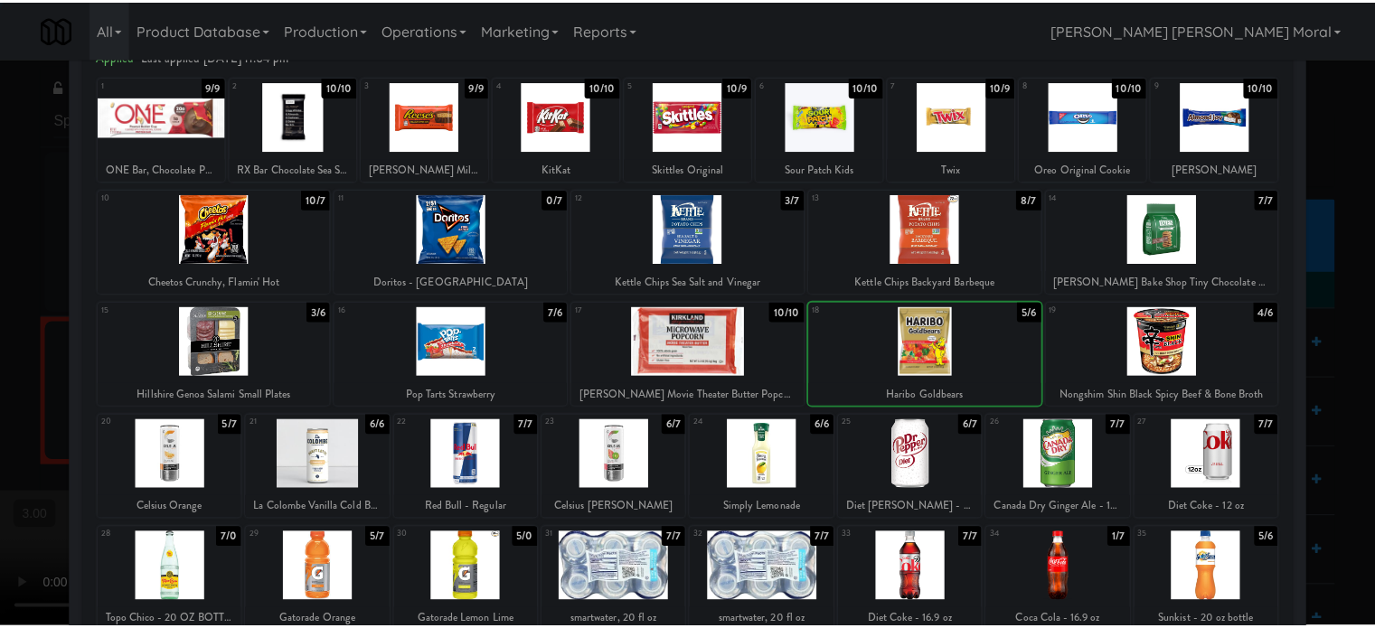
scroll to position [259, 0]
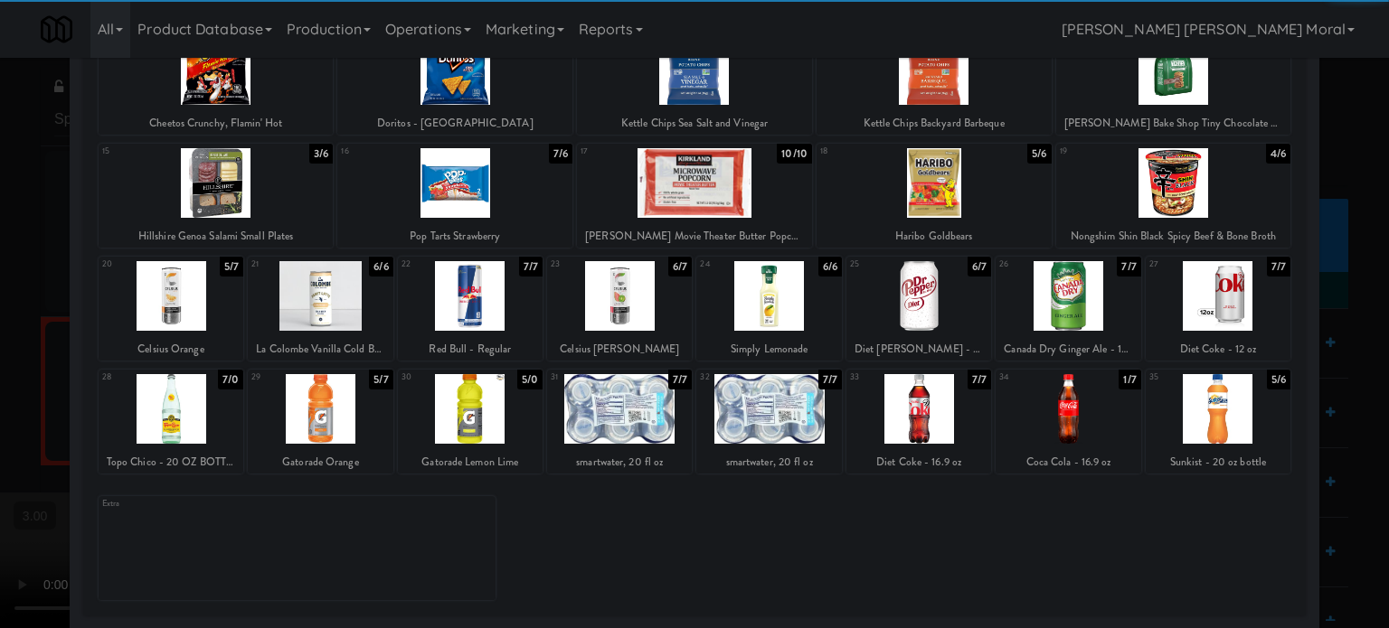
click at [1055, 413] on div at bounding box center [1067, 409] width 145 height 70
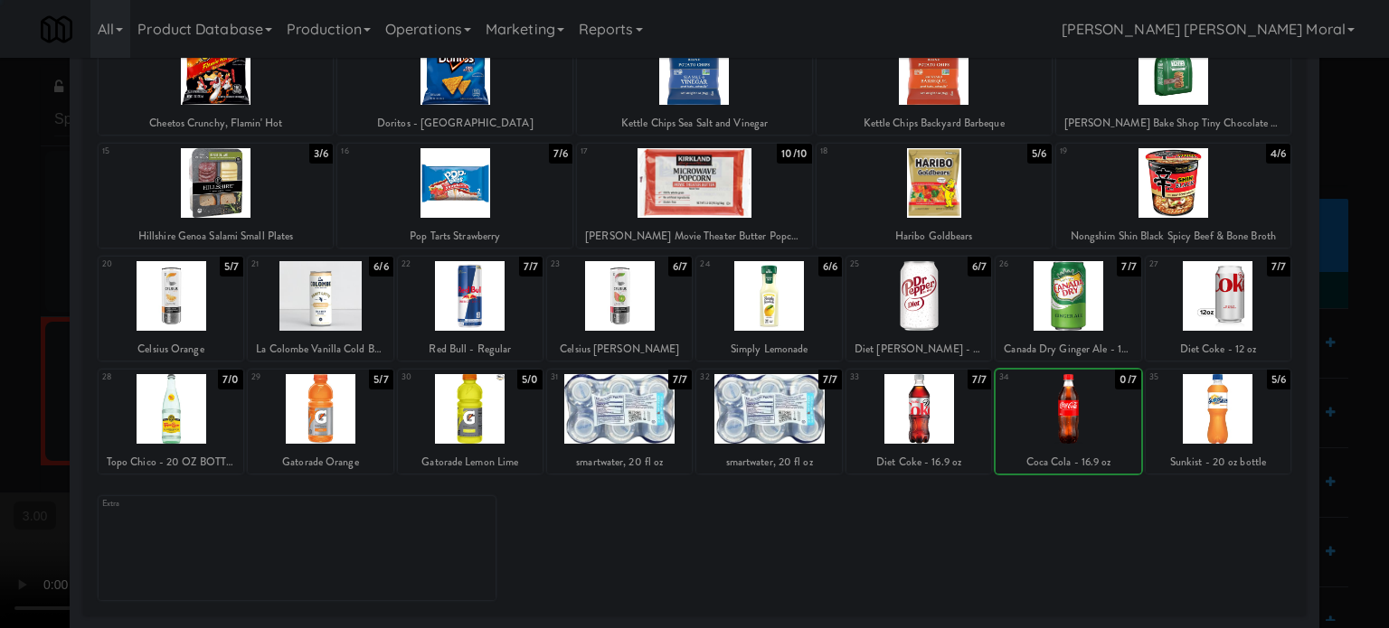
click at [0, 345] on div at bounding box center [694, 314] width 1389 height 628
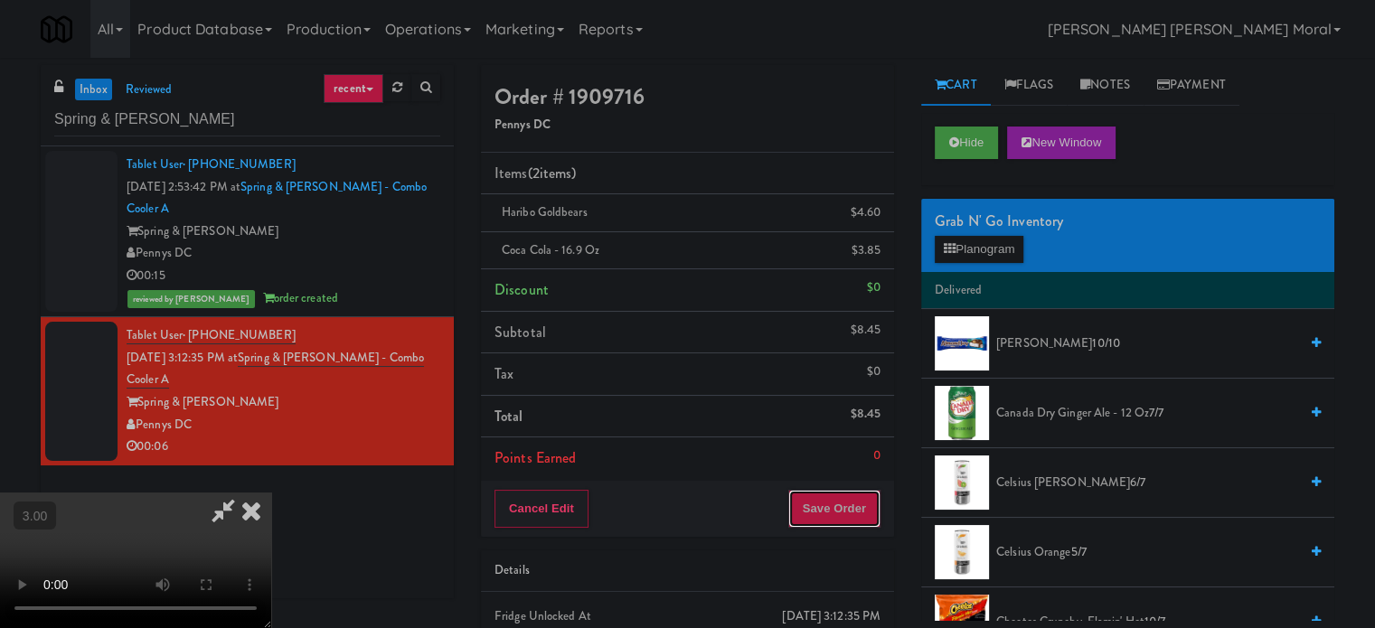
click at [846, 513] on button "Save Order" at bounding box center [834, 509] width 92 height 38
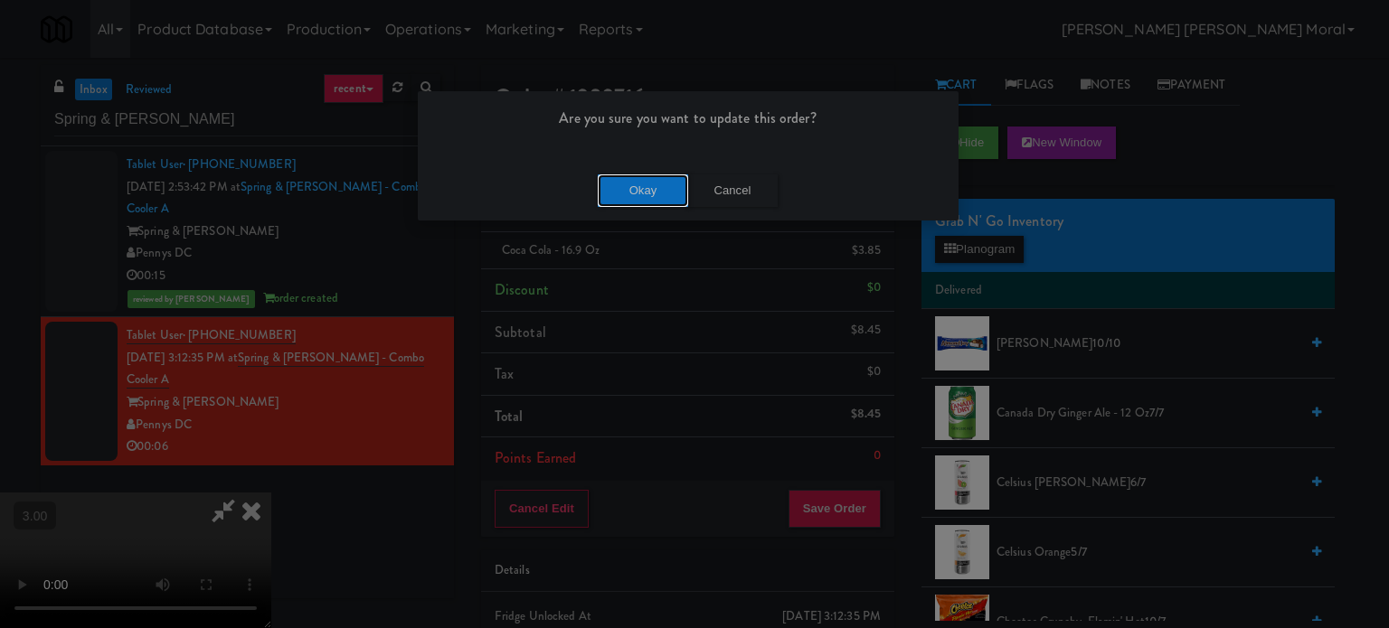
click at [633, 193] on button "Okay" at bounding box center [643, 191] width 90 height 33
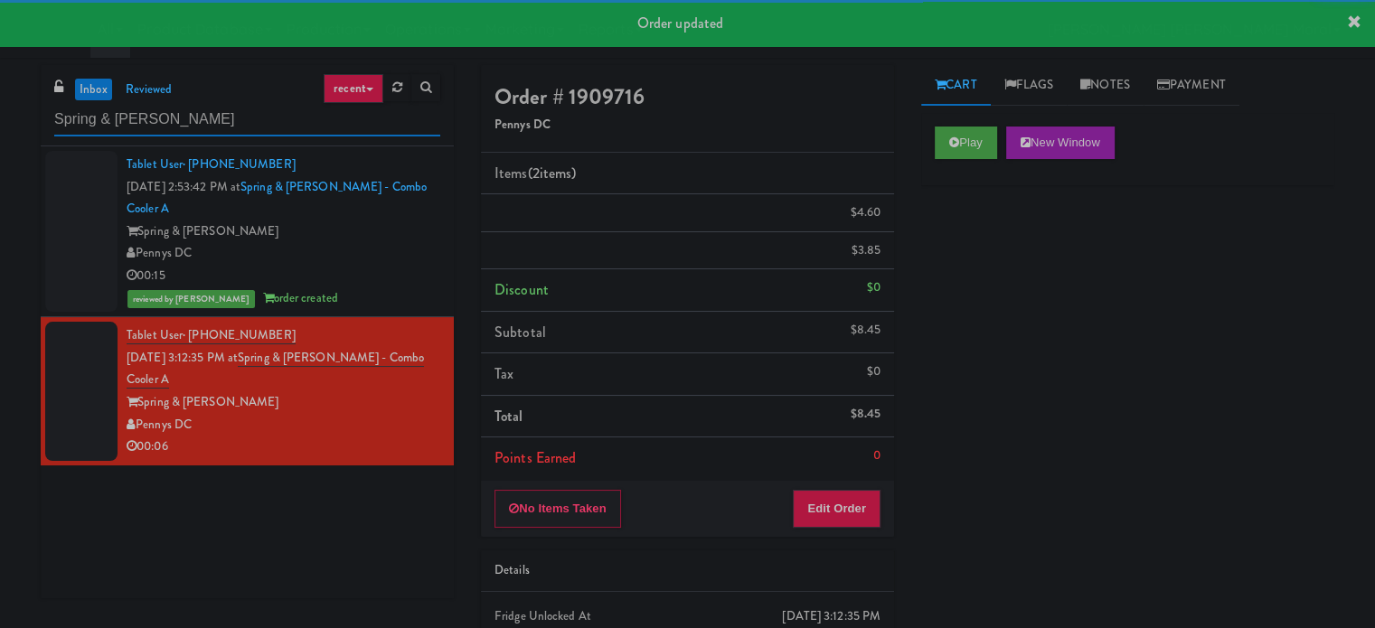
click at [238, 108] on input "Spring & [PERSON_NAME]" at bounding box center [247, 119] width 386 height 33
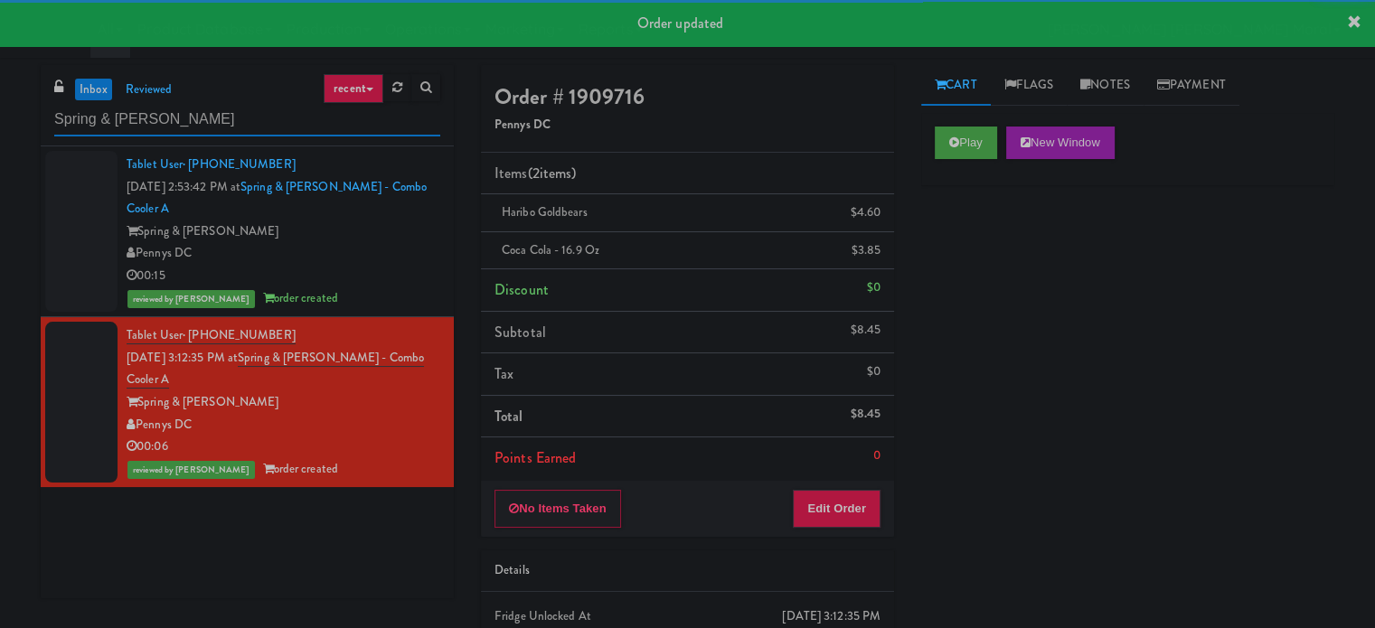
click at [238, 108] on input "Spring & [PERSON_NAME]" at bounding box center [247, 119] width 386 height 33
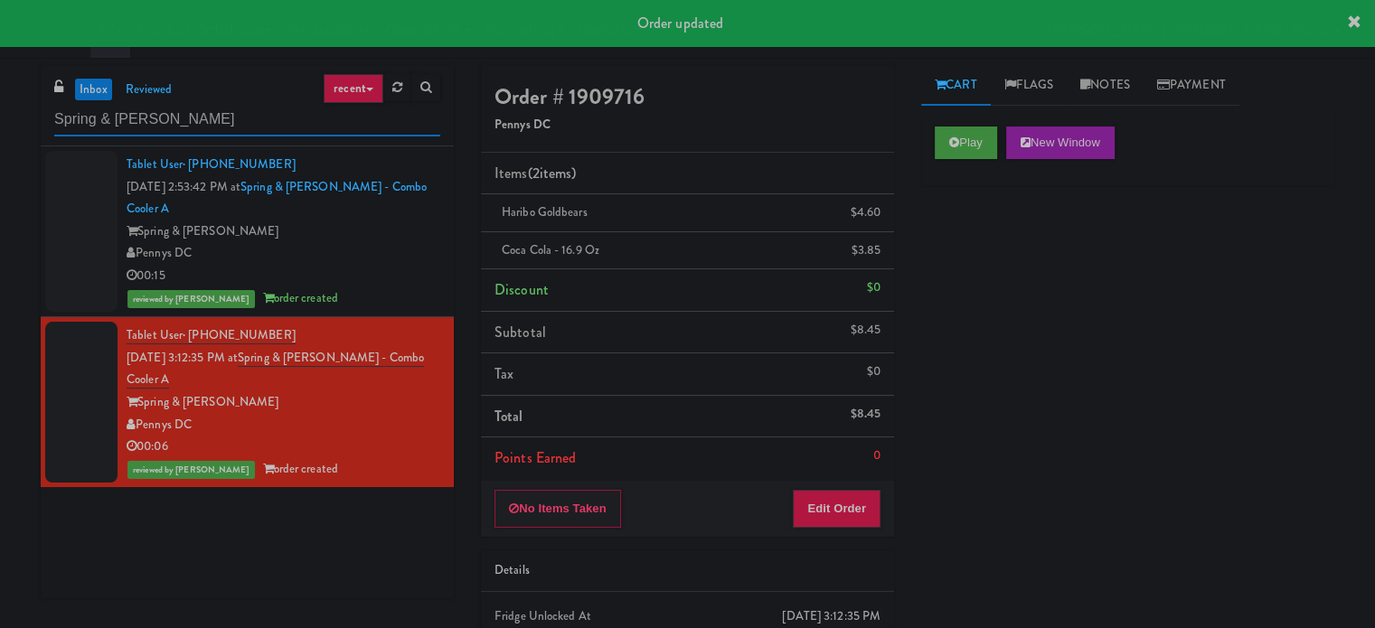
paste input "ectrum Cool"
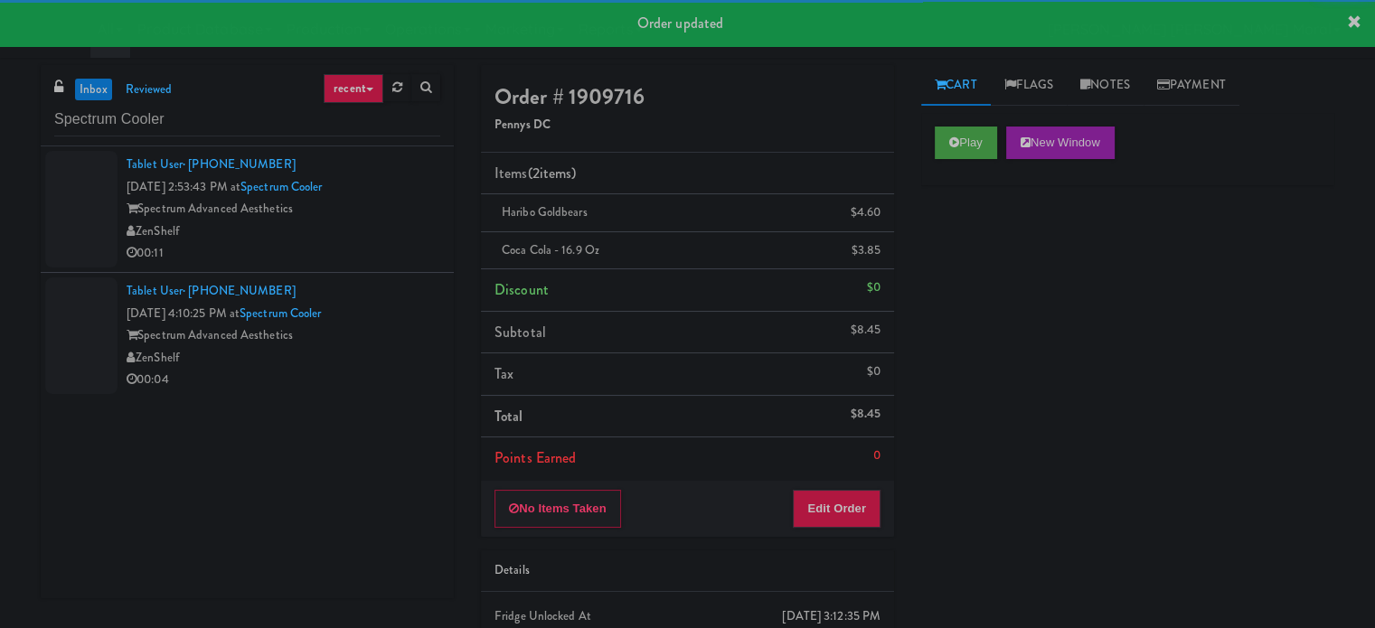
click at [345, 228] on div "ZenShelf" at bounding box center [284, 232] width 314 height 23
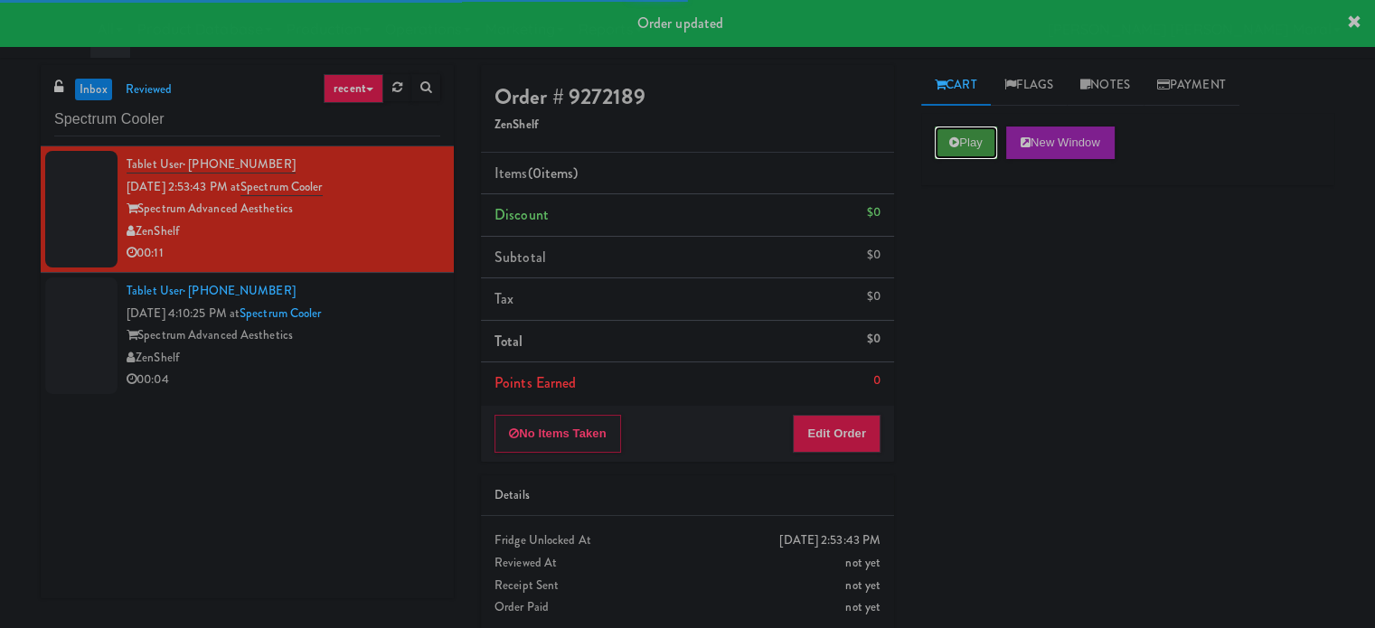
drag, startPoint x: 967, startPoint y: 143, endPoint x: 969, endPoint y: 176, distance: 33.6
click at [967, 143] on button "Play" at bounding box center [966, 143] width 62 height 33
click at [972, 224] on div "Play New Window Primary Flag Clear Flag if unable to determine what was taken o…" at bounding box center [1127, 452] width 413 height 678
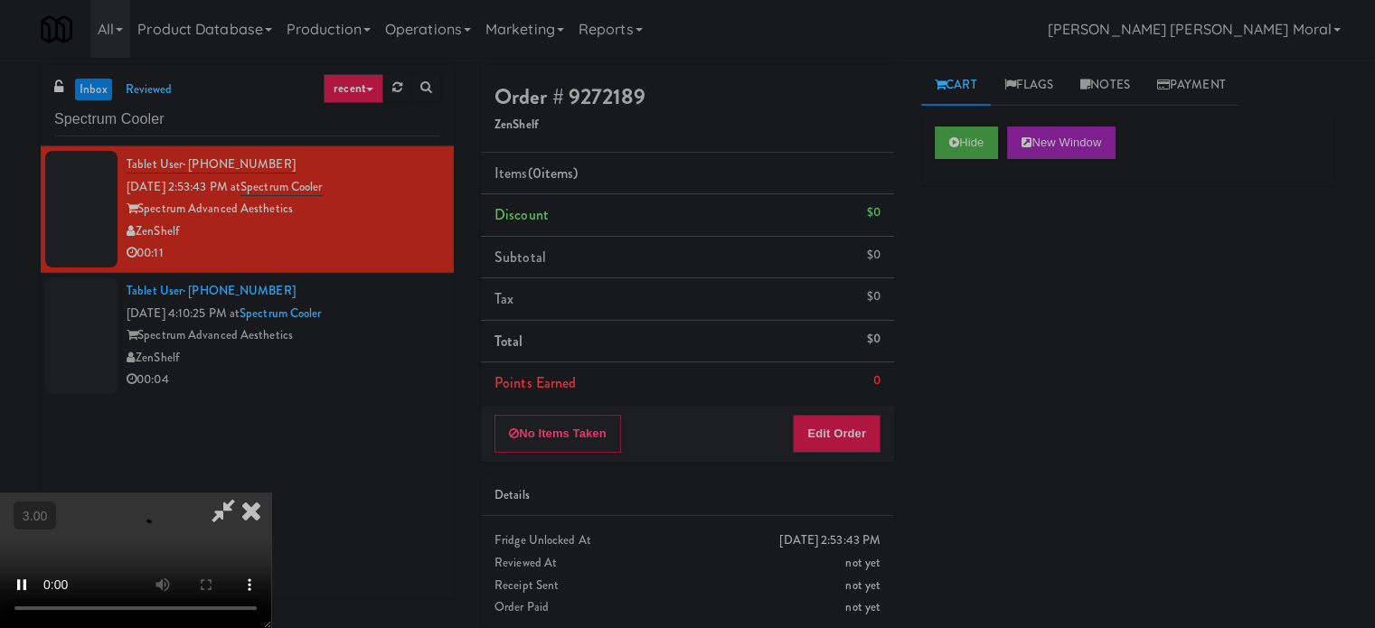
click at [976, 270] on div "Hide New Window Primary Flag Clear Flag if unable to determine what was taken o…" at bounding box center [1127, 452] width 413 height 678
click at [851, 429] on button "Edit Order" at bounding box center [837, 434] width 88 height 38
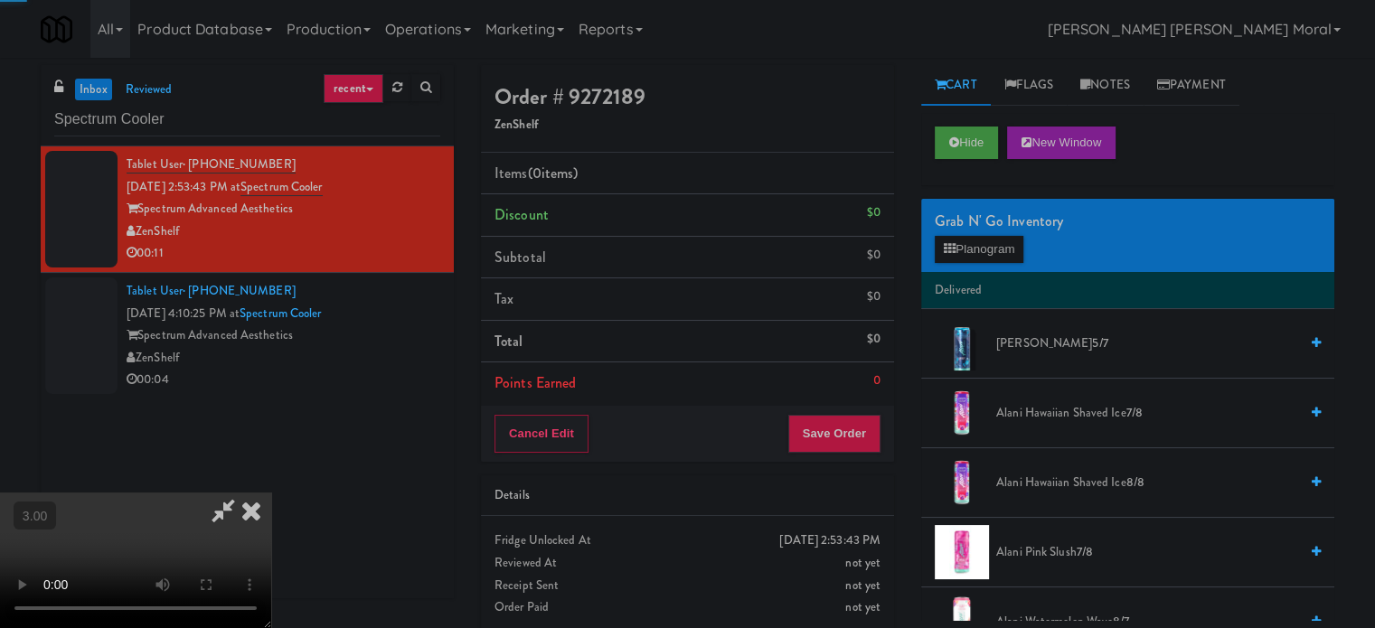
click at [975, 263] on div "Grab N' Go Inventory Planogram" at bounding box center [1127, 235] width 413 height 73
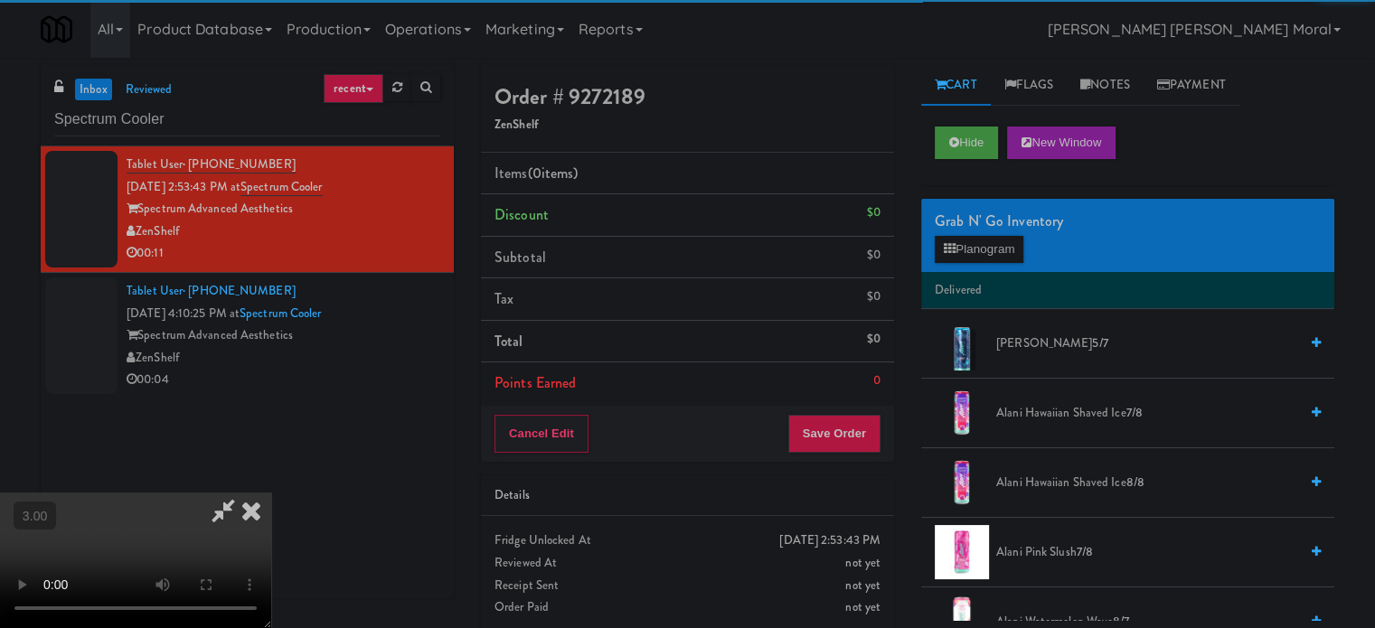
click at [1018, 331] on li "[PERSON_NAME] 5/7" at bounding box center [1127, 344] width 413 height 70
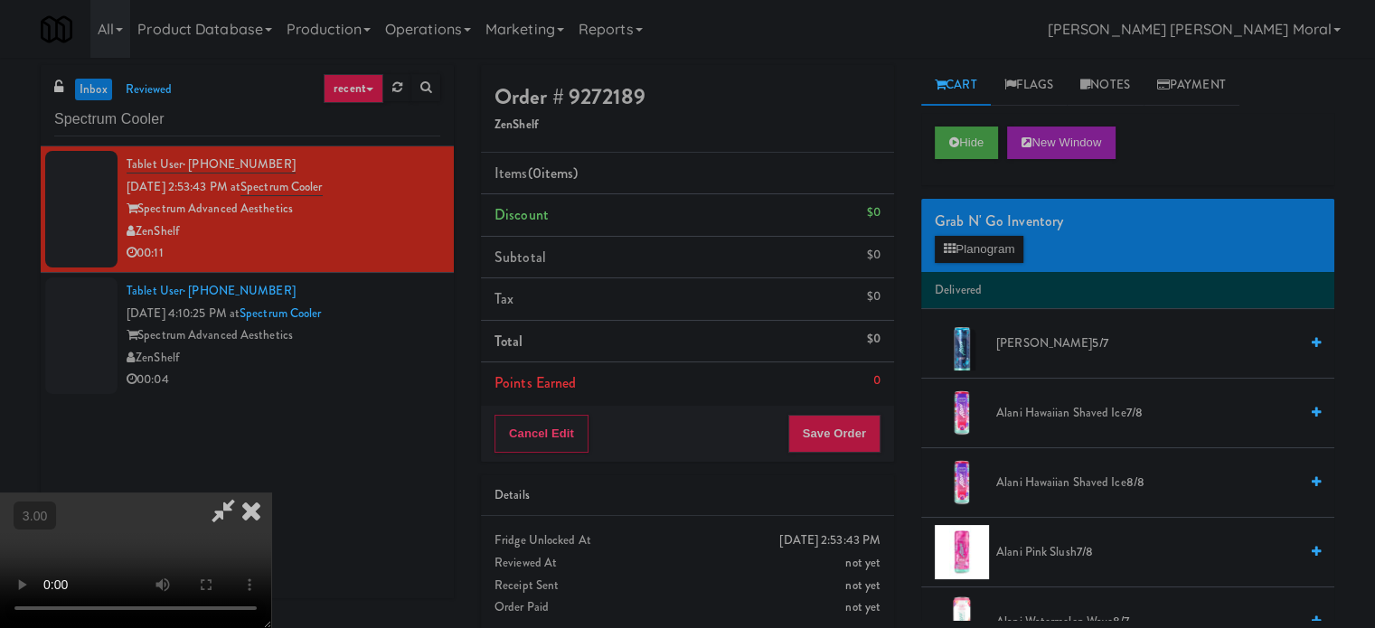
click at [1024, 346] on span "[PERSON_NAME] 5/7" at bounding box center [1147, 344] width 302 height 23
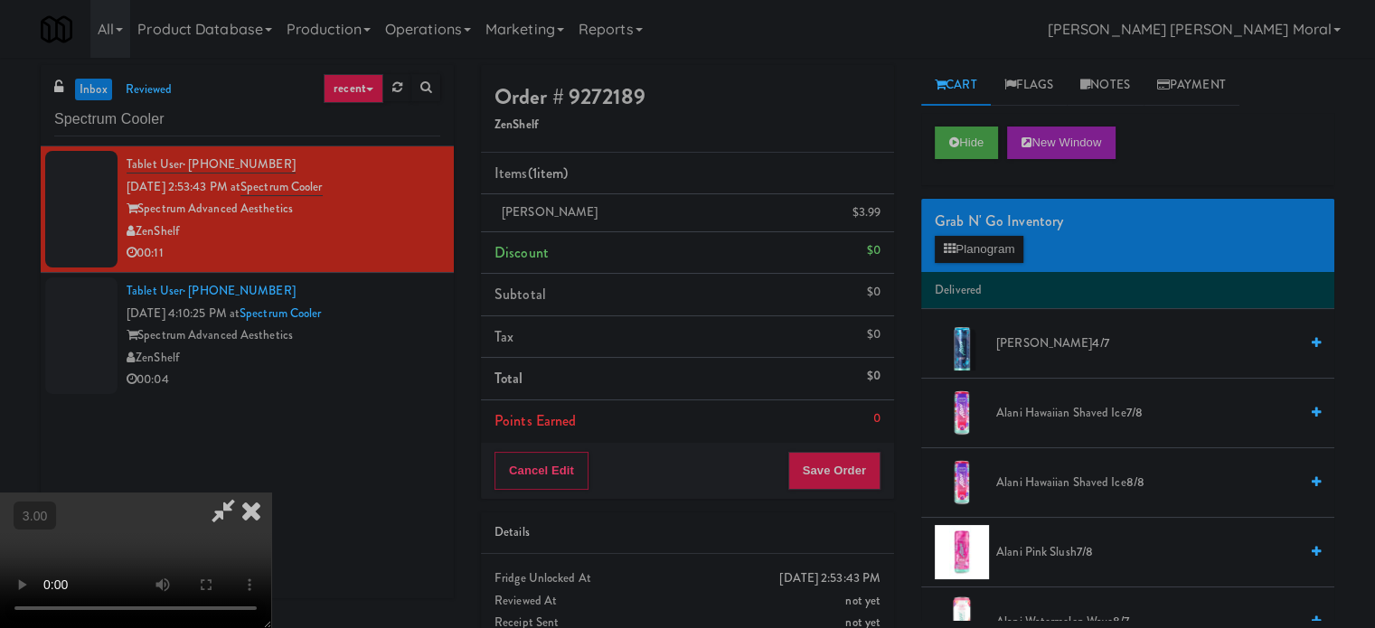
click at [964, 230] on div "Grab N' Go Inventory" at bounding box center [1128, 221] width 386 height 27
drag, startPoint x: 998, startPoint y: 216, endPoint x: 999, endPoint y: 247, distance: 30.8
click at [998, 217] on div "Grab N' Go Inventory" at bounding box center [1128, 221] width 386 height 27
click at [999, 247] on button "Planogram" at bounding box center [979, 249] width 89 height 27
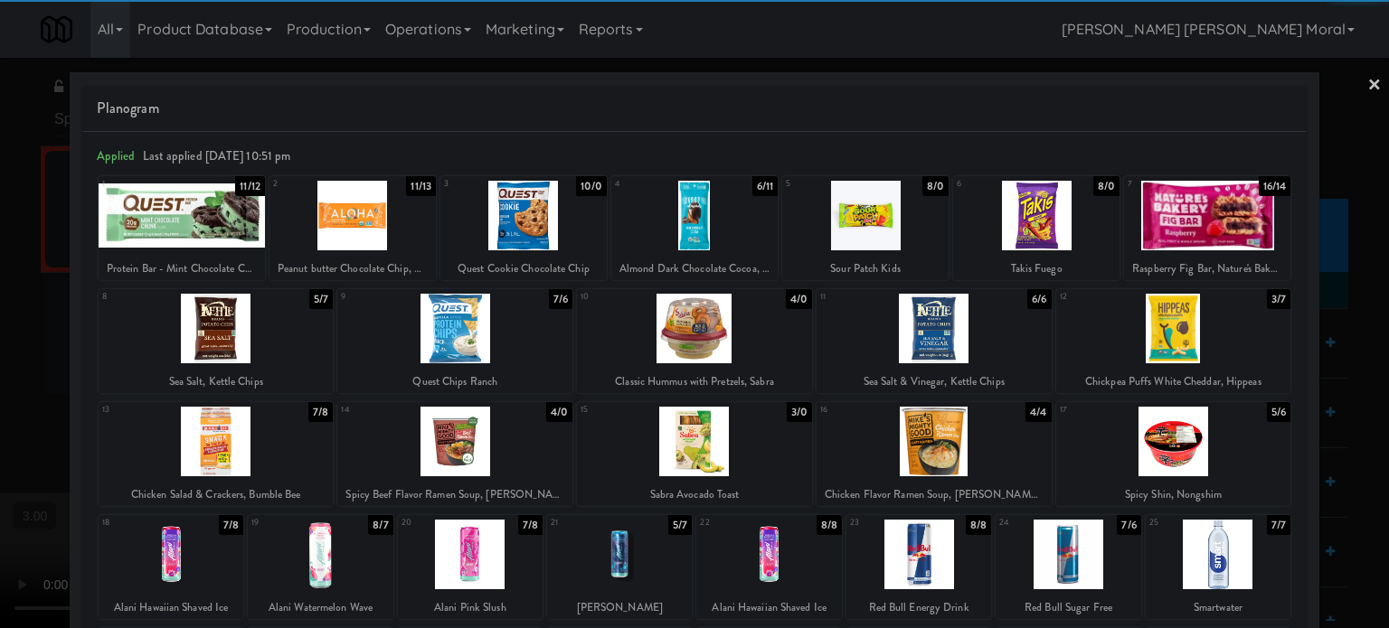
click at [1212, 444] on div at bounding box center [1173, 442] width 235 height 70
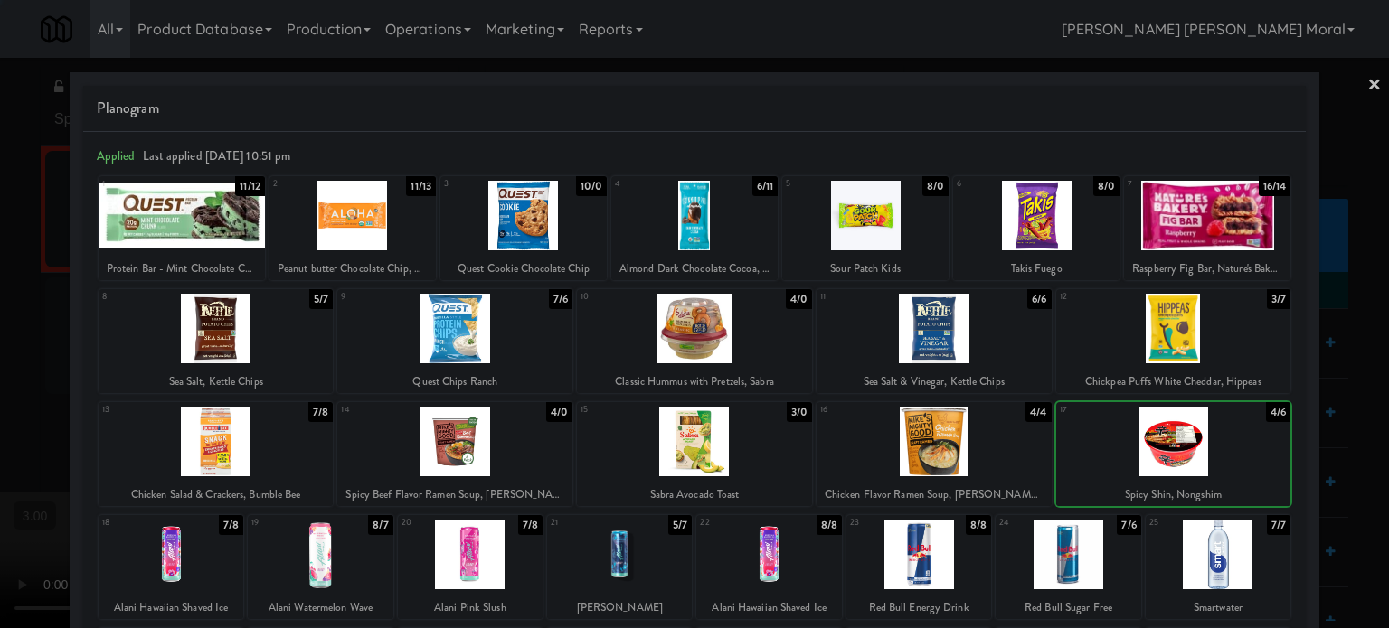
click at [1330, 466] on div at bounding box center [694, 314] width 1389 height 628
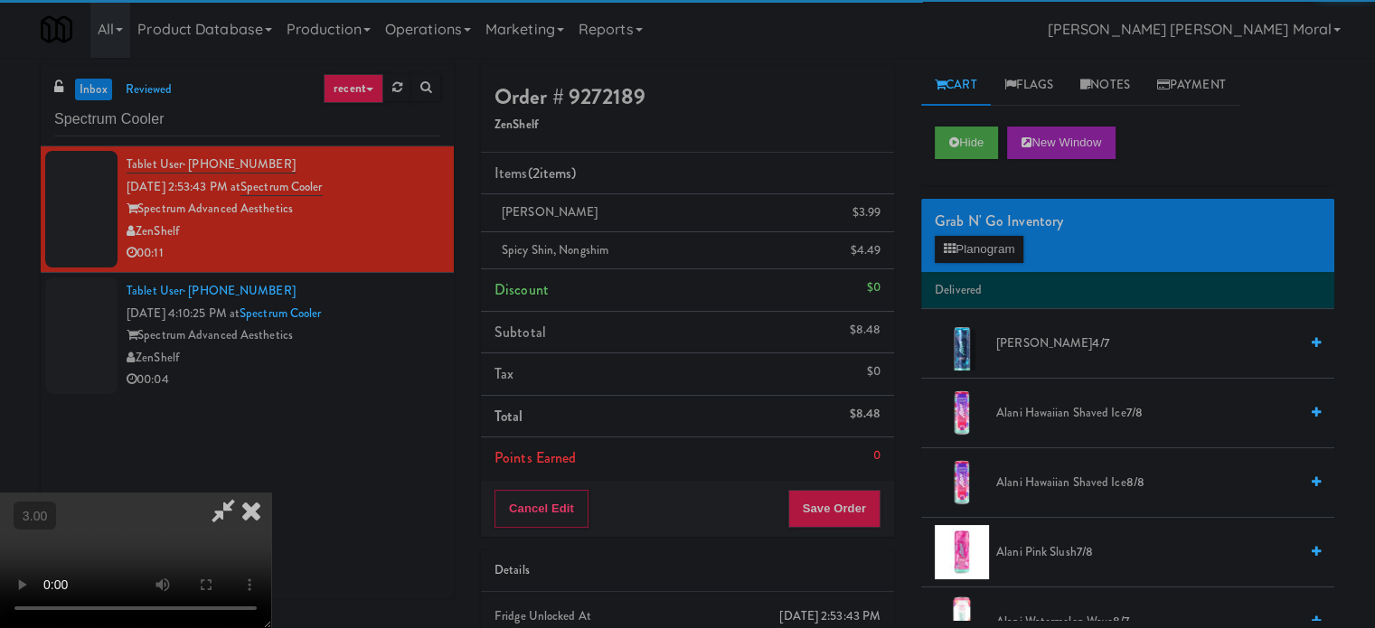
click at [885, 513] on div "Cancel Edit Save Order" at bounding box center [687, 509] width 413 height 56
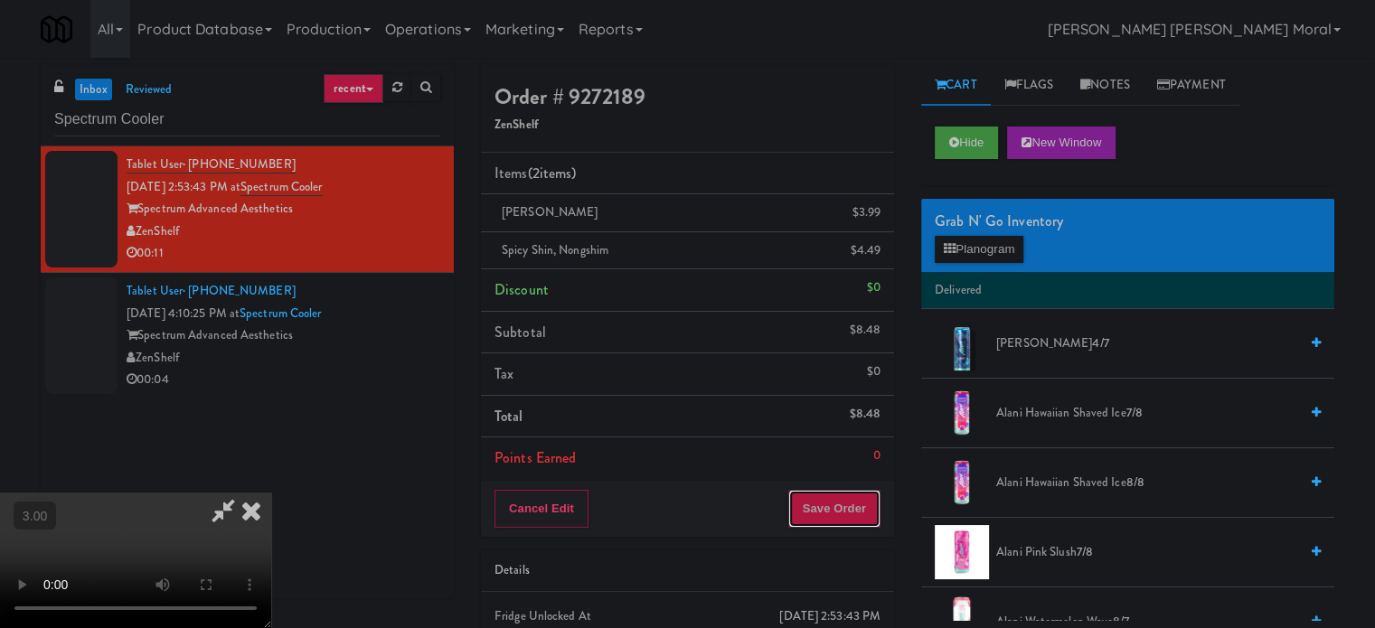
click at [839, 514] on button "Save Order" at bounding box center [834, 509] width 92 height 38
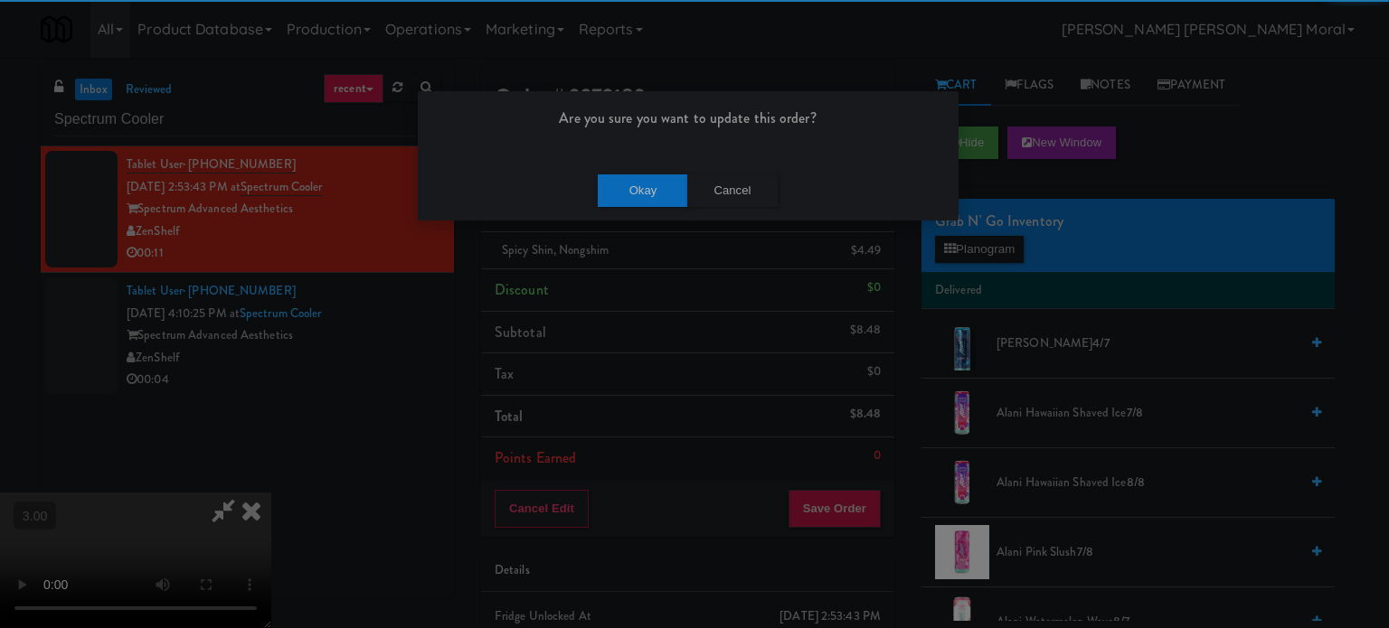
click at [635, 207] on div "Okay Cancel" at bounding box center [688, 190] width 541 height 61
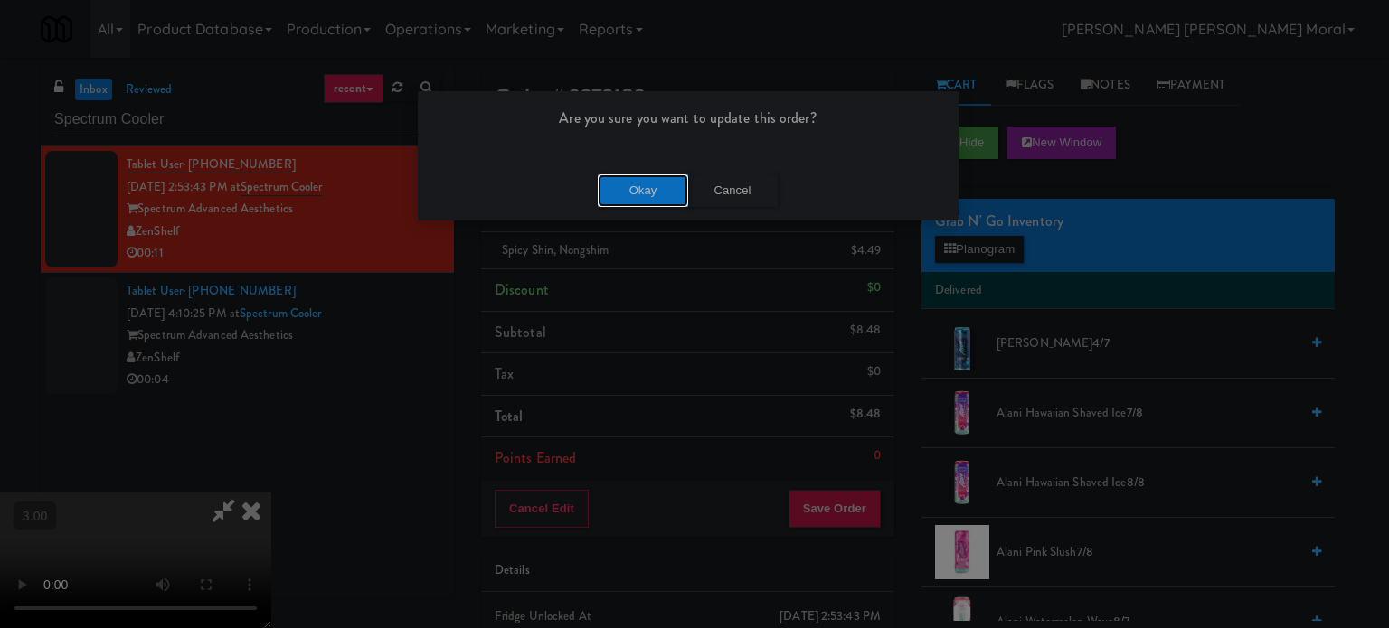
click at [638, 195] on button "Okay" at bounding box center [643, 191] width 90 height 33
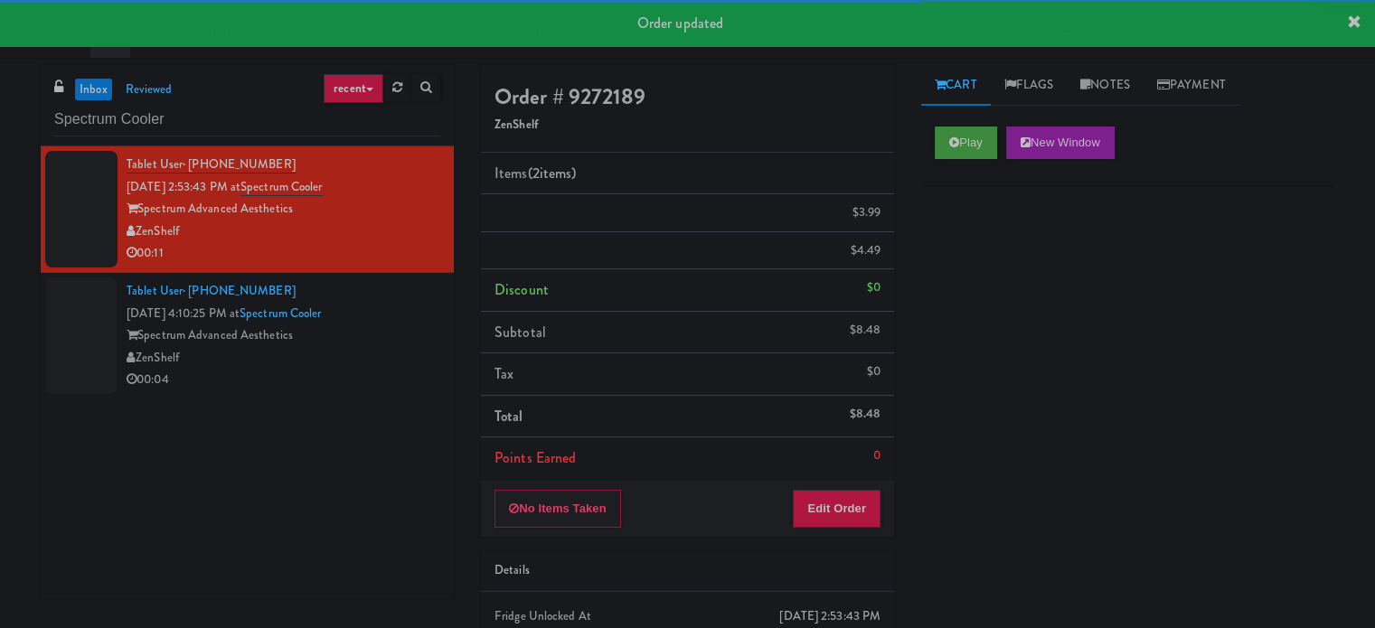
click at [376, 377] on div "Tablet User · (971) 219-9350 [DATE] 4:10:25 PM at Spectrum Cooler Spectrum Adva…" at bounding box center [284, 335] width 314 height 111
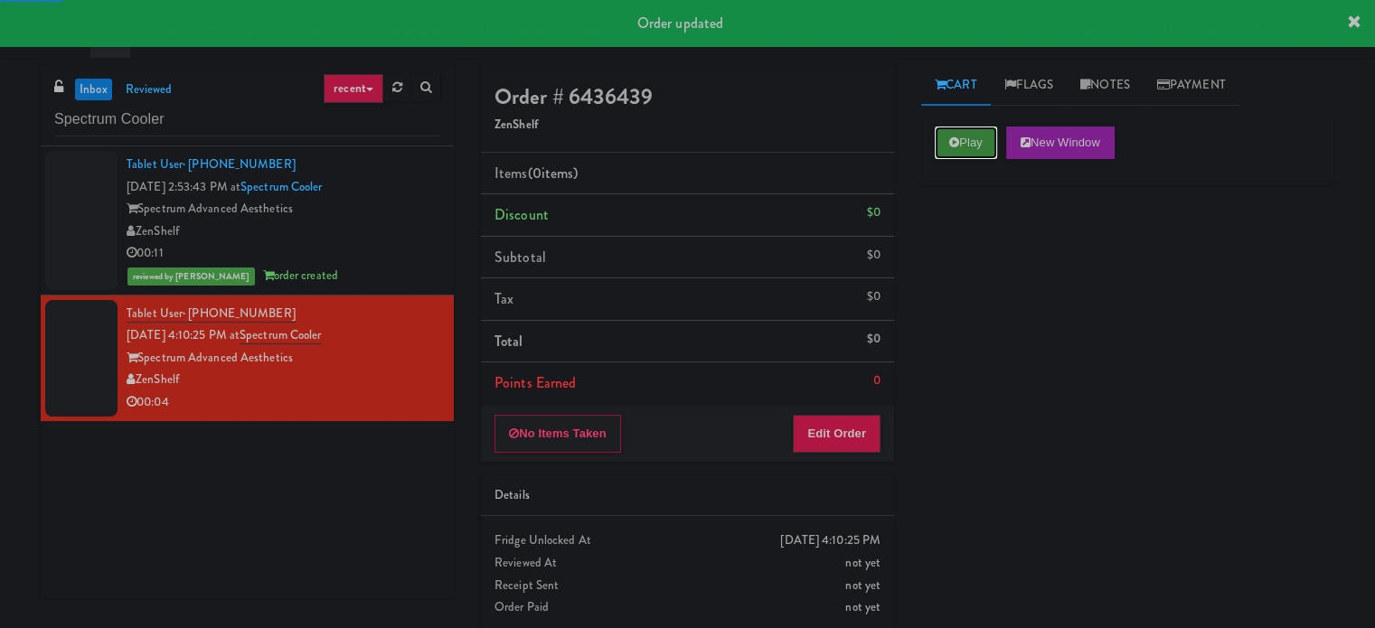
click at [950, 145] on icon at bounding box center [954, 143] width 10 height 12
click at [966, 258] on div "Play New Window Primary Flag Clear Flag if unable to determine what was taken o…" at bounding box center [1127, 452] width 413 height 678
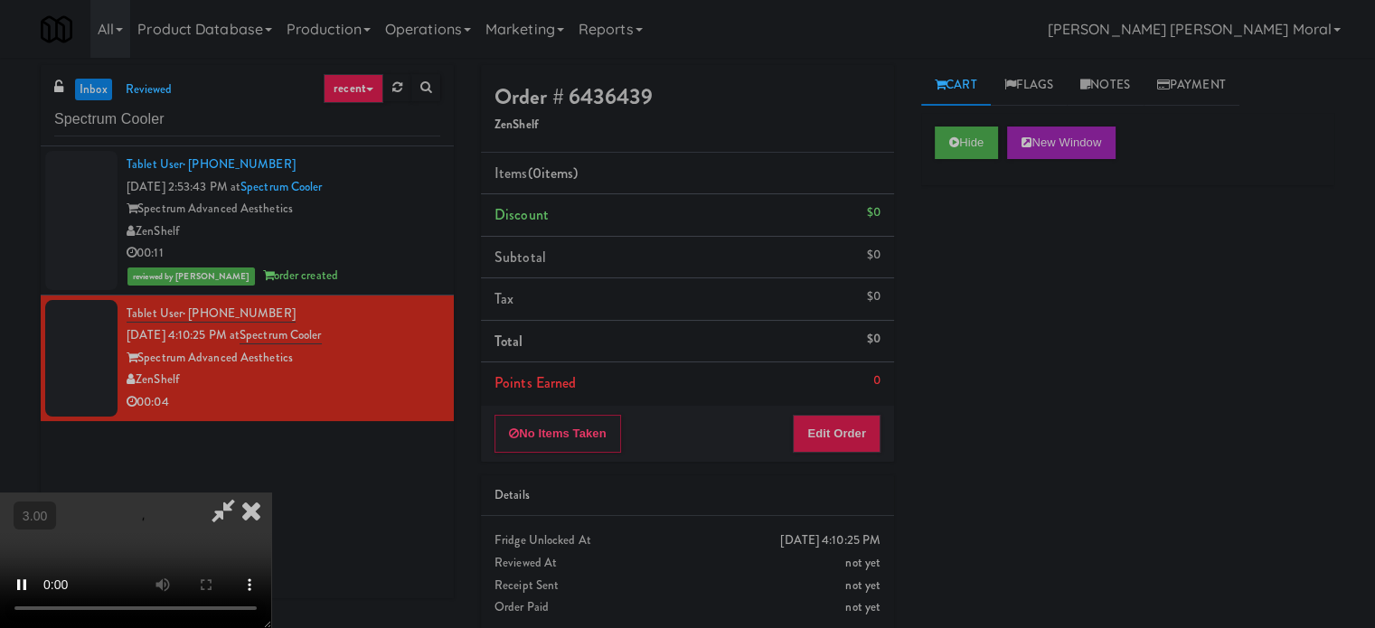
drag, startPoint x: 963, startPoint y: 407, endPoint x: 890, endPoint y: 412, distance: 73.4
click at [962, 407] on div "Hide New Window Primary Flag Clear Flag if unable to determine what was taken o…" at bounding box center [1127, 452] width 413 height 678
click at [843, 411] on div "No Items Taken Edit Order" at bounding box center [687, 434] width 413 height 56
click at [842, 435] on button "Edit Order" at bounding box center [837, 434] width 88 height 38
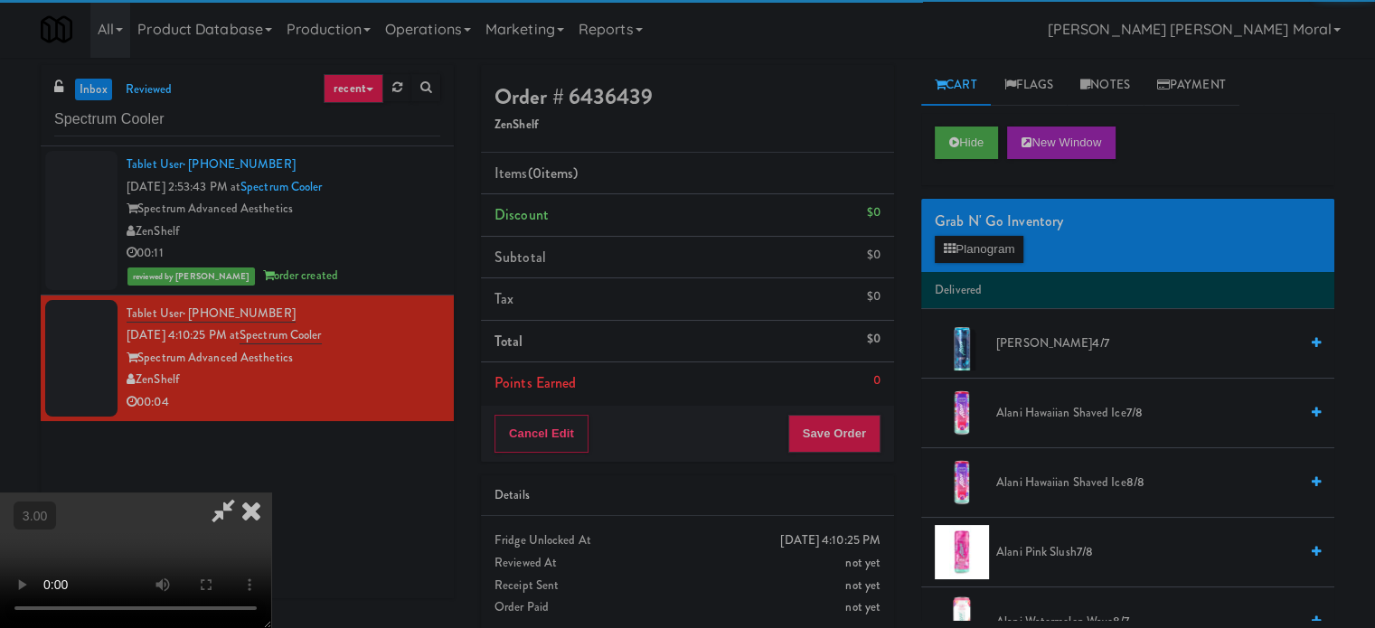
click at [1037, 345] on span "[PERSON_NAME] 4/7" at bounding box center [1147, 344] width 302 height 23
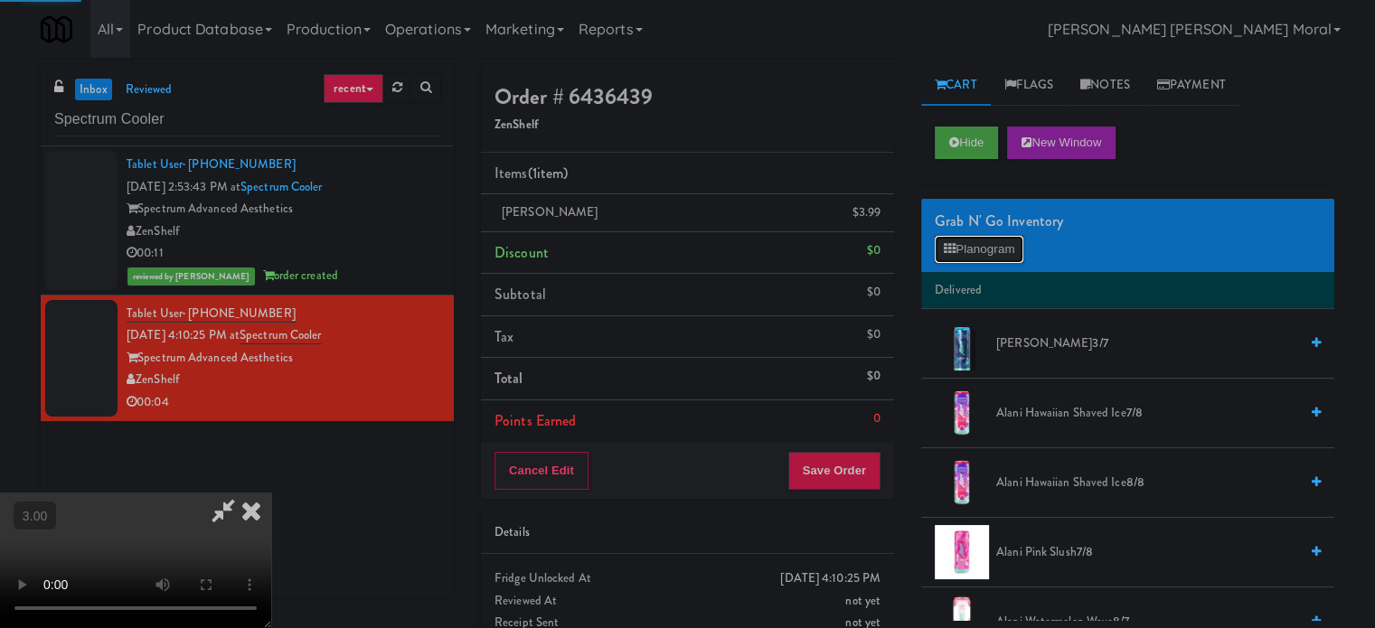
click at [991, 249] on button "Planogram" at bounding box center [979, 249] width 89 height 27
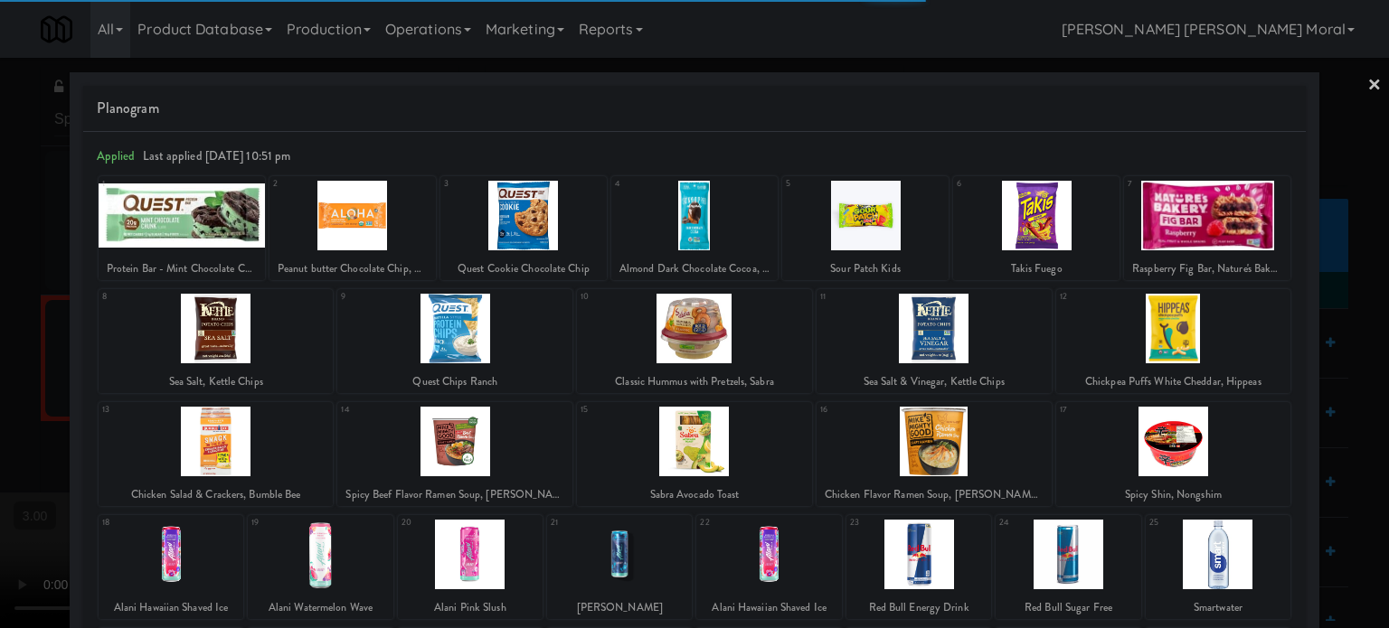
drag, startPoint x: 14, startPoint y: 408, endPoint x: 564, endPoint y: 471, distance: 554.3
click at [14, 409] on div at bounding box center [694, 314] width 1389 height 628
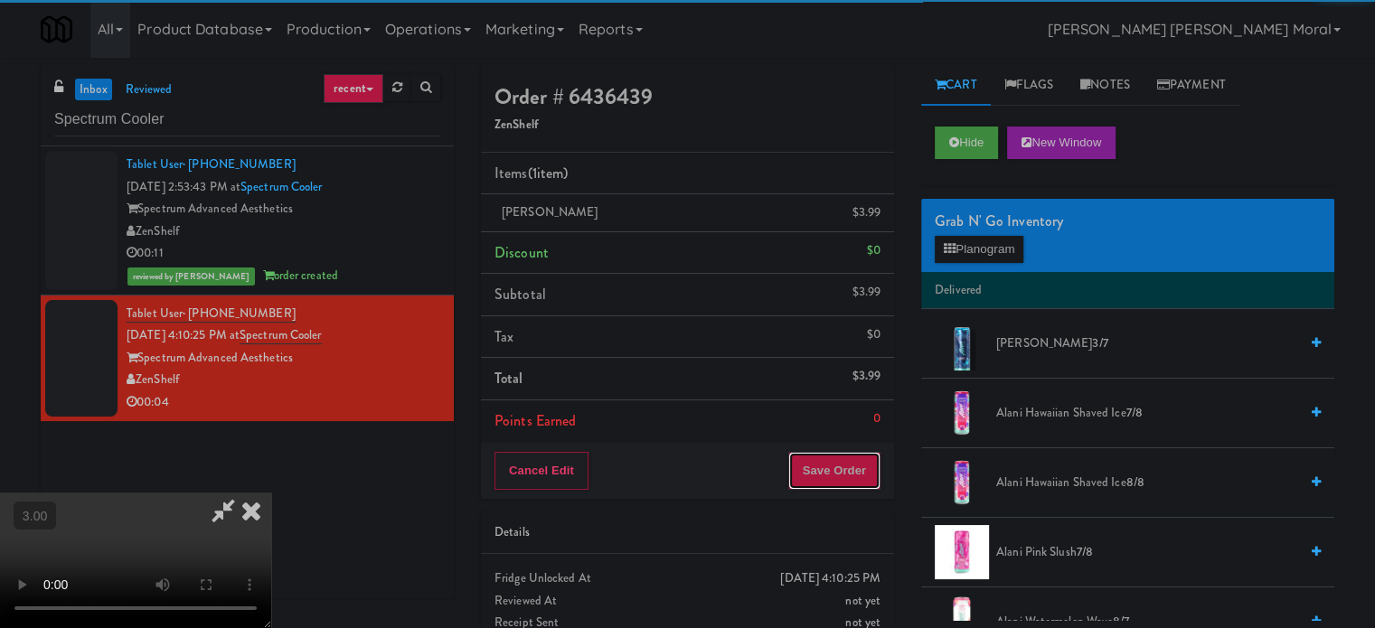
click at [828, 476] on button "Save Order" at bounding box center [834, 471] width 92 height 38
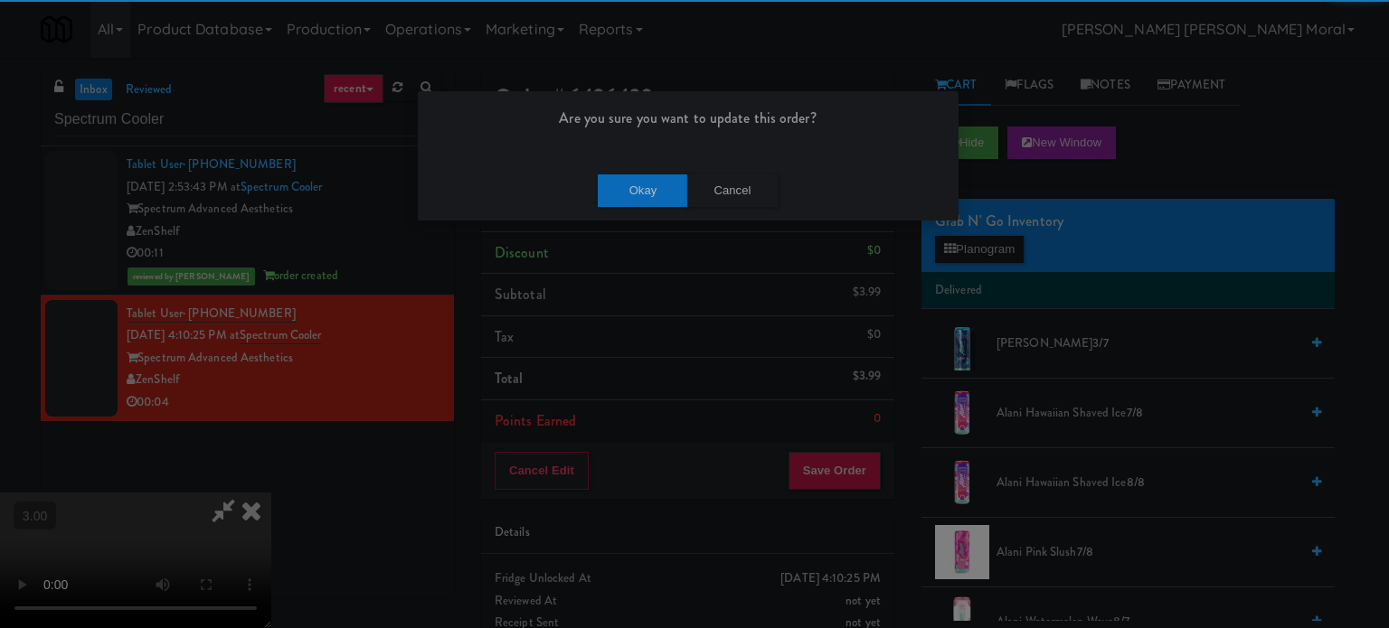
click at [656, 208] on div "Okay Cancel" at bounding box center [688, 190] width 541 height 61
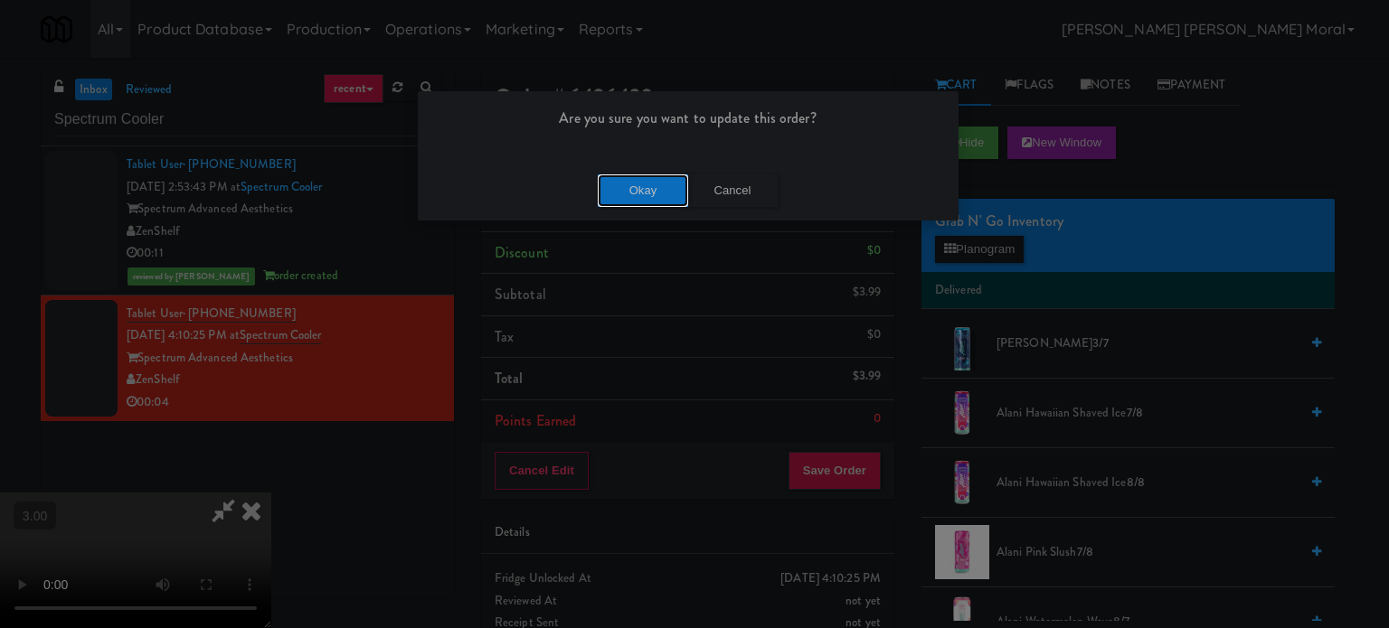
click at [655, 188] on button "Okay" at bounding box center [643, 191] width 90 height 33
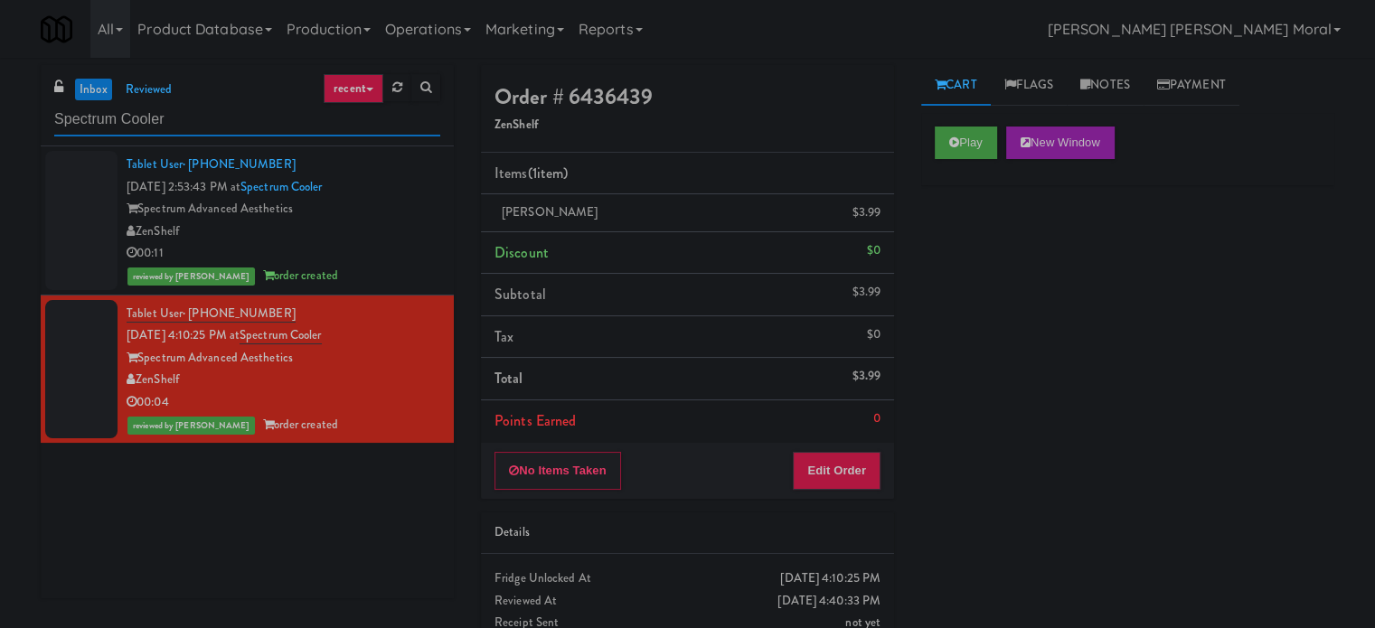
click at [193, 121] on input "Spectrum Cooler" at bounding box center [247, 119] width 386 height 33
click at [193, 120] on input "Spectrum Cooler" at bounding box center [247, 119] width 386 height 33
paste input "Michelin - Drink - Left"
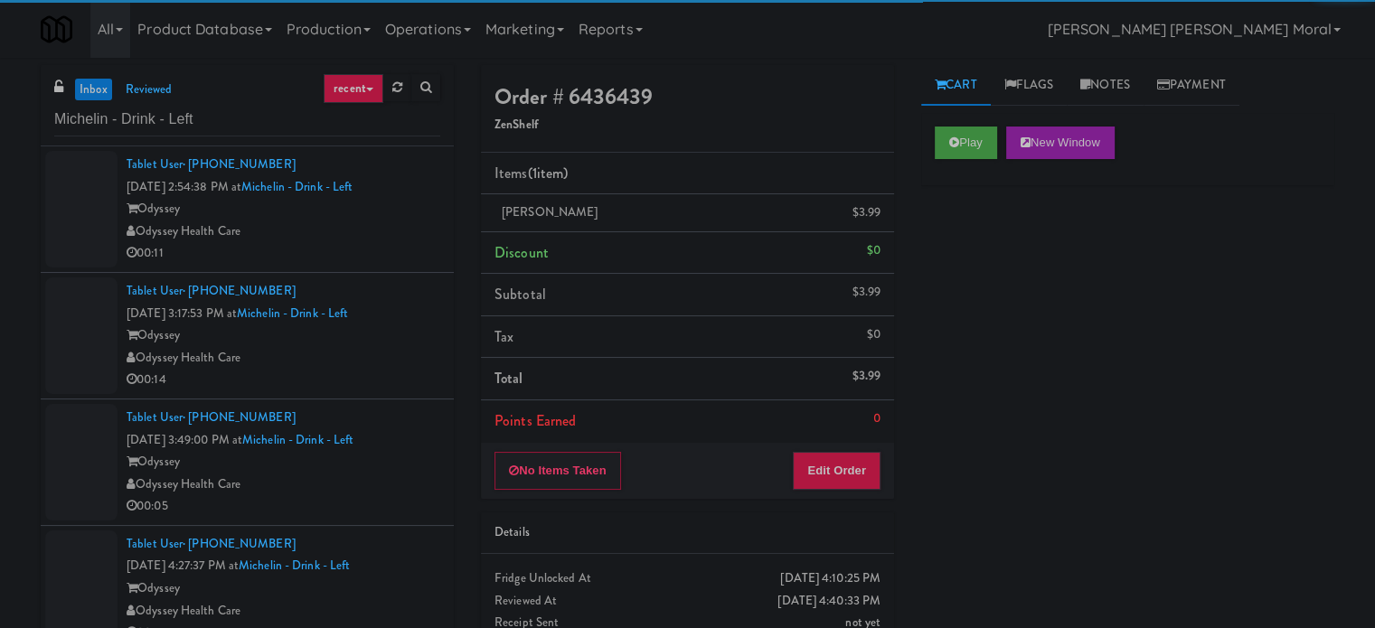
click at [380, 234] on div "Odyssey Health Care" at bounding box center [284, 232] width 314 height 23
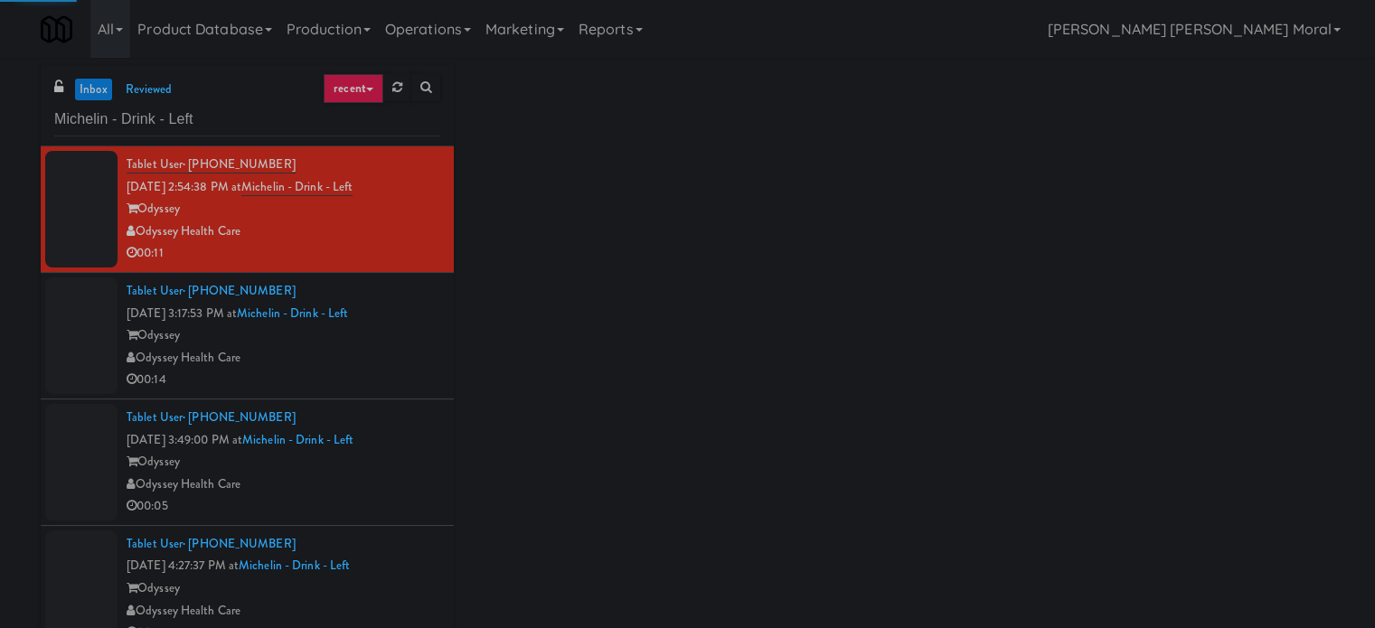
click at [420, 340] on div "Odyssey" at bounding box center [284, 336] width 314 height 23
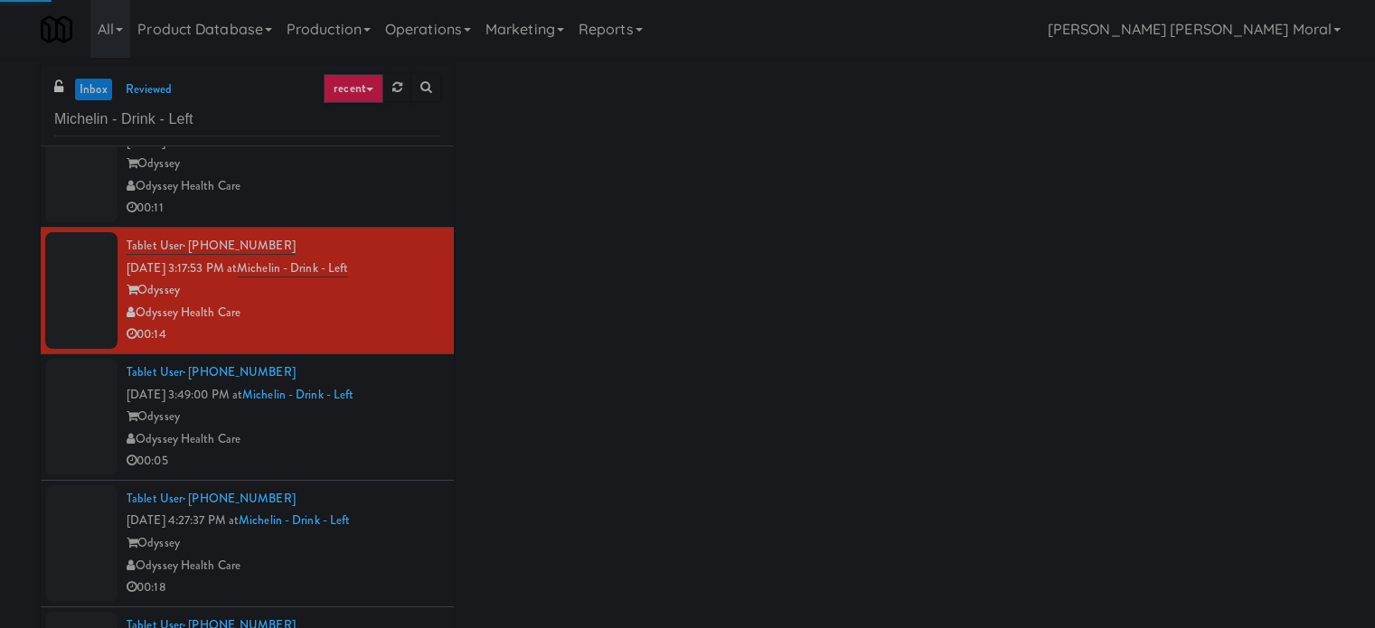
scroll to position [89, 0]
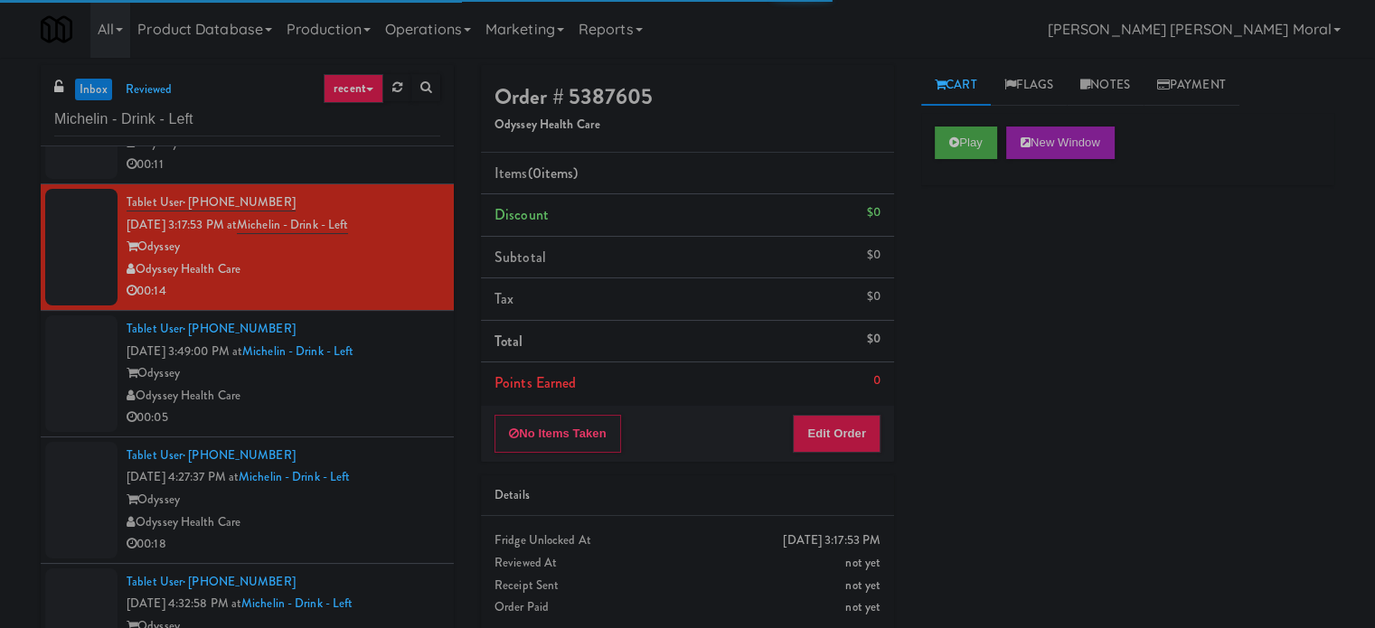
drag, startPoint x: 421, startPoint y: 376, endPoint x: 407, endPoint y: 473, distance: 97.8
click at [421, 377] on div "Odyssey" at bounding box center [284, 374] width 314 height 23
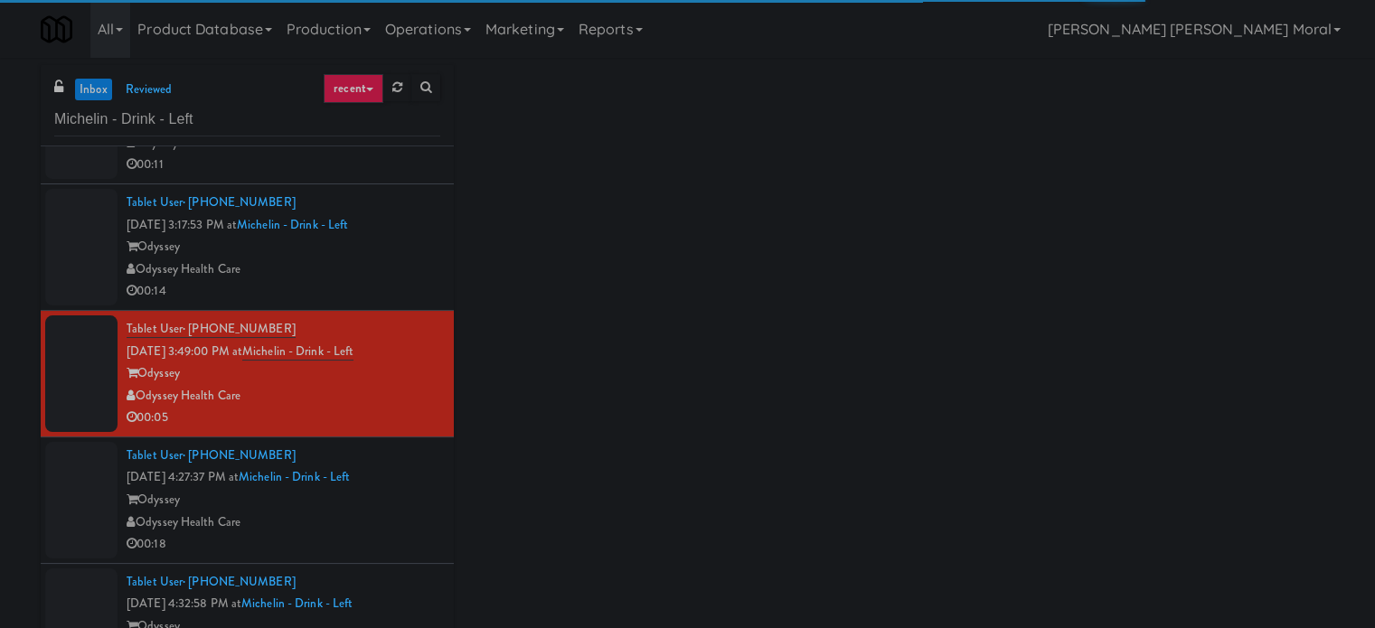
click at [405, 500] on div "Odyssey" at bounding box center [284, 500] width 314 height 23
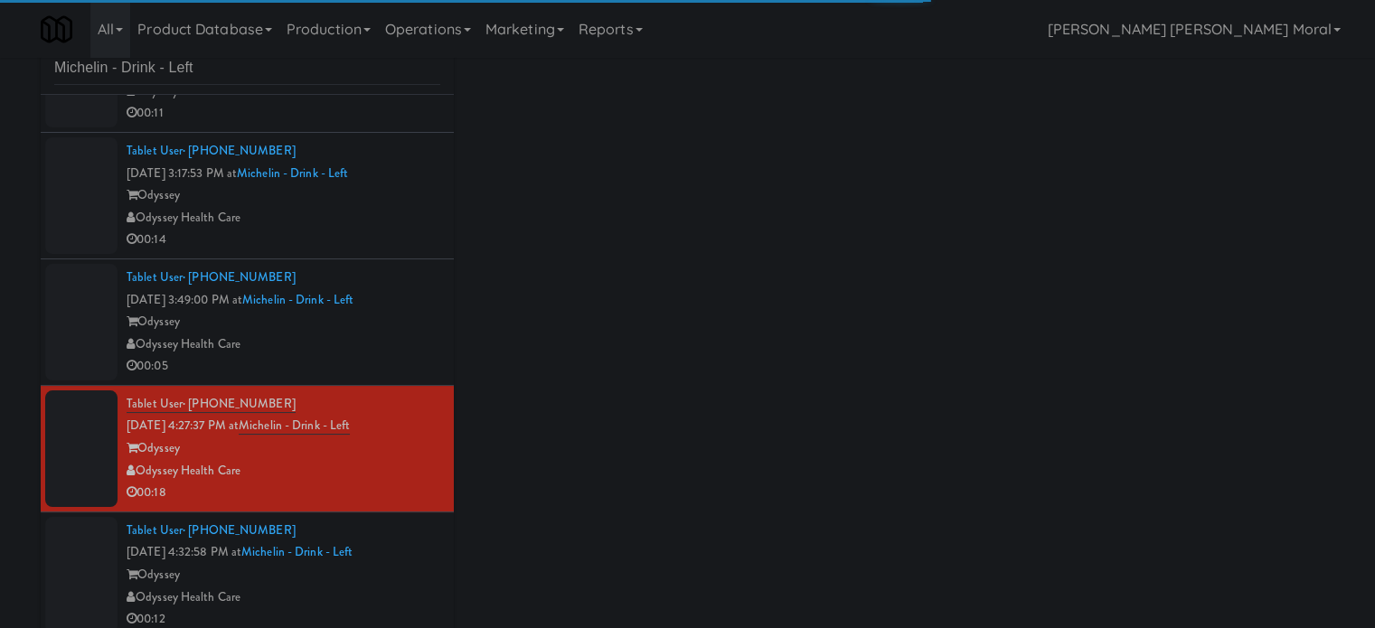
scroll to position [73, 0]
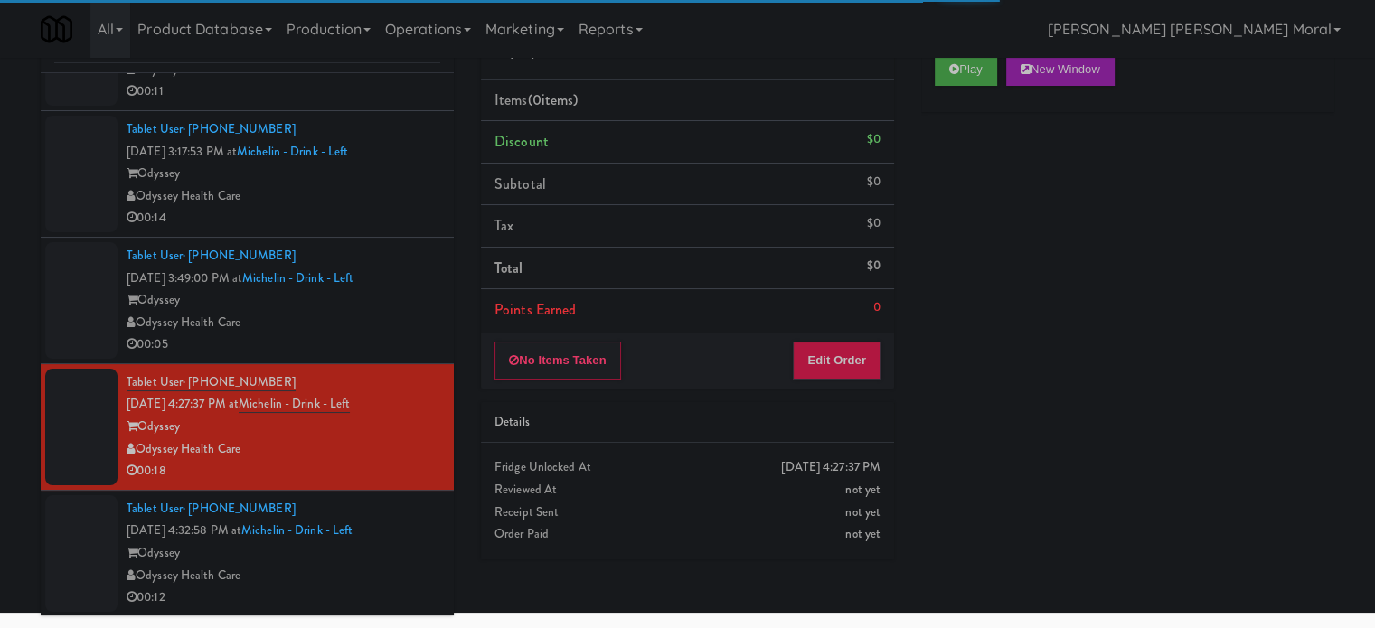
click at [415, 565] on div "Odyssey Health Care" at bounding box center [284, 576] width 314 height 23
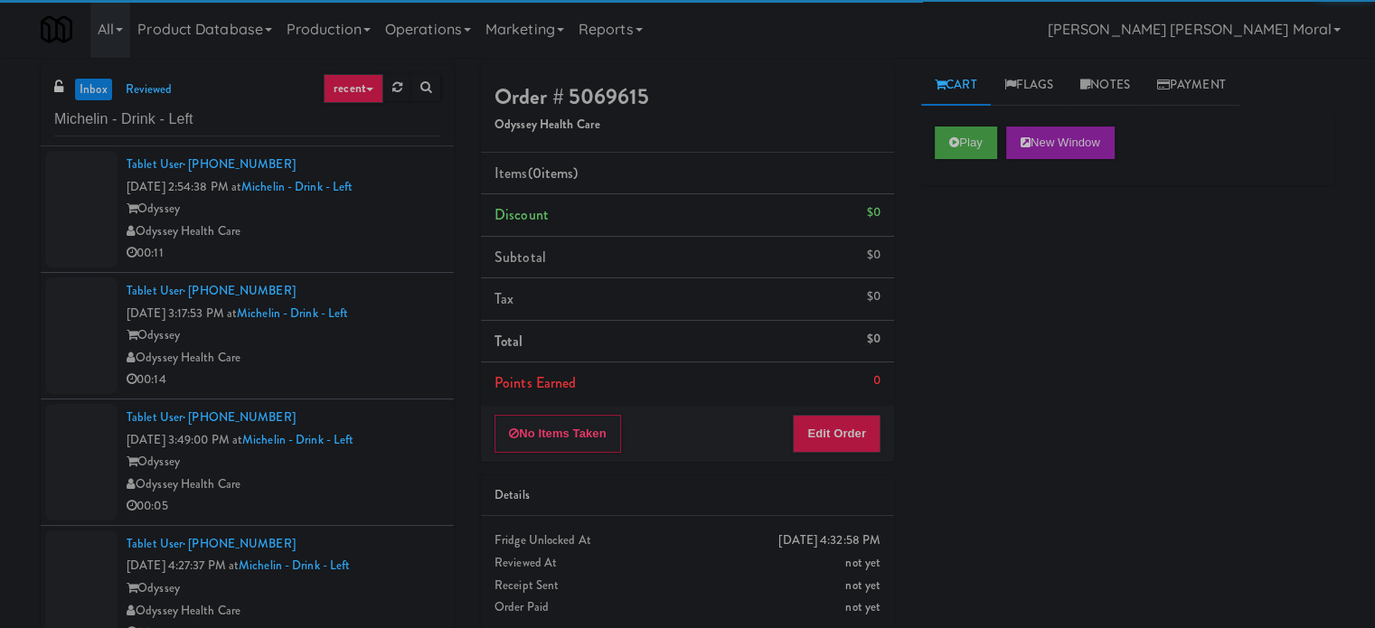
click at [401, 244] on div "00:11" at bounding box center [284, 253] width 314 height 23
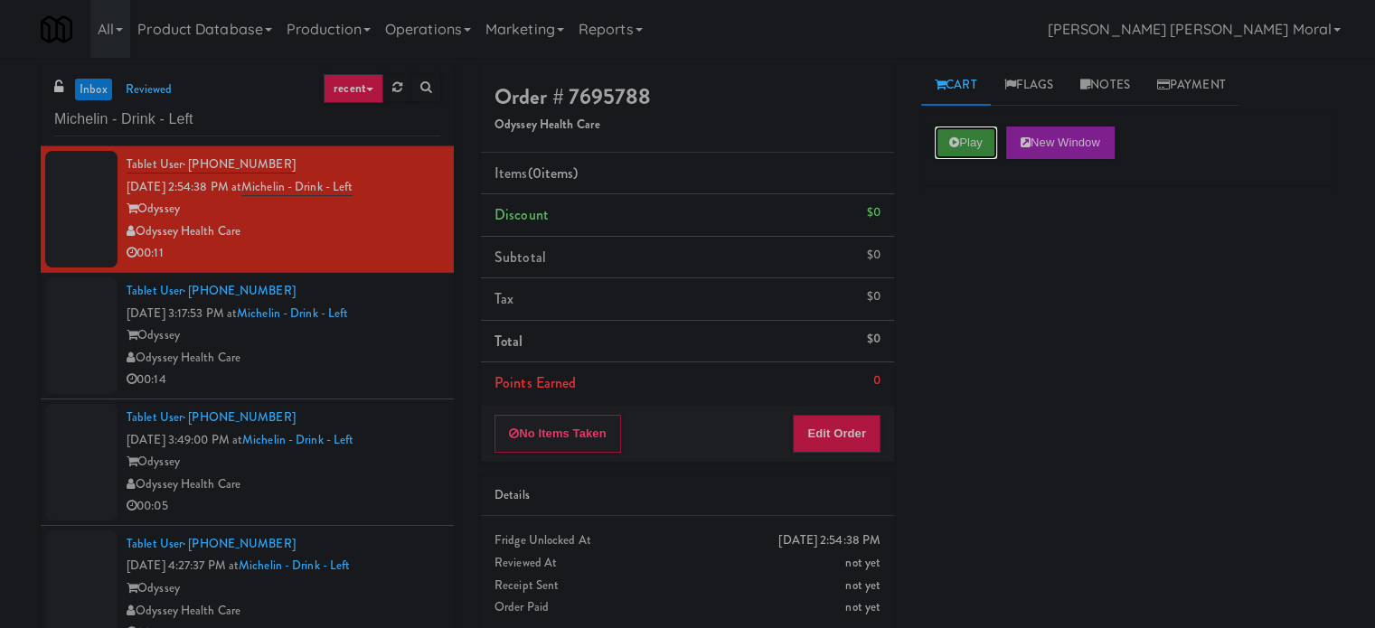
click at [951, 151] on button "Play" at bounding box center [966, 143] width 62 height 33
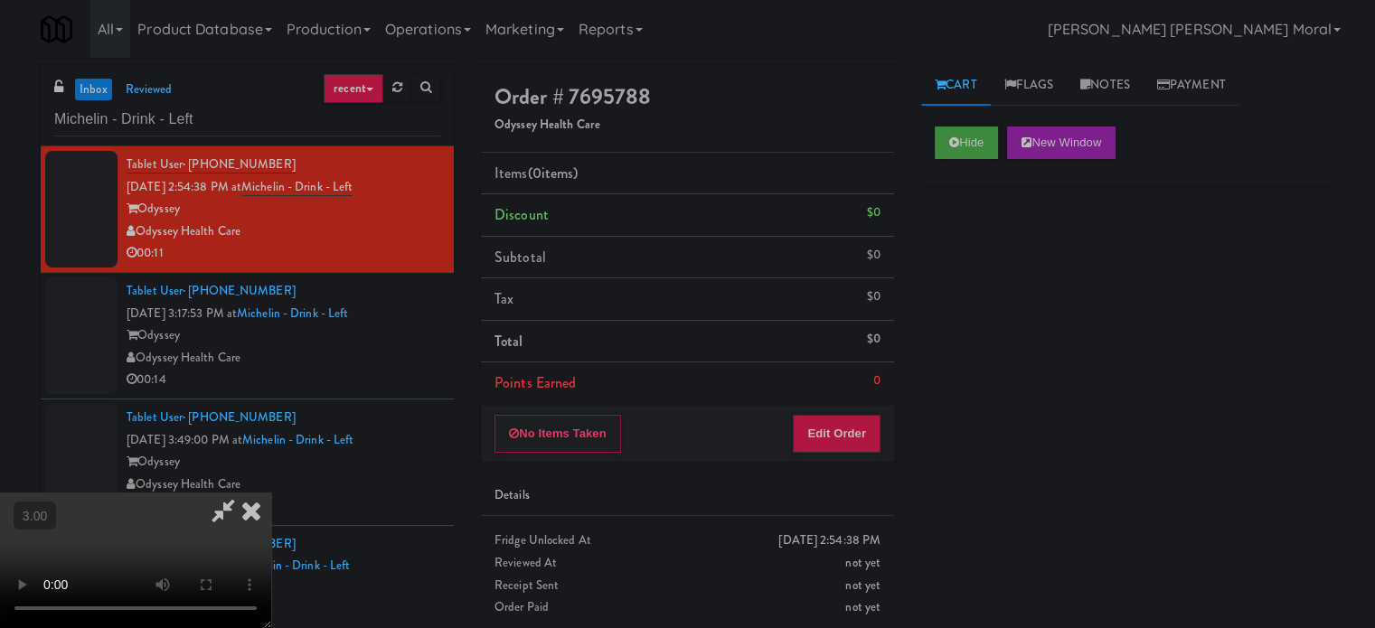
click at [973, 260] on div "Hide New Window Primary Flag Clear Flag if unable to determine what was taken o…" at bounding box center [1127, 452] width 413 height 678
click at [857, 436] on button "Edit Order" at bounding box center [837, 434] width 88 height 38
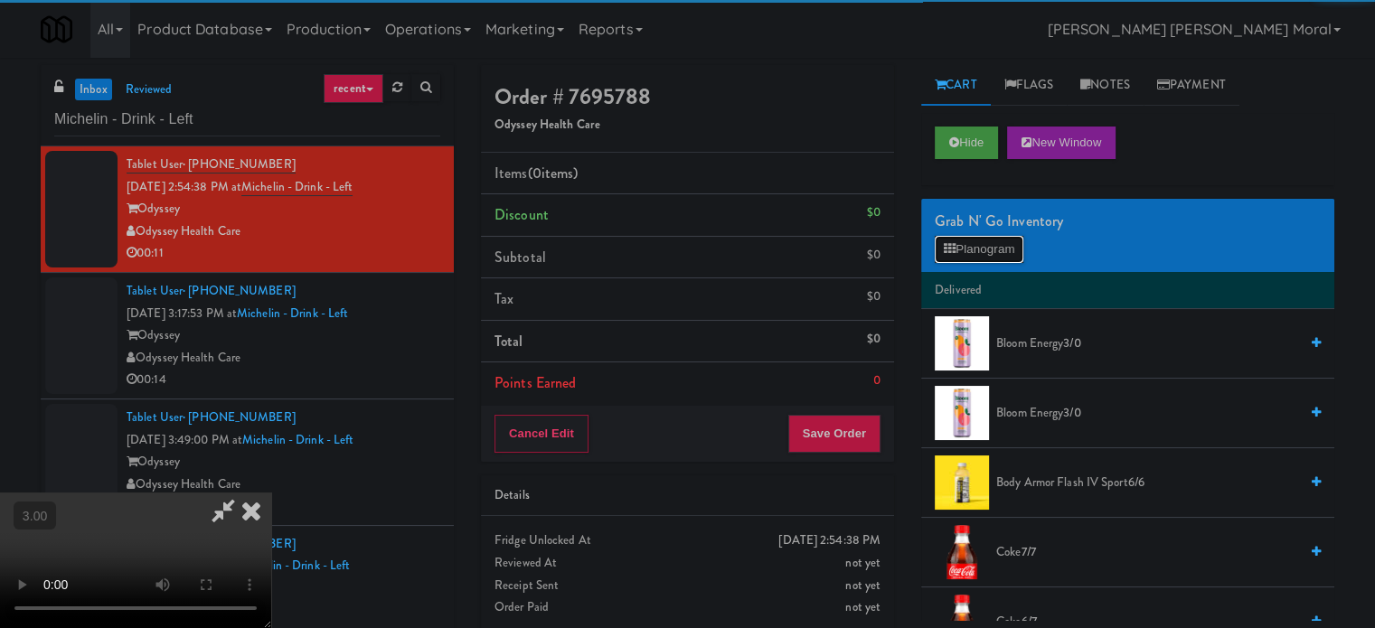
click at [984, 237] on button "Planogram" at bounding box center [979, 249] width 89 height 27
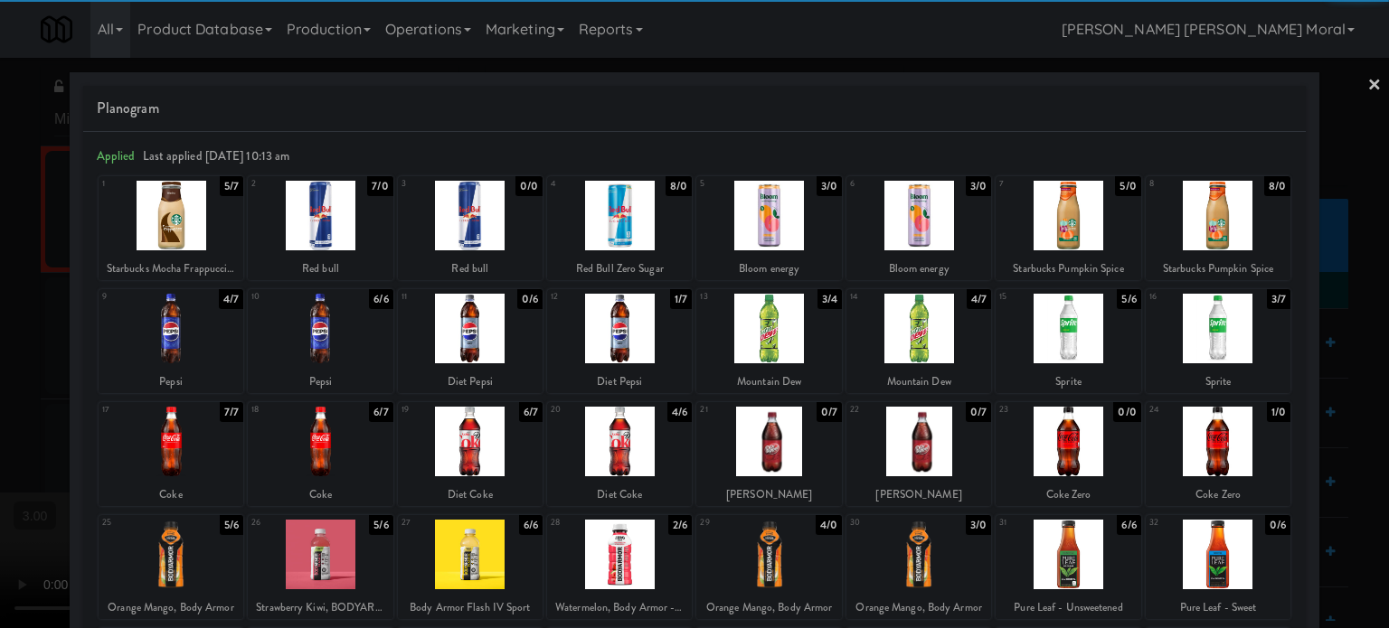
click at [788, 334] on div at bounding box center [768, 329] width 145 height 70
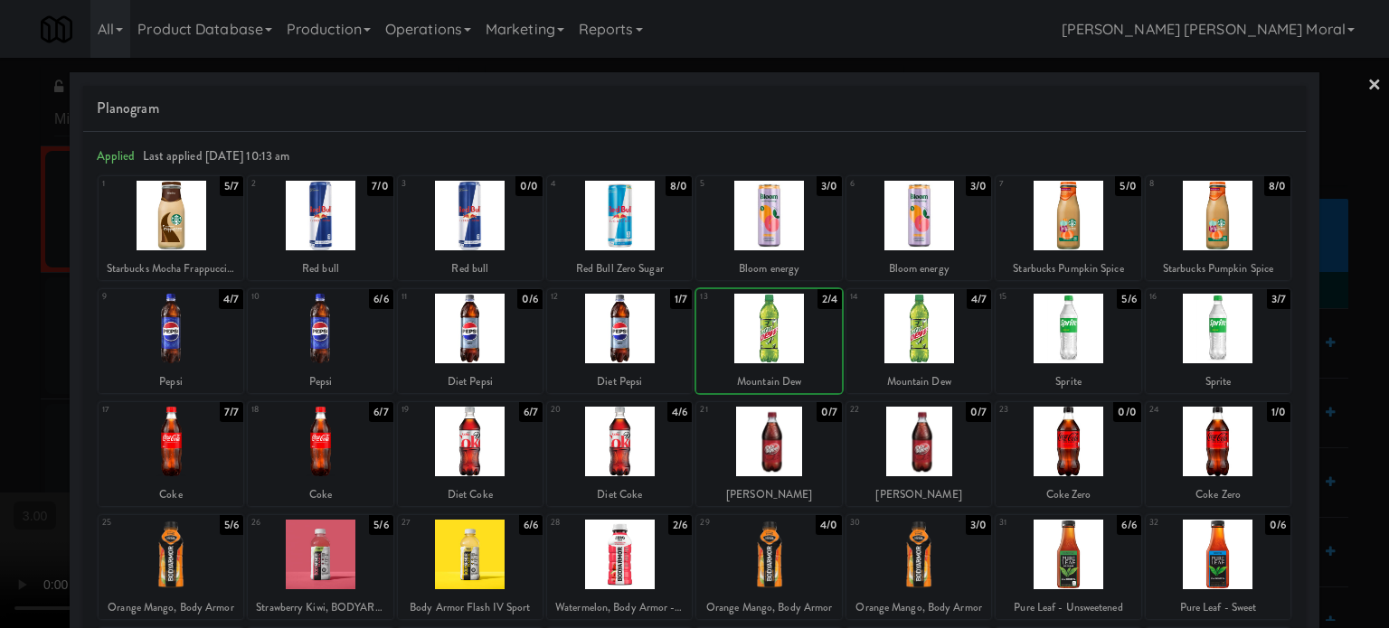
click at [0, 321] on div at bounding box center [694, 314] width 1389 height 628
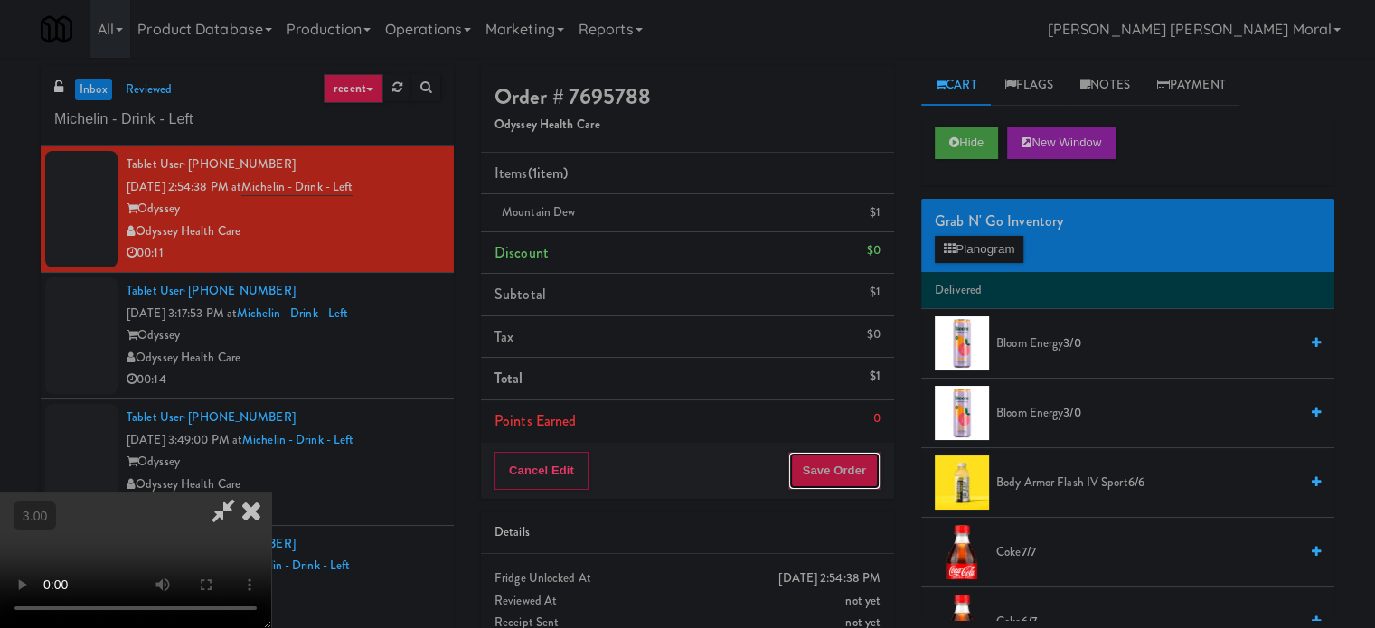
click at [844, 464] on button "Save Order" at bounding box center [834, 471] width 92 height 38
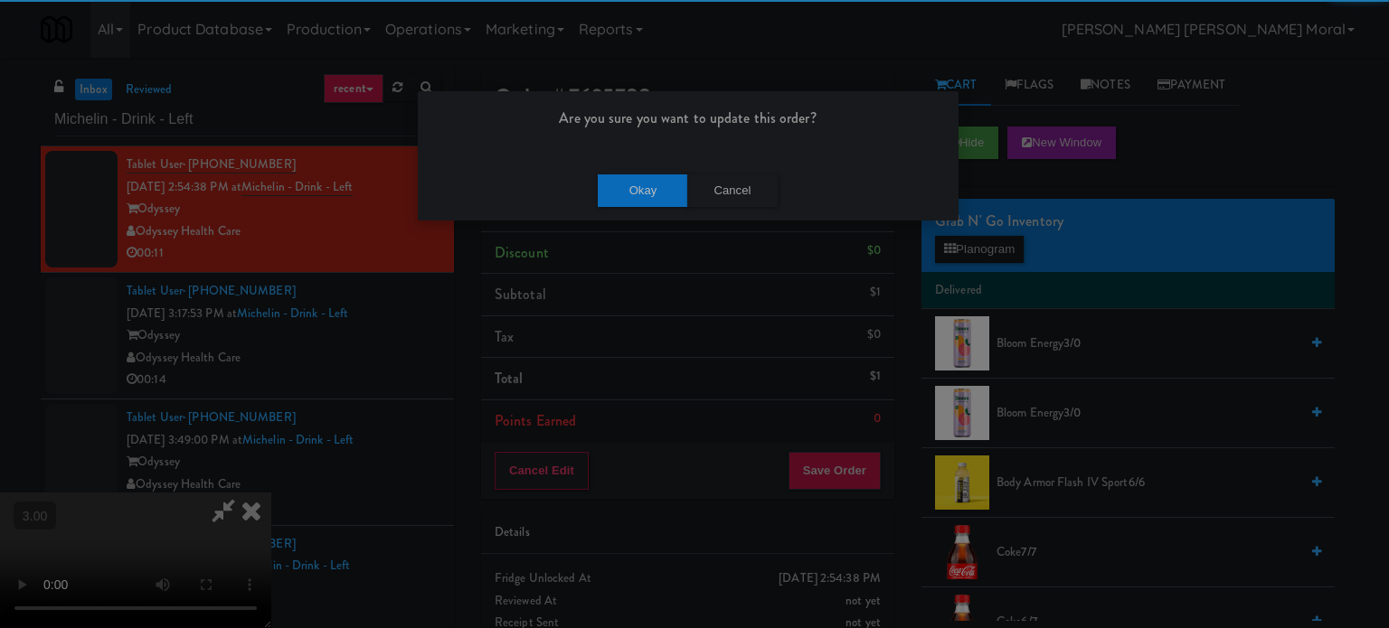
click at [640, 172] on div "Okay Cancel" at bounding box center [688, 190] width 541 height 61
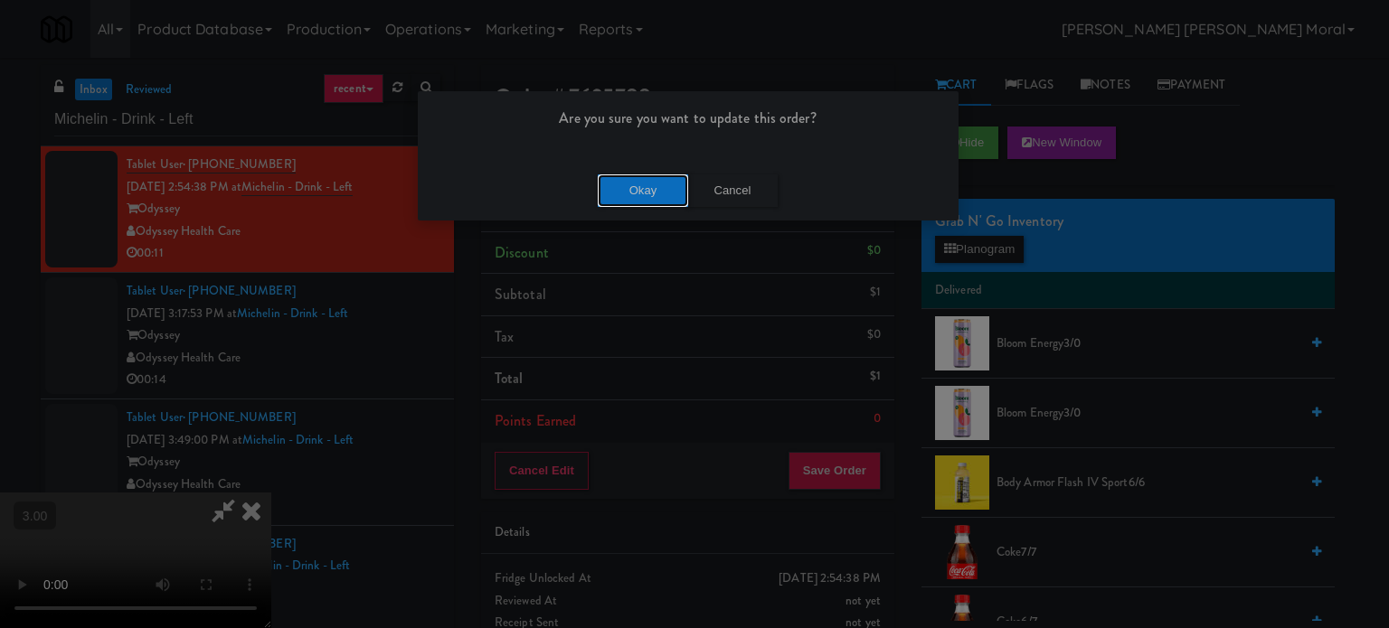
click at [640, 194] on button "Okay" at bounding box center [643, 191] width 90 height 33
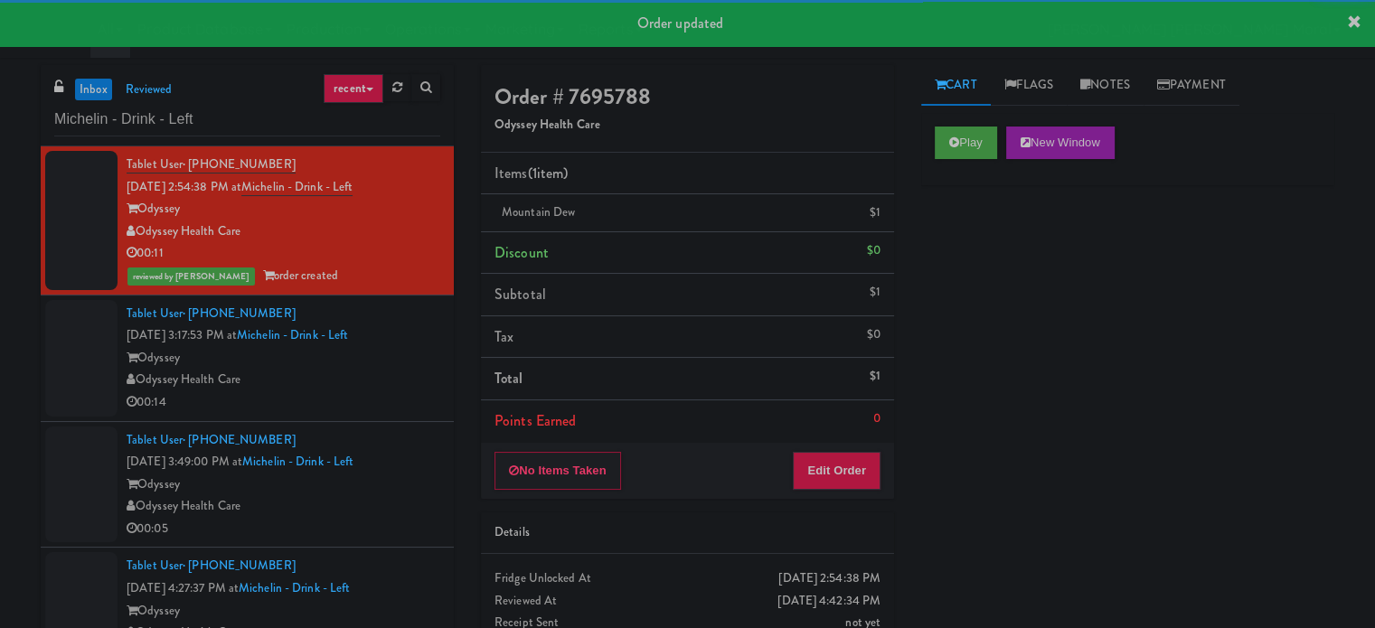
click at [412, 371] on div "Tablet User · (405) 777-8248 [DATE] 3:17:53 PM at Michelin - Drink - Left Odyss…" at bounding box center [284, 358] width 314 height 111
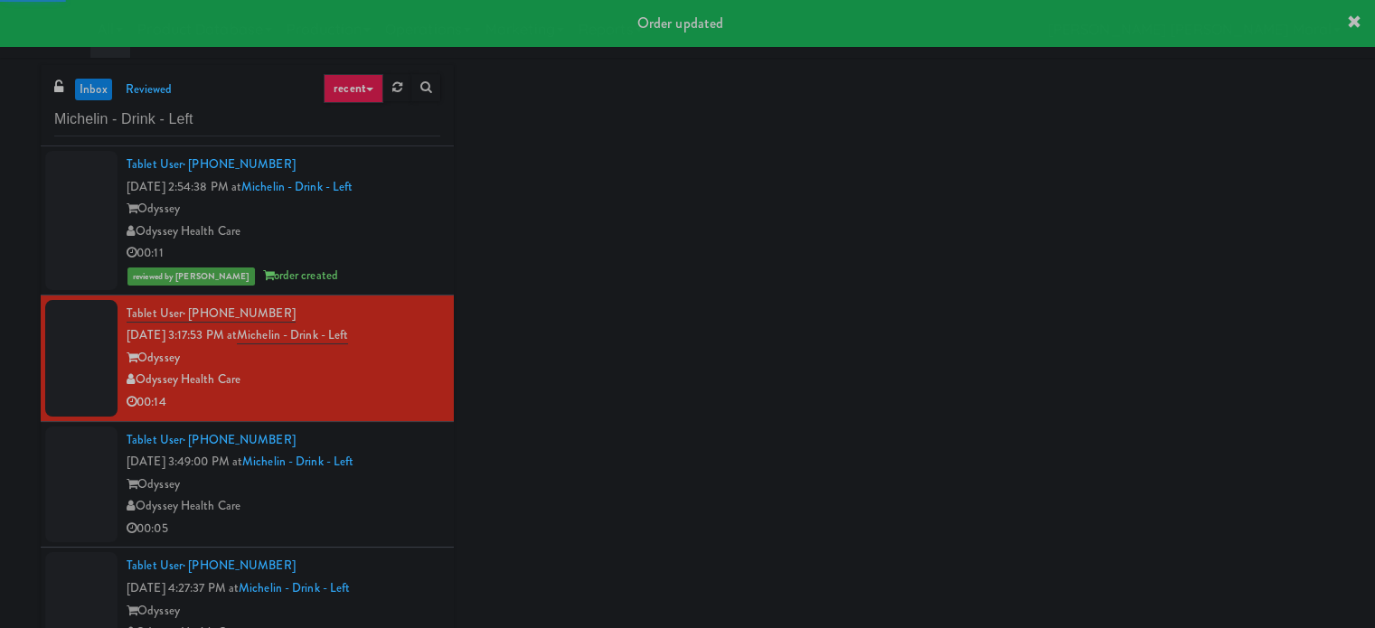
click at [995, 140] on div "inbox reviewed recent all unclear take inventory issue suspicious failed recent…" at bounding box center [687, 383] width 1321 height 637
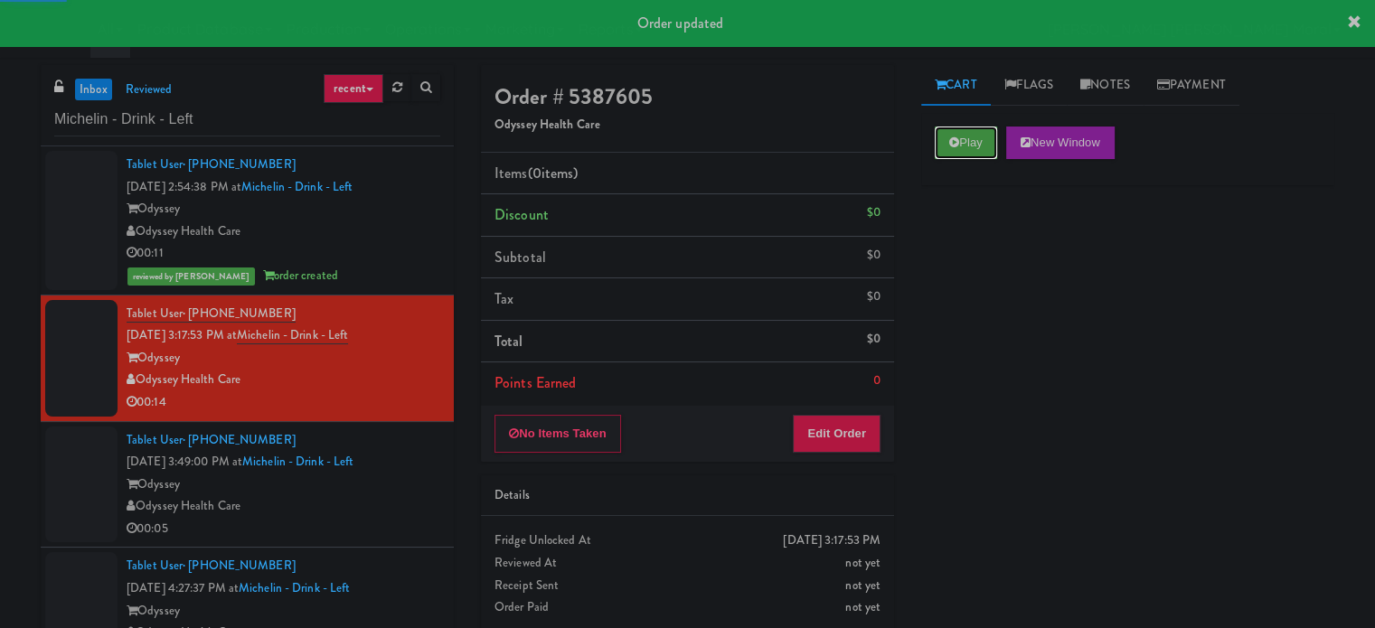
click at [991, 151] on button "Play" at bounding box center [966, 143] width 62 height 33
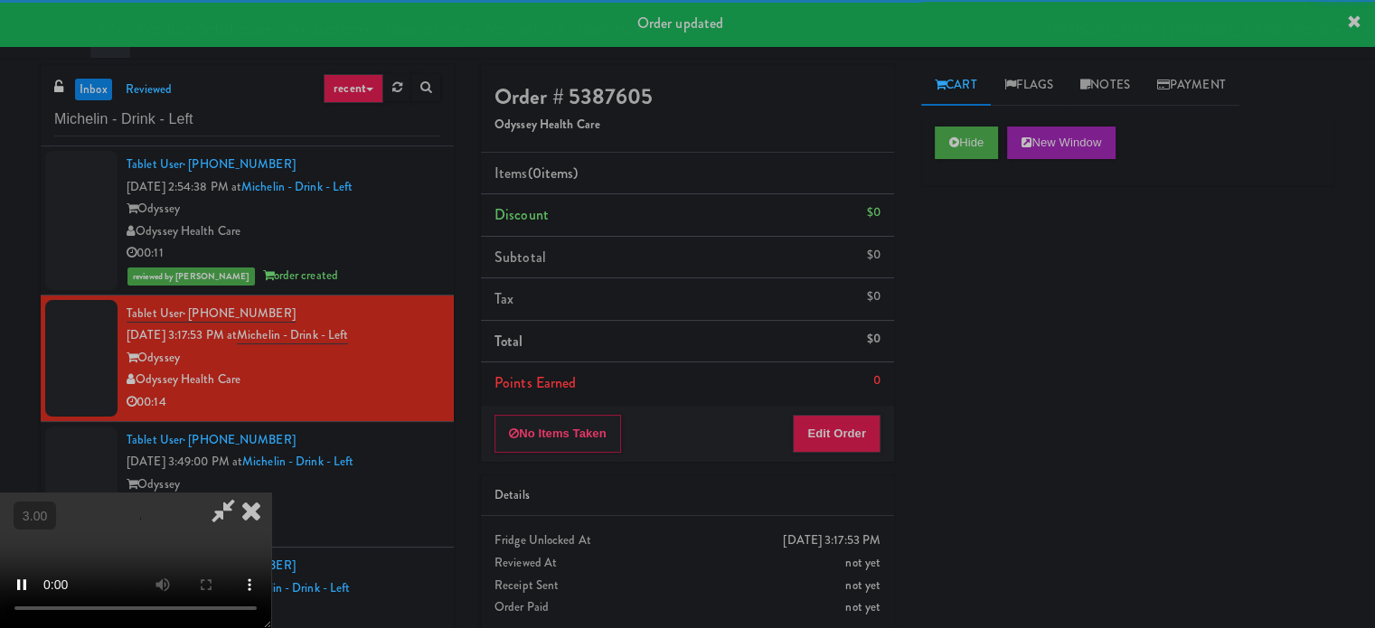
click at [989, 234] on div "Hide New Window Primary Flag Clear Flag if unable to determine what was taken o…" at bounding box center [1127, 452] width 413 height 678
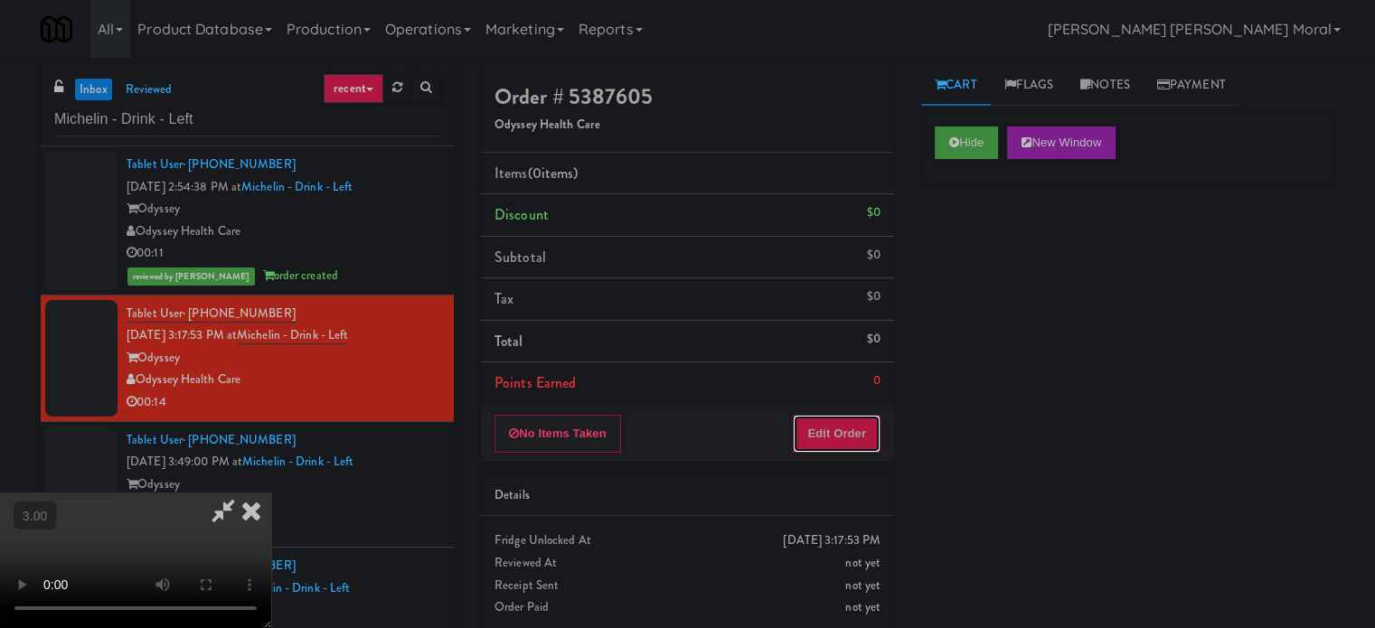
click at [859, 431] on button "Edit Order" at bounding box center [837, 434] width 88 height 38
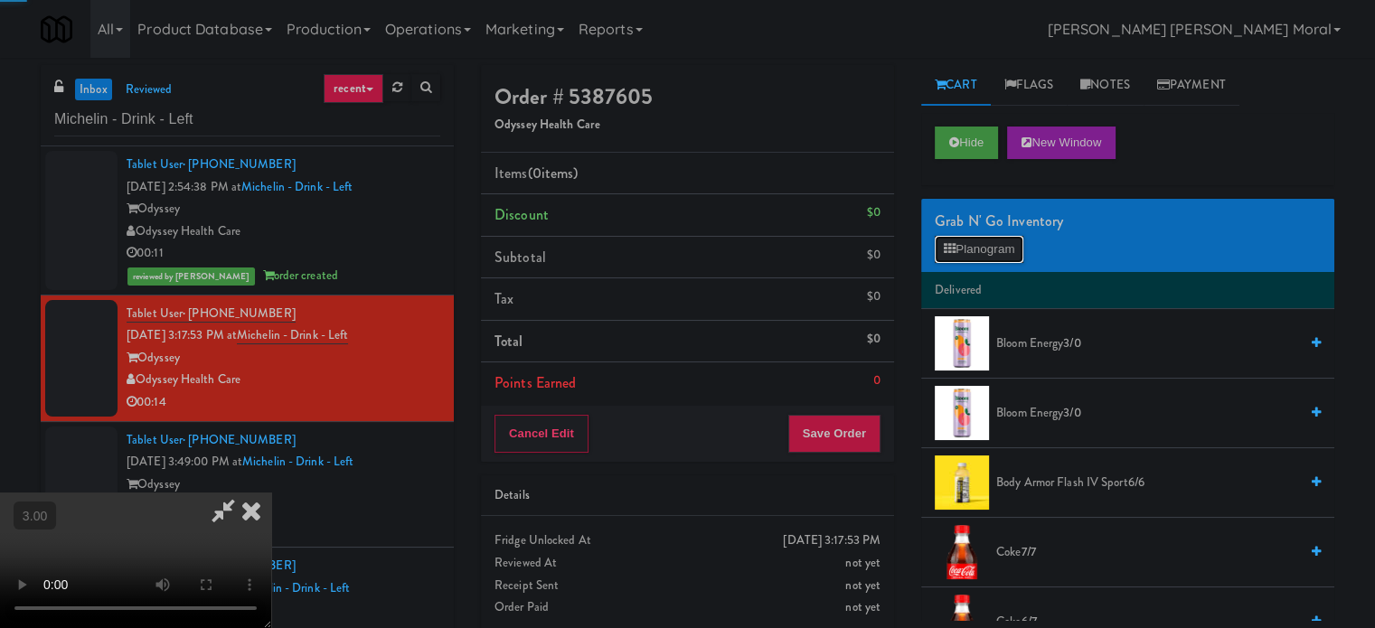
click at [962, 245] on button "Planogram" at bounding box center [979, 249] width 89 height 27
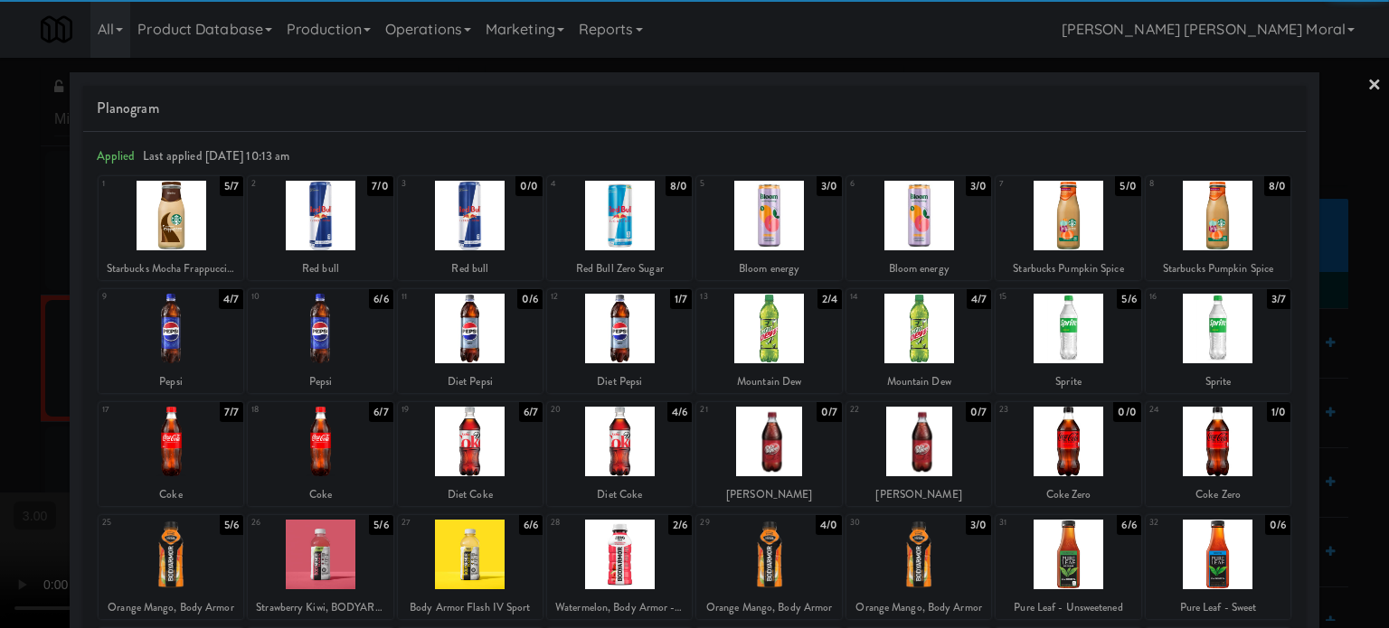
click at [809, 333] on div at bounding box center [768, 329] width 145 height 70
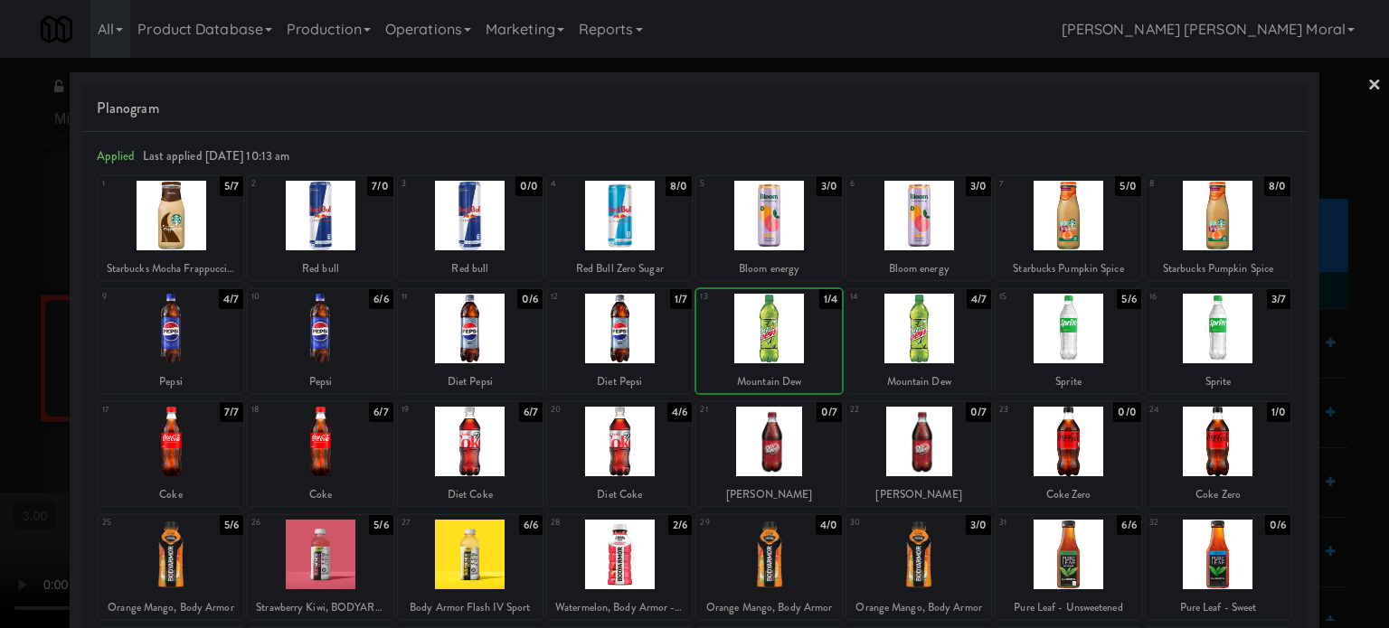
click at [897, 342] on div at bounding box center [918, 329] width 145 height 70
click at [177, 332] on div at bounding box center [171, 329] width 145 height 70
click at [344, 216] on div at bounding box center [320, 216] width 145 height 70
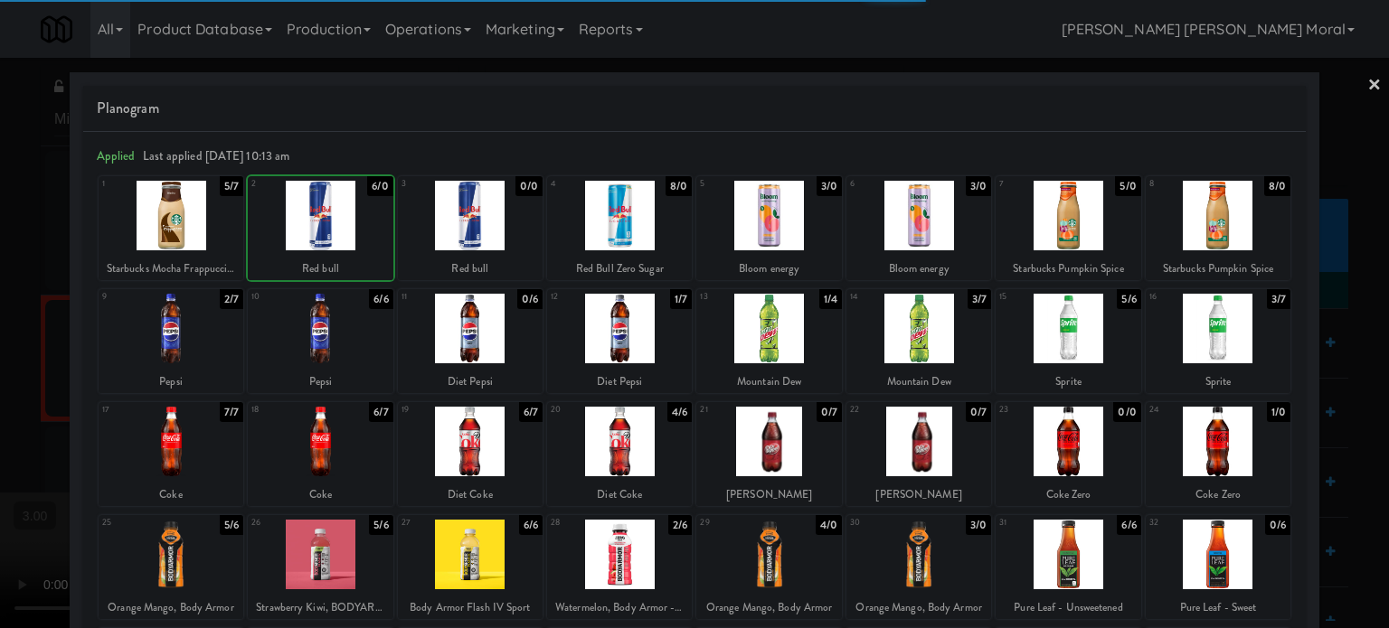
drag, startPoint x: 0, startPoint y: 319, endPoint x: 215, endPoint y: 323, distance: 215.2
click at [3, 319] on div at bounding box center [694, 314] width 1389 height 628
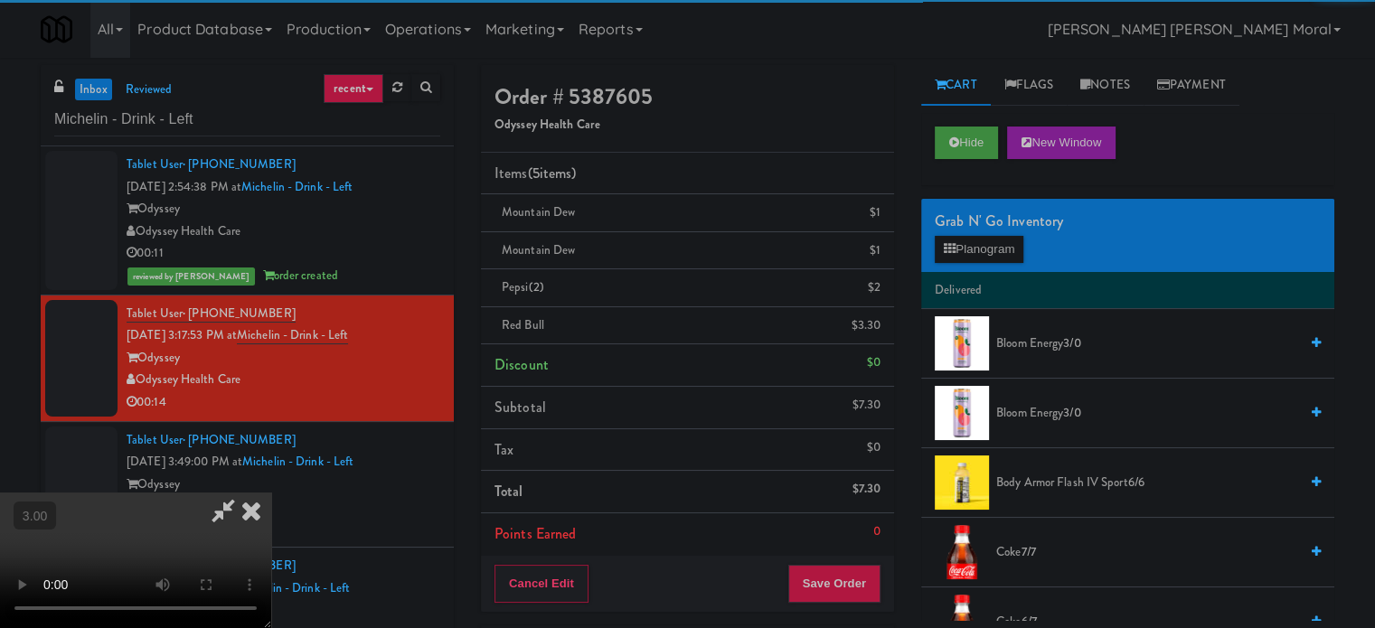
click at [265, 493] on video at bounding box center [135, 561] width 271 height 136
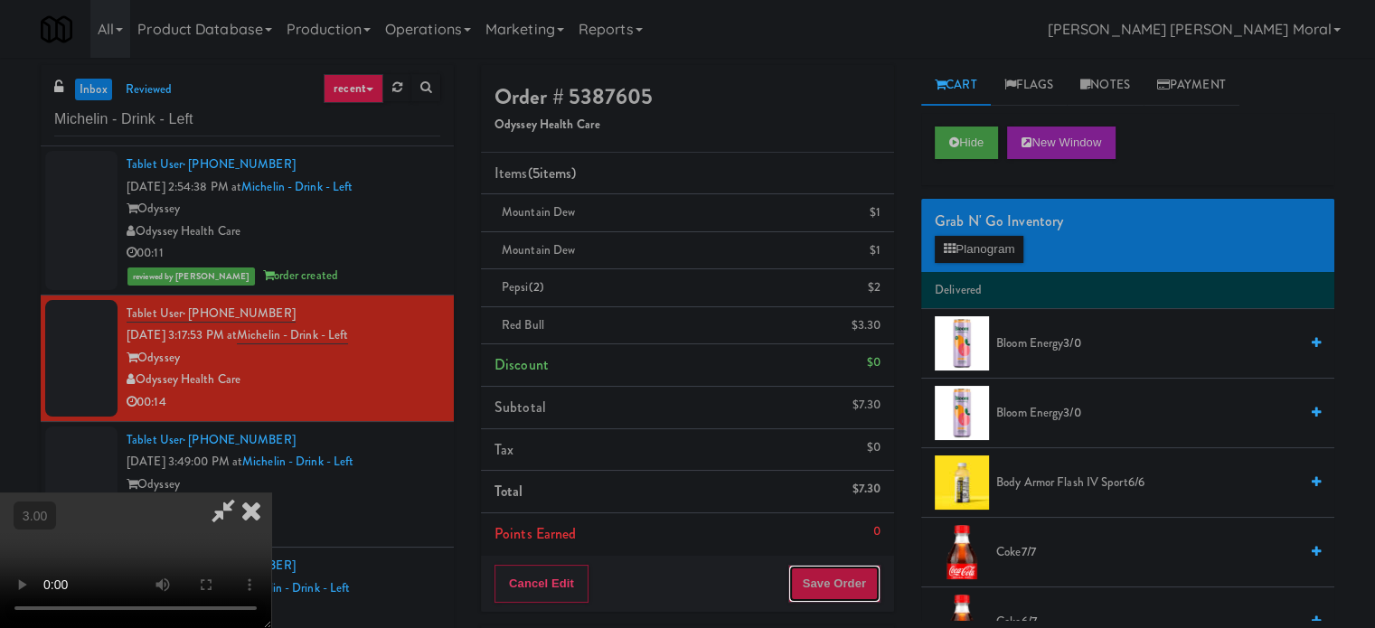
click at [859, 592] on button "Save Order" at bounding box center [834, 584] width 92 height 38
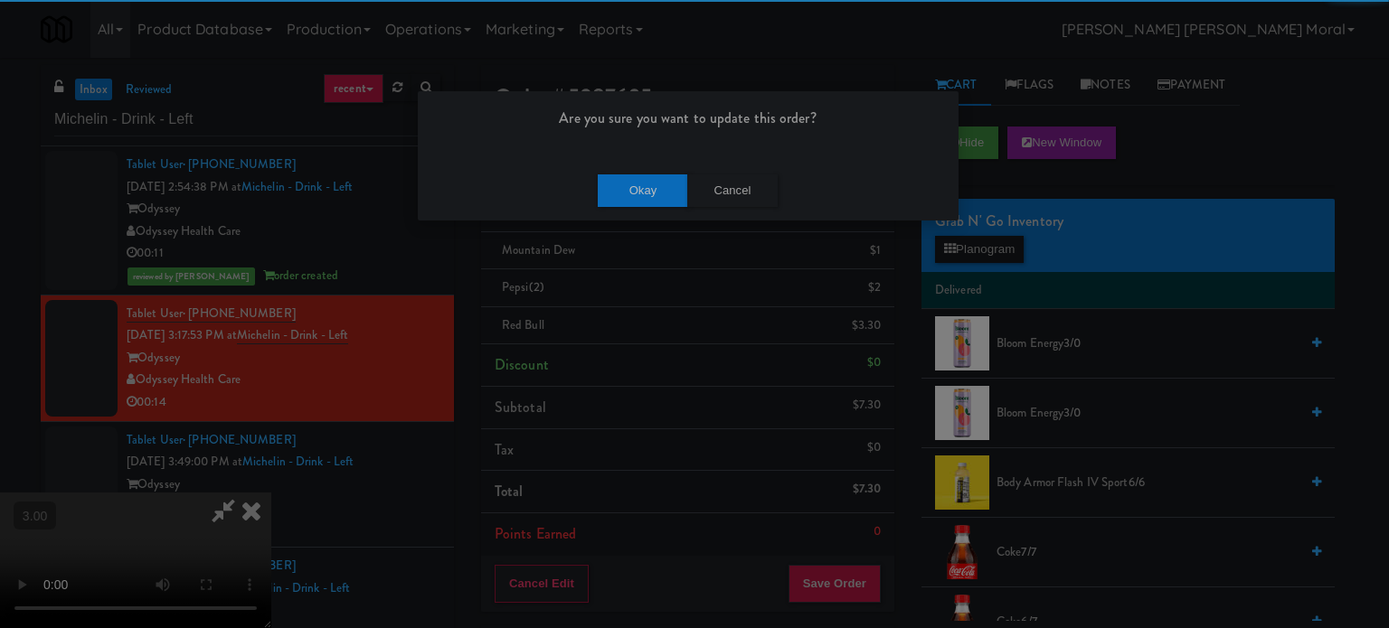
click at [640, 219] on div "Okay Cancel" at bounding box center [688, 190] width 541 height 61
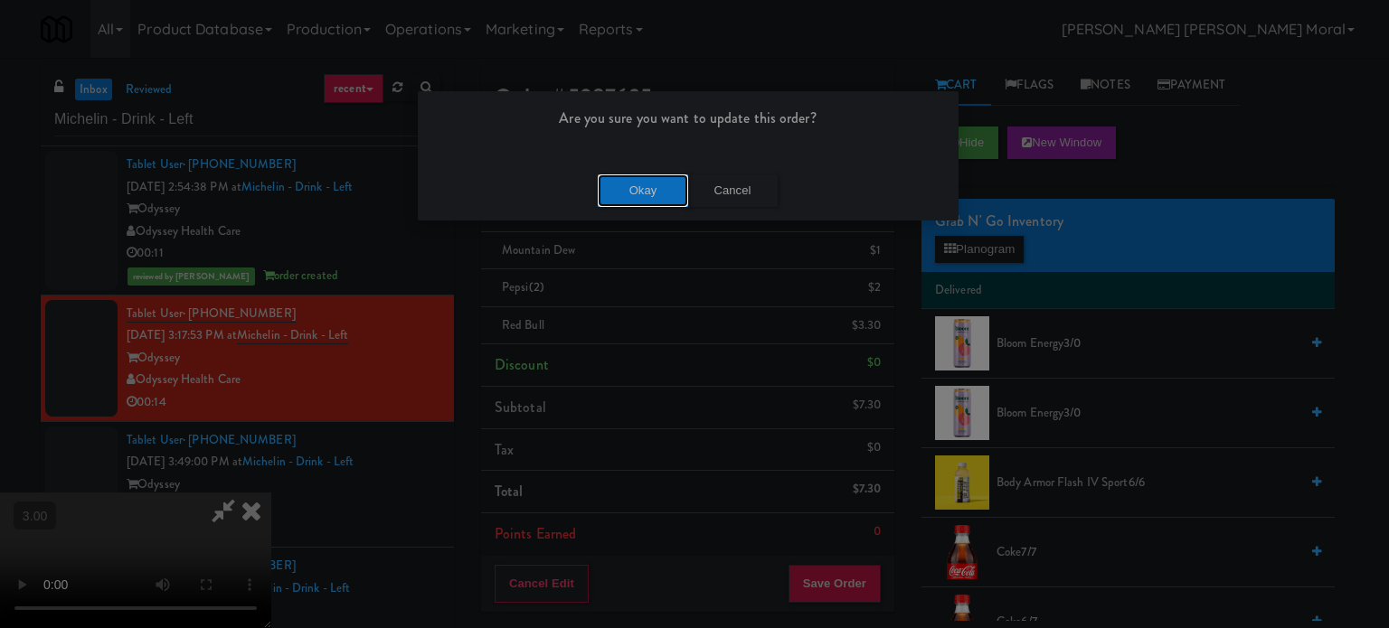
click at [647, 184] on button "Okay" at bounding box center [643, 191] width 90 height 33
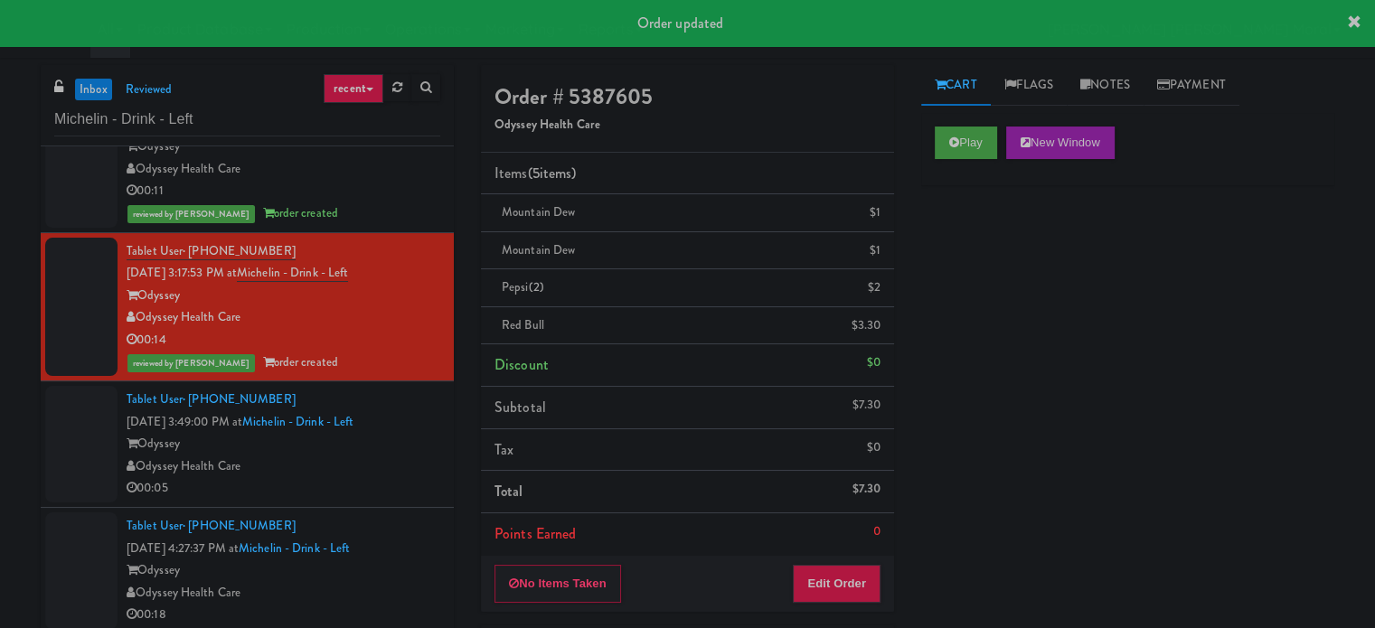
scroll to position [133, 0]
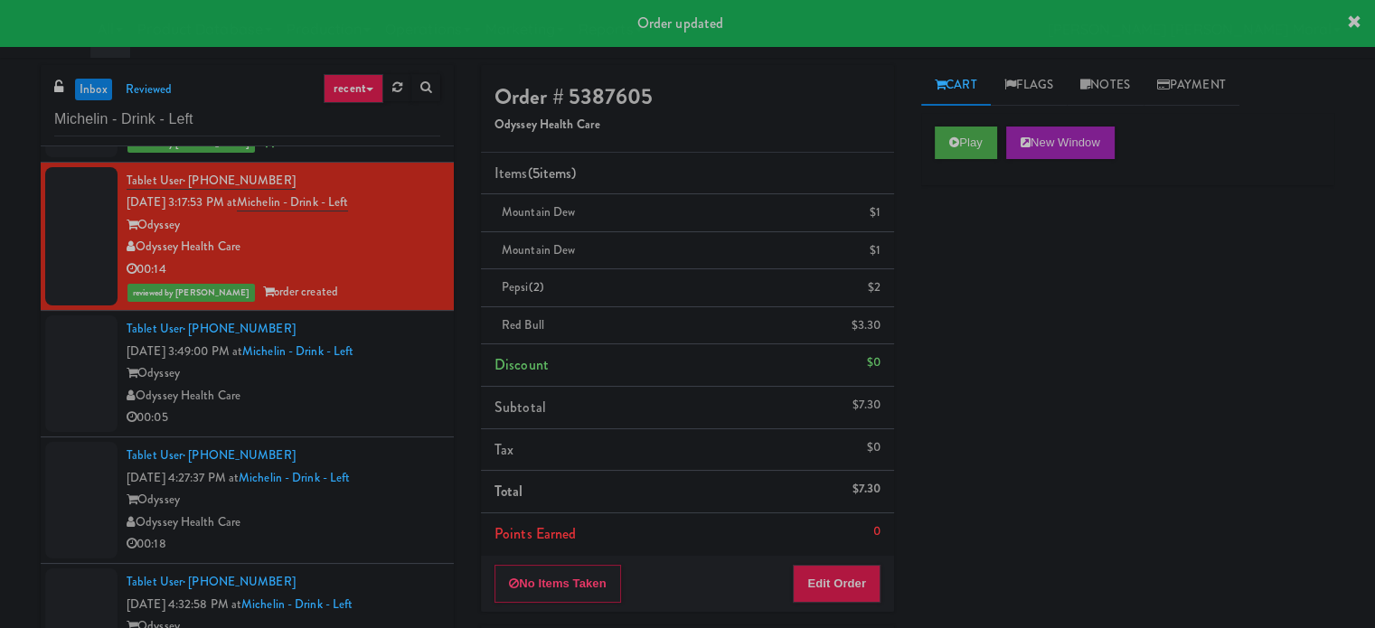
click at [404, 429] on li "Tablet User · (580) 504-8767 [DATE] 3:49:00 PM at Michelin - Drink - Left Odyss…" at bounding box center [247, 374] width 413 height 127
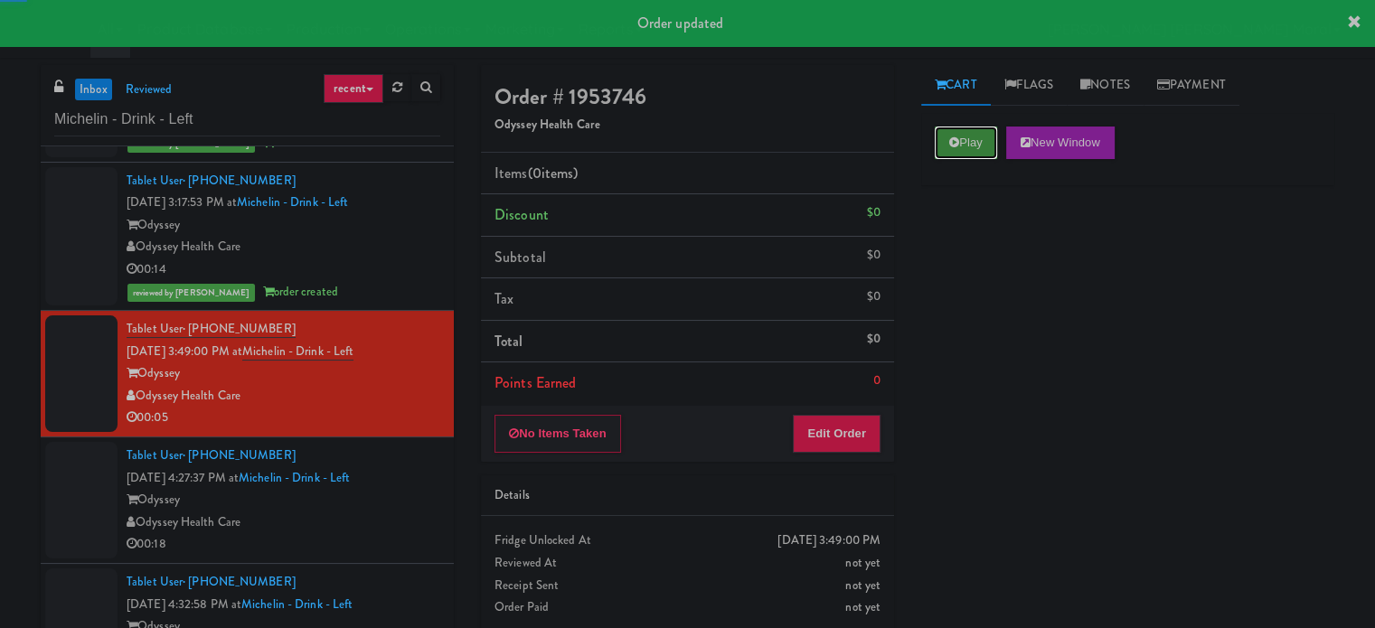
click at [982, 129] on button "Play" at bounding box center [966, 143] width 62 height 33
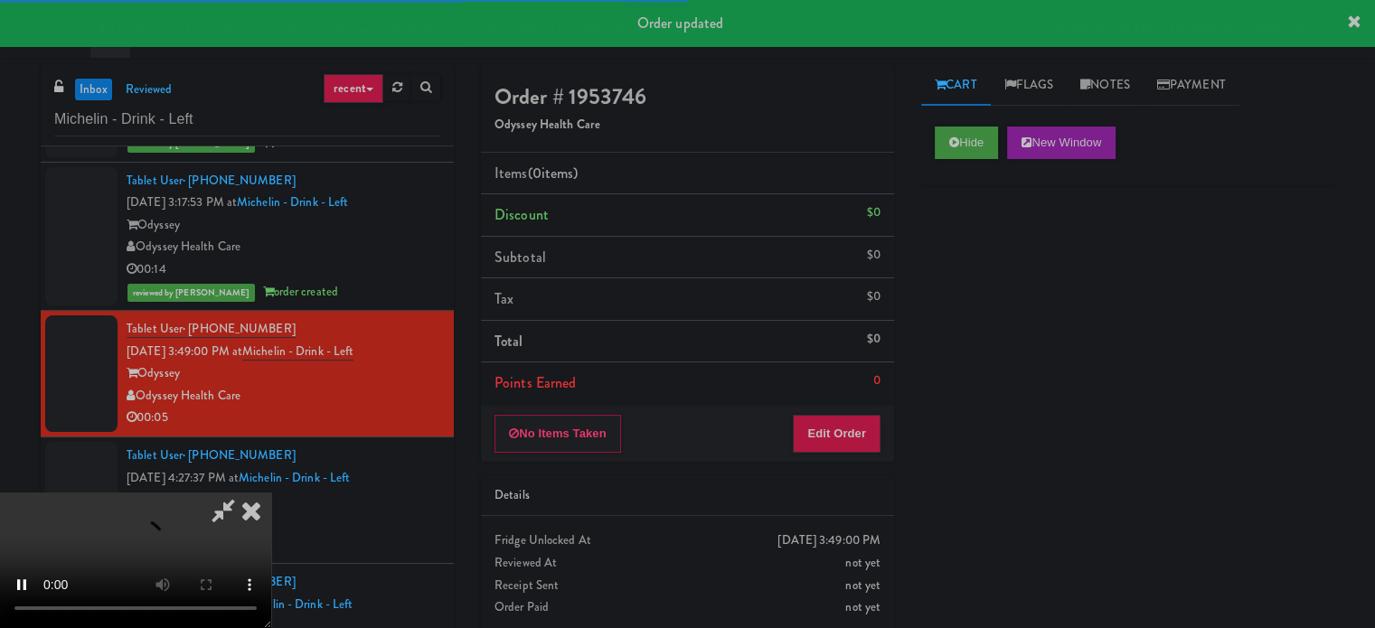
click at [986, 209] on div "Hide New Window Primary Flag Clear Flag if unable to determine what was taken o…" at bounding box center [1127, 452] width 413 height 678
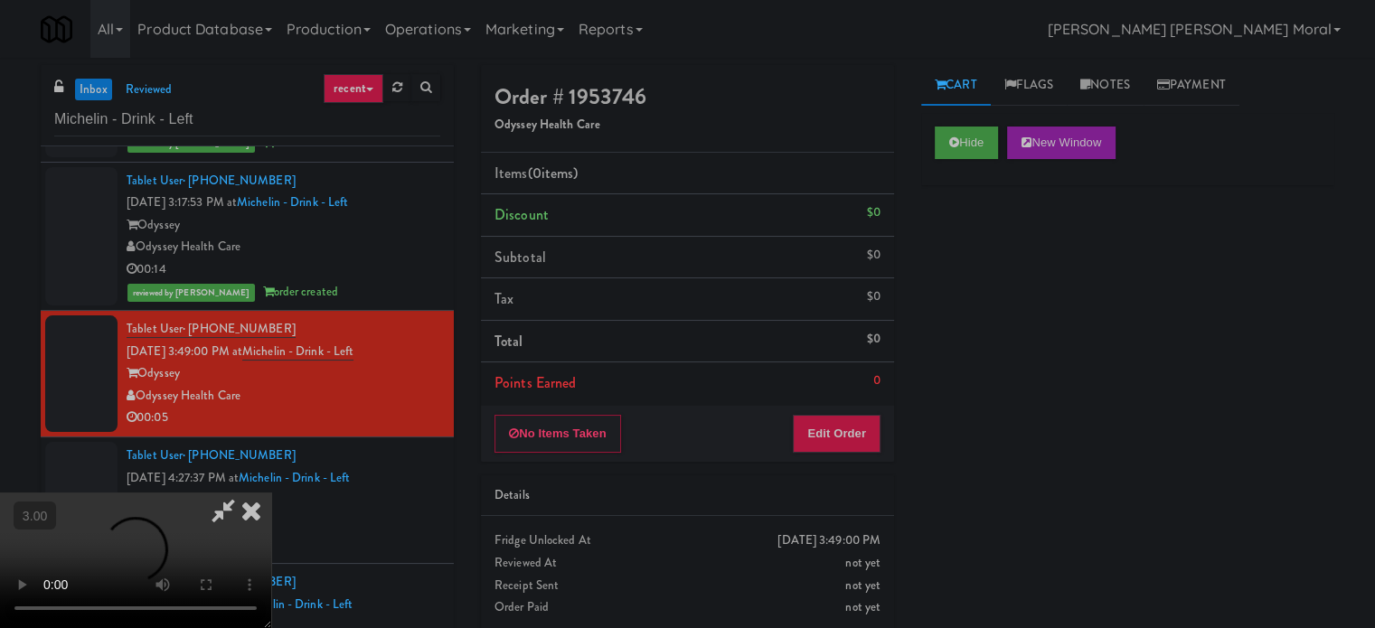
scroll to position [105, 0]
click at [864, 431] on button "Edit Order" at bounding box center [837, 434] width 88 height 38
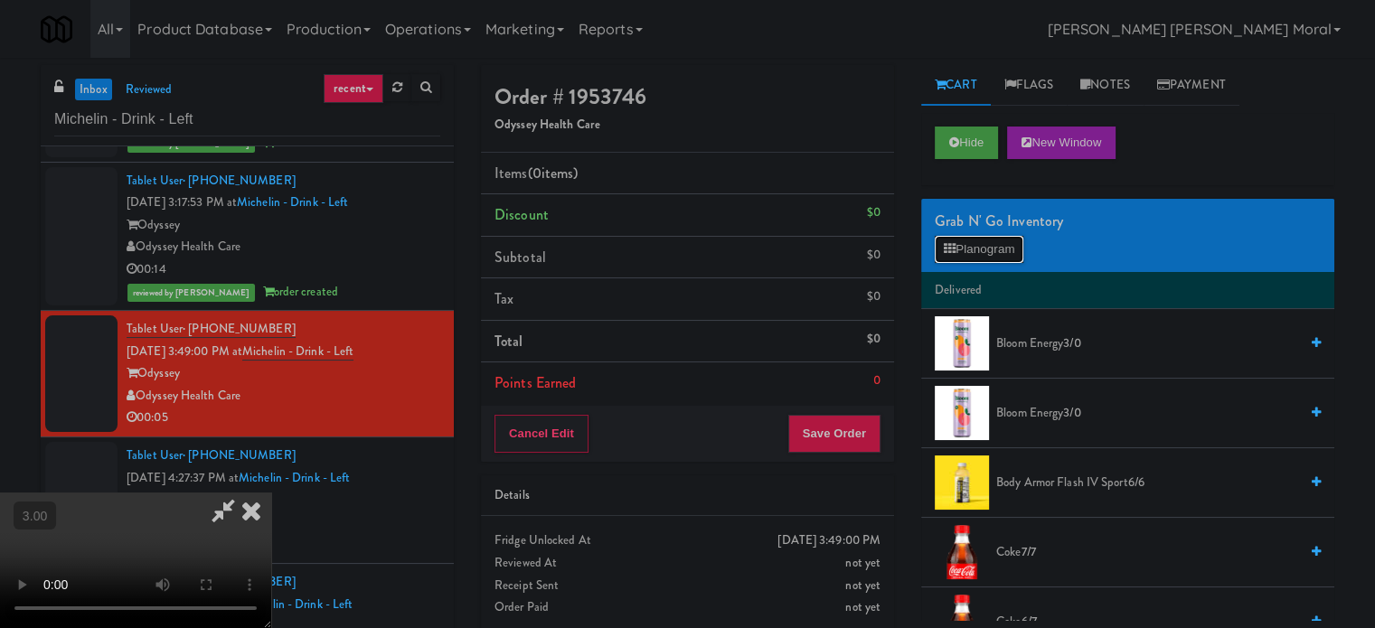
click at [980, 246] on button "Planogram" at bounding box center [979, 249] width 89 height 27
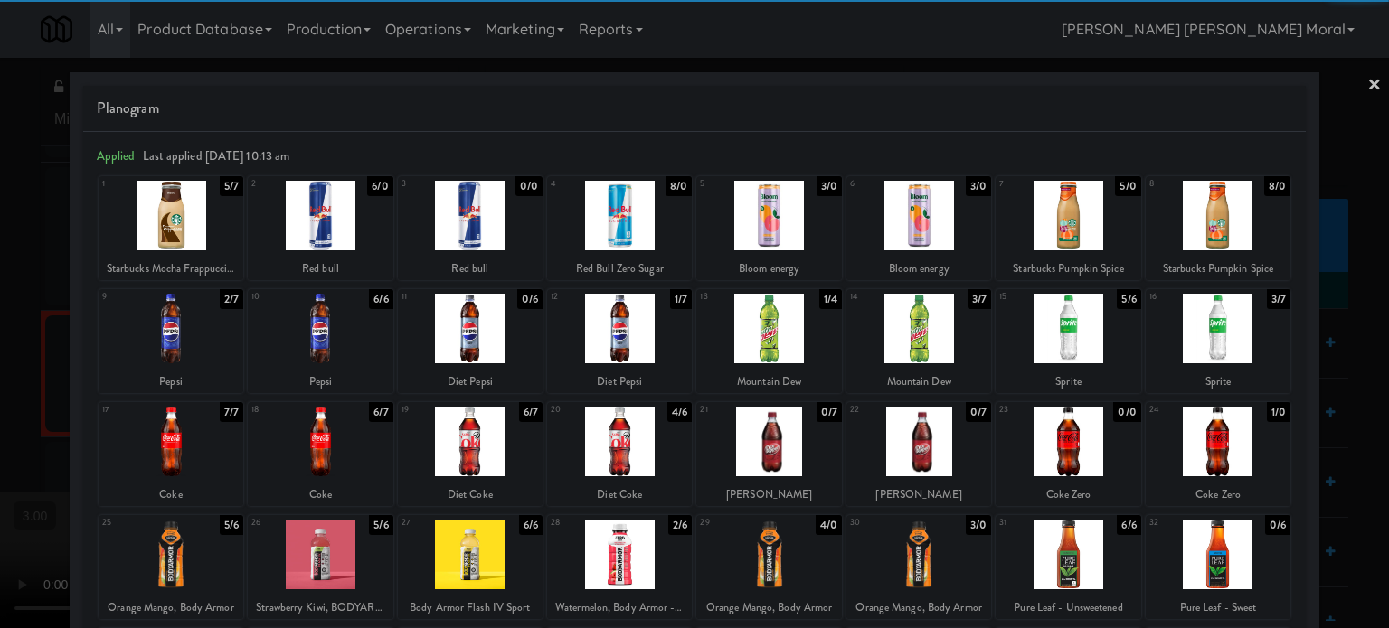
click at [1215, 444] on div at bounding box center [1218, 442] width 145 height 70
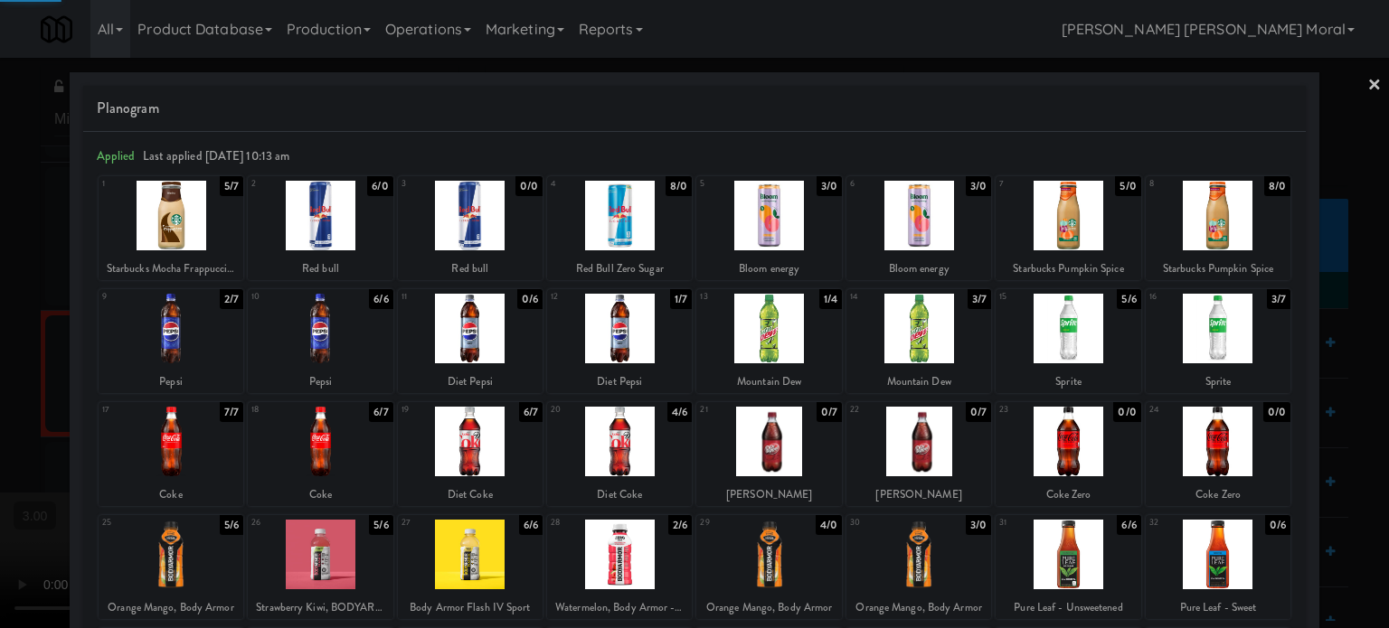
click at [1316, 463] on div at bounding box center [694, 314] width 1389 height 628
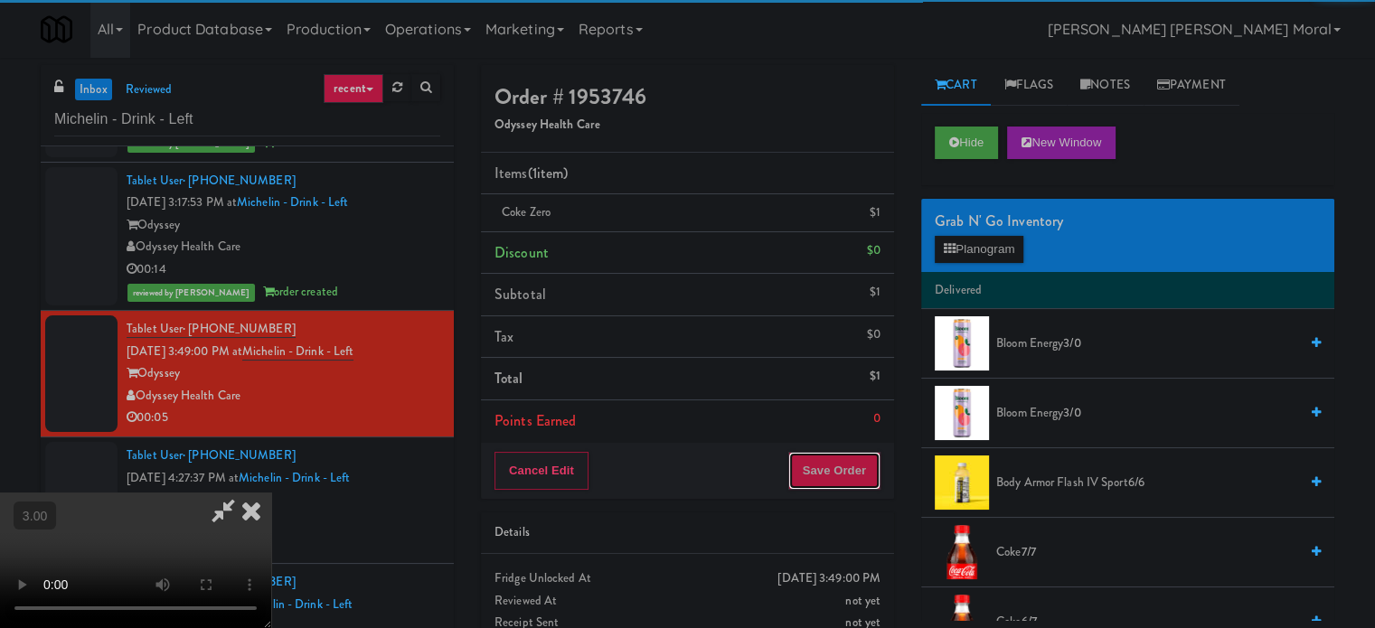
click at [864, 476] on button "Save Order" at bounding box center [834, 471] width 92 height 38
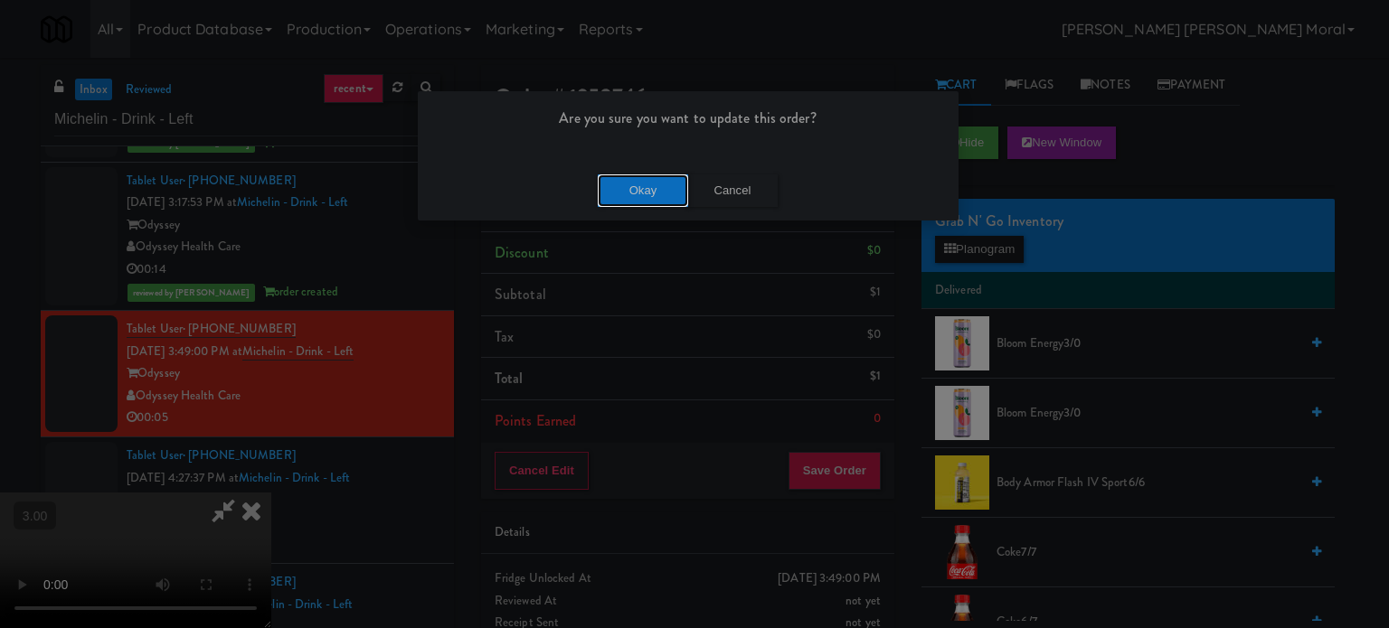
click at [651, 184] on button "Okay" at bounding box center [643, 191] width 90 height 33
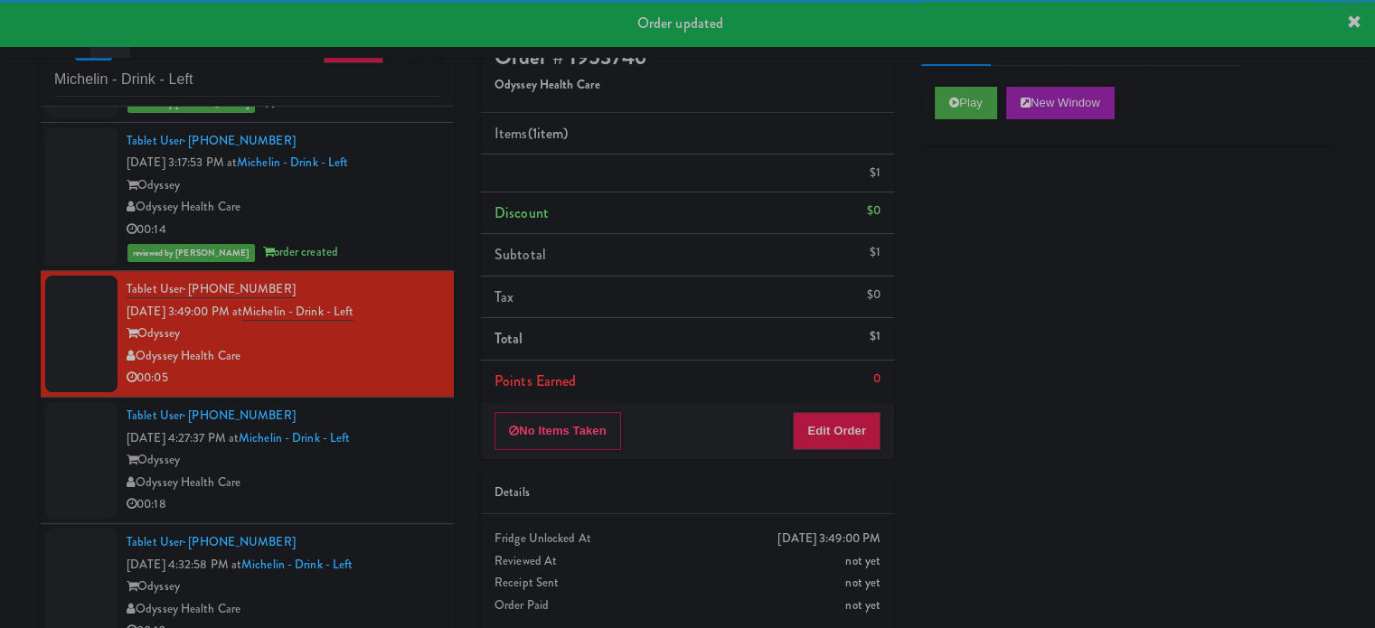
scroll to position [73, 0]
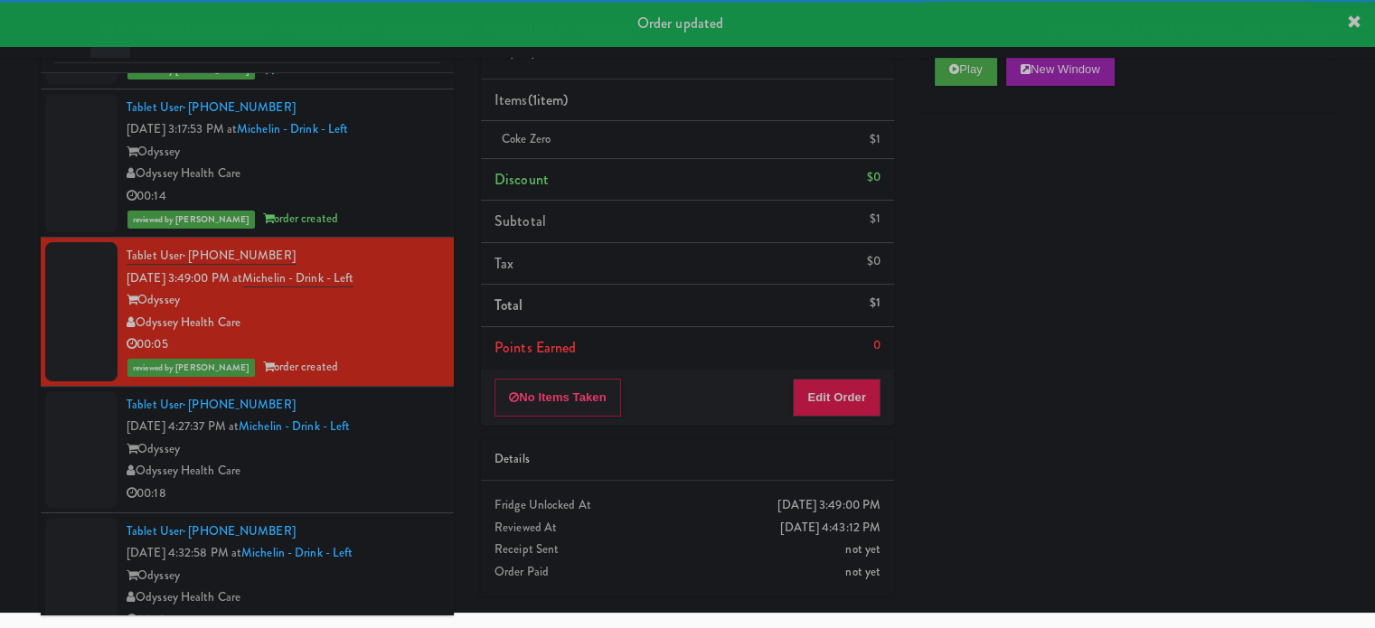
click at [414, 439] on div "Odyssey" at bounding box center [284, 450] width 314 height 23
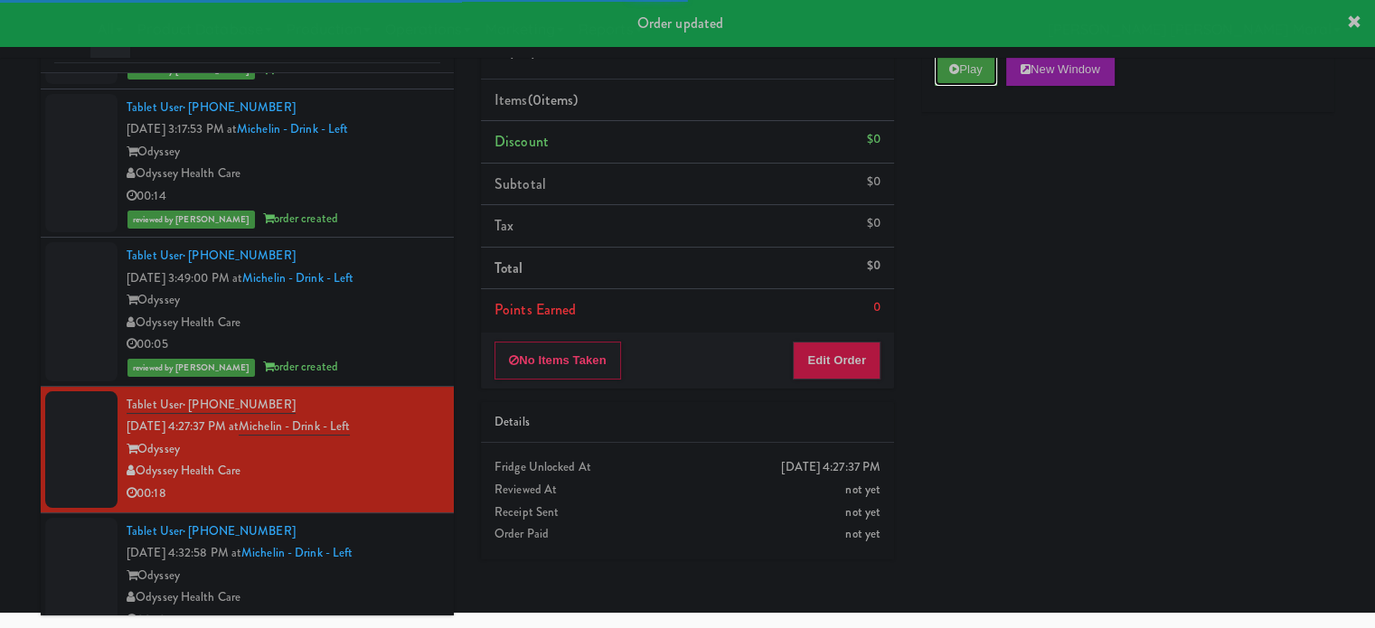
drag, startPoint x: 981, startPoint y: 64, endPoint x: 981, endPoint y: 126, distance: 61.5
click at [981, 63] on button "Play" at bounding box center [966, 69] width 62 height 33
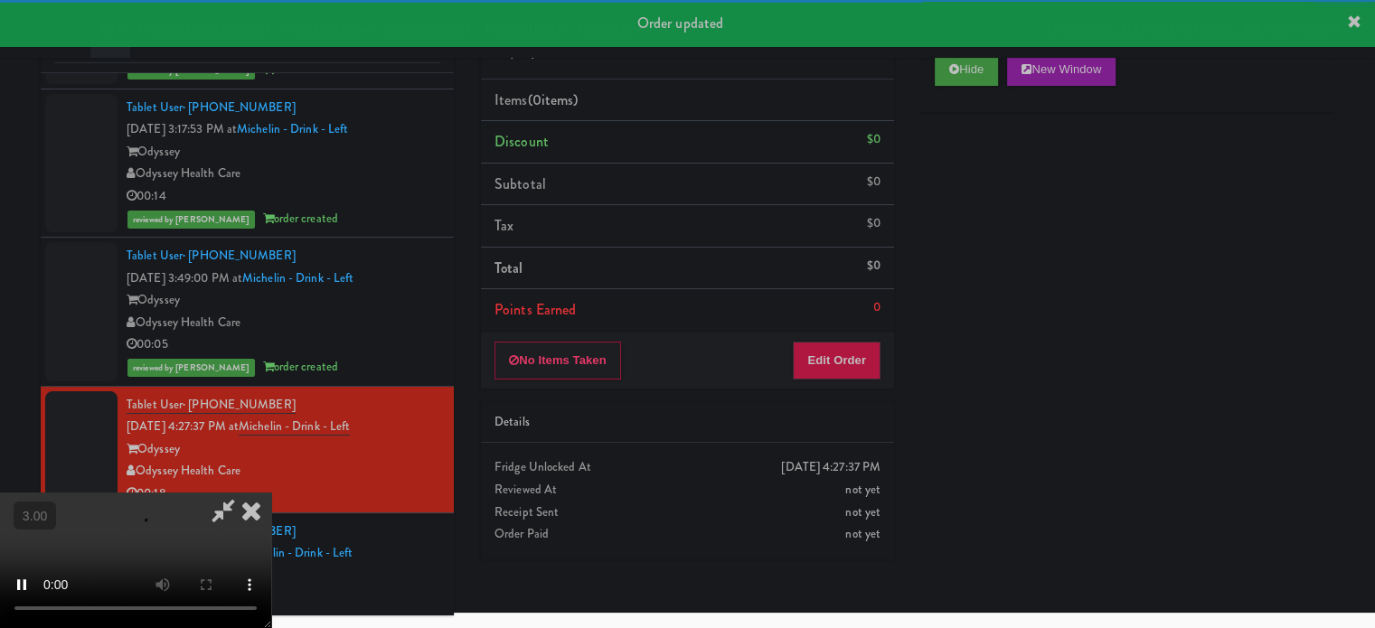
click at [987, 186] on div "Hide New Window Primary Flag Clear Flag if unable to determine what was taken o…" at bounding box center [1127, 379] width 413 height 678
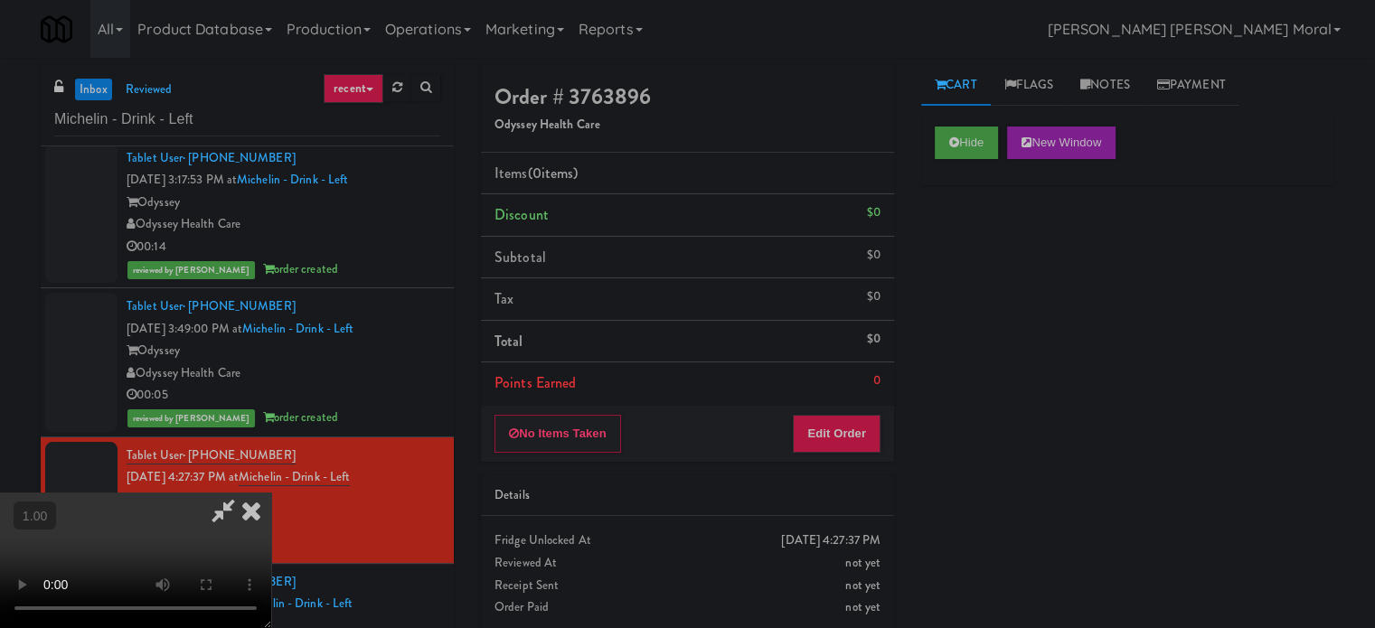
scroll to position [14, 0]
click at [864, 429] on button "Edit Order" at bounding box center [837, 434] width 88 height 38
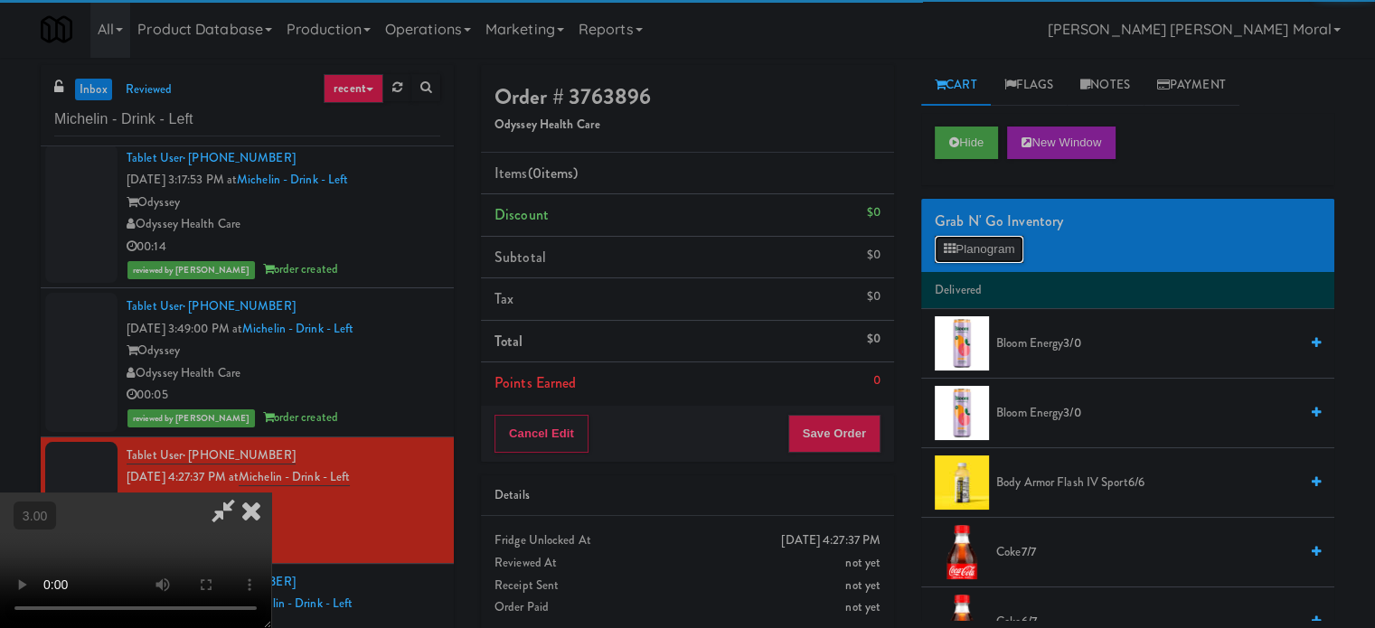
click at [980, 236] on button "Planogram" at bounding box center [979, 249] width 89 height 27
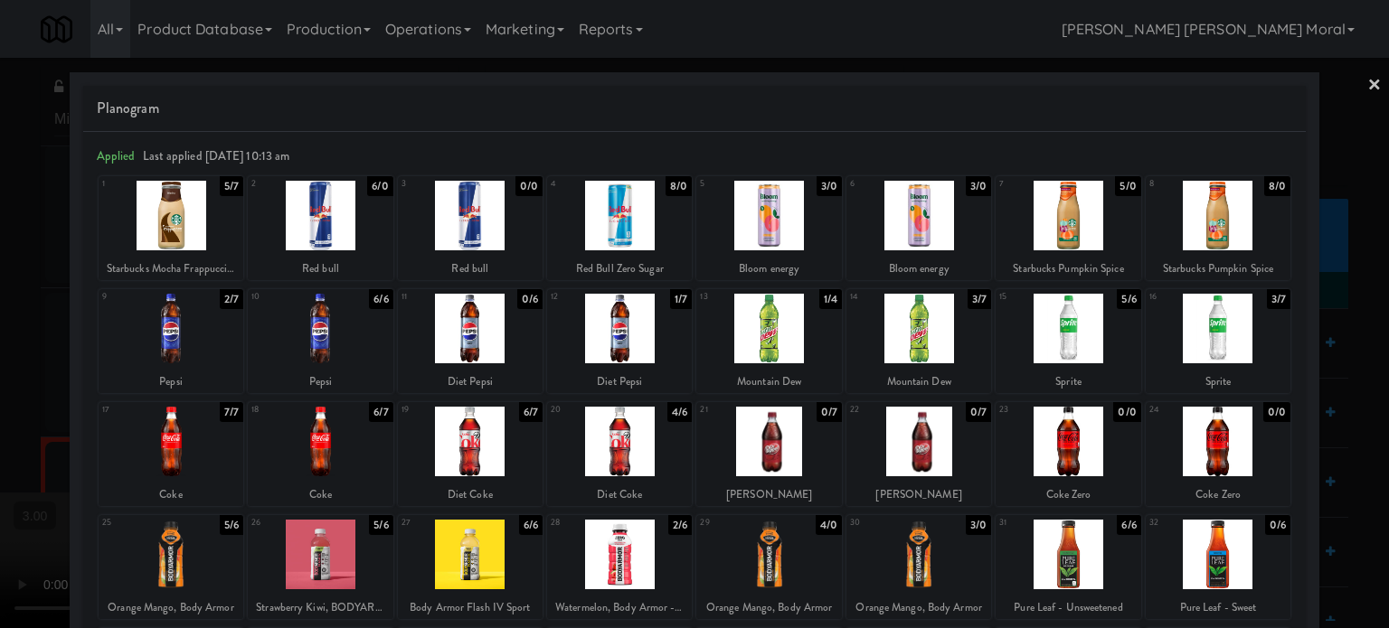
click at [769, 220] on div at bounding box center [768, 216] width 145 height 70
drag, startPoint x: 0, startPoint y: 340, endPoint x: 38, endPoint y: 336, distance: 38.1
click at [3, 339] on div at bounding box center [694, 314] width 1389 height 628
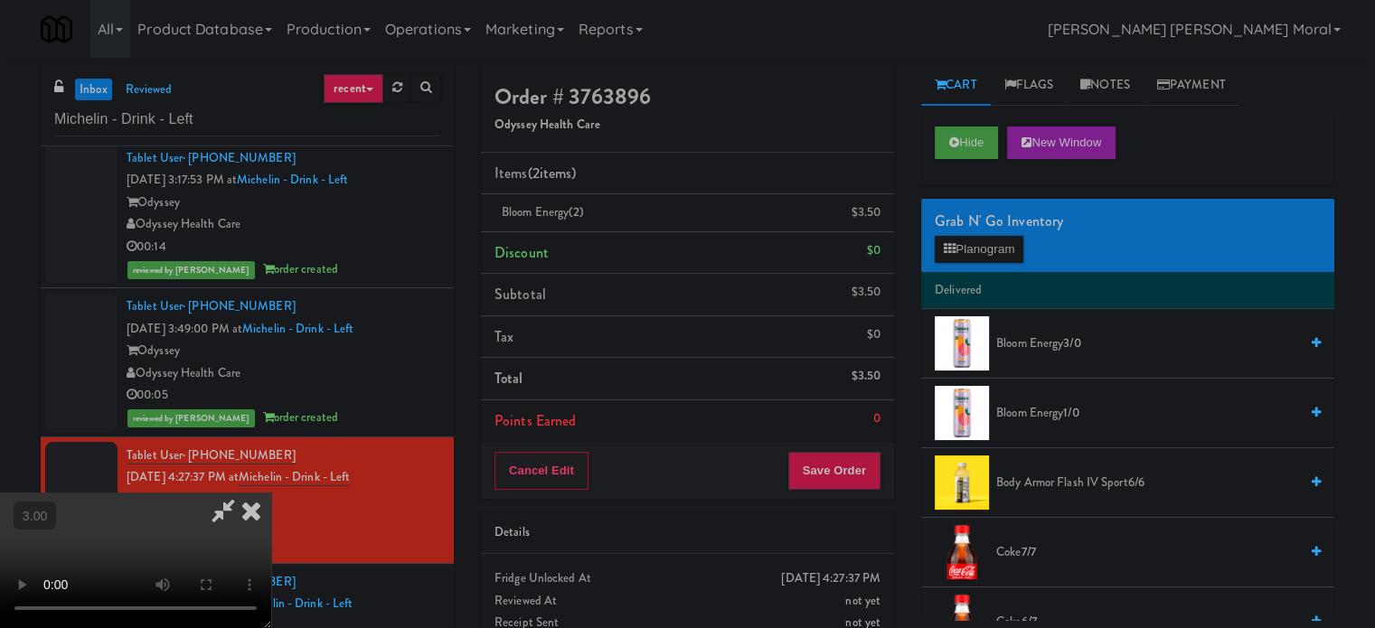
click at [271, 493] on video at bounding box center [135, 561] width 271 height 136
click at [980, 249] on button "Planogram" at bounding box center [979, 249] width 89 height 27
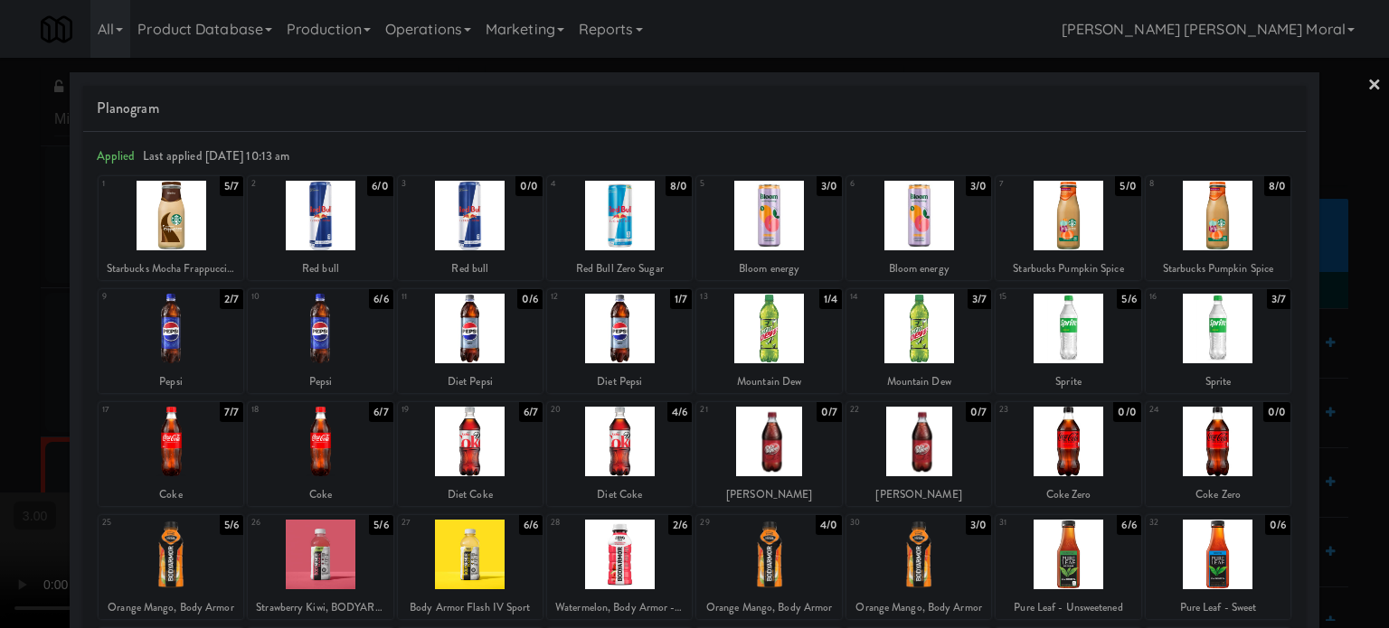
click at [4, 352] on div at bounding box center [694, 314] width 1389 height 628
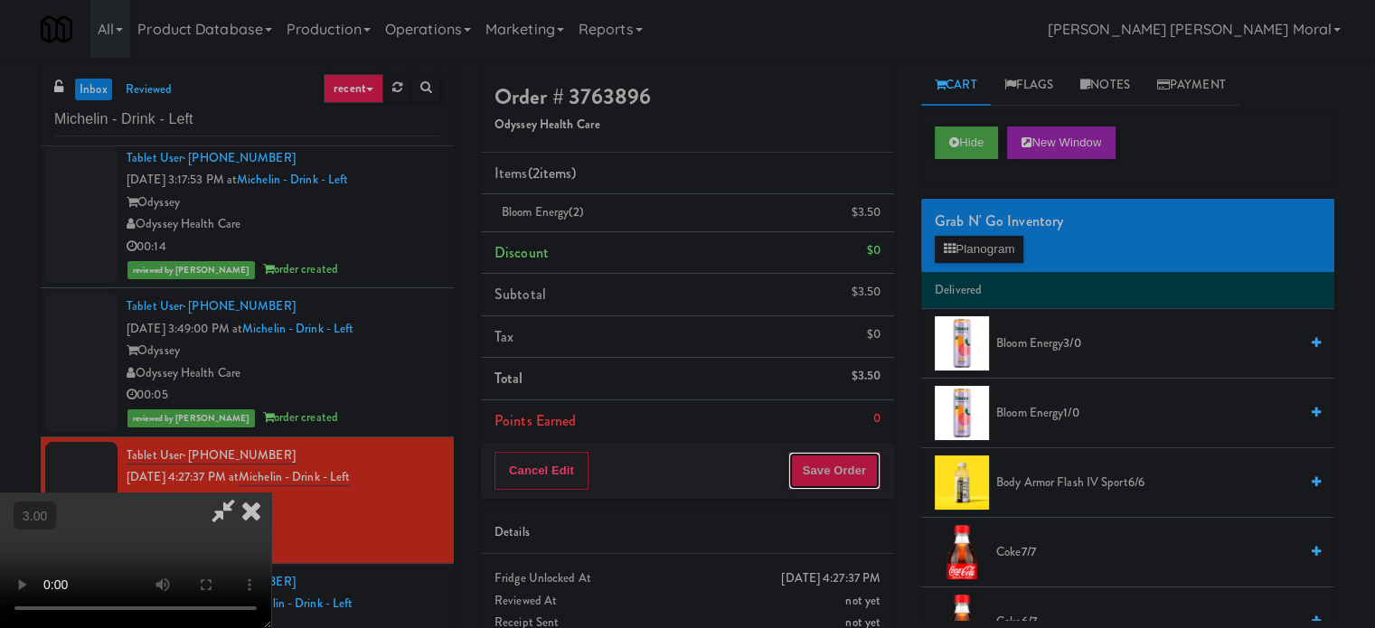
click at [867, 478] on button "Save Order" at bounding box center [834, 471] width 92 height 38
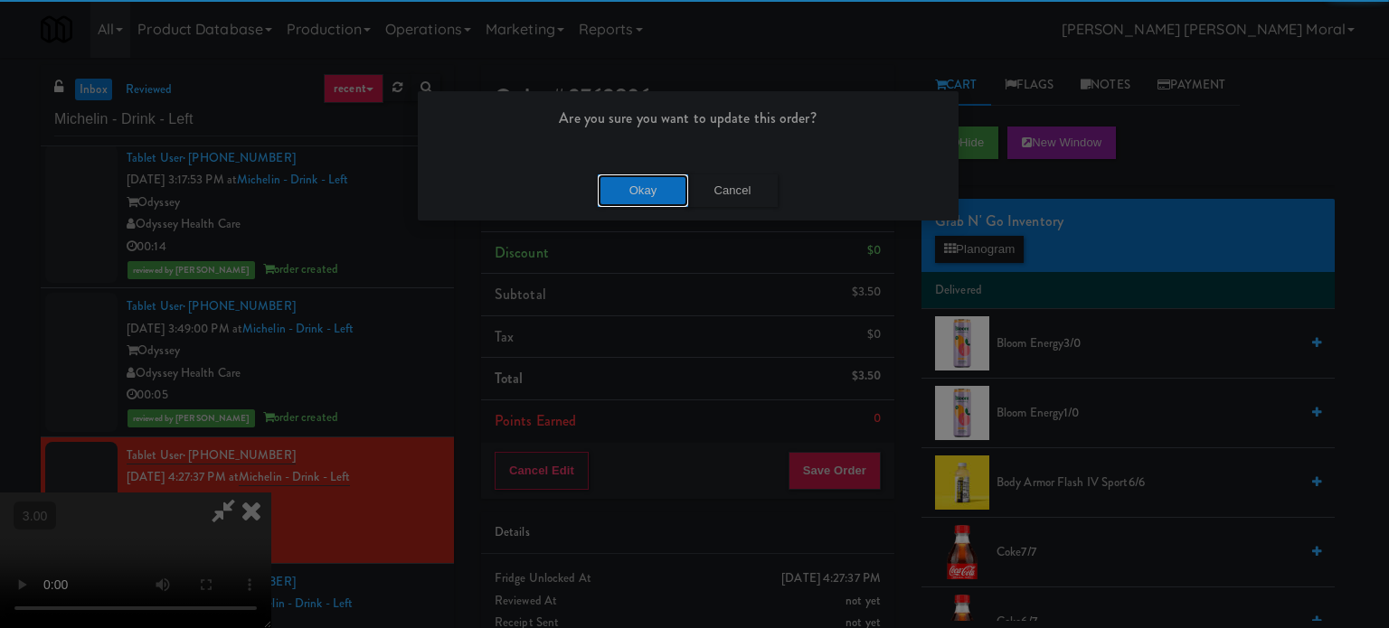
click at [649, 194] on button "Okay" at bounding box center [643, 191] width 90 height 33
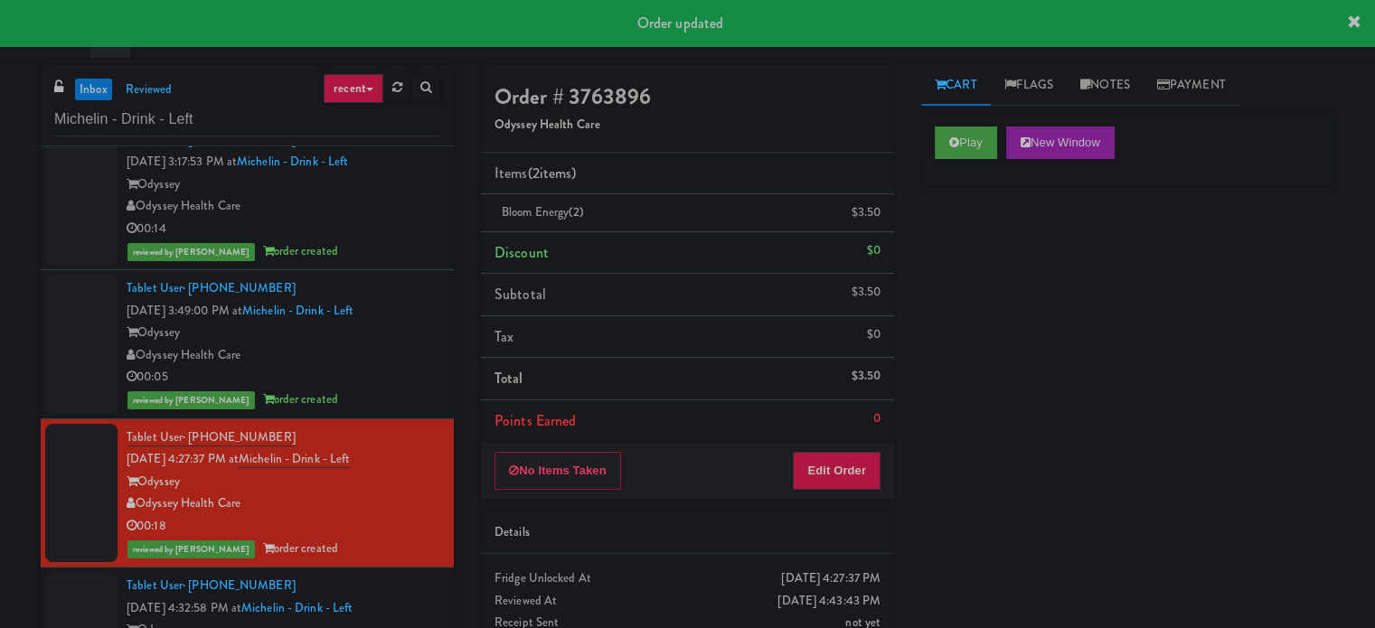
scroll to position [177, 0]
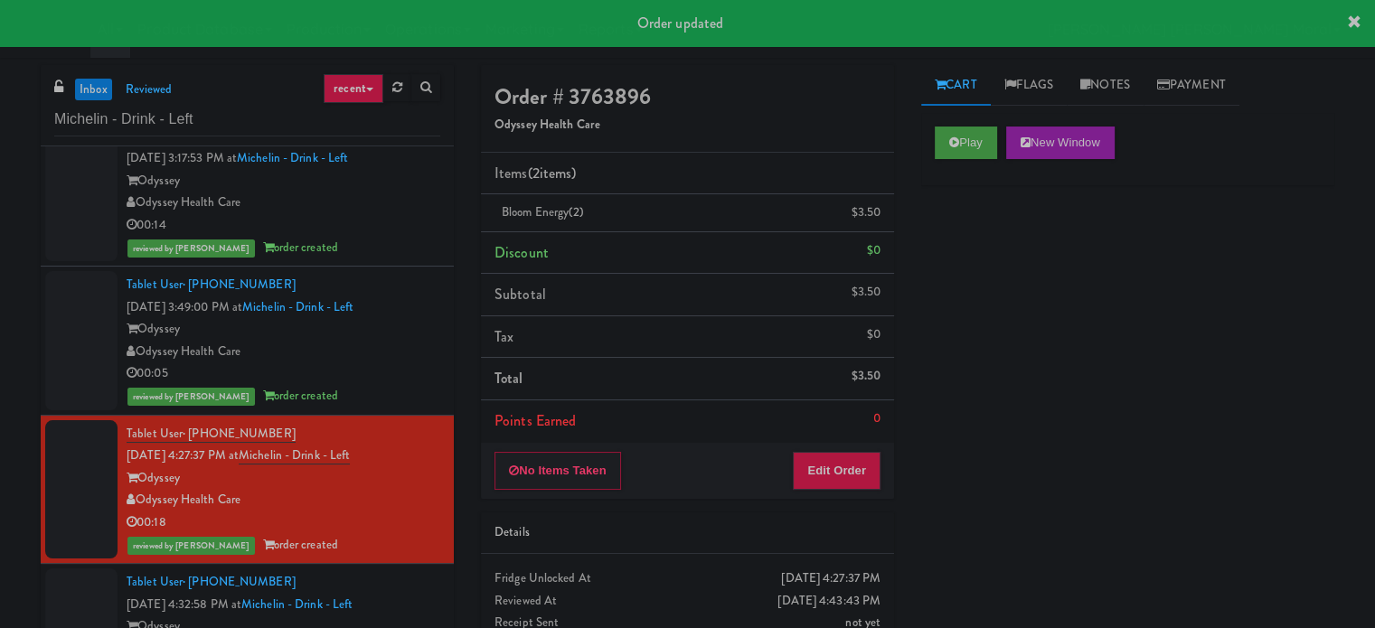
click at [405, 589] on div "Tablet User · (580) 369-8043 [DATE] 4:32:58 PM at Michelin - Drink - Left Odyss…" at bounding box center [284, 626] width 314 height 111
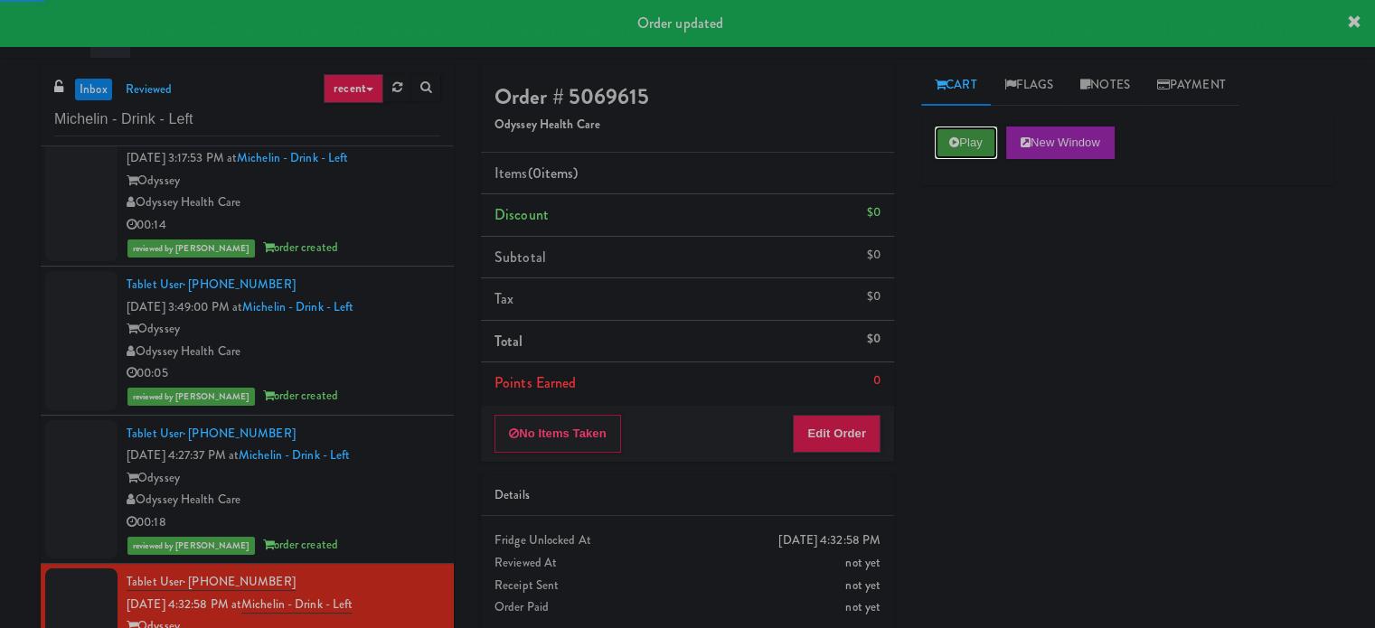
click at [974, 143] on button "Play" at bounding box center [966, 143] width 62 height 33
click at [981, 246] on div "Play New Window Primary Flag Clear Flag if unable to determine what was taken o…" at bounding box center [1127, 452] width 413 height 678
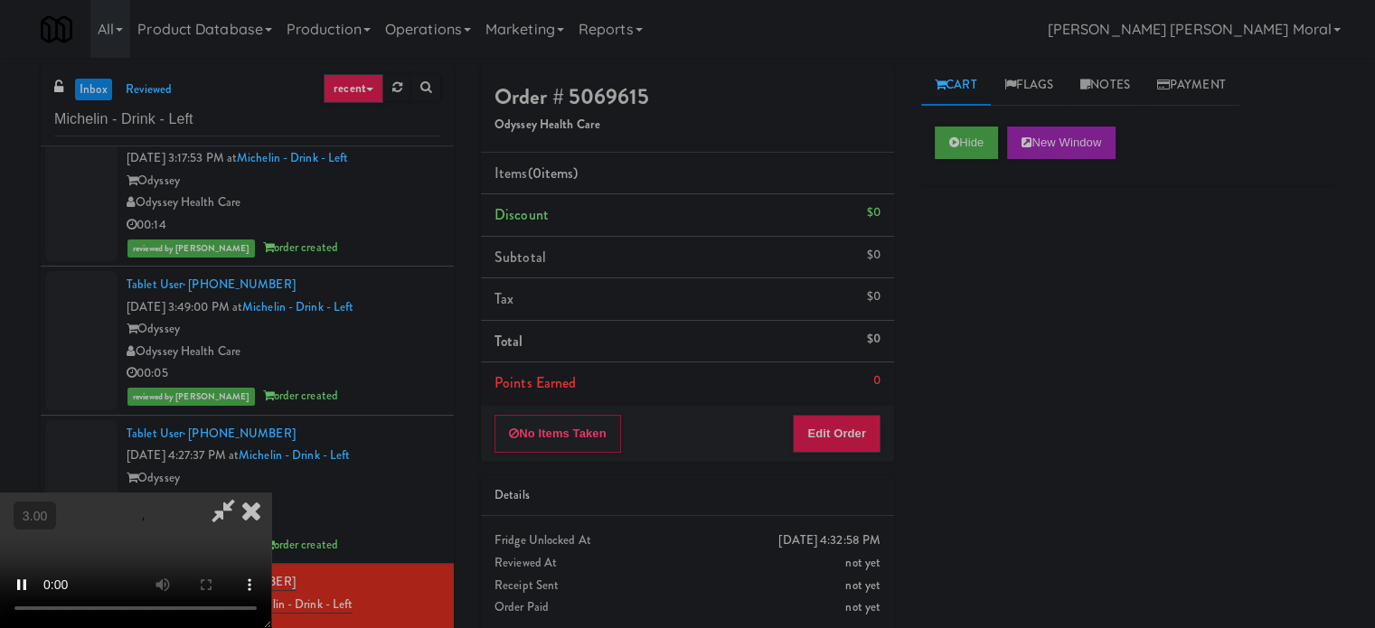
drag, startPoint x: 954, startPoint y: 304, endPoint x: 942, endPoint y: 316, distance: 17.3
click at [954, 304] on div "Hide New Window Primary Flag Clear Flag if unable to determine what was taken o…" at bounding box center [1127, 452] width 413 height 678
click at [864, 444] on button "Edit Order" at bounding box center [837, 434] width 88 height 38
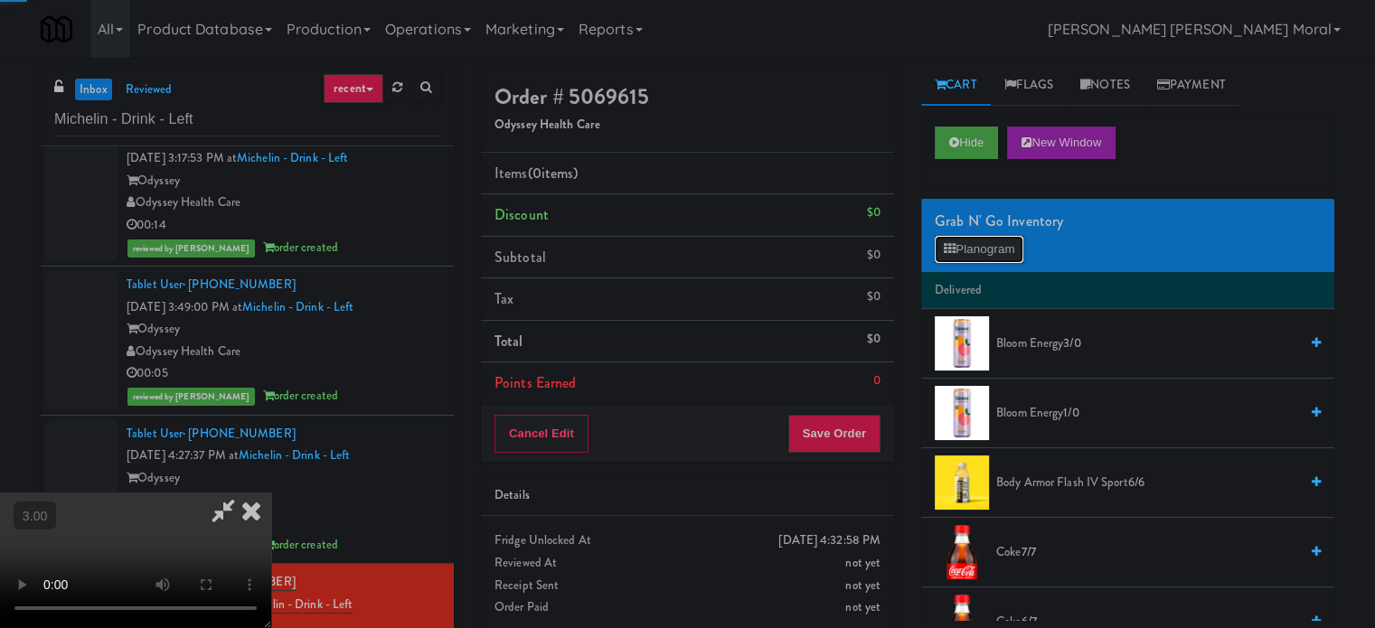
click at [969, 242] on button "Planogram" at bounding box center [979, 249] width 89 height 27
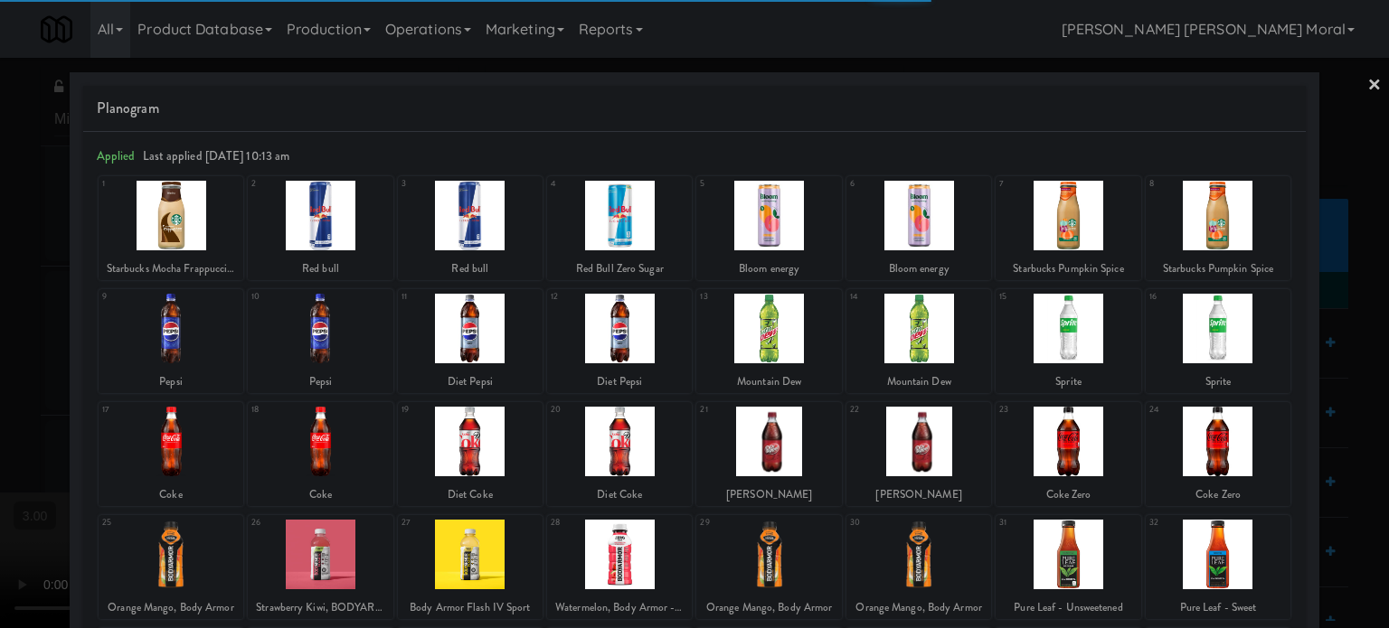
click at [485, 446] on div at bounding box center [470, 442] width 145 height 70
drag, startPoint x: 4, startPoint y: 372, endPoint x: 53, endPoint y: 376, distance: 49.9
click at [11, 373] on div at bounding box center [694, 314] width 1389 height 628
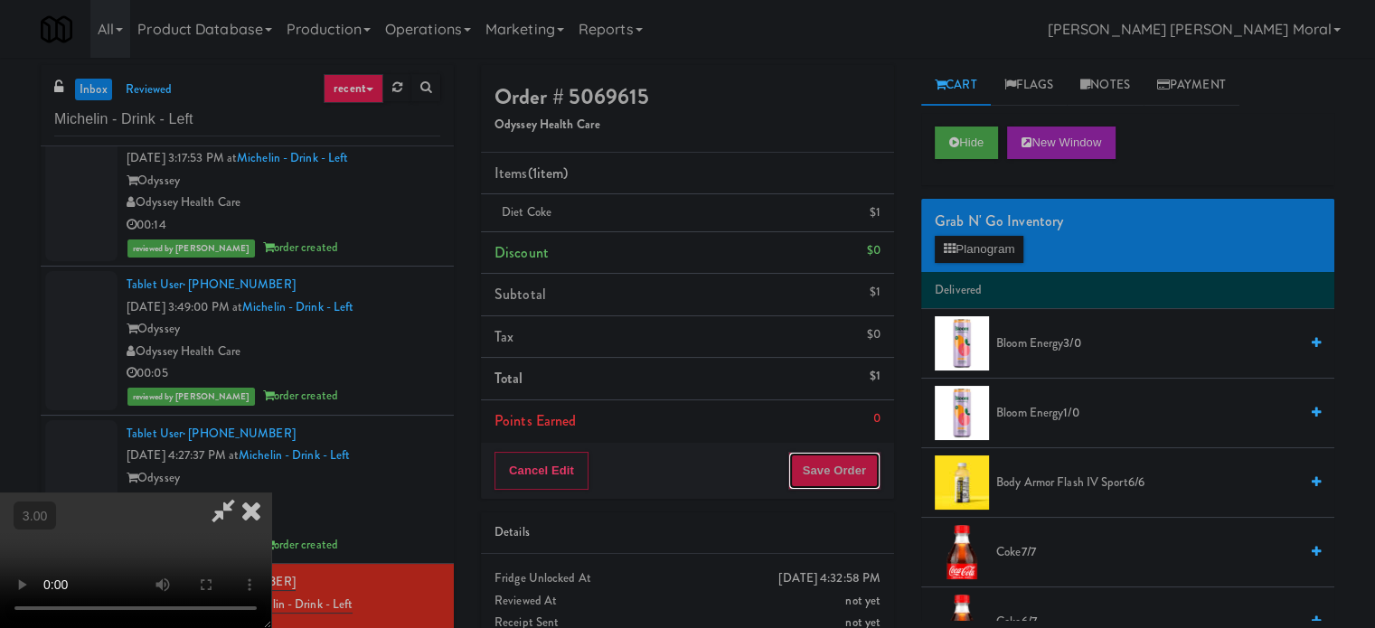
click at [855, 468] on button "Save Order" at bounding box center [834, 471] width 92 height 38
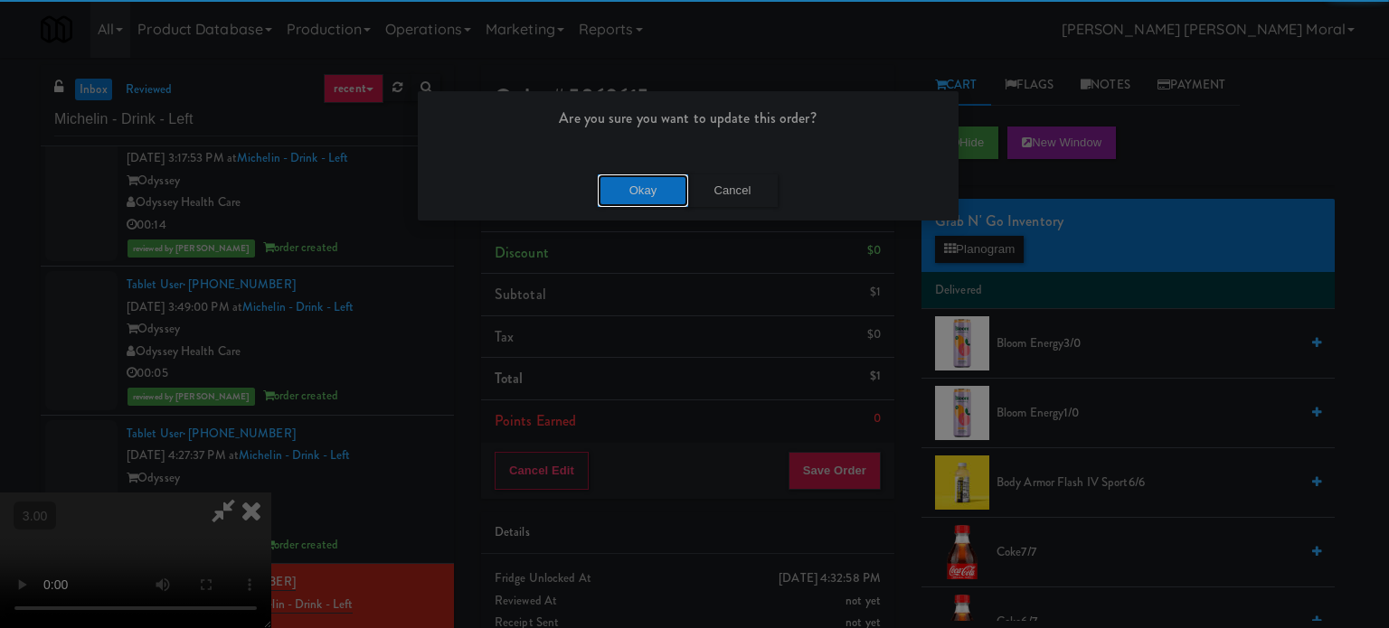
click at [656, 175] on button "Okay" at bounding box center [643, 191] width 90 height 33
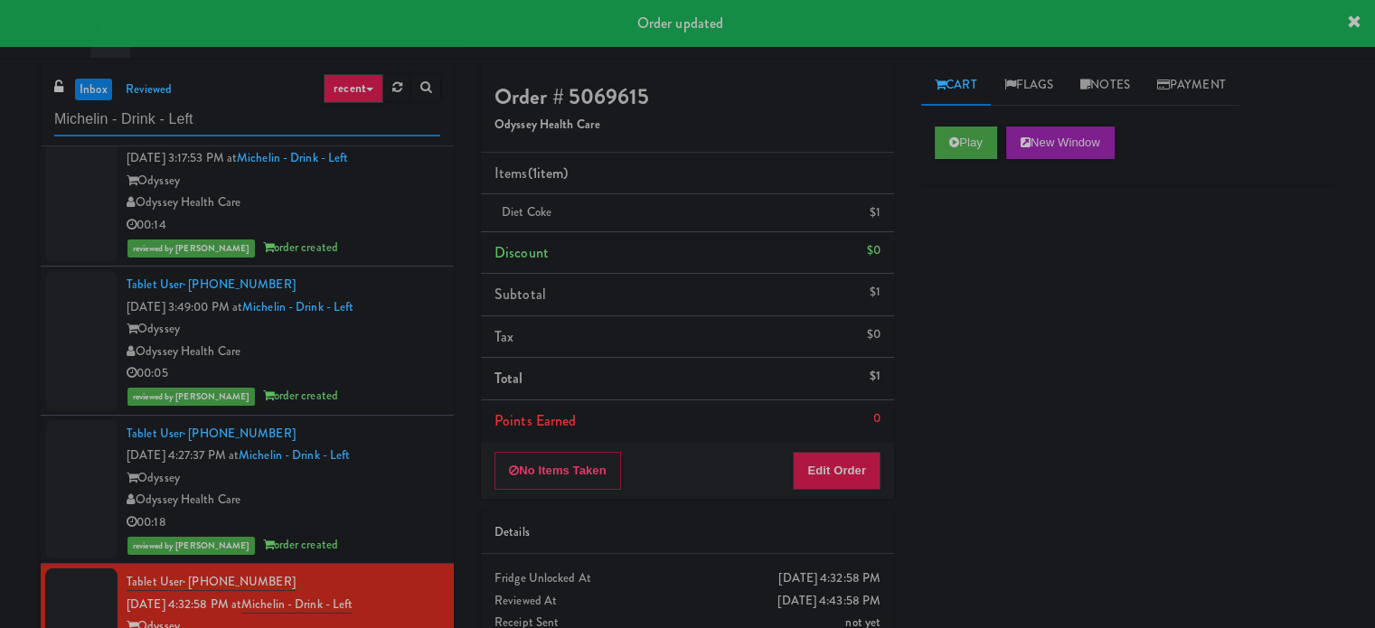
click at [265, 118] on input "Michelin - Drink - Left" at bounding box center [247, 119] width 386 height 33
paste input "(Food, Snack & Drink) PWY-ROBERTET Corporate"
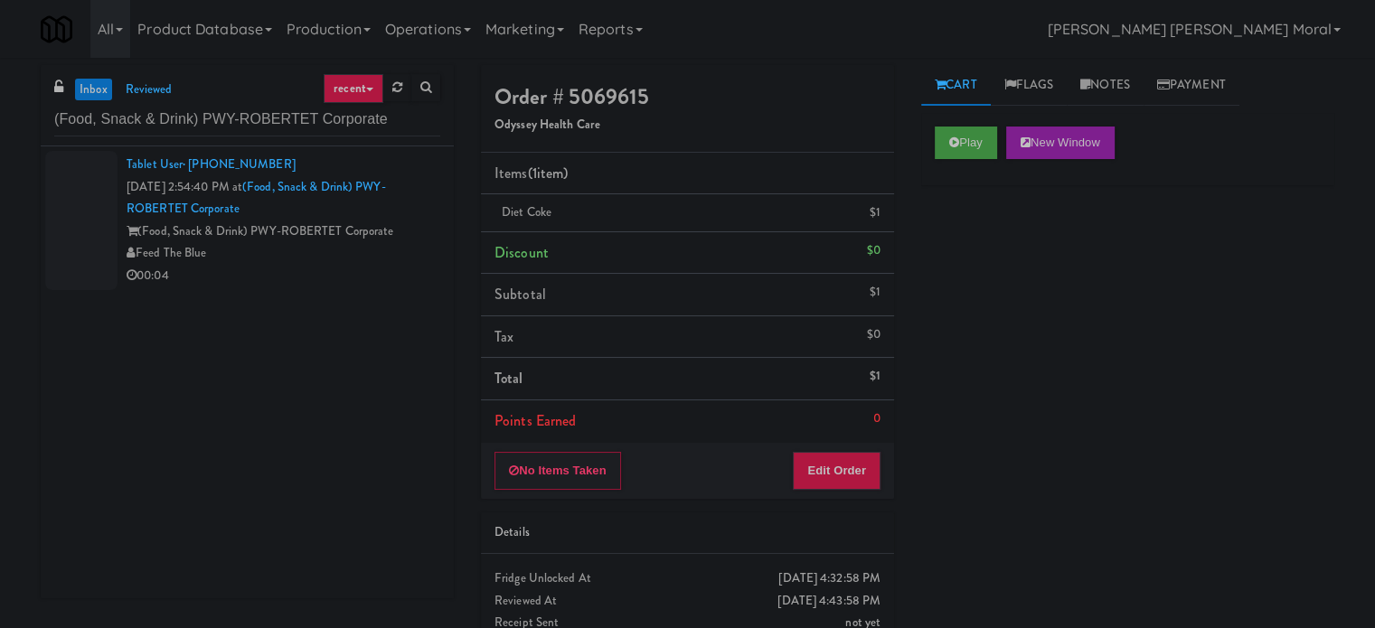
click at [315, 259] on div "Feed The Blue" at bounding box center [284, 253] width 314 height 23
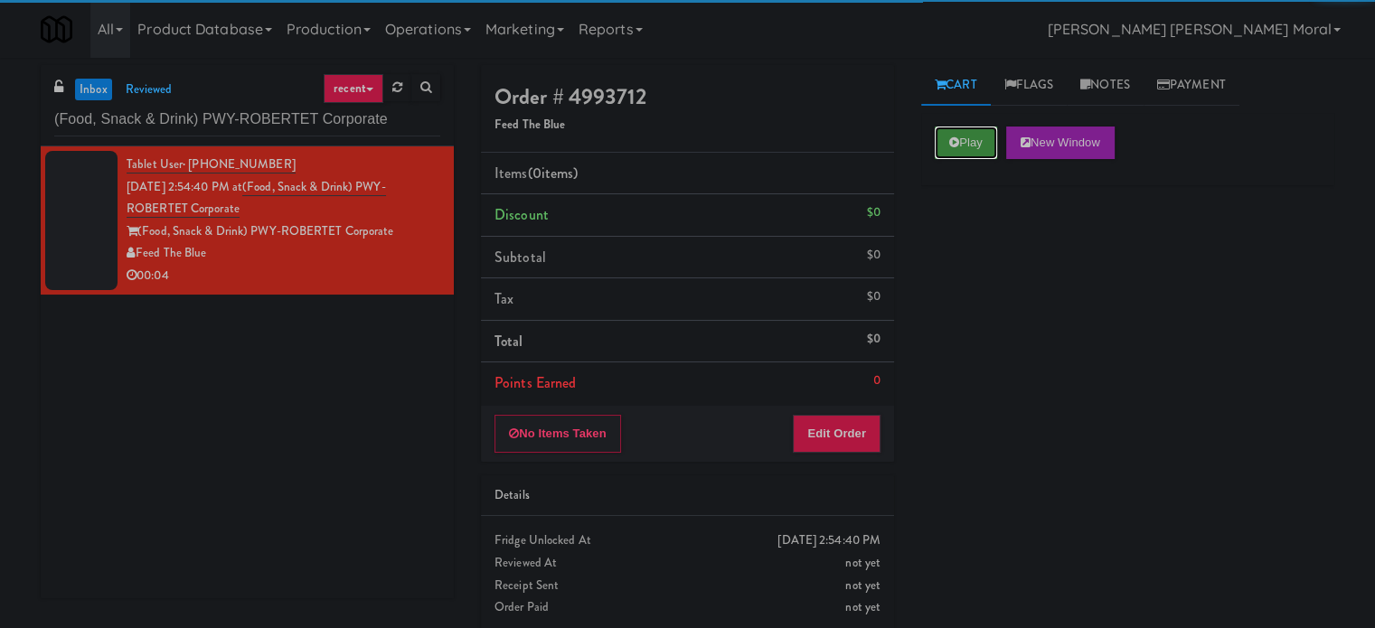
click at [941, 144] on button "Play" at bounding box center [966, 143] width 62 height 33
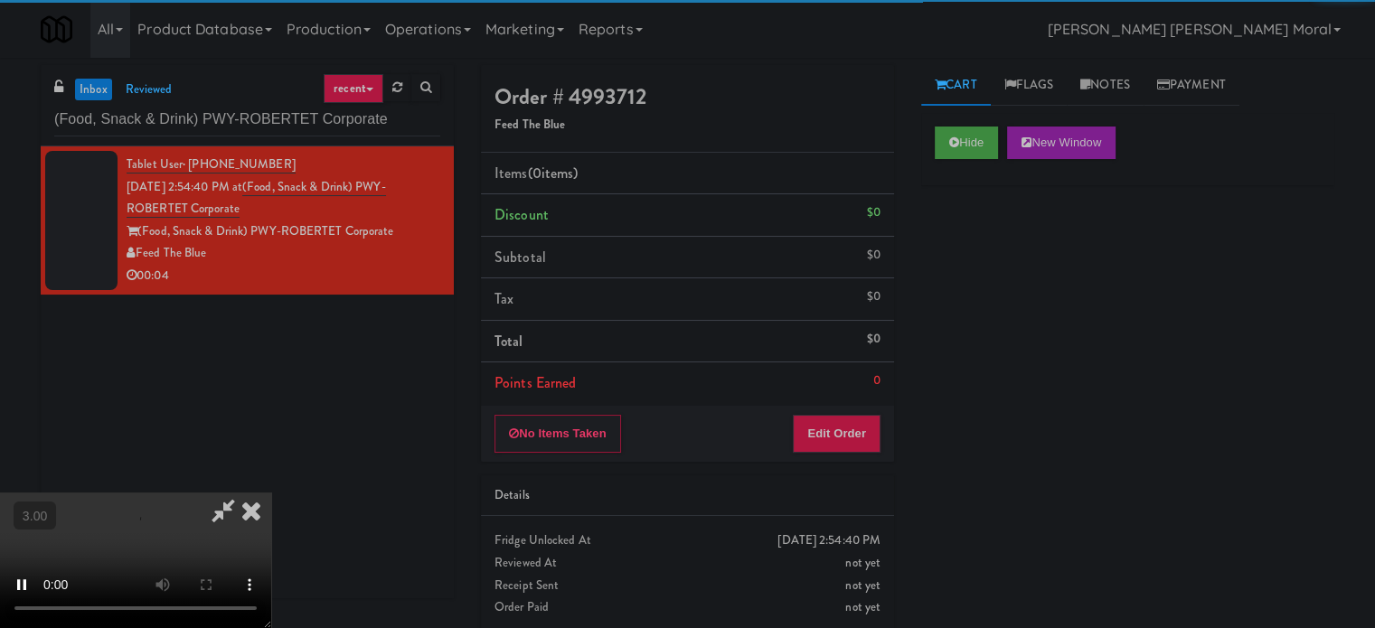
click at [969, 267] on div "Hide New Window Primary Flag Clear Flag if unable to determine what was taken o…" at bounding box center [1127, 452] width 413 height 678
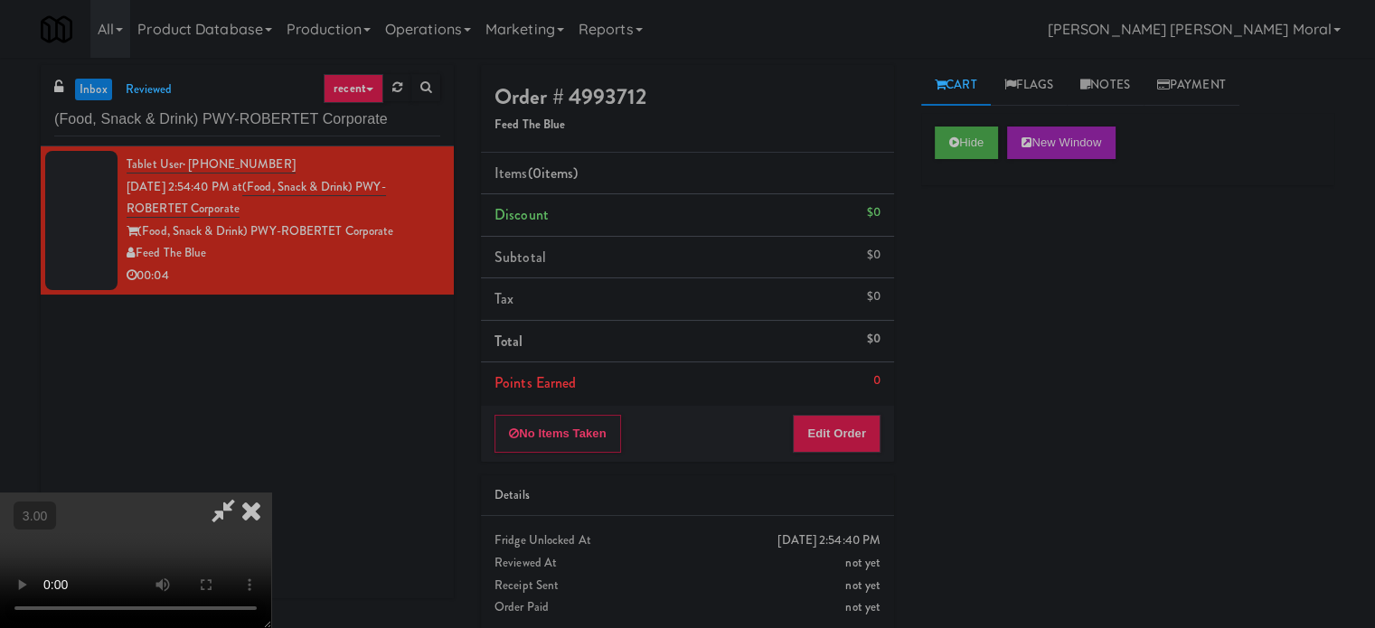
click at [941, 322] on div "Hide New Window Primary Flag Clear Flag if unable to determine what was taken o…" at bounding box center [1127, 452] width 413 height 678
click at [965, 150] on button "Hide" at bounding box center [966, 143] width 63 height 33
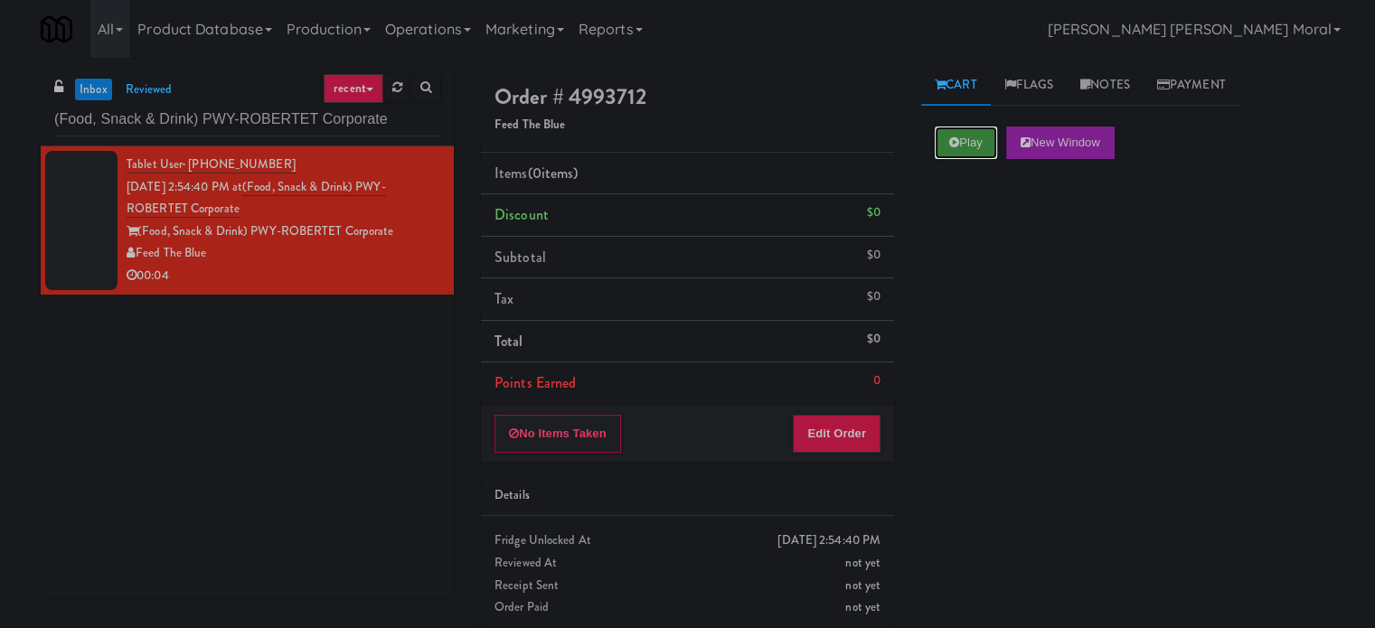
click at [965, 150] on button "Play" at bounding box center [966, 143] width 62 height 33
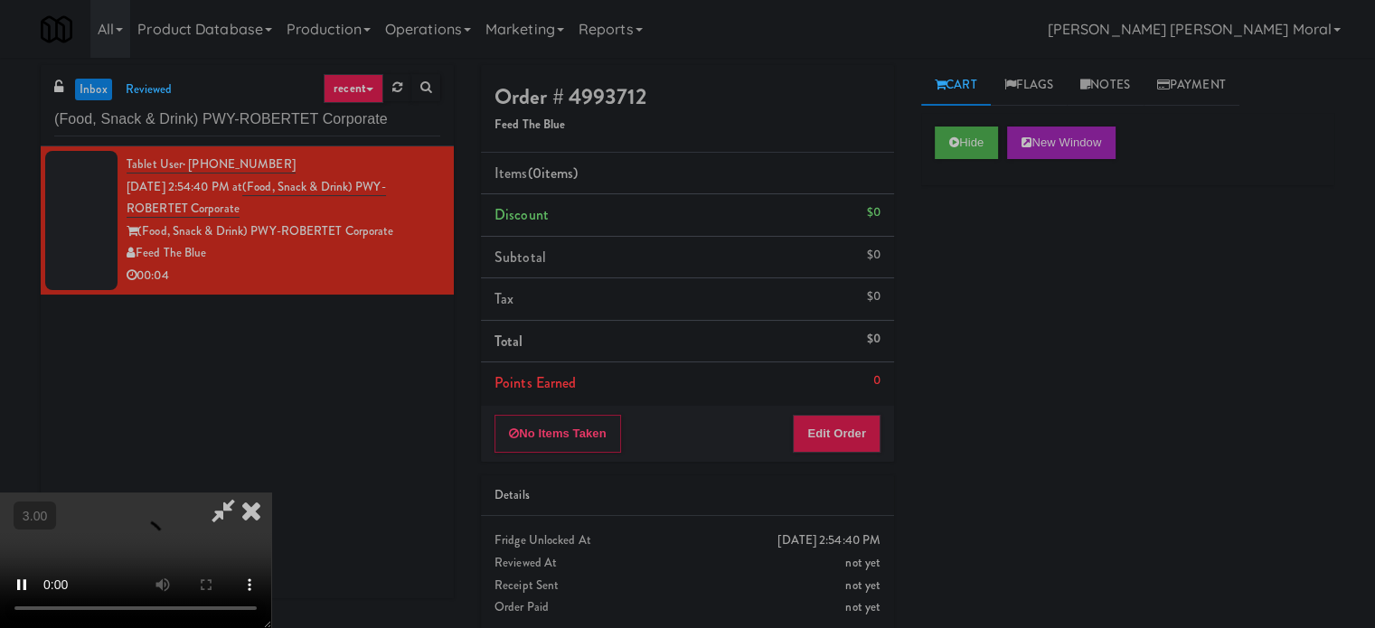
click at [982, 290] on div "Hide New Window Primary Flag Clear Flag if unable to determine what was taken o…" at bounding box center [1127, 452] width 413 height 678
click at [271, 493] on video at bounding box center [135, 561] width 271 height 136
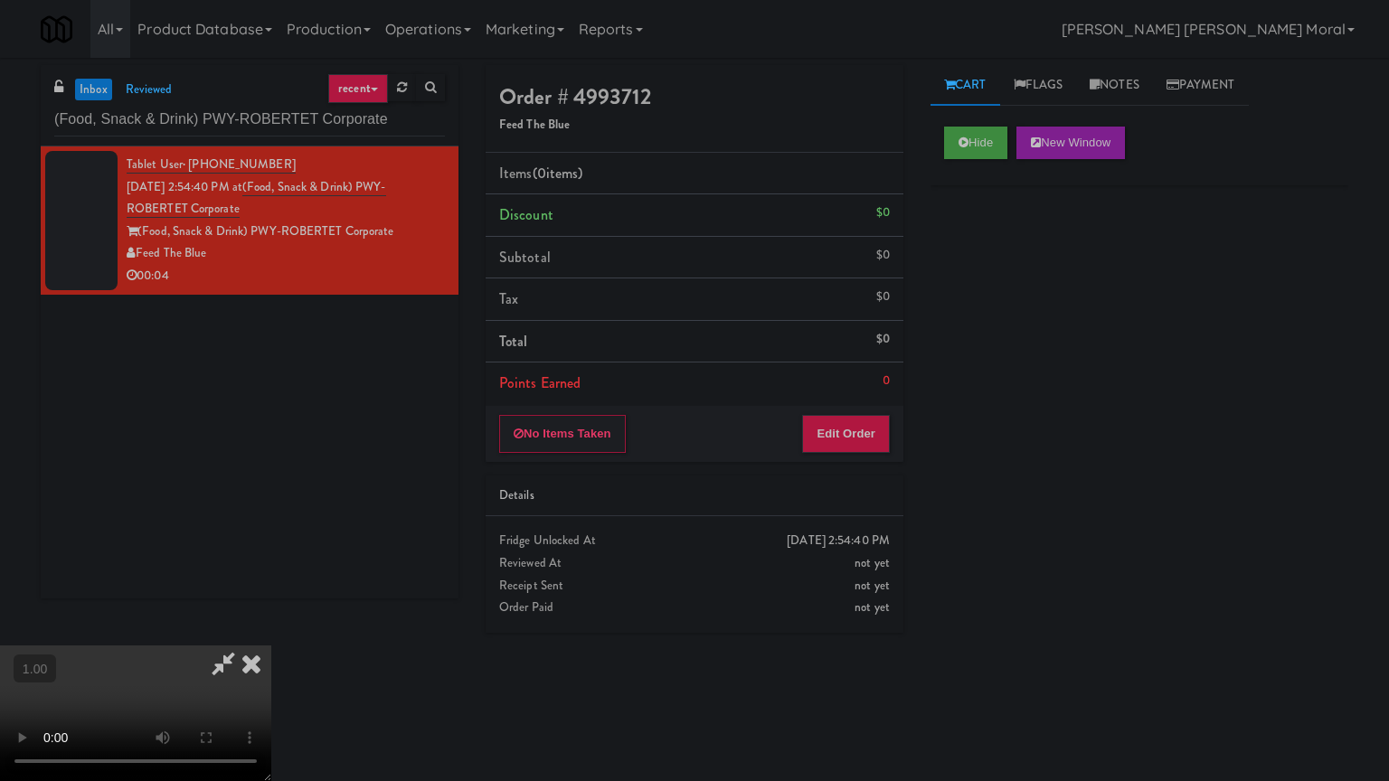
click at [271, 627] on video at bounding box center [135, 714] width 271 height 136
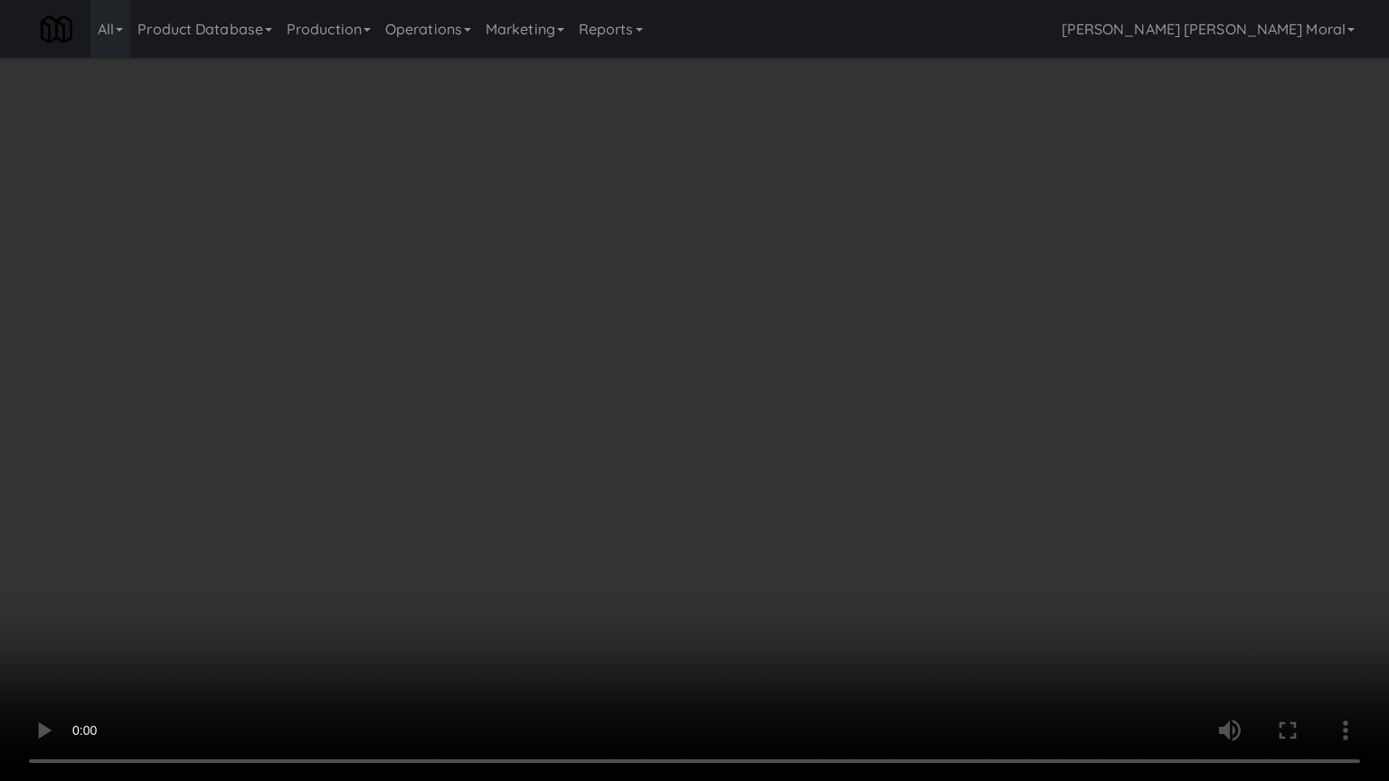
click at [814, 453] on video at bounding box center [694, 390] width 1389 height 781
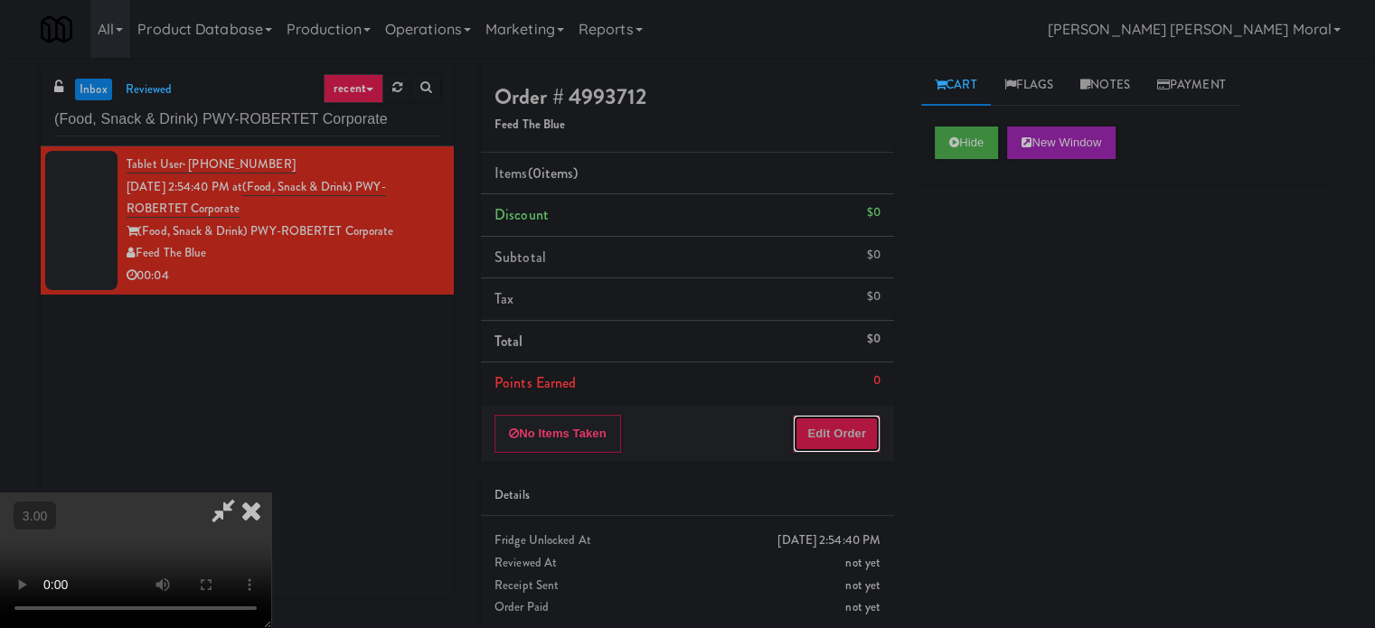
drag, startPoint x: 857, startPoint y: 430, endPoint x: 919, endPoint y: 349, distance: 102.0
click at [857, 429] on button "Edit Order" at bounding box center [837, 434] width 88 height 38
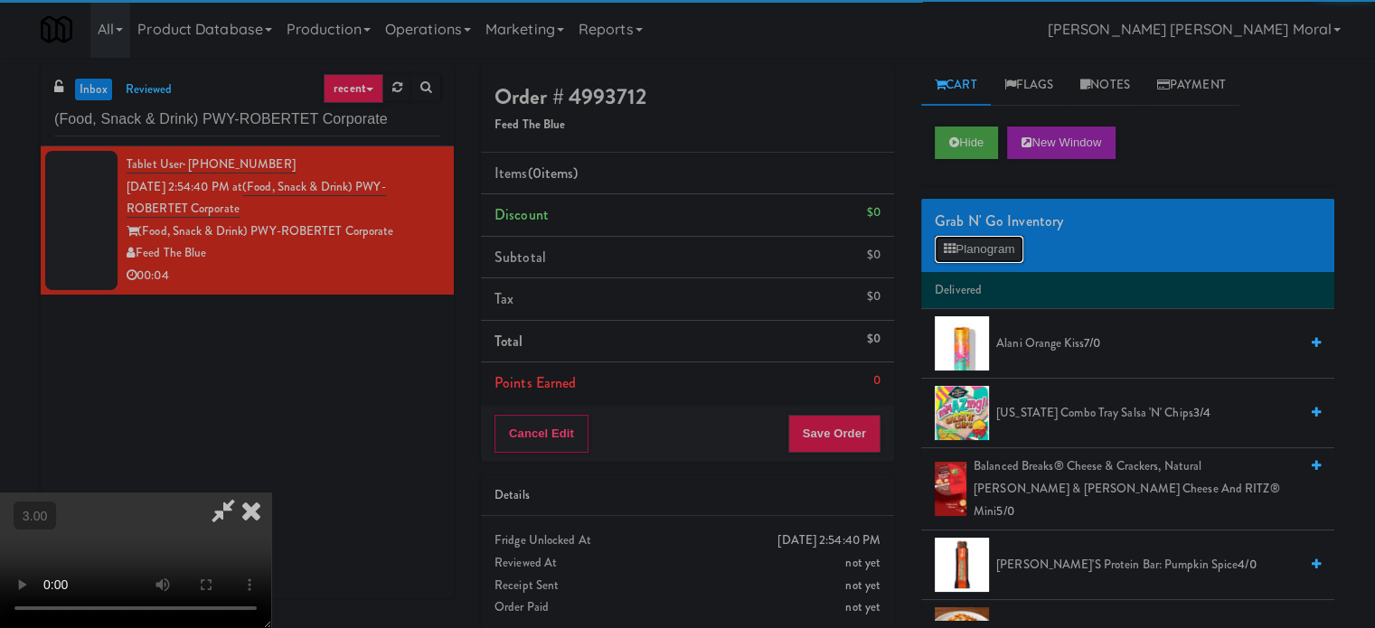
click at [967, 253] on button "Planogram" at bounding box center [979, 249] width 89 height 27
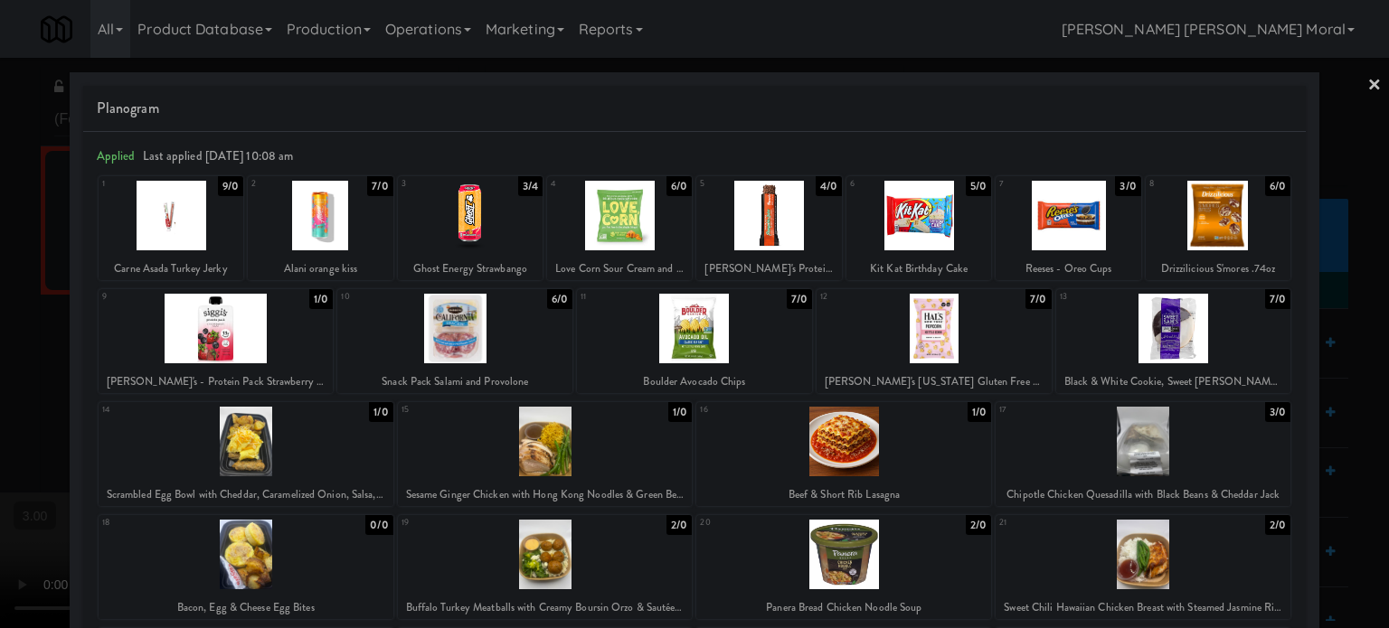
drag, startPoint x: 863, startPoint y: 439, endPoint x: 808, endPoint y: 451, distance: 55.7
click at [863, 438] on div at bounding box center [843, 442] width 295 height 70
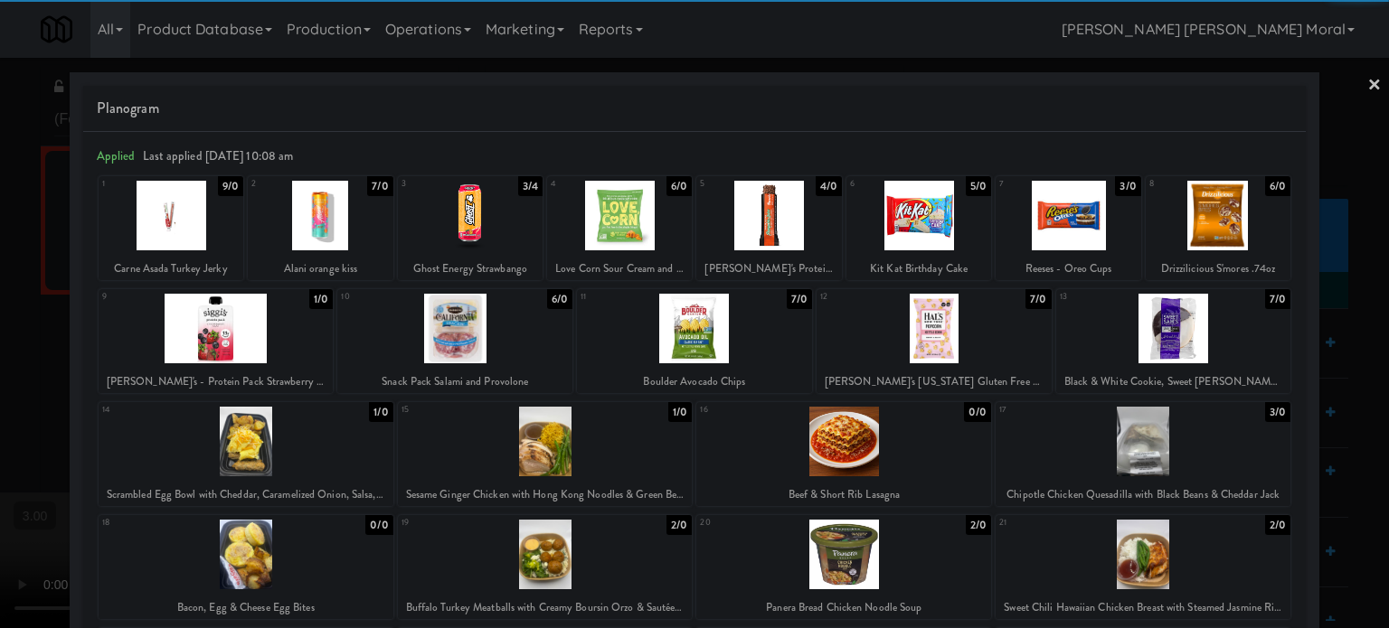
click at [0, 426] on div at bounding box center [694, 314] width 1389 height 628
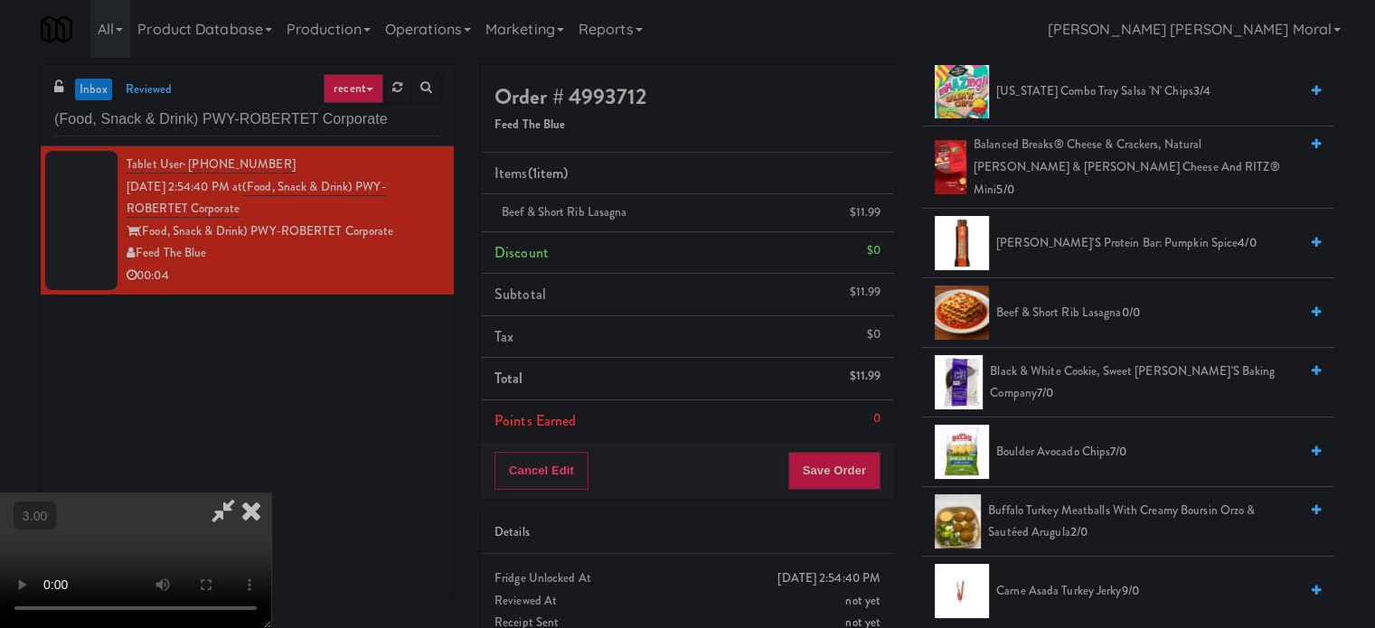
scroll to position [362, 0]
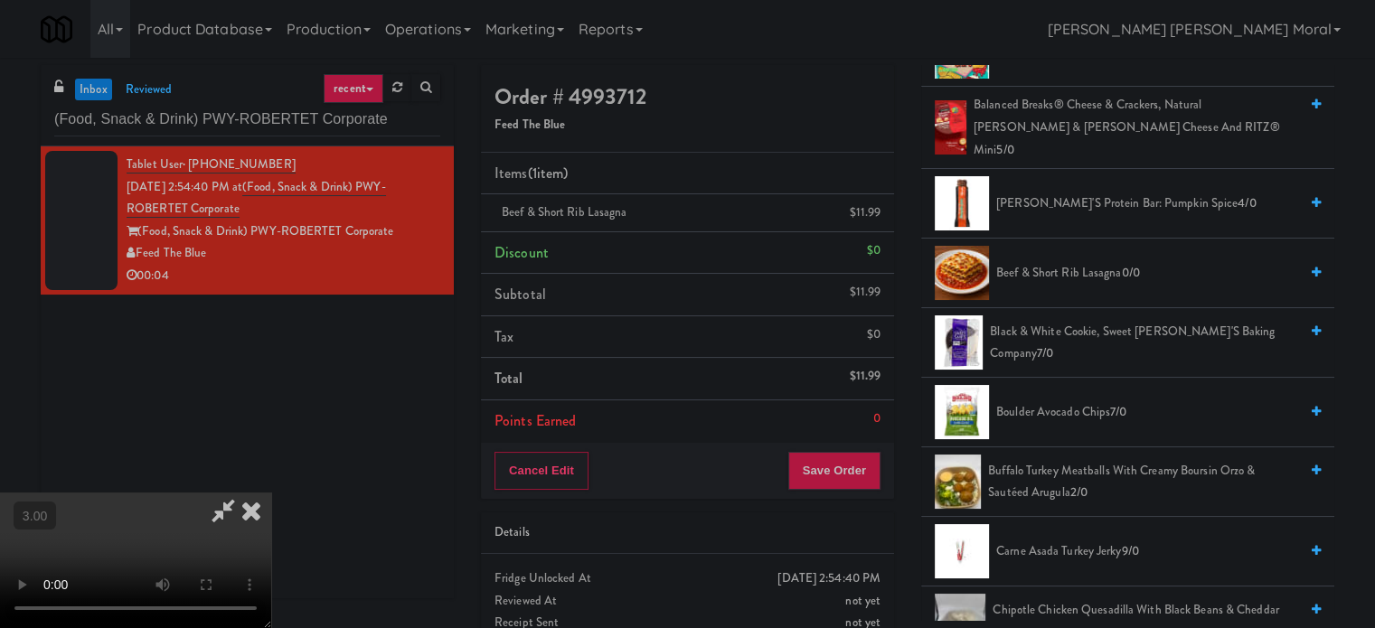
click at [271, 493] on video at bounding box center [135, 561] width 271 height 136
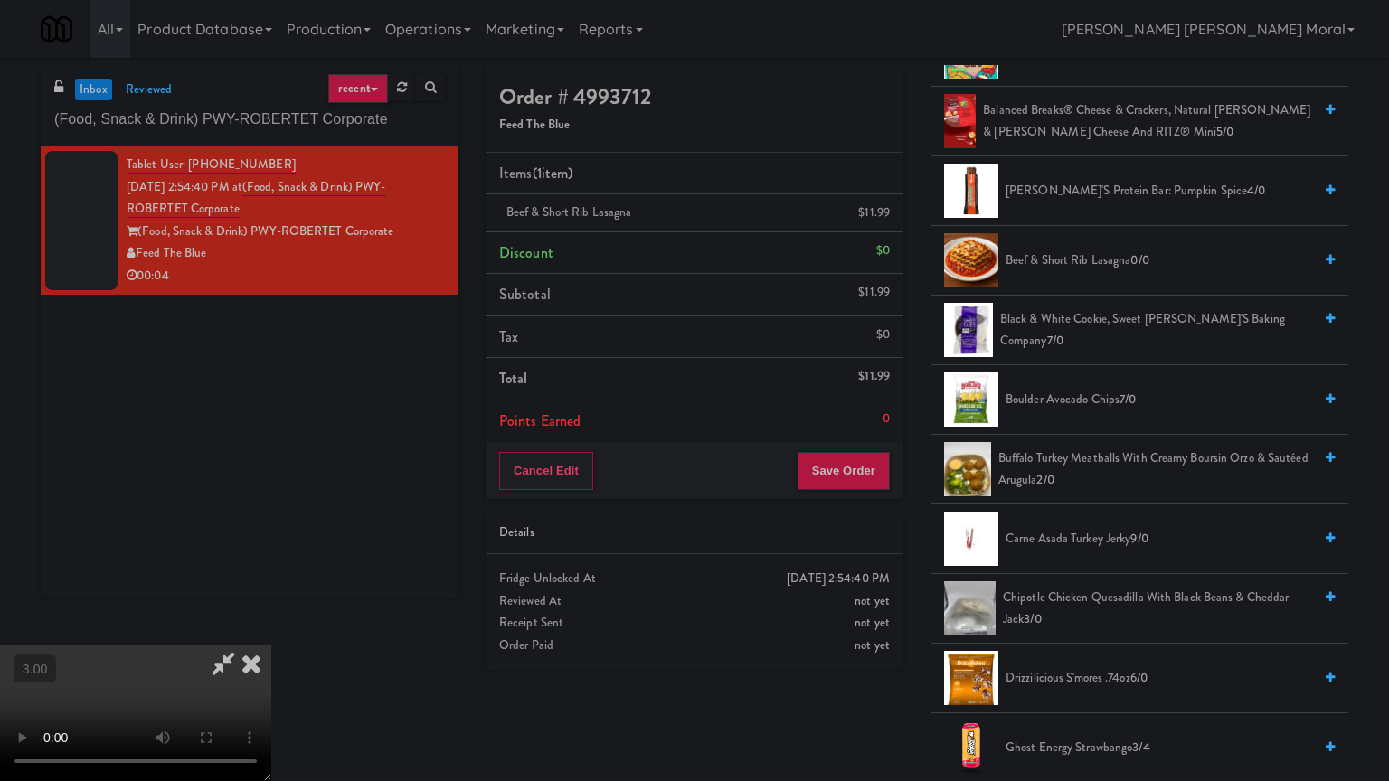
click at [271, 627] on video at bounding box center [135, 714] width 271 height 136
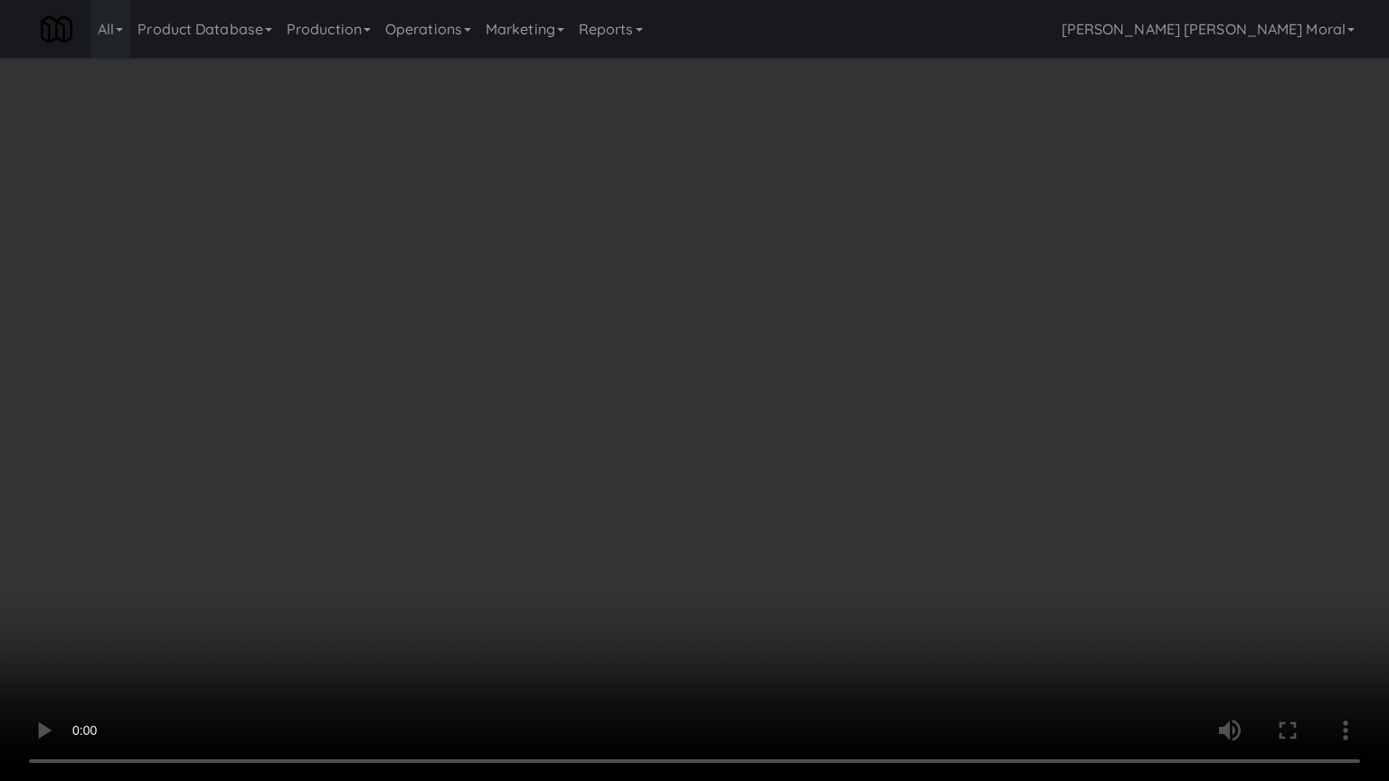
click at [847, 405] on video at bounding box center [694, 390] width 1389 height 781
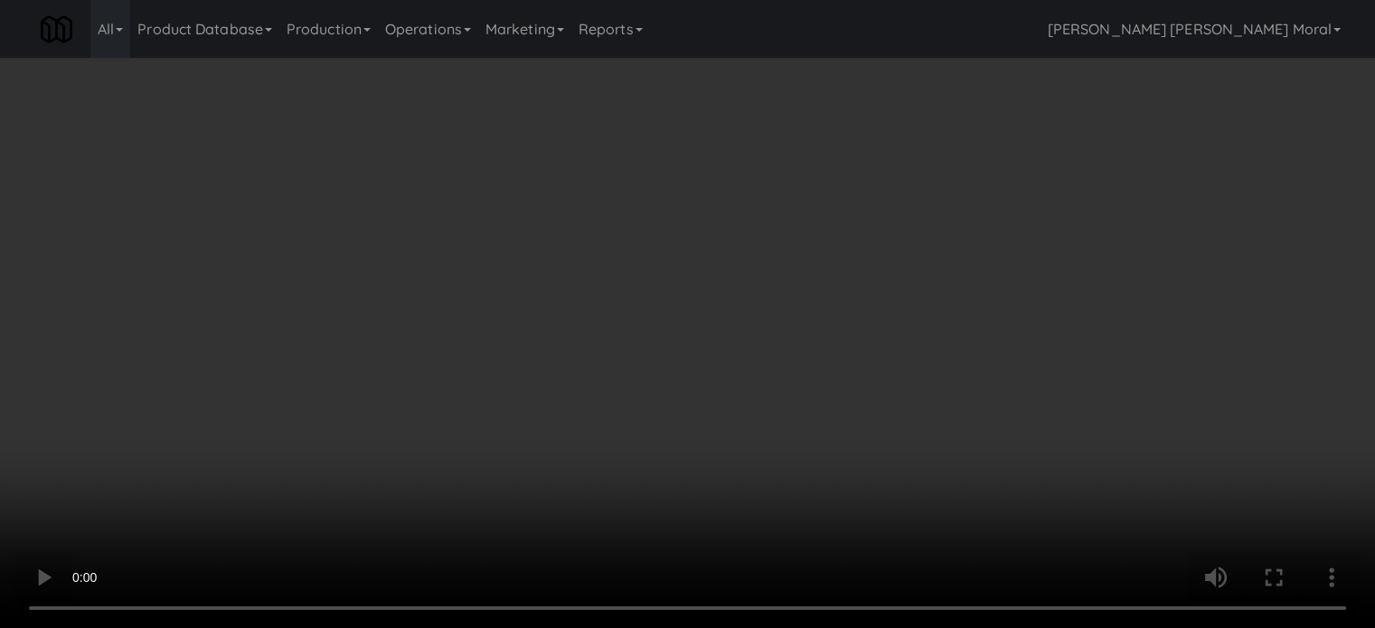
click at [889, 454] on div "Cancel Edit Save Order" at bounding box center [687, 471] width 413 height 56
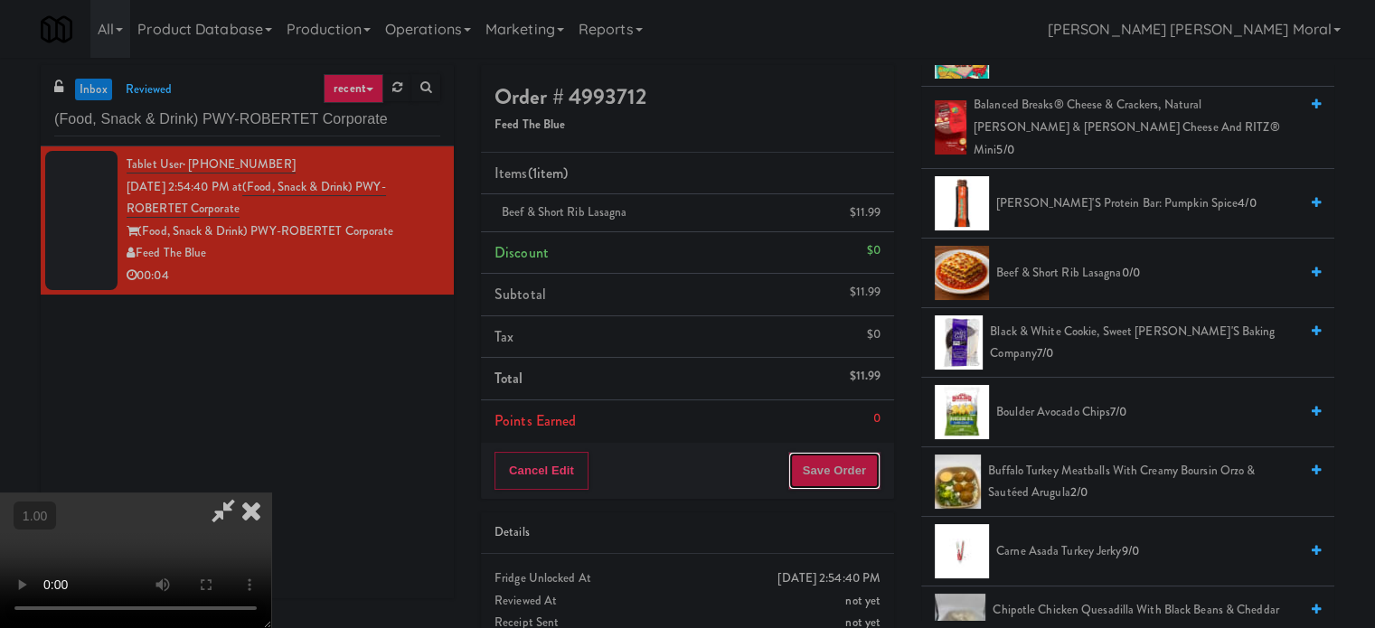
click at [874, 467] on button "Save Order" at bounding box center [834, 471] width 92 height 38
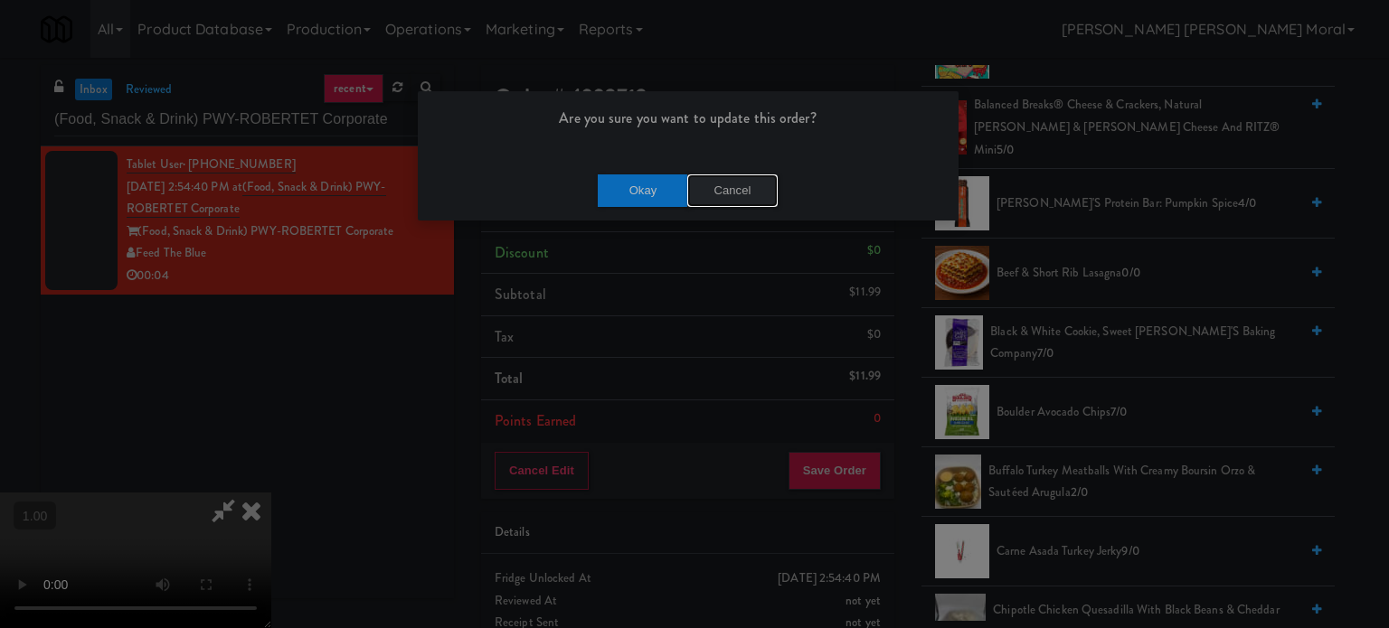
click at [763, 198] on button "Cancel" at bounding box center [732, 191] width 90 height 33
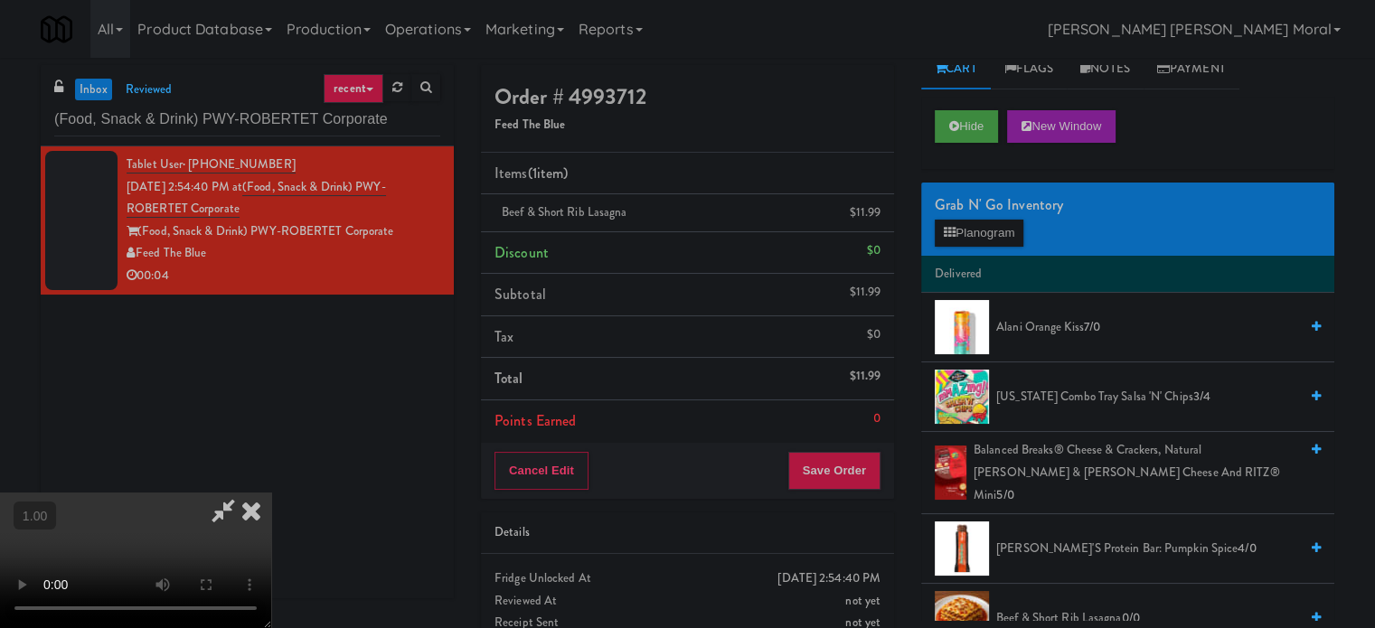
scroll to position [0, 0]
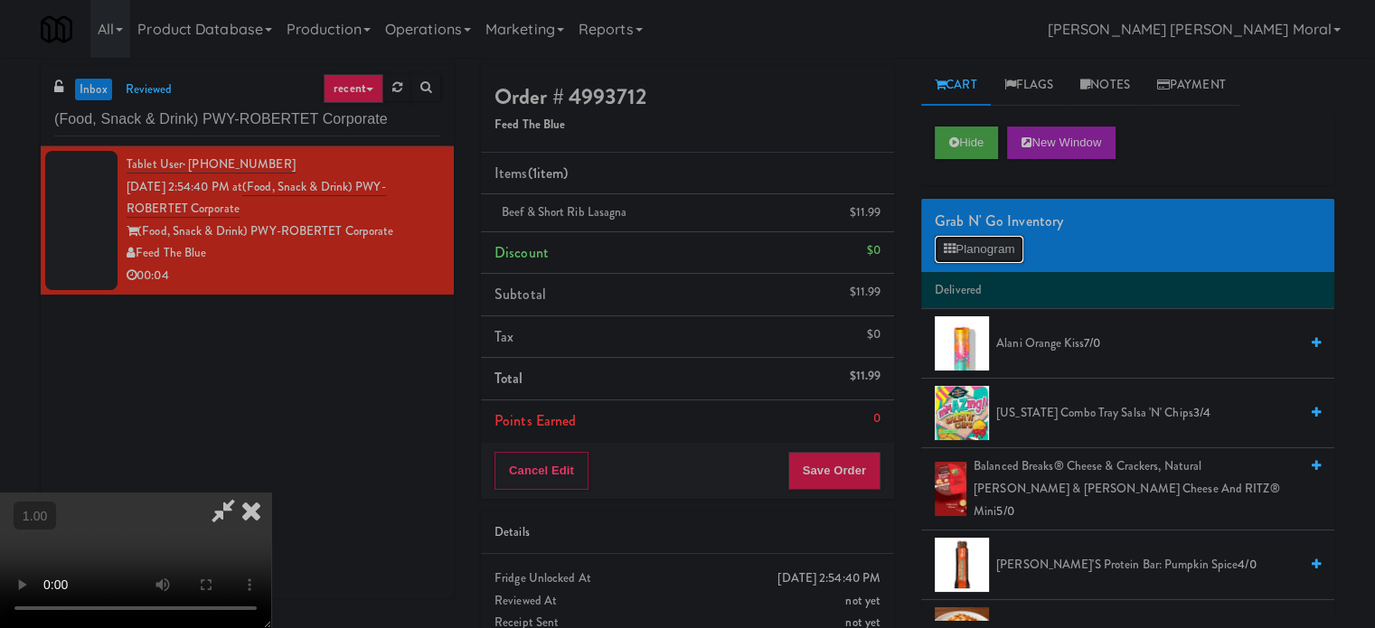
click at [1005, 244] on button "Planogram" at bounding box center [979, 249] width 89 height 27
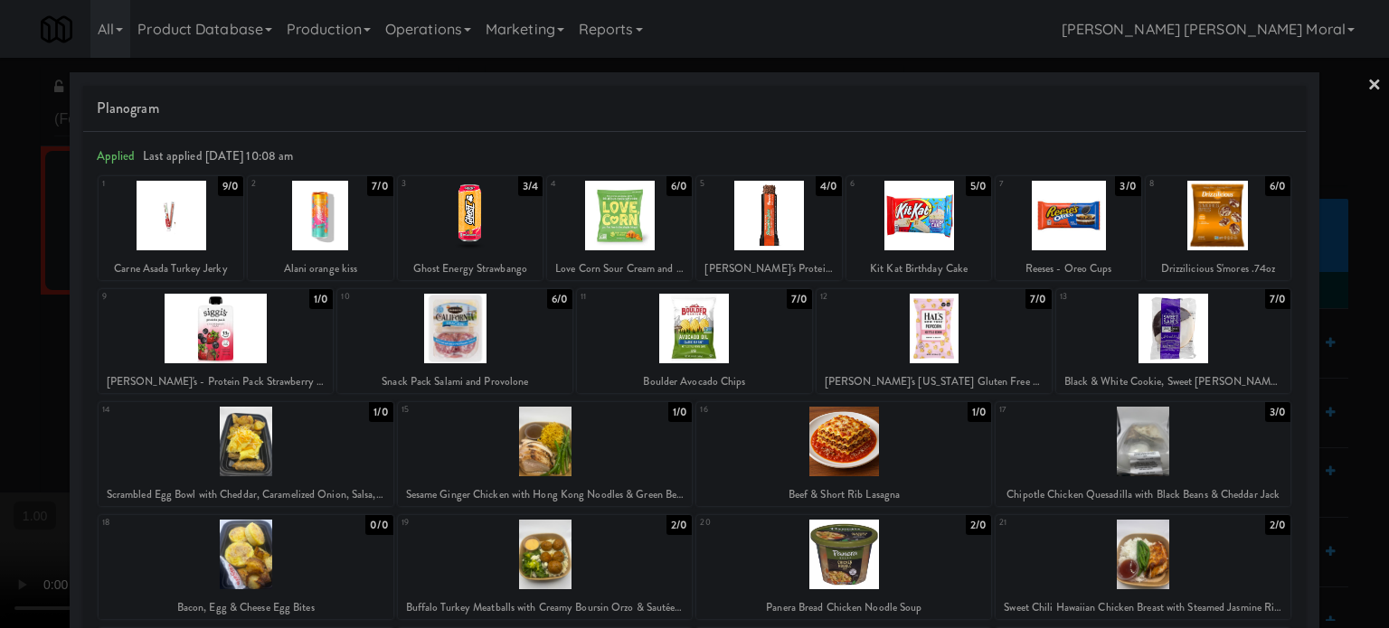
click at [0, 355] on div at bounding box center [694, 314] width 1389 height 628
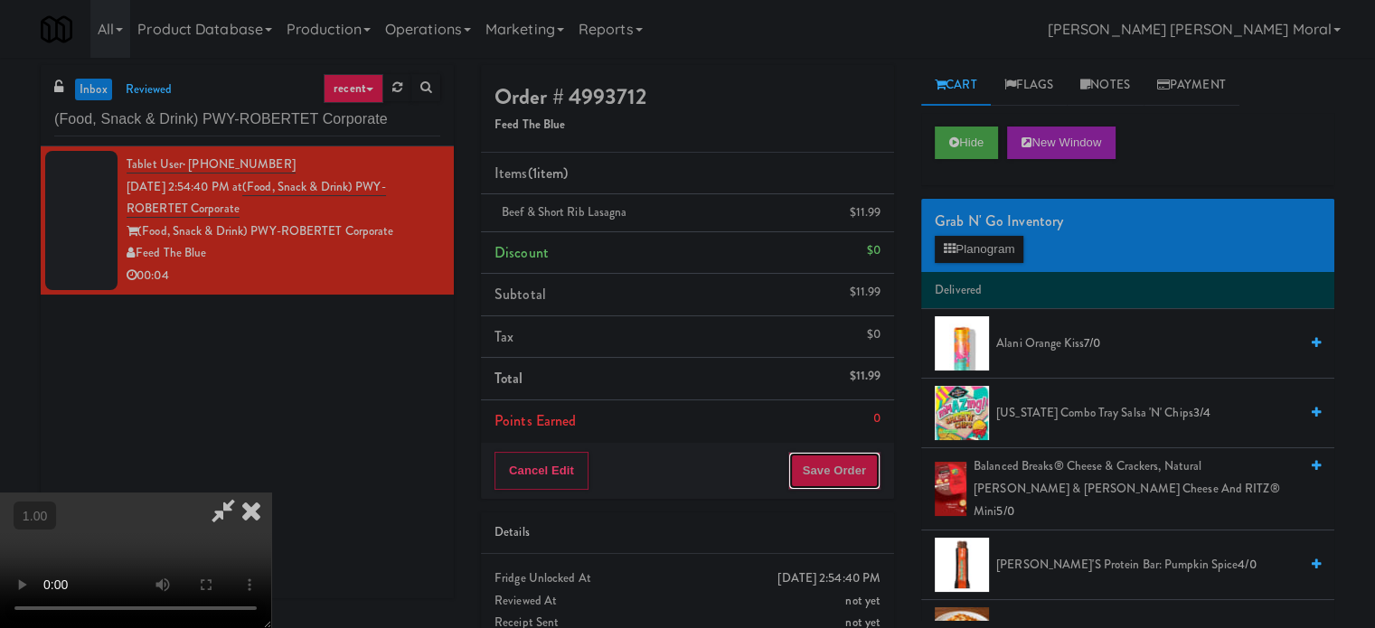
click at [849, 469] on button "Save Order" at bounding box center [834, 471] width 92 height 38
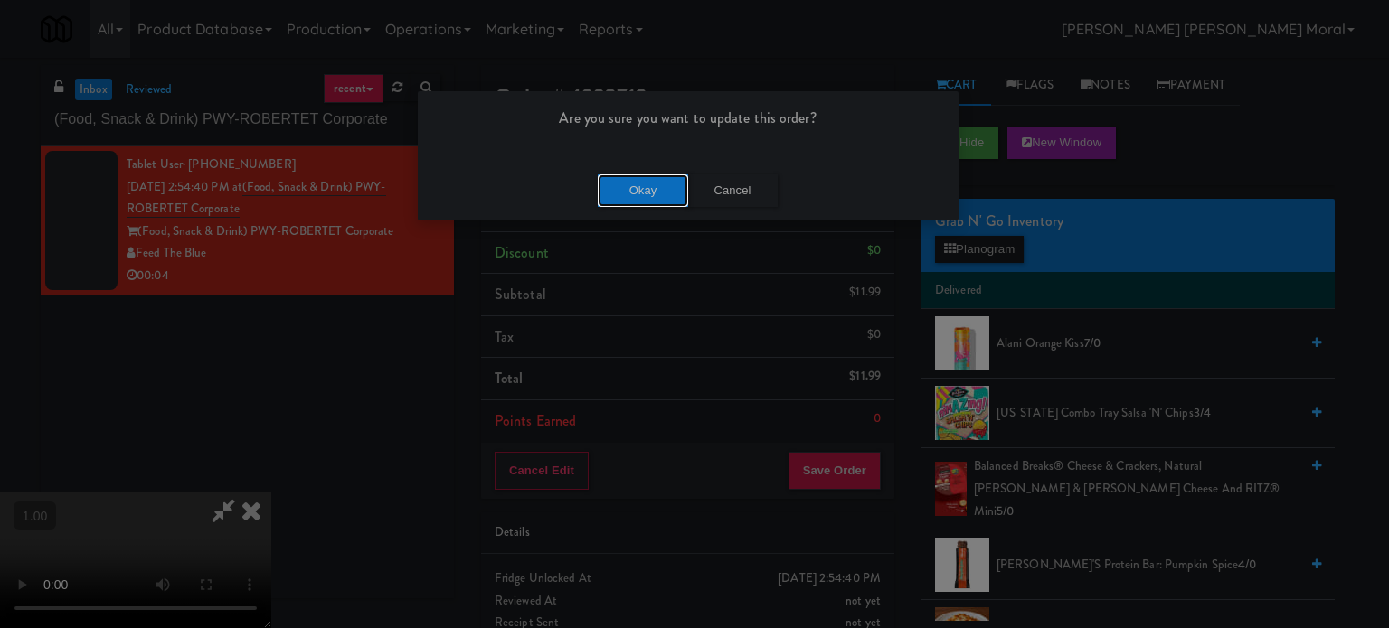
click at [640, 185] on button "Okay" at bounding box center [643, 191] width 90 height 33
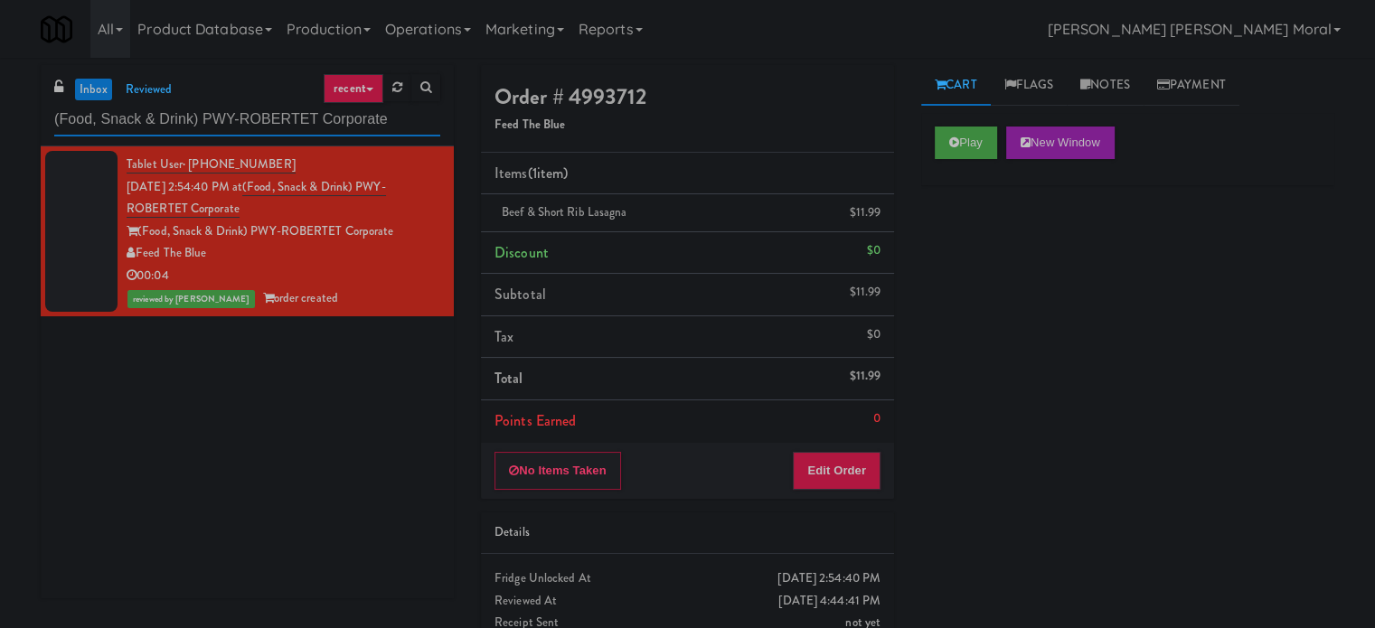
click at [170, 119] on input "(Food, Snack & Drink) PWY-ROBERTET Corporate" at bounding box center [247, 119] width 386 height 33
paste input "Lilac Station - Cooler"
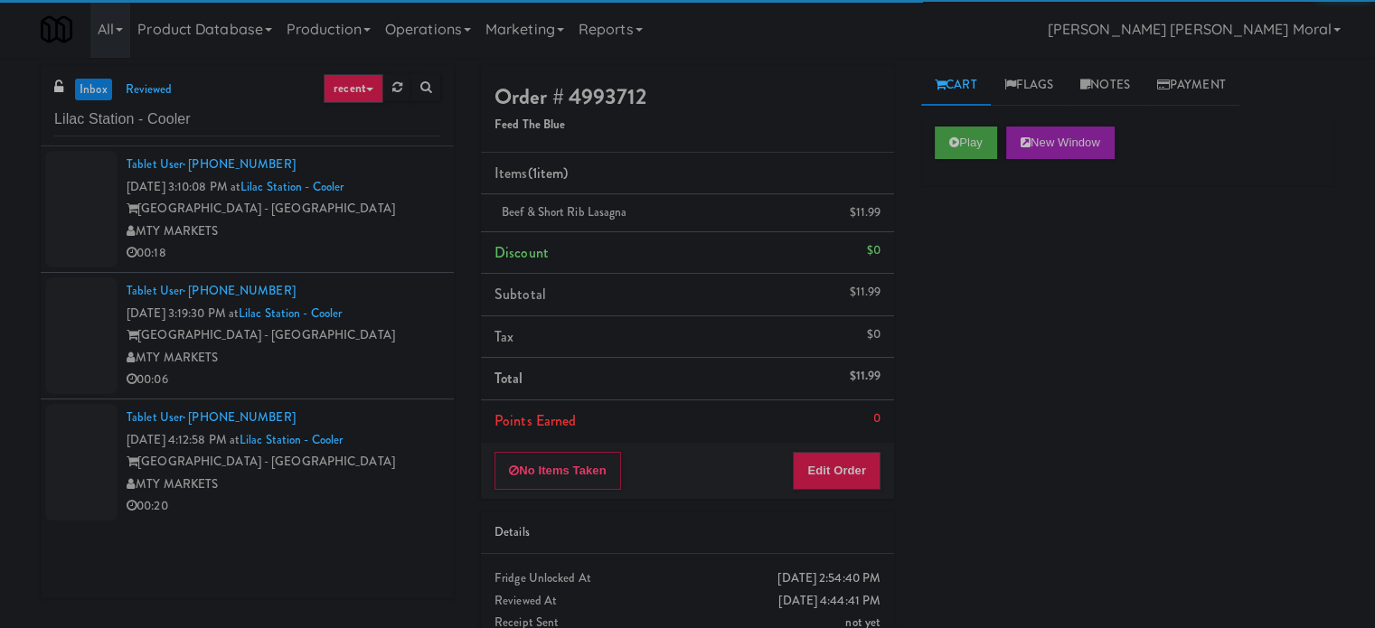
drag, startPoint x: 320, startPoint y: 231, endPoint x: 406, endPoint y: 282, distance: 100.2
click at [322, 231] on div "MTY MARKETS" at bounding box center [284, 232] width 314 height 23
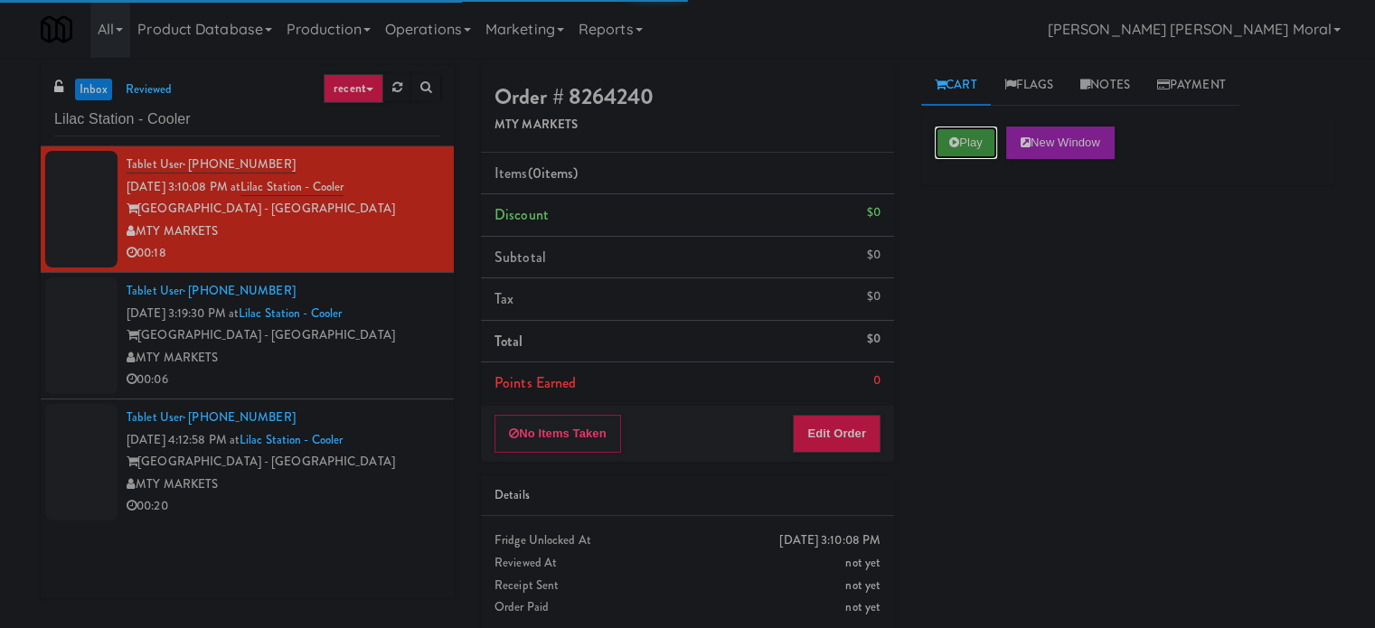
drag, startPoint x: 980, startPoint y: 127, endPoint x: 982, endPoint y: 146, distance: 19.1
click at [980, 129] on button "Play" at bounding box center [966, 143] width 62 height 33
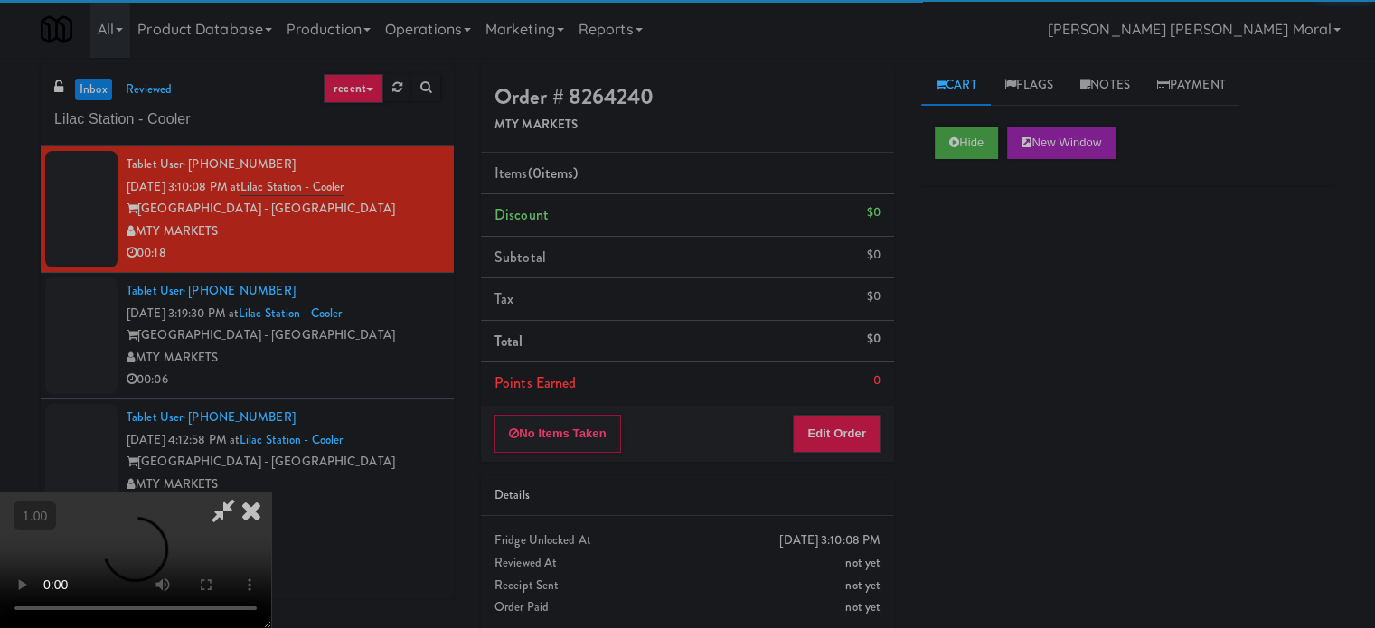
click at [990, 217] on div "Hide New Window Primary Flag Clear Flag if unable to determine what was taken o…" at bounding box center [1127, 452] width 413 height 678
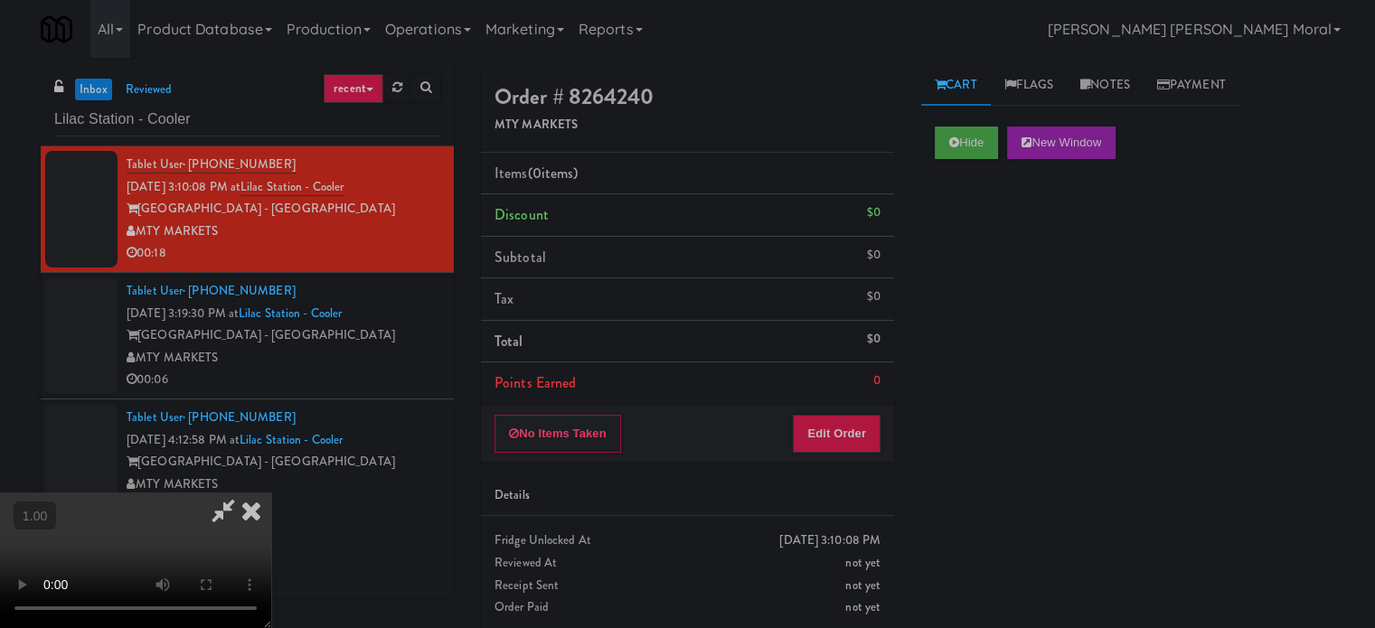
click at [943, 399] on div "Hide New Window Primary Flag Clear Flag if unable to determine what was taken o…" at bounding box center [1127, 452] width 413 height 678
click at [271, 493] on video at bounding box center [135, 561] width 271 height 136
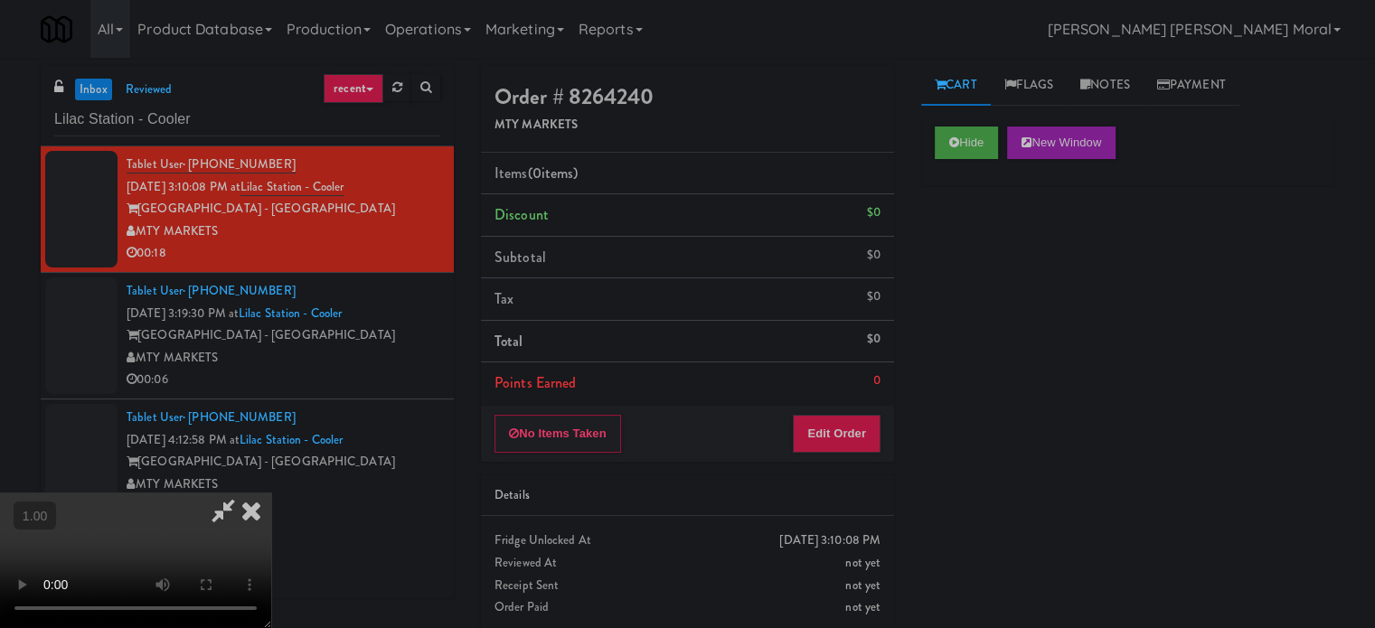
click at [271, 493] on video at bounding box center [135, 561] width 271 height 136
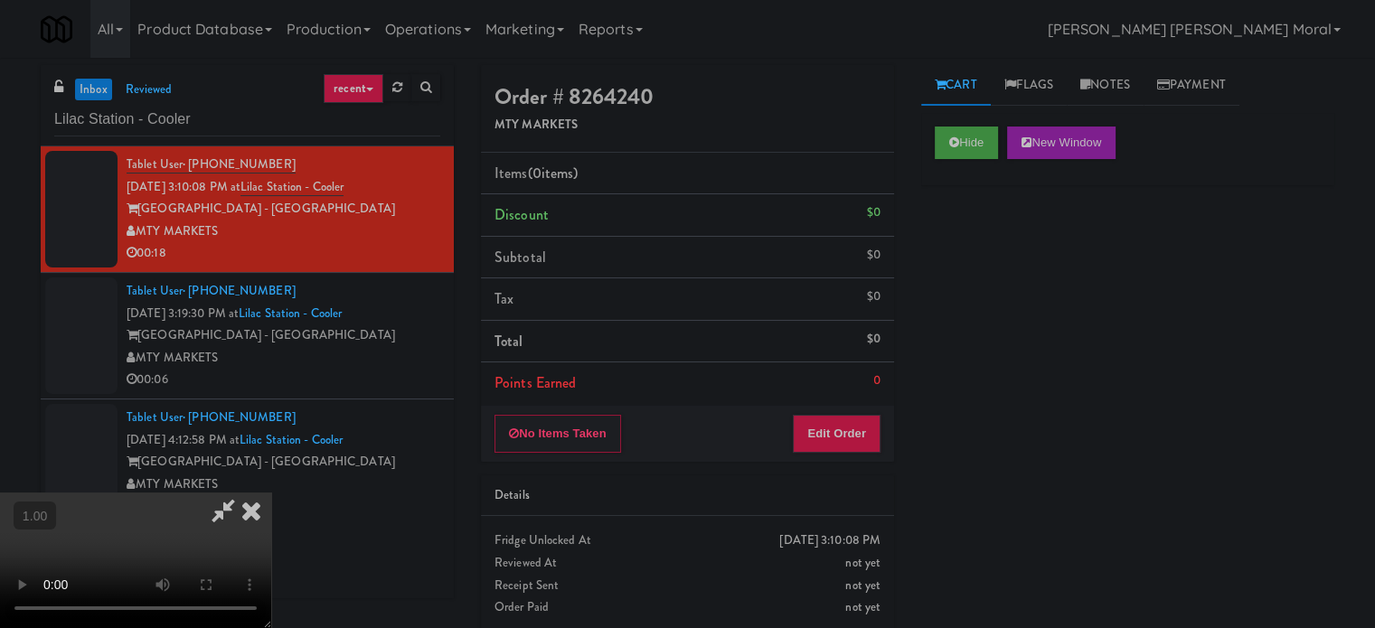
click at [271, 493] on video at bounding box center [135, 561] width 271 height 136
click at [862, 433] on button "Edit Order" at bounding box center [837, 434] width 88 height 38
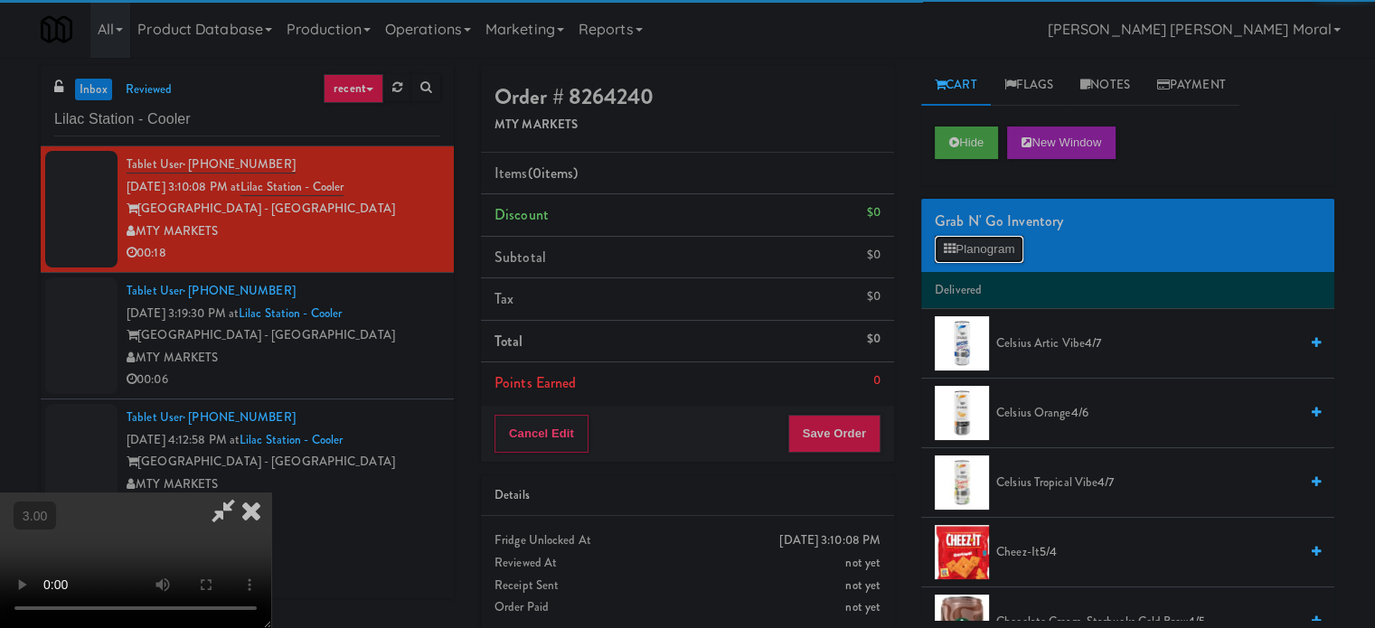
click at [993, 250] on button "Planogram" at bounding box center [979, 249] width 89 height 27
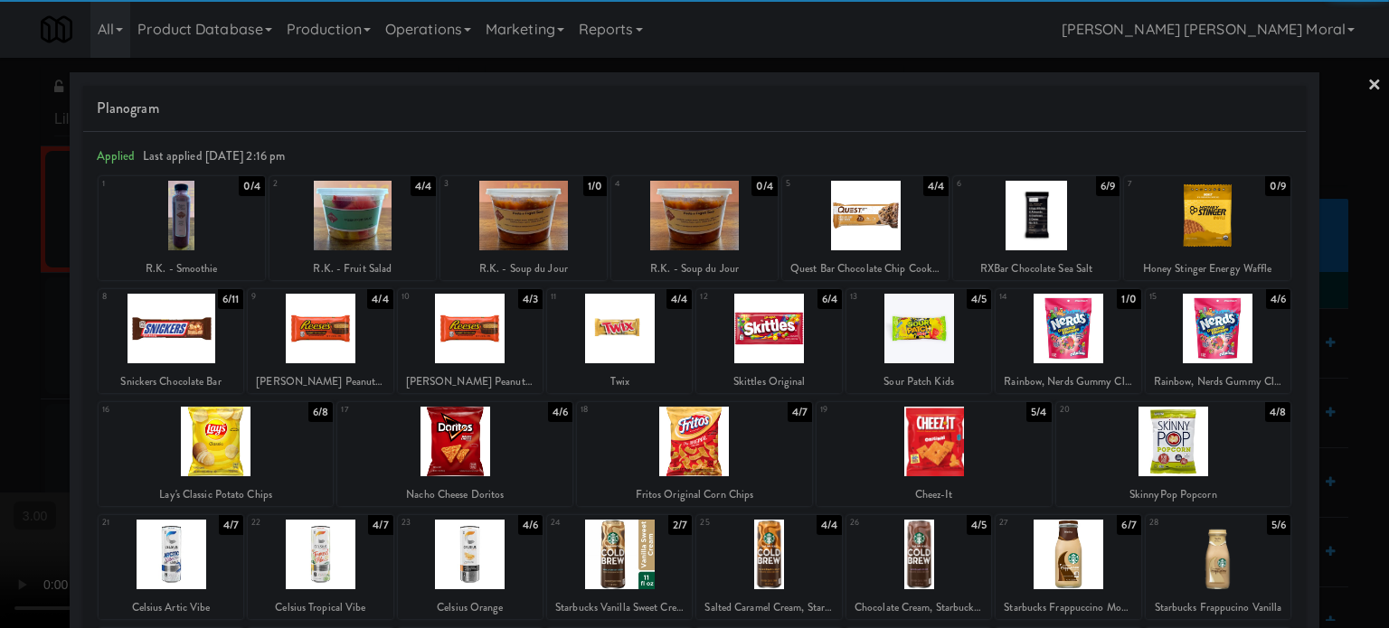
click at [253, 437] on div at bounding box center [216, 442] width 235 height 70
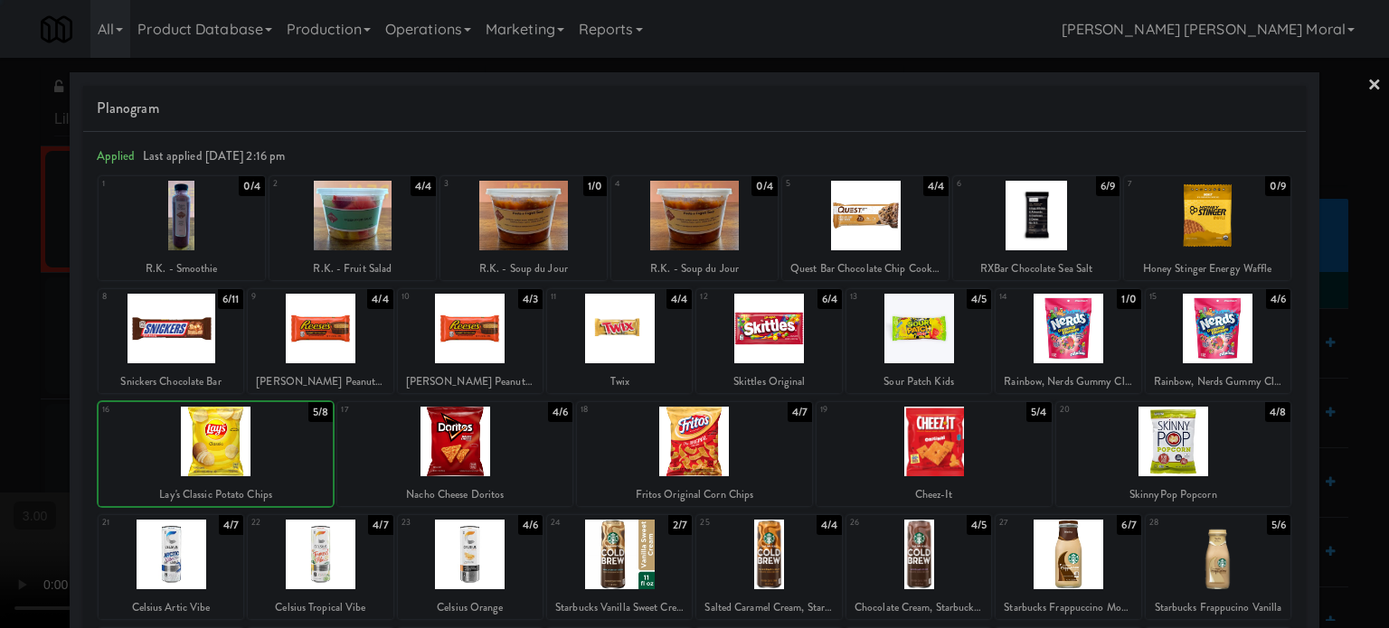
click at [253, 437] on div at bounding box center [216, 442] width 235 height 70
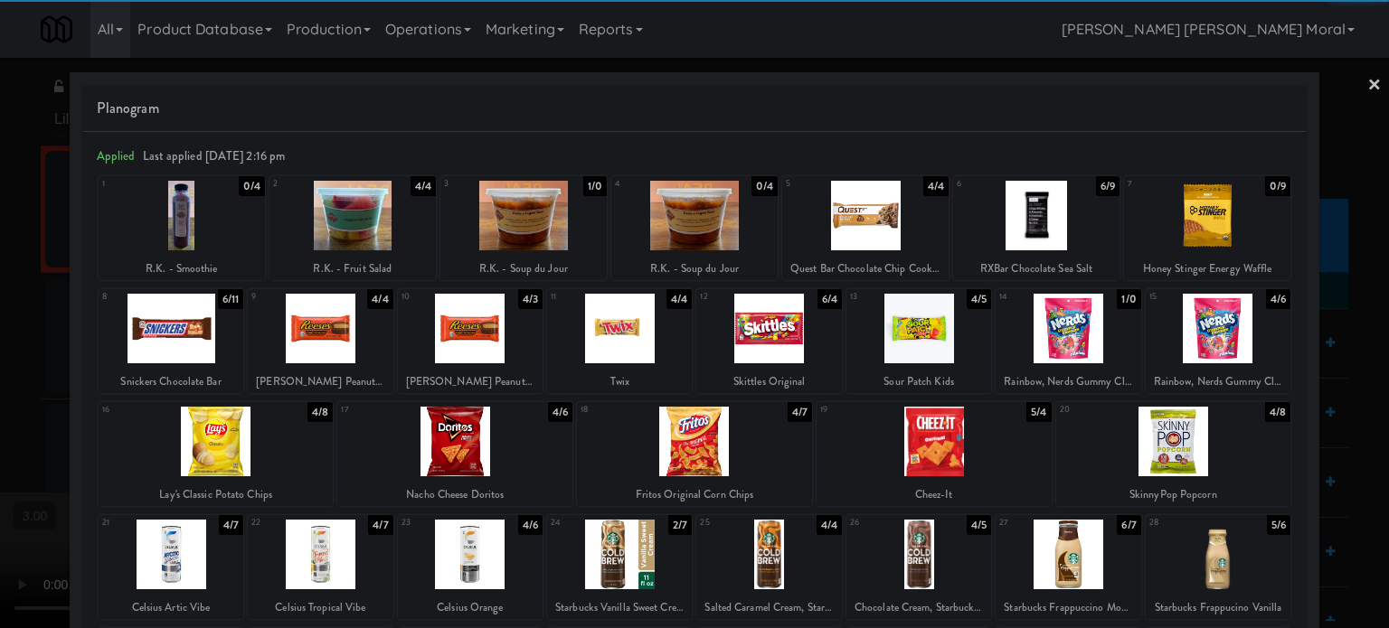
click at [891, 220] on div at bounding box center [865, 216] width 166 height 70
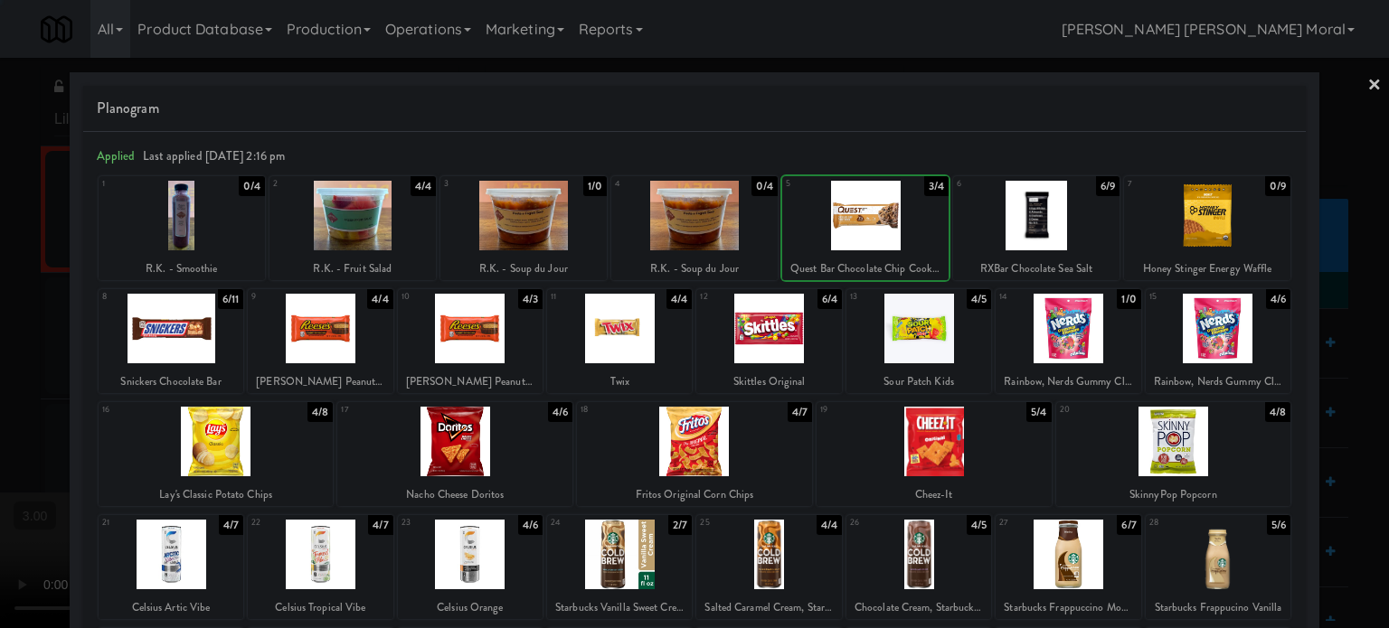
click at [891, 220] on div at bounding box center [865, 216] width 166 height 70
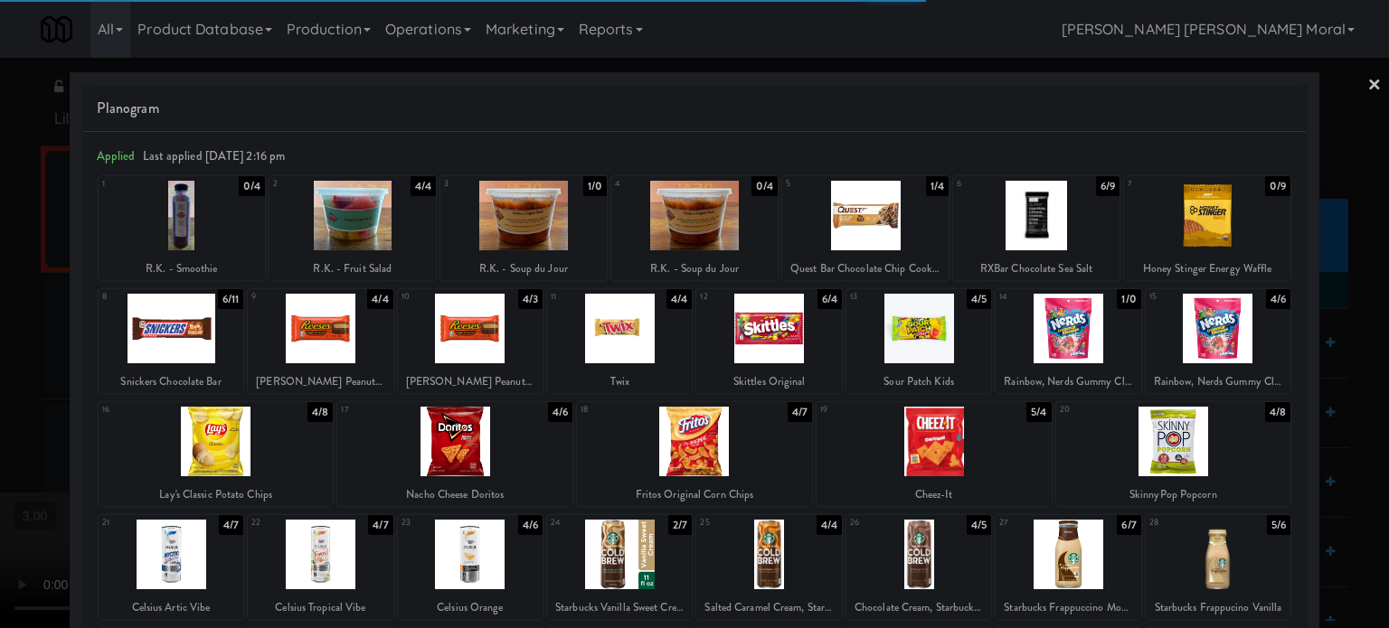
click at [891, 220] on div at bounding box center [865, 216] width 166 height 70
drag, startPoint x: 0, startPoint y: 354, endPoint x: 23, endPoint y: 357, distance: 22.9
click at [0, 354] on div at bounding box center [694, 314] width 1389 height 628
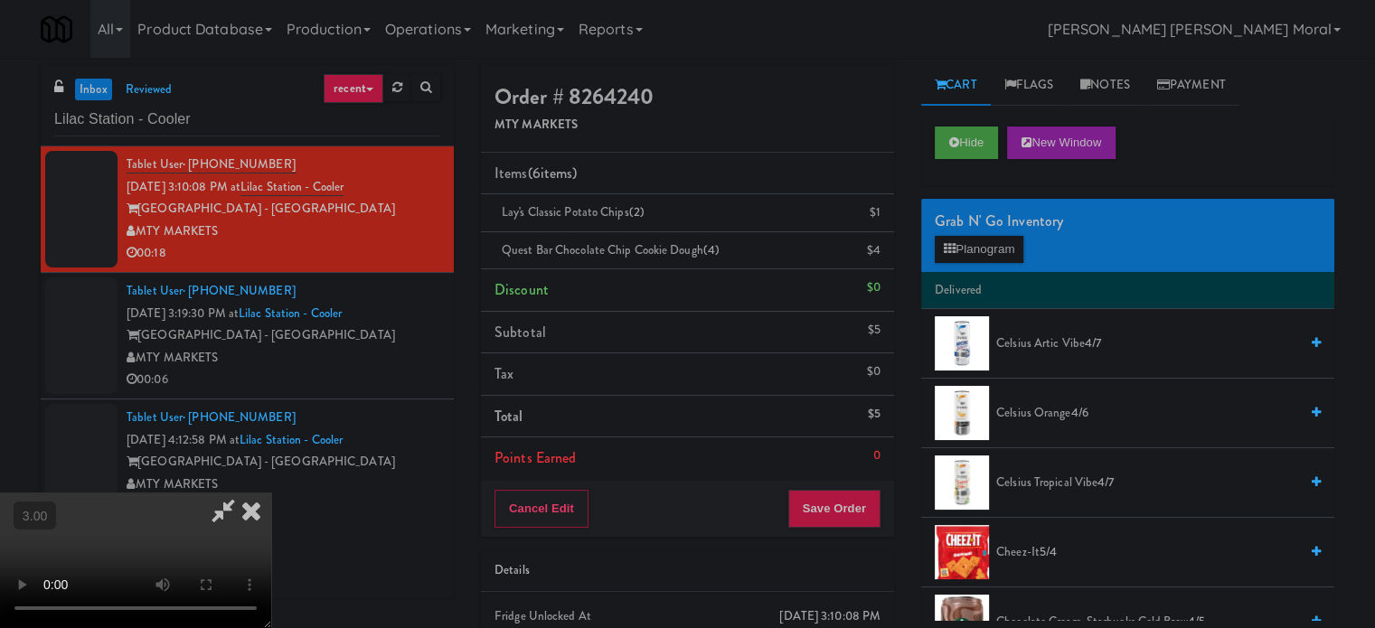
click at [868, 482] on div "Cancel Edit Save Order" at bounding box center [687, 509] width 413 height 56
click at [862, 502] on button "Save Order" at bounding box center [834, 509] width 92 height 38
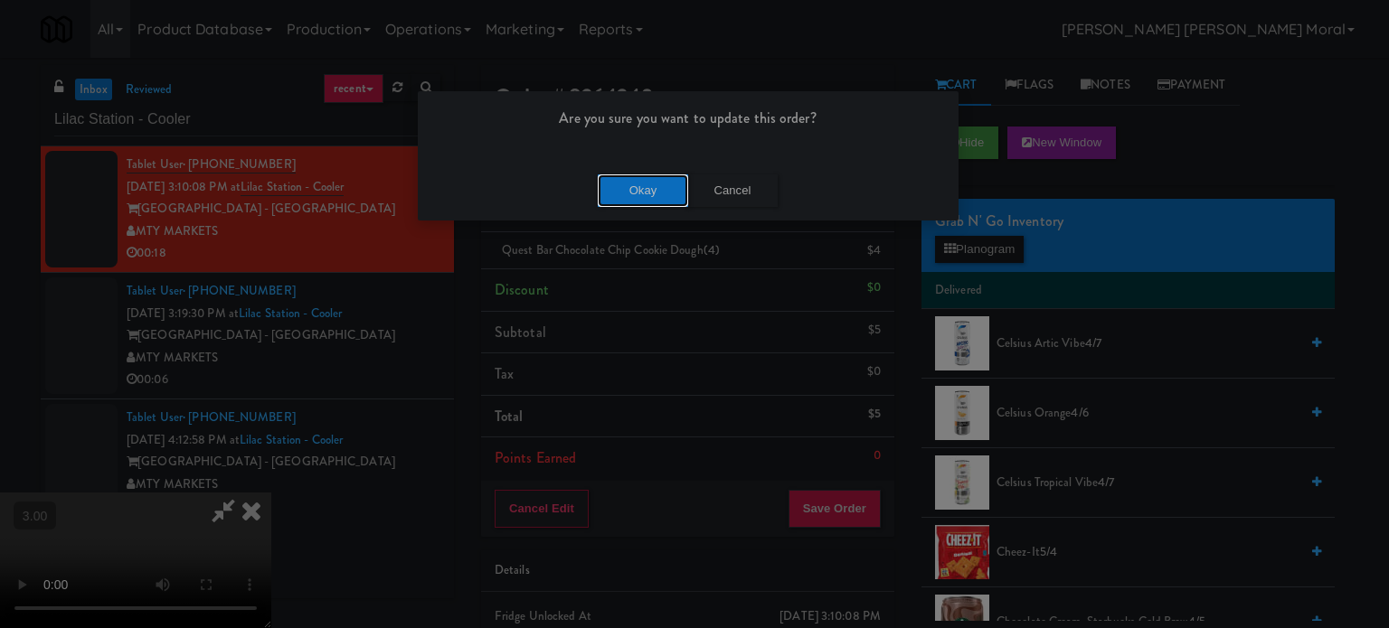
click at [632, 191] on button "Okay" at bounding box center [643, 191] width 90 height 33
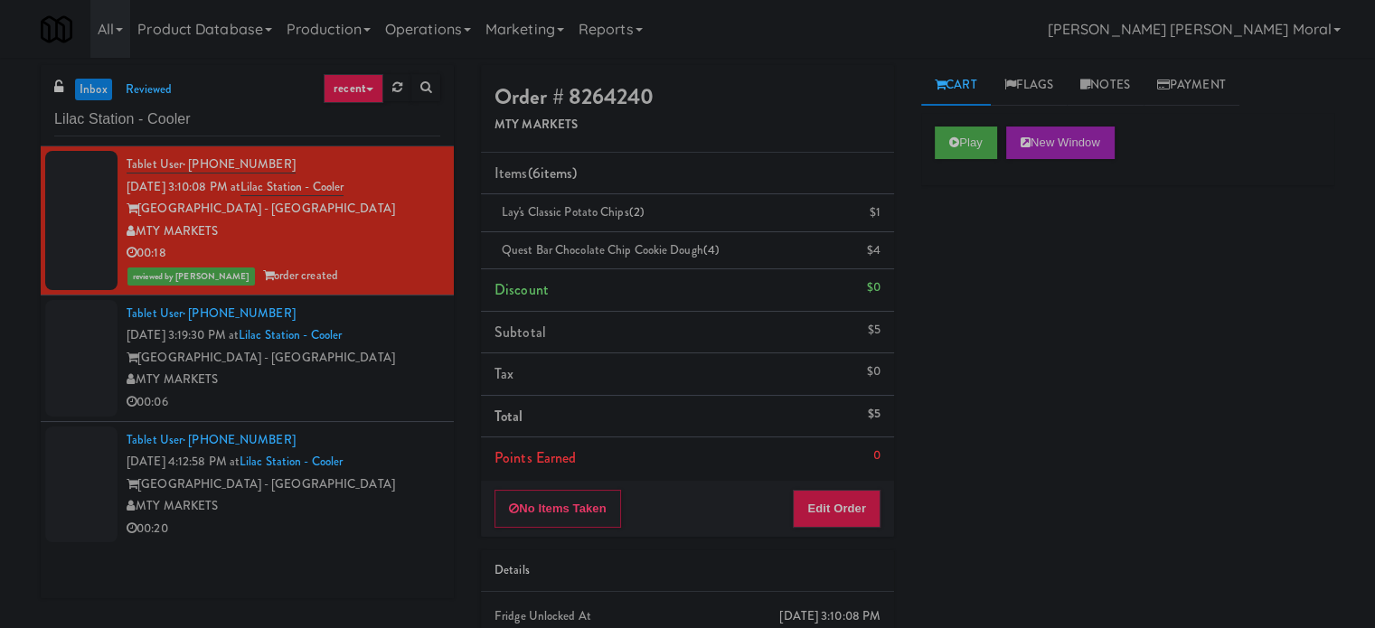
click at [173, 385] on div "MTY MARKETS" at bounding box center [284, 380] width 314 height 23
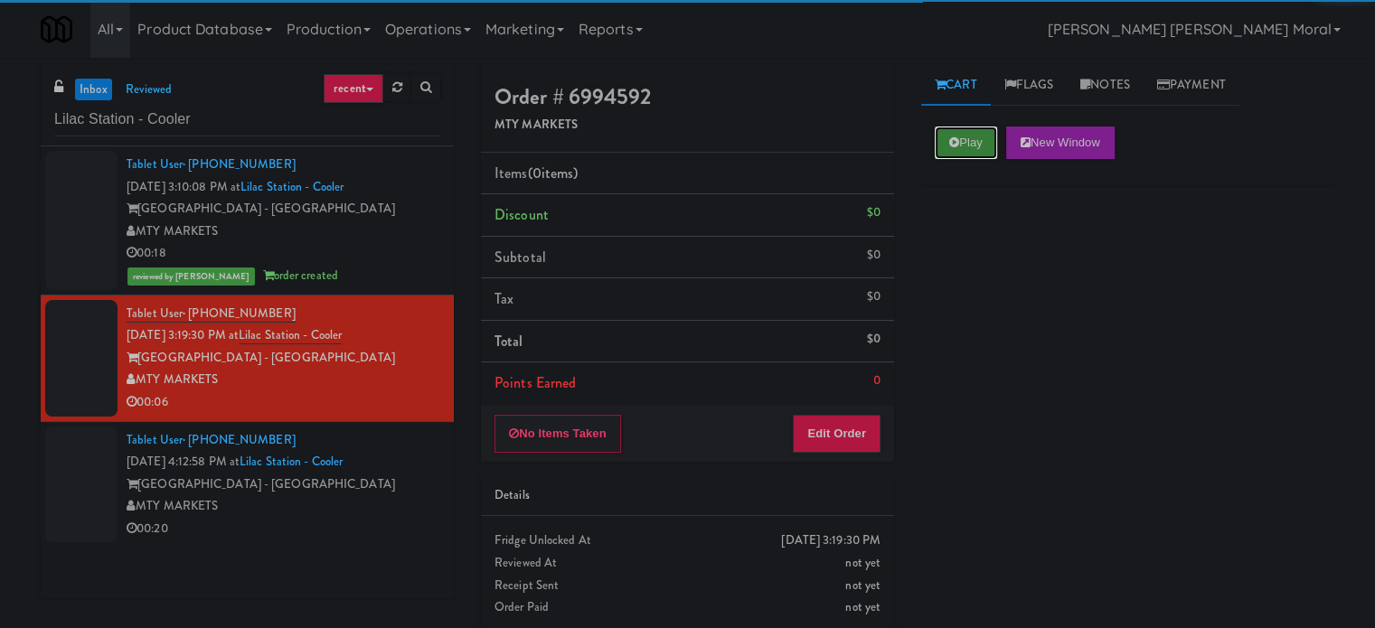
click at [955, 140] on icon at bounding box center [954, 143] width 10 height 12
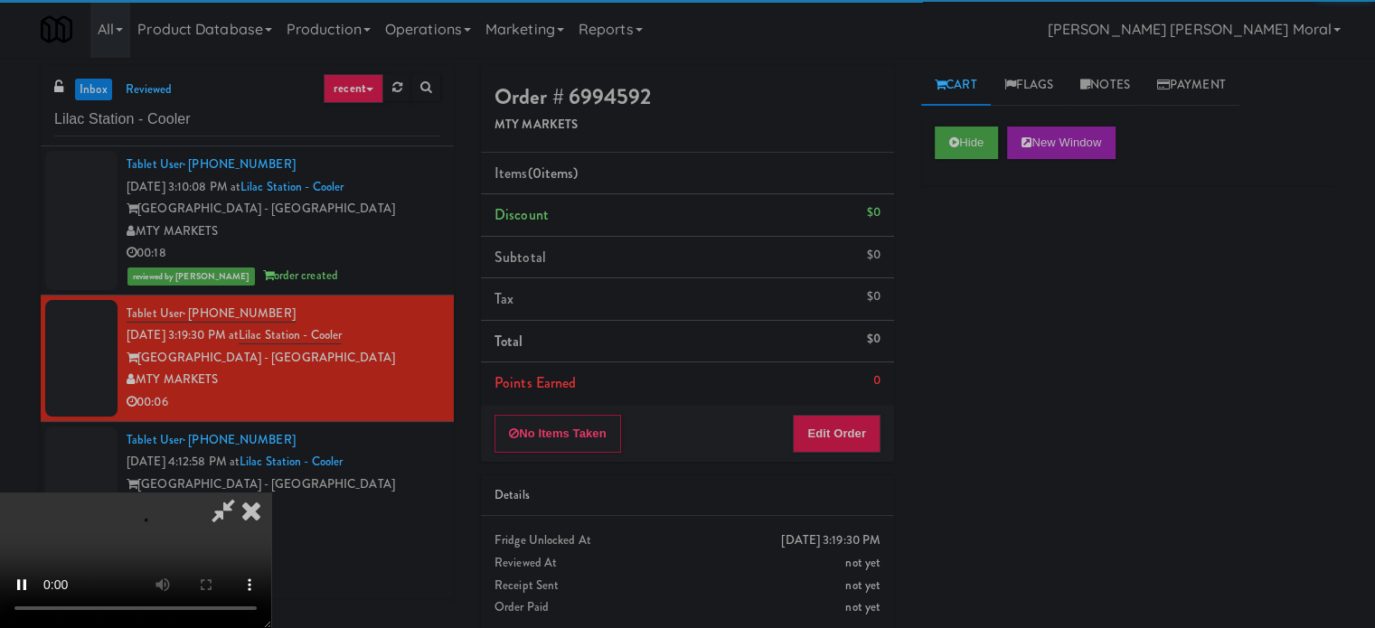
click at [972, 240] on div "Hide New Window Primary Flag Clear Flag if unable to determine what was taken o…" at bounding box center [1127, 452] width 413 height 678
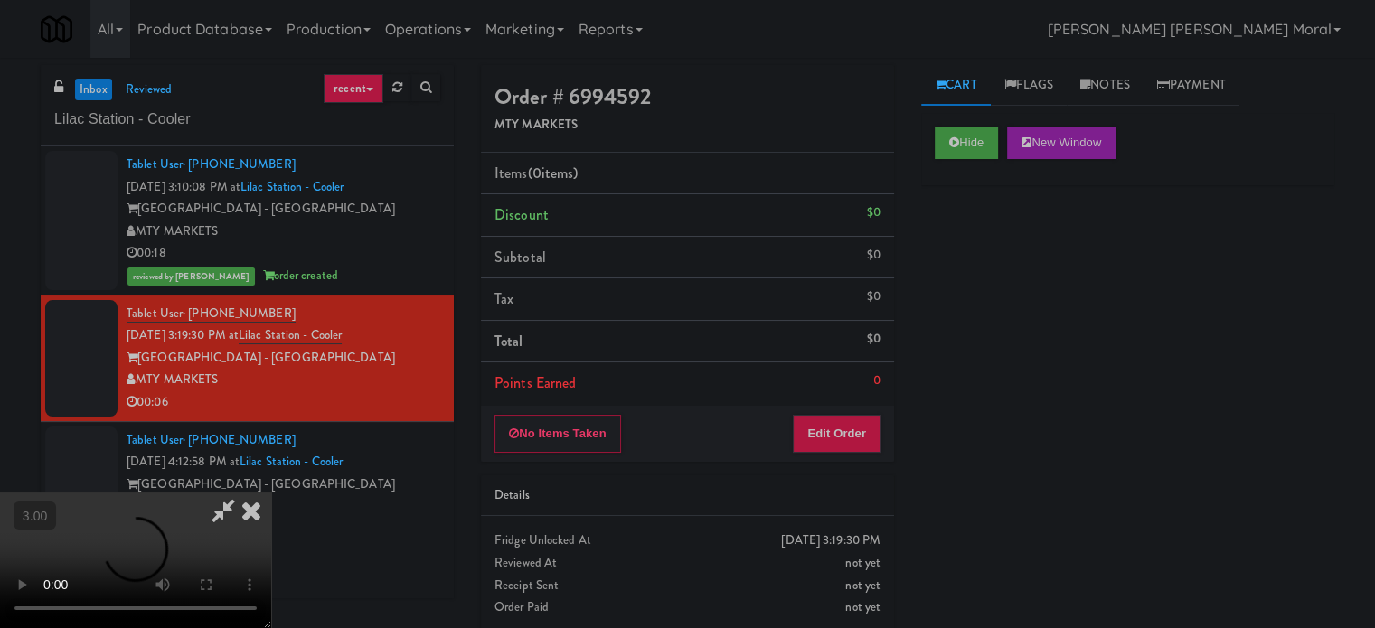
click at [1069, 563] on div "Hide New Window Primary Flag Clear Flag if unable to determine what was taken o…" at bounding box center [1127, 452] width 413 height 678
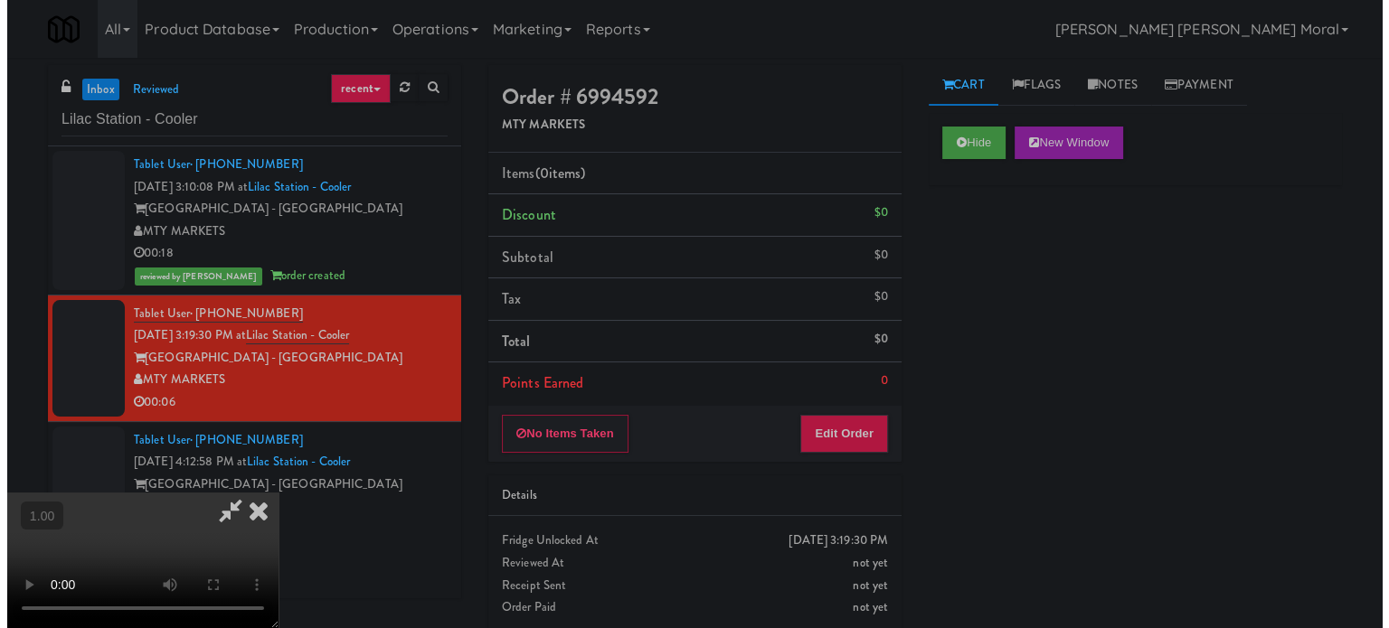
scroll to position [286, 0]
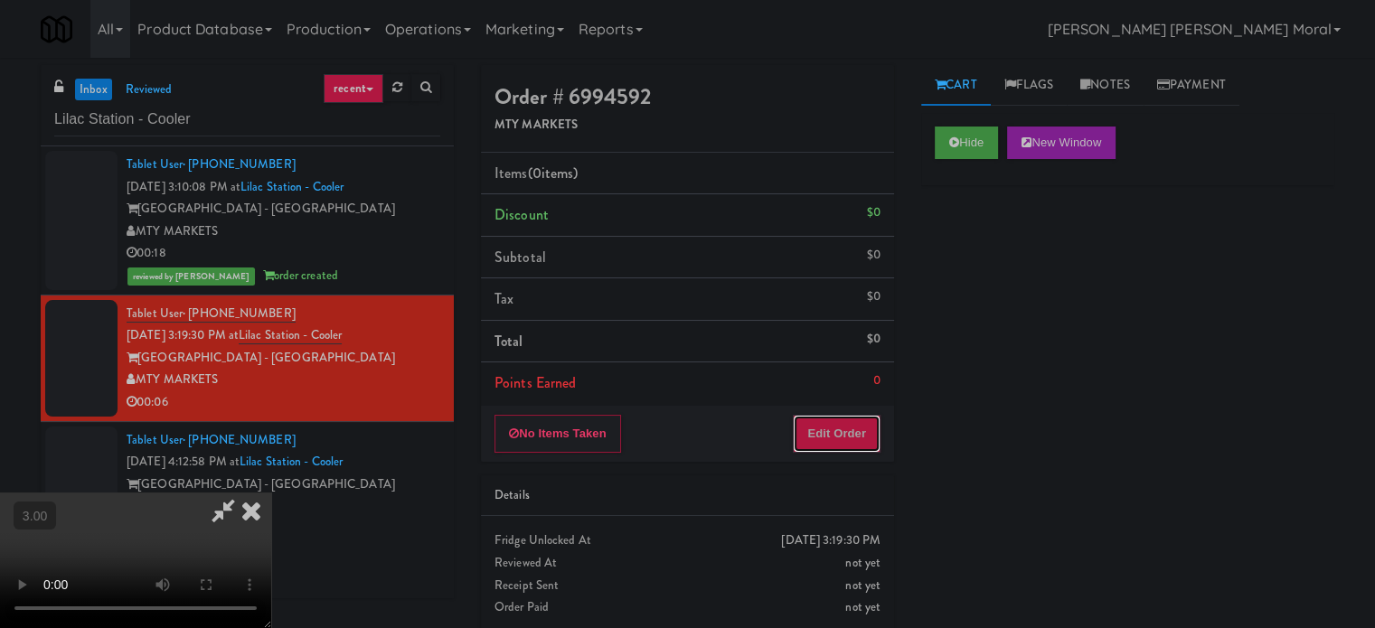
click at [855, 424] on button "Edit Order" at bounding box center [837, 434] width 88 height 38
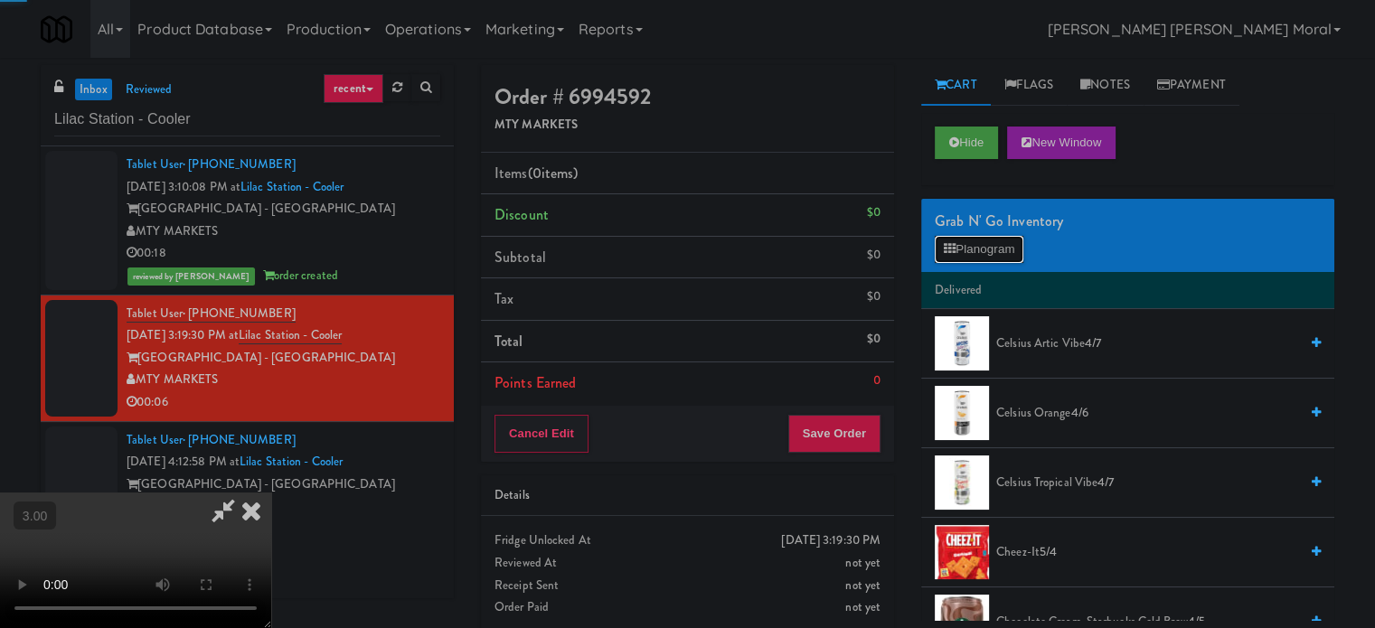
click at [1014, 236] on button "Planogram" at bounding box center [979, 249] width 89 height 27
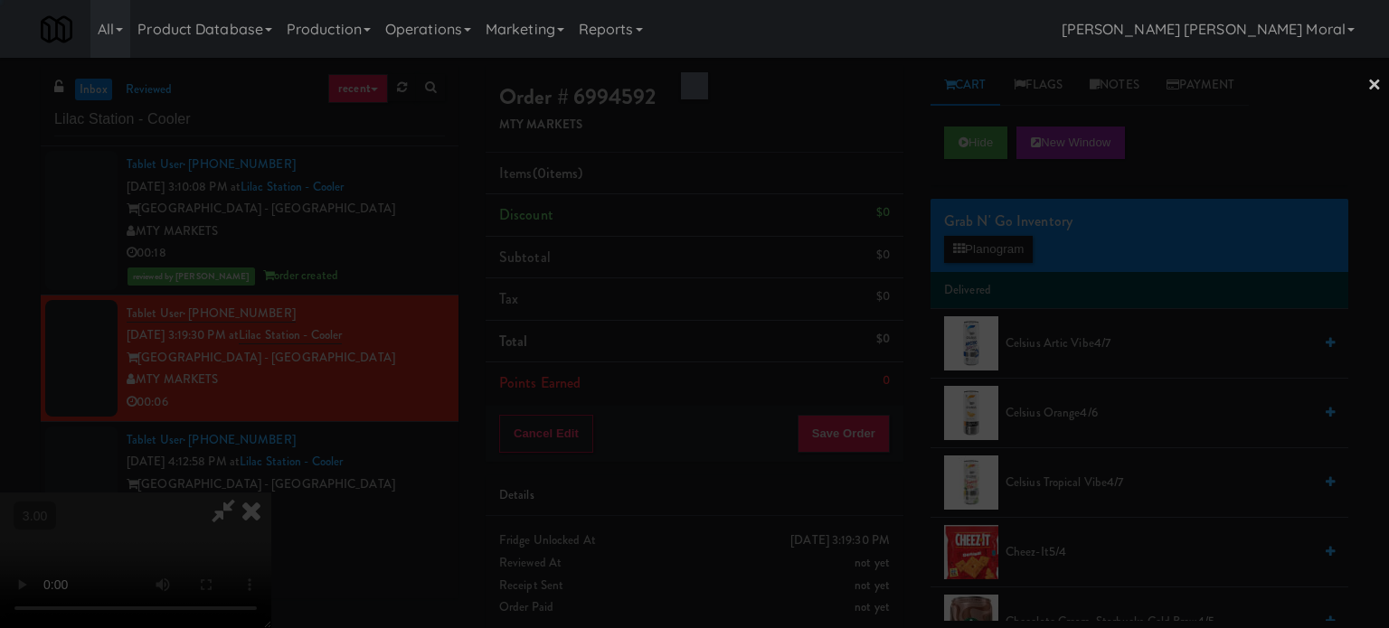
click at [1005, 250] on div at bounding box center [694, 314] width 1389 height 628
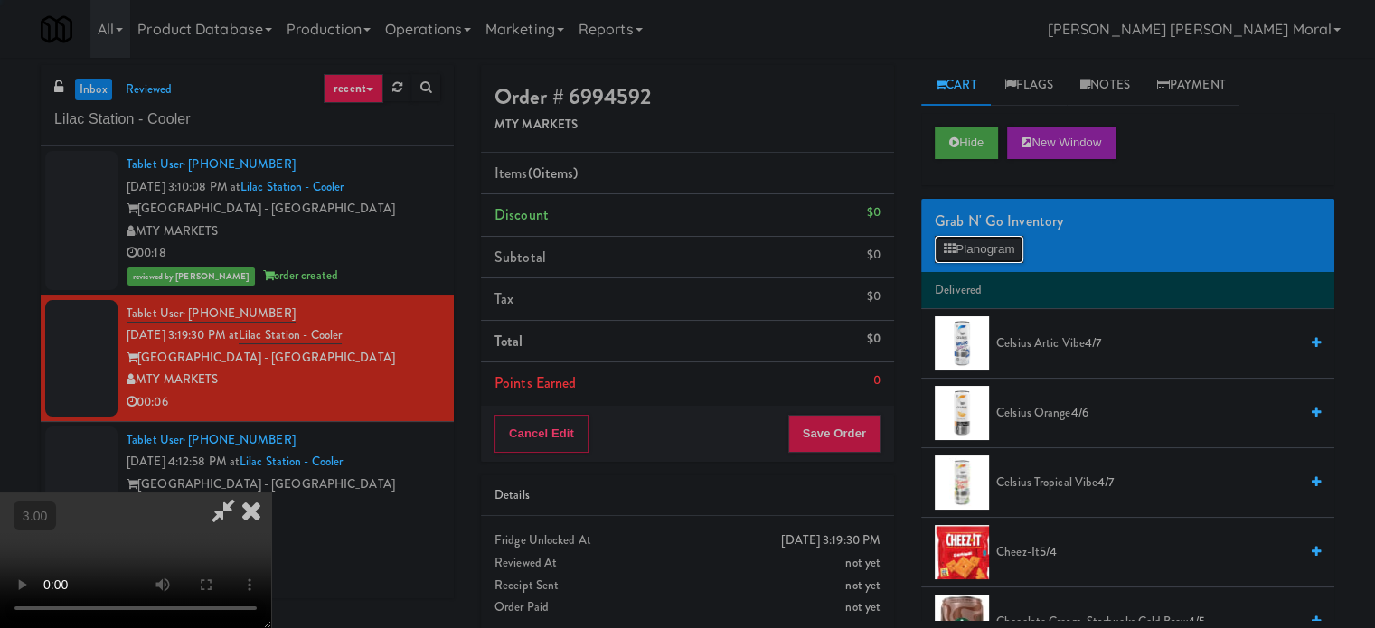
click at [1001, 249] on button "Planogram" at bounding box center [979, 249] width 89 height 27
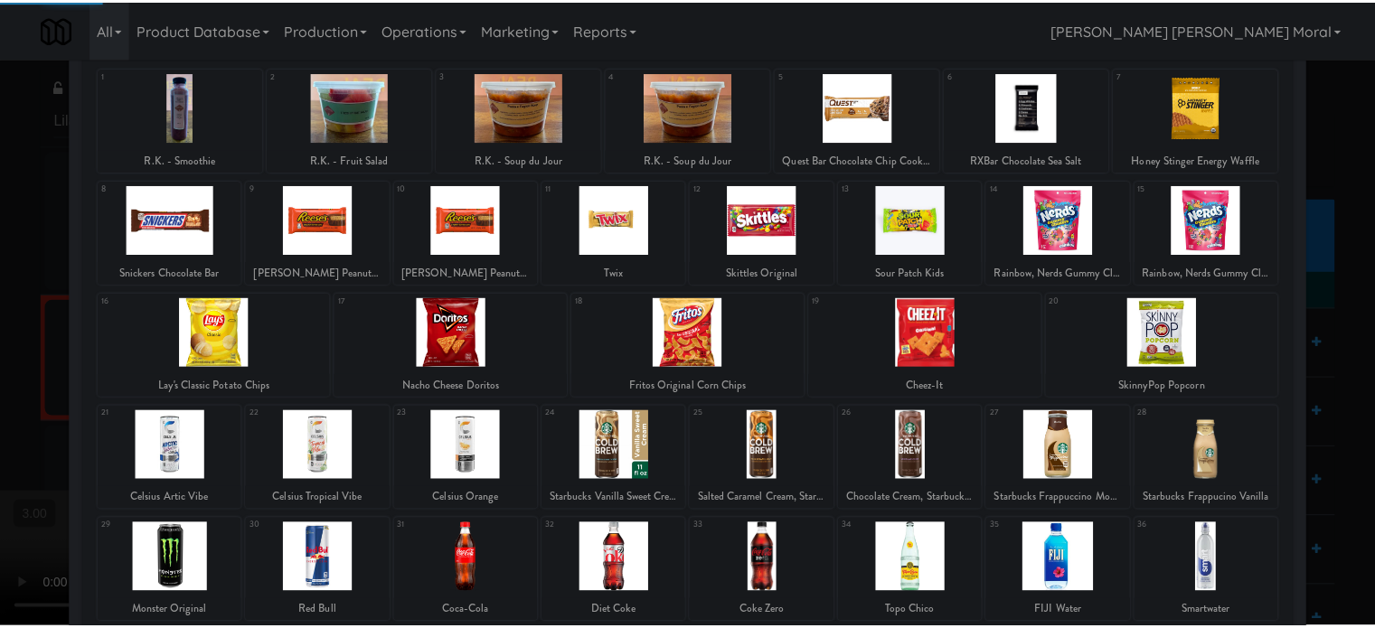
scroll to position [259, 0]
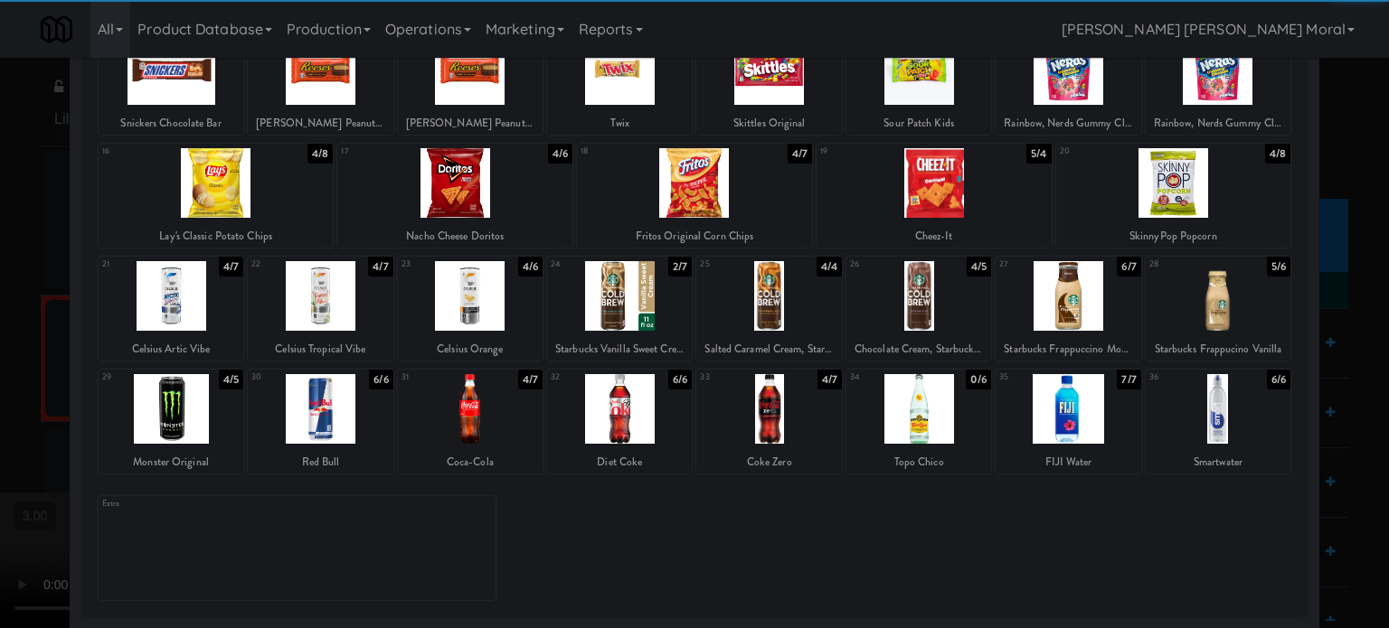
click at [787, 429] on div at bounding box center [768, 409] width 145 height 70
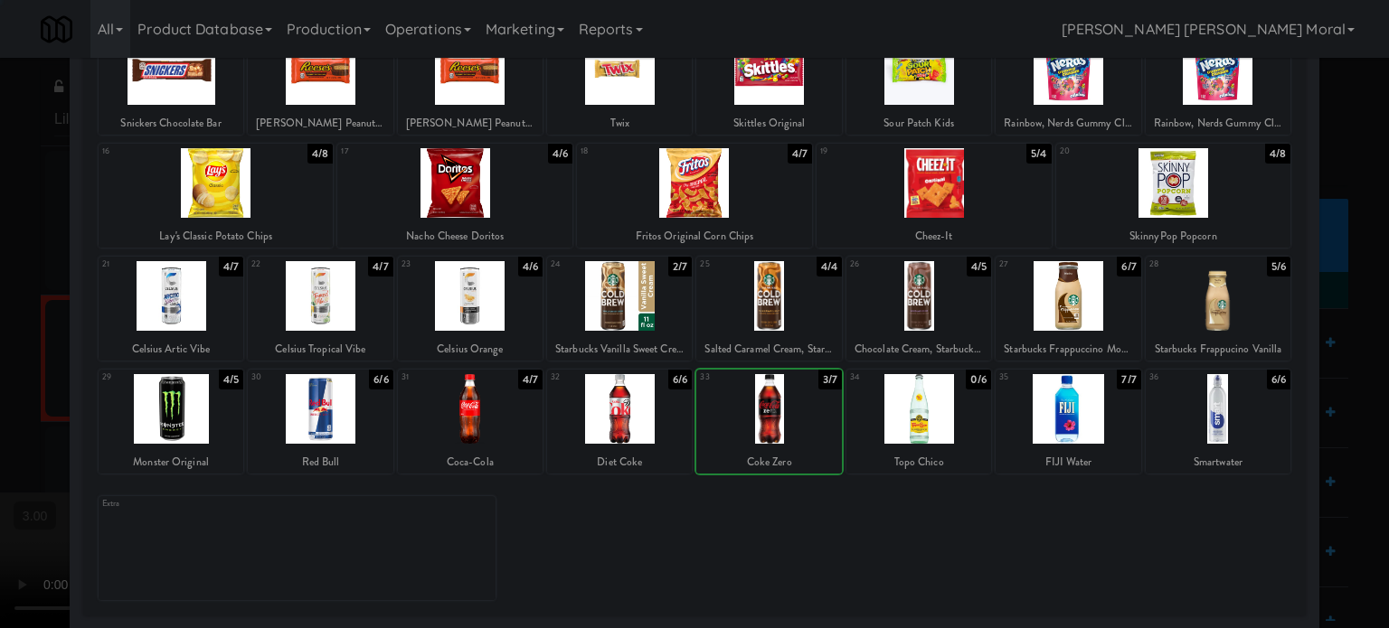
drag, startPoint x: 1, startPoint y: 329, endPoint x: 268, endPoint y: 356, distance: 268.1
click at [20, 332] on div at bounding box center [694, 314] width 1389 height 628
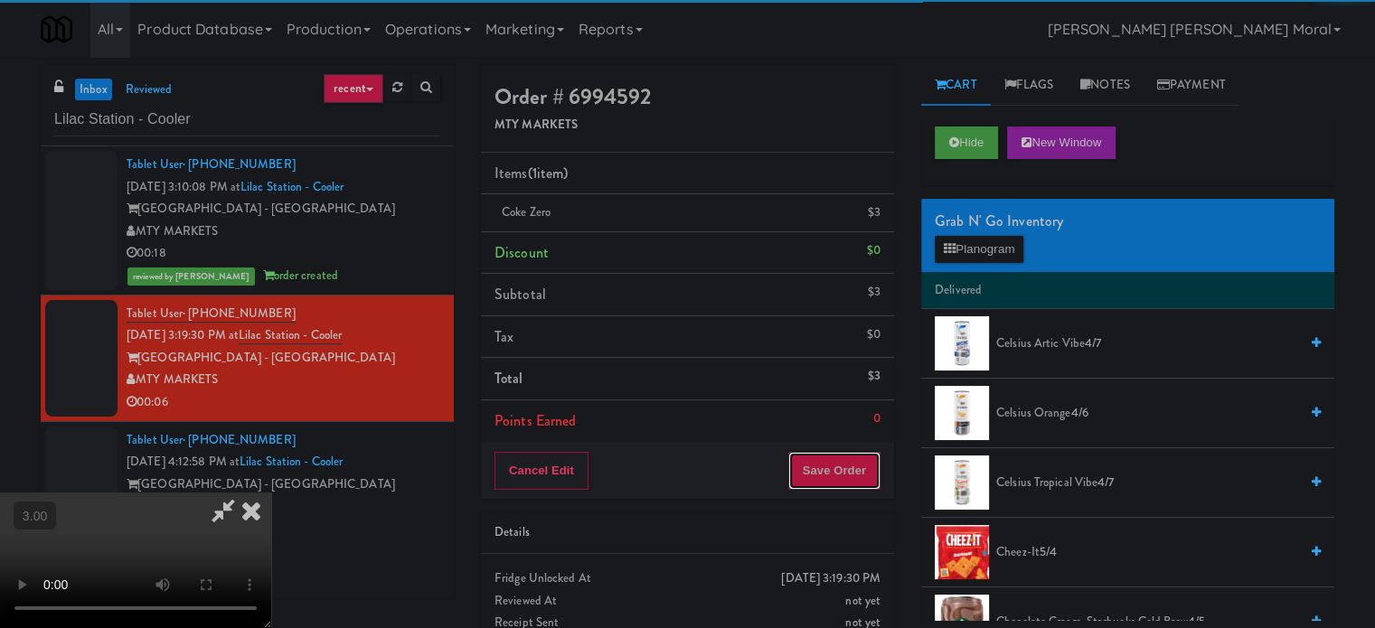
click at [866, 476] on button "Save Order" at bounding box center [834, 471] width 92 height 38
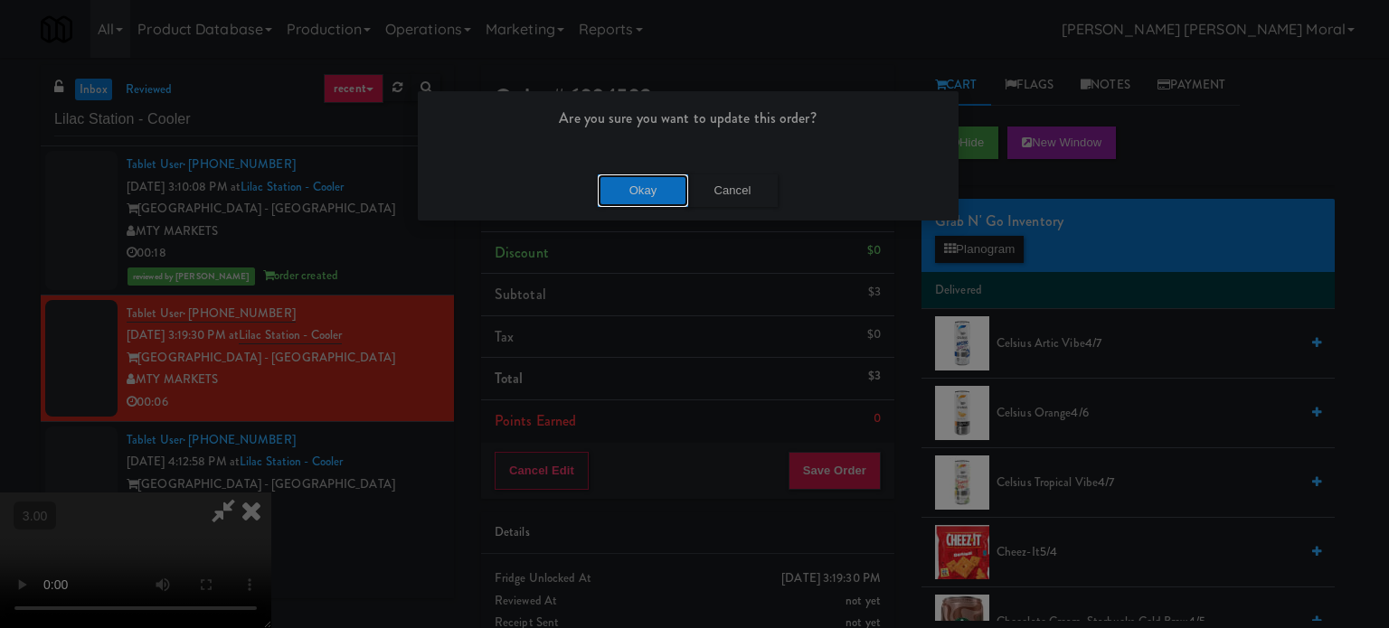
click at [640, 202] on button "Okay" at bounding box center [643, 191] width 90 height 33
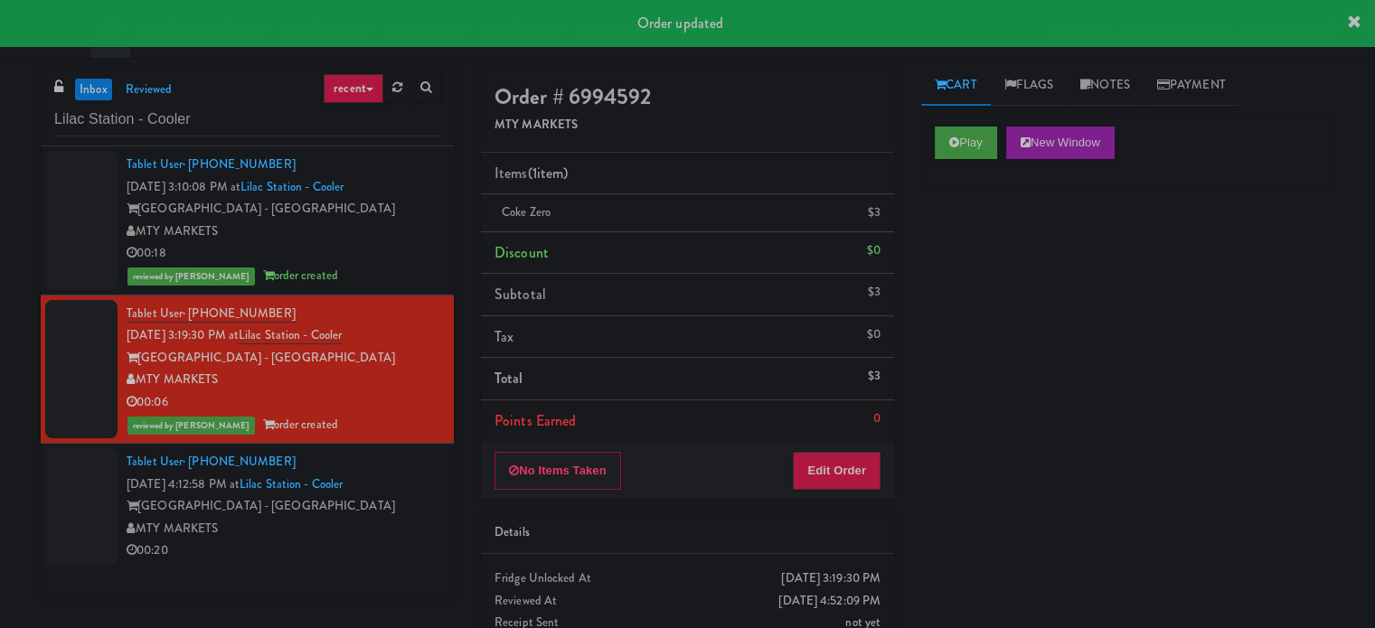
click at [394, 518] on div "MTY MARKETS" at bounding box center [284, 529] width 314 height 23
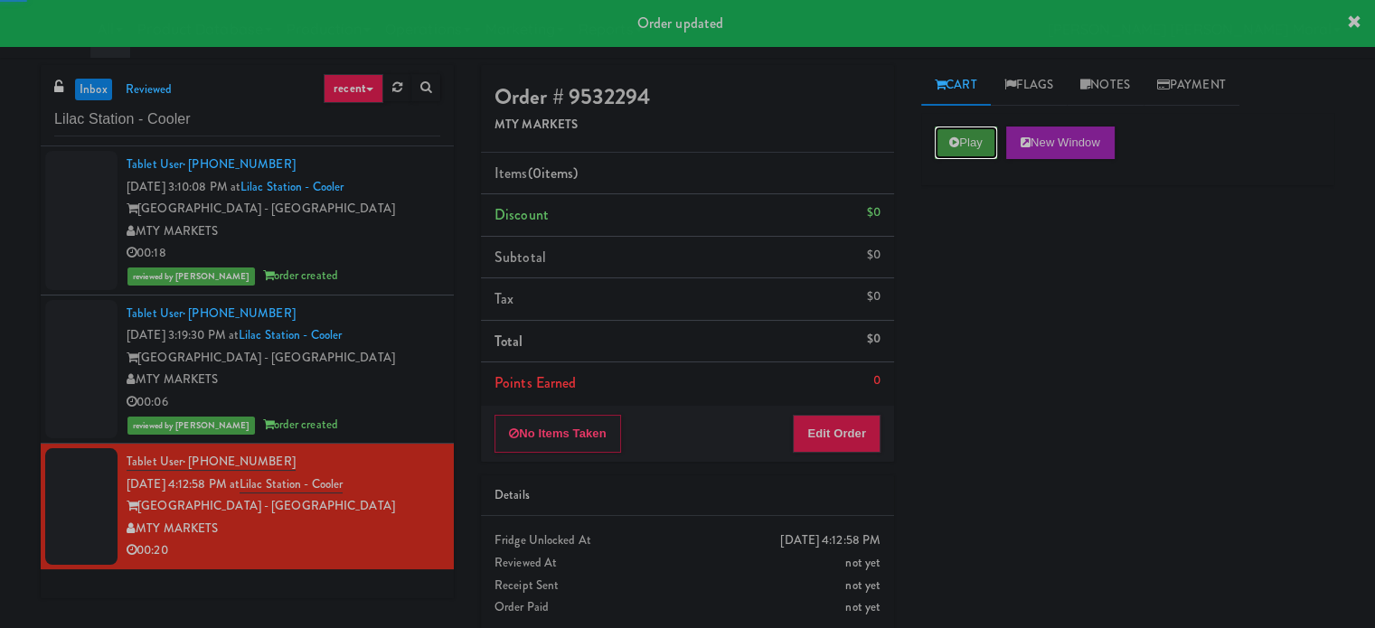
click at [961, 137] on button "Play" at bounding box center [966, 143] width 62 height 33
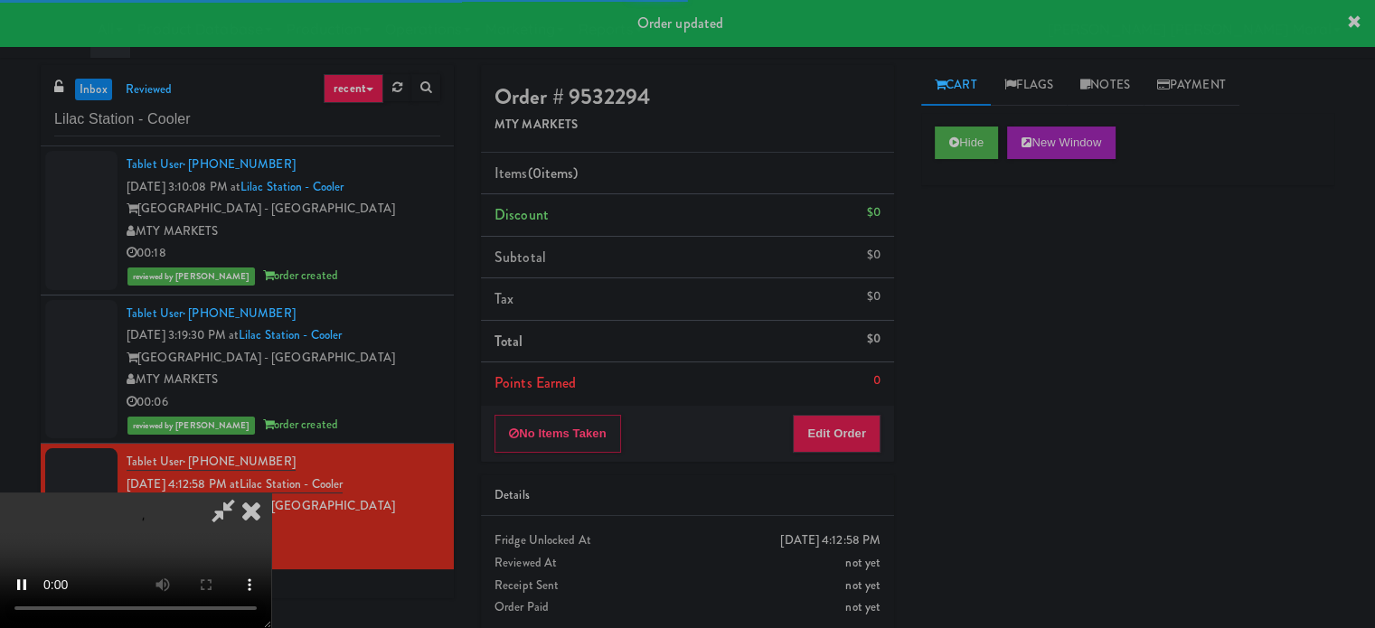
click at [978, 243] on div "Hide New Window Primary Flag Clear Flag if unable to determine what was taken o…" at bounding box center [1127, 452] width 413 height 678
click at [942, 376] on div "Hide New Window Primary Flag Clear Flag if unable to determine what was taken o…" at bounding box center [1127, 452] width 413 height 678
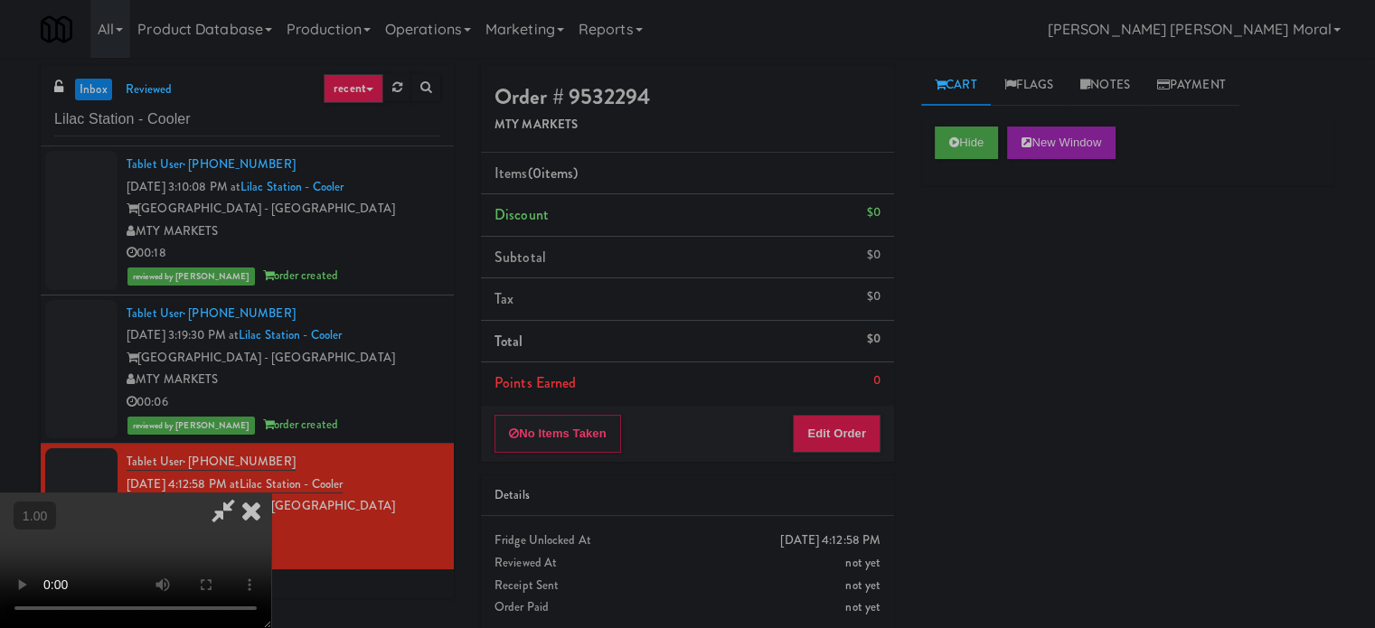
click at [271, 493] on video at bounding box center [135, 561] width 271 height 136
click at [859, 429] on button "Edit Order" at bounding box center [837, 434] width 88 height 38
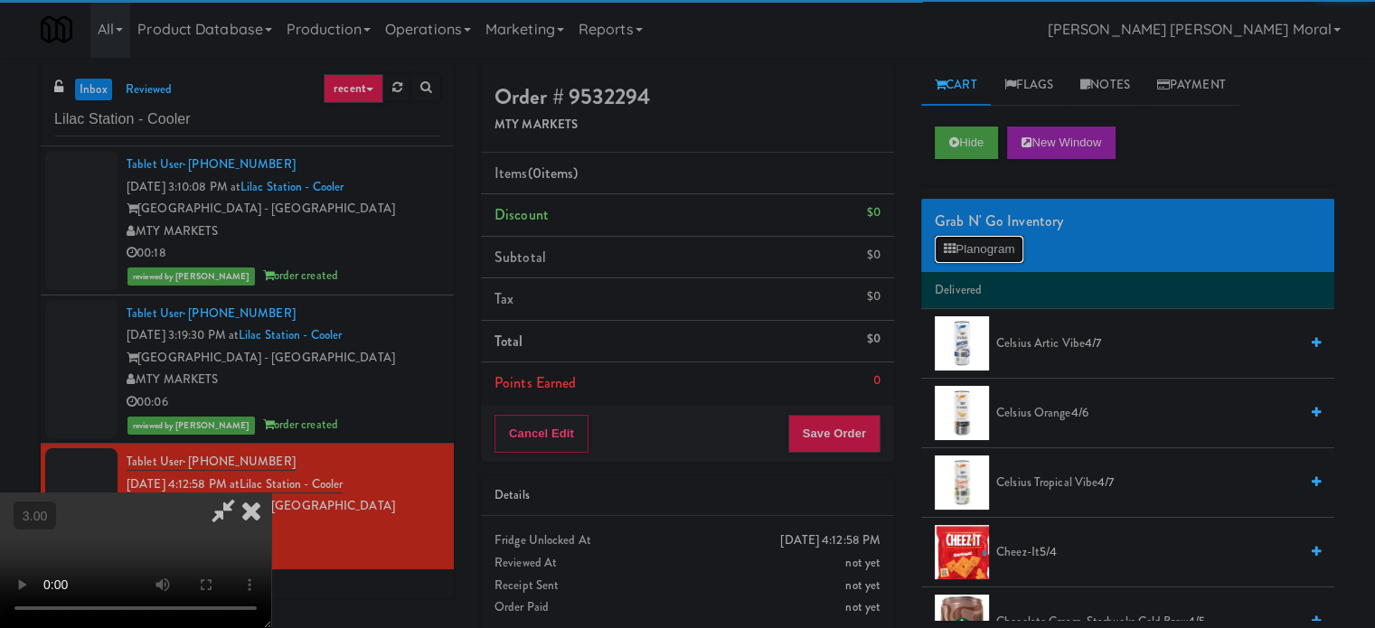
click at [976, 251] on button "Planogram" at bounding box center [979, 249] width 89 height 27
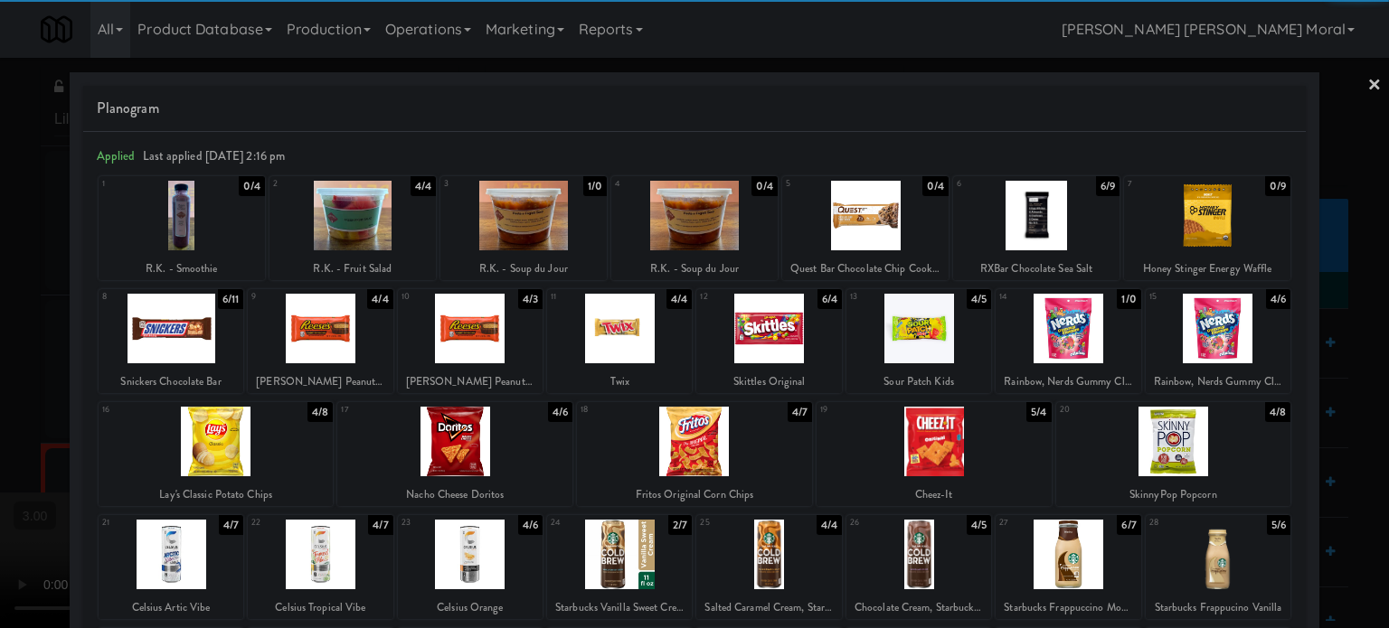
click at [376, 225] on div at bounding box center [352, 216] width 166 height 70
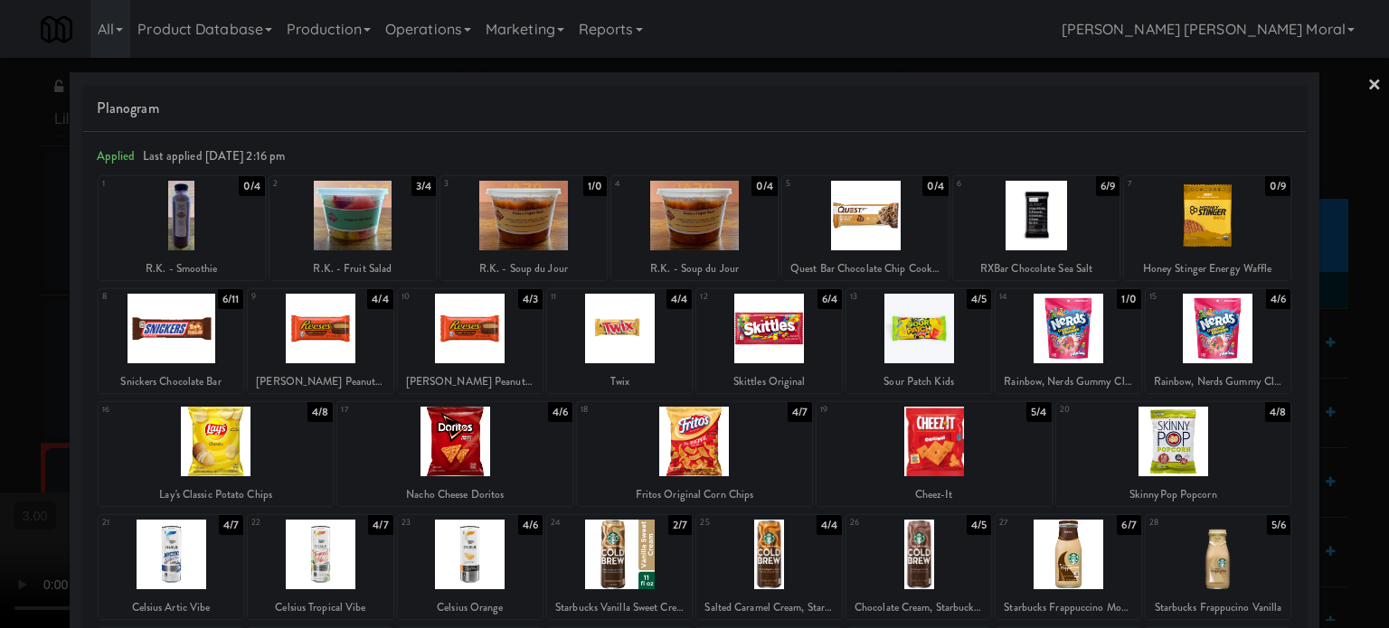
click at [1047, 222] on div at bounding box center [1036, 216] width 166 height 70
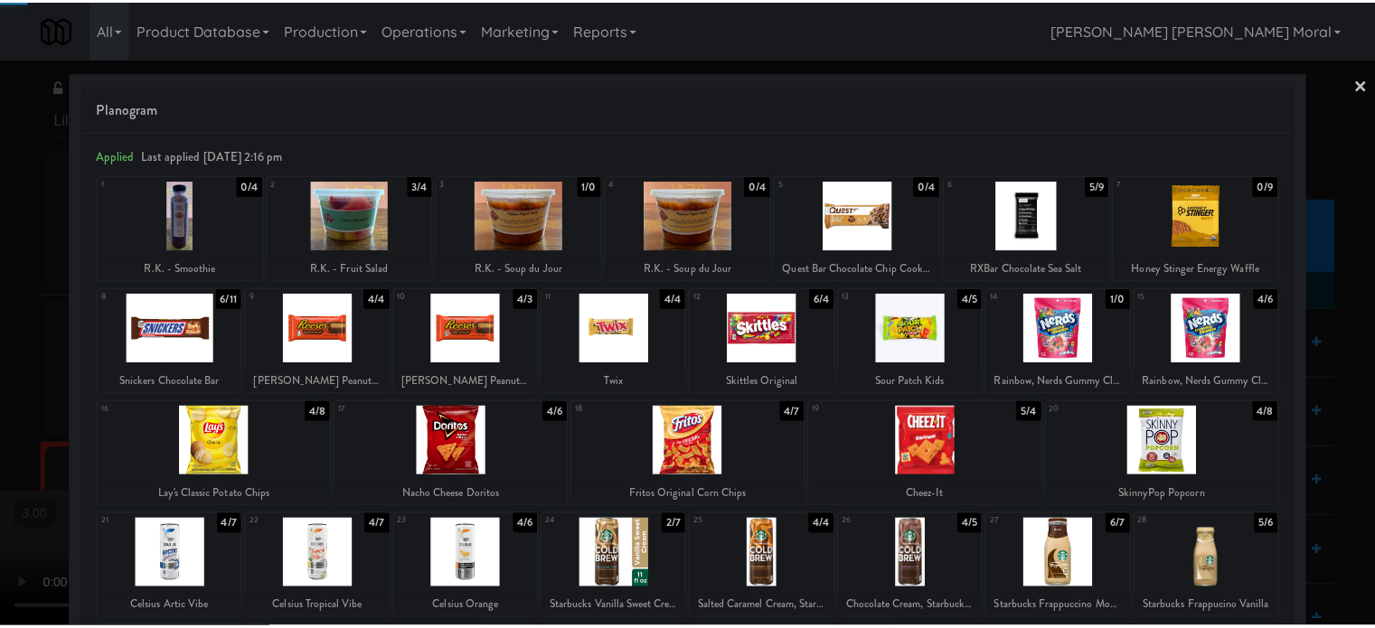
scroll to position [181, 0]
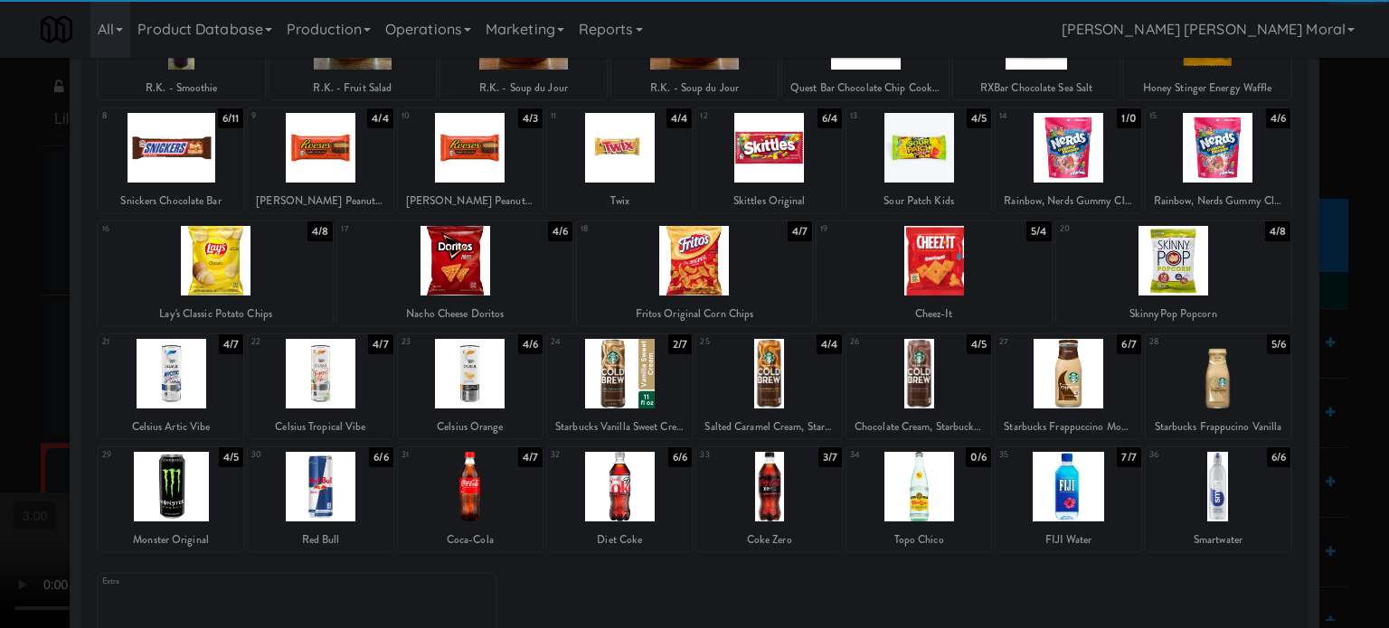
drag, startPoint x: 493, startPoint y: 392, endPoint x: 460, endPoint y: 391, distance: 32.6
click at [492, 392] on div at bounding box center [470, 374] width 145 height 70
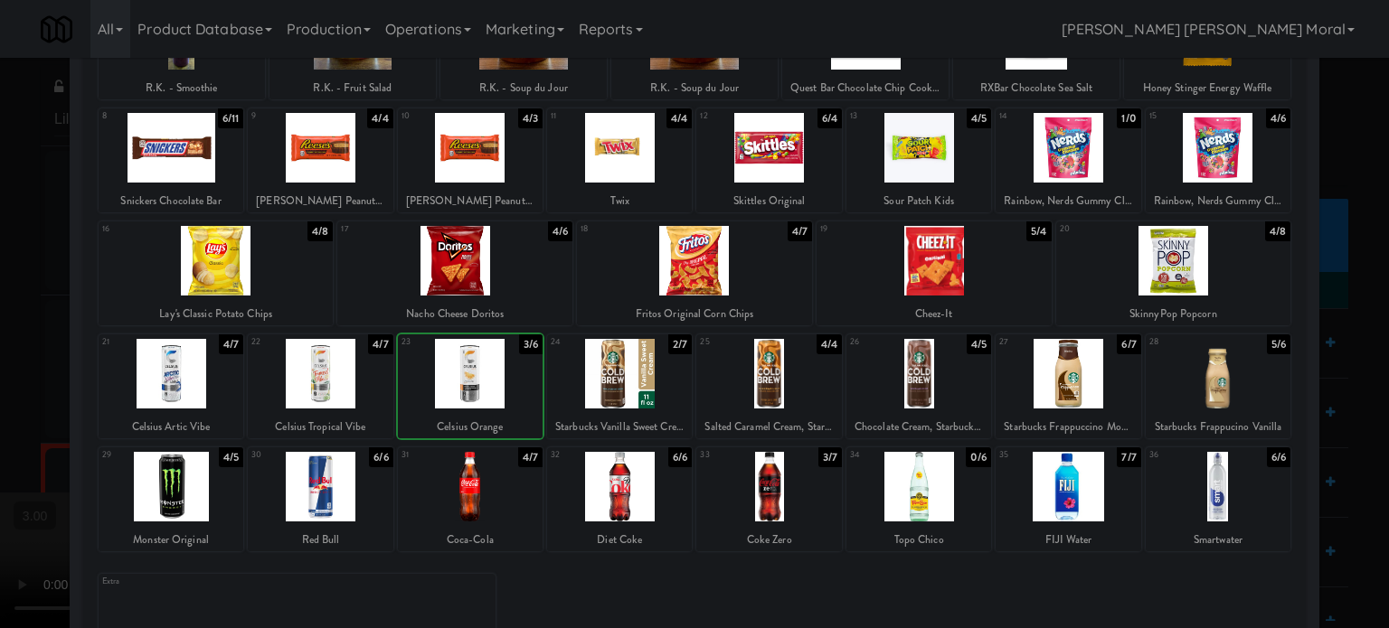
drag, startPoint x: 0, startPoint y: 329, endPoint x: 305, endPoint y: 331, distance: 304.7
click at [7, 329] on div at bounding box center [694, 314] width 1389 height 628
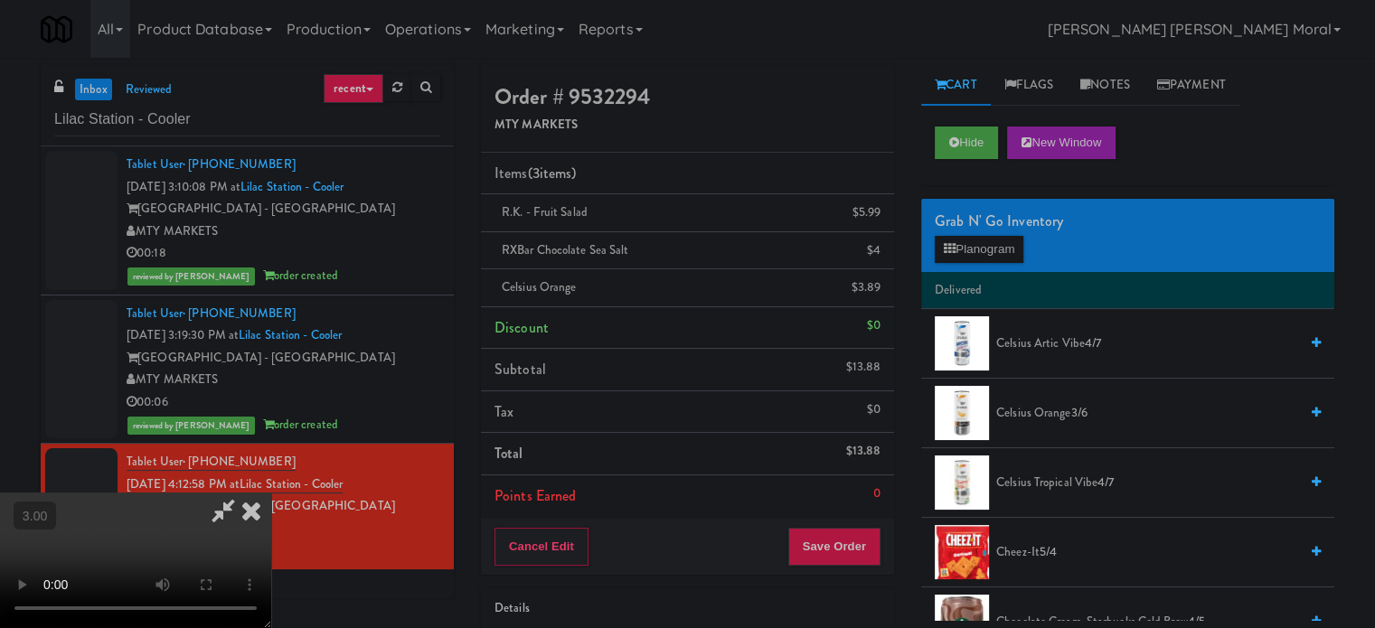
click at [271, 493] on video at bounding box center [135, 561] width 271 height 136
click at [856, 552] on button "Save Order" at bounding box center [834, 547] width 92 height 38
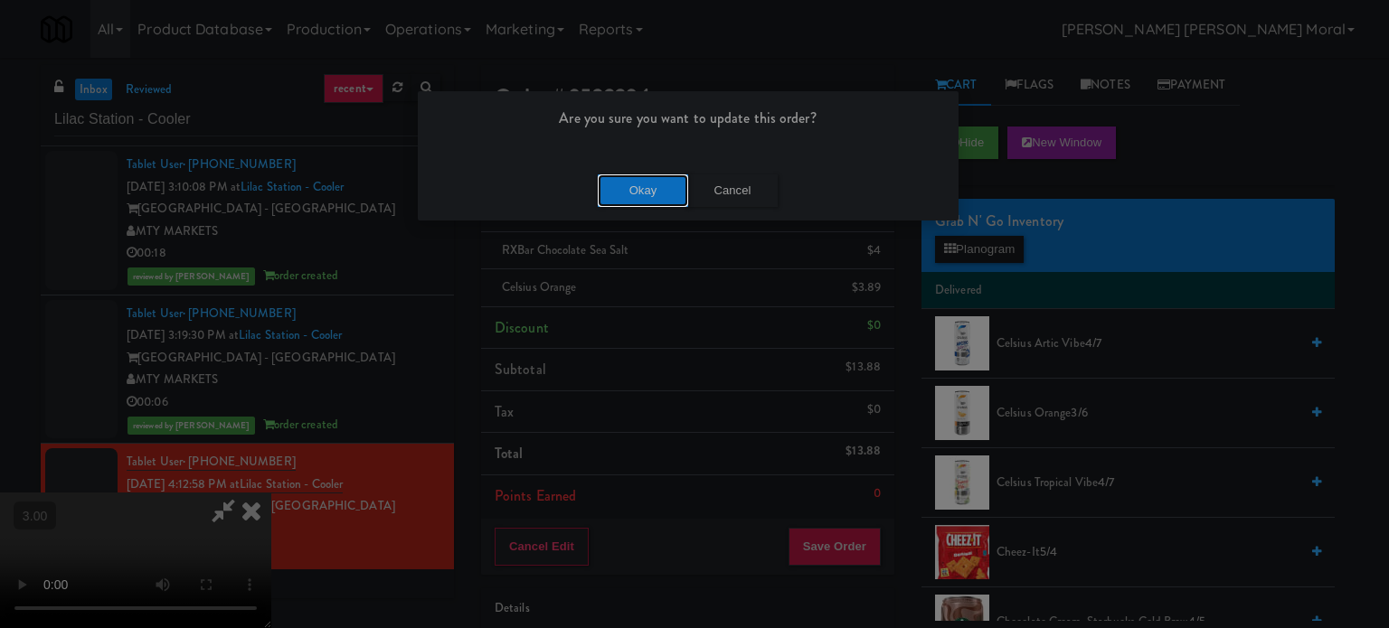
click at [640, 198] on button "Okay" at bounding box center [643, 191] width 90 height 33
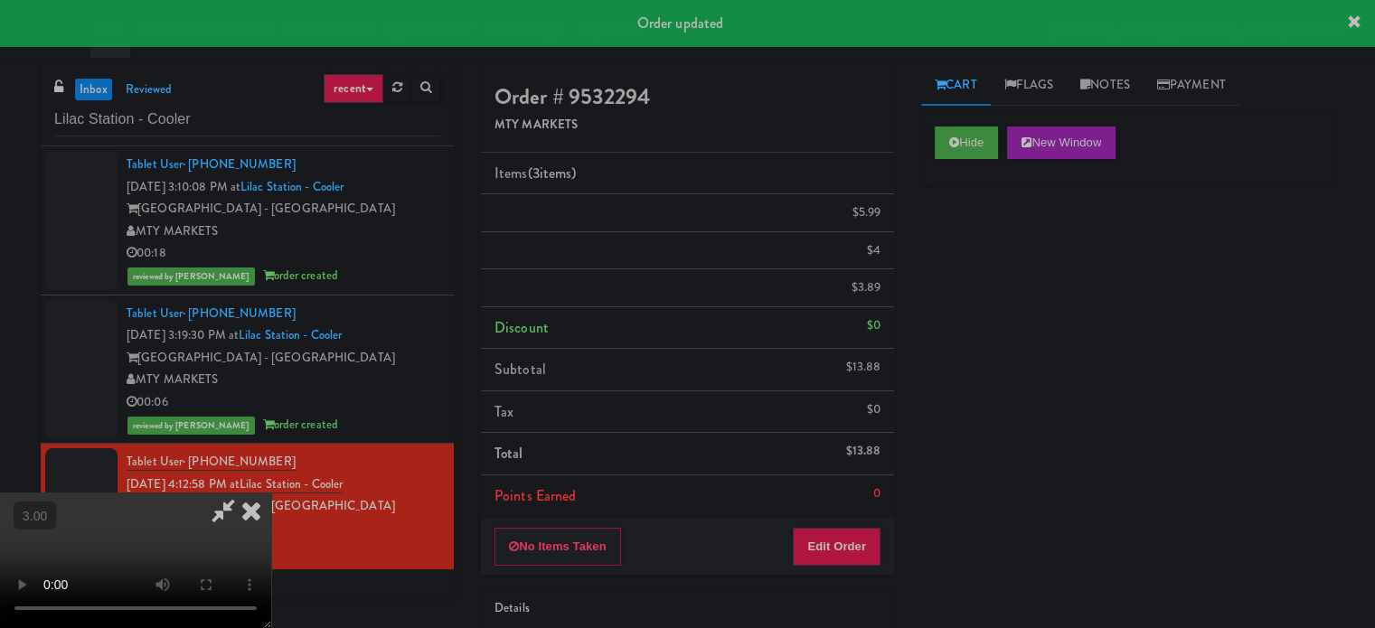
scroll to position [0, 0]
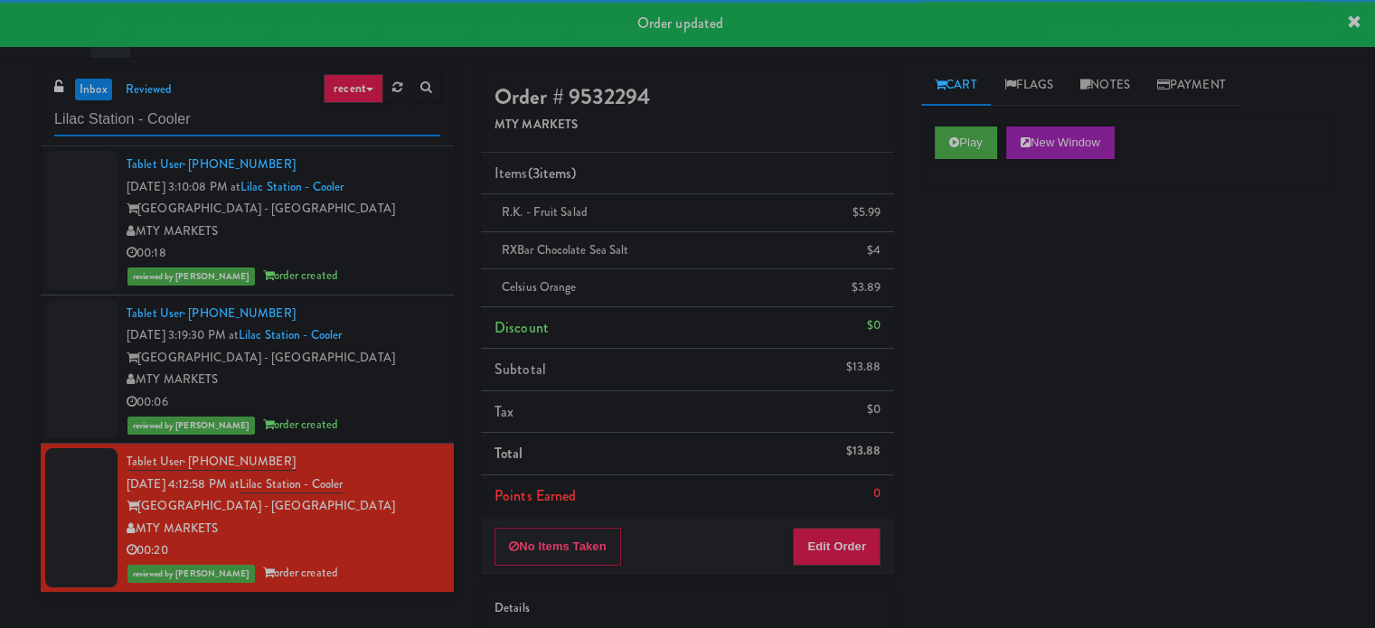
click at [260, 118] on input "Lilac Station - Cooler" at bounding box center [247, 119] width 386 height 33
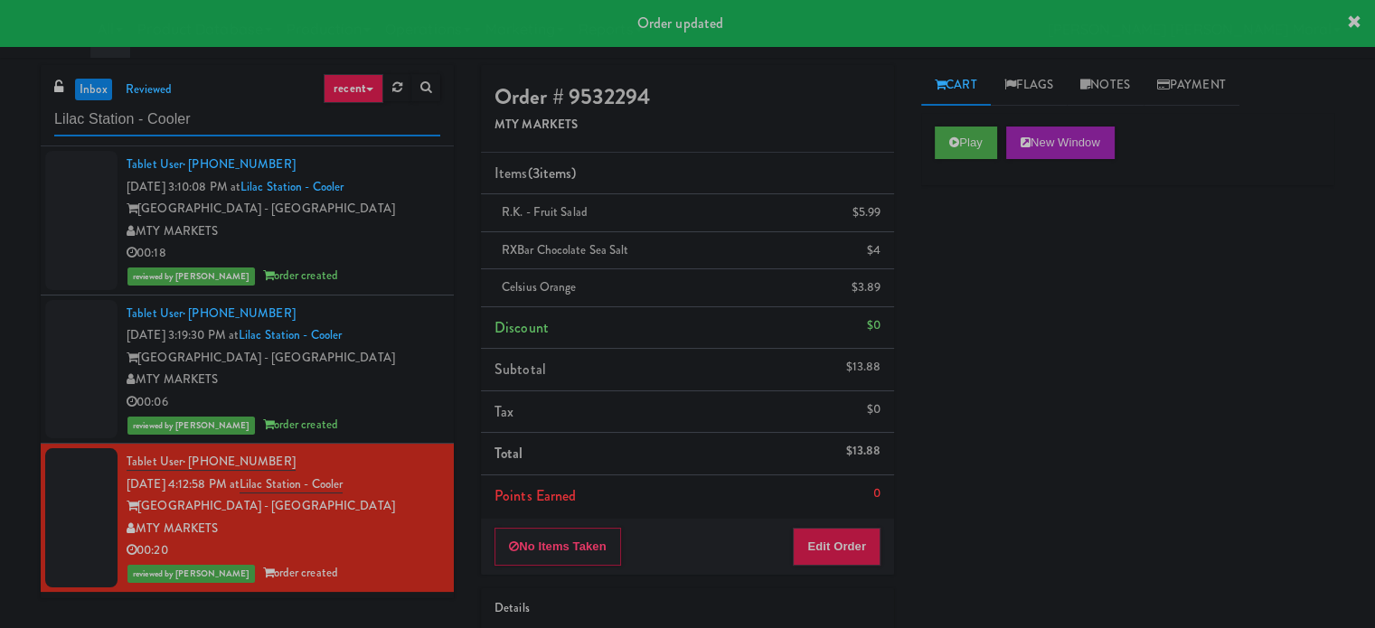
click at [260, 118] on input "Lilac Station - Cooler" at bounding box center [247, 119] width 386 height 33
paste input "Treeline - Combo"
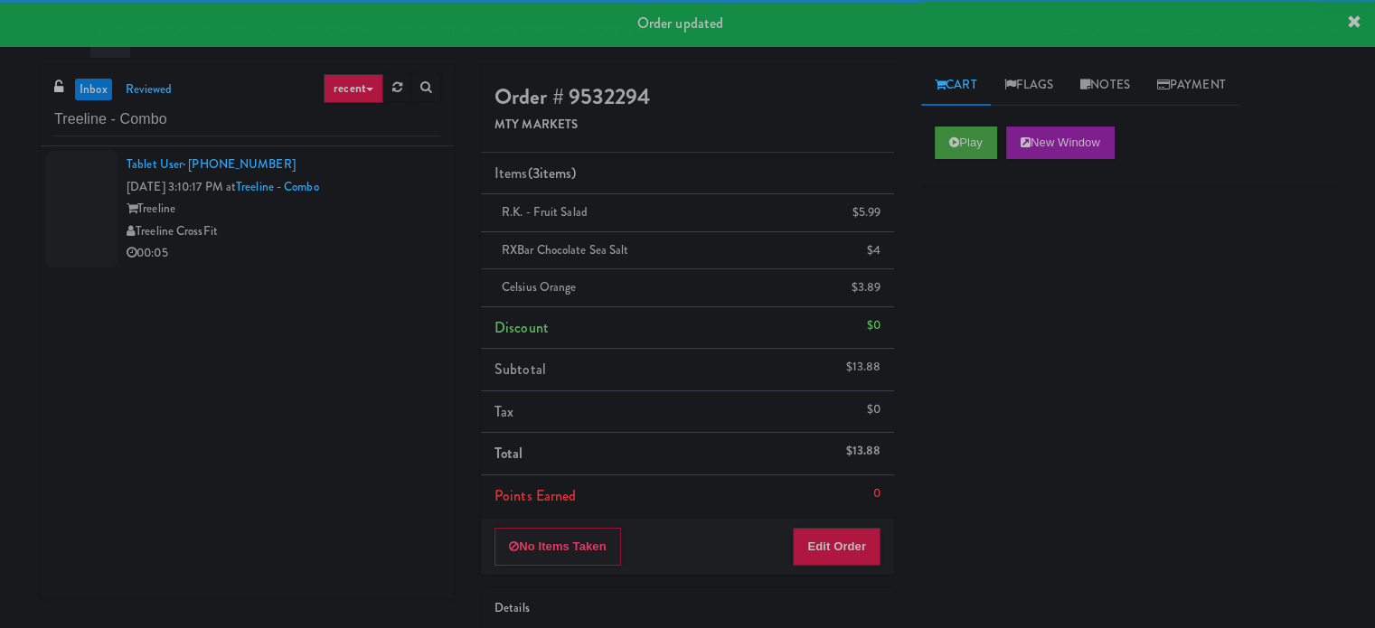
click at [352, 230] on div "Treeline CrossFit" at bounding box center [284, 232] width 314 height 23
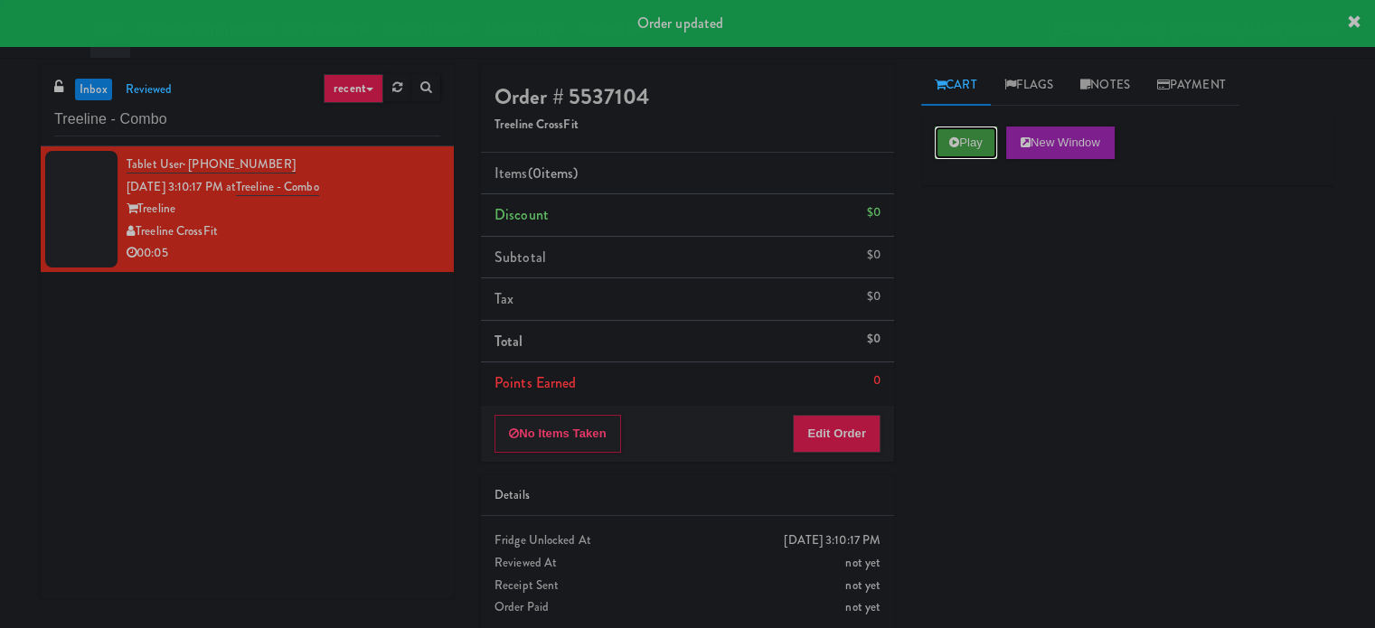
click at [958, 154] on button "Play" at bounding box center [966, 143] width 62 height 33
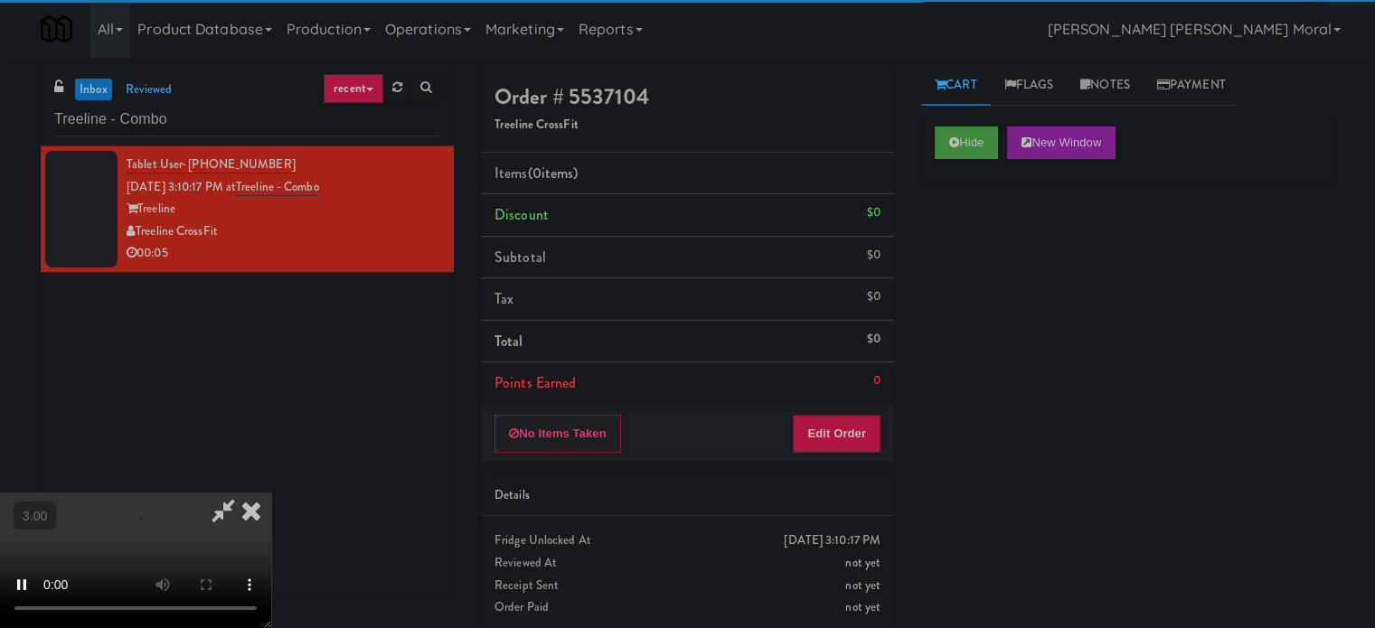
click at [955, 248] on div "Hide New Window Primary Flag Clear Flag if unable to determine what was taken o…" at bounding box center [1127, 452] width 413 height 678
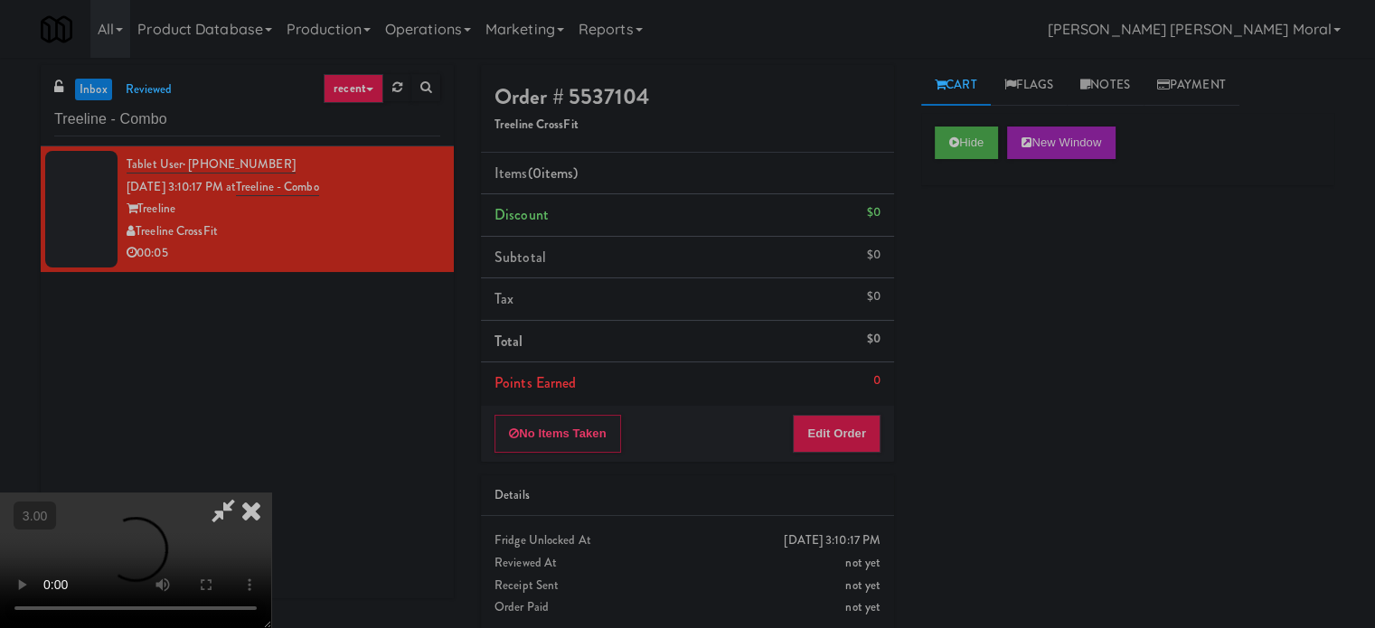
drag, startPoint x: 960, startPoint y: 266, endPoint x: 862, endPoint y: 401, distance: 167.7
click at [960, 267] on div "Hide New Window Primary Flag Clear Flag if unable to determine what was taken o…" at bounding box center [1127, 452] width 413 height 678
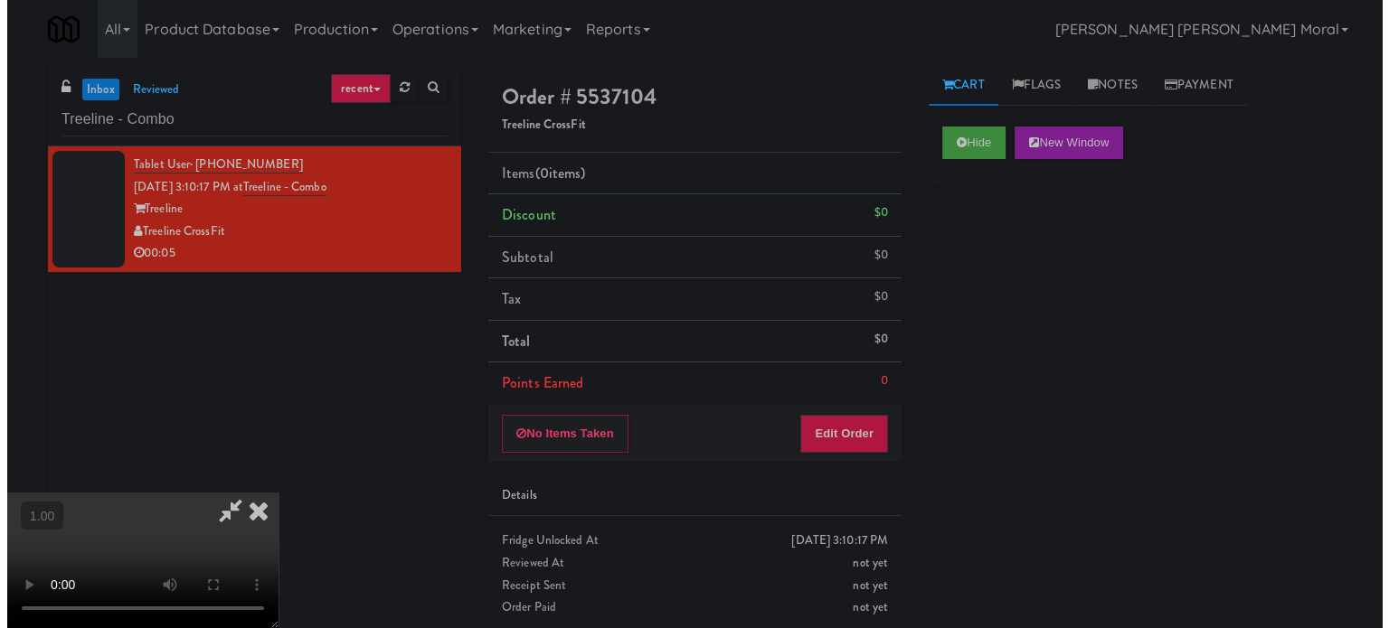
scroll to position [286, 0]
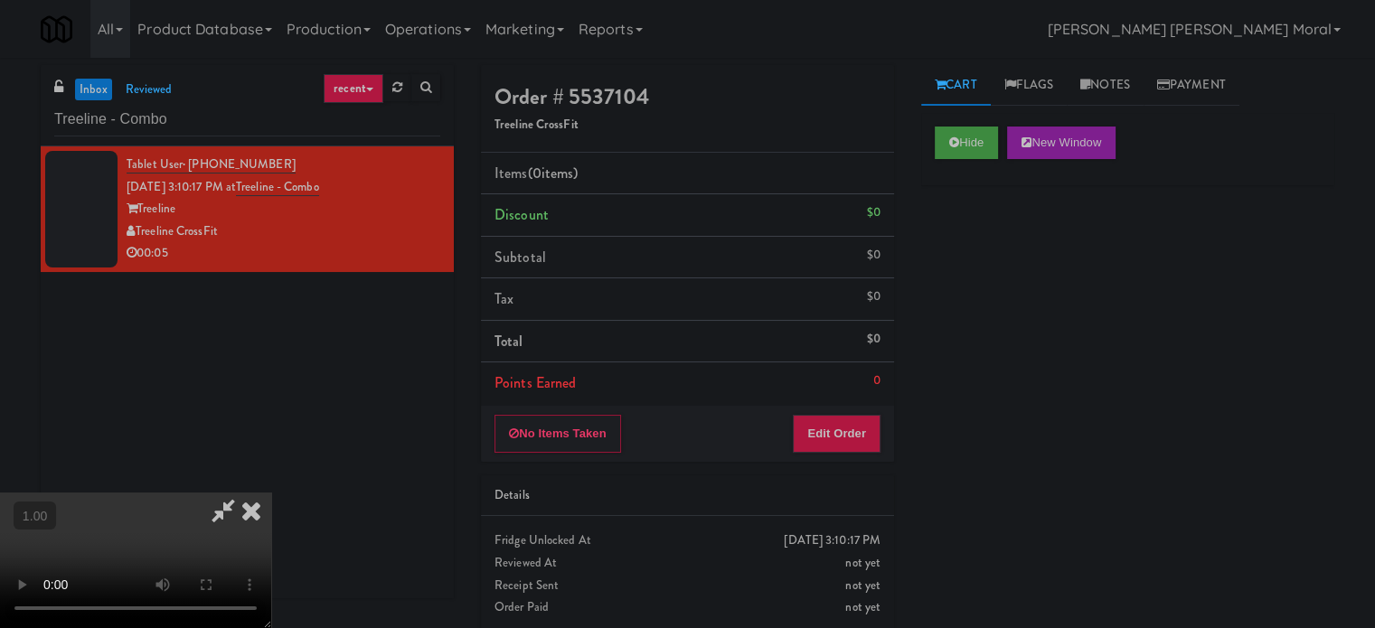
click at [271, 493] on video at bounding box center [135, 561] width 271 height 136
click at [850, 429] on button "Edit Order" at bounding box center [837, 434] width 88 height 38
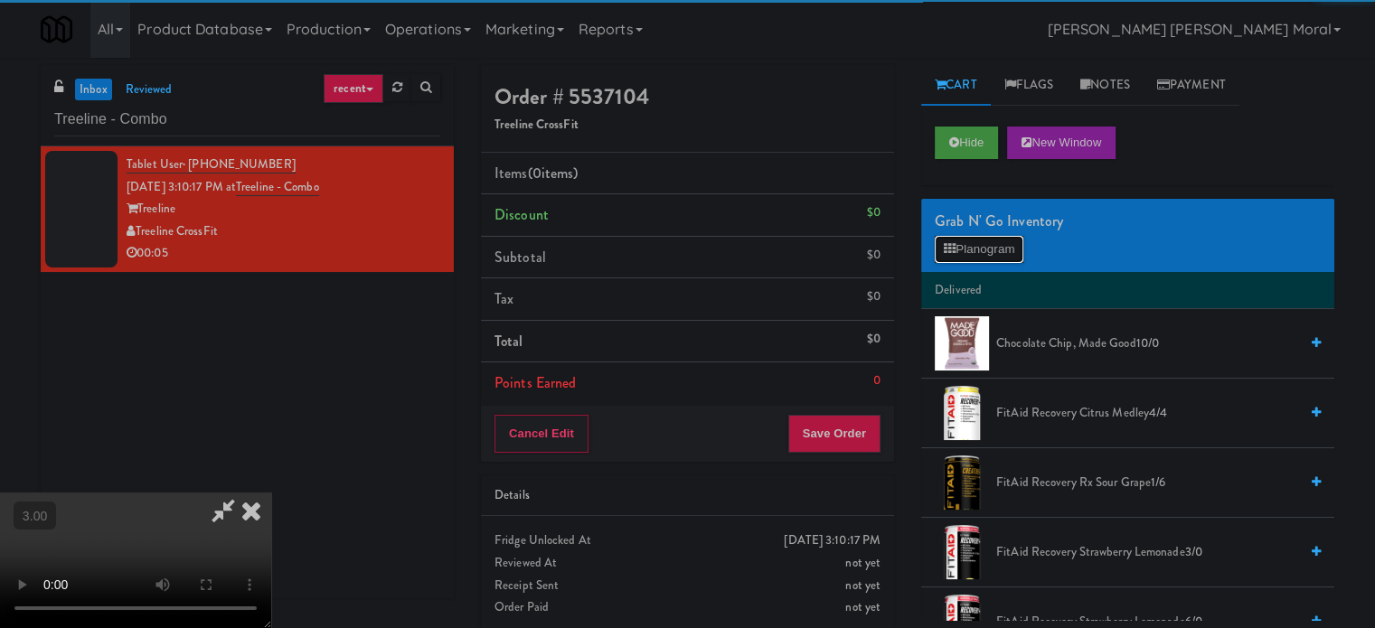
click at [980, 246] on button "Planogram" at bounding box center [979, 249] width 89 height 27
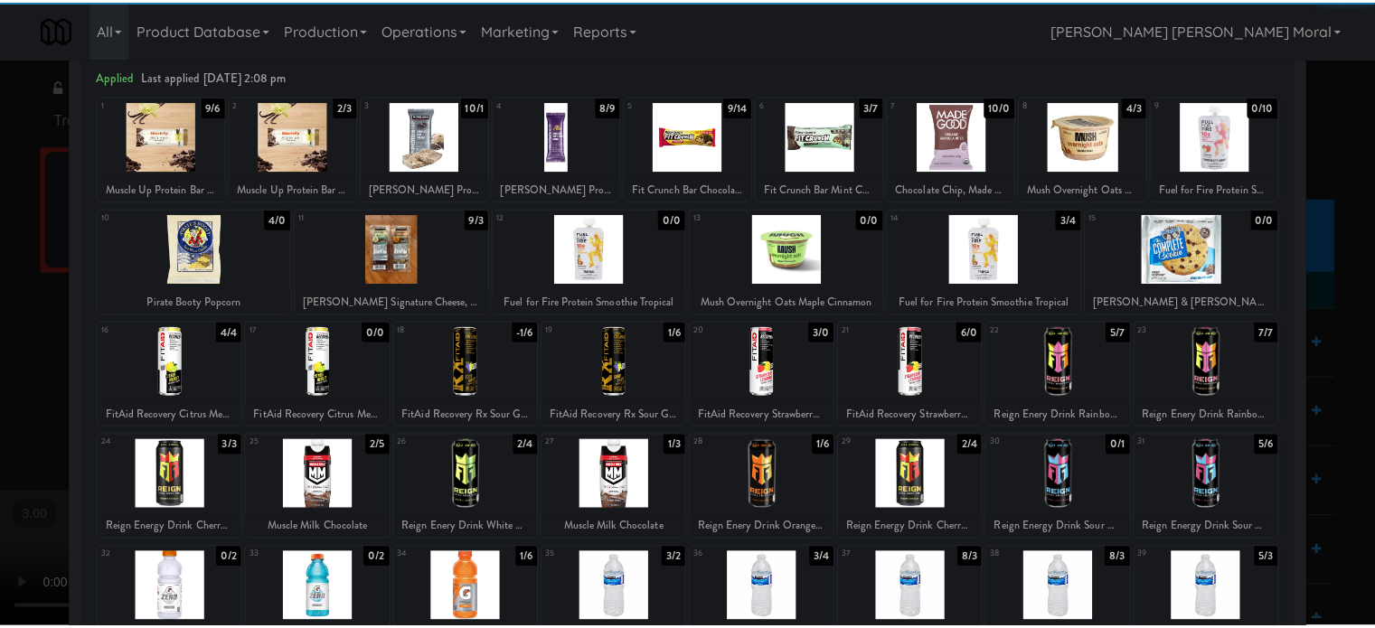
scroll to position [181, 0]
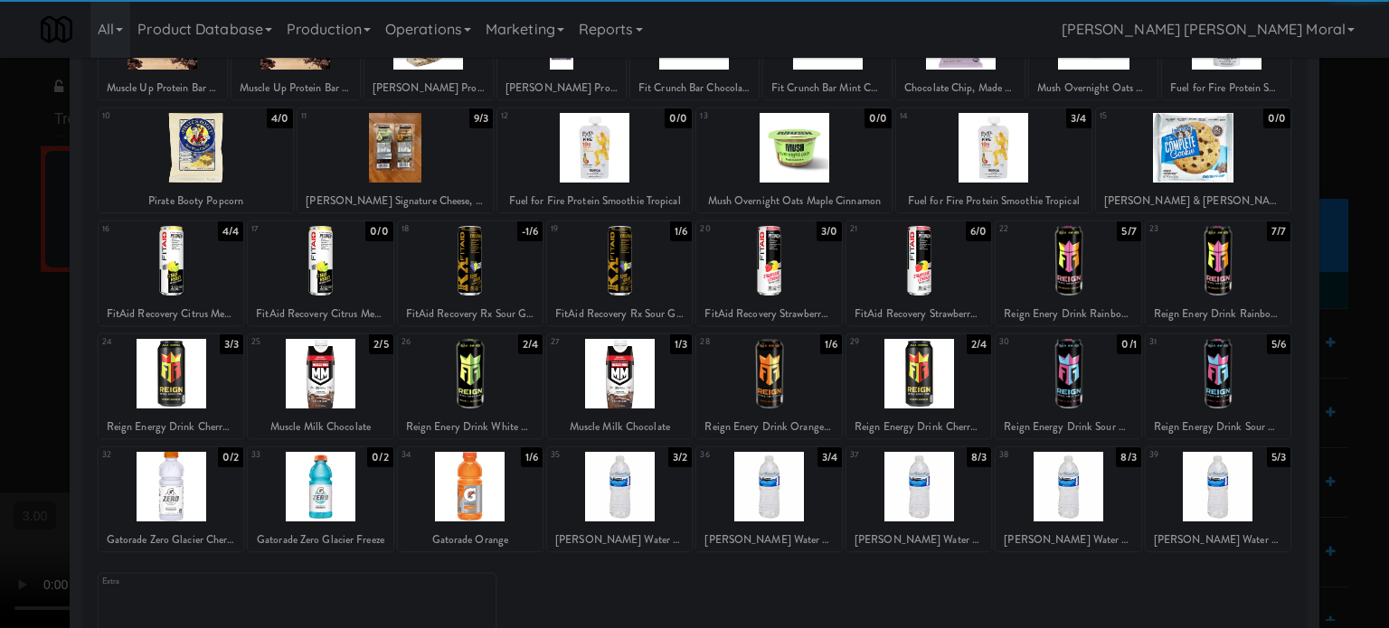
click at [890, 490] on div at bounding box center [918, 487] width 145 height 70
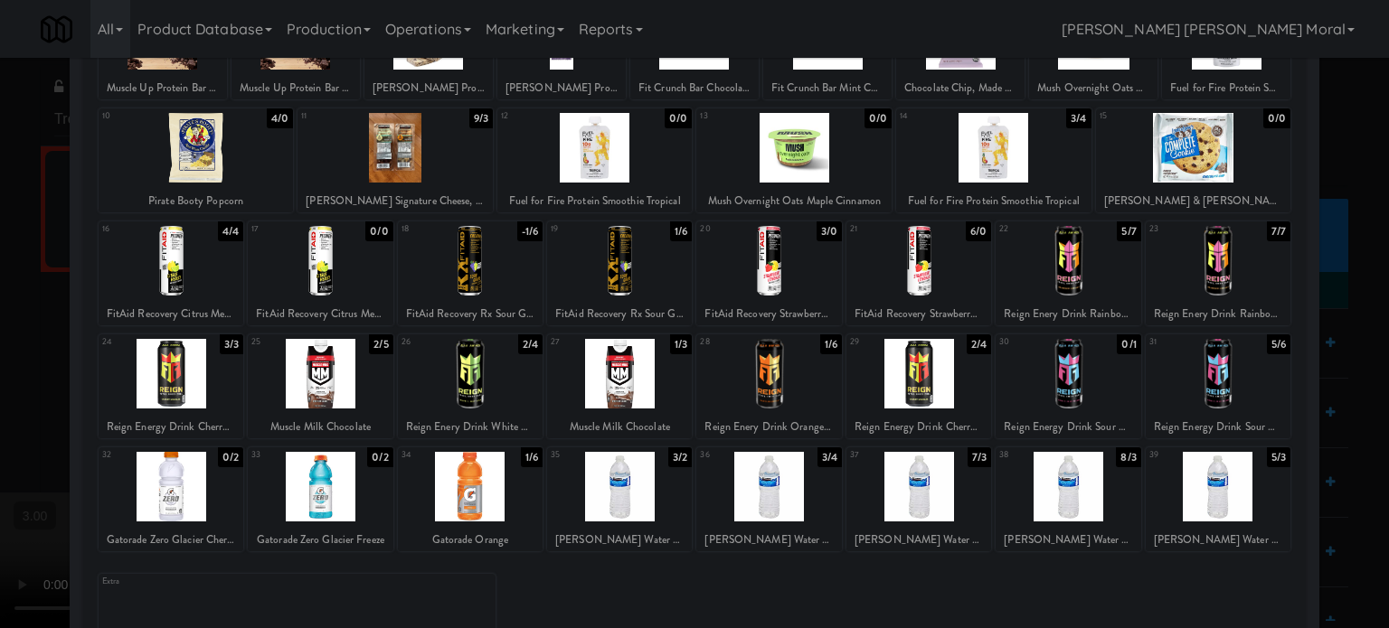
drag, startPoint x: 0, startPoint y: 354, endPoint x: 14, endPoint y: 356, distance: 14.7
click at [0, 354] on div at bounding box center [694, 314] width 1389 height 628
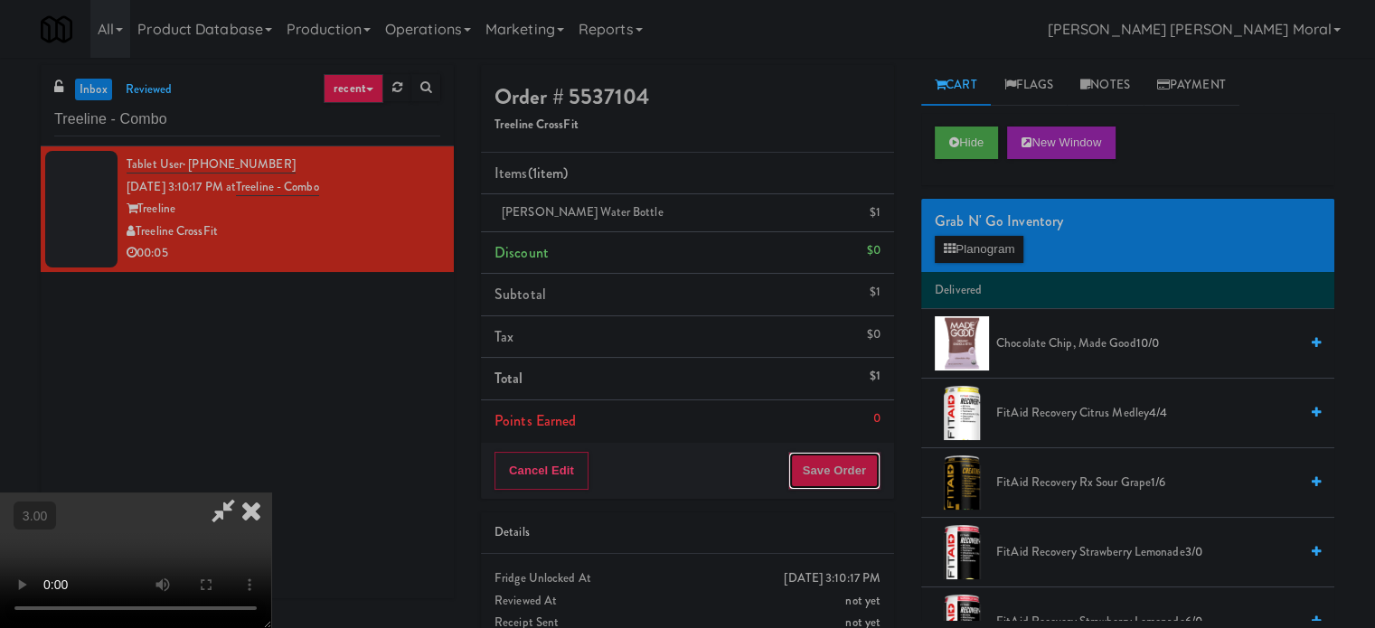
click at [839, 459] on button "Save Order" at bounding box center [834, 471] width 92 height 38
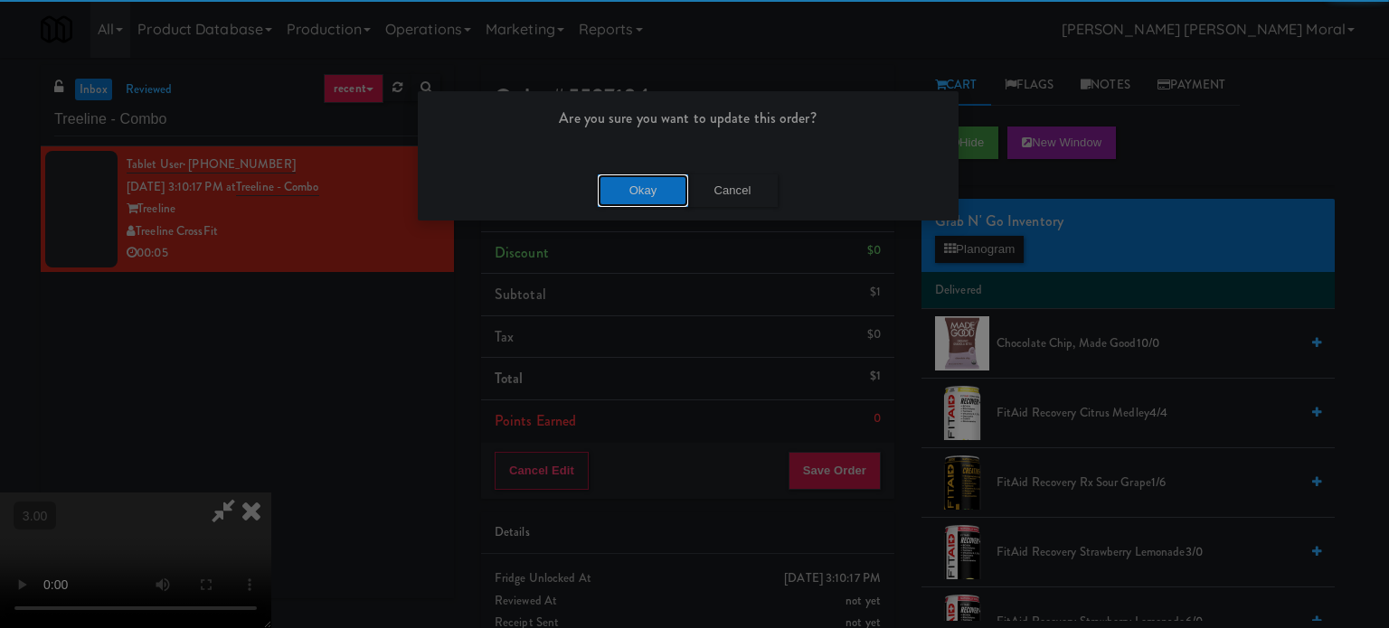
click at [599, 178] on button "Okay" at bounding box center [643, 191] width 90 height 33
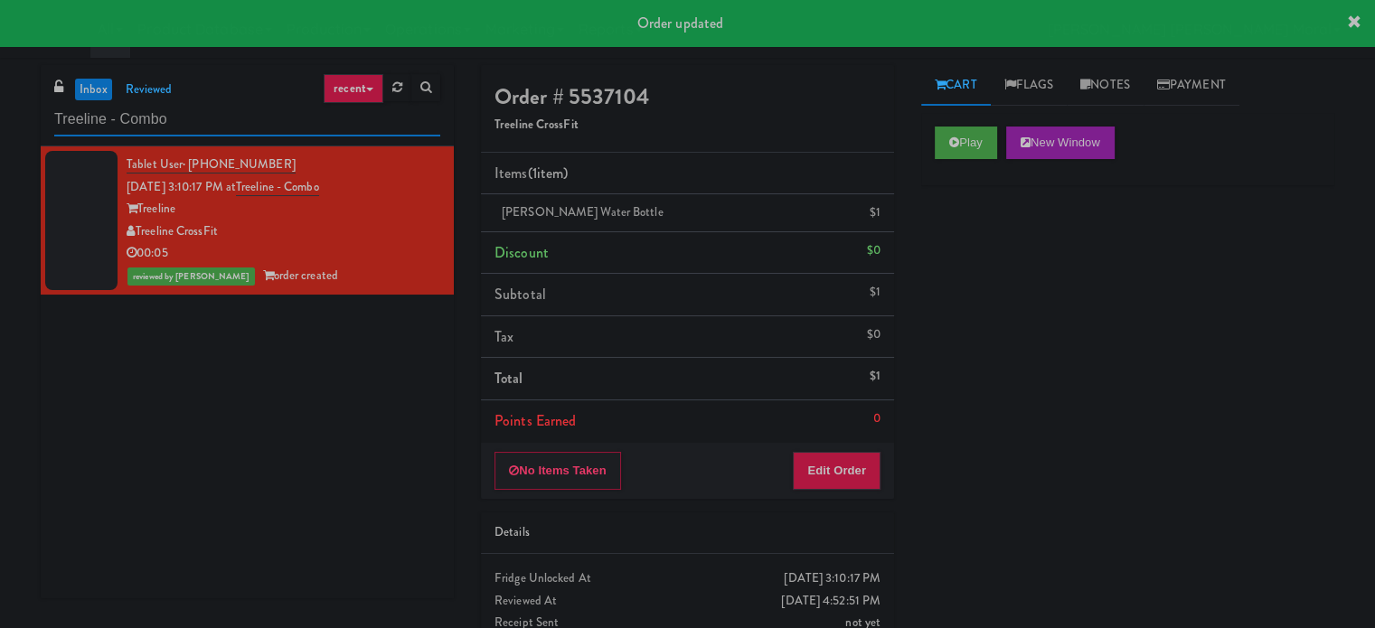
drag, startPoint x: 321, startPoint y: 137, endPoint x: 315, endPoint y: 124, distance: 14.2
click at [321, 137] on div "inbox reviewed recent all unclear take inventory issue suspicious failed recent…" at bounding box center [247, 105] width 413 height 81
click at [315, 123] on input "Treeline - Combo" at bounding box center [247, 119] width 386 height 33
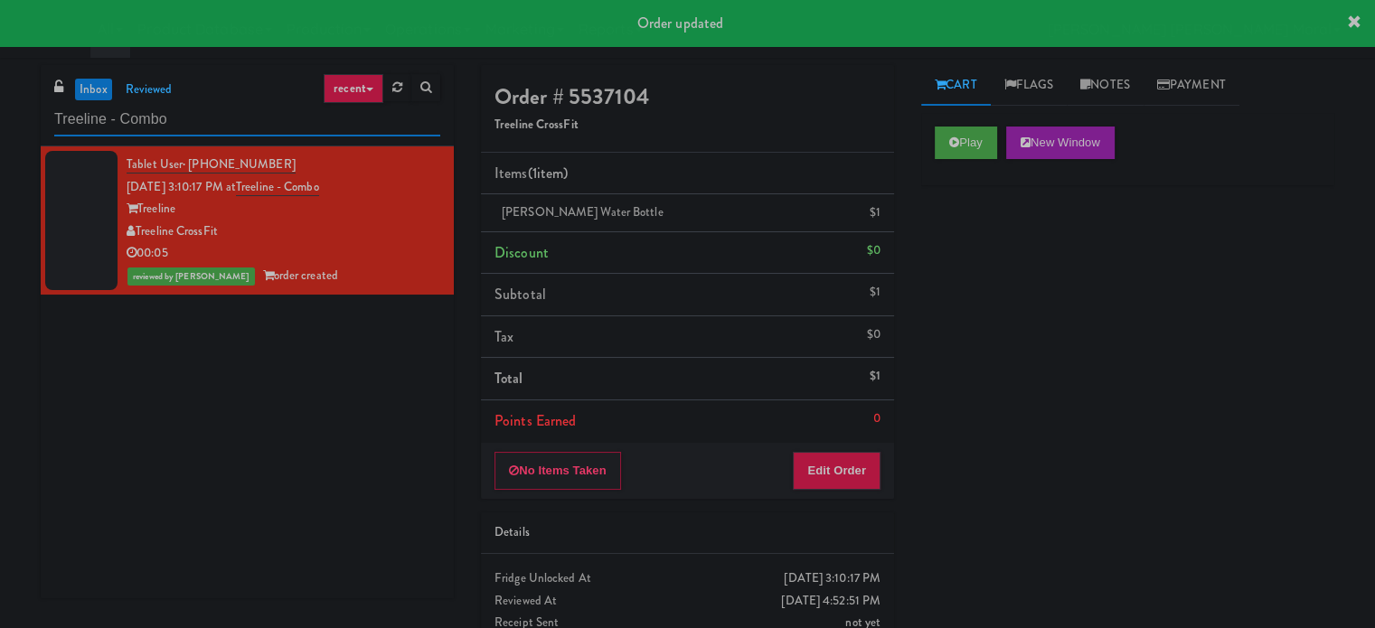
paste input "Essex Luxe - Ambient - Right"
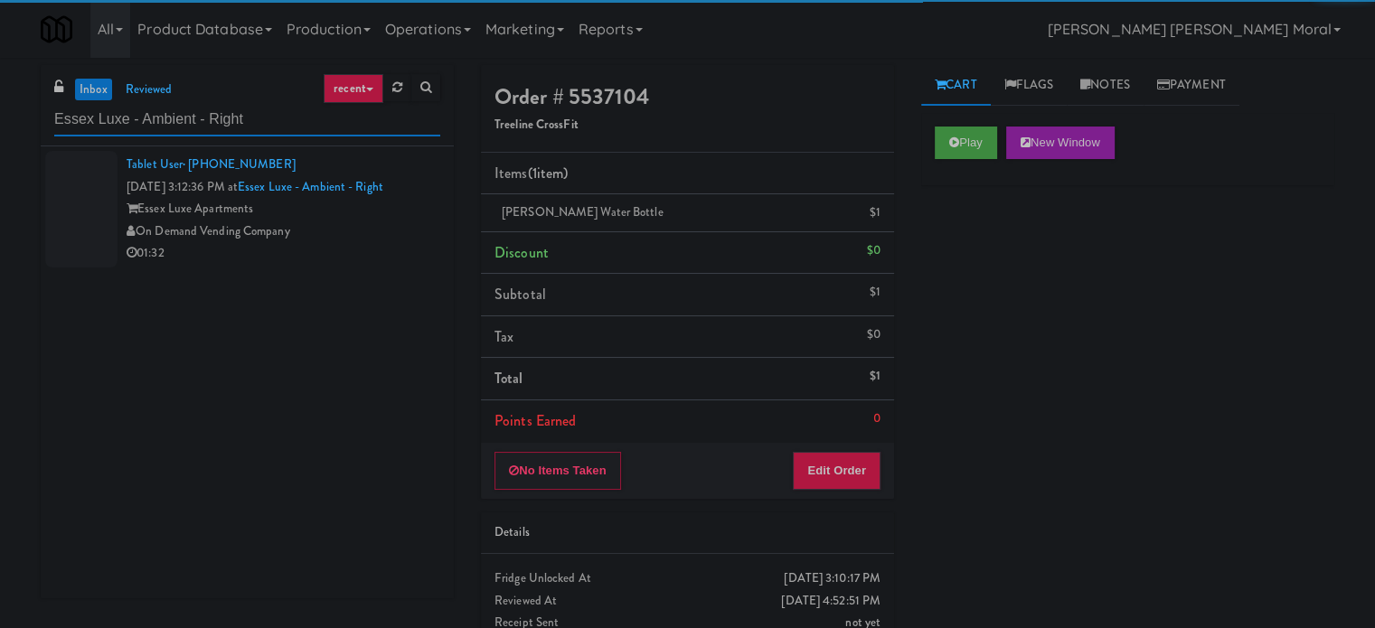
type input "Essex Luxe - Ambient - Right"
click at [369, 238] on div "On Demand Vending Company" at bounding box center [284, 232] width 314 height 23
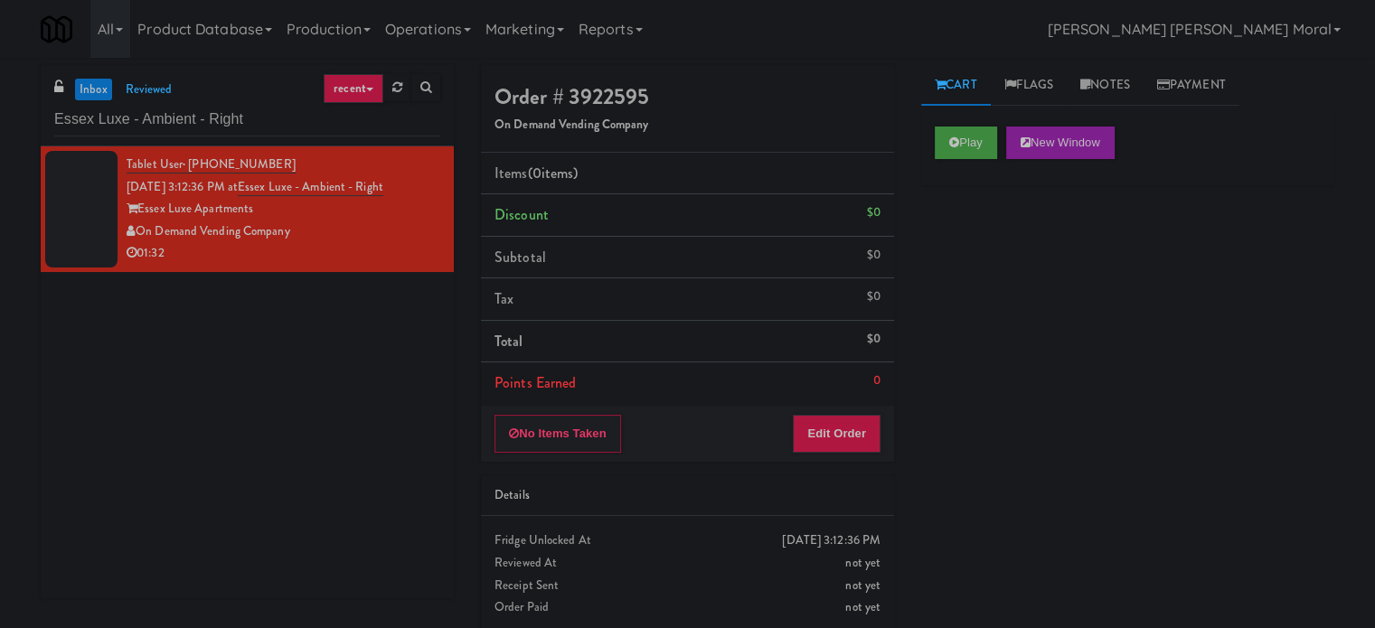
click at [988, 239] on div "Play New Window Primary Flag Clear Flag if unable to determine what was taken o…" at bounding box center [1127, 452] width 413 height 678
click at [979, 143] on button "Play" at bounding box center [966, 143] width 62 height 33
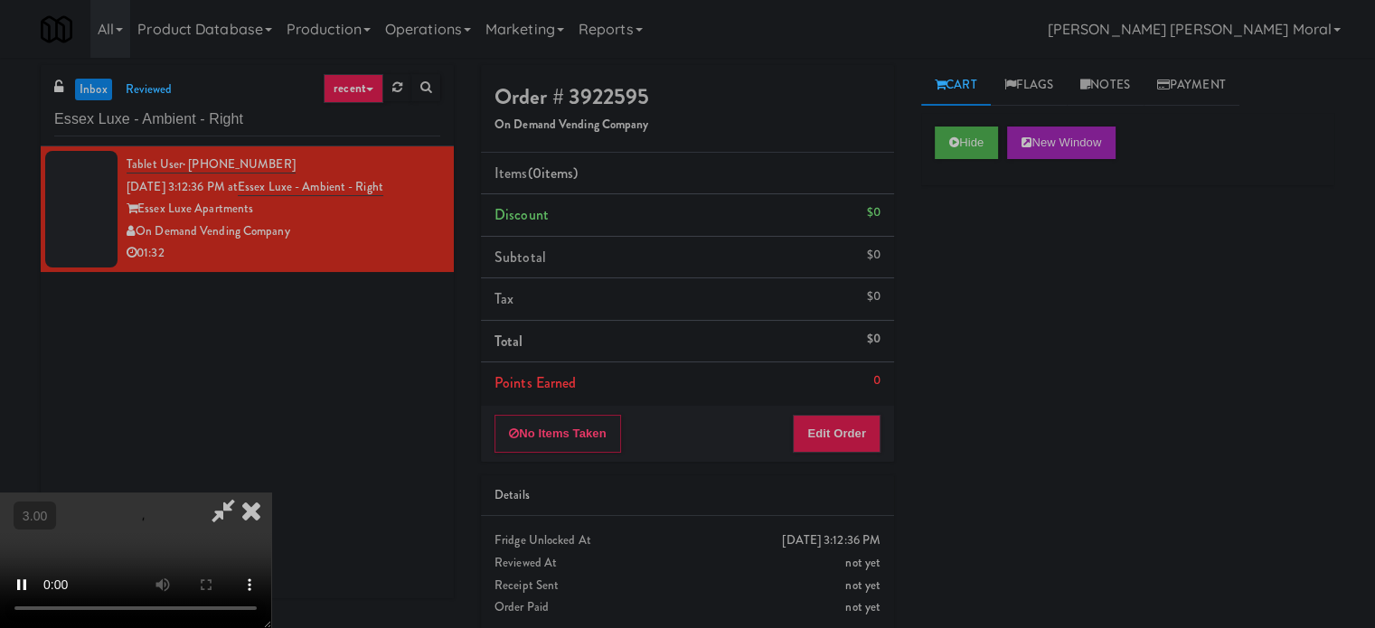
click at [986, 230] on div "Hide New Window Primary Flag Clear Flag if unable to determine what was taken o…" at bounding box center [1127, 452] width 413 height 678
click at [967, 390] on div "Hide New Window Primary Flag Clear Flag if unable to determine what was taken o…" at bounding box center [1127, 452] width 413 height 678
click at [271, 493] on video at bounding box center [135, 561] width 271 height 136
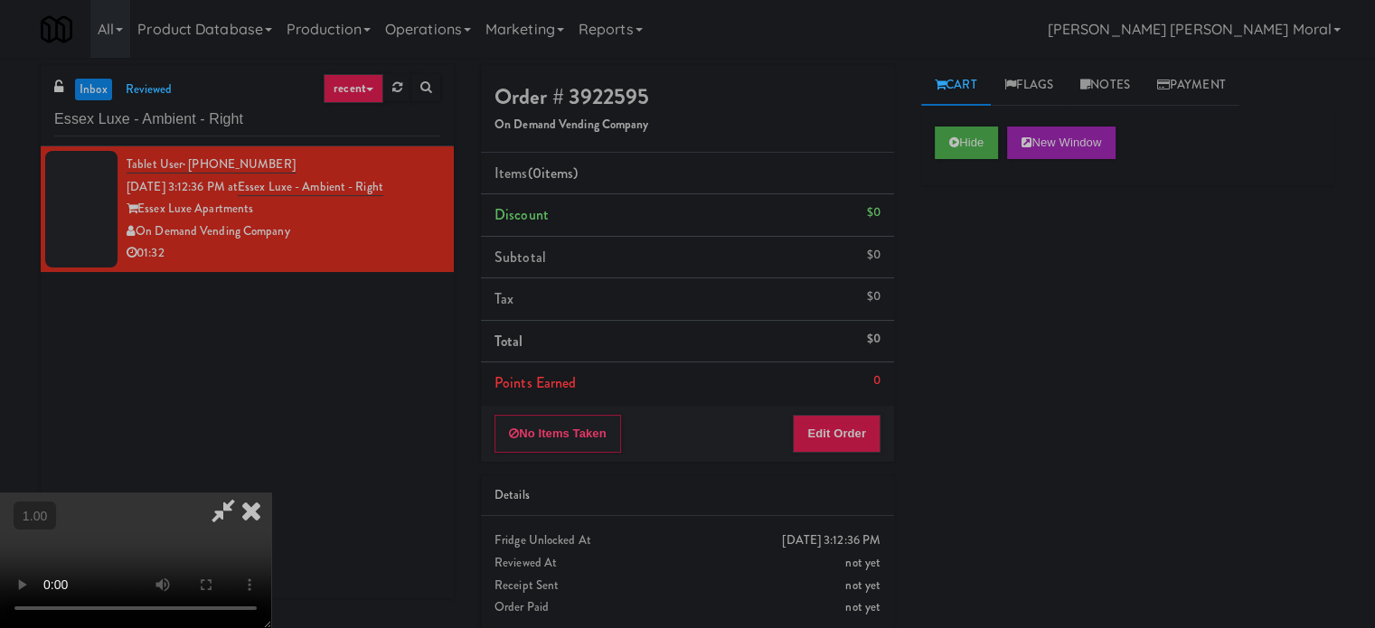
scroll to position [195, 0]
click at [858, 431] on button "Edit Order" at bounding box center [837, 434] width 88 height 38
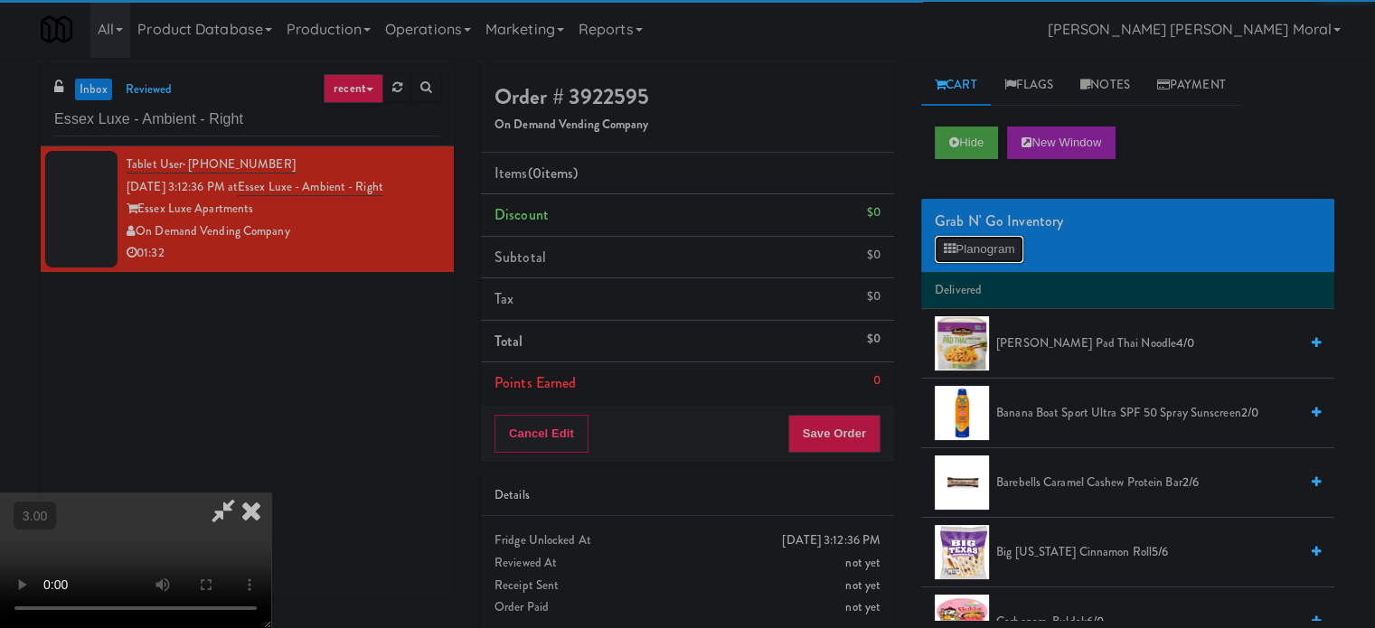
click at [985, 240] on button "Planogram" at bounding box center [979, 249] width 89 height 27
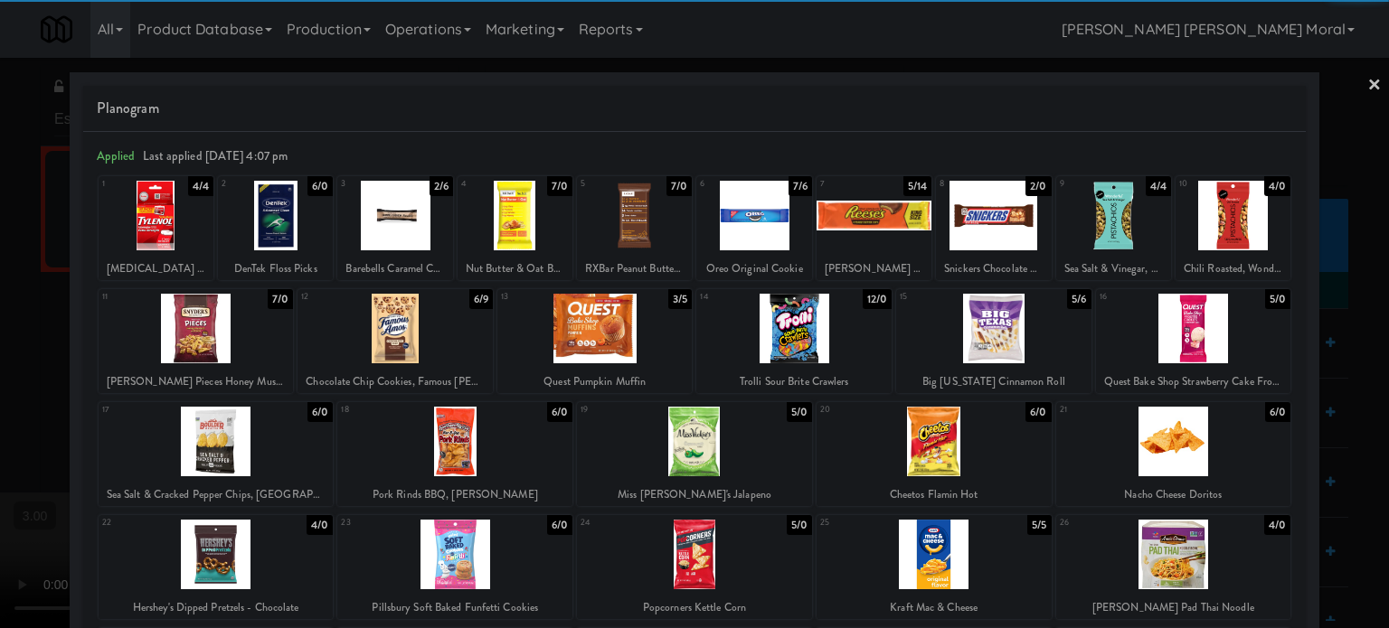
click at [474, 437] on div at bounding box center [454, 442] width 235 height 70
click at [1024, 218] on div at bounding box center [993, 216] width 115 height 70
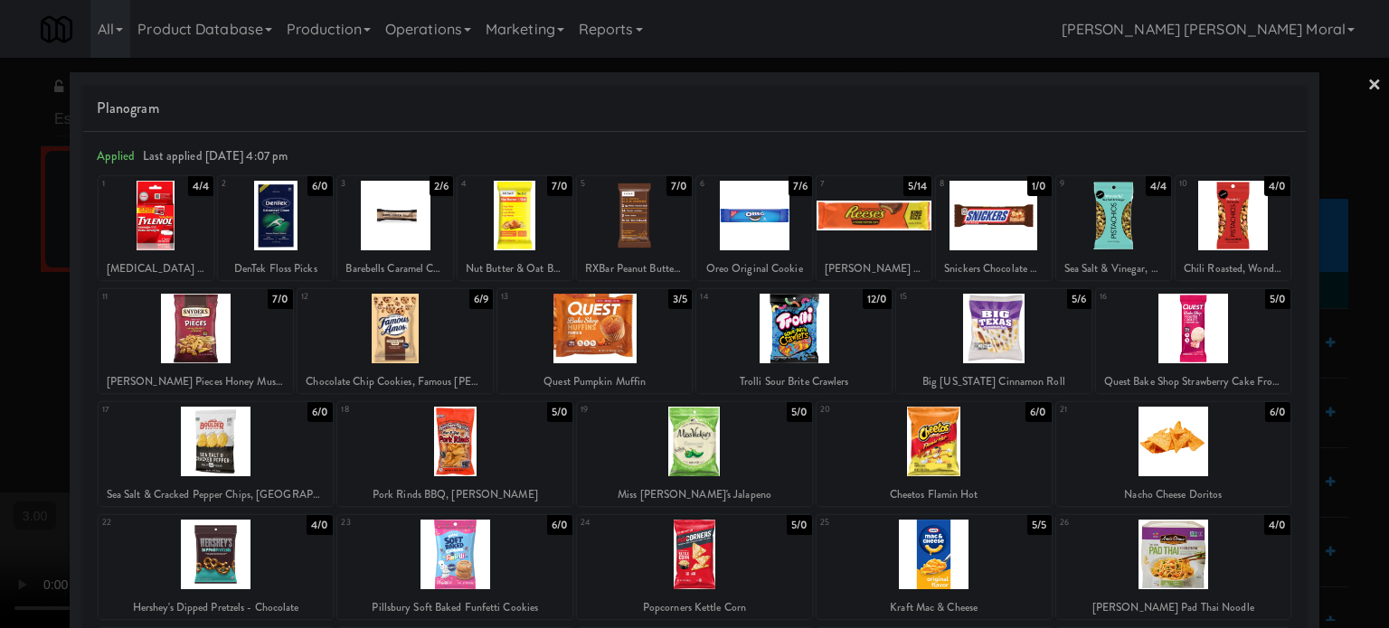
drag, startPoint x: 0, startPoint y: 392, endPoint x: 661, endPoint y: 415, distance: 661.4
click at [0, 392] on div at bounding box center [694, 314] width 1389 height 628
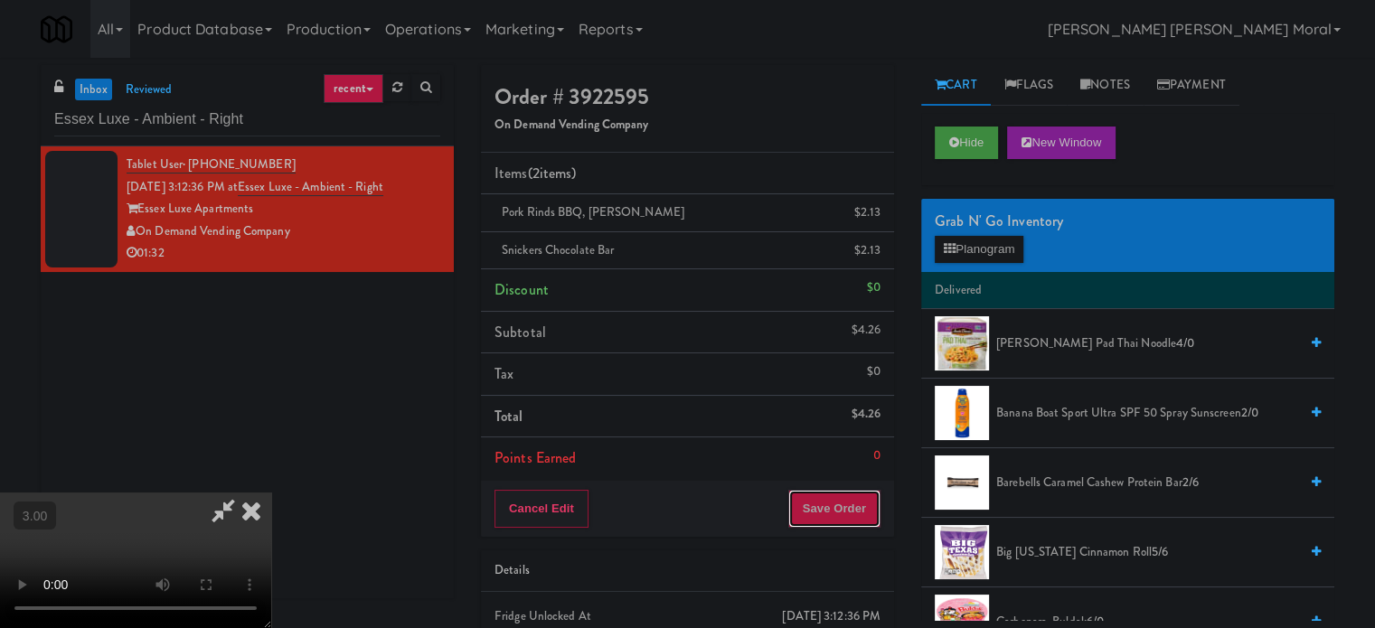
click at [858, 509] on button "Save Order" at bounding box center [834, 509] width 92 height 38
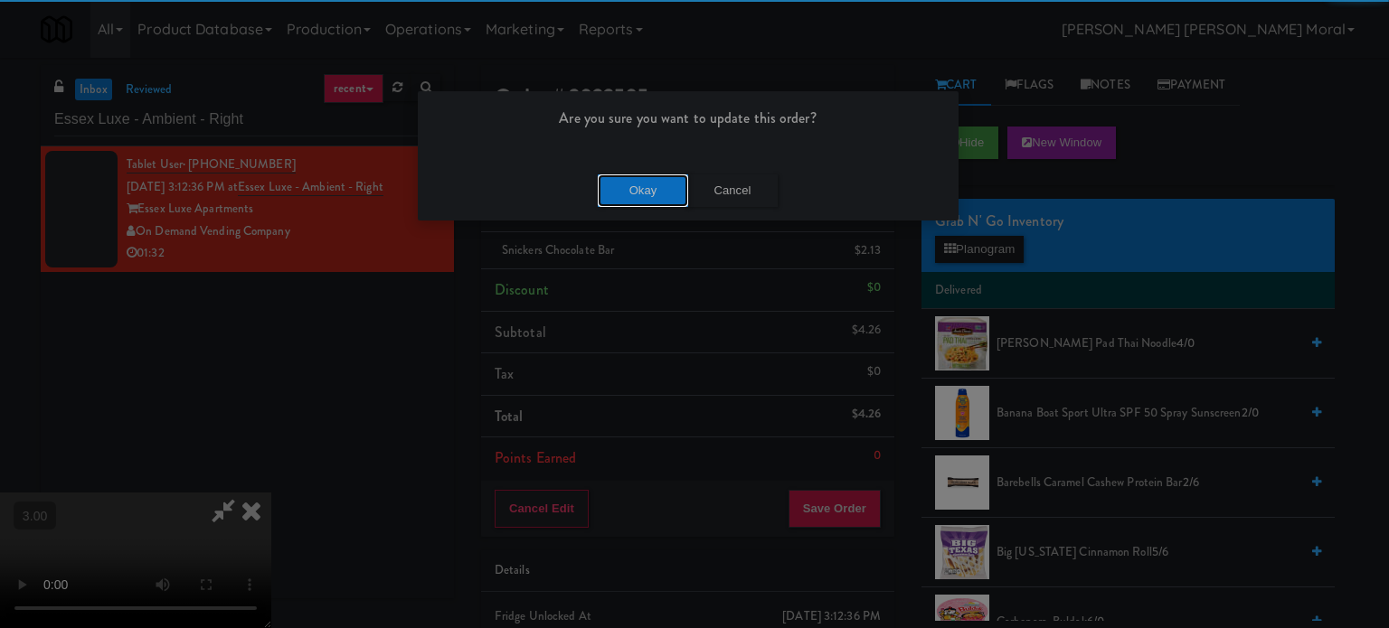
click at [637, 175] on button "Okay" at bounding box center [643, 191] width 90 height 33
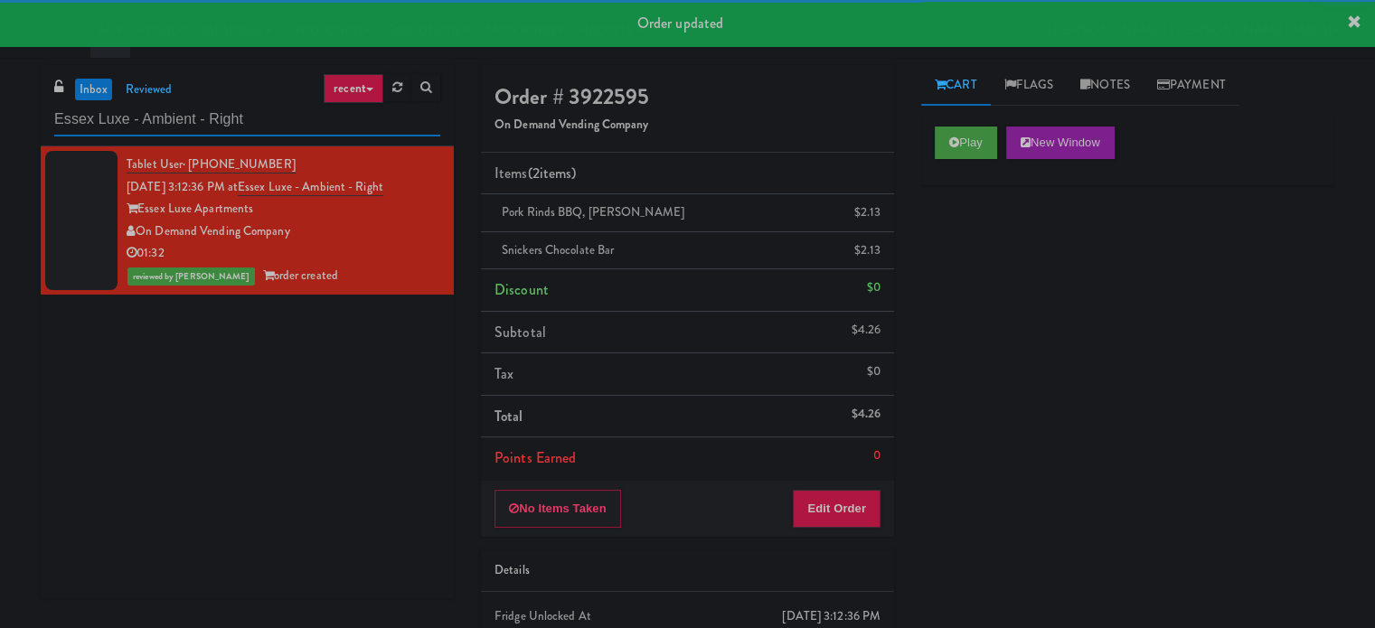
click at [248, 122] on input "Essex Luxe - Ambient - Right" at bounding box center [247, 119] width 386 height 33
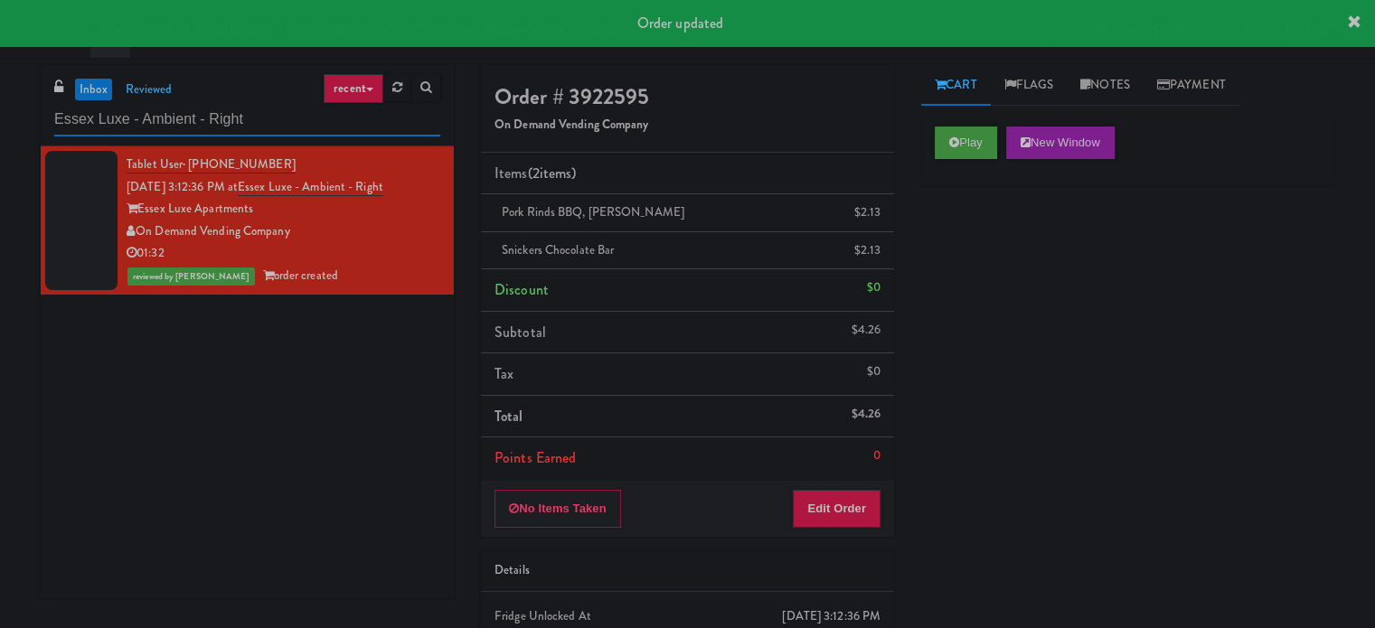
click at [248, 122] on input "Essex Luxe - Ambient - Right" at bounding box center [247, 119] width 386 height 33
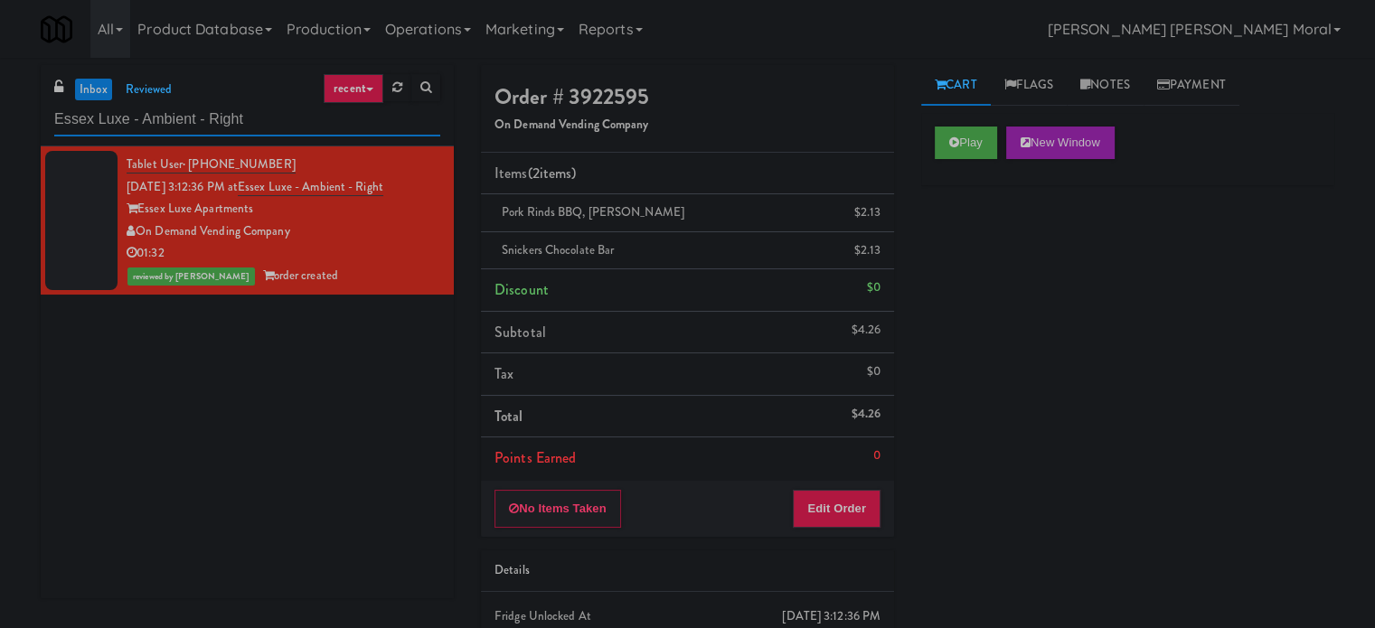
click at [181, 119] on input "Essex Luxe - Ambient - Right" at bounding box center [247, 119] width 386 height 33
paste input "1407 [US_STATE] - Left - Fridge"
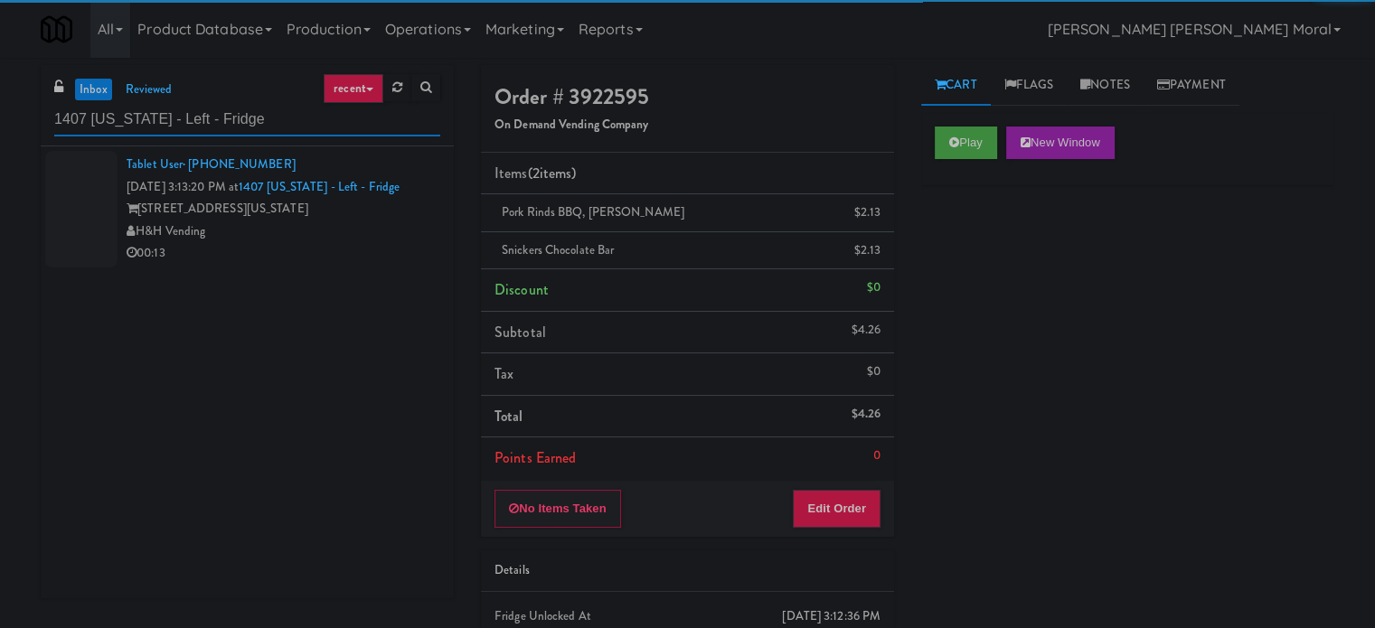
type input "1407 [US_STATE] - Left - Fridge"
click at [335, 237] on div "H&H Vending" at bounding box center [284, 232] width 314 height 23
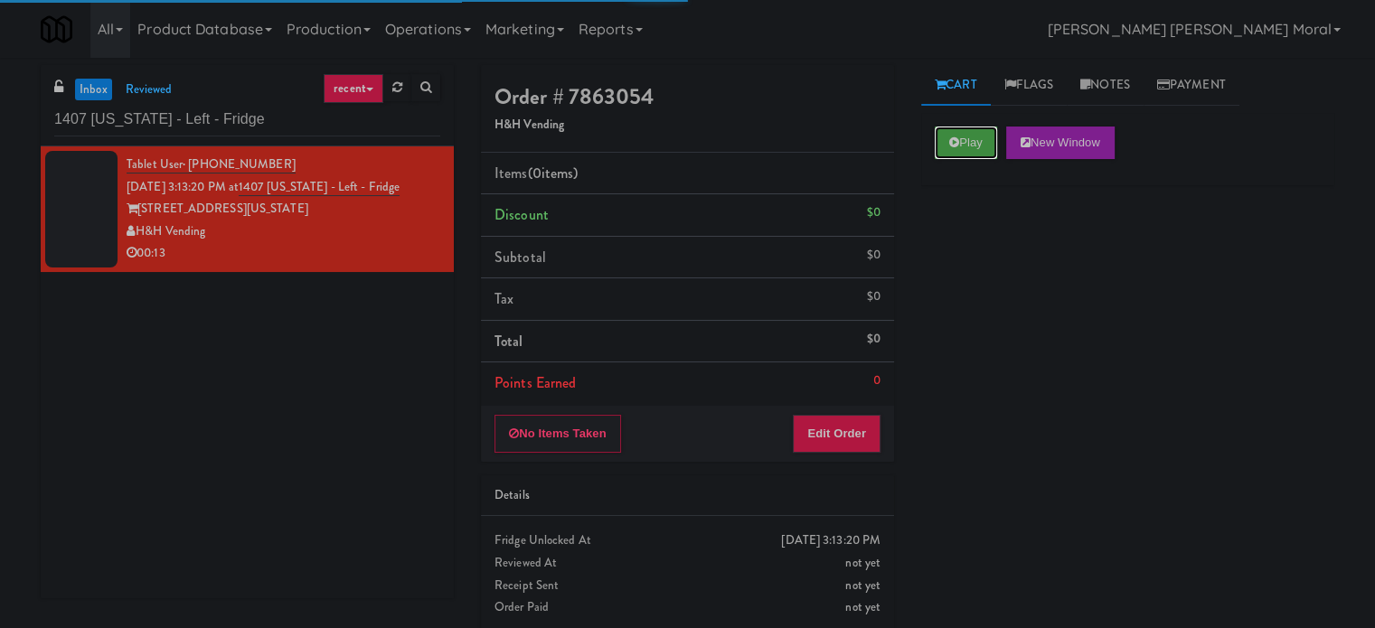
click at [953, 137] on icon at bounding box center [954, 143] width 10 height 12
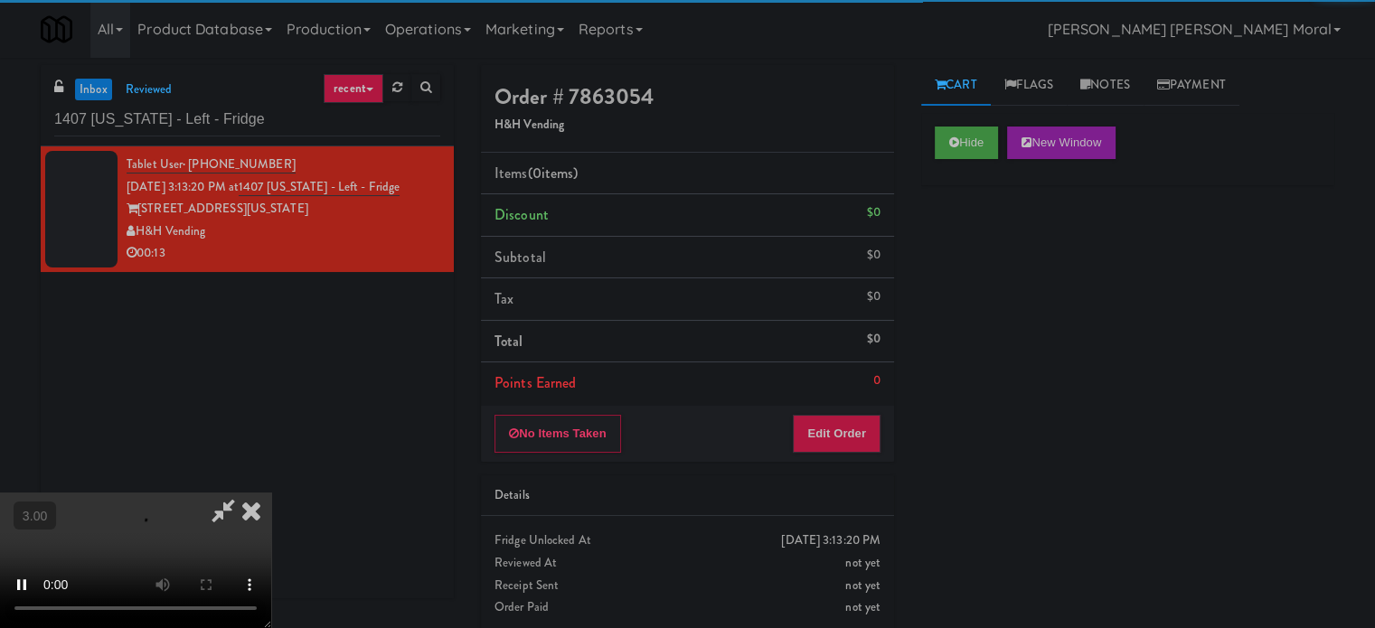
click at [965, 235] on div "Hide New Window Primary Flag Clear Flag if unable to determine what was taken o…" at bounding box center [1127, 452] width 413 height 678
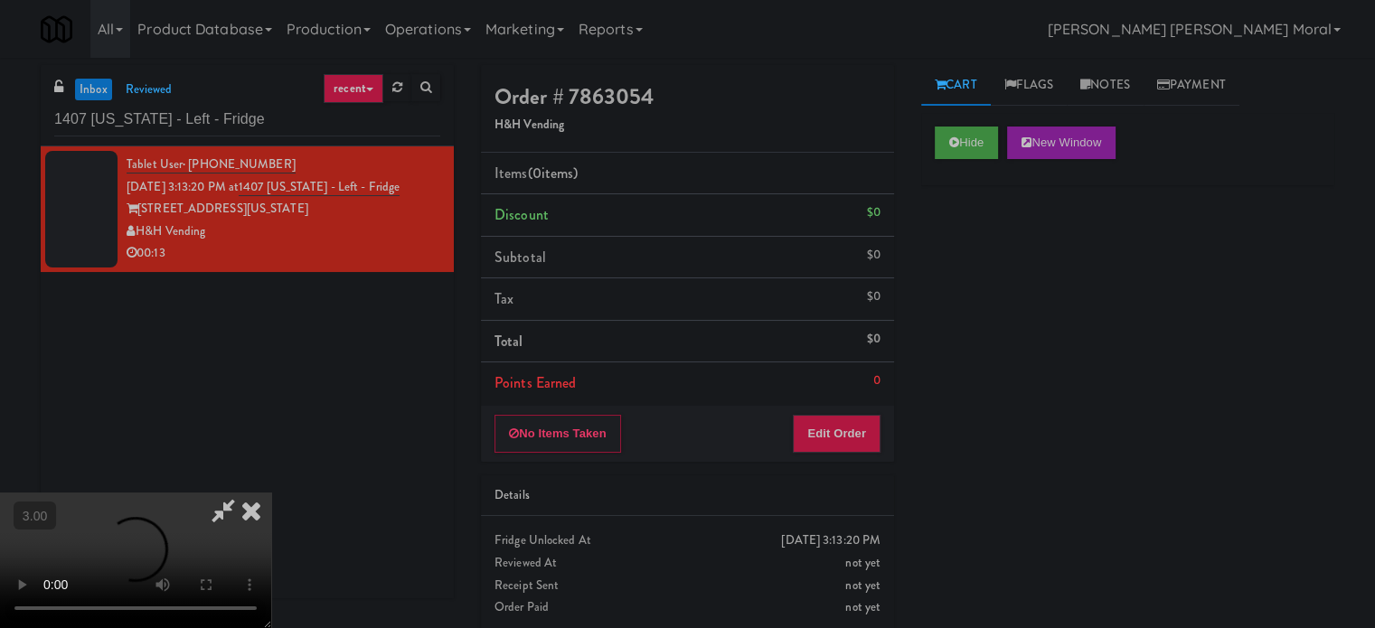
click at [999, 284] on div "Hide New Window Primary Flag Clear Flag if unable to determine what was taken o…" at bounding box center [1127, 452] width 413 height 678
click at [918, 411] on div "Cart Flags Notes Payment Hide New Window Primary Flag Clear Flag if unable to d…" at bounding box center [1128, 343] width 440 height 556
click at [271, 493] on video at bounding box center [135, 561] width 271 height 136
drag, startPoint x: 860, startPoint y: 433, endPoint x: 918, endPoint y: 346, distance: 104.3
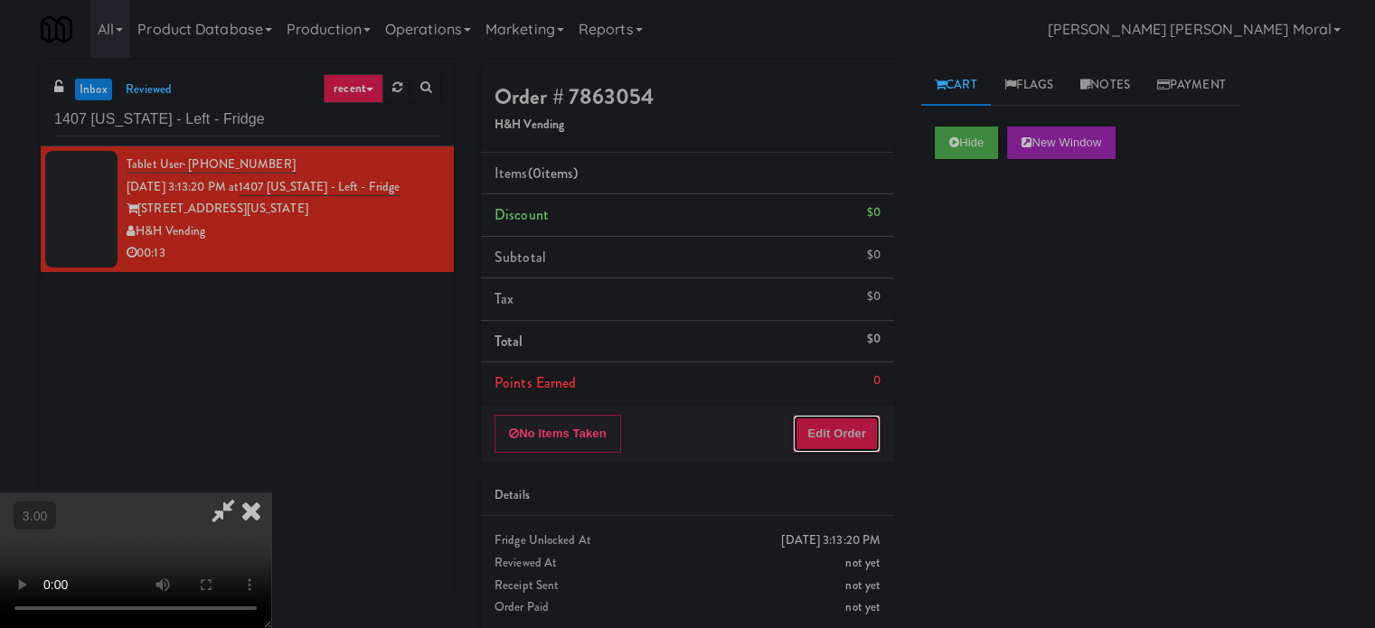
click at [860, 433] on button "Edit Order" at bounding box center [837, 434] width 88 height 38
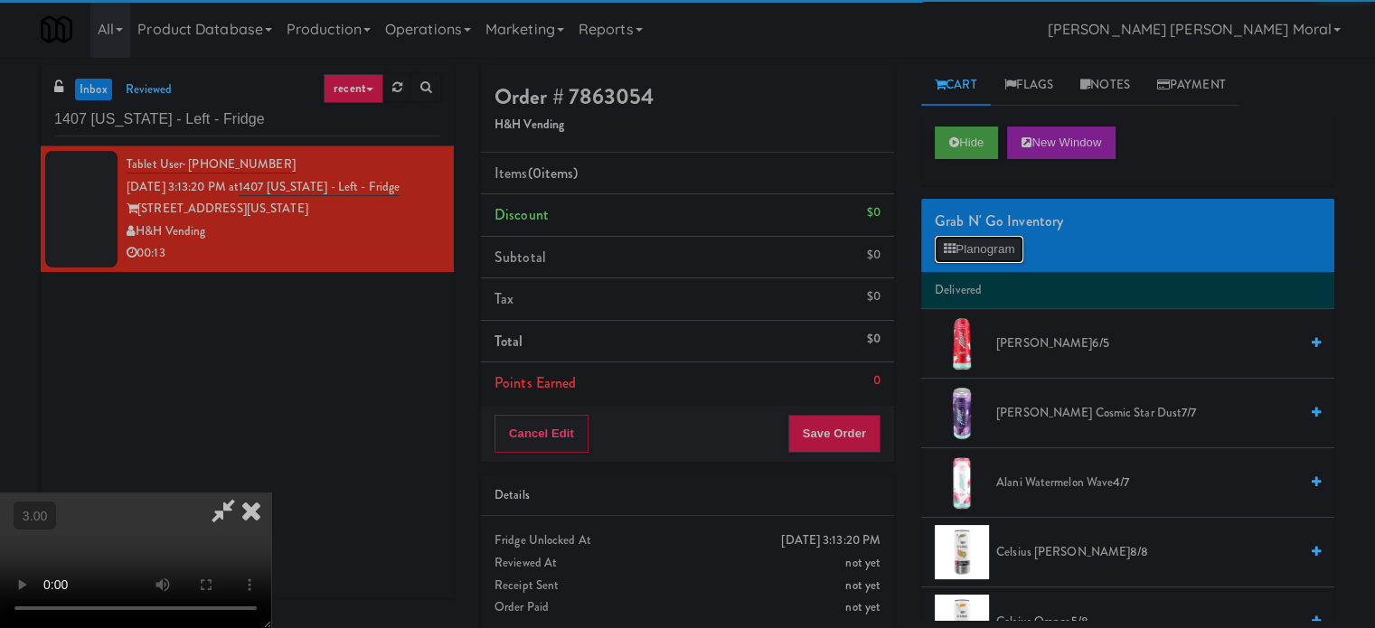
click at [987, 245] on button "Planogram" at bounding box center [979, 249] width 89 height 27
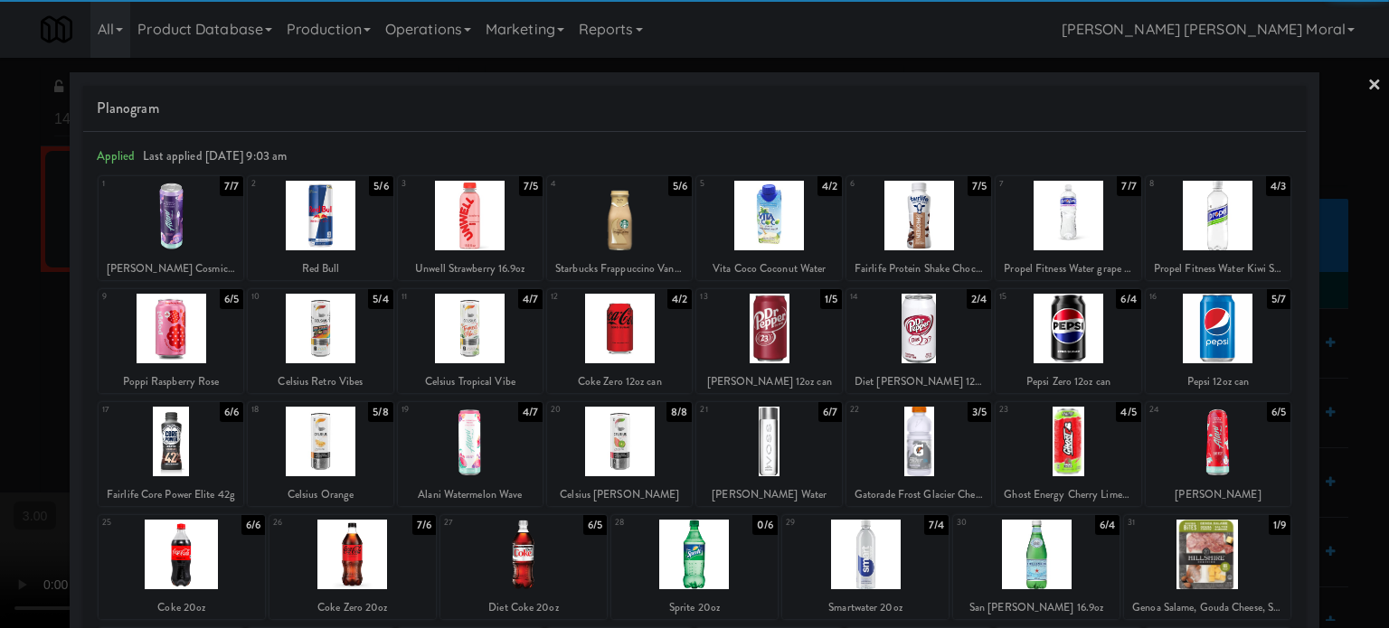
drag, startPoint x: 1080, startPoint y: 332, endPoint x: 1223, endPoint y: 350, distance: 144.9
click at [1085, 334] on div at bounding box center [1067, 329] width 145 height 70
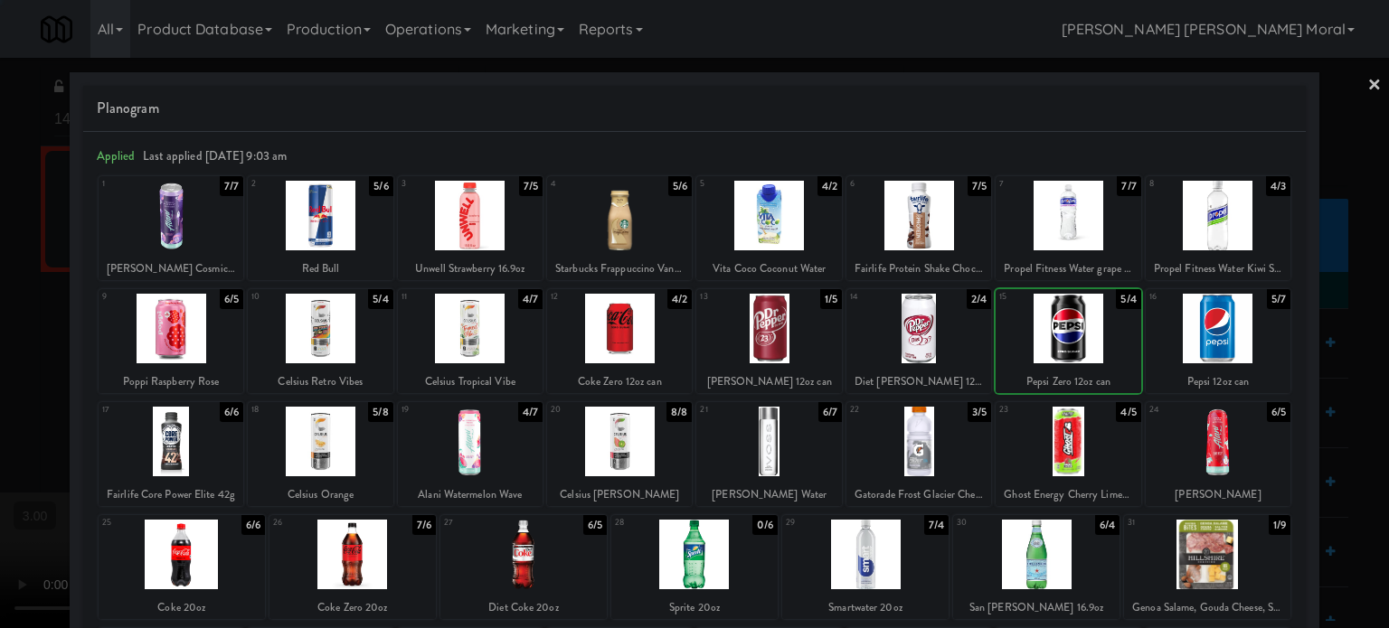
click at [1242, 350] on div at bounding box center [1218, 329] width 145 height 70
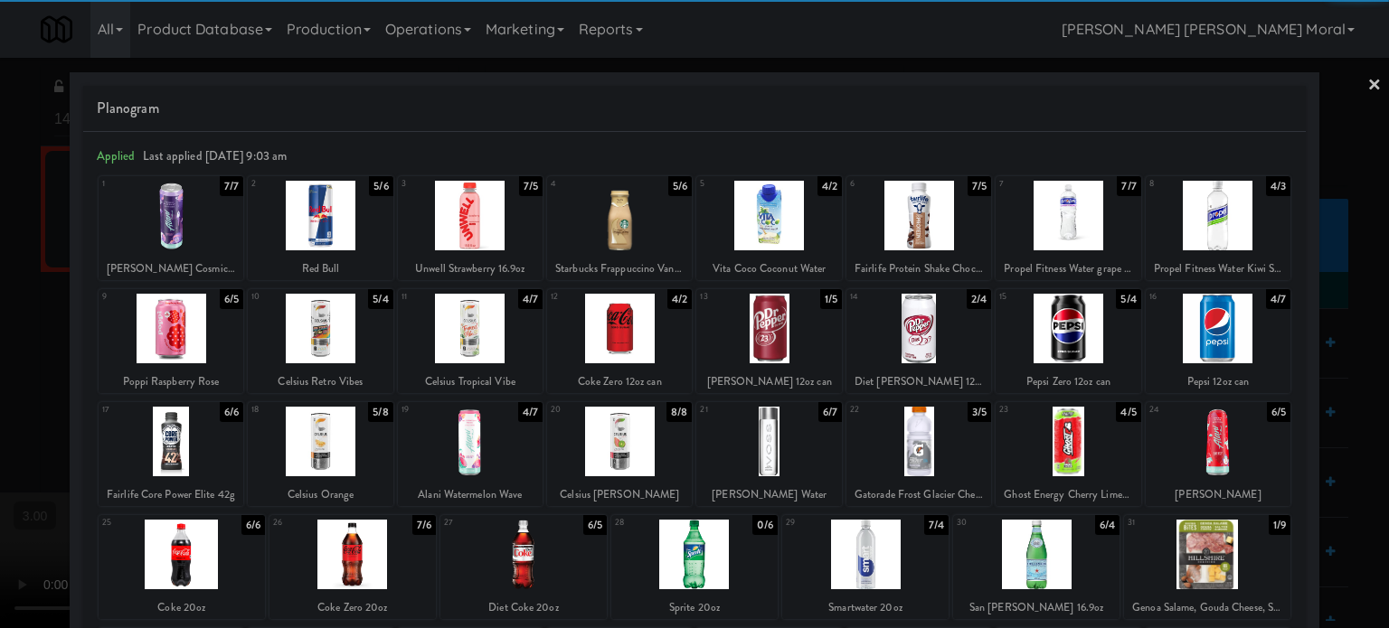
drag, startPoint x: 0, startPoint y: 355, endPoint x: 72, endPoint y: 343, distance: 73.4
click at [0, 355] on div at bounding box center [694, 314] width 1389 height 628
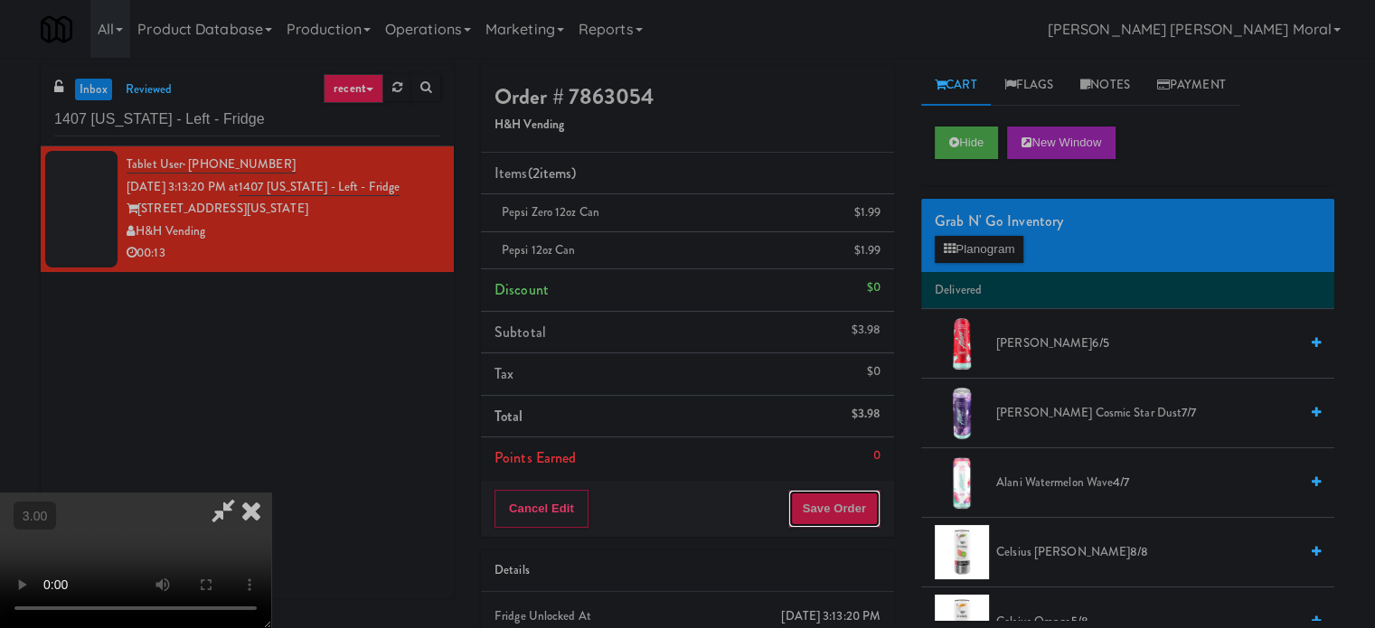
click at [848, 493] on button "Save Order" at bounding box center [834, 509] width 92 height 38
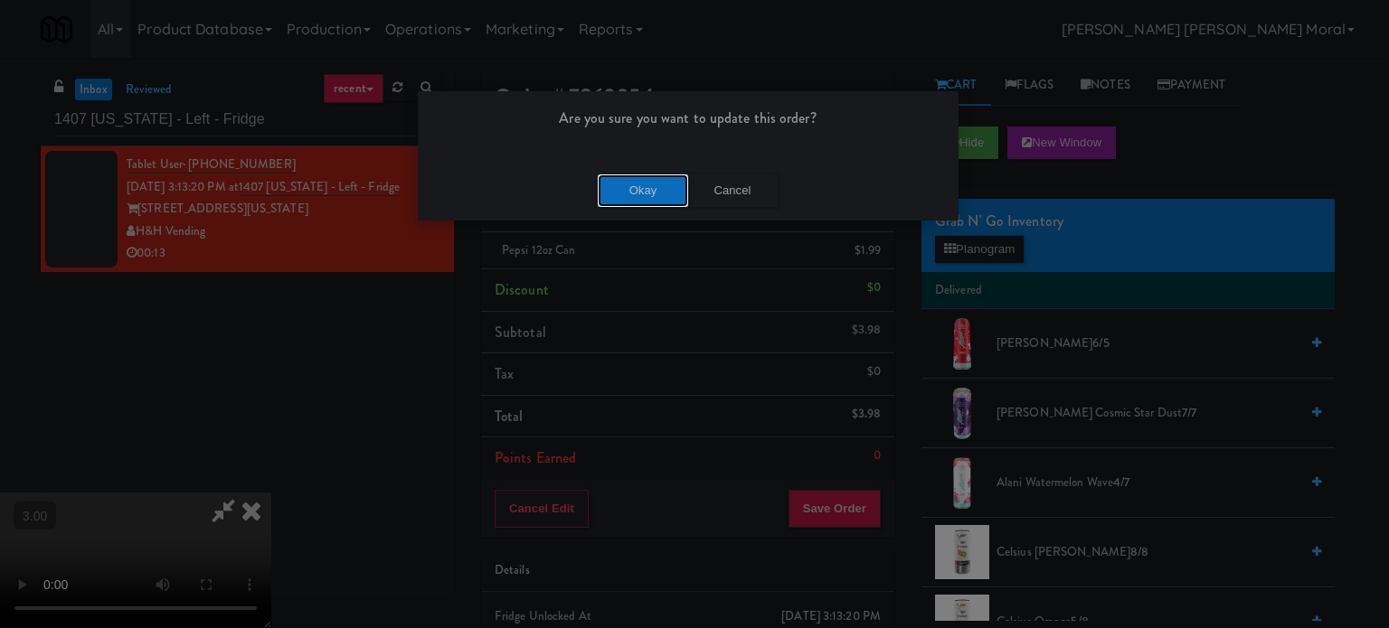
click at [665, 182] on button "Okay" at bounding box center [643, 191] width 90 height 33
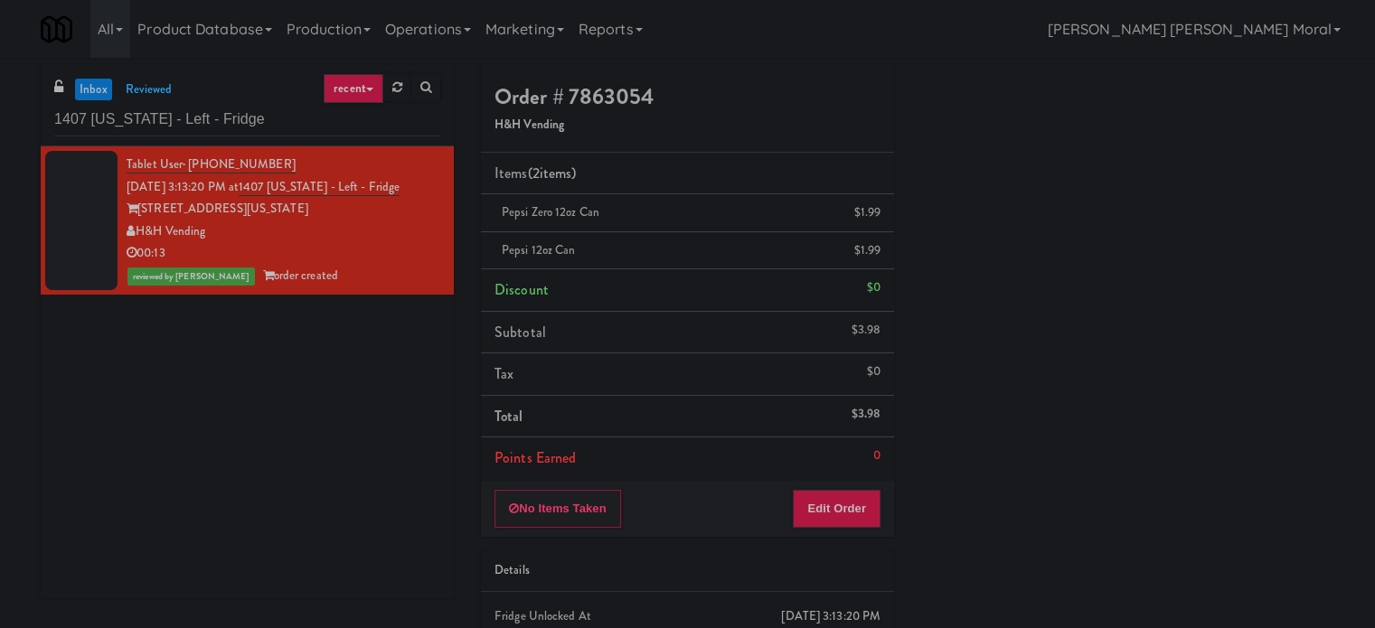
scroll to position [169, 0]
click at [1193, 383] on div "Play New Window Primary Flag Clear Flag if unable to determine what was taken o…" at bounding box center [1127, 283] width 413 height 678
